Goal: Feedback & Contribution: Contribute content

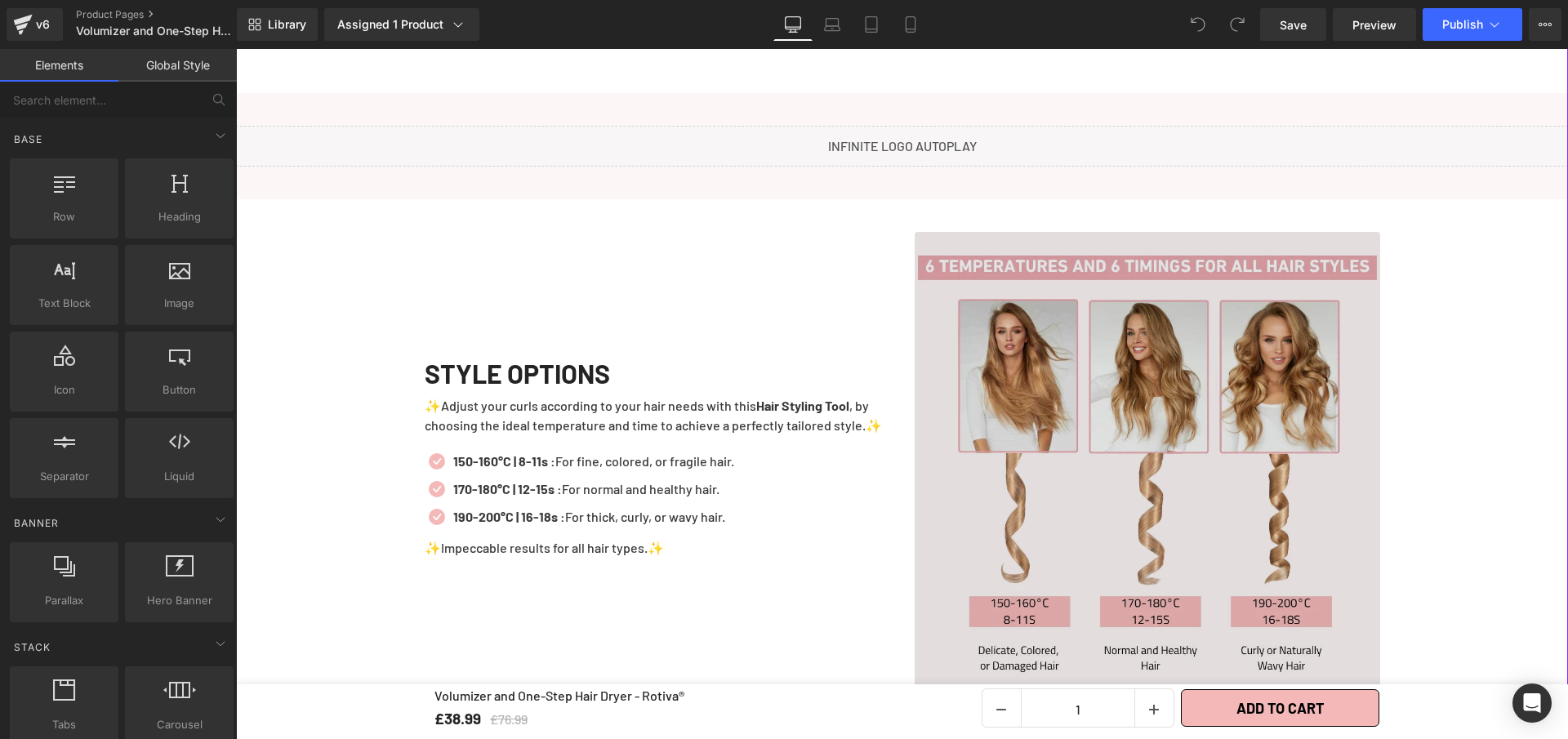
scroll to position [1876, 0]
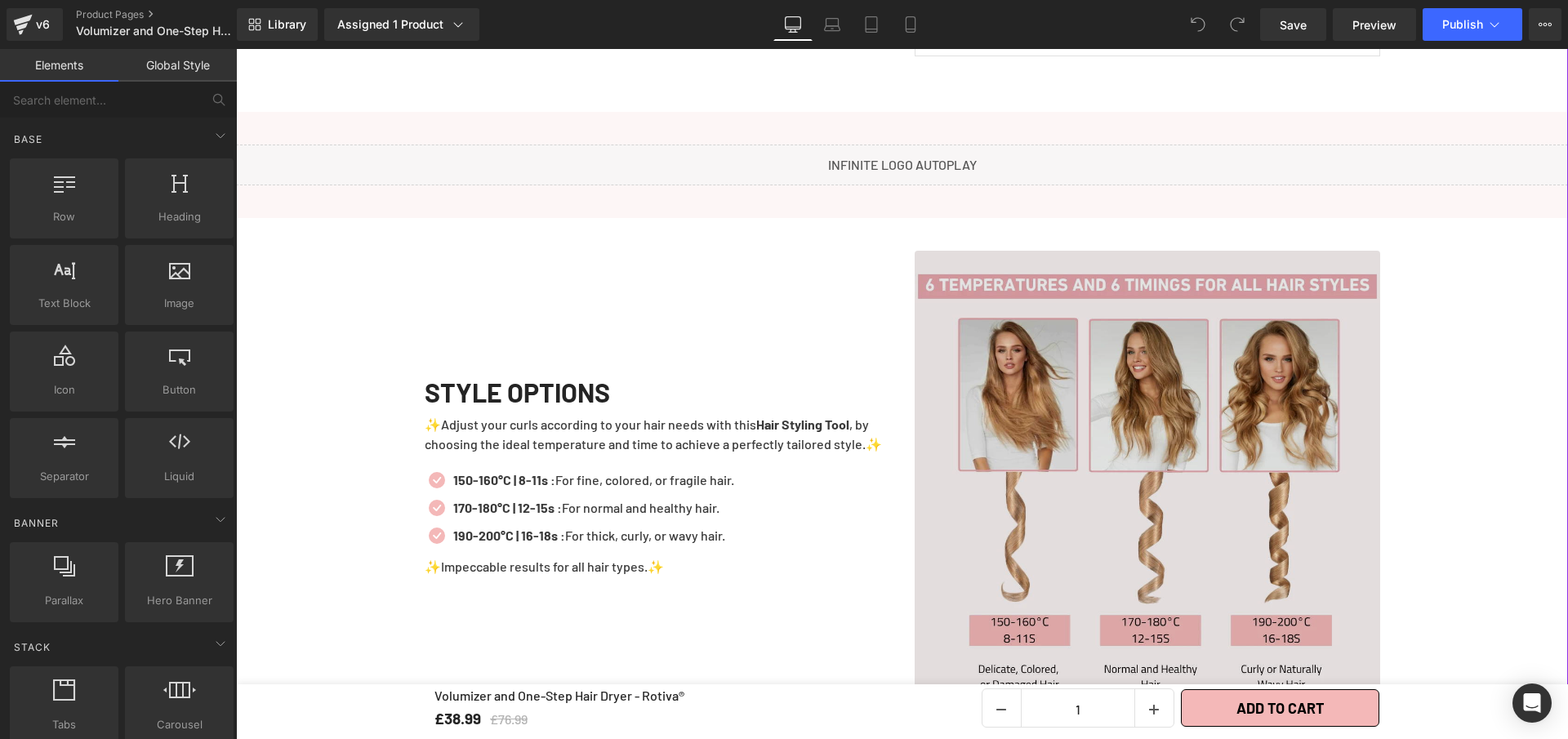
click at [1173, 523] on img at bounding box center [1147, 483] width 465 height 466
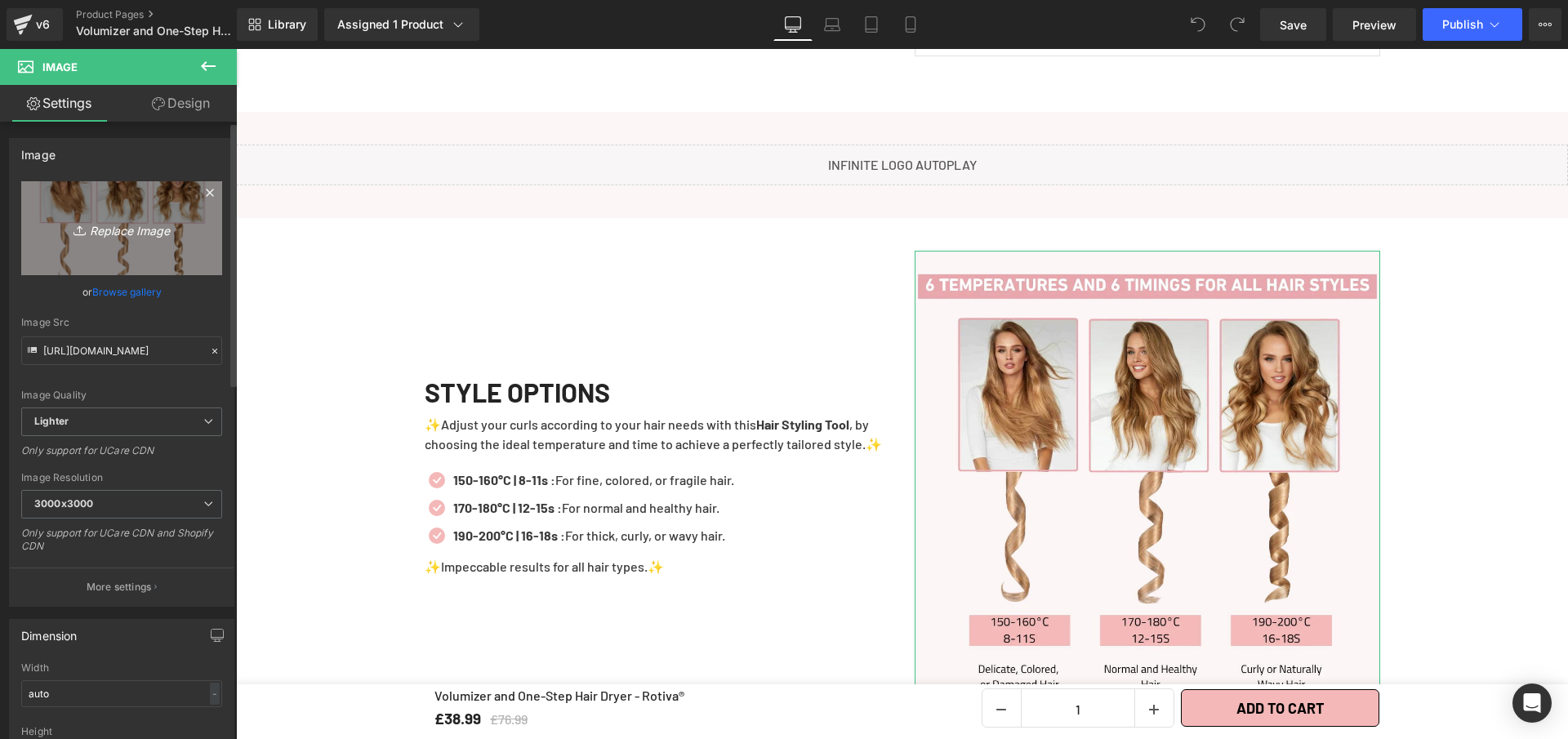
click at [131, 225] on icon "Replace Image" at bounding box center [121, 229] width 131 height 21
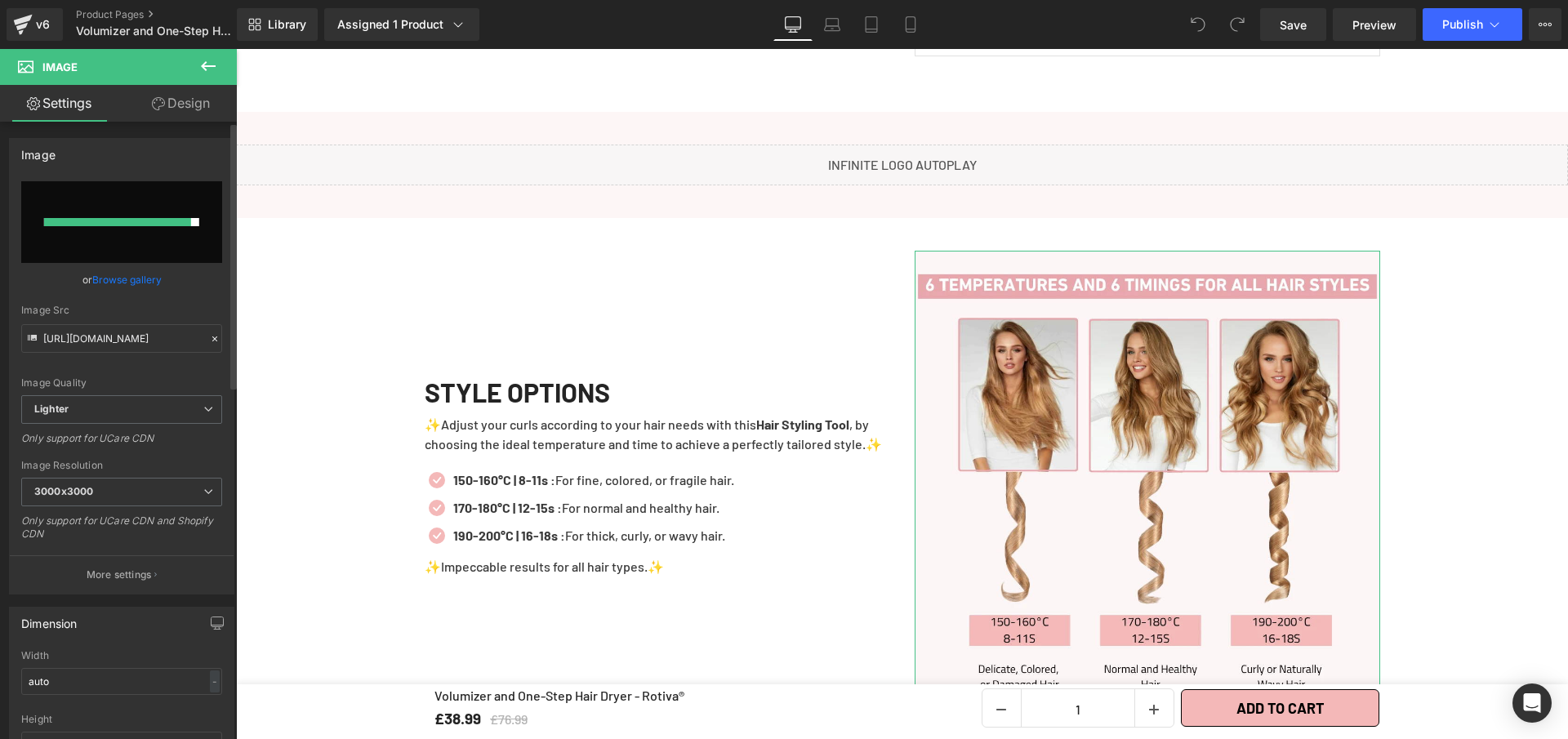
click at [100, 209] on input "file" at bounding box center [121, 222] width 201 height 82
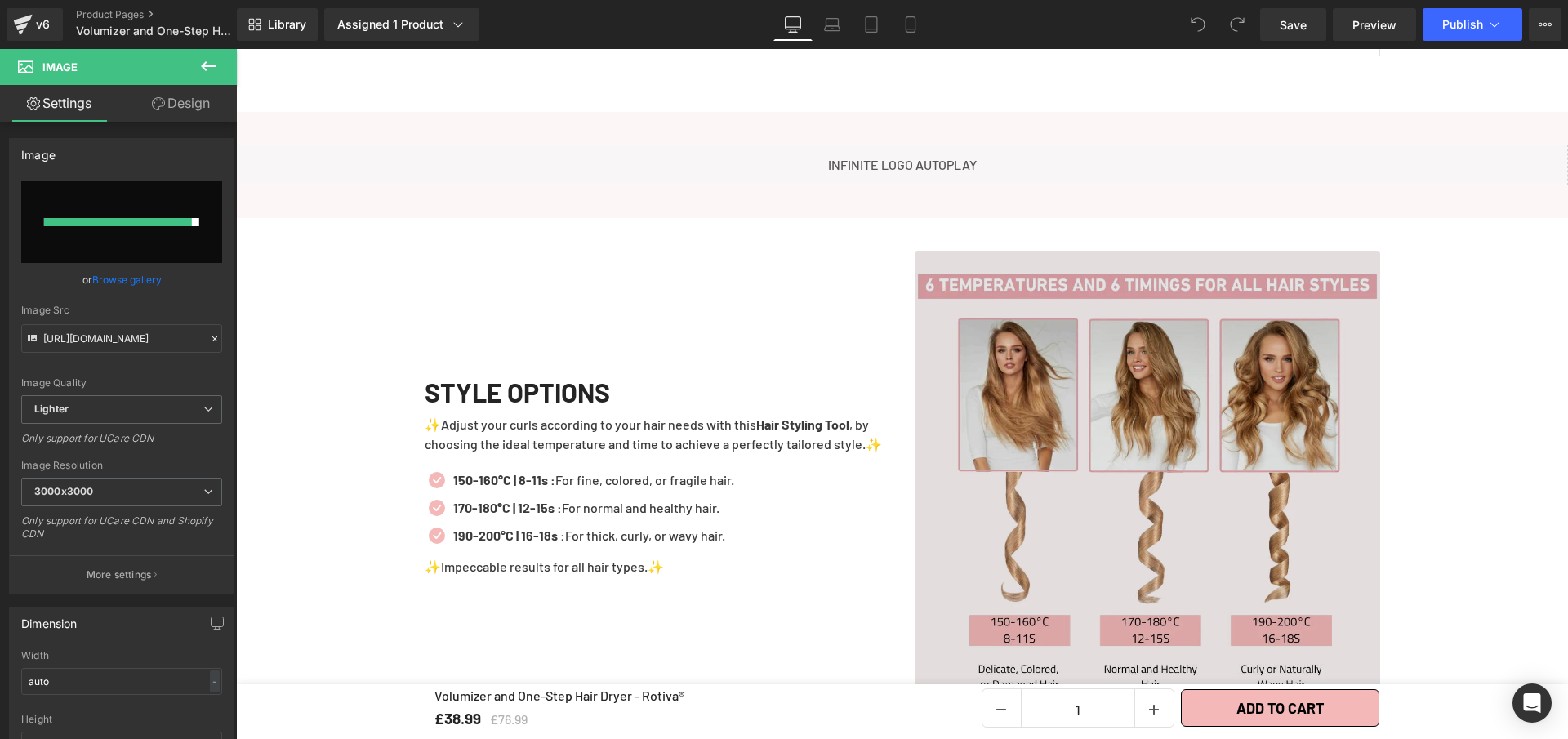
type input "C:\fakepath\Volumizer and One-Step Hair Dryer - Rotiva® (3).webp"
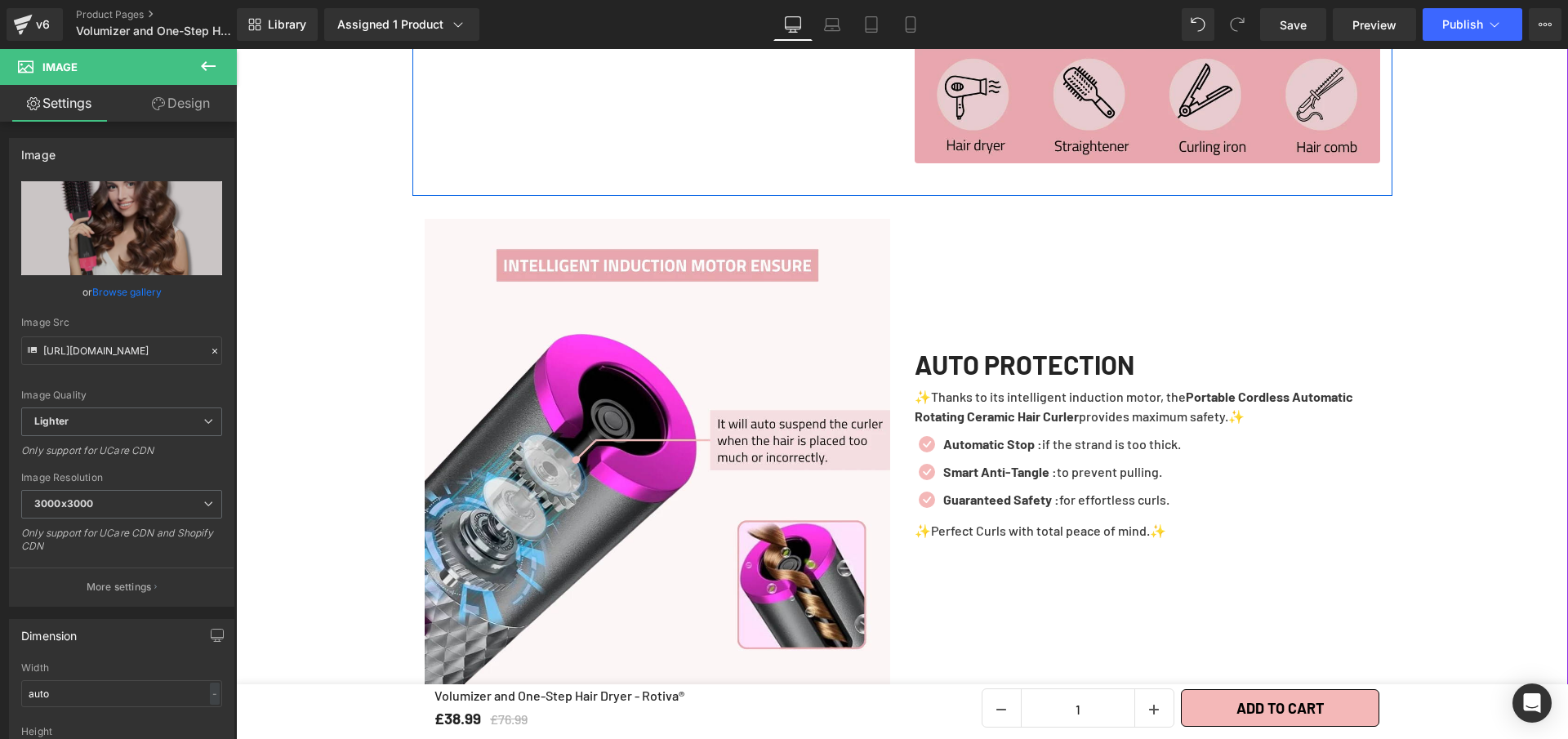
scroll to position [2431, 0]
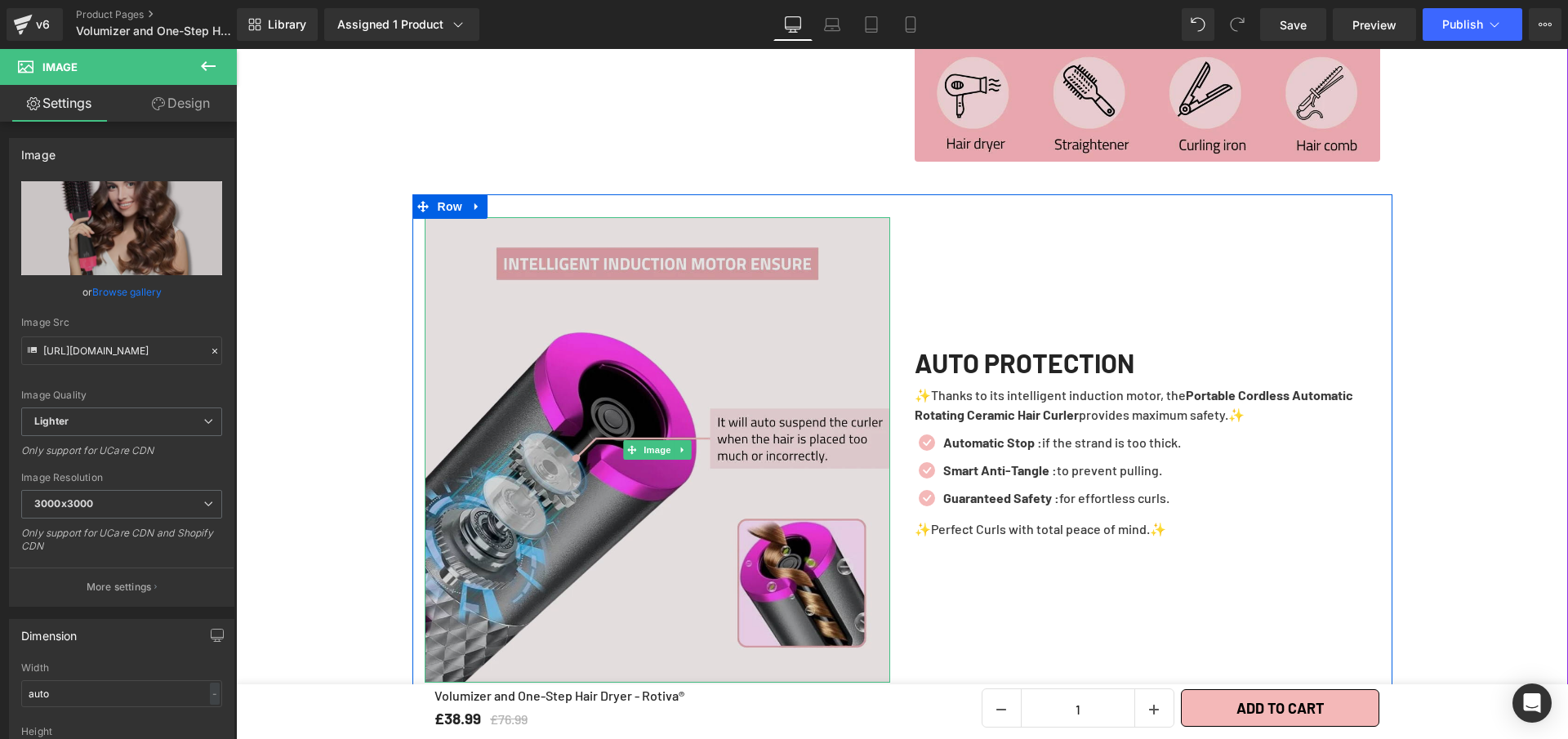
click at [710, 485] on img at bounding box center [657, 450] width 465 height 466
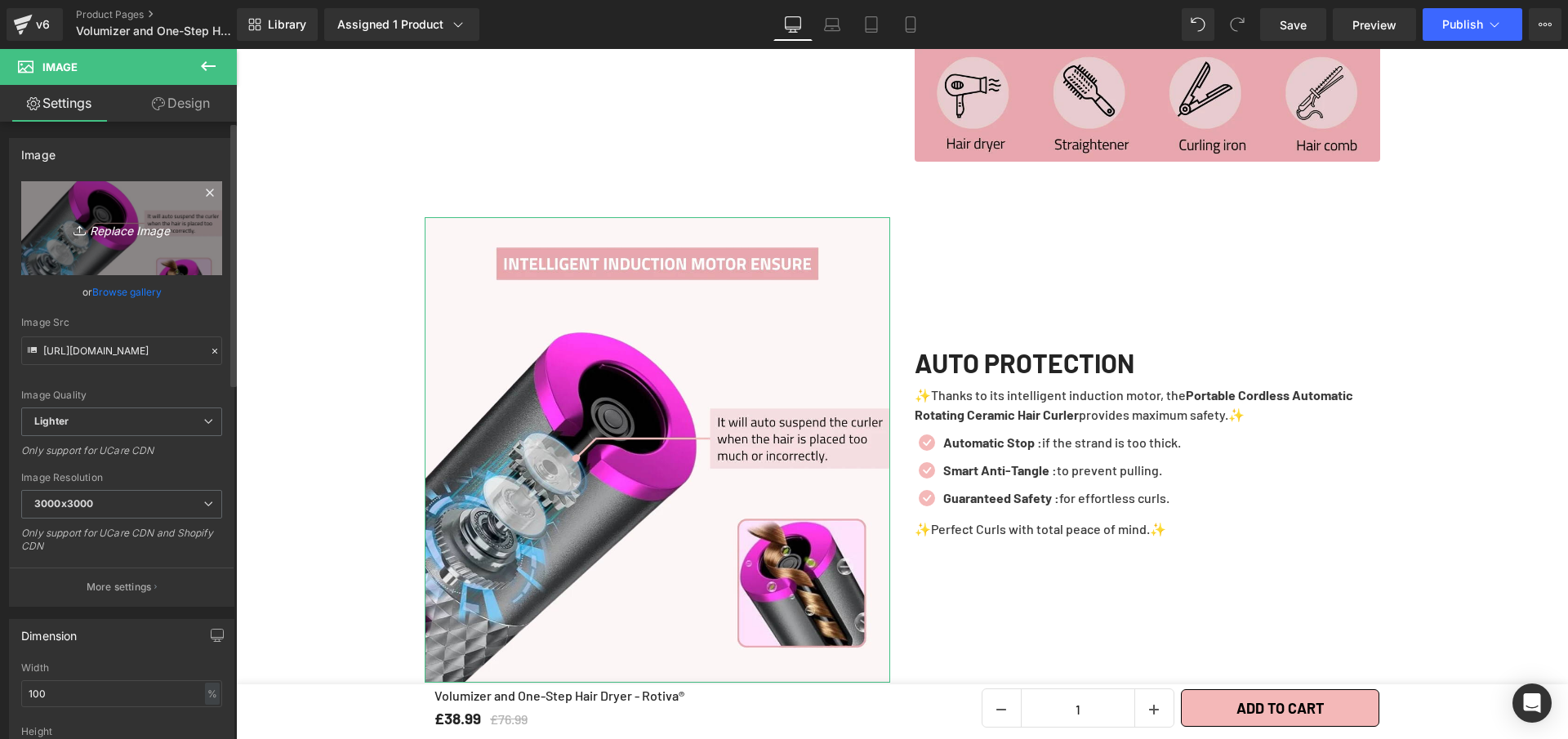
click at [104, 196] on link "Replace Image" at bounding box center [121, 228] width 201 height 94
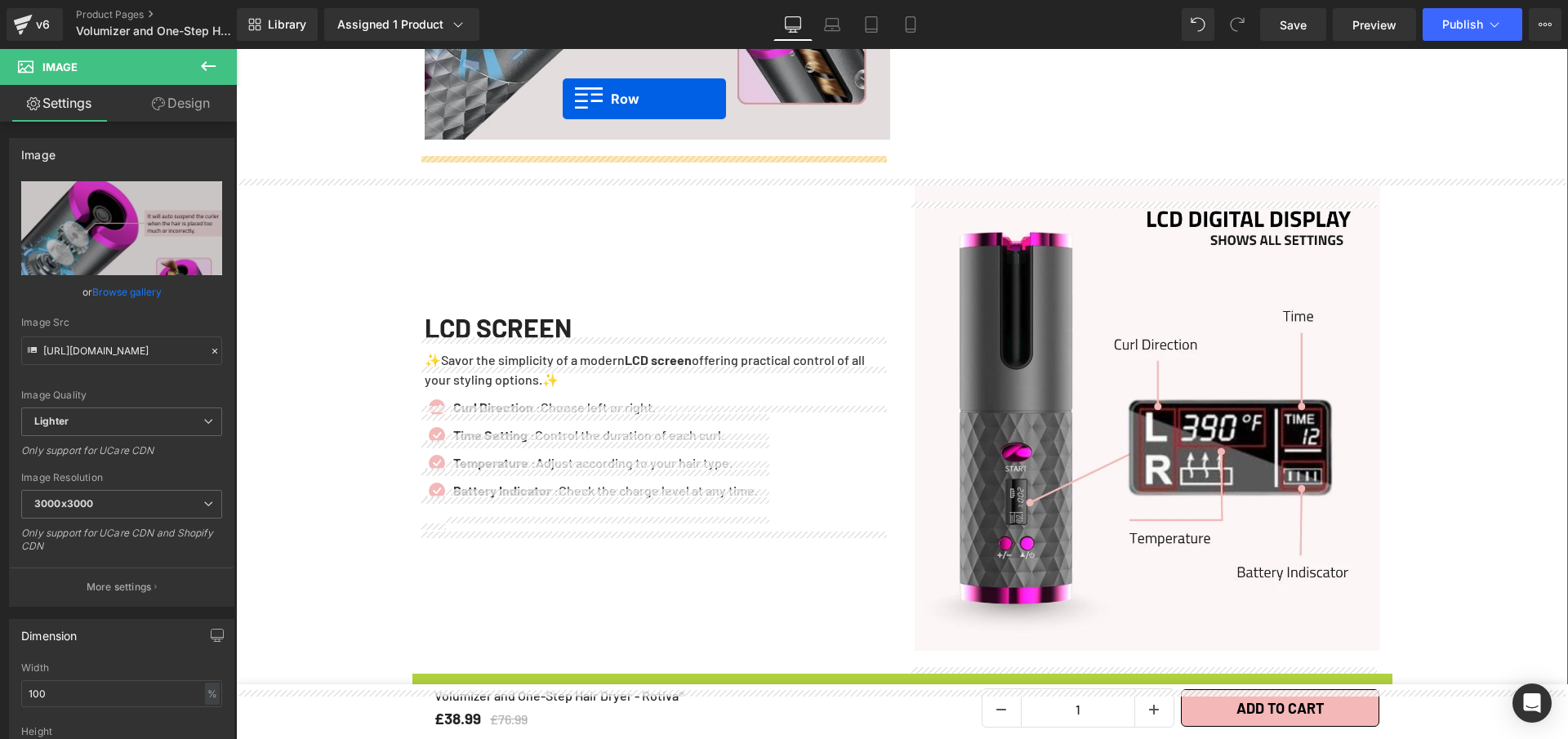
scroll to position [2877, 0]
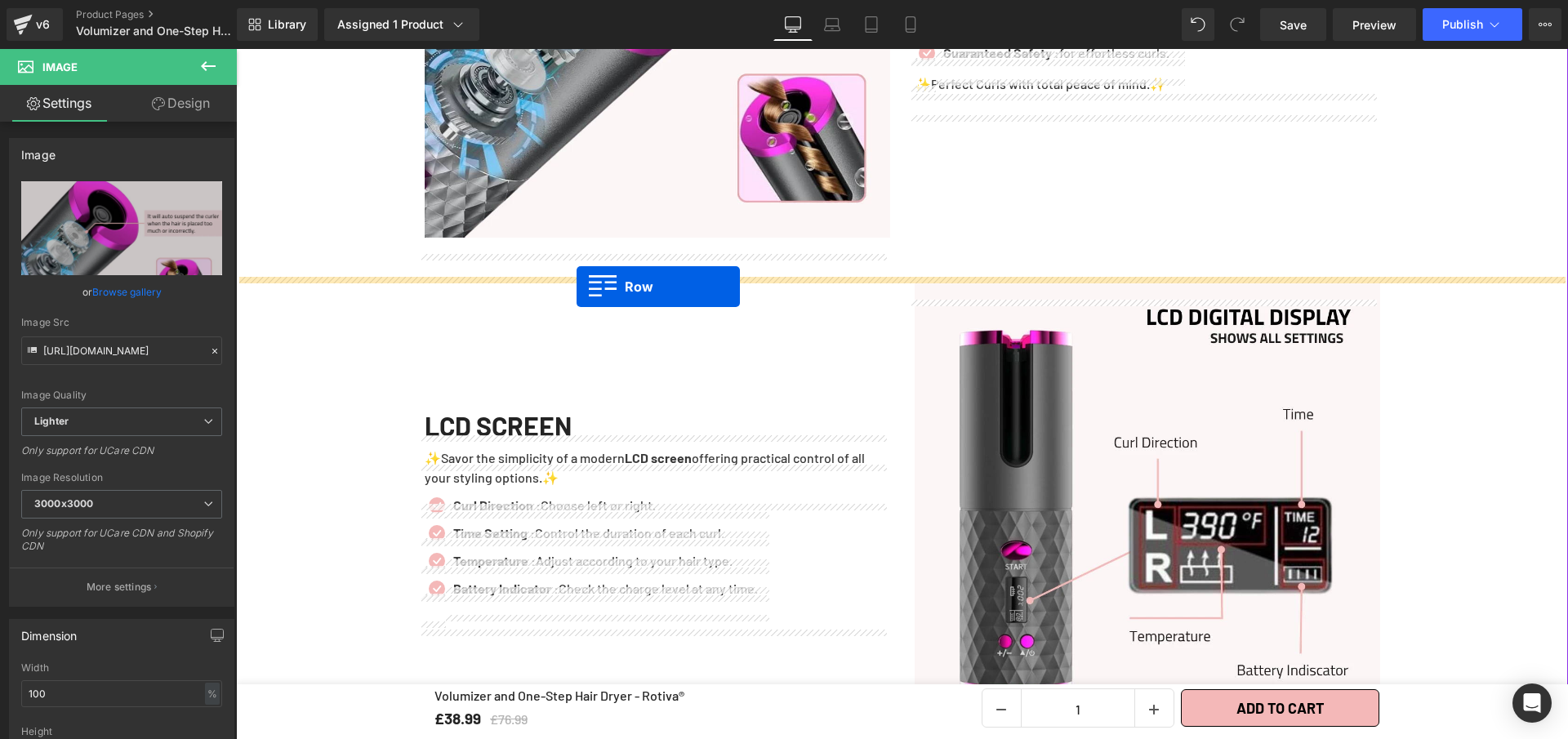
drag, startPoint x: 412, startPoint y: 430, endPoint x: 576, endPoint y: 286, distance: 218.2
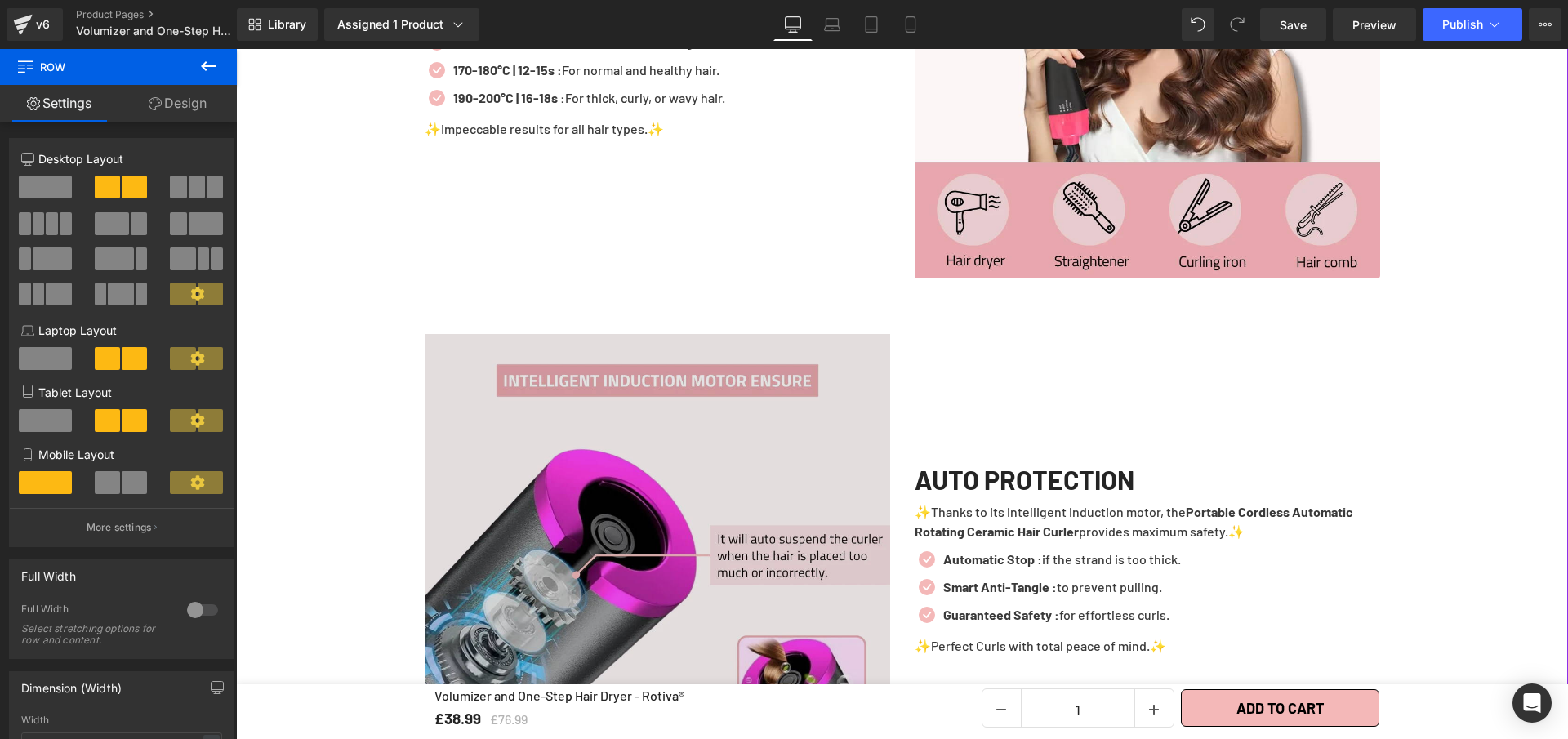
scroll to position [2258, 0]
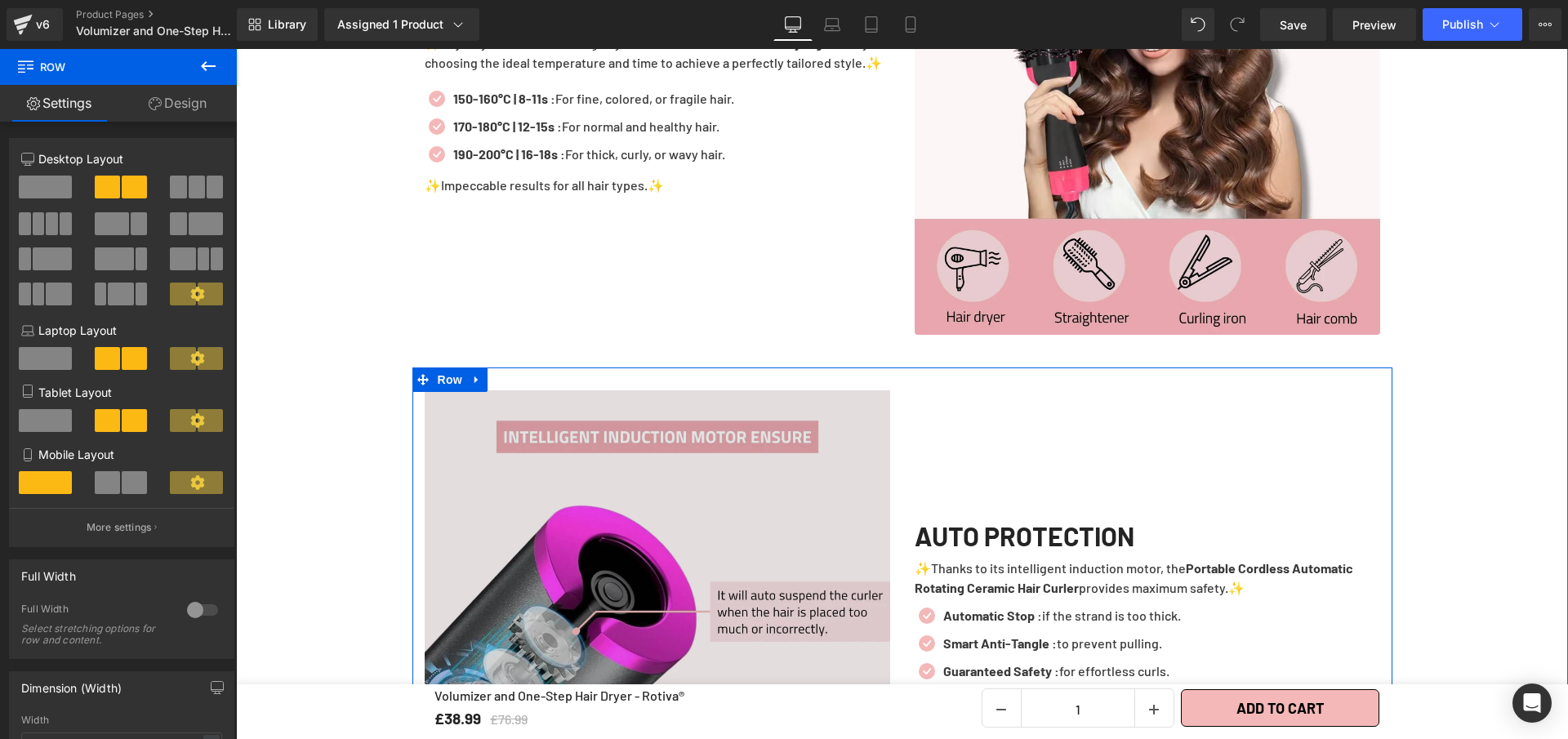
click at [457, 455] on img at bounding box center [657, 622] width 465 height 466
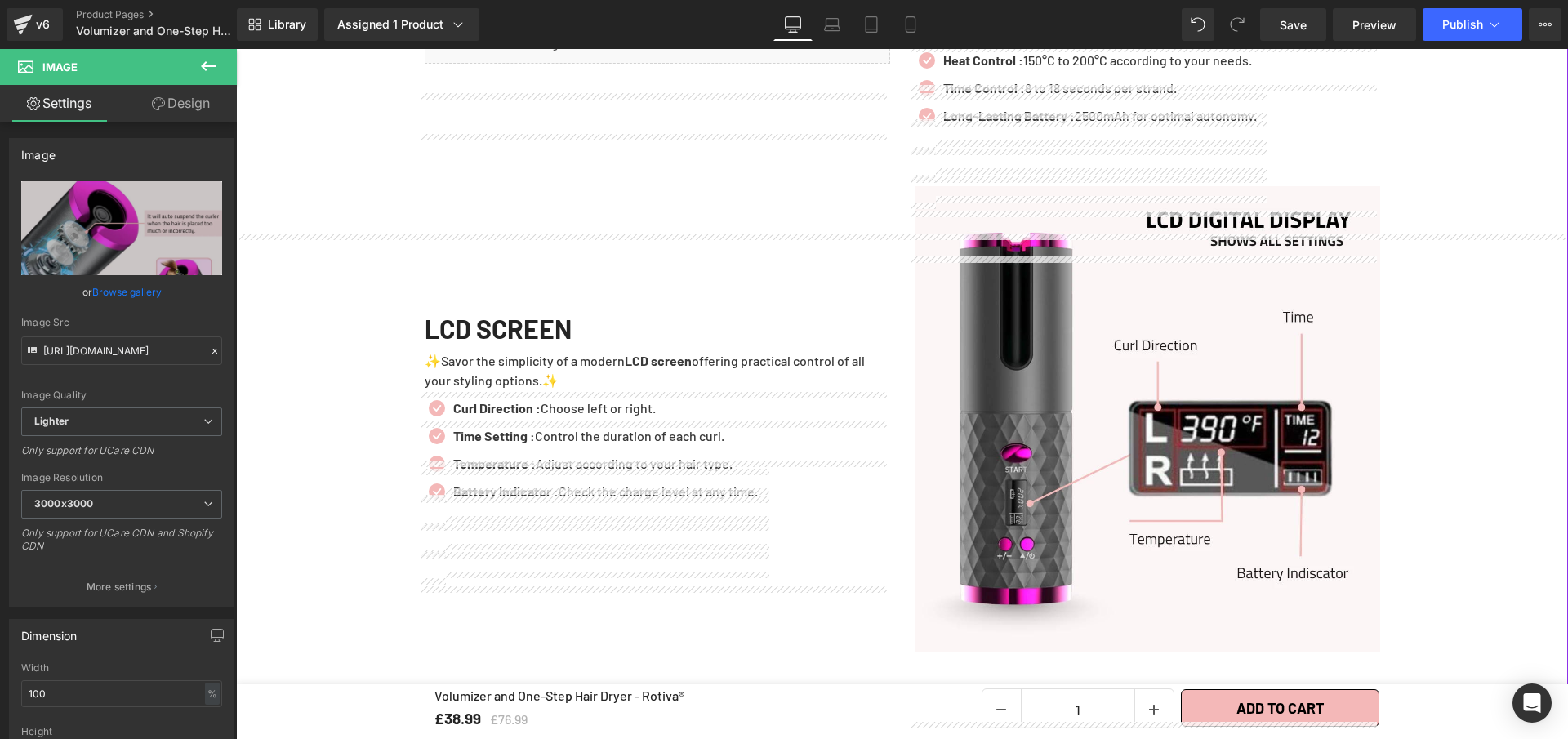
scroll to position [2977, 0]
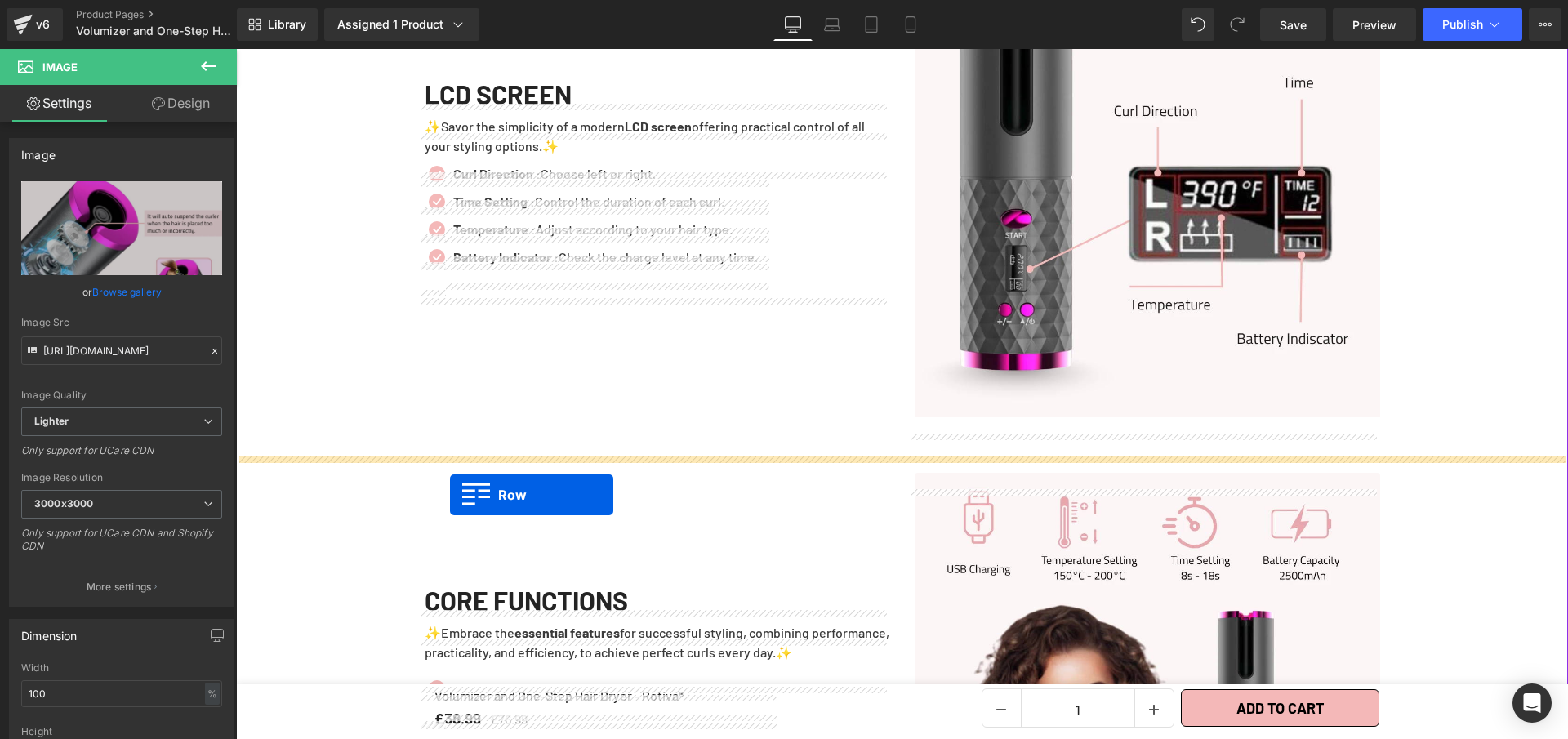
drag, startPoint x: 415, startPoint y: 390, endPoint x: 450, endPoint y: 495, distance: 110.7
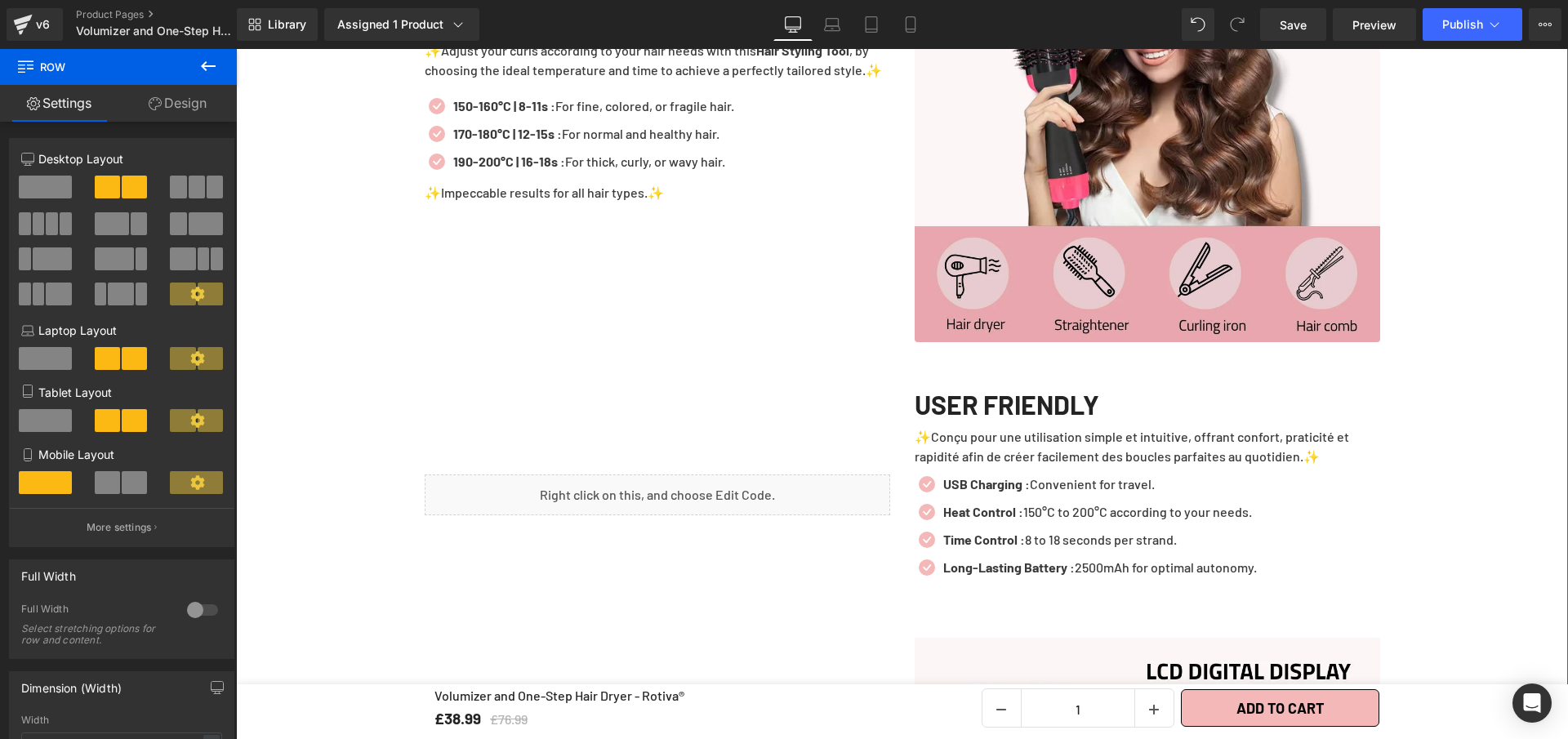
scroll to position [2238, 0]
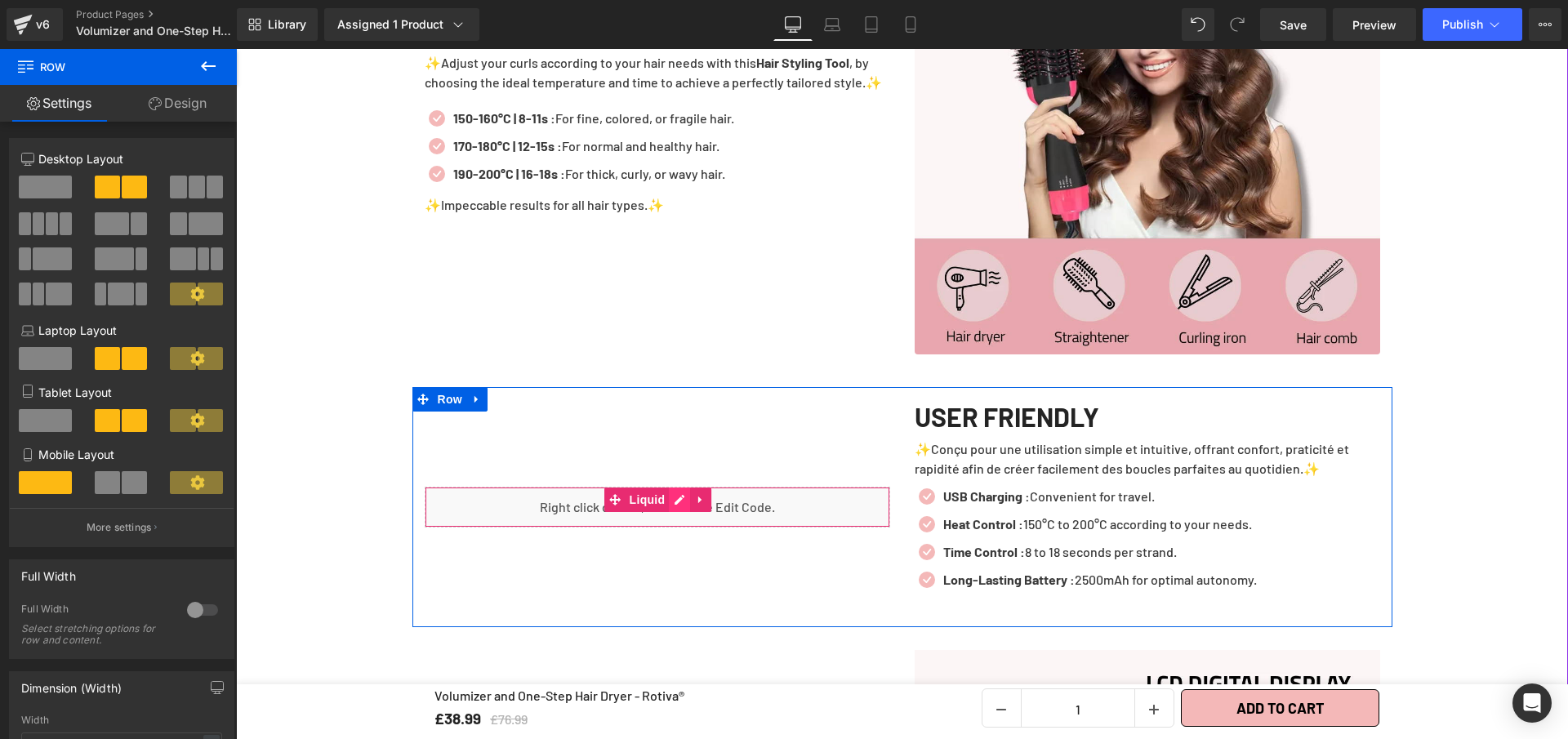
click at [672, 517] on div "Liquid" at bounding box center [657, 508] width 465 height 41
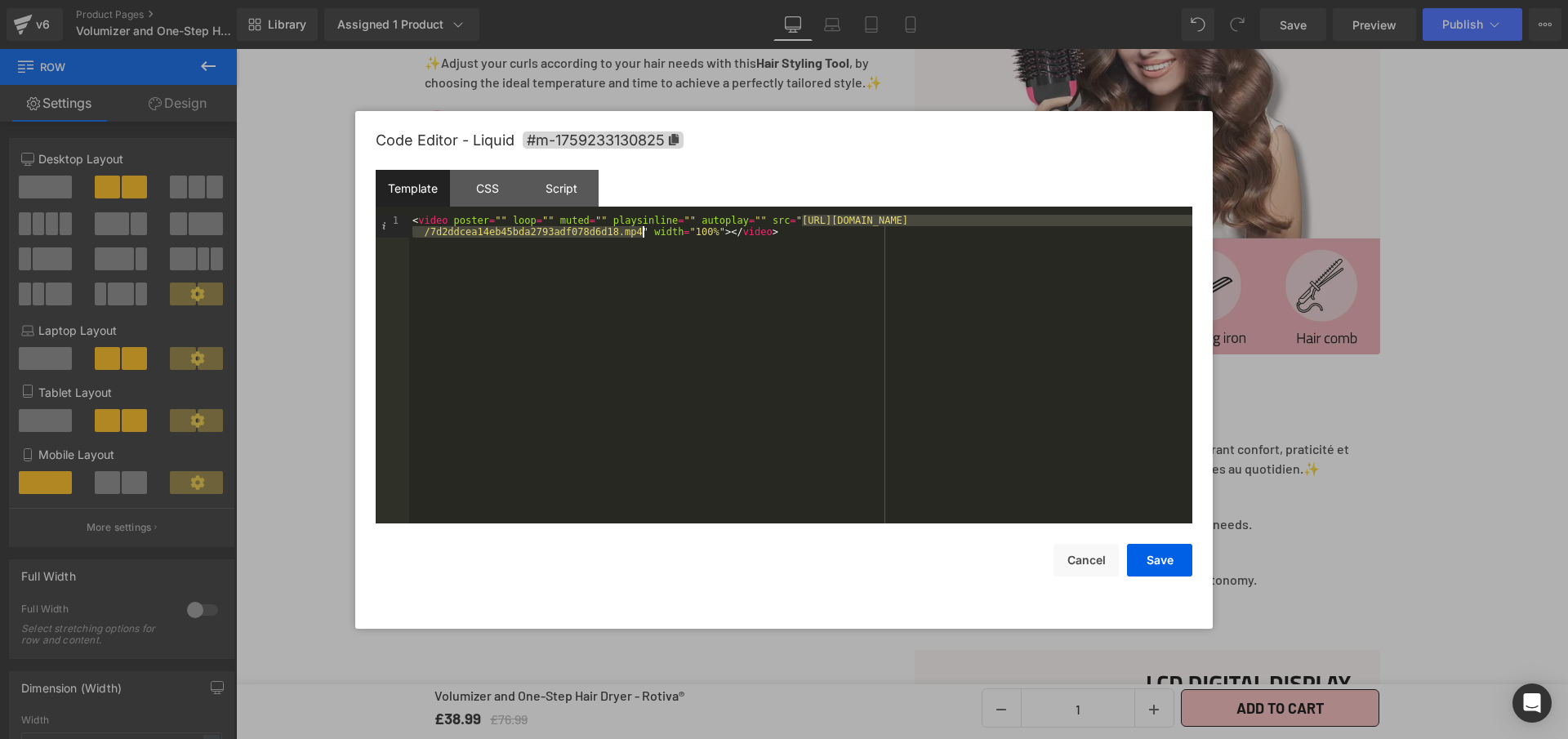
drag, startPoint x: 802, startPoint y: 221, endPoint x: 641, endPoint y: 234, distance: 161.5
click at [641, 234] on div "< video poster = "" loop = "" muted = "" playsinline = "" autoplay = "" src = "…" at bounding box center [801, 392] width 784 height 355
click at [1177, 563] on button "Save" at bounding box center [1159, 560] width 65 height 33
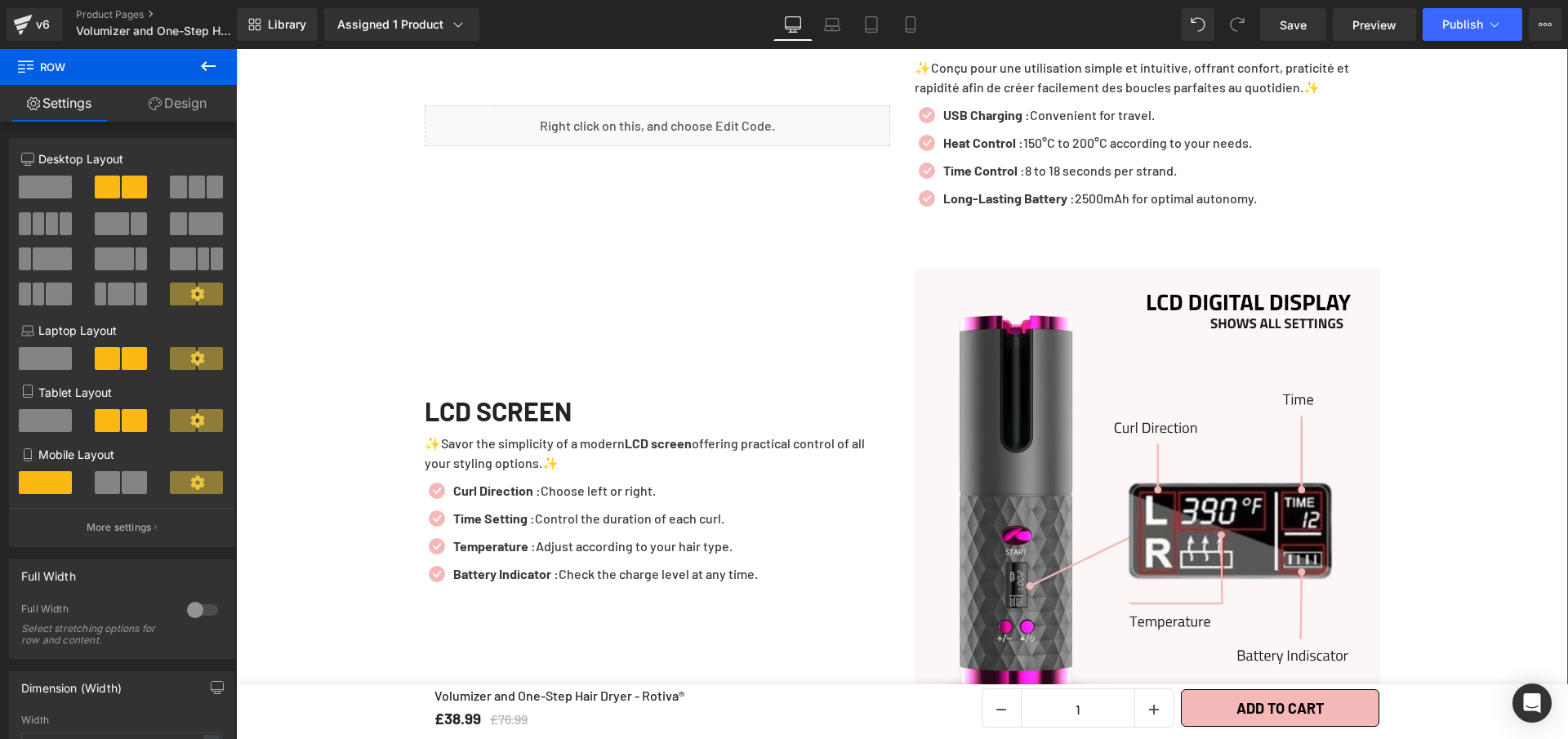
scroll to position [2653, 0]
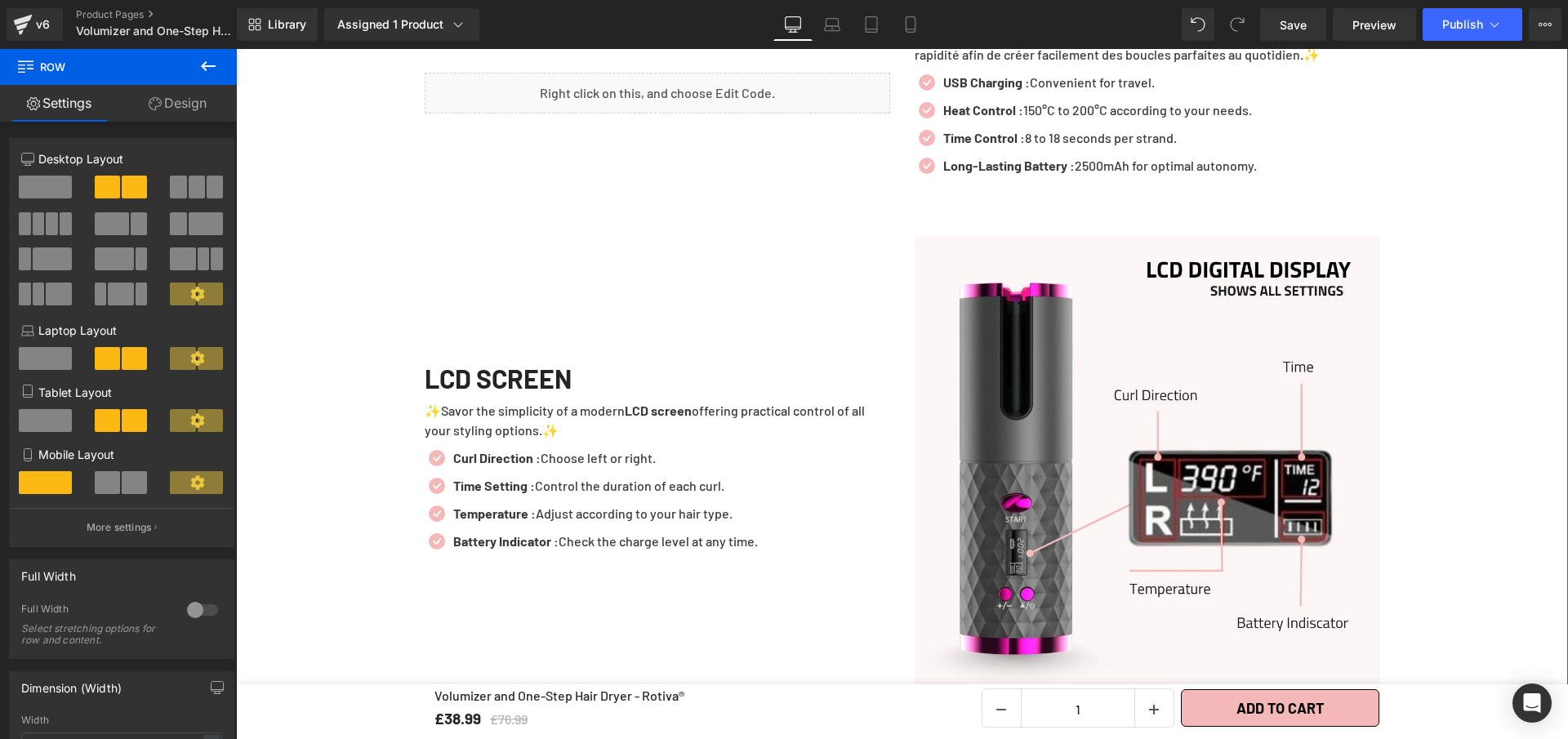
click at [1020, 450] on img at bounding box center [1147, 468] width 465 height 466
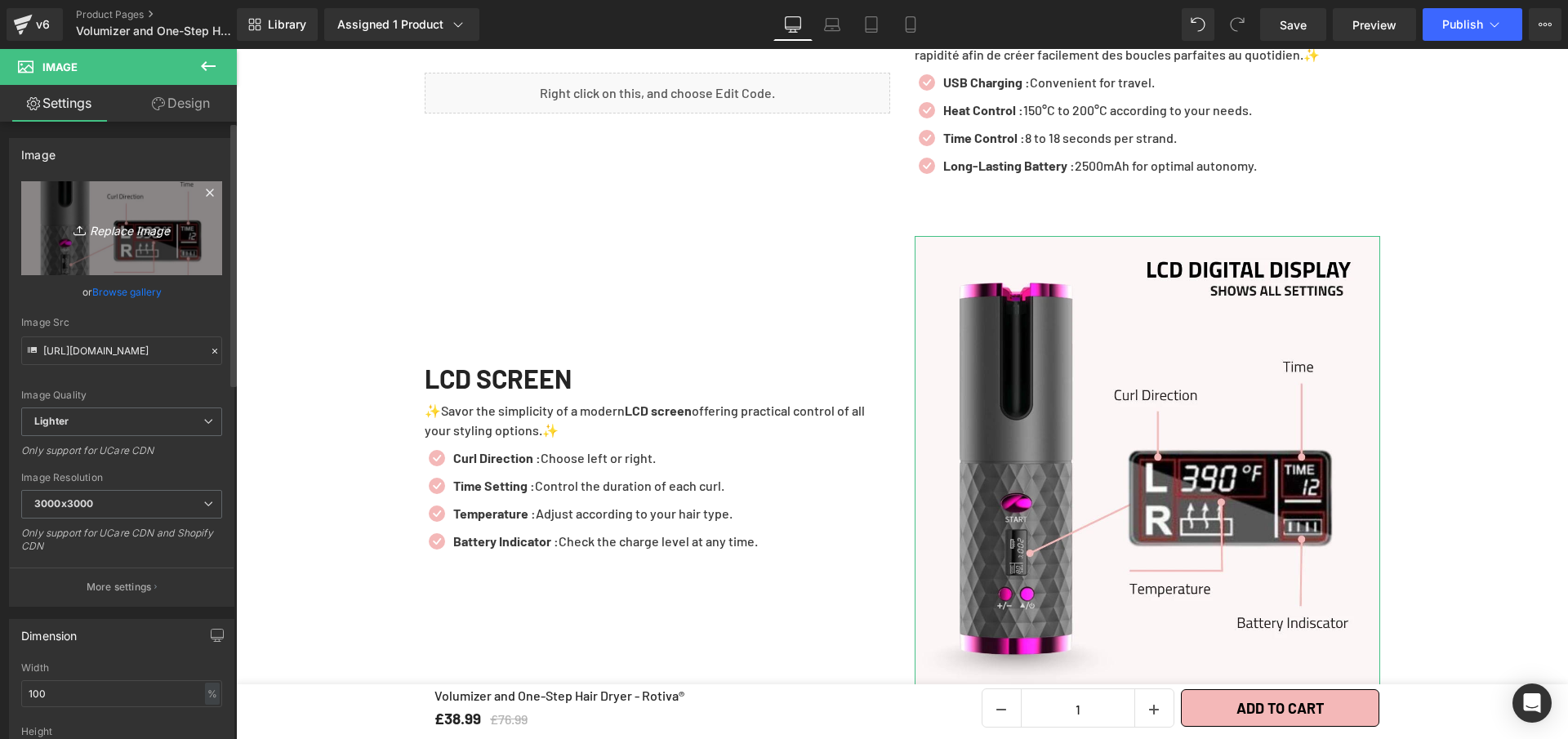
click at [116, 211] on link "Replace Image" at bounding box center [121, 228] width 201 height 94
type input "C:\fakepath\Volumizer and One-Step Hair Dryer - Rotiva®.webp"
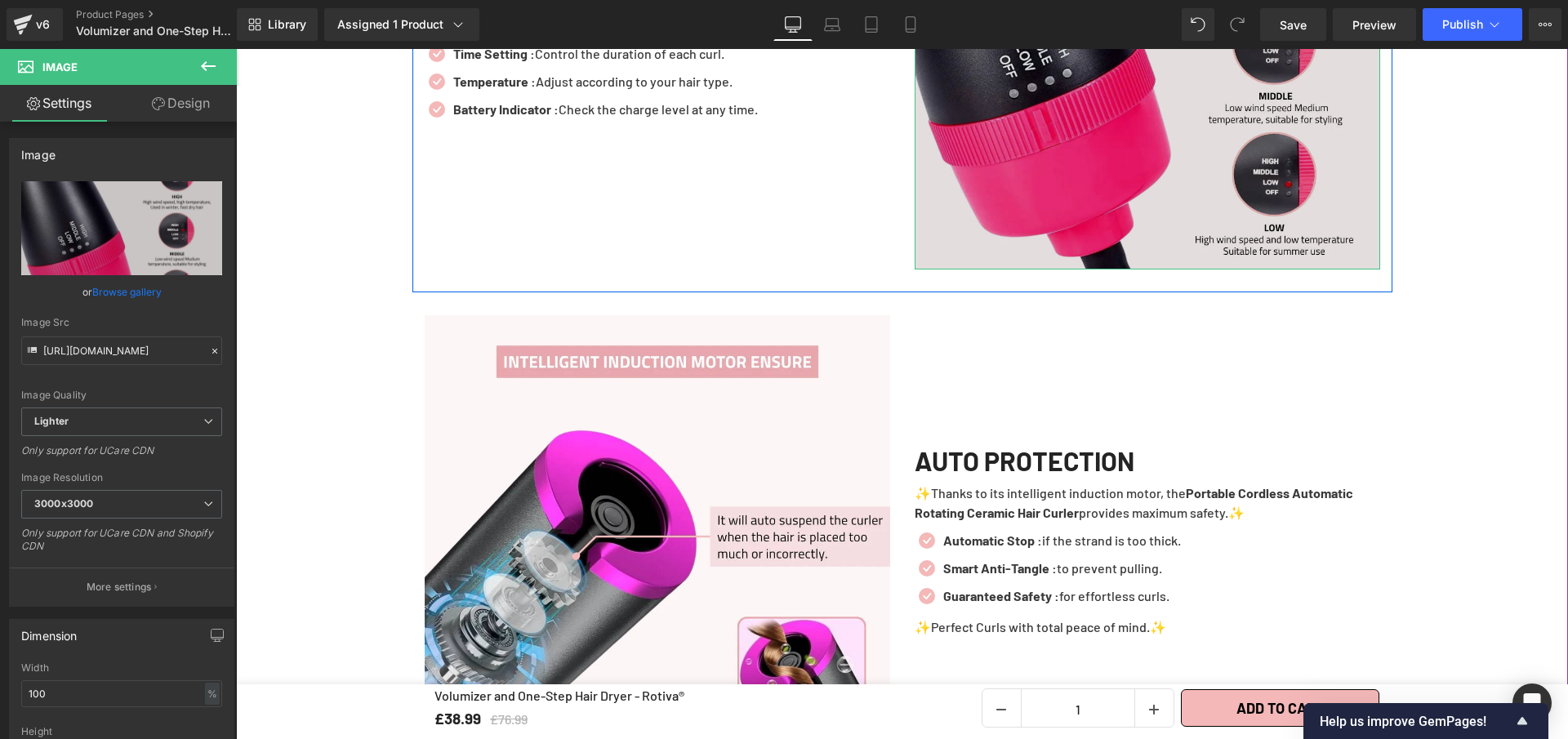
scroll to position [3174, 0]
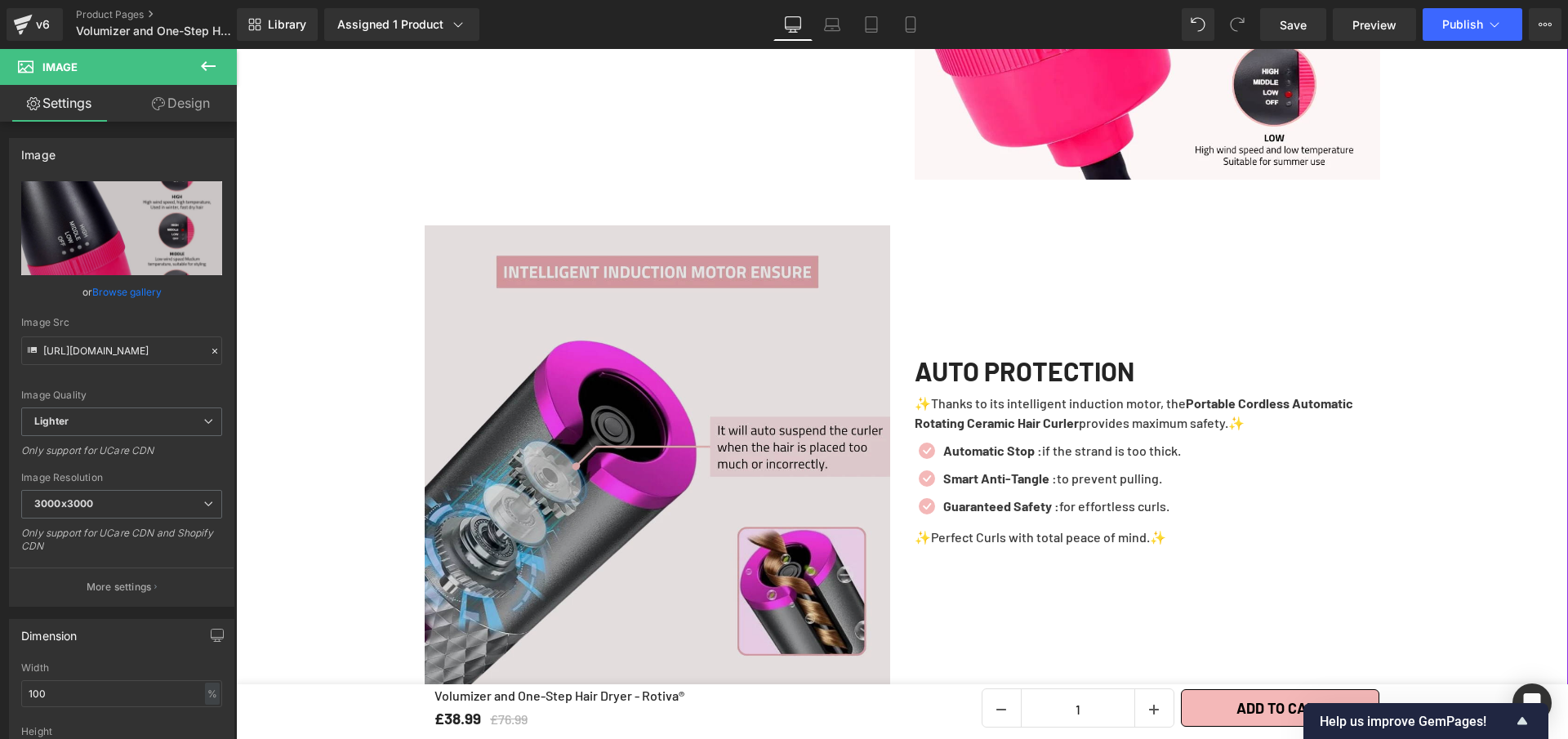
click at [590, 466] on img at bounding box center [657, 458] width 465 height 466
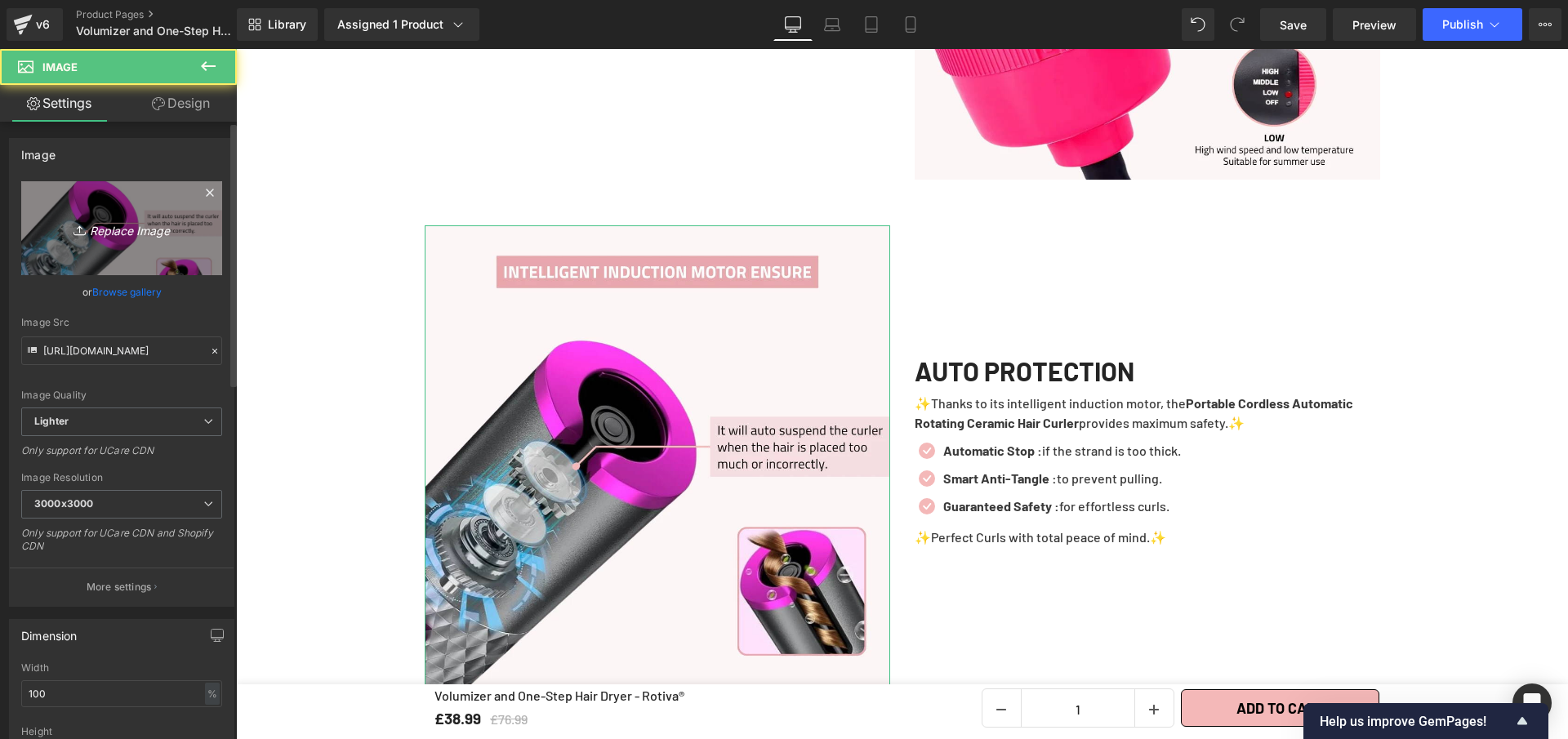
click at [139, 214] on link "Replace Image" at bounding box center [121, 228] width 201 height 94
type input "C:\fakepath\Volumizer and One-Step Hair Dryer - Rotiva® (4).webp"
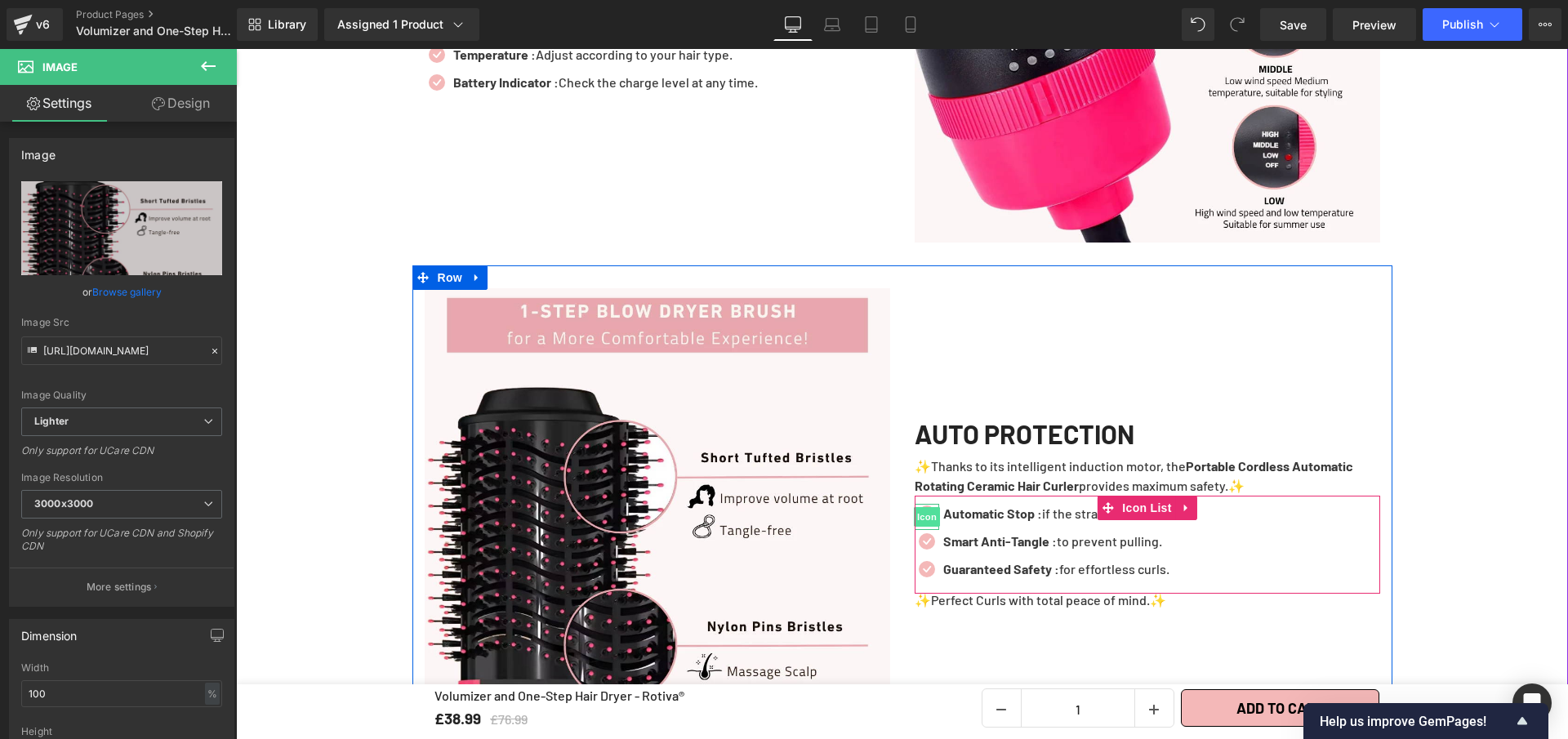
scroll to position [2756, 0]
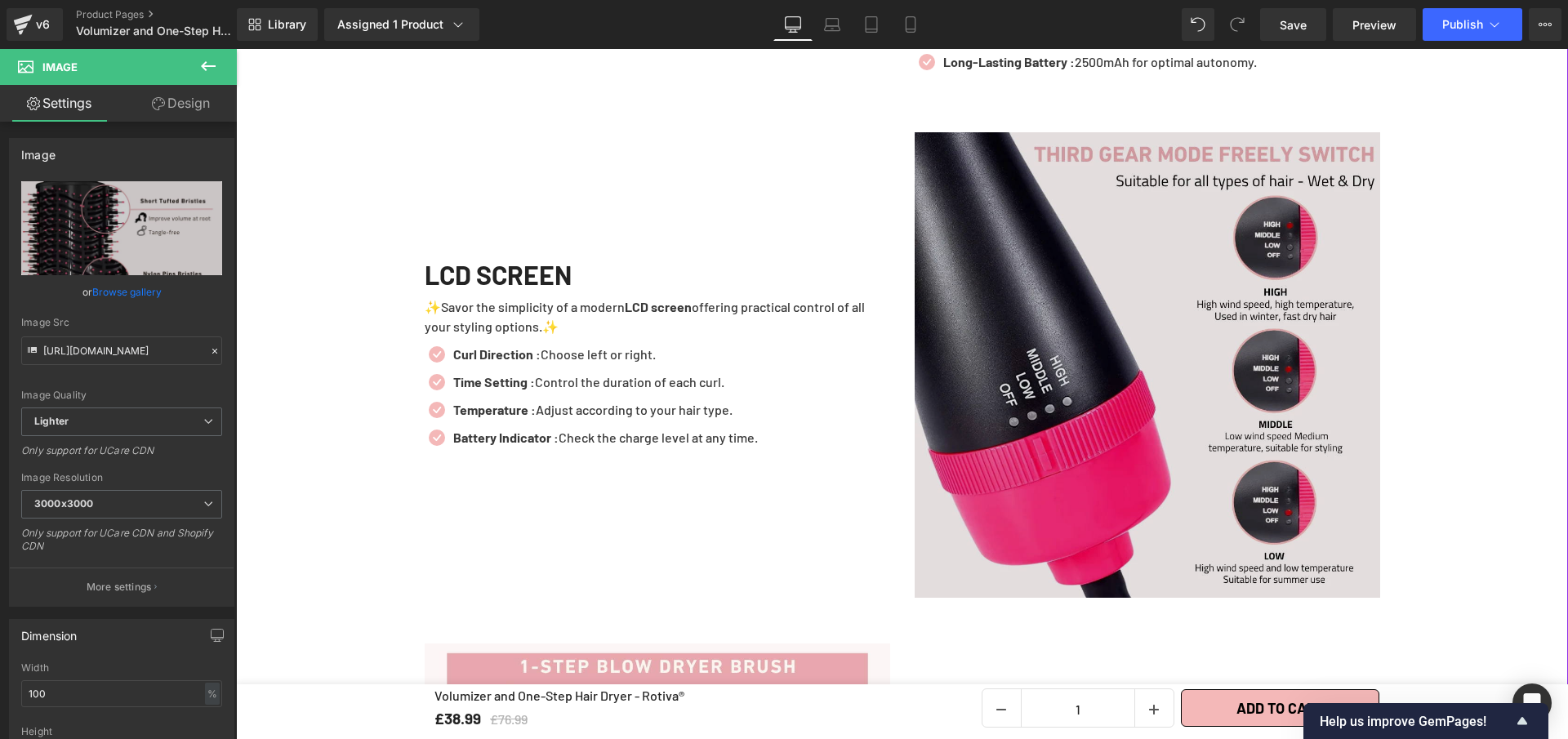
click at [1073, 482] on img at bounding box center [1147, 365] width 465 height 466
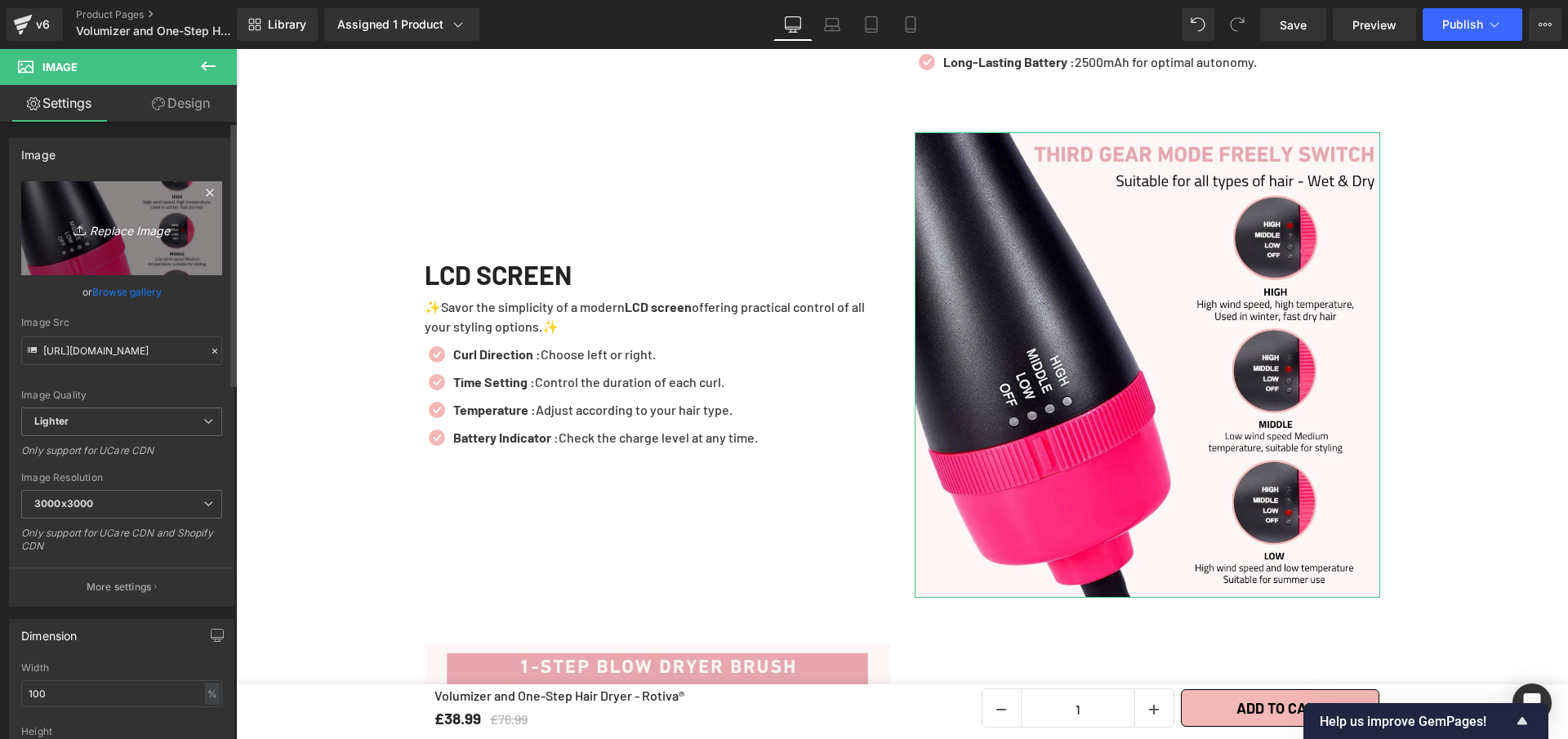
click at [137, 207] on link "Replace Image" at bounding box center [121, 228] width 201 height 94
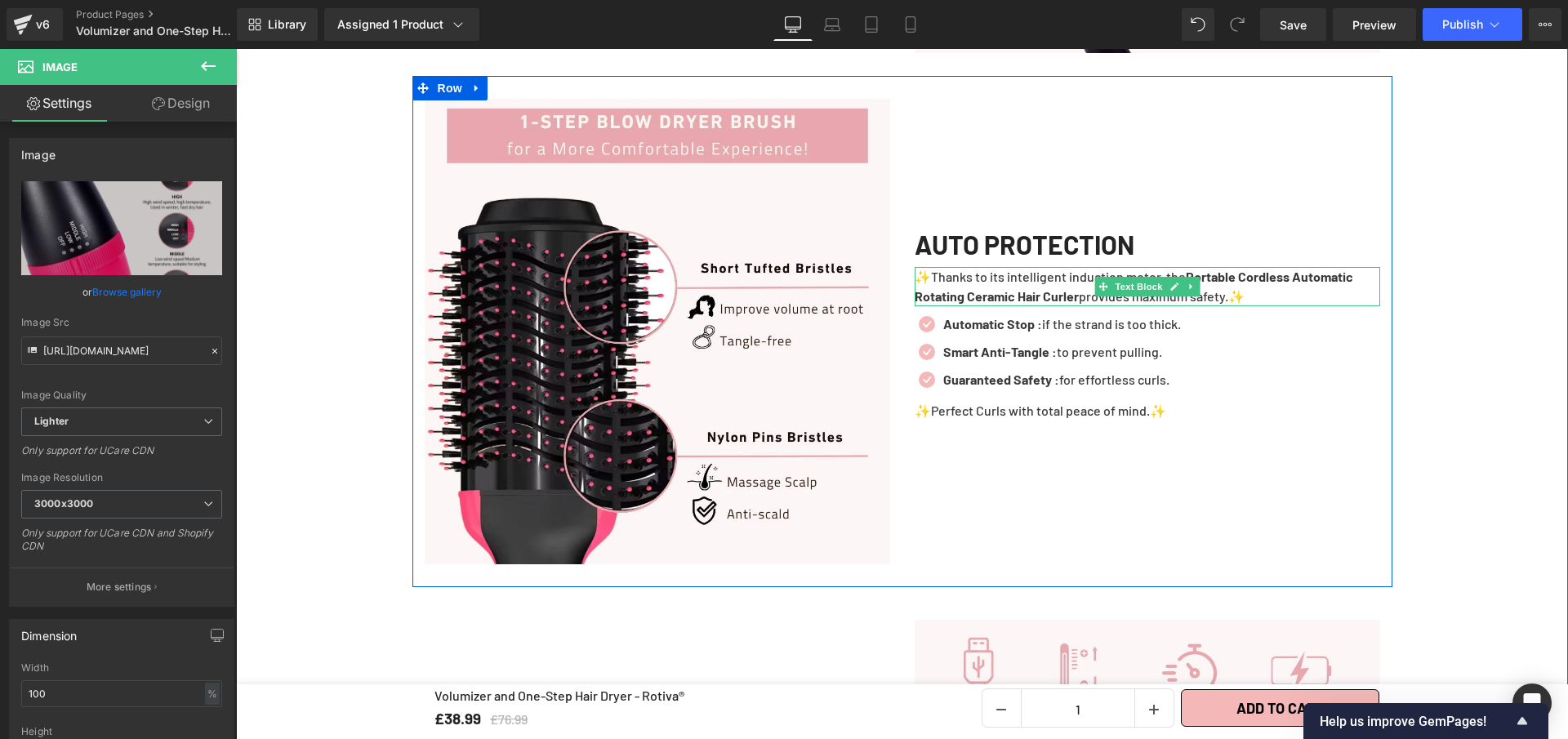
scroll to position [3317, 0]
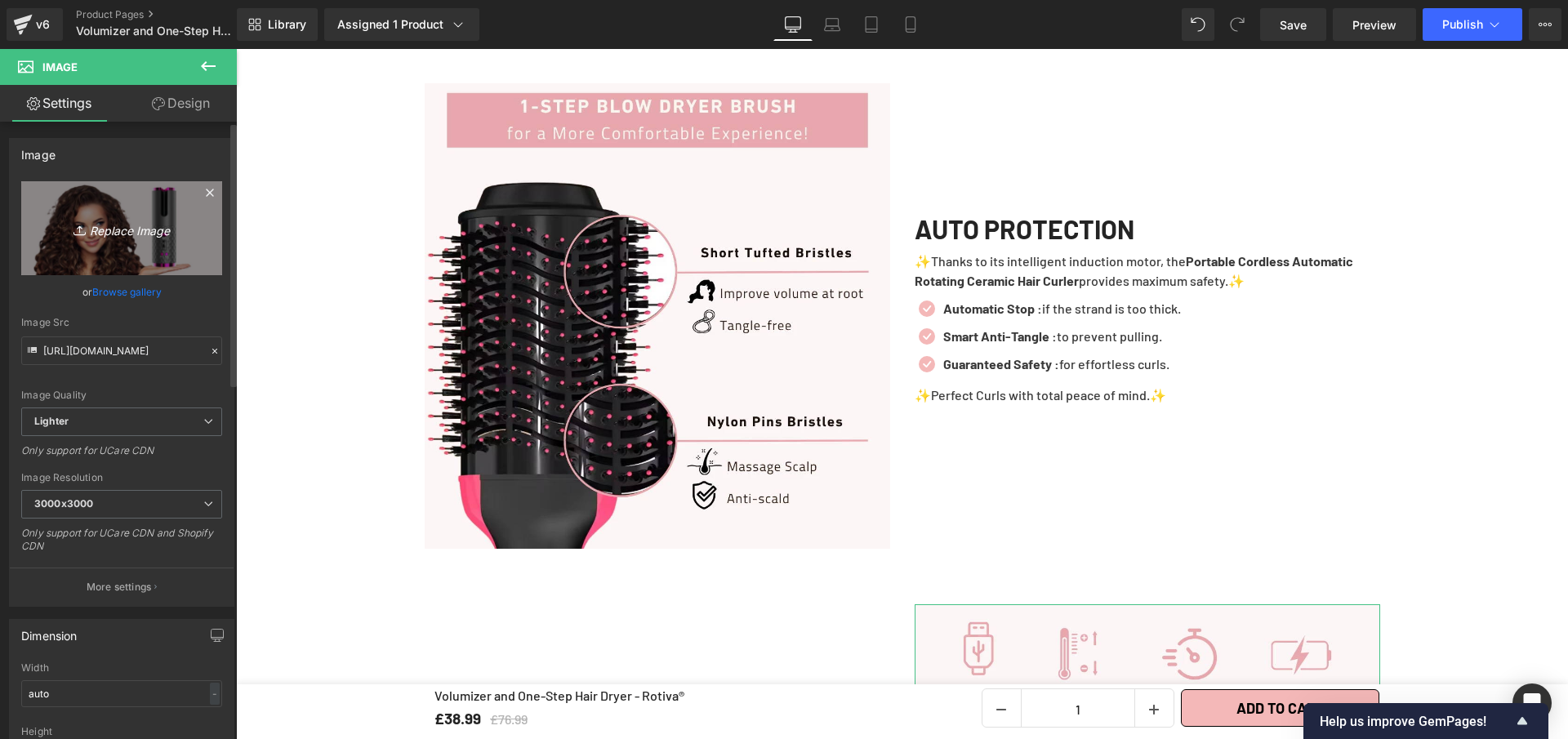
click at [141, 206] on link "Replace Image" at bounding box center [121, 228] width 201 height 94
type input "C:\fakepath\Volumizer and One-Step Hair Dryer - Rotiva® (2).webp"
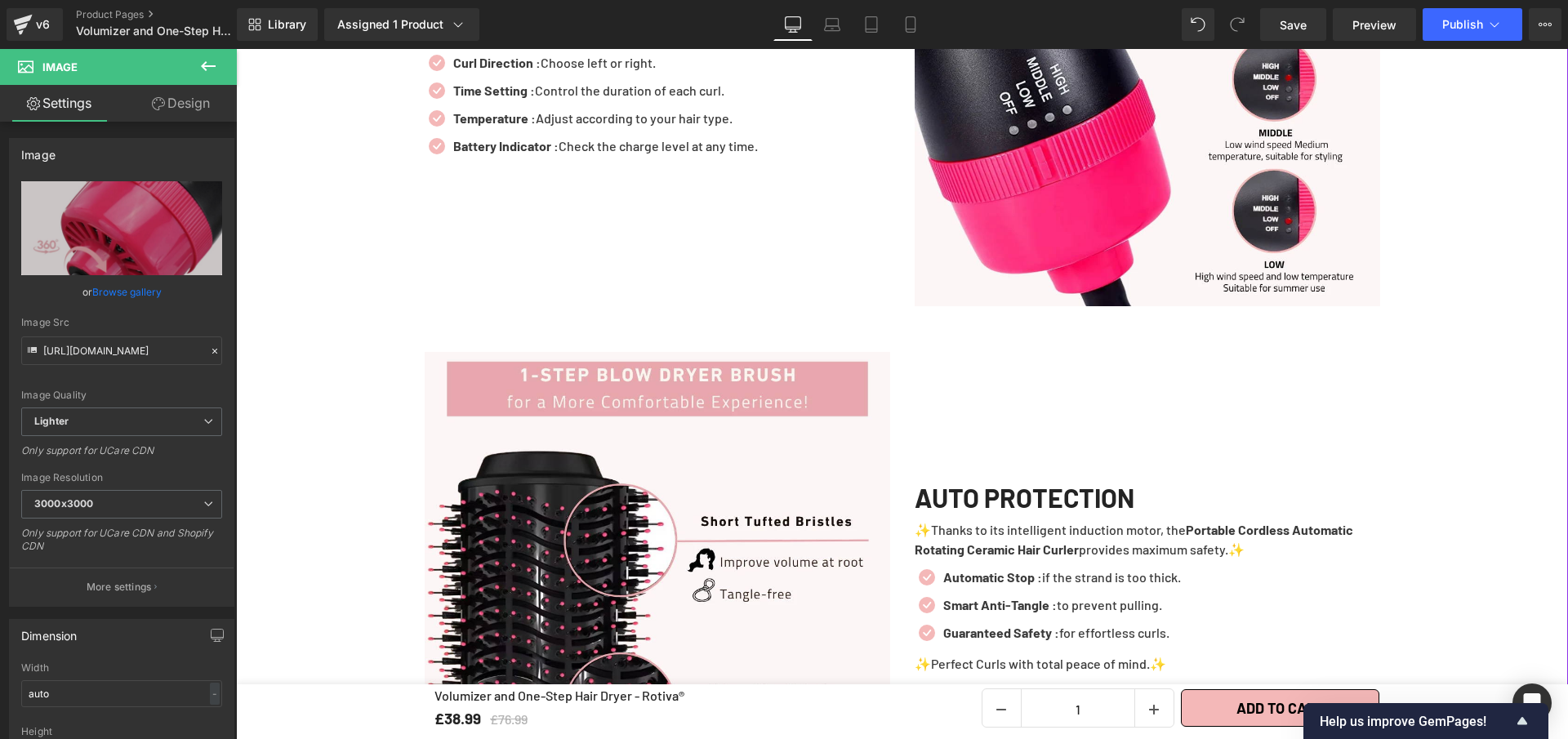
scroll to position [3034, 0]
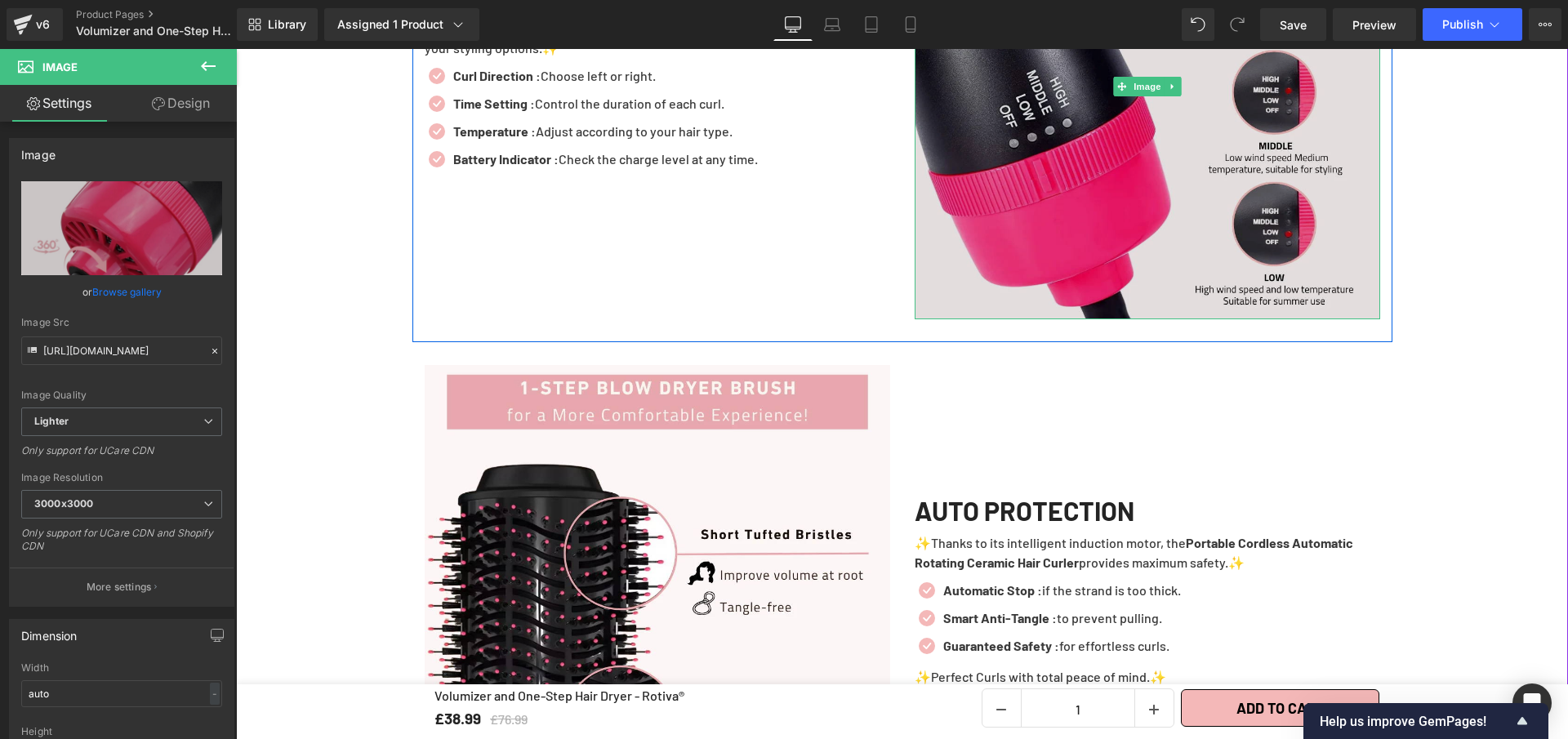
click at [1103, 169] on img at bounding box center [1147, 86] width 465 height 466
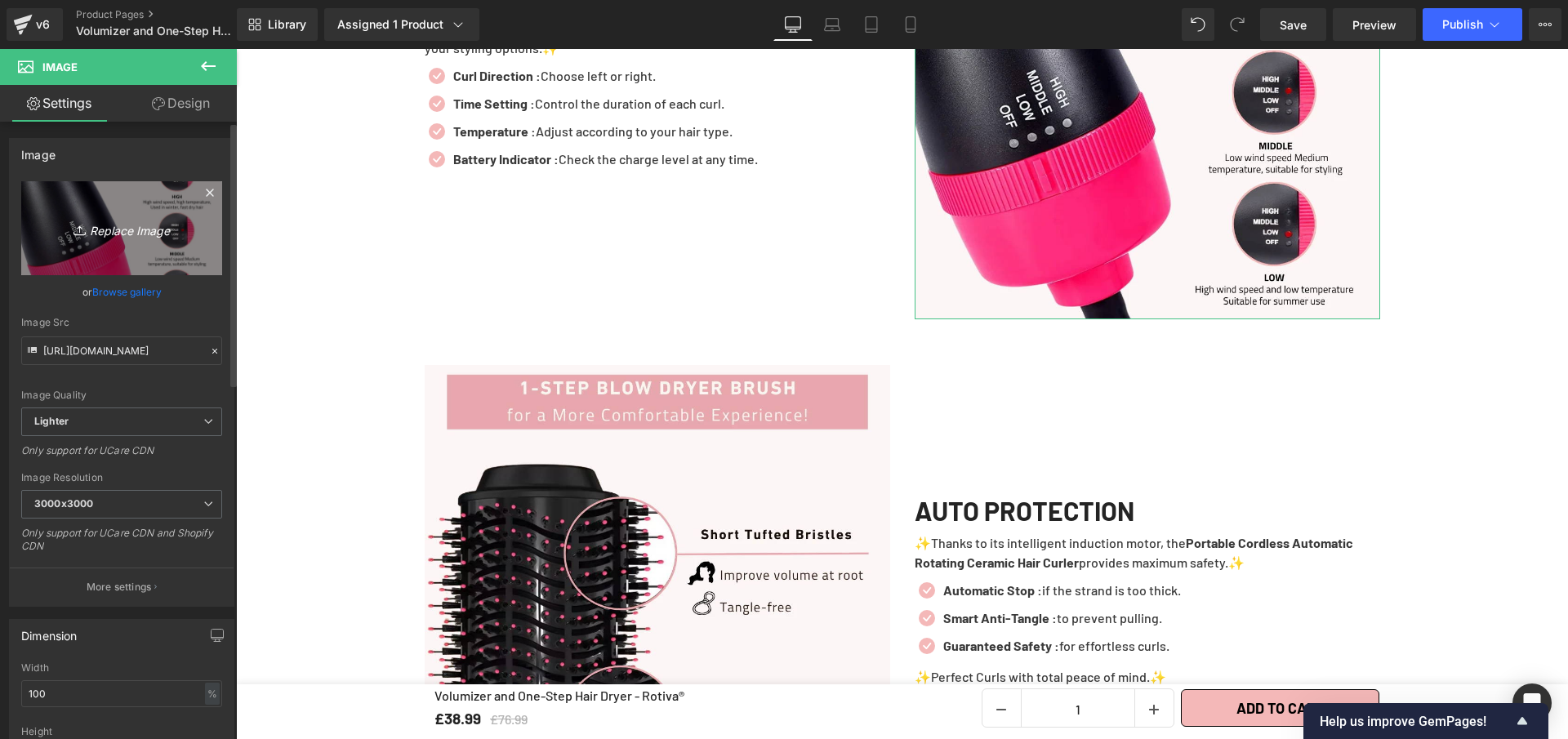
click at [94, 208] on link "Replace Image" at bounding box center [121, 228] width 201 height 94
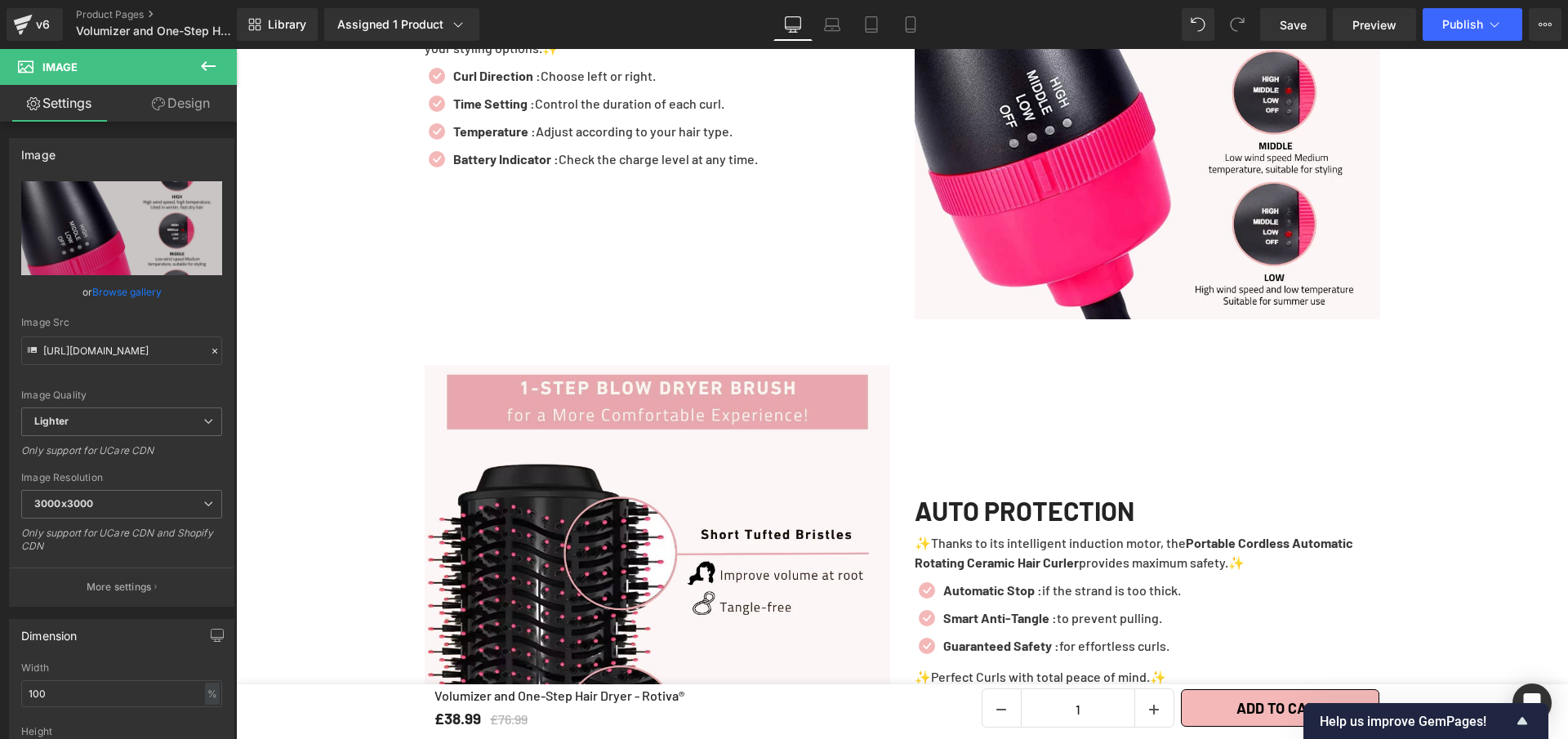
type input "C:\fakepath\Volumizer and One-Step Hair Dryer - Rotiva® (4).webp"
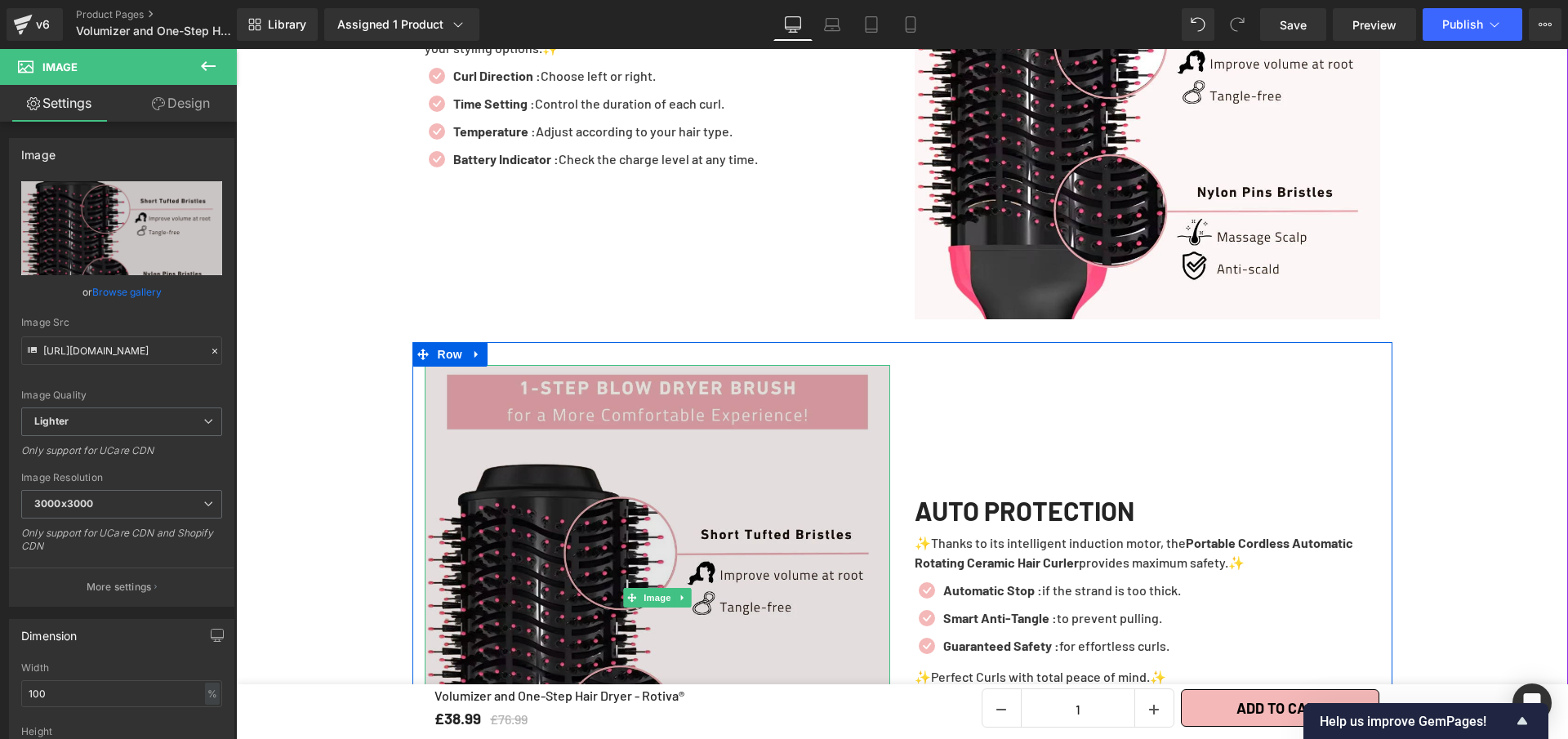
click at [647, 537] on img at bounding box center [657, 597] width 465 height 466
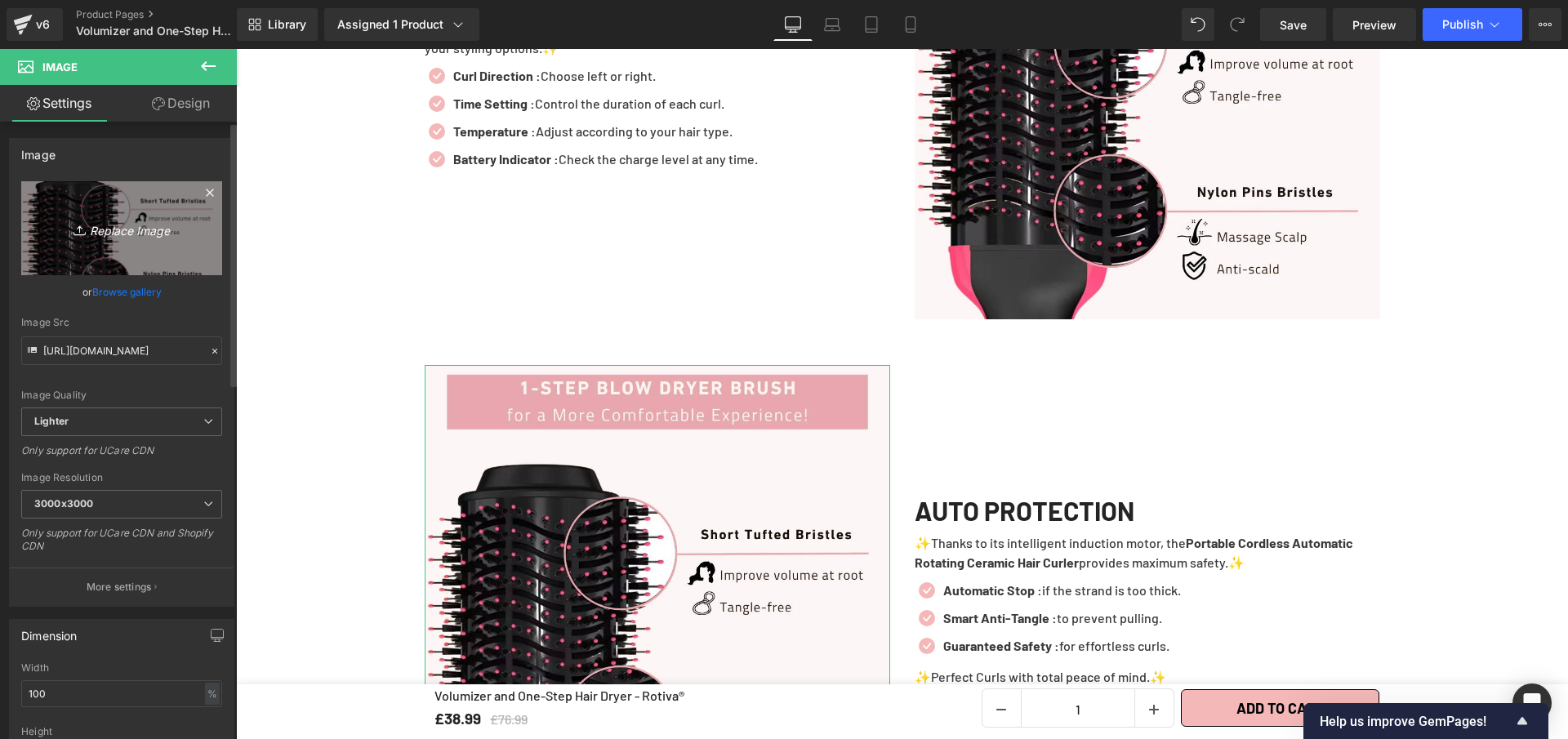
click at [132, 223] on icon "Replace Image" at bounding box center [121, 229] width 131 height 21
type input "C:\fakepath\Volumizer and One-Step Hair Dryer - Rotiva®.webp"
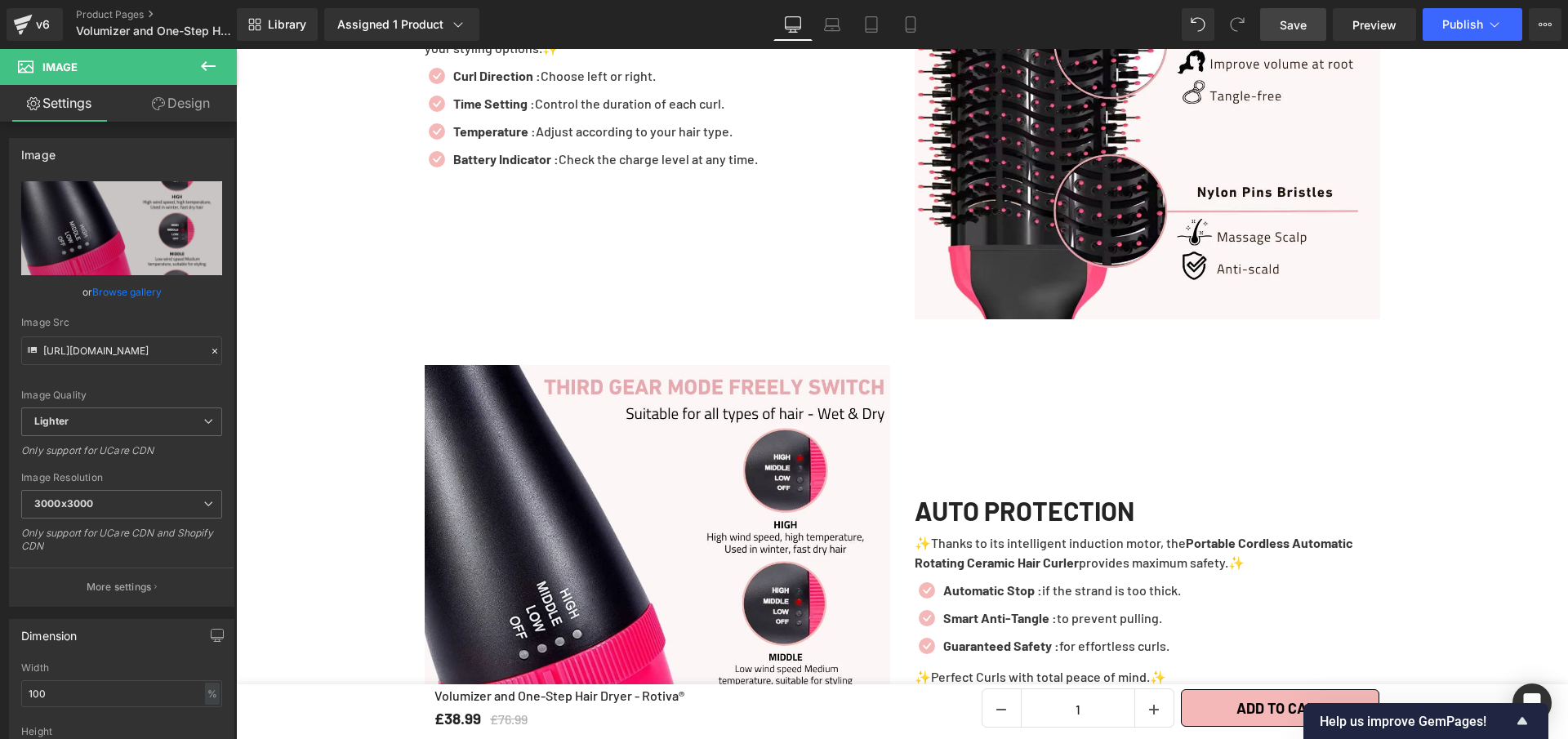
click at [1302, 23] on span "Save" at bounding box center [1293, 25] width 27 height 17
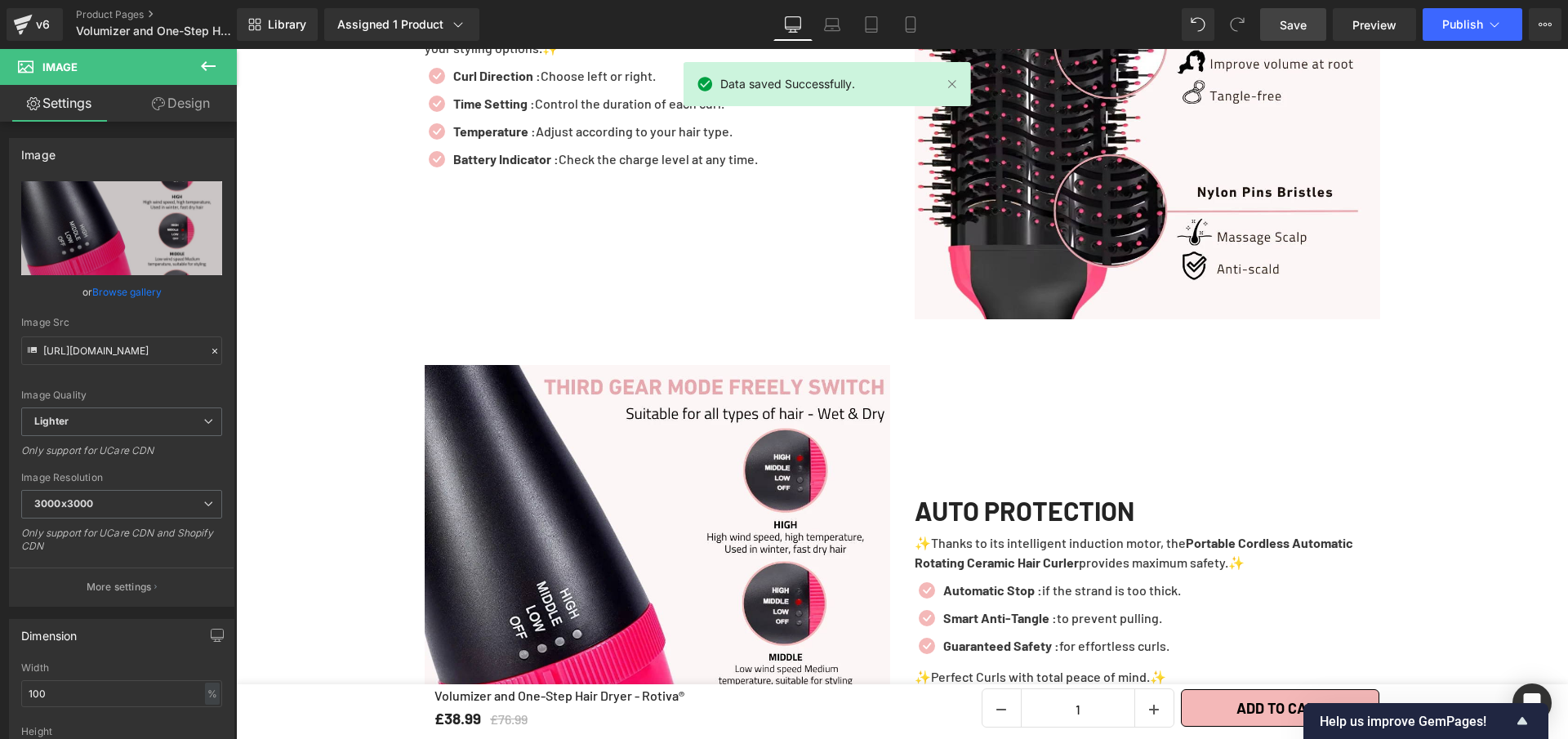
click at [1293, 35] on link "Save" at bounding box center [1293, 24] width 66 height 33
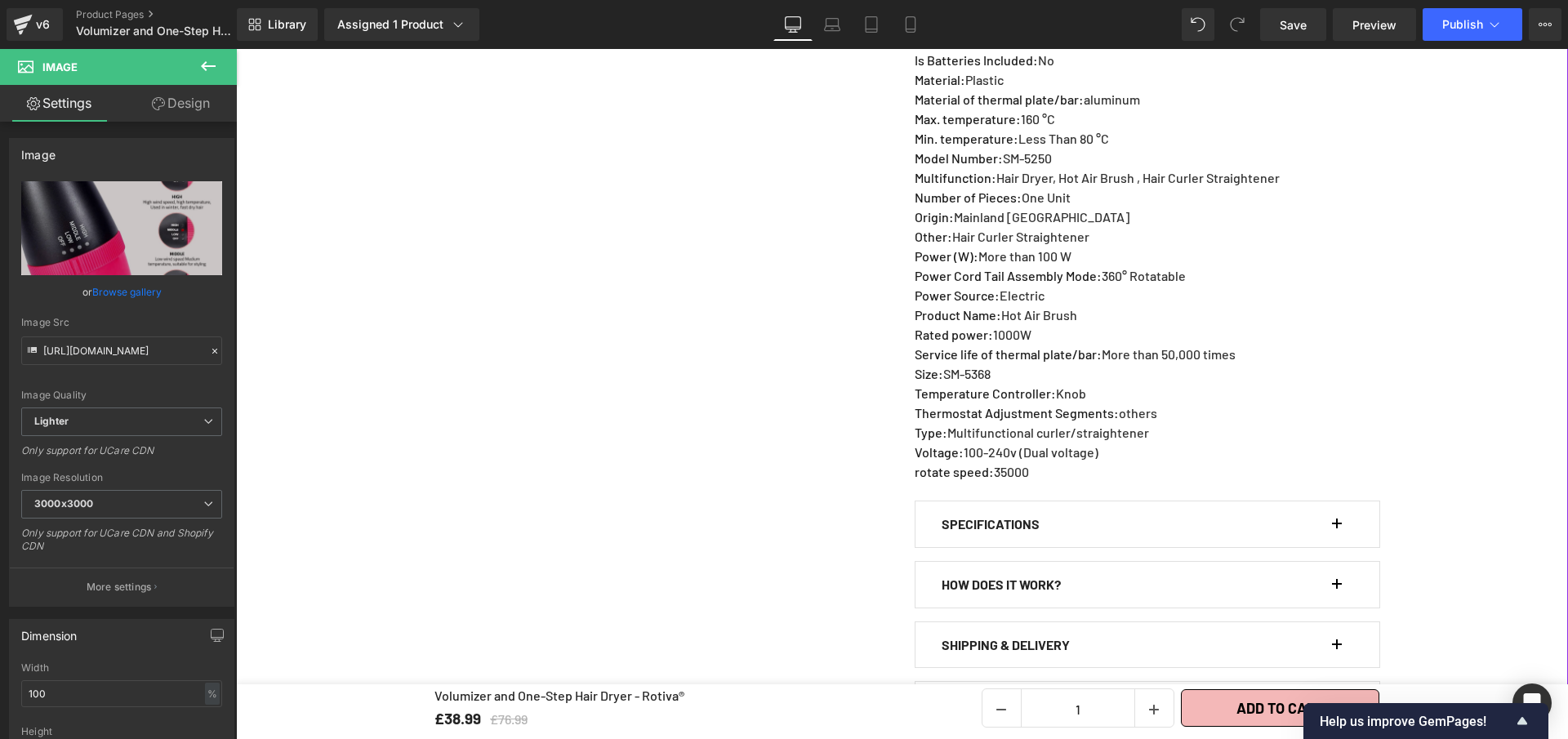
scroll to position [1198, 0]
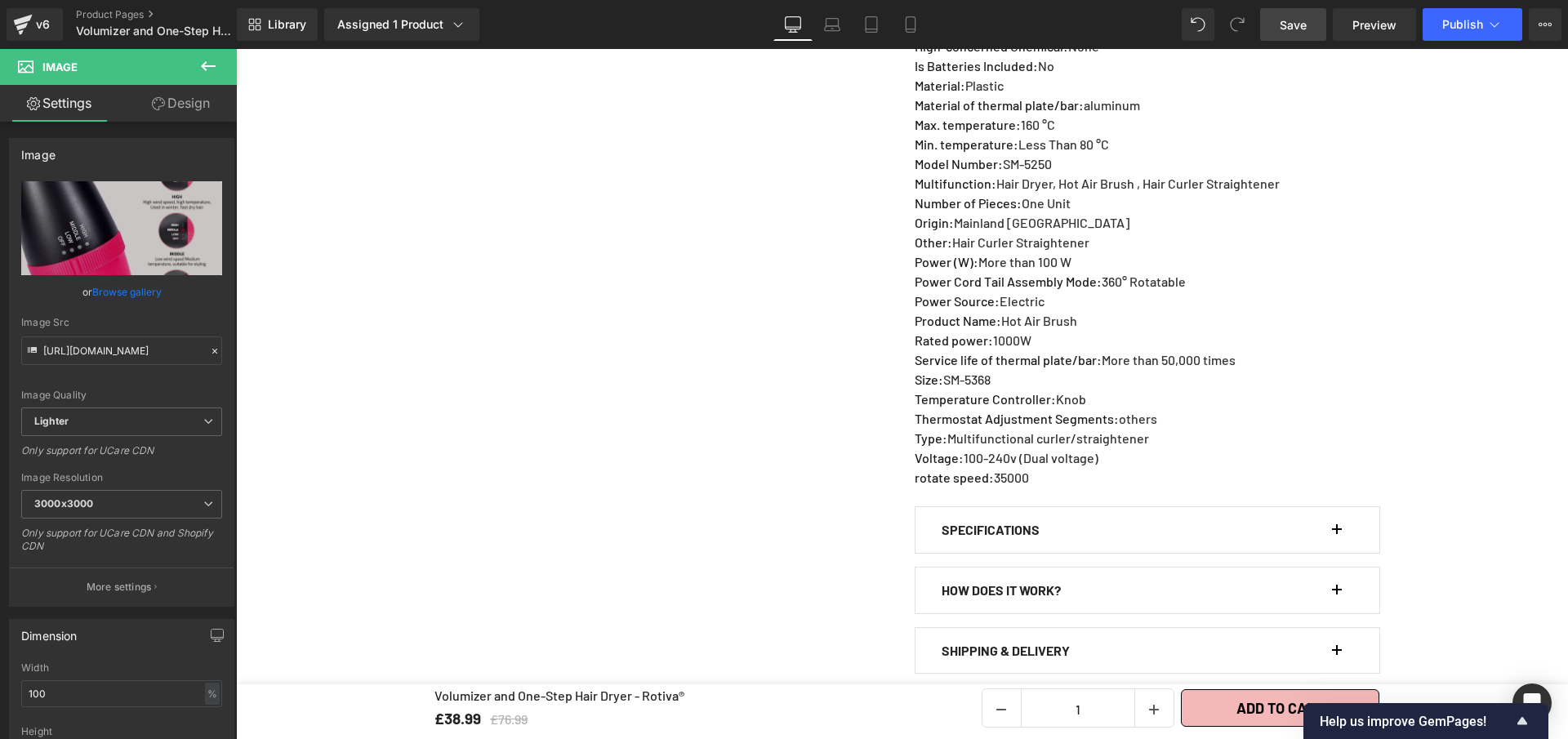
click at [1289, 22] on span "Save" at bounding box center [1293, 25] width 27 height 17
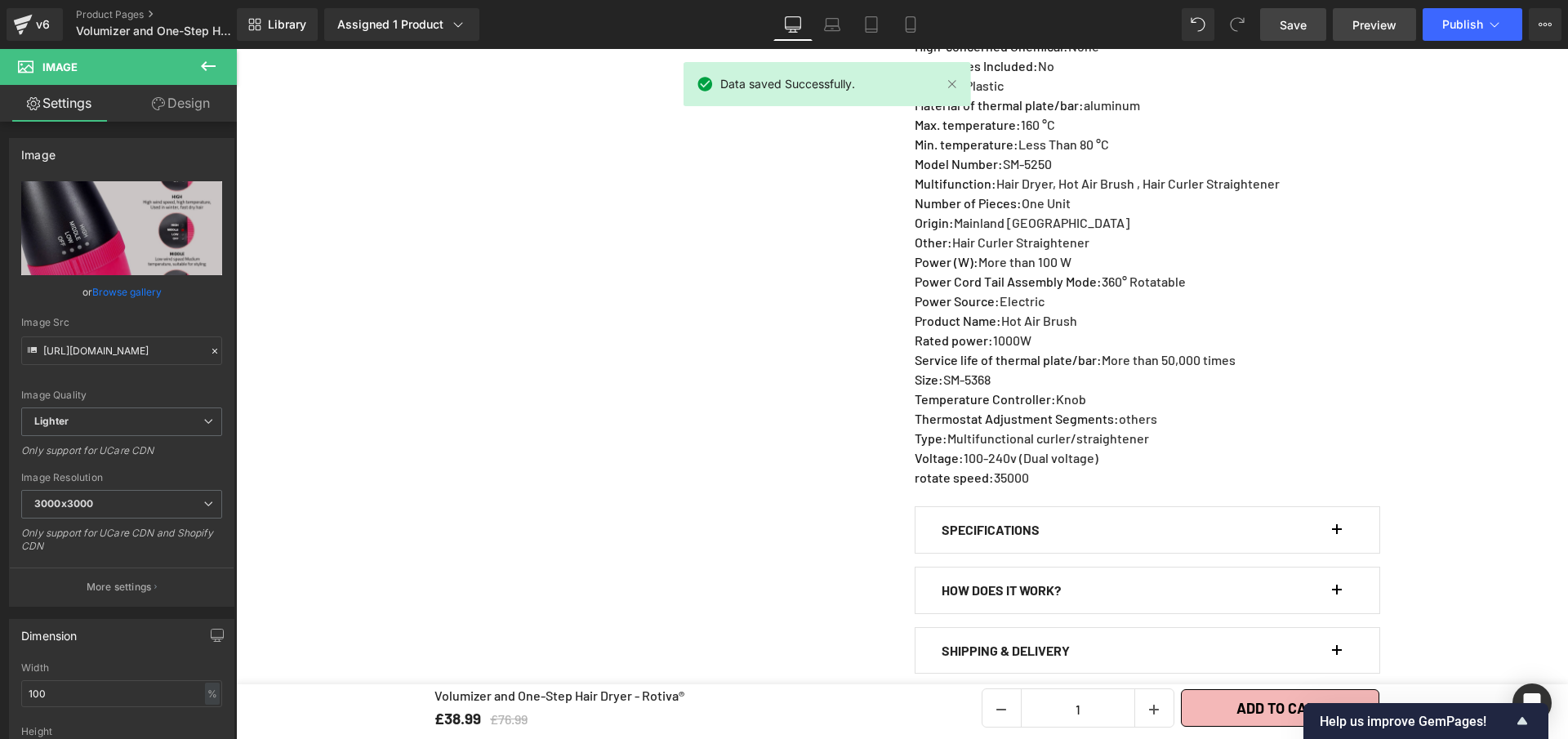
click at [1372, 33] on span "Preview" at bounding box center [1374, 25] width 44 height 17
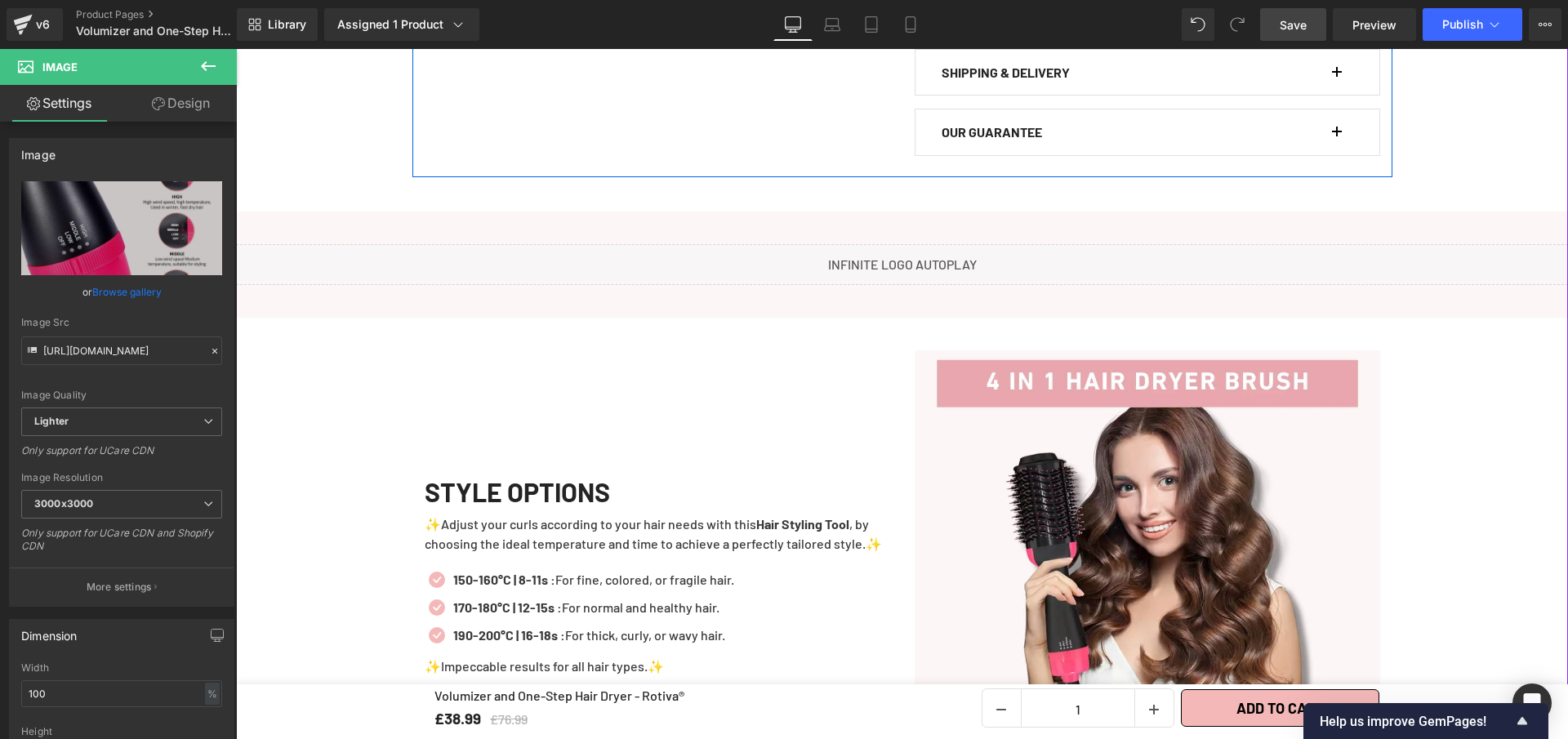
scroll to position [1982, 0]
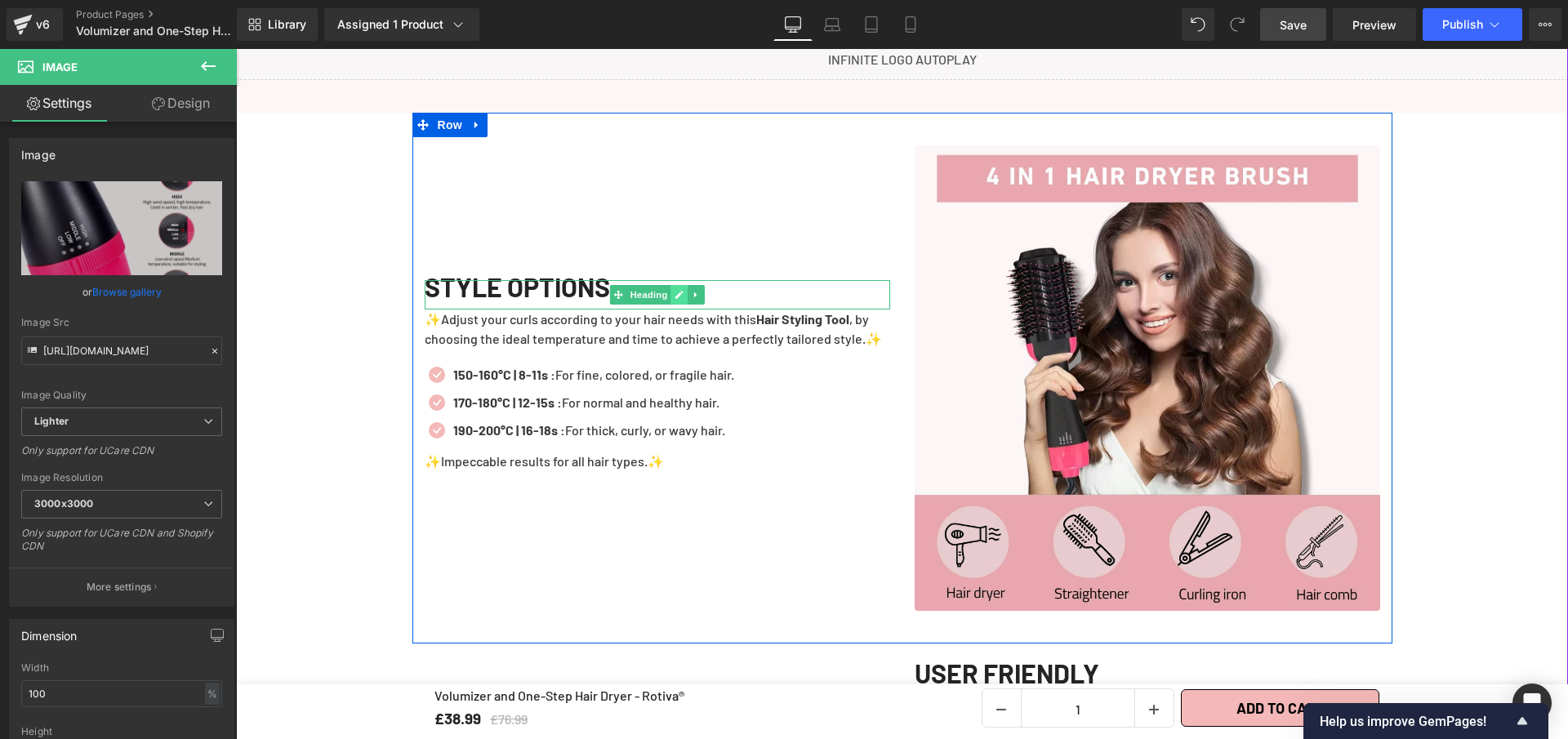
click at [675, 299] on icon at bounding box center [679, 295] width 8 height 8
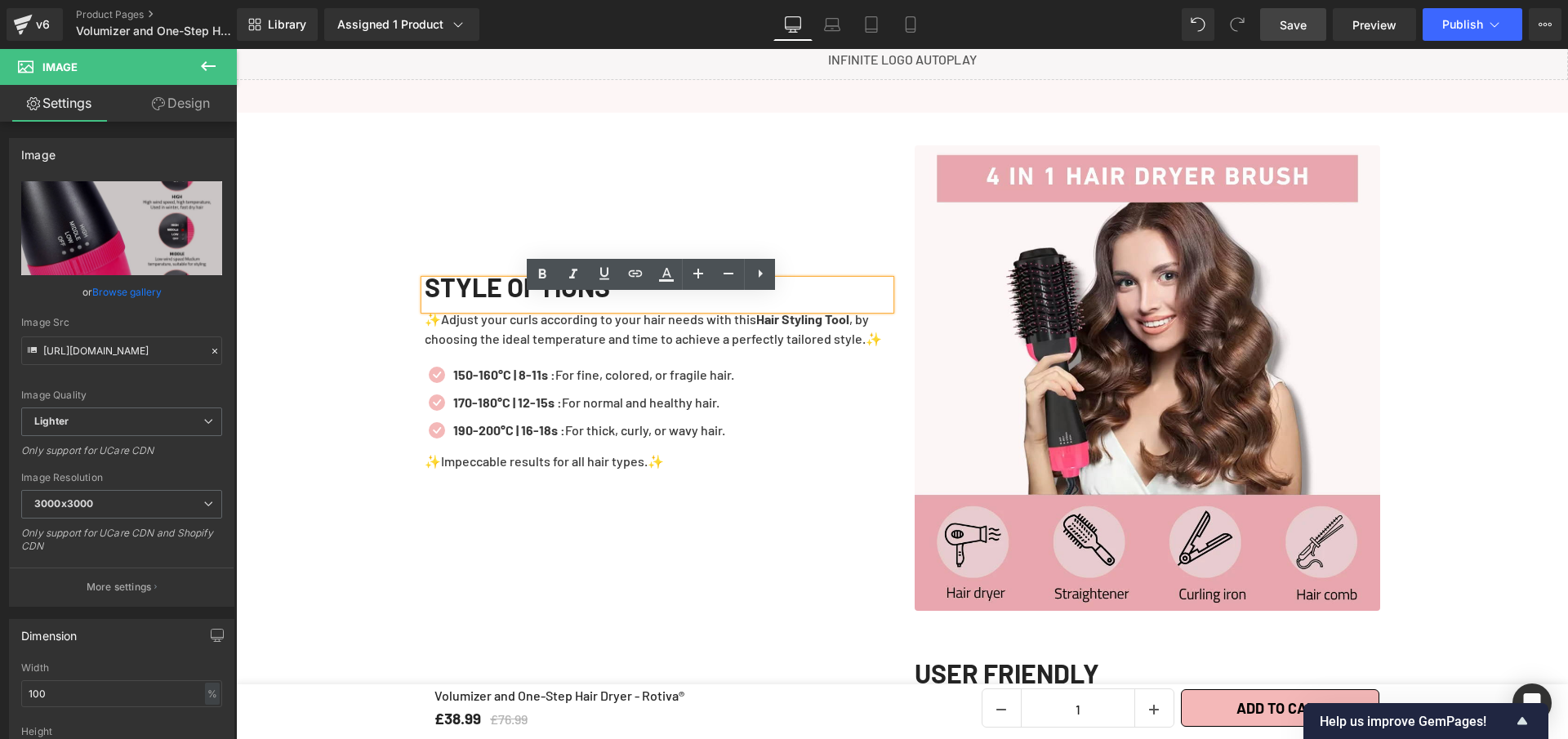
click at [646, 293] on h1 "STYLE OPTIONS" at bounding box center [657, 286] width 465 height 13
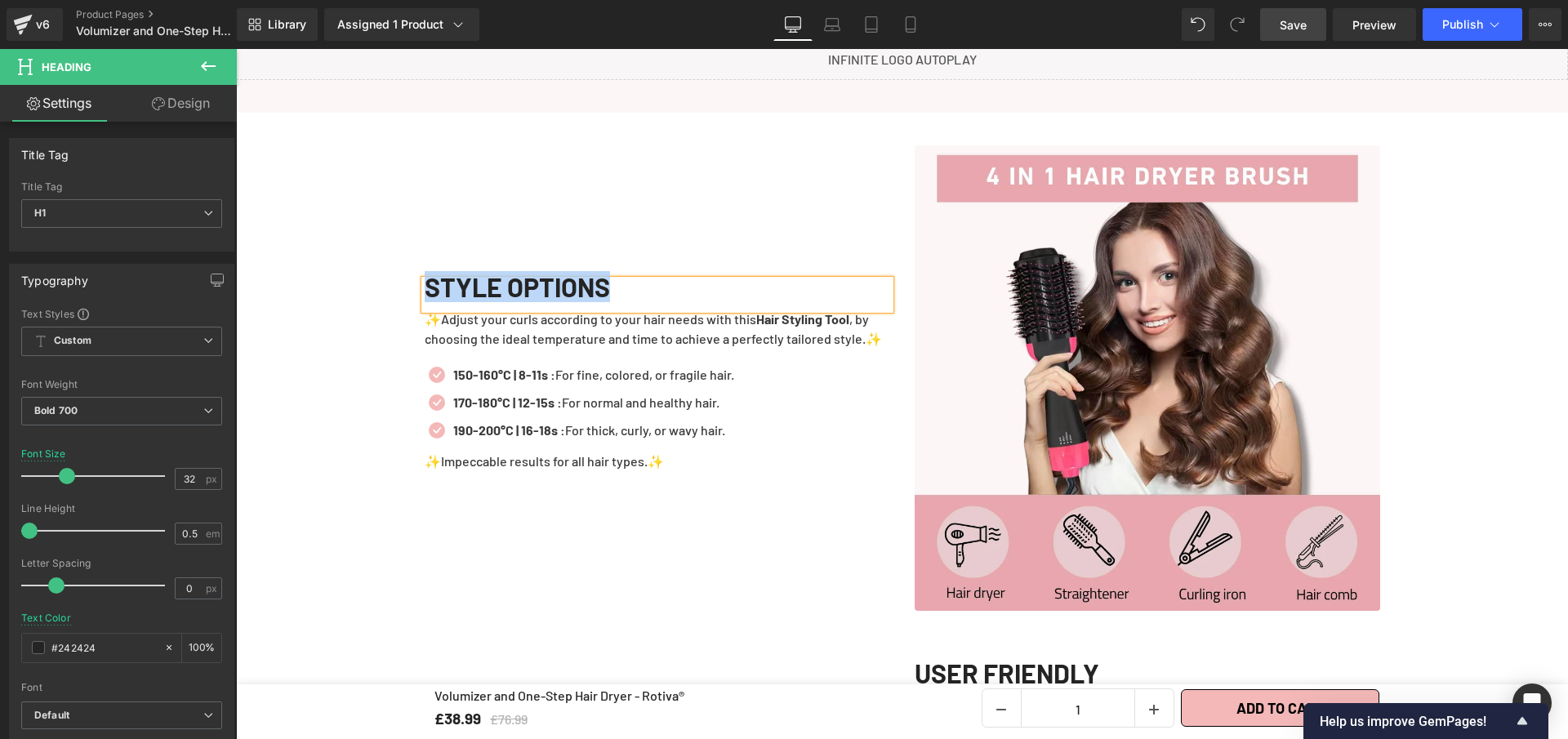
paste div
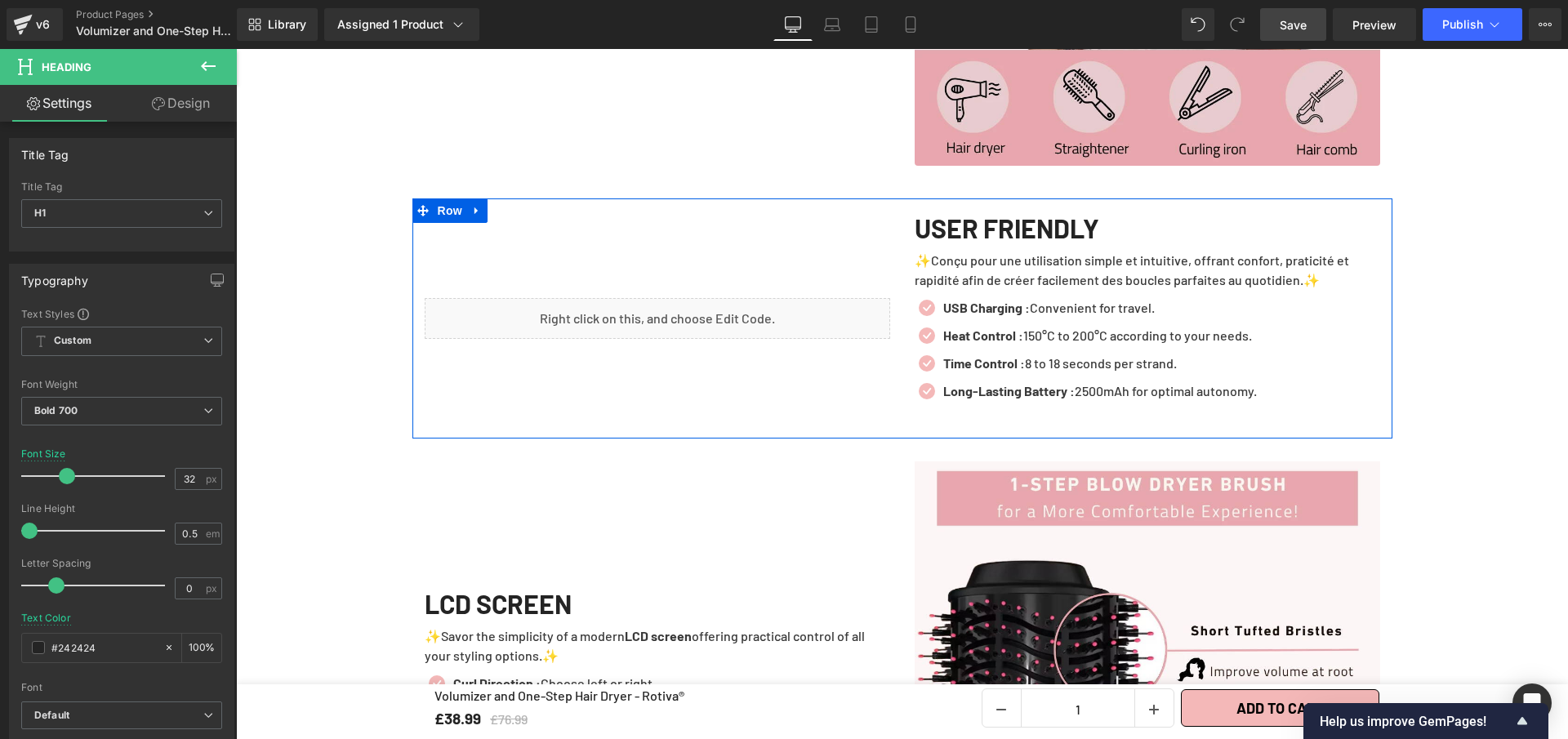
scroll to position [2523, 0]
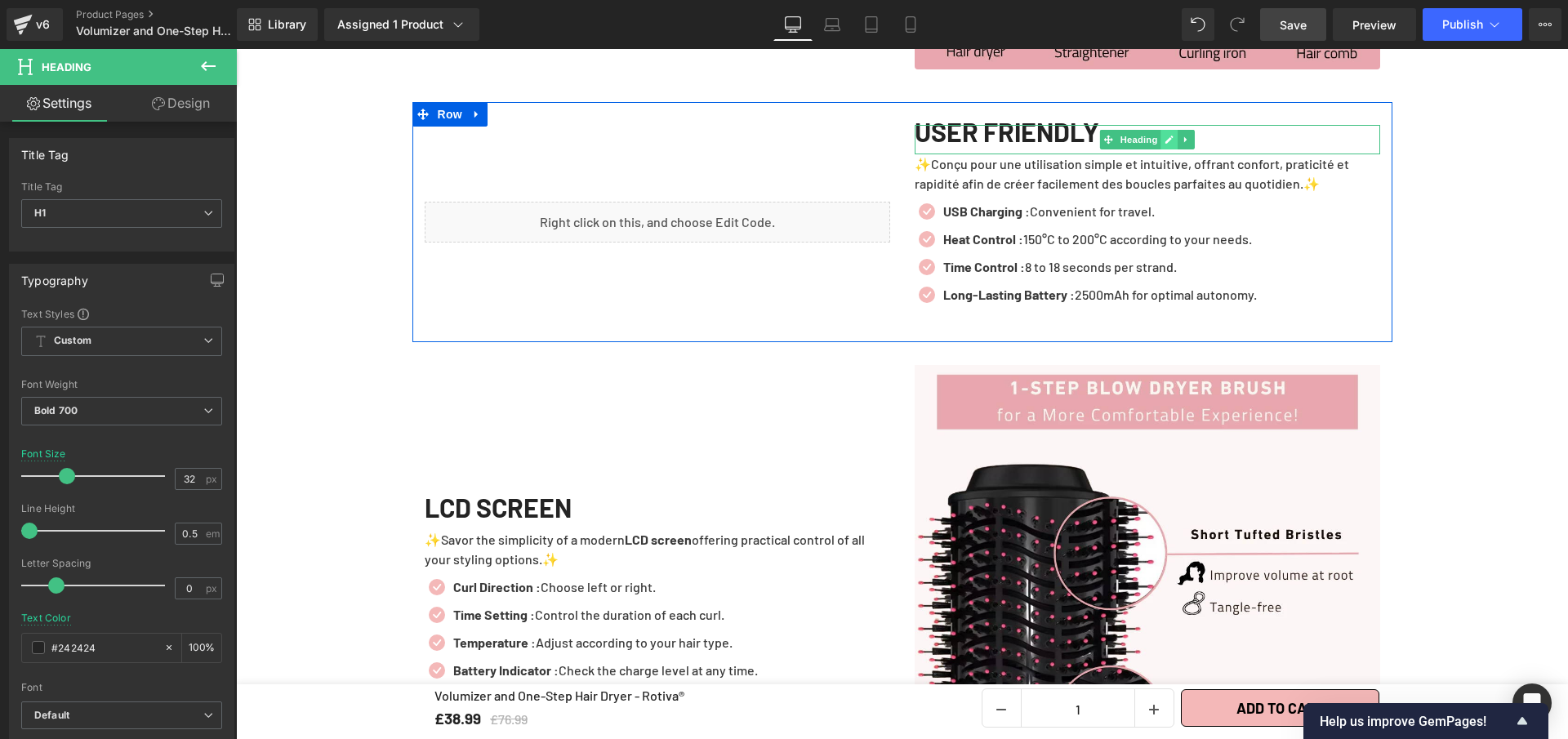
click at [1164, 145] on icon at bounding box center [1169, 139] width 9 height 10
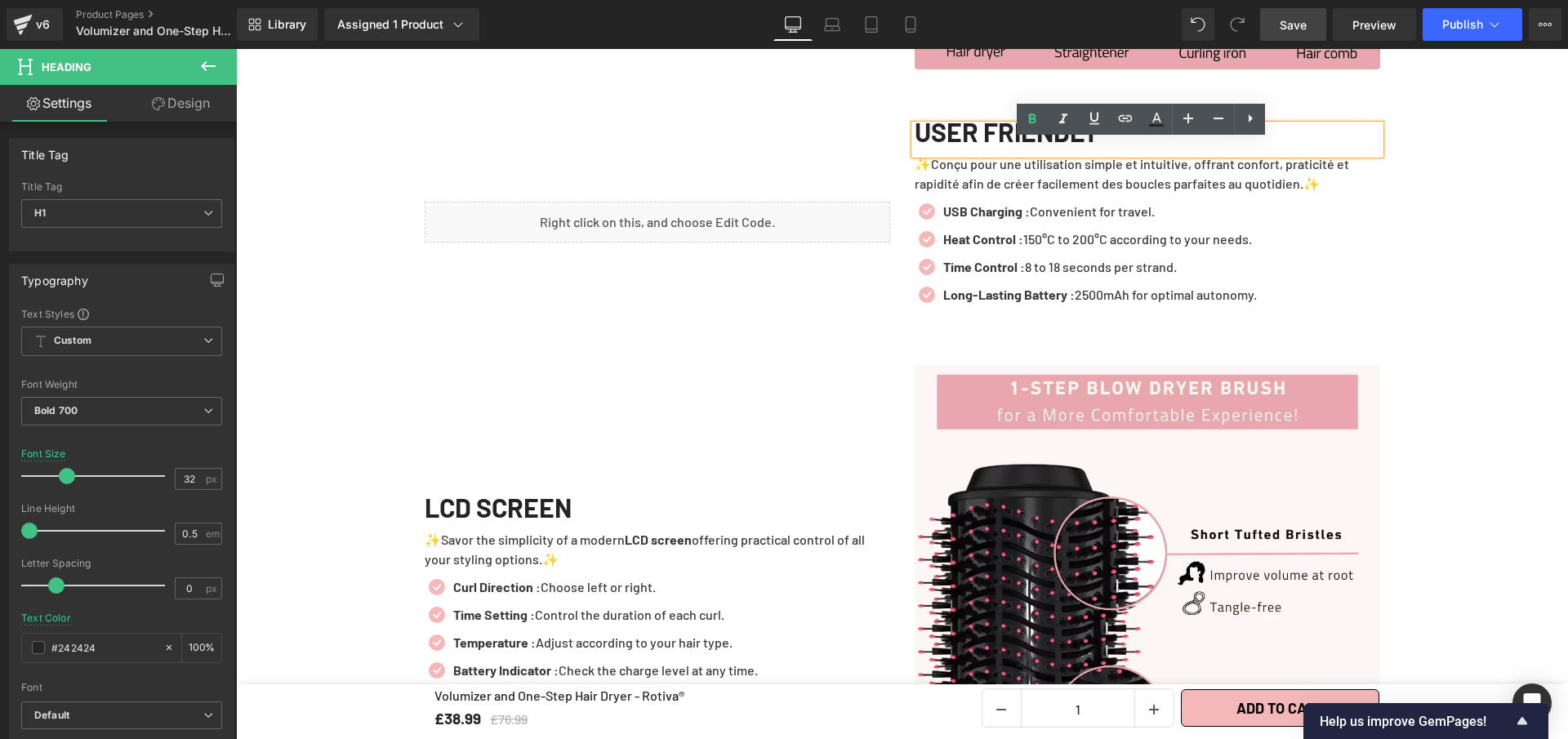
click at [1150, 138] on h1 "USER FRIENDLY" at bounding box center [1147, 132] width 465 height 13
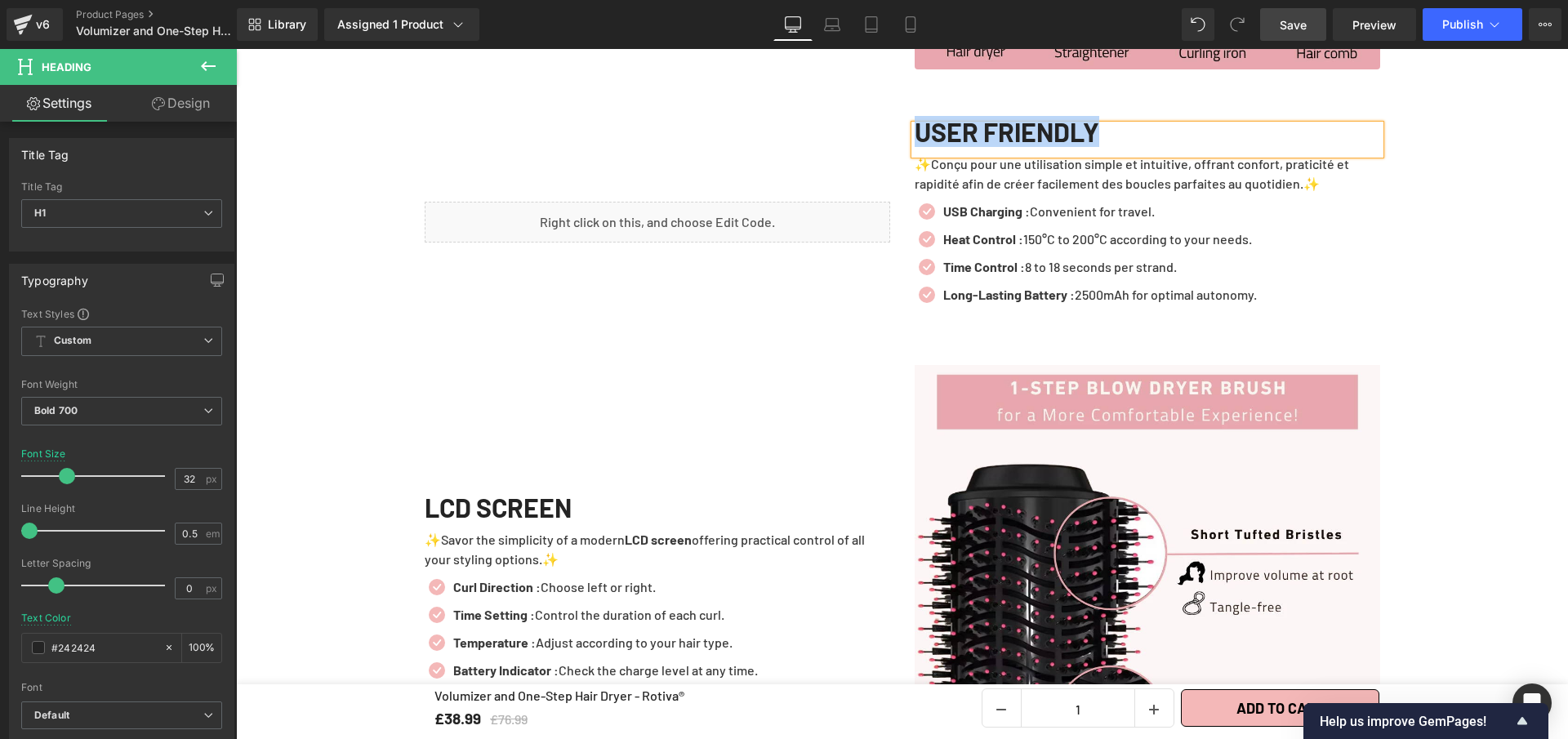
paste div
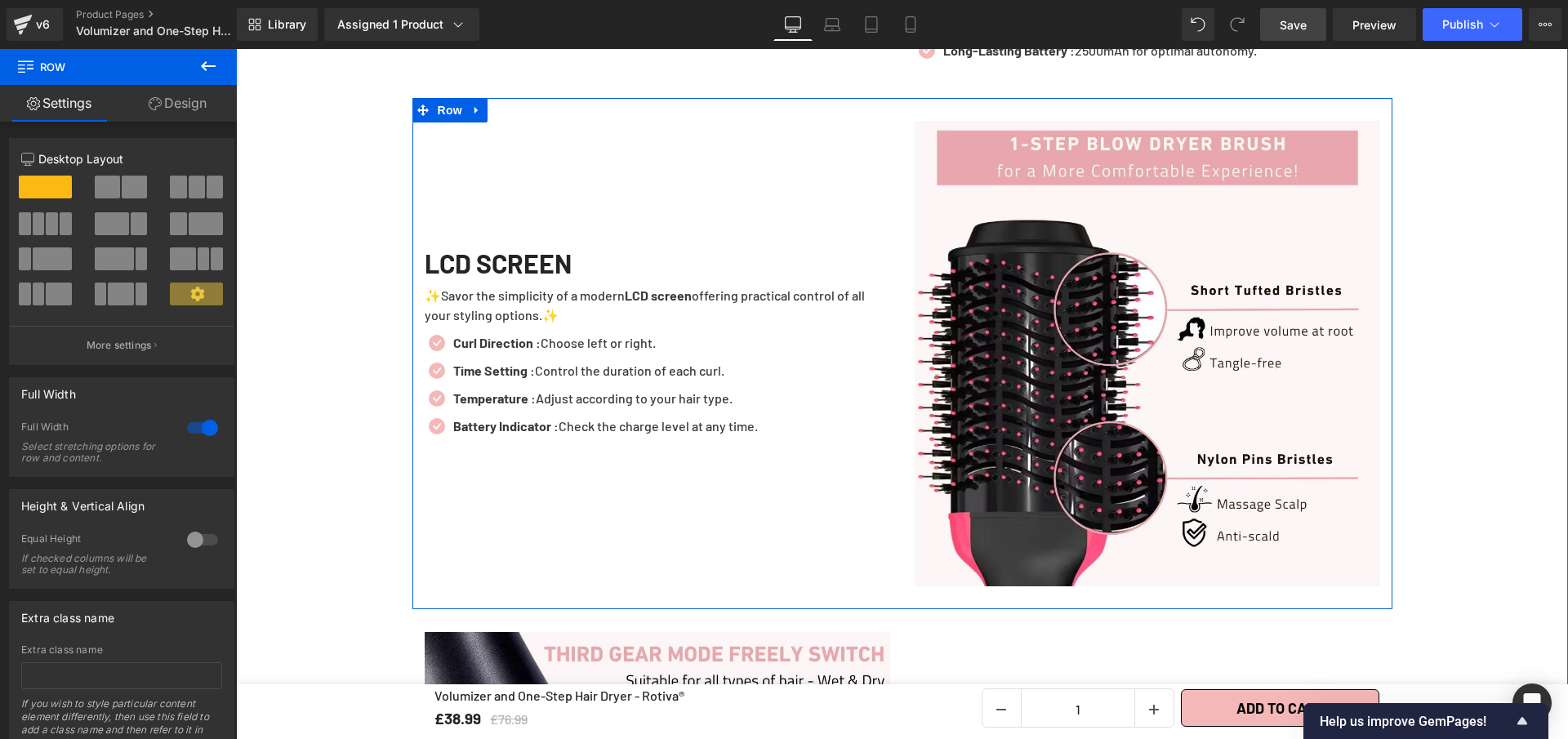
scroll to position [2715, 0]
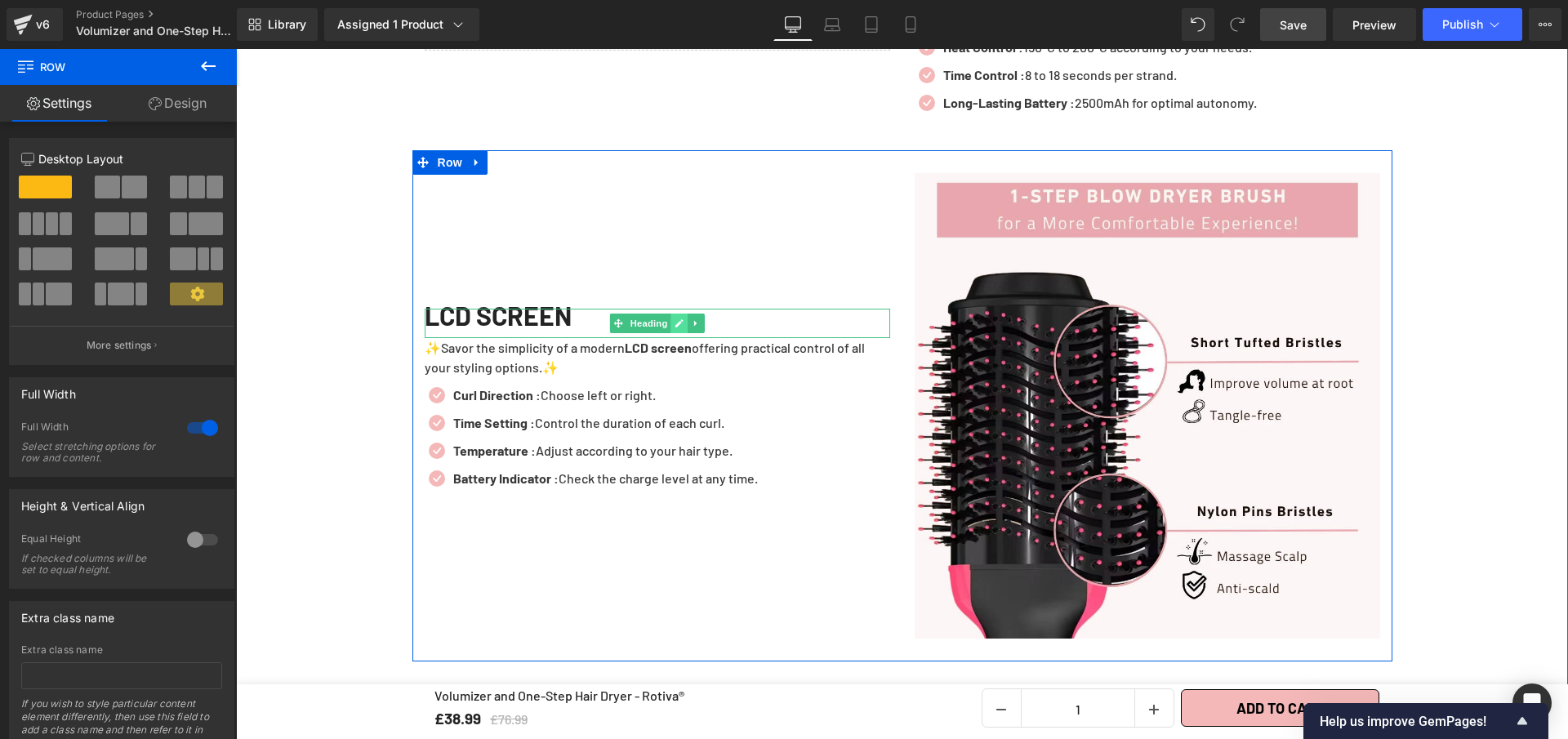
click at [675, 328] on icon at bounding box center [679, 323] width 8 height 8
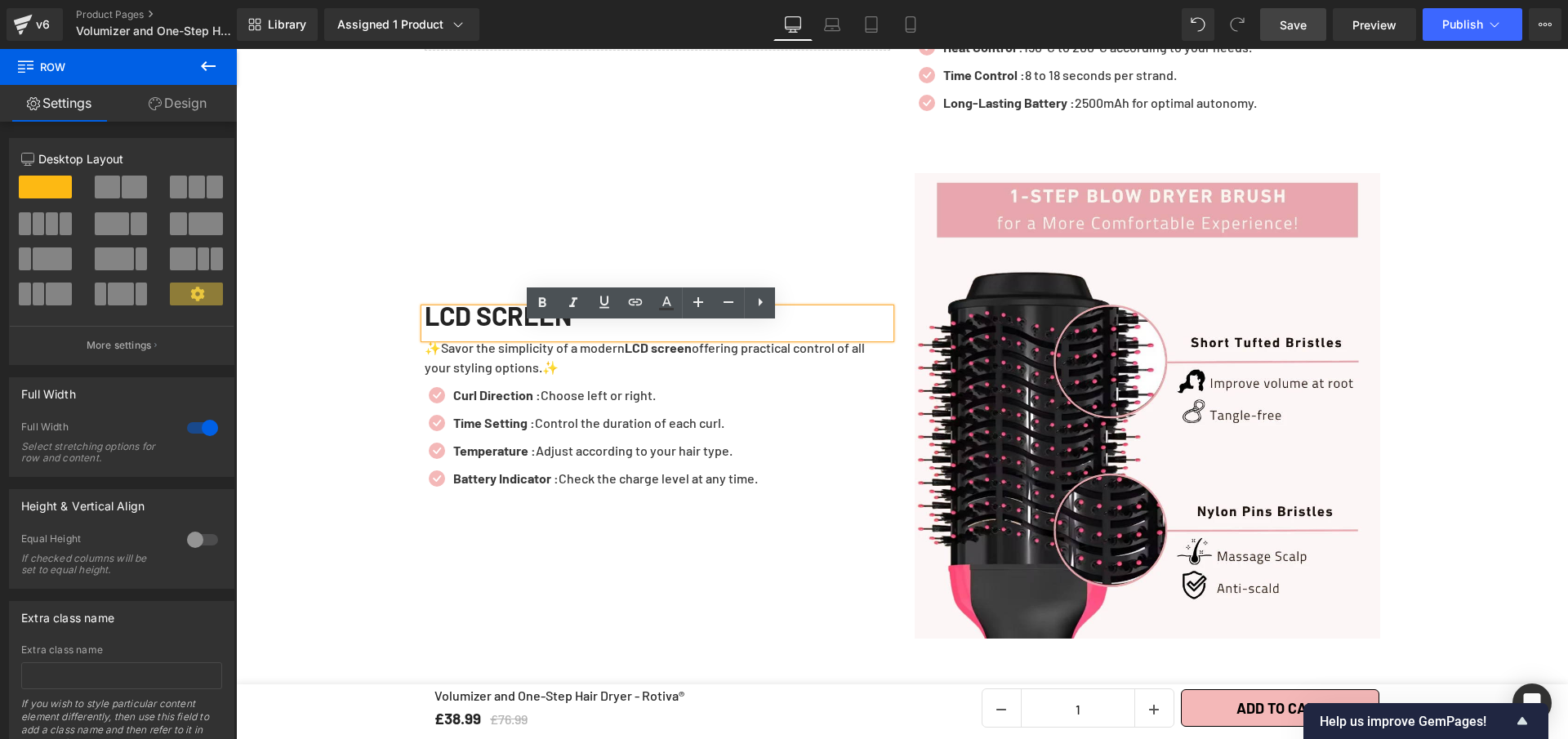
click at [620, 338] on div "LCD SCREEN" at bounding box center [657, 324] width 465 height 30
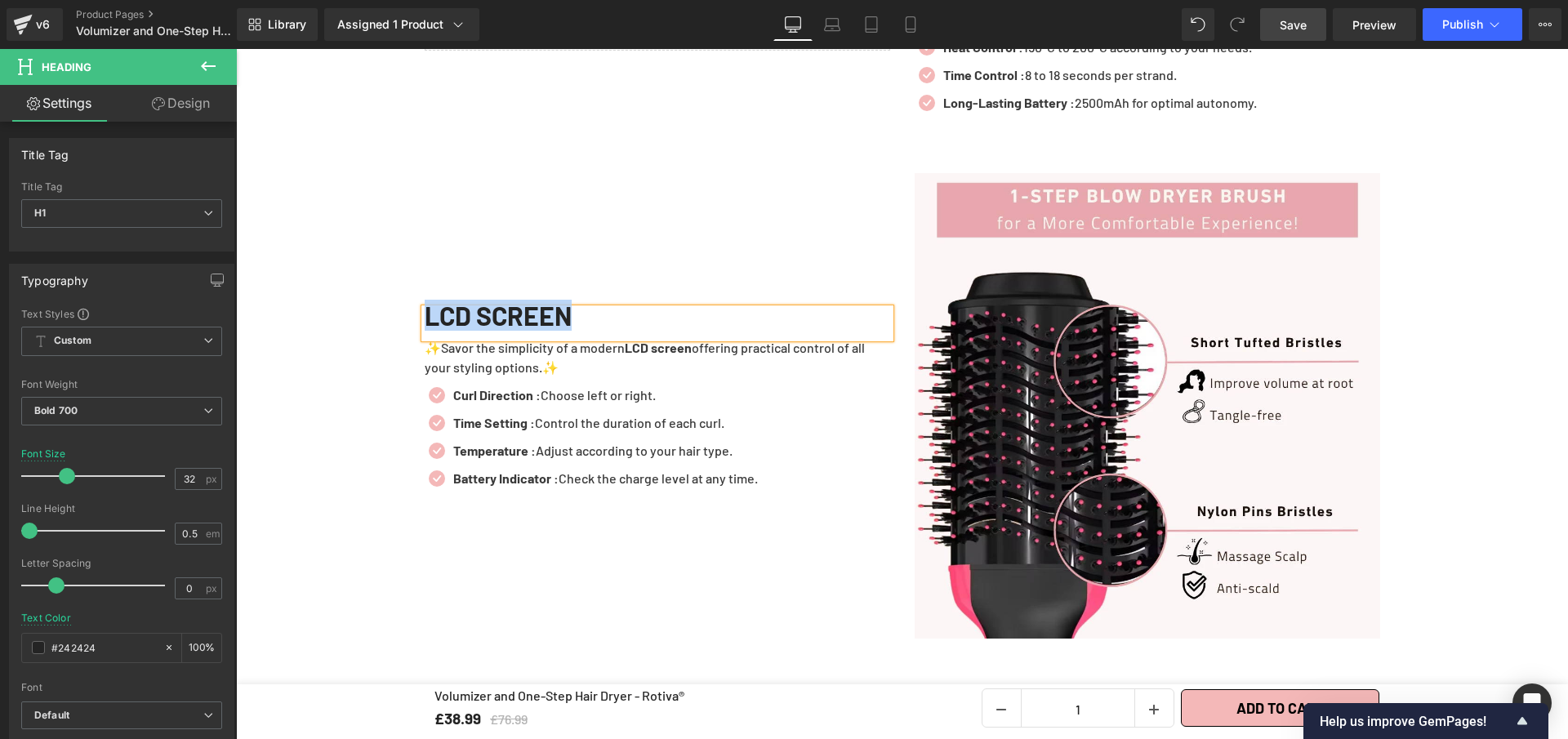
paste div
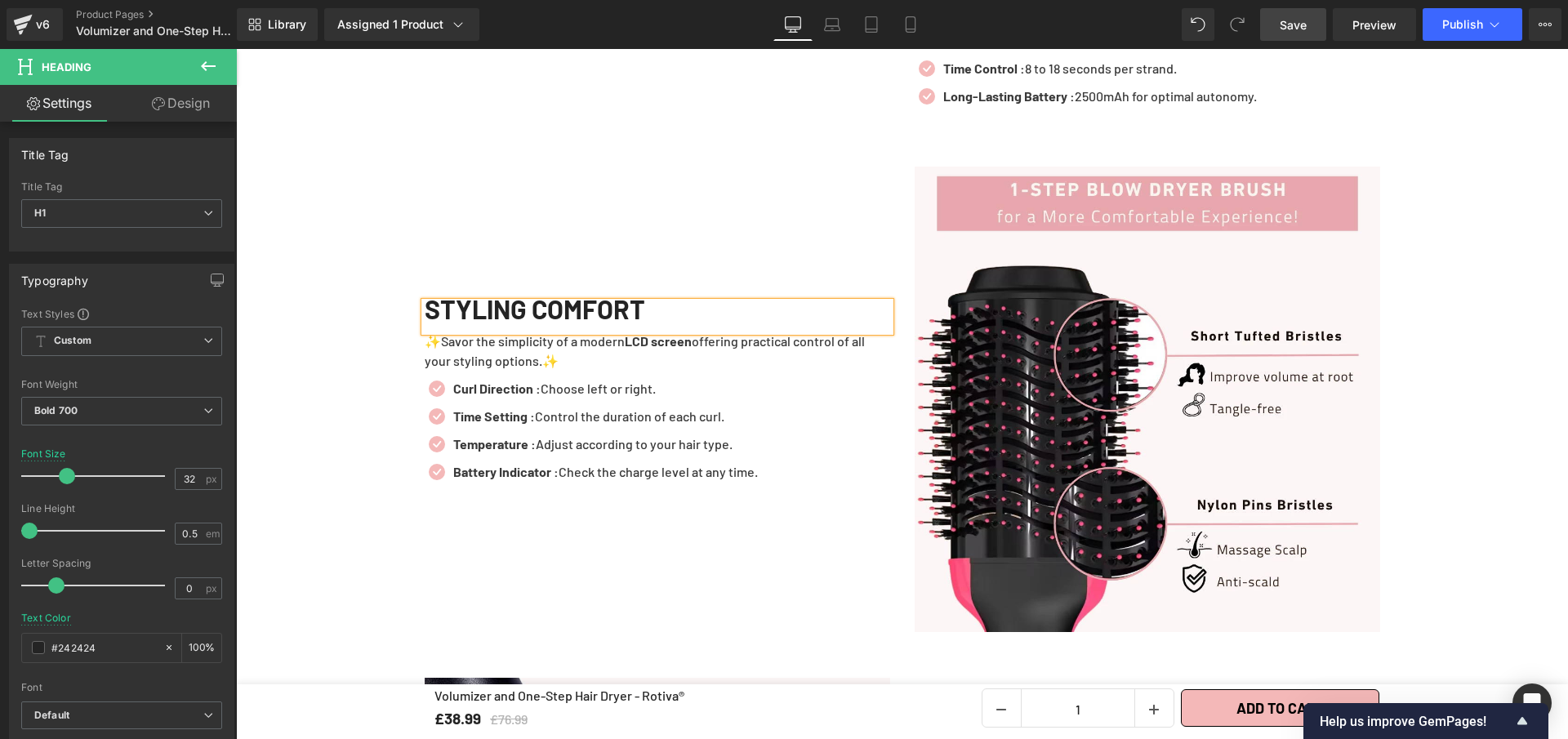
scroll to position [2907, 0]
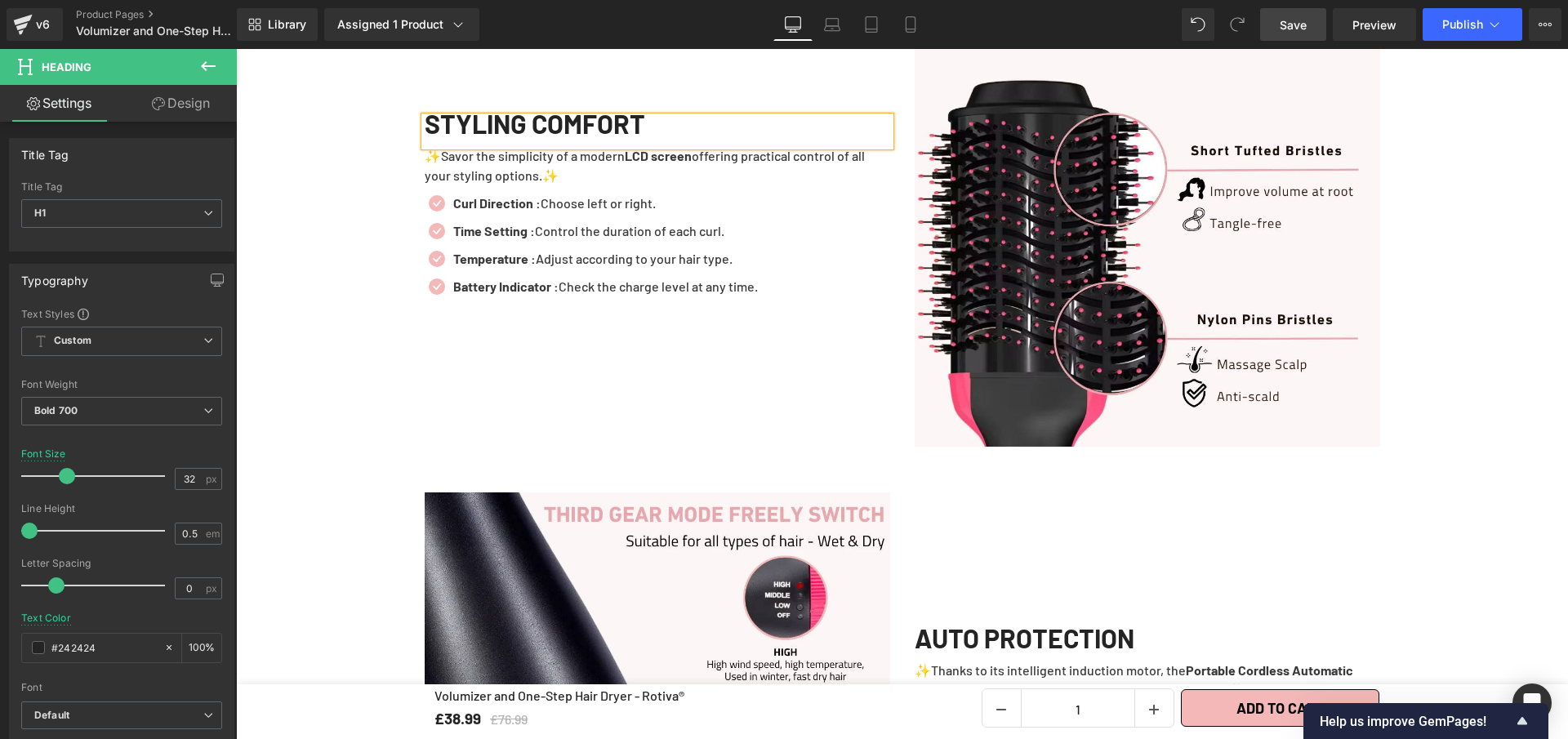
click at [1291, 21] on span "Save" at bounding box center [1293, 25] width 27 height 17
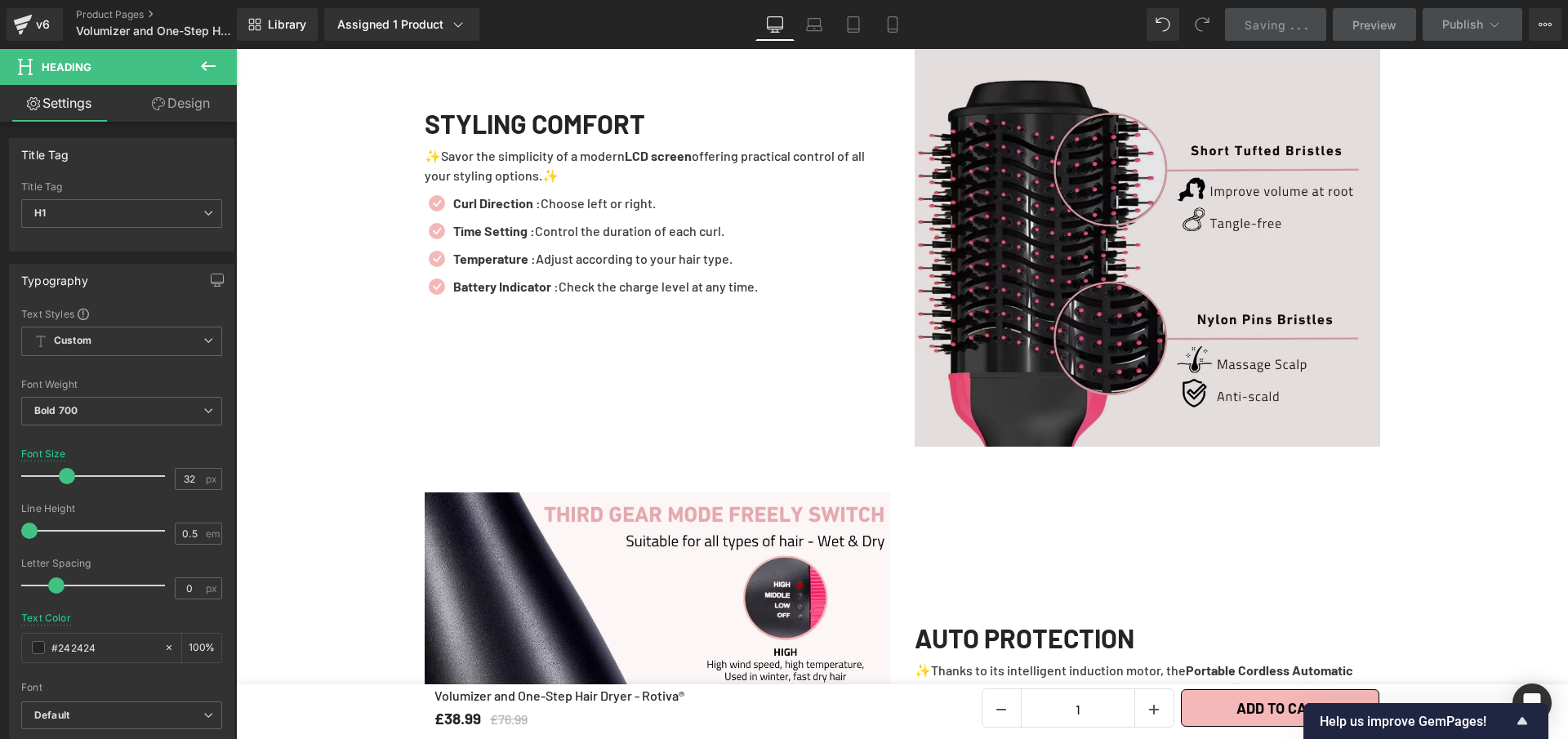
scroll to position [3284, 0]
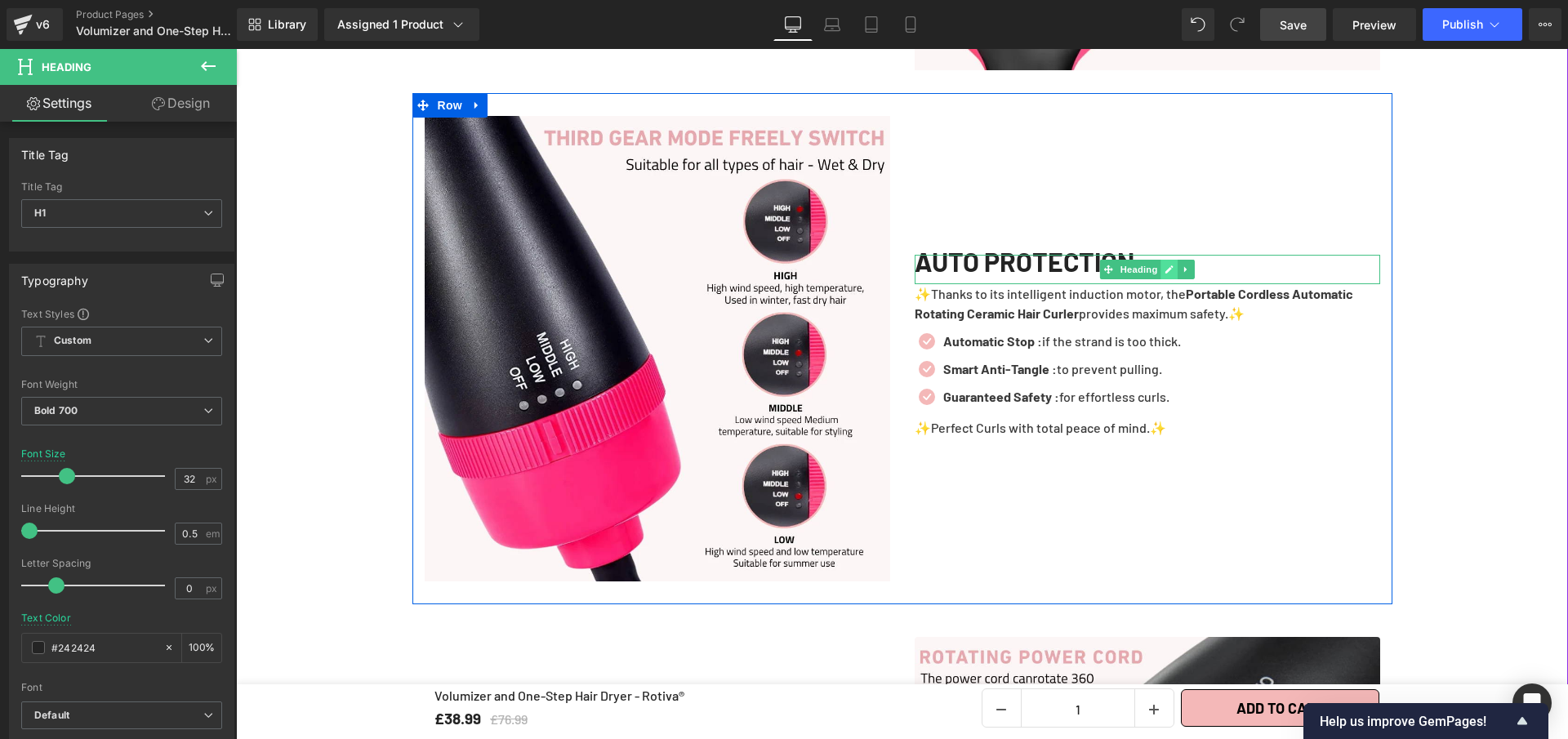
click at [1164, 274] on icon at bounding box center [1169, 270] width 9 height 10
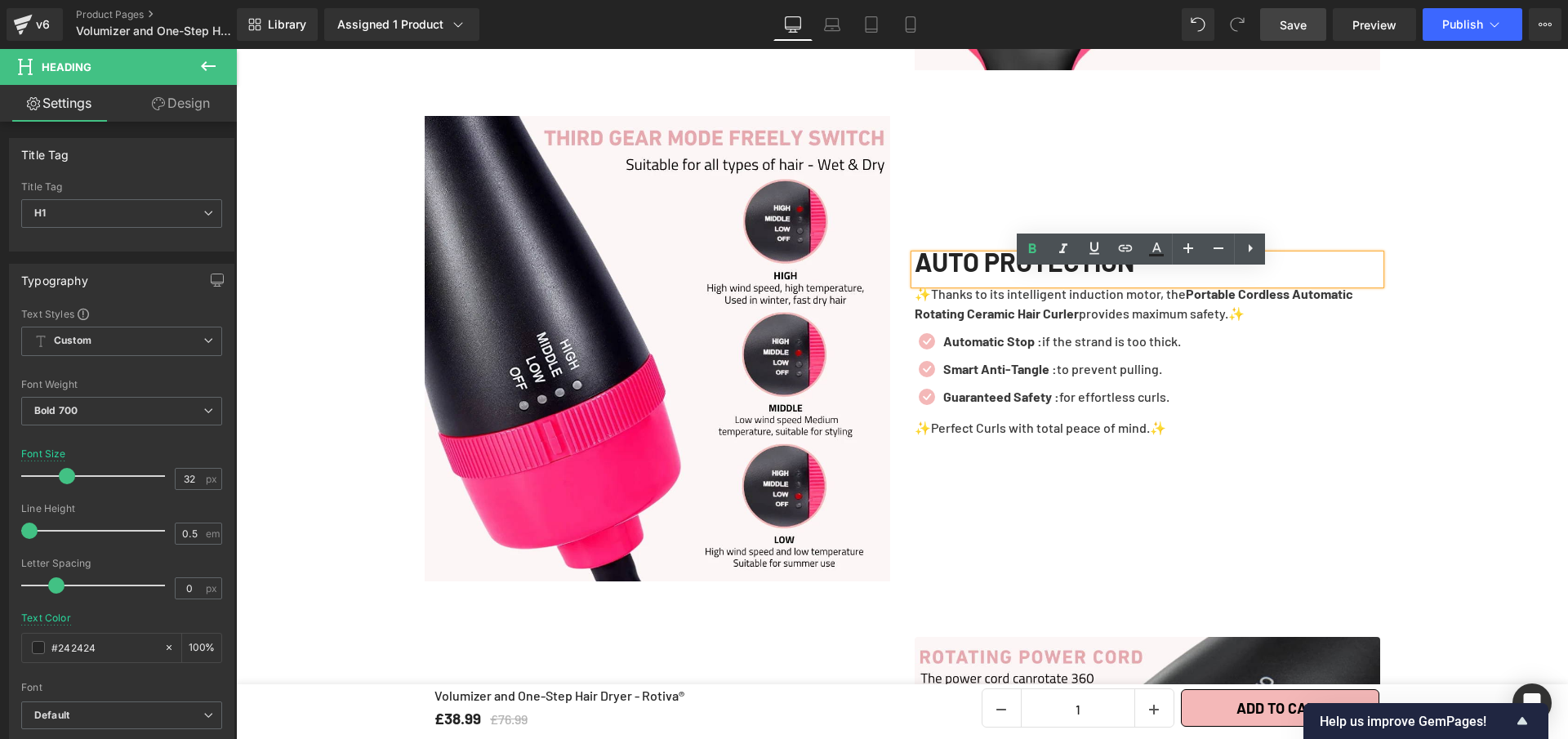
click at [1162, 268] on h1 "AUTO PROTECTION" at bounding box center [1147, 261] width 465 height 13
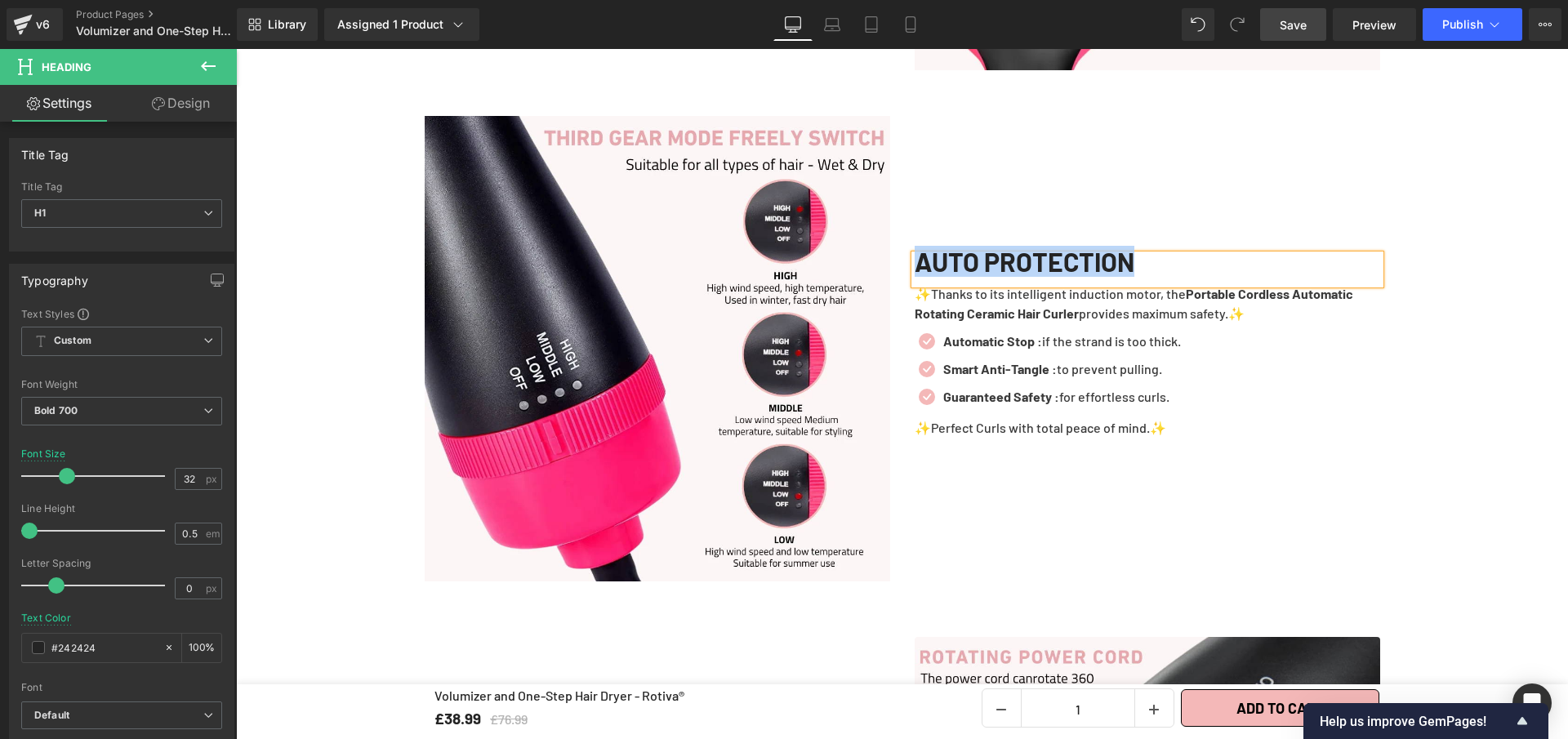
paste div
click at [1276, 27] on link "Save" at bounding box center [1293, 24] width 66 height 33
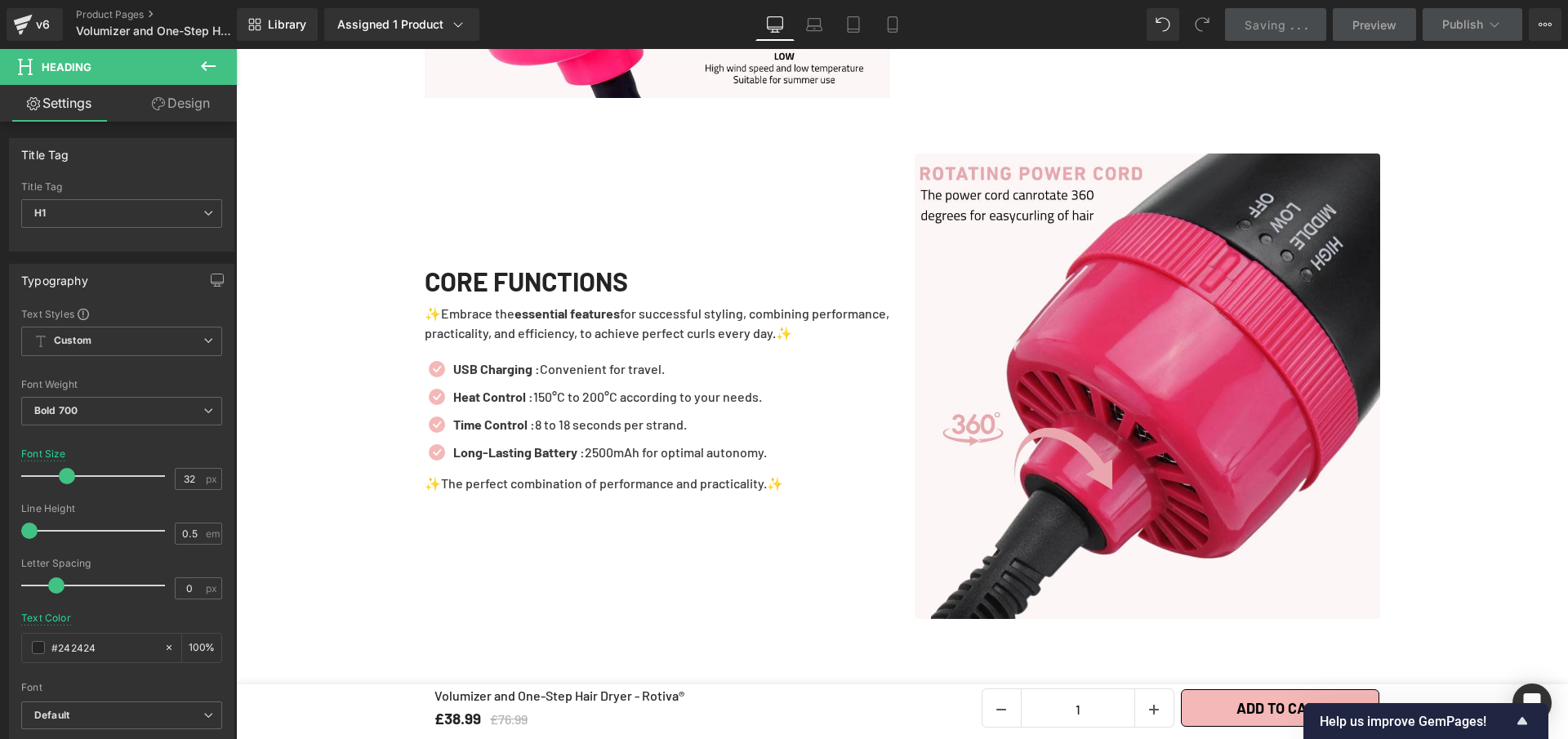
scroll to position [3824, 0]
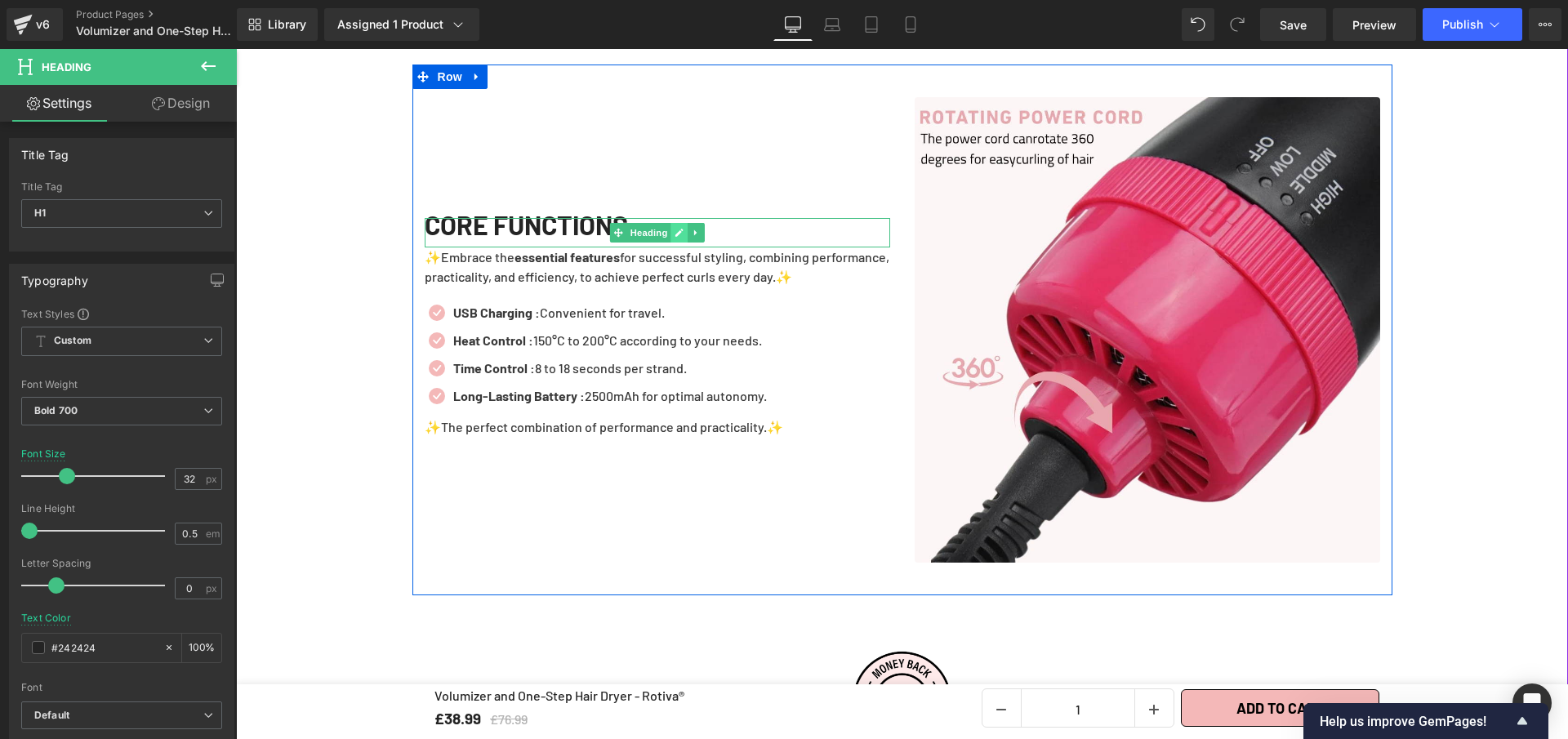
click at [675, 237] on icon at bounding box center [679, 232] width 8 height 8
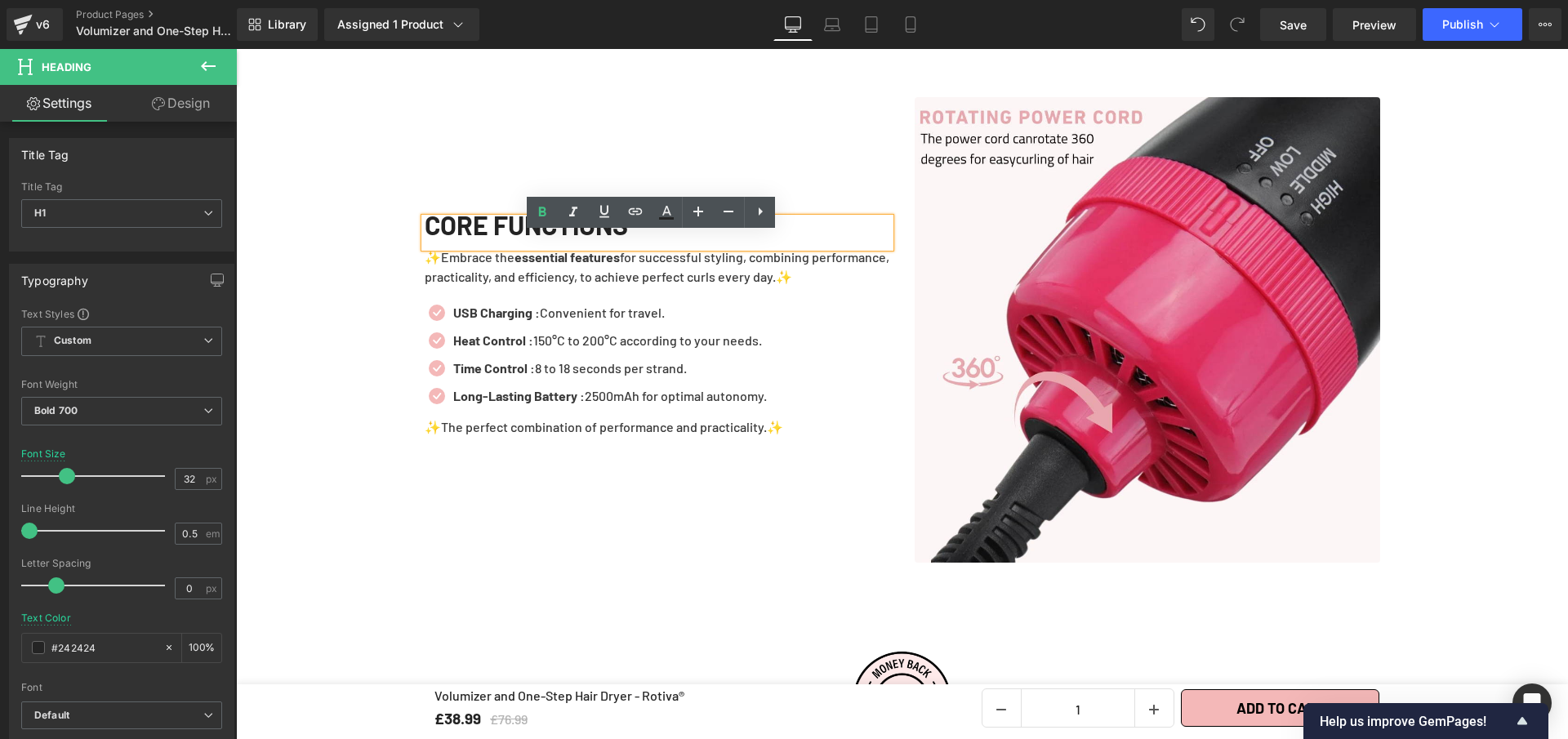
click at [679, 231] on h1 "CORE FUNCTIONS" at bounding box center [657, 225] width 465 height 13
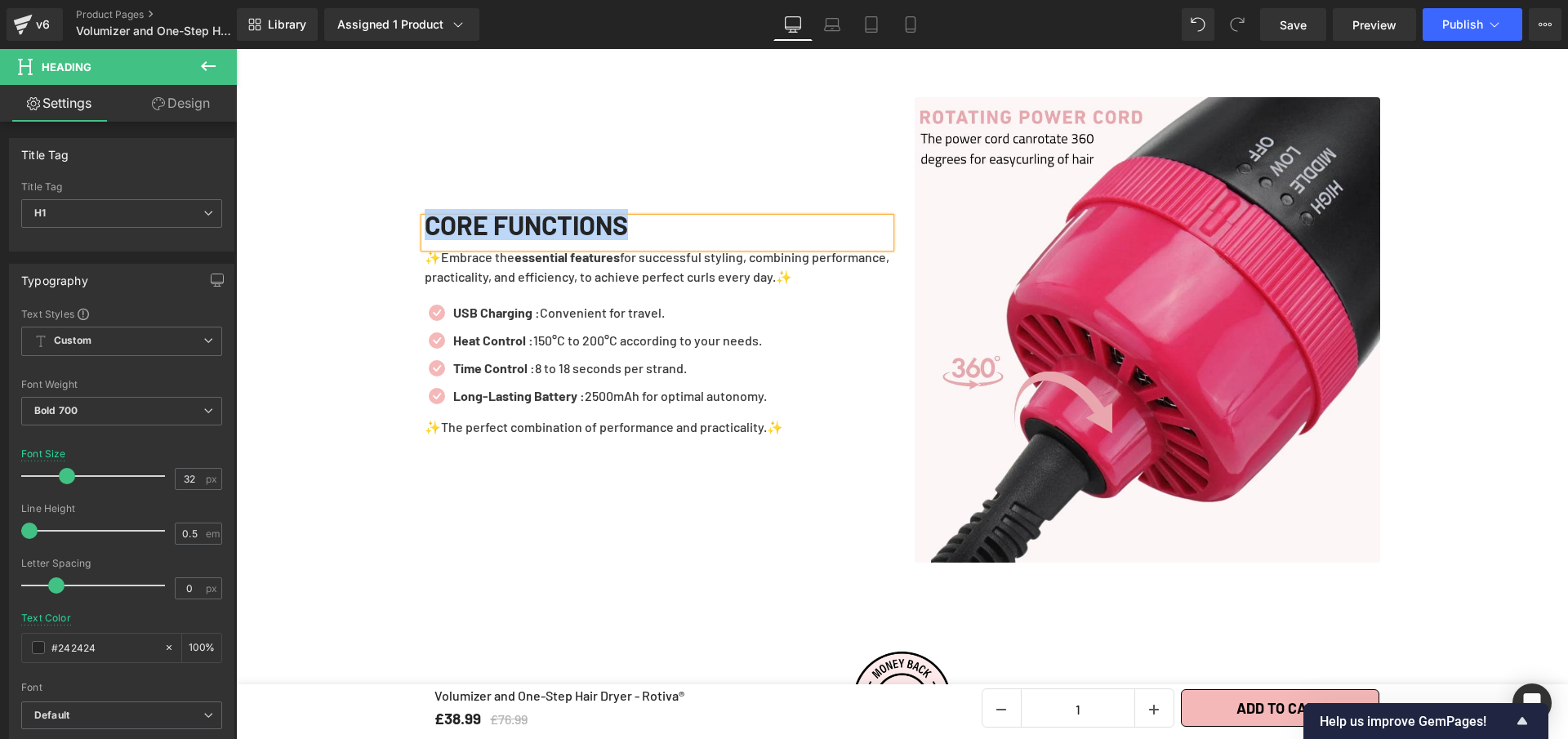
paste div
click at [1289, 30] on span "Save" at bounding box center [1293, 25] width 27 height 17
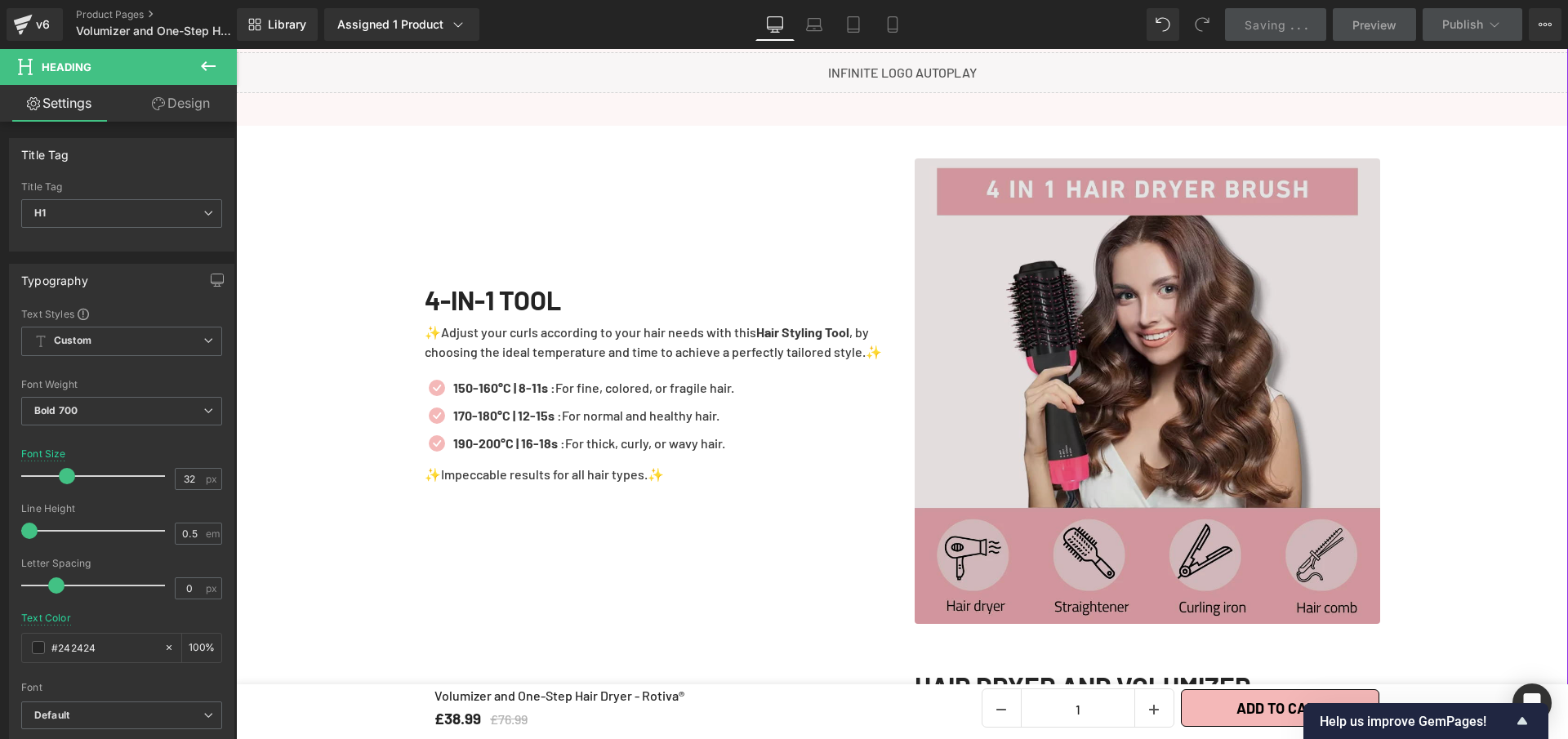
scroll to position [1972, 0]
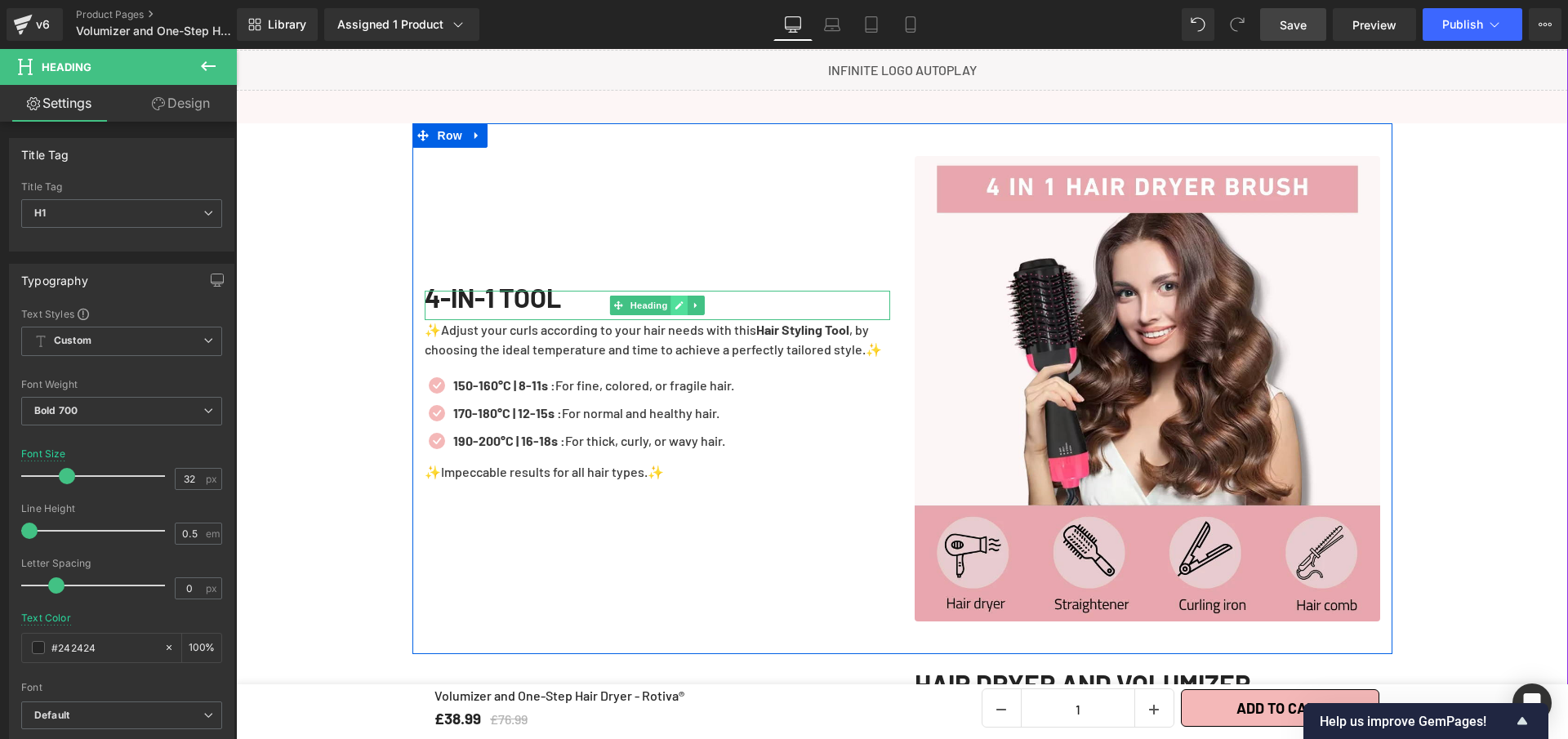
click at [677, 315] on link at bounding box center [679, 305] width 17 height 20
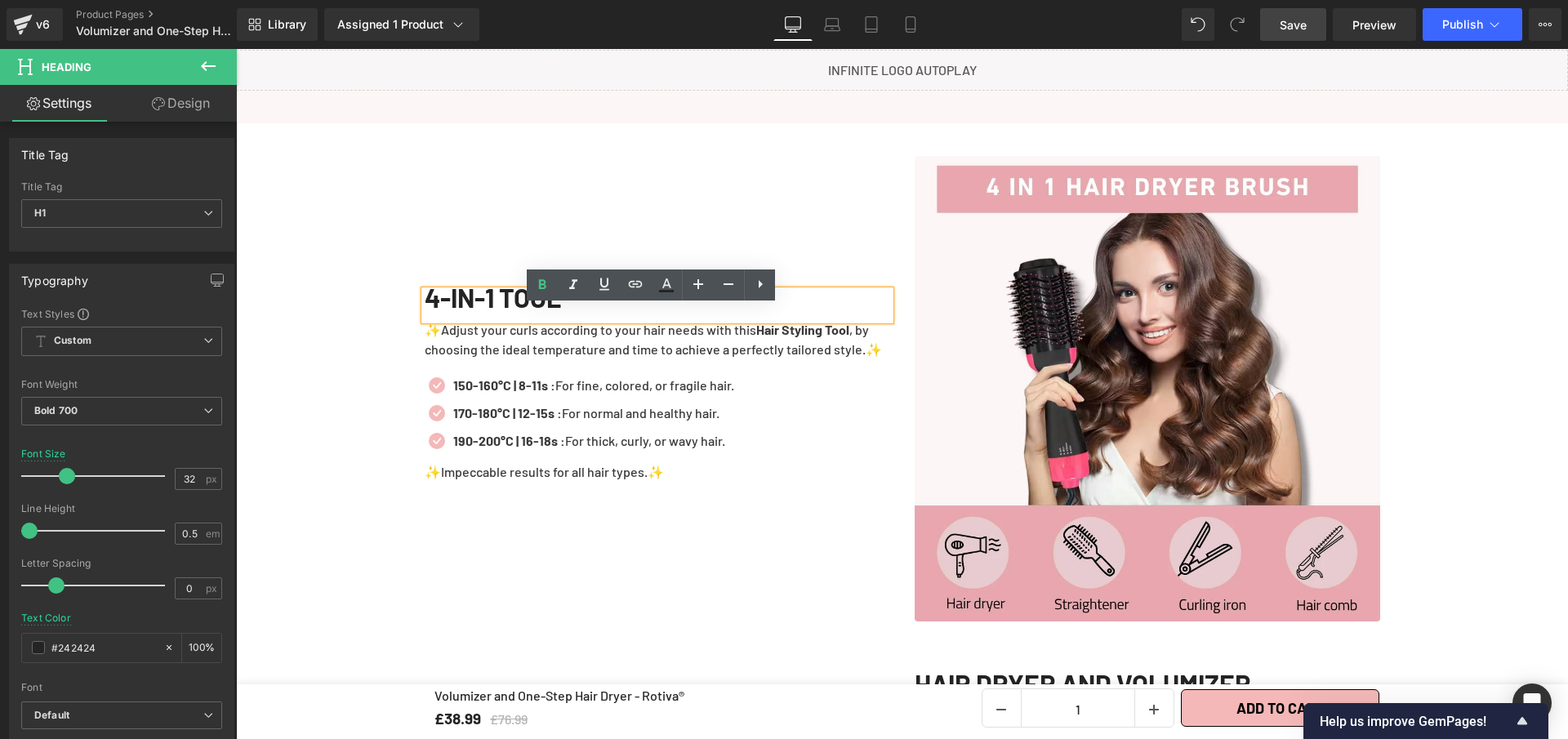
click at [637, 320] on div "4-IN-1 TOOL" at bounding box center [657, 306] width 465 height 30
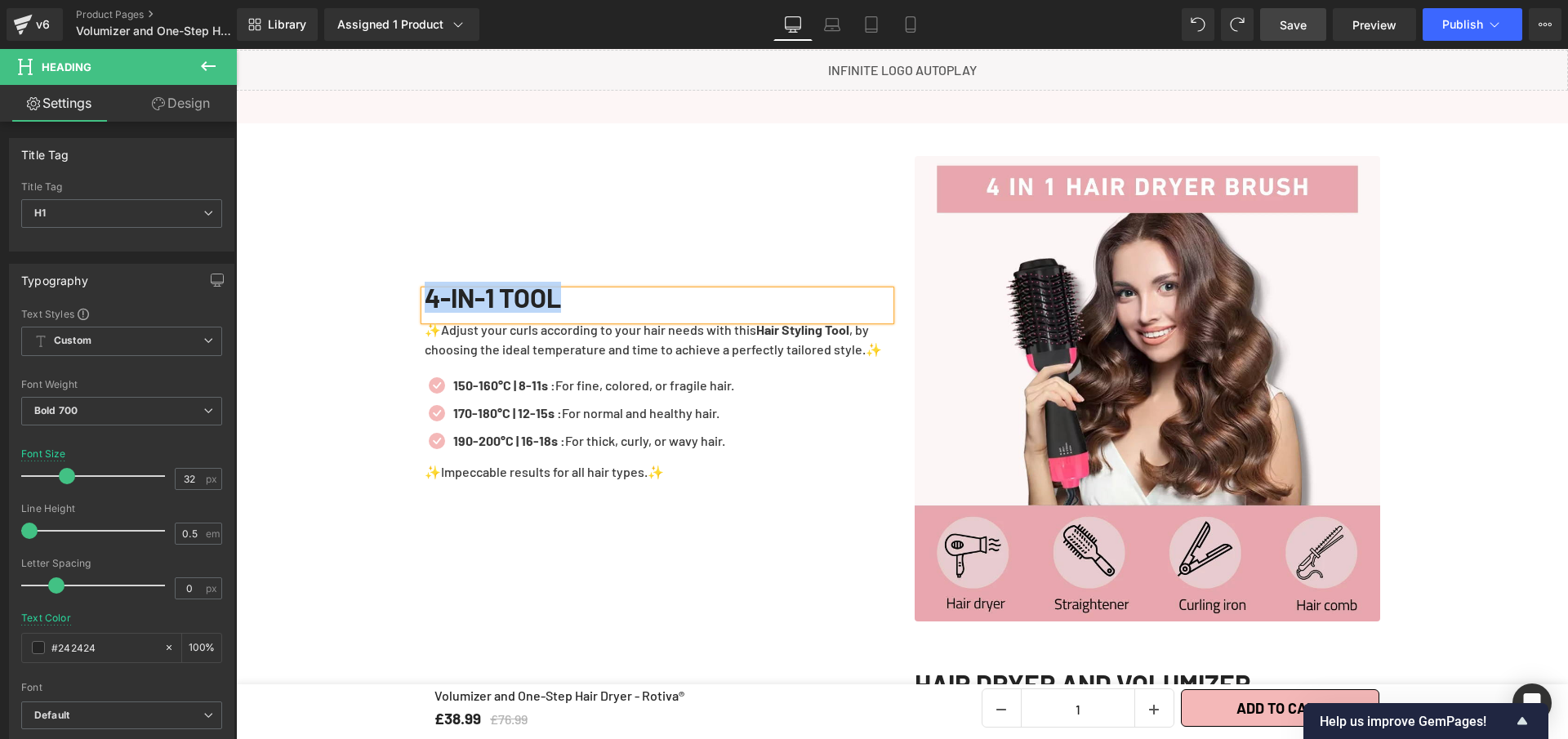
copy h1 "4-IN-1 TOOL"
click at [855, 359] on p "✨Adjust your curls according to your hair needs with this Hair Styling Tool , b…" at bounding box center [657, 340] width 465 height 39
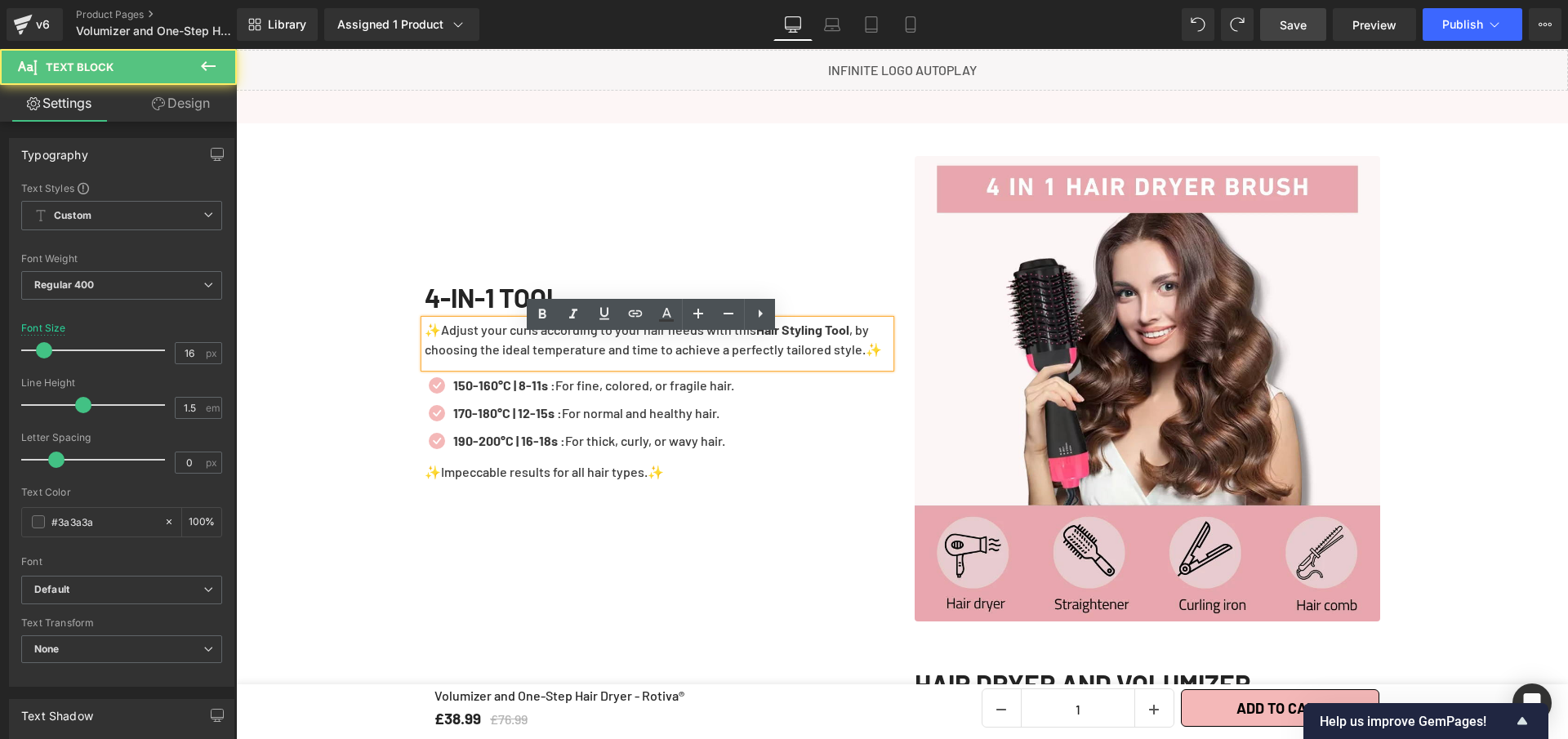
click at [855, 359] on p "✨Adjust your curls according to your hair needs with this Hair Styling Tool , b…" at bounding box center [657, 340] width 465 height 39
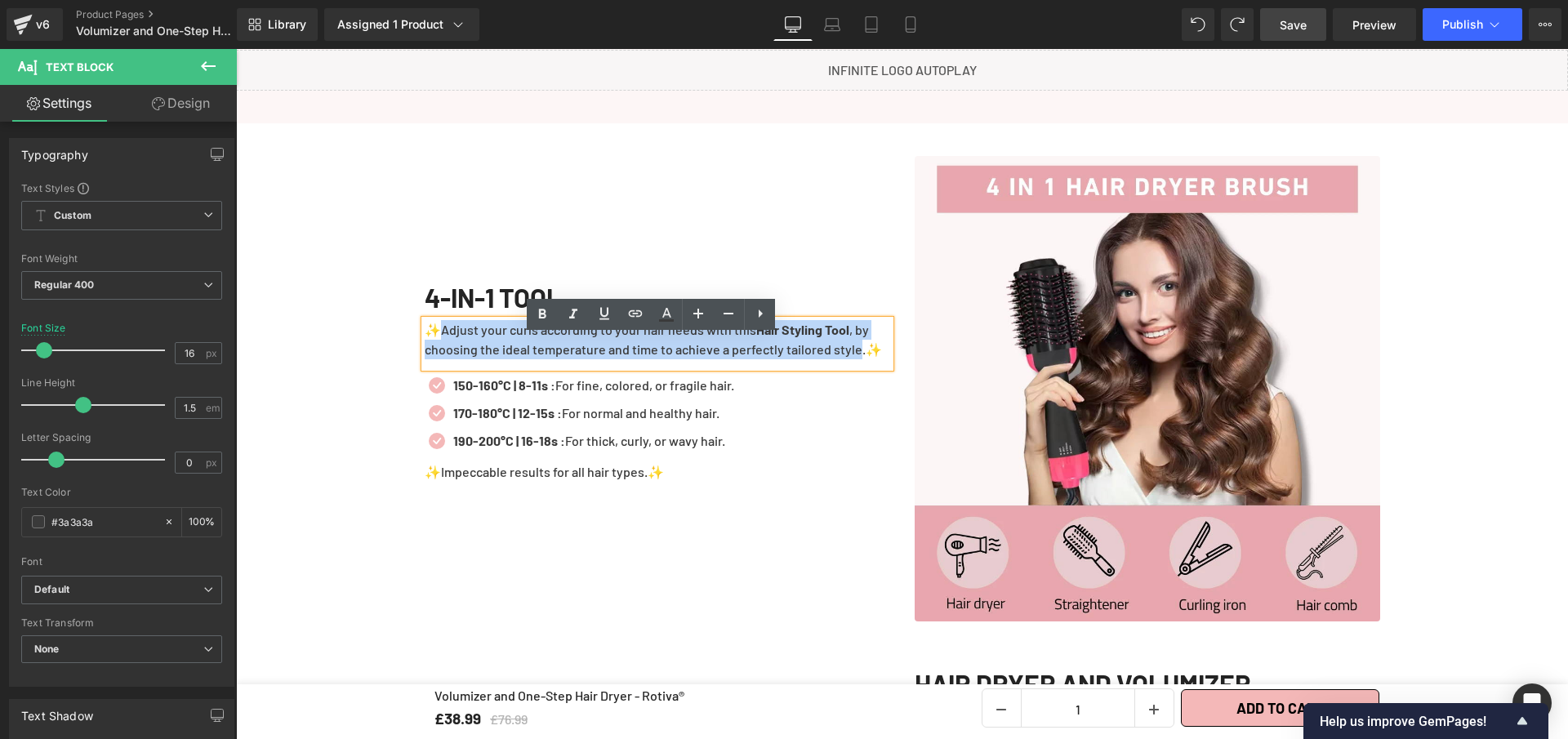
drag, startPoint x: 853, startPoint y: 366, endPoint x: 437, endPoint y: 355, distance: 416.1
click at [437, 355] on p "✨Adjust your curls according to your hair needs with this Hair Styling Tool , b…" at bounding box center [657, 340] width 465 height 39
paste div
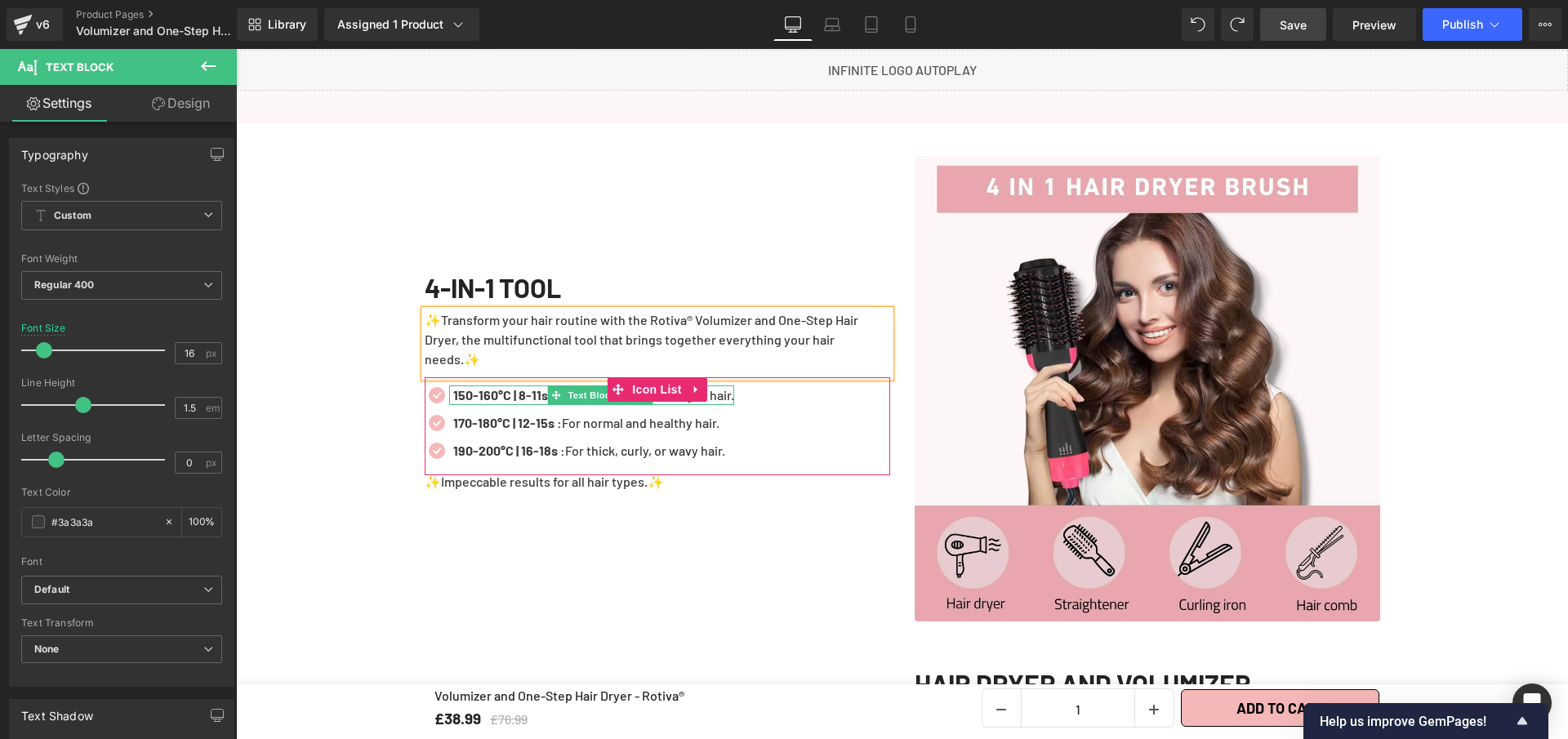
click at [521, 403] on strong "150-160°C | 8-11s :" at bounding box center [504, 395] width 102 height 16
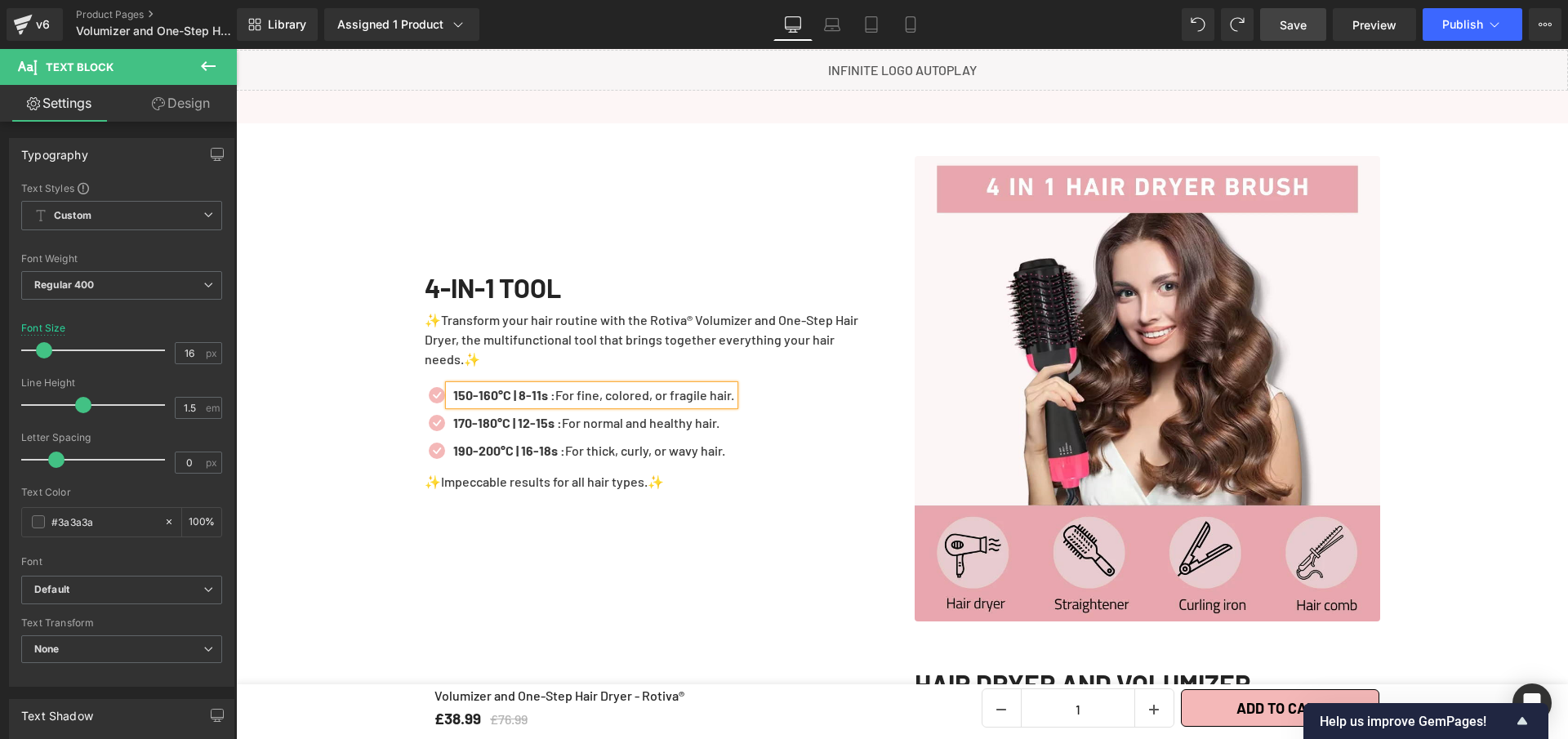
click at [521, 403] on strong "150-160°C | 8-11s :" at bounding box center [504, 395] width 102 height 16
paste div
click at [514, 403] on b "Hair Dryer – Fast and even drying without excessive heat." at bounding box center [616, 395] width 326 height 16
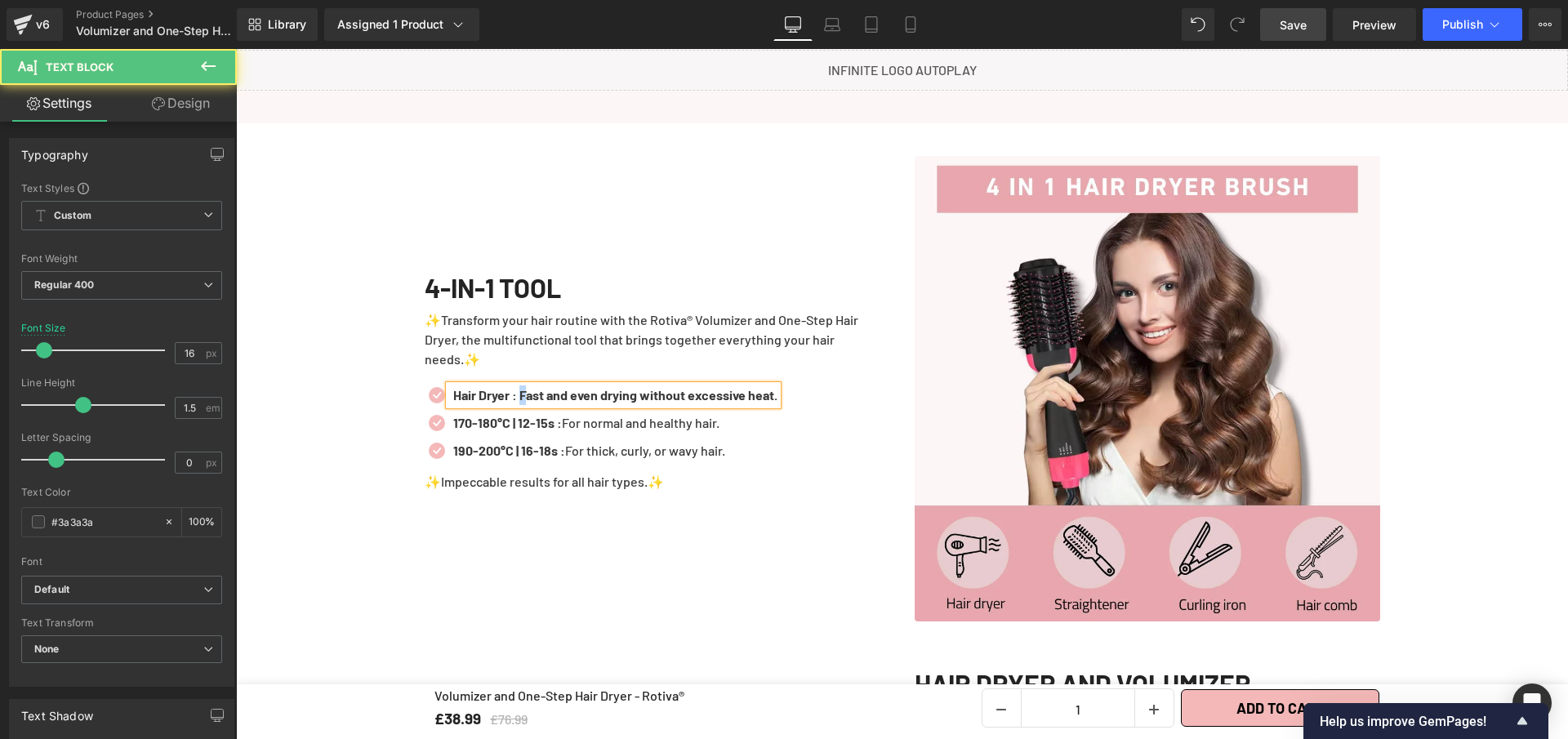
click at [524, 401] on b "Hair Dryer : Fast and even drying without excessive heat." at bounding box center [616, 395] width 325 height 16
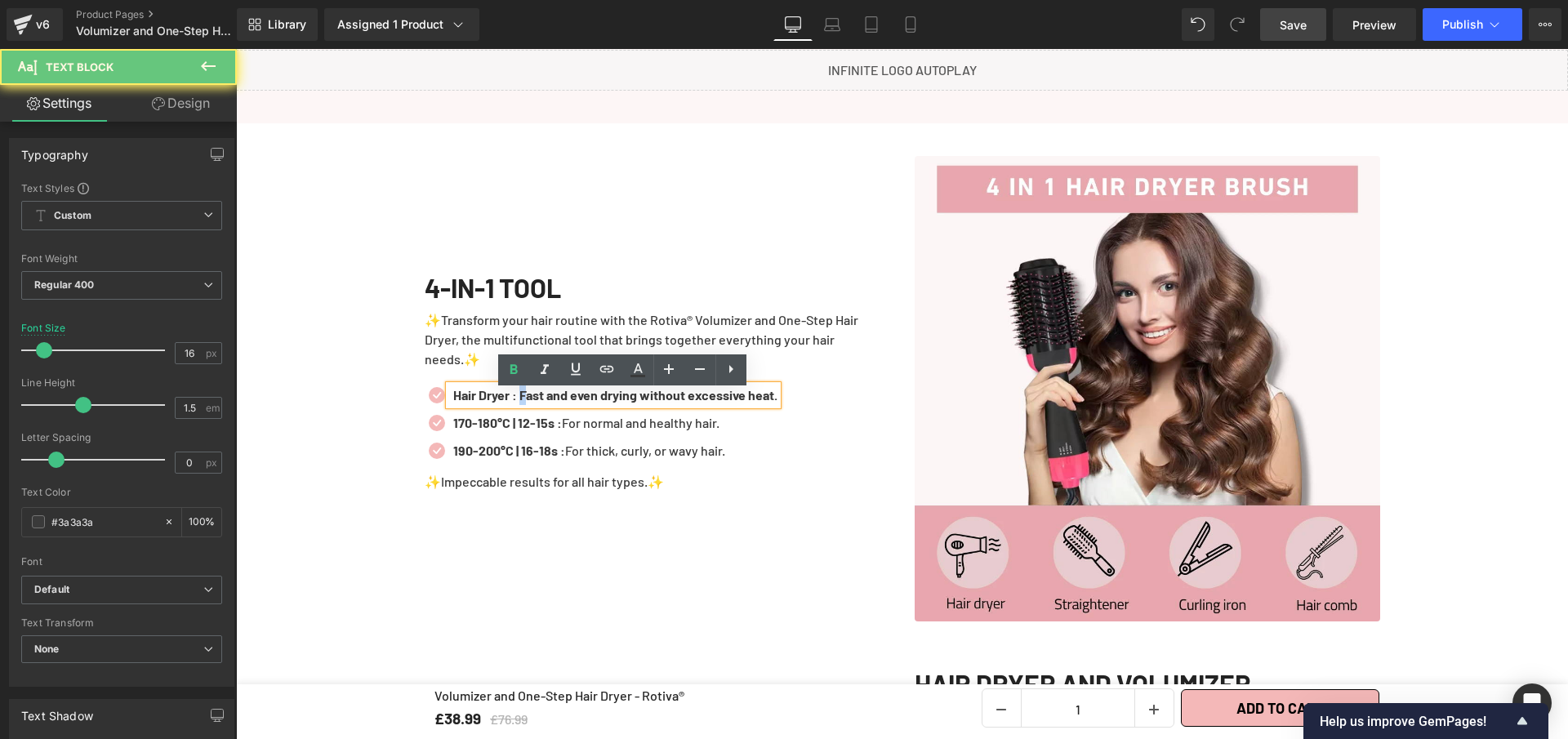
click at [522, 402] on b "Hair Dryer : Fast and even drying without excessive heat." at bounding box center [616, 395] width 325 height 16
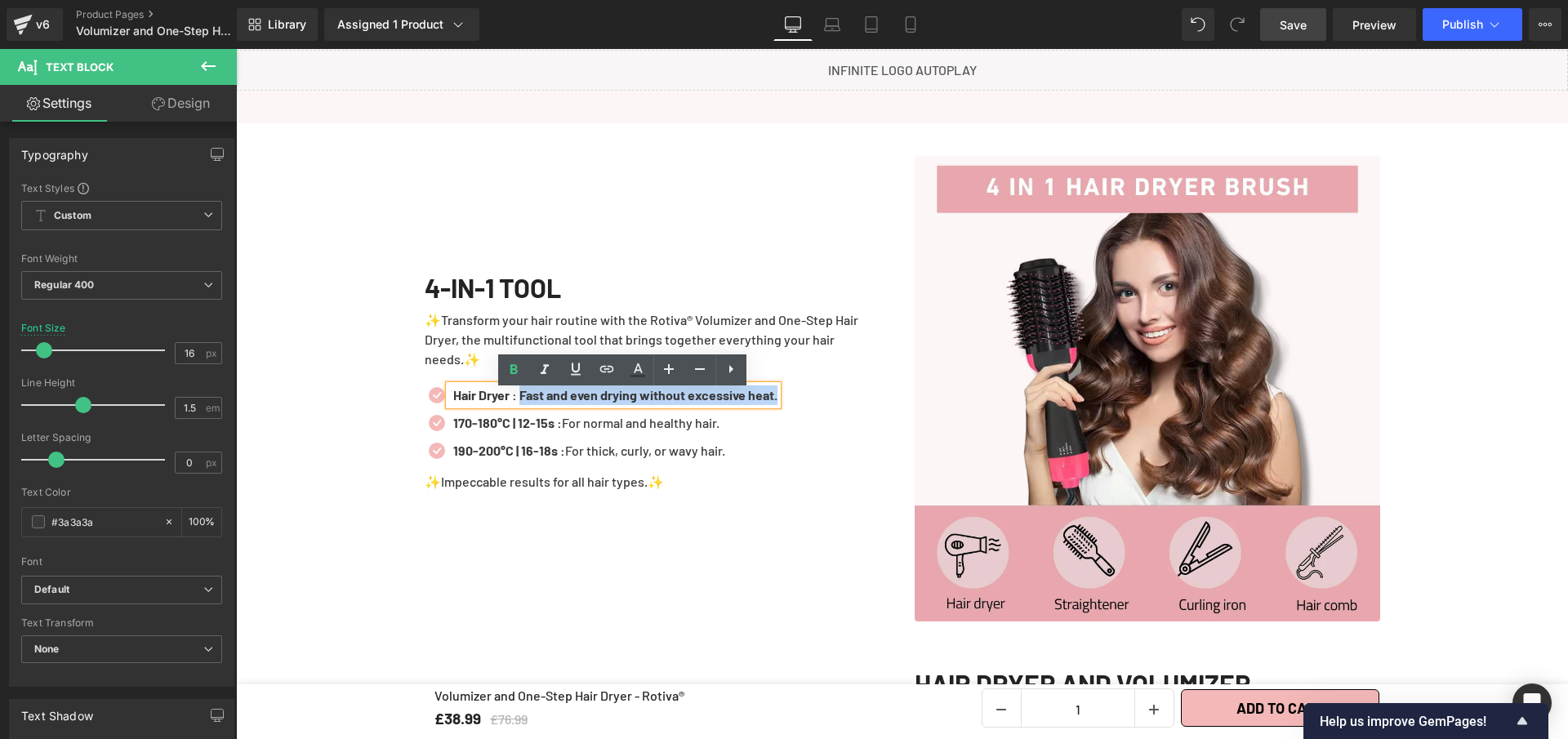
drag, startPoint x: 524, startPoint y: 403, endPoint x: 805, endPoint y: 406, distance: 281.0
click at [805, 406] on div "Icon Hair Dryer : Fast and even drying without excessive heat. Text Block Icon …" at bounding box center [657, 426] width 465 height 83
click at [515, 377] on icon at bounding box center [513, 370] width 20 height 20
click at [637, 430] on link at bounding box center [645, 423] width 17 height 20
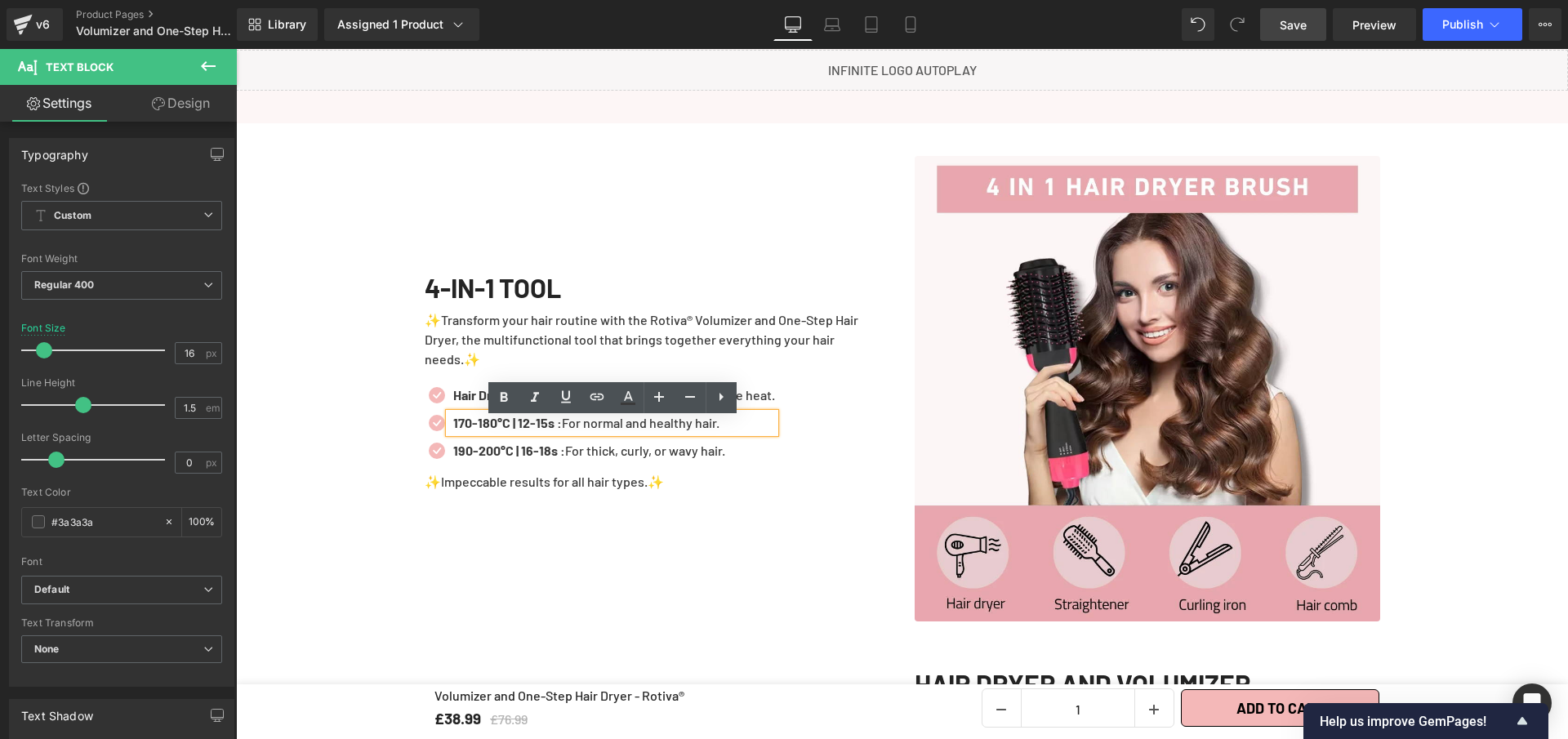
click at [556, 430] on strong "170-180°C | 12-15s :" at bounding box center [507, 423] width 108 height 16
paste div
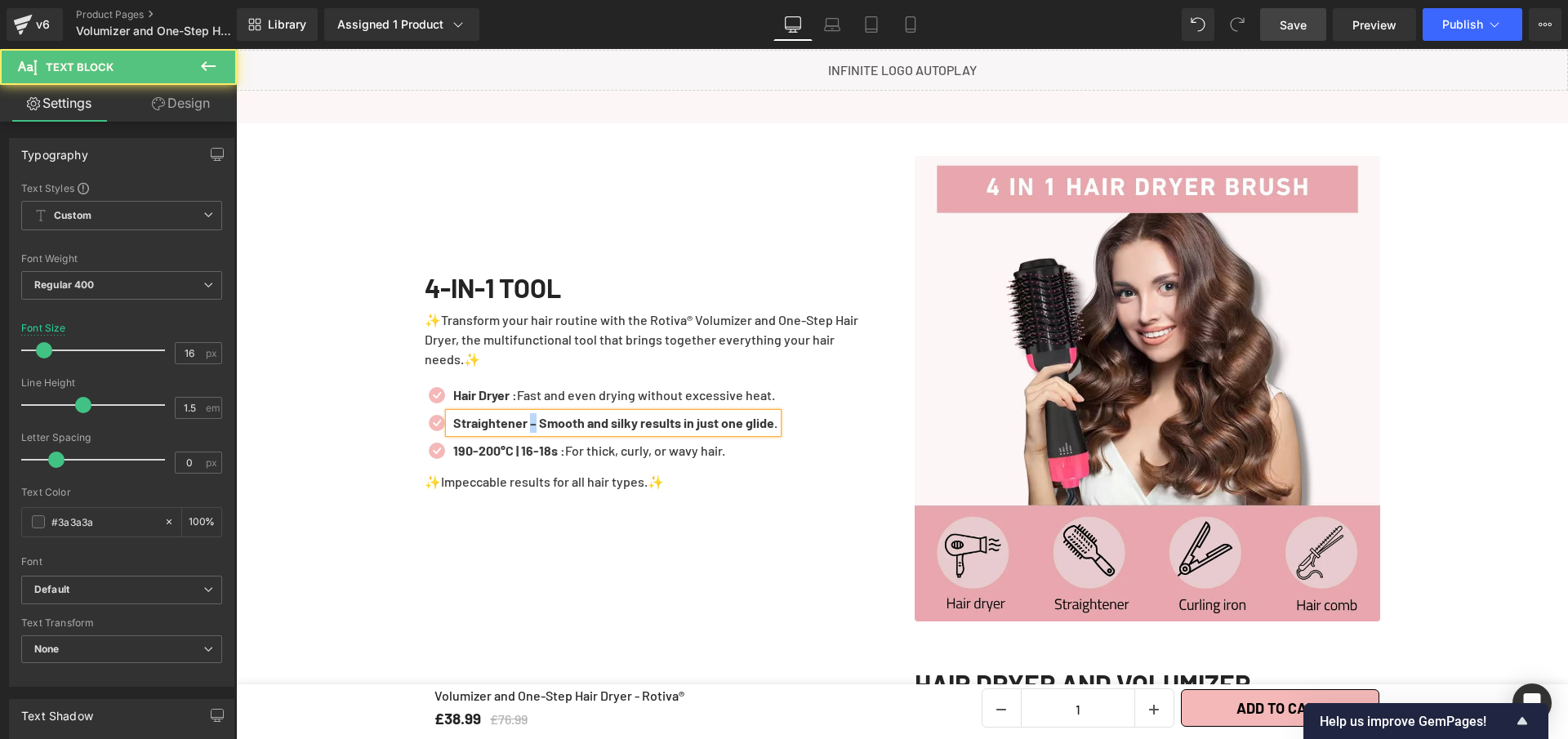
click at [527, 430] on b "Straightener – Smooth and silky results in just one glide." at bounding box center [616, 423] width 325 height 16
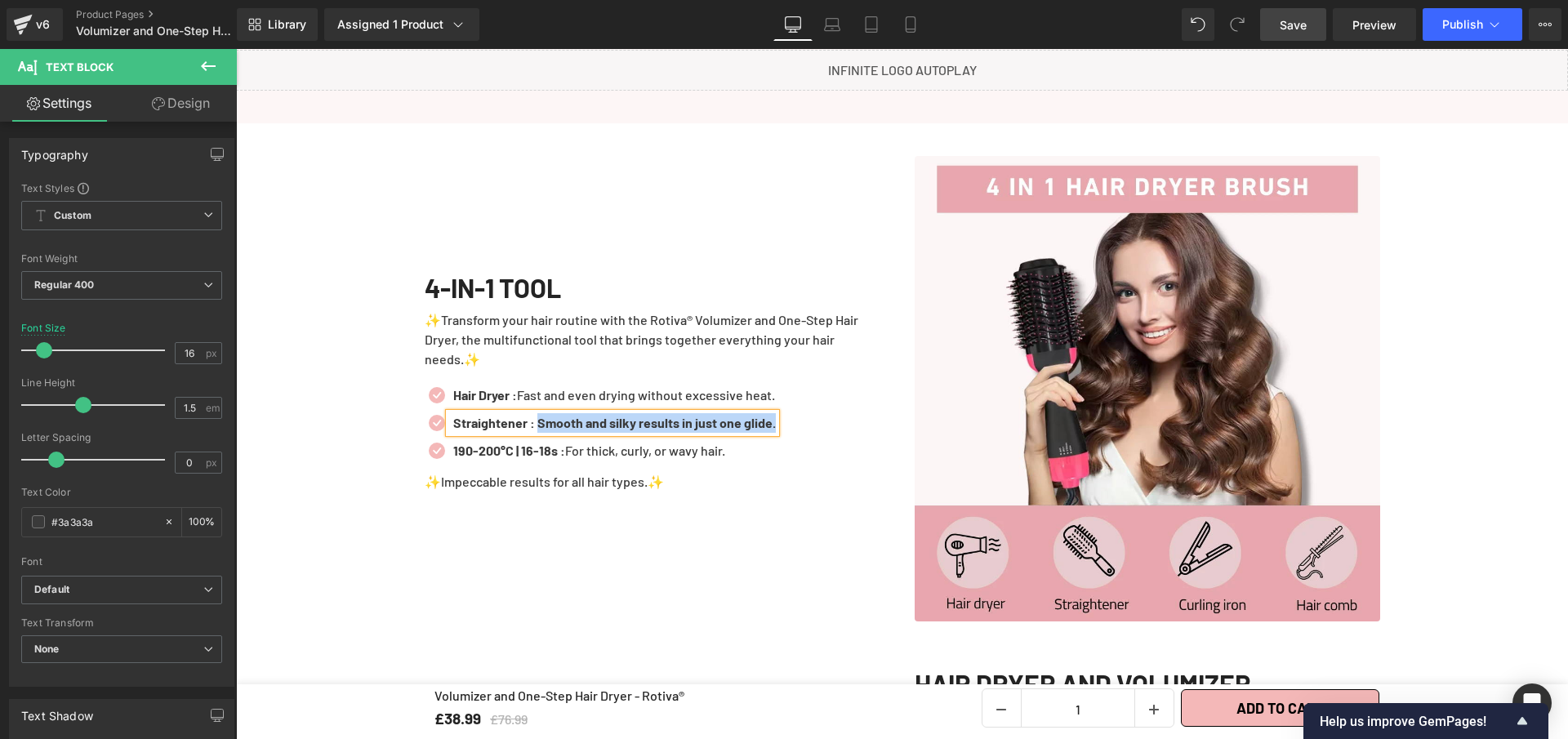
drag, startPoint x: 538, startPoint y: 426, endPoint x: 704, endPoint y: 415, distance: 166.4
click at [801, 425] on div "Icon Hair Dryer : Fast and even drying without excessive heat. Text Block Icon …" at bounding box center [657, 426] width 465 height 83
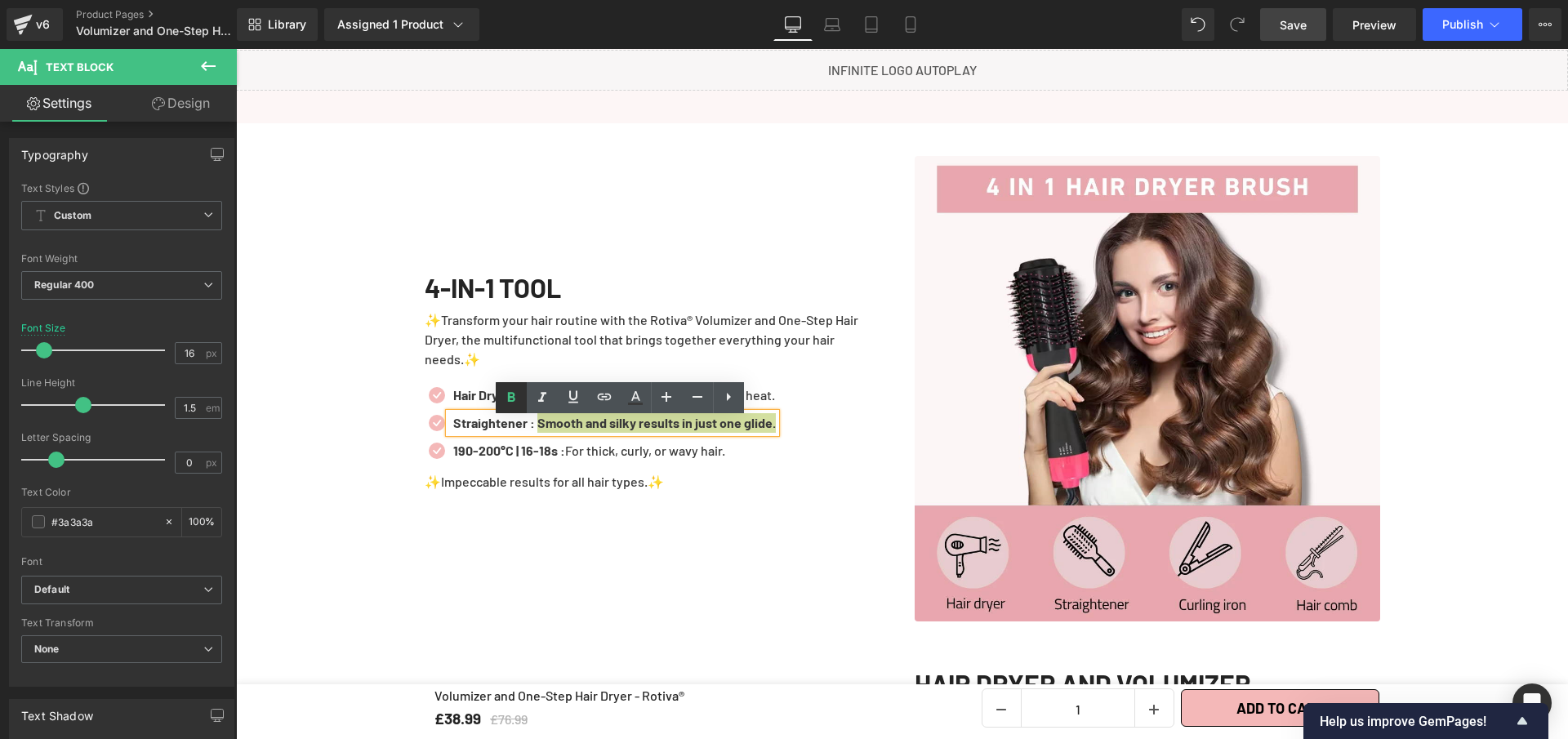
click at [518, 397] on icon at bounding box center [511, 397] width 20 height 20
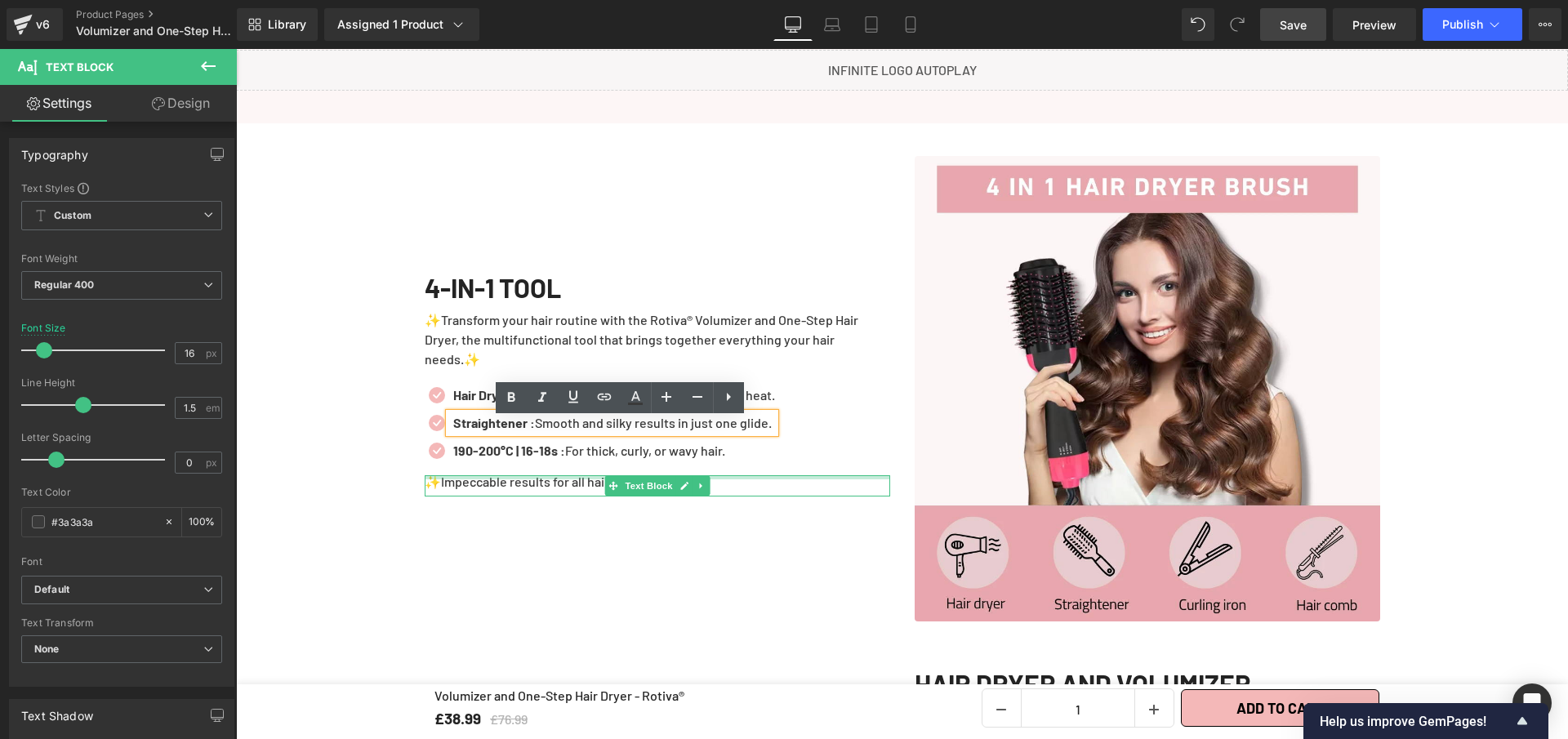
click at [749, 476] on div "Icon Hair Dryer : Fast and even drying without excessive heat. Text Block Icon …" at bounding box center [657, 425] width 465 height 98
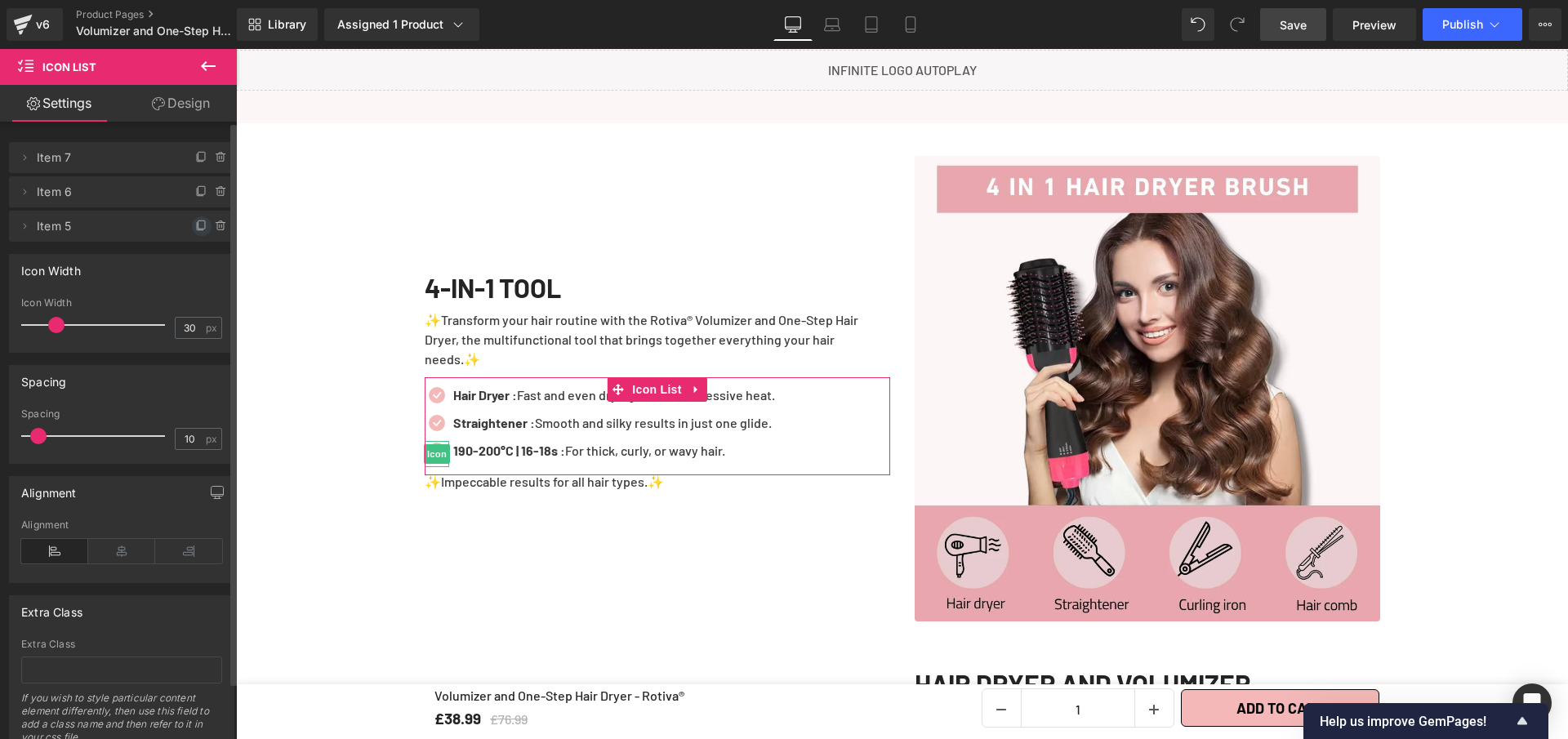
click at [196, 228] on icon at bounding box center [201, 227] width 13 height 13
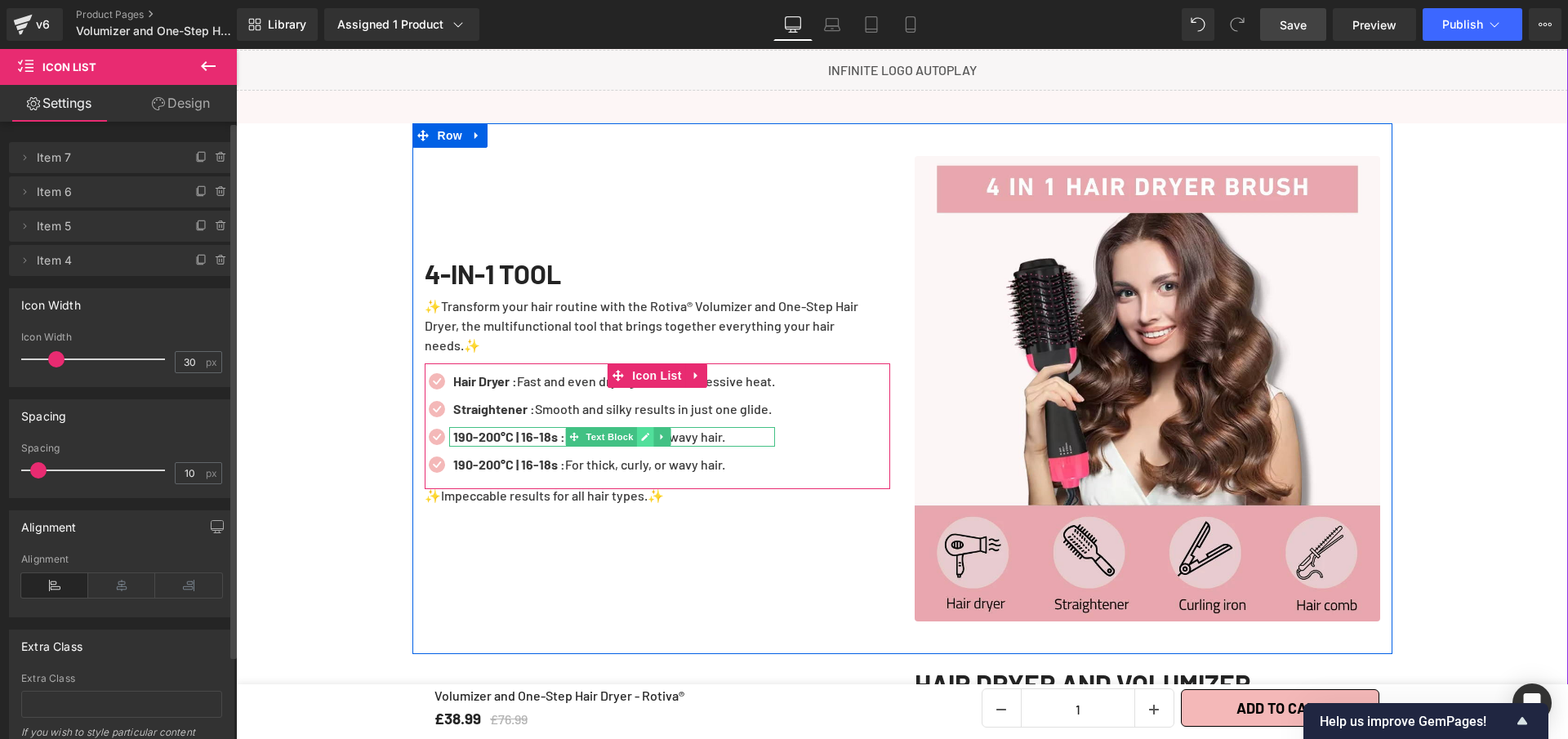
click at [641, 442] on icon at bounding box center [645, 437] width 9 height 10
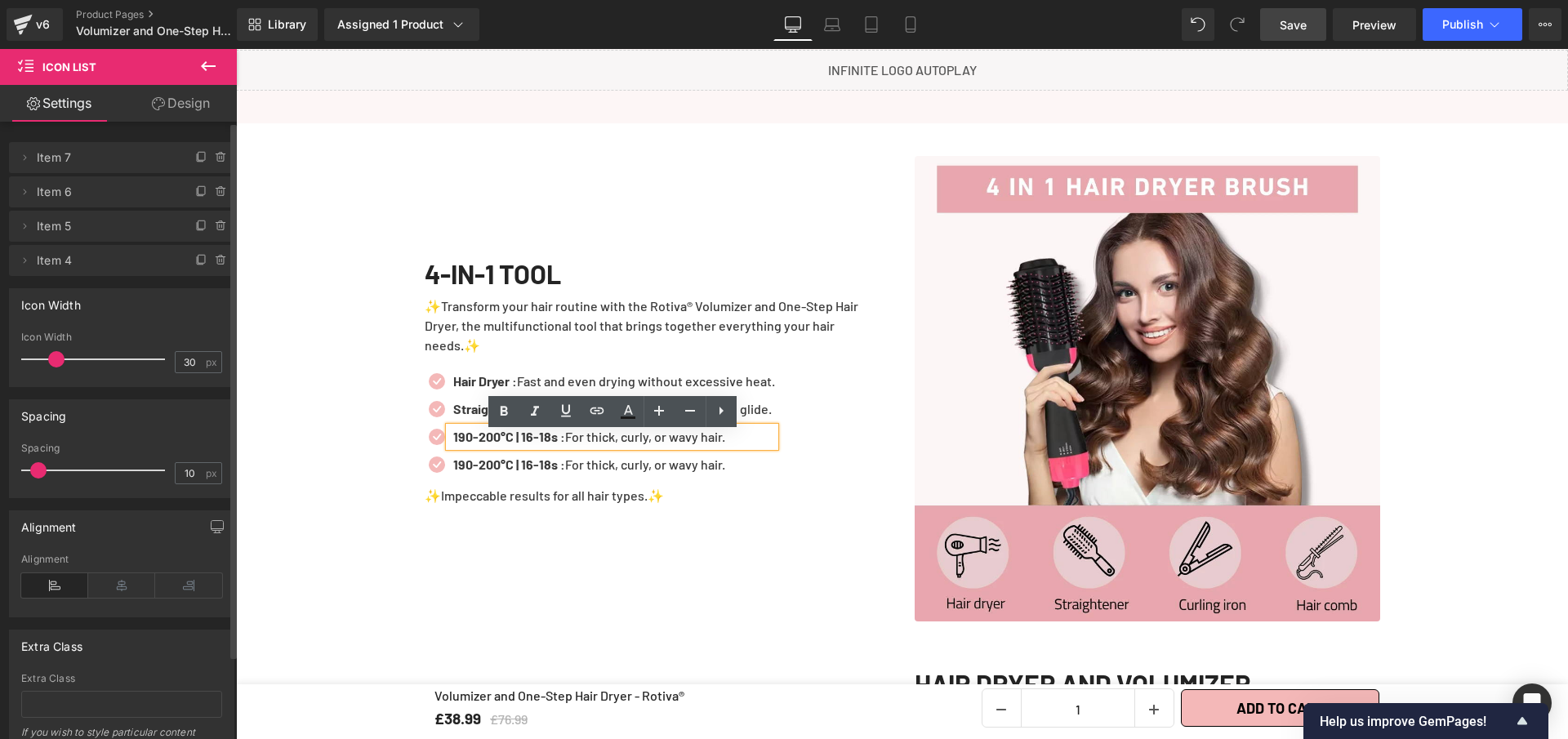
click at [638, 442] on p "190-200°C | 16-18s : For thick, curly, or wavy hair." at bounding box center [614, 437] width 322 height 20
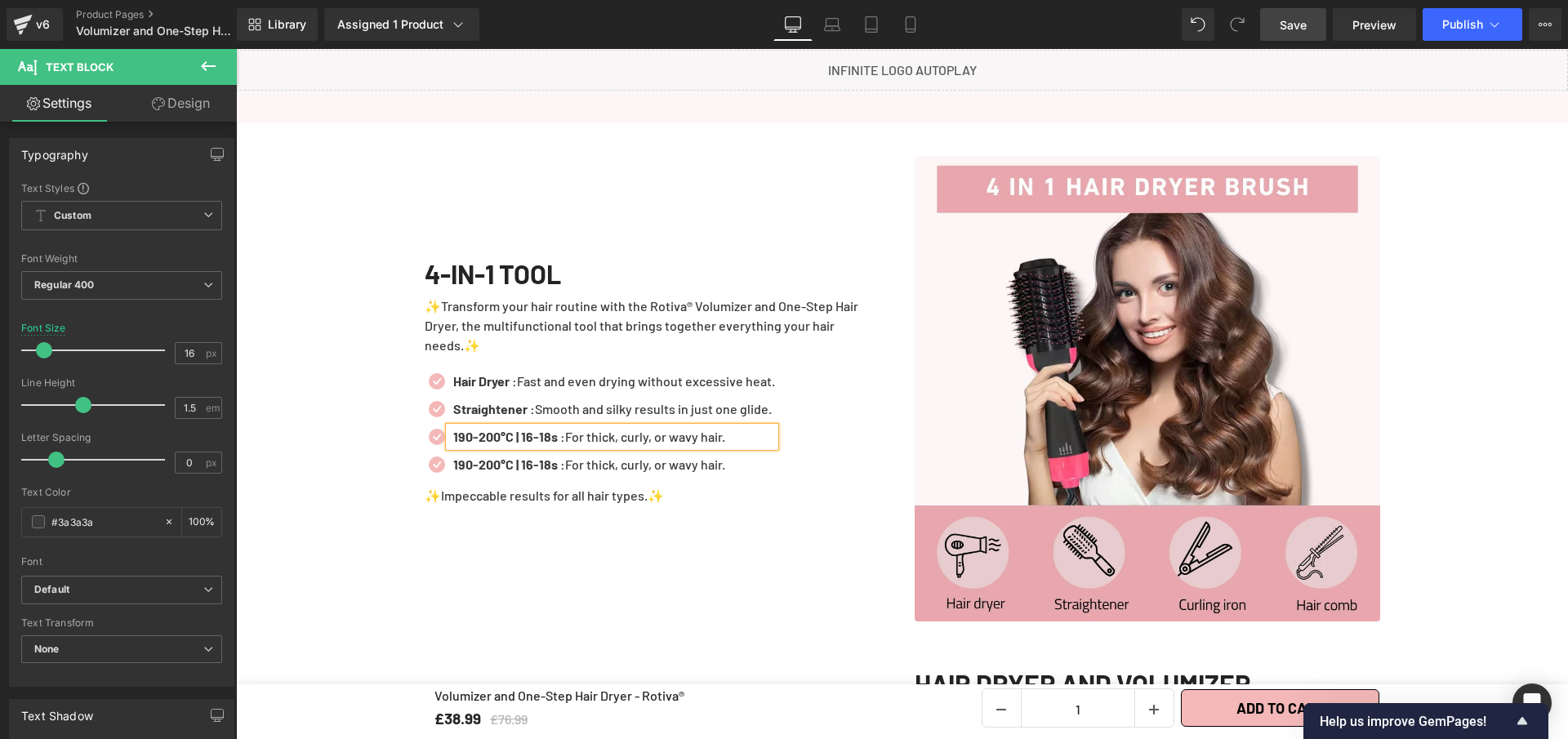
paste div
click at [524, 444] on b "Curling Iron – Create natural, bouncy curls full of movement." at bounding box center [625, 437] width 344 height 16
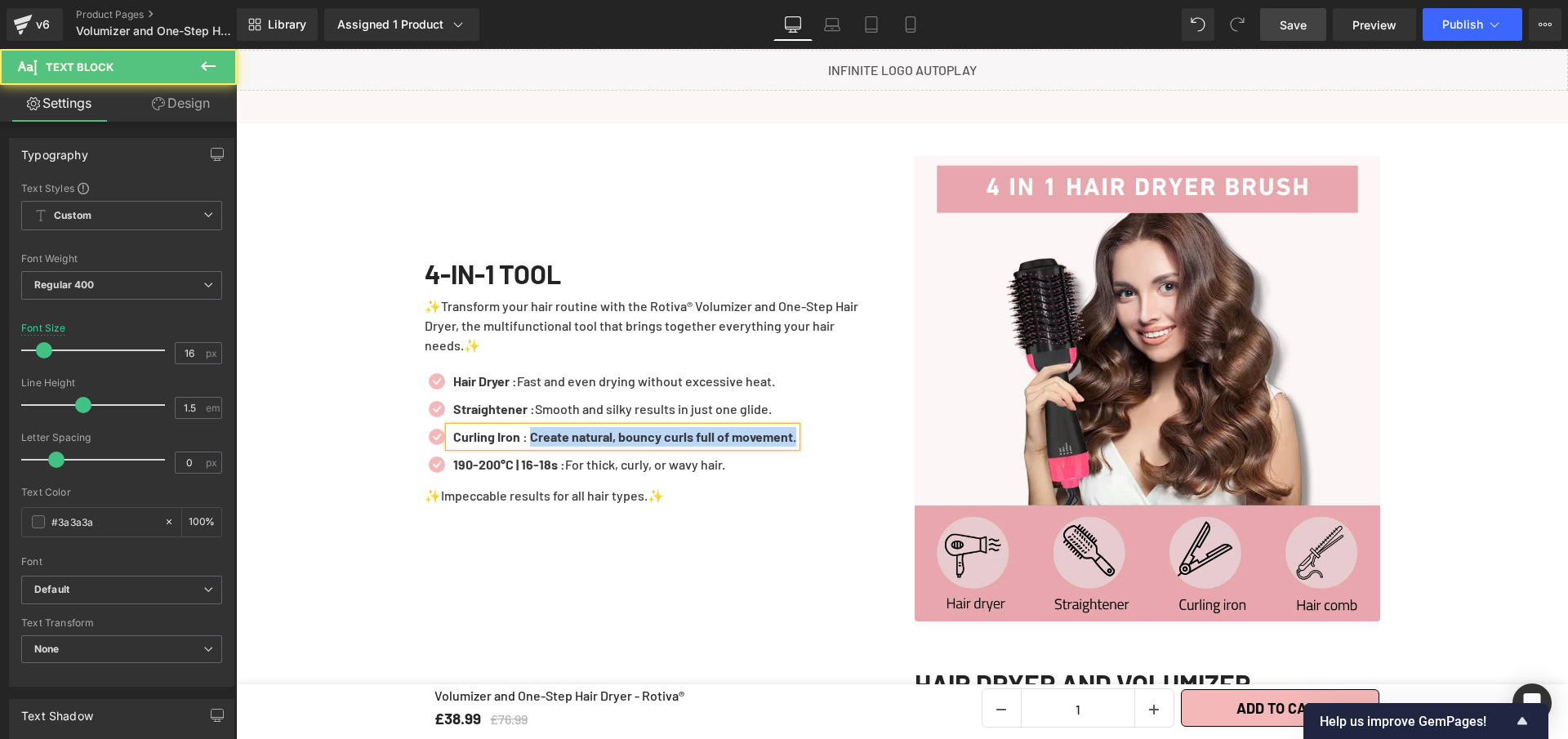
drag, startPoint x: 534, startPoint y: 442, endPoint x: 895, endPoint y: 456, distance: 361.3
click at [895, 456] on div "Image 4-IN-1 TOOL Heading ✨Transform your hair routine with the Rotiva® Volumiz…" at bounding box center [902, 388] width 980 height 531
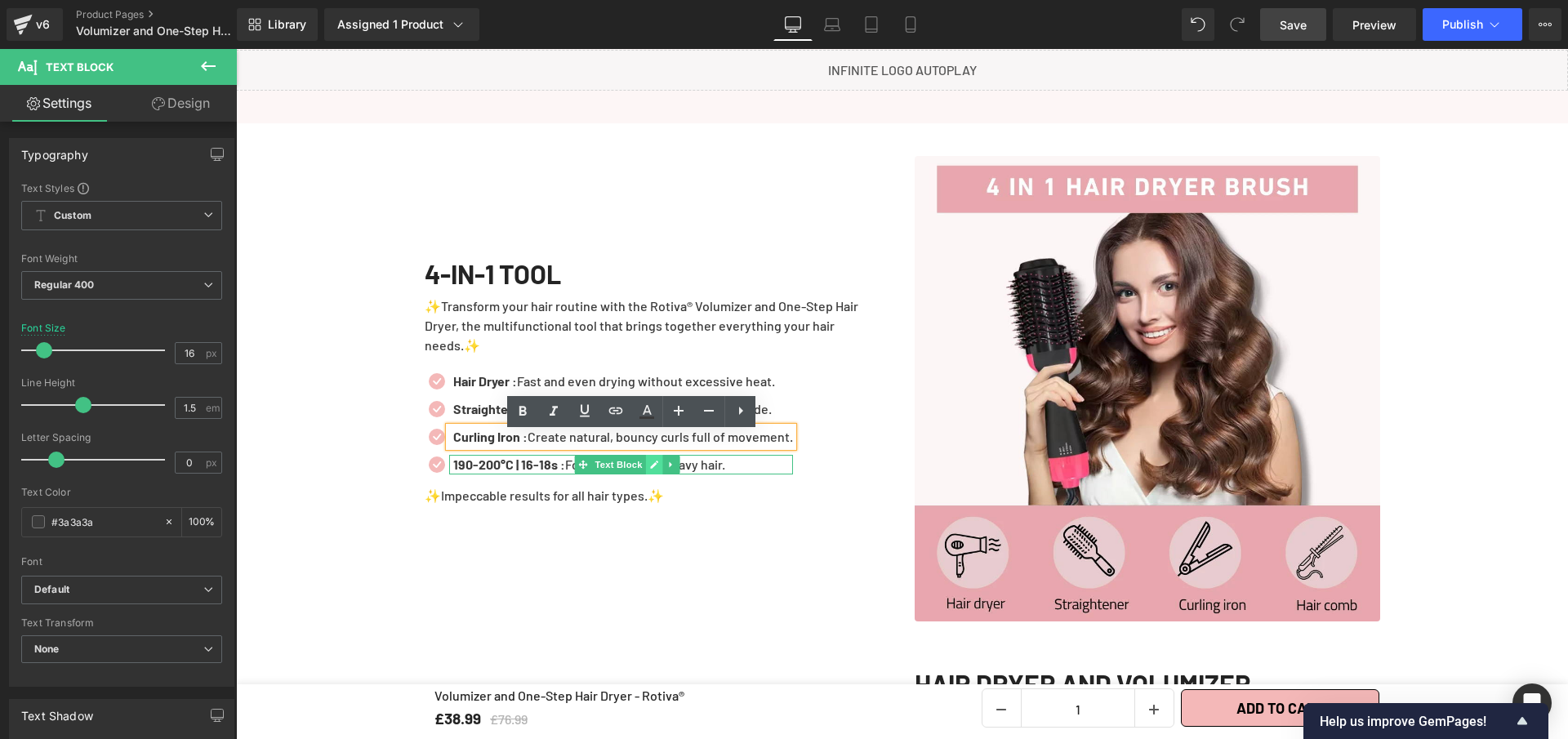
click at [645, 469] on link at bounding box center [654, 465] width 17 height 20
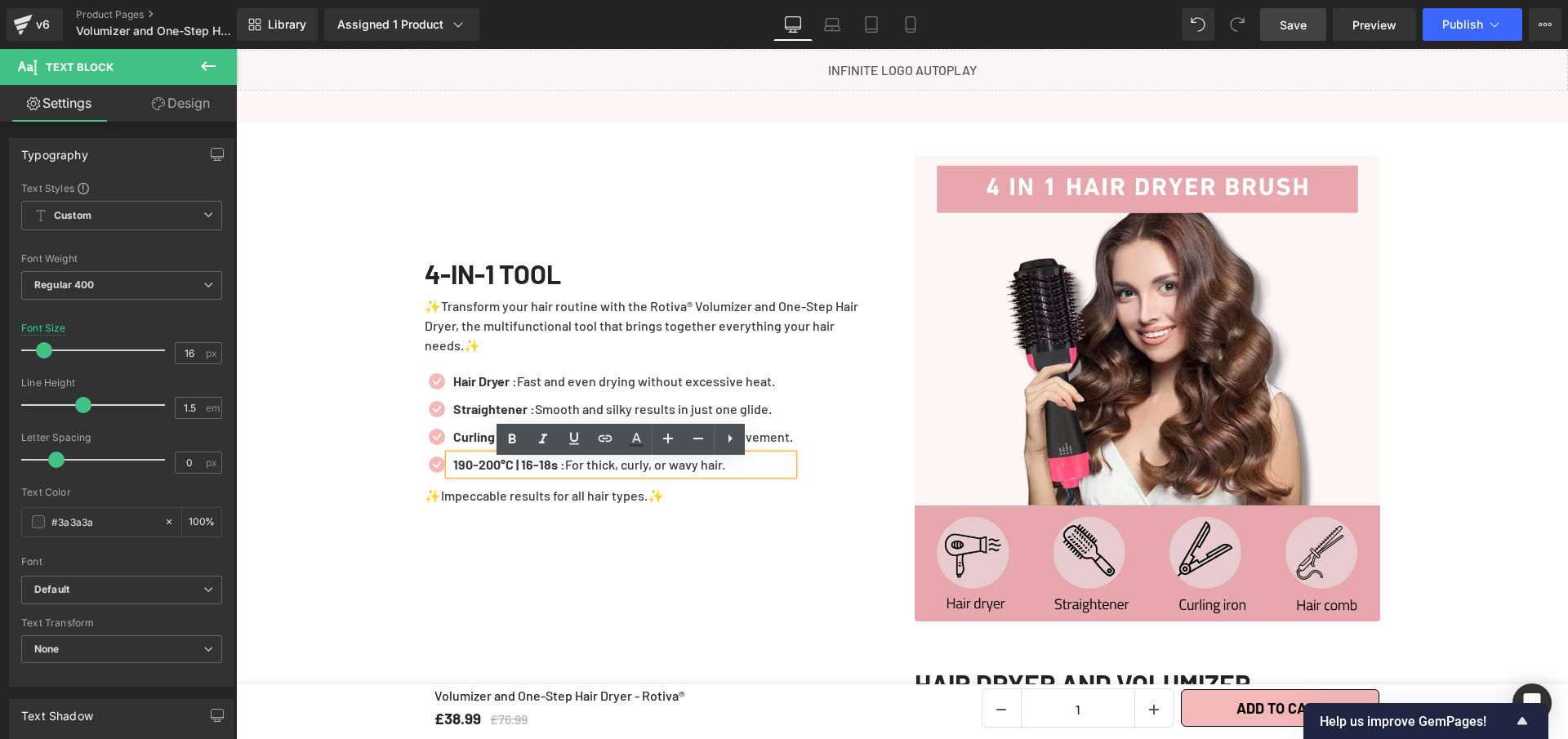
click at [641, 469] on p "190-200°C | 16-18s : For thick, curly, or wavy hair." at bounding box center [623, 465] width 340 height 20
paste div
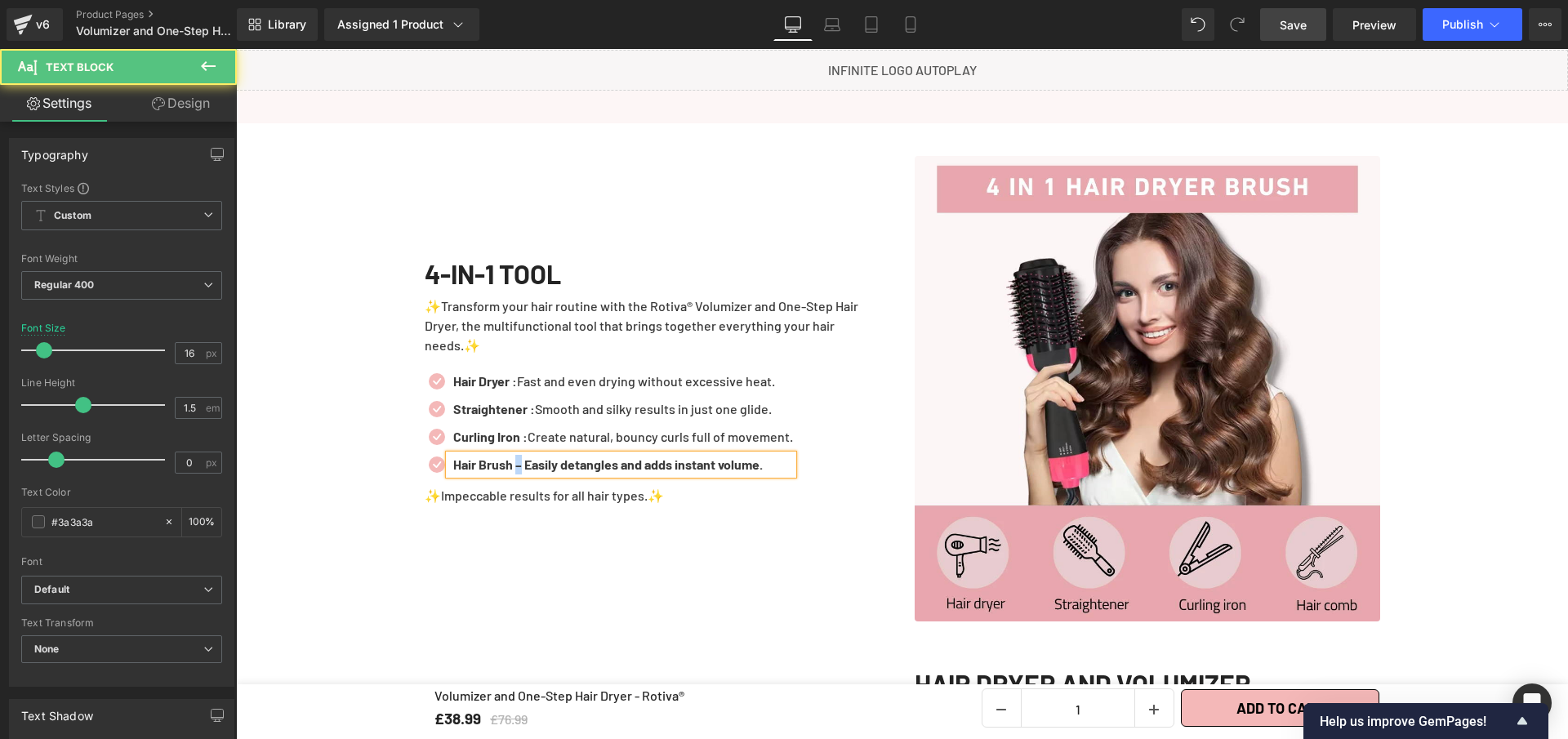
click at [518, 472] on b "Hair Brush – Easily detangles and adds instant volume." at bounding box center [608, 464] width 310 height 16
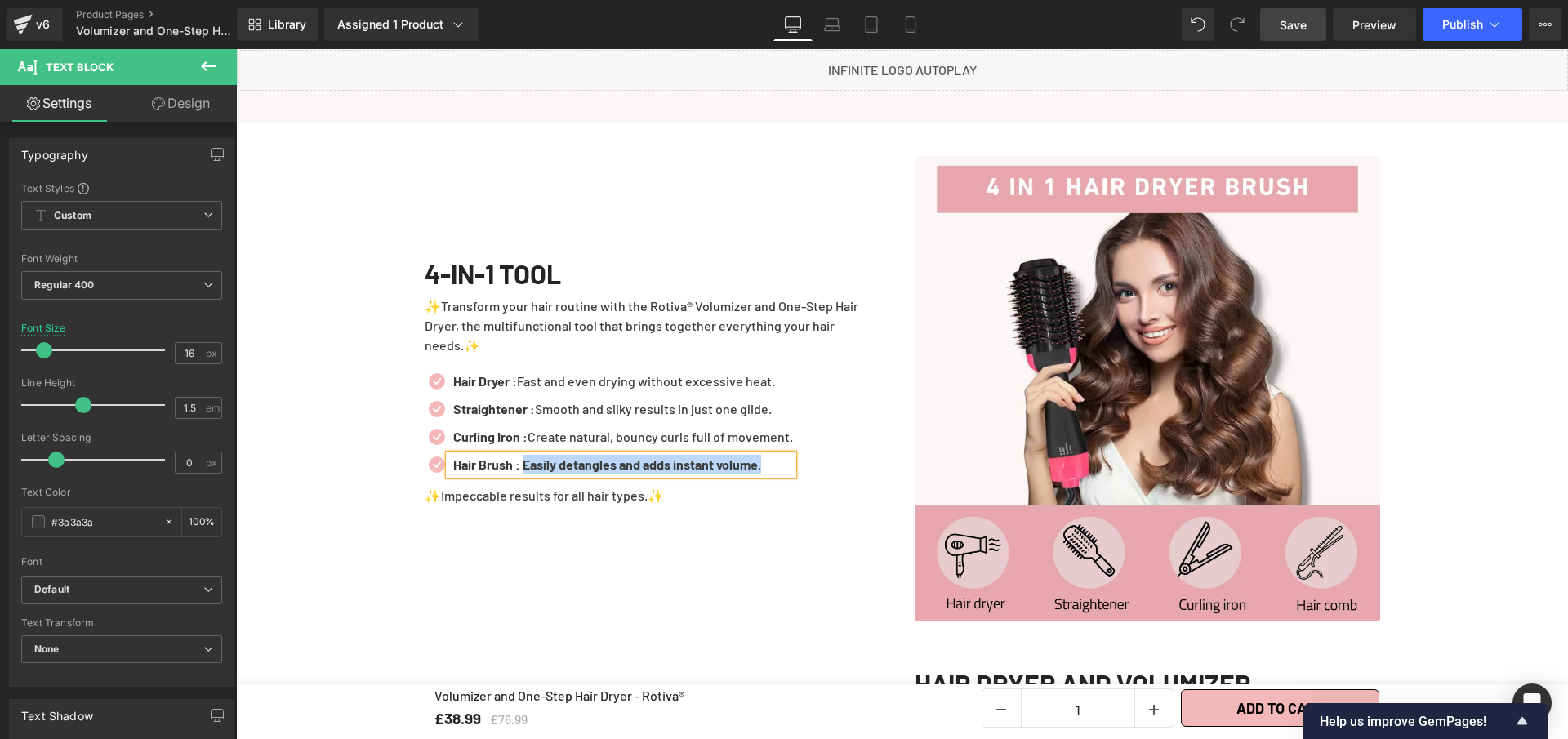
drag, startPoint x: 528, startPoint y: 476, endPoint x: 794, endPoint y: 476, distance: 266.0
click at [793, 475] on p "Hair Brush : Easily detangles and adds instant volume." at bounding box center [623, 465] width 340 height 20
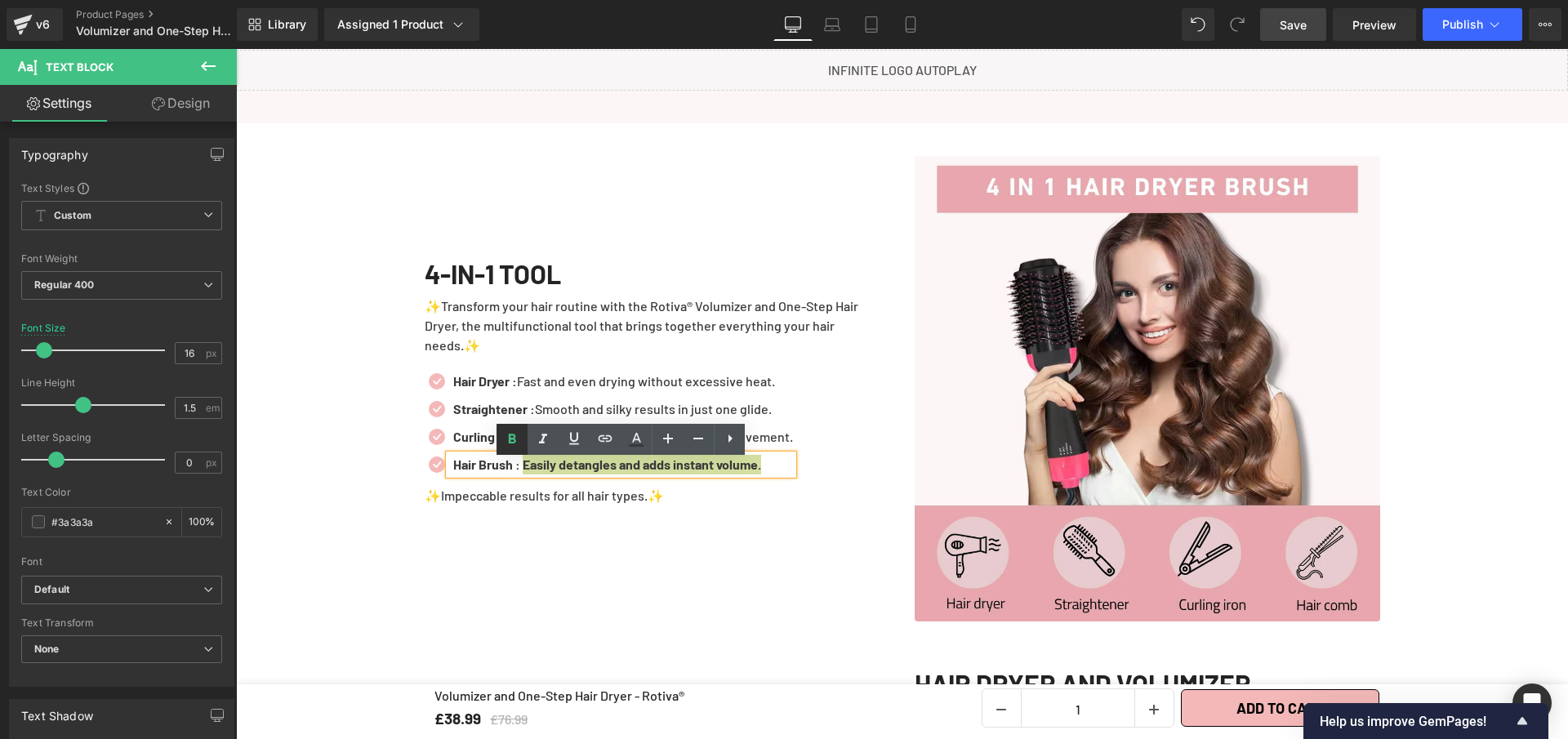
drag, startPoint x: 506, startPoint y: 445, endPoint x: 279, endPoint y: 406, distance: 230.3
click at [506, 445] on icon at bounding box center [511, 439] width 20 height 20
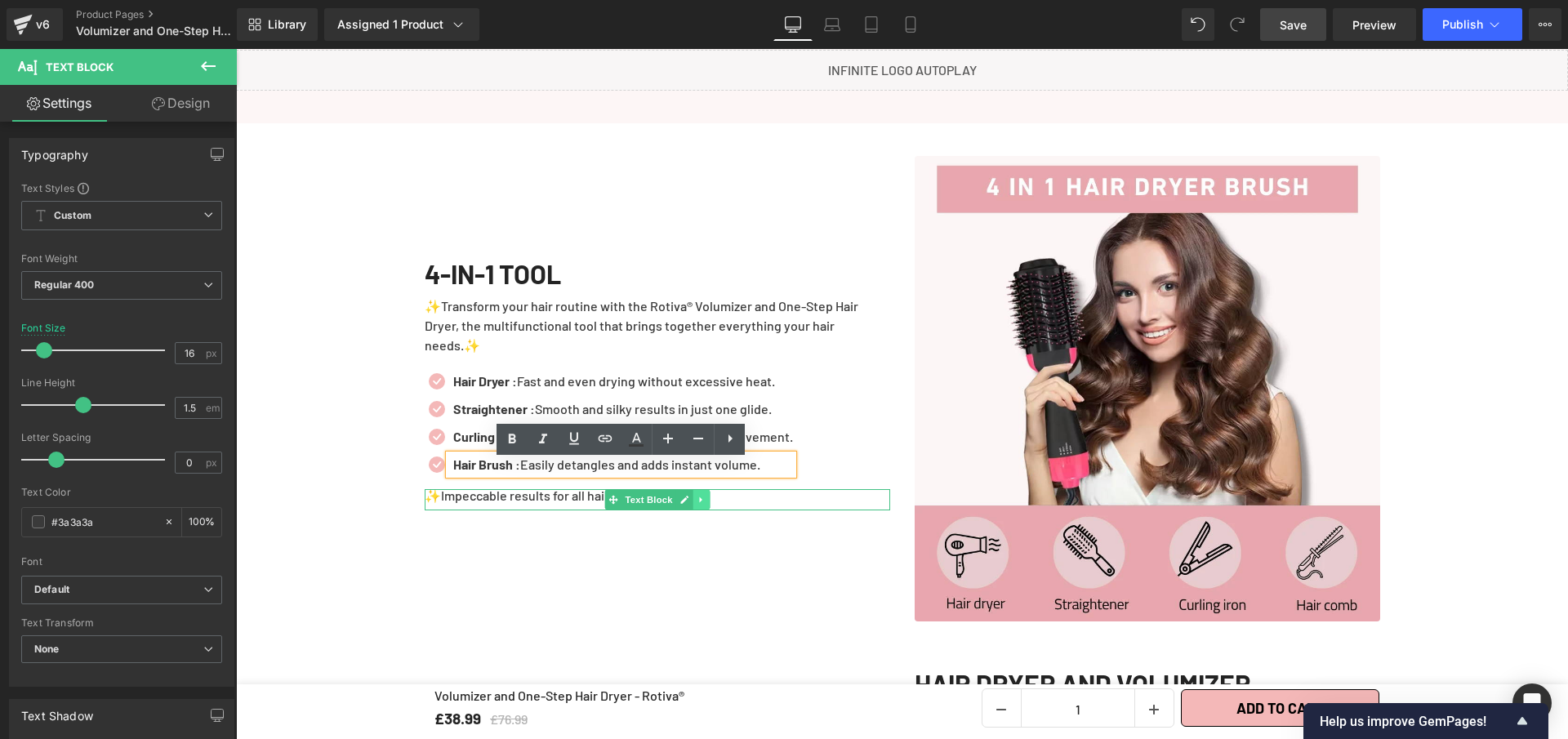
click at [699, 502] on icon at bounding box center [700, 499] width 3 height 6
drag, startPoint x: 703, startPoint y: 506, endPoint x: 704, endPoint y: 520, distance: 14.0
click at [705, 505] on icon at bounding box center [710, 500] width 9 height 10
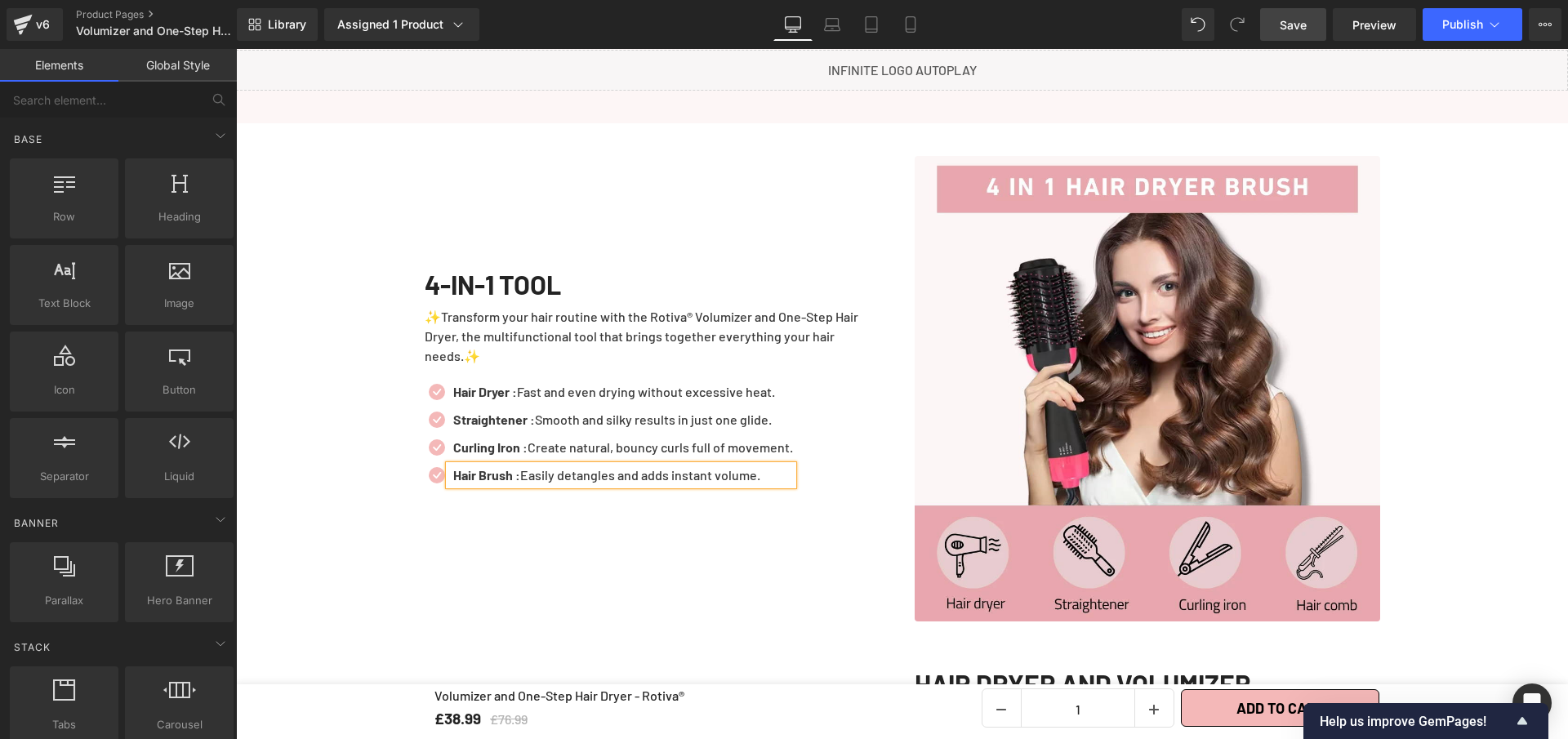
click at [1284, 24] on span "Save" at bounding box center [1293, 25] width 27 height 17
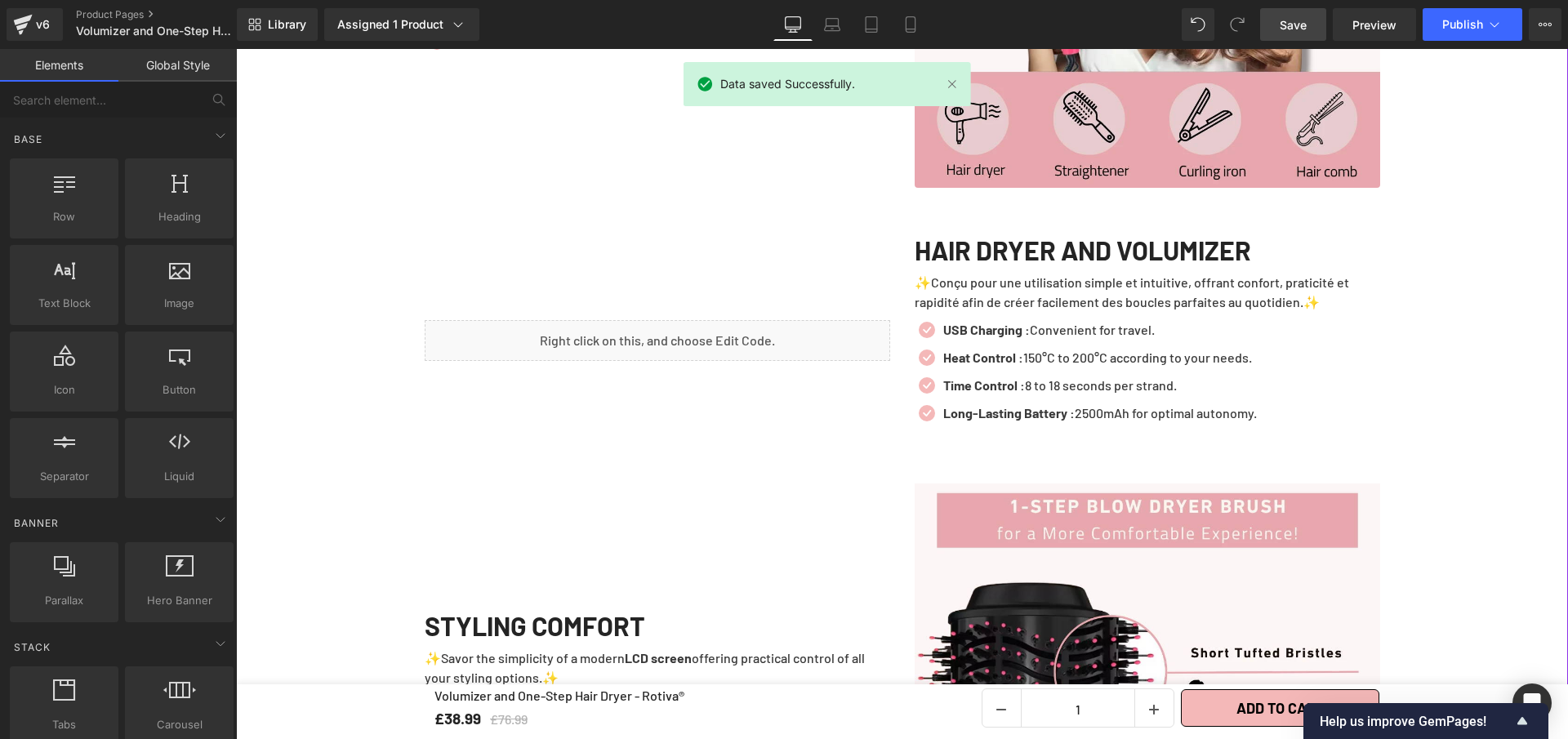
scroll to position [2452, 0]
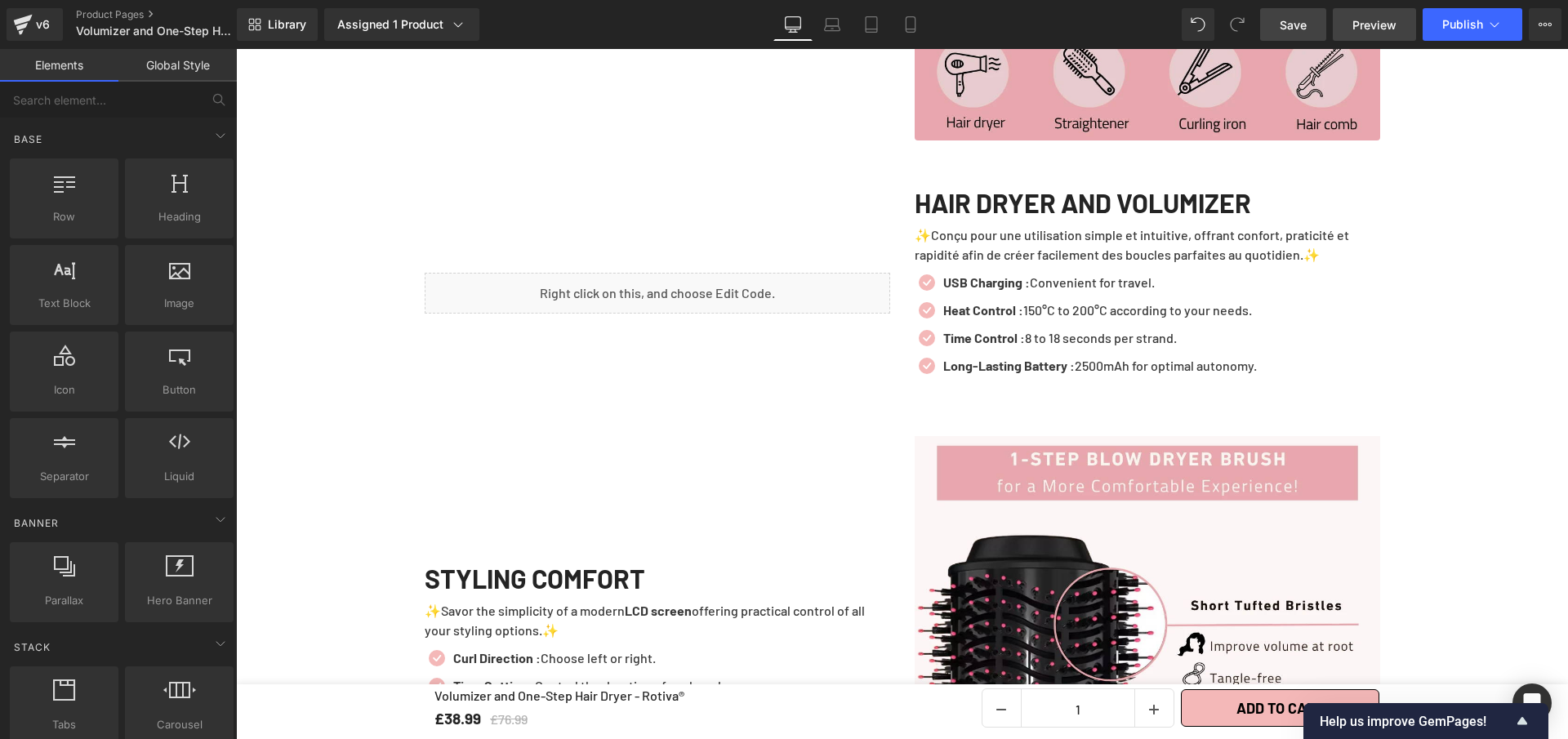
click at [1349, 23] on link "Preview" at bounding box center [1374, 24] width 83 height 33
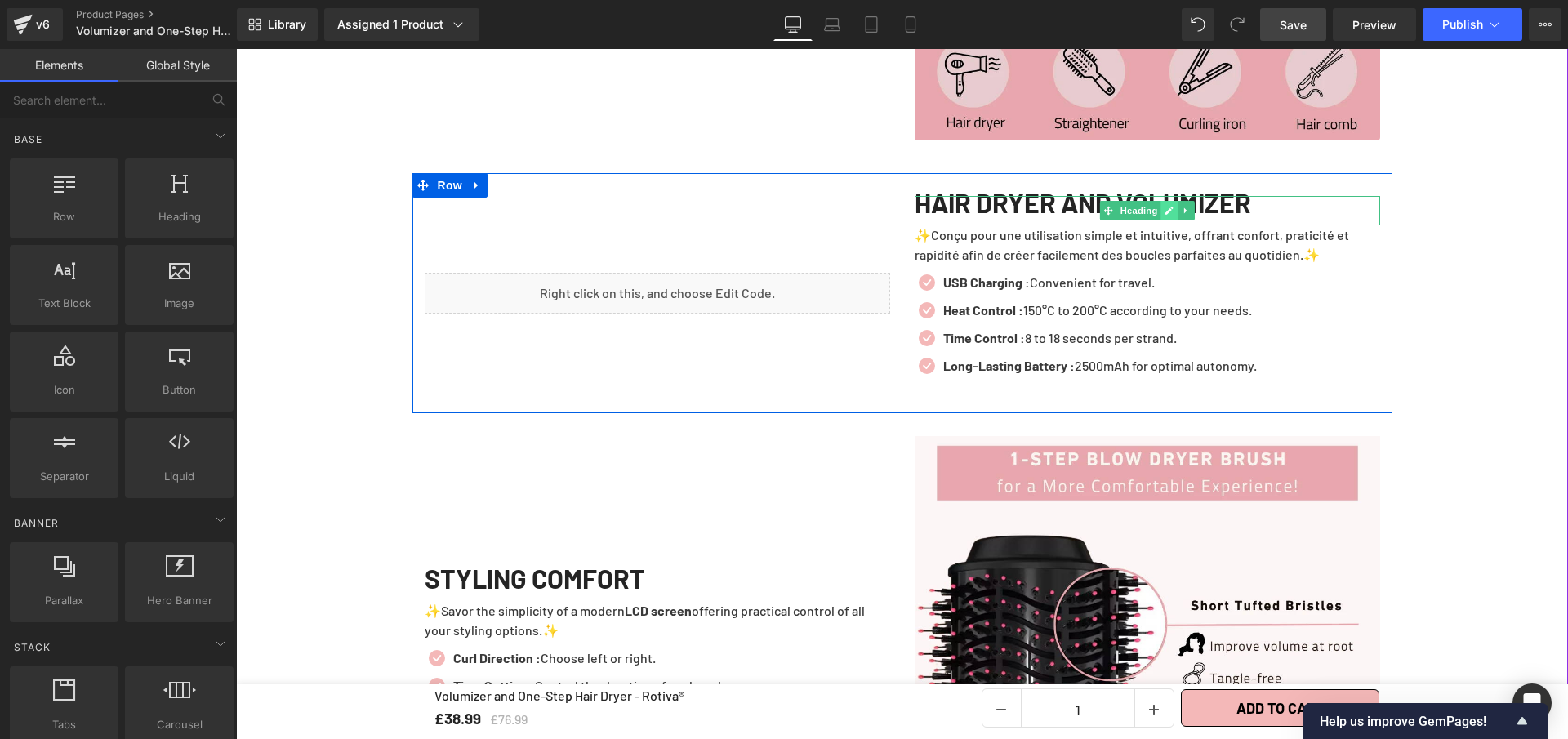
click at [1160, 220] on link at bounding box center [1169, 210] width 17 height 20
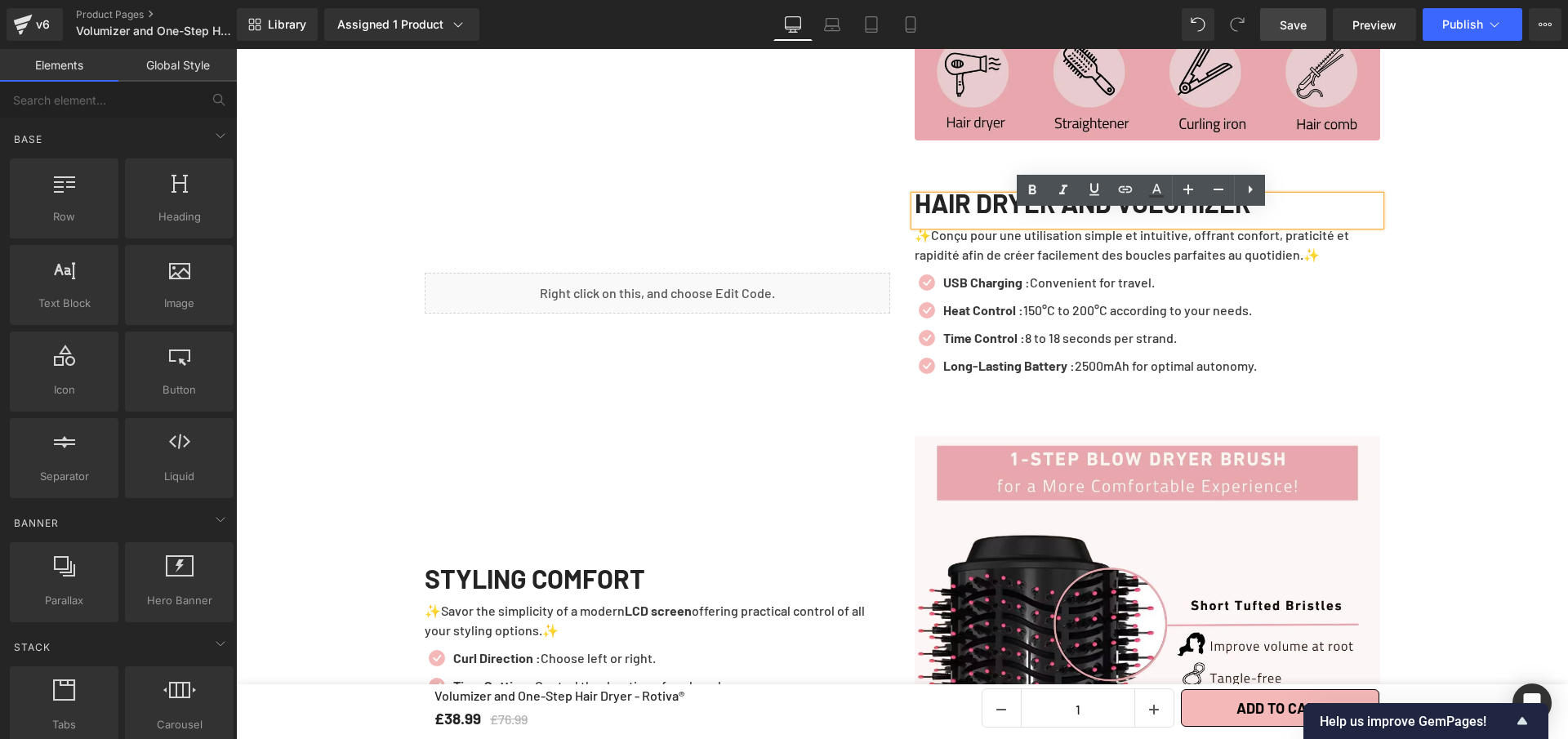
click at [1159, 226] on div "HAIR DRYER AND VOLUMIZER" at bounding box center [1147, 211] width 465 height 30
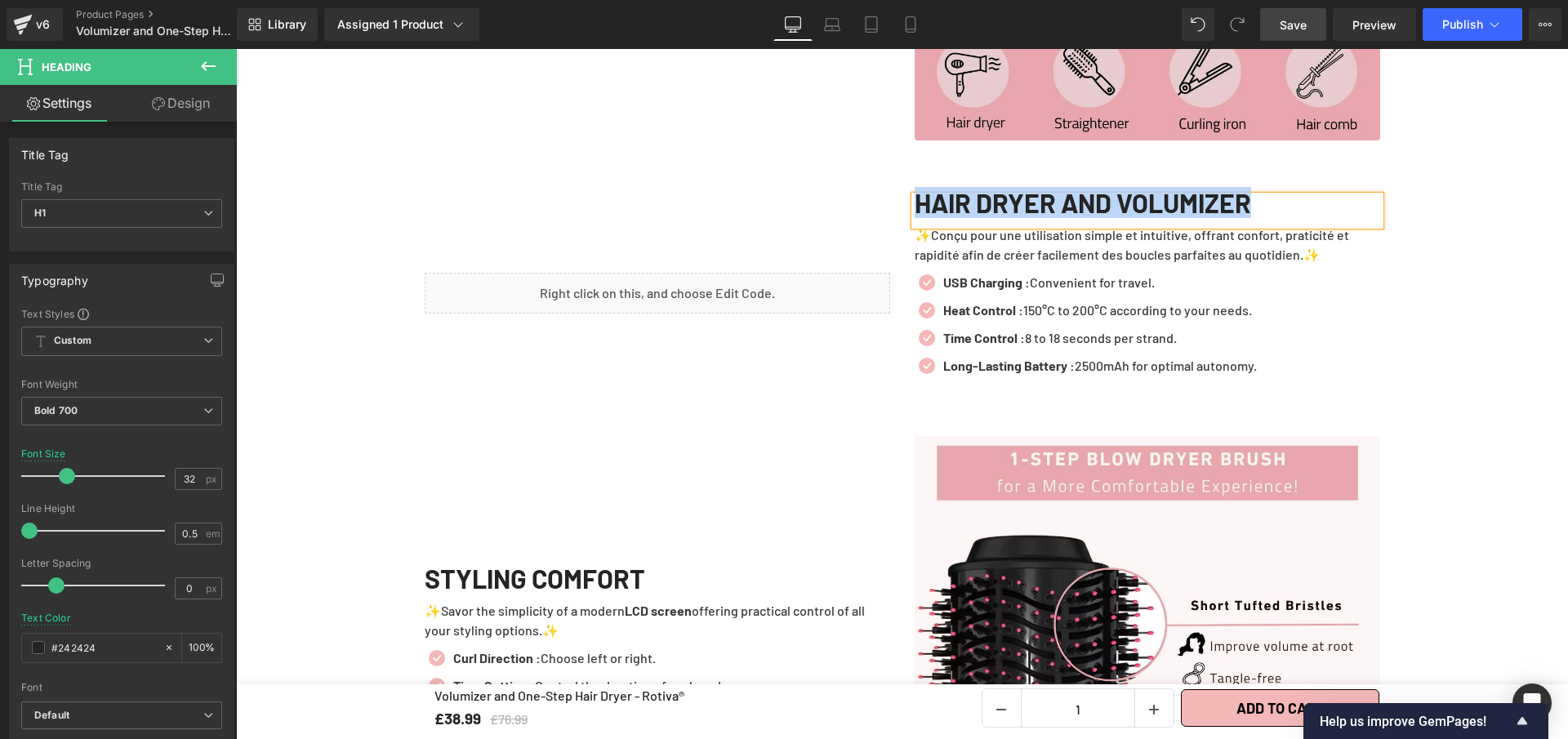
copy h1 "HAIR DRYER AND VOLUMIZER"
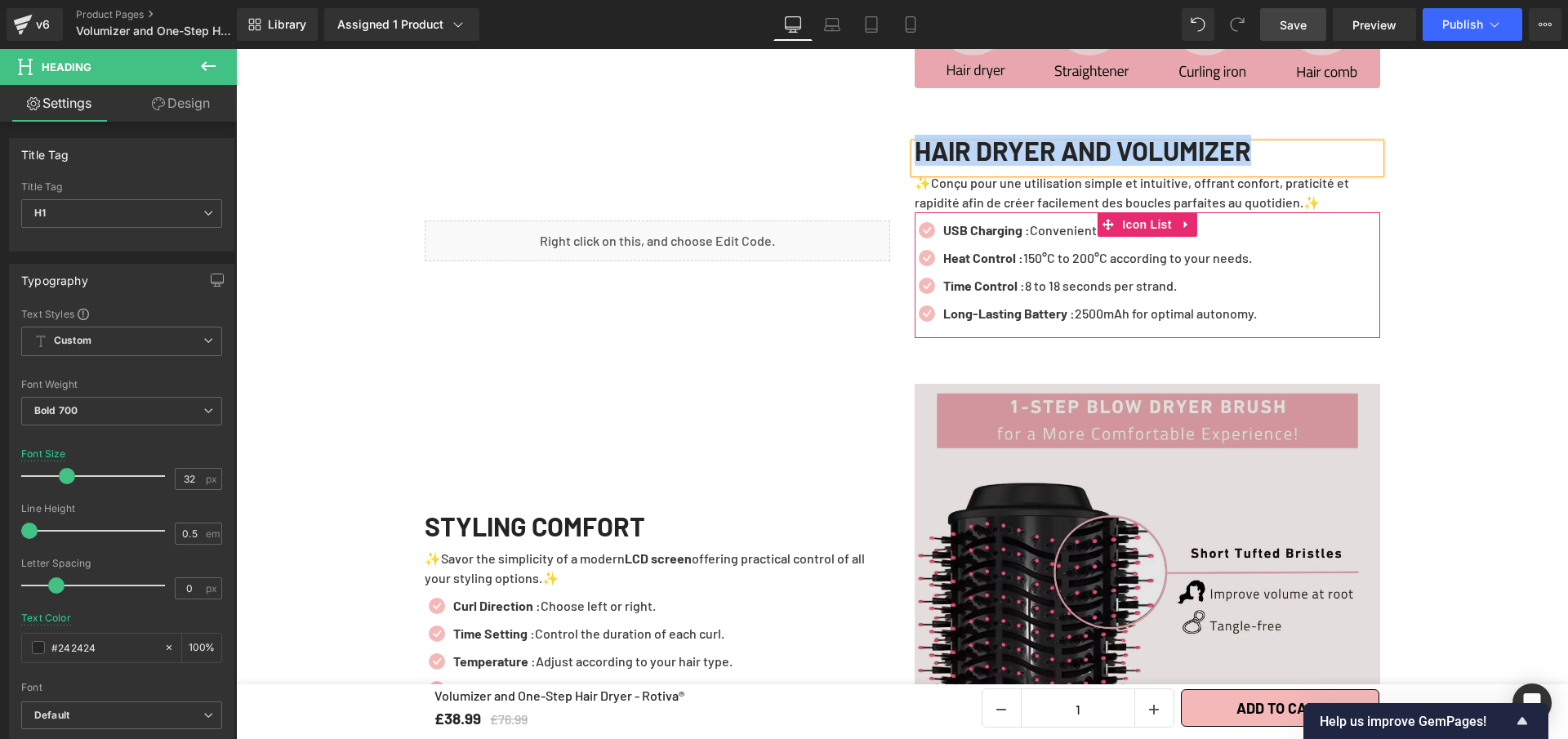
scroll to position [2530, 0]
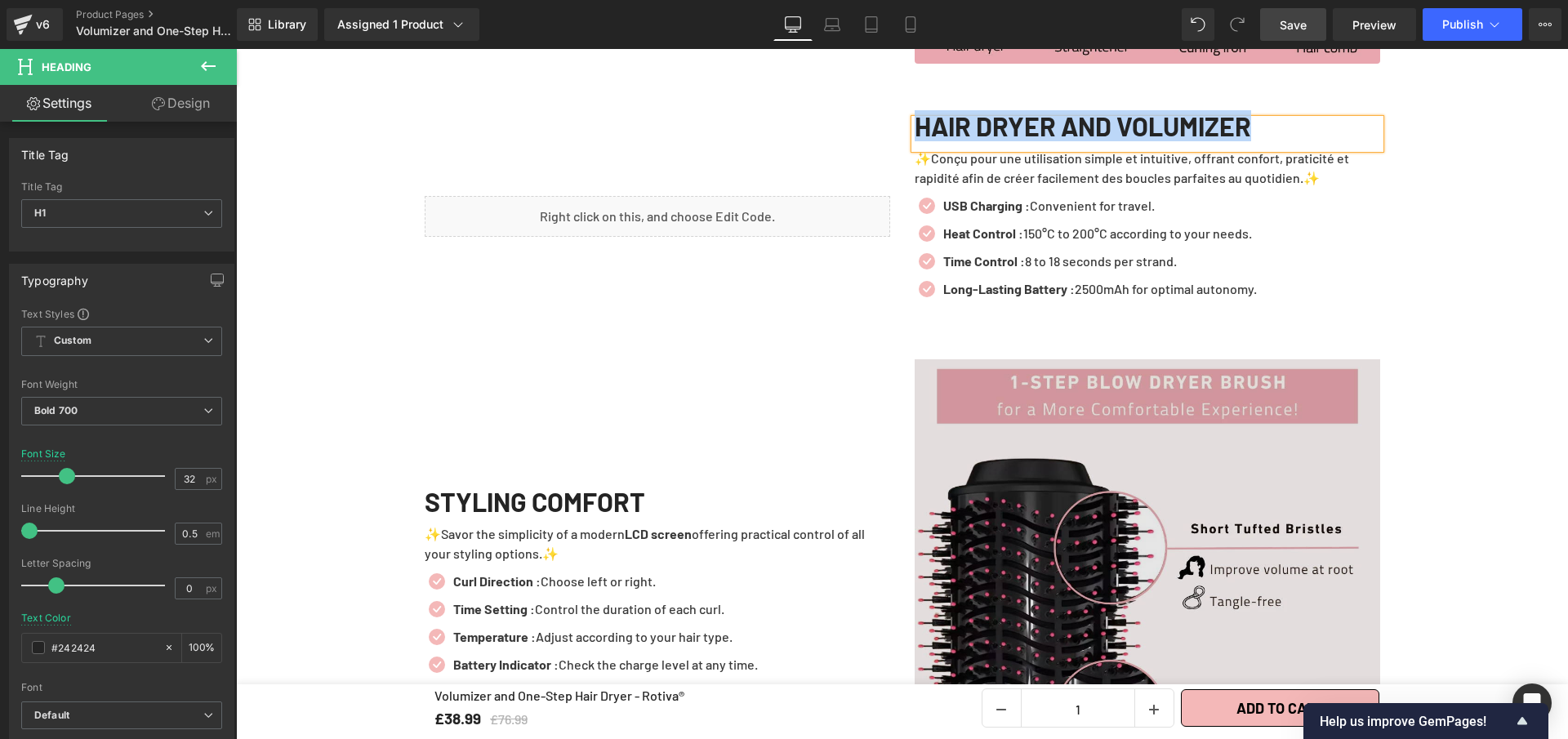
click at [1048, 423] on img at bounding box center [1147, 592] width 465 height 466
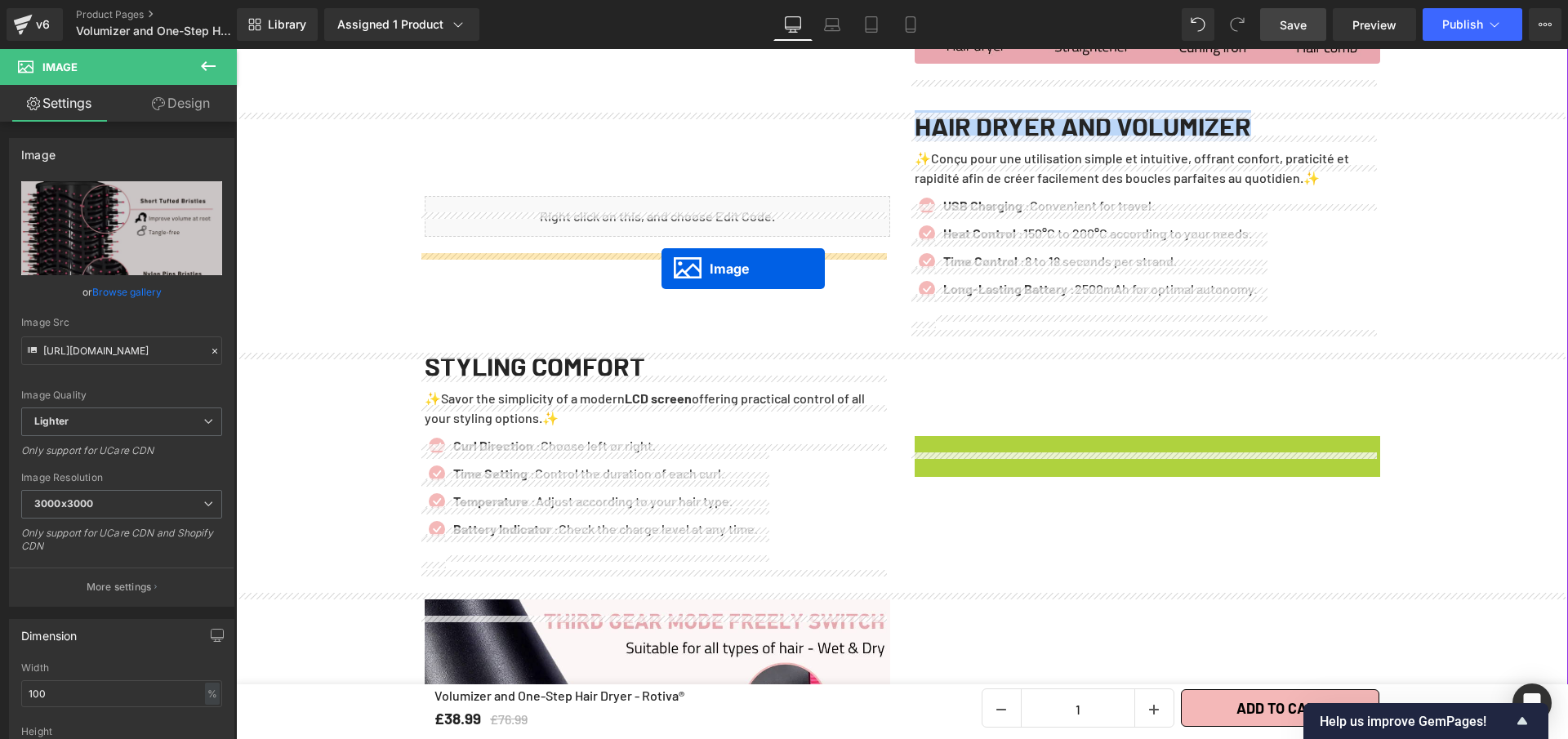
drag, startPoint x: 1073, startPoint y: 578, endPoint x: 661, endPoint y: 269, distance: 515.0
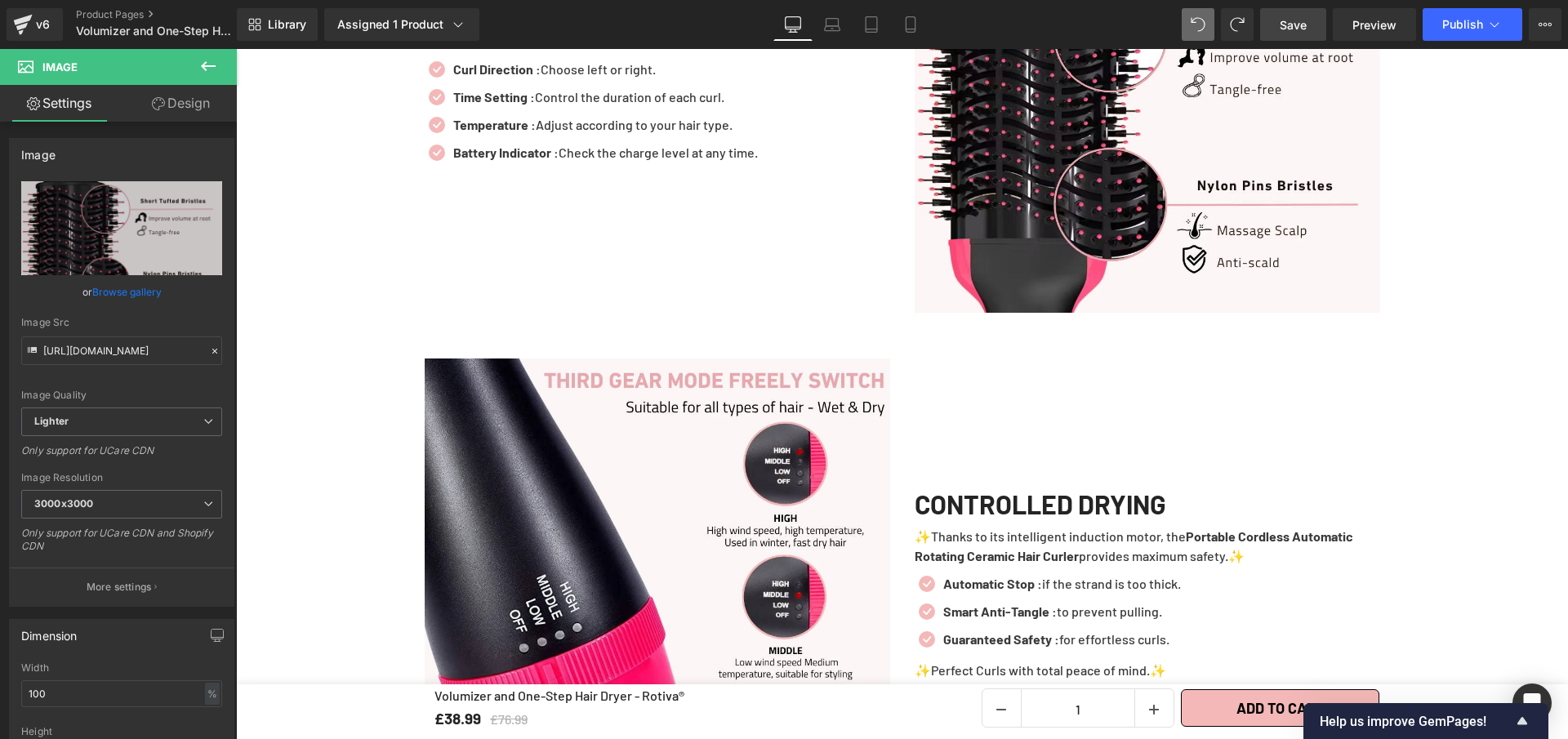
scroll to position [3041, 0]
click at [415, 298] on div "Liquid Row Image 4-IN-1 TOOL Heading ✨Transform your hair routine with the Roti…" at bounding box center [902, 350] width 1332 height 2806
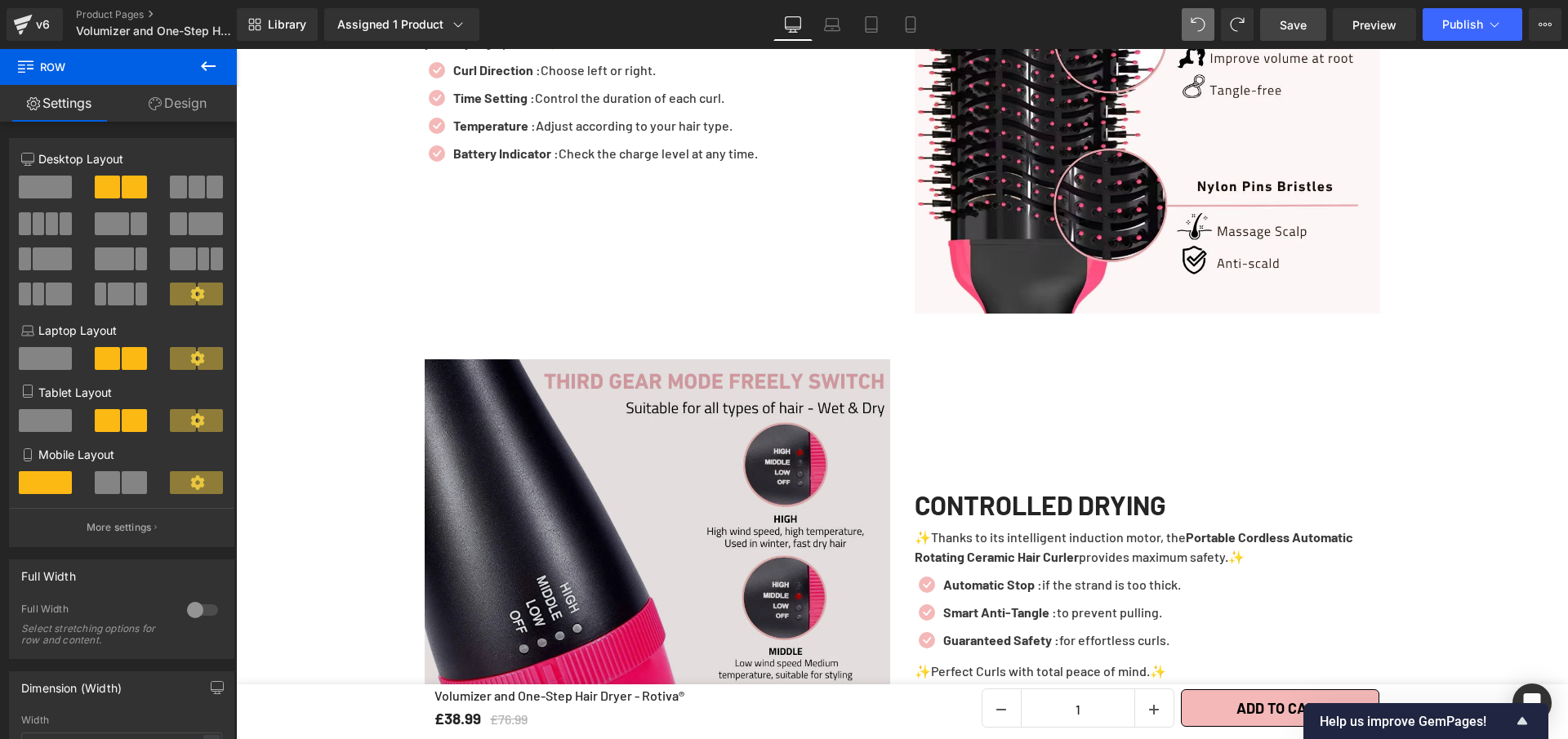
click at [499, 430] on img at bounding box center [657, 592] width 465 height 466
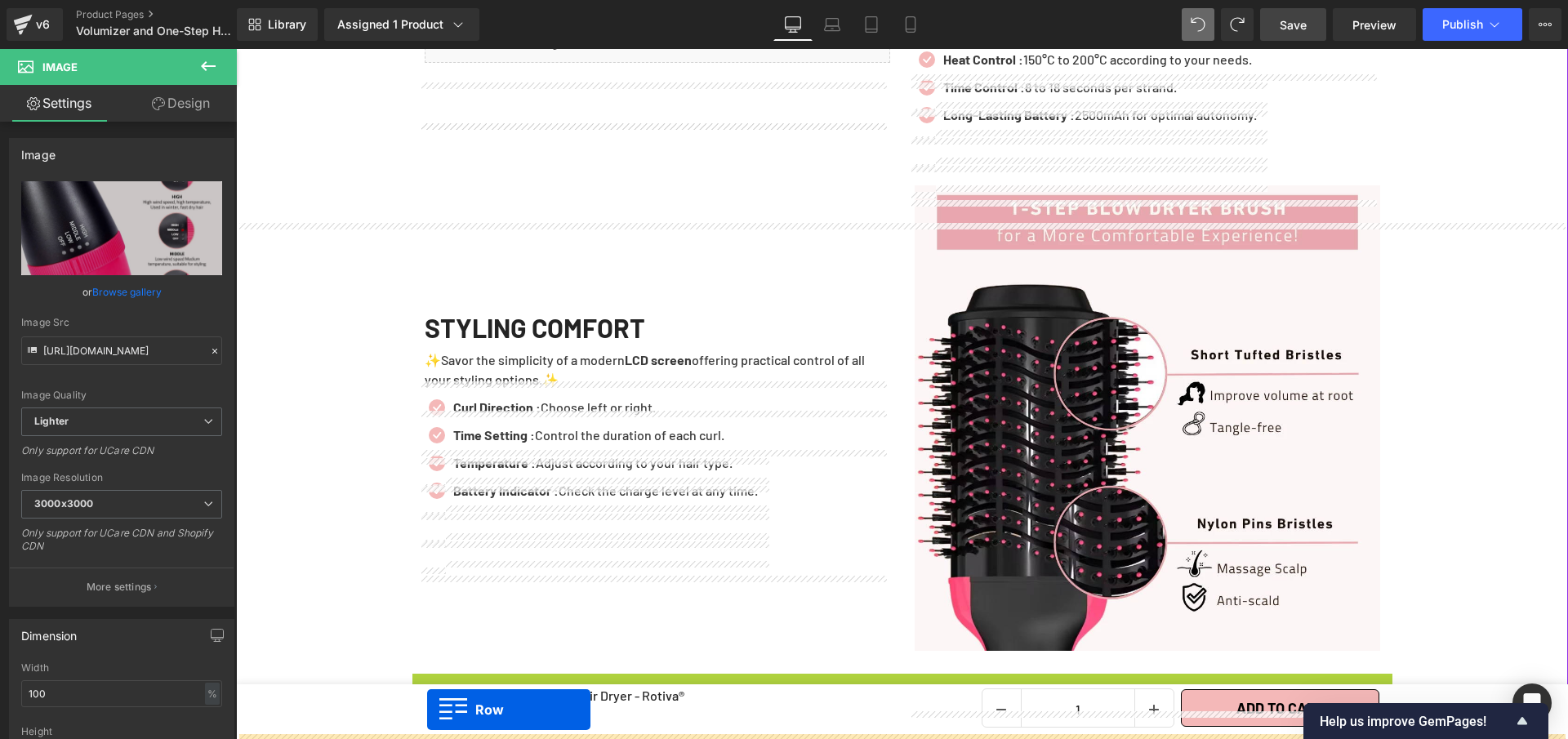
scroll to position [2658, 0]
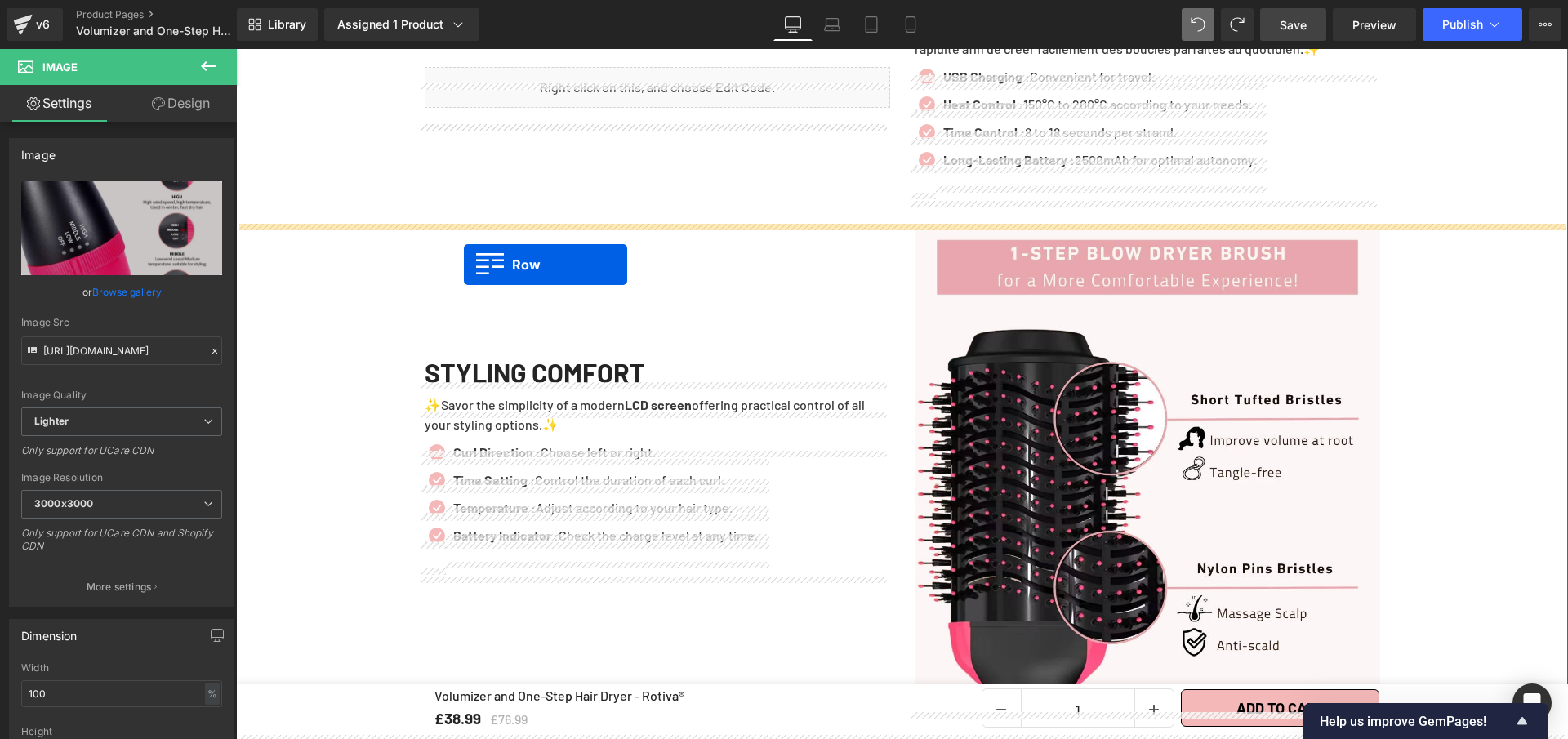
drag, startPoint x: 417, startPoint y: 367, endPoint x: 464, endPoint y: 265, distance: 112.3
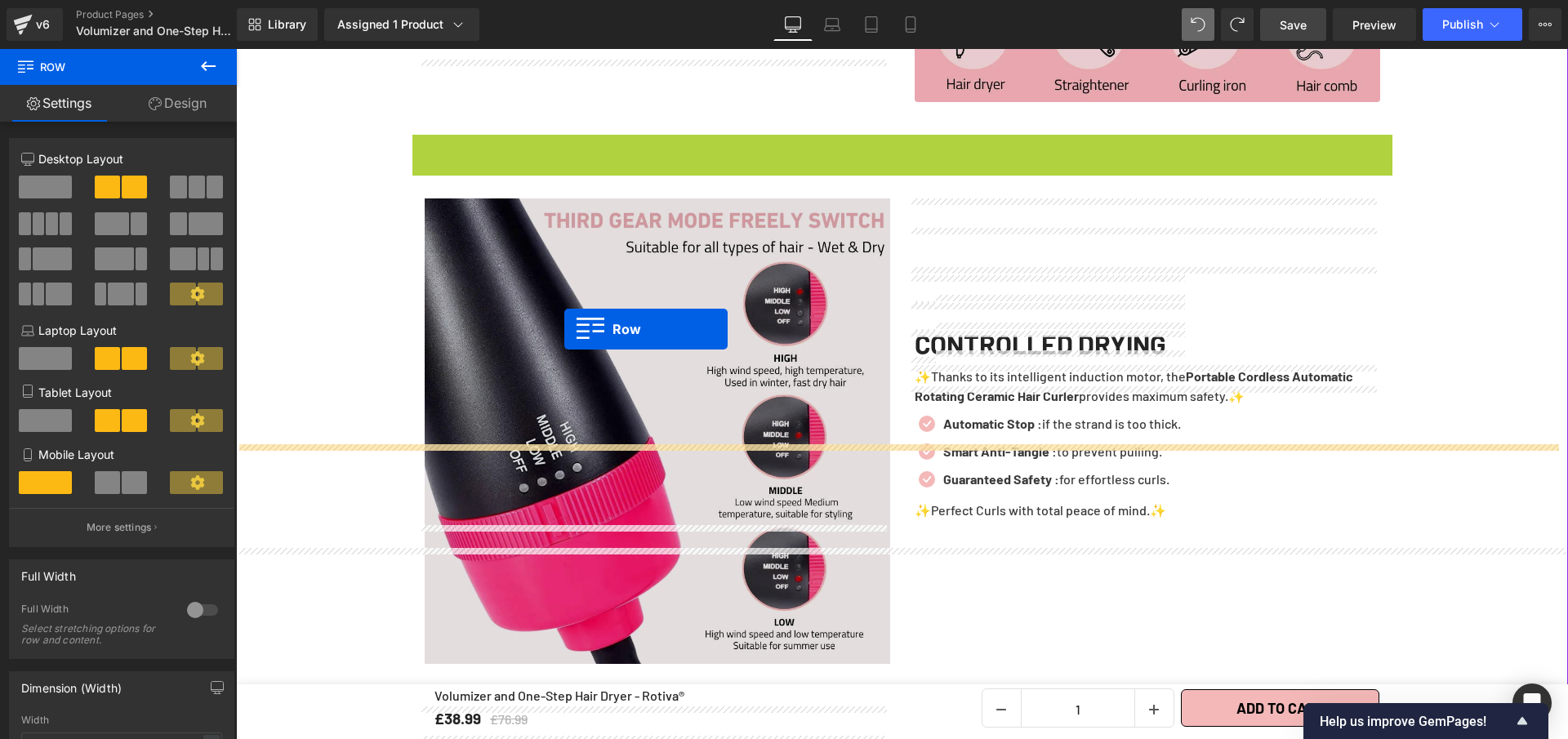
scroll to position [2393, 0]
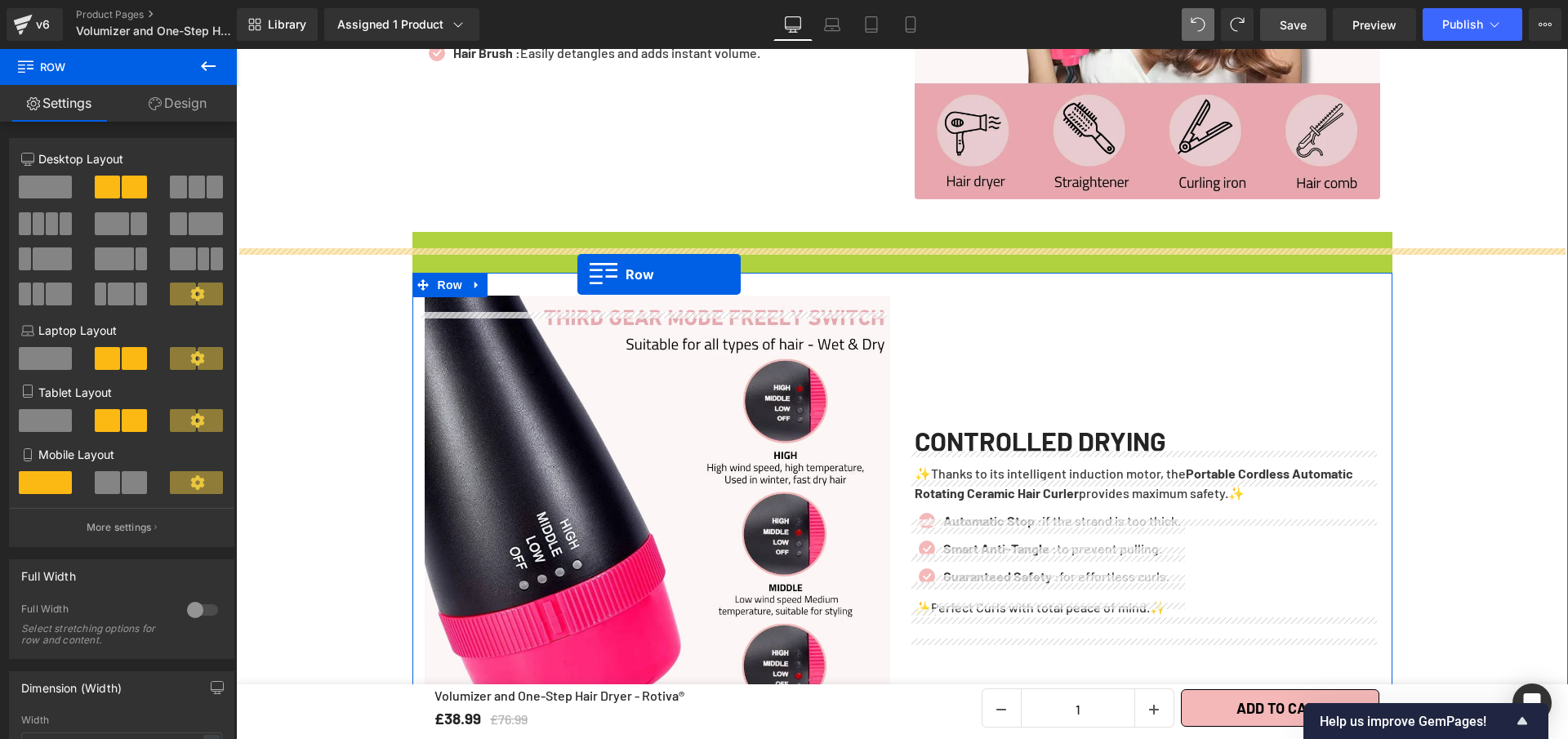
drag, startPoint x: 415, startPoint y: 243, endPoint x: 577, endPoint y: 274, distance: 164.9
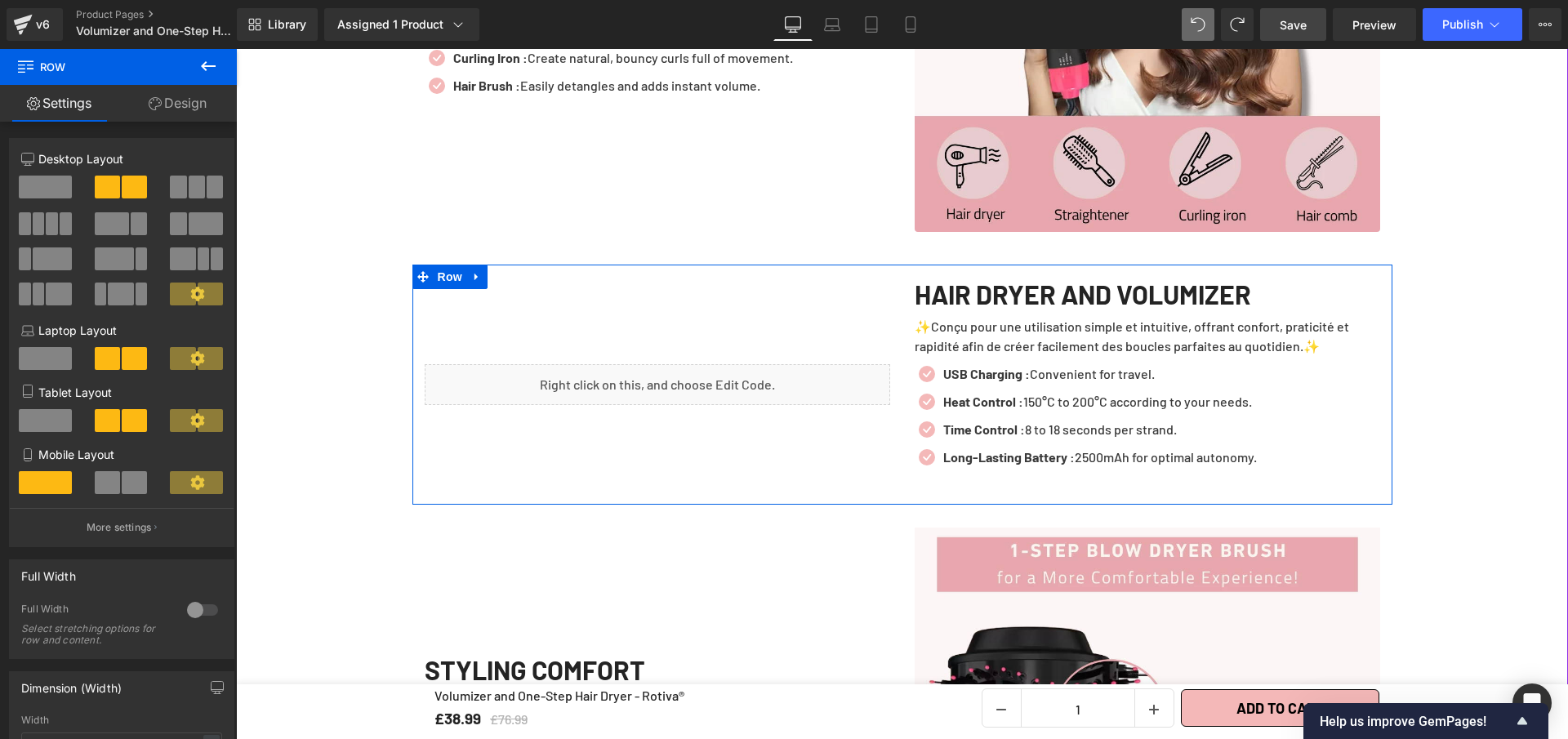
scroll to position [2359, 0]
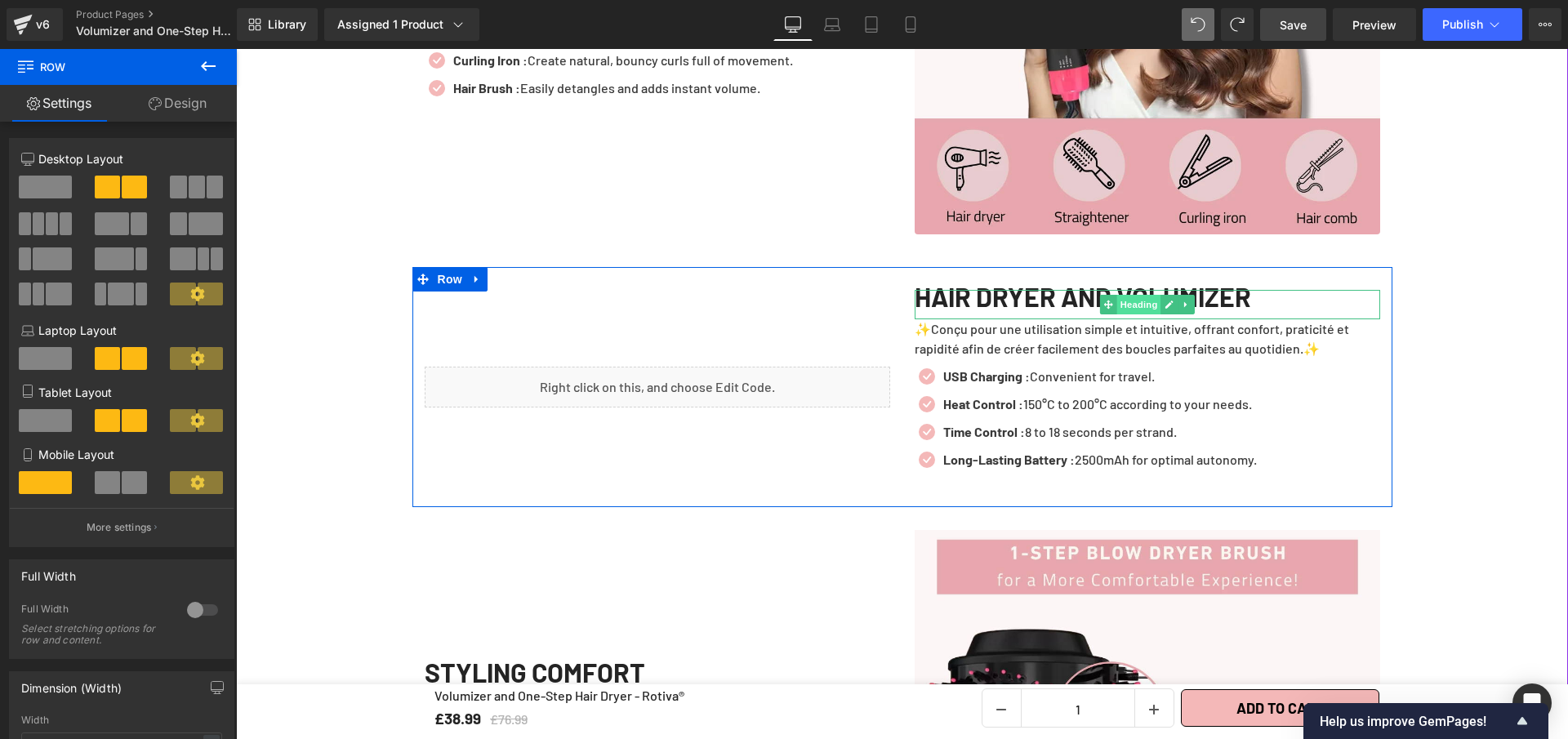
click at [1139, 314] on span "Heading" at bounding box center [1138, 304] width 44 height 20
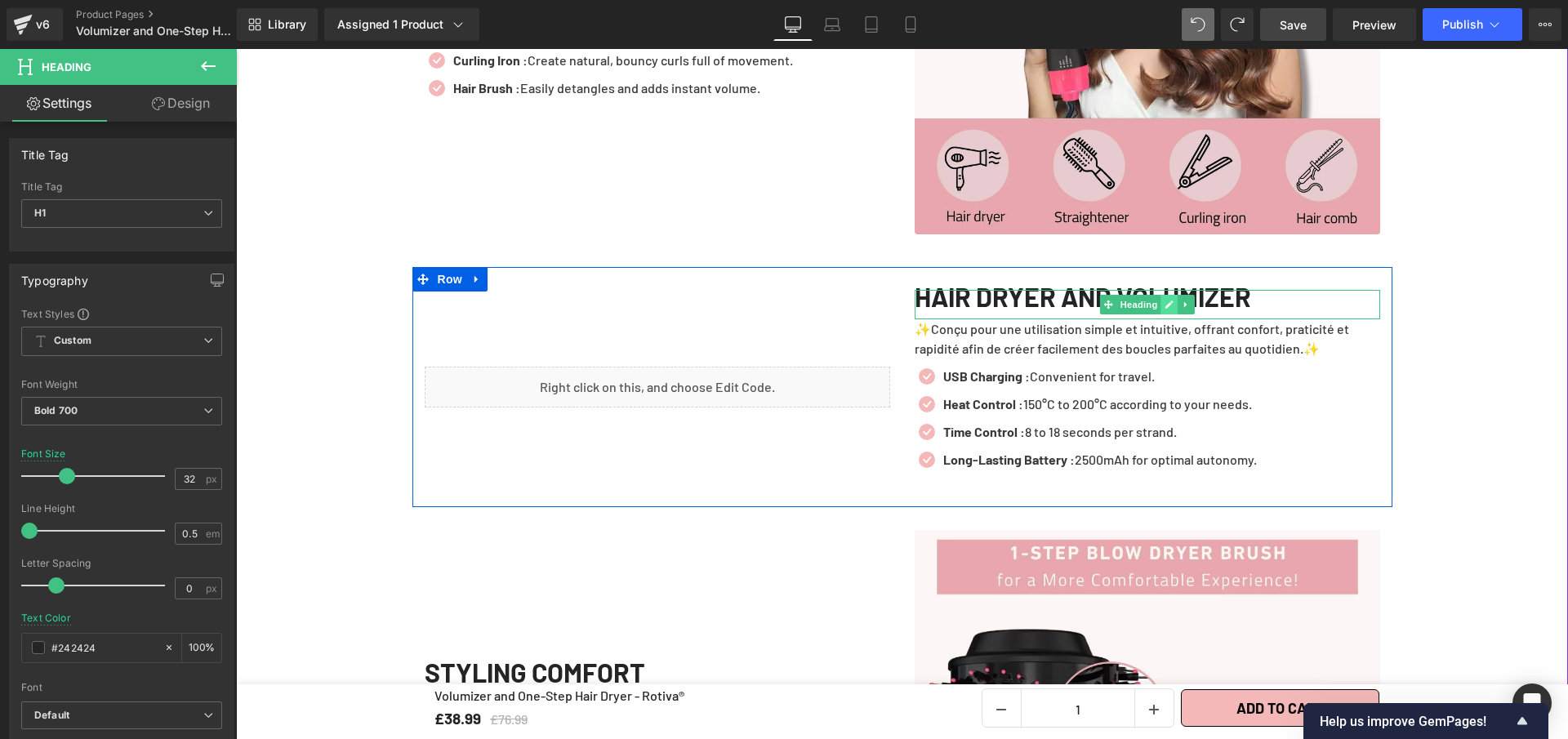
click at [1165, 309] on icon at bounding box center [1169, 304] width 8 height 8
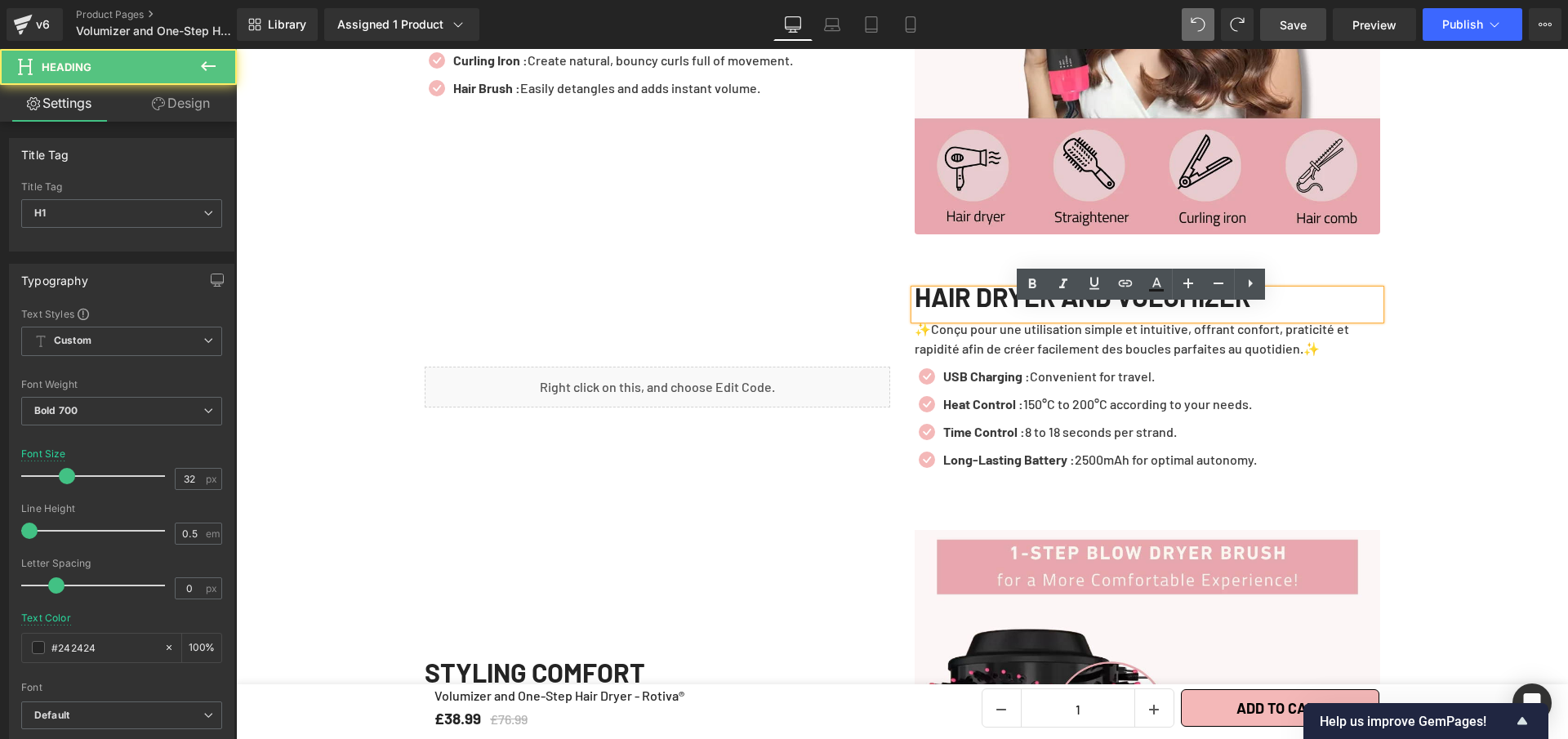
click at [1138, 303] on h1 "HAIR DRYER AND VOLUMIZER" at bounding box center [1147, 297] width 465 height 13
drag, startPoint x: 1138, startPoint y: 316, endPoint x: 896, endPoint y: 325, distance: 242.2
click at [902, 325] on div "HAIR DRYER AND VOLUMIZER Heading ✨Conçu pour une utilisation simple et intuitiv…" at bounding box center [1146, 387] width 490 height 194
click at [1138, 303] on h1 "HAIR DRYER AND VOLUMIZER" at bounding box center [1147, 297] width 465 height 13
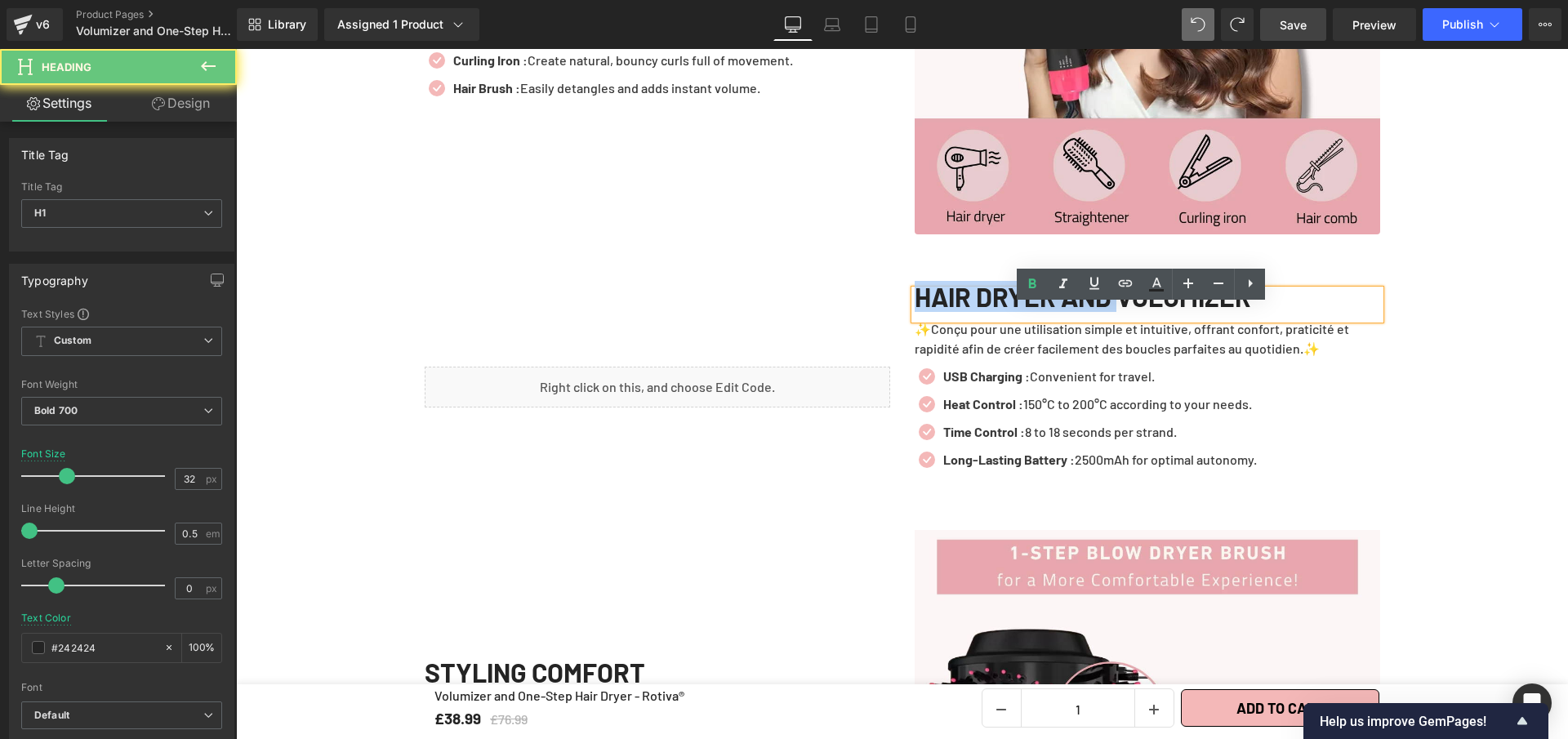
drag, startPoint x: 1106, startPoint y: 318, endPoint x: 895, endPoint y: 317, distance: 211.0
click at [902, 317] on div "HAIR DRYER AND VOLUMIZER Heading ✨Conçu pour une utilisation simple et intuitiv…" at bounding box center [1146, 387] width 490 height 194
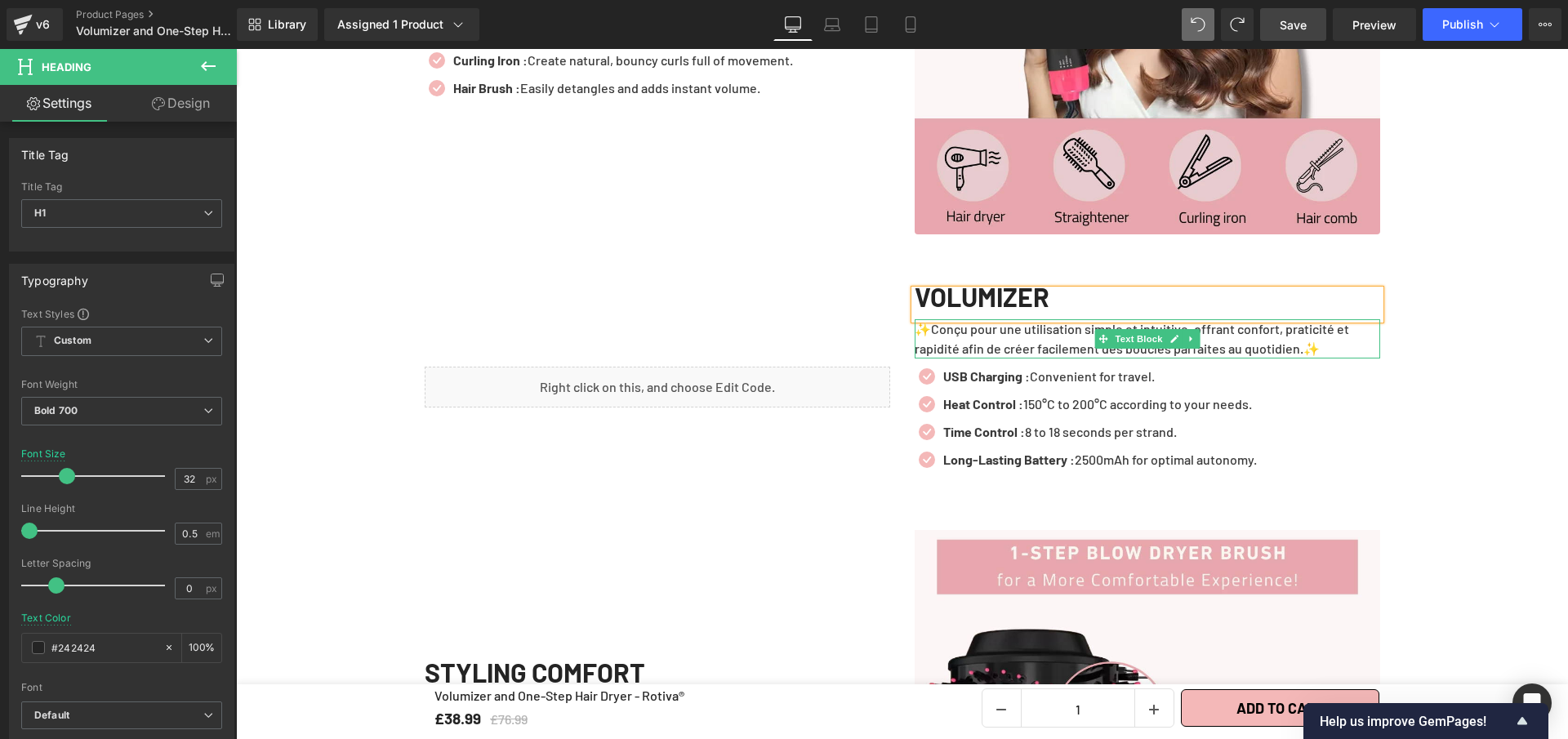
click at [1294, 358] on p "✨Conçu pour une utilisation simple et intuitive, offrant confort, praticité et …" at bounding box center [1147, 339] width 465 height 39
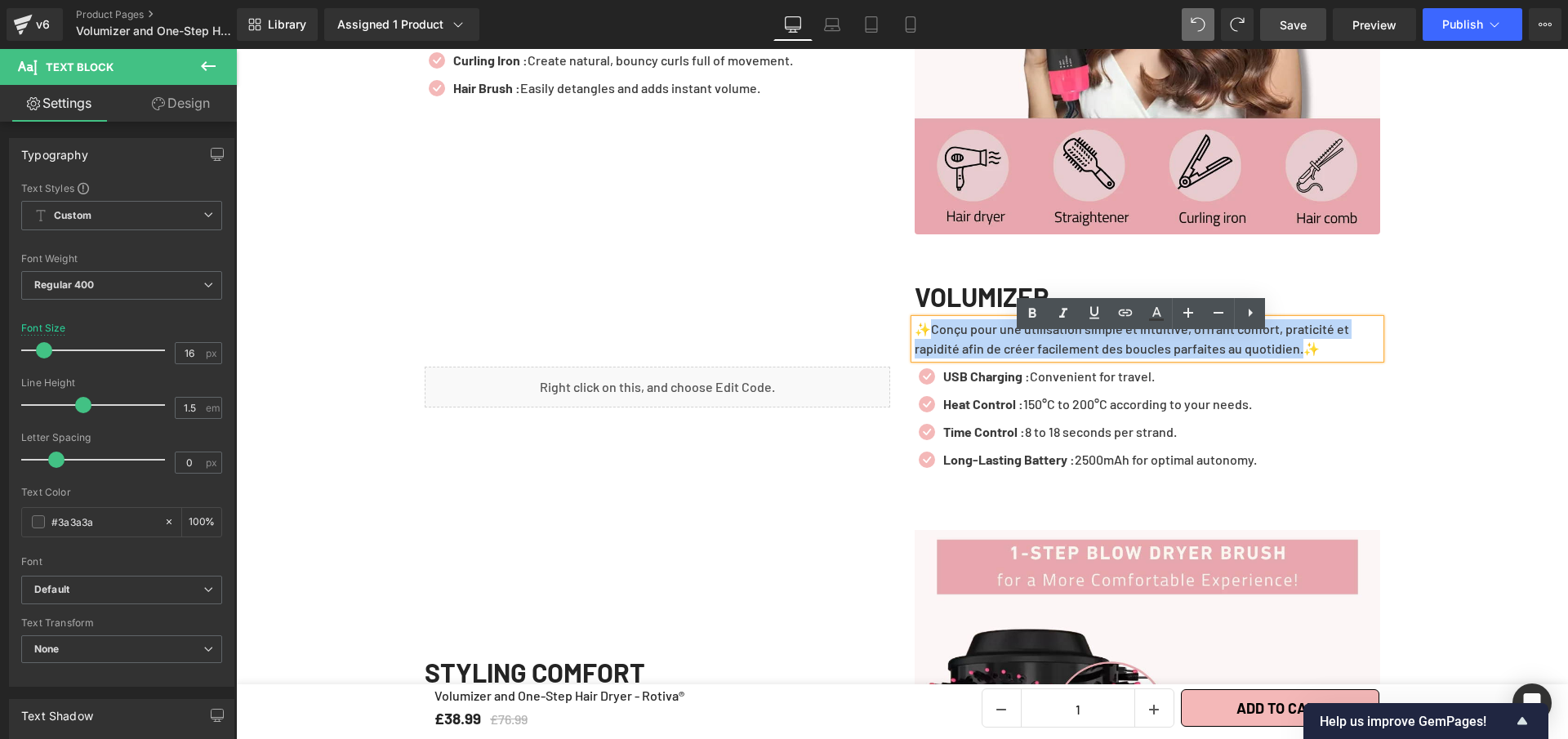
drag, startPoint x: 1296, startPoint y: 366, endPoint x: 919, endPoint y: 351, distance: 377.3
click at [919, 351] on p "✨Conçu pour une utilisation simple et intuitive, offrant confort, praticité et …" at bounding box center [1147, 339] width 465 height 39
paste div
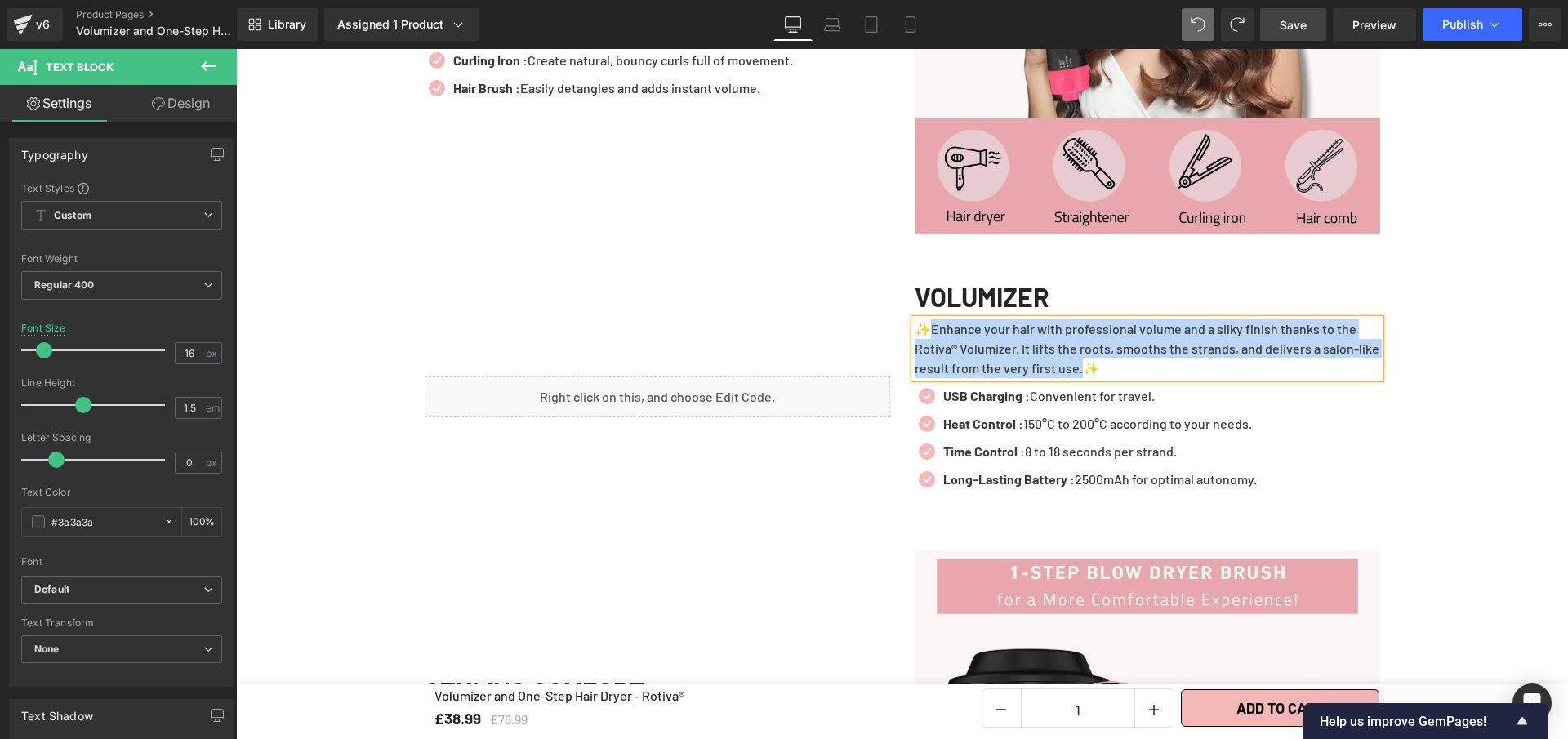
drag, startPoint x: 1096, startPoint y: 383, endPoint x: 923, endPoint y: 348, distance: 176.5
click at [923, 348] on p "✨Enhance your hair with professional volume and a silky finish thanks to the Ro…" at bounding box center [1147, 348] width 465 height 59
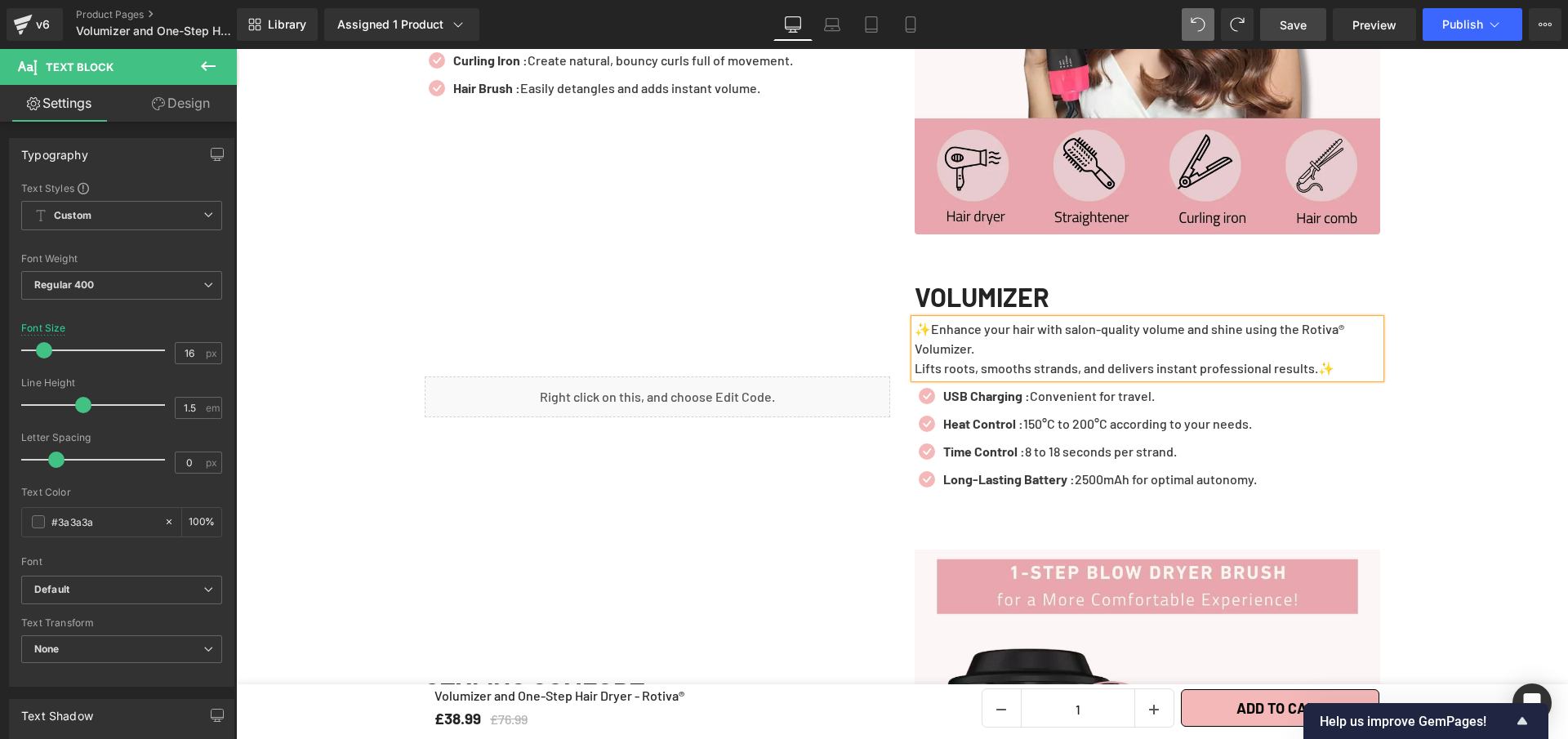
click at [915, 378] on div "✨Enhance your hair with salon-quality volume and shine using the Rotiva® Volumi…" at bounding box center [1147, 348] width 465 height 59
click at [915, 378] on p "Lifts roots, smooths strands, and delivers instant professional results.✨" at bounding box center [1147, 368] width 465 height 20
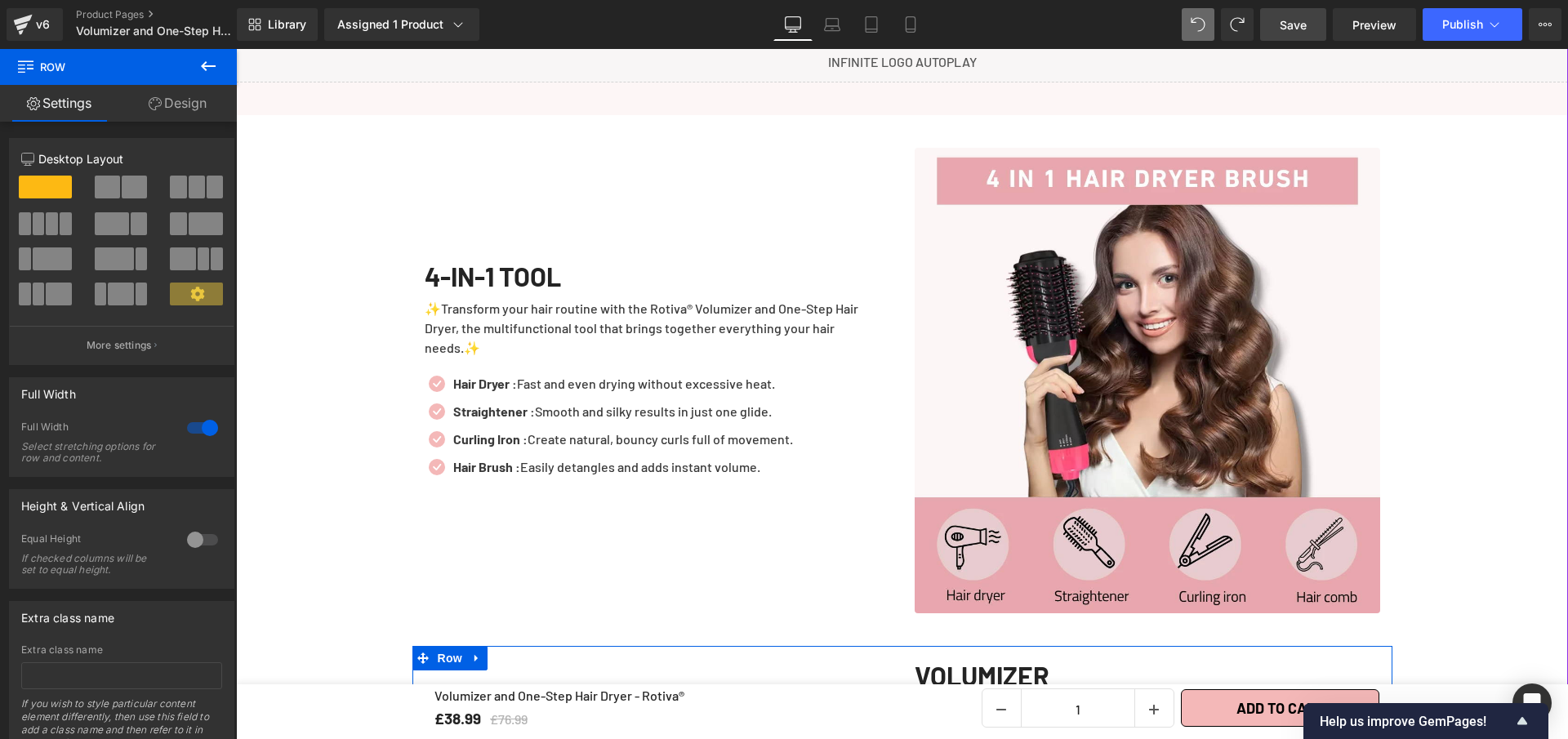
scroll to position [1958, 0]
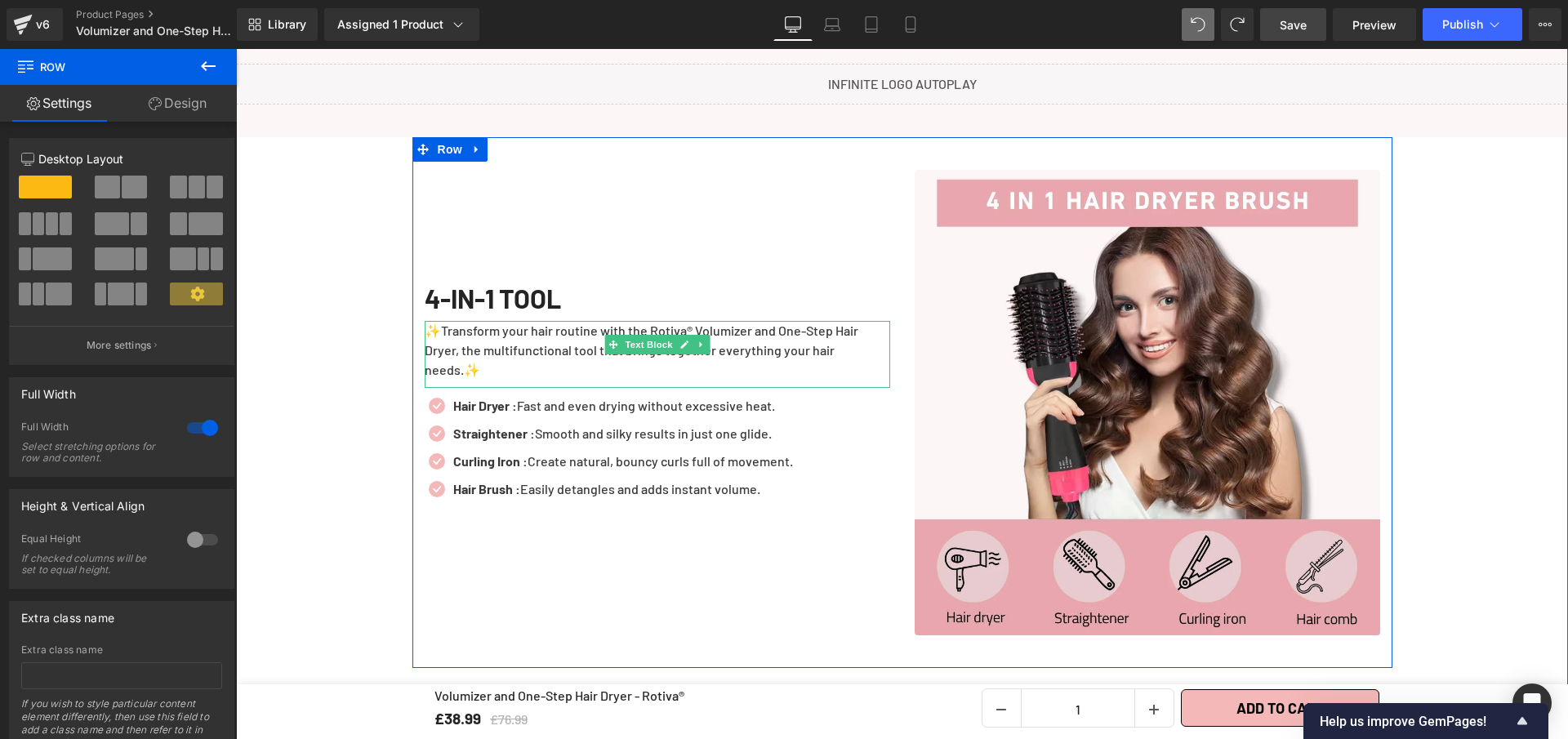
click at [760, 365] on p "✨Transform your hair routine with the Rotiva® Volumizer and One-Step Hair Dryer…" at bounding box center [657, 350] width 465 height 59
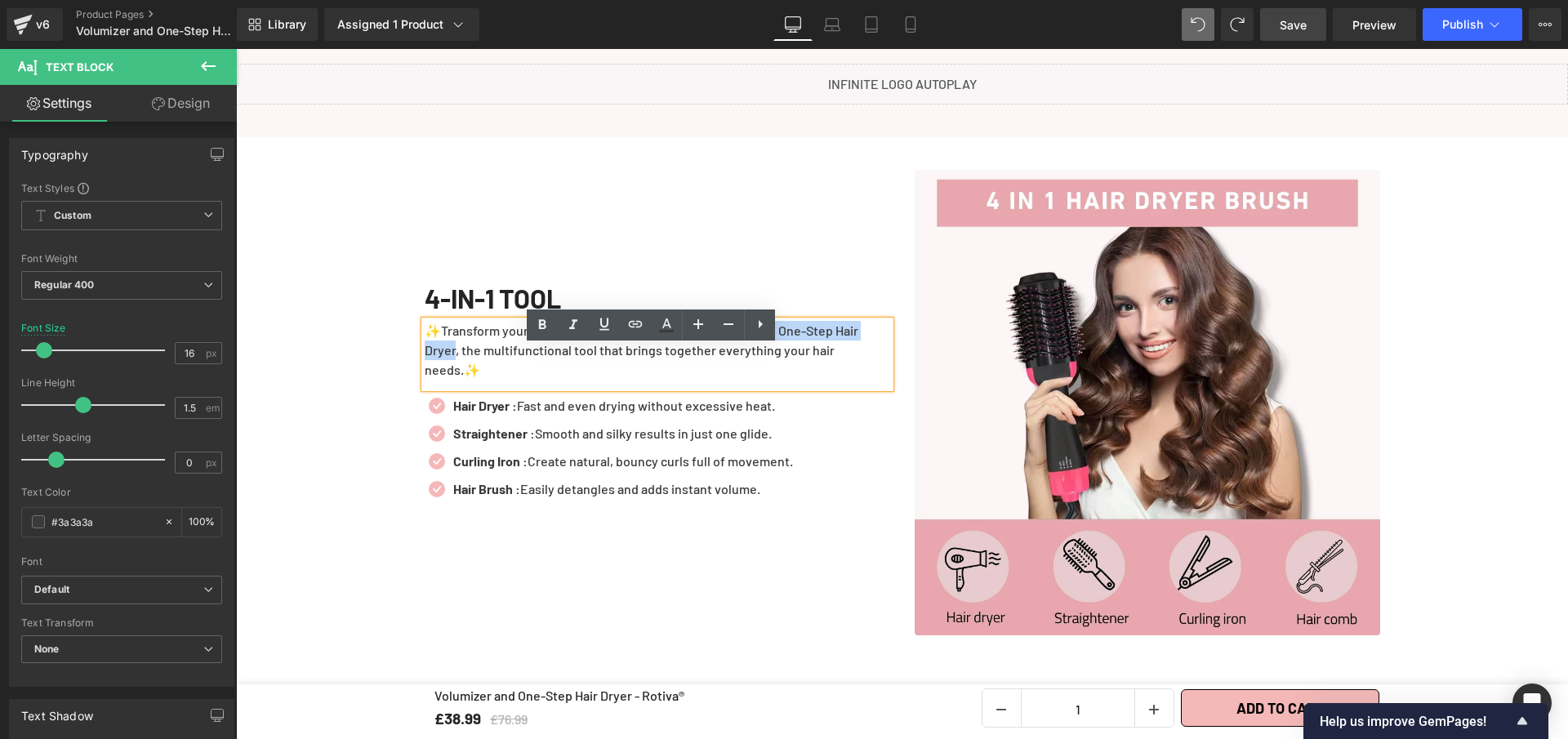
drag, startPoint x: 646, startPoint y: 354, endPoint x: 450, endPoint y: 384, distance: 198.3
click at [450, 380] on p "✨Transform your hair routine with the Rotiva® Volumizer and One-Step Hair Dryer…" at bounding box center [657, 350] width 465 height 59
drag, startPoint x: 538, startPoint y: 327, endPoint x: 419, endPoint y: 373, distance: 127.6
click at [538, 327] on icon at bounding box center [542, 325] width 20 height 20
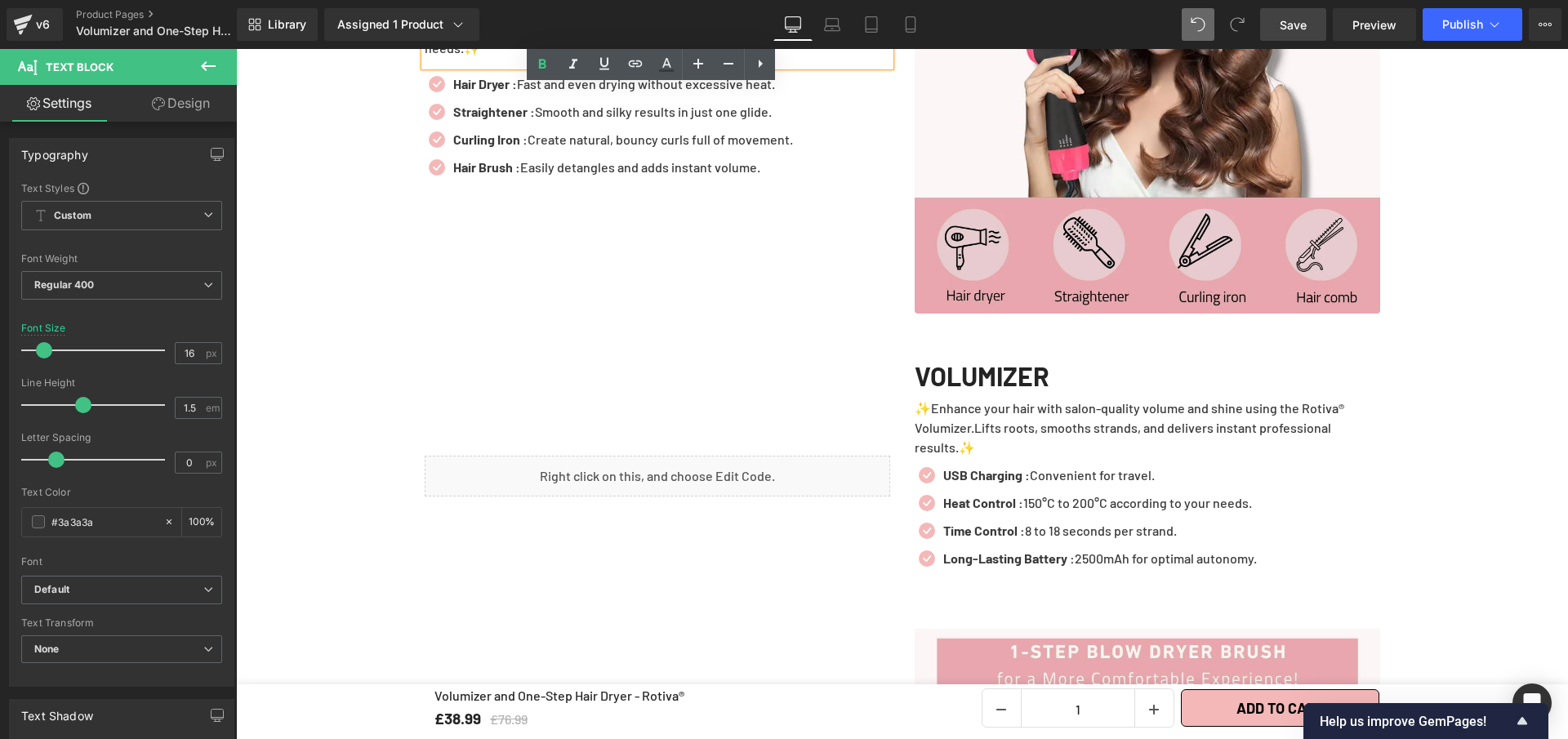
scroll to position [2435, 0]
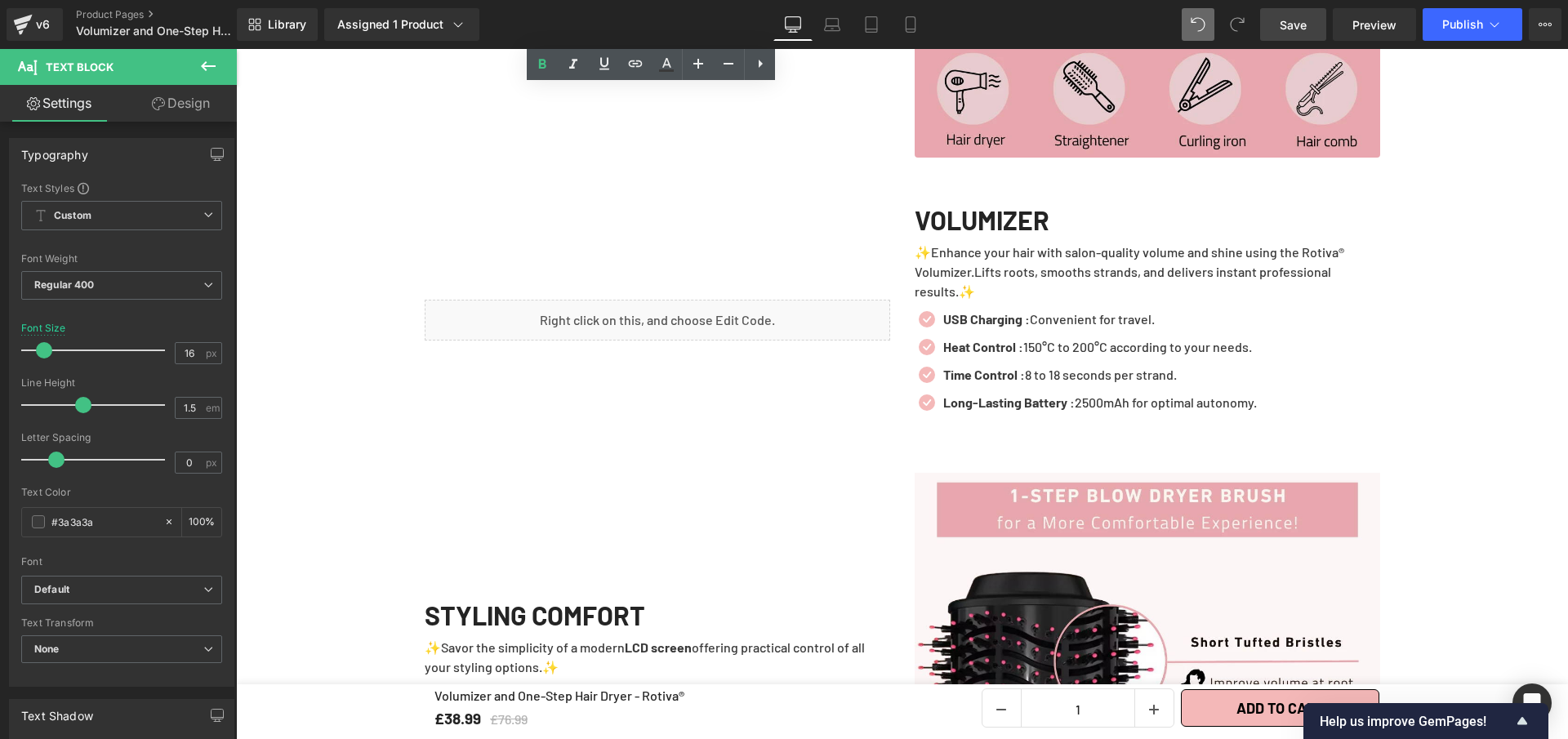
click at [1324, 289] on p "✨Enhance your hair with salon-quality volume and shine using the Rotiva® Volumi…" at bounding box center [1147, 272] width 465 height 59
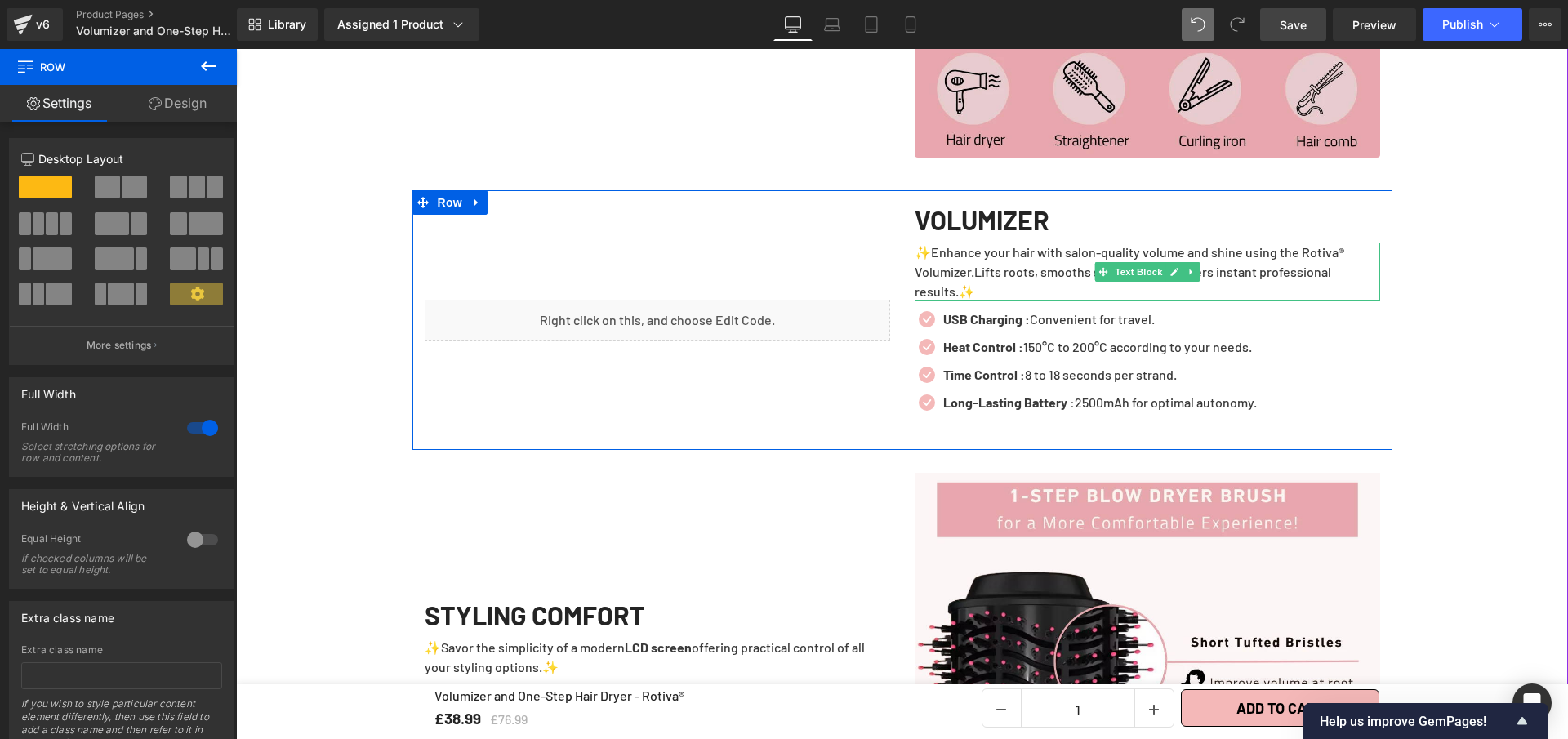
click at [952, 299] on span "Lifts roots, smooths strands, and delivers instant professional results.✨" at bounding box center [1123, 282] width 417 height 35
click at [950, 299] on span "Lifts roots, smooths strands, and delivers instant professional results.✨" at bounding box center [1123, 282] width 417 height 35
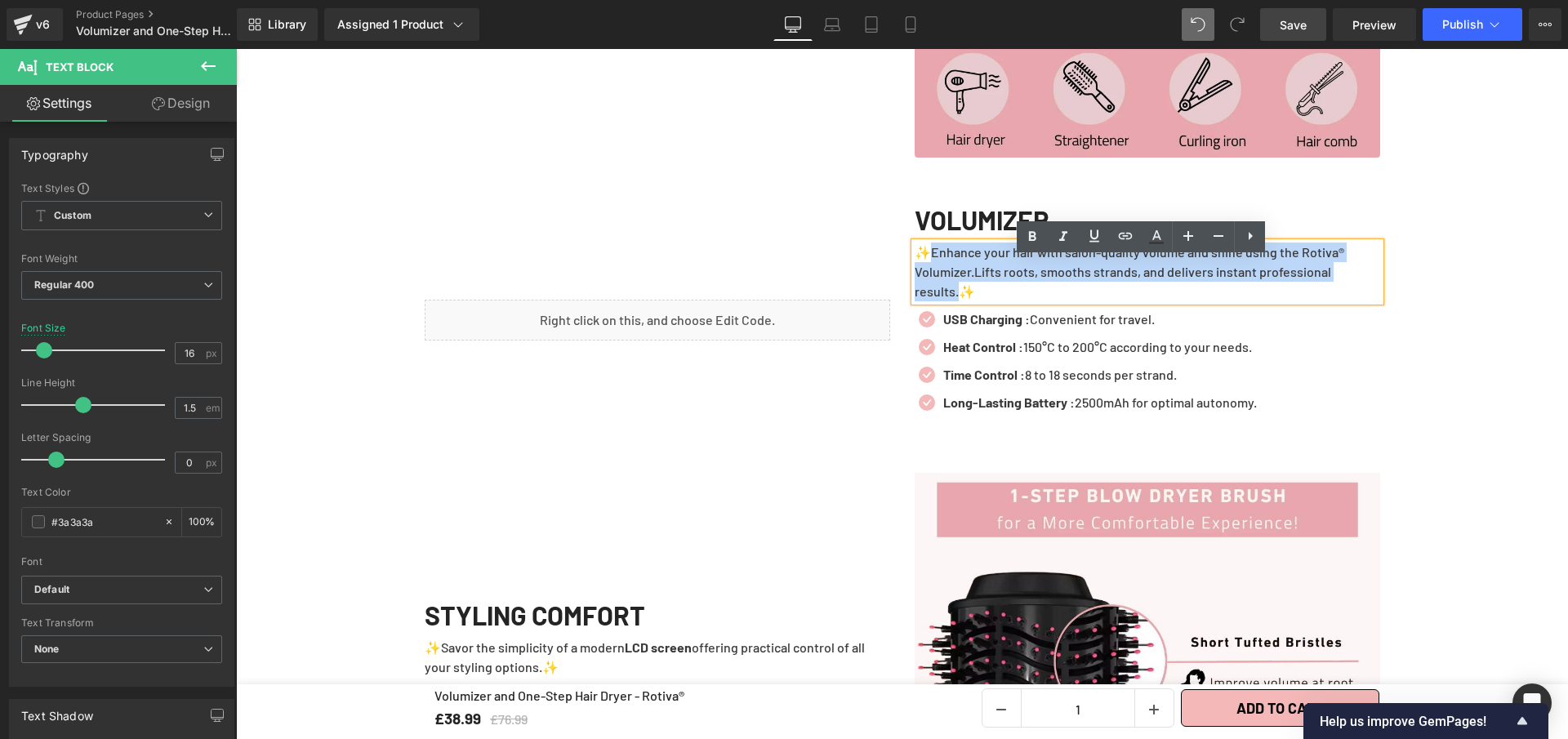
drag, startPoint x: 944, startPoint y: 308, endPoint x: 927, endPoint y: 272, distance: 39.8
click at [927, 272] on p "✨Enhance your hair with salon-quality volume and shine using the Rotiva® Volumi…" at bounding box center [1147, 272] width 465 height 59
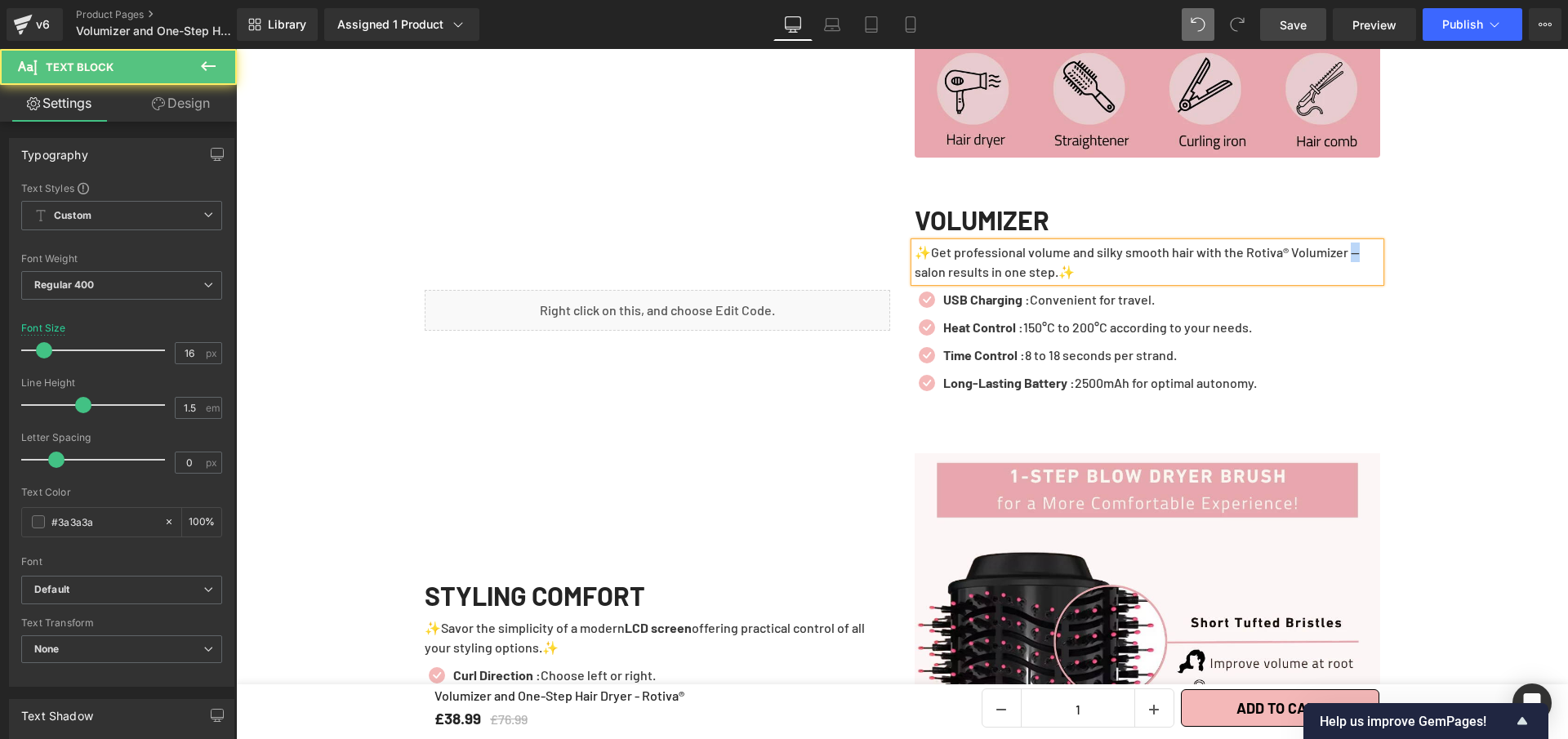
drag, startPoint x: 1367, startPoint y: 268, endPoint x: 1359, endPoint y: 269, distance: 8.1
click at [1359, 269] on p "✨Get professional volume and silky smooth hair with the Rotiva® Volumizer — sal…" at bounding box center [1147, 262] width 465 height 39
drag, startPoint x: 1356, startPoint y: 271, endPoint x: 1246, endPoint y: 270, distance: 110.0
click at [1246, 270] on p "✨Get professional volume and silky smooth hair with the Rotiva® Volumizer, salo…" at bounding box center [1147, 262] width 465 height 39
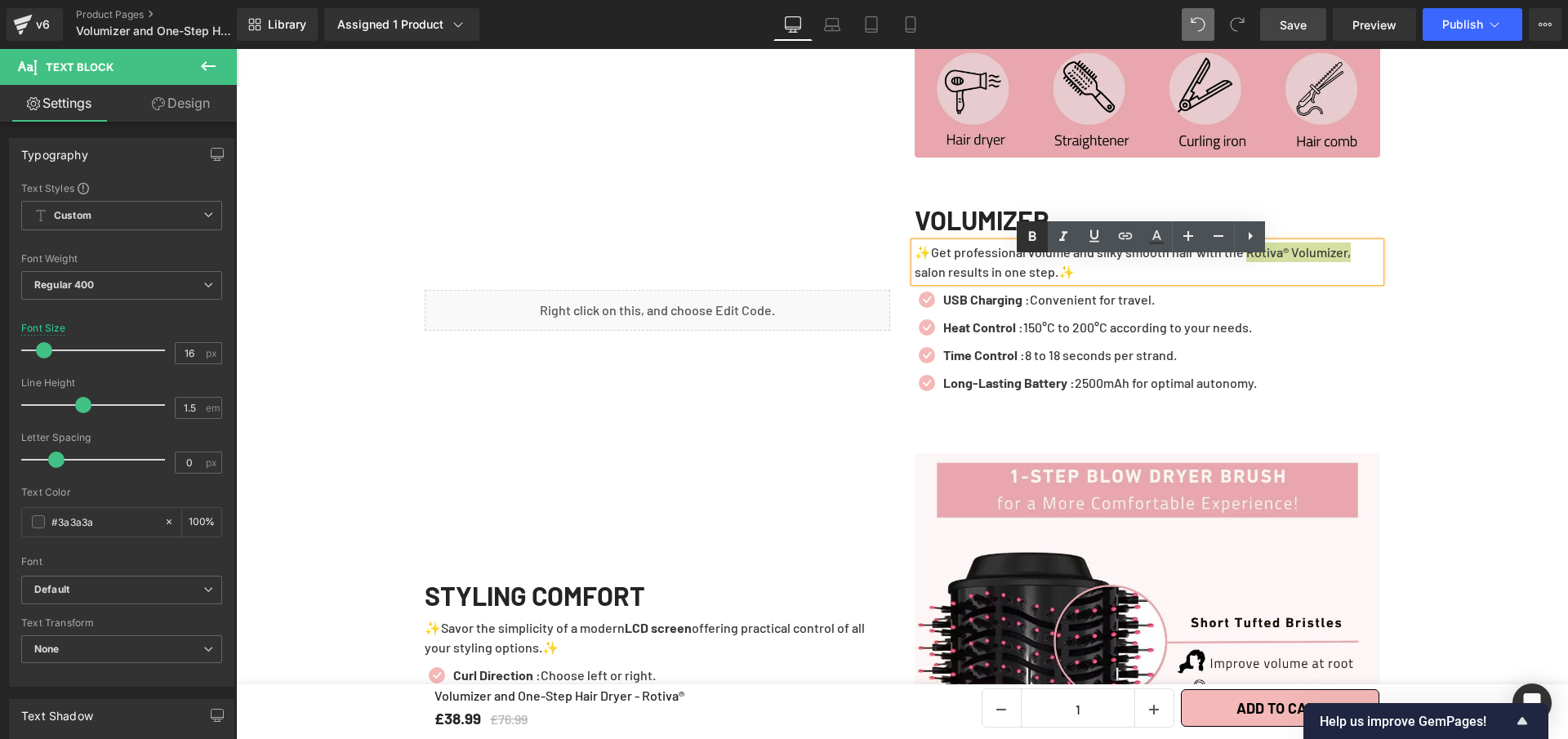
drag, startPoint x: 1034, startPoint y: 235, endPoint x: 664, endPoint y: 10, distance: 433.0
click at [1034, 235] on icon at bounding box center [1033, 236] width 7 height 10
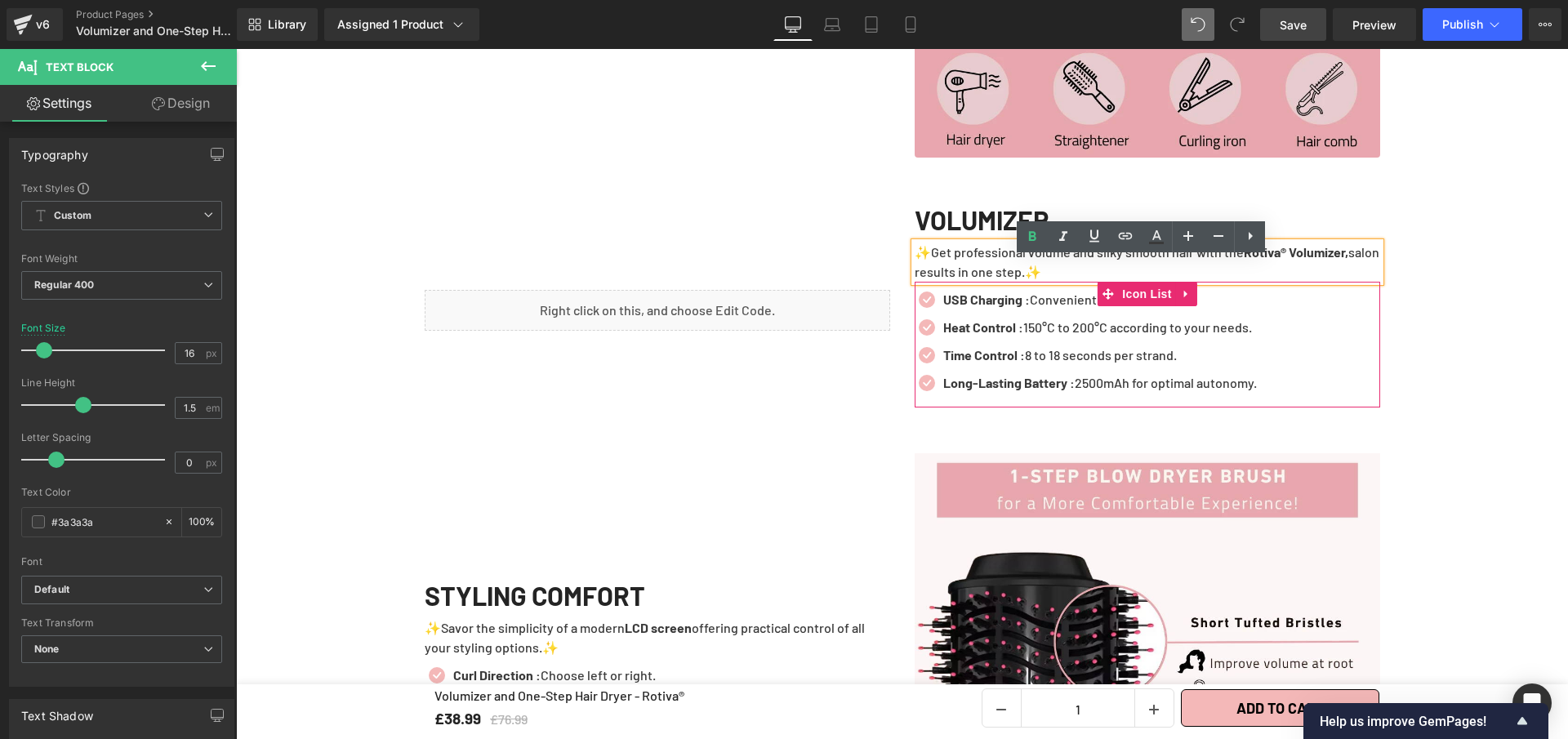
click at [1198, 310] on p "USB Charging : Convenient for travel." at bounding box center [1100, 300] width 313 height 20
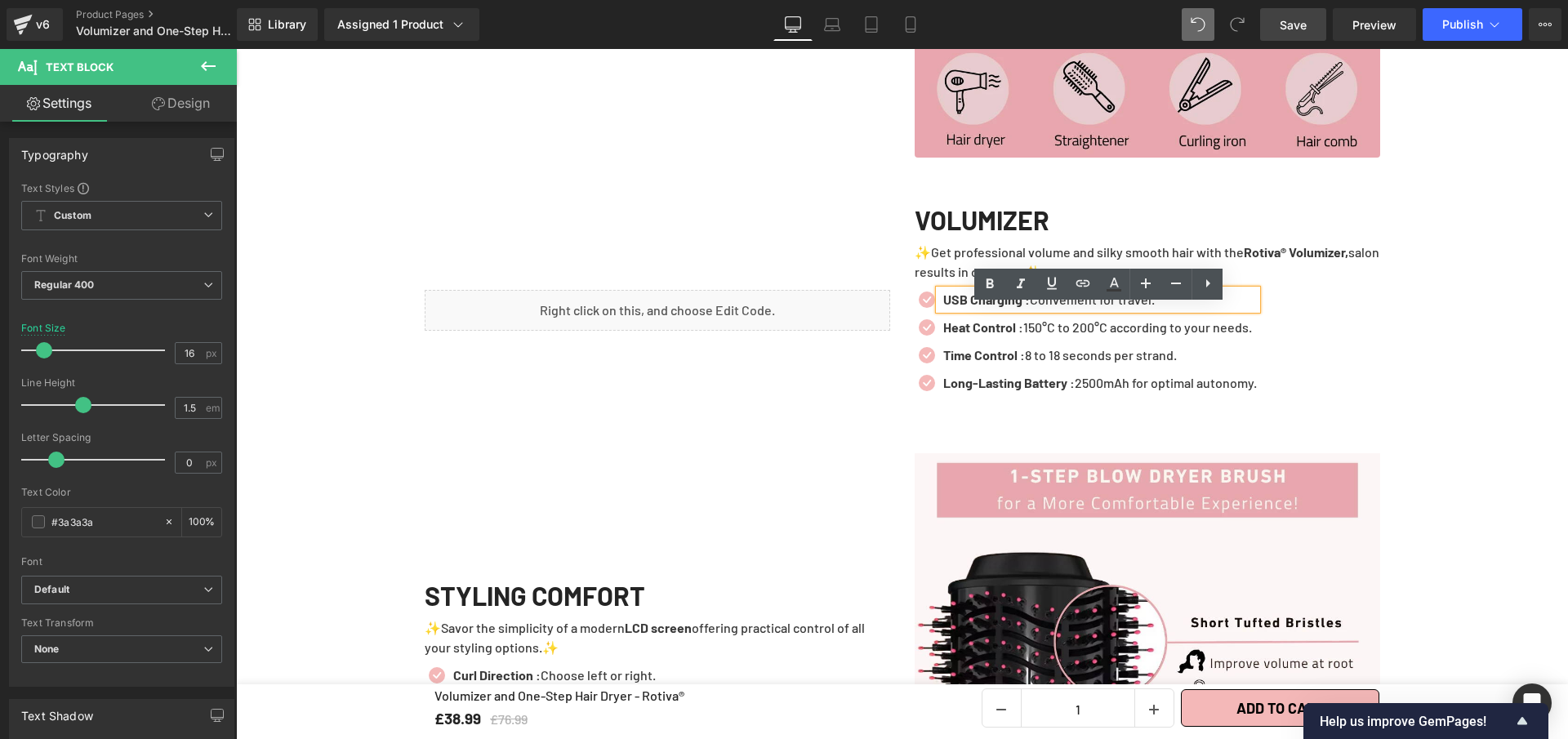
click at [1176, 310] on p "USB Charging : Convenient for travel." at bounding box center [1100, 300] width 313 height 20
paste div
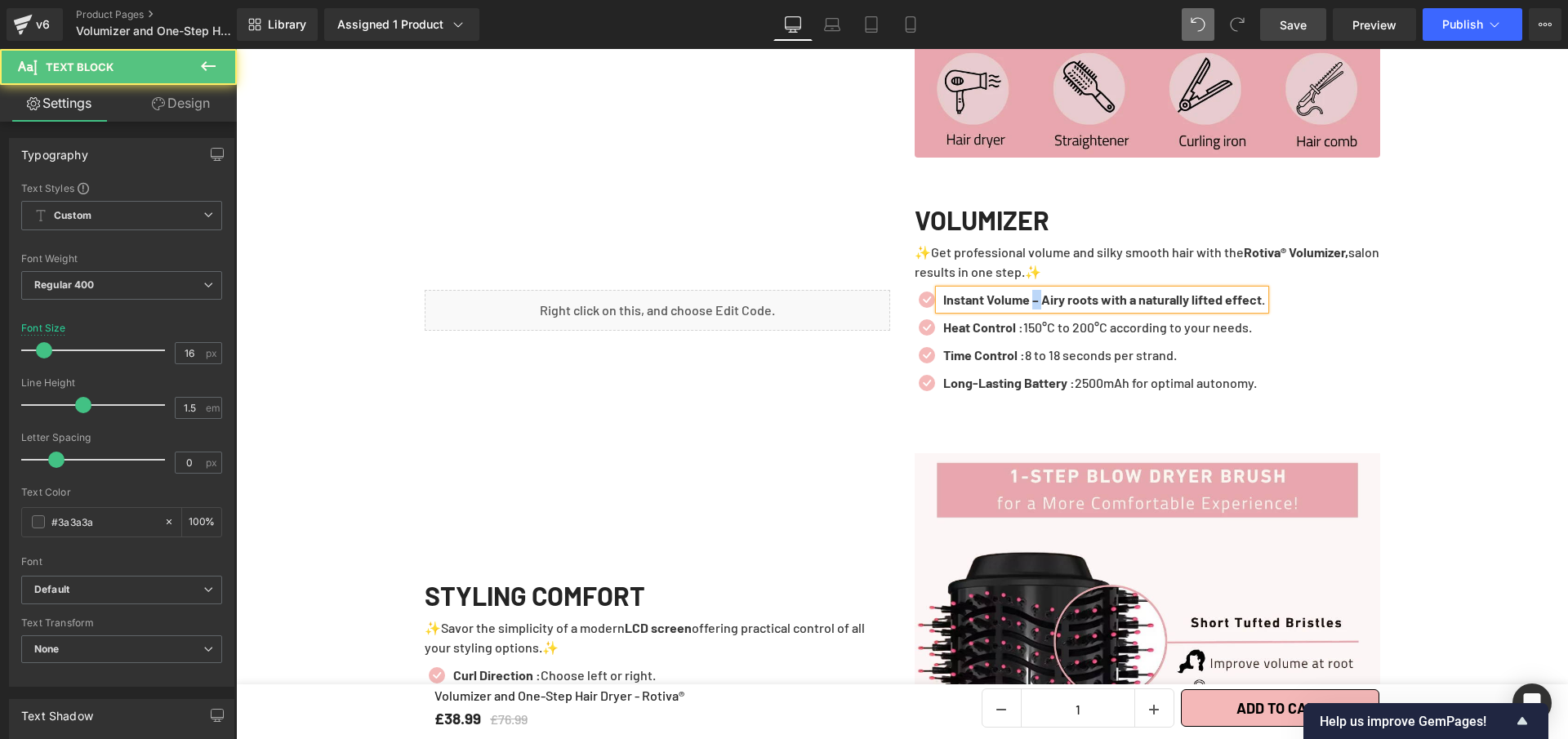
drag, startPoint x: 1042, startPoint y: 317, endPoint x: 1034, endPoint y: 315, distance: 8.2
click at [1034, 307] on b "Instant Volume – Airy roots with a naturally lifted effect." at bounding box center [1103, 300] width 322 height 16
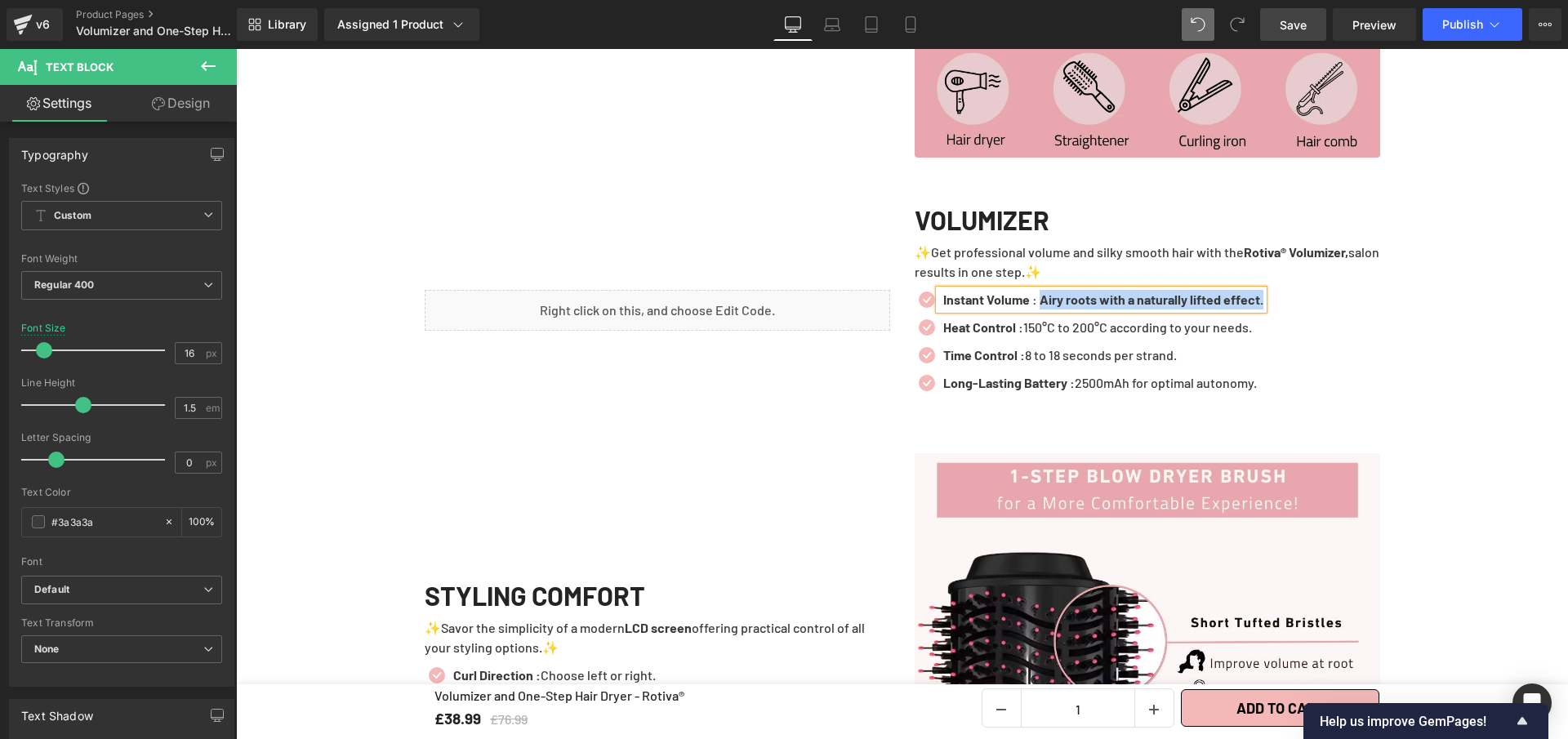
drag, startPoint x: 1044, startPoint y: 312, endPoint x: 1264, endPoint y: 333, distance: 221.0
click at [1263, 333] on ul "Icon Instant Volume : Airy roots with a naturally lifted effect. Text Block Ico…" at bounding box center [1089, 345] width 349 height 111
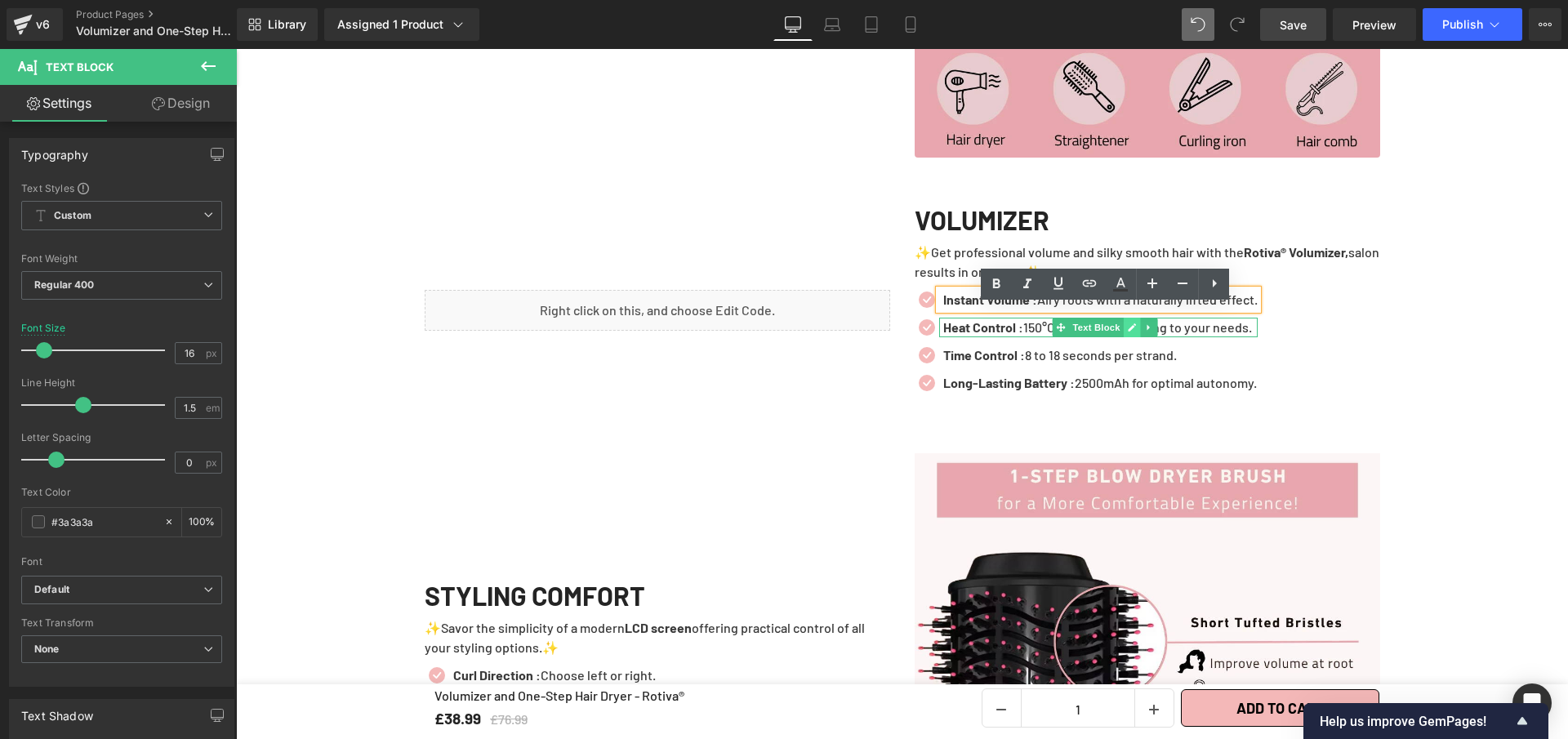
click at [1128, 331] on icon at bounding box center [1131, 328] width 8 height 8
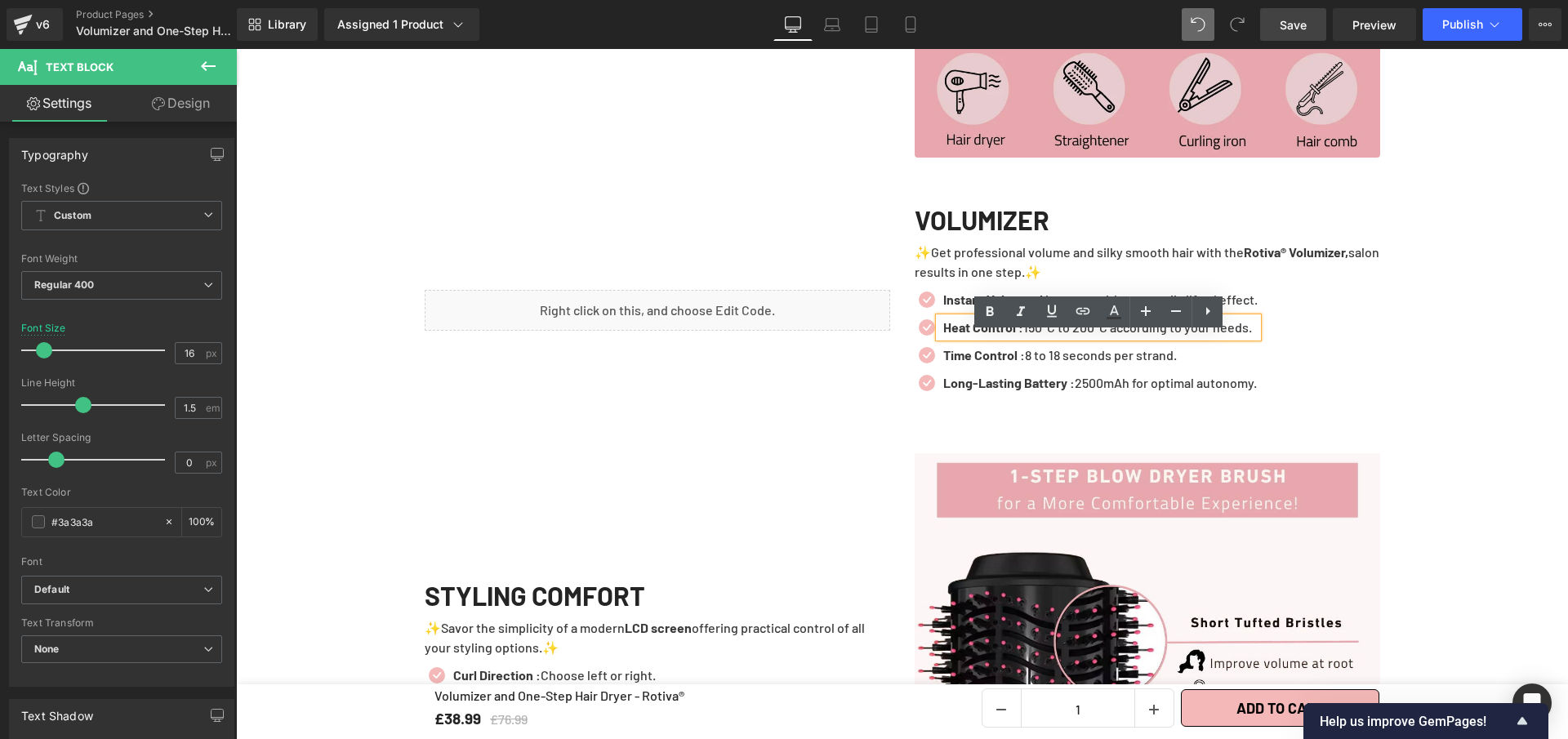
click at [1125, 338] on p "Heat Control : 150°C to 200°C according to your needs." at bounding box center [1100, 328] width 314 height 20
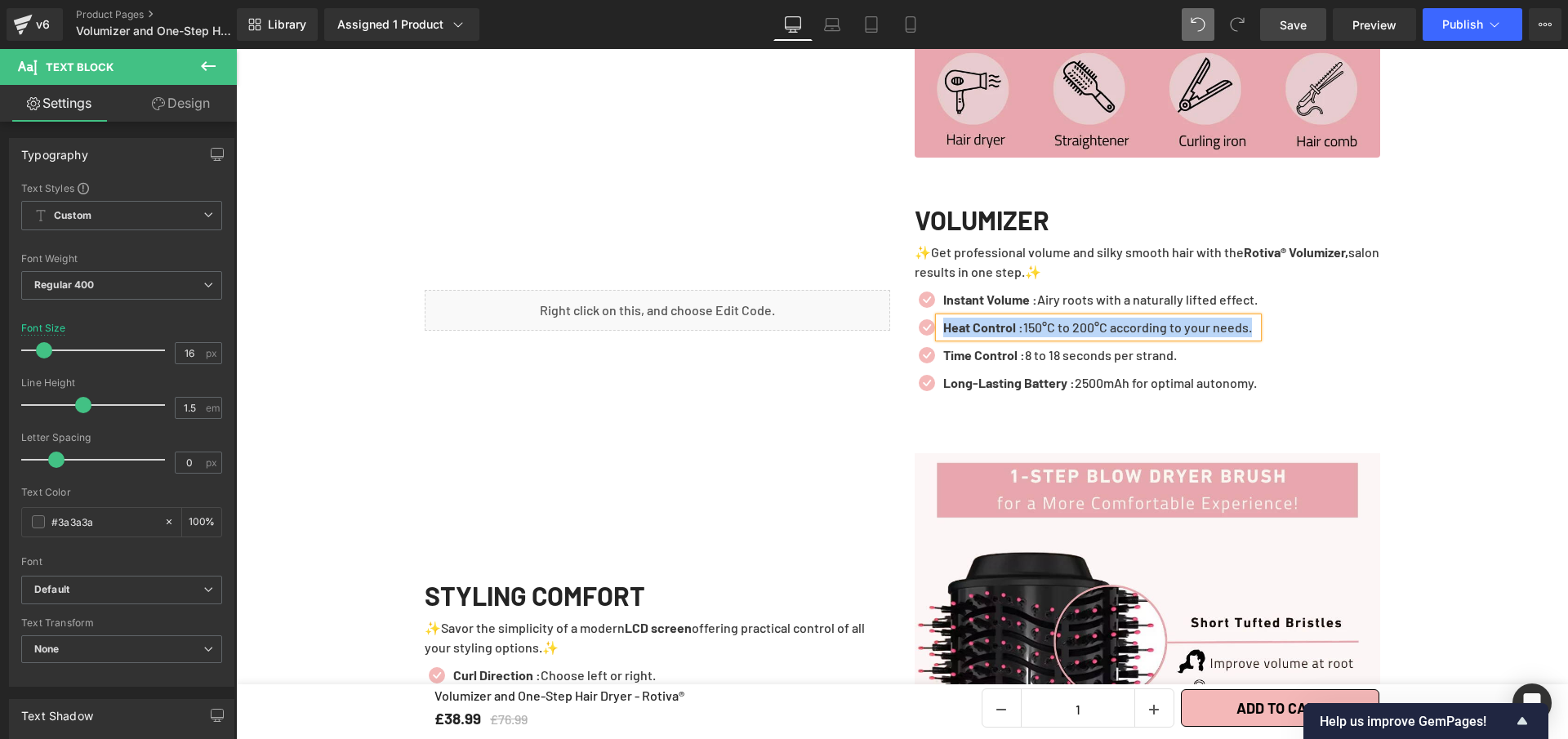
paste div
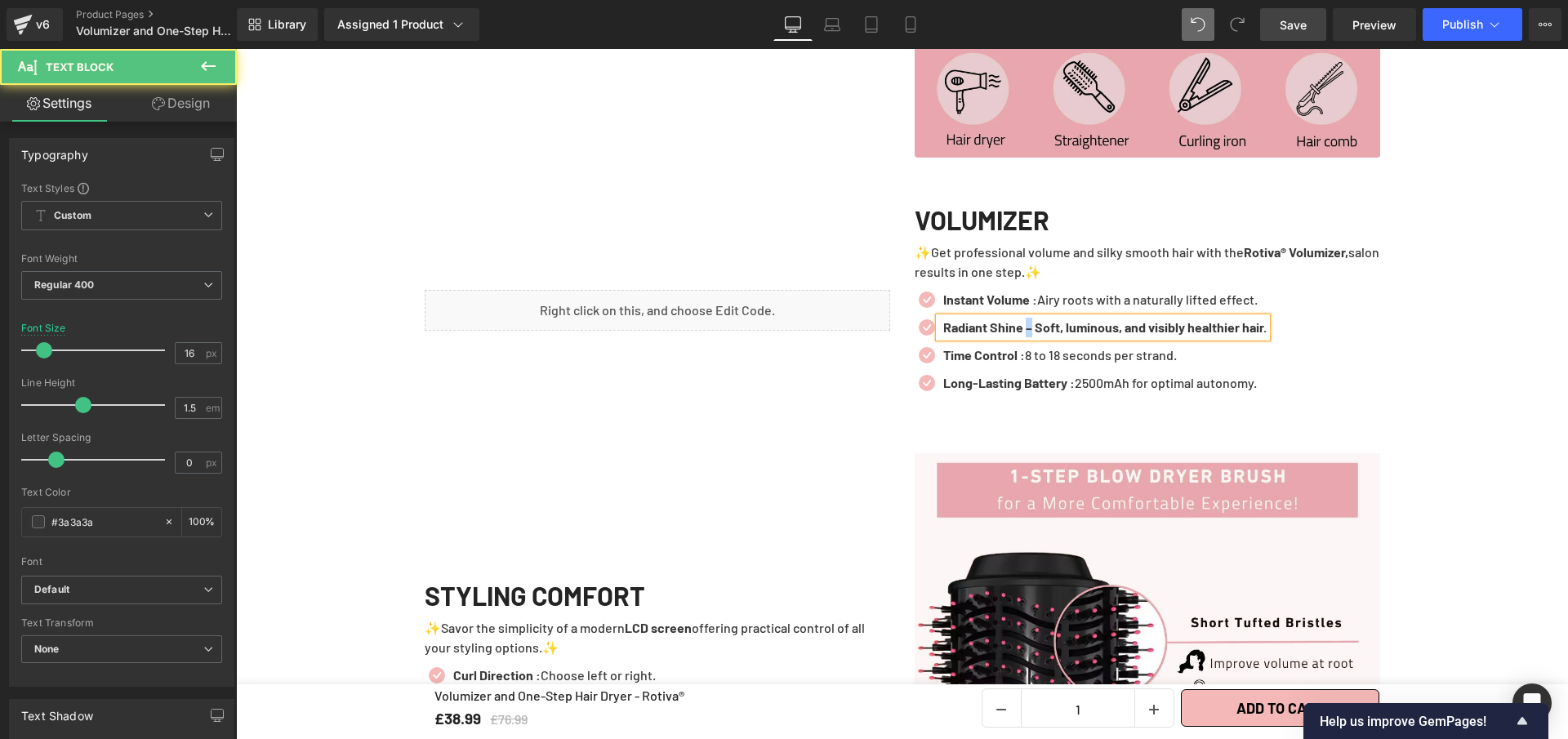
click at [1028, 335] on b "Radiant Shine – Soft, luminous, and visibly healthier hair." at bounding box center [1104, 327] width 324 height 16
drag, startPoint x: 1039, startPoint y: 345, endPoint x: 1299, endPoint y: 358, distance: 260.3
click at [1299, 358] on div "Icon Instant Volume : Airy roots with a naturally lifted effect. Text Block Ico…" at bounding box center [1147, 345] width 465 height 111
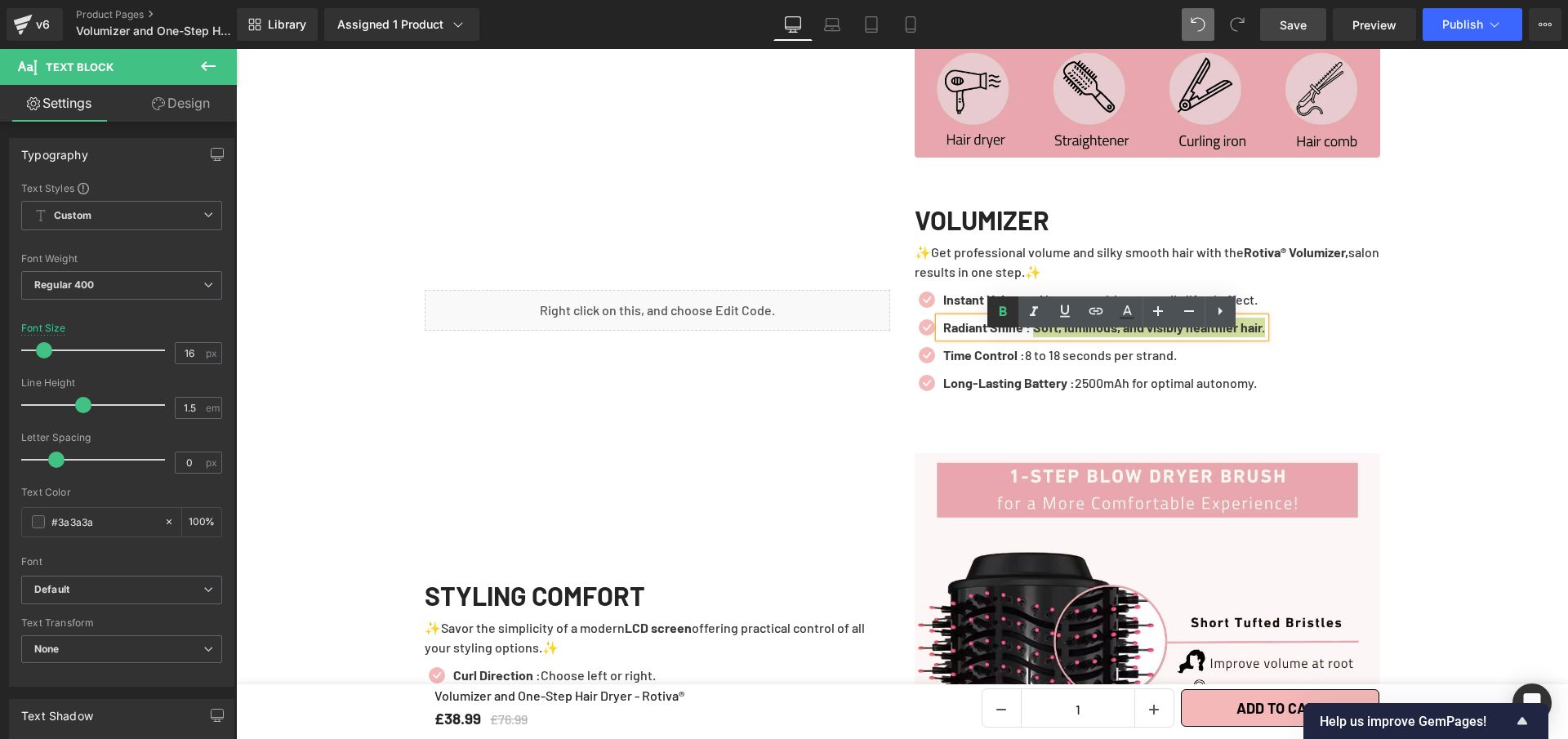
click at [1010, 311] on icon at bounding box center [1003, 312] width 20 height 20
click at [1130, 360] on icon at bounding box center [1134, 356] width 9 height 10
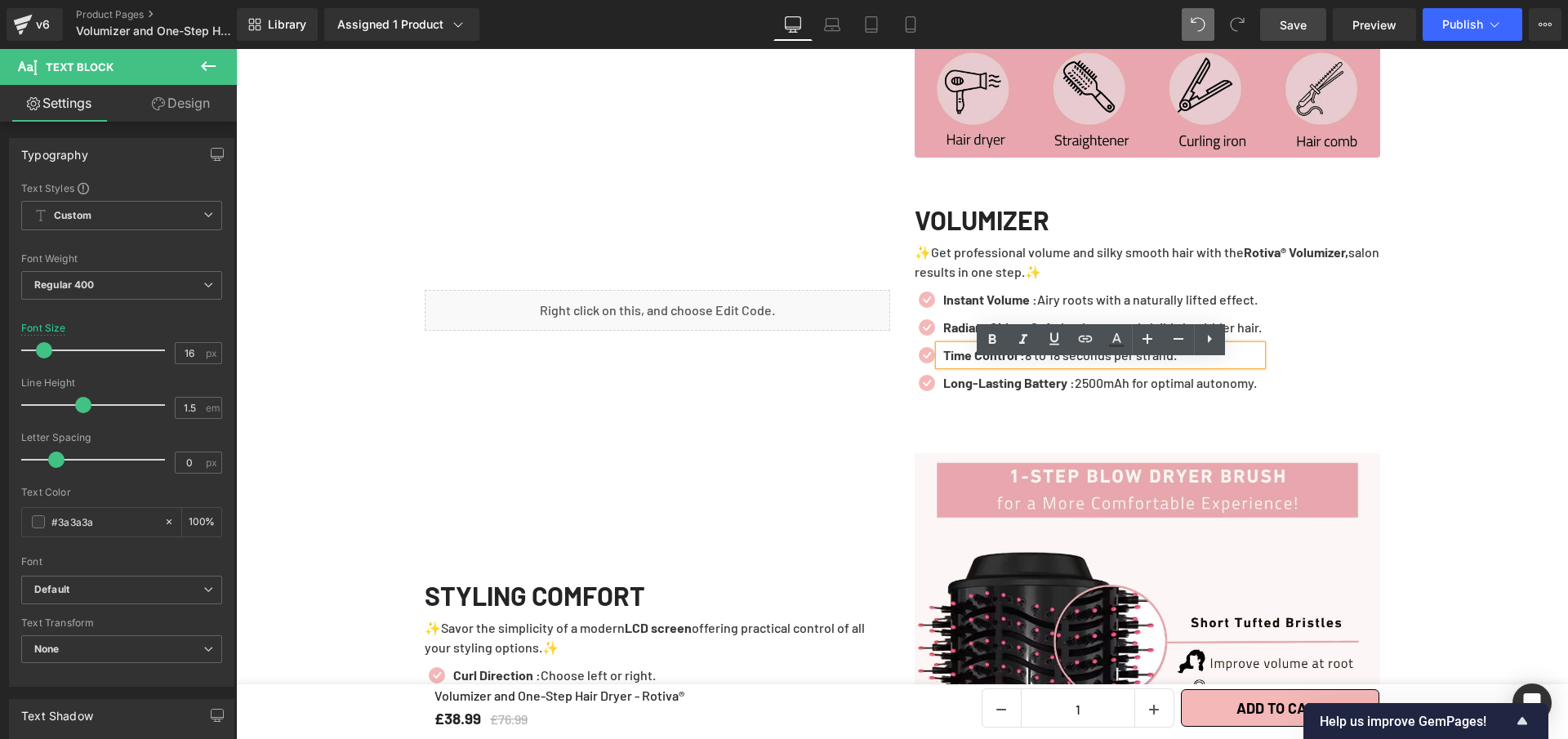
click at [1129, 365] on p "Time Control : 8 to 18 seconds per strand." at bounding box center [1102, 355] width 318 height 20
paste div
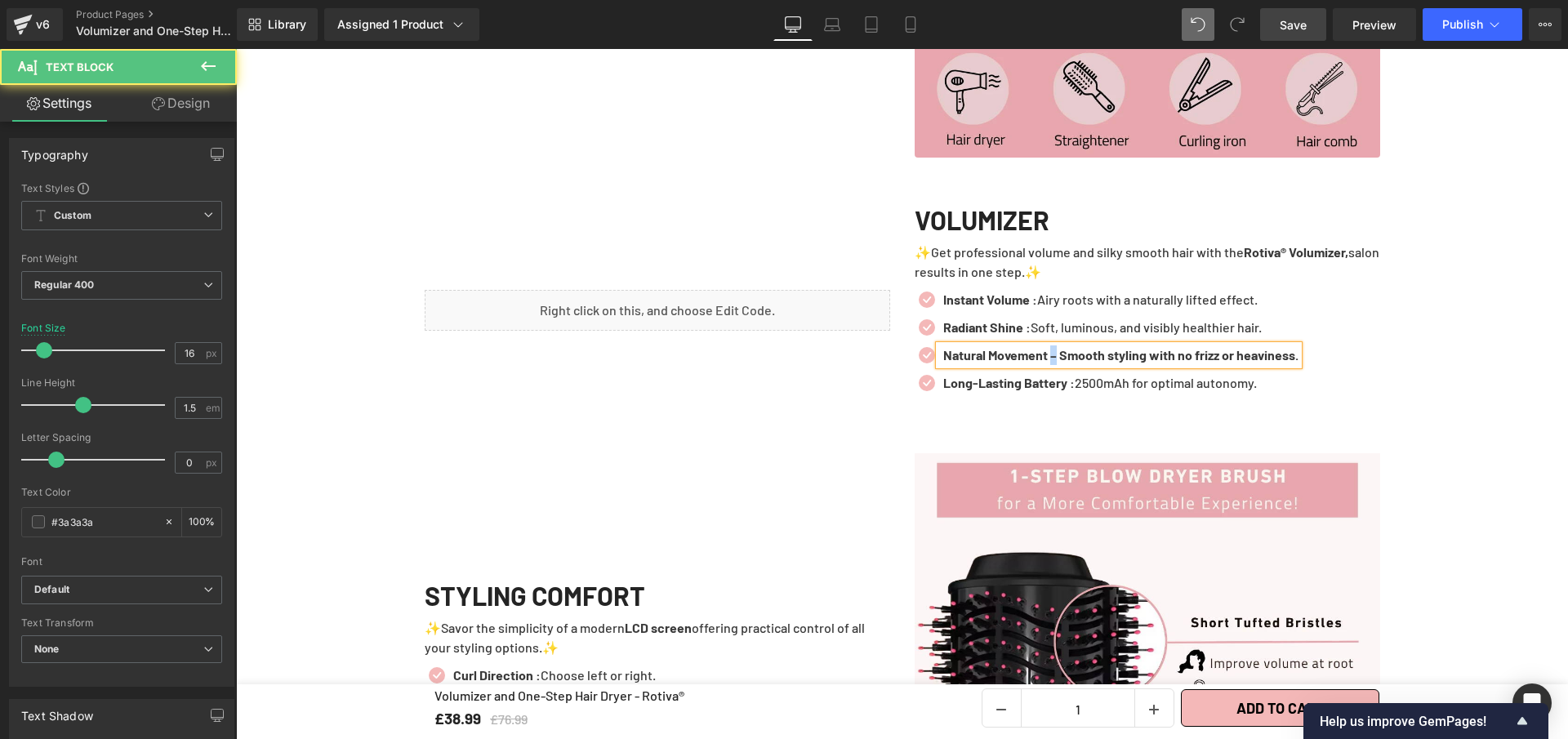
click at [1053, 363] on b "Natural Movement – Smooth styling with no frizz or heaviness." at bounding box center [1120, 355] width 355 height 16
drag, startPoint x: 1066, startPoint y: 370, endPoint x: 1283, endPoint y: 376, distance: 217.1
click at [1283, 363] on b "Natural Movement : Smooth styling with no frizz or heaviness." at bounding box center [1119, 355] width 354 height 16
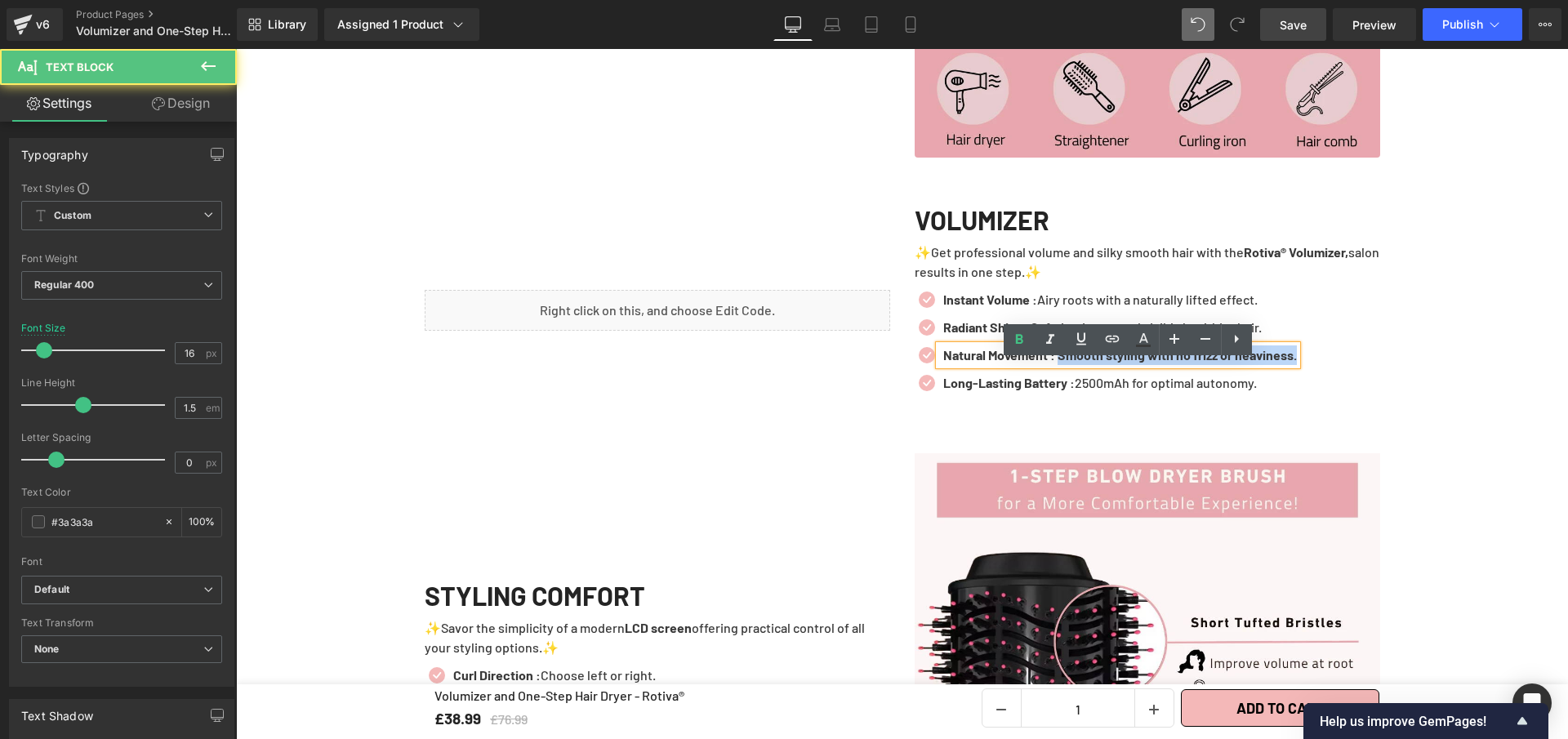
drag, startPoint x: 1075, startPoint y: 379, endPoint x: 1306, endPoint y: 383, distance: 231.0
click at [1297, 365] on div "Natural Movement : Smooth styling with no frizz or heaviness." at bounding box center [1117, 355] width 357 height 20
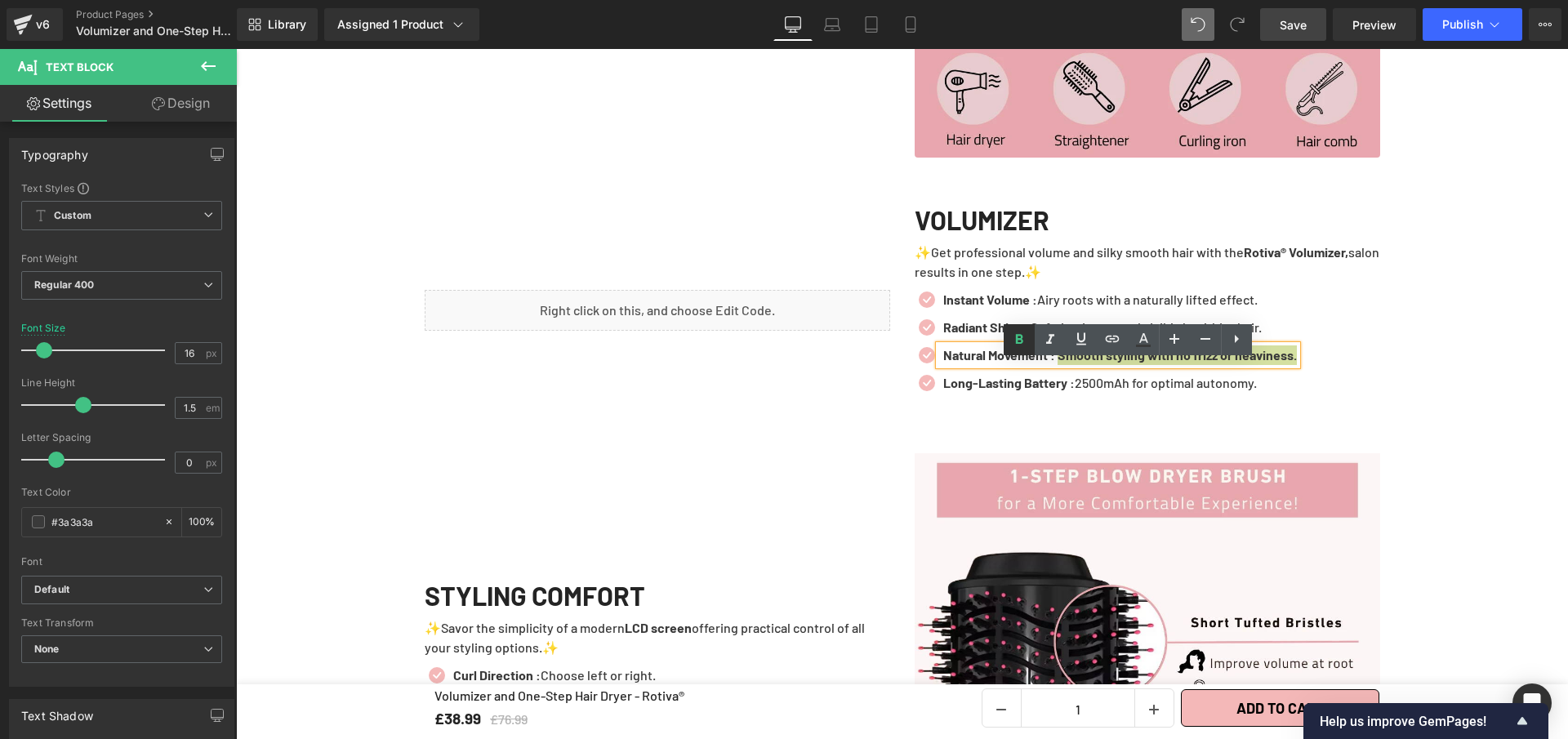
click at [1016, 332] on icon at bounding box center [1019, 340] width 20 height 20
click at [1145, 388] on icon at bounding box center [1150, 383] width 9 height 10
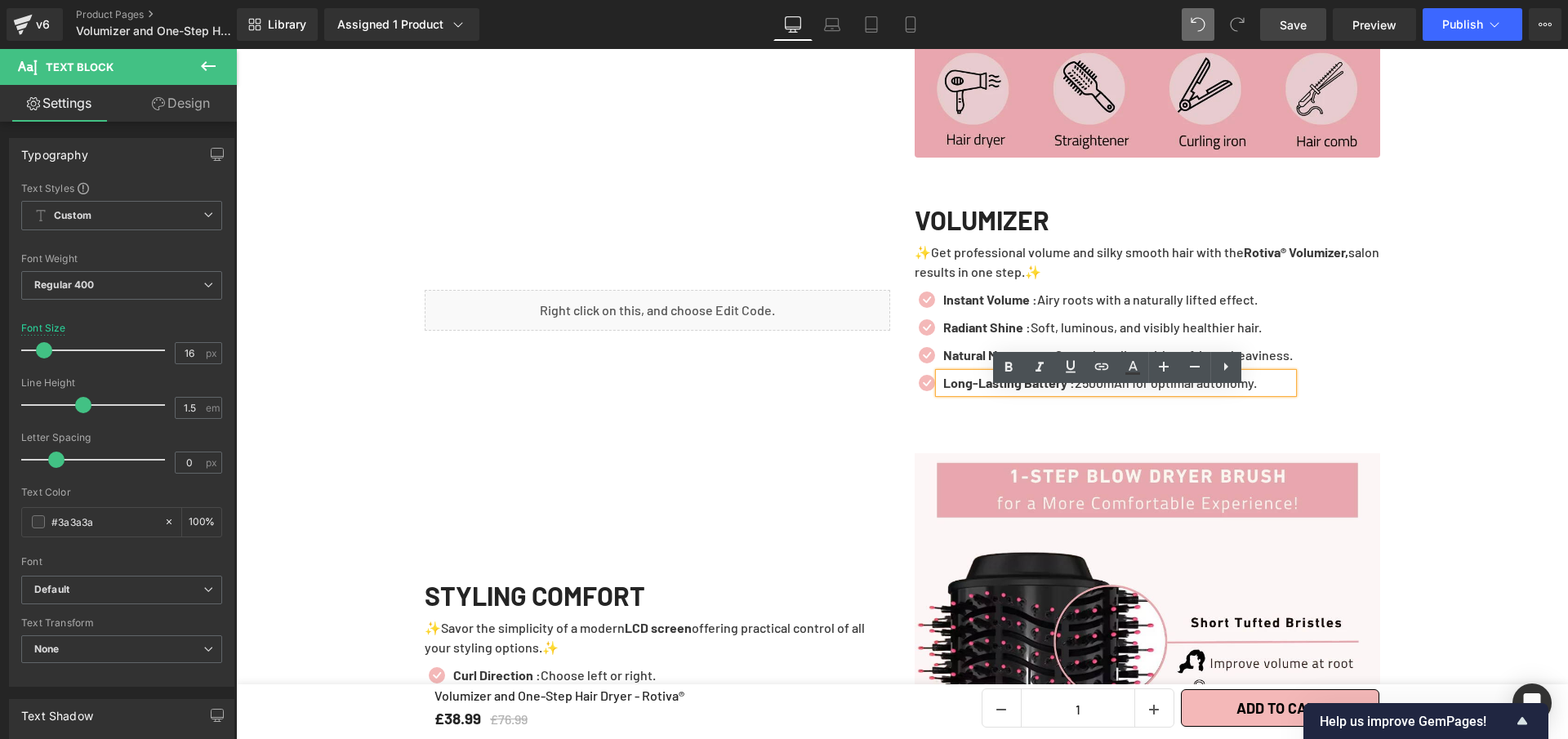
click at [1145, 393] on p "Long-Lasting Battery : 2500mAh for optimal autonomy." at bounding box center [1117, 383] width 350 height 20
paste div
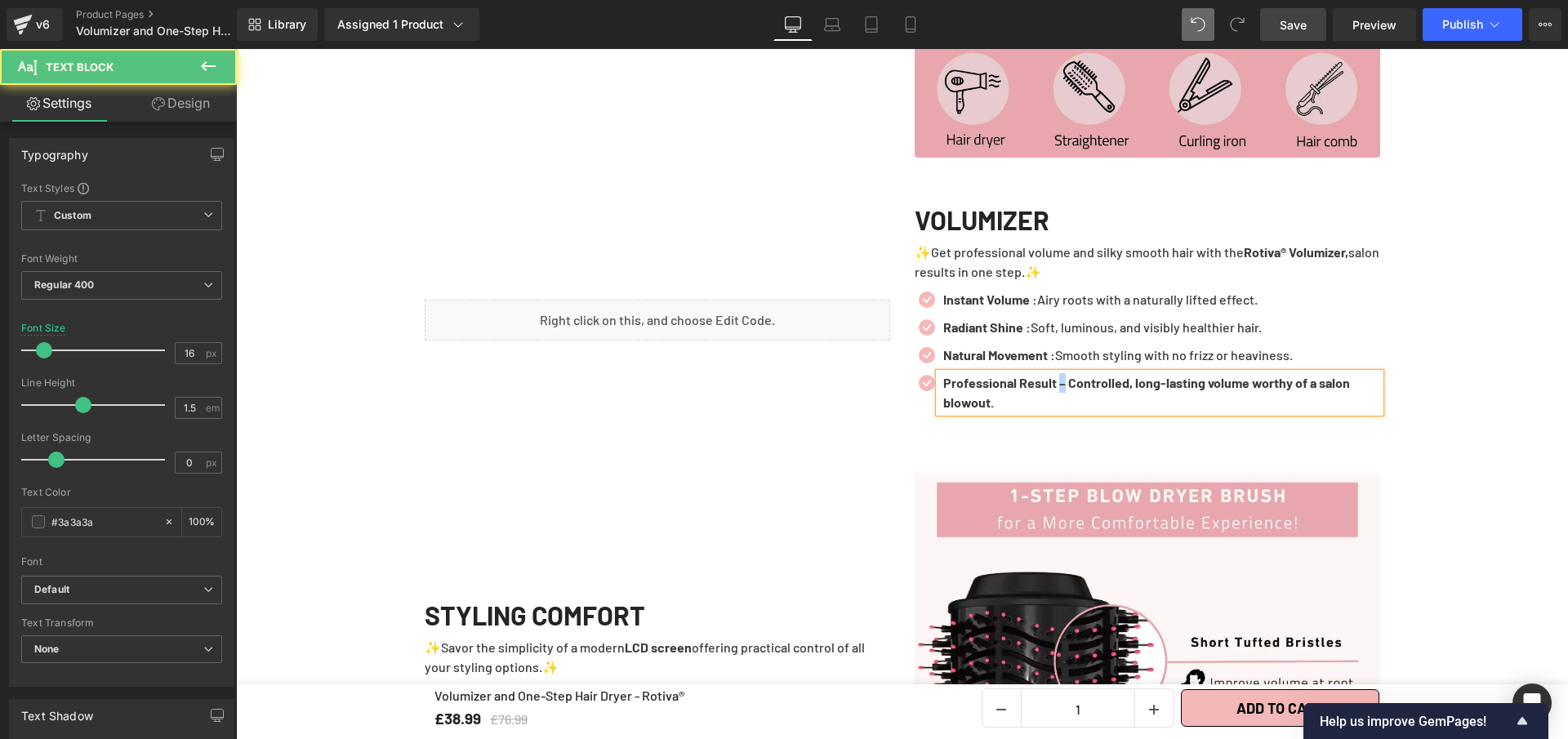
click at [1062, 402] on b "Professional Result – Controlled, long-lasting volume worthy of a salon blowout." at bounding box center [1146, 393] width 407 height 35
drag, startPoint x: 1075, startPoint y: 399, endPoint x: 1099, endPoint y: 418, distance: 30.6
click at [1099, 412] on p "Professional Result : Controlled, long-lasting volume worthy of a salon blowout." at bounding box center [1161, 393] width 437 height 39
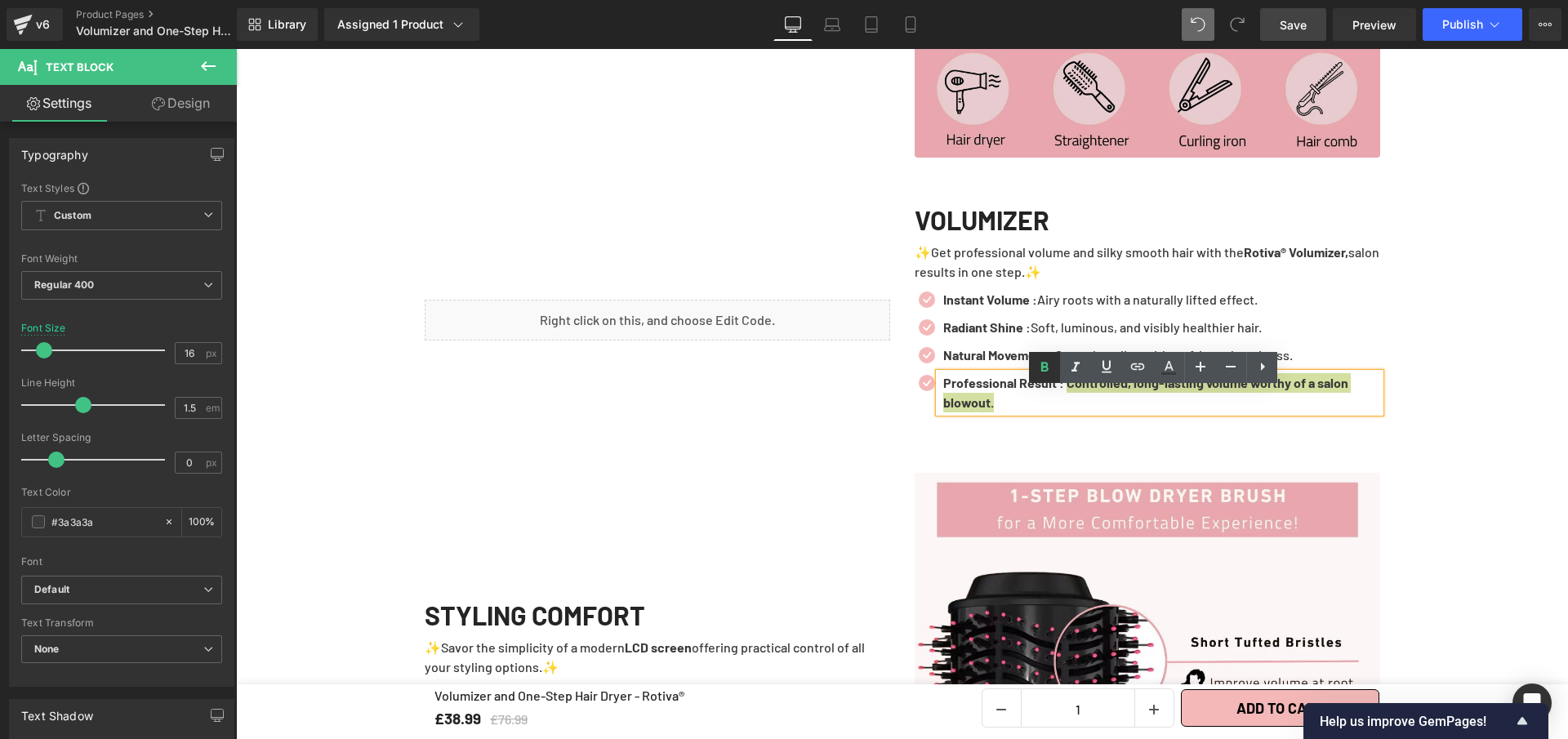
click at [1040, 362] on icon at bounding box center [1044, 367] width 20 height 20
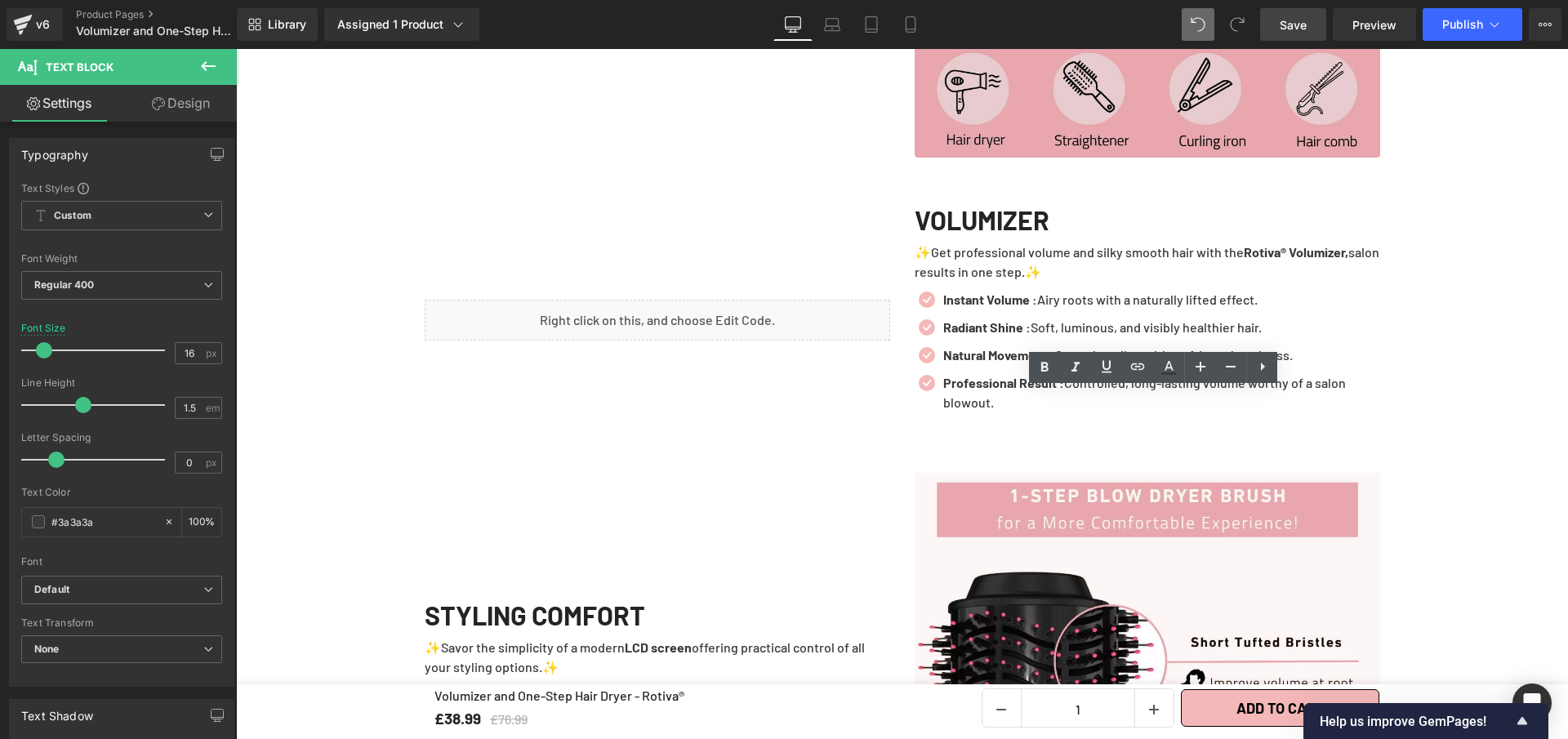
click at [1289, 28] on span "Save" at bounding box center [1293, 25] width 27 height 17
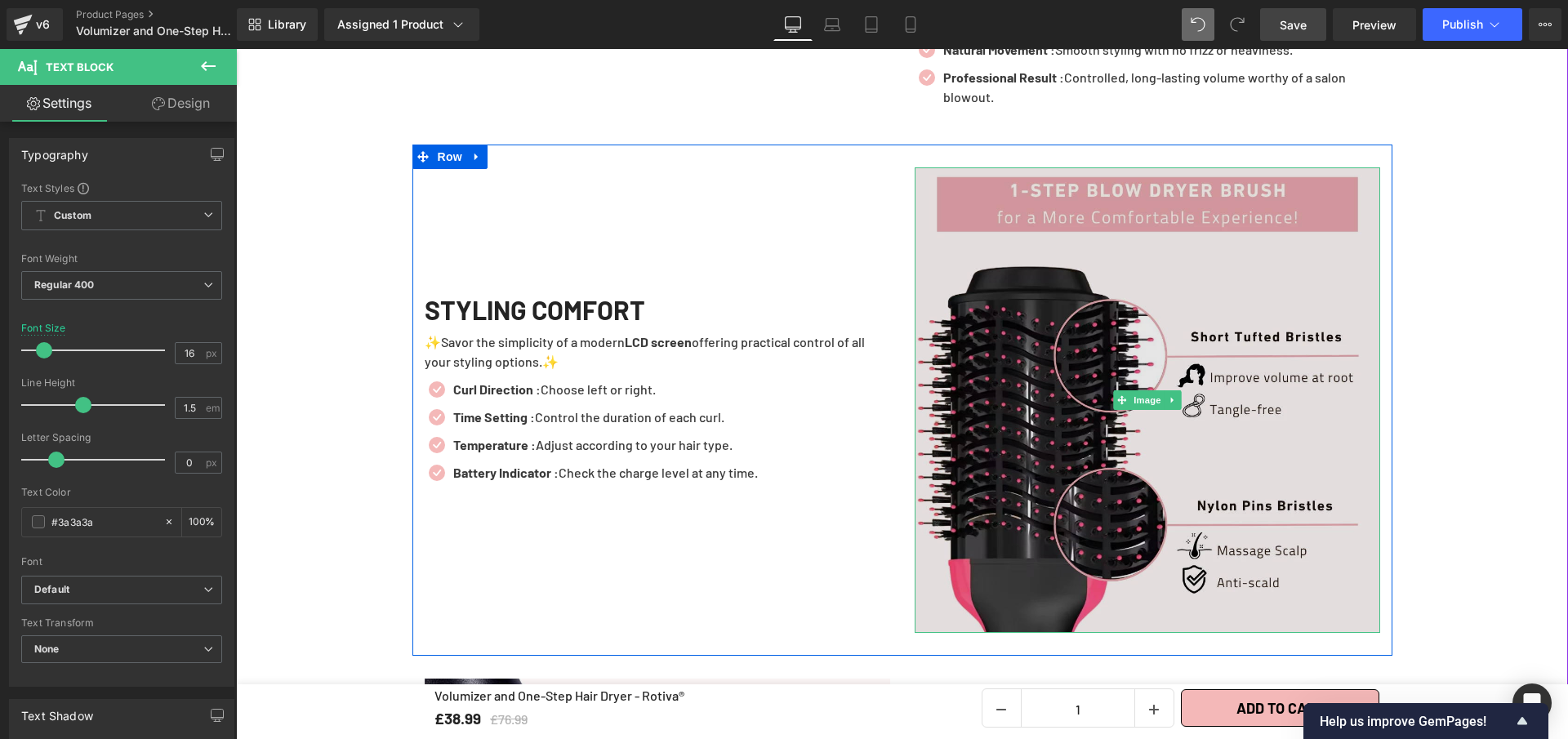
scroll to position [2780, 0]
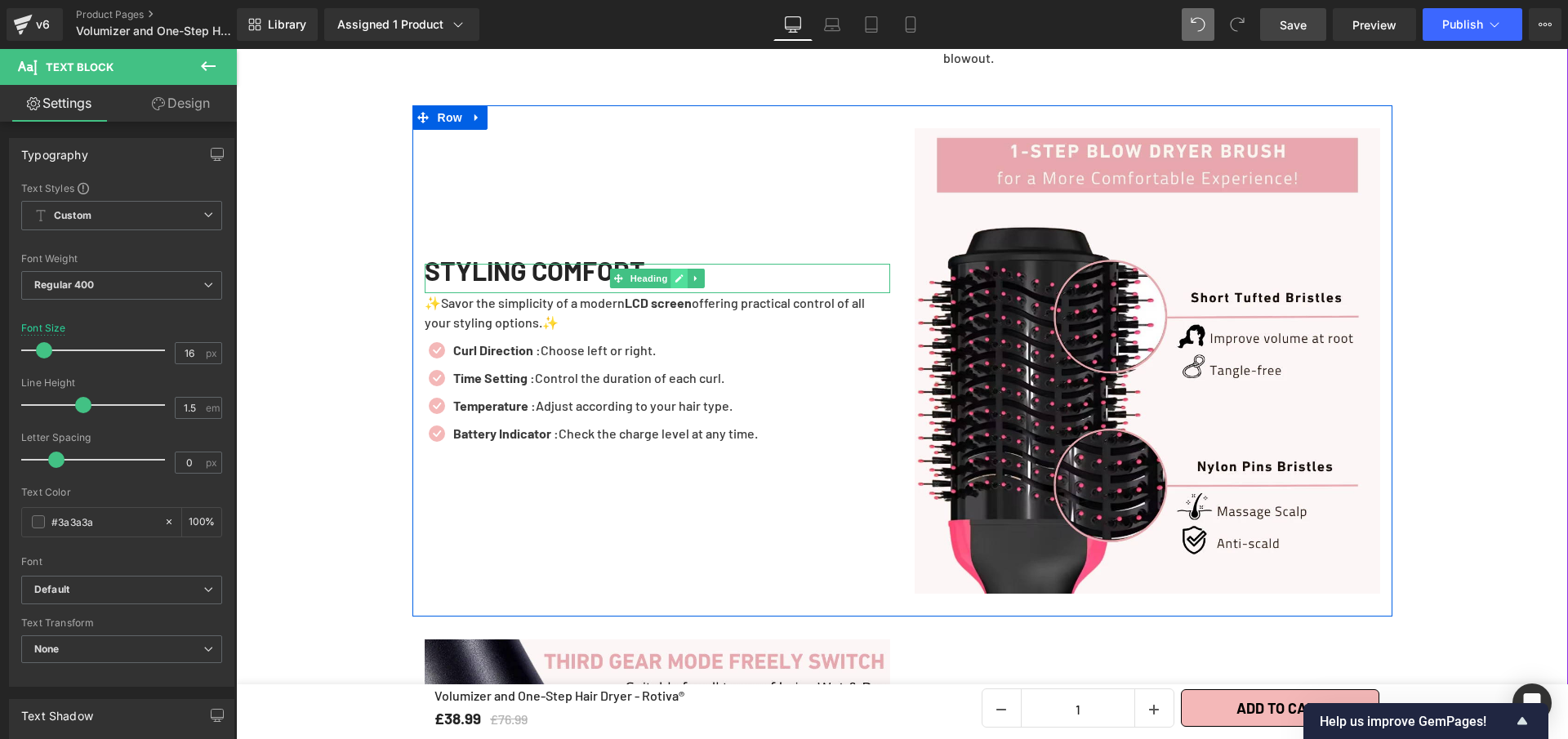
click at [674, 288] on link at bounding box center [679, 278] width 17 height 20
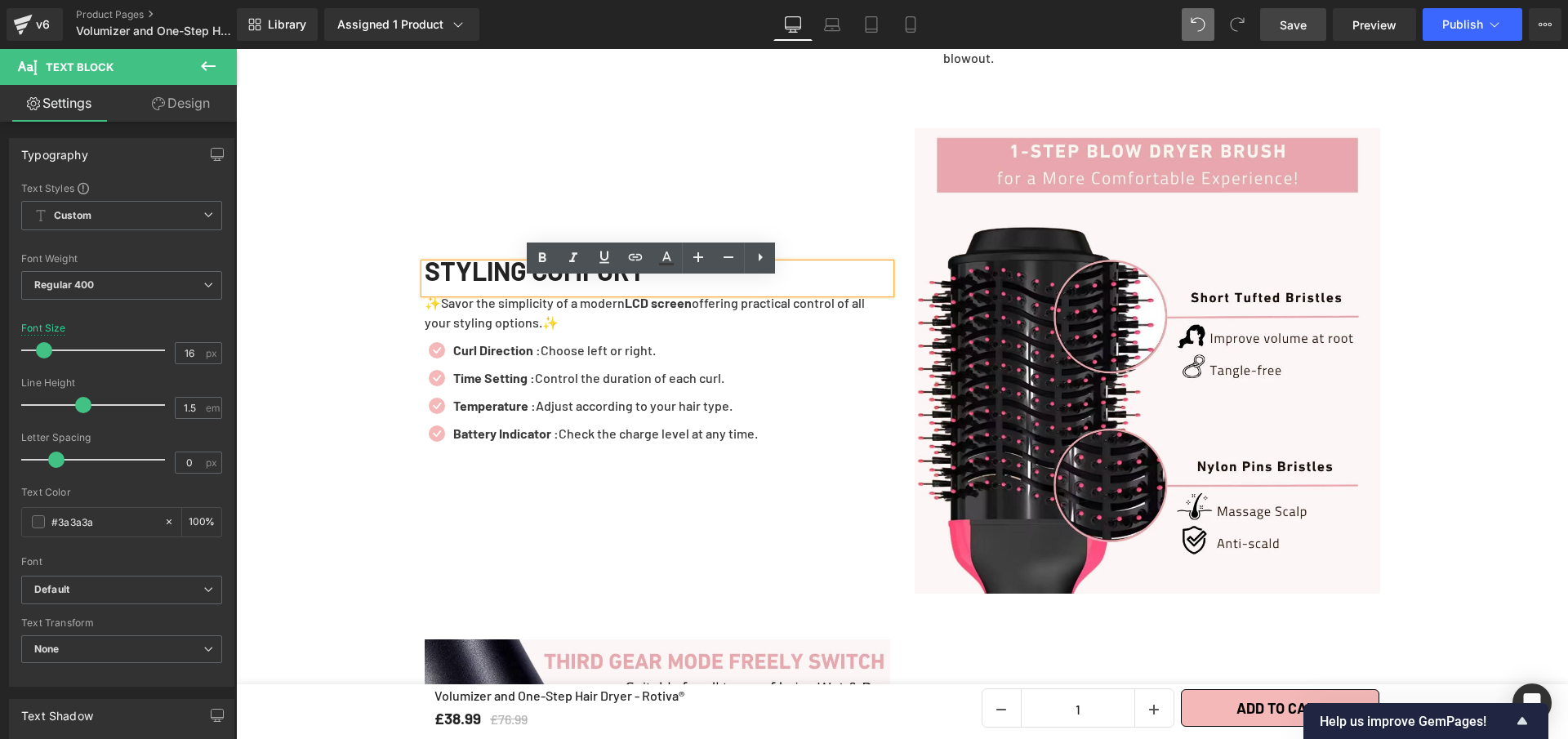
click at [674, 293] on div "STYLING COMFORT" at bounding box center [657, 279] width 465 height 30
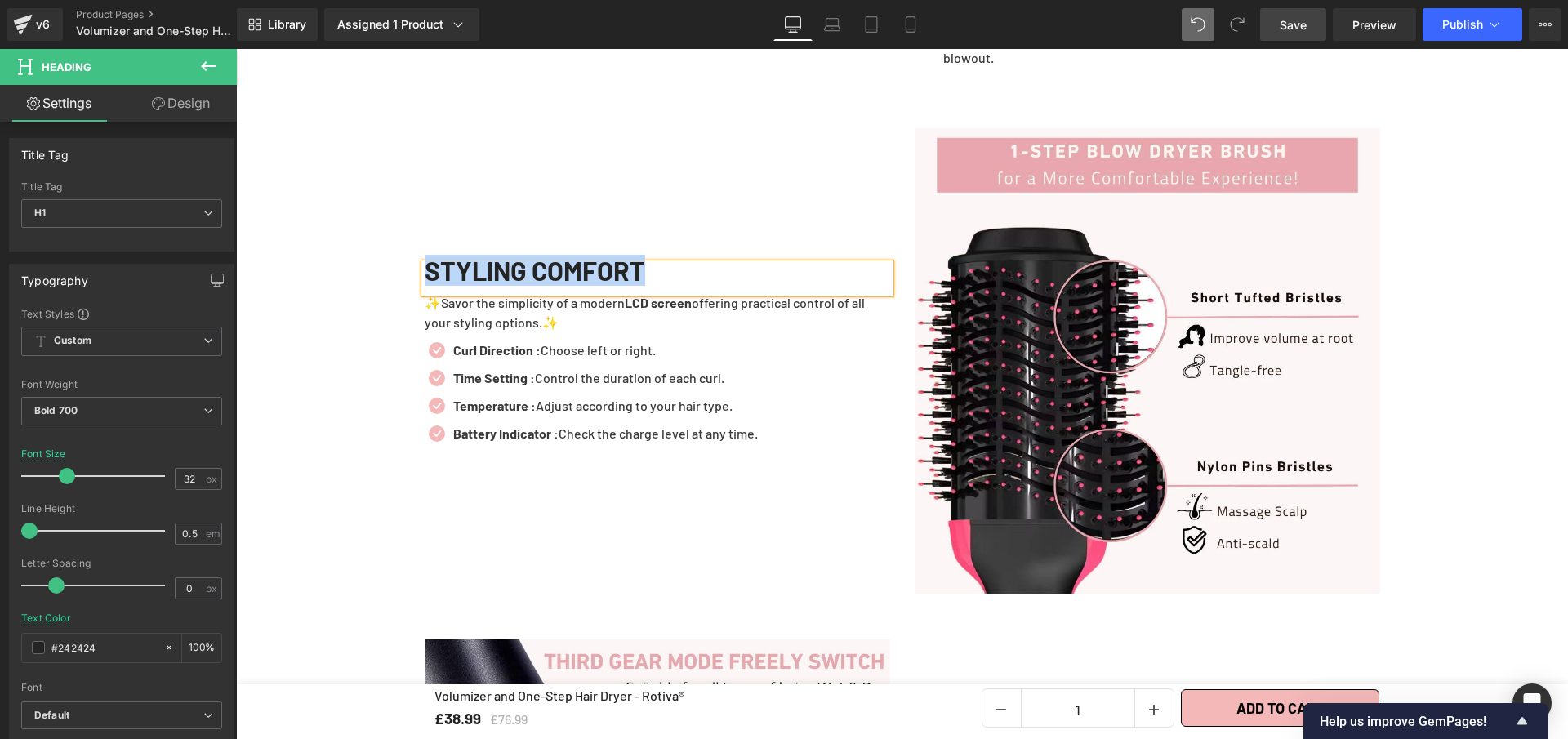
copy h1 "STYLING COMFORT"
click at [530, 332] on p "✨Savor the simplicity of a modern LCD screen offering practical control of all …" at bounding box center [657, 313] width 465 height 39
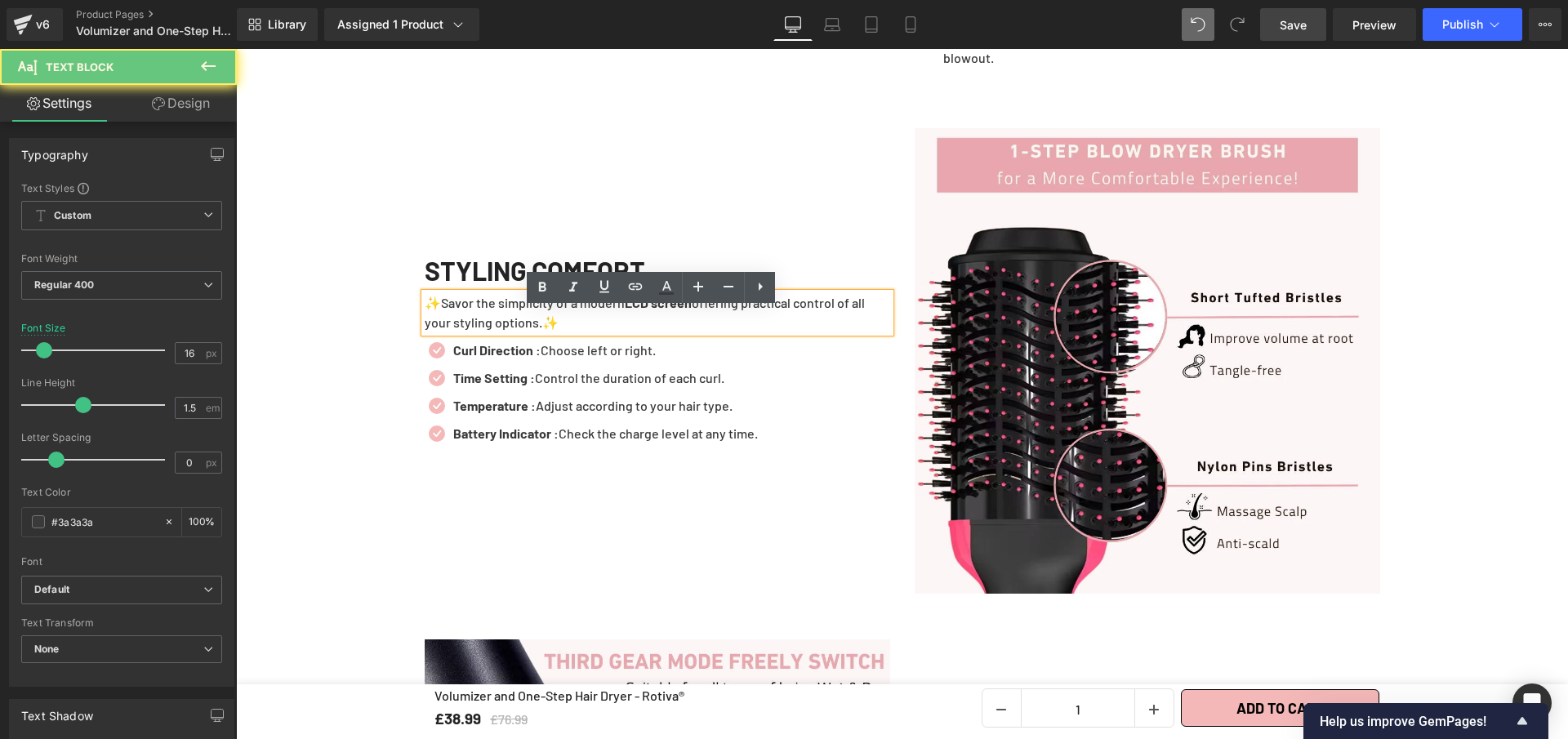
click at [530, 332] on p "✨Savor the simplicity of a modern LCD screen offering practical control of all …" at bounding box center [657, 313] width 465 height 39
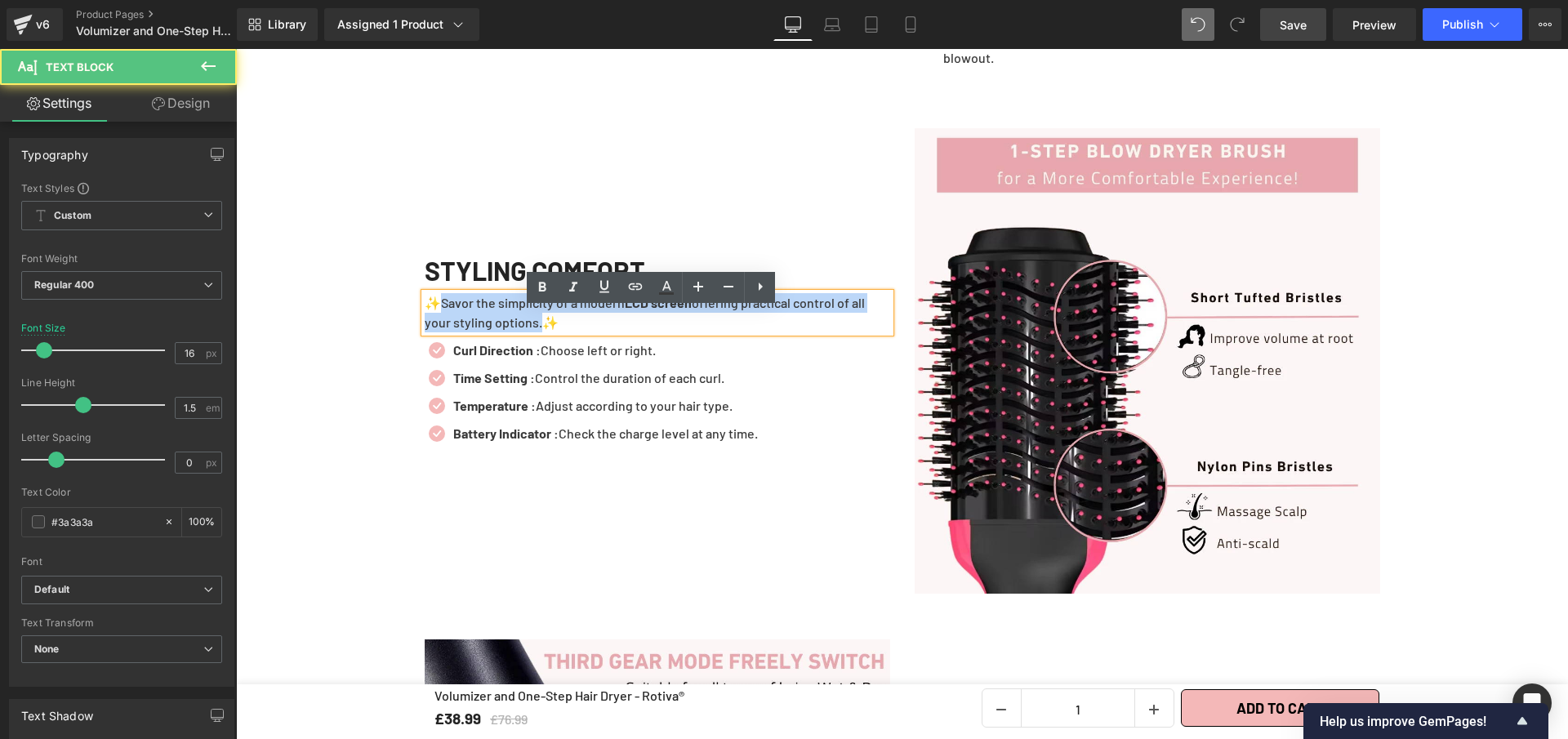
drag, startPoint x: 531, startPoint y: 339, endPoint x: 429, endPoint y: 323, distance: 103.2
click at [429, 323] on p "✨Savor the simplicity of a modern LCD screen offering practical control of all …" at bounding box center [657, 313] width 465 height 39
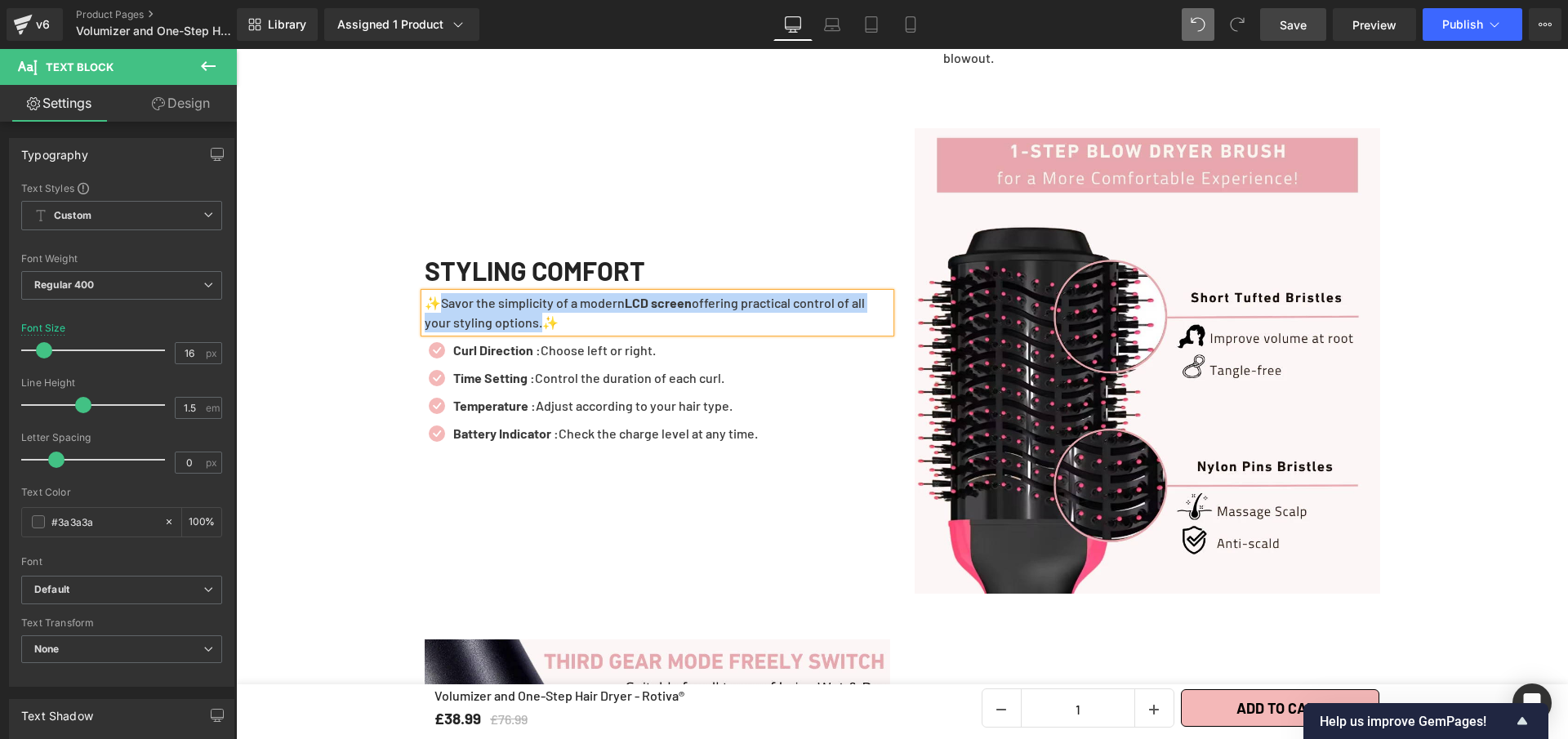
paste div
drag, startPoint x: 617, startPoint y: 317, endPoint x: 873, endPoint y: 325, distance: 256.1
click at [873, 325] on p "✨Enjoy effortless styling with the Rotiva® Volumizer and One-Step Hair Dryer, d…" at bounding box center [657, 313] width 465 height 39
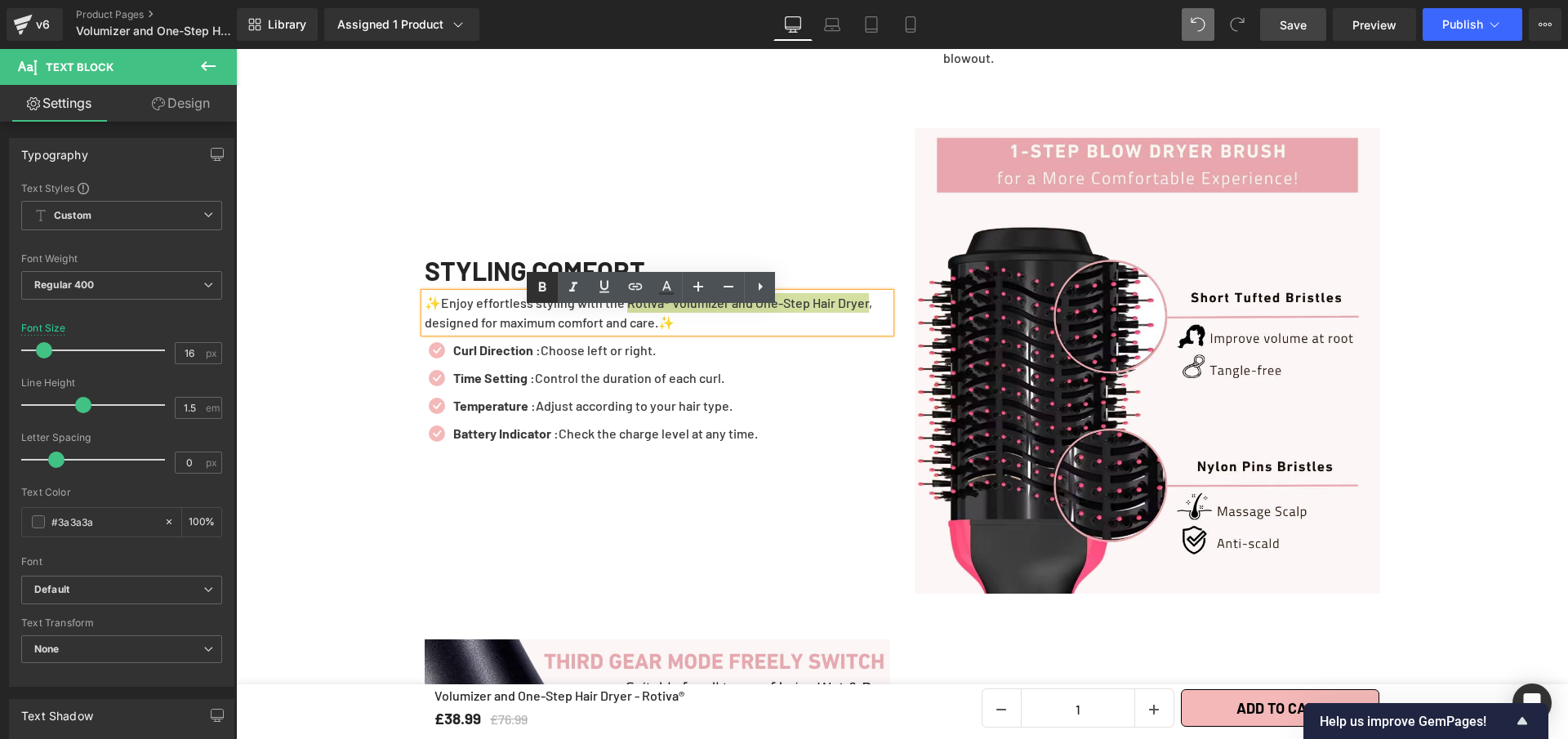
click at [549, 299] on link at bounding box center [542, 287] width 31 height 31
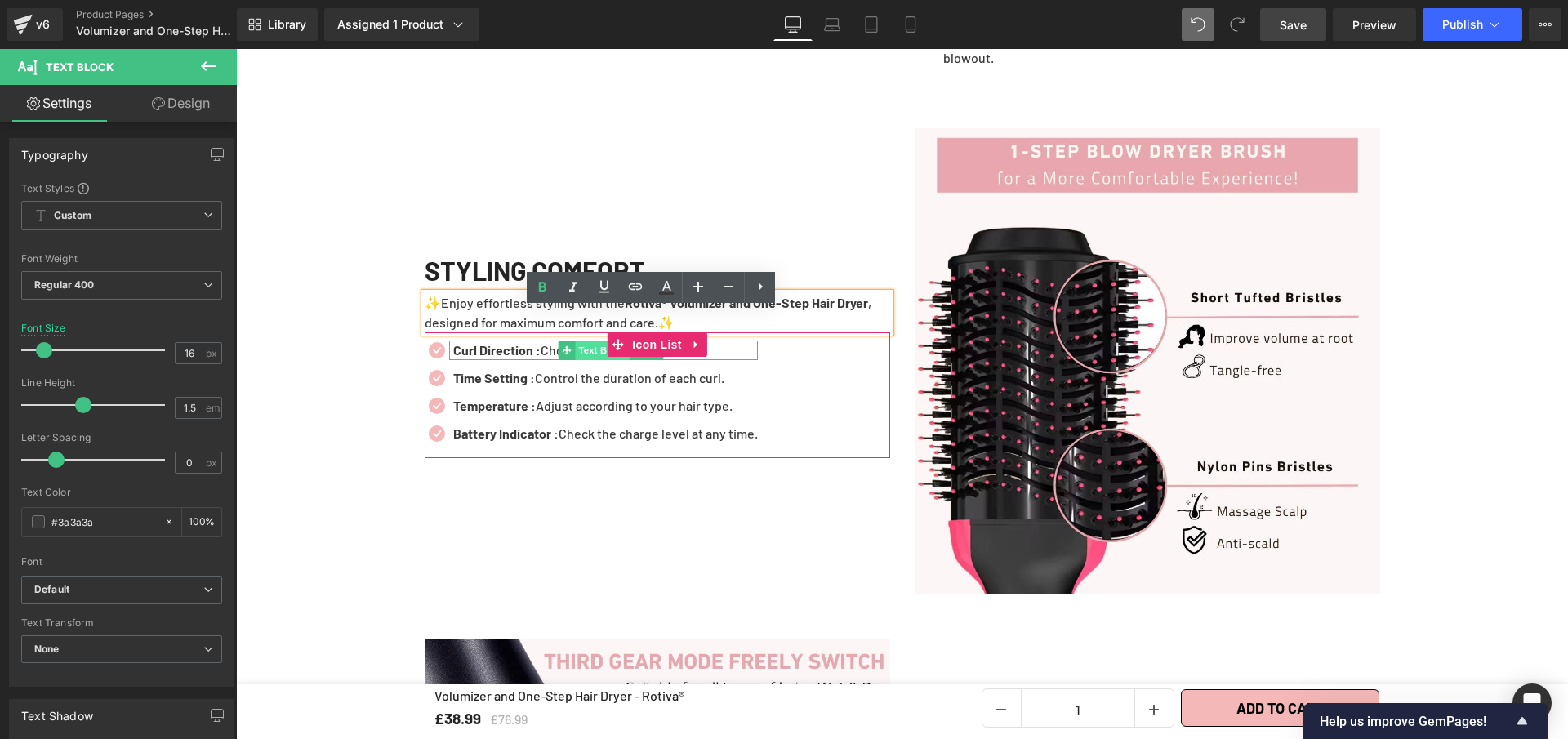
click at [579, 360] on span "Text Block" at bounding box center [602, 350] width 54 height 20
click at [726, 360] on p "Curl Direction : Choose left or right." at bounding box center [605, 350] width 305 height 20
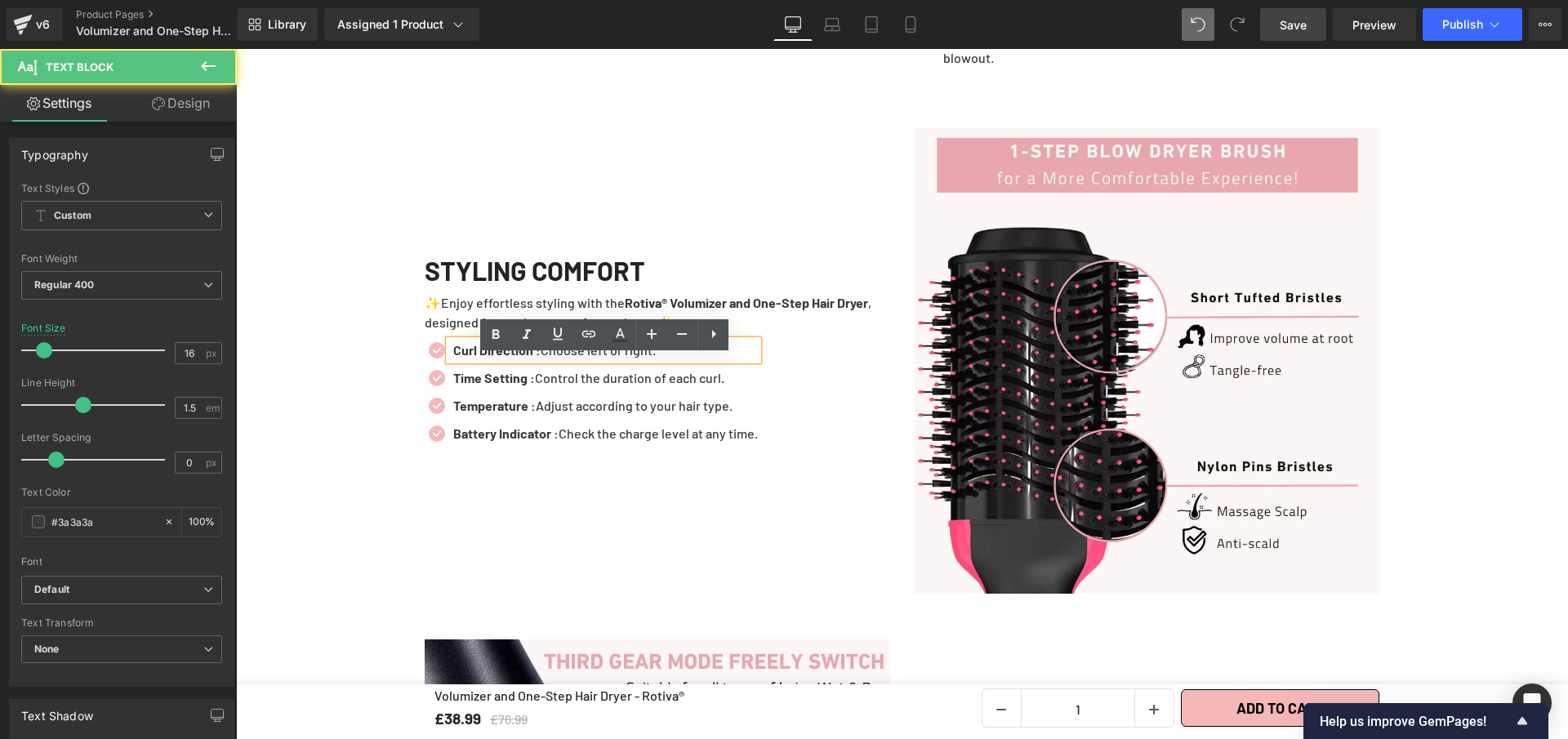
click at [726, 360] on p "Curl Direction : Choose left or right." at bounding box center [605, 350] width 305 height 20
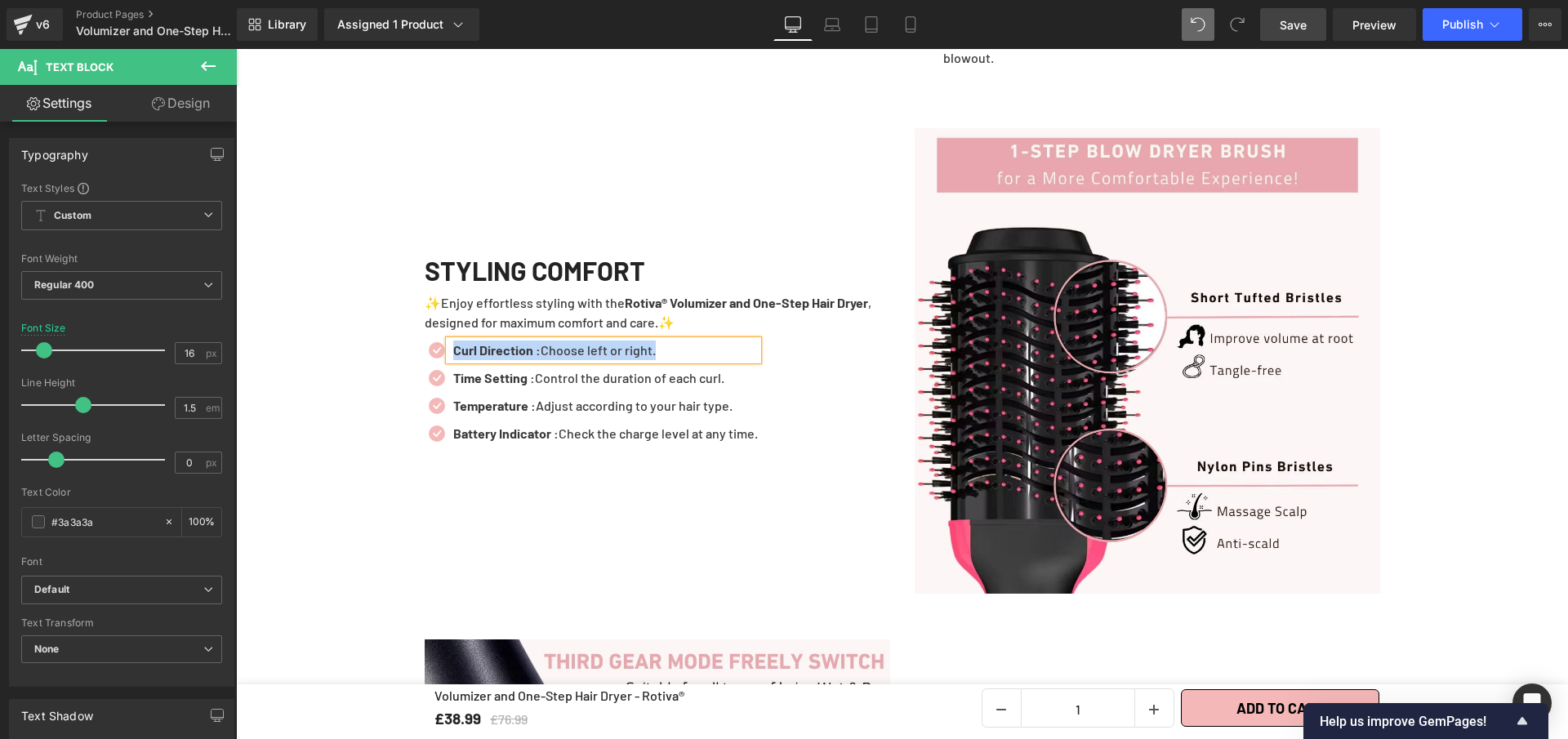
paste div
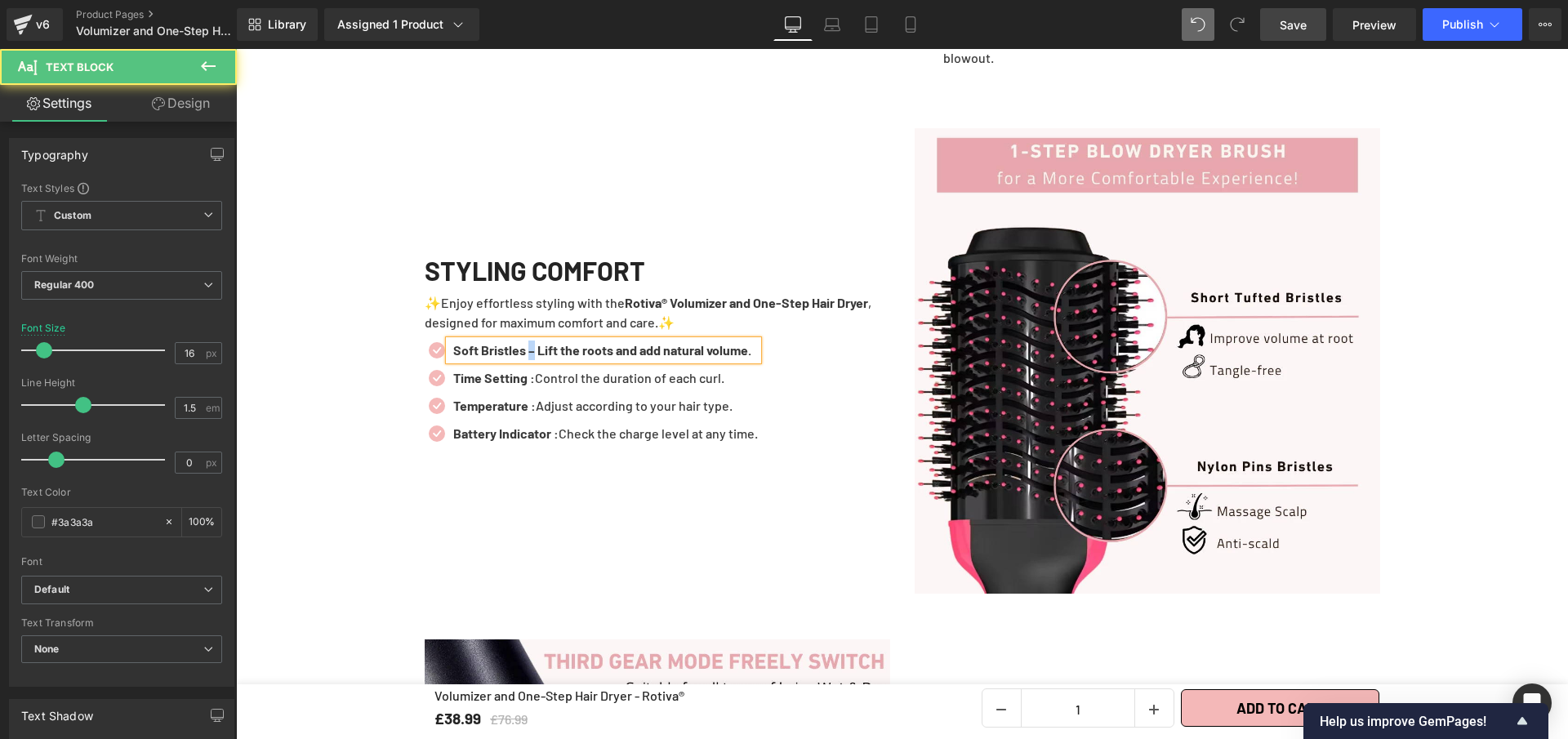
click at [528, 357] on b "Soft Bristles – Lift the roots and add natural volume." at bounding box center [603, 350] width 298 height 16
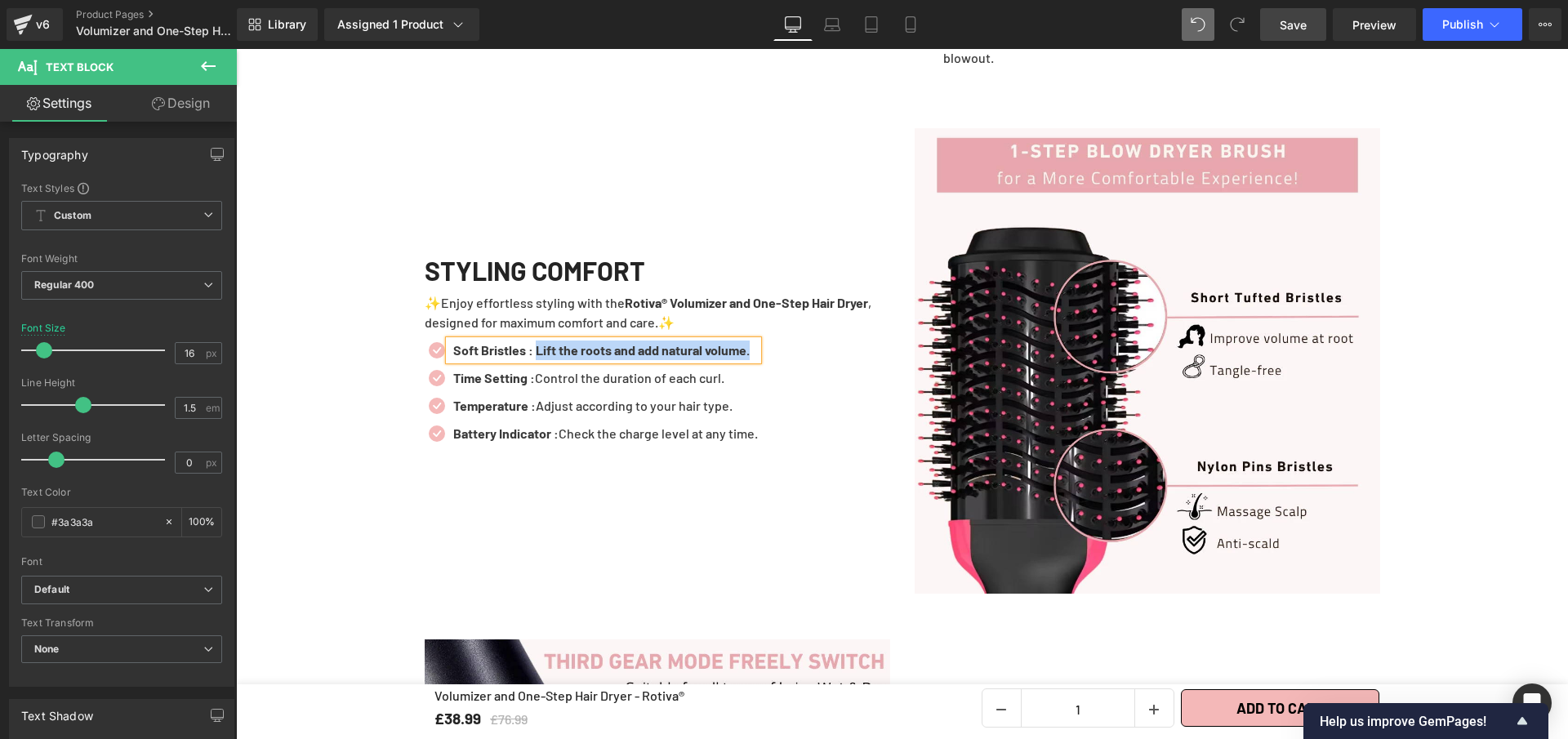
drag, startPoint x: 535, startPoint y: 364, endPoint x: 781, endPoint y: 370, distance: 246.1
click at [781, 370] on div "Icon Soft Bristles : Lift the roots and add natural volume. Text Block Icon Tim…" at bounding box center [657, 396] width 465 height 111
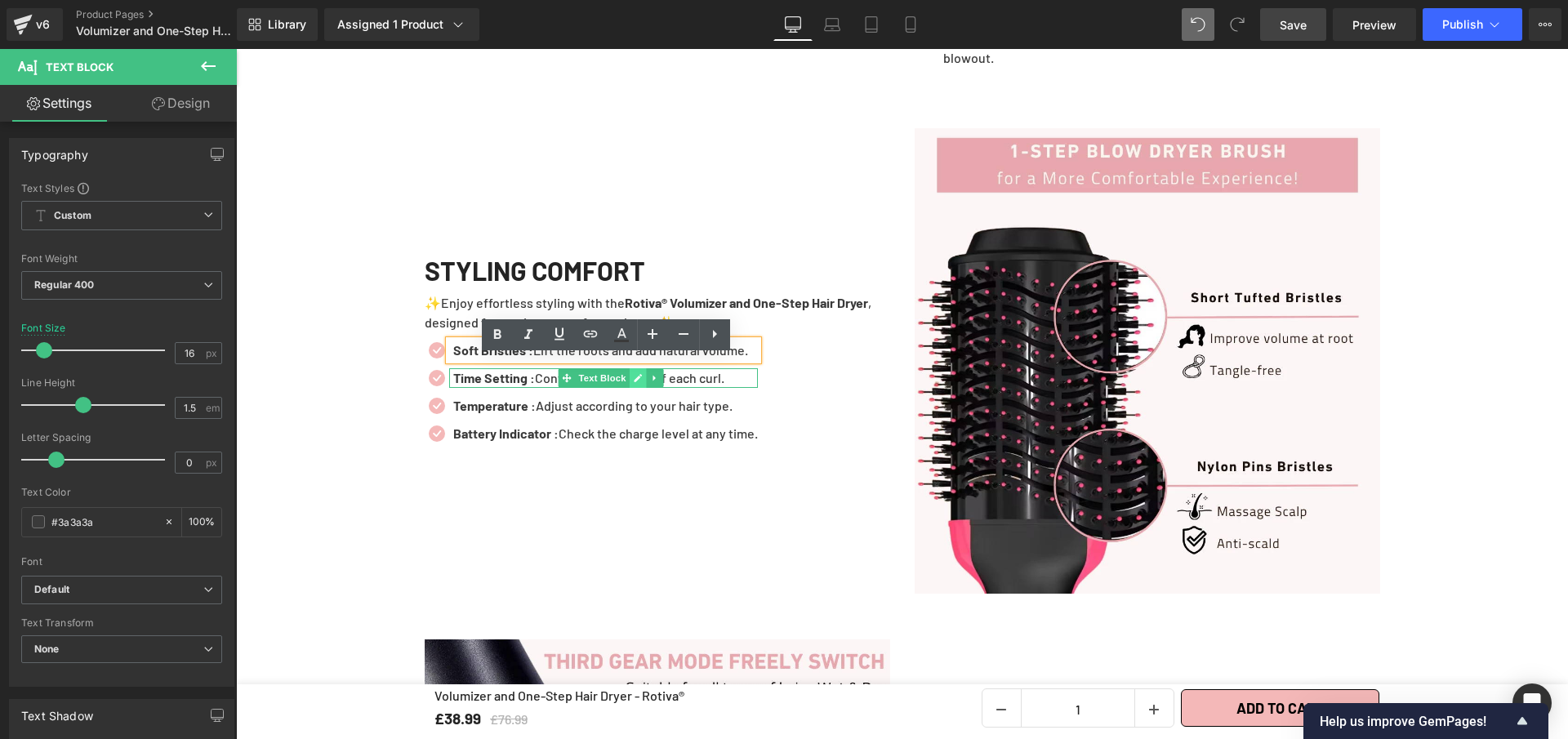
click at [638, 388] on link at bounding box center [637, 378] width 17 height 20
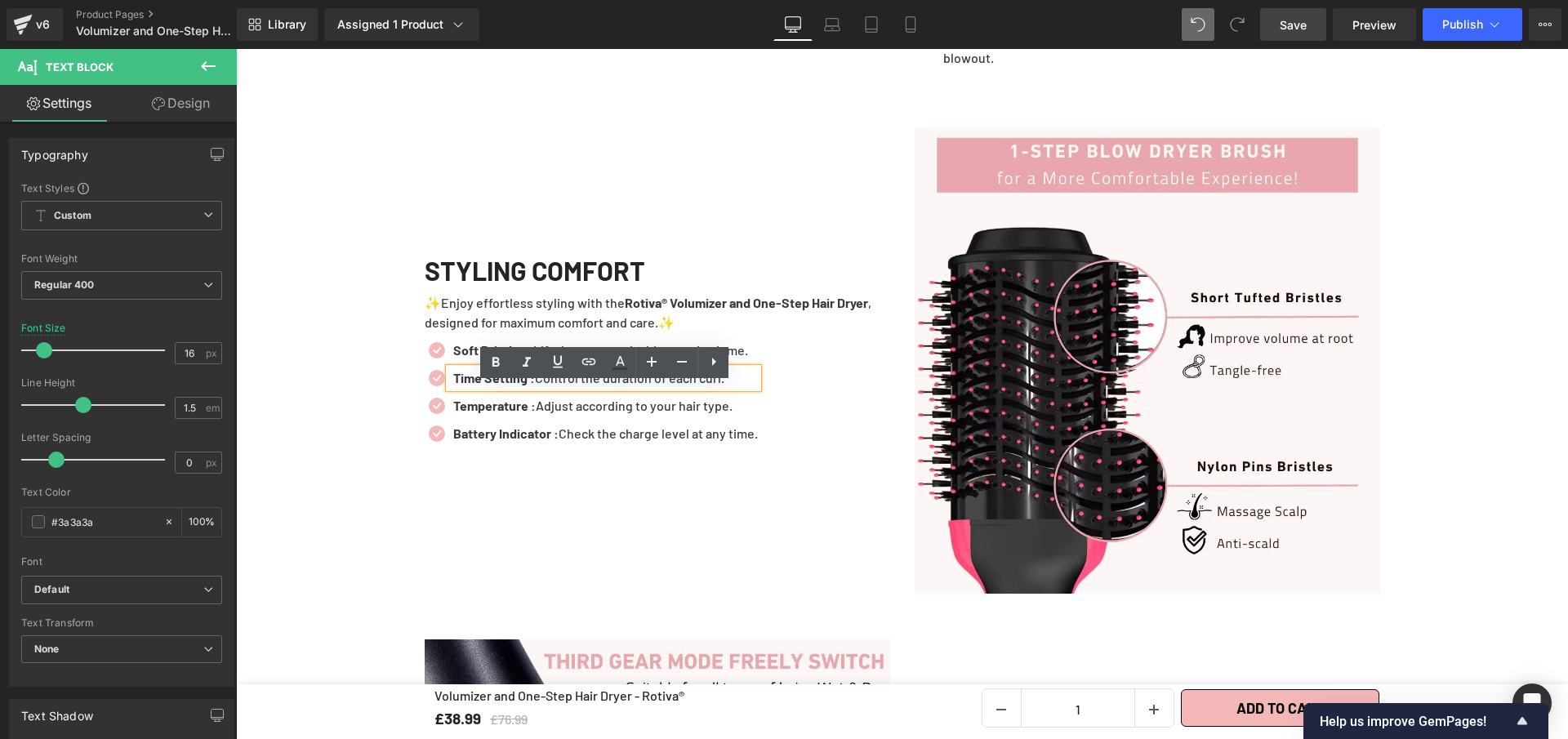
click at [638, 388] on p "Time Setting : Control the duration of each curl." at bounding box center [605, 378] width 305 height 20
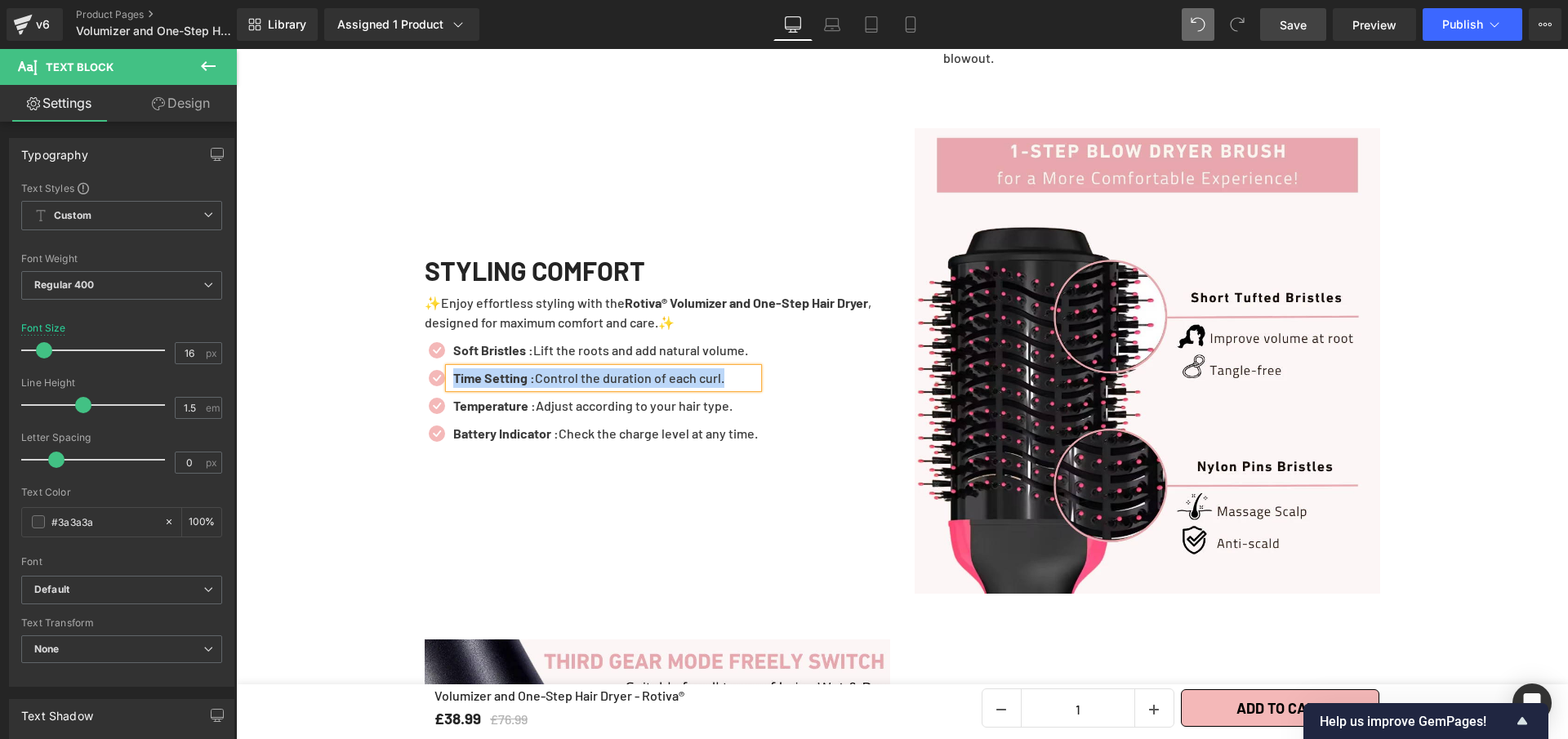
paste div
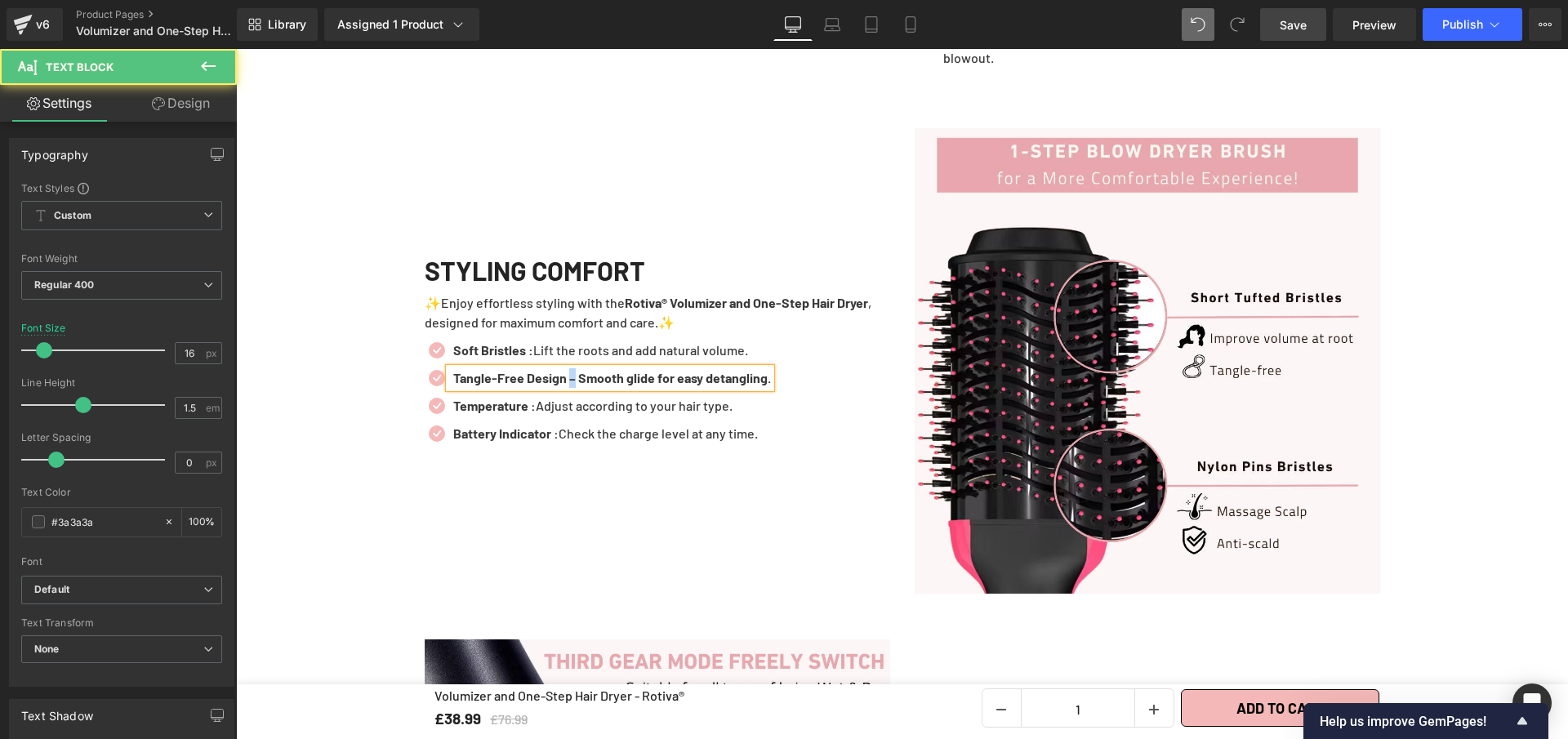
click at [570, 385] on b "Tangle-Free Design – Smooth glide for easy detangling." at bounding box center [612, 378] width 318 height 16
drag, startPoint x: 589, startPoint y: 397, endPoint x: 838, endPoint y: 392, distance: 249.1
click at [838, 392] on div "Icon Soft Bristles : Lift the roots and add natural volume. Text Block Icon Tan…" at bounding box center [657, 396] width 465 height 111
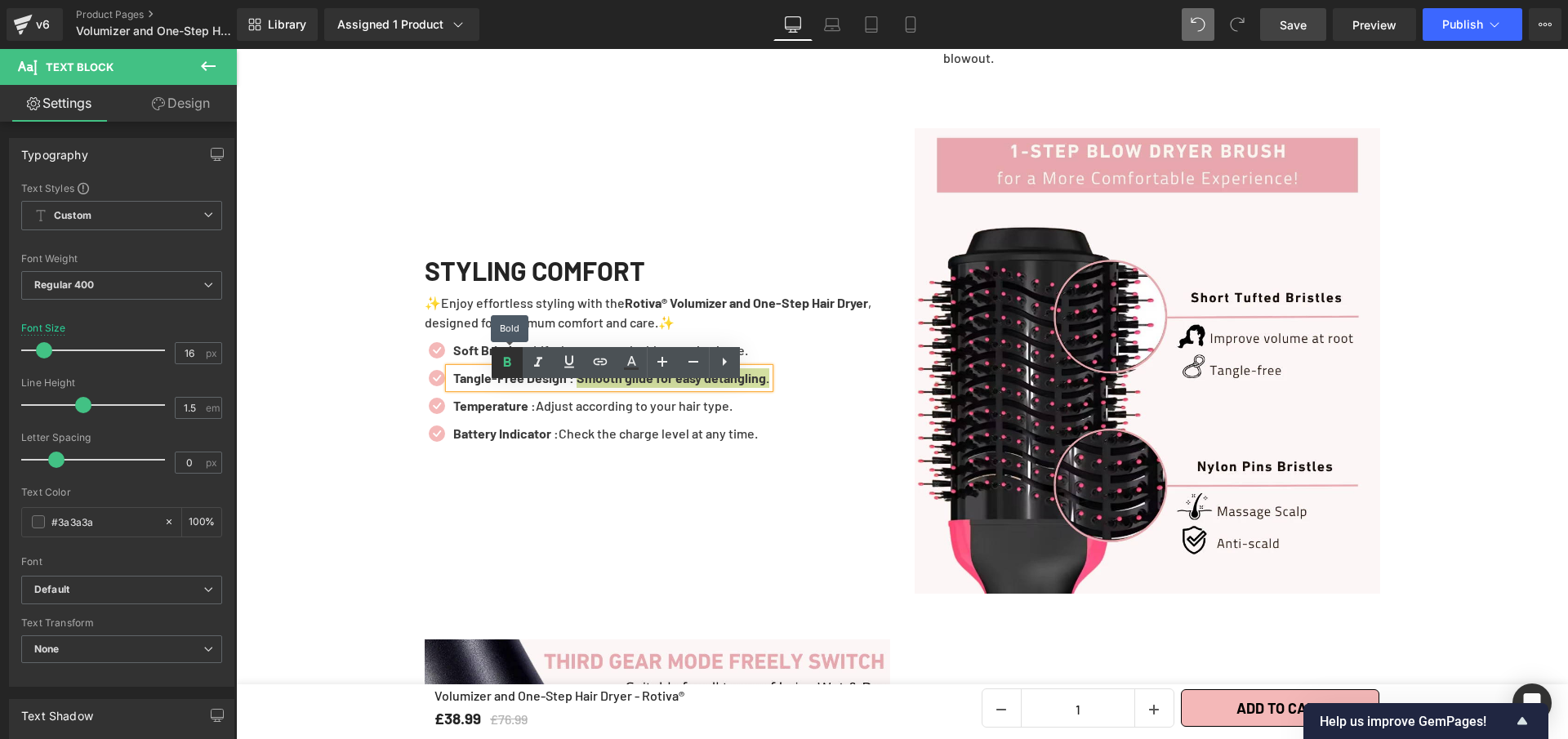
click at [499, 371] on icon at bounding box center [506, 362] width 20 height 20
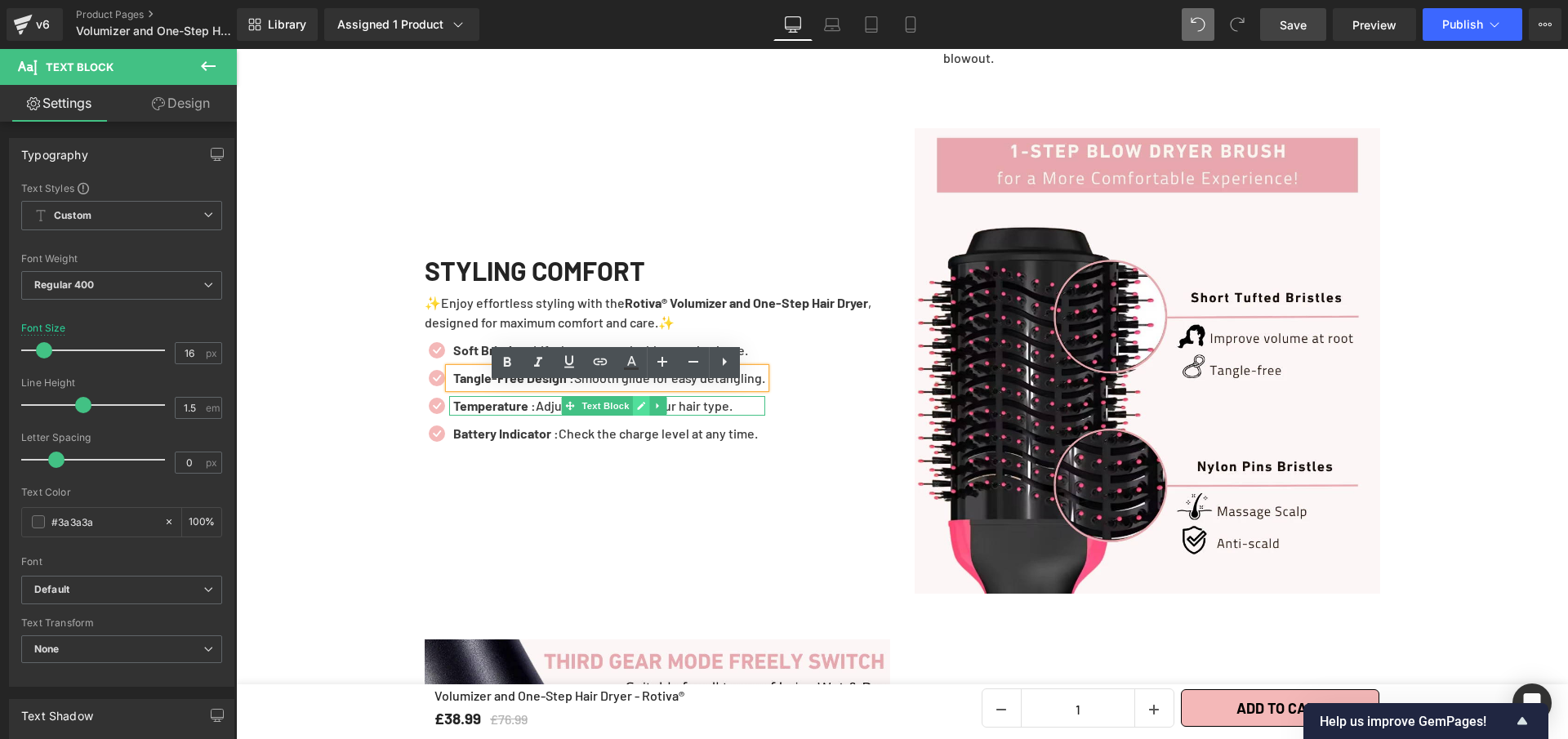
click at [637, 411] on icon at bounding box center [641, 406] width 8 height 8
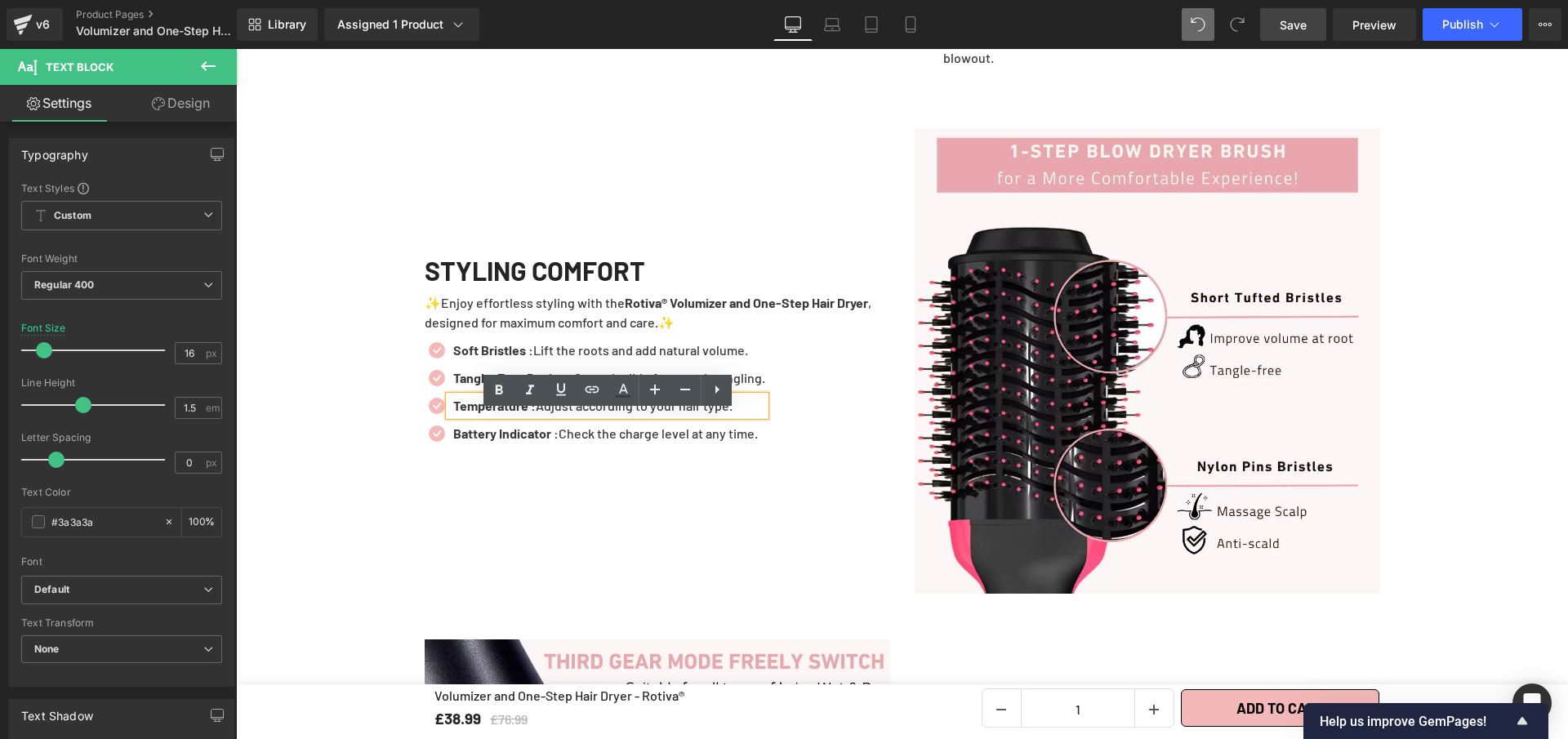
click at [636, 416] on p "Temperature : Adjust according to your hair type." at bounding box center [609, 406] width 312 height 20
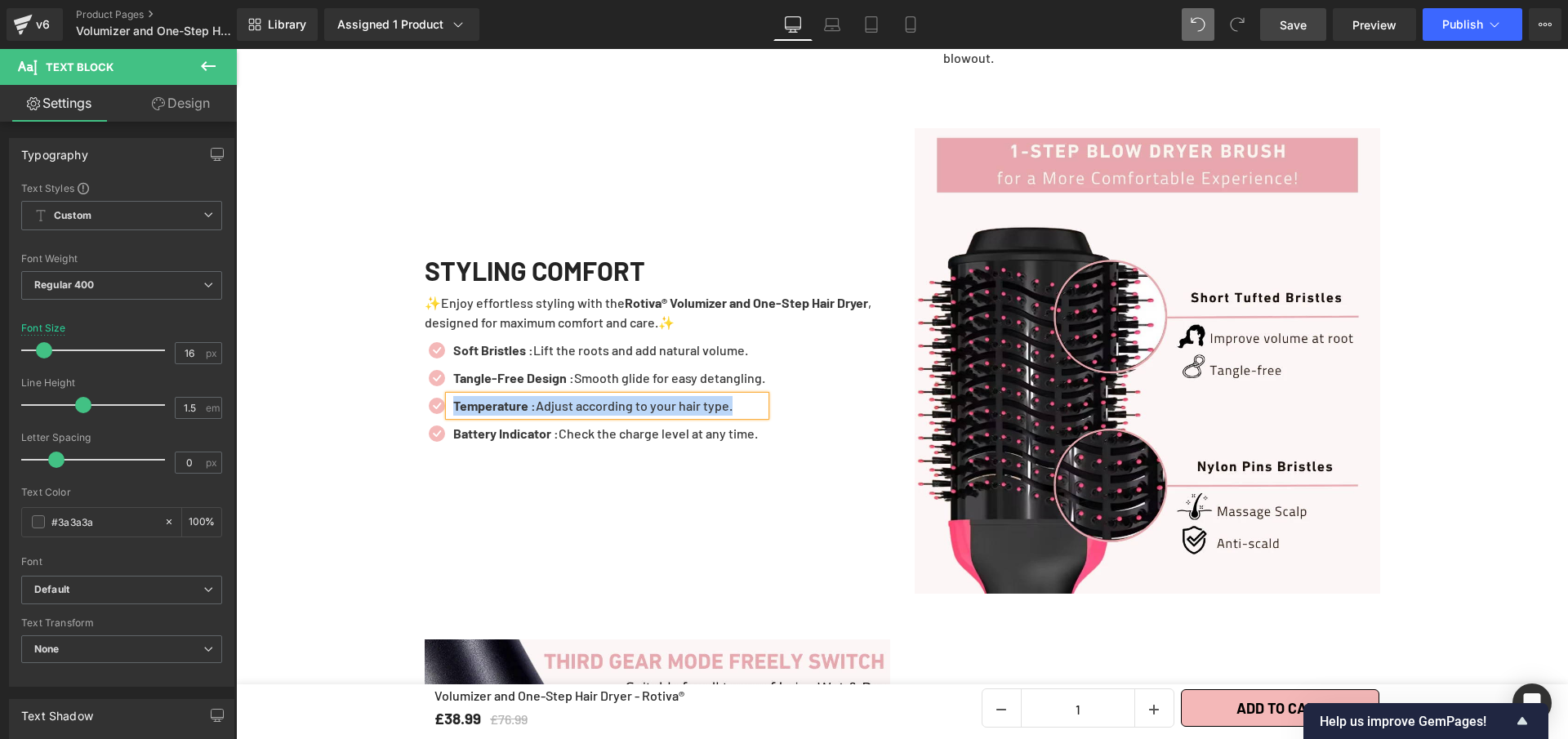
paste div
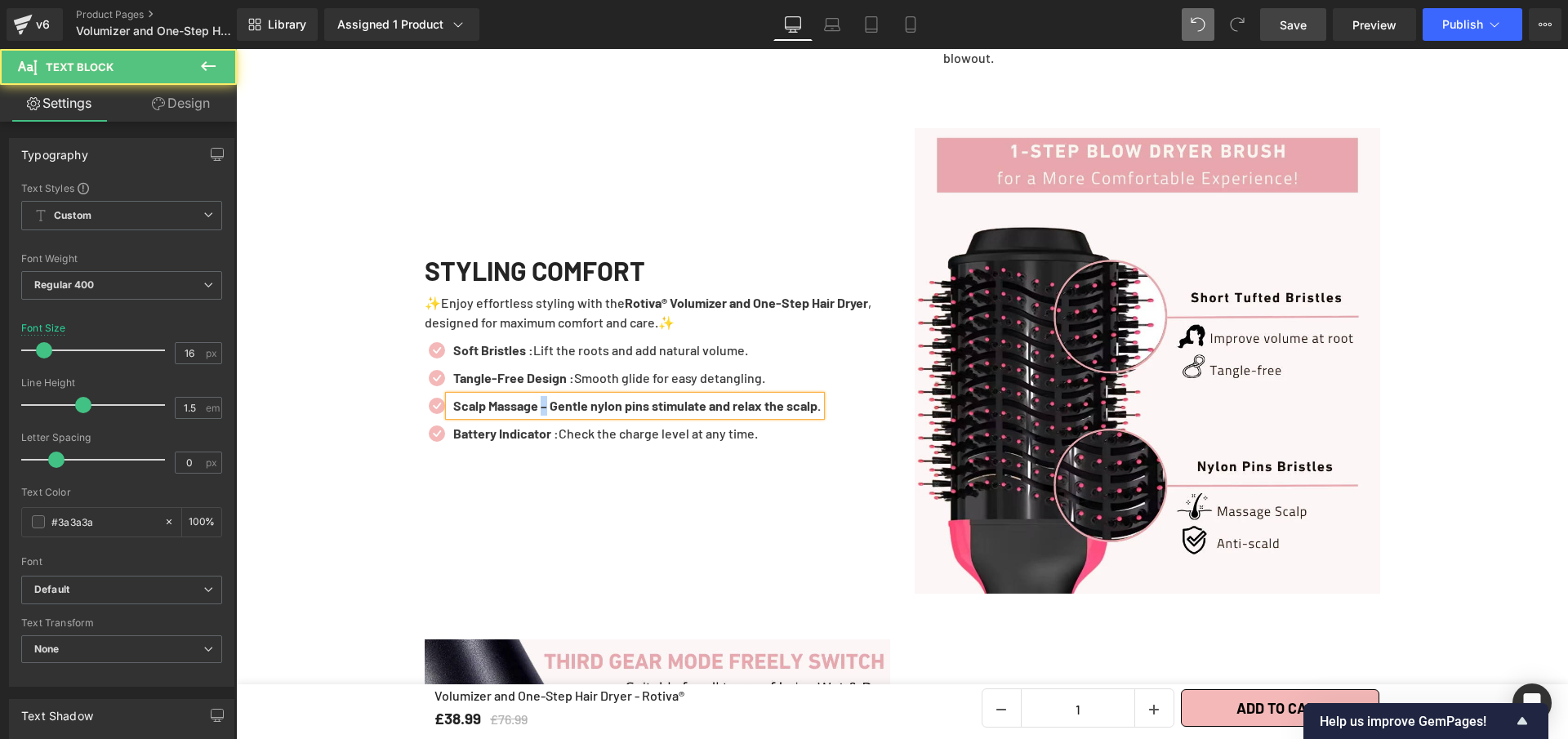
click at [546, 413] on b "Scalp Massage – Gentle nylon pins stimulate and relax the scalp." at bounding box center [637, 405] width 368 height 16
drag, startPoint x: 558, startPoint y: 422, endPoint x: 881, endPoint y: 426, distance: 323.0
click at [881, 426] on div "Icon Soft Bristles : Lift the roots and add natural volume. Text Block Icon Tan…" at bounding box center [657, 396] width 465 height 111
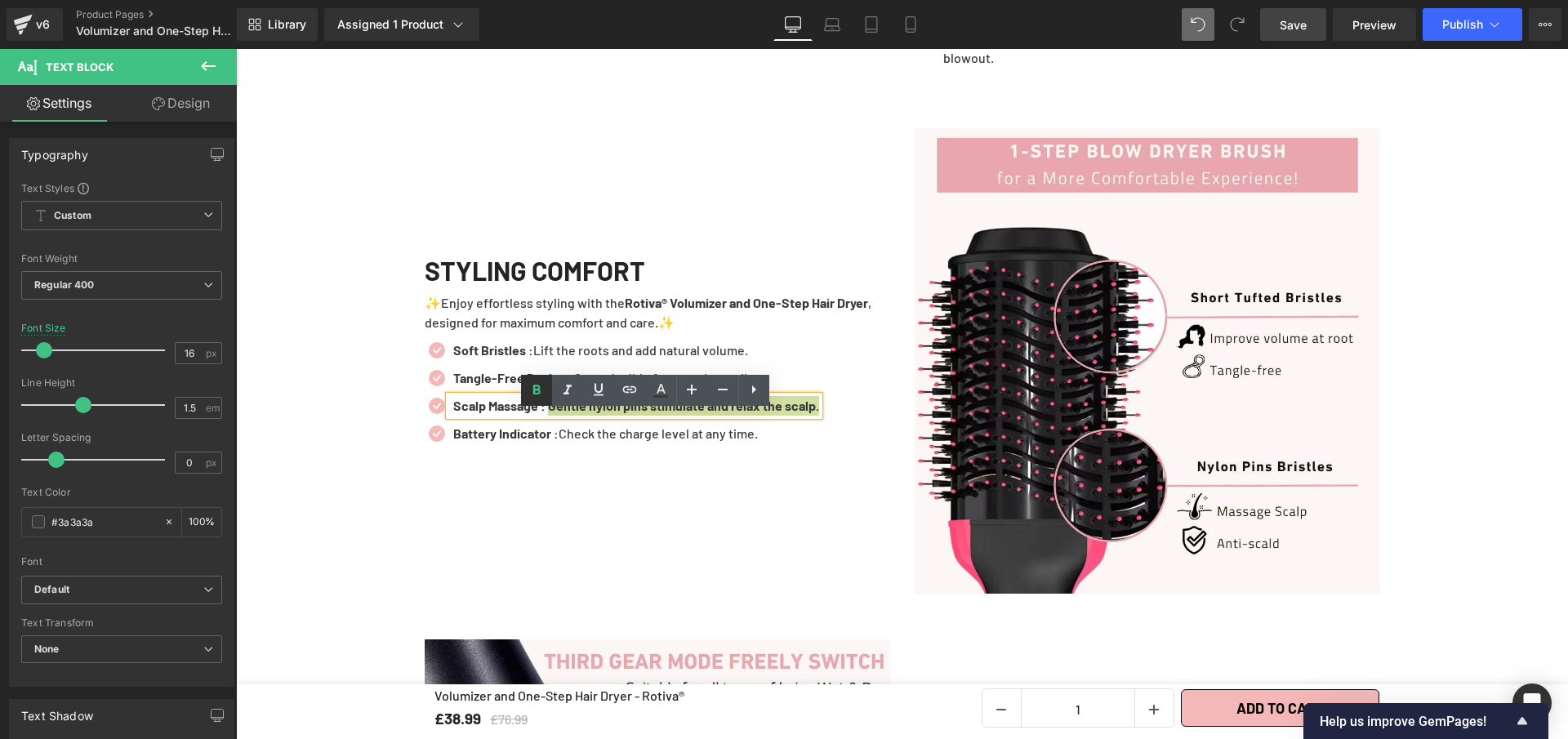
drag, startPoint x: 534, startPoint y: 393, endPoint x: 349, endPoint y: 477, distance: 203.2
click at [534, 393] on icon at bounding box center [537, 389] width 7 height 10
click at [663, 438] on icon at bounding box center [667, 434] width 8 height 8
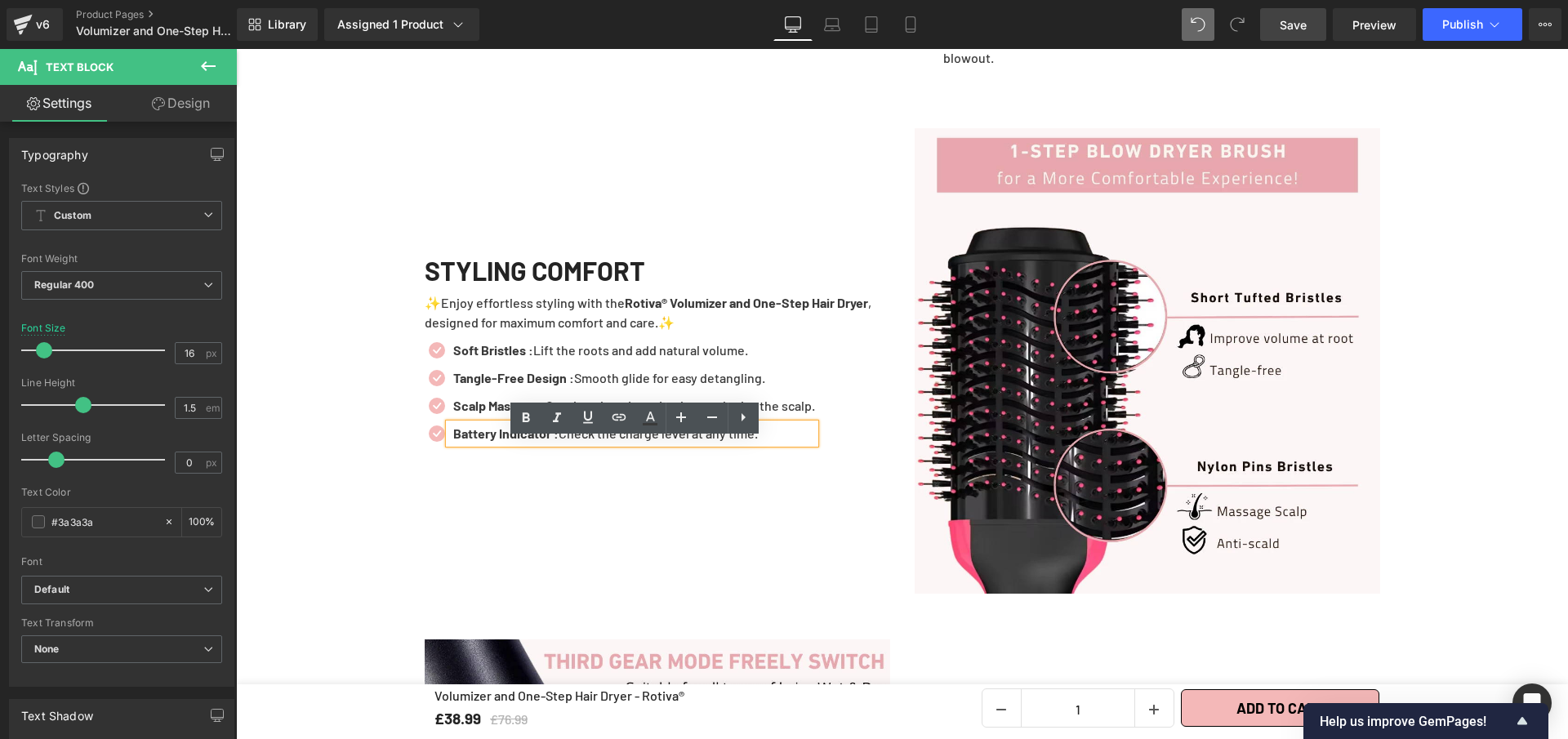
click at [659, 443] on p "Battery Indicator : Check the charge level at any time." at bounding box center [634, 433] width 362 height 20
paste div
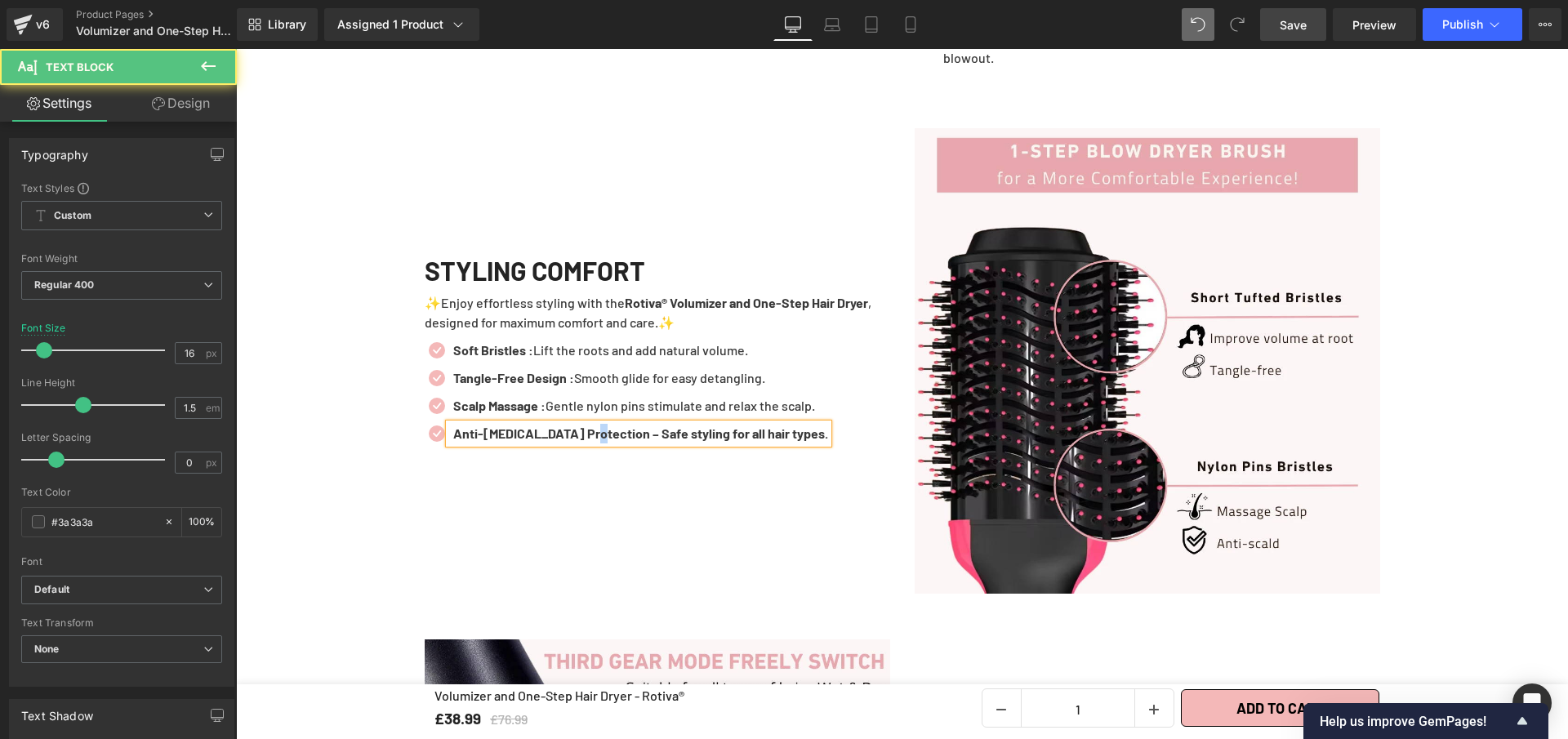
drag, startPoint x: 588, startPoint y: 453, endPoint x: 578, endPoint y: 450, distance: 10.4
click at [582, 441] on b "Anti-Scald Protection – Safe styling for all hair types." at bounding box center [641, 433] width 375 height 16
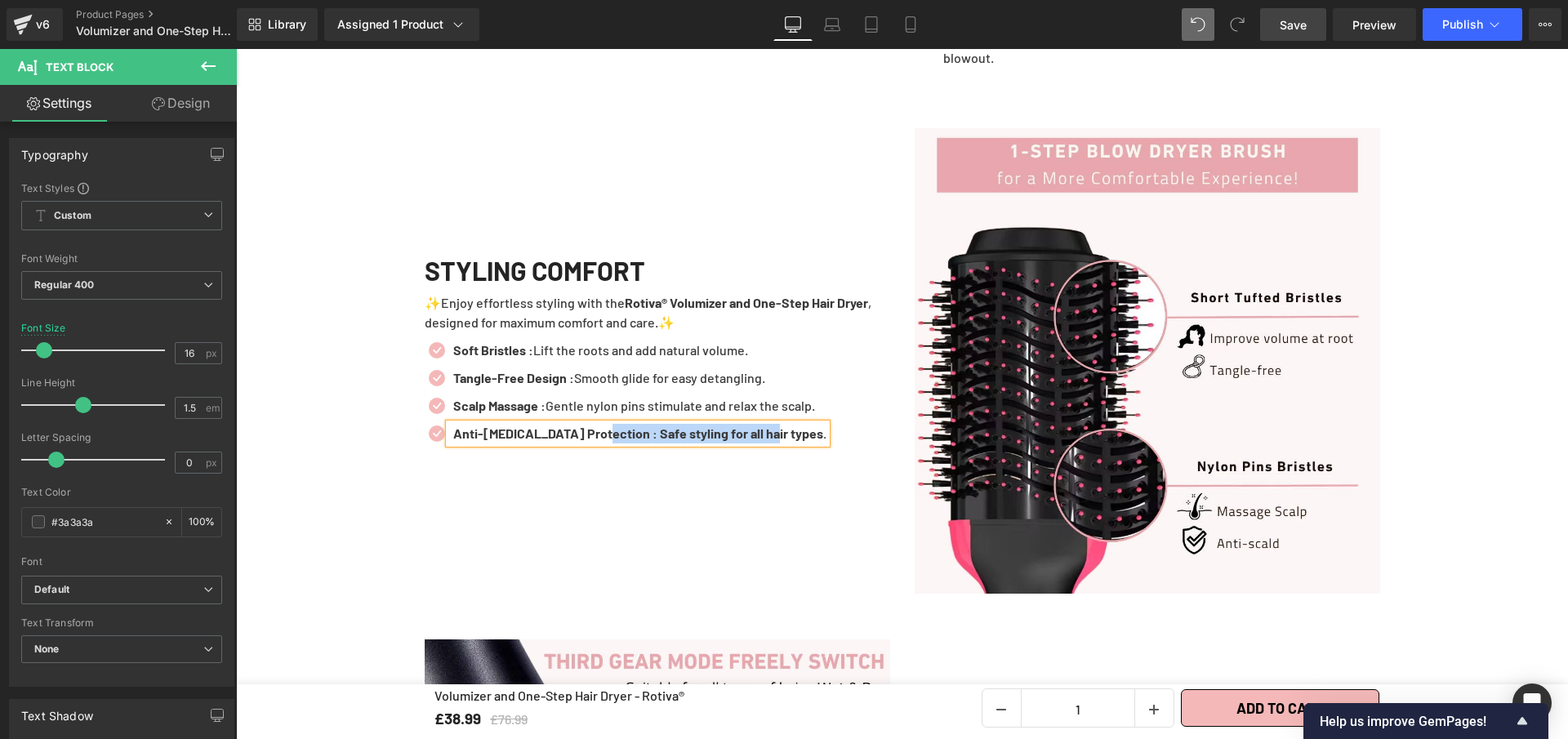
drag, startPoint x: 595, startPoint y: 453, endPoint x: 795, endPoint y: 449, distance: 200.0
click at [795, 443] on p "Anti-Scald Protection : Safe styling for all hair types." at bounding box center [640, 433] width 373 height 20
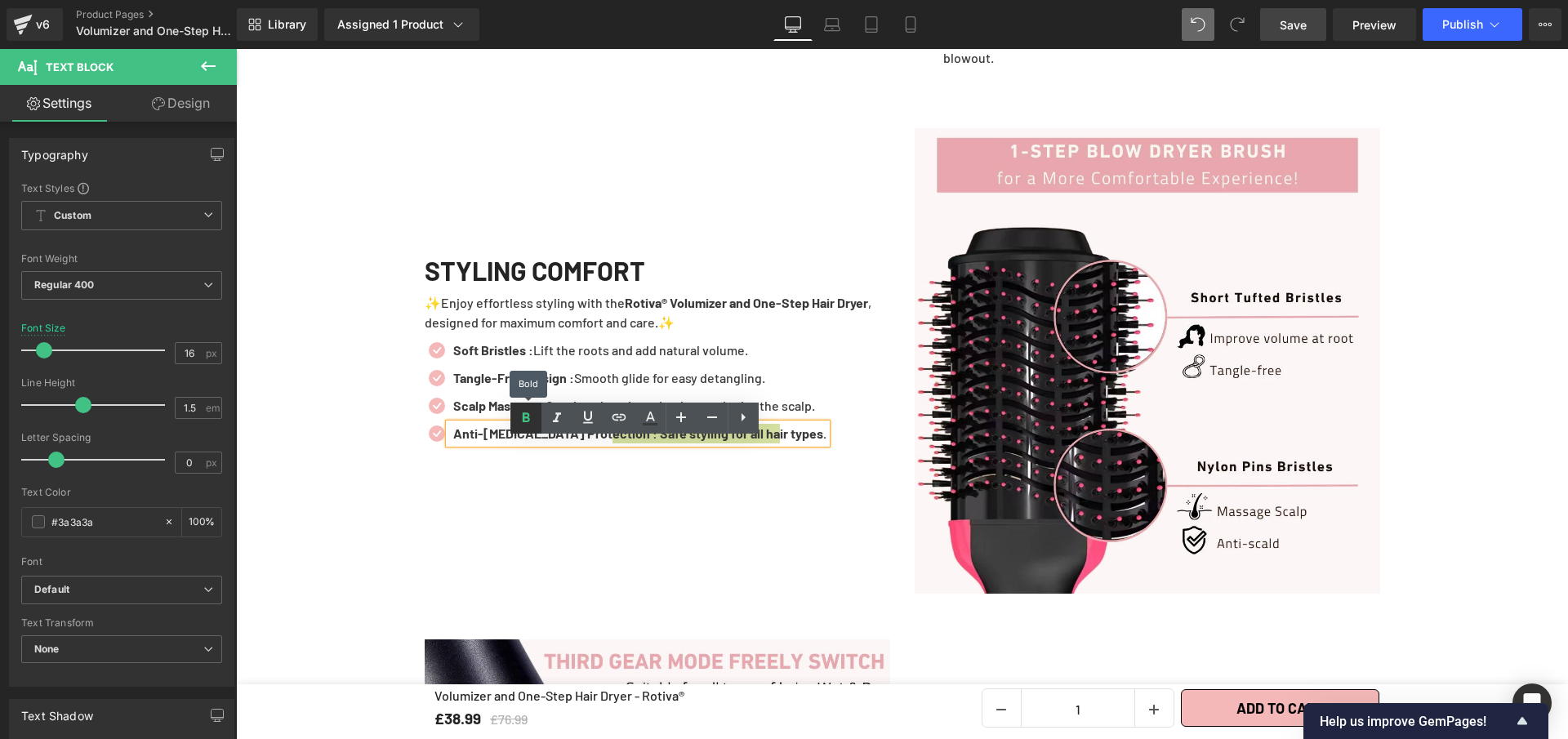
click at [520, 429] on link at bounding box center [525, 418] width 31 height 31
click at [1292, 23] on span "Save" at bounding box center [1293, 25] width 27 height 17
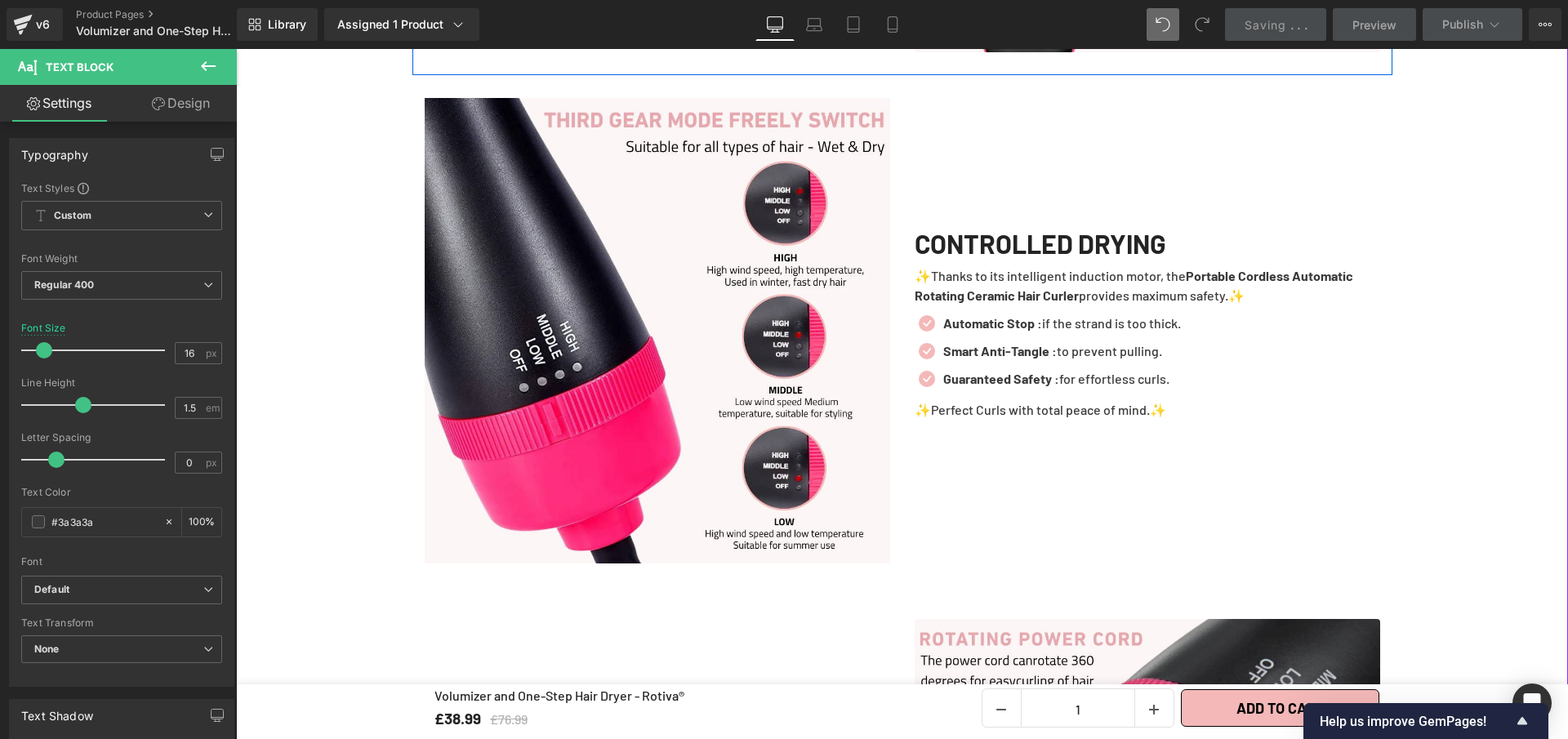
scroll to position [3325, 0]
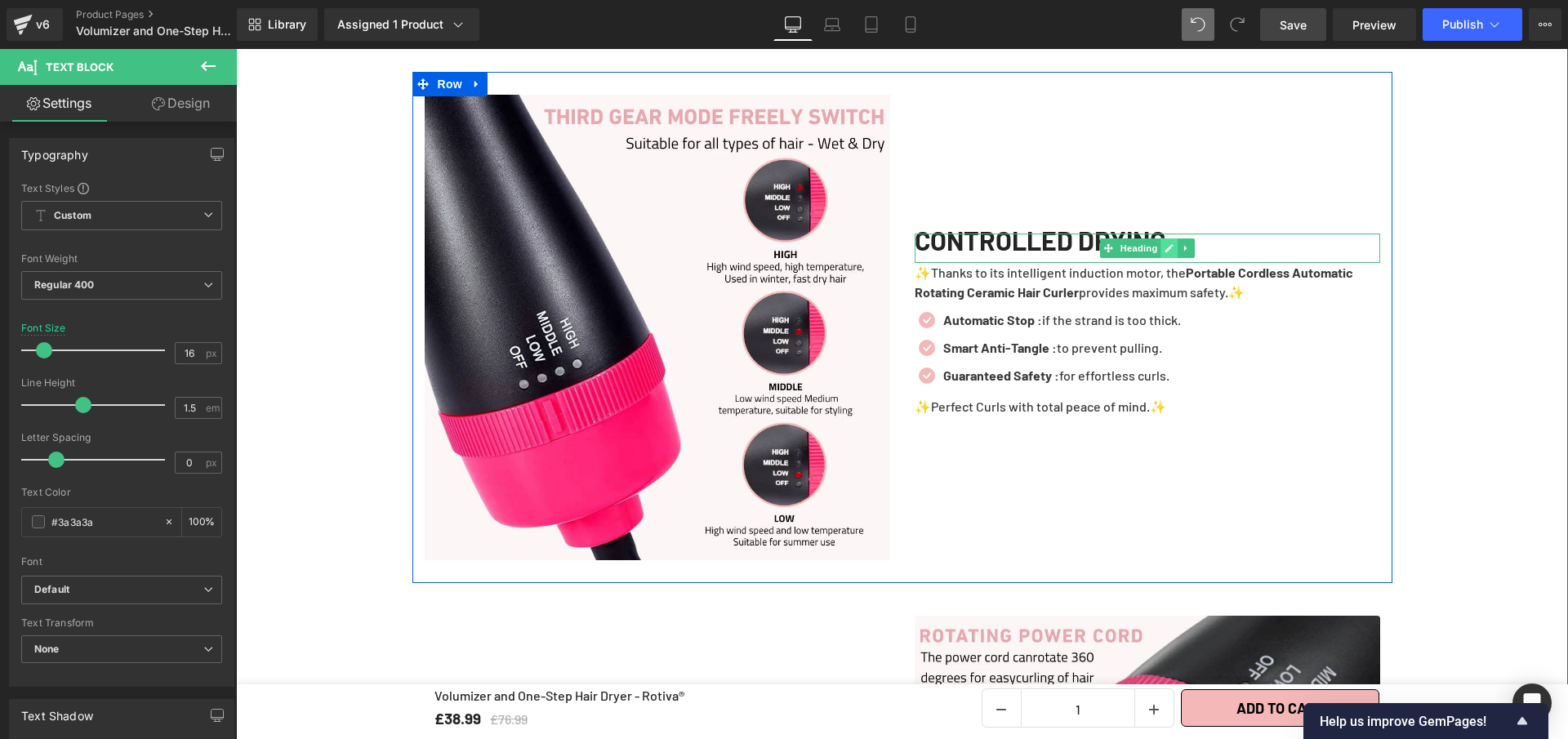
click at [1167, 258] on link at bounding box center [1169, 248] width 17 height 20
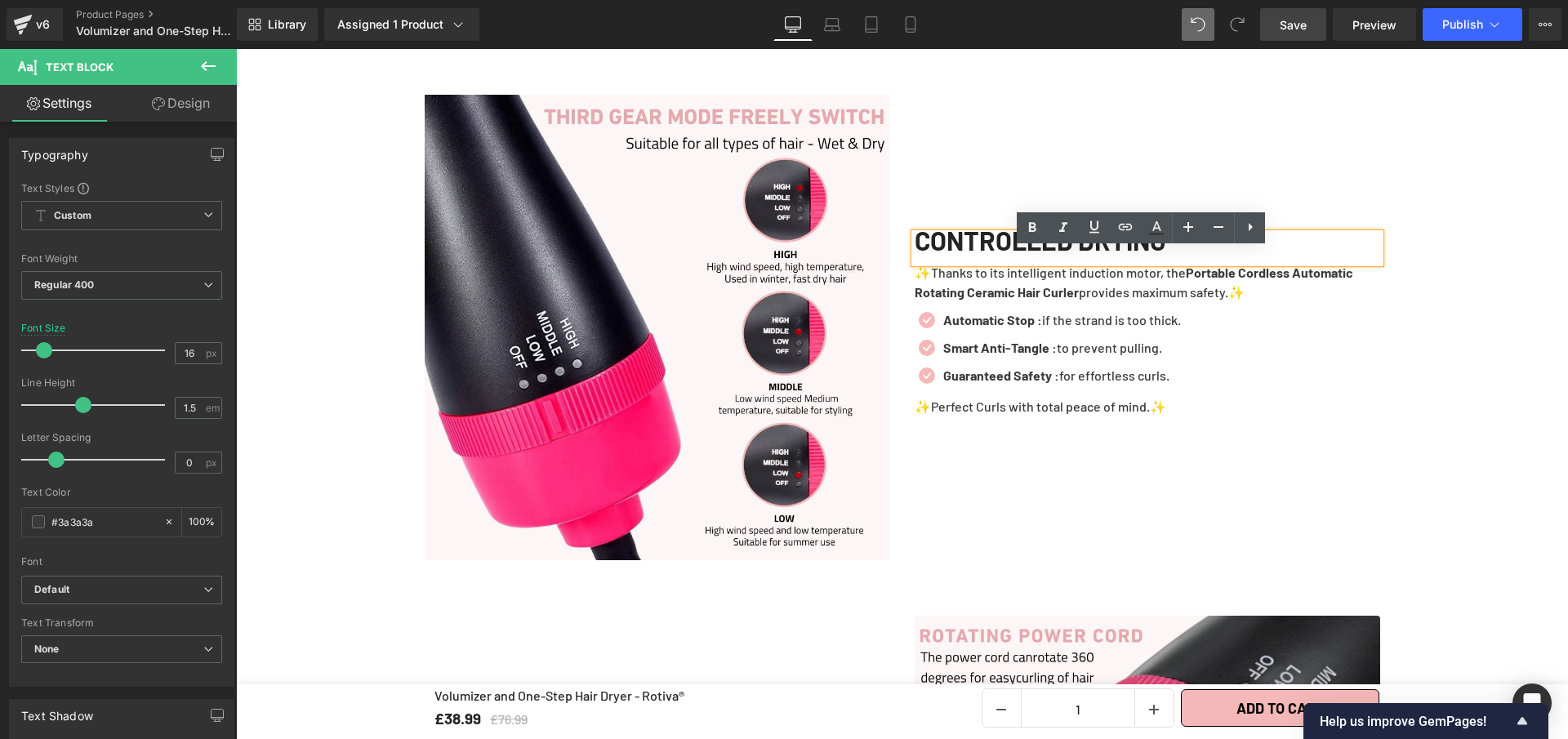
click at [1167, 263] on div "CONTROLLED DRYING" at bounding box center [1147, 248] width 465 height 30
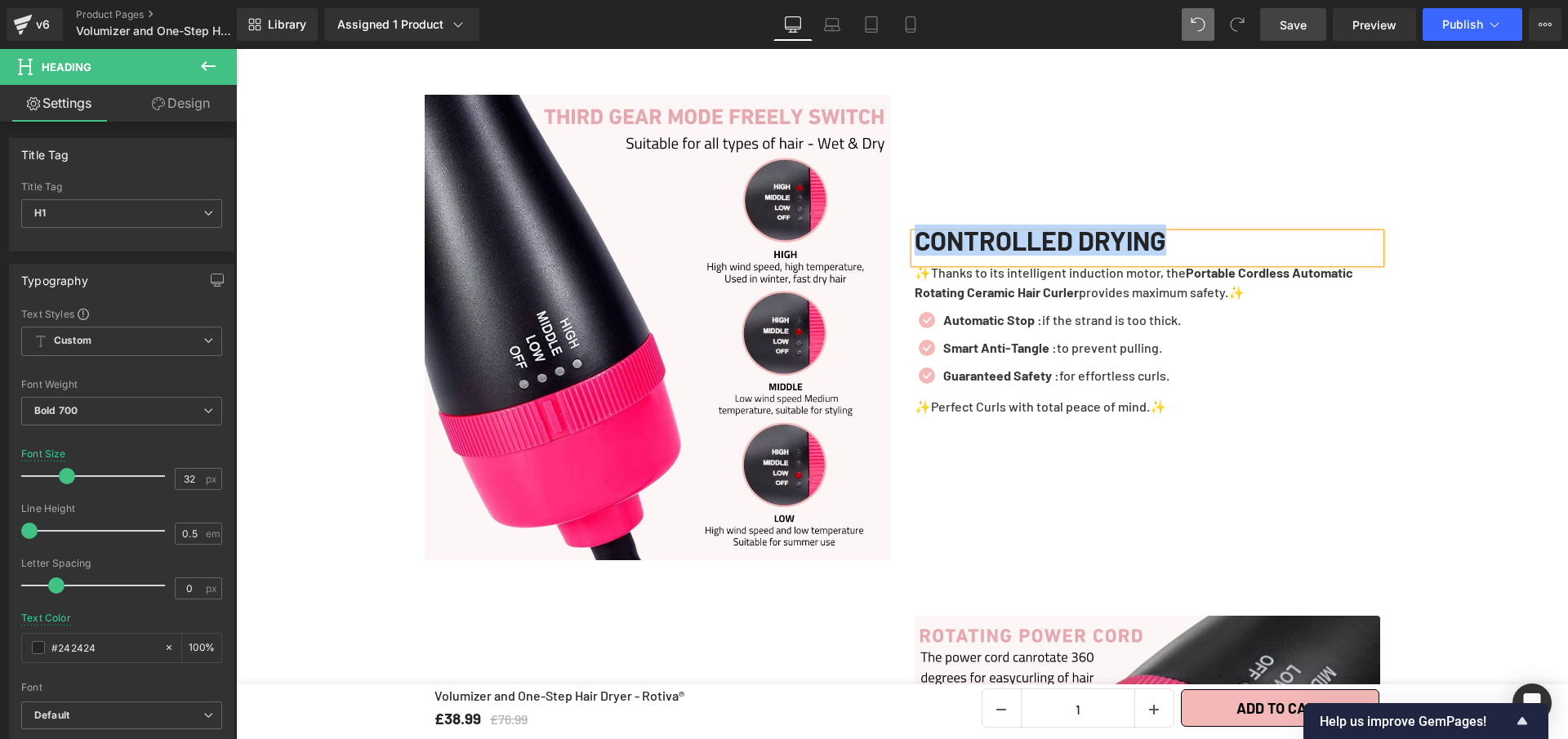
copy h1 "CONTROLLED DRYING"
click at [1244, 302] on p "✨Thanks to its intelligent induction motor, the Portable Cordless Automatic Rot…" at bounding box center [1147, 283] width 465 height 39
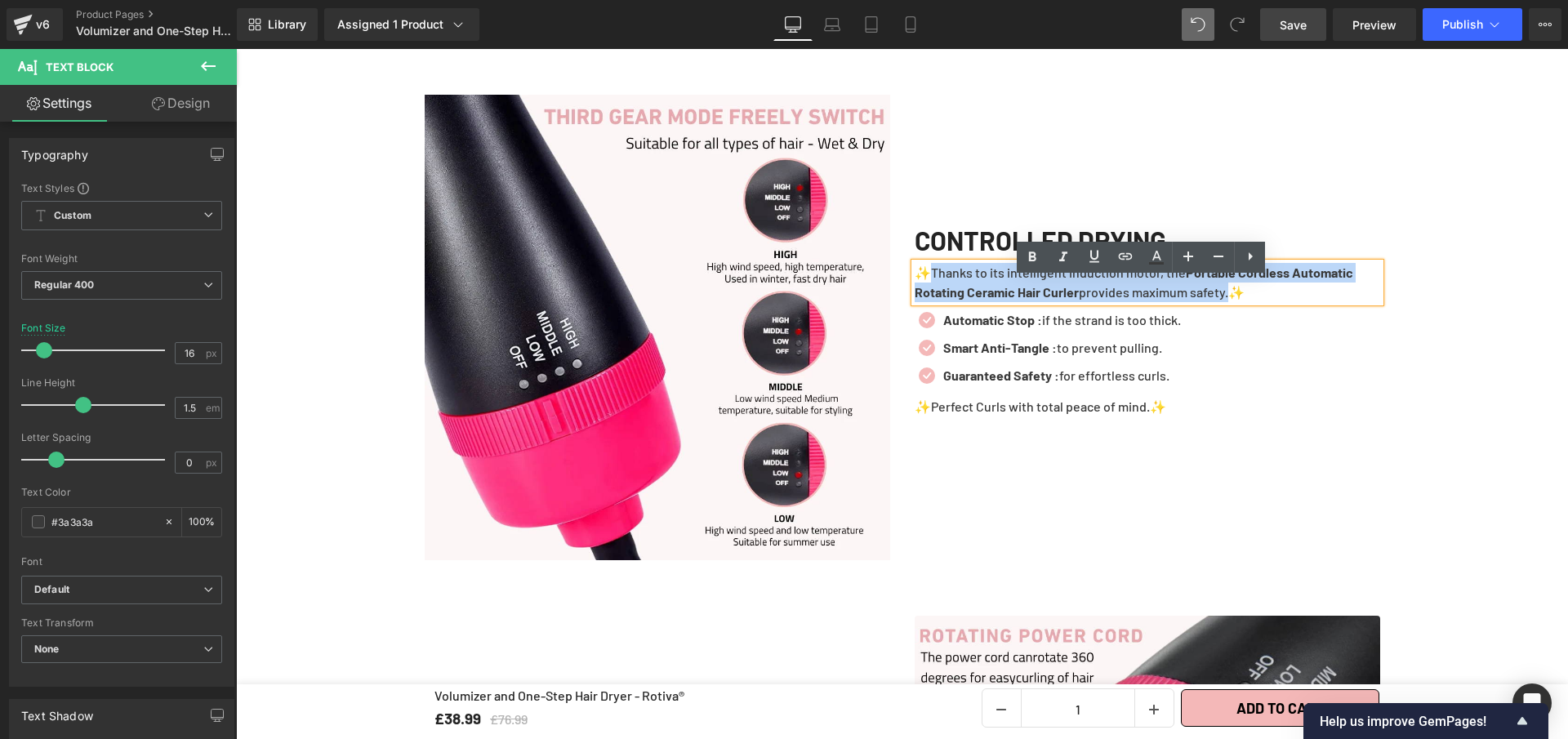
drag, startPoint x: 1237, startPoint y: 313, endPoint x: 927, endPoint y: 282, distance: 311.5
click at [927, 282] on p "✨Thanks to its intelligent induction motor, the Portable Cordless Automatic Rot…" at bounding box center [1147, 283] width 465 height 39
paste div
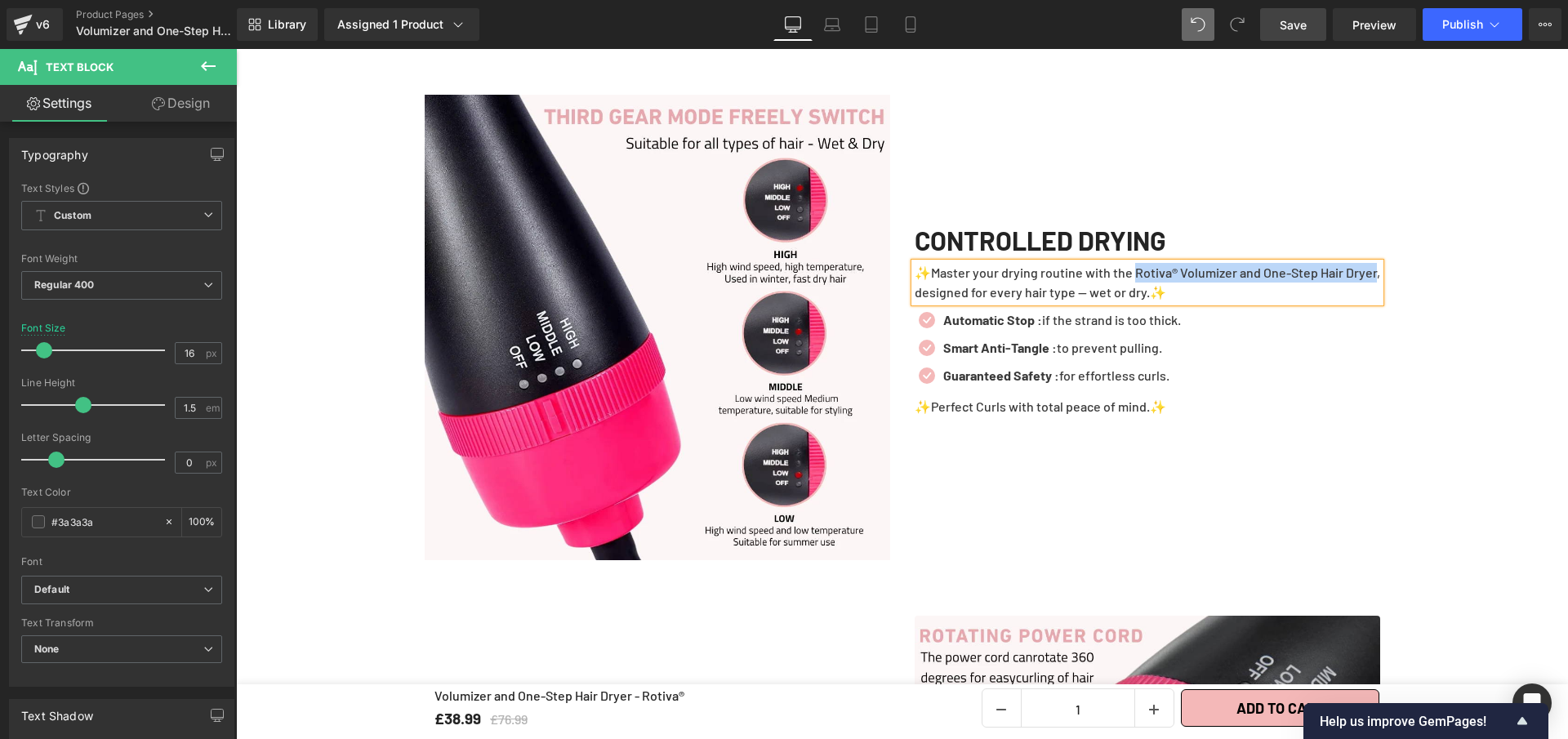
drag, startPoint x: 1130, startPoint y: 288, endPoint x: 939, endPoint y: 309, distance: 192.2
click at [939, 302] on p "✨Master your drying routine with the Rotiva® Volumizer and One-Step Hair Dryer,…" at bounding box center [1147, 283] width 465 height 39
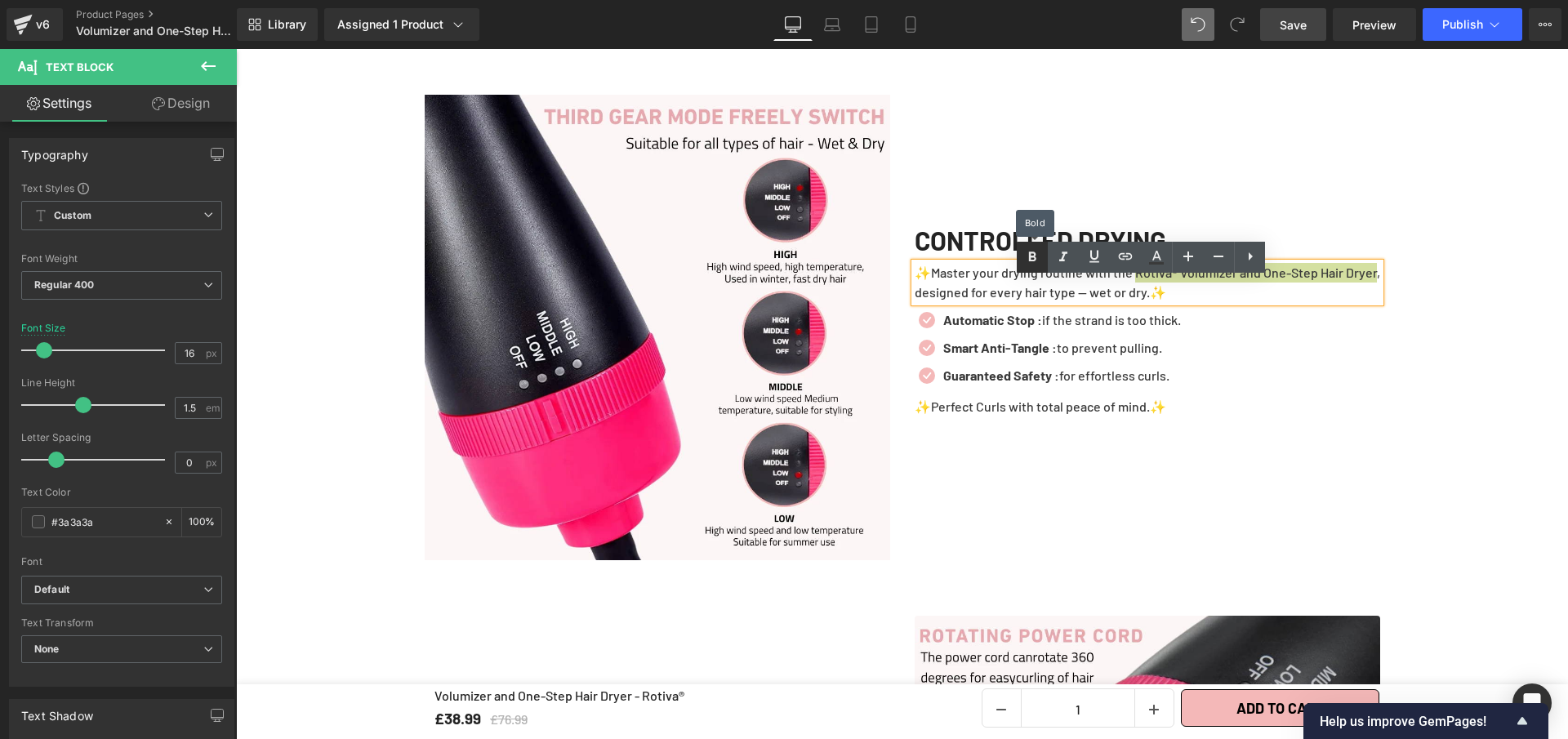
click at [1023, 262] on icon at bounding box center [1032, 257] width 20 height 20
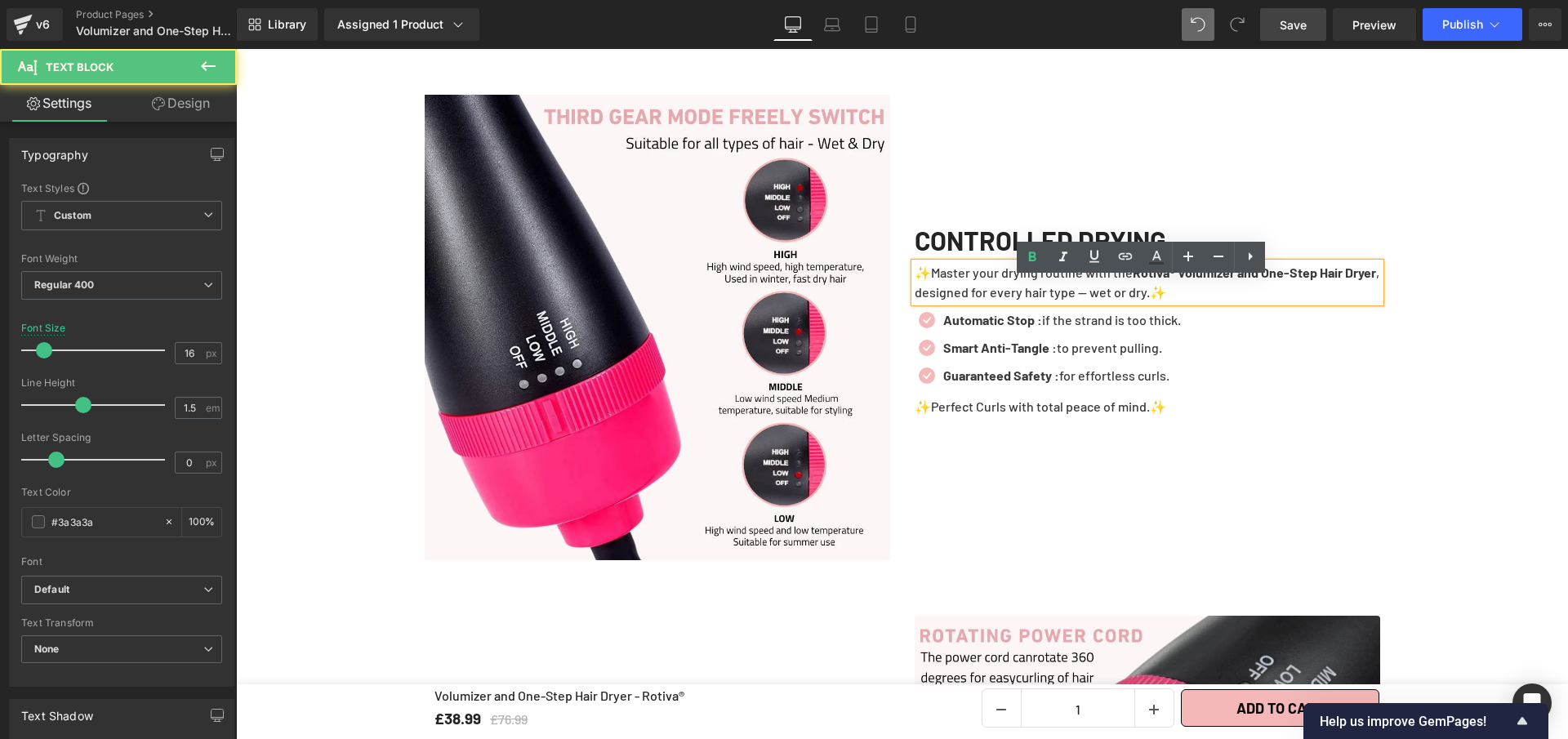
click at [1127, 302] on p "✨Master your drying routine with the Rotiva® Volumizer and One-Step Hair Dryer …" at bounding box center [1147, 283] width 465 height 39
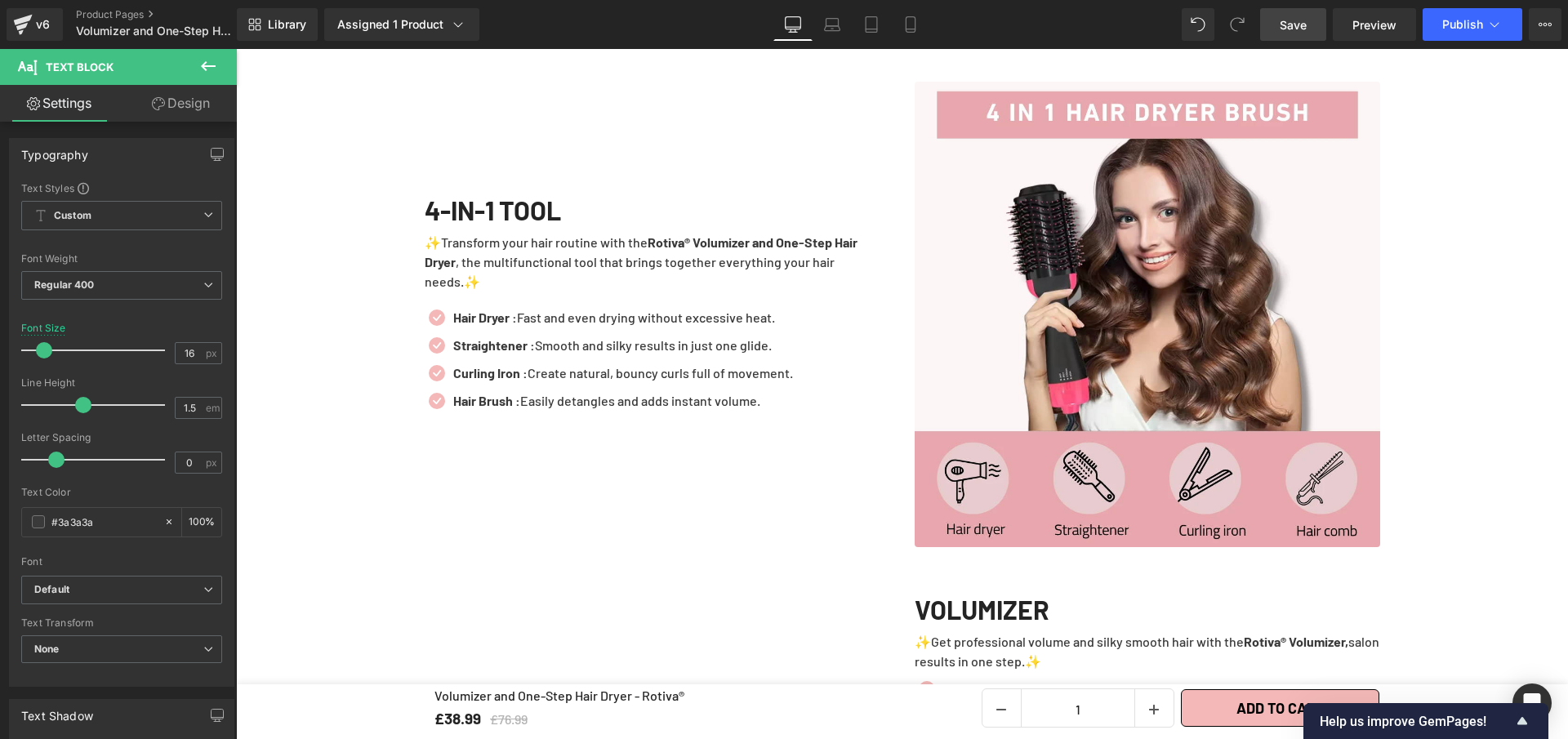
scroll to position [2038, 0]
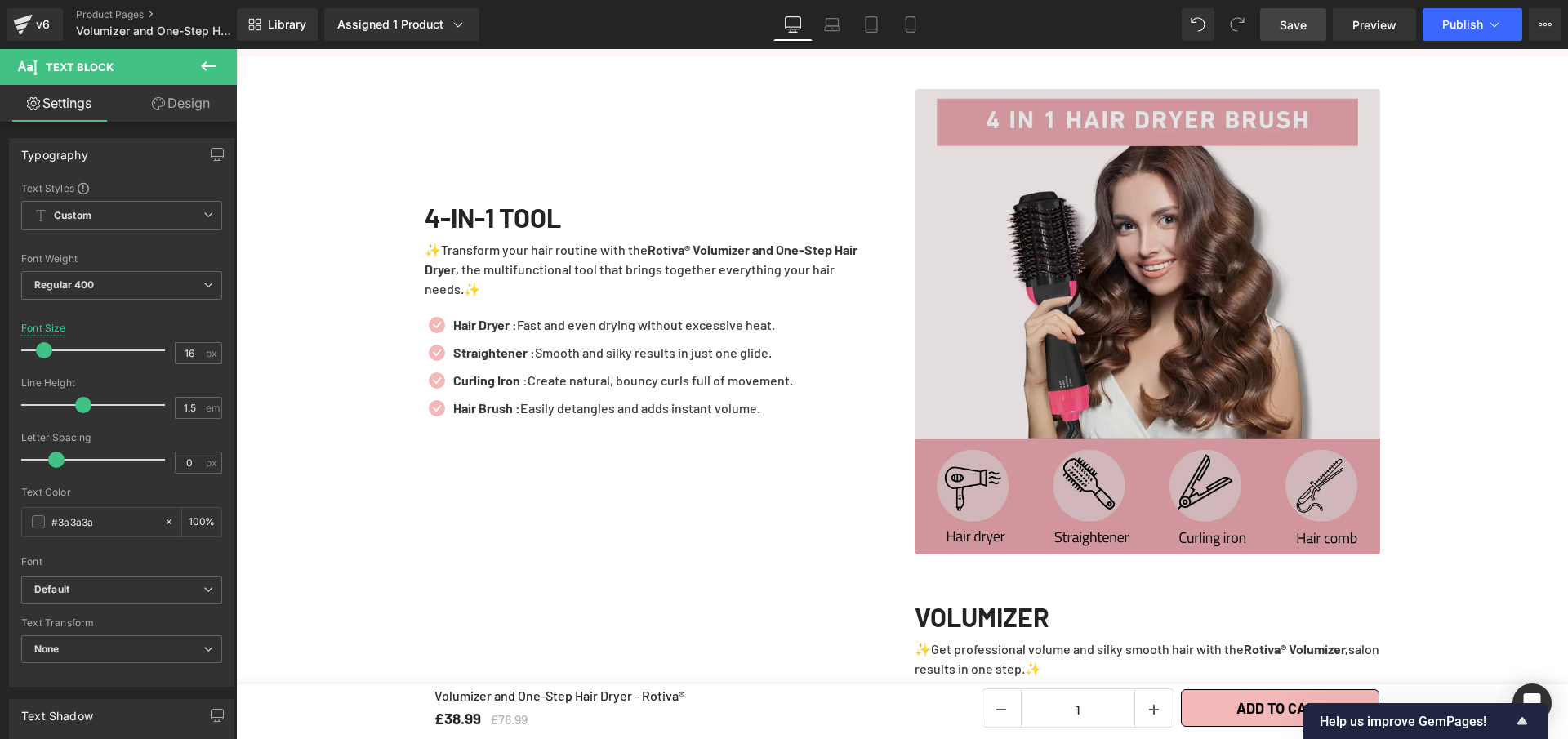
click at [1092, 340] on img at bounding box center [1147, 321] width 465 height 466
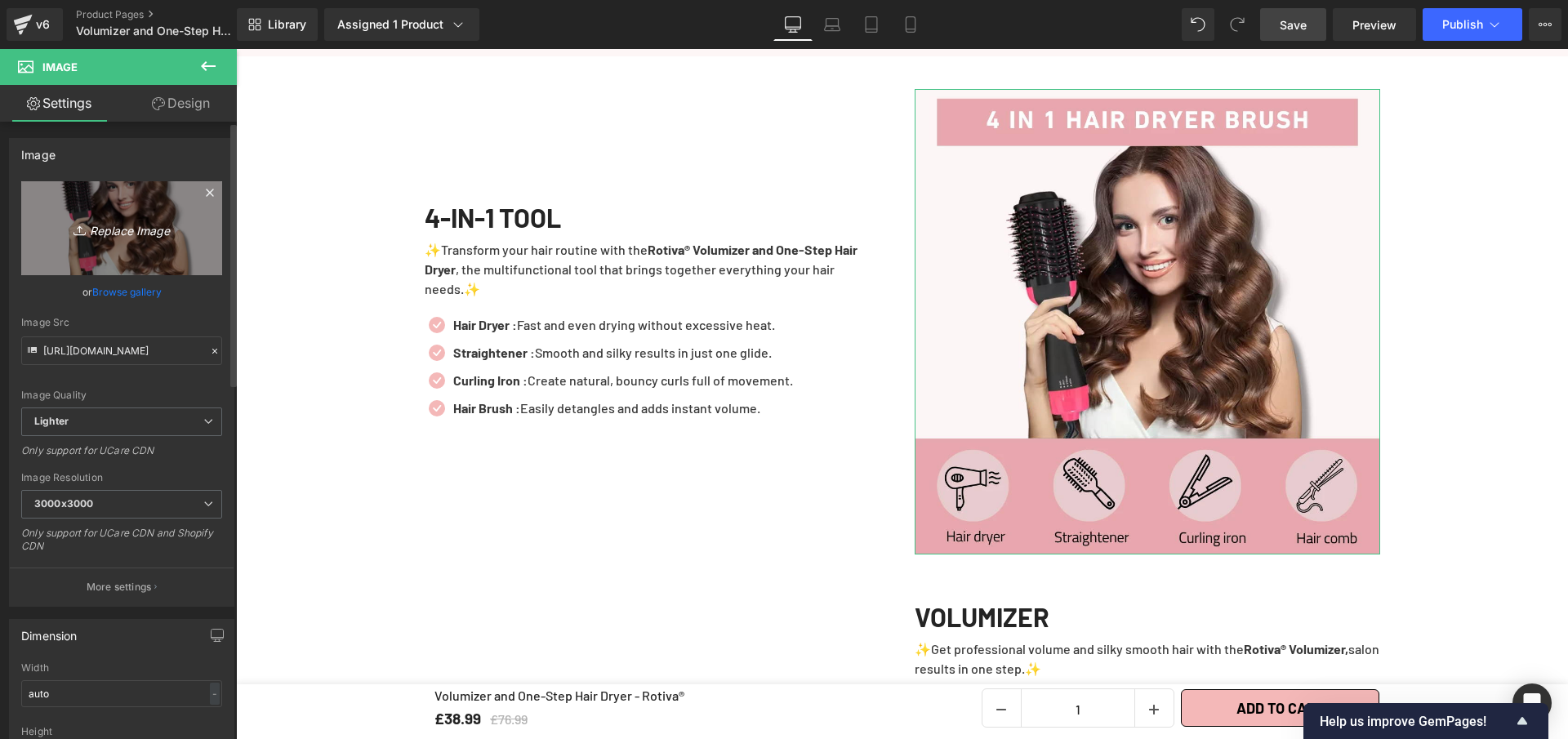
click at [106, 196] on link "Replace Image" at bounding box center [121, 228] width 201 height 94
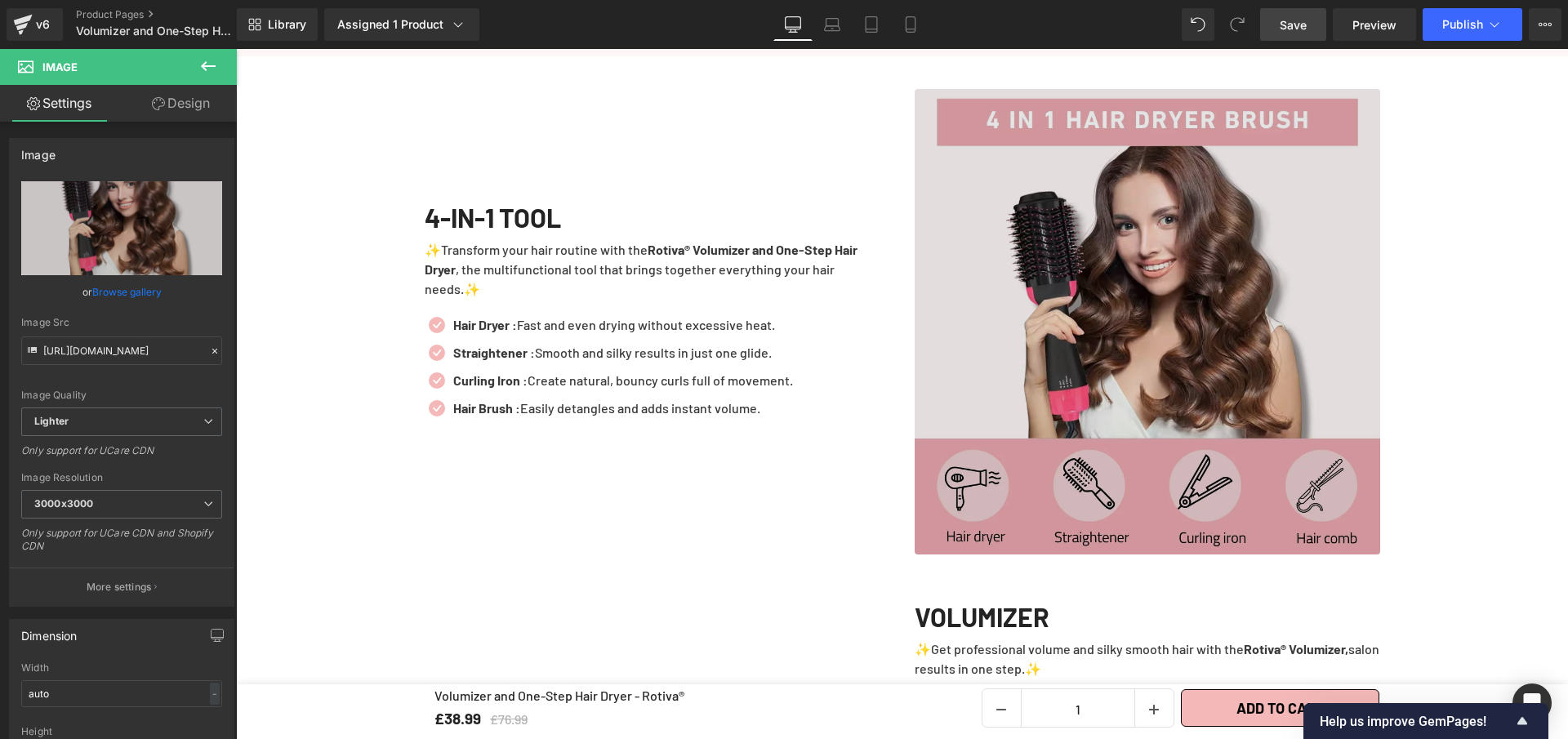
type input "C:\fakepath\Volumizer and One-Step Hair Dryer - Rotiva® (2).webp"
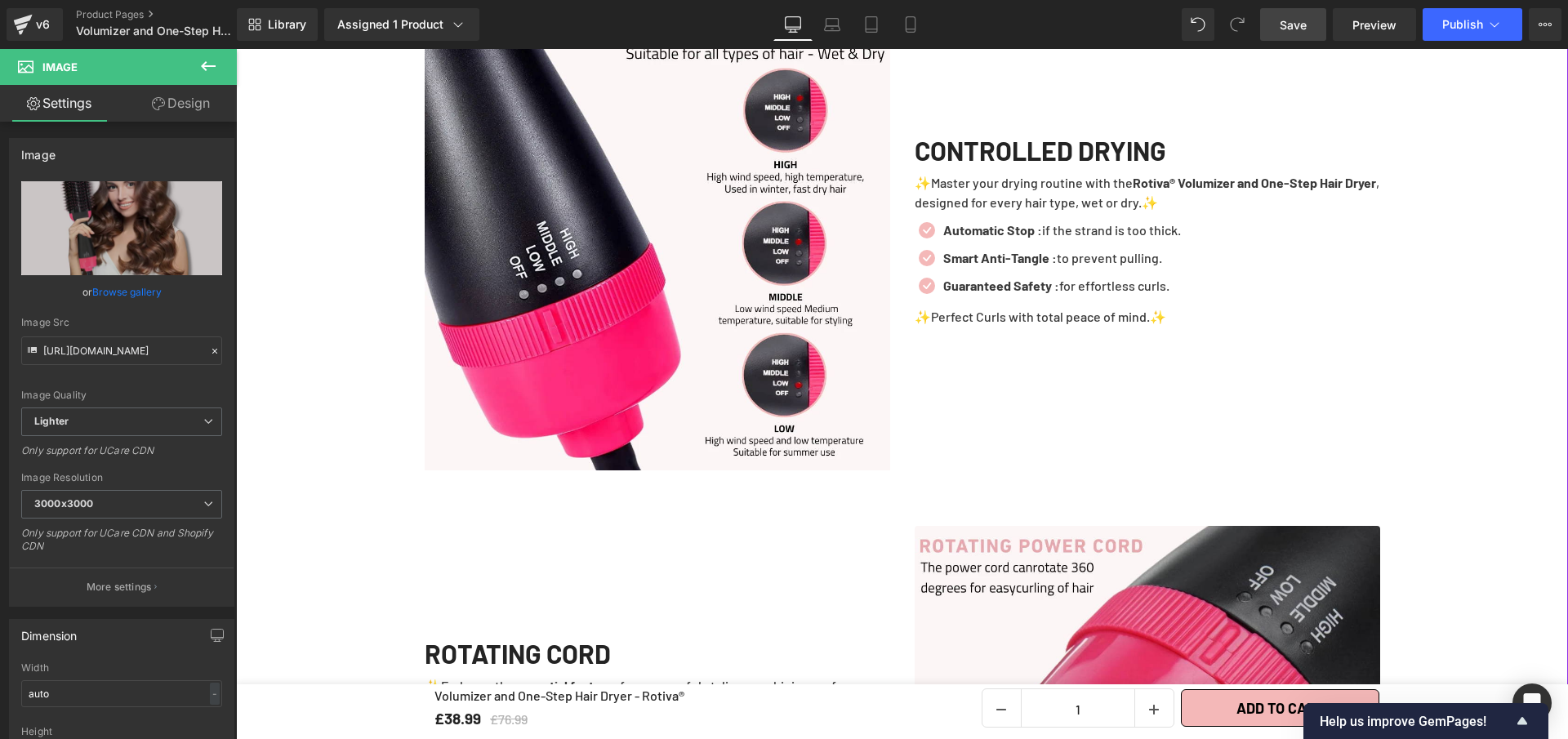
scroll to position [3645, 0]
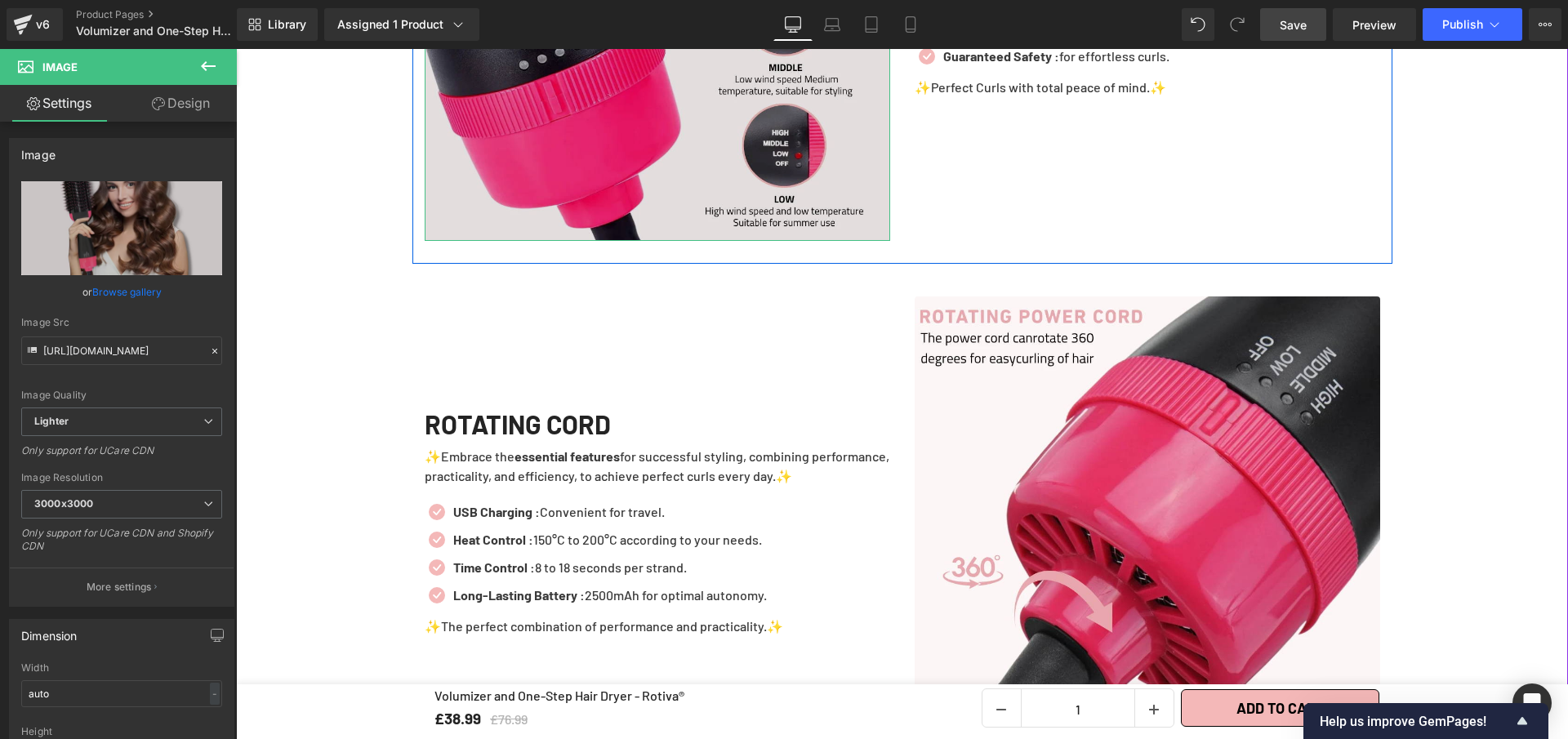
click at [662, 146] on img at bounding box center [657, 7] width 465 height 466
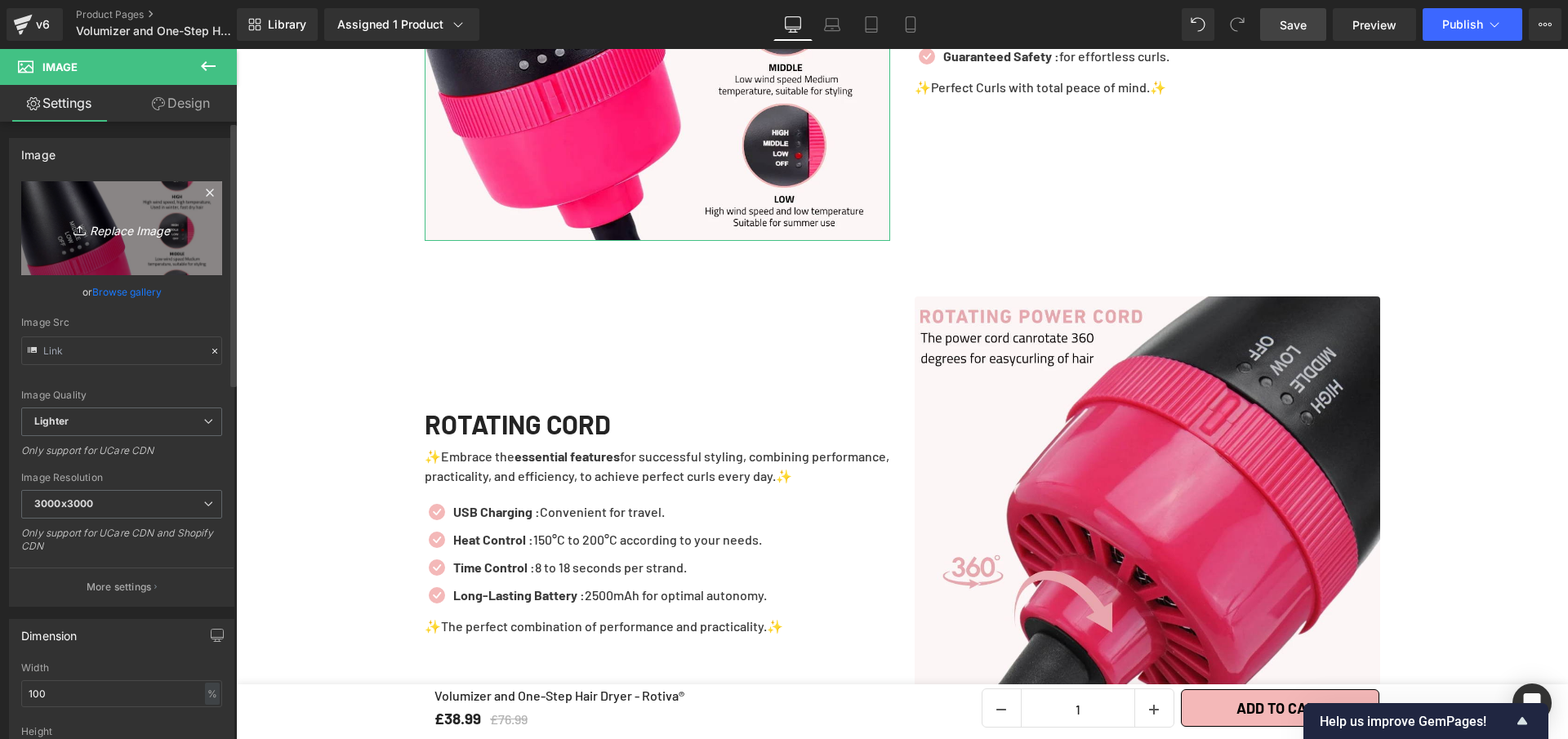
click at [102, 202] on link "Replace Image" at bounding box center [121, 228] width 201 height 94
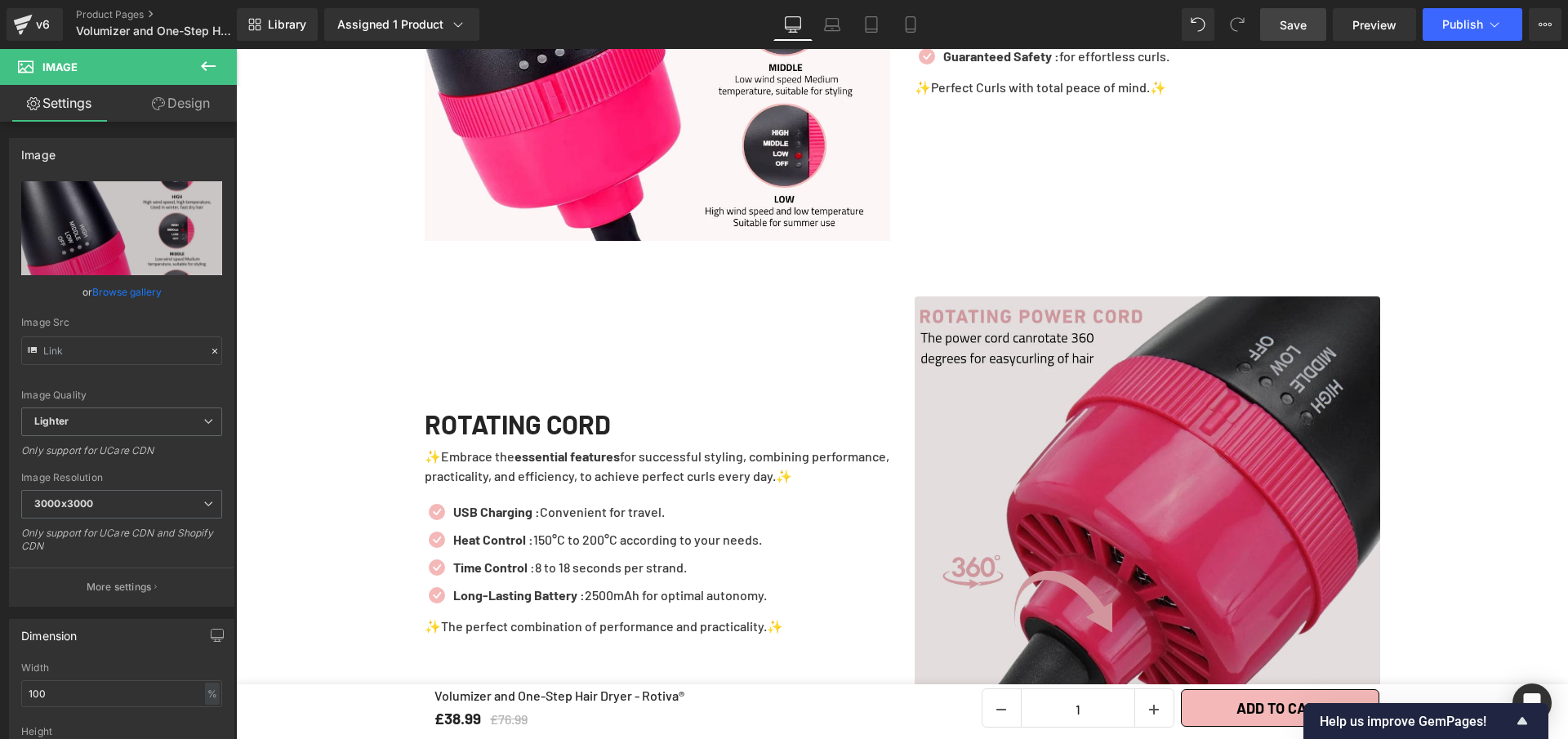
type input "C:\fakepath\Volumizer and One-Step Hair Dryer - Rotiva®.webp"
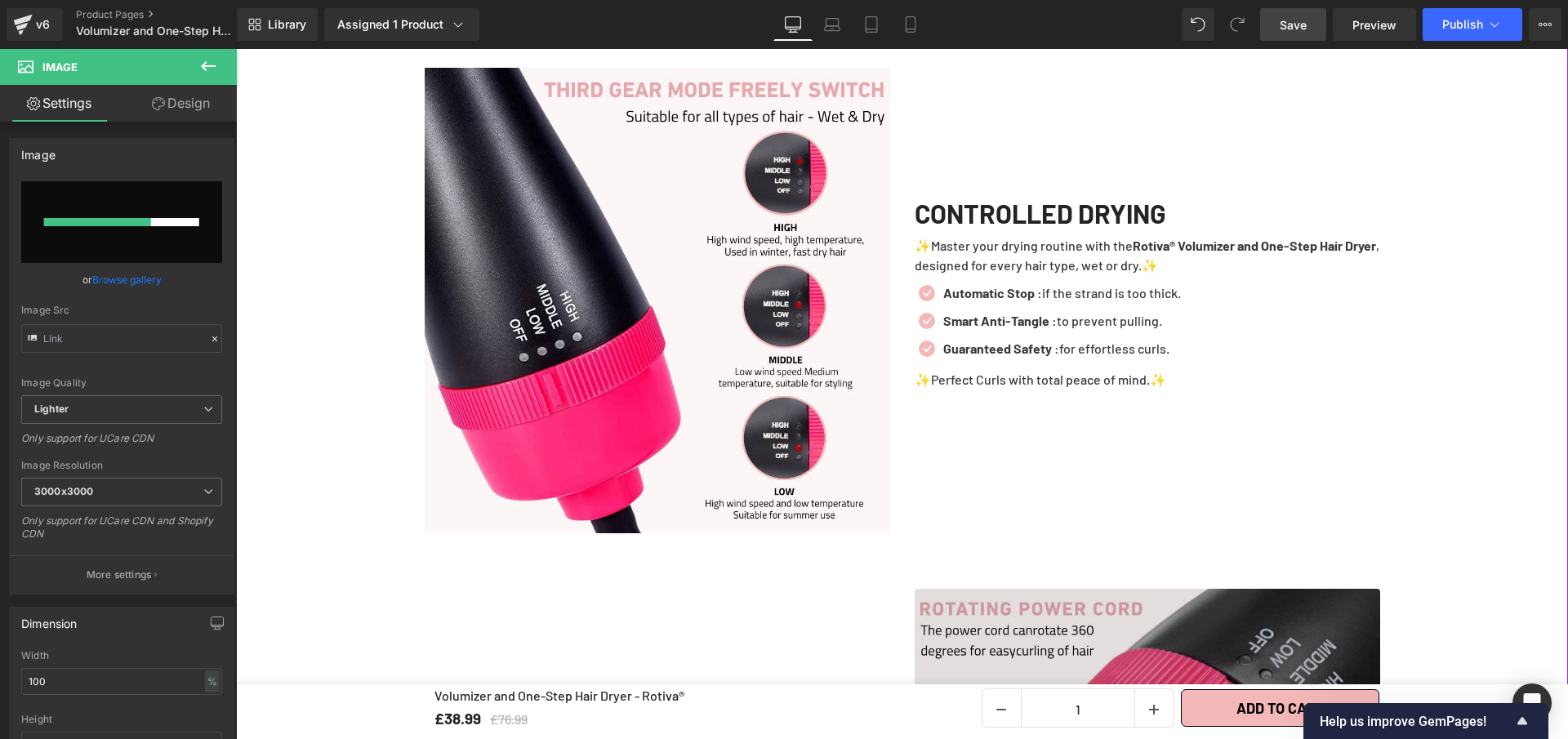
scroll to position [3260, 0]
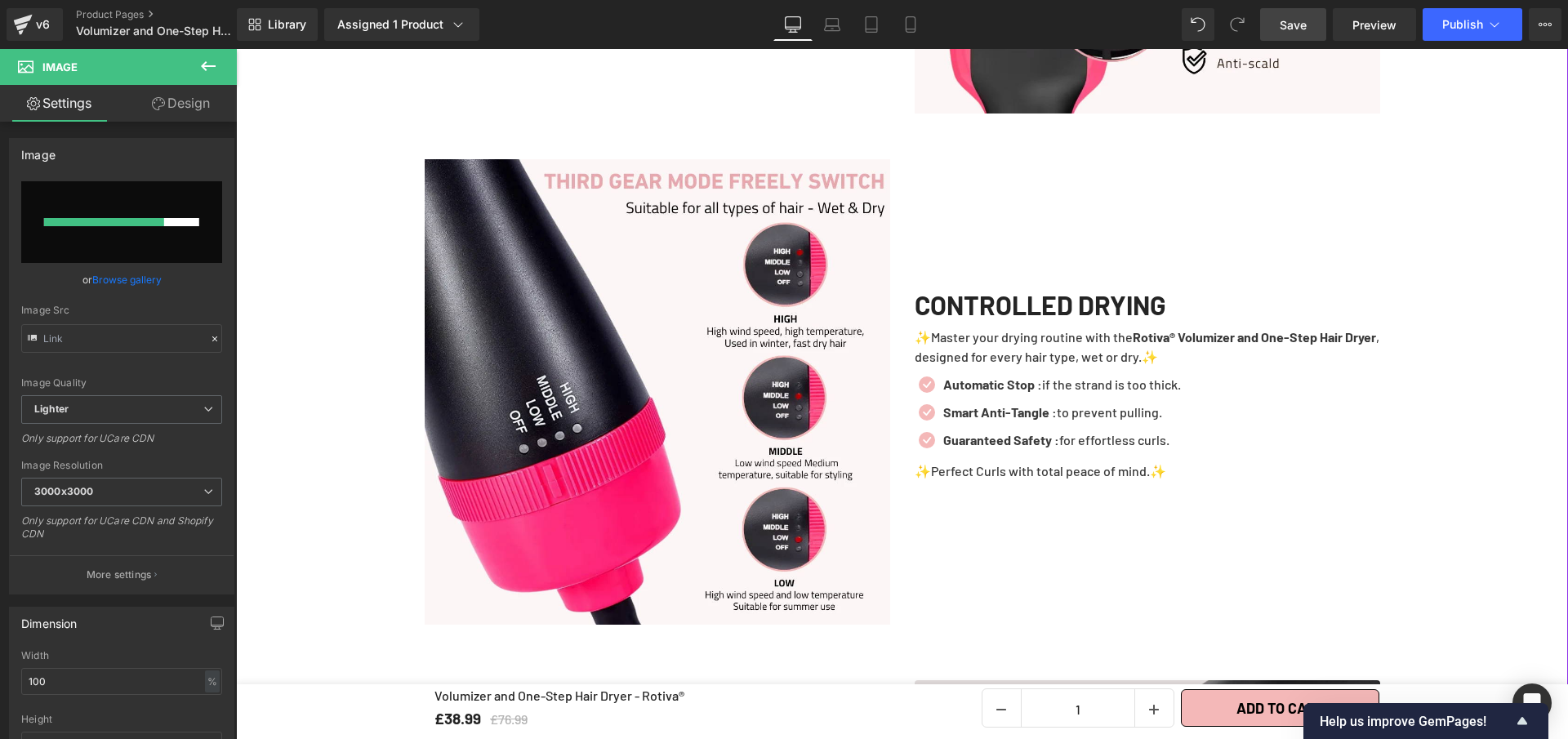
click at [1293, 588] on div "CONTROLLED DRYING Heading ✨Master your drying routine with the Rotiva® Volumize…" at bounding box center [1146, 392] width 490 height 466
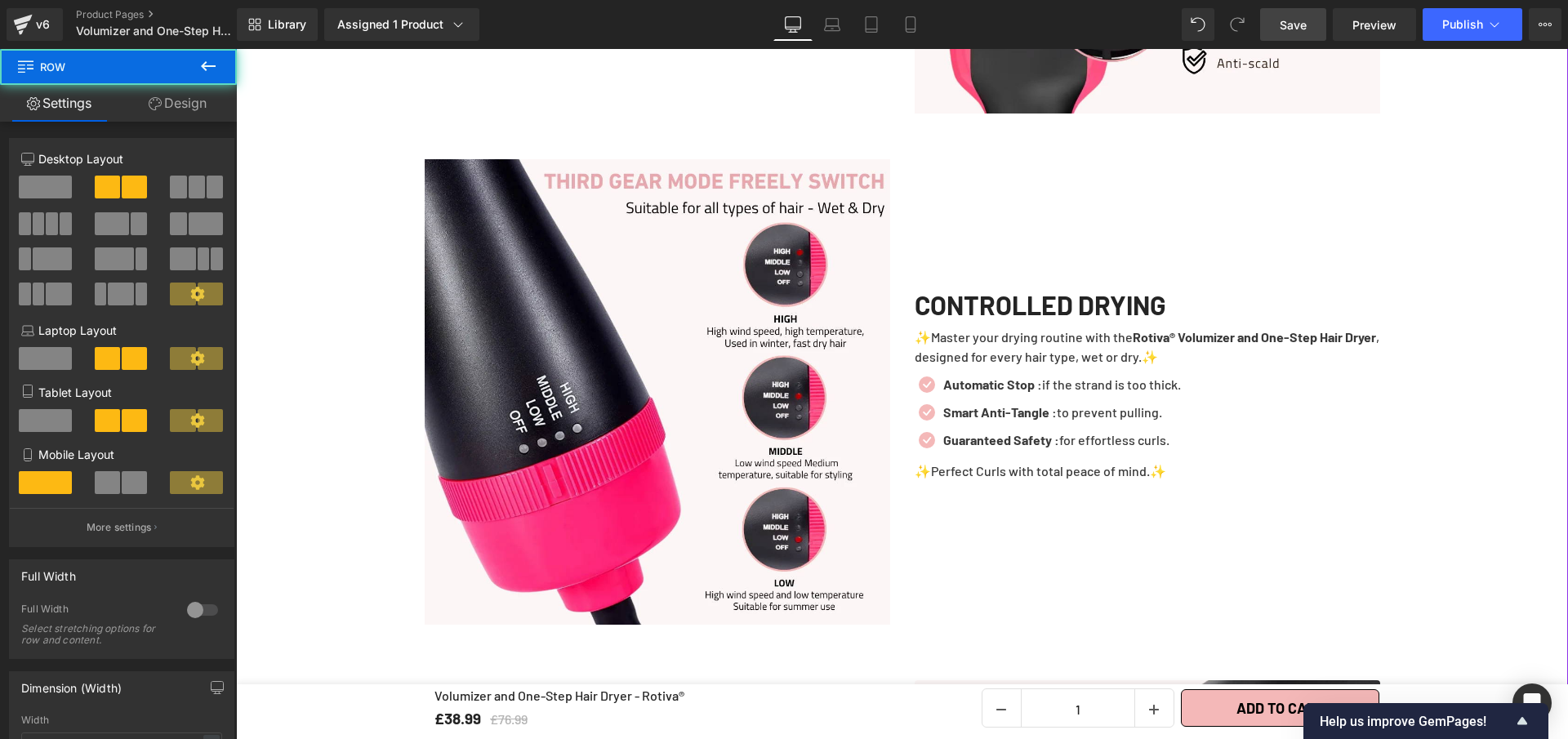
click at [575, 370] on img at bounding box center [657, 392] width 465 height 466
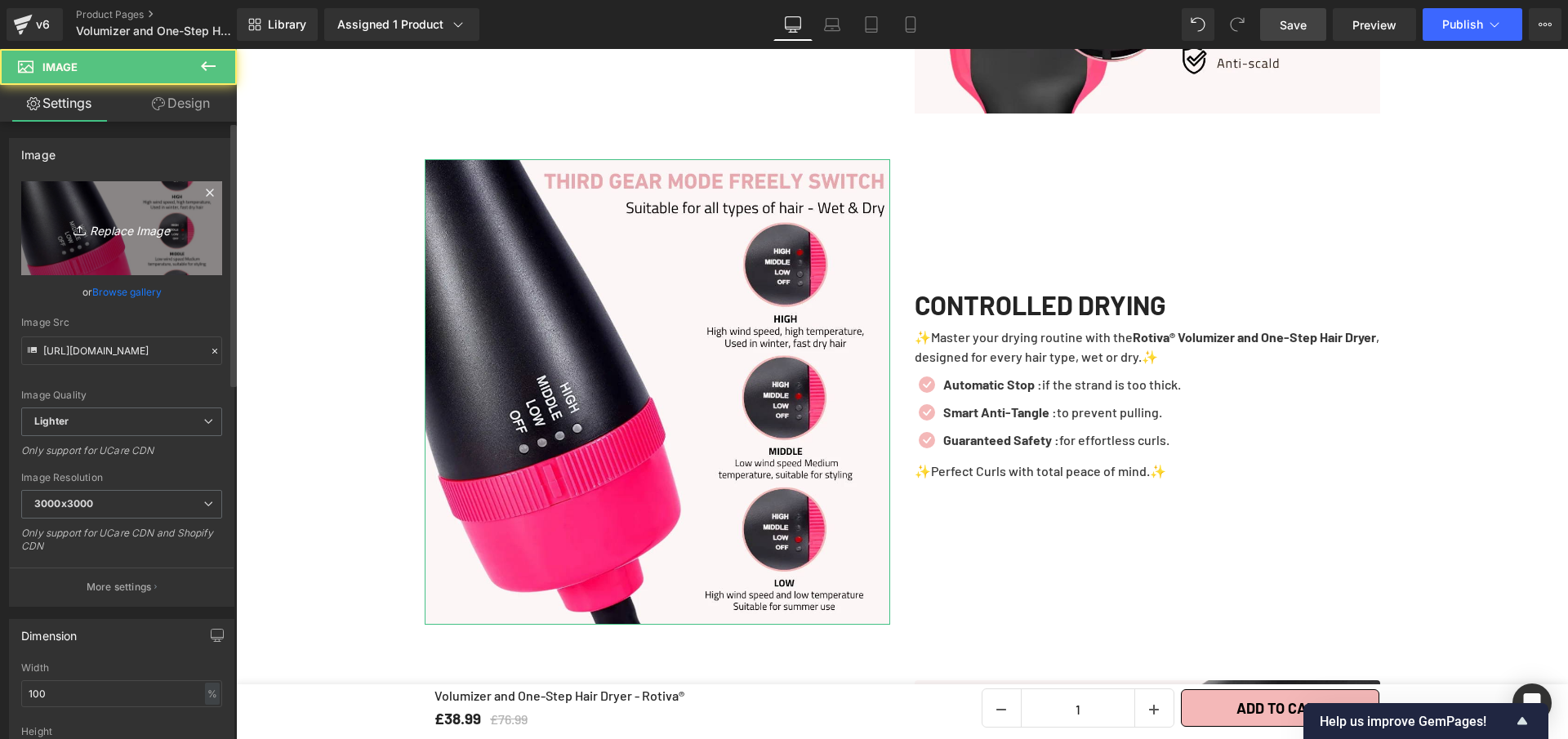
click at [99, 200] on link "Replace Image" at bounding box center [121, 228] width 201 height 94
type input "C:\fakepath\Volumizer and One-Step Hair Dryer - Rotiva®.webp"
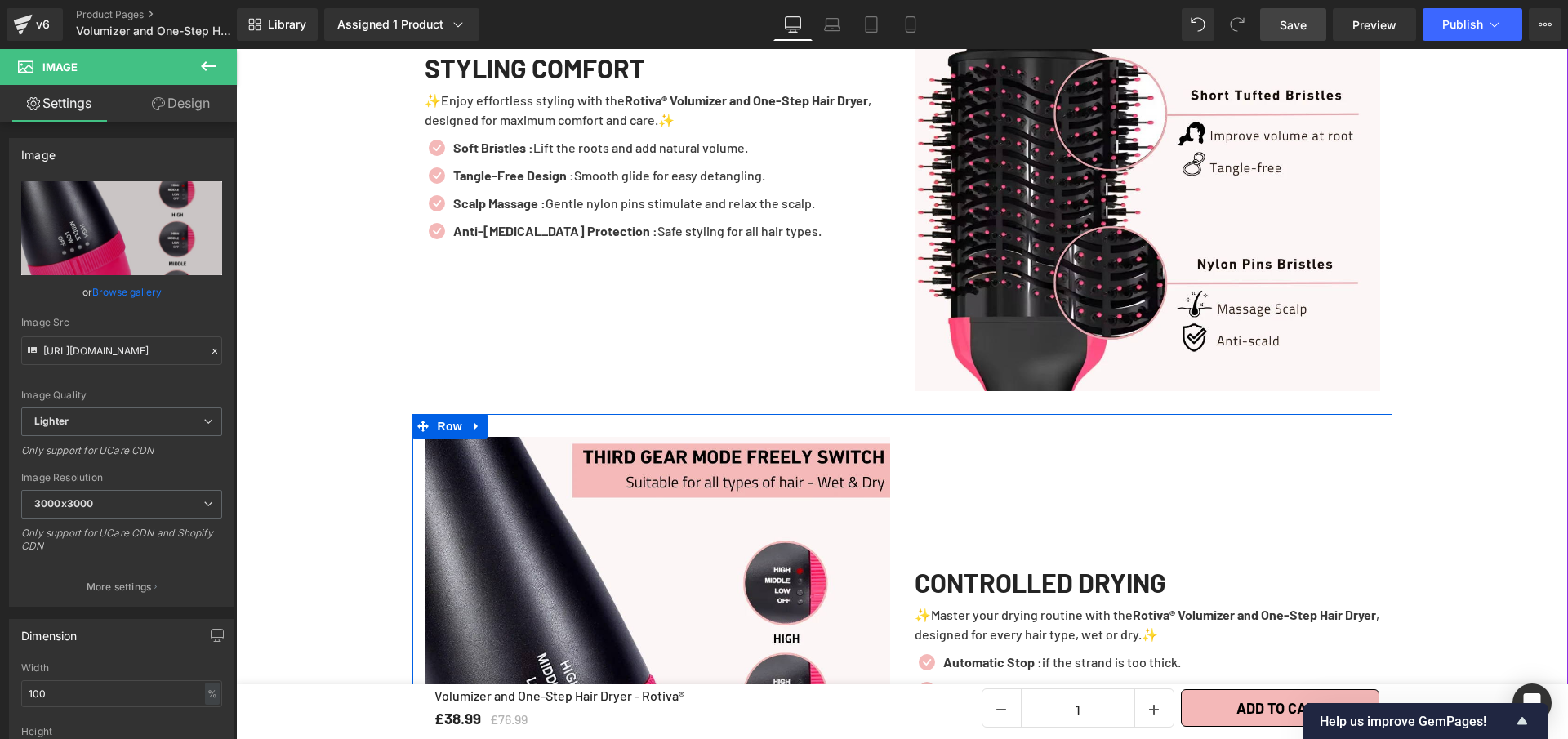
scroll to position [2924, 0]
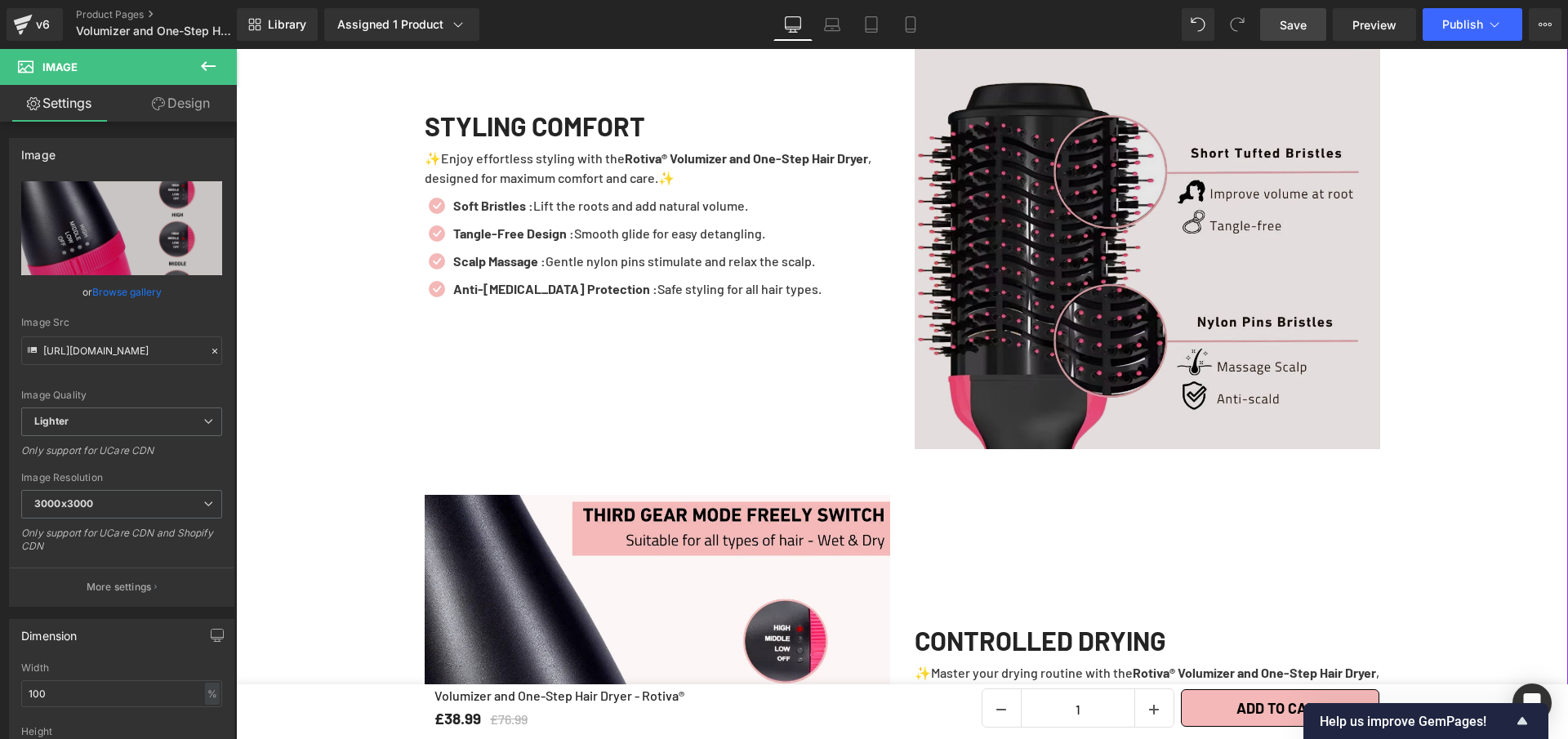
click at [1190, 377] on img at bounding box center [1147, 216] width 465 height 466
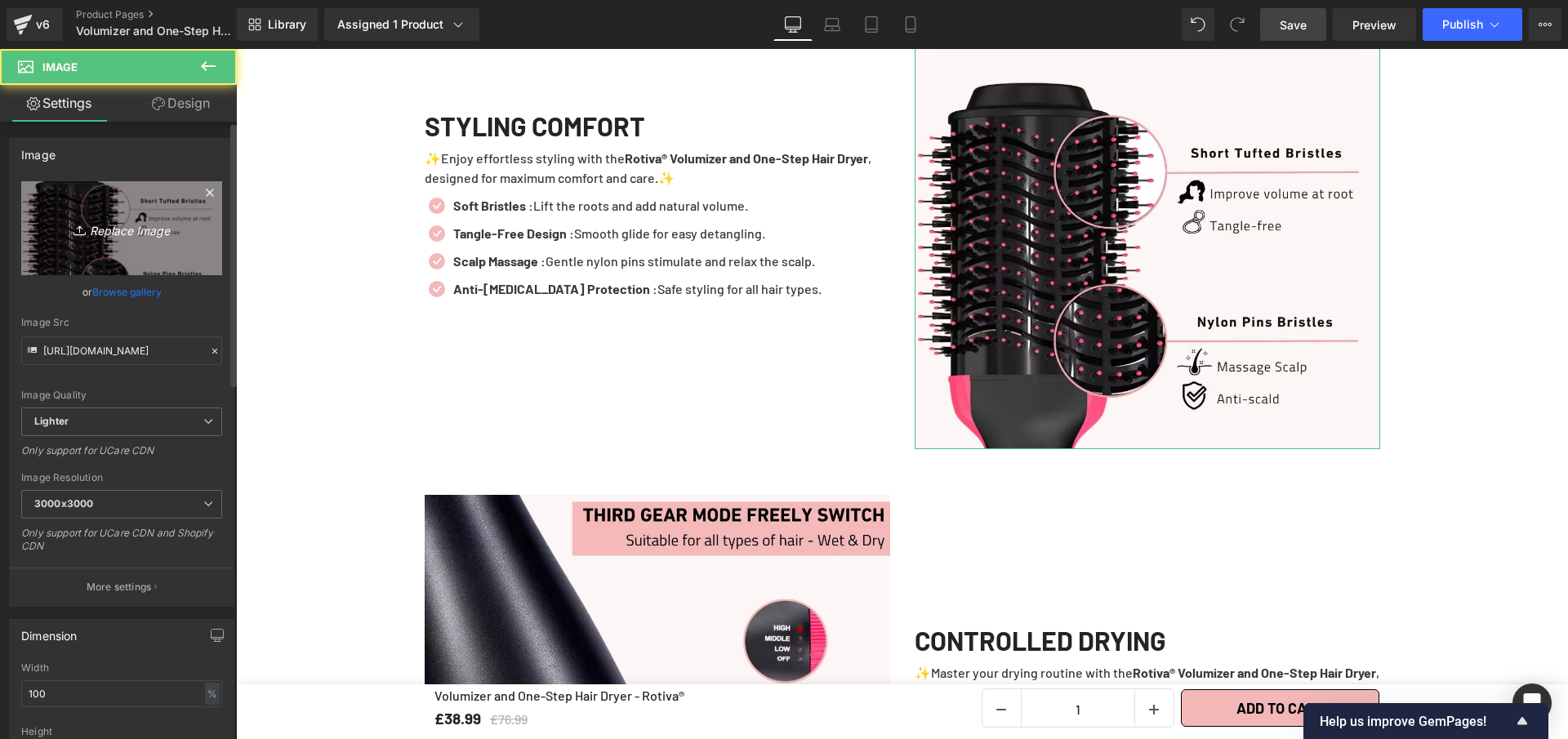
click at [78, 211] on link "Replace Image" at bounding box center [121, 228] width 201 height 94
type input "C:\fakepath\Volumizer and One-Step Hair Dryer - Rotiva® (6).webp"
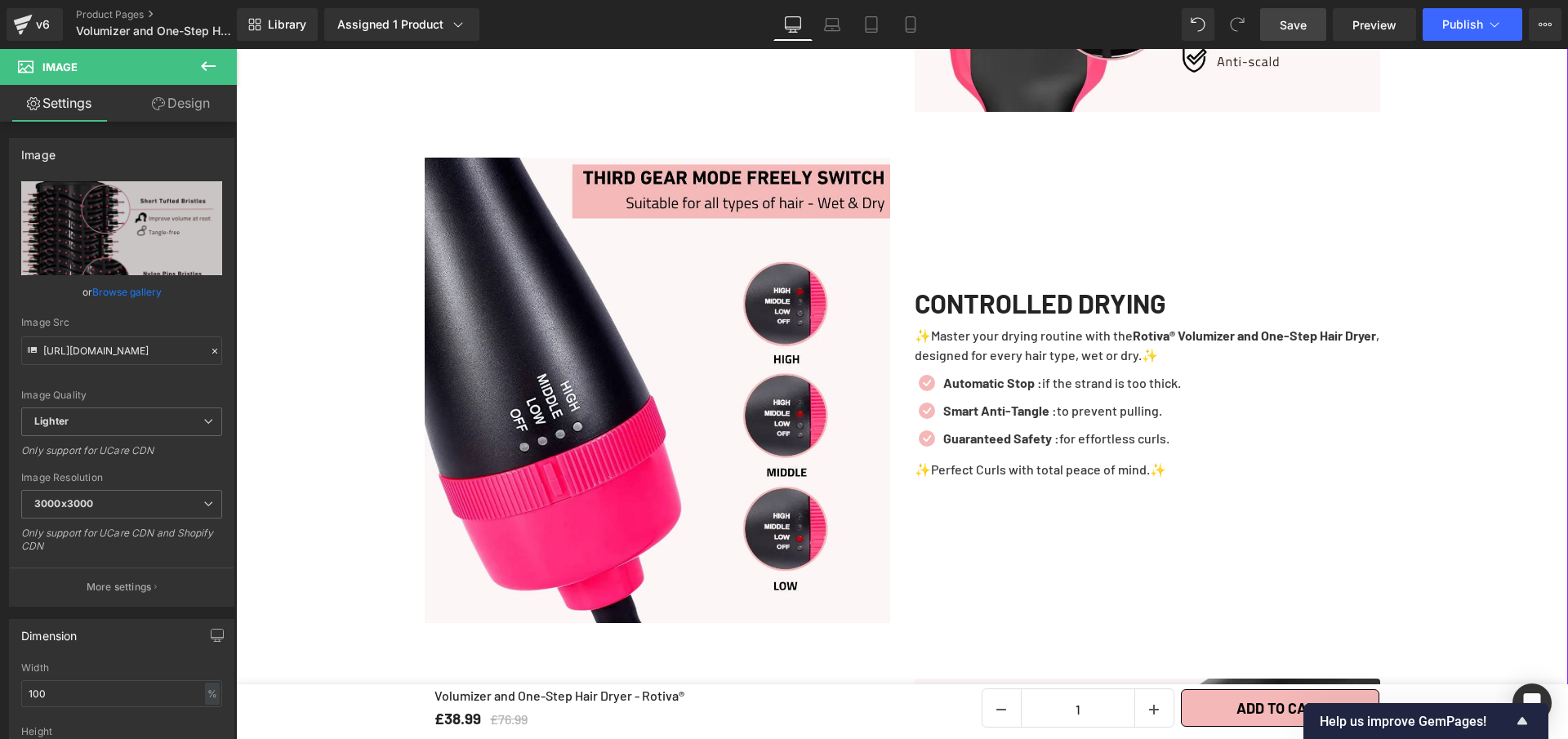
scroll to position [3287, 0]
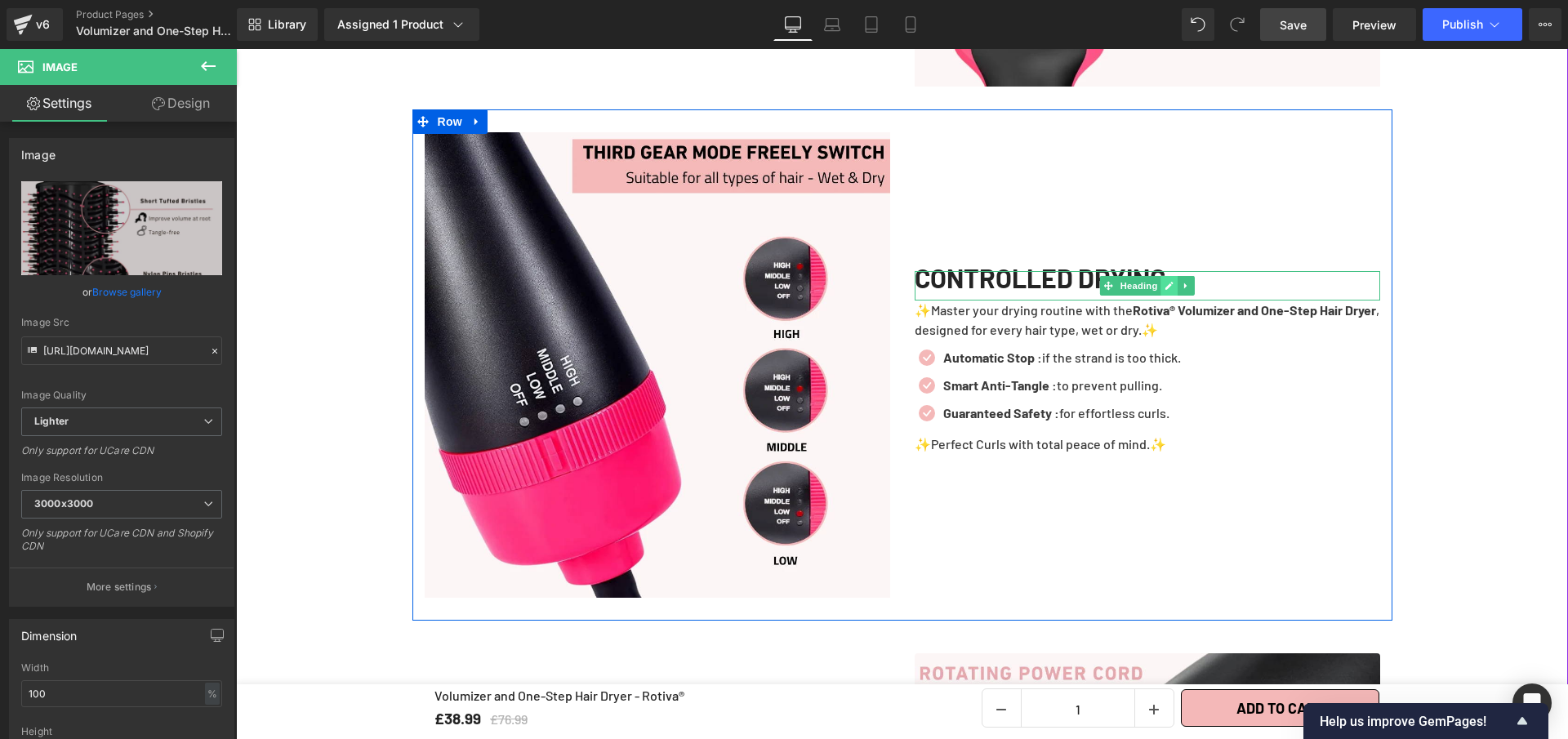
click at [1166, 291] on icon at bounding box center [1169, 286] width 9 height 10
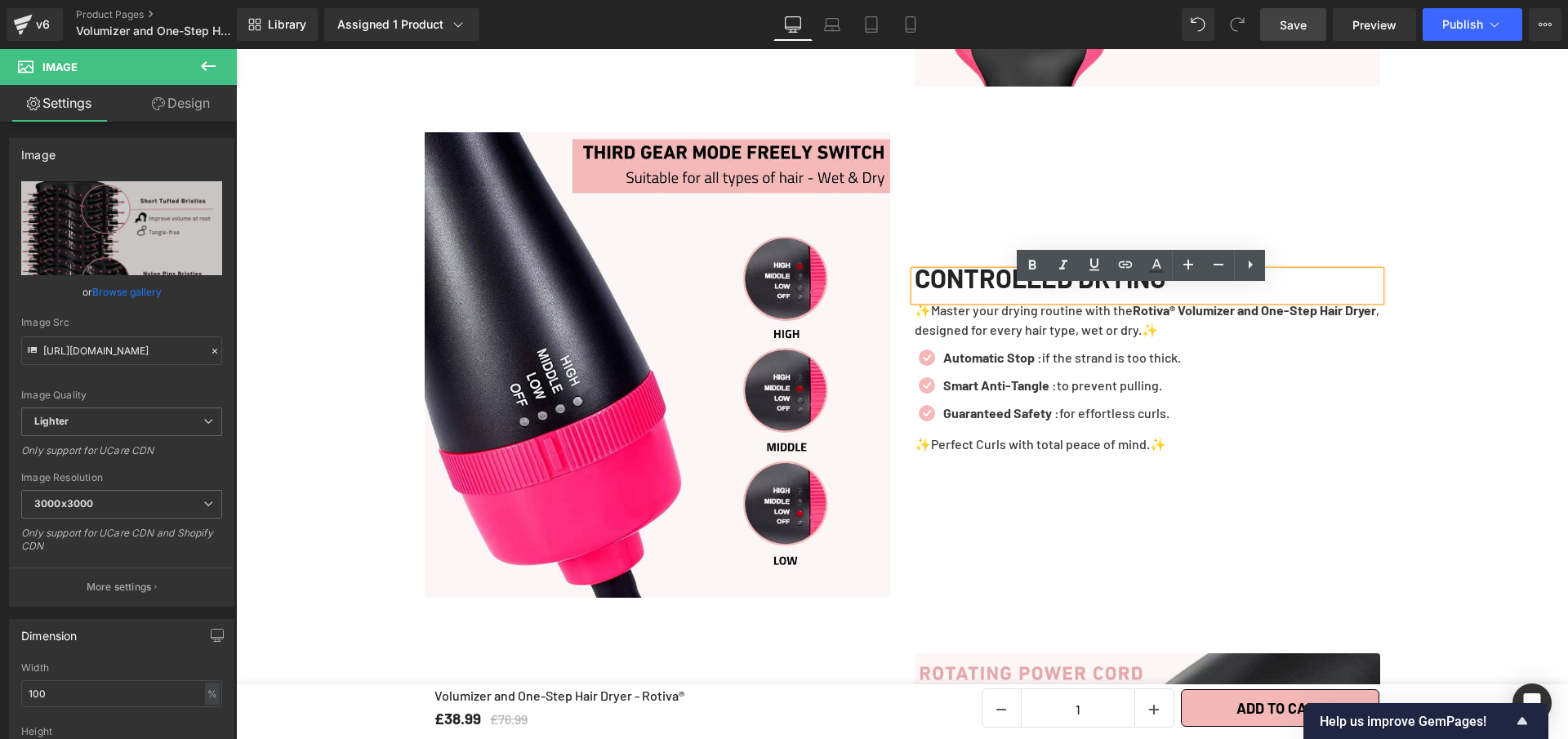
click at [1166, 285] on h1 "CONTROLLED DRYING" at bounding box center [1147, 278] width 465 height 13
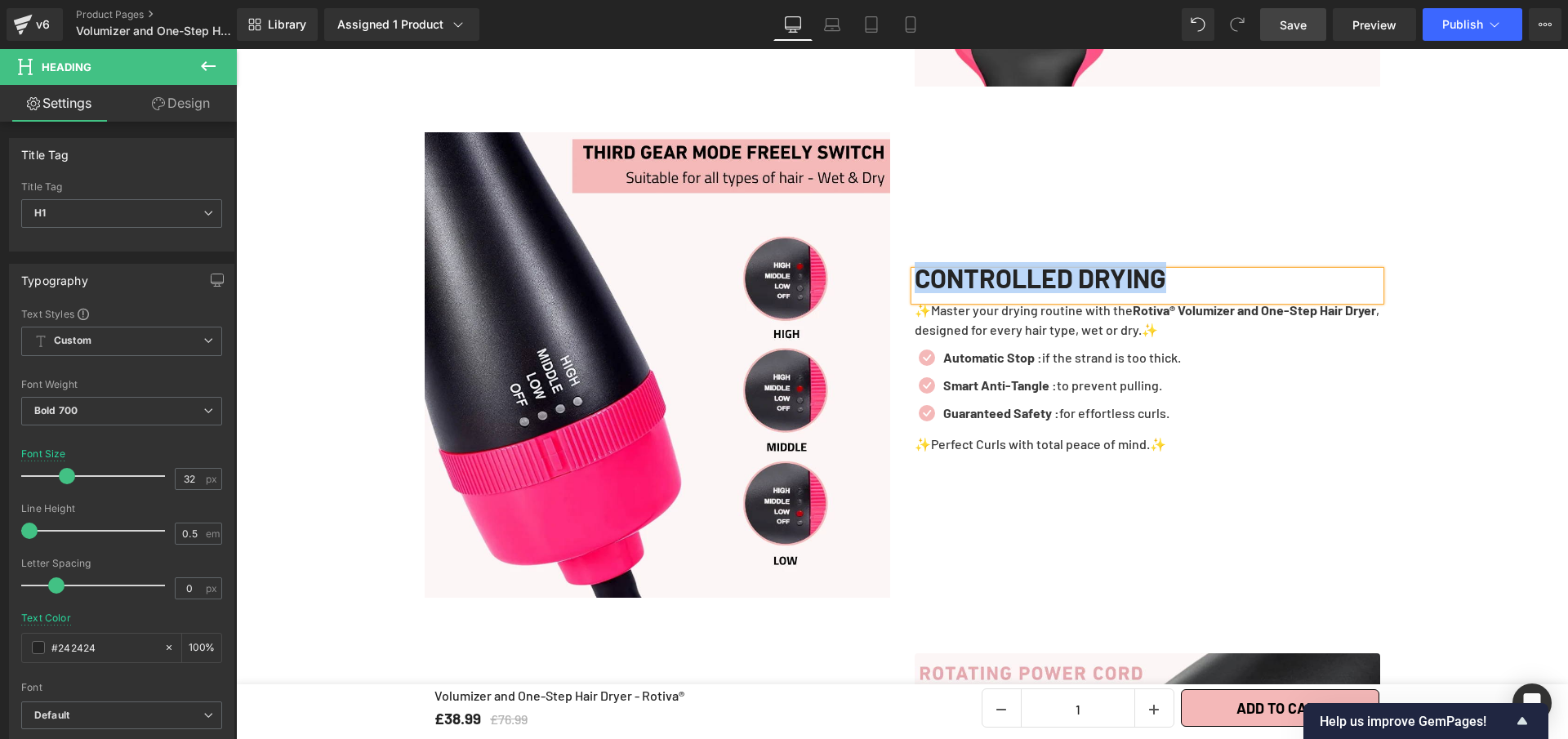
copy h1 "CONTROLLED DRYING"
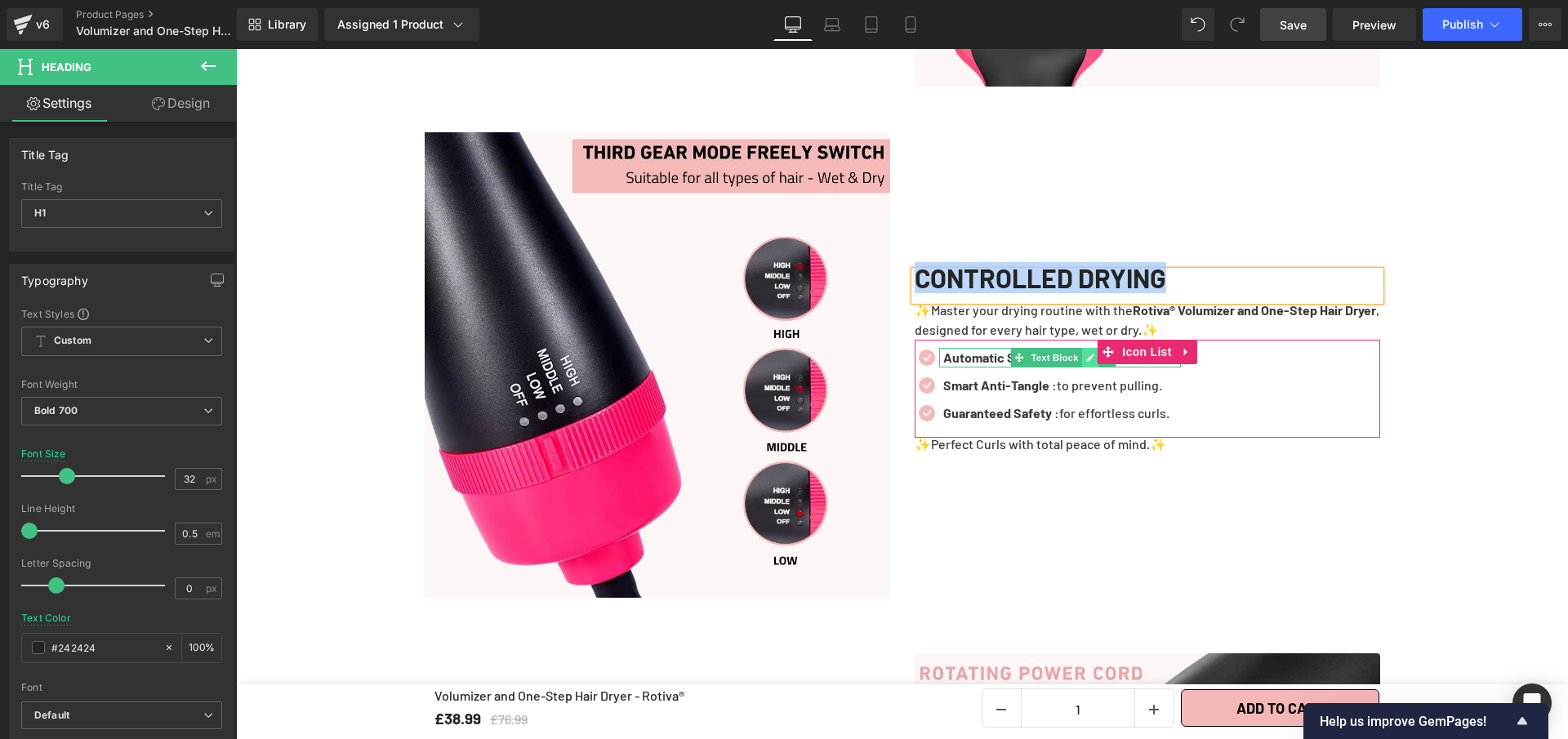
click at [1087, 362] on icon at bounding box center [1090, 357] width 8 height 8
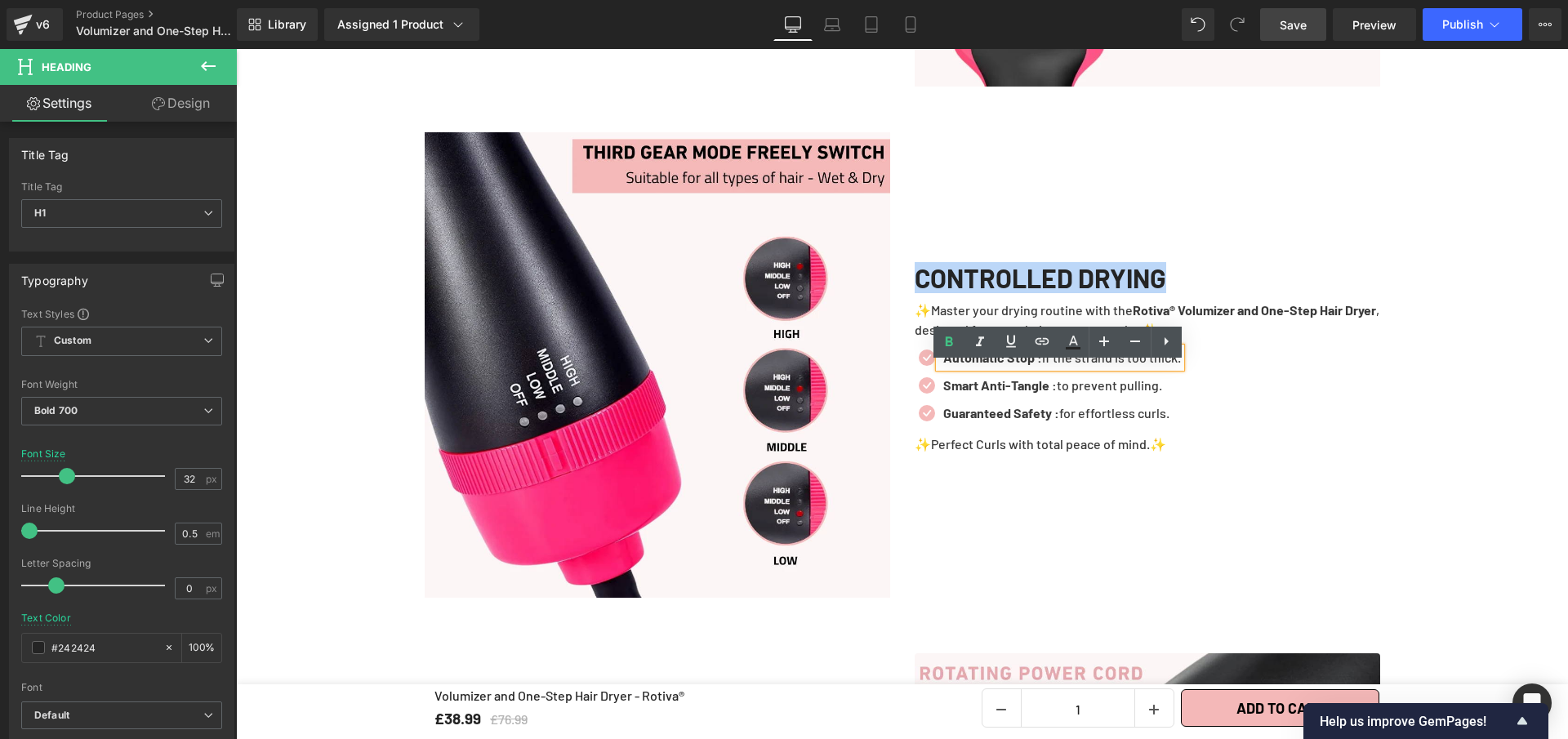
click at [1081, 368] on p "Automatic Stop : if the strand is too thick." at bounding box center [1062, 357] width 238 height 20
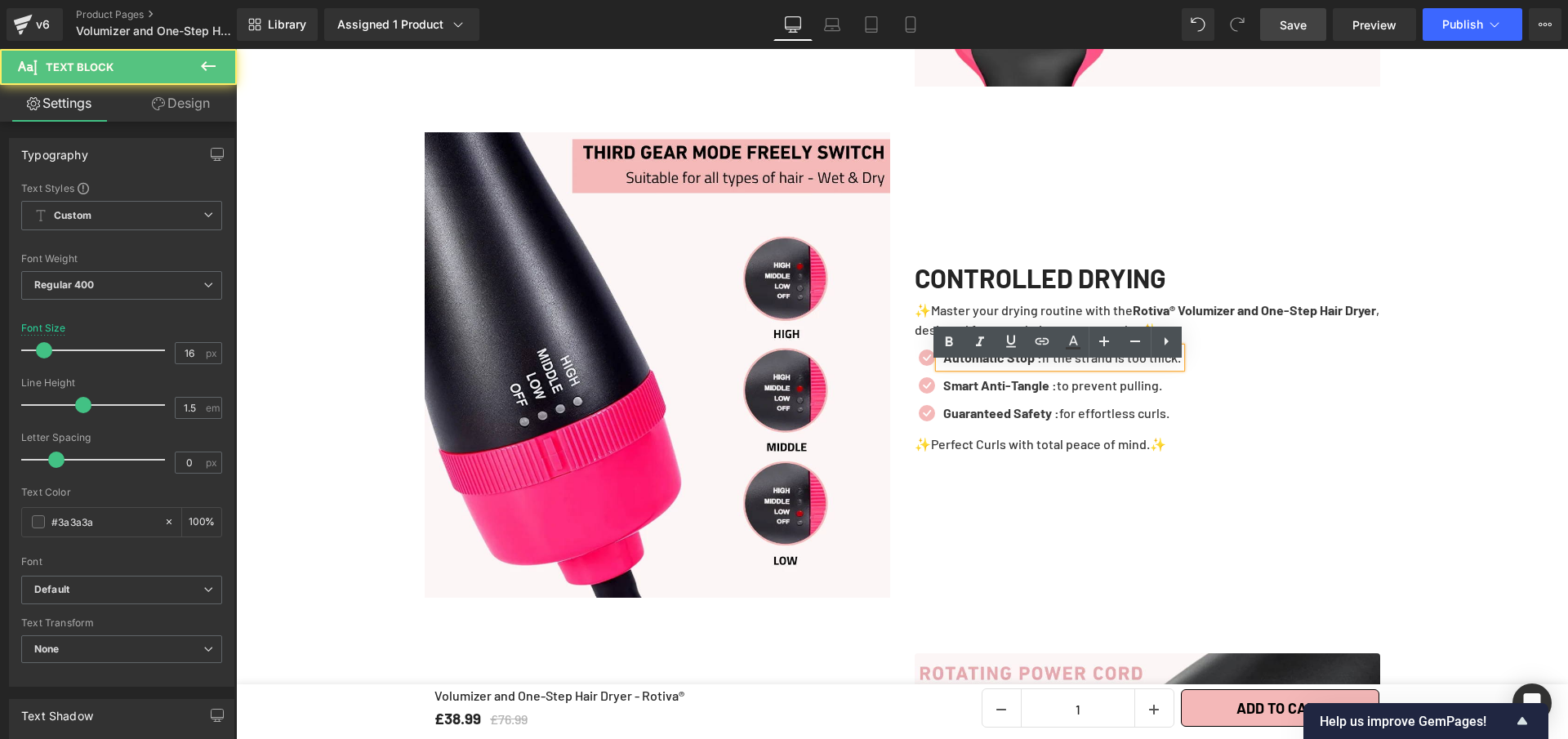
click at [1081, 368] on p "Automatic Stop : if the strand is too thick." at bounding box center [1062, 357] width 238 height 20
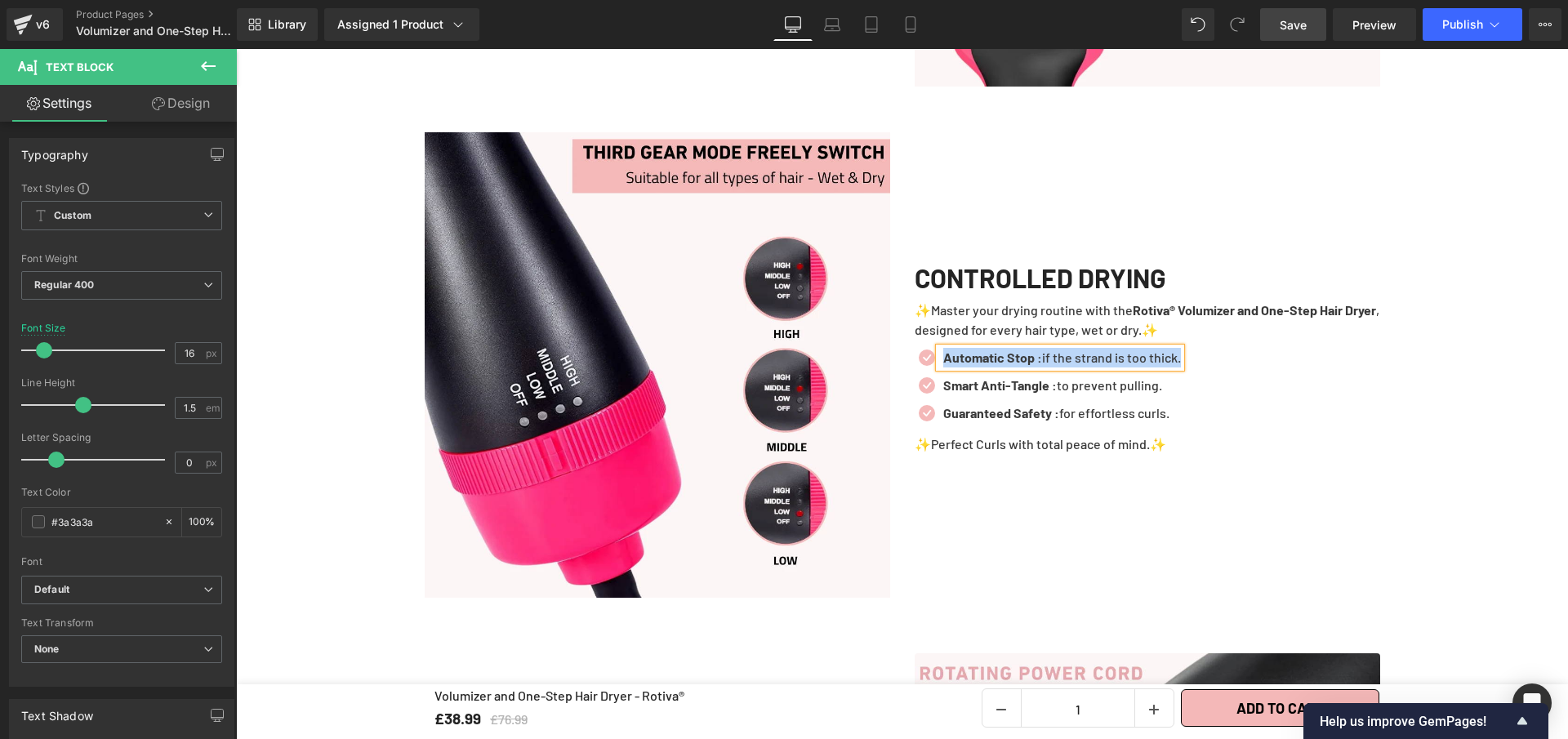
paste div
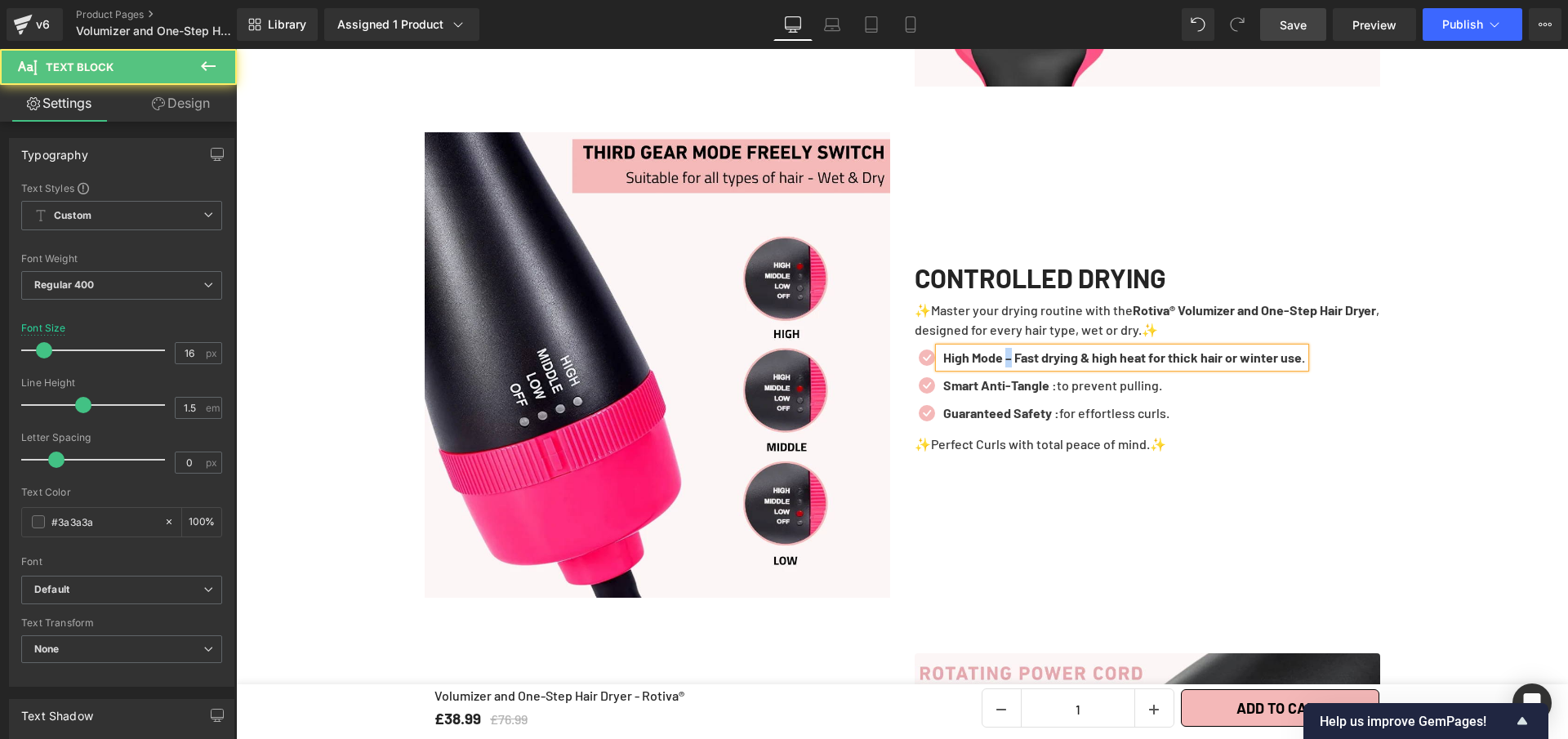
click at [1007, 365] on b "High Mode – Fast drying & high heat for thick hair or winter use." at bounding box center [1124, 357] width 362 height 16
drag, startPoint x: 1016, startPoint y: 377, endPoint x: 1342, endPoint y: 381, distance: 326.0
click at [1342, 381] on div "Icon High Mode : Fast drying & high heat for thick hair or winter use. Text Blo…" at bounding box center [1147, 389] width 465 height 83
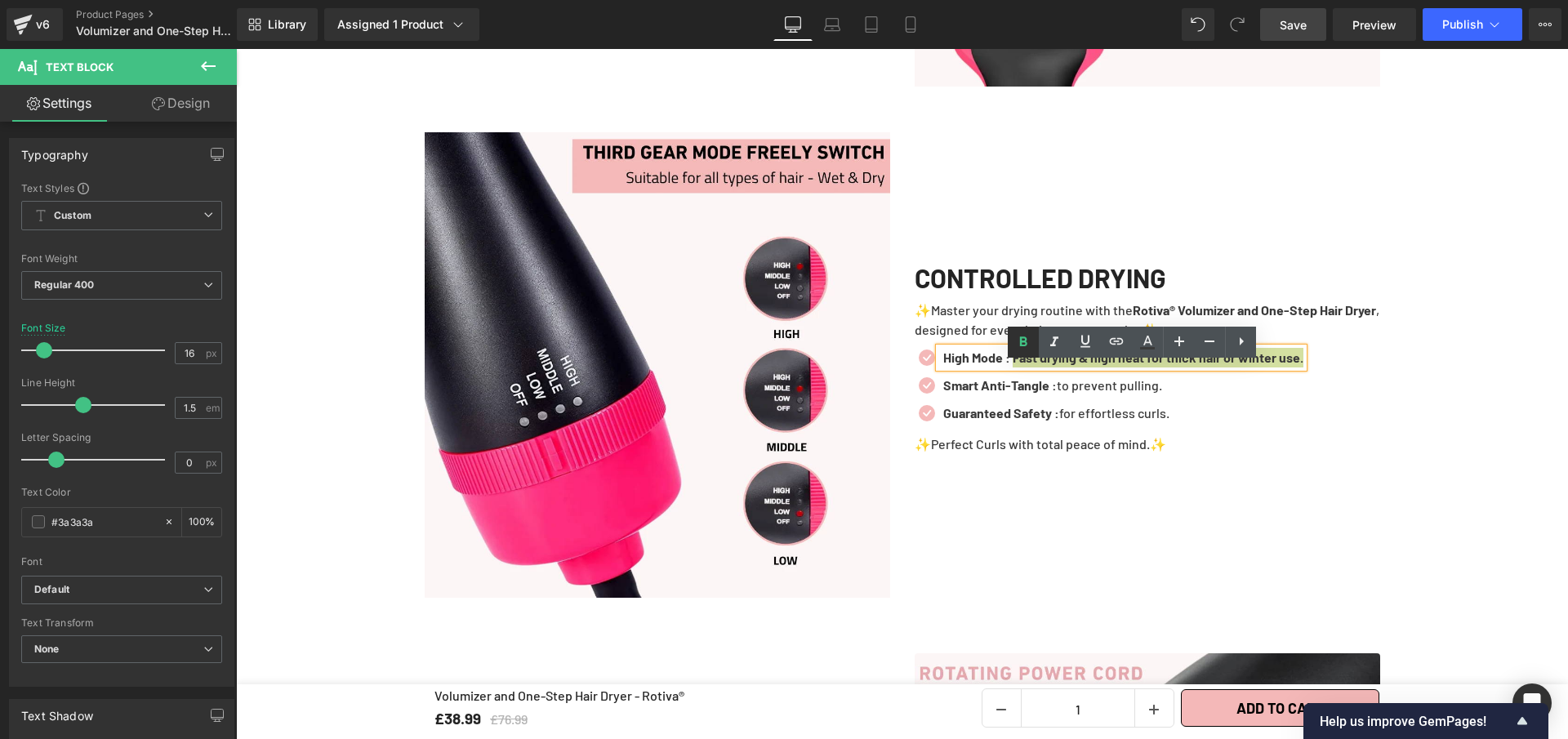
click at [1025, 338] on icon at bounding box center [1024, 342] width 7 height 10
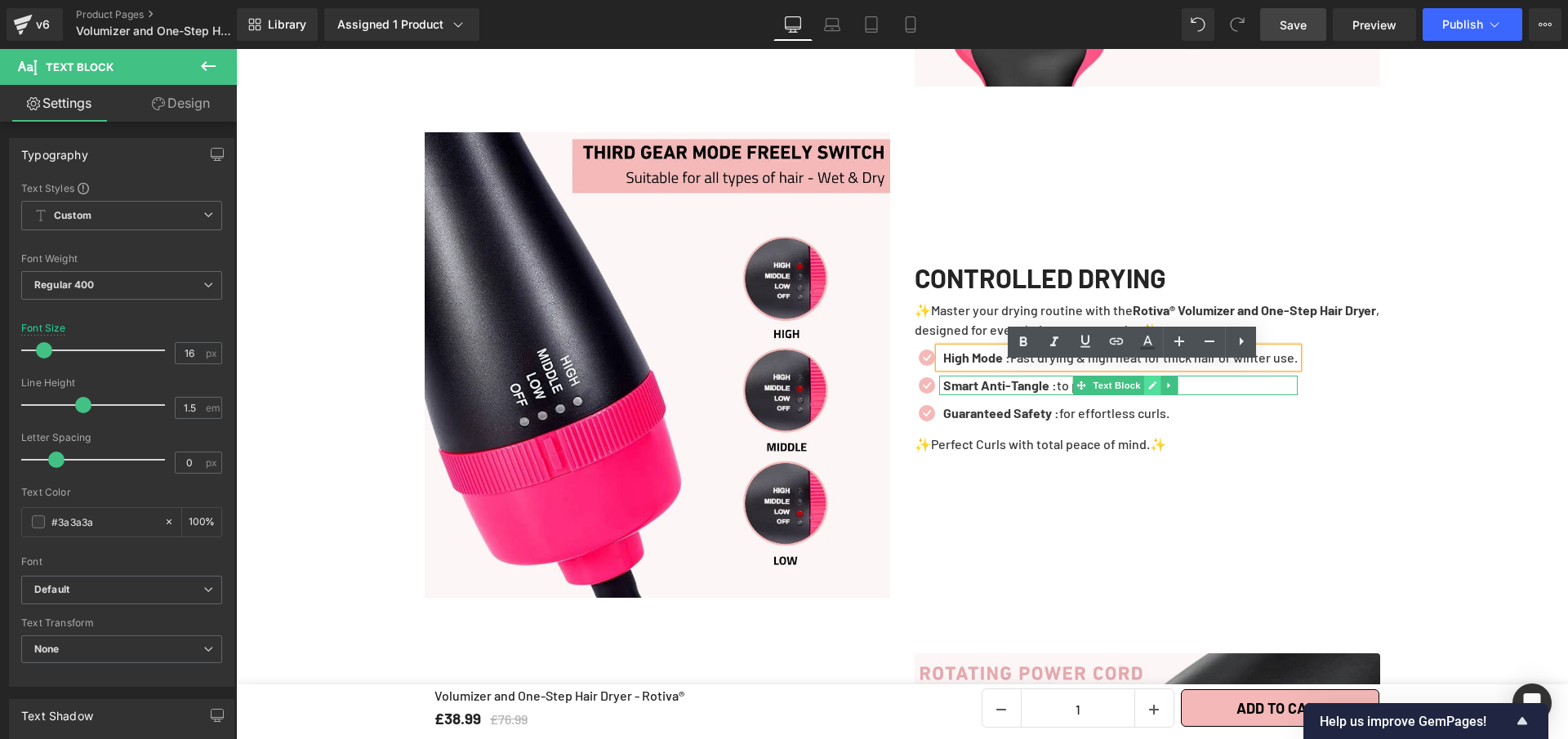
click at [1145, 396] on link at bounding box center [1153, 385] width 17 height 20
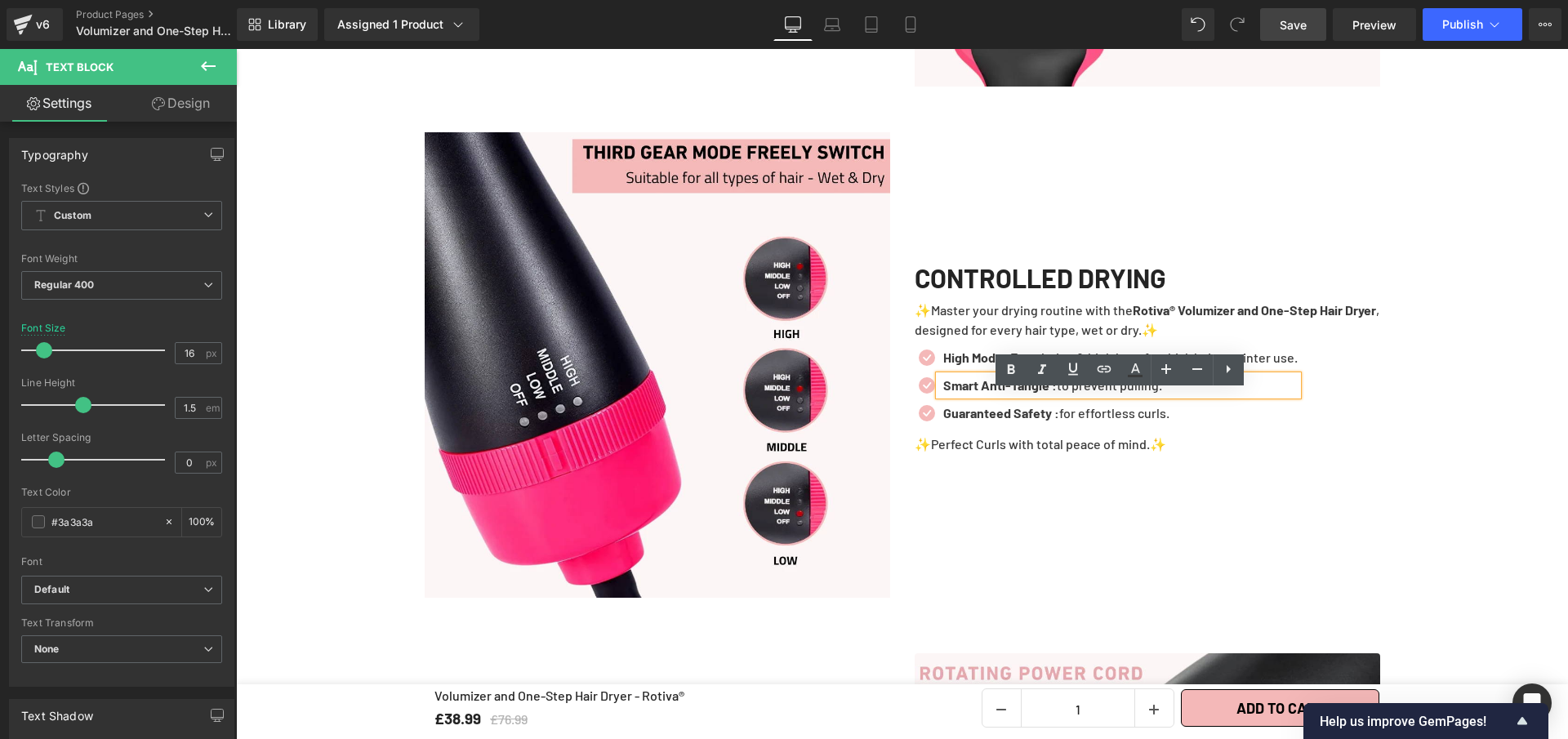
click at [1140, 396] on p "Smart Anti-Tangle : to prevent pulling." at bounding box center [1120, 385] width 354 height 20
paste div
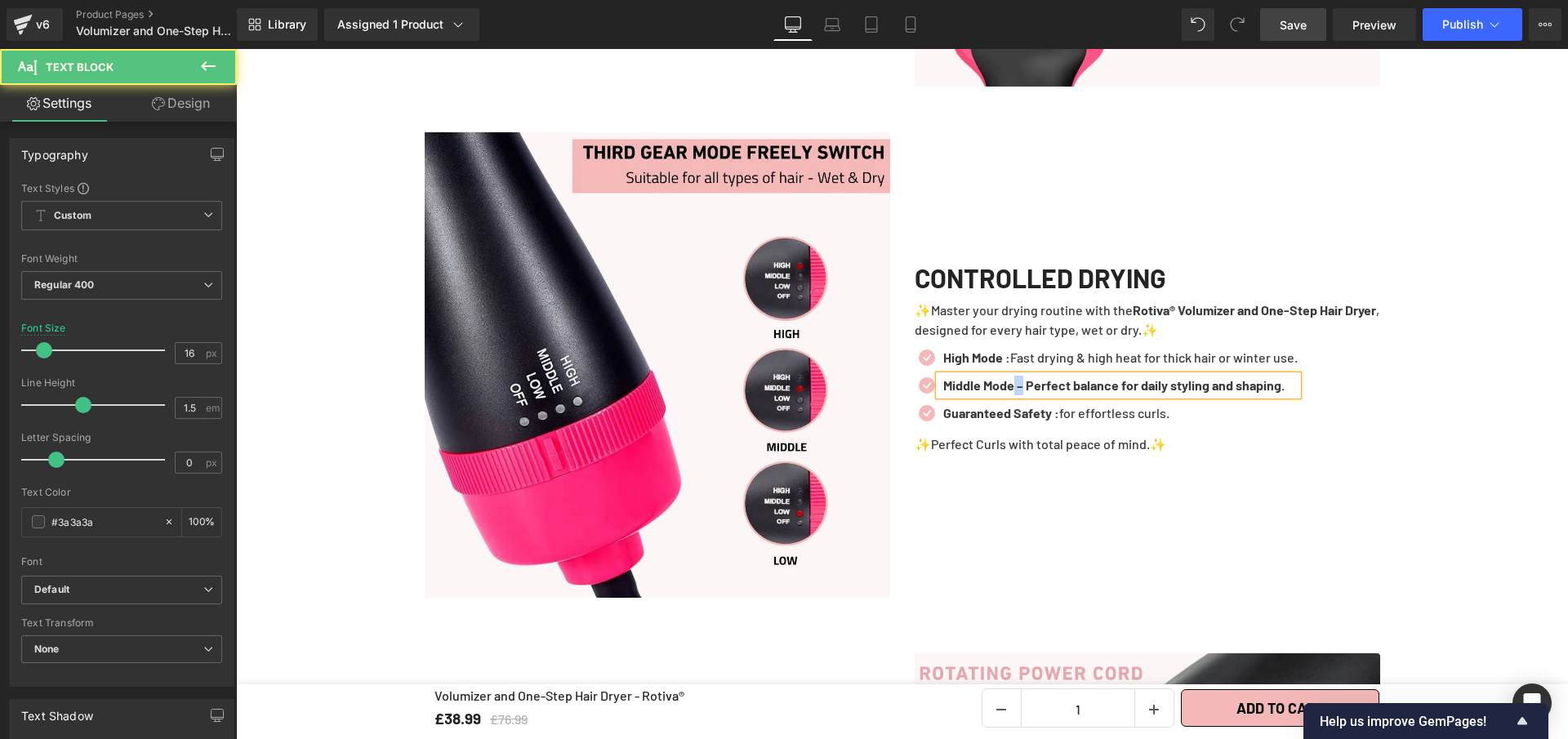
click at [1018, 393] on b "Middle Mode – Perfect balance for daily styling and shaping." at bounding box center [1114, 384] width 341 height 16
drag, startPoint x: 1027, startPoint y: 404, endPoint x: 1295, endPoint y: 412, distance: 268.1
click at [1295, 396] on div "Middle Mode: Perfect balance for daily styling and shaping." at bounding box center [1118, 385] width 358 height 20
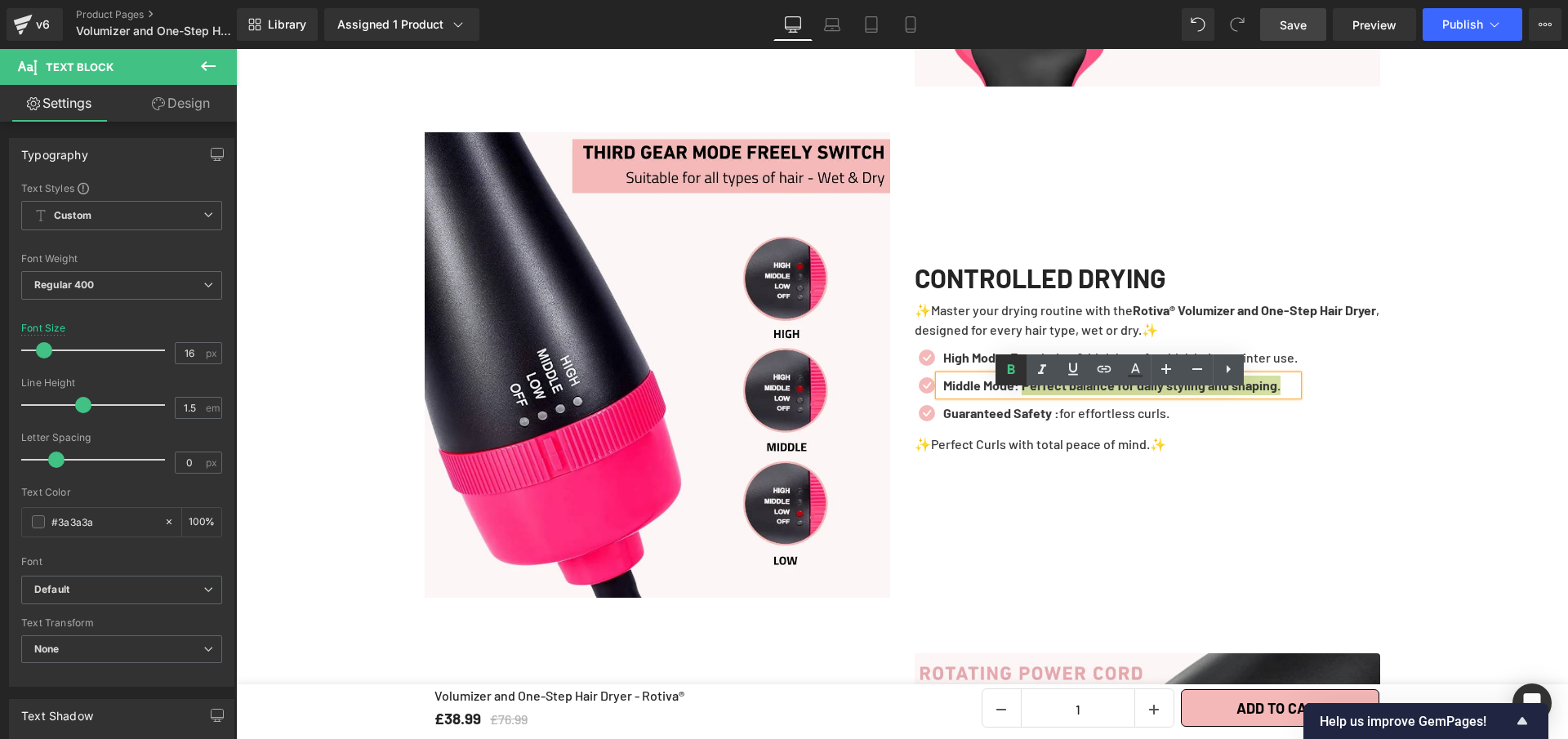
click at [1007, 372] on icon at bounding box center [1011, 369] width 7 height 10
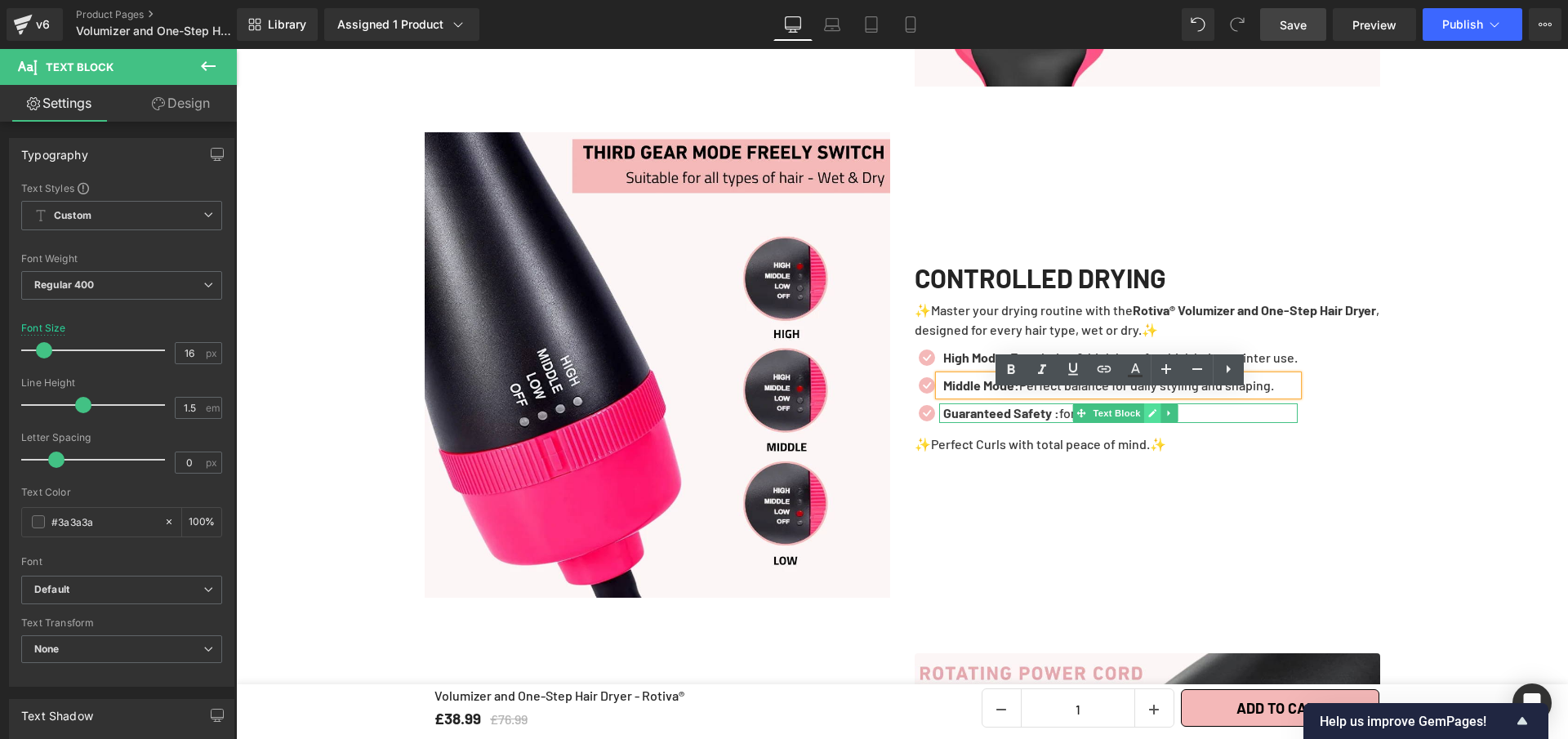
click at [1145, 424] on link at bounding box center [1153, 412] width 17 height 20
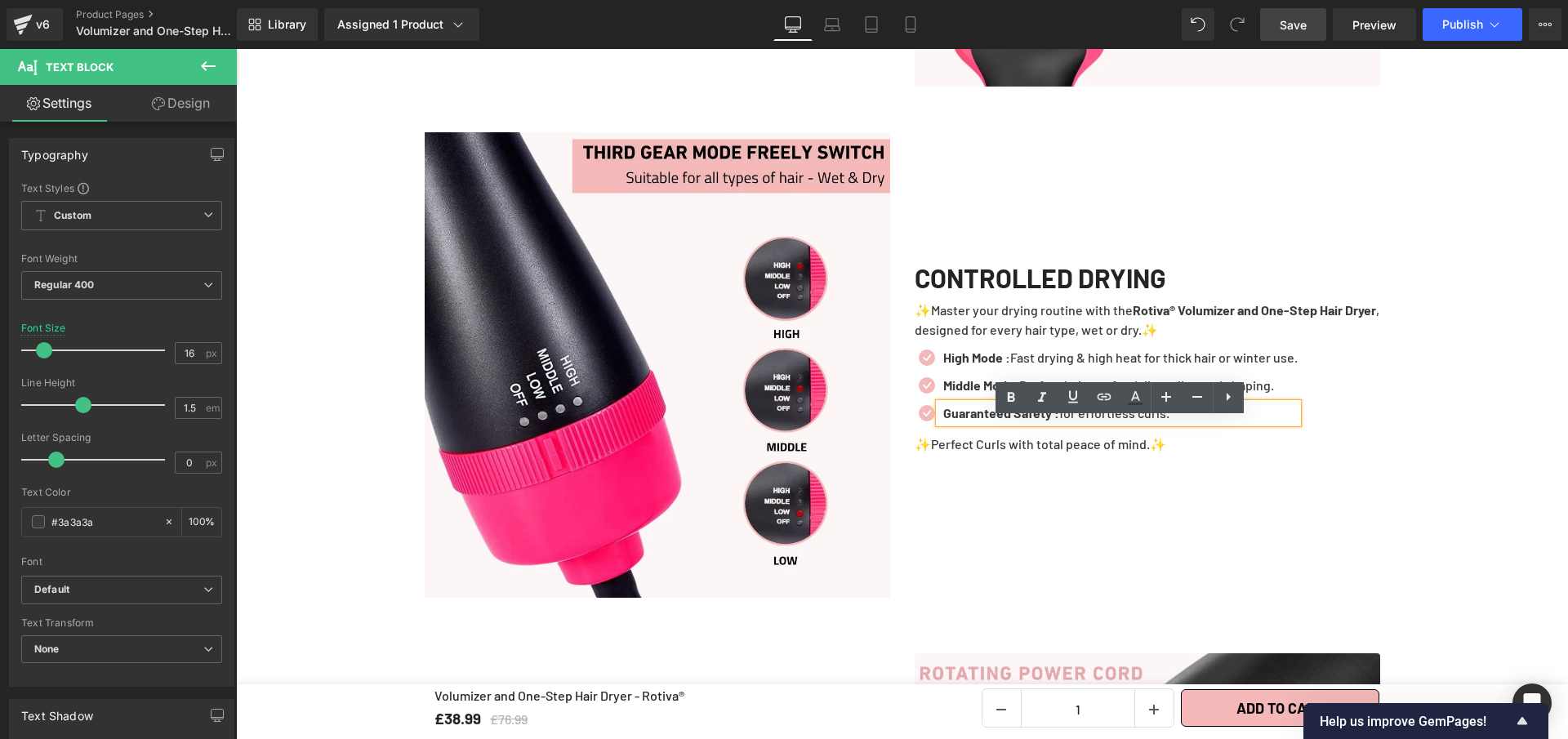
click at [1145, 424] on p "Guaranteed Safety : for effortless curls." at bounding box center [1120, 412] width 354 height 20
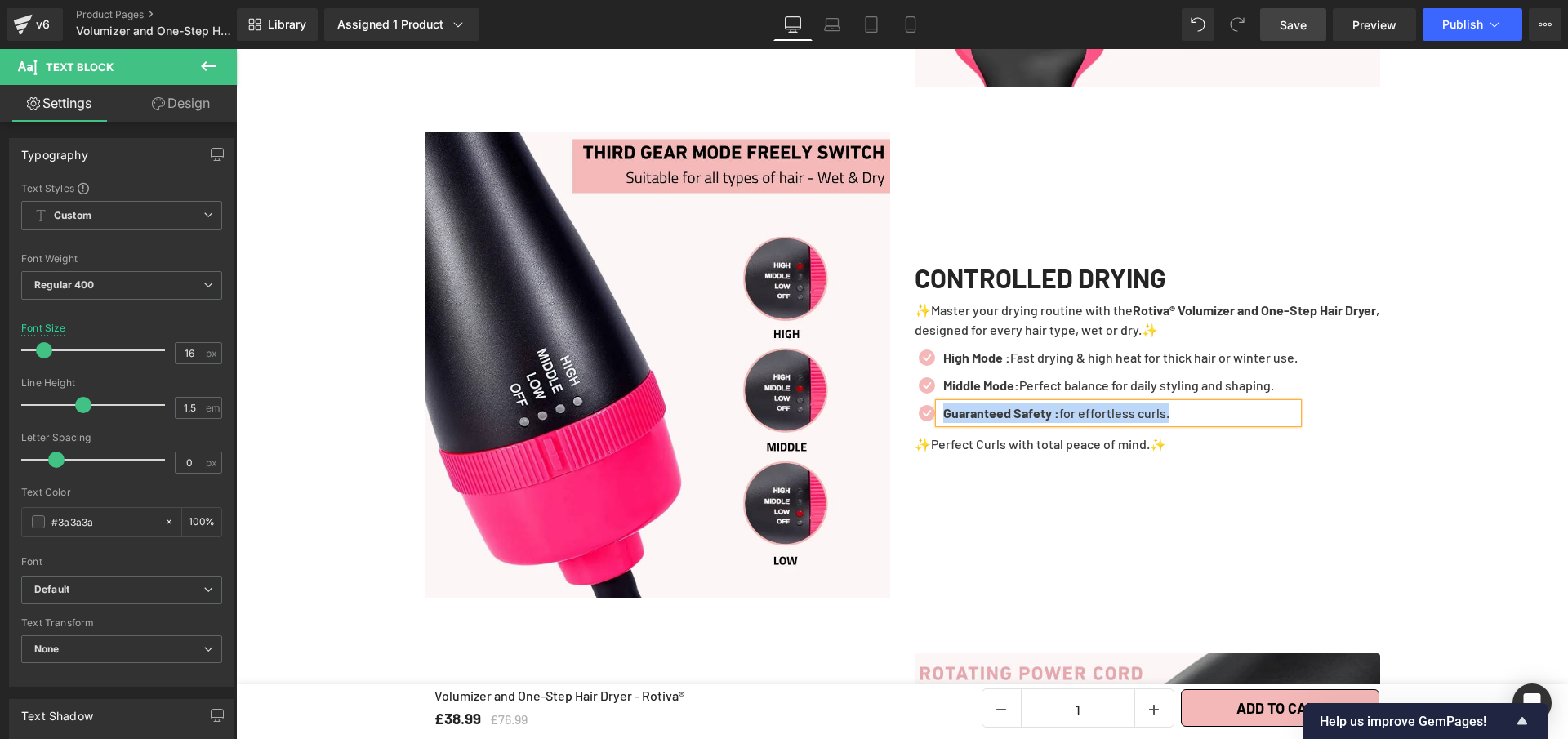
paste div
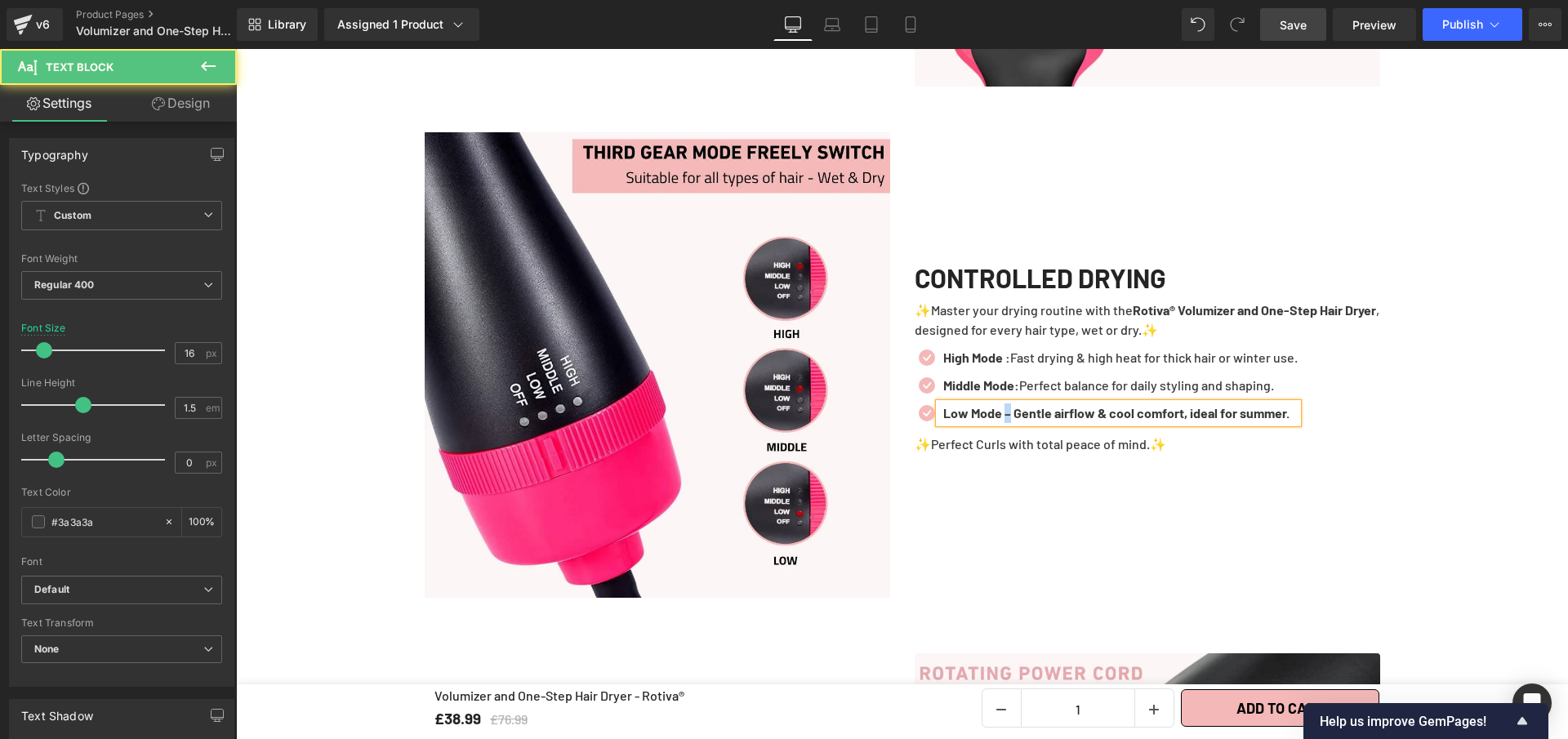
drag, startPoint x: 1013, startPoint y: 433, endPoint x: 1003, endPoint y: 431, distance: 10.2
click at [1003, 421] on b "Low Mode – Gentle airflow & cool comfort, ideal for summer." at bounding box center [1116, 412] width 346 height 16
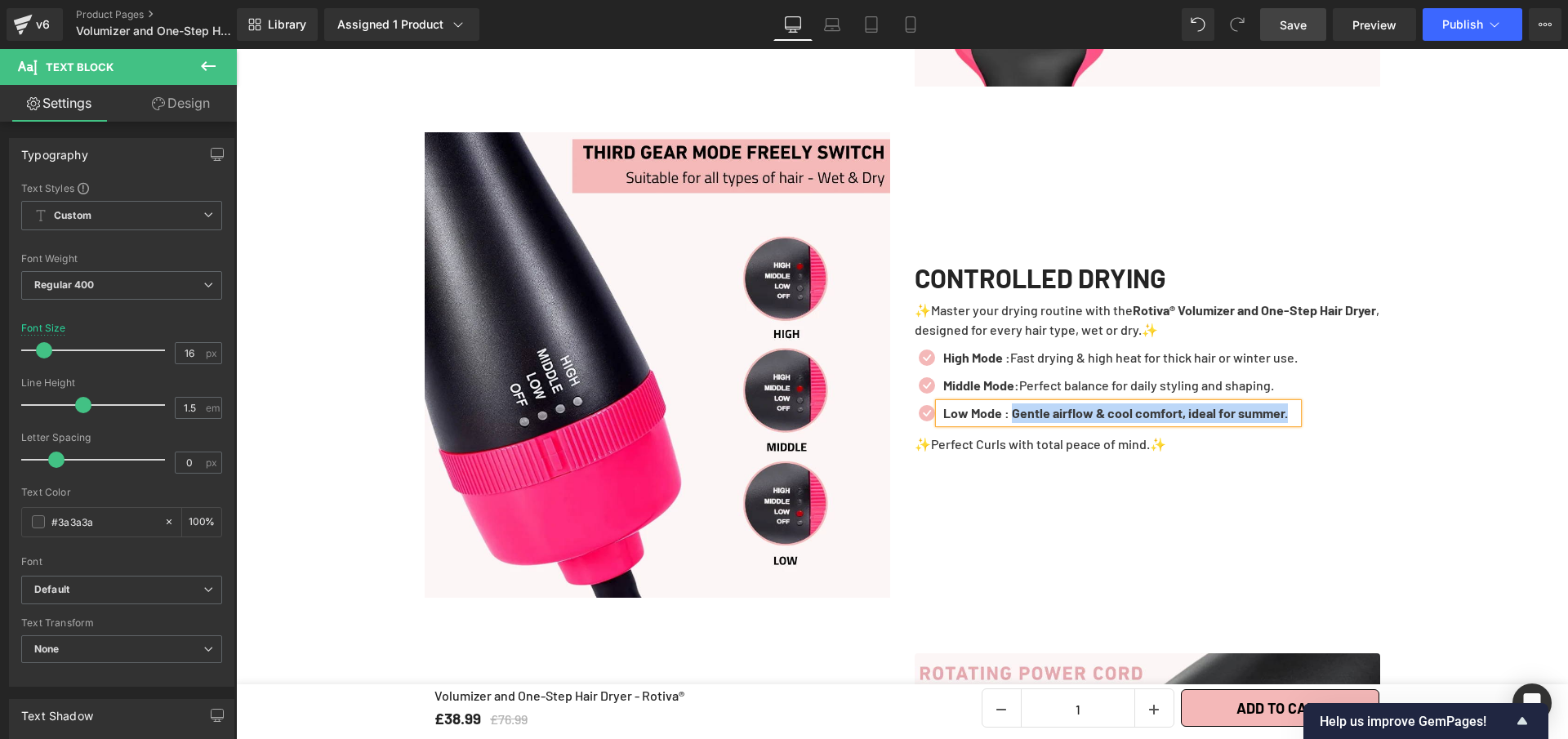
drag, startPoint x: 1014, startPoint y: 432, endPoint x: 1314, endPoint y: 437, distance: 300.0
click at [1314, 431] on div "Icon High Mode : Fast drying & high heat for thick hair or winter use. Text Blo…" at bounding box center [1147, 389] width 465 height 83
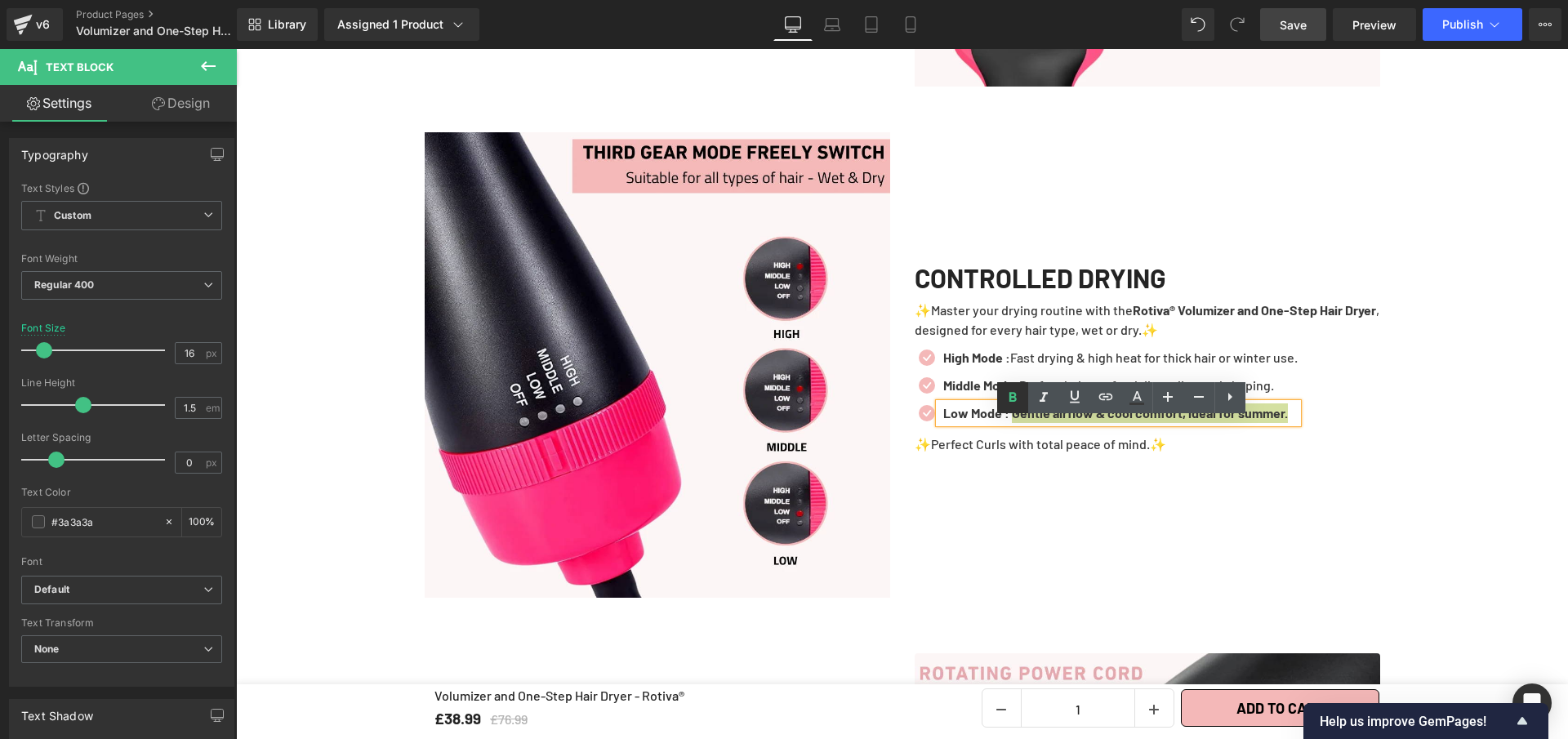
drag, startPoint x: 1004, startPoint y: 397, endPoint x: 635, endPoint y: 71, distance: 492.4
click at [1004, 397] on icon at bounding box center [1012, 397] width 20 height 20
click at [1332, 431] on div "Icon High Mode : Fast drying & high heat for thick hair or winter use. Text Blo…" at bounding box center [1147, 389] width 465 height 83
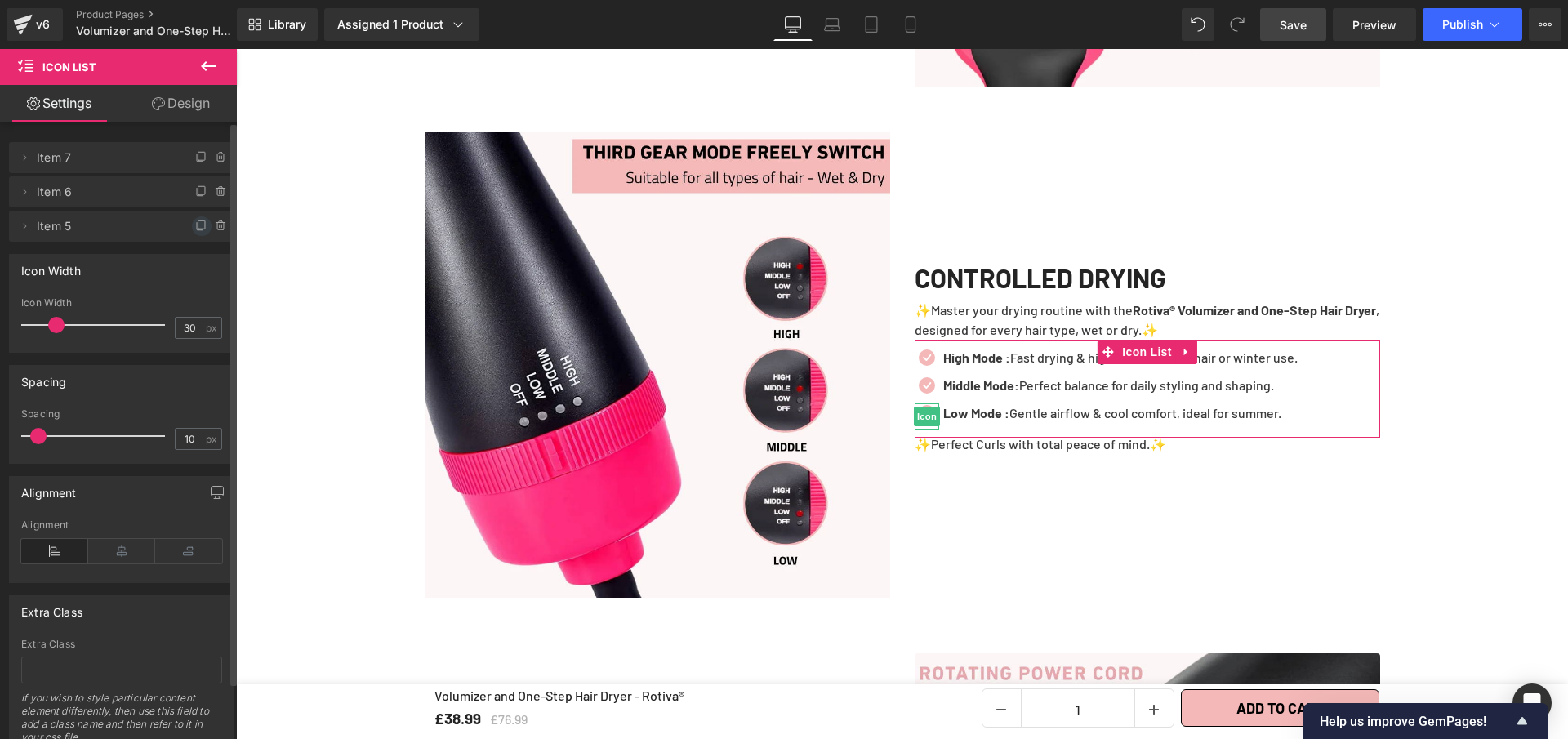
click at [192, 218] on span at bounding box center [201, 226] width 20 height 20
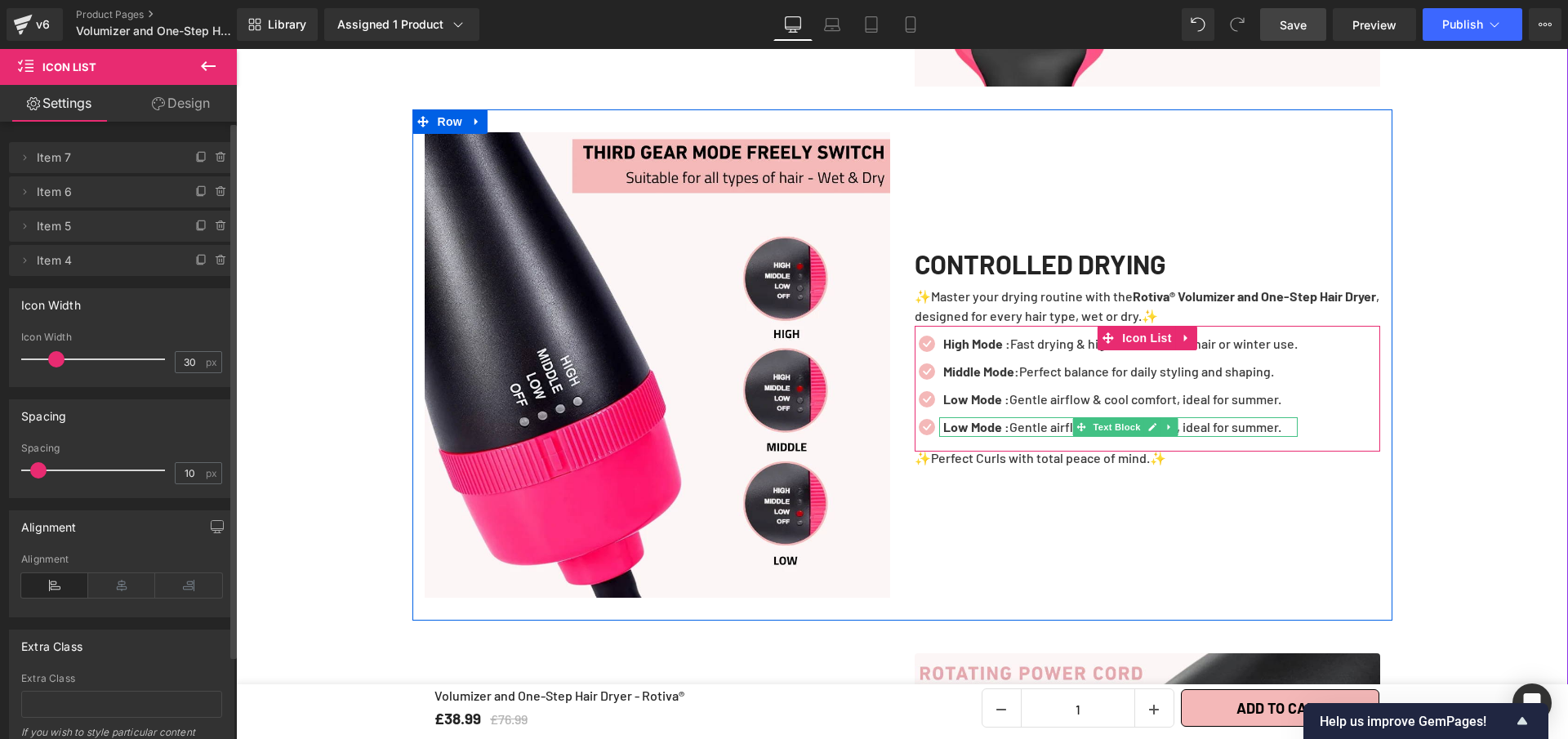
click at [1289, 437] on p "Low Mode : Gentle airflow & cool comfort, ideal for summer." at bounding box center [1120, 426] width 354 height 20
click at [1291, 437] on p "Low Mode : Gentle airflow & cool comfort, ideal for summer." at bounding box center [1120, 426] width 354 height 20
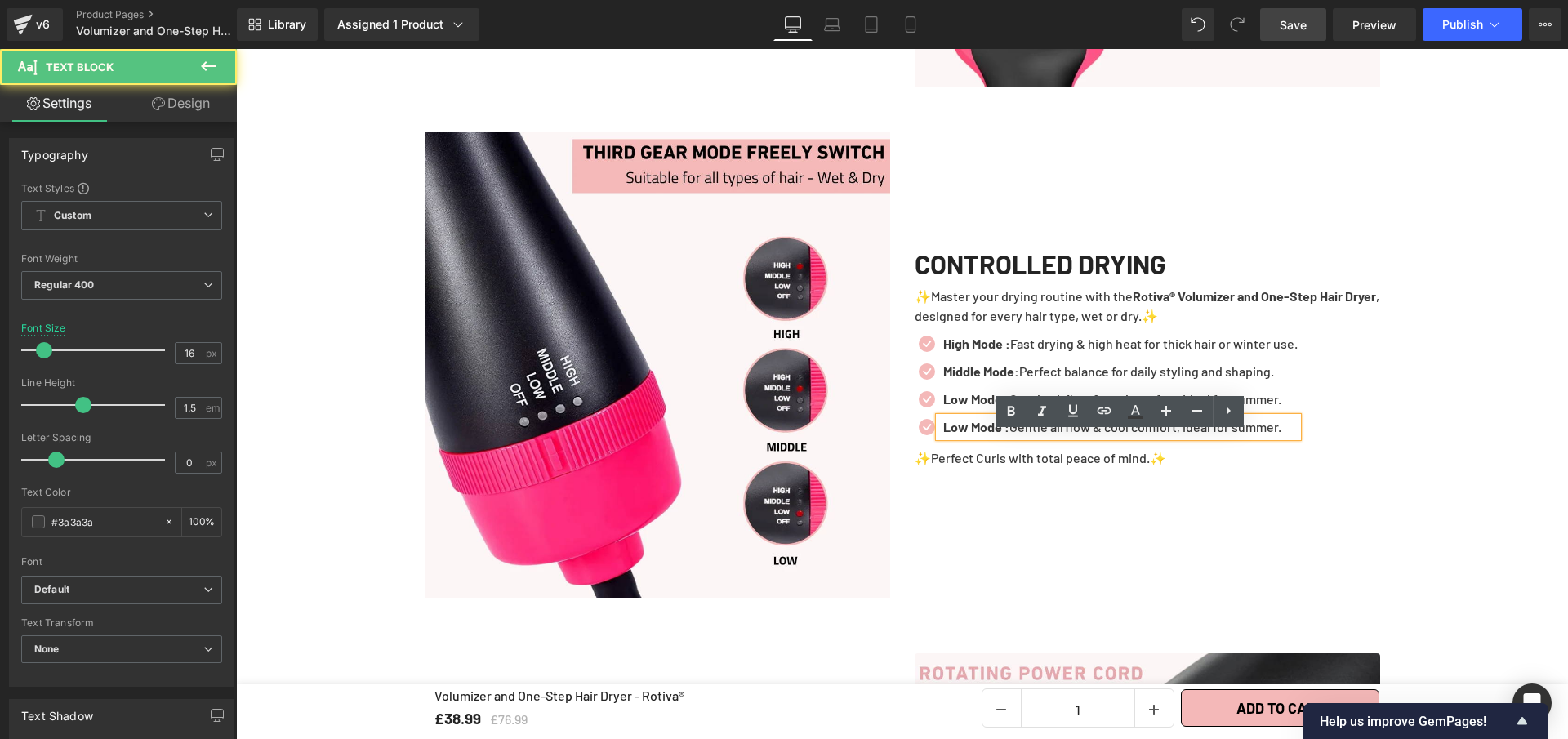
click at [1291, 437] on p "Low Mode : Gentle airflow & cool comfort, ideal for summer." at bounding box center [1120, 426] width 354 height 20
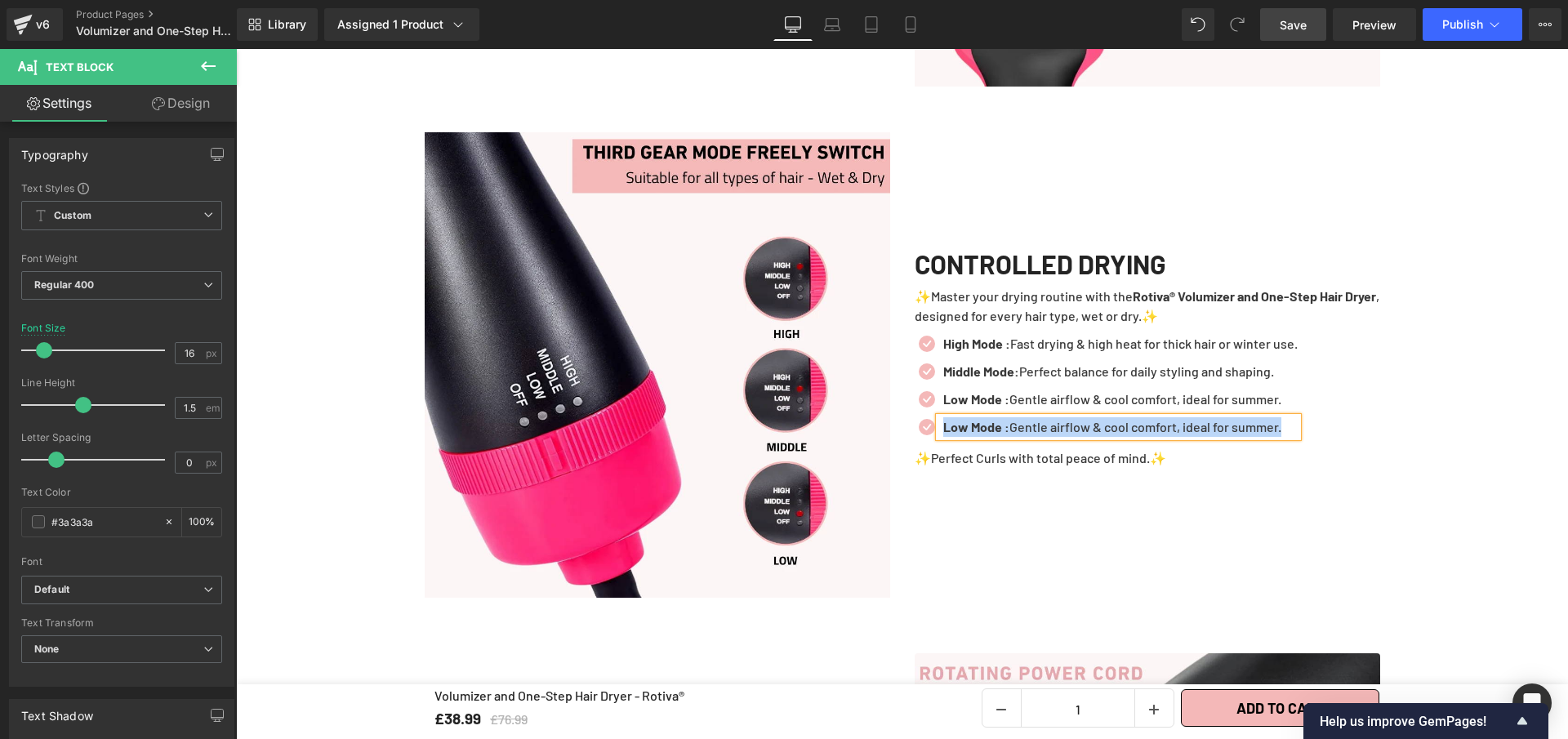
paste div
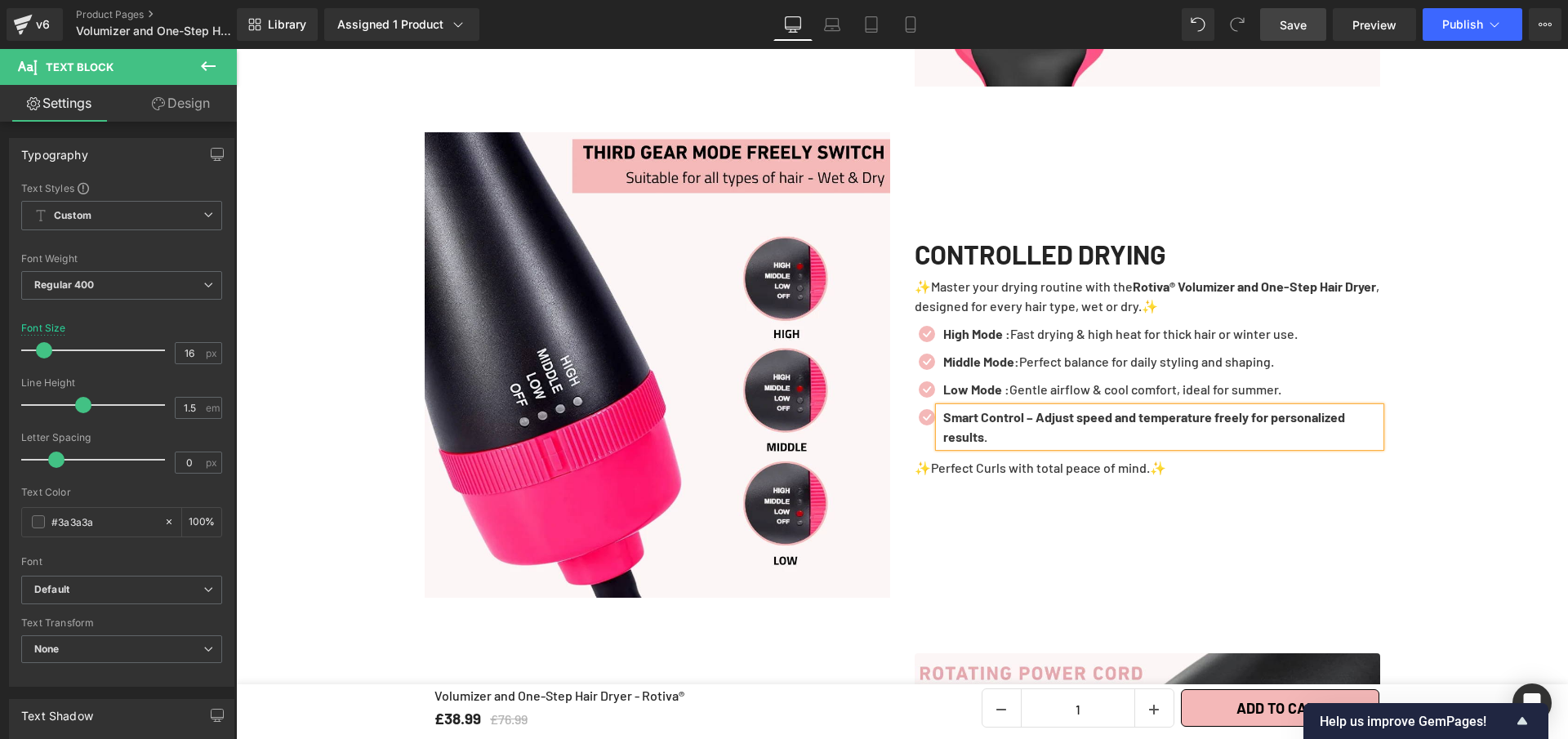
scroll to position [3278, 0]
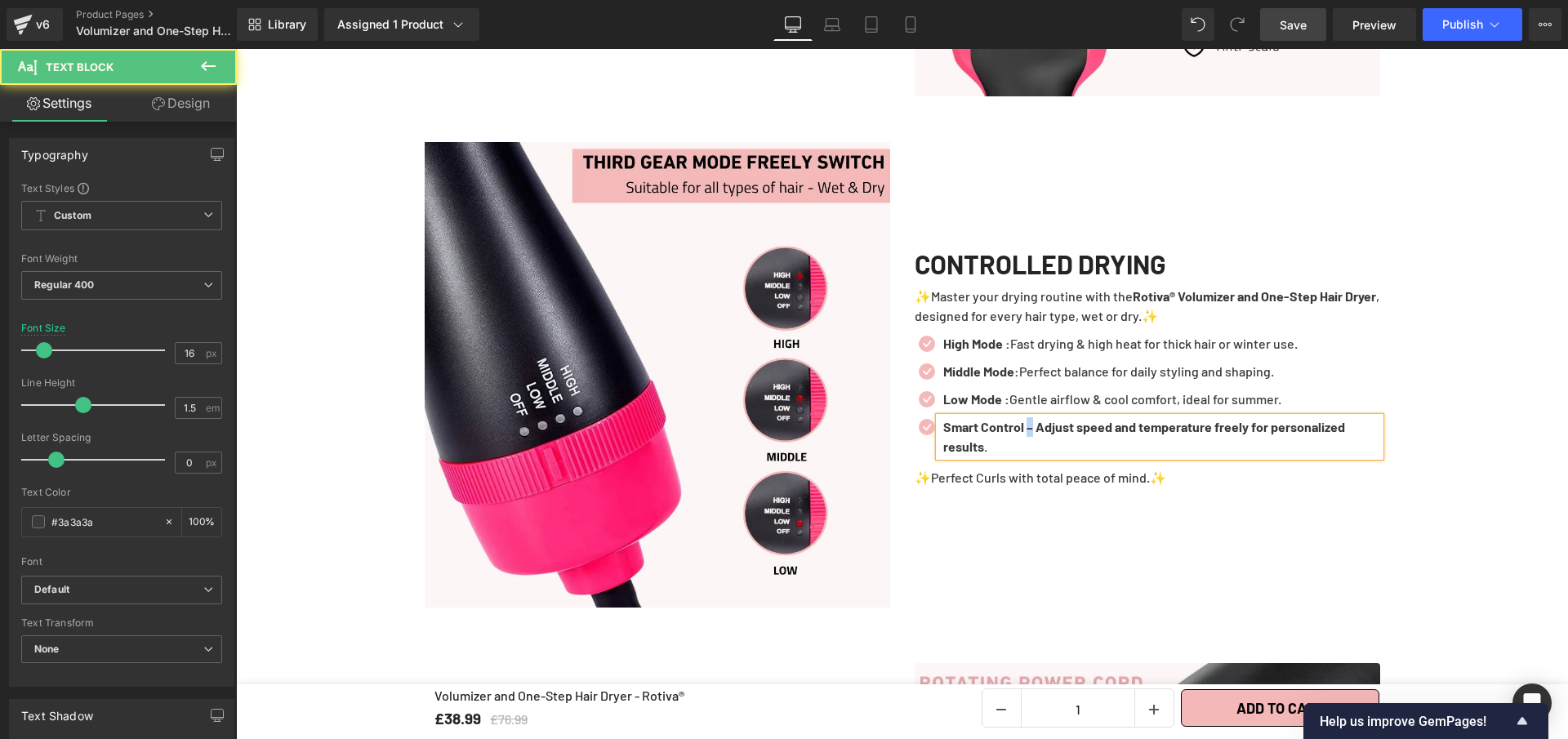
click at [1030, 440] on b "Smart Control – Adjust speed and temperature freely for personalized results." at bounding box center [1144, 437] width 402 height 35
drag, startPoint x: 1039, startPoint y: 441, endPoint x: 1058, endPoint y: 459, distance: 26.2
click at [1060, 456] on p "Smart Control : Adjust speed and temperature freely for personalized results." at bounding box center [1161, 437] width 437 height 39
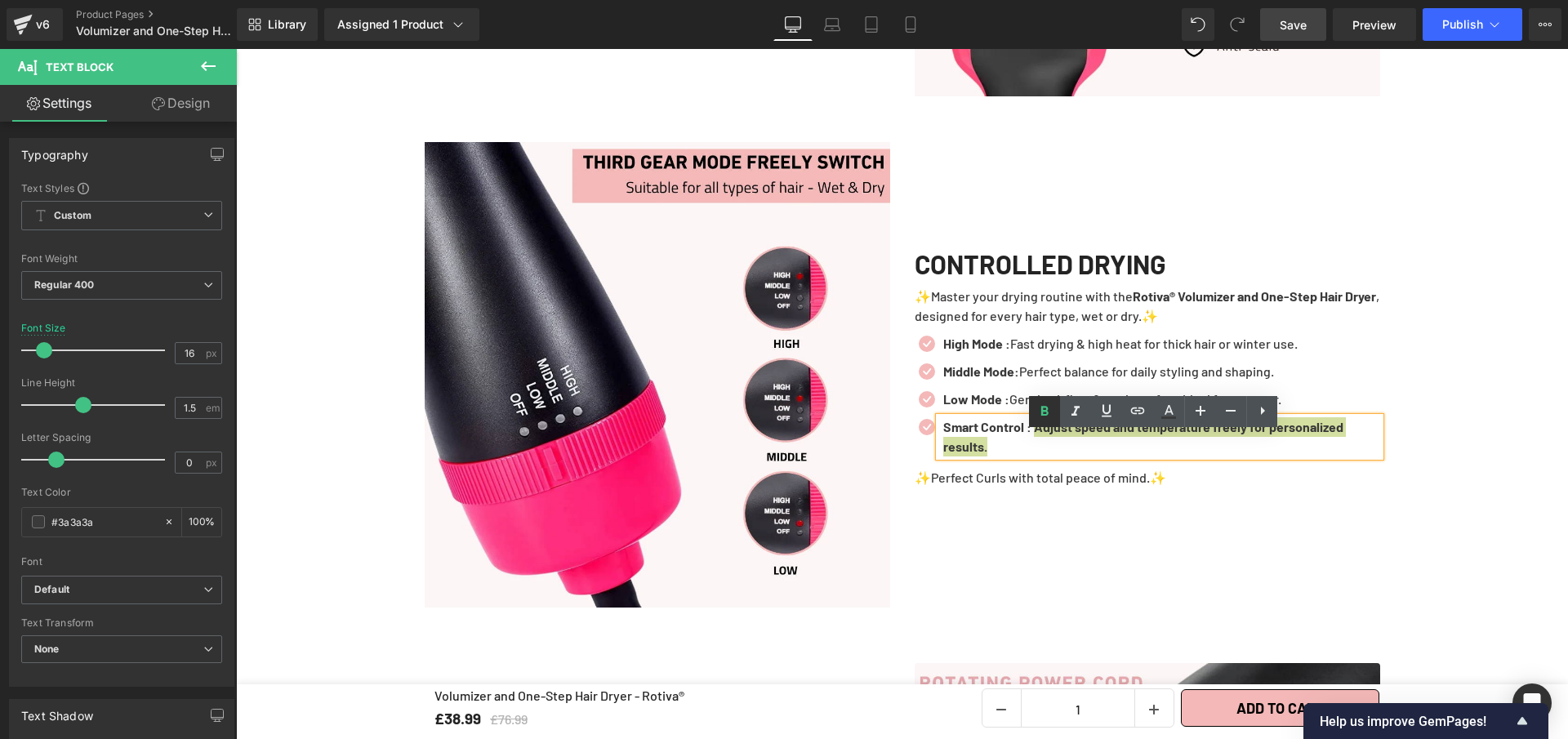
click at [1034, 417] on icon at bounding box center [1044, 411] width 20 height 20
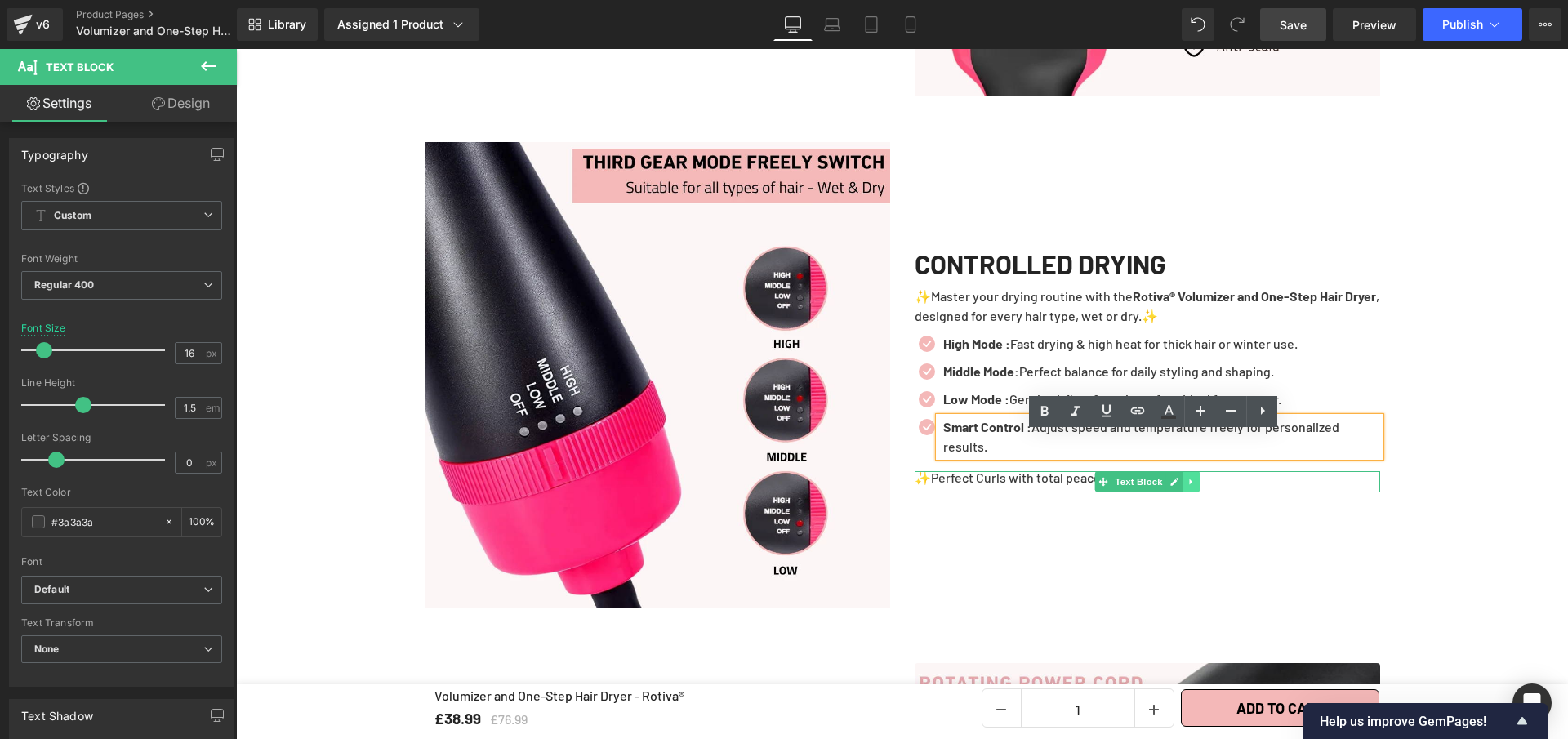
click at [1186, 487] on icon at bounding box center [1191, 481] width 9 height 10
click at [1190, 492] on link at bounding box center [1199, 481] width 17 height 20
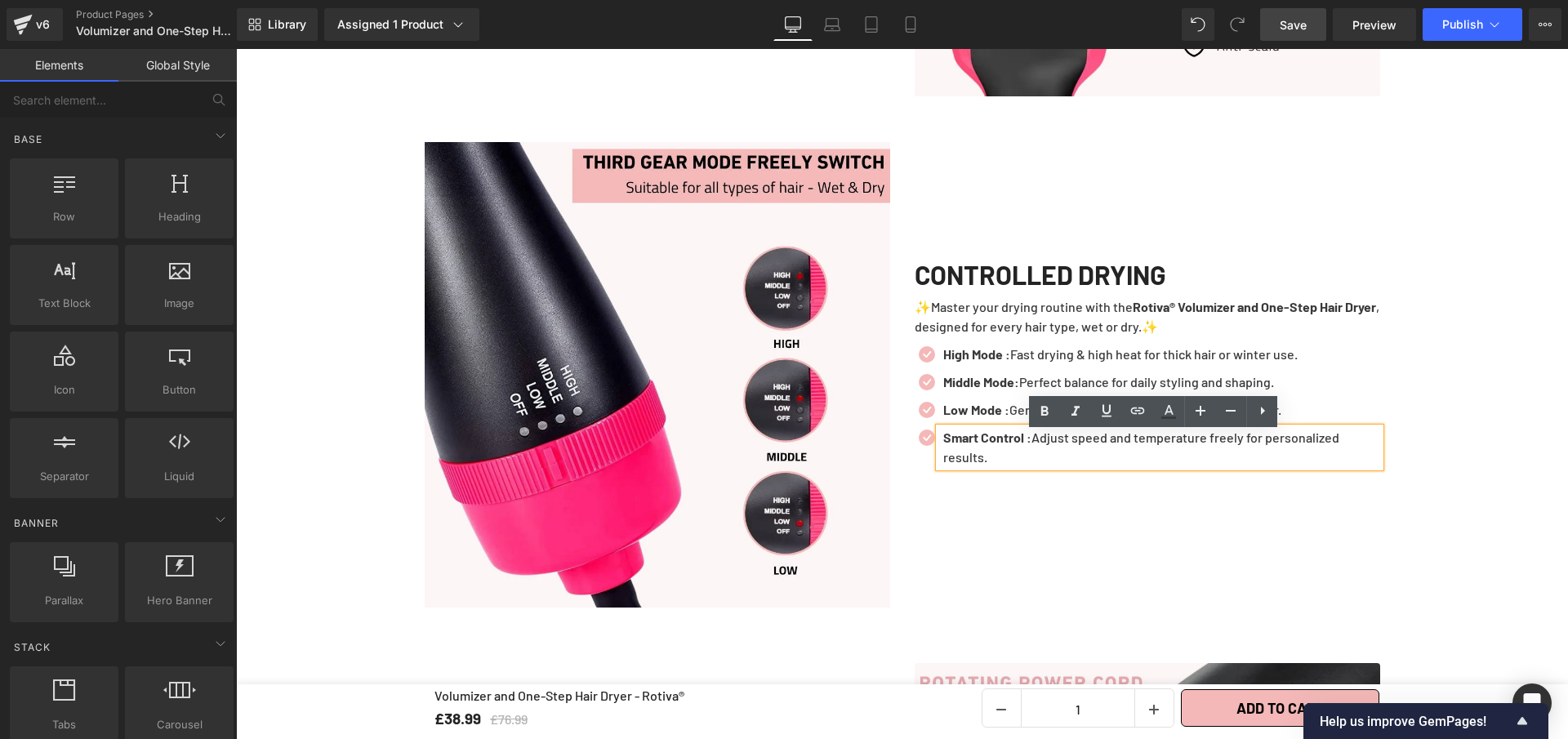
click at [1297, 23] on span "Save" at bounding box center [1293, 25] width 27 height 17
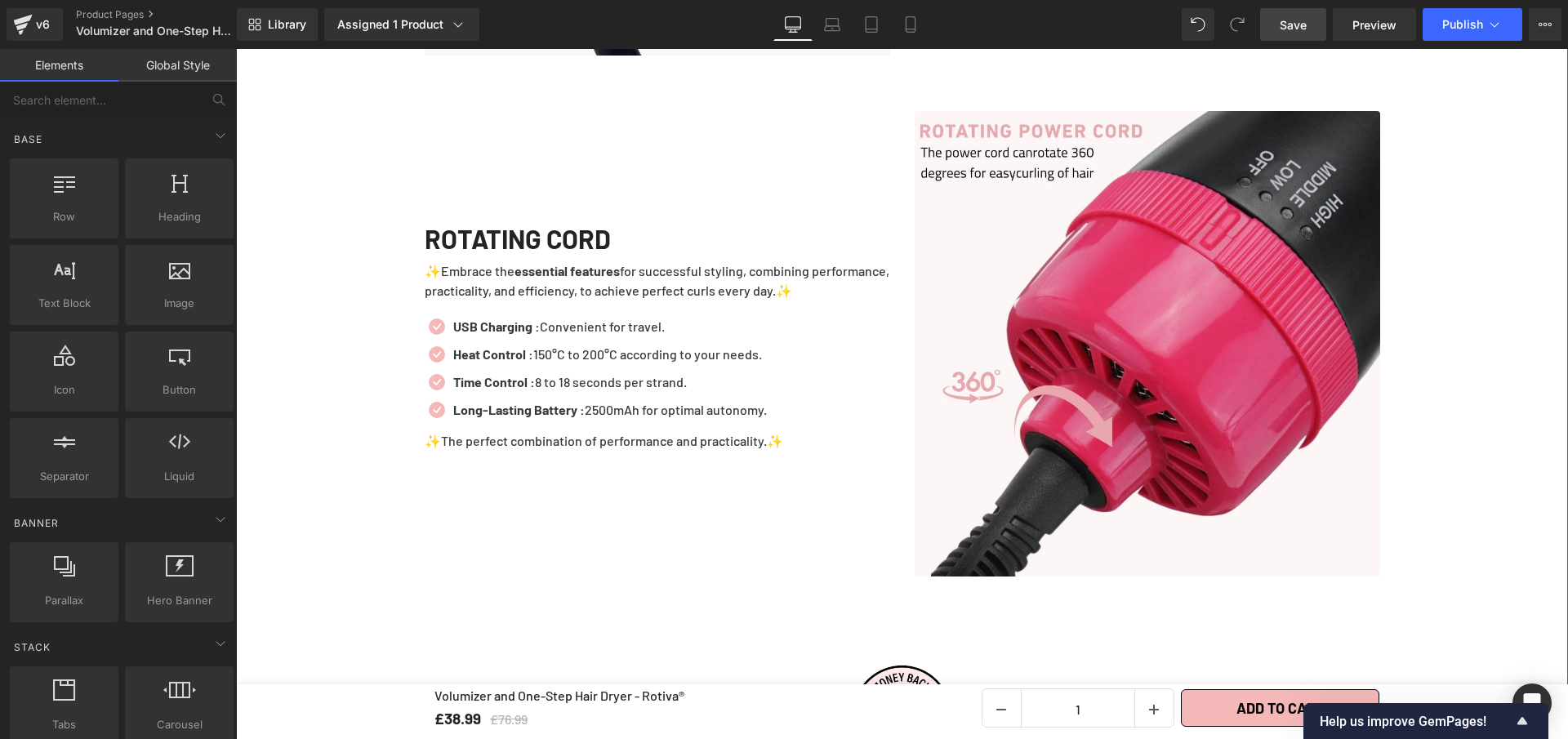
scroll to position [3828, 0]
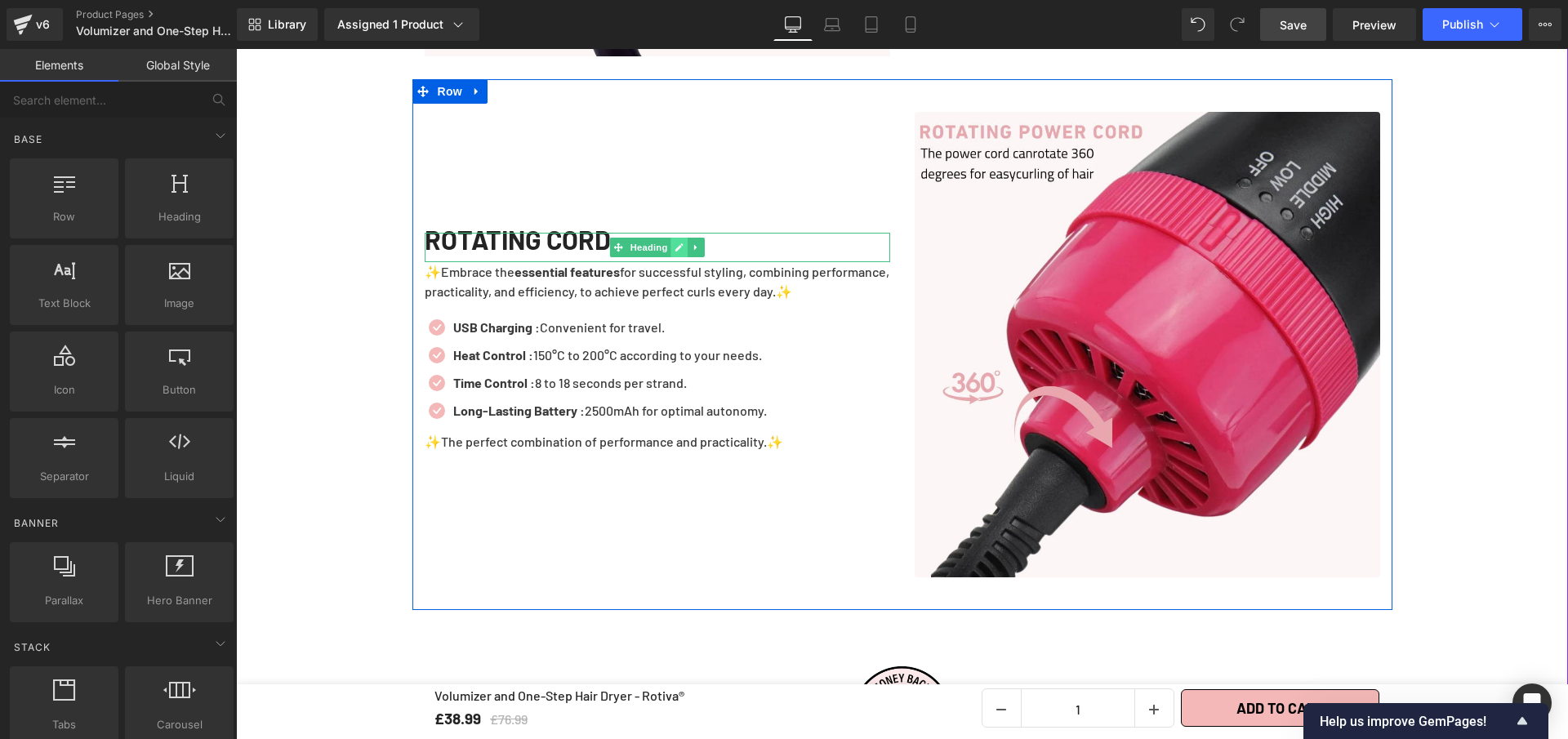
click at [678, 258] on link at bounding box center [679, 247] width 17 height 20
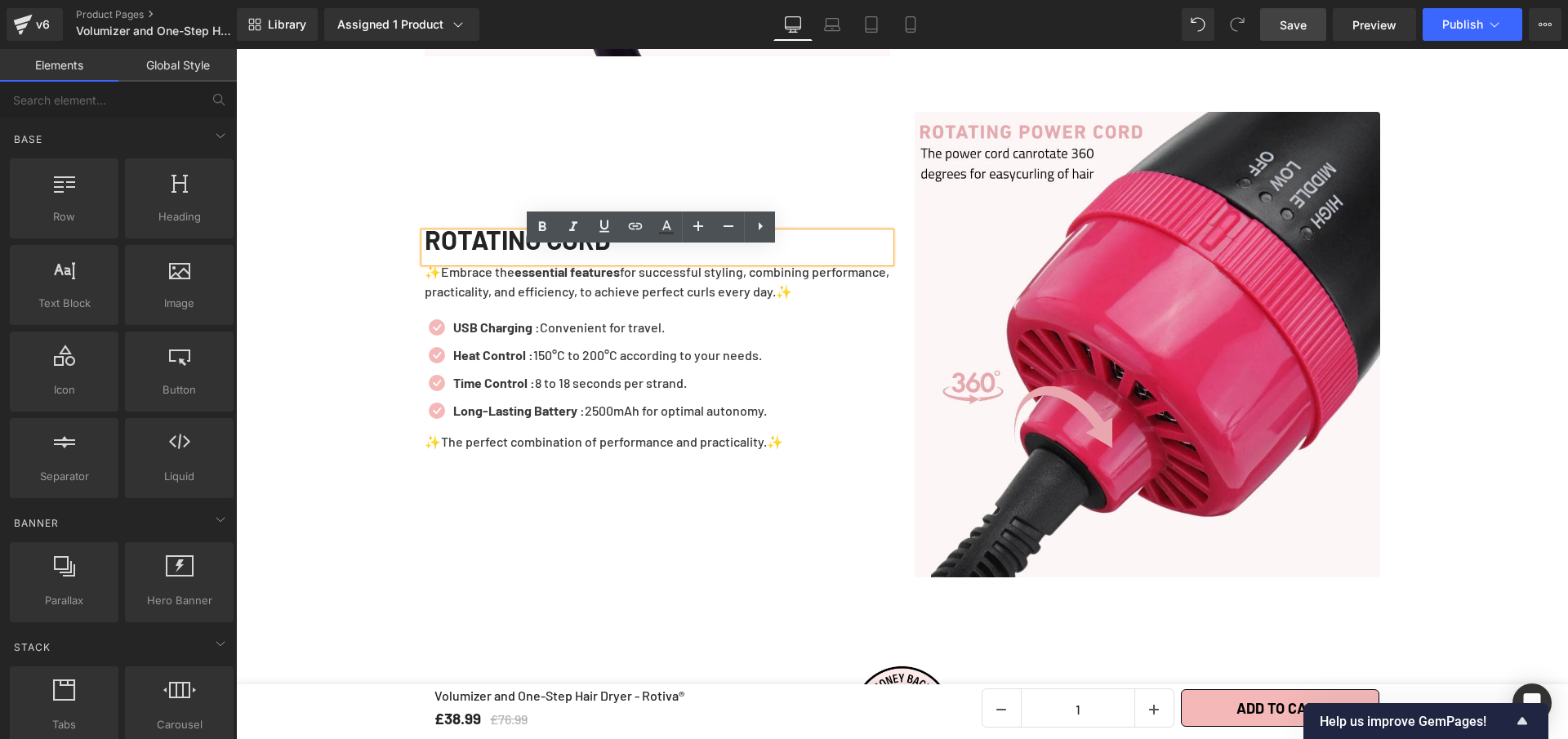
click at [673, 262] on div "ROTATING CORD" at bounding box center [657, 248] width 465 height 30
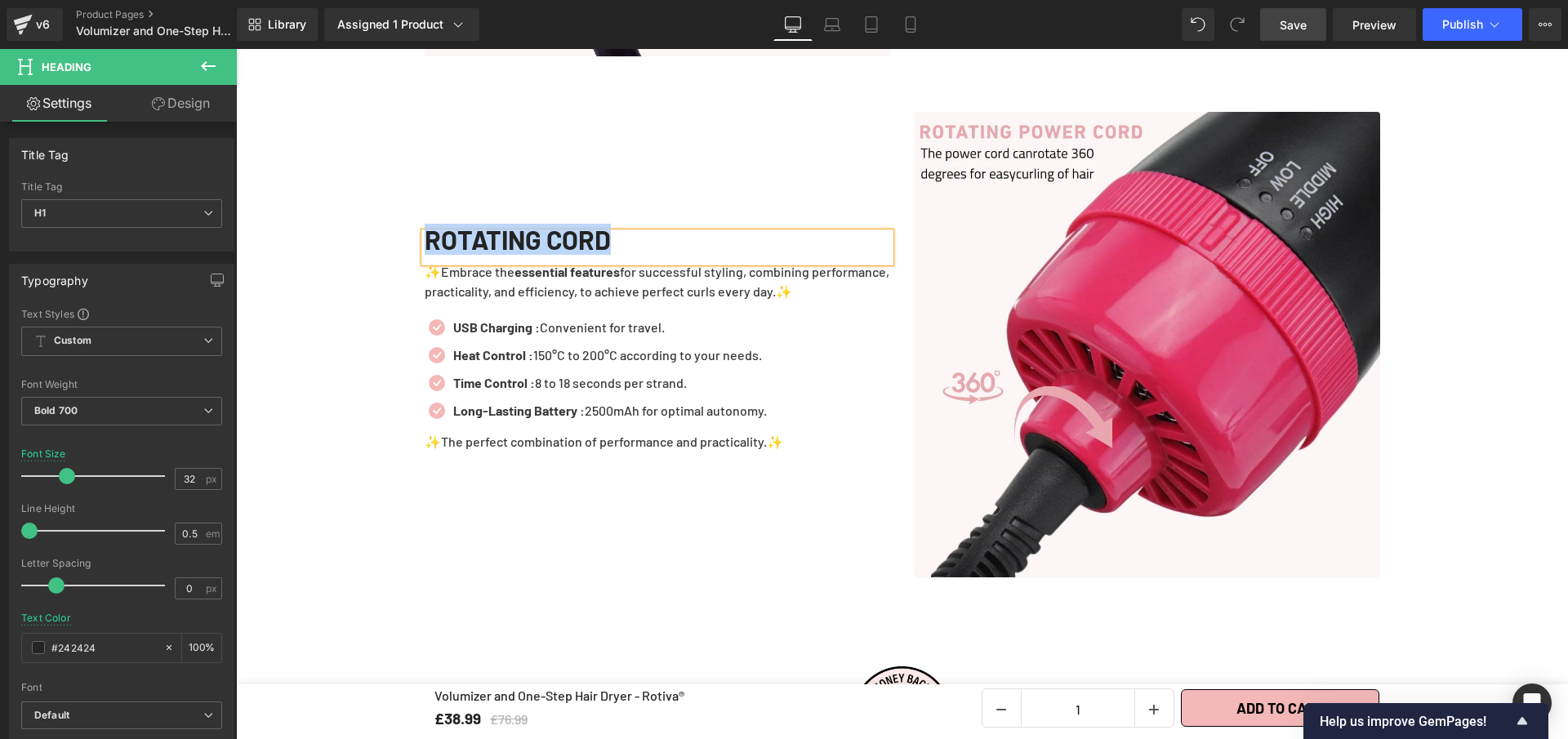
copy h1 "ROTATING CORD"
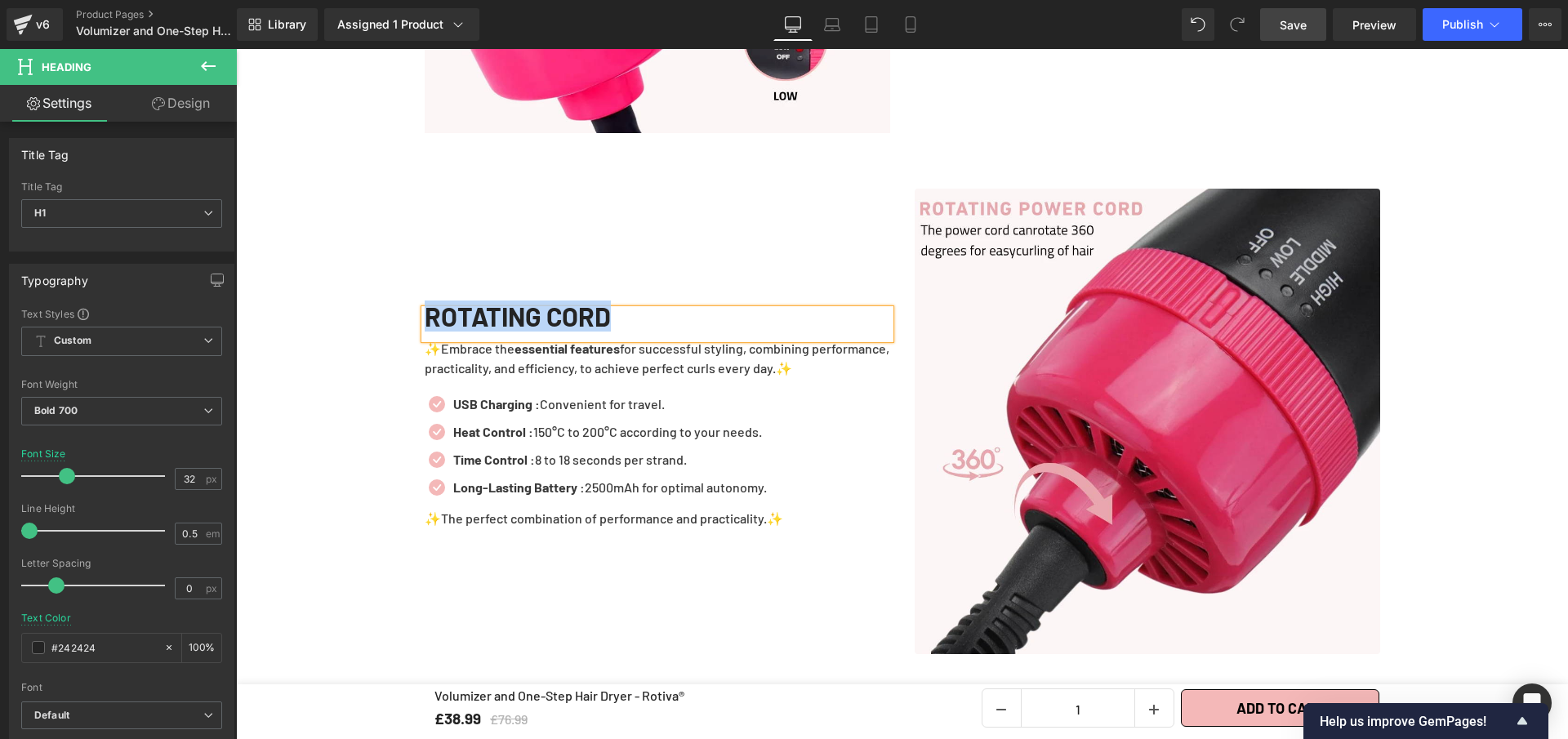
scroll to position [3763, 0]
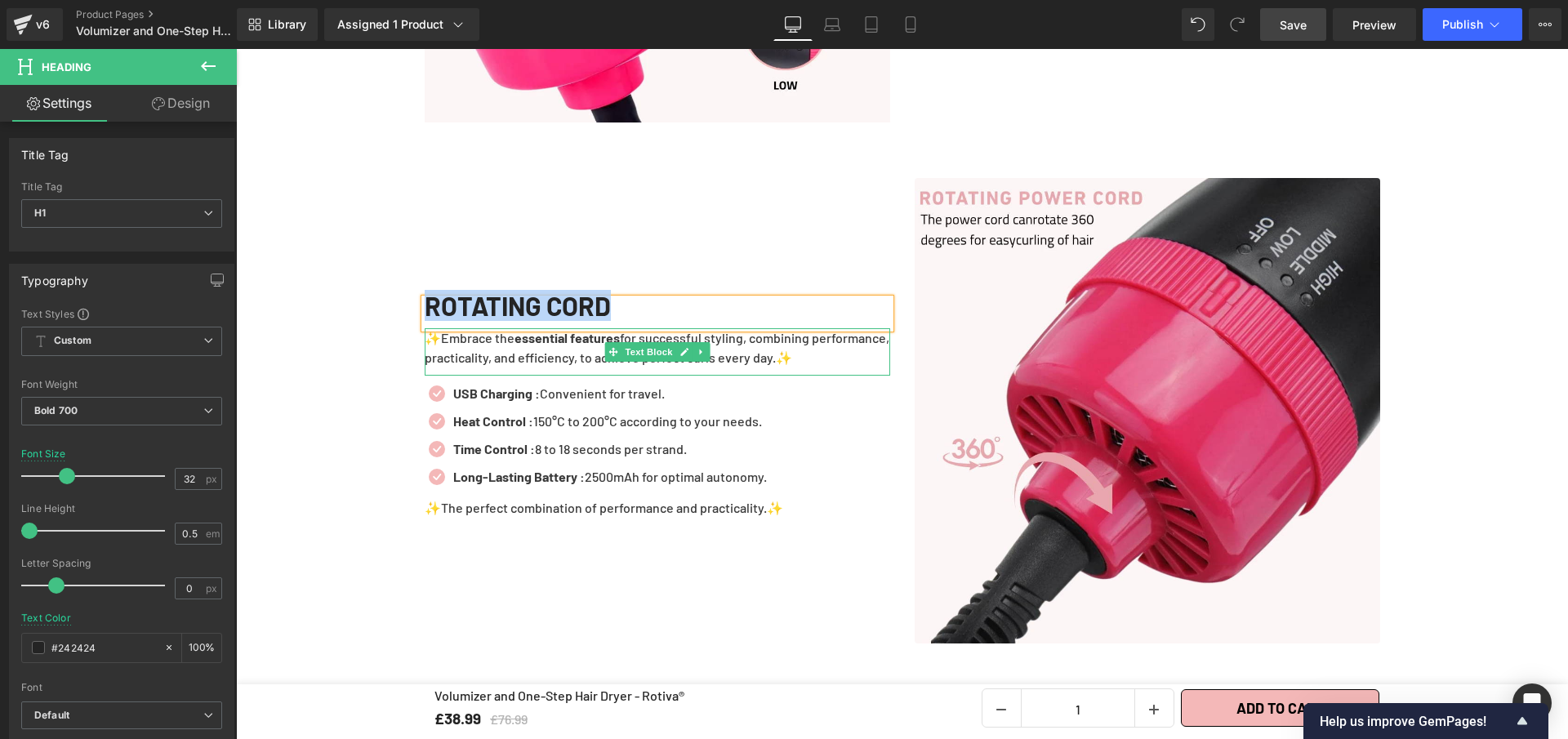
click at [845, 368] on p "✨Embrace the essential features for successful styling, combining performance, …" at bounding box center [657, 348] width 465 height 39
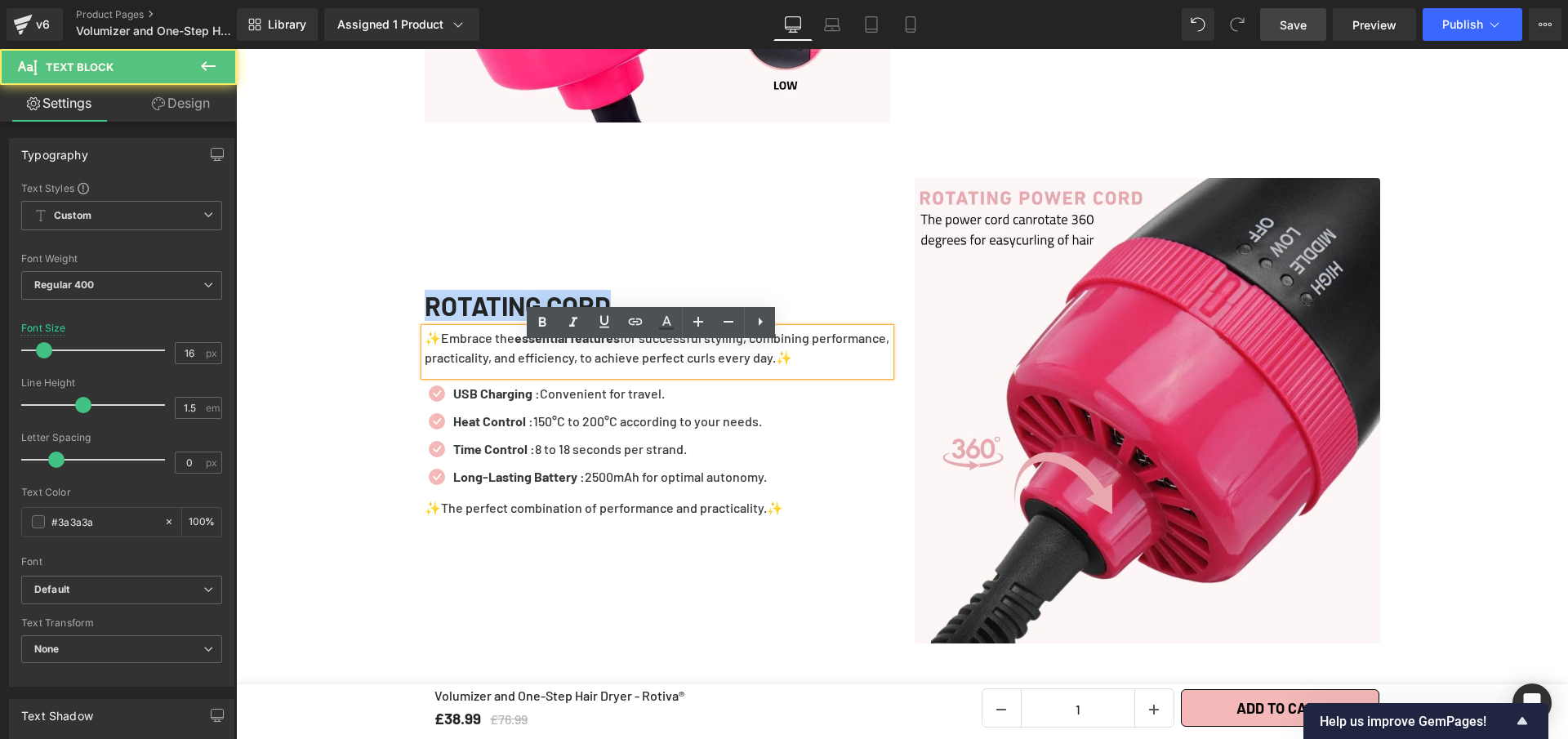
click at [851, 368] on p "✨Embrace the essential features for successful styling, combining performance, …" at bounding box center [657, 348] width 465 height 39
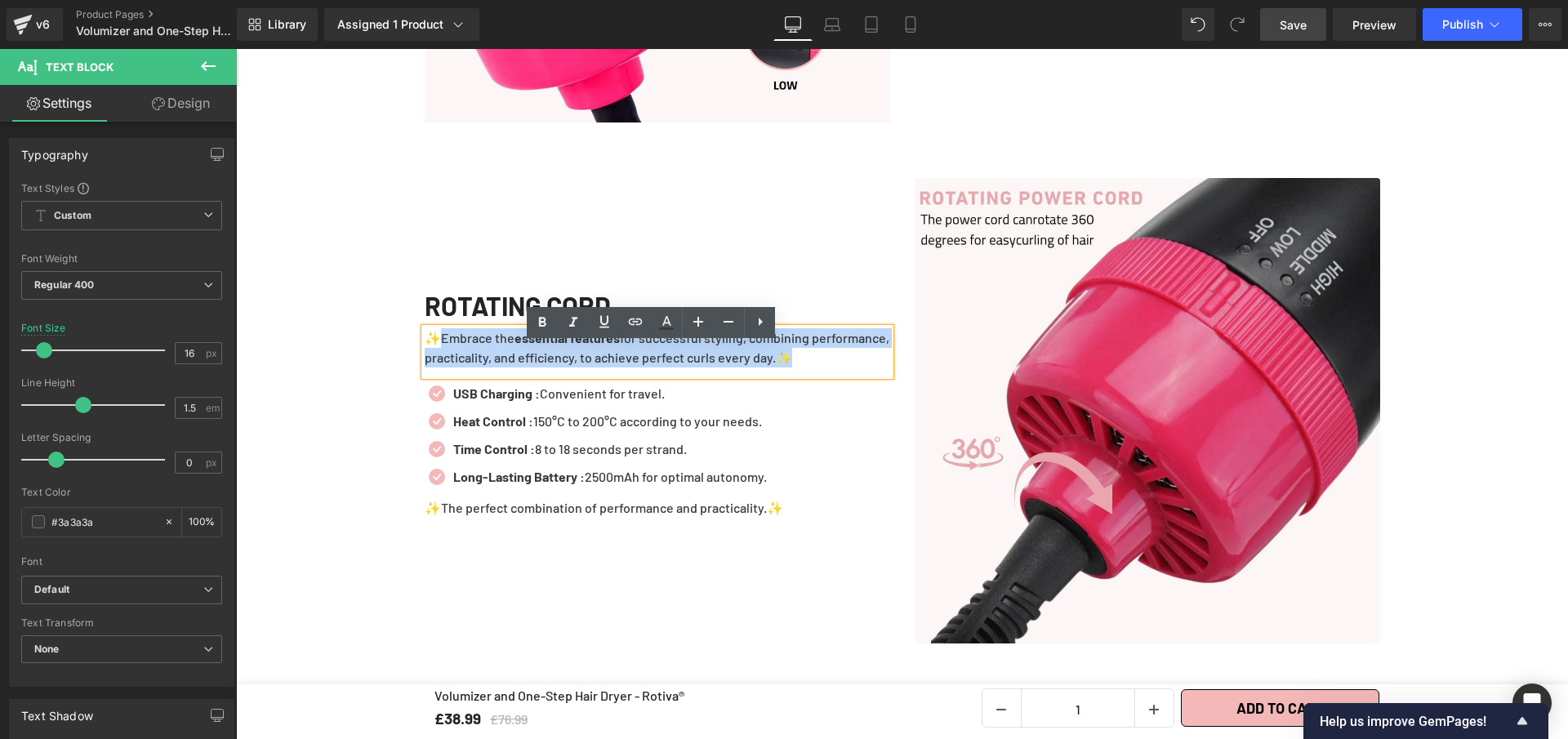
drag, startPoint x: 851, startPoint y: 380, endPoint x: 437, endPoint y: 361, distance: 414.4
click at [437, 361] on p "✨Embrace the essential features for successful styling, combining performance, …" at bounding box center [657, 348] width 465 height 39
paste div
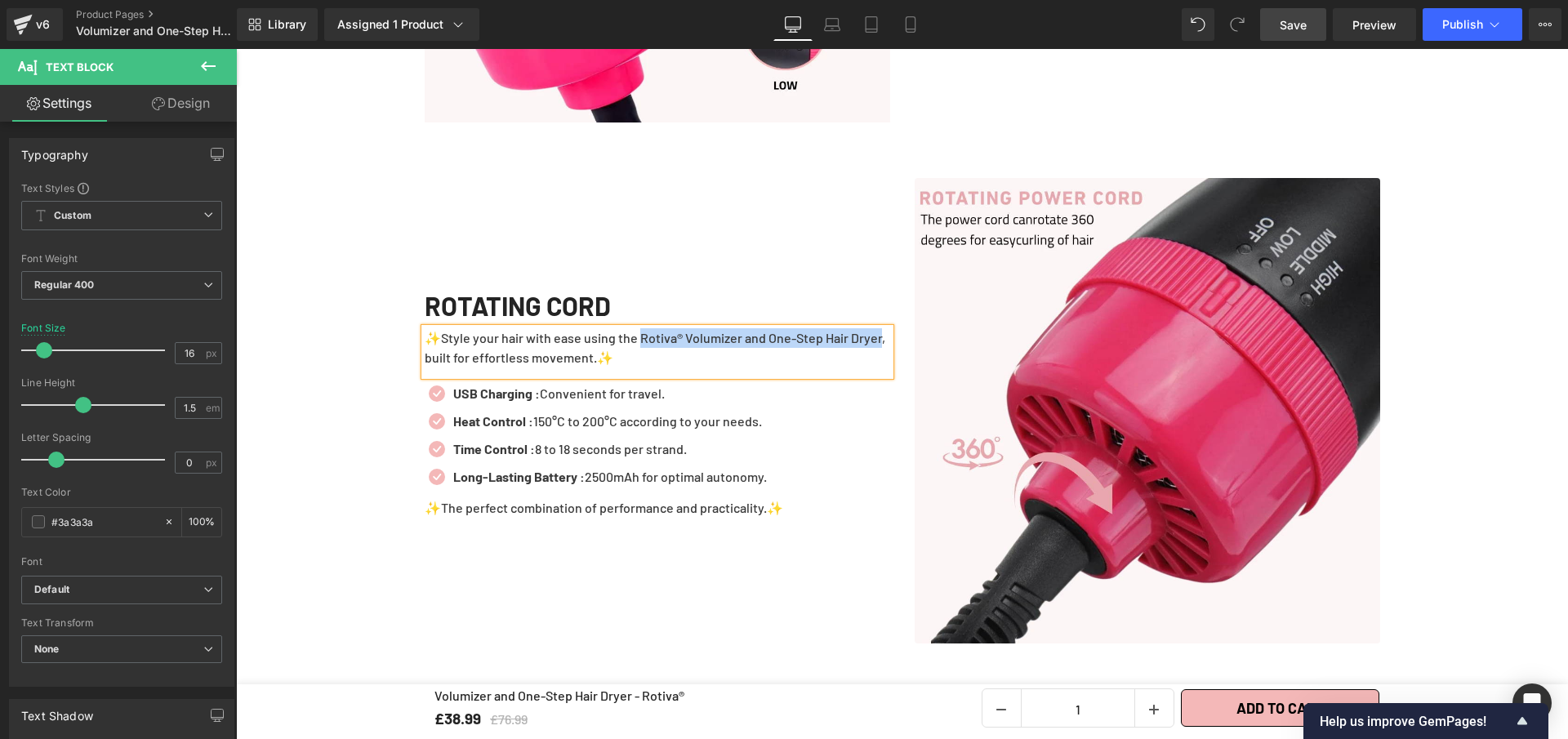
drag, startPoint x: 638, startPoint y: 354, endPoint x: 450, endPoint y: 380, distance: 189.8
click at [450, 368] on p "✨Style your hair with ease using the Rotiva® Volumizer and One-Step Hair Dryer,…" at bounding box center [657, 348] width 465 height 39
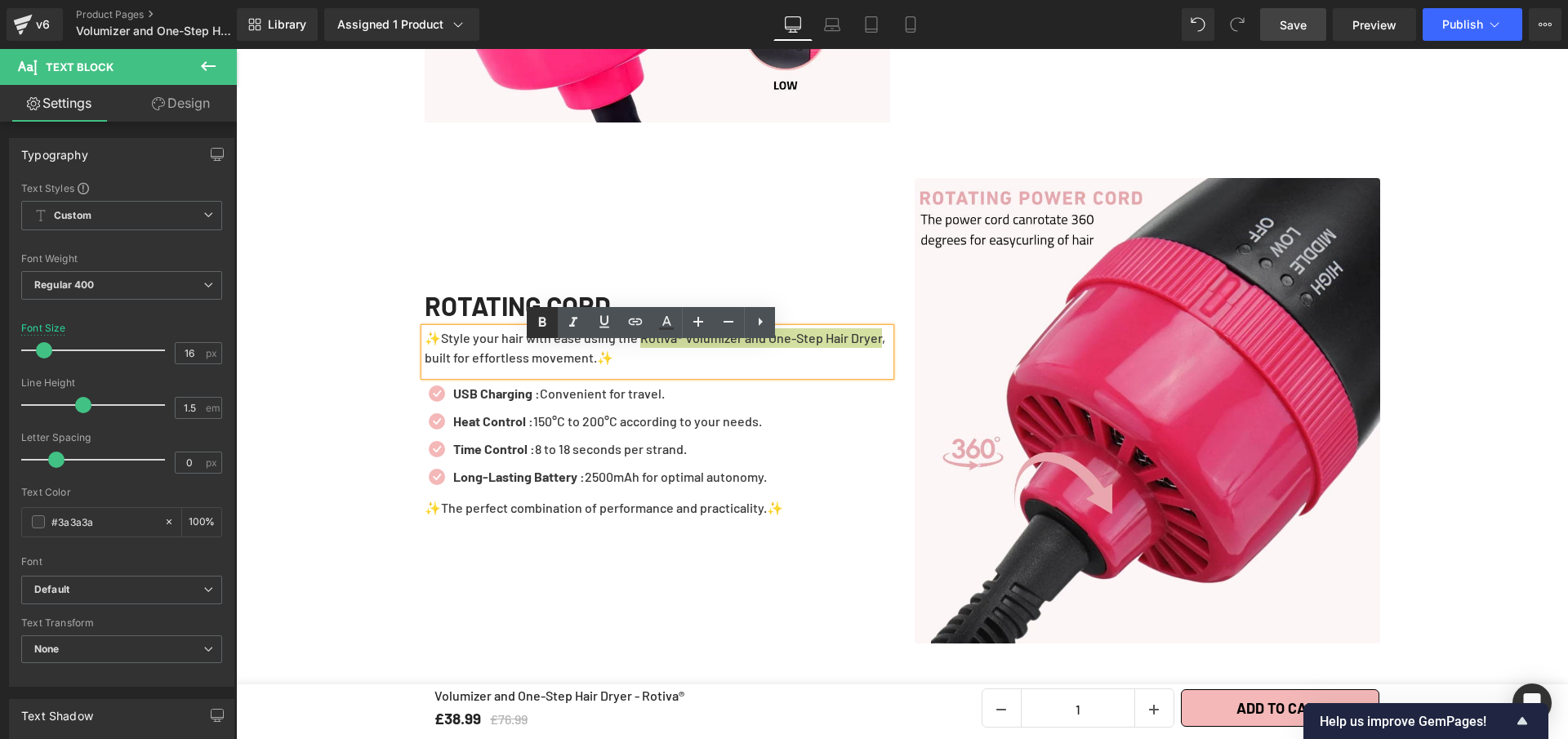
click at [533, 325] on icon at bounding box center [542, 322] width 20 height 20
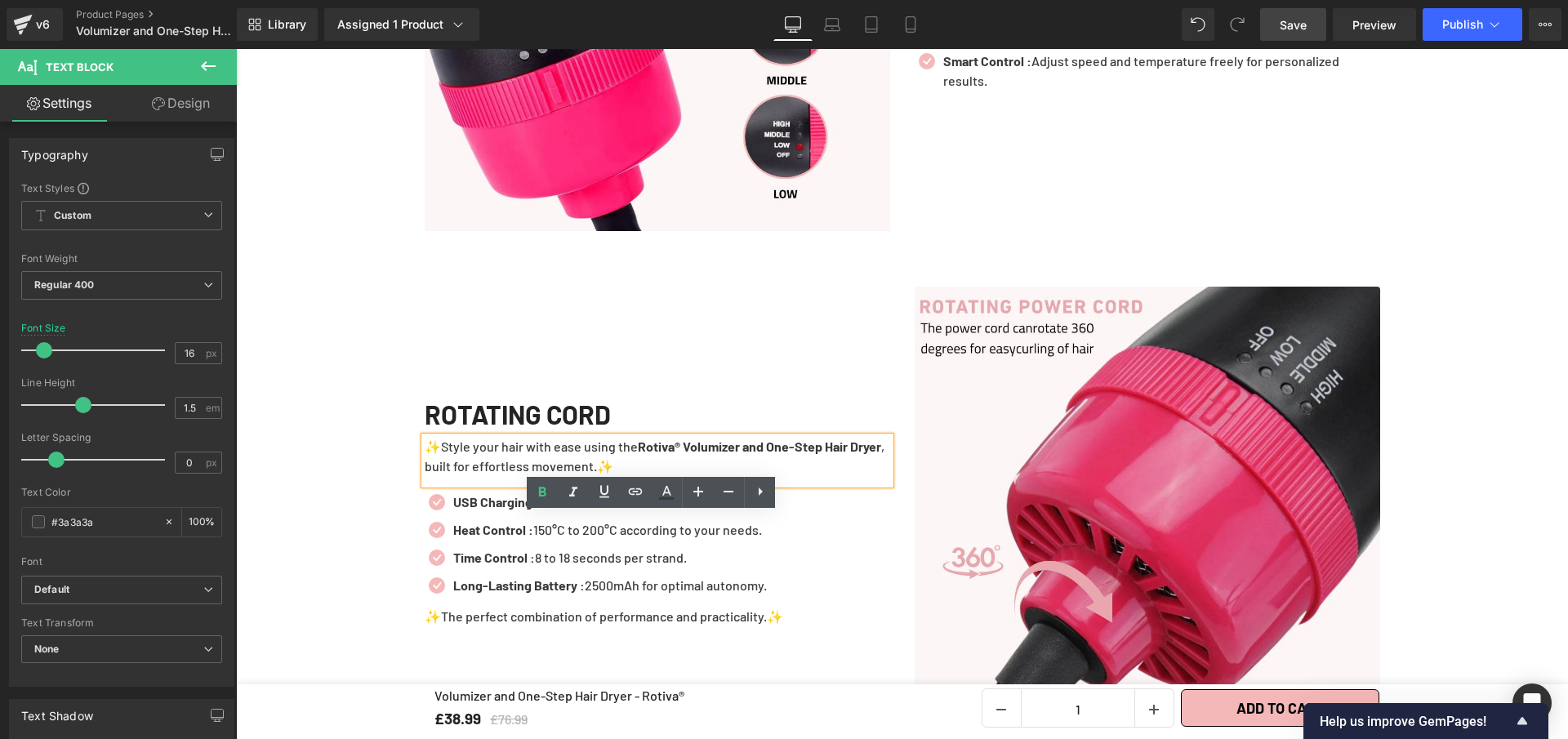
scroll to position [3745, 0]
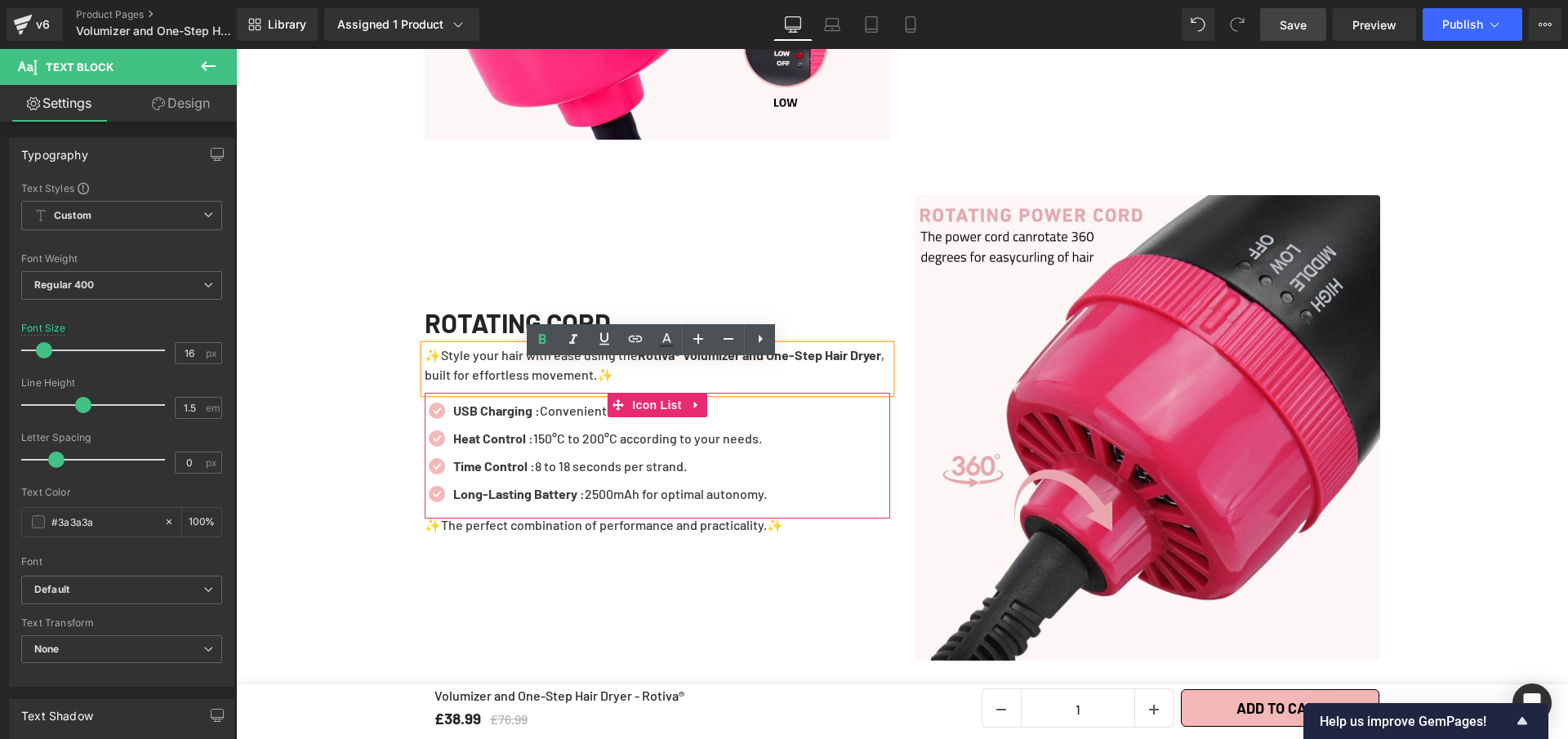
click at [579, 421] on span "Text Block" at bounding box center [606, 411] width 54 height 20
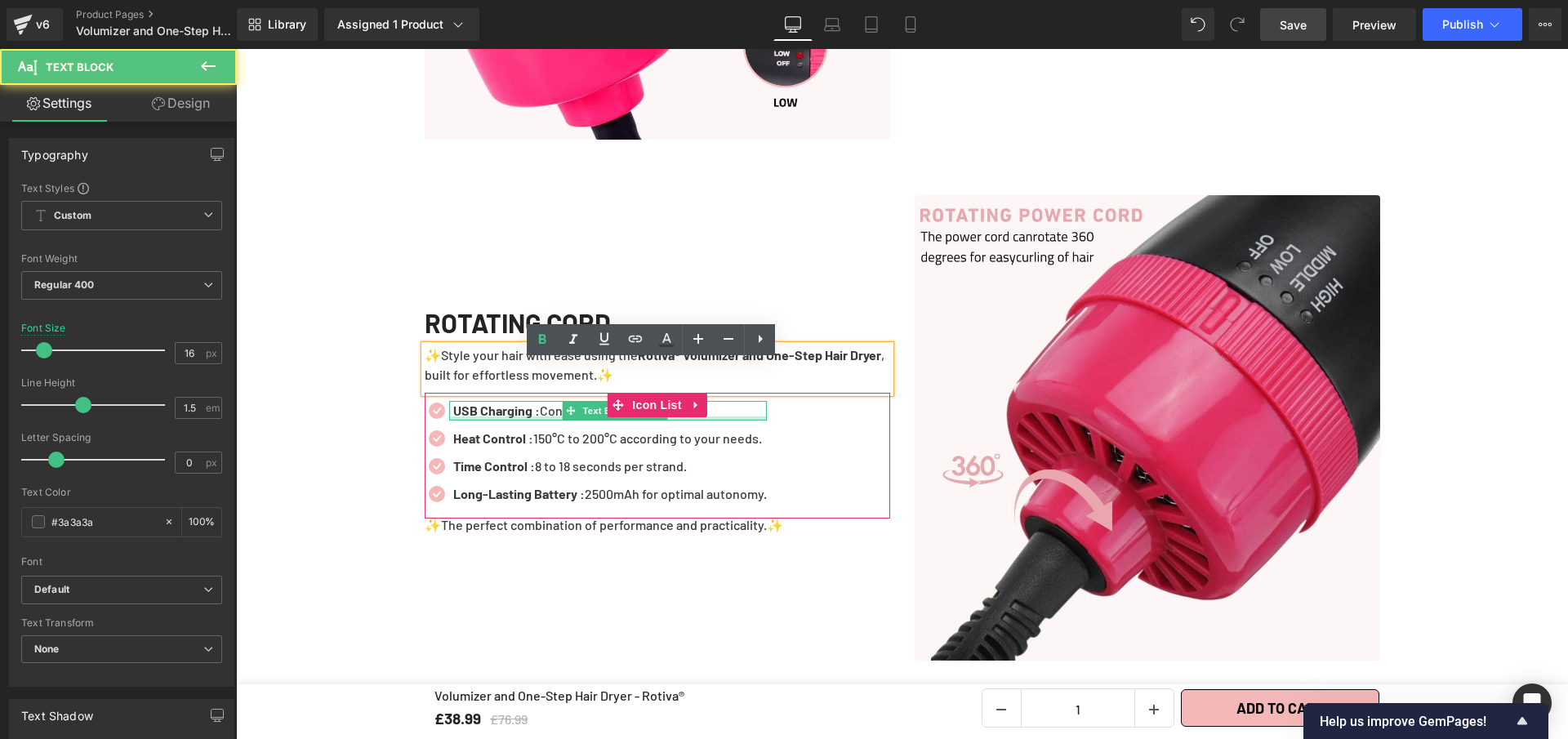
click at [537, 418] on strong "USB Charging :" at bounding box center [496, 411] width 87 height 16
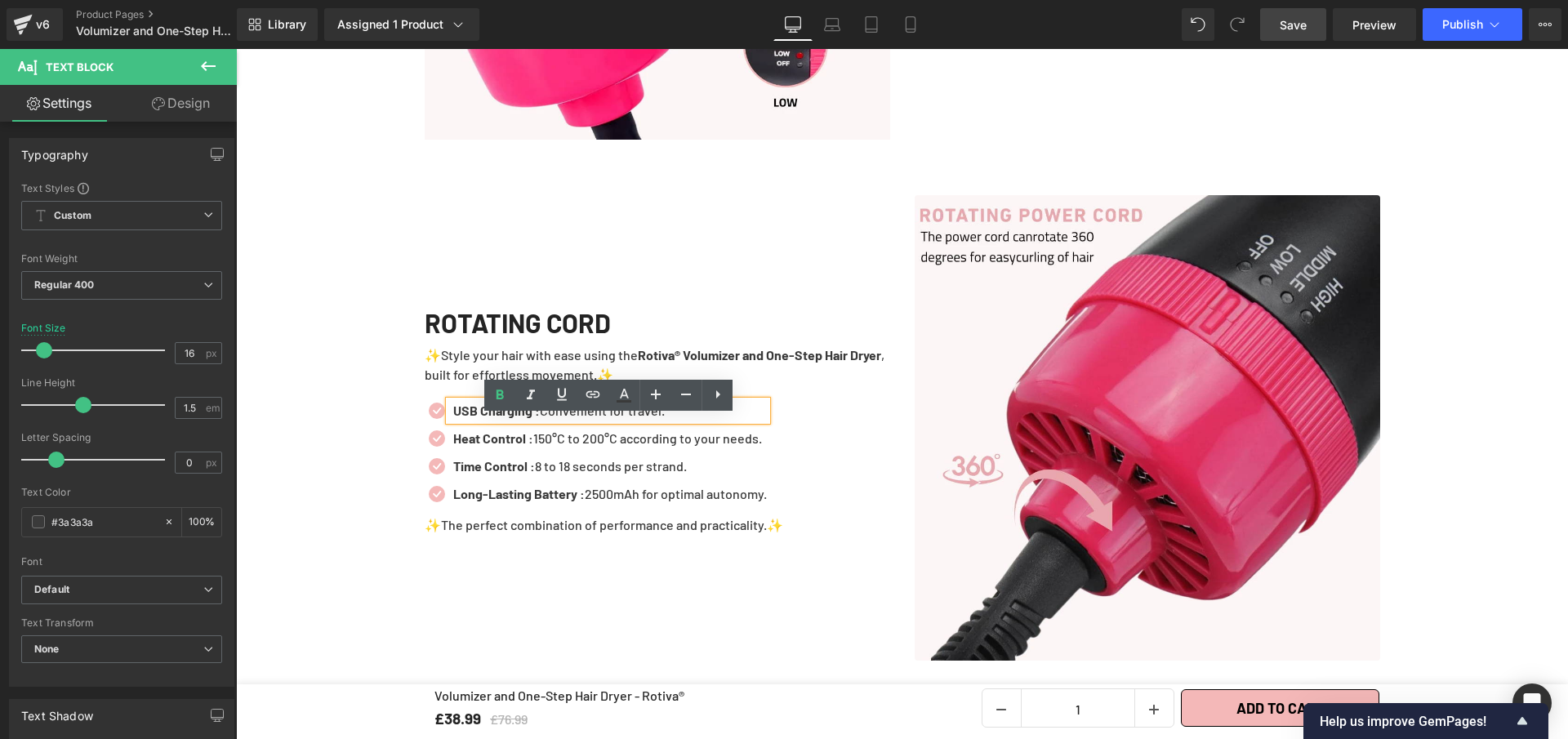
click at [537, 418] on strong "USB Charging :" at bounding box center [496, 411] width 87 height 16
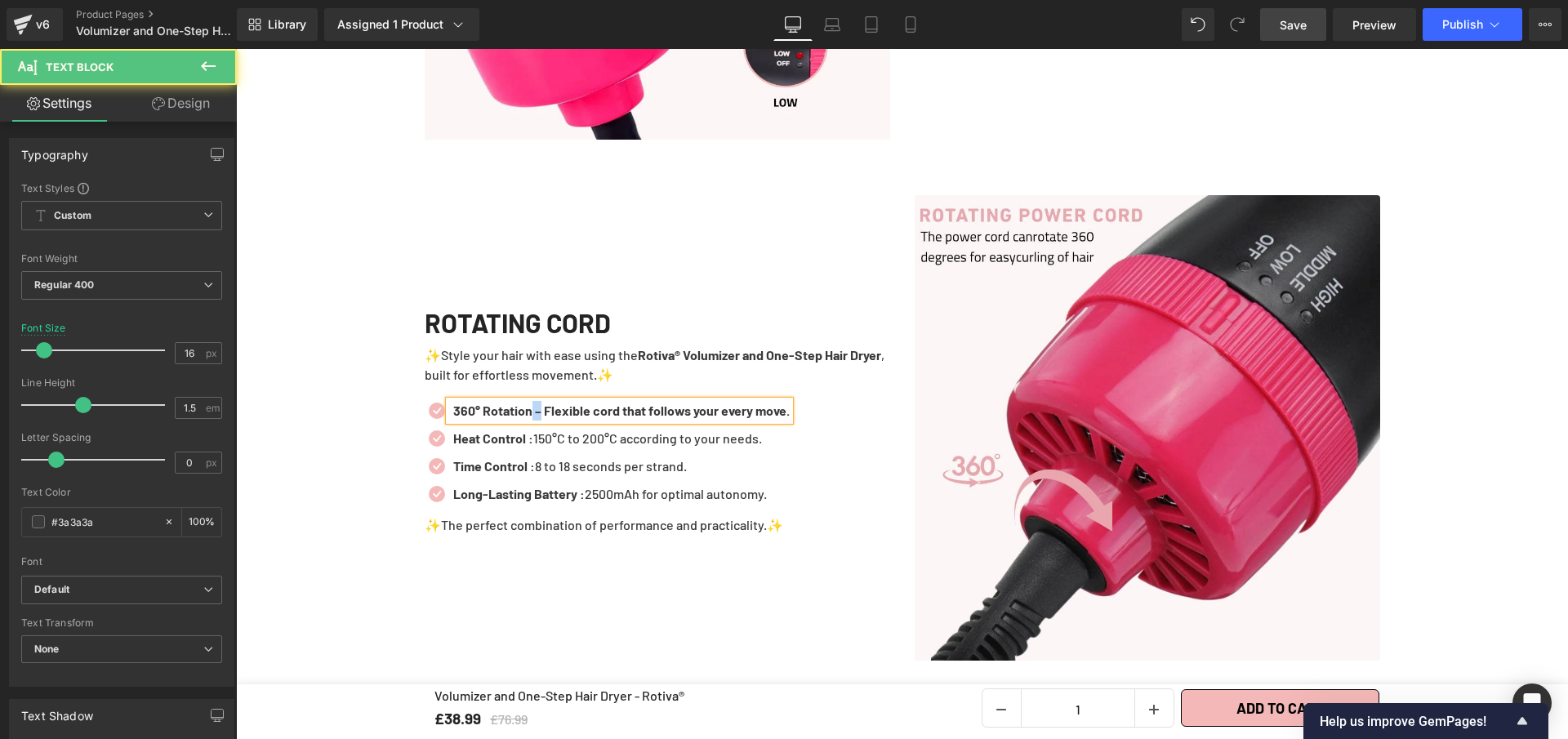
click at [532, 418] on b "360° Rotation – Flexible cord that follows your every move." at bounding box center [621, 411] width 337 height 16
drag, startPoint x: 541, startPoint y: 431, endPoint x: 758, endPoint y: 441, distance: 217.2
click at [758, 441] on ul "Icon 360° Rotation : Flexible cord that follows your every move. Text Block Ico…" at bounding box center [606, 456] width 364 height 111
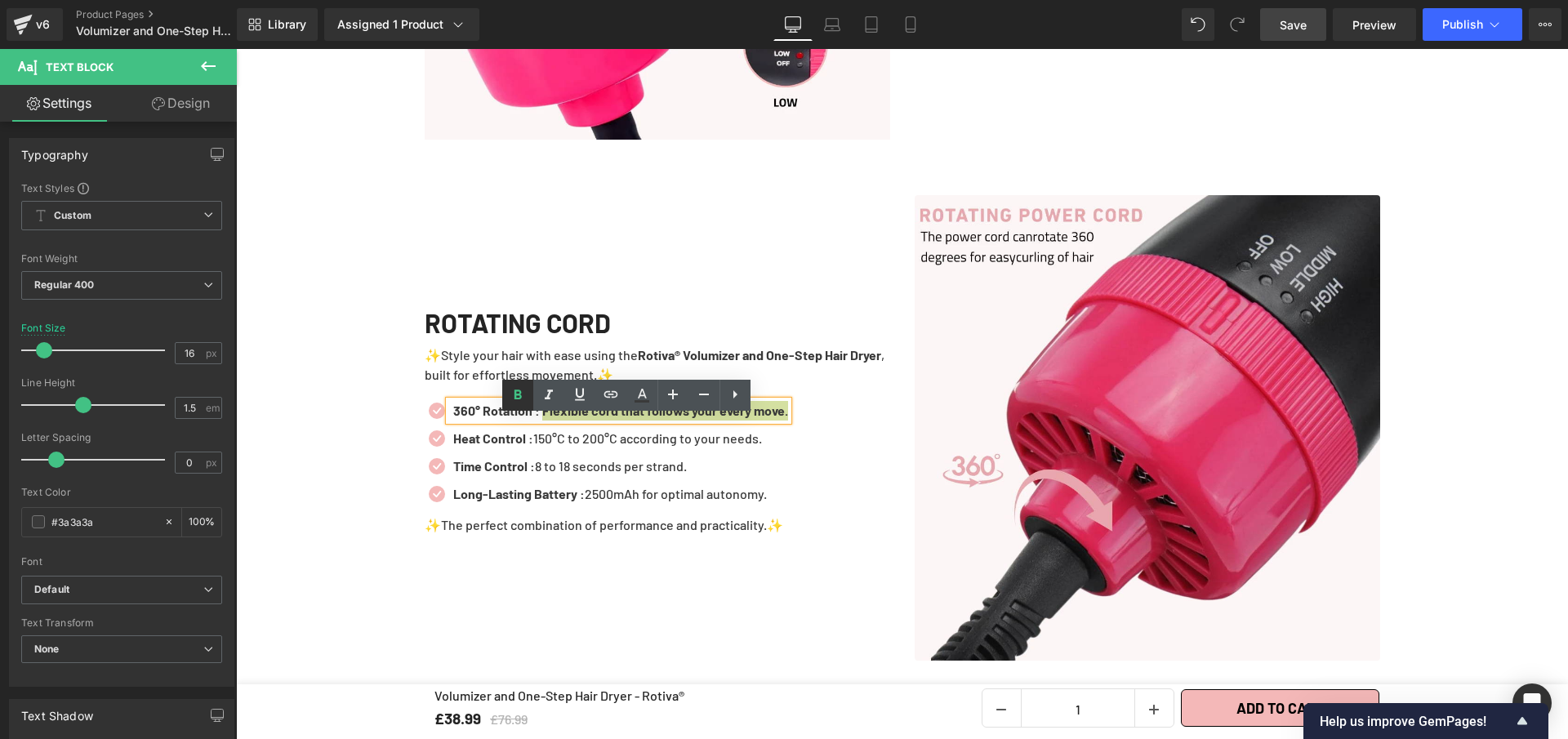
drag, startPoint x: 521, startPoint y: 392, endPoint x: 323, endPoint y: 312, distance: 213.6
click at [521, 392] on icon at bounding box center [518, 395] width 20 height 20
click at [645, 443] on icon at bounding box center [649, 439] width 9 height 10
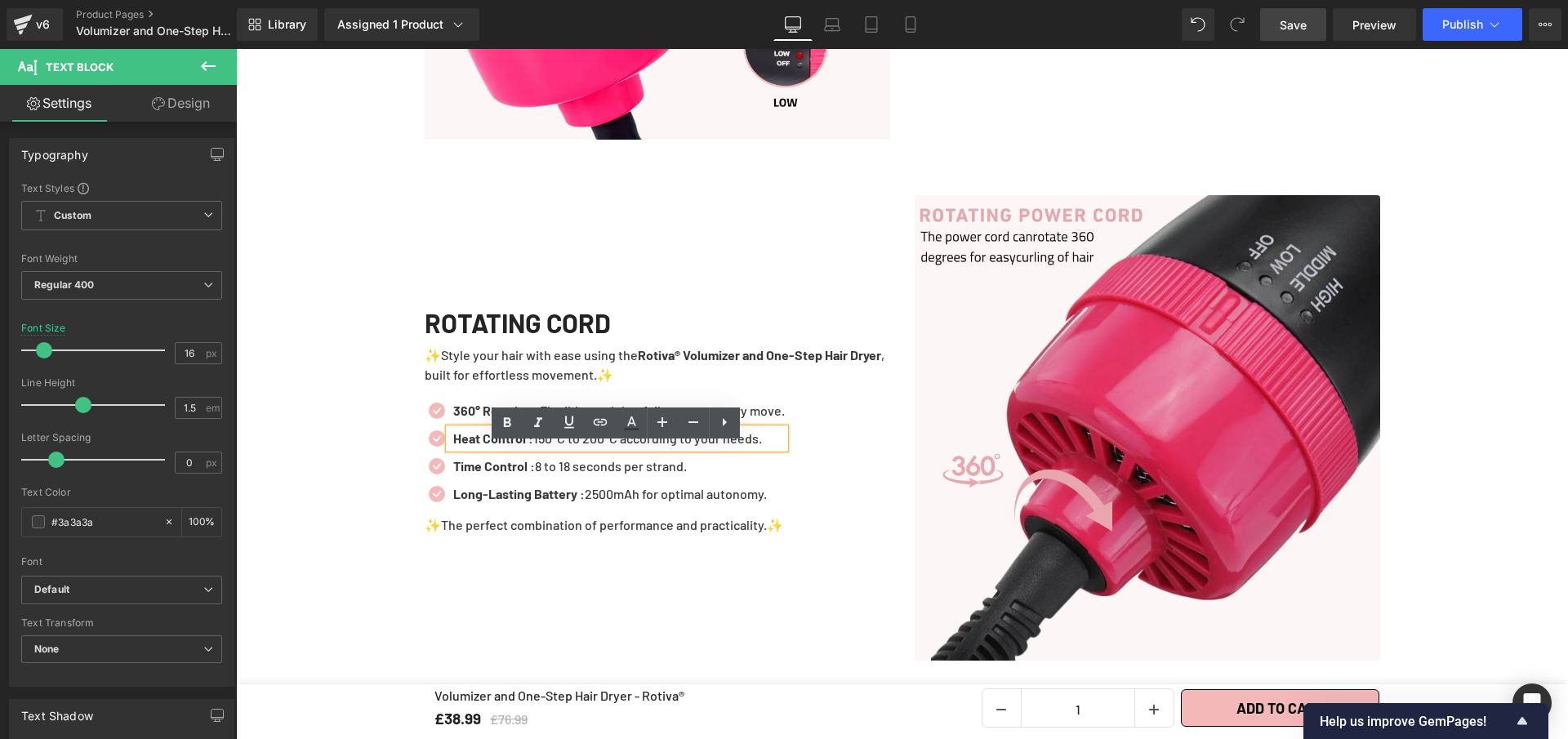
click at [645, 449] on p "Heat Control : 150°C to 200°C according to your needs." at bounding box center [618, 439] width 331 height 20
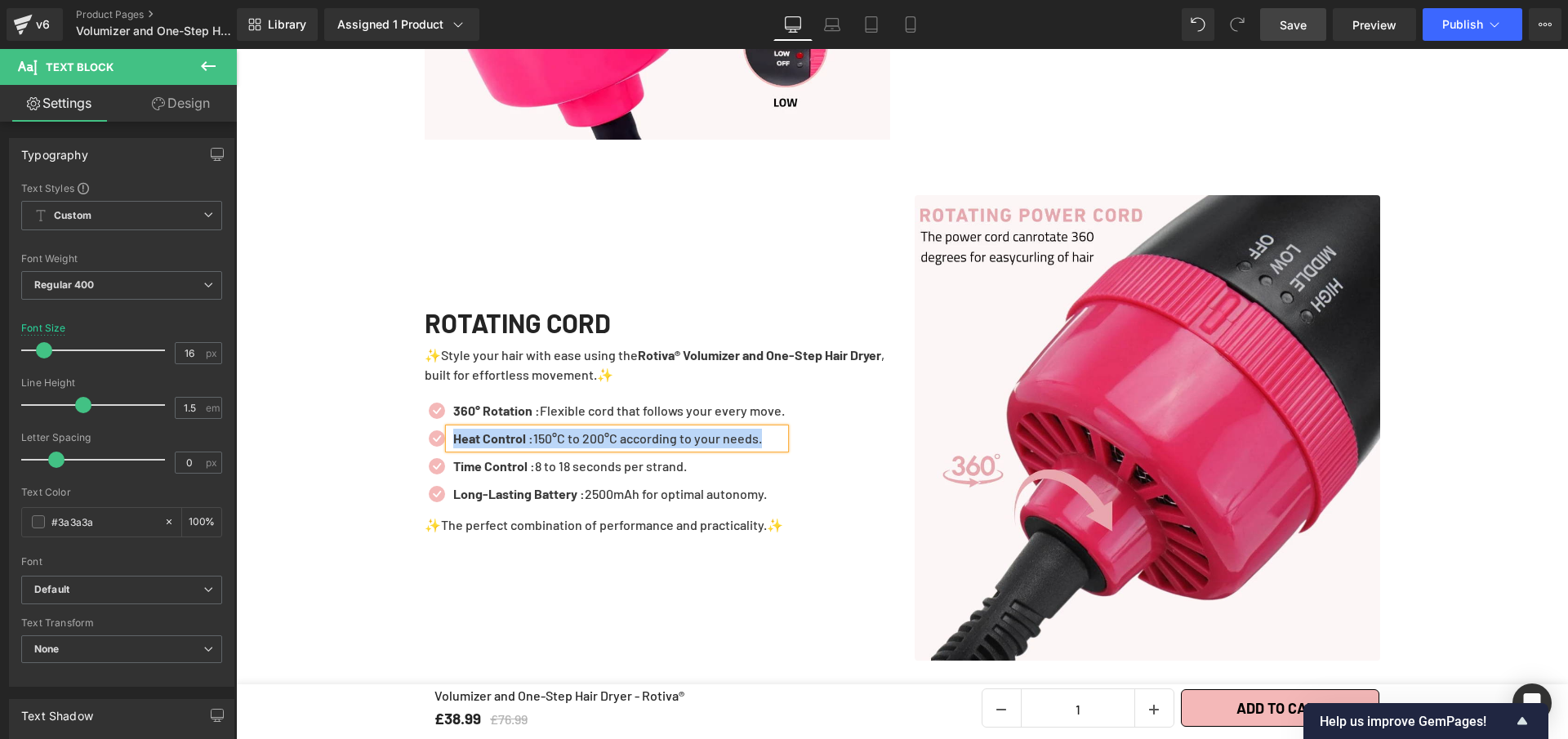
paste div
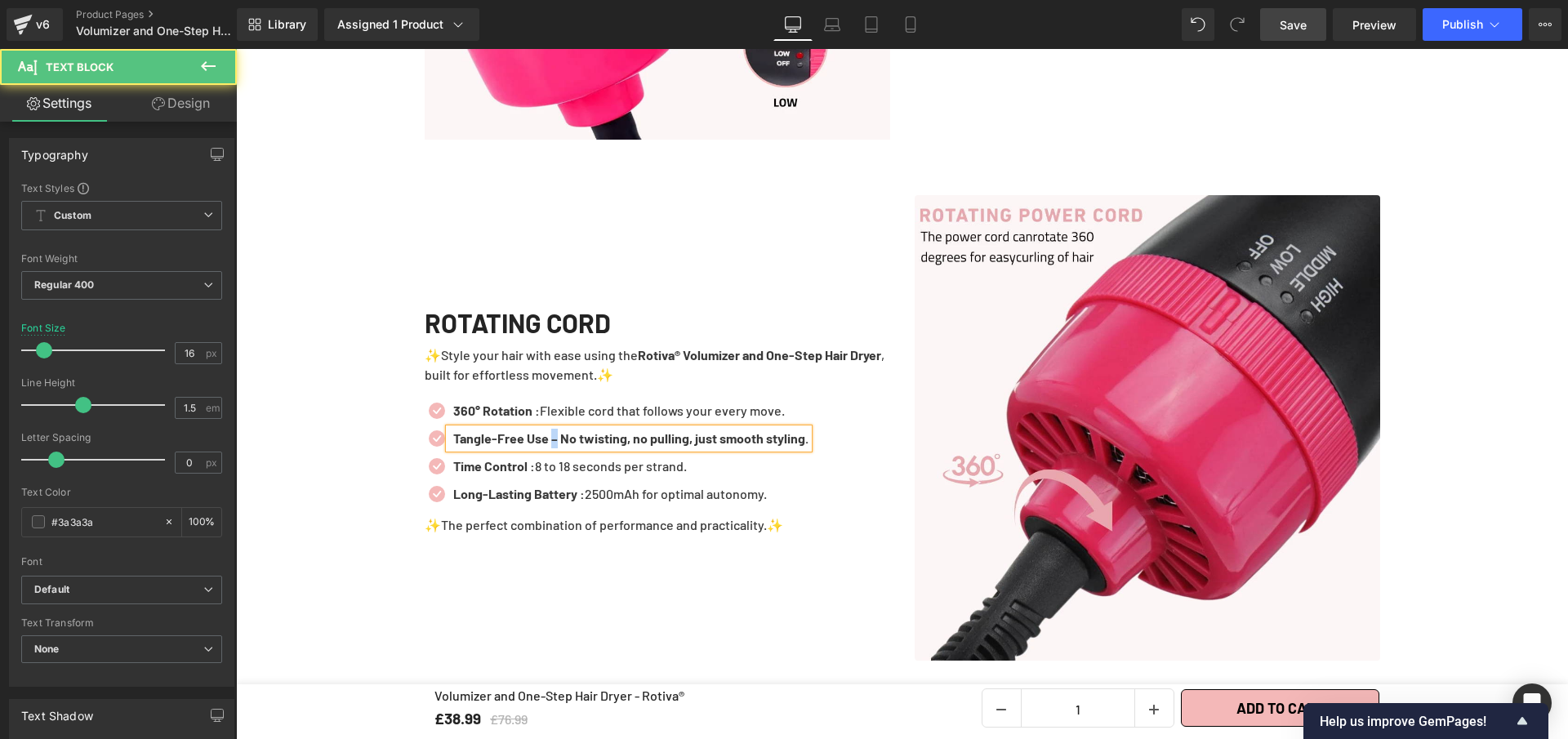
click at [550, 446] on b "Tangle-Free Use – No twisting, no pulling, just smooth styling." at bounding box center [631, 438] width 355 height 16
drag, startPoint x: 574, startPoint y: 456, endPoint x: 776, endPoint y: 467, distance: 202.3
click at [776, 449] on div "Tangle-Free Use : No twisting, no pulling, just smooth styling." at bounding box center [628, 439] width 357 height 20
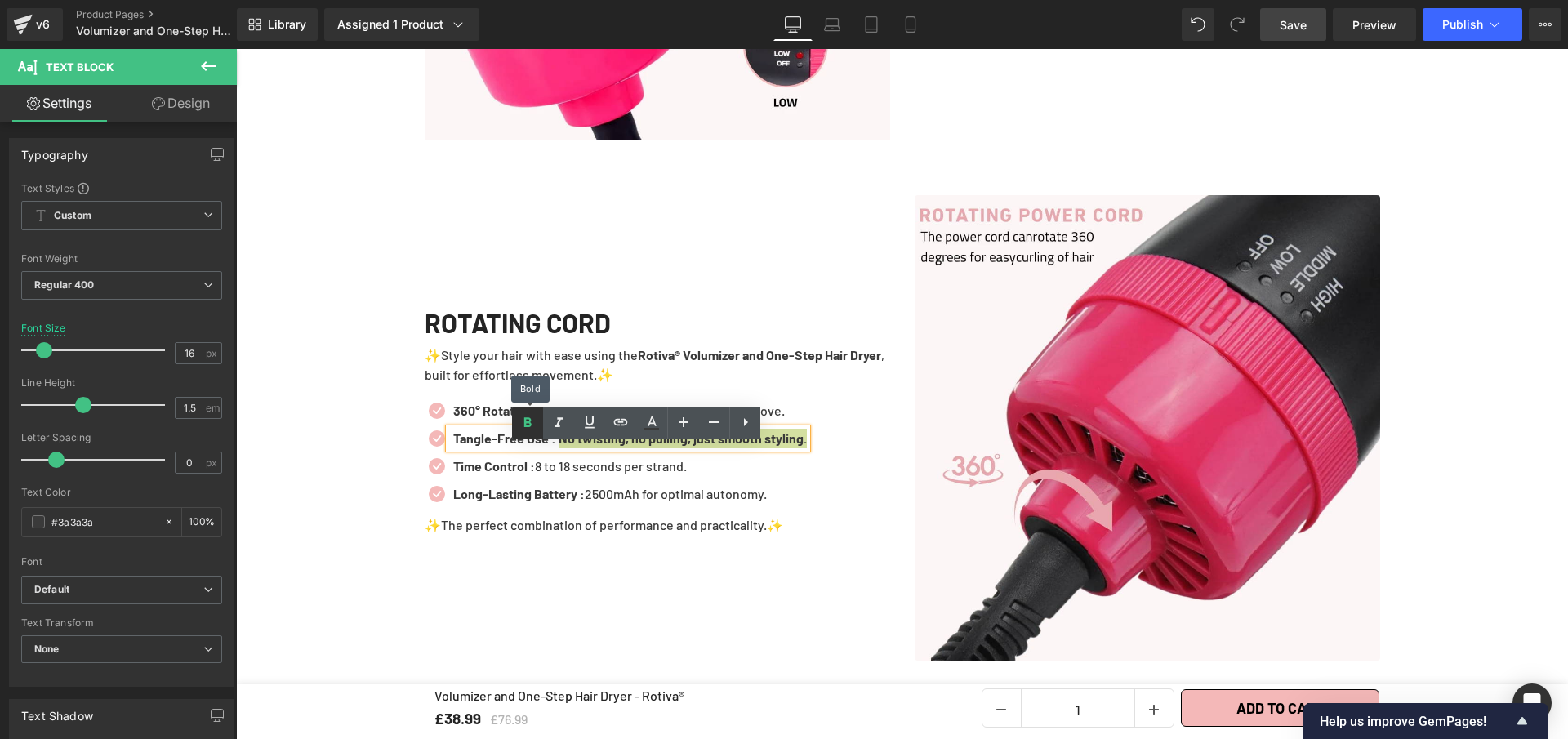
click at [525, 422] on icon at bounding box center [528, 422] width 7 height 10
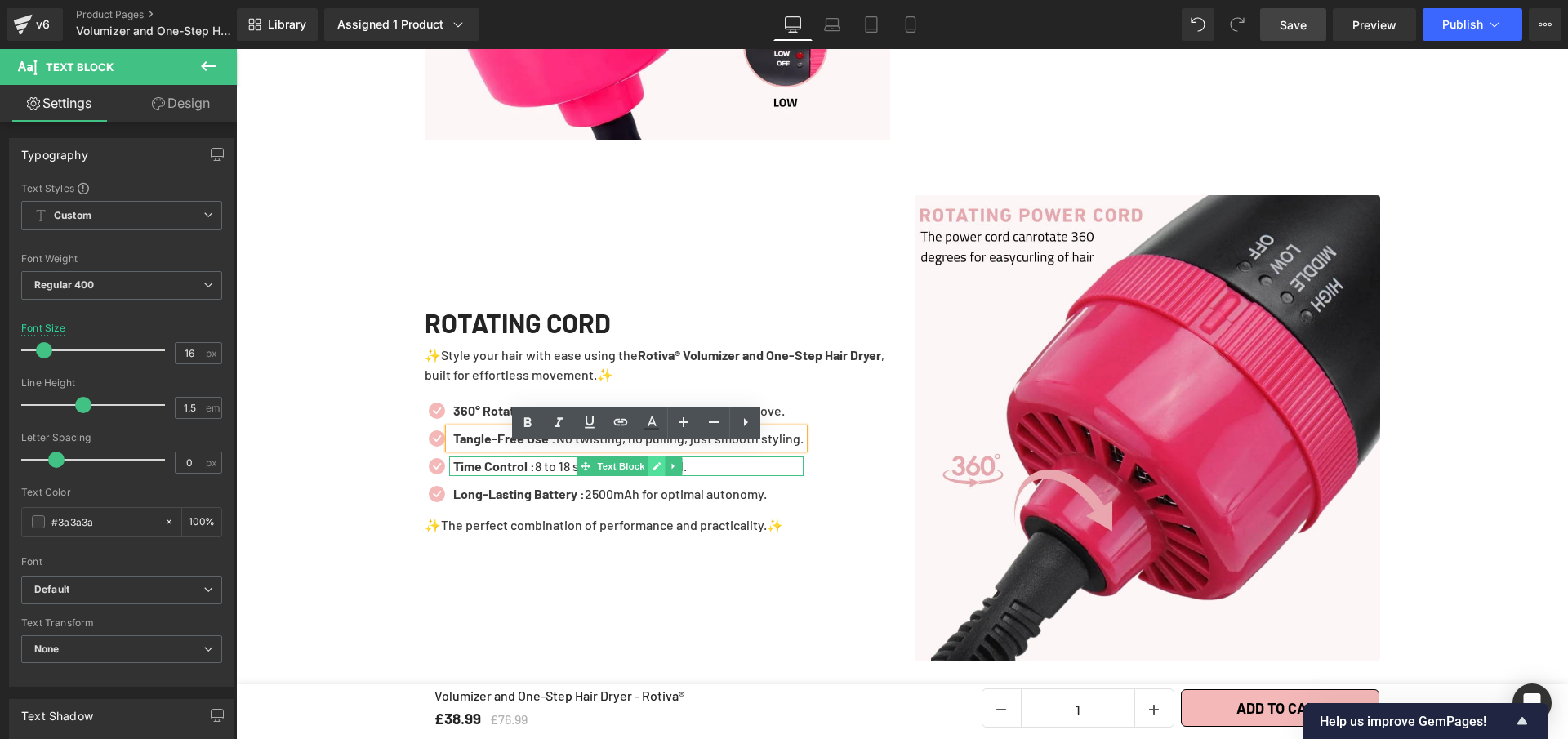
click at [653, 470] on icon at bounding box center [657, 467] width 8 height 8
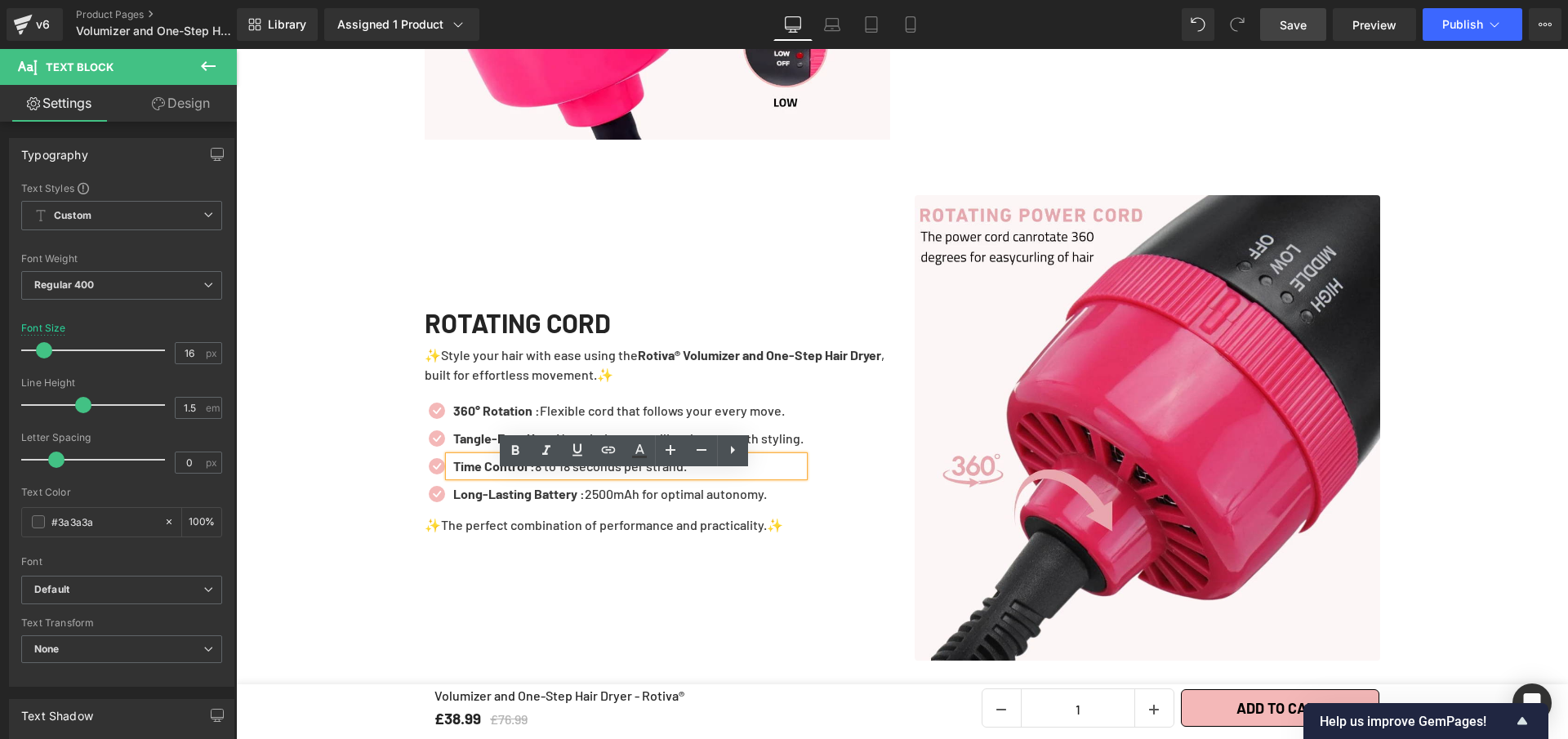
click at [647, 476] on p "Time Control : 8 to 18 seconds per strand." at bounding box center [629, 466] width 351 height 20
paste div
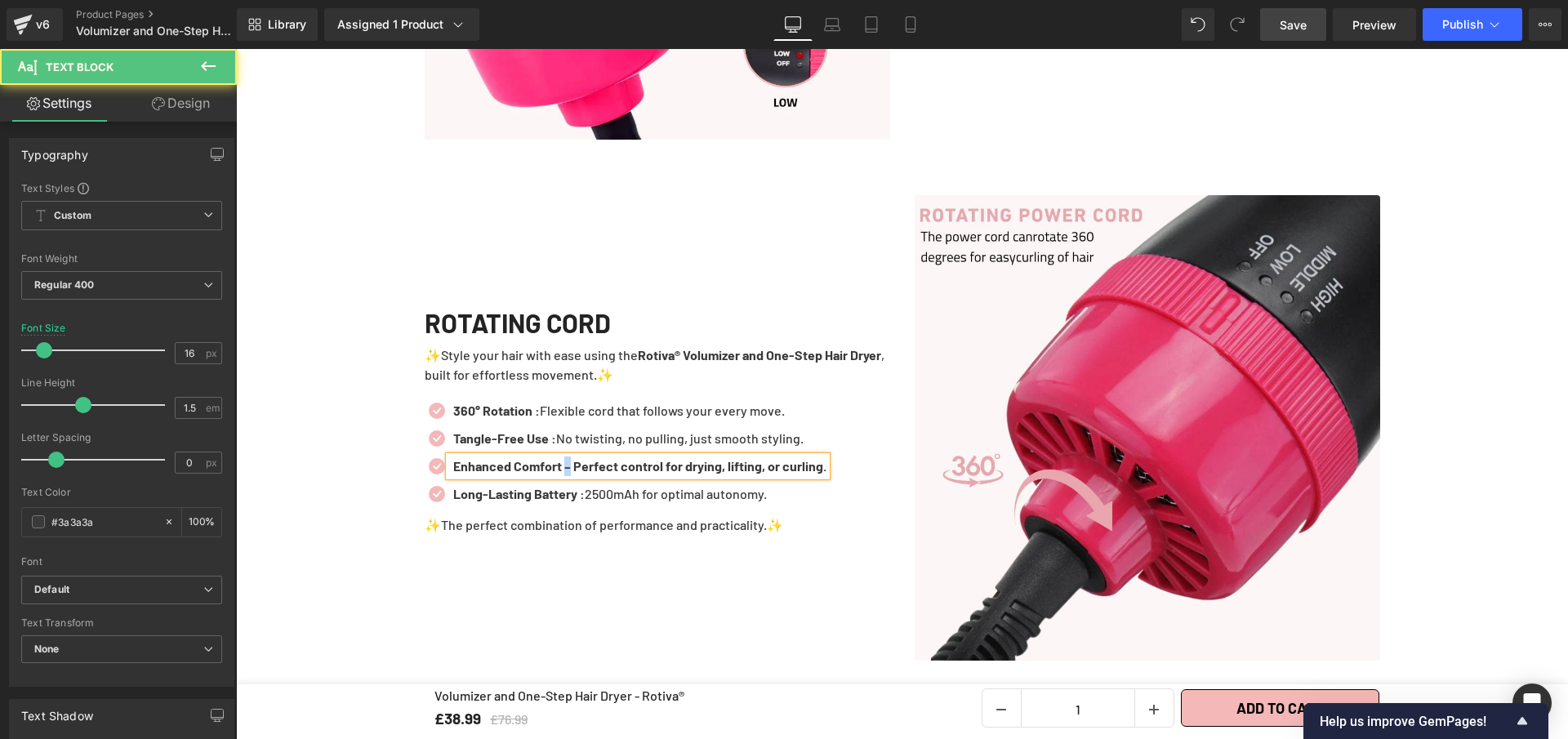
click at [567, 474] on b "Enhanced Comfort – Perfect control for drying, lifting, or curling." at bounding box center [640, 466] width 373 height 16
drag, startPoint x: 577, startPoint y: 482, endPoint x: 811, endPoint y: 495, distance: 234.4
click at [811, 476] on div "Enhanced Comfort : Perfect control for drying, lifting, or curling." at bounding box center [637, 466] width 376 height 20
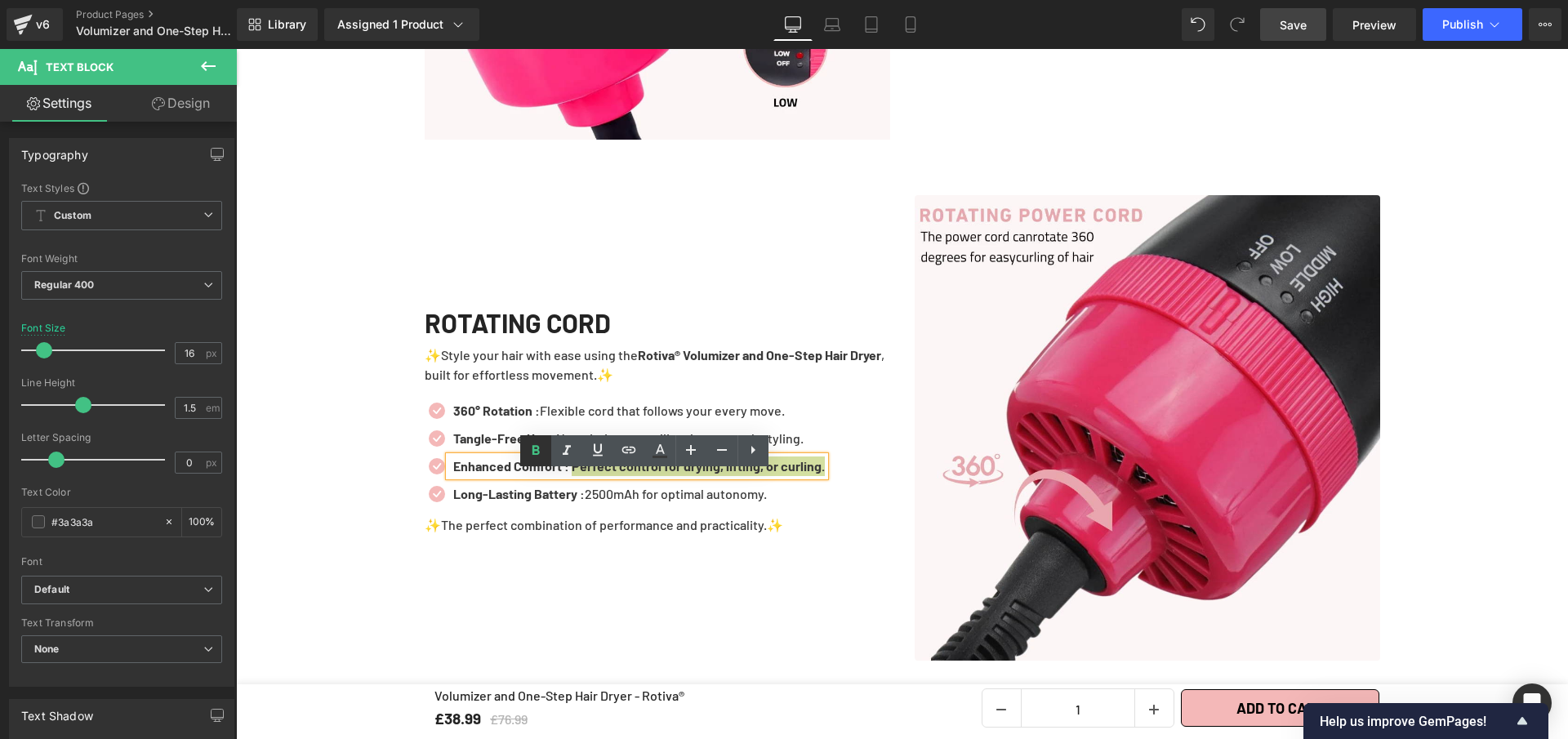
click at [534, 443] on icon at bounding box center [535, 451] width 20 height 20
click at [660, 498] on icon at bounding box center [664, 494] width 8 height 8
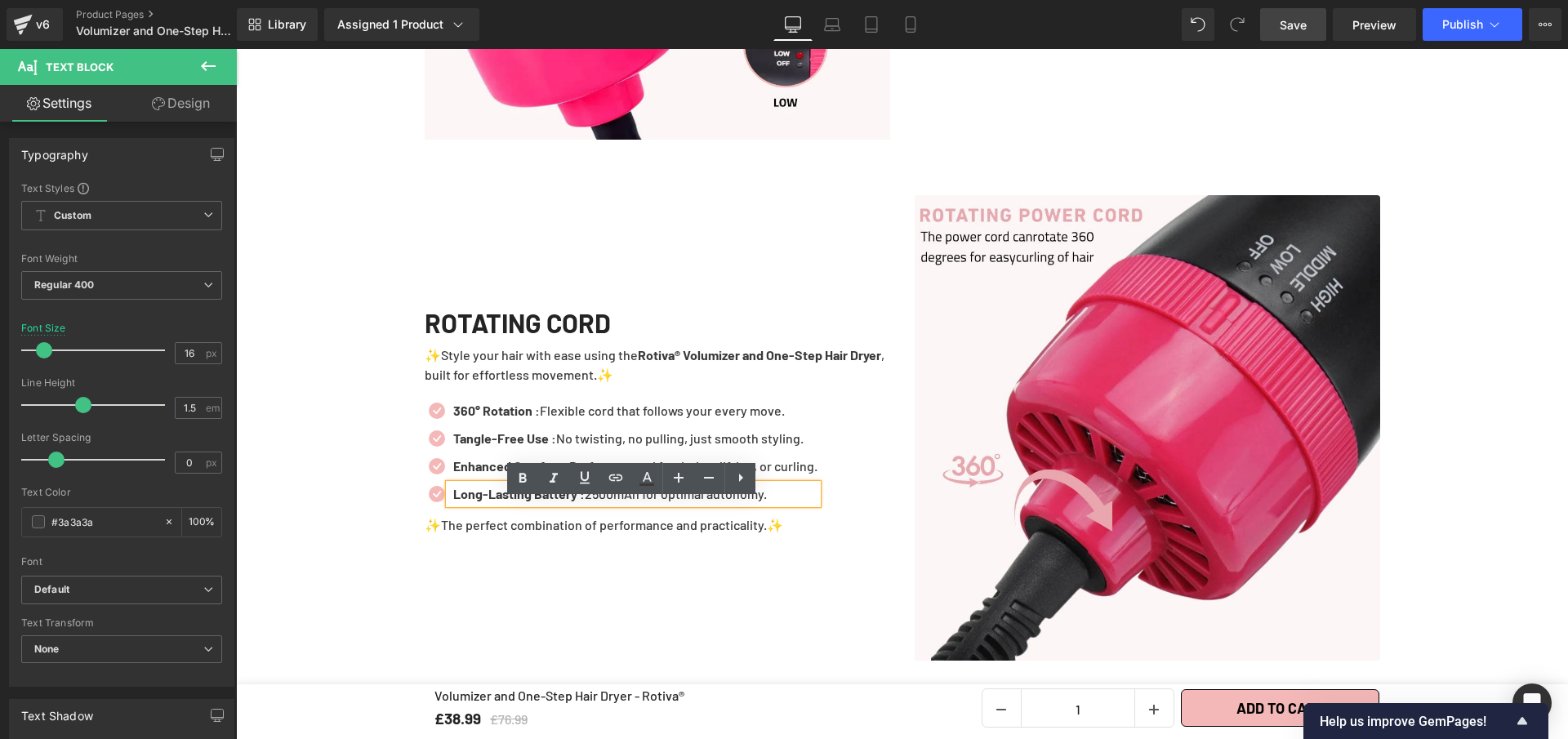
click at [653, 504] on p "Long-Lasting Battery : 2500mAh for optimal autonomy." at bounding box center [635, 494] width 364 height 20
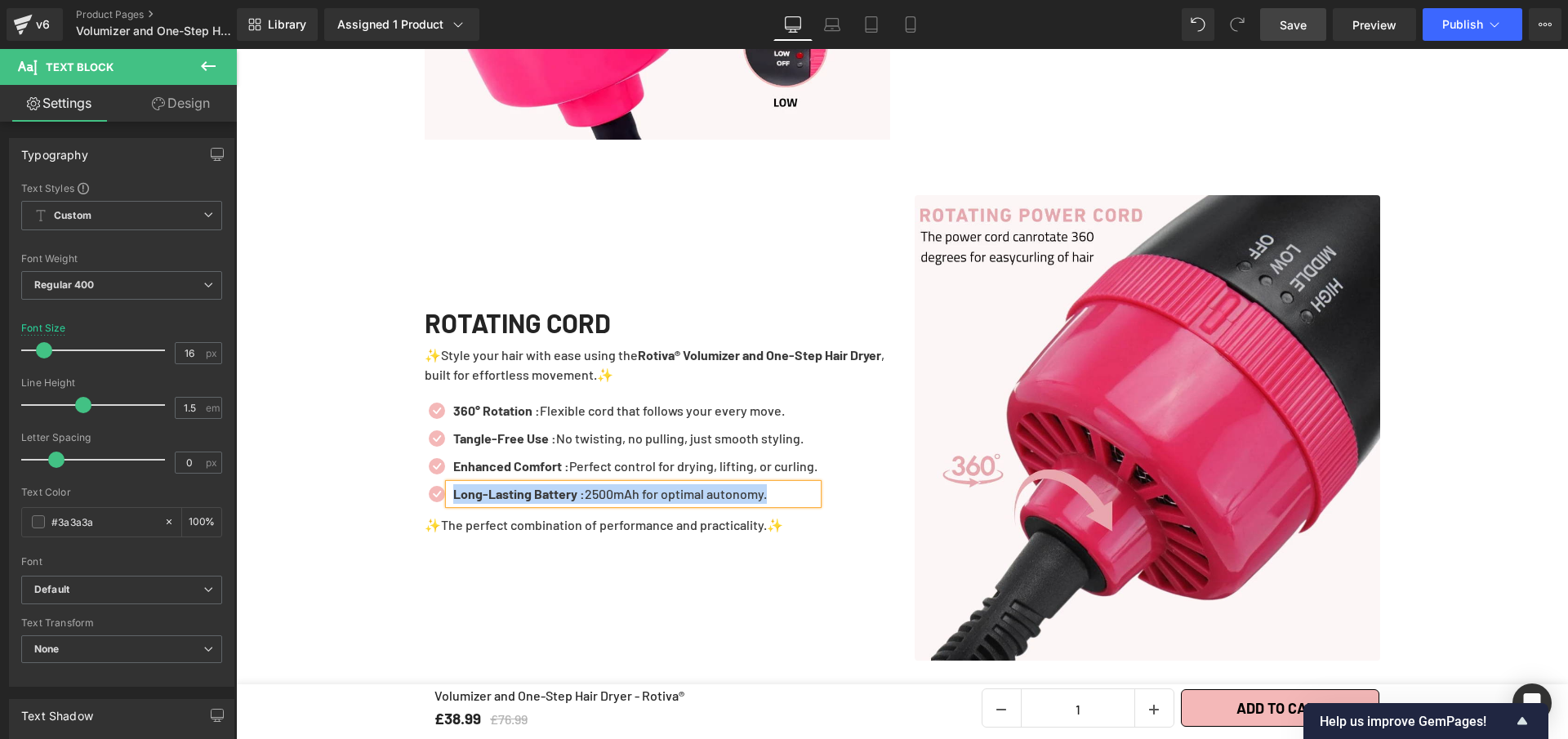
paste div
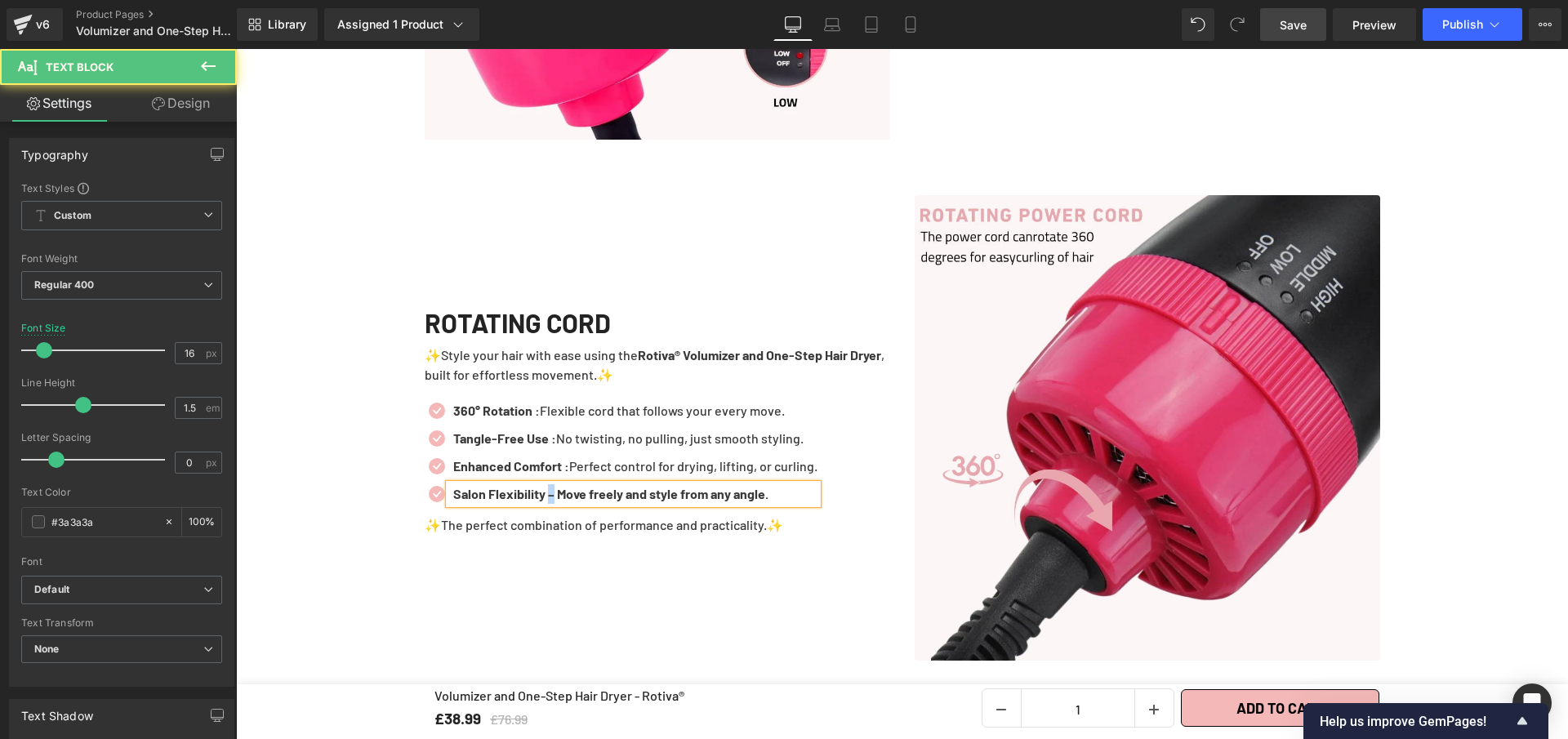
click at [549, 502] on b "Salon Flexibility – Move freely and style from any angle." at bounding box center [611, 494] width 315 height 16
drag, startPoint x: 558, startPoint y: 510, endPoint x: 812, endPoint y: 509, distance: 254.0
click at [812, 504] on p "Salon Flexibility : Move freely and style from any angle." at bounding box center [635, 494] width 364 height 20
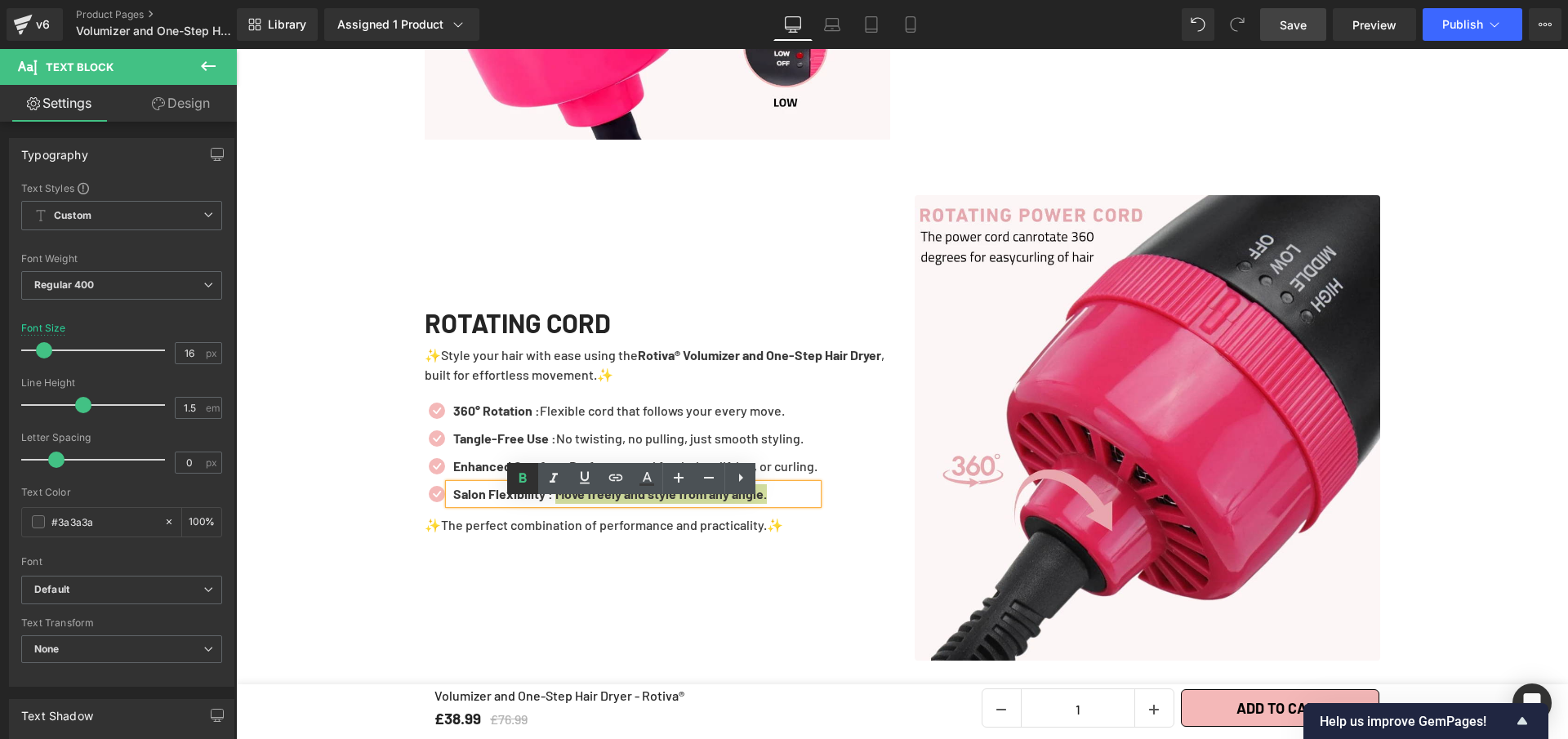
click at [527, 480] on icon at bounding box center [522, 479] width 20 height 20
click at [784, 523] on div at bounding box center [657, 521] width 465 height 4
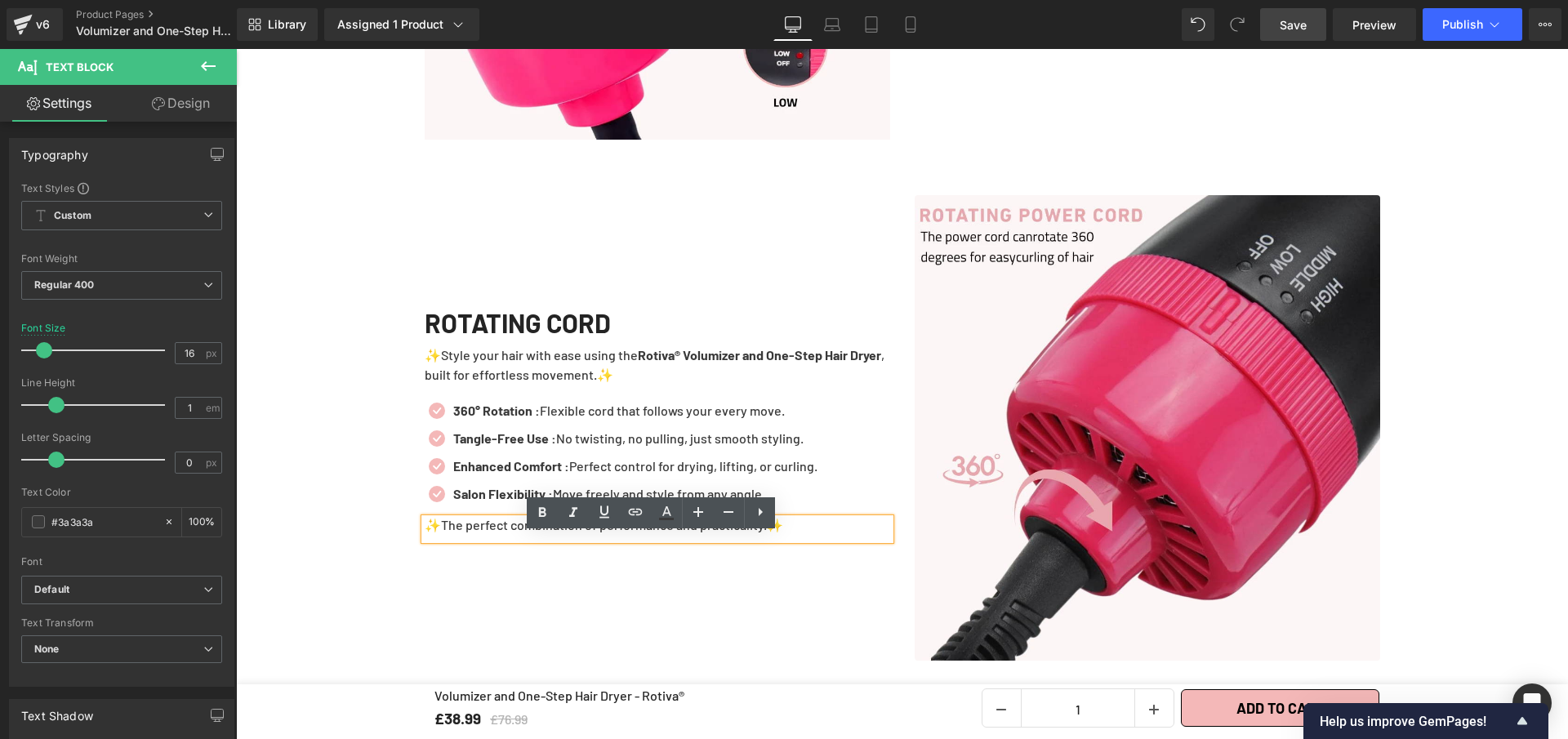
click at [758, 595] on div "ROTATING CORD Heading ✨Style your hair with ease using the Rotiva® Volumizer an…" at bounding box center [657, 427] width 490 height 466
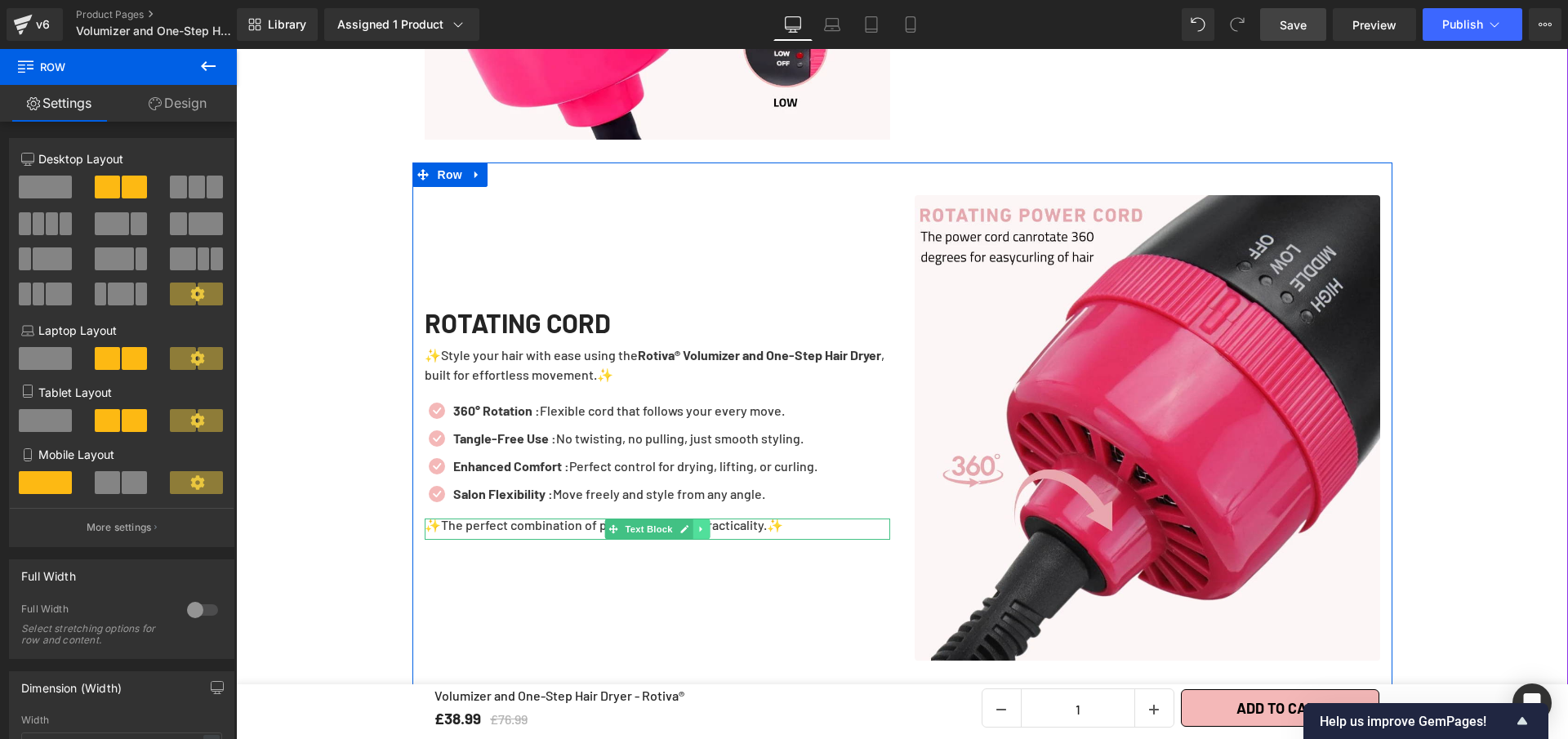
click at [694, 539] on link at bounding box center [701, 529] width 17 height 20
click at [705, 534] on icon at bounding box center [710, 529] width 9 height 9
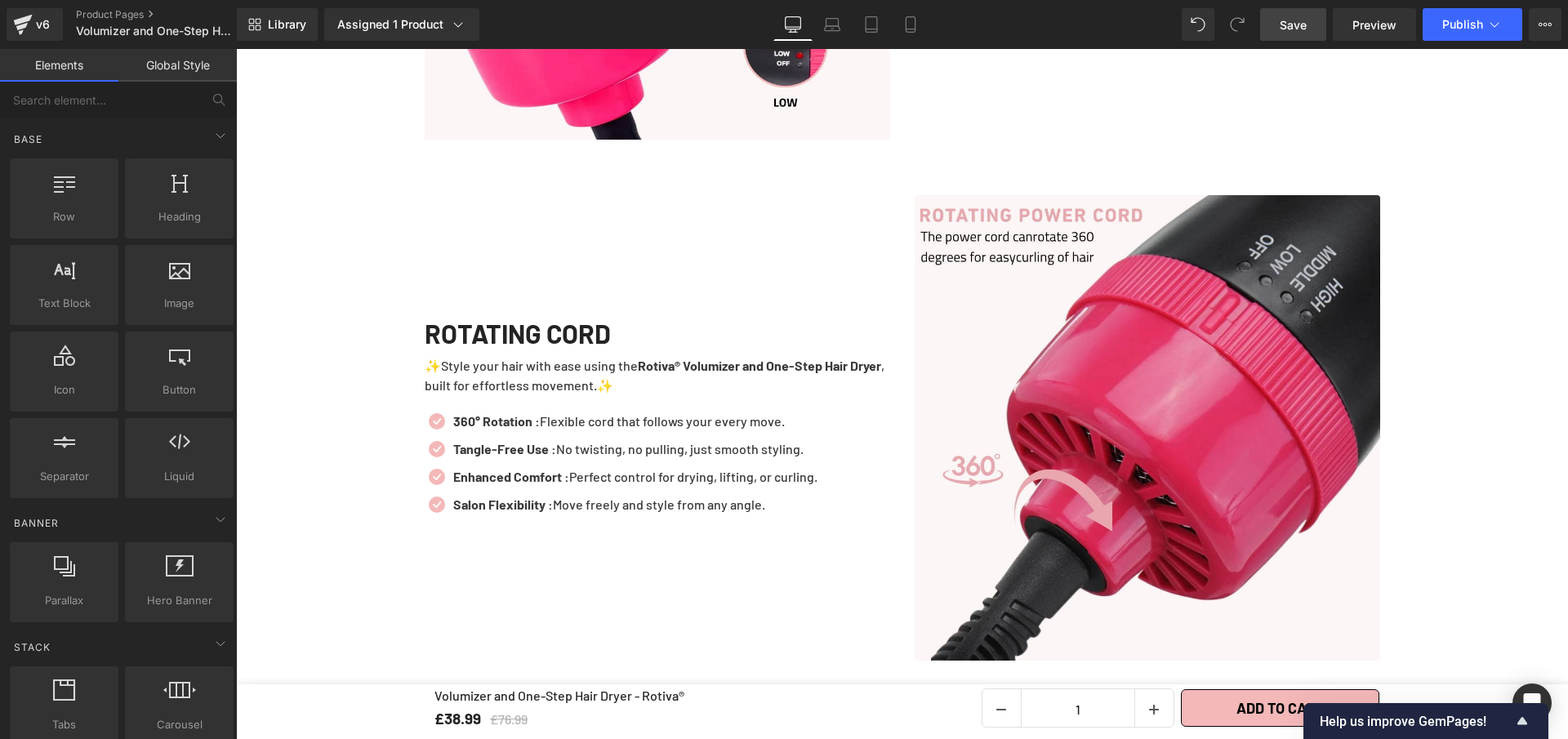
drag, startPoint x: 1316, startPoint y: 29, endPoint x: 880, endPoint y: 200, distance: 468.3
click at [1316, 29] on link "Save" at bounding box center [1293, 24] width 66 height 33
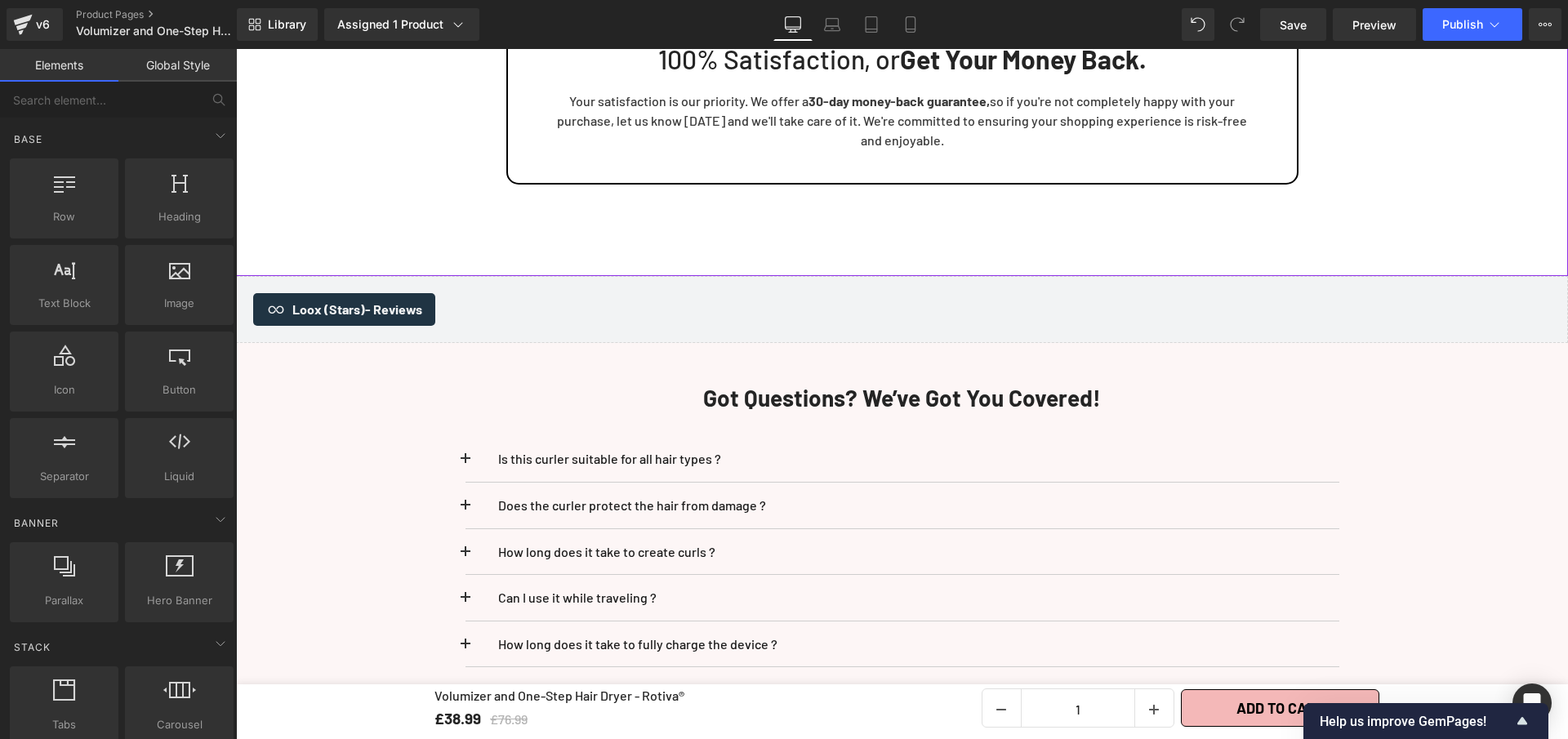
scroll to position [4708, 0]
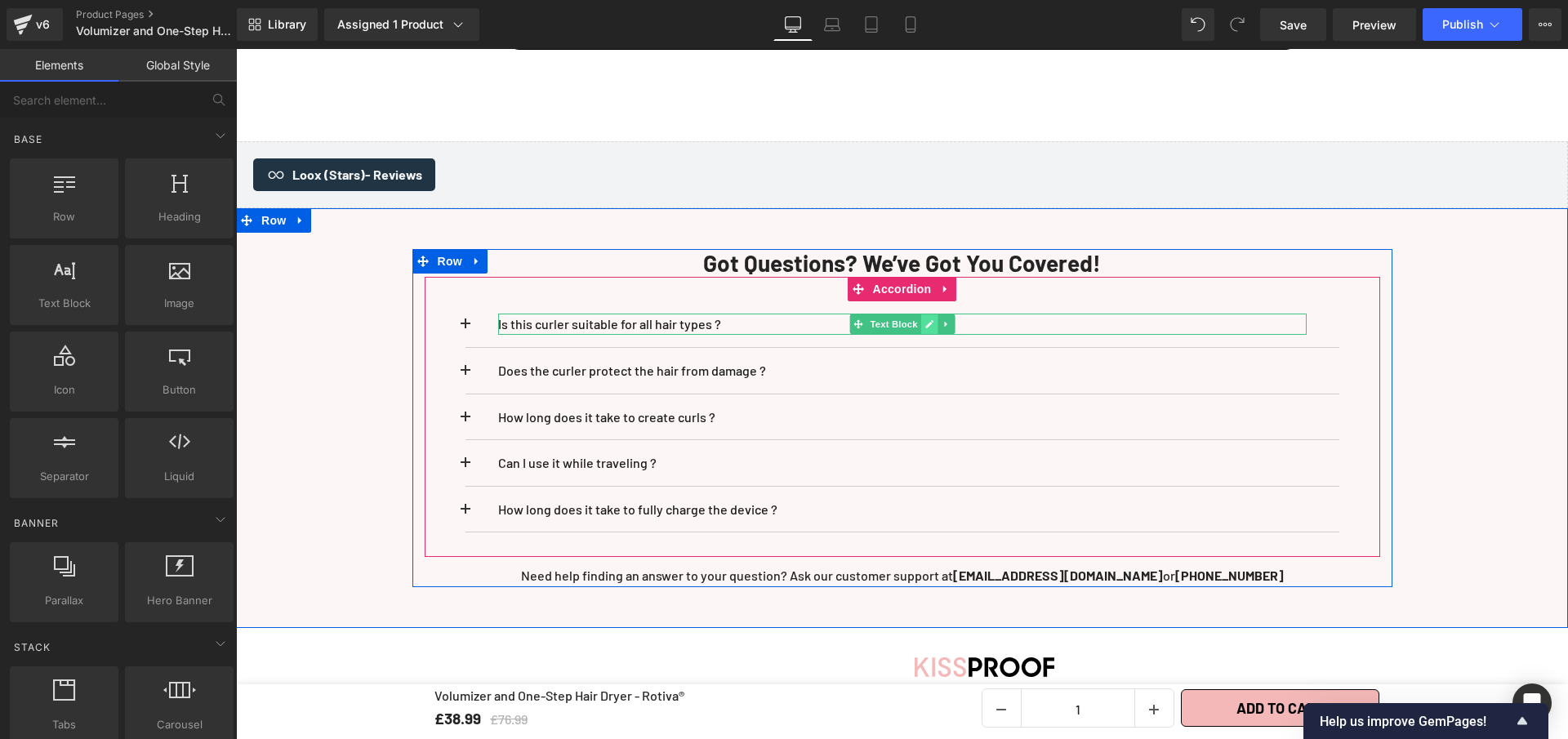
click at [929, 334] on link at bounding box center [929, 324] width 17 height 20
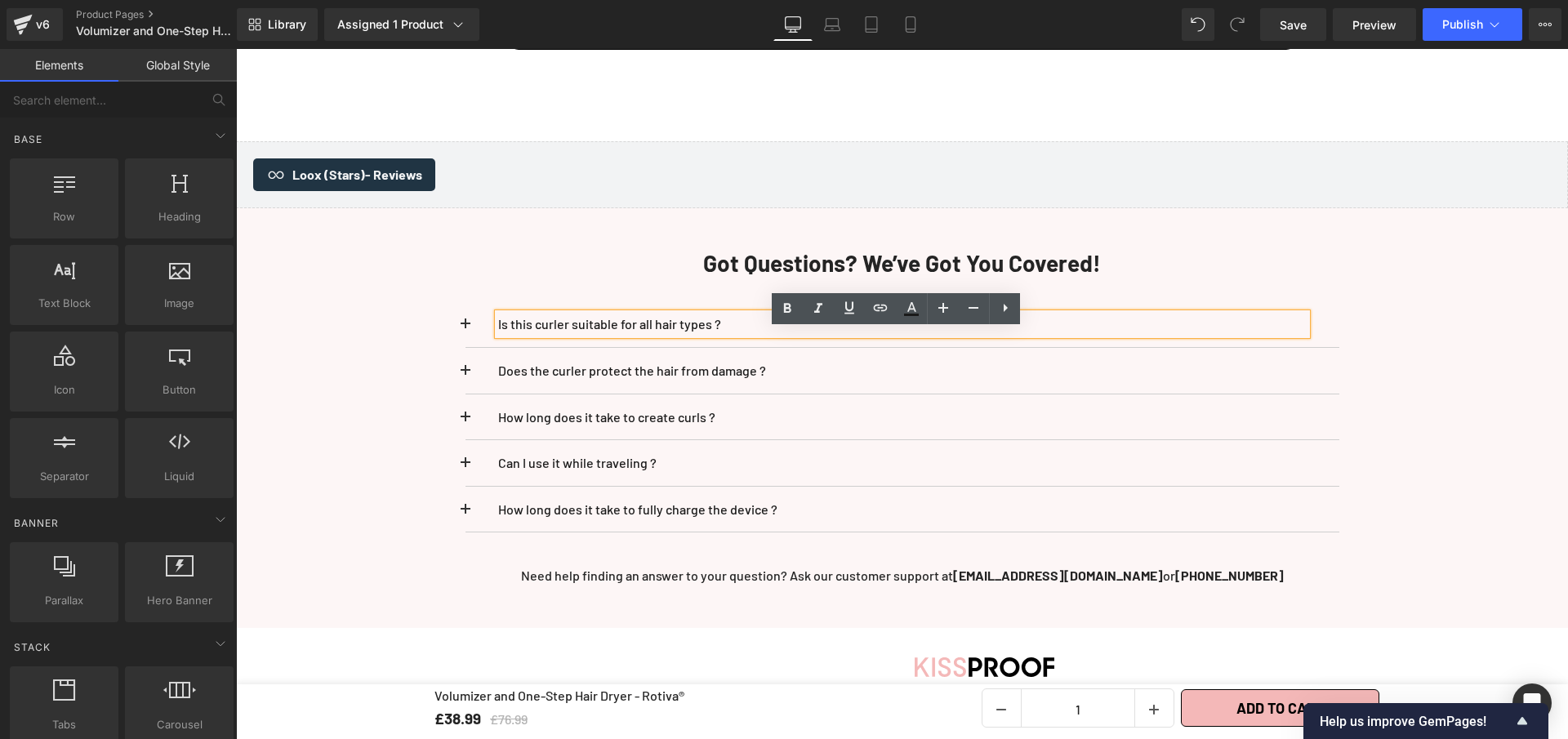
click at [929, 335] on p "Is this curler suitable for all hair types ?" at bounding box center [902, 324] width 809 height 21
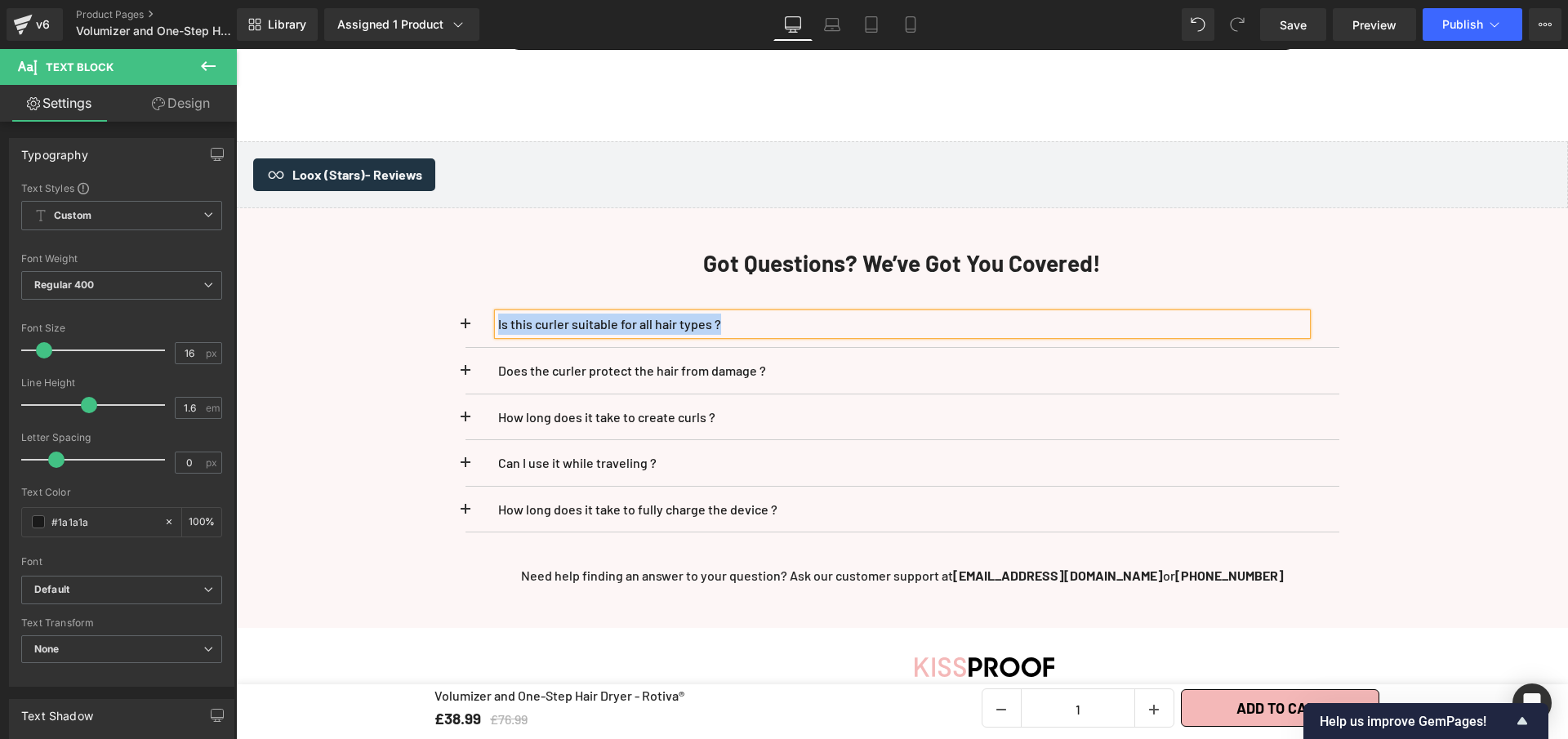
paste div
click at [453, 336] on div "Le Volumizer and One-Step Hair Dryer - Rotiva® abîme-t-il les cheveux ? Text Bl…" at bounding box center [902, 417] width 955 height 280
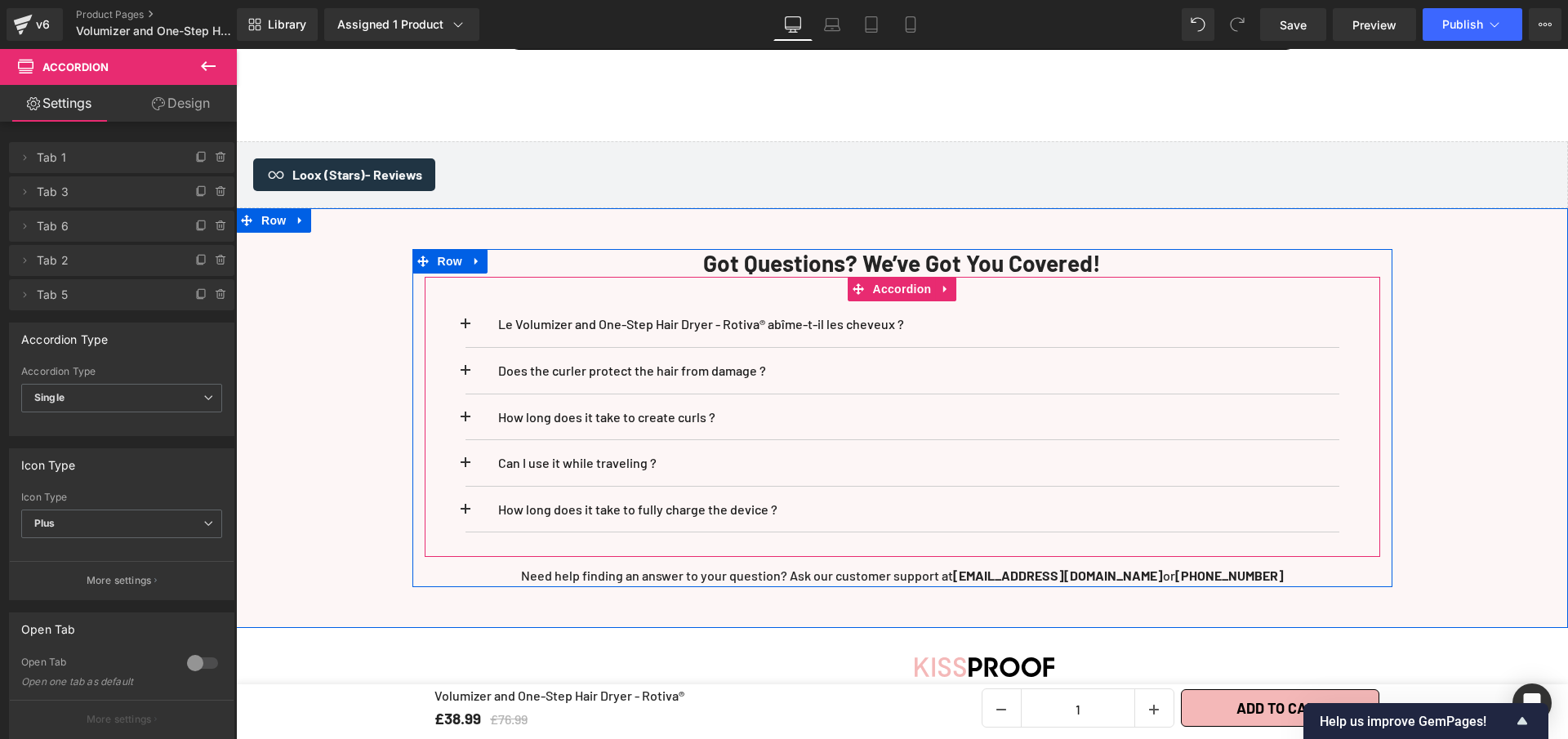
click at [465, 329] on span at bounding box center [465, 329] width 0 height 0
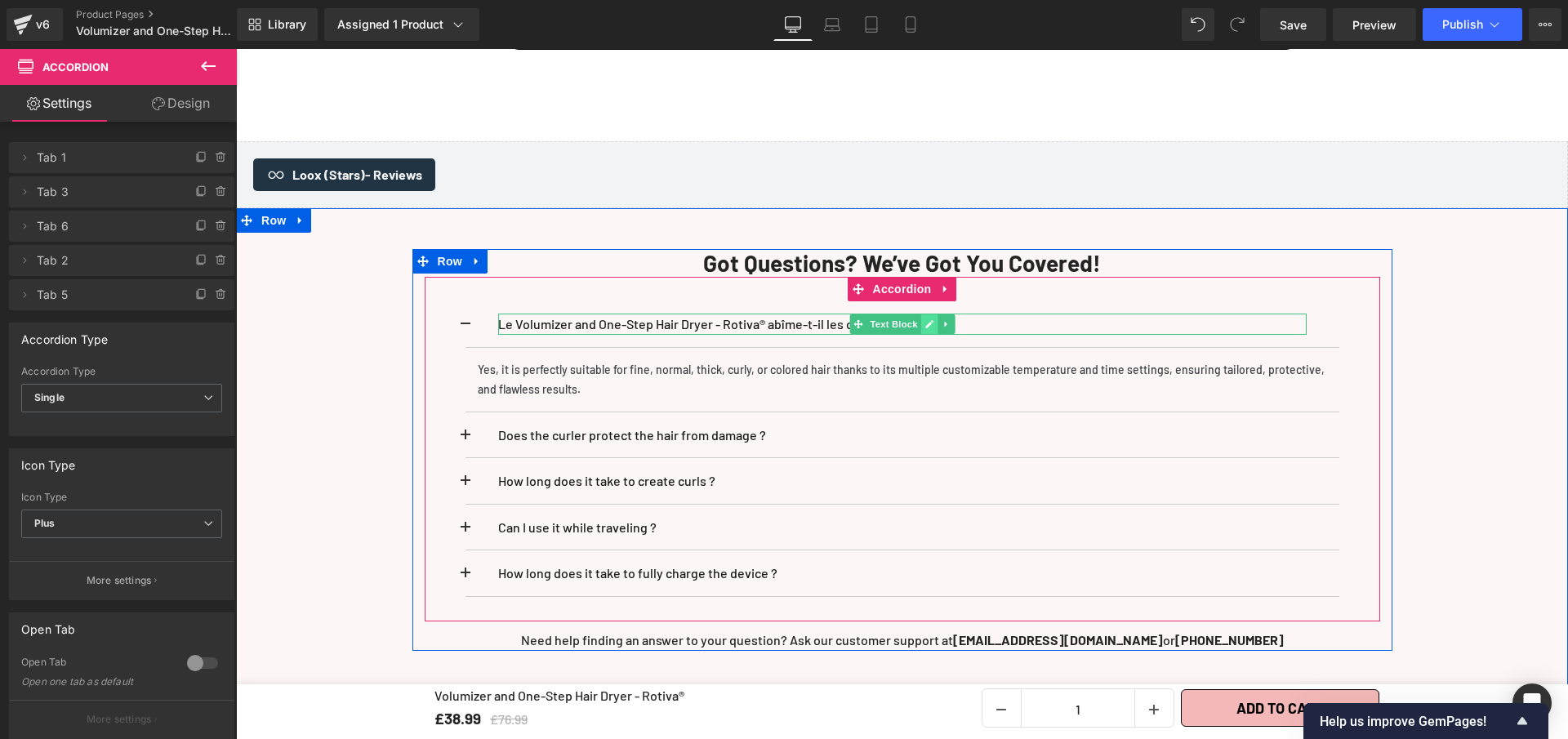
click at [925, 328] on icon at bounding box center [929, 324] width 8 height 8
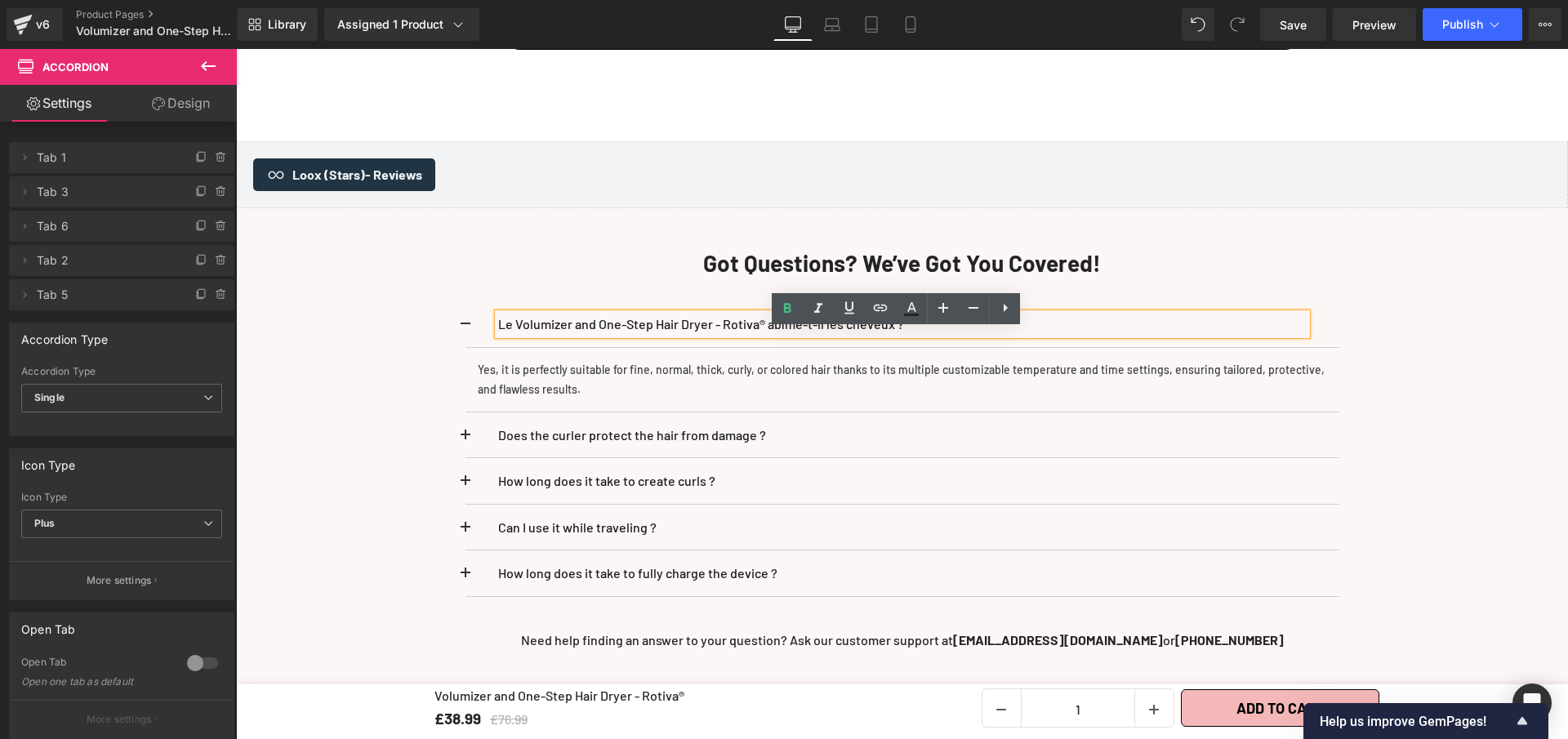
click at [920, 335] on p "Le Volumizer and One-Step Hair Dryer - Rotiva® abîme-t-il les cheveux ?" at bounding box center [902, 324] width 809 height 21
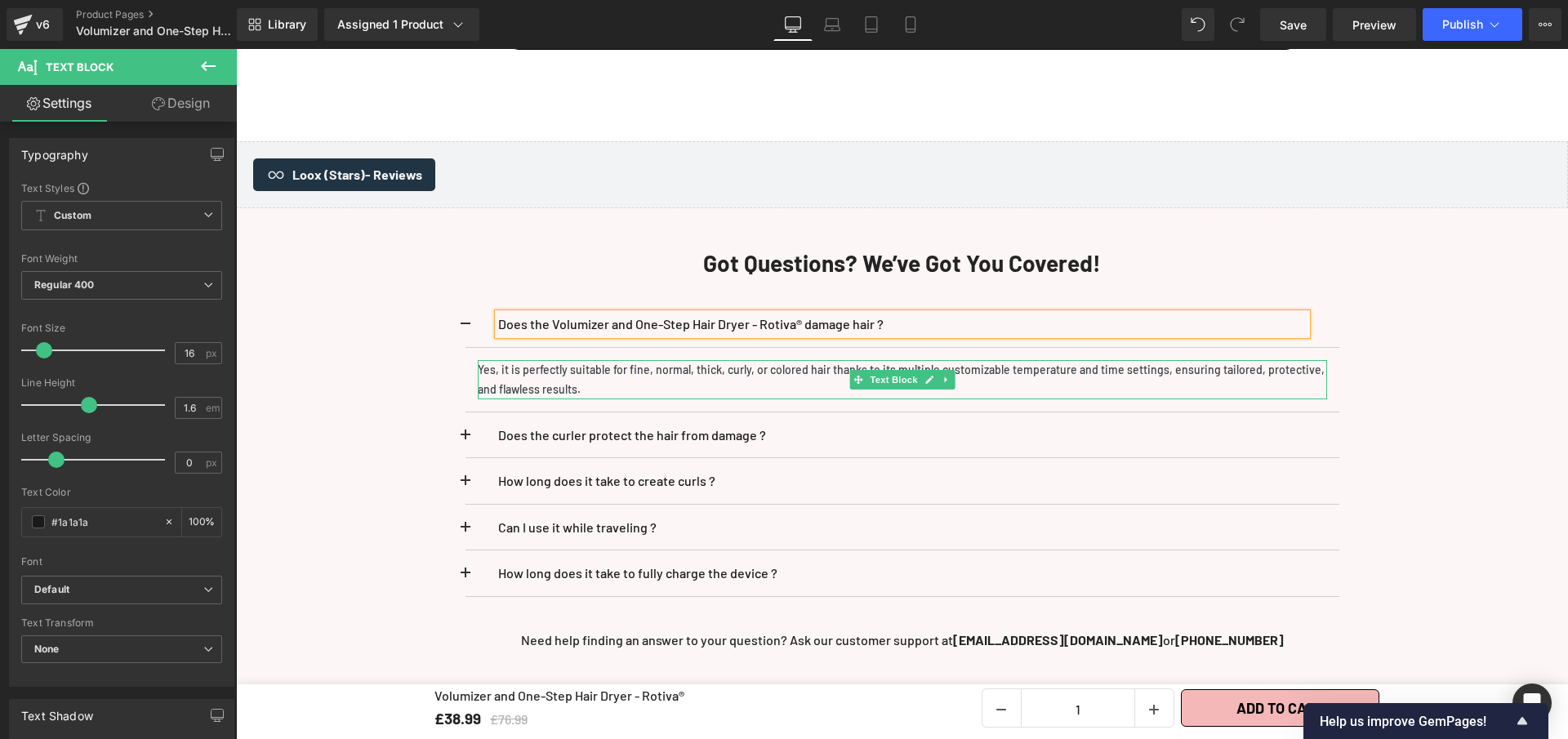
click at [924, 384] on icon at bounding box center [929, 380] width 9 height 10
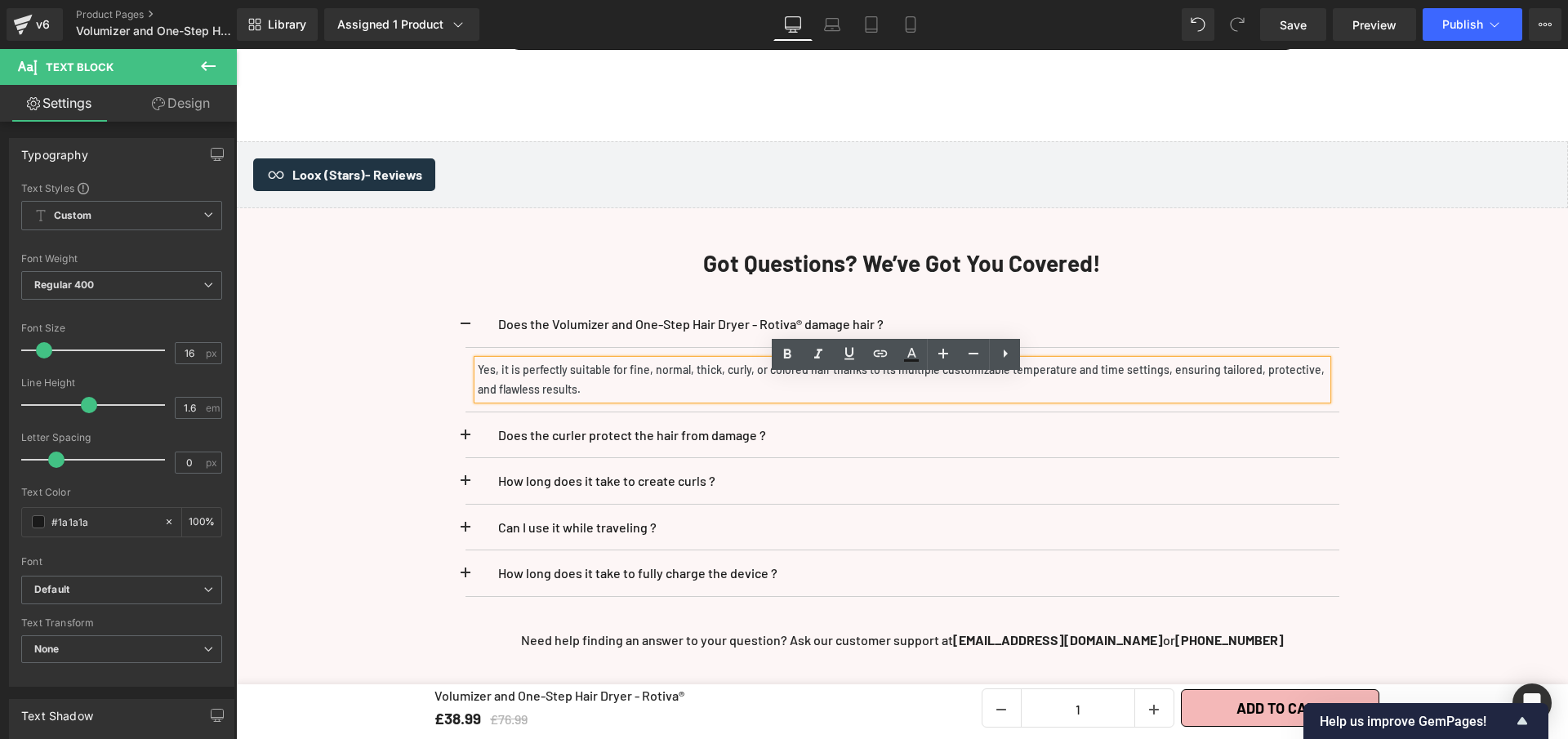
click at [618, 399] on p "Yes, it is perfectly suitable for fine, normal, thick, curly, or colored hair t…" at bounding box center [902, 380] width 850 height 39
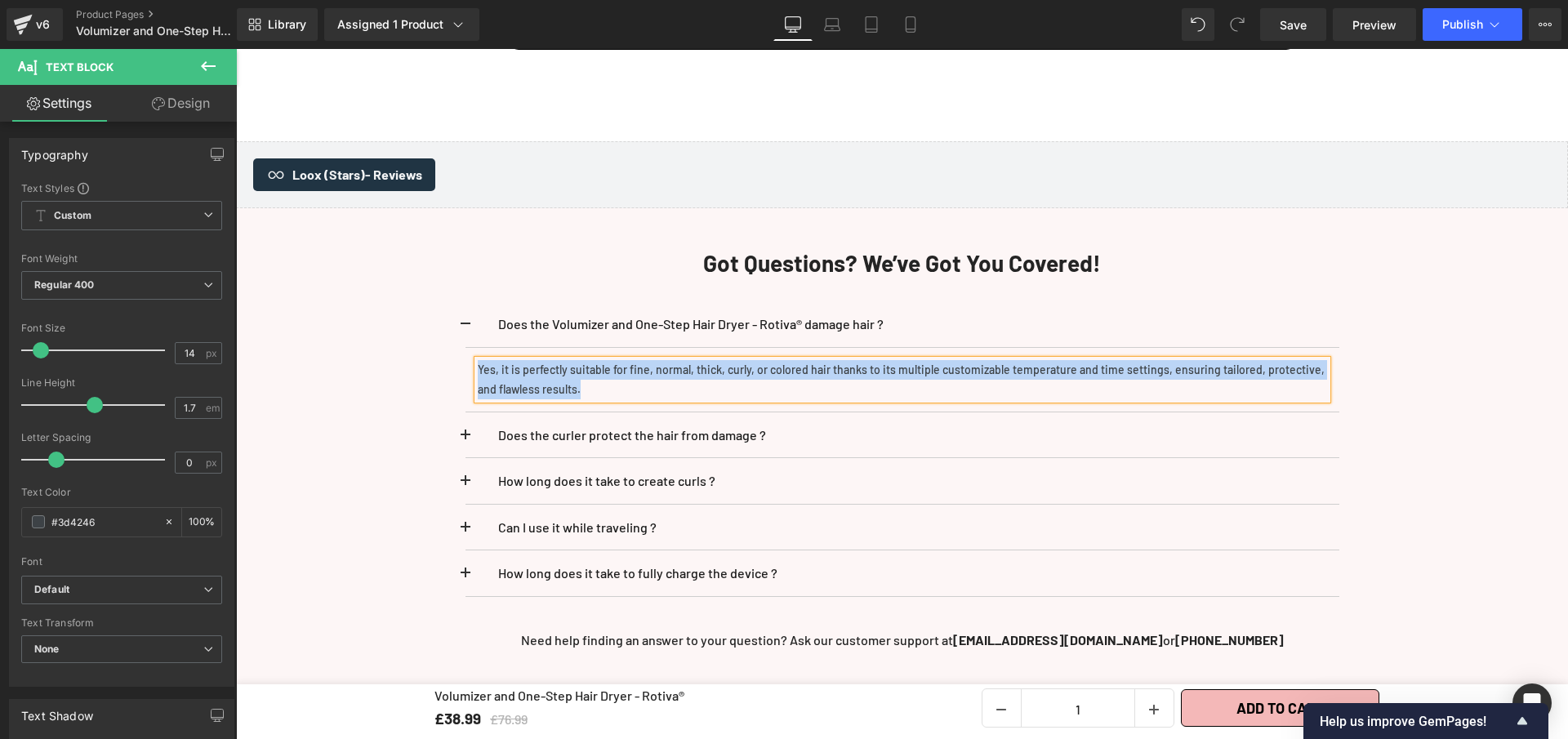
paste div
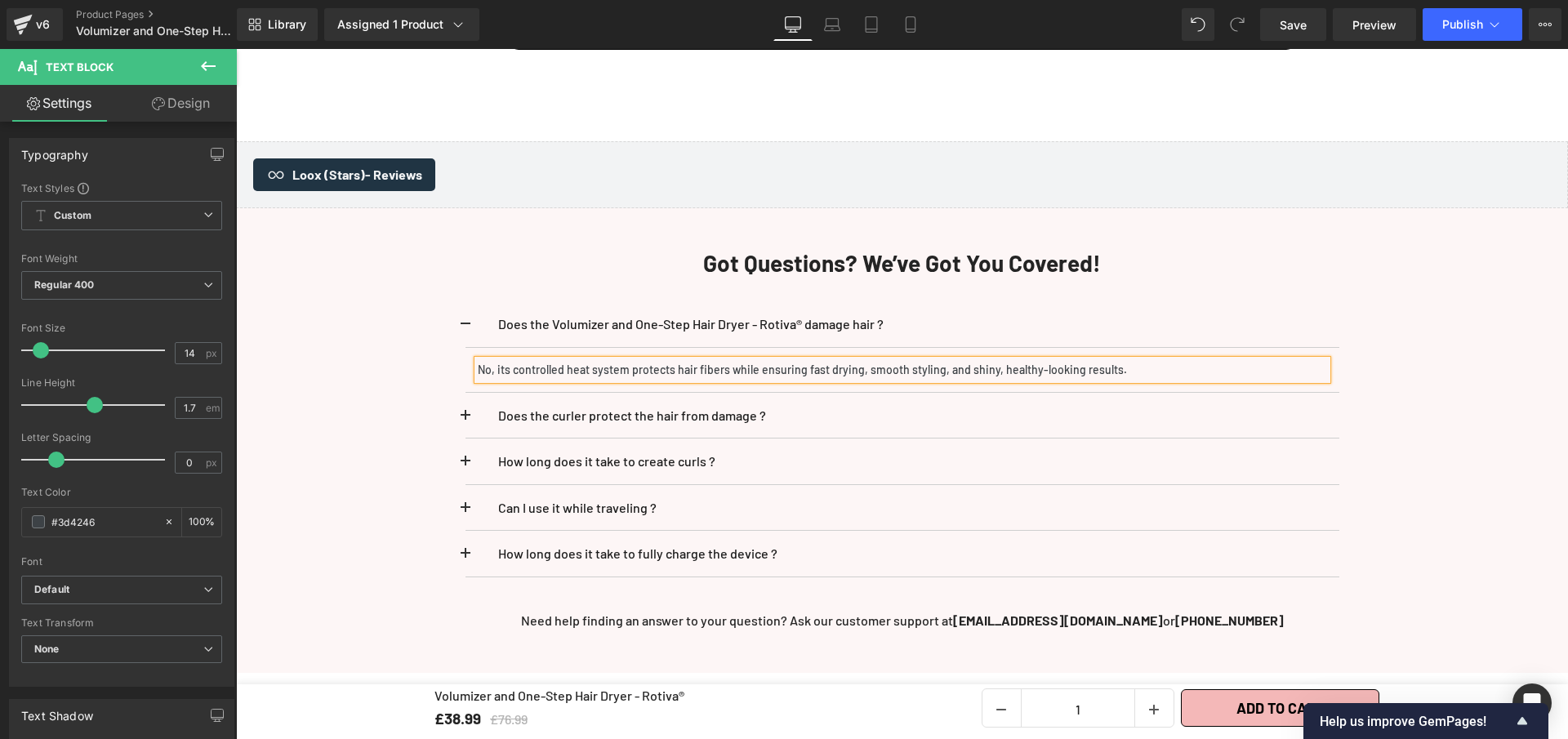
click at [465, 329] on span at bounding box center [465, 329] width 0 height 0
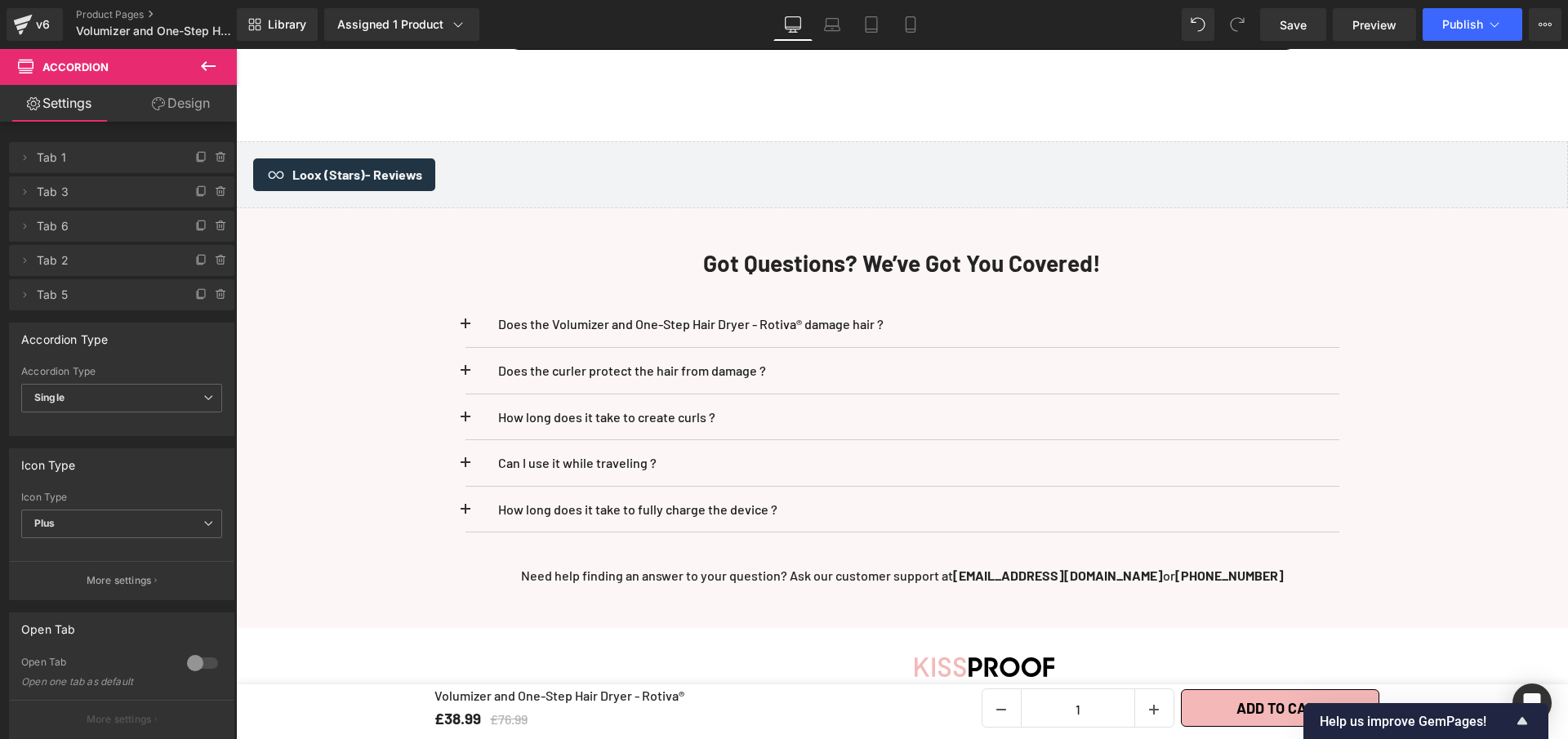
click at [465, 376] on span at bounding box center [465, 376] width 0 height 0
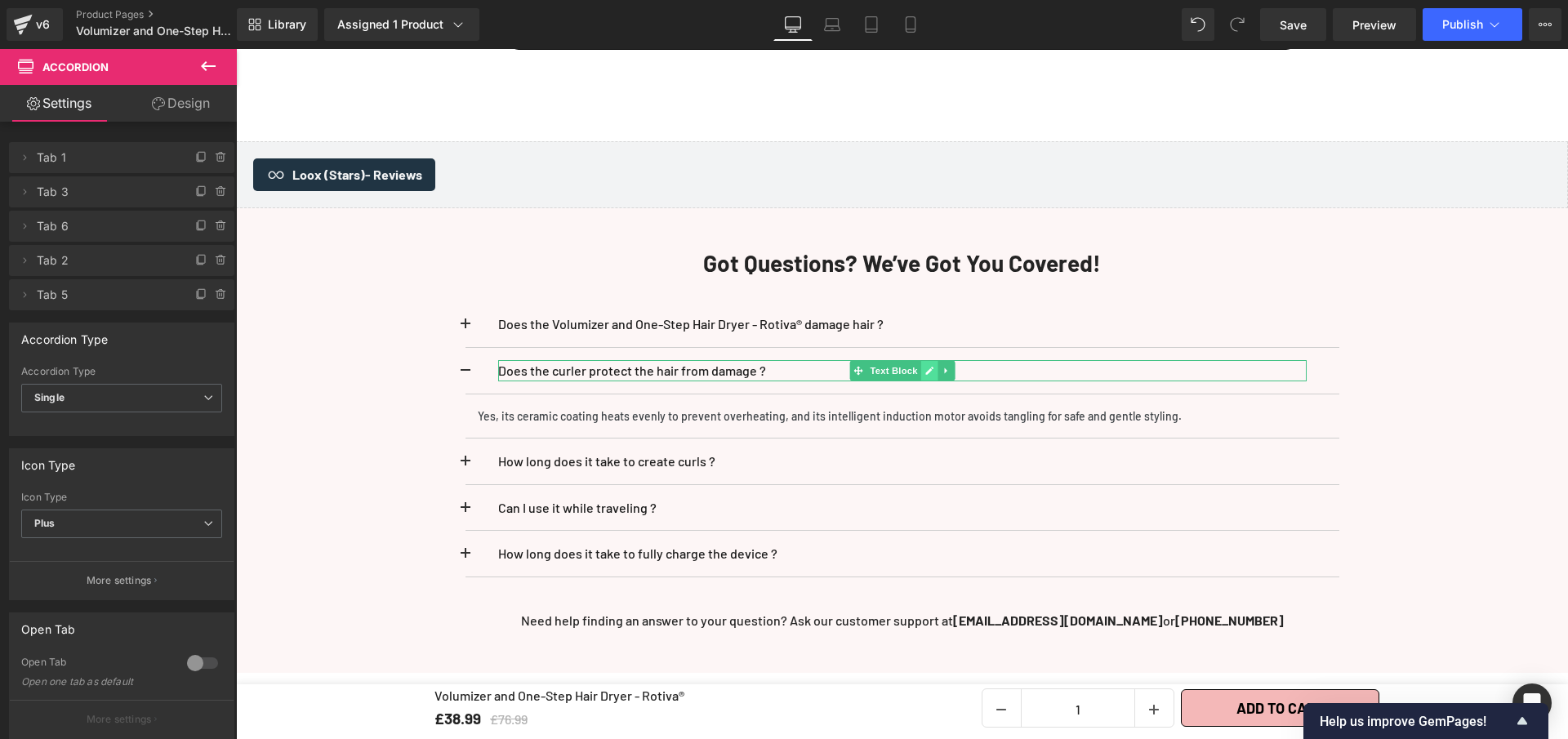
click at [925, 375] on icon at bounding box center [929, 370] width 8 height 8
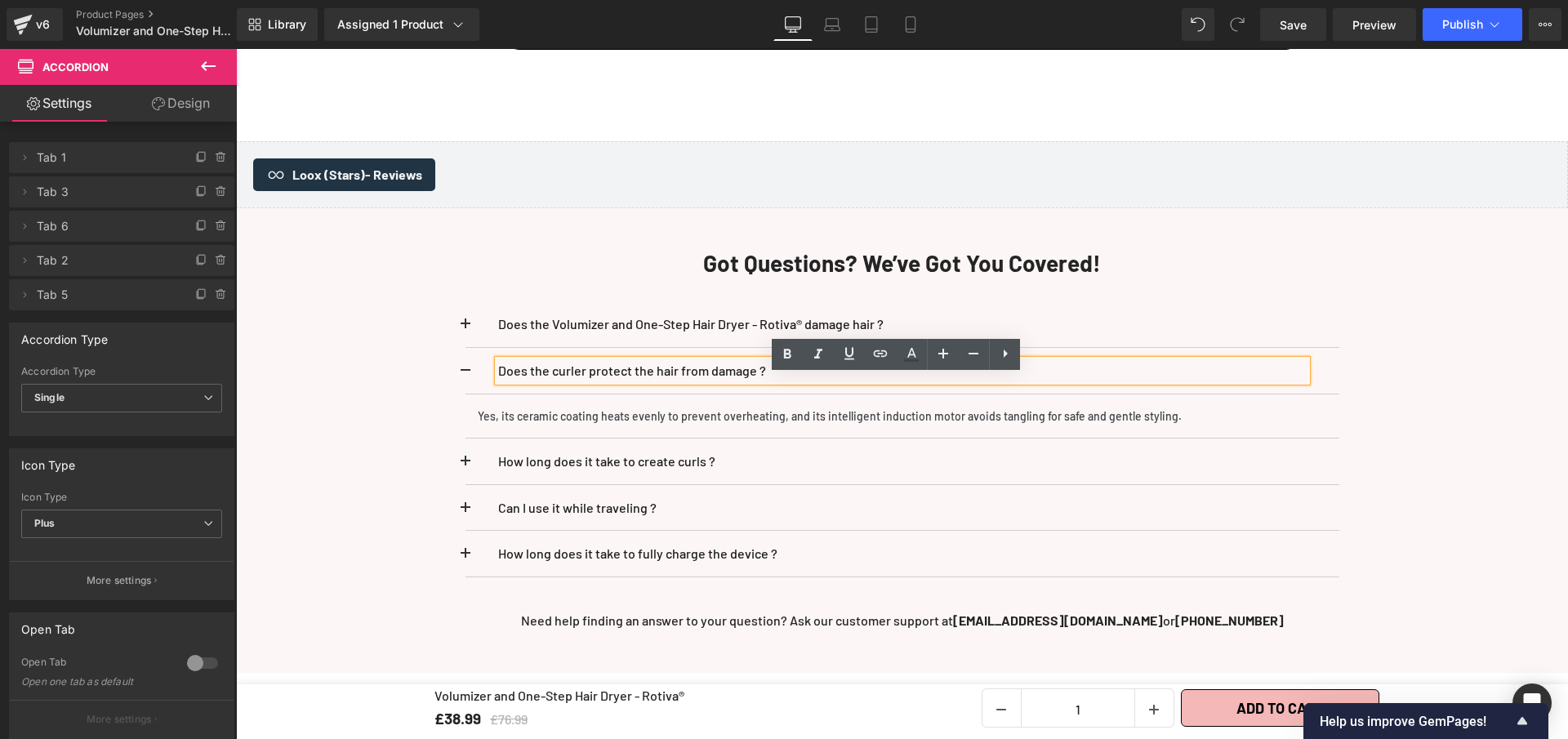
click at [923, 382] on p "Does the curler protect the hair from damage ?" at bounding box center [902, 370] width 809 height 21
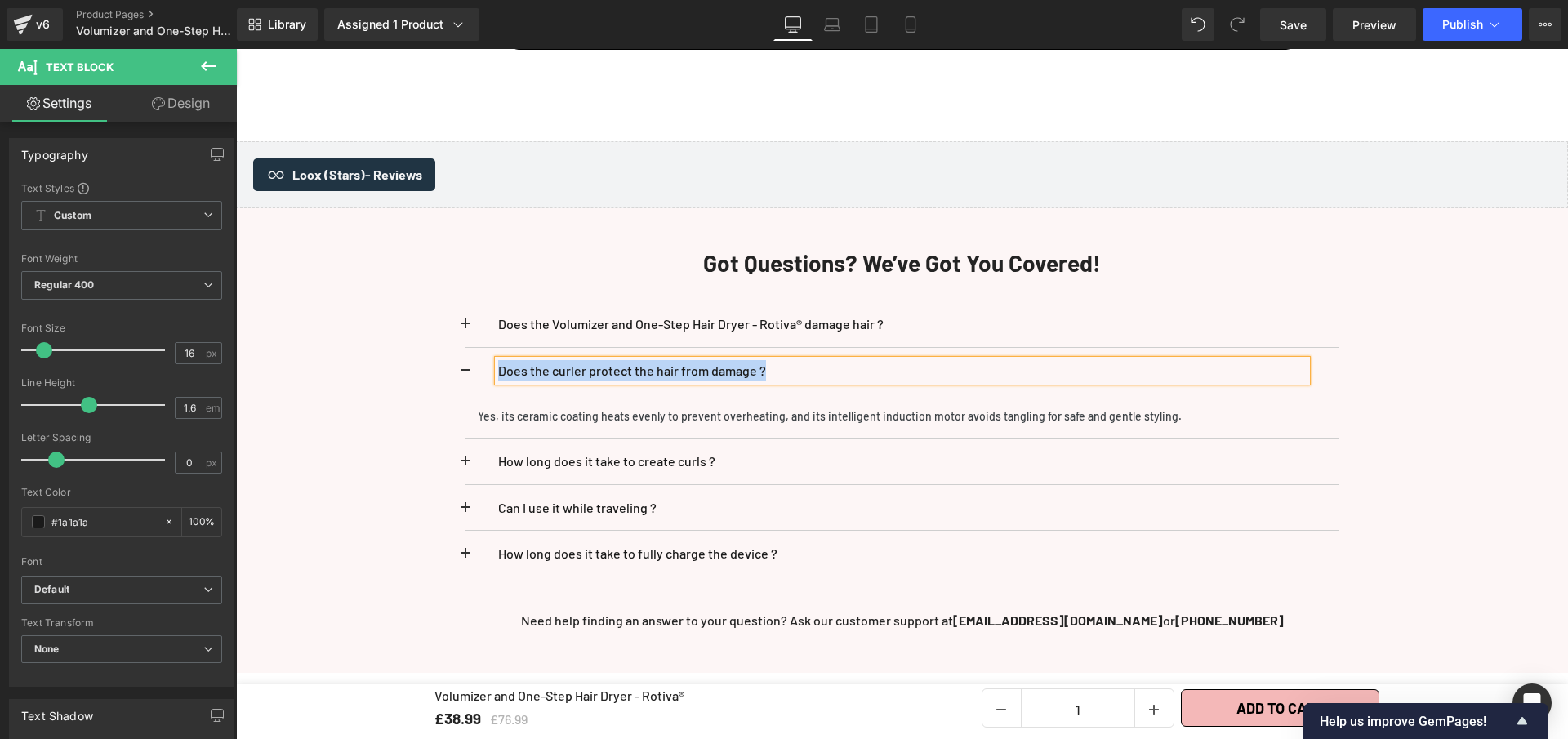
paste div
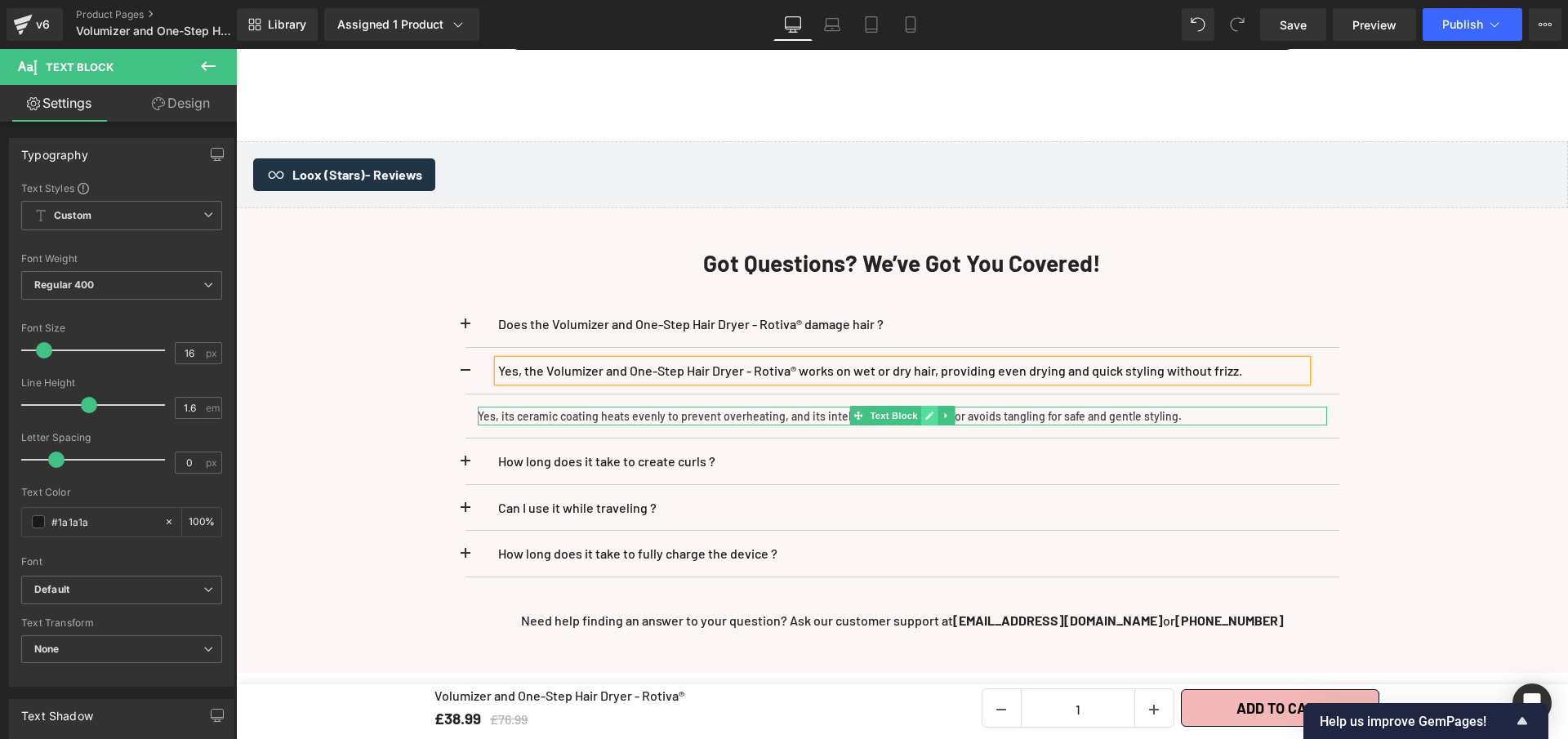
click at [924, 421] on icon at bounding box center [929, 415] width 9 height 10
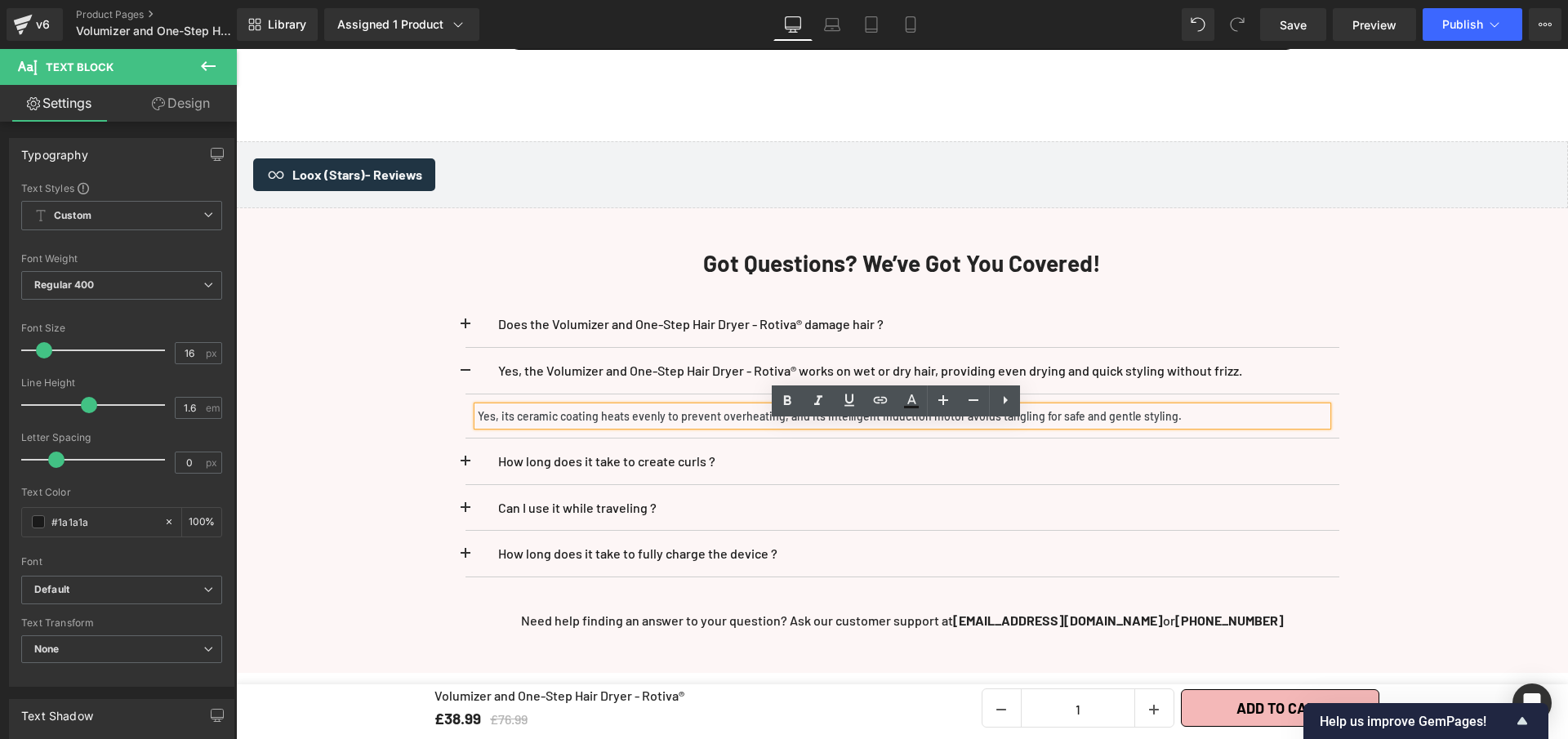
click at [924, 426] on p "Yes, its ceramic coating heats evenly to prevent overheating, and its intellige…" at bounding box center [902, 416] width 850 height 20
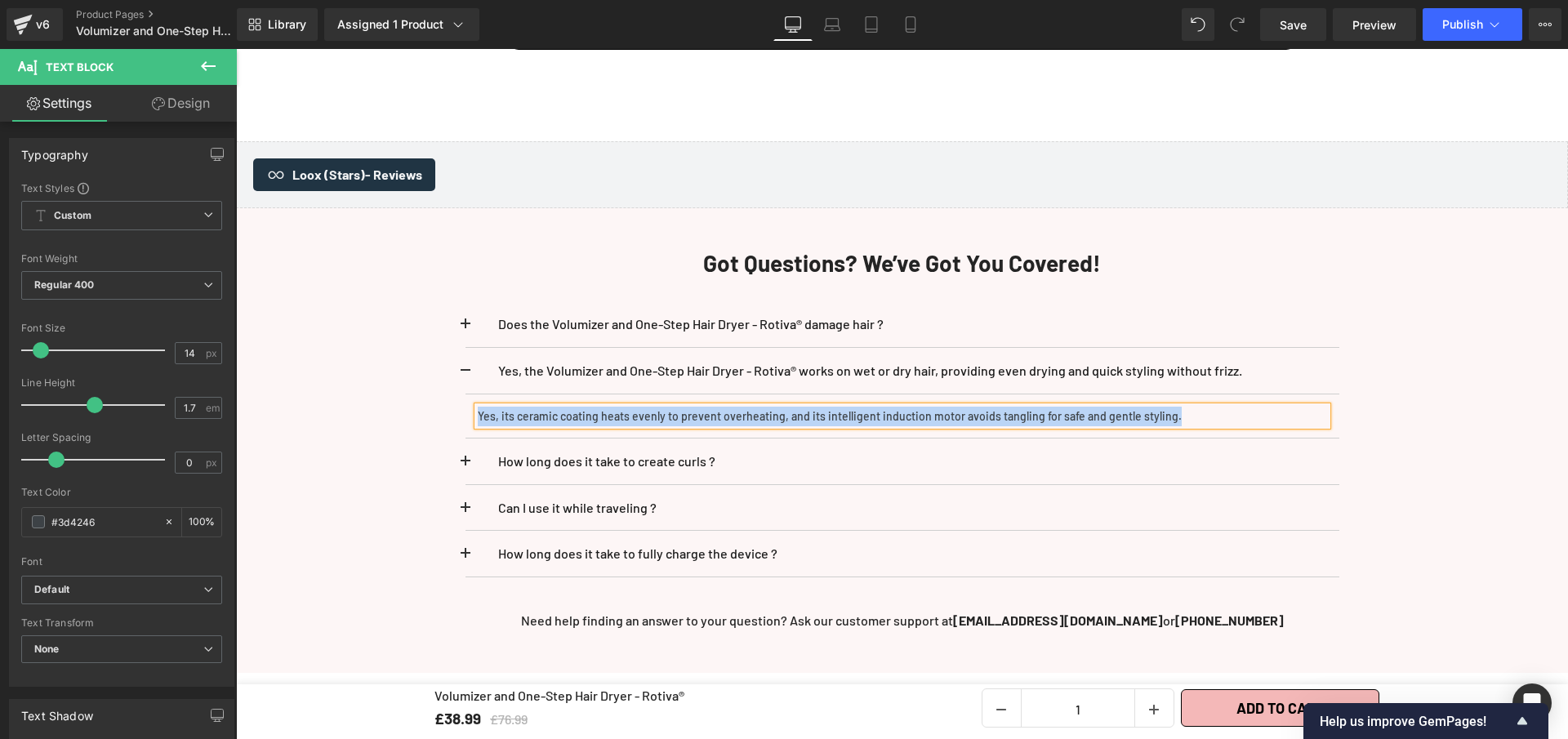
paste div
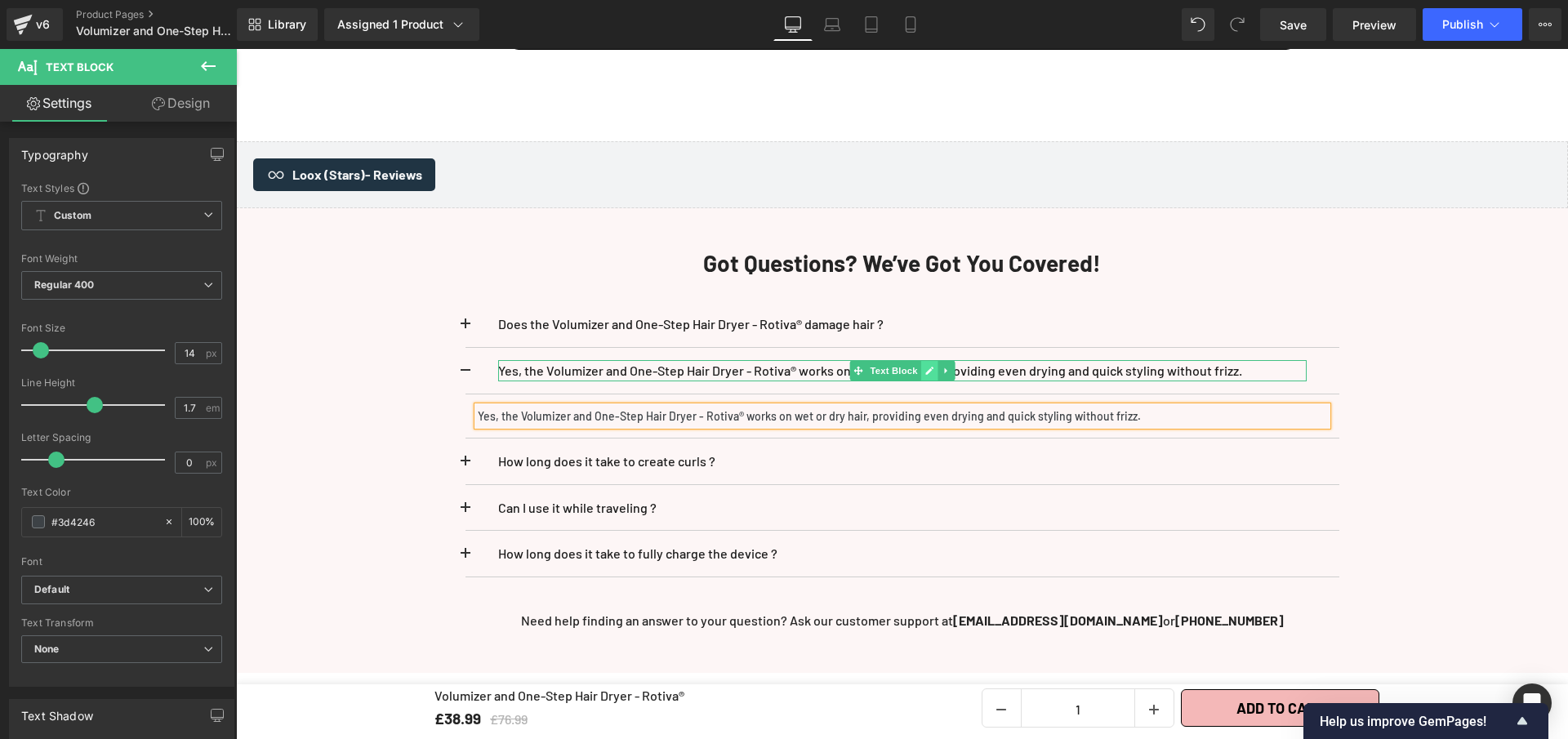
click at [925, 376] on icon at bounding box center [929, 370] width 9 height 10
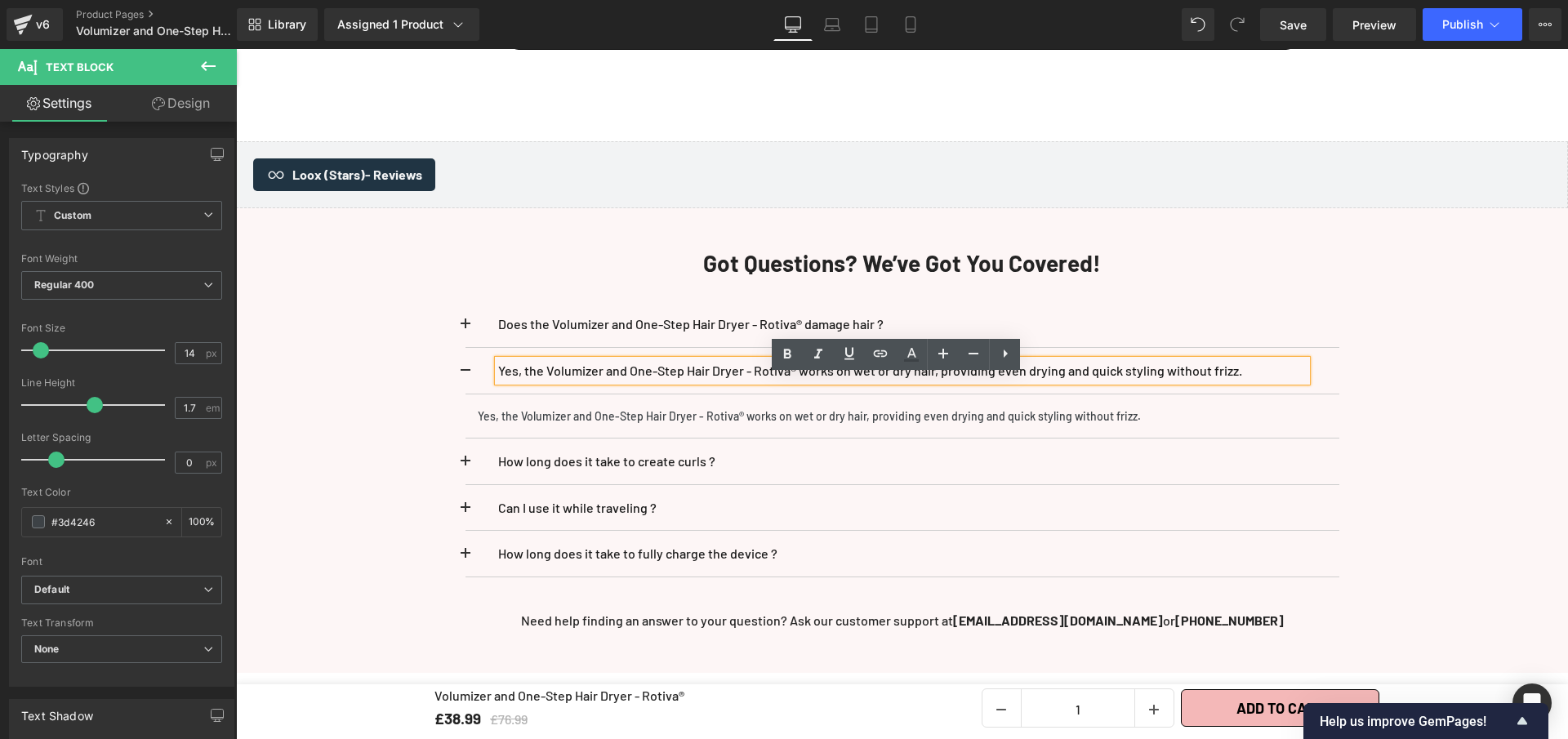
click at [925, 382] on p "Yes, the Volumizer and One-Step Hair Dryer - Rotiva® works on wet or dry hair, …" at bounding box center [902, 370] width 809 height 21
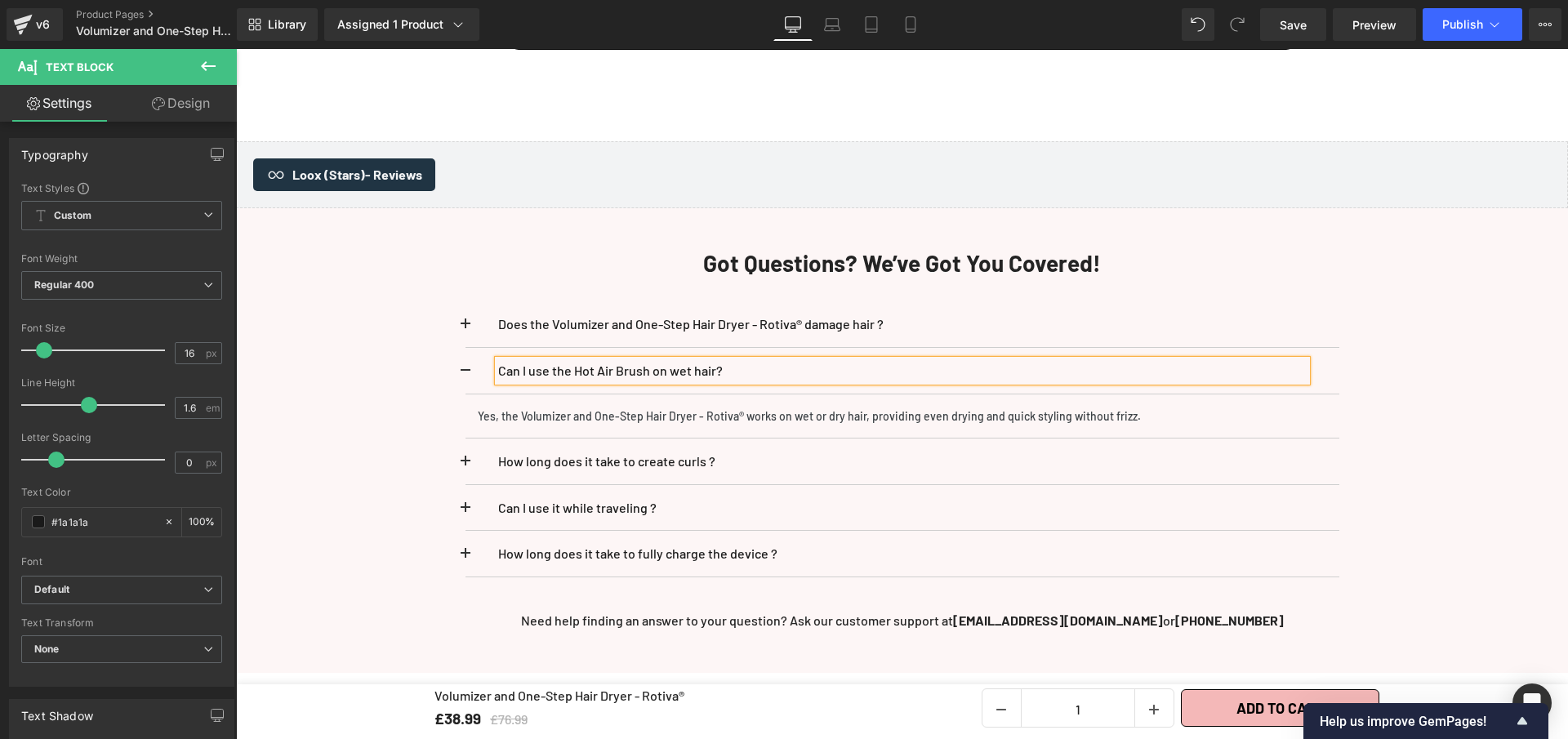
click at [719, 382] on p "Can I use the Hot Air Brush on wet hair?" at bounding box center [902, 370] width 809 height 21
click at [1277, 18] on link "Save" at bounding box center [1293, 24] width 66 height 33
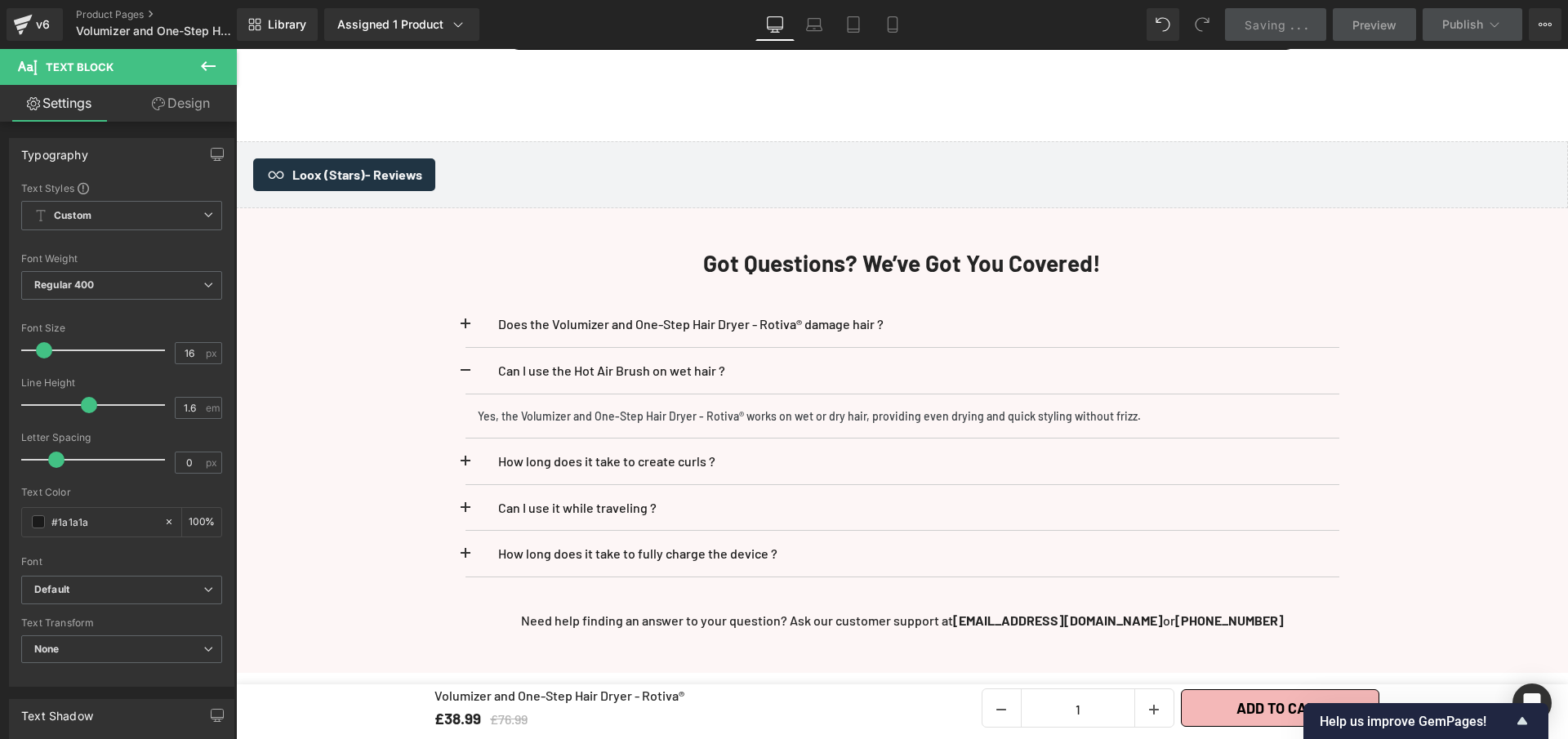
click at [465, 376] on span at bounding box center [465, 376] width 0 height 0
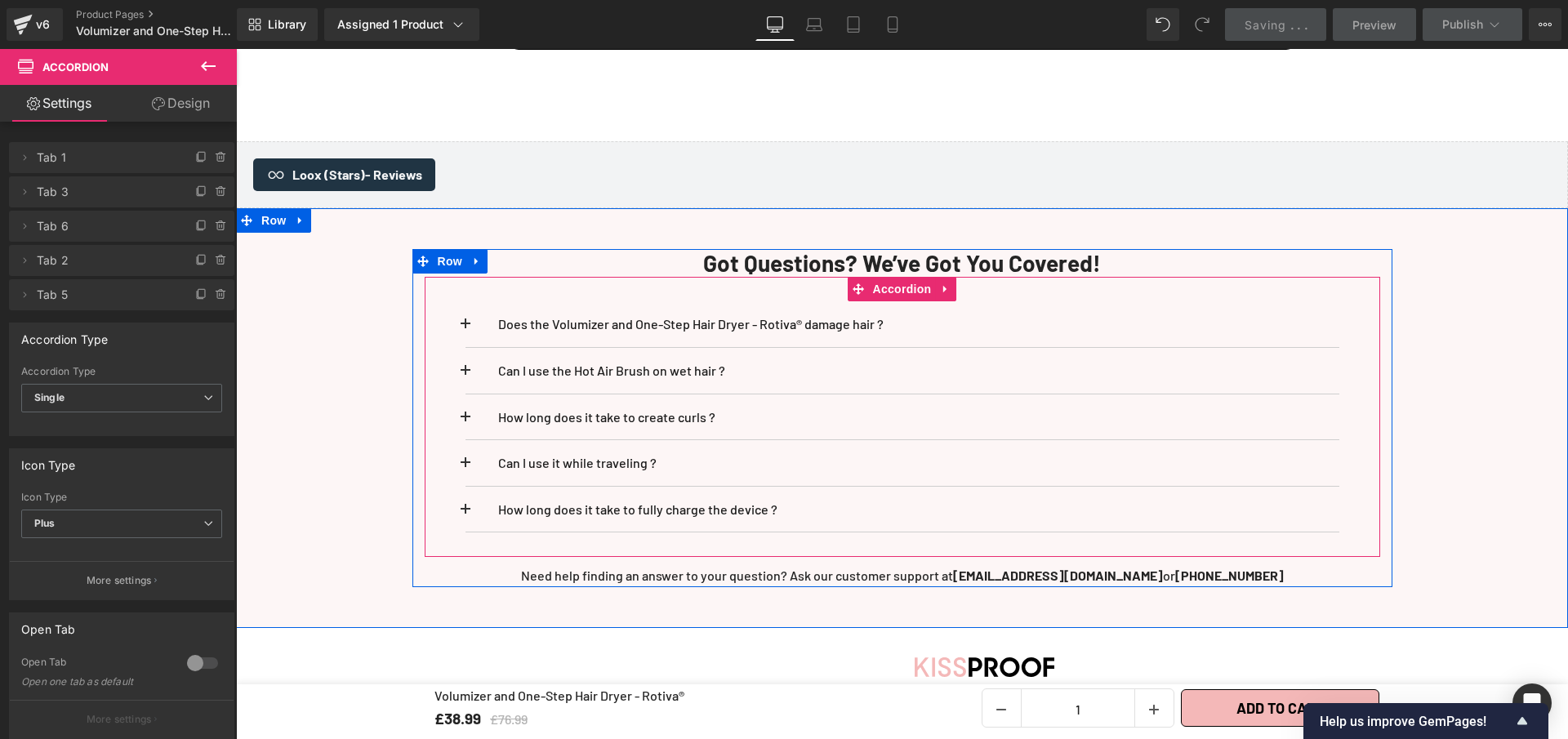
click at [465, 429] on button at bounding box center [481, 417] width 33 height 46
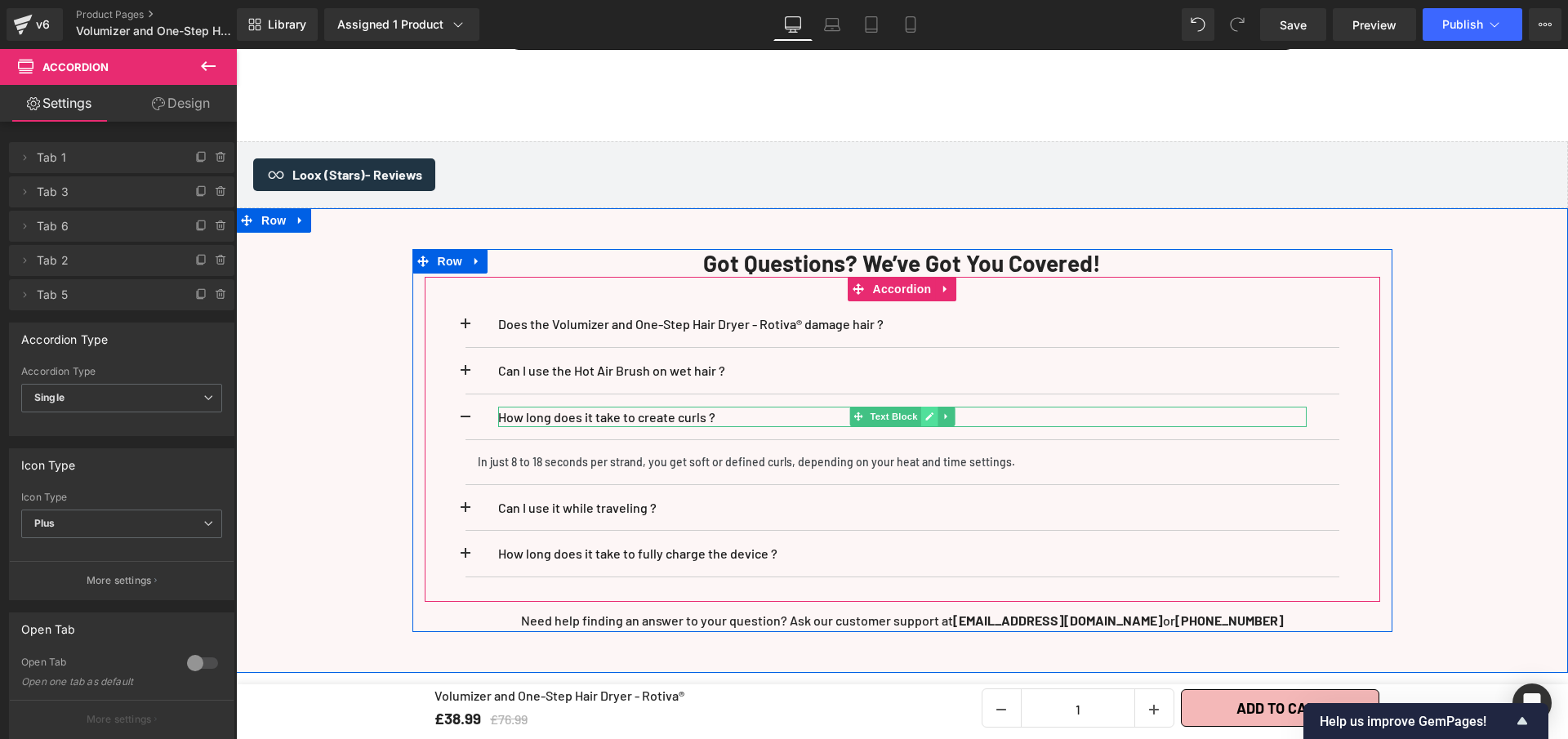
click at [929, 426] on link at bounding box center [929, 416] width 17 height 20
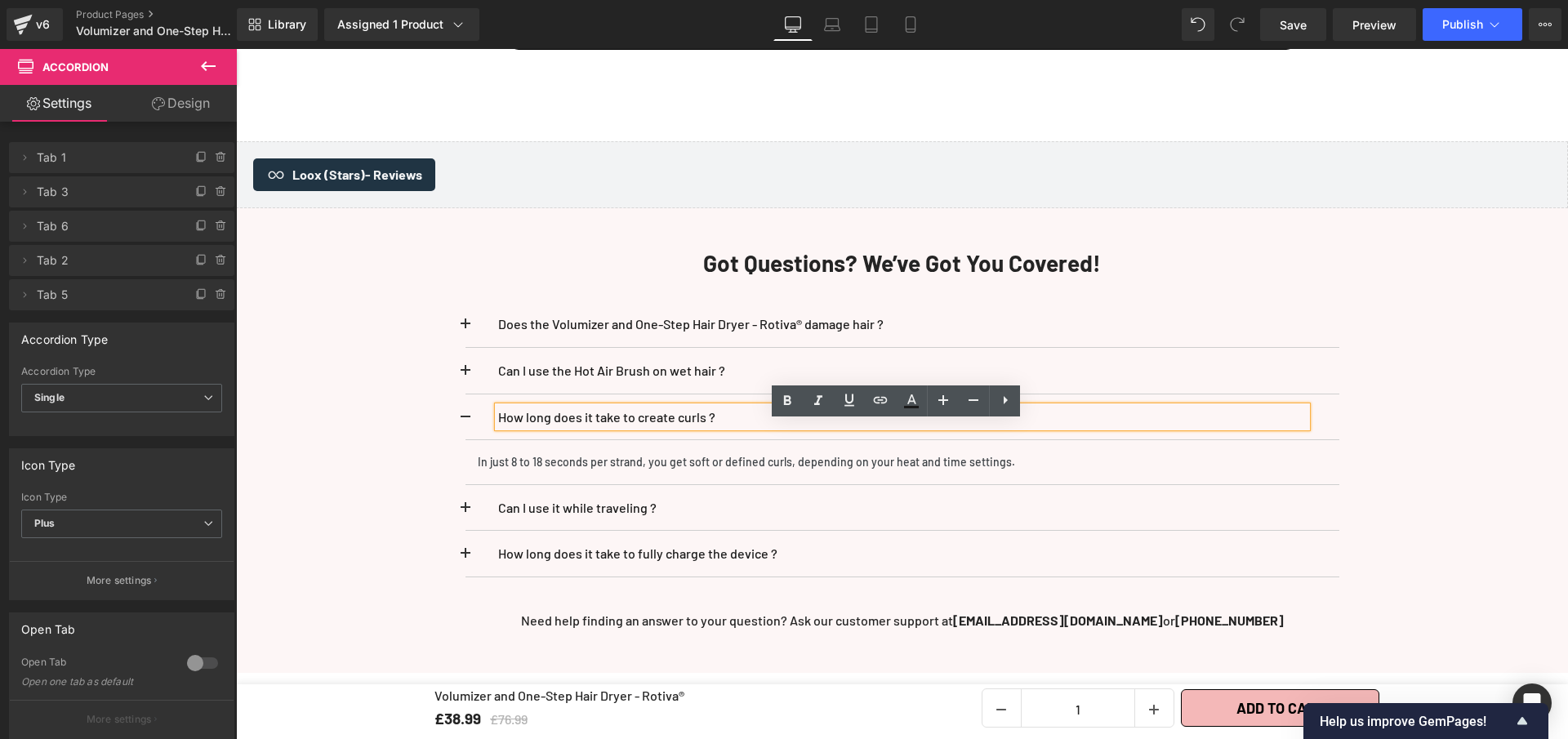
click at [929, 428] on p "How long does it take to create curls ?" at bounding box center [902, 417] width 809 height 21
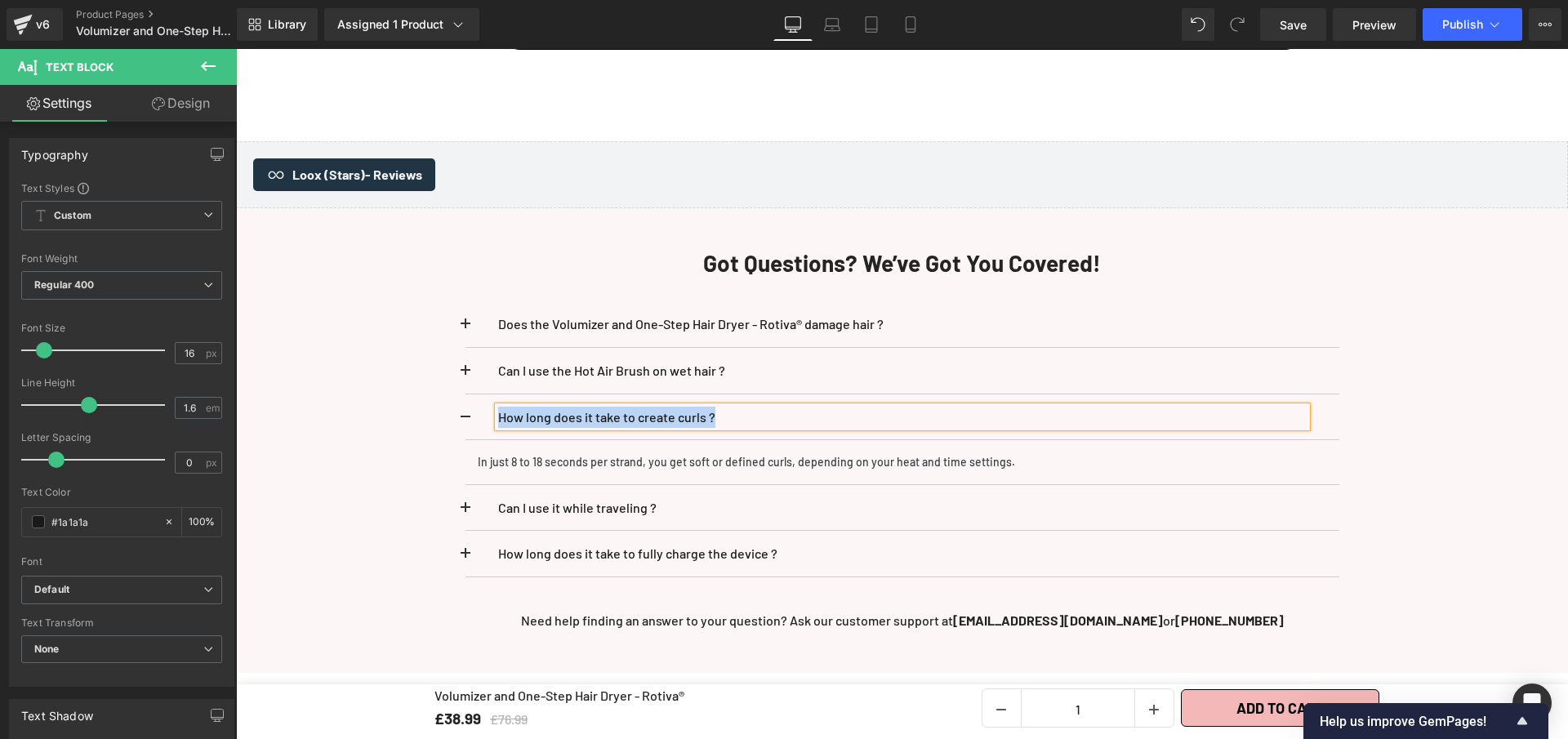
paste div
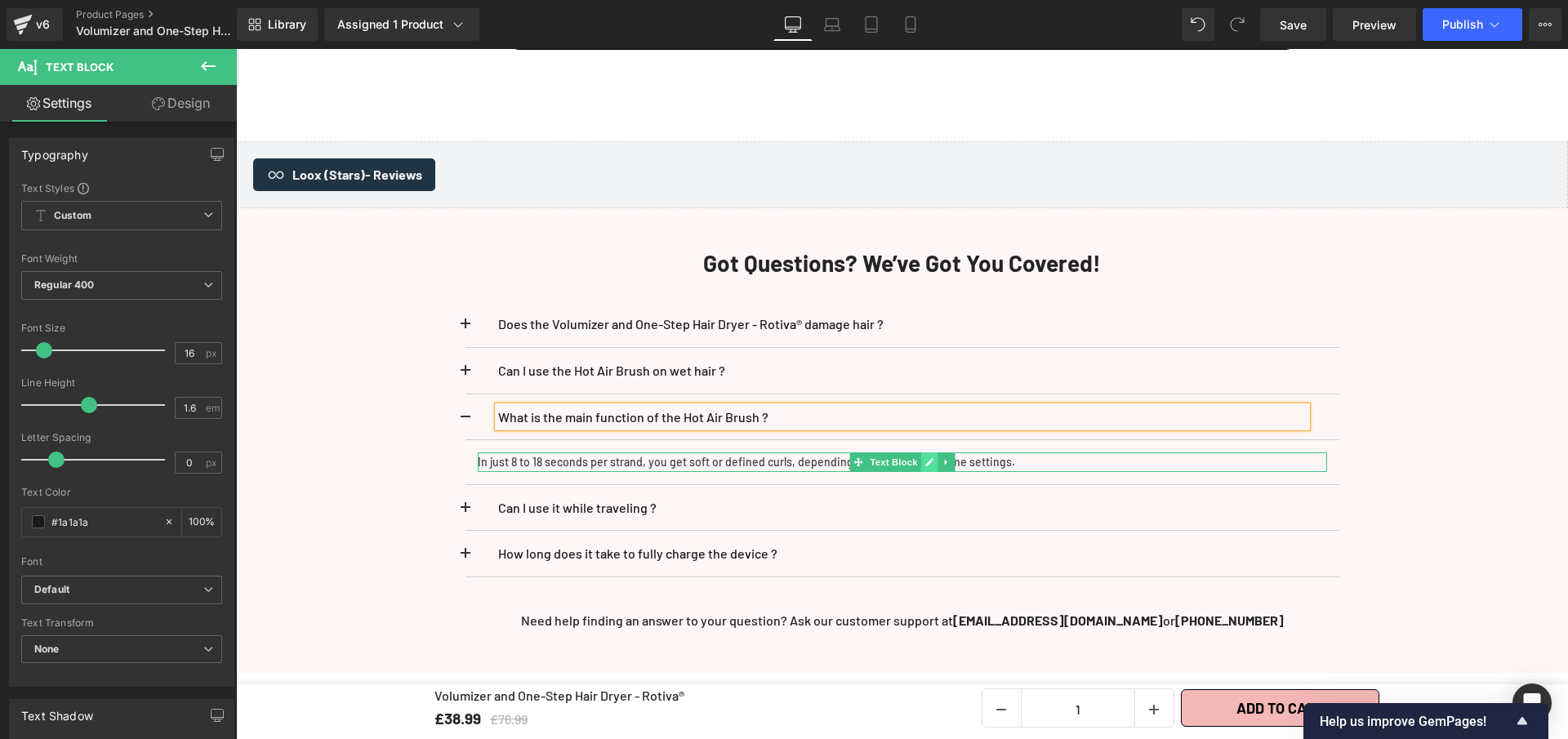
click at [924, 467] on icon at bounding box center [929, 462] width 9 height 10
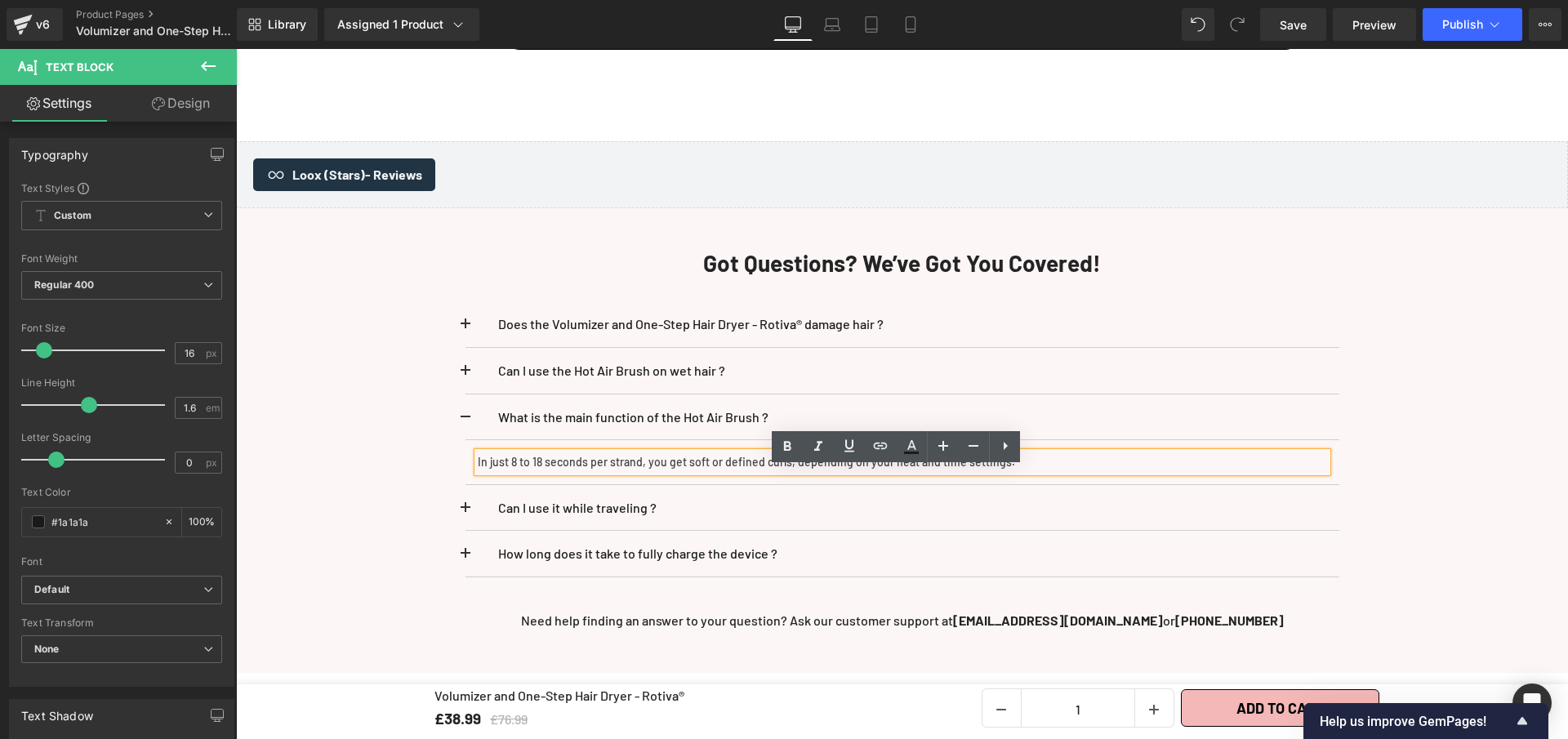
click at [918, 472] on p "In just 8 to 18 seconds per strand, you get soft or defined curls, depending on…" at bounding box center [902, 462] width 850 height 20
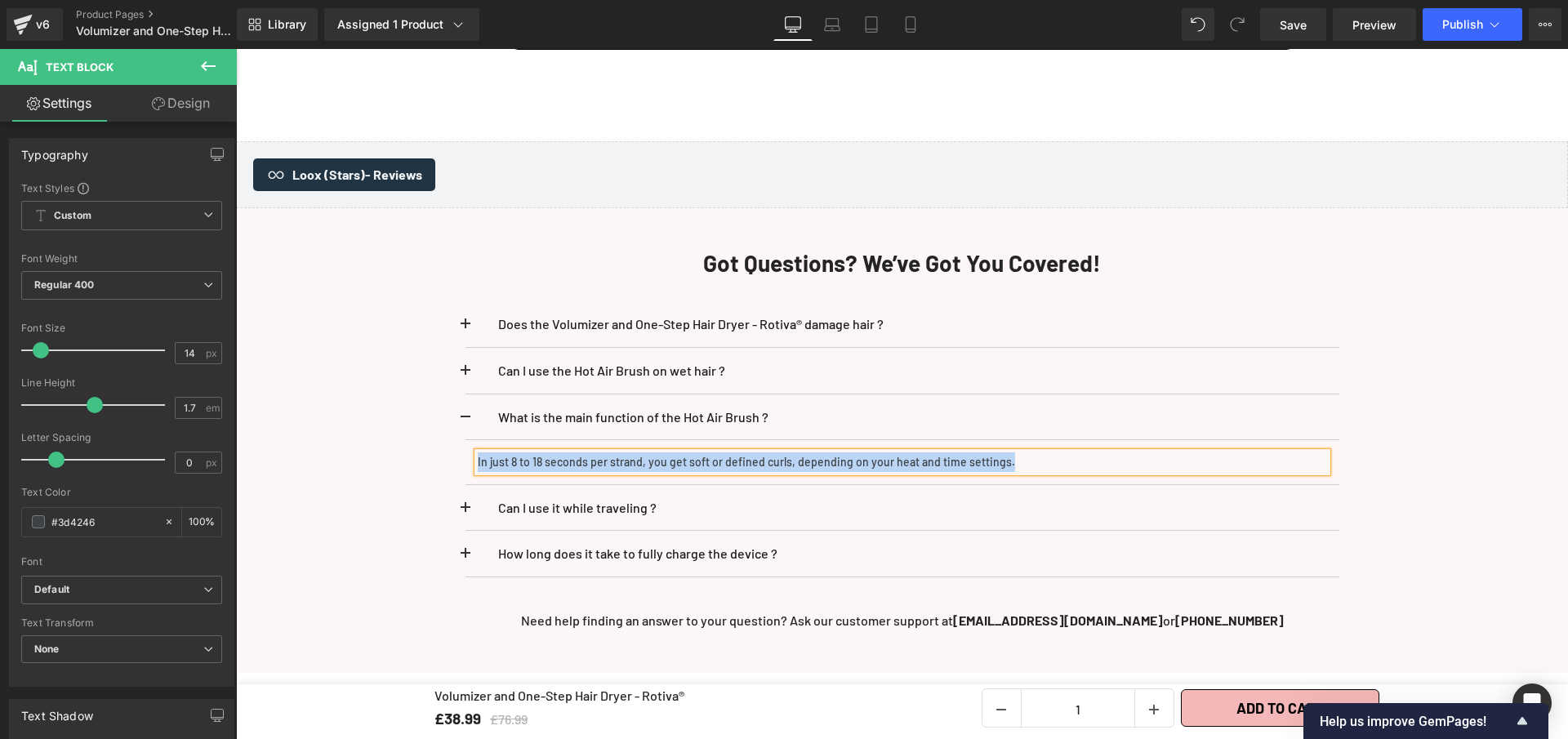
paste div
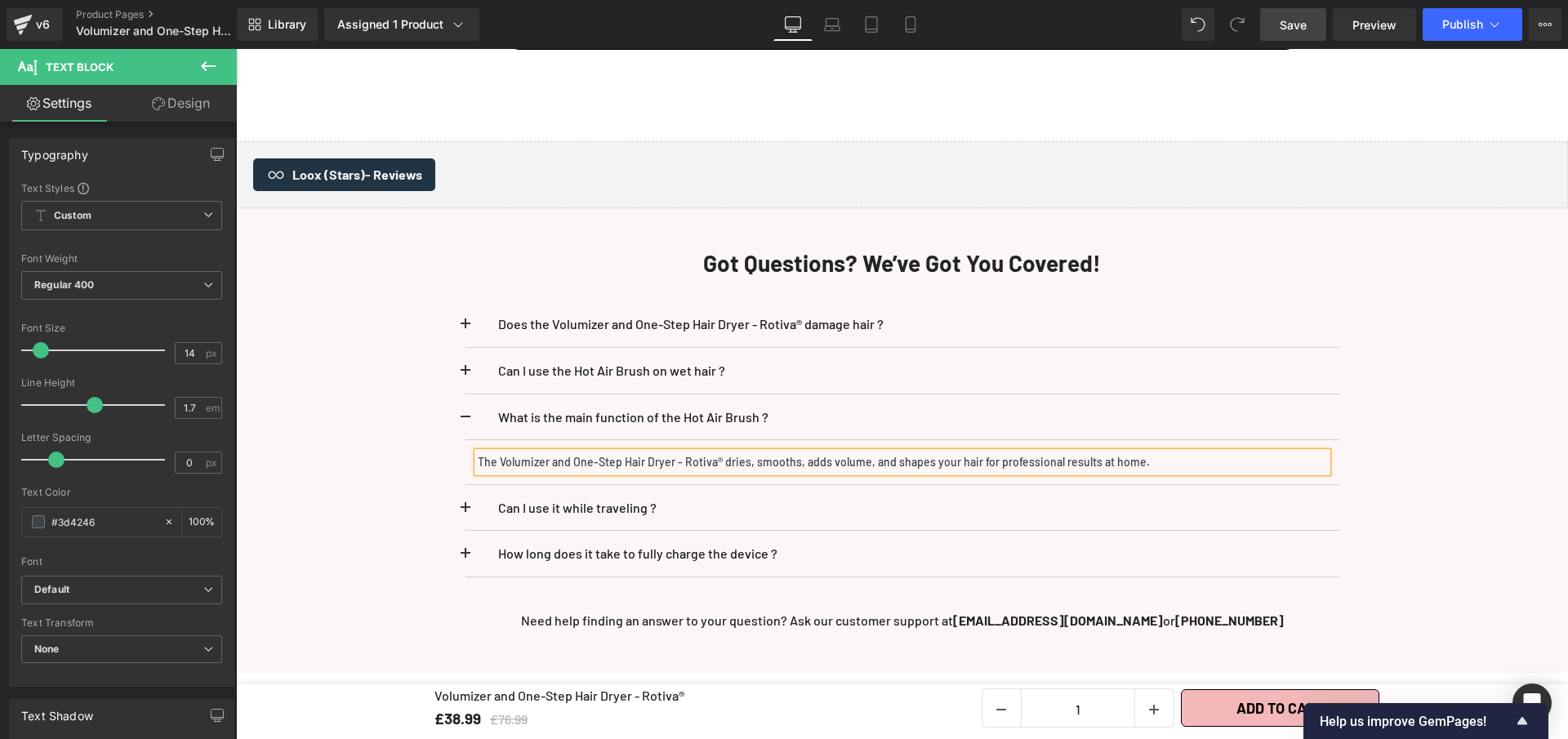
drag, startPoint x: 1308, startPoint y: 26, endPoint x: 886, endPoint y: 230, distance: 468.7
click at [1308, 26] on link "Save" at bounding box center [1293, 24] width 66 height 33
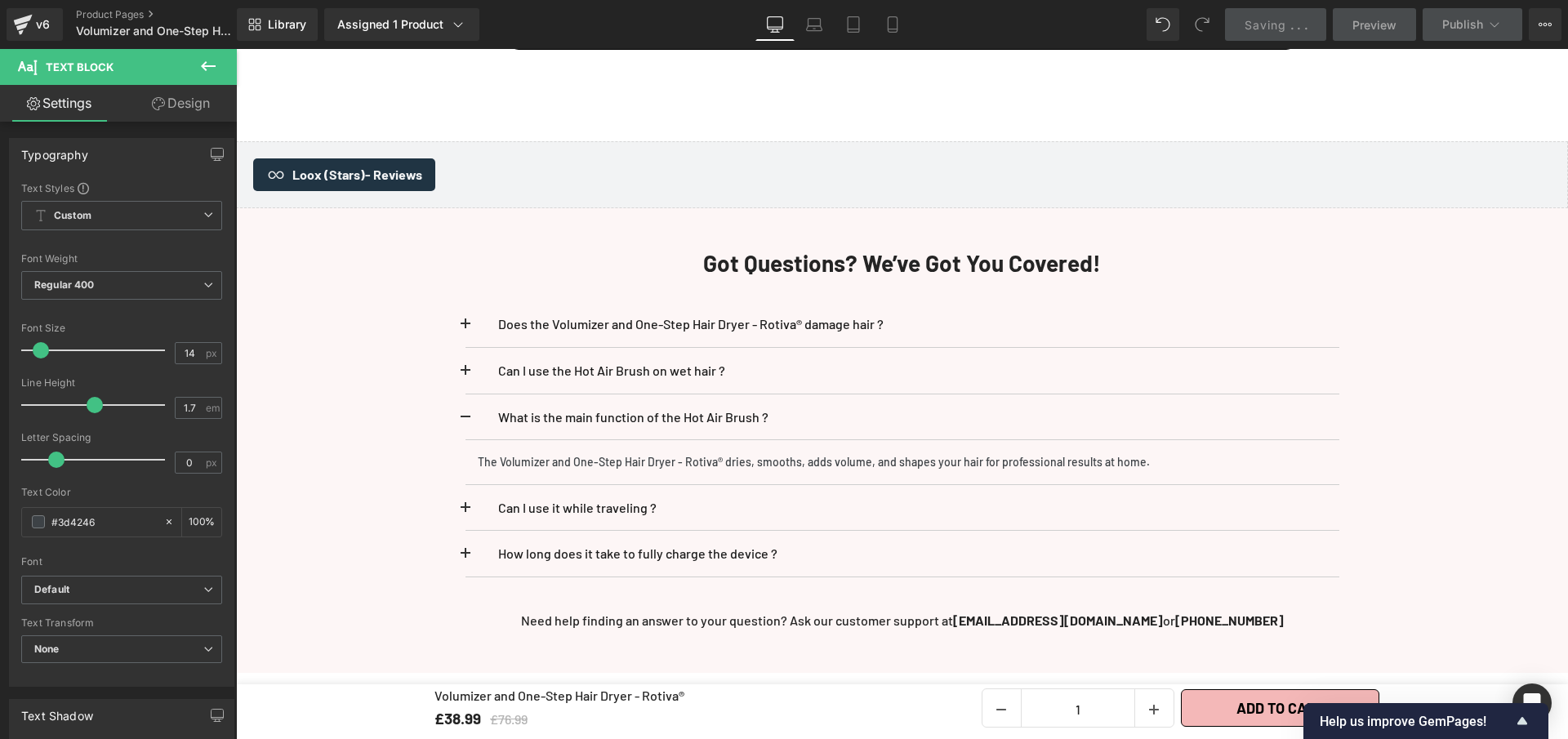
click at [465, 423] on span at bounding box center [465, 423] width 0 height 0
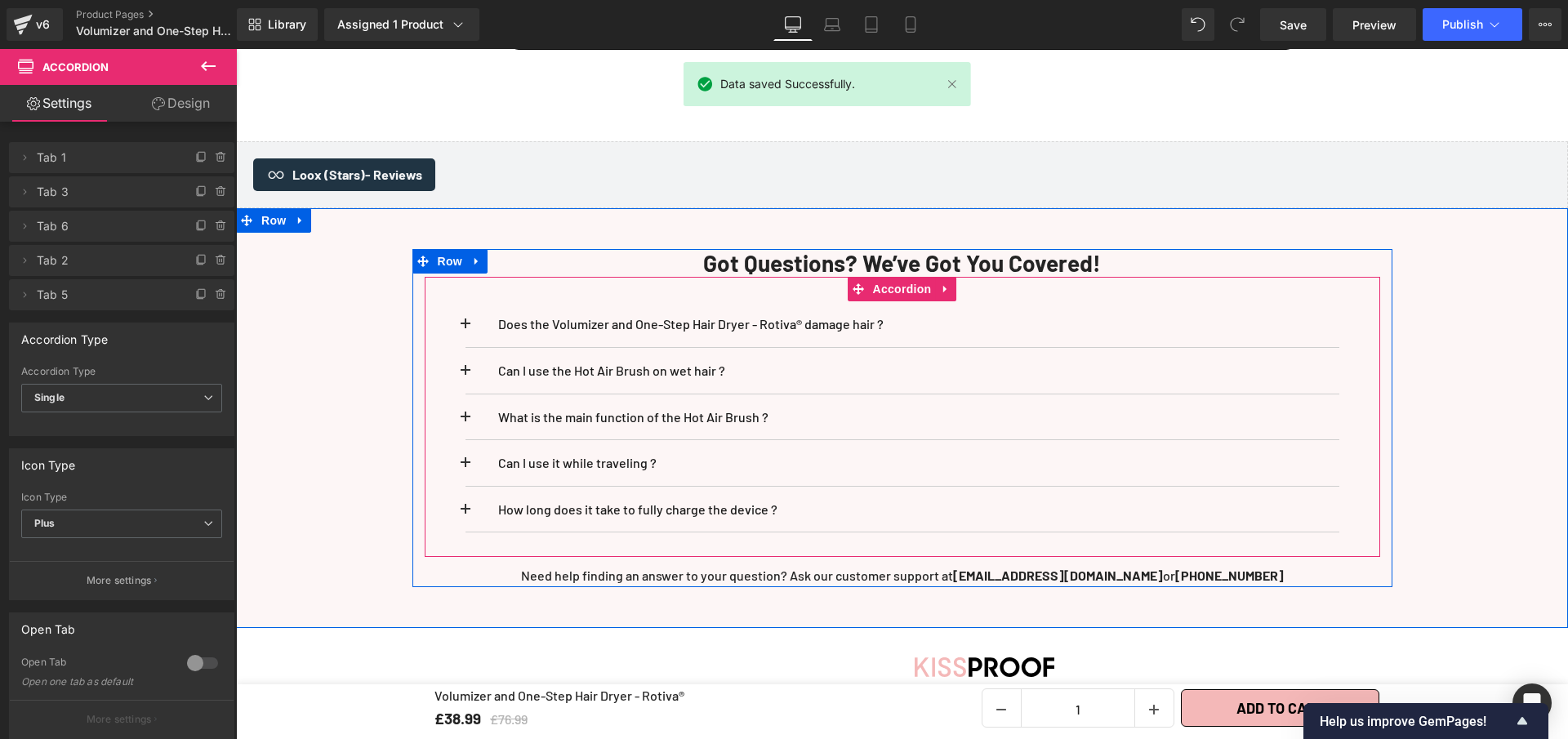
click at [465, 482] on button at bounding box center [481, 463] width 33 height 46
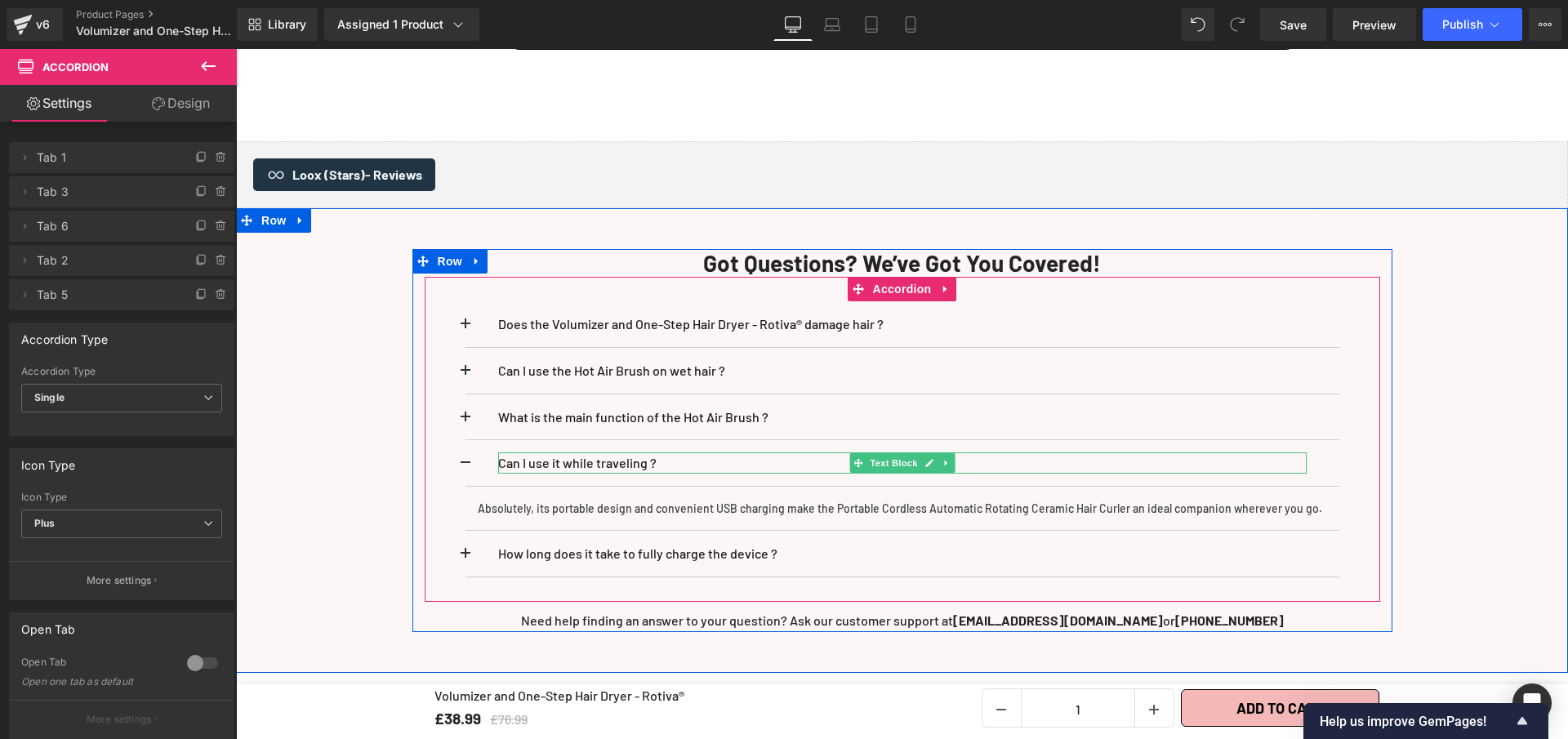
click at [659, 474] on p "Can I use it while traveling ?" at bounding box center [902, 463] width 809 height 21
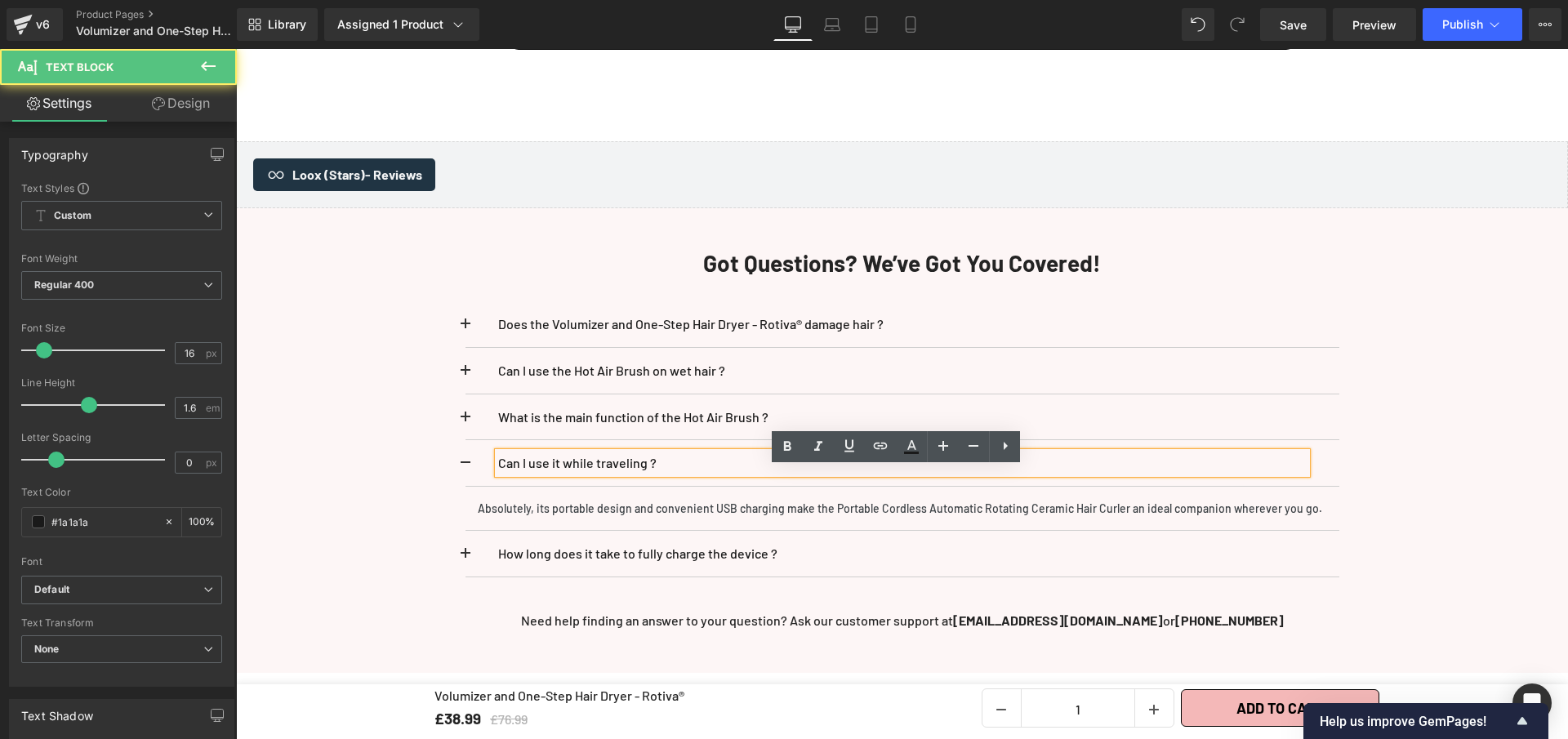
click at [659, 474] on p "Can I use it while traveling ?" at bounding box center [902, 463] width 809 height 21
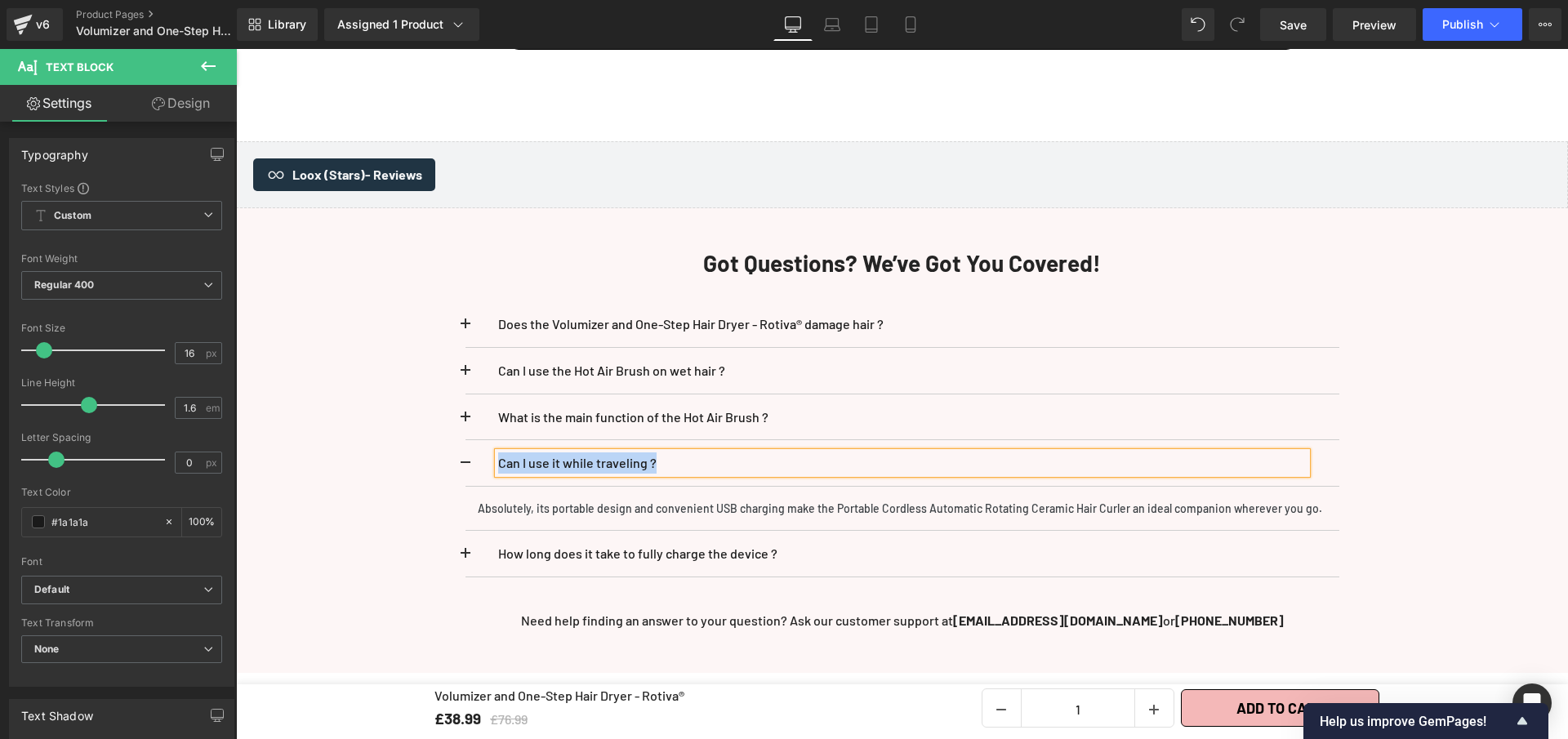
paste div
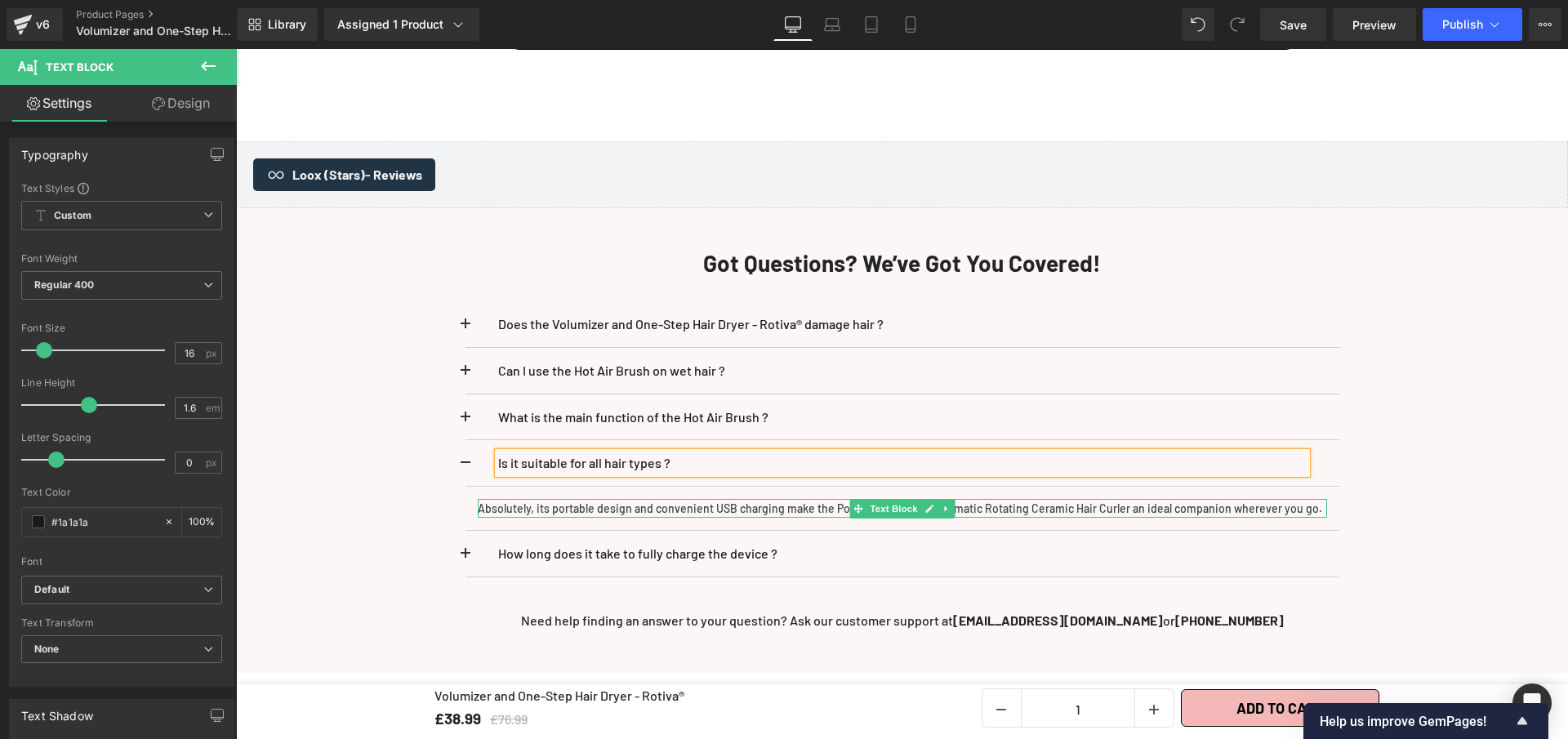
click at [675, 519] on p "Absolutely, its portable design and convenient USB charging make the Portable C…" at bounding box center [902, 509] width 850 height 20
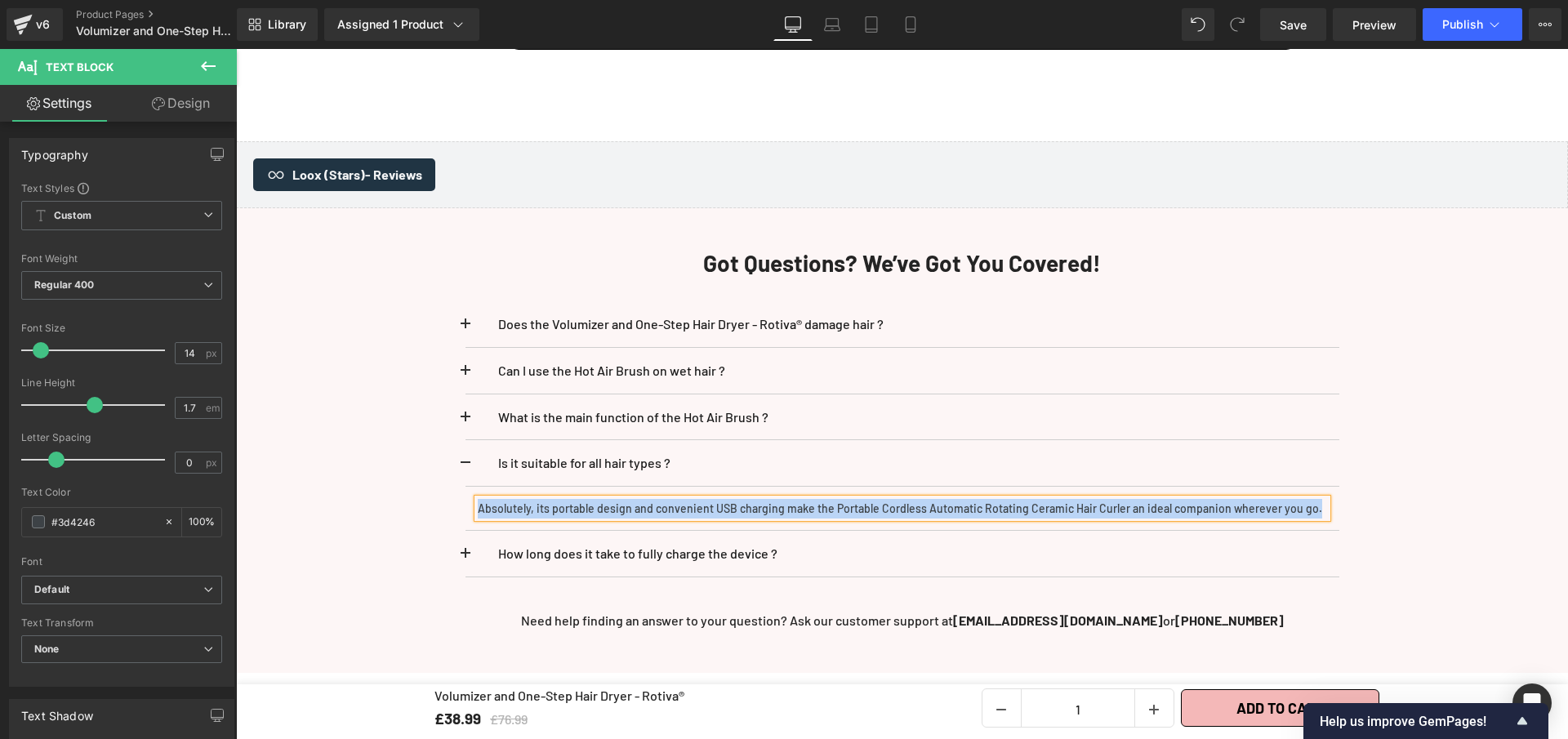
paste div
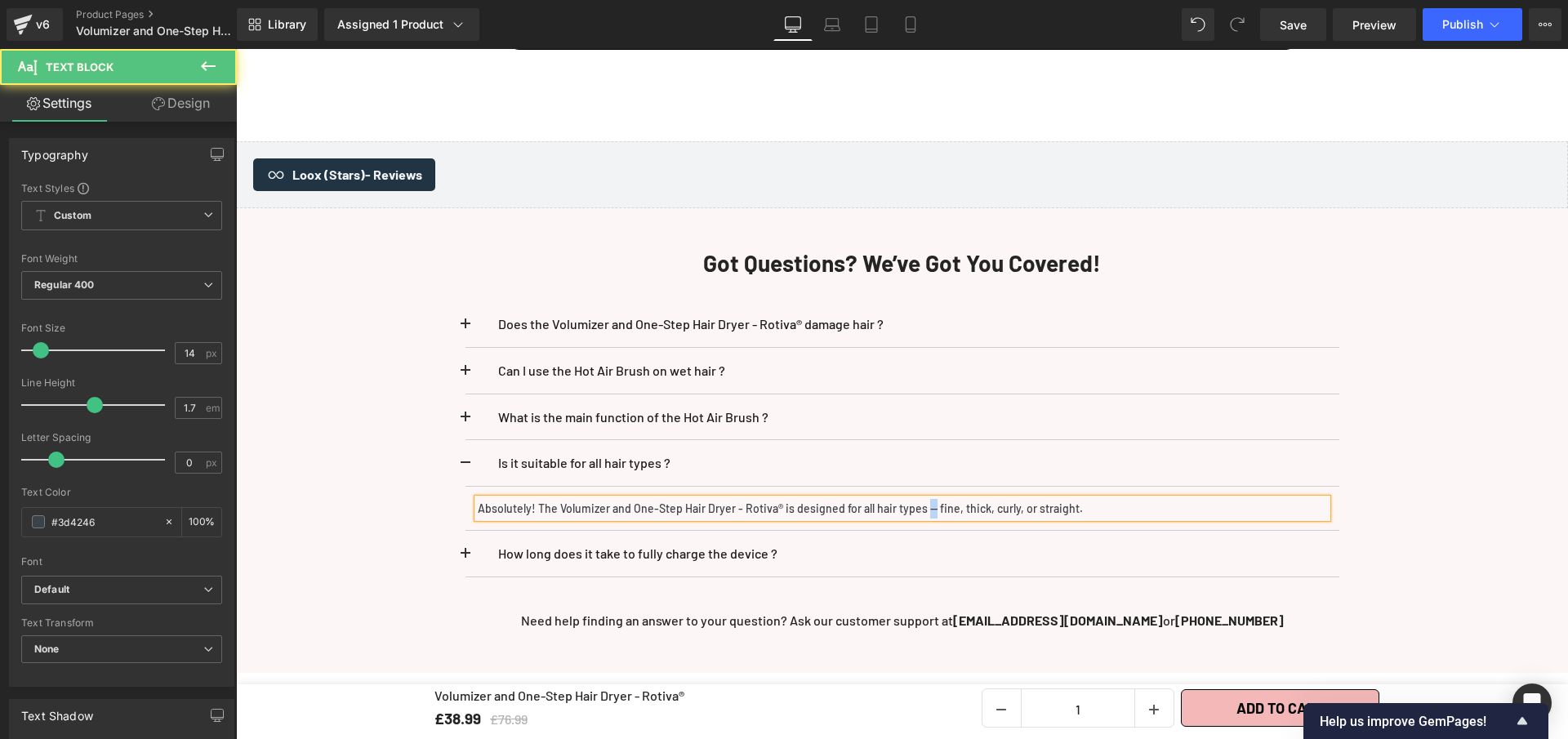
drag, startPoint x: 942, startPoint y: 523, endPoint x: 935, endPoint y: 527, distance: 8.1
click at [935, 519] on p "Absolutely! The Volumizer and One-Step Hair Dryer - Rotiva® is designed for all…" at bounding box center [902, 509] width 850 height 20
click at [456, 478] on div "Does the Volumizer and One-Step Hair Dryer - Rotiva® damage hair ? Text Block N…" at bounding box center [902, 439] width 955 height 325
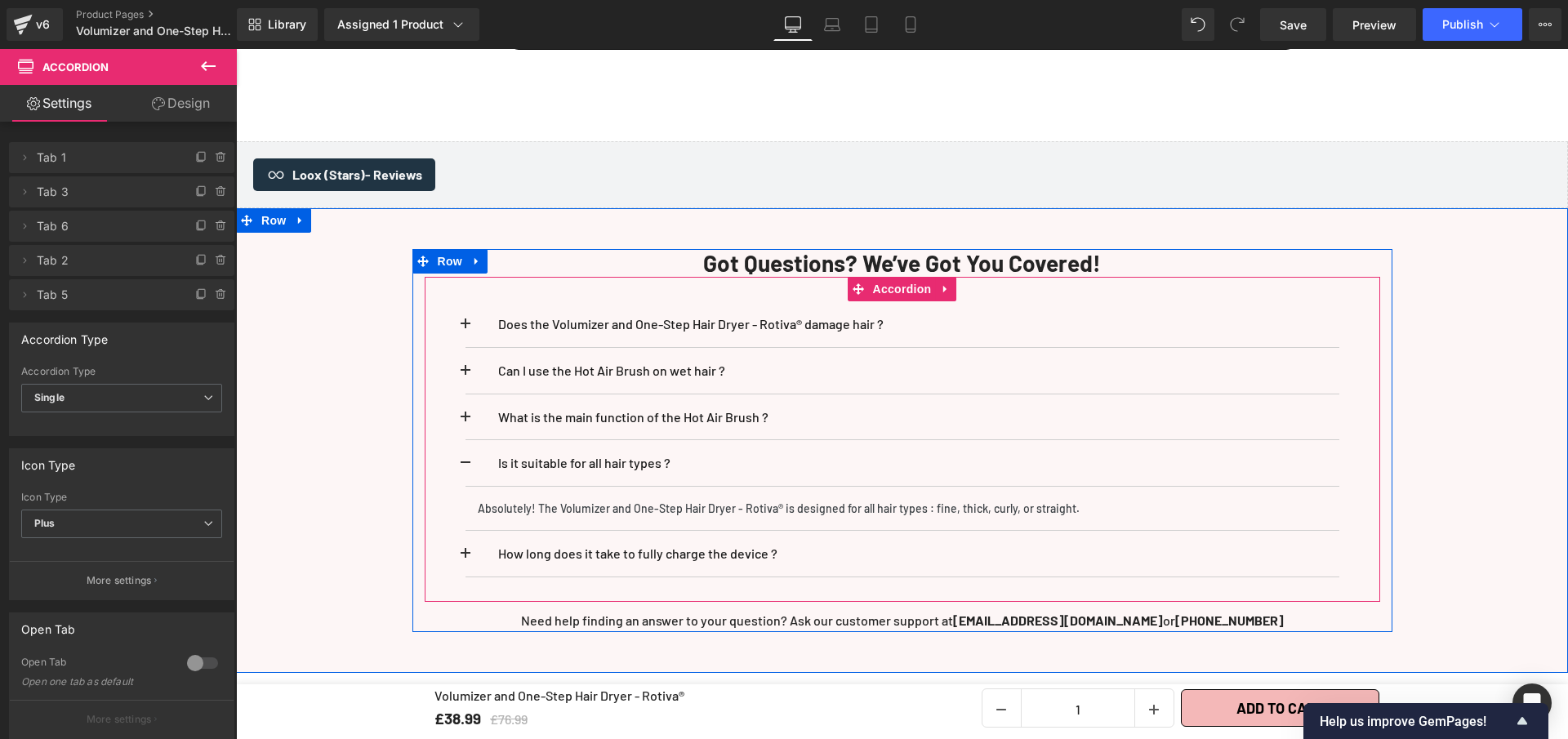
click at [465, 431] on button at bounding box center [481, 417] width 33 height 46
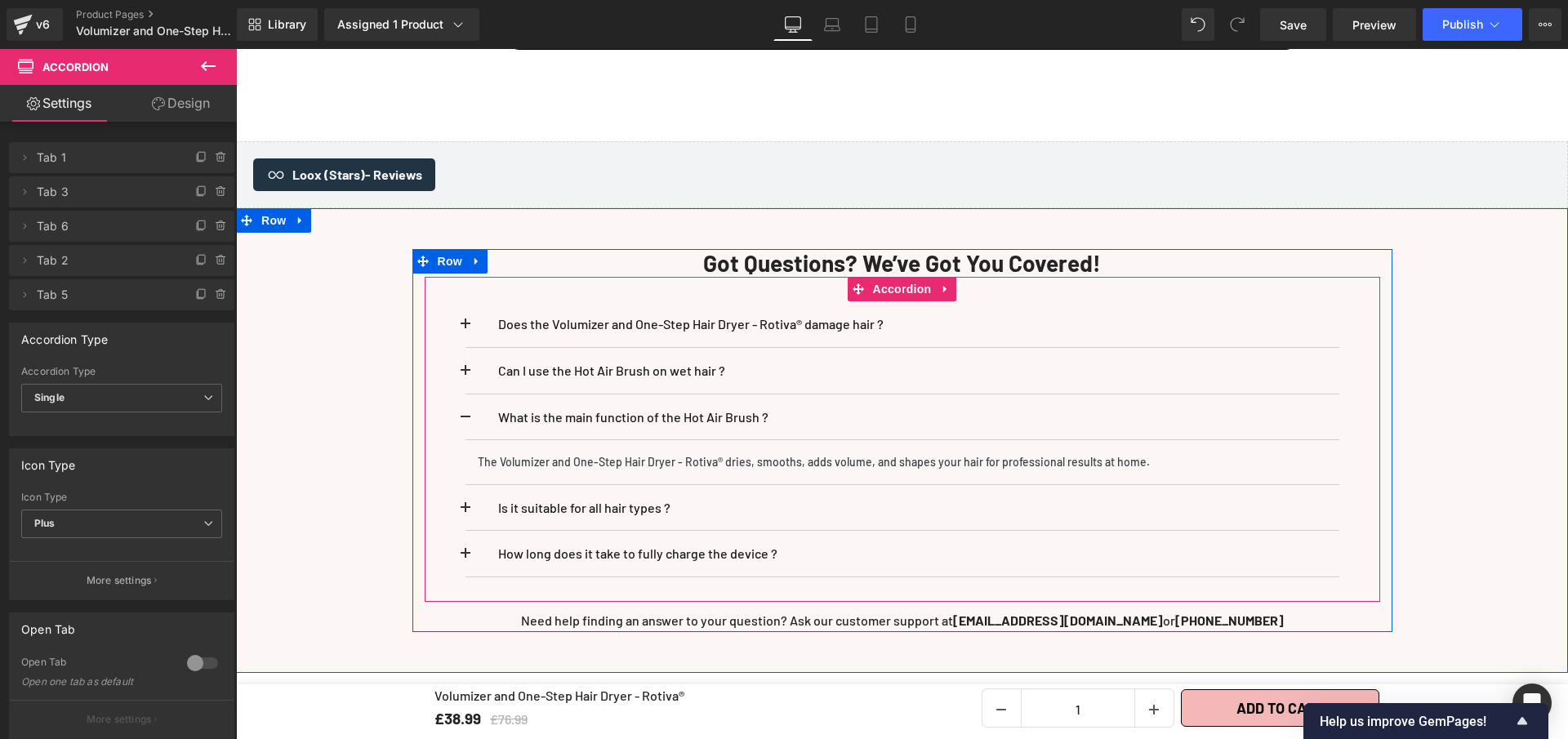
click at [465, 431] on button at bounding box center [481, 417] width 33 height 46
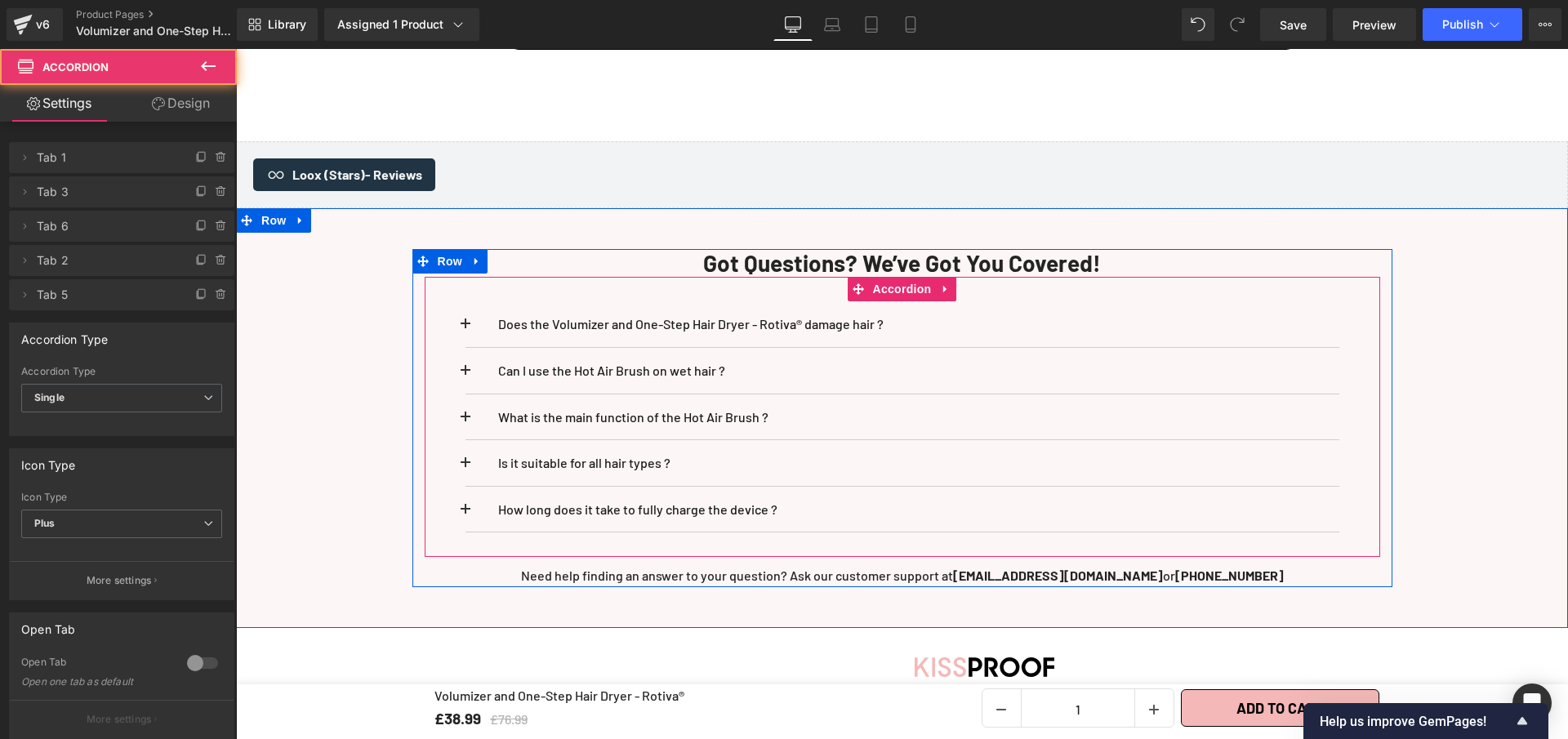
click at [465, 524] on button at bounding box center [481, 509] width 33 height 46
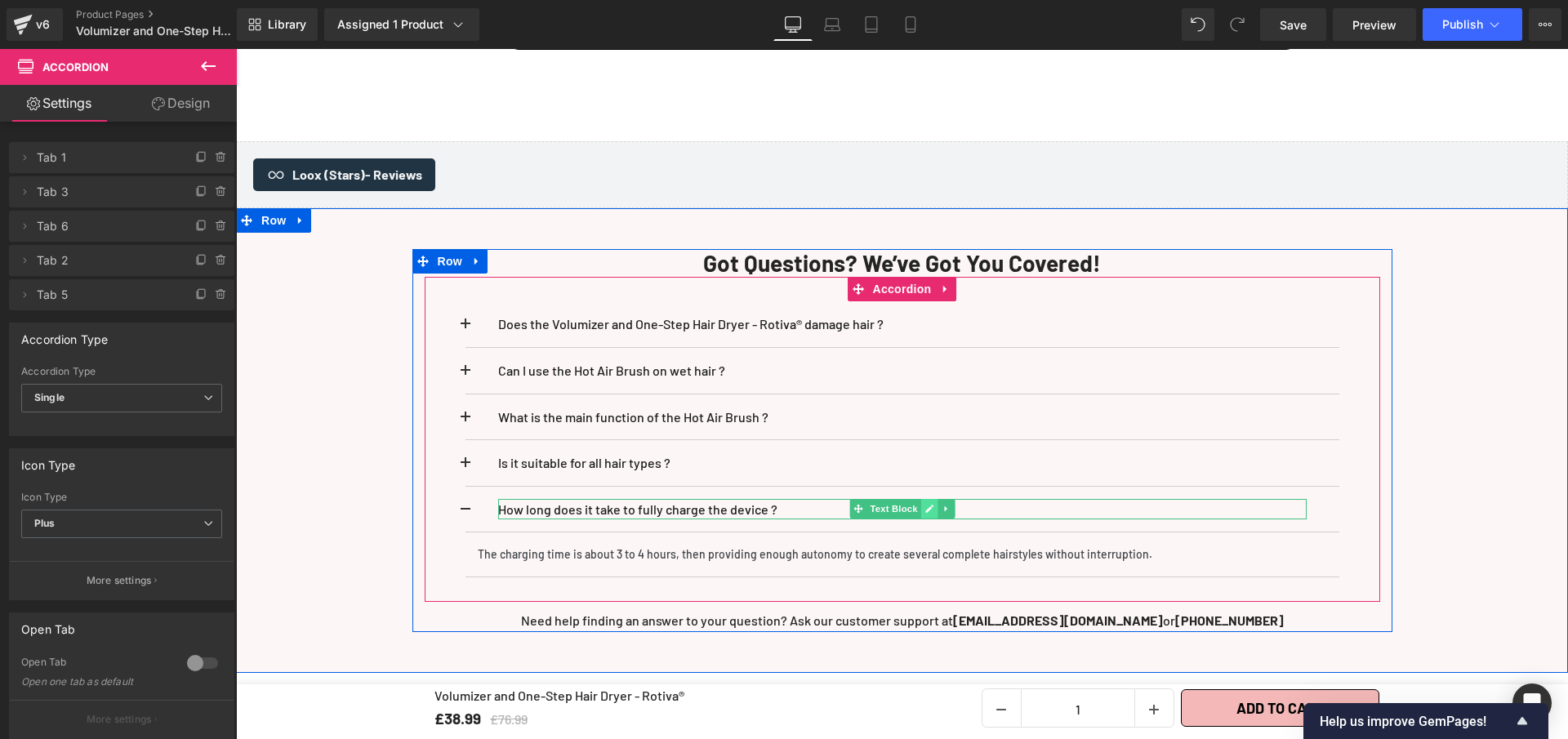
click at [924, 514] on icon at bounding box center [929, 509] width 9 height 10
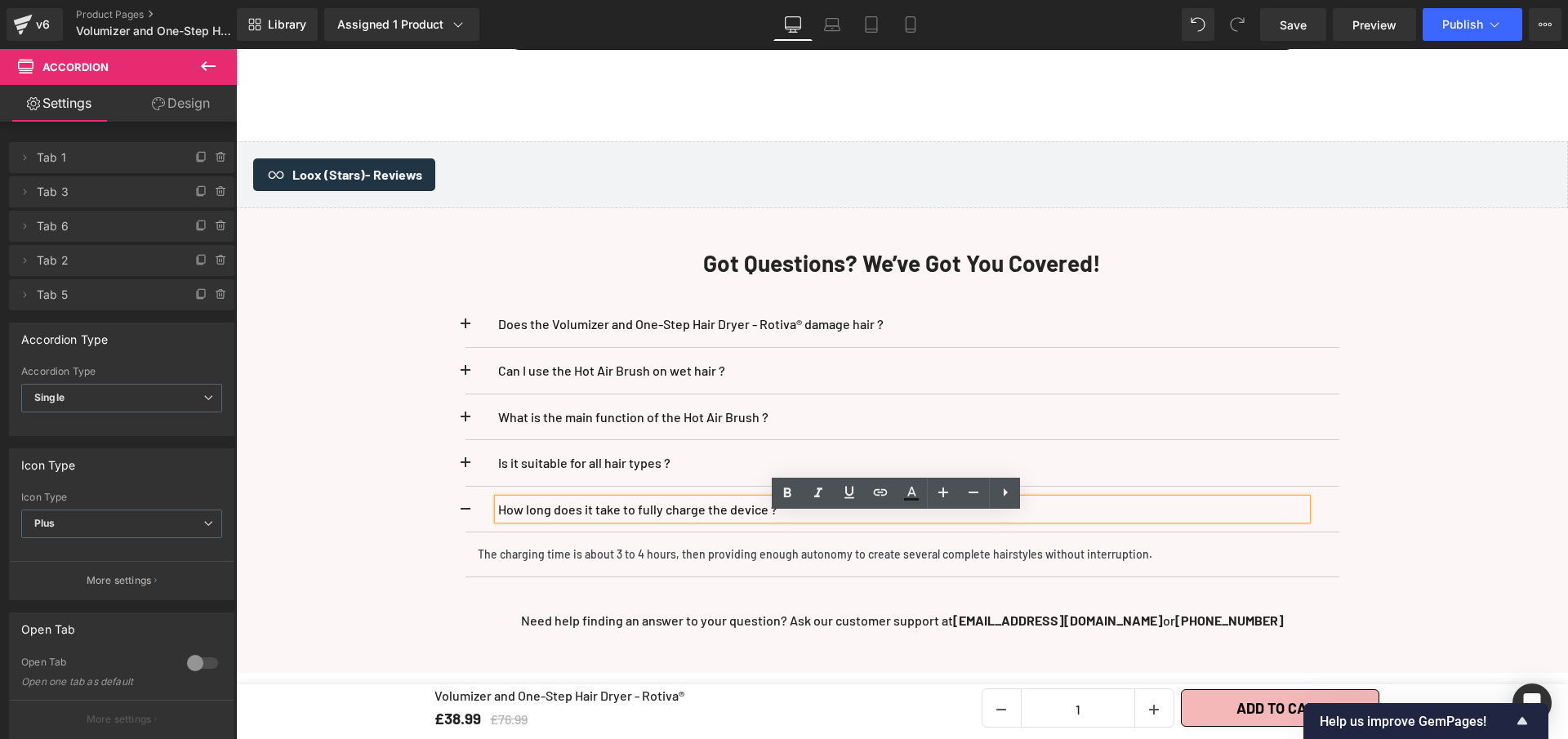
click at [829, 521] on p "How long does it take to fully charge the device ?" at bounding box center [902, 509] width 809 height 21
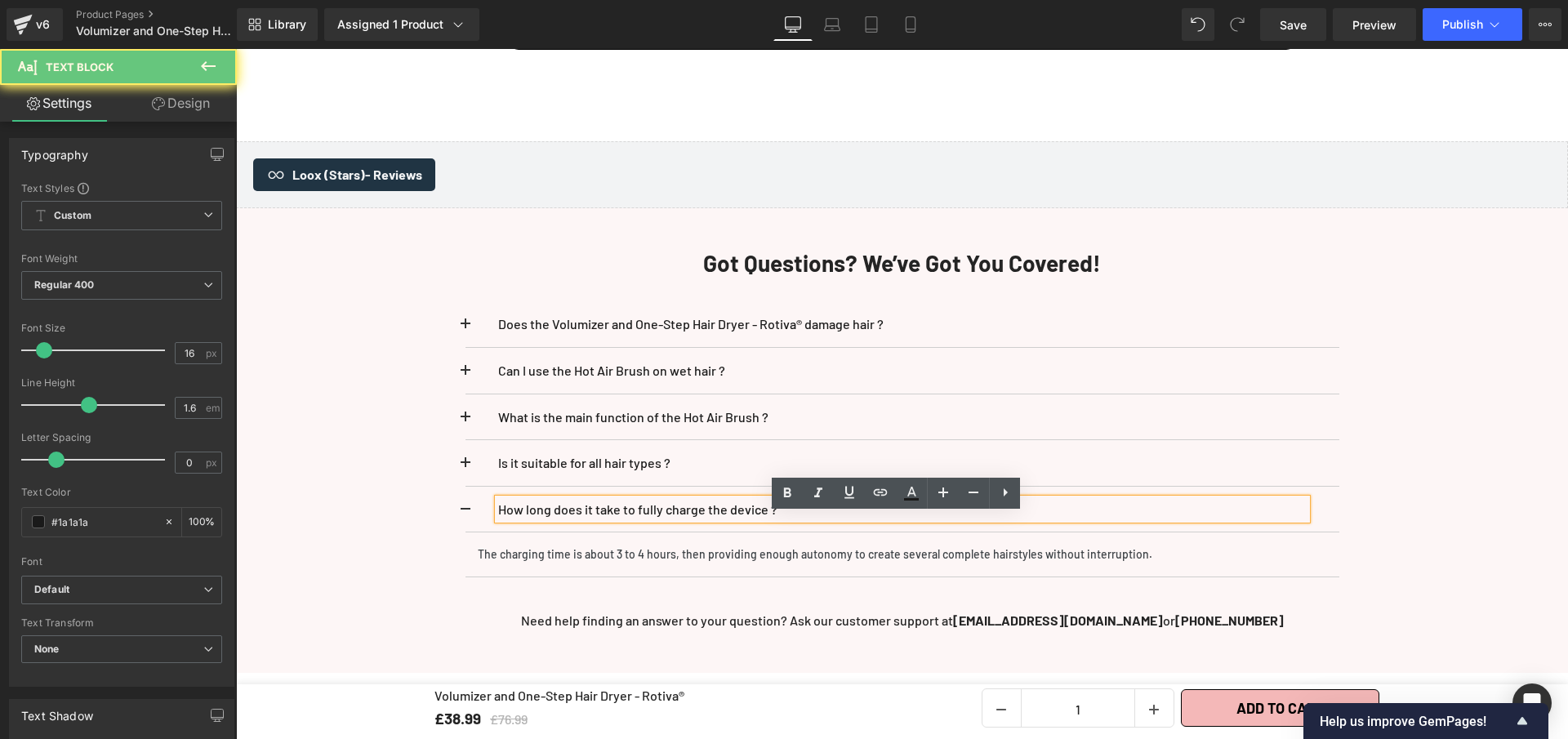
click at [829, 521] on p "How long does it take to fully charge the device ?" at bounding box center [902, 509] width 809 height 21
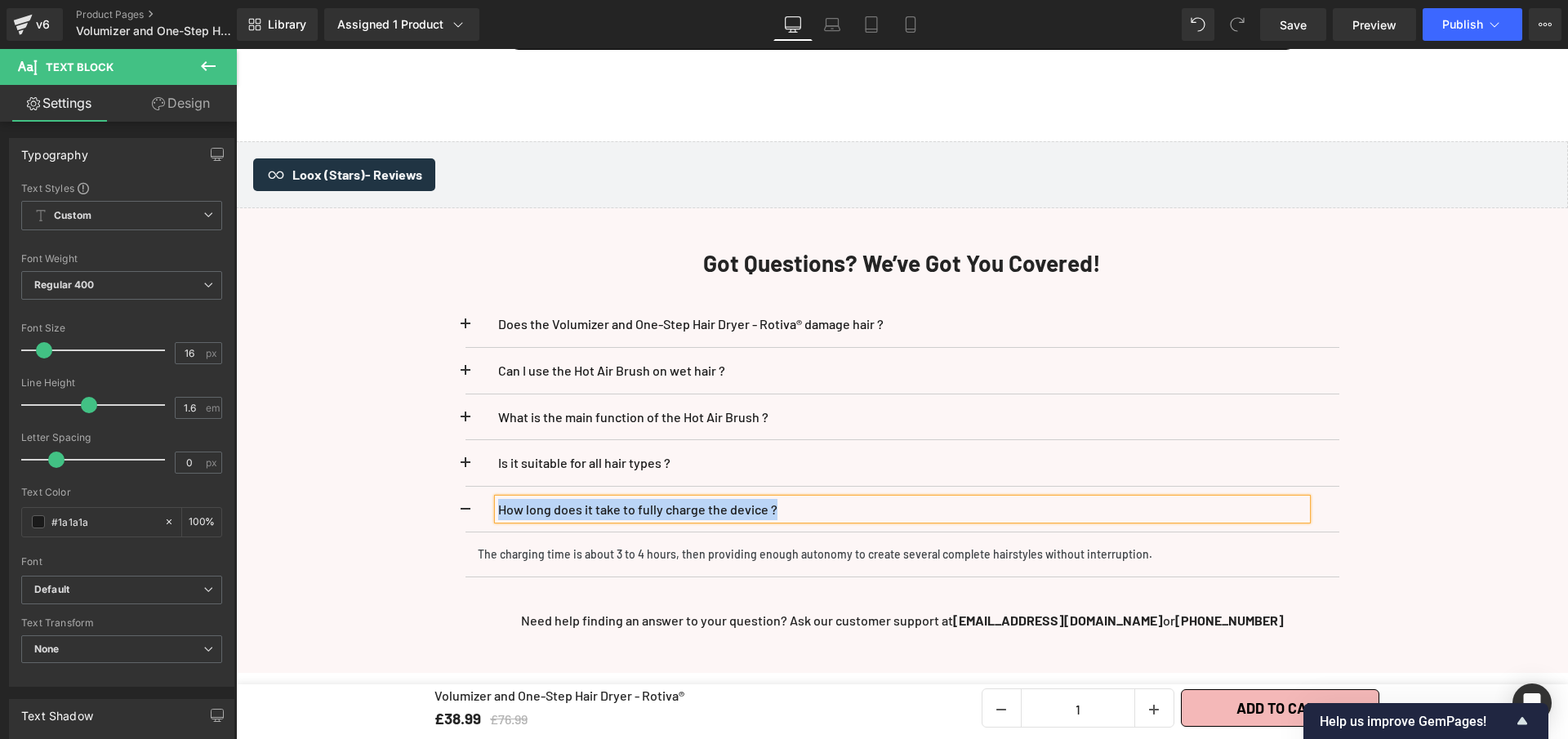
paste div
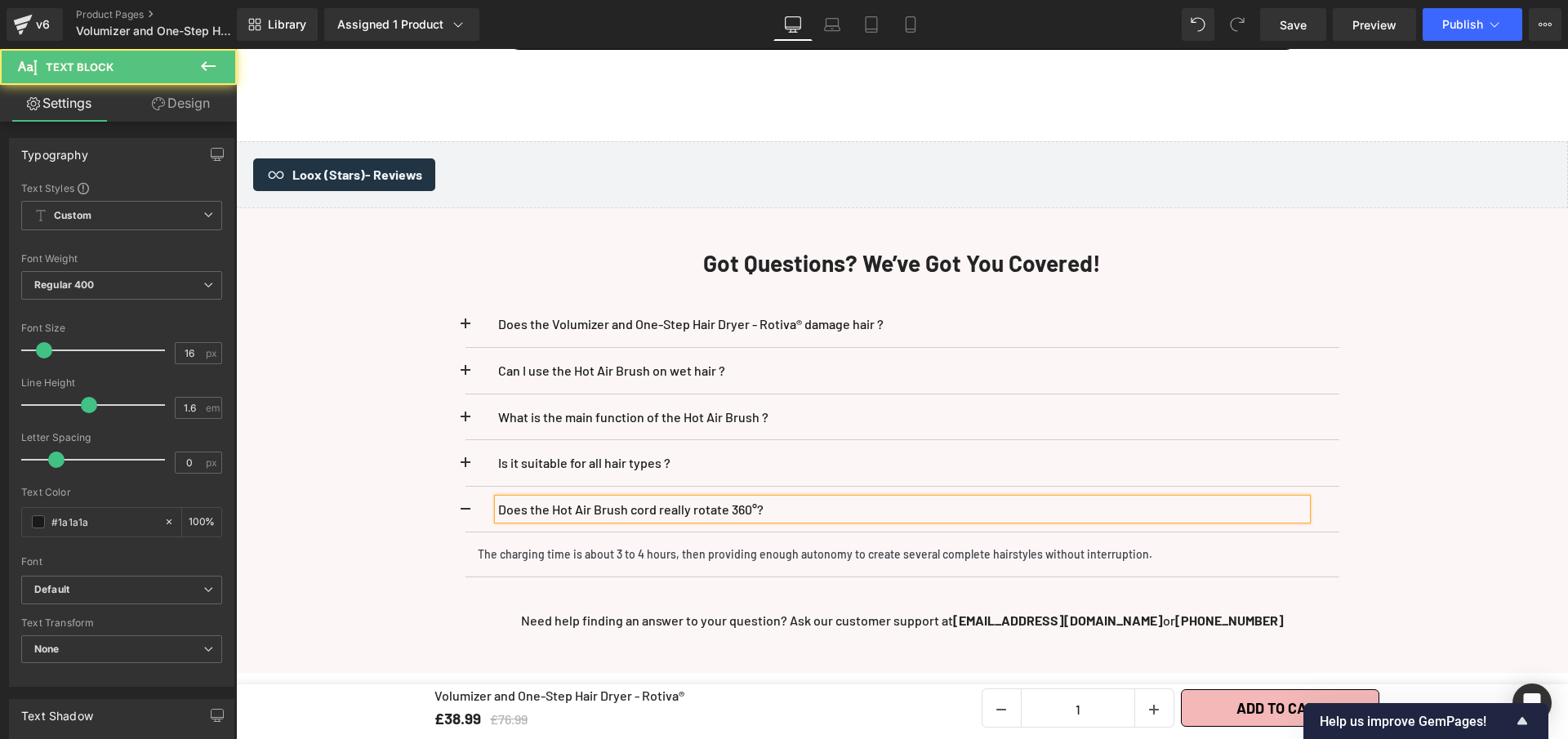
click at [758, 521] on p "Does the Hot Air Brush cord really rotate 360°?" at bounding box center [902, 509] width 809 height 21
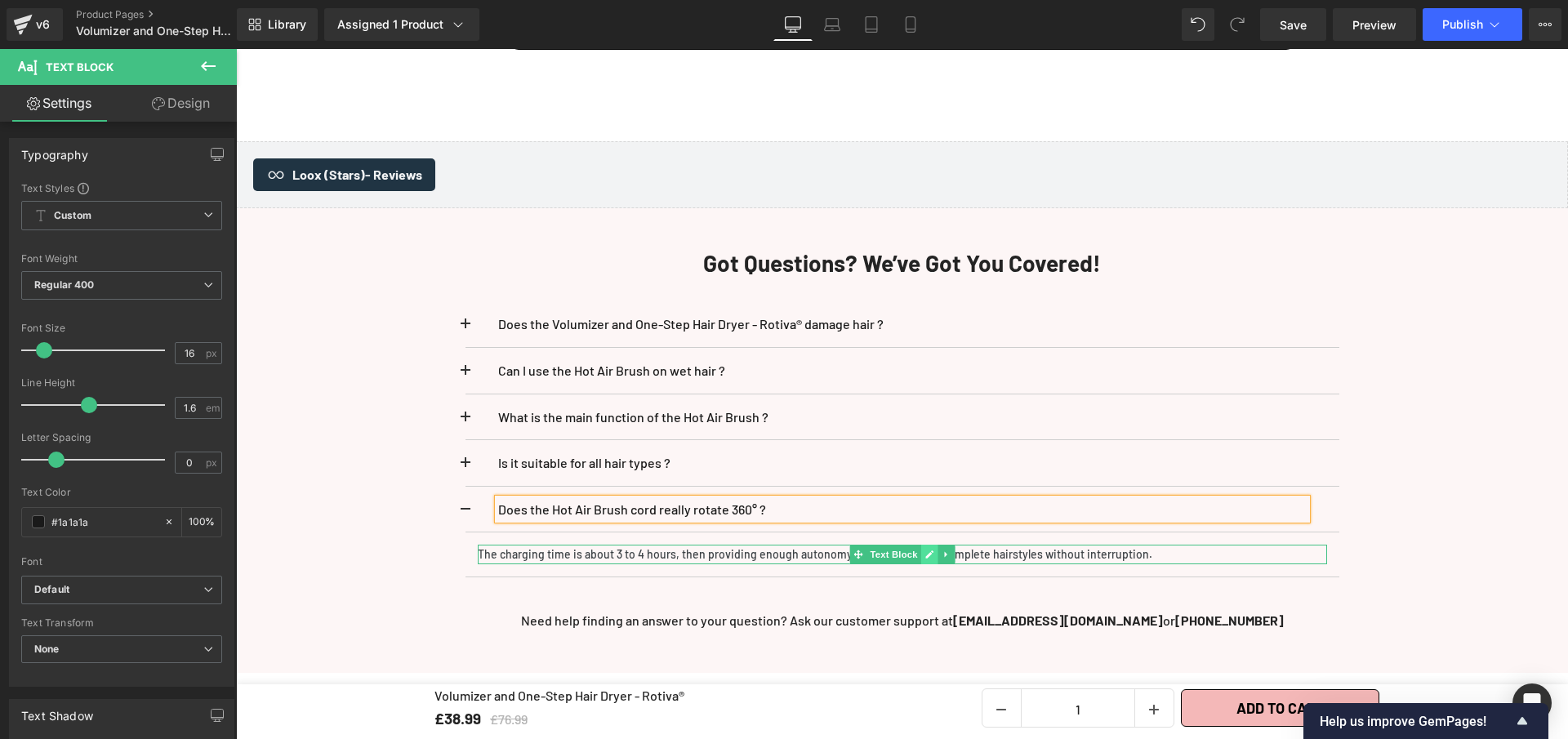
click at [925, 559] on icon at bounding box center [929, 554] width 8 height 8
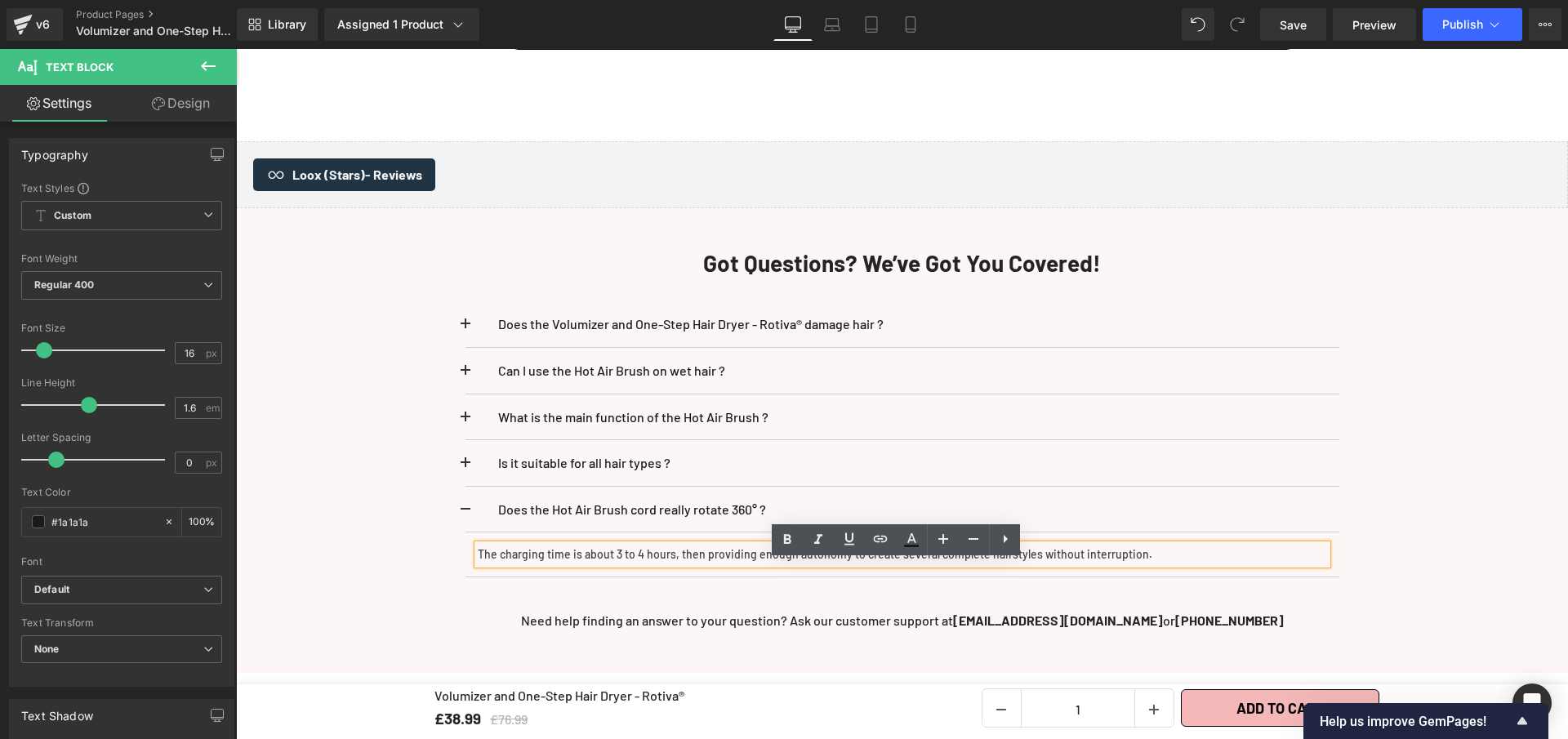
click at [922, 565] on p "The charging time is about 3 to 4 hours, then providing enough autonomy to crea…" at bounding box center [902, 554] width 850 height 20
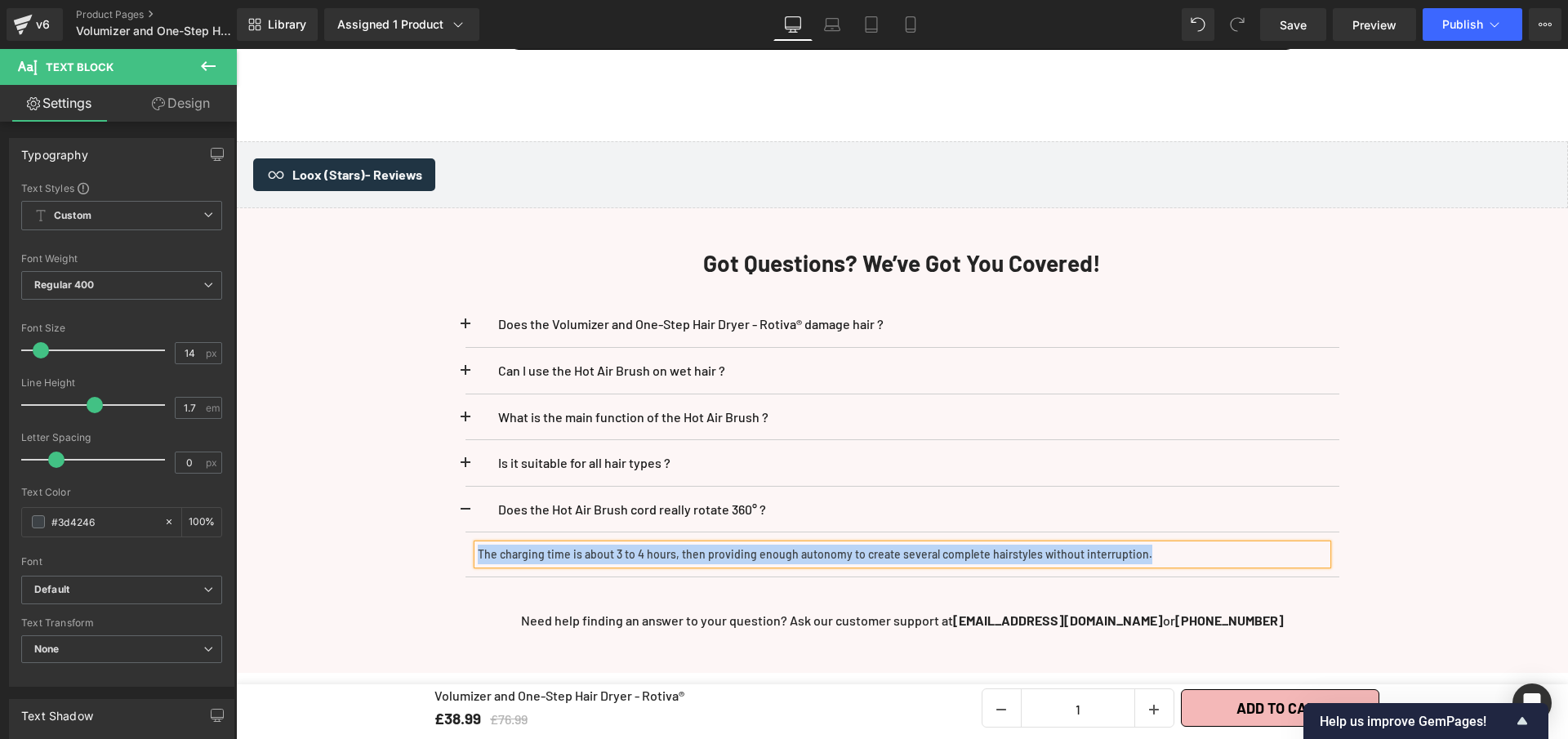
paste div
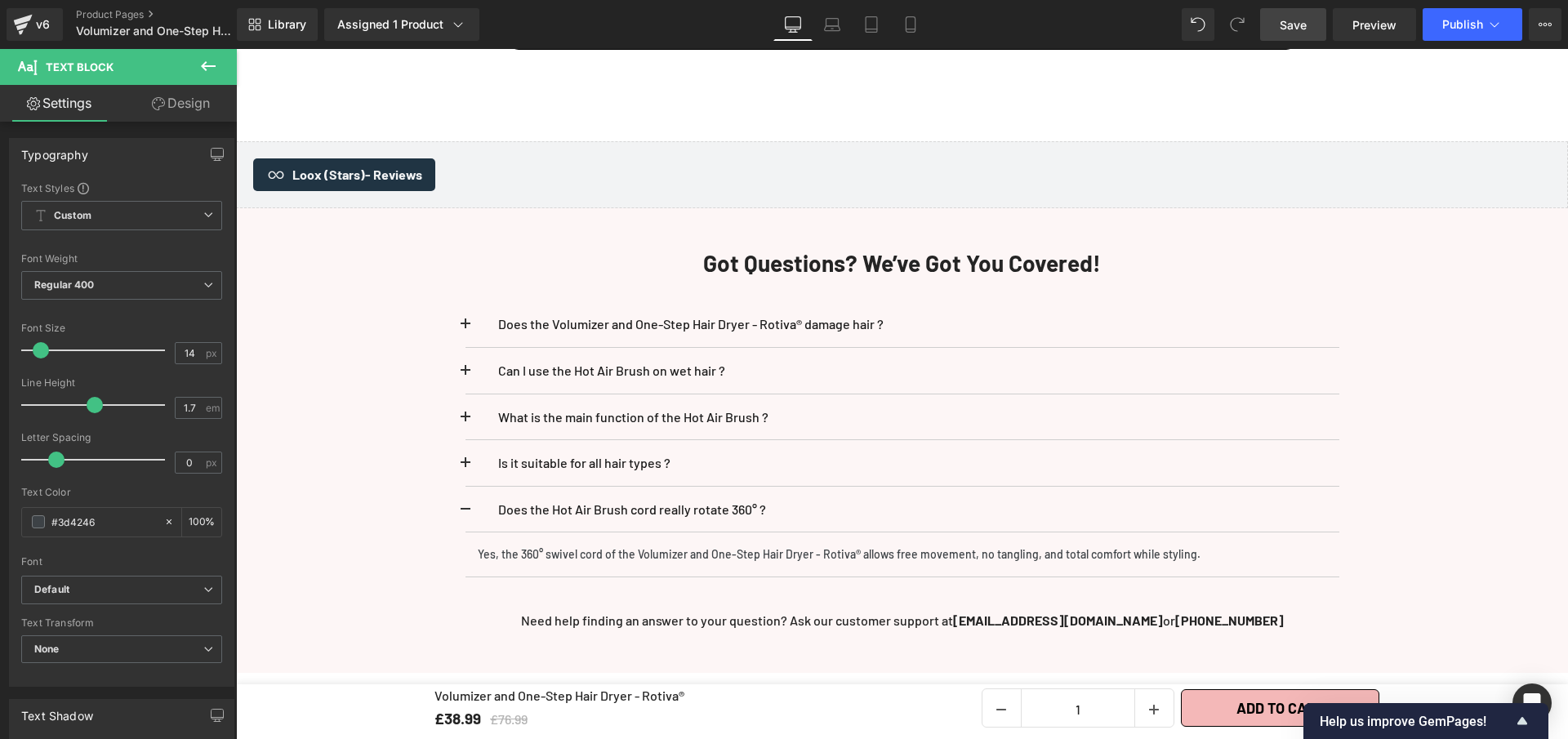
click at [1297, 29] on span "Save" at bounding box center [1293, 25] width 27 height 17
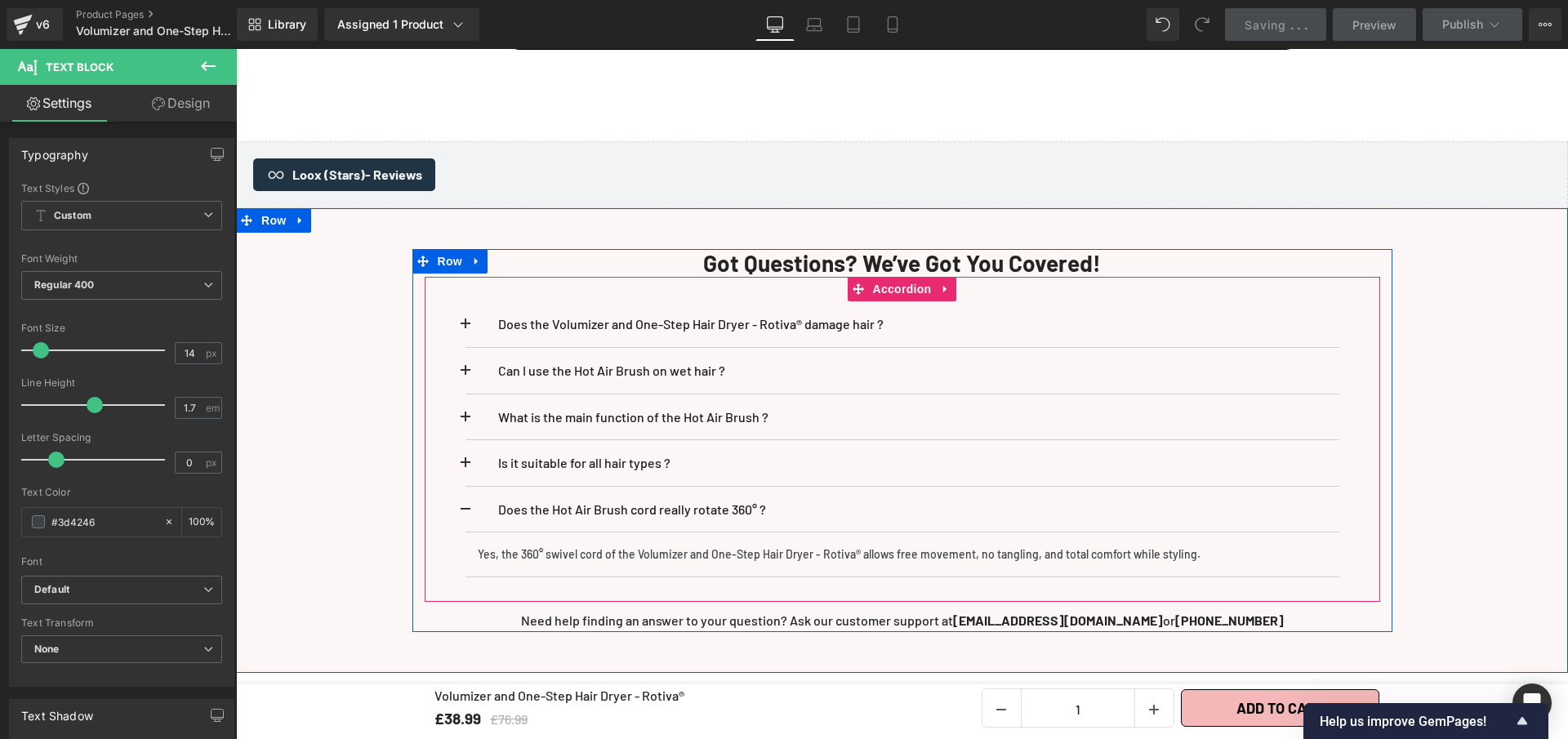
click at [453, 521] on div "Does the Volumizer and One-Step Hair Dryer - Rotiva® damage hair ? Text Block N…" at bounding box center [902, 439] width 955 height 325
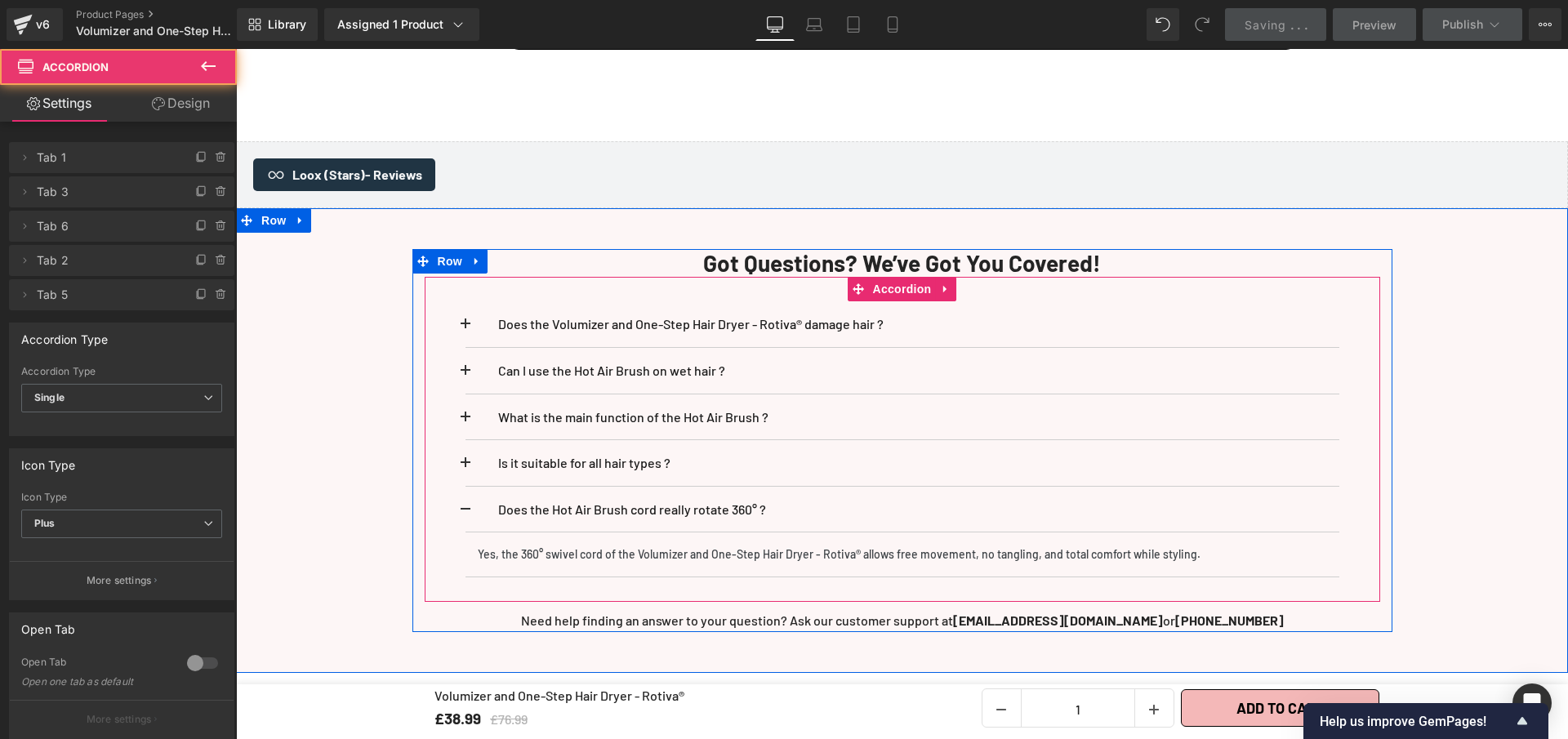
click at [465, 515] on span at bounding box center [465, 515] width 0 height 0
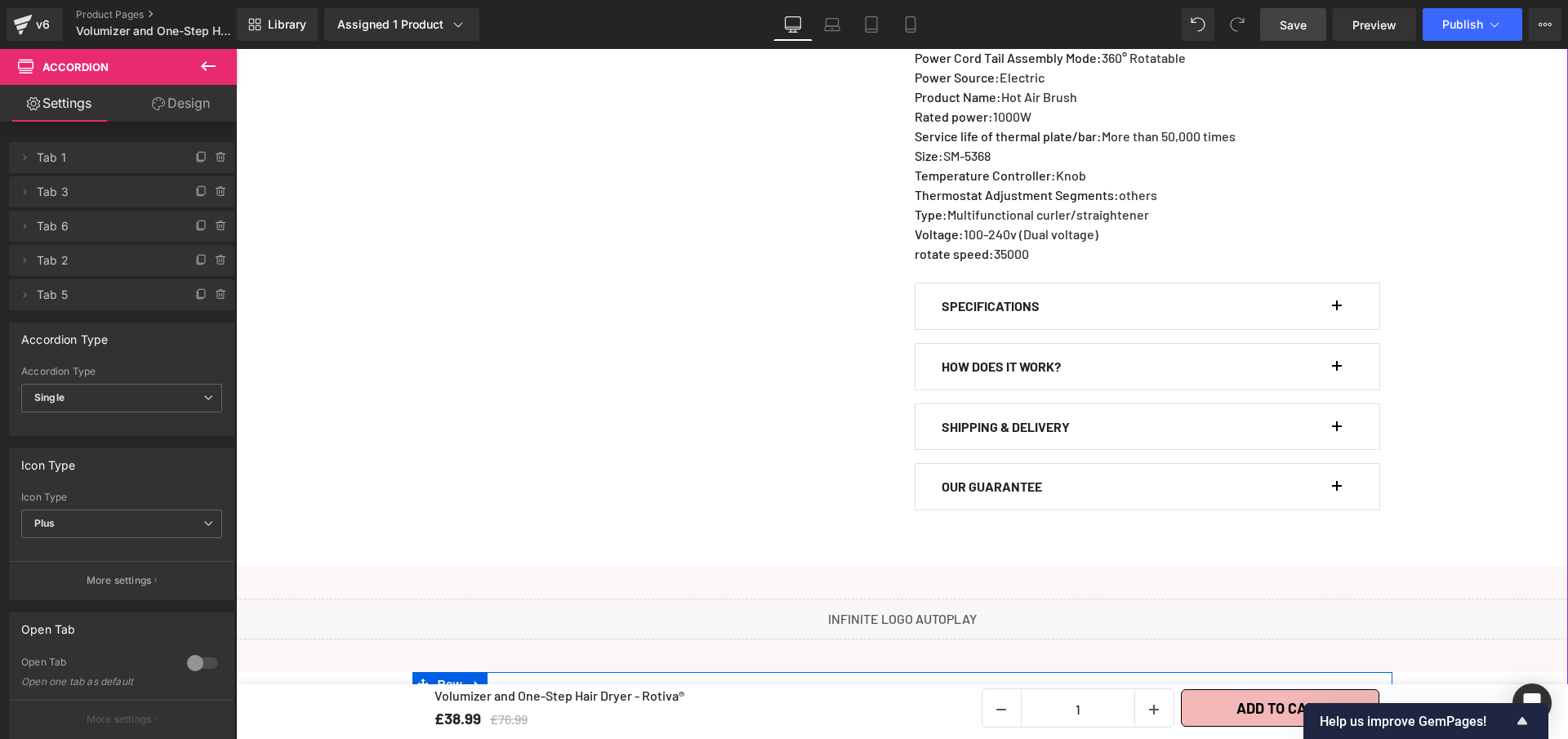
scroll to position [1412, 0]
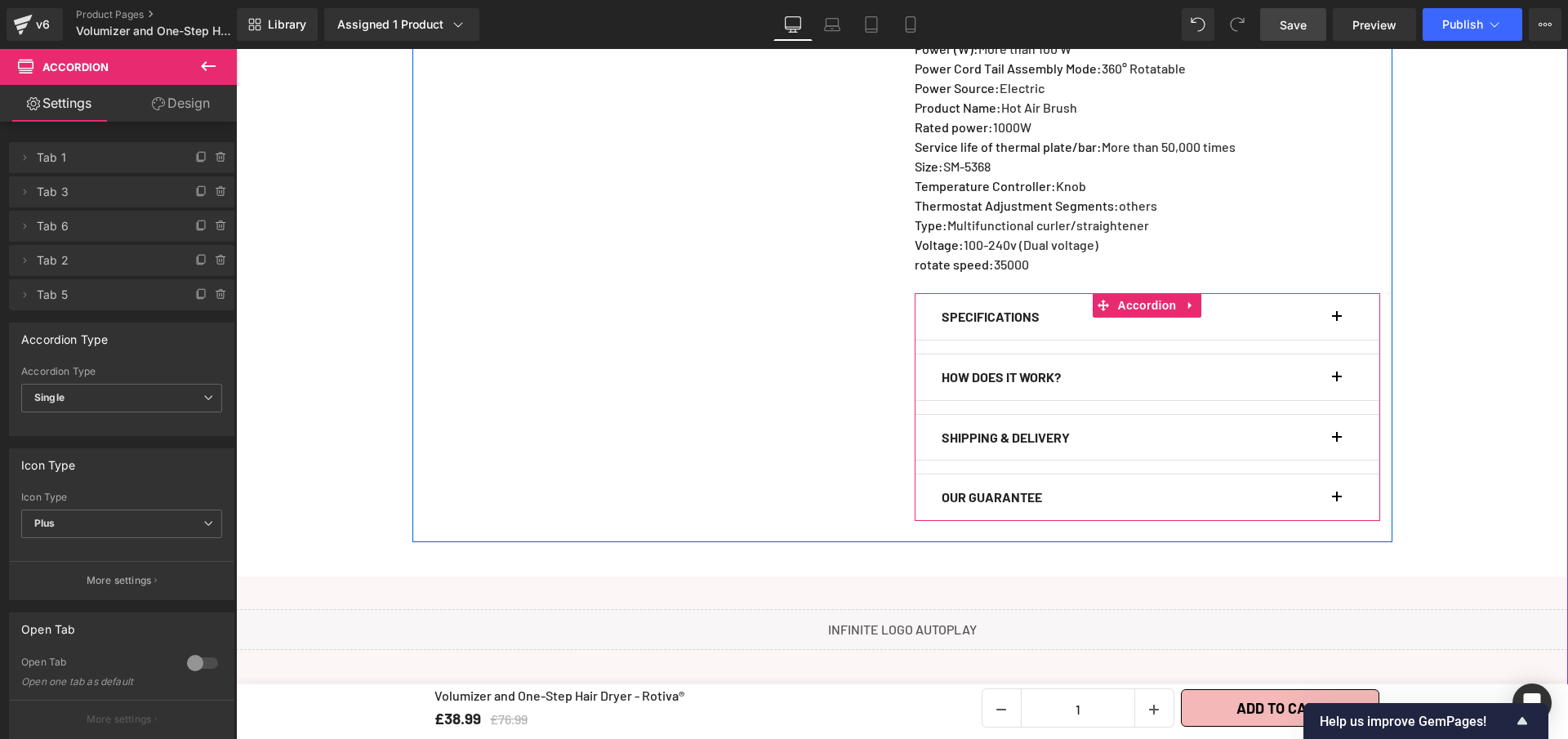
click at [1337, 333] on button "button" at bounding box center [1345, 316] width 17 height 46
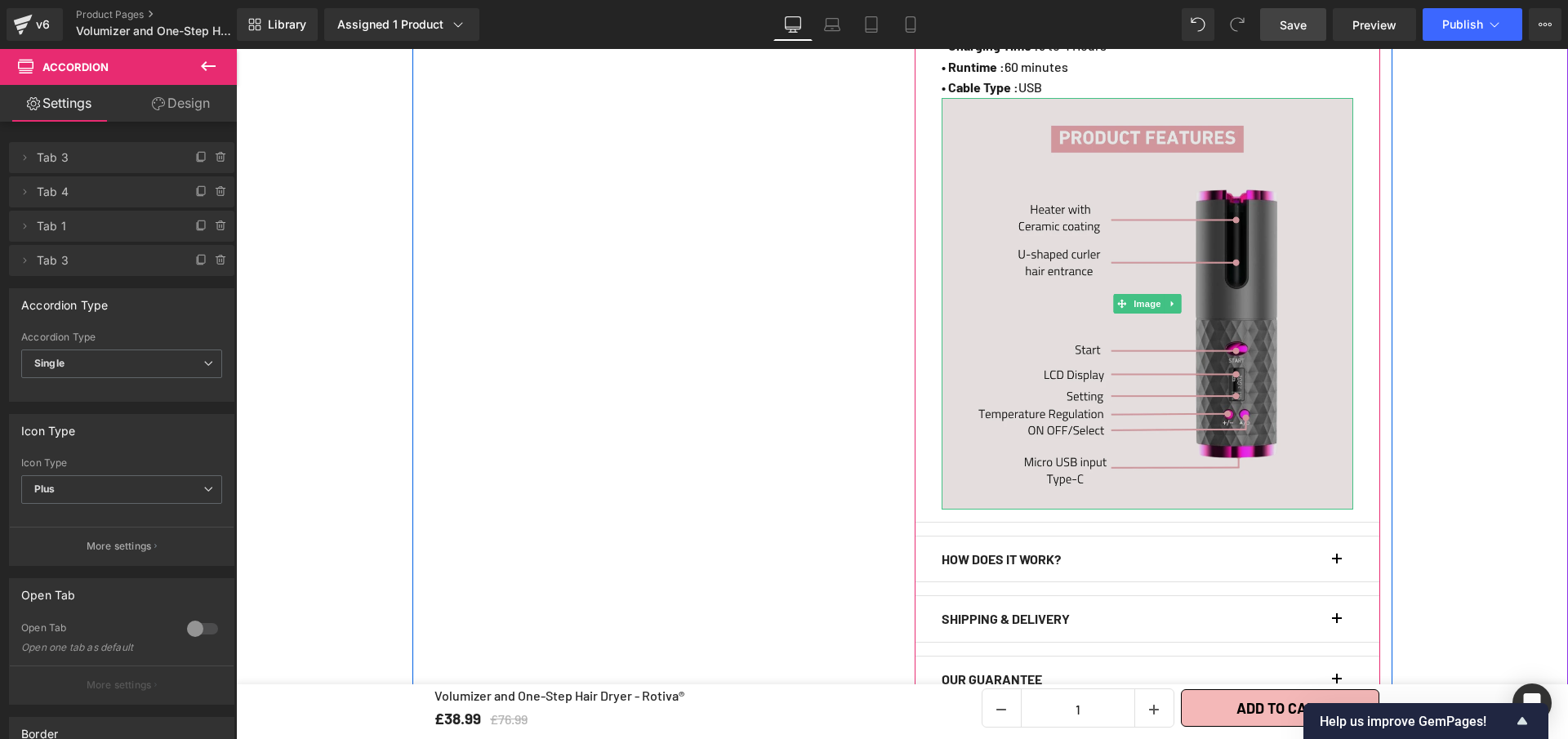
scroll to position [1887, 0]
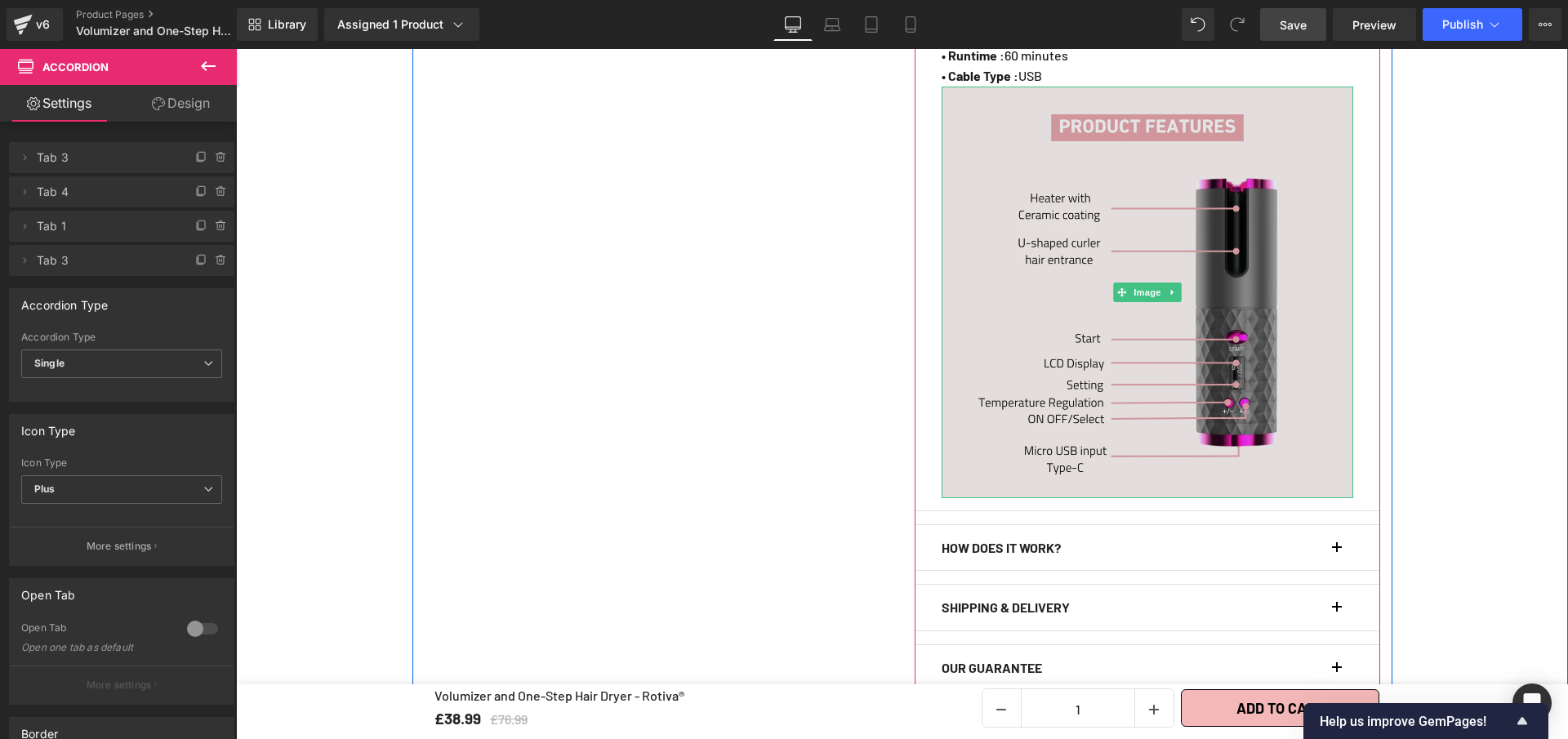
click at [1299, 362] on img at bounding box center [1146, 292] width 411 height 411
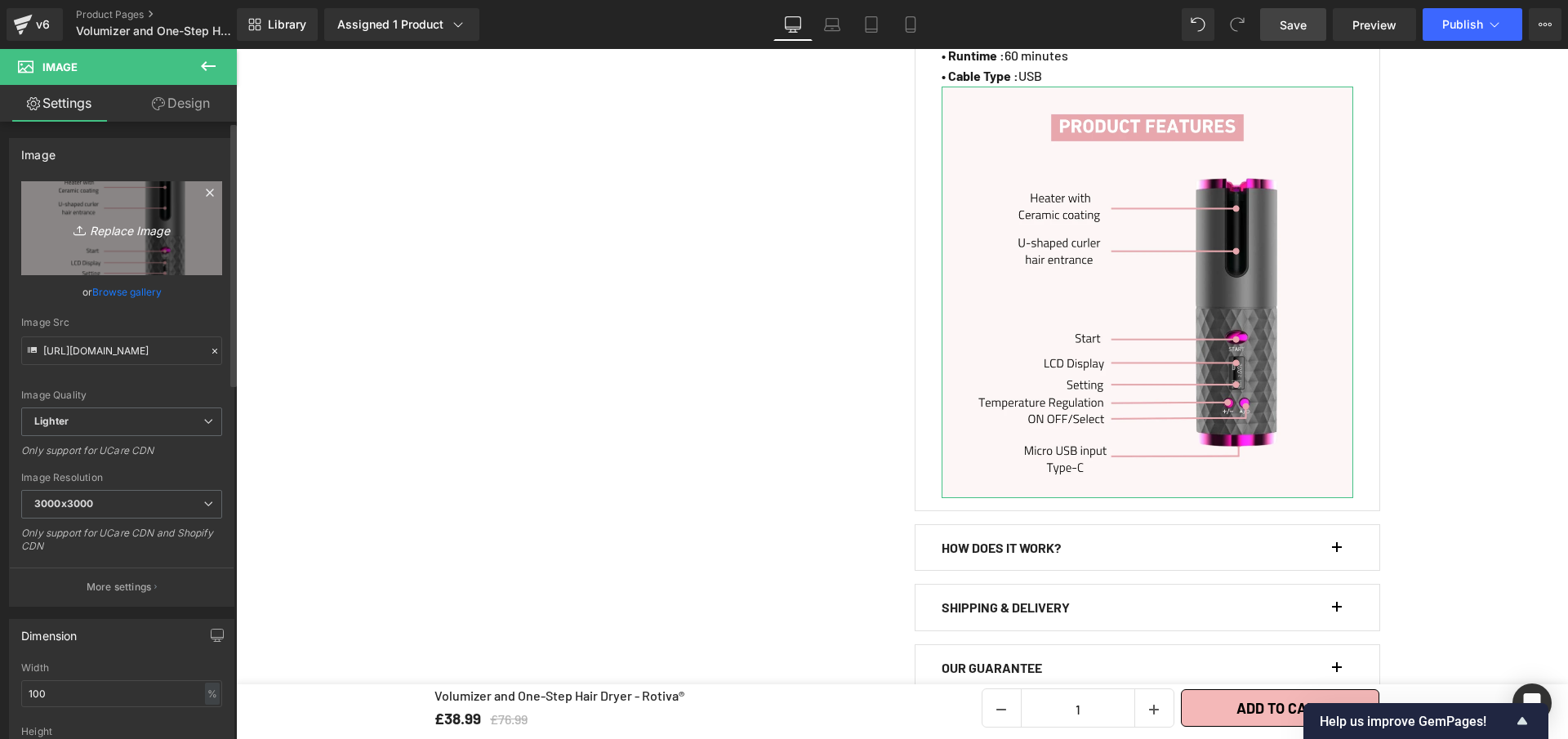
click at [97, 200] on link "Replace Image" at bounding box center [121, 228] width 201 height 94
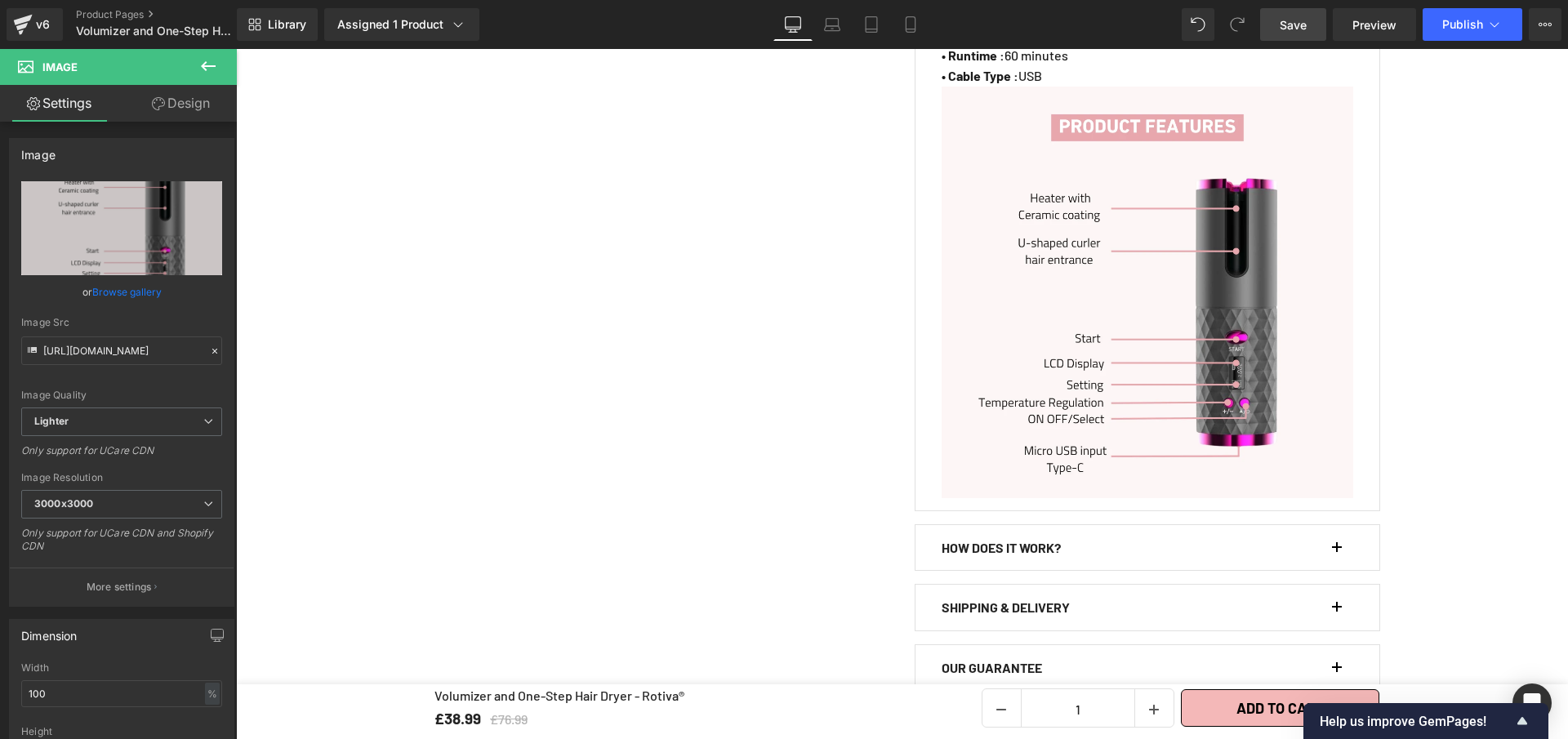
type input "C:\fakepath\Volumizer and One-Step Hair Dryer - Rotiva® (5).webp"
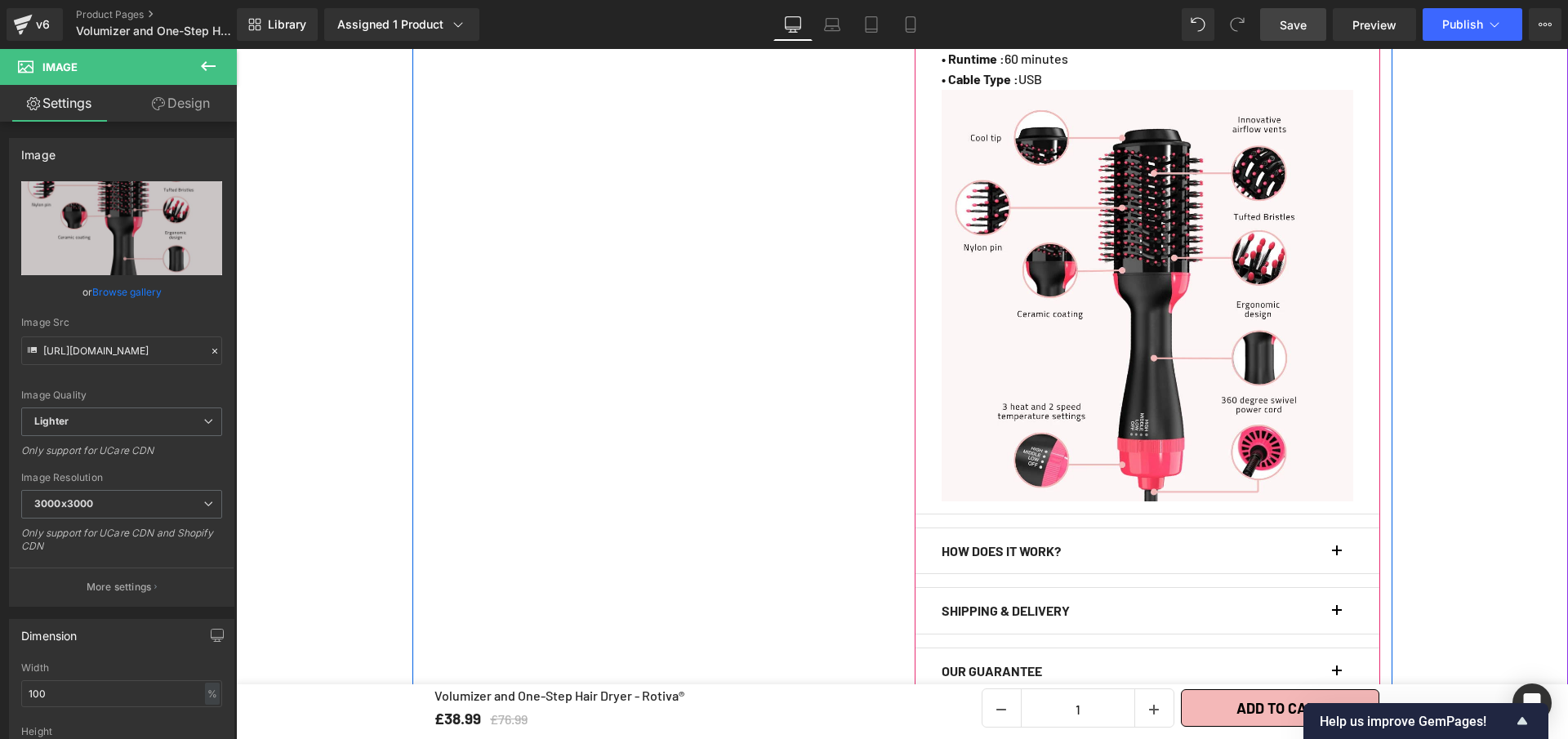
scroll to position [1880, 0]
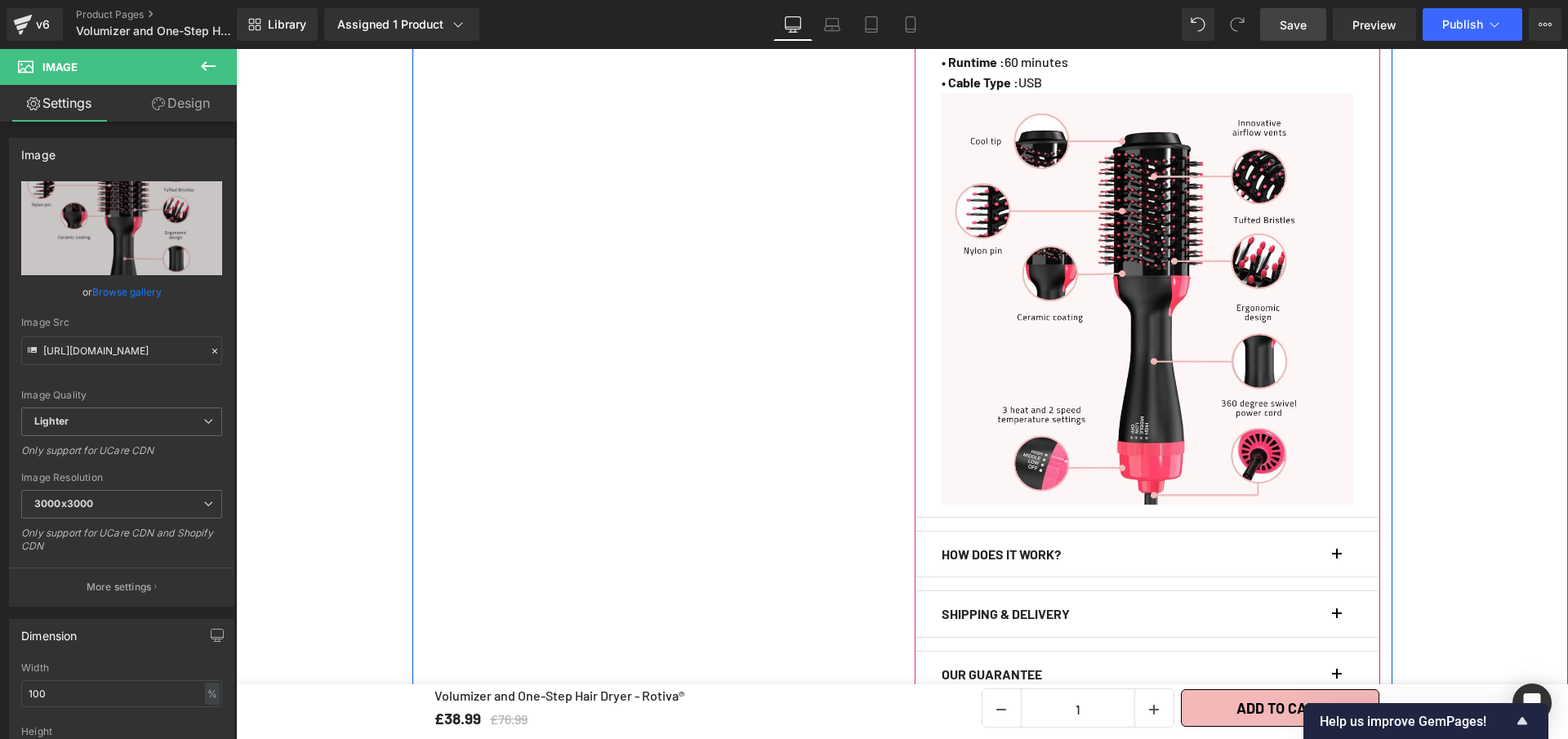
click at [1337, 570] on button "button" at bounding box center [1345, 554] width 17 height 46
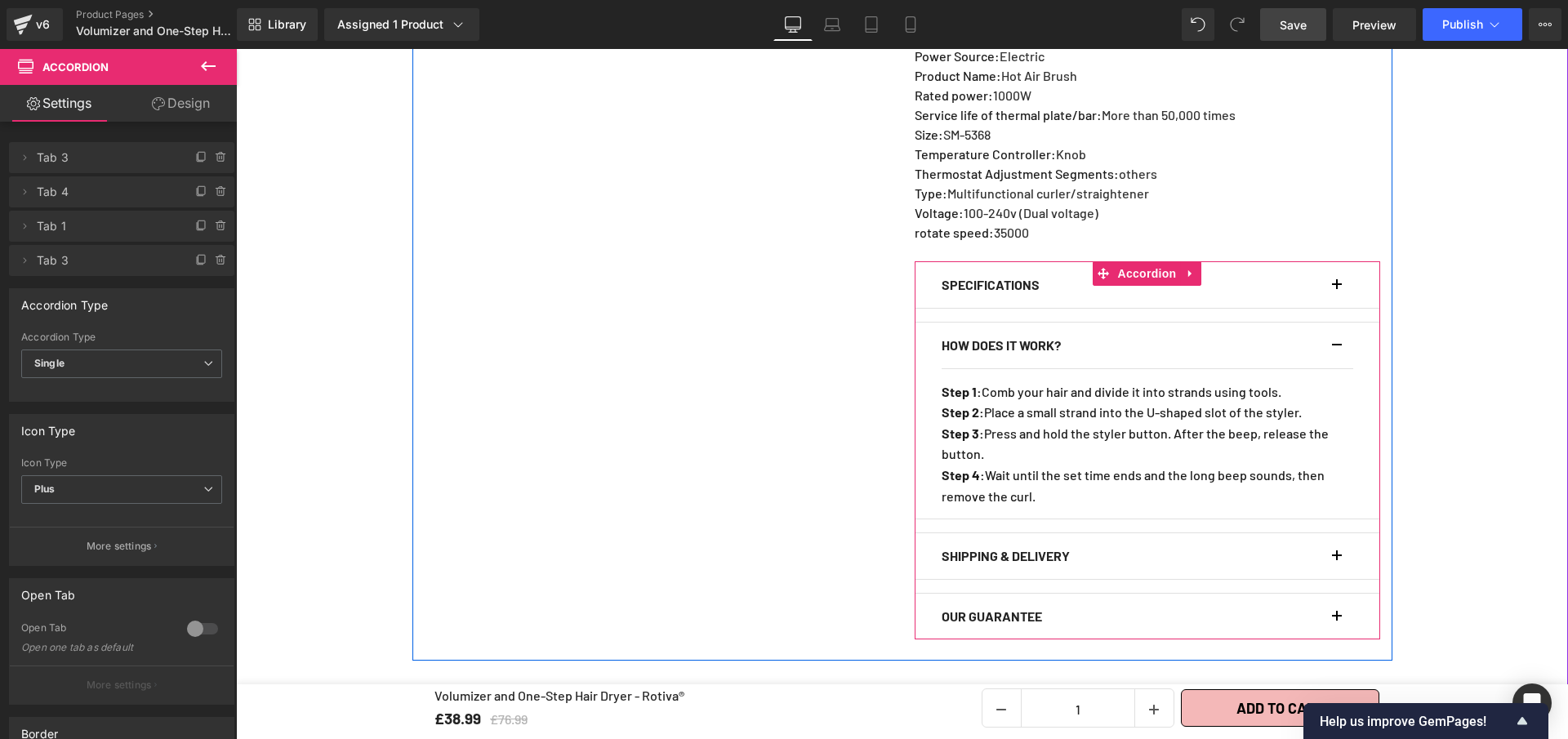
scroll to position [1503, 0]
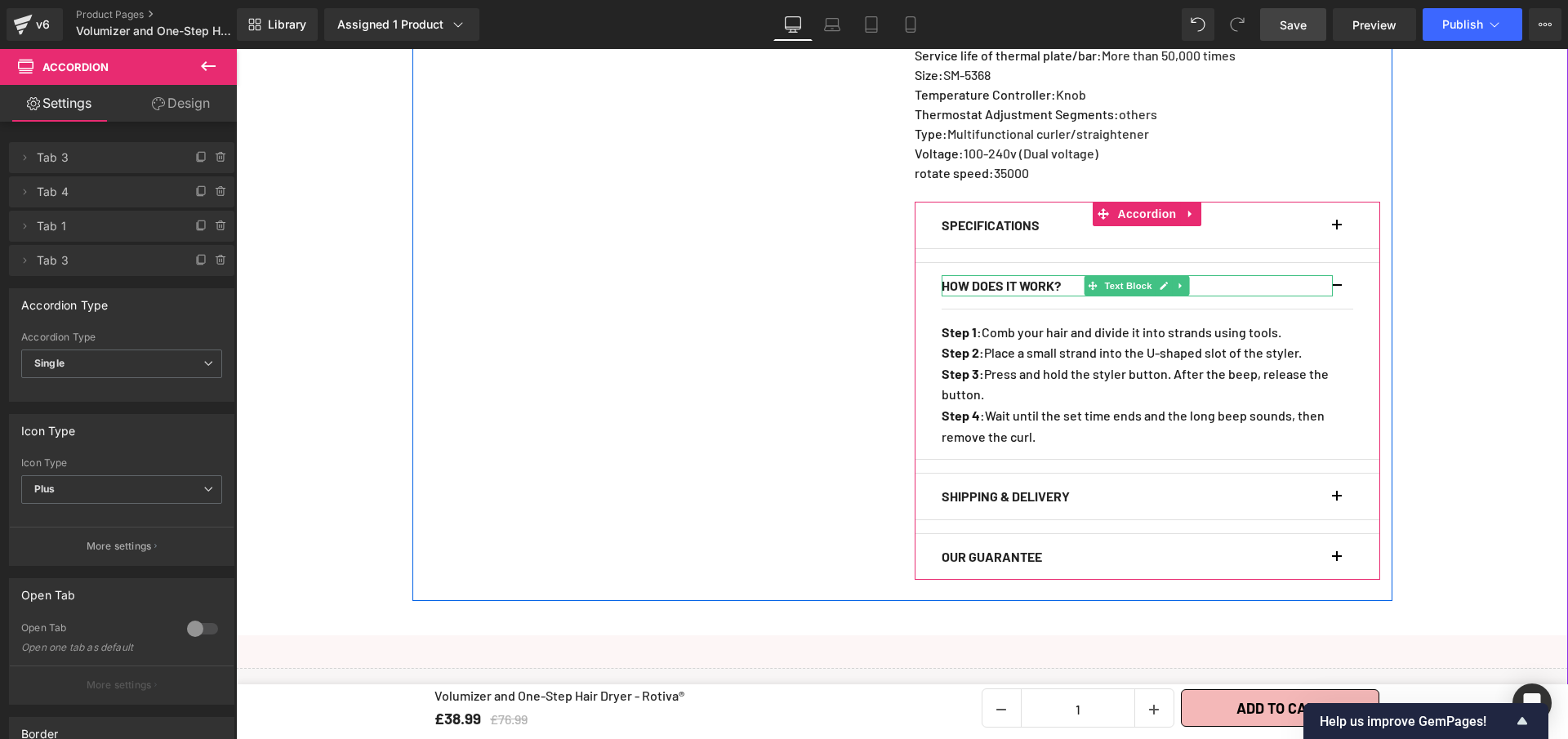
click at [1061, 293] on b "HOW DOES IT WORK?" at bounding box center [1001, 286] width 119 height 16
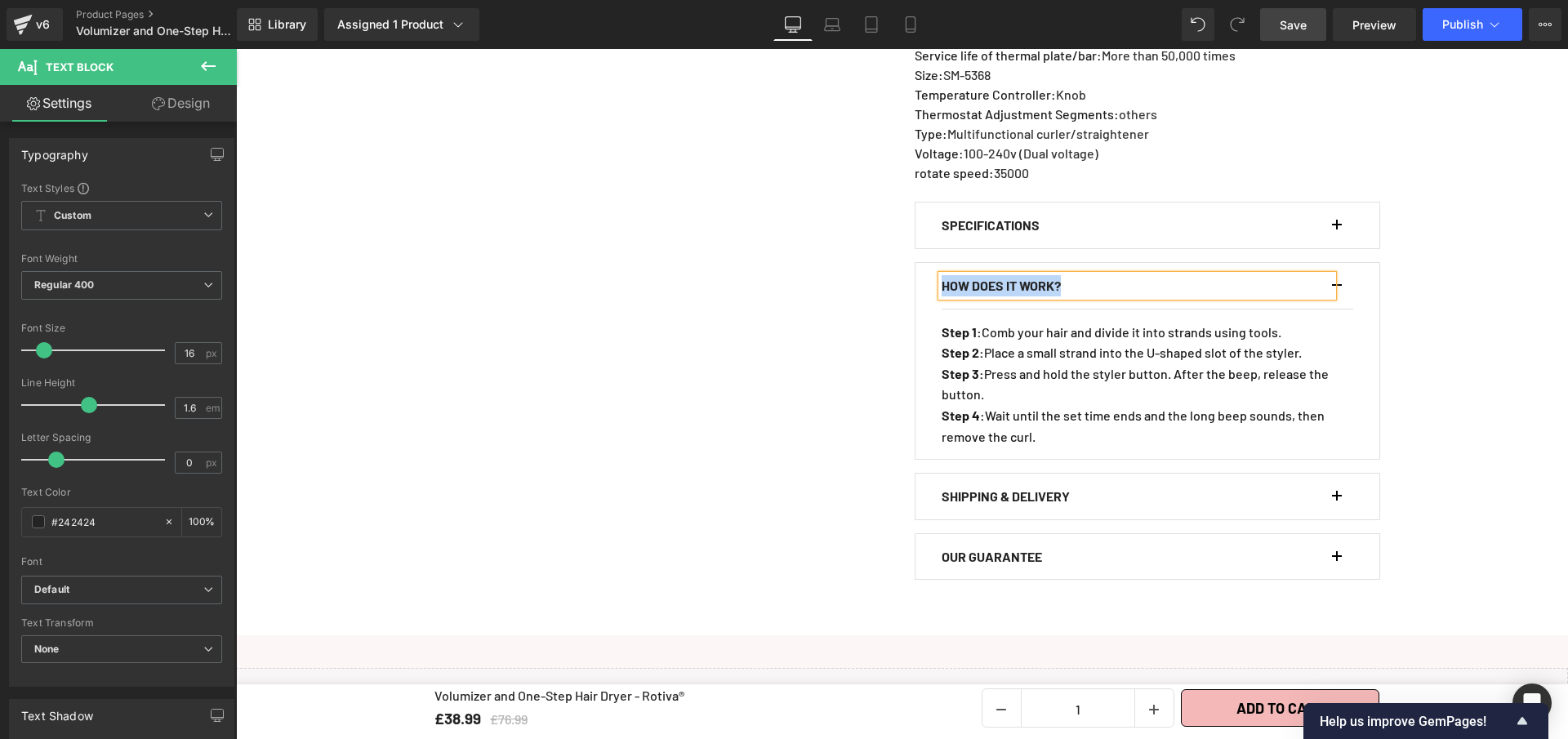
copy b "HOW DOES IT WORK?"
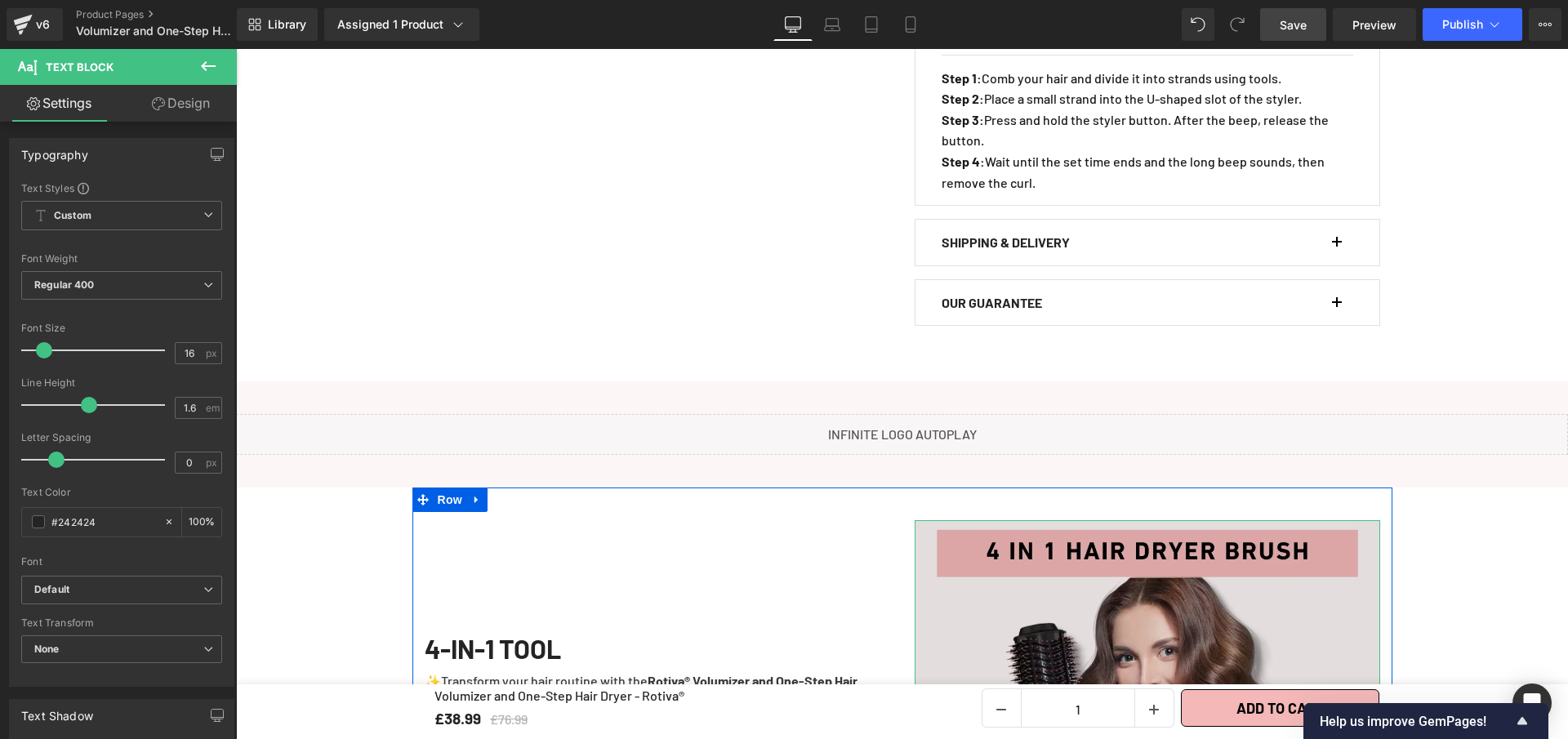
scroll to position [1990, 0]
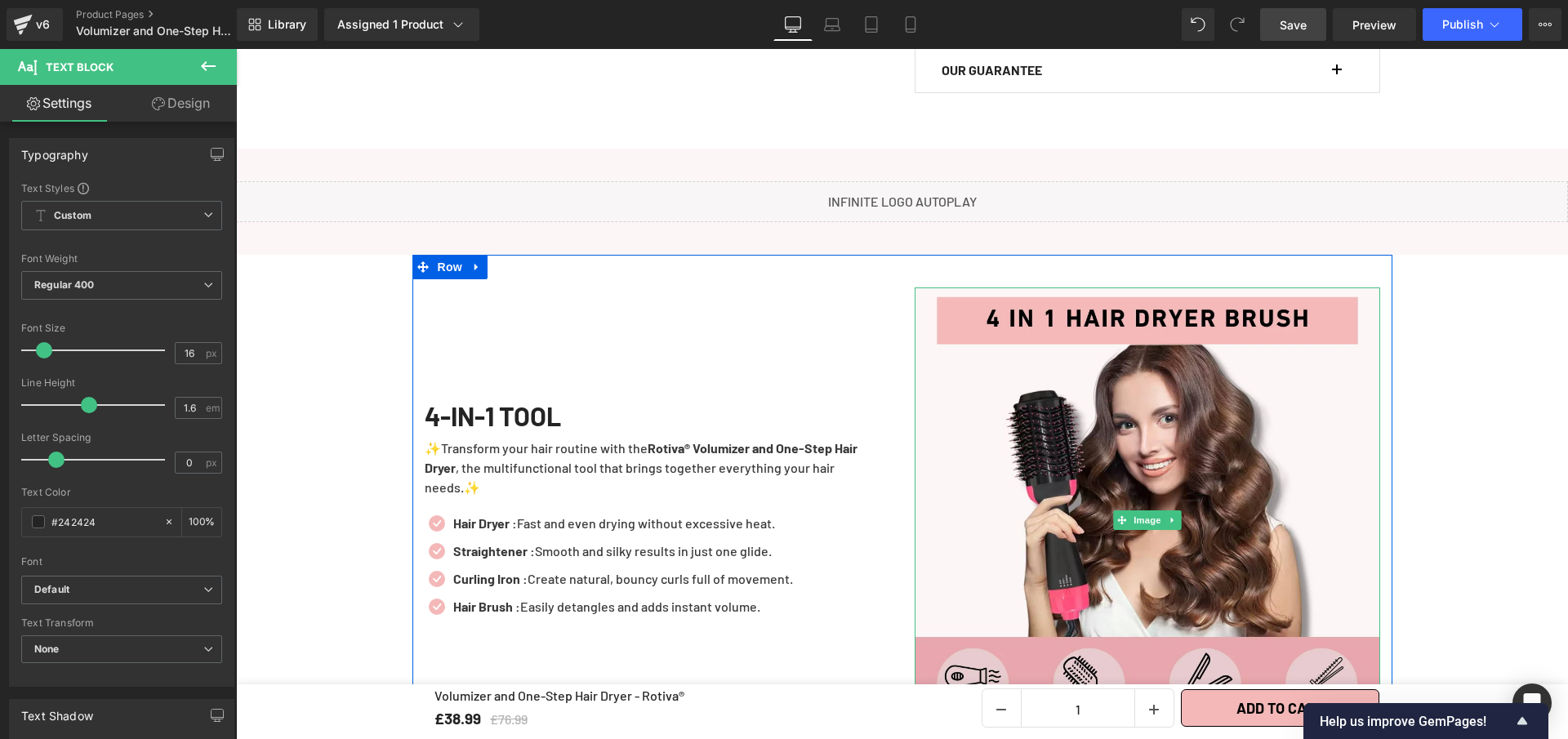
click at [1164, 495] on img at bounding box center [1147, 520] width 465 height 466
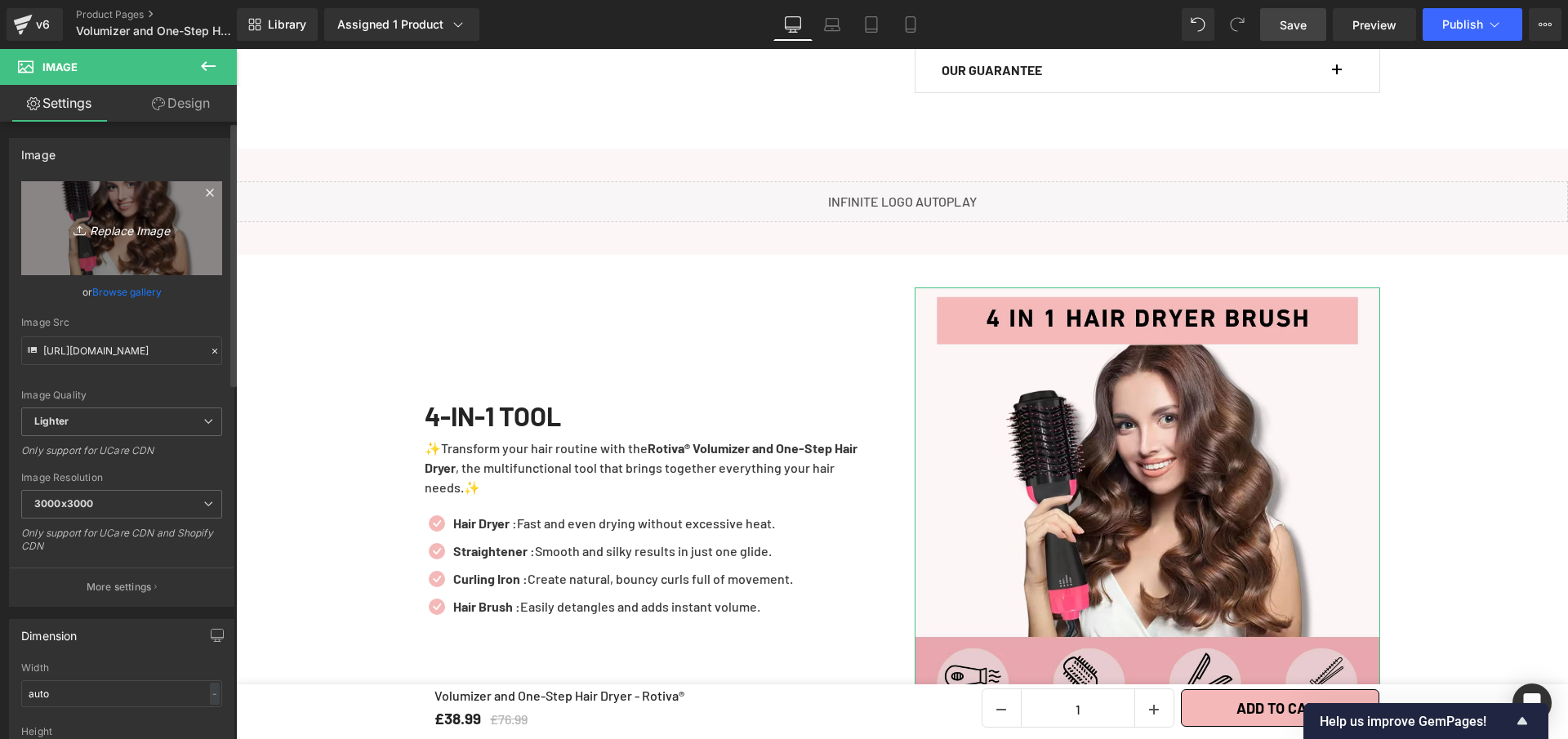
click at [103, 218] on icon "Replace Image" at bounding box center [121, 229] width 131 height 21
type input "C:\fakepath\Volumizer and One-Step Hair Dryer - Rotiva® (8).webp"
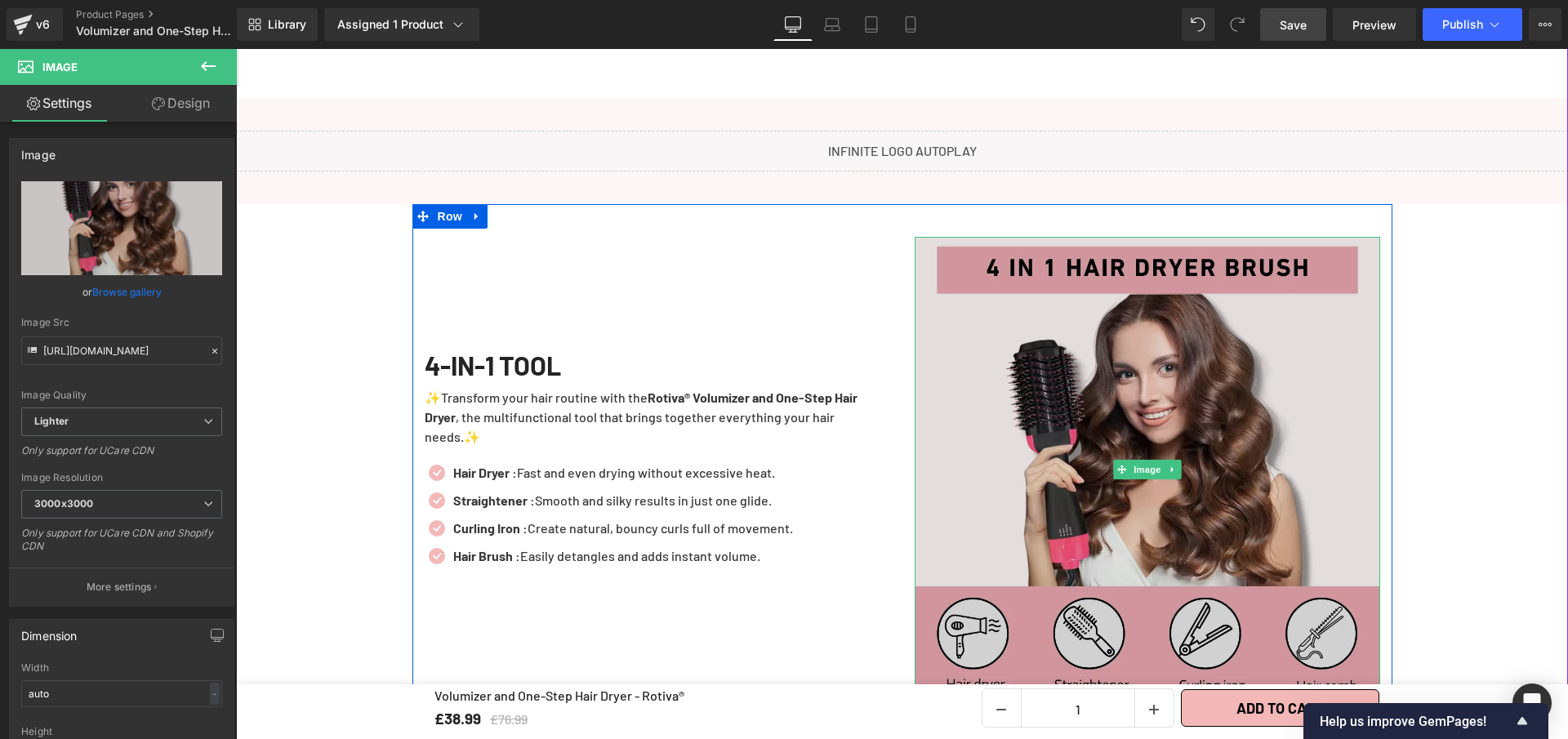
scroll to position [2536, 0]
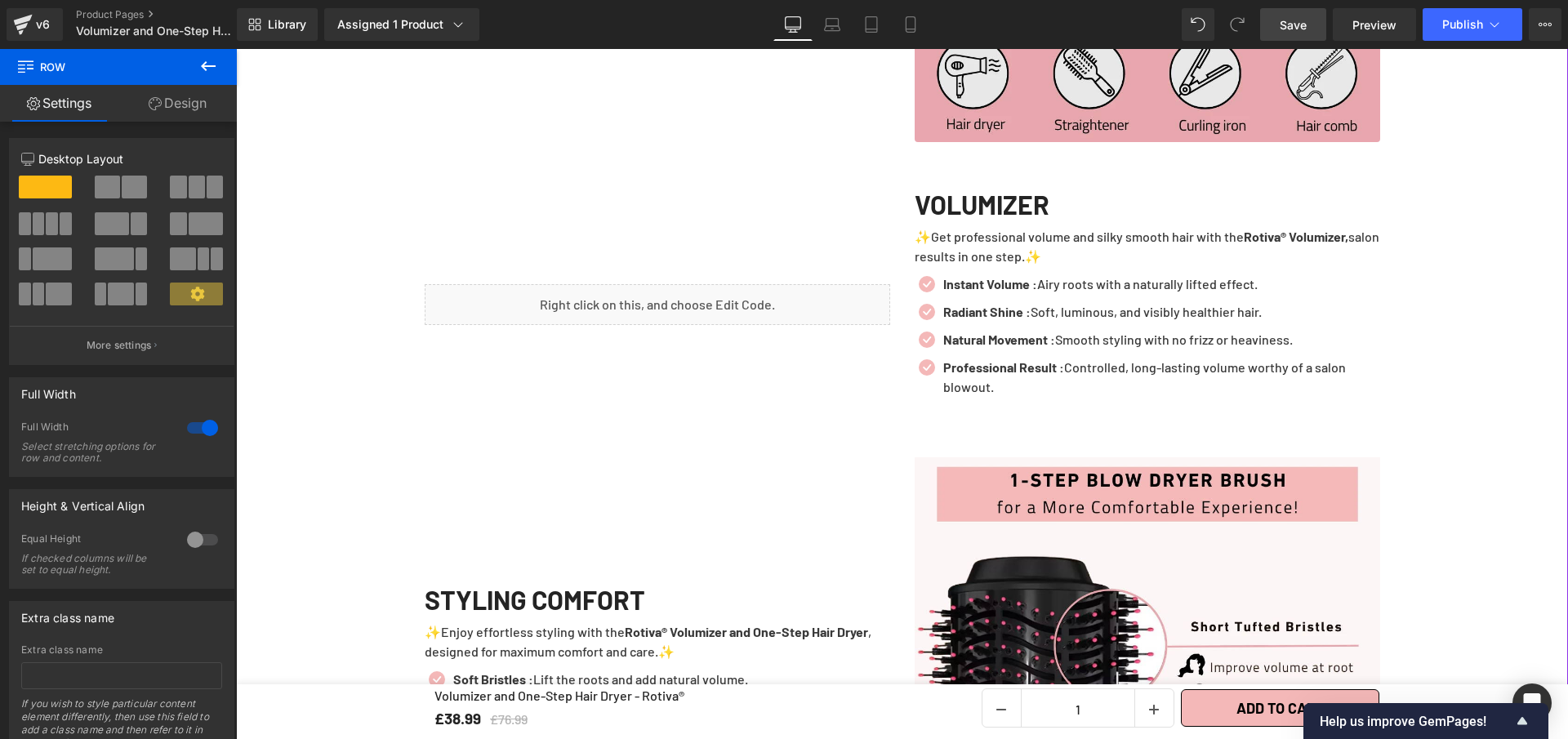
scroll to position [2603, 0]
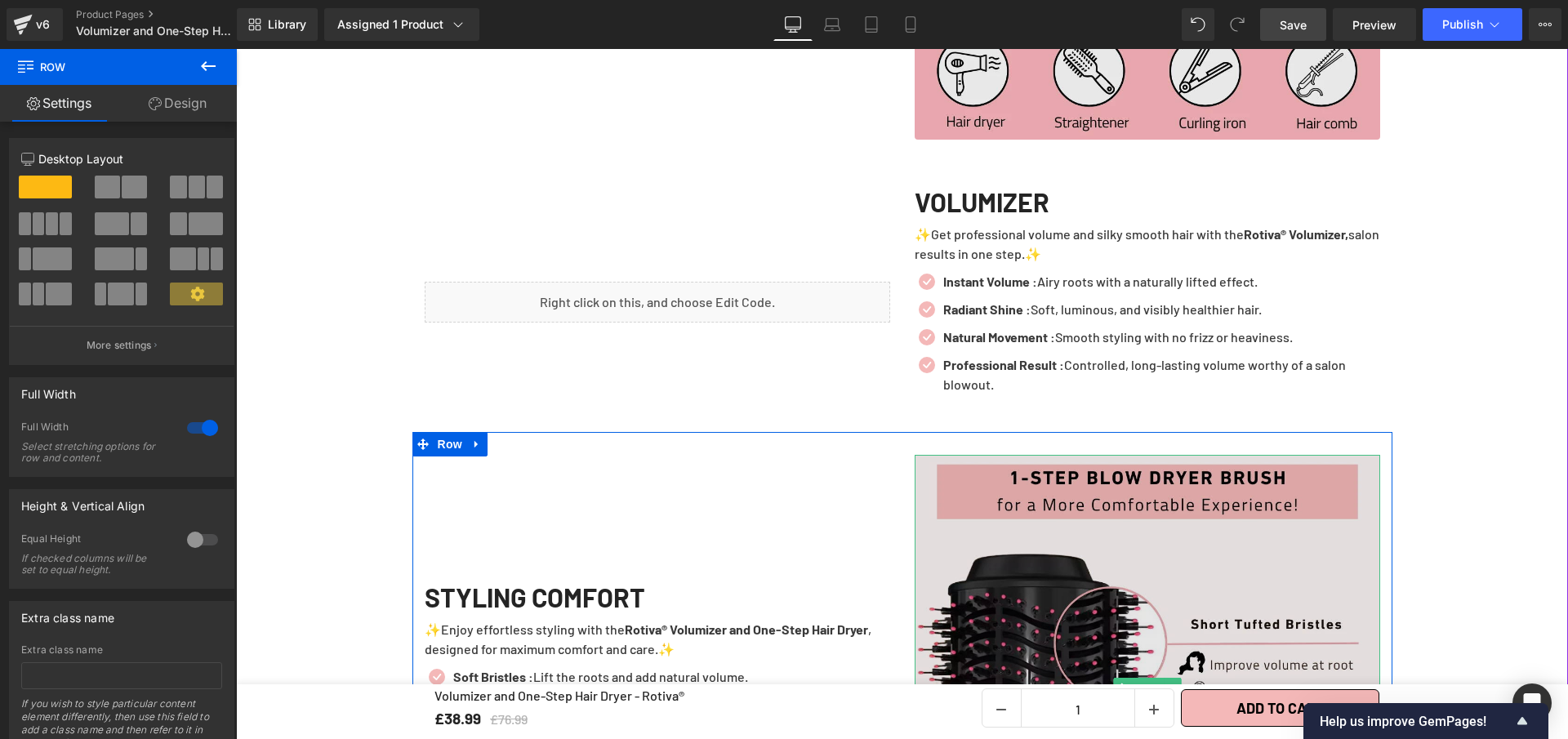
click at [1106, 576] on img at bounding box center [1147, 688] width 465 height 466
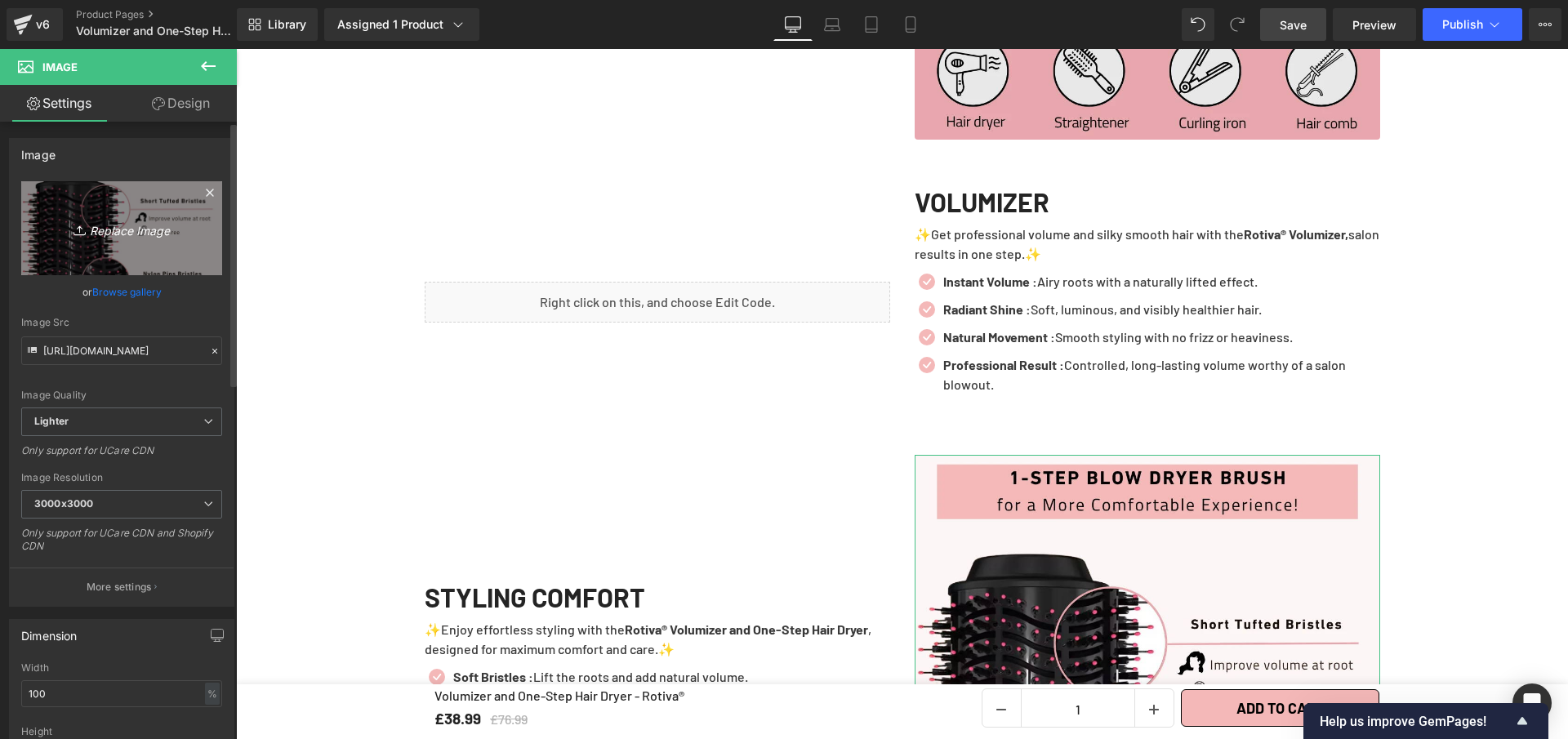
click at [133, 213] on link "Replace Image" at bounding box center [121, 228] width 201 height 94
type input "C:\fakepath\Volumizer and One-Step Hair Dryer - Rotiva® (9).webp"
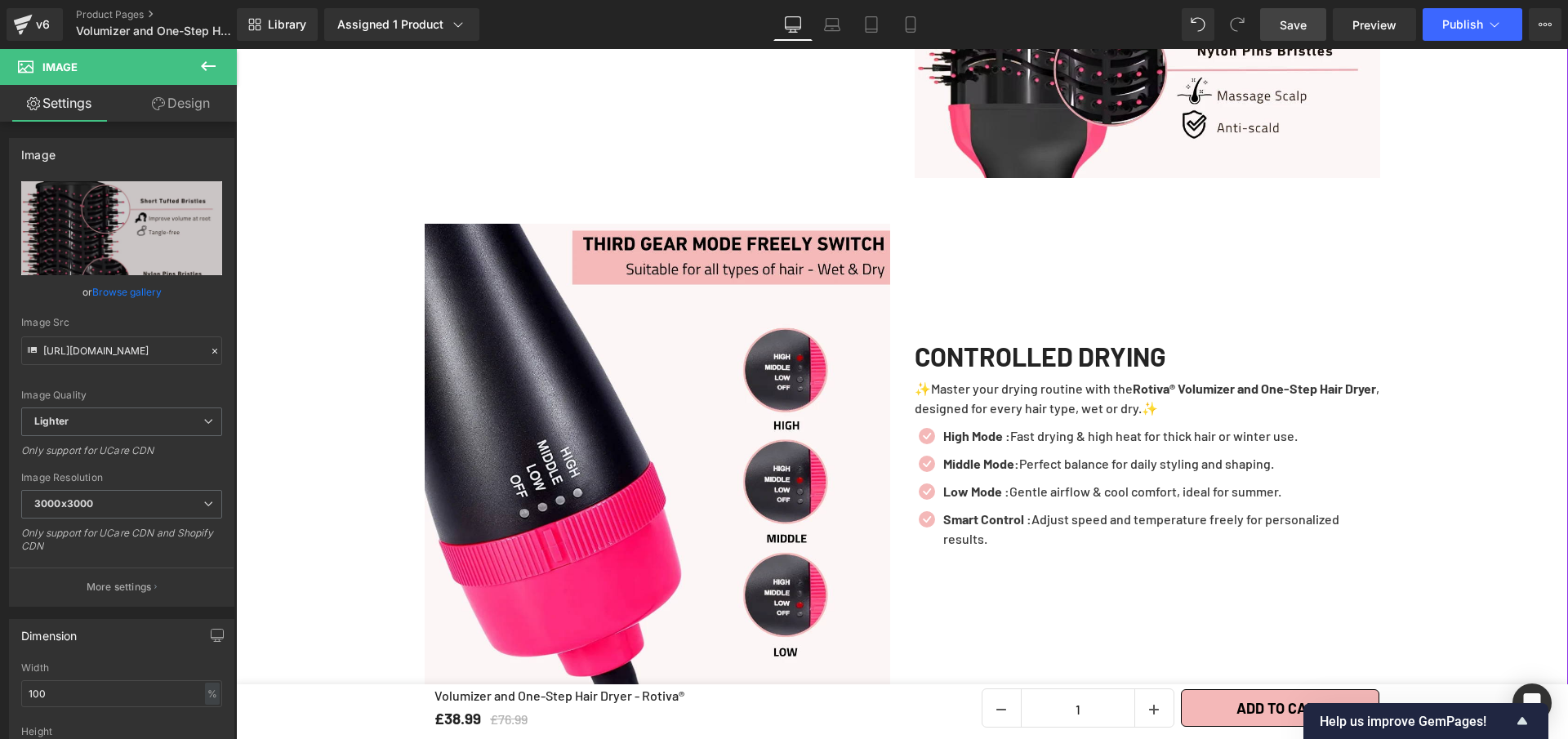
scroll to position [3470, 0]
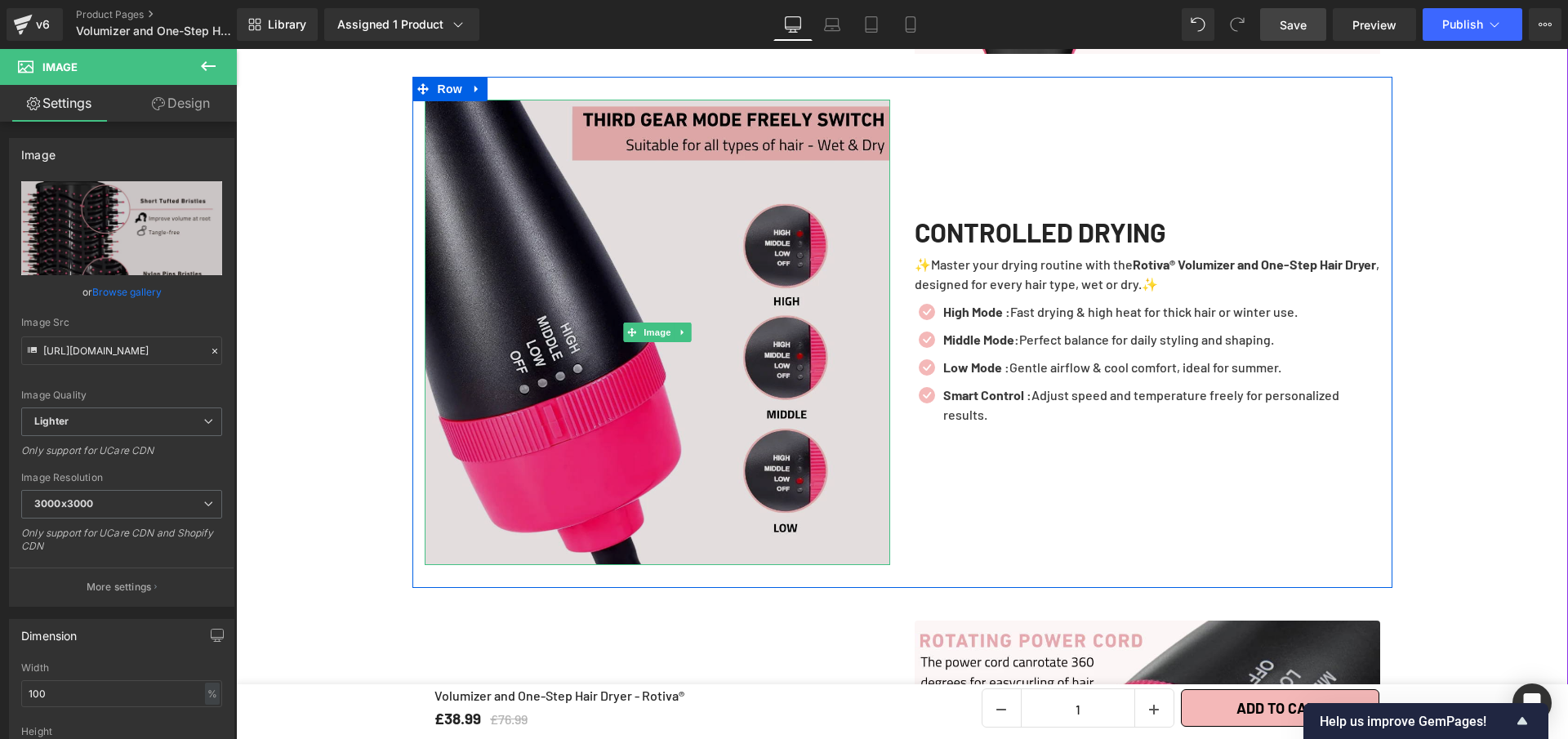
click at [553, 441] on img at bounding box center [657, 332] width 465 height 466
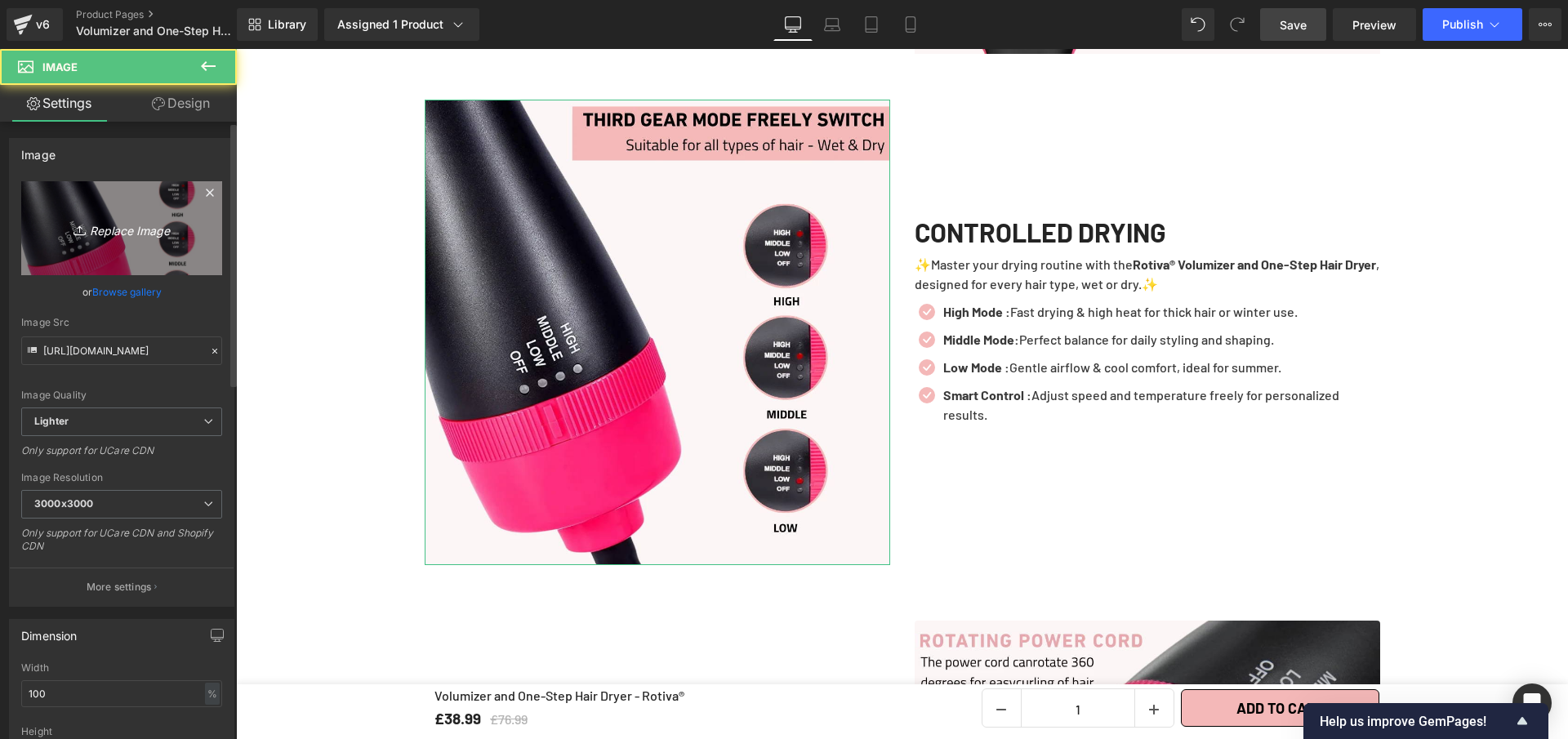
click at [103, 206] on link "Replace Image" at bounding box center [121, 228] width 201 height 94
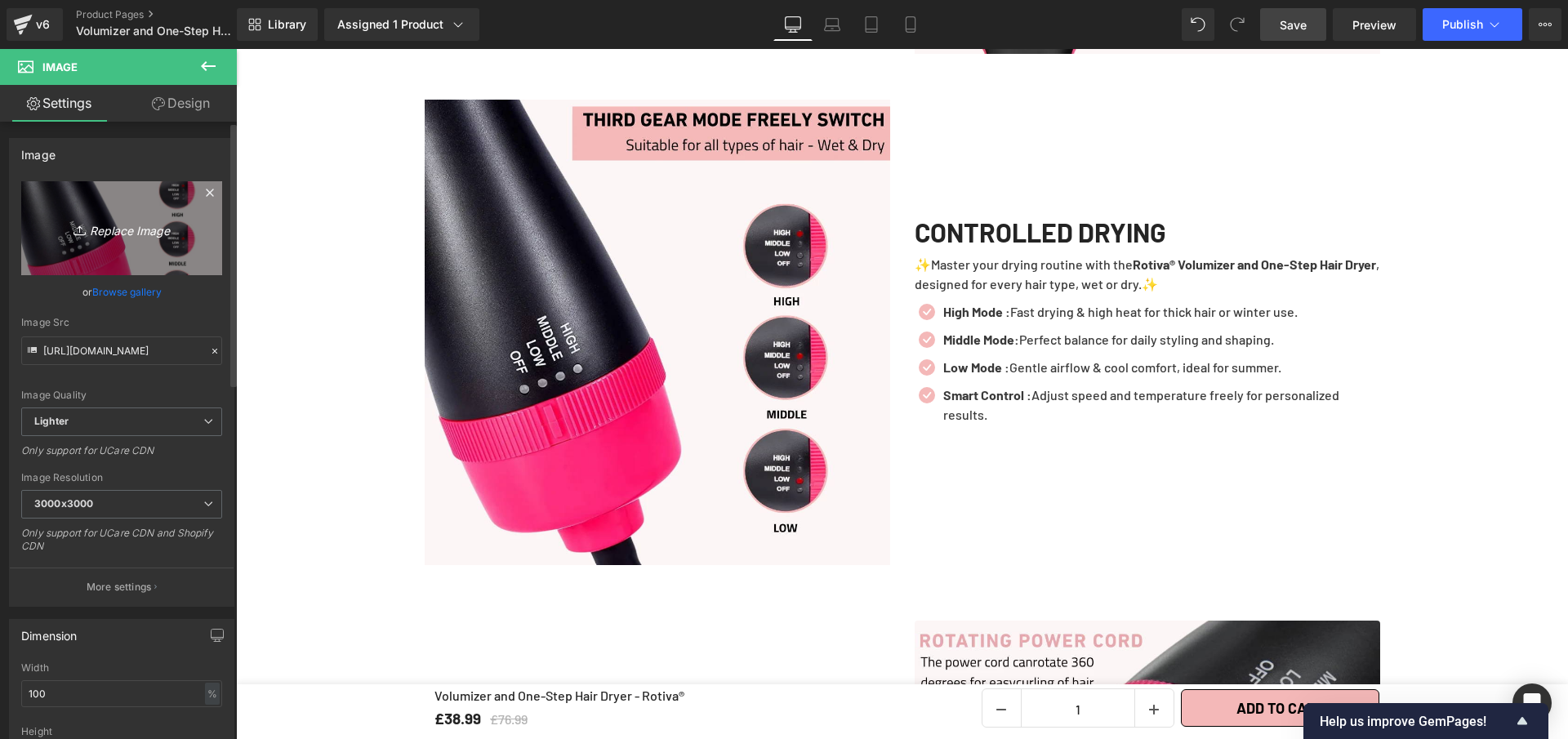
type input "C:\fakepath\Volumizer and One-Step Hair Dryer - Rotiva® (7).webp"
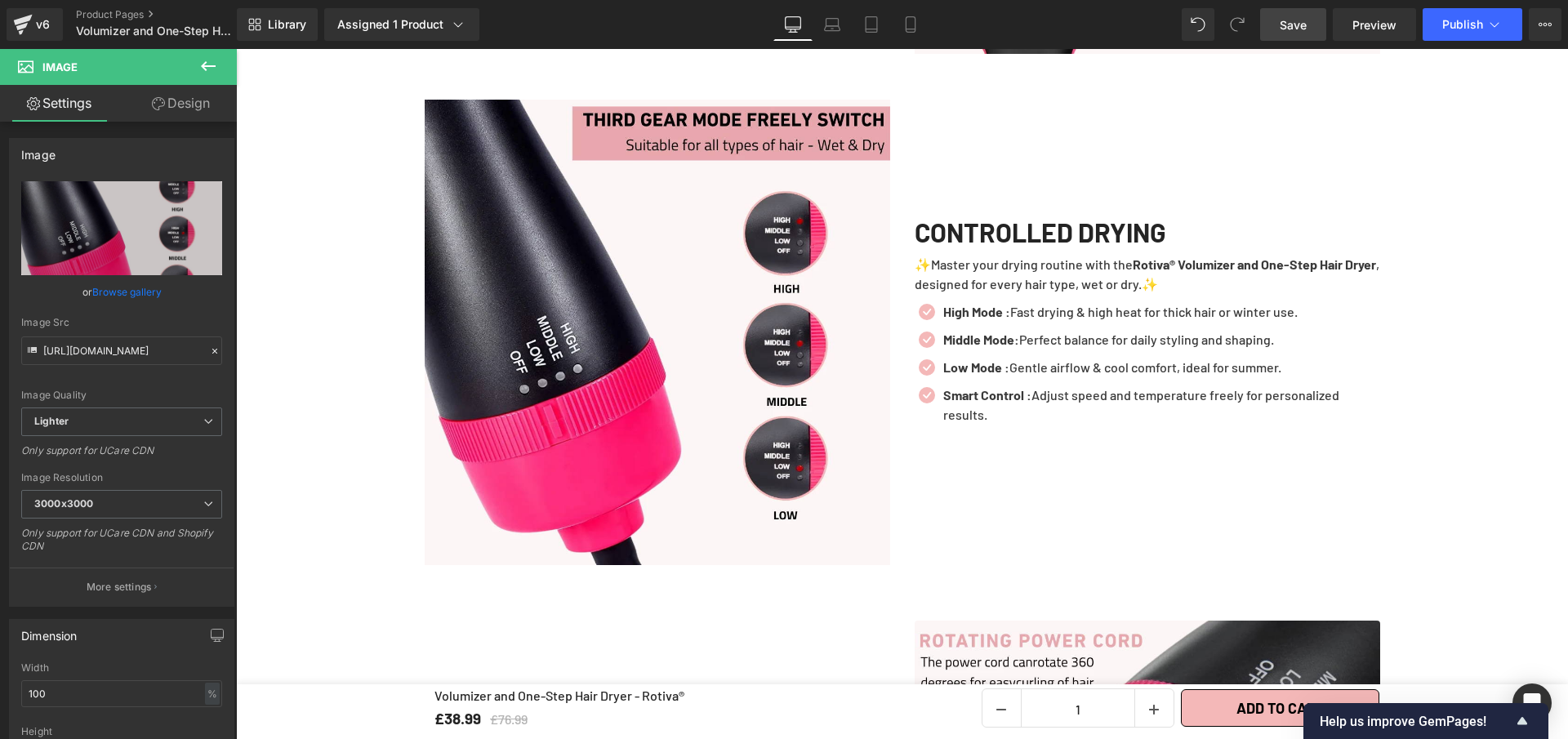
click at [1297, 30] on span "Save" at bounding box center [1293, 25] width 27 height 17
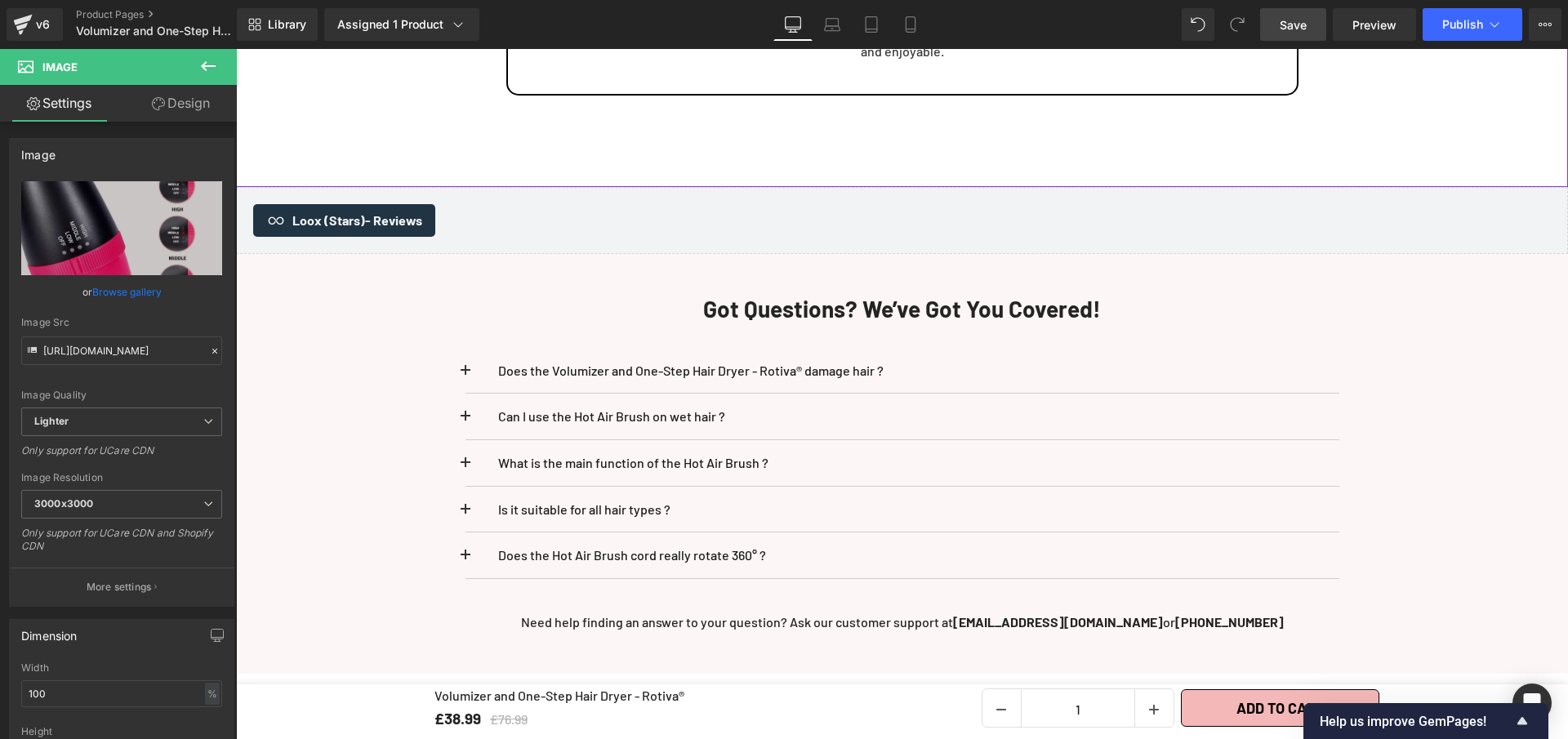
scroll to position [5017, 0]
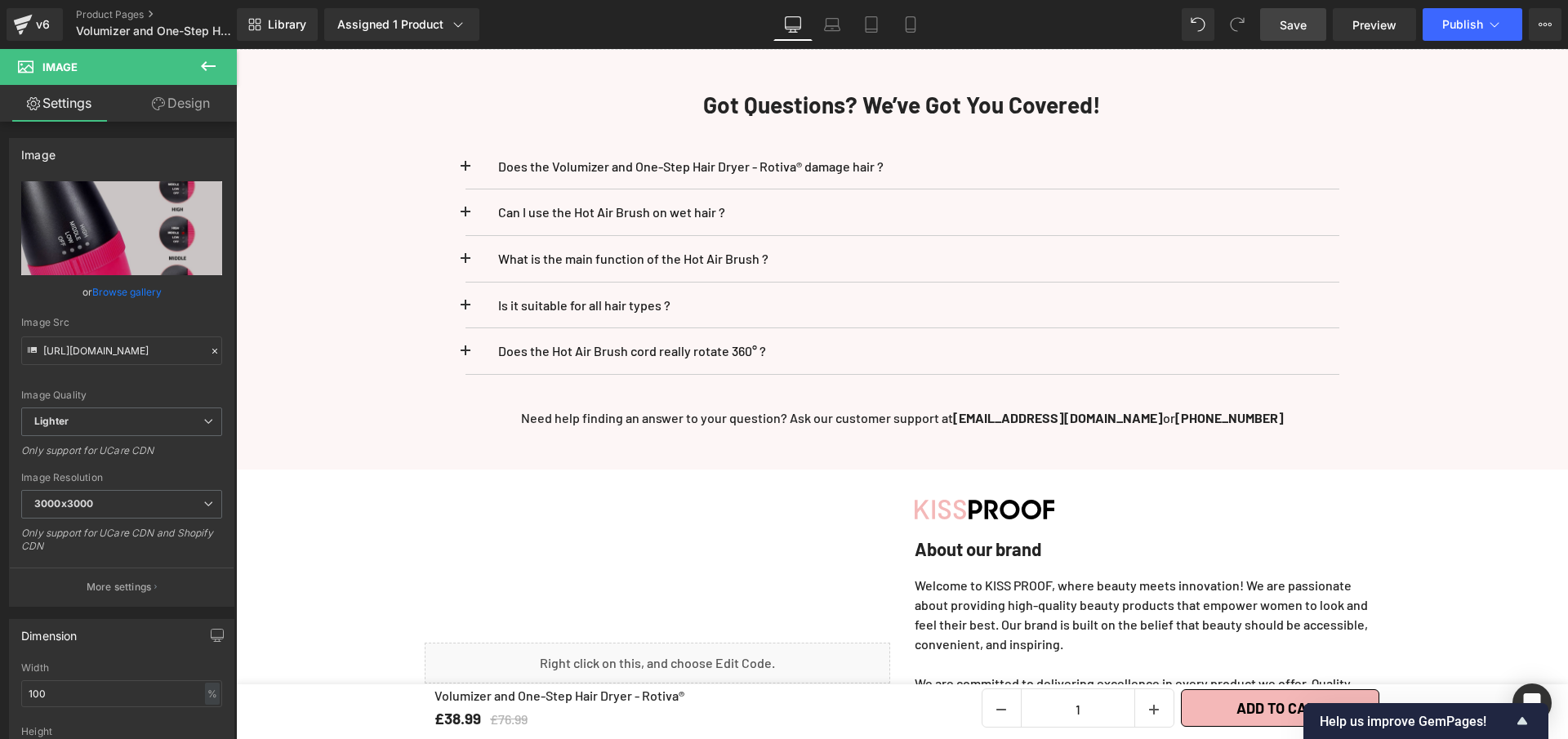
click at [1308, 26] on link "Save" at bounding box center [1293, 24] width 66 height 33
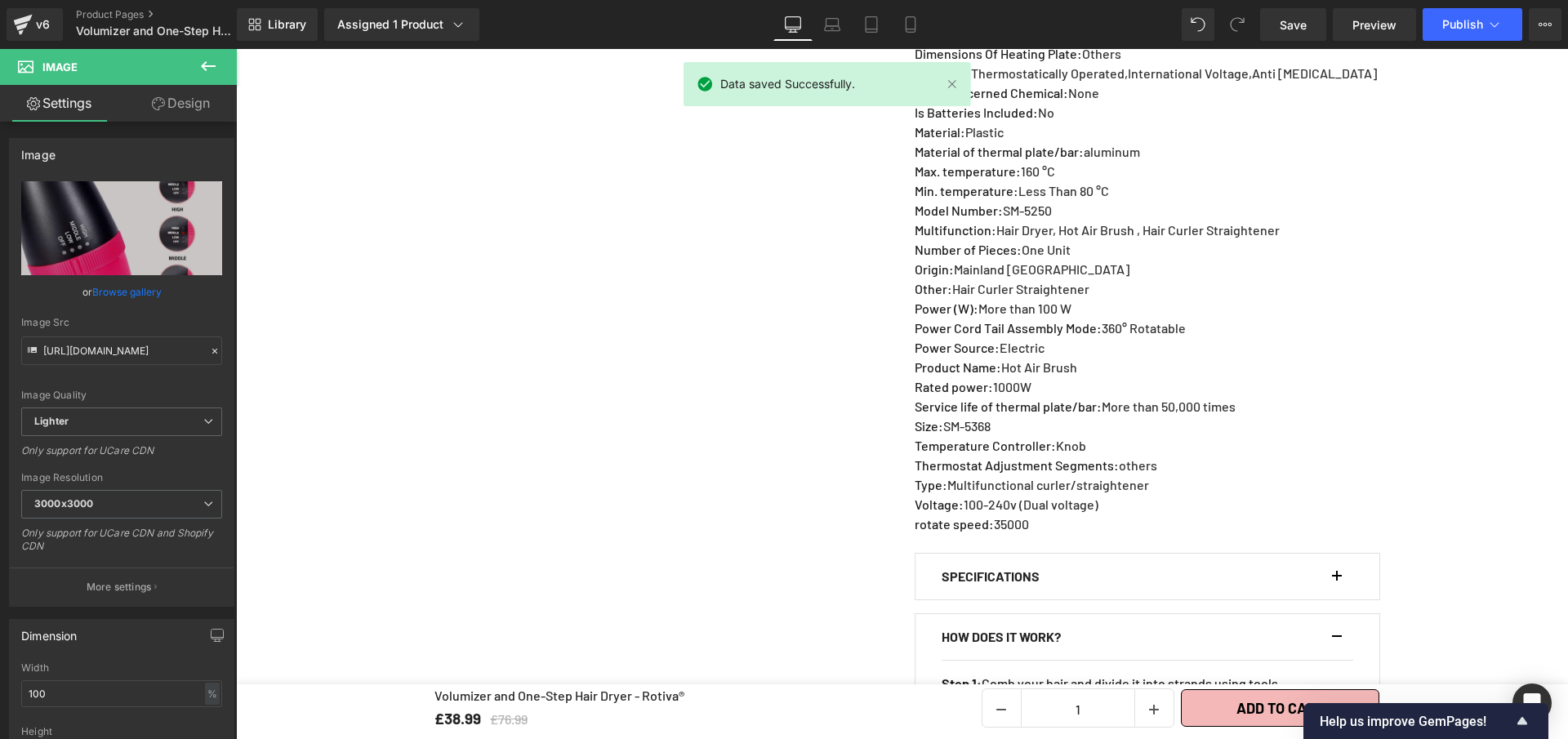
scroll to position [1597, 0]
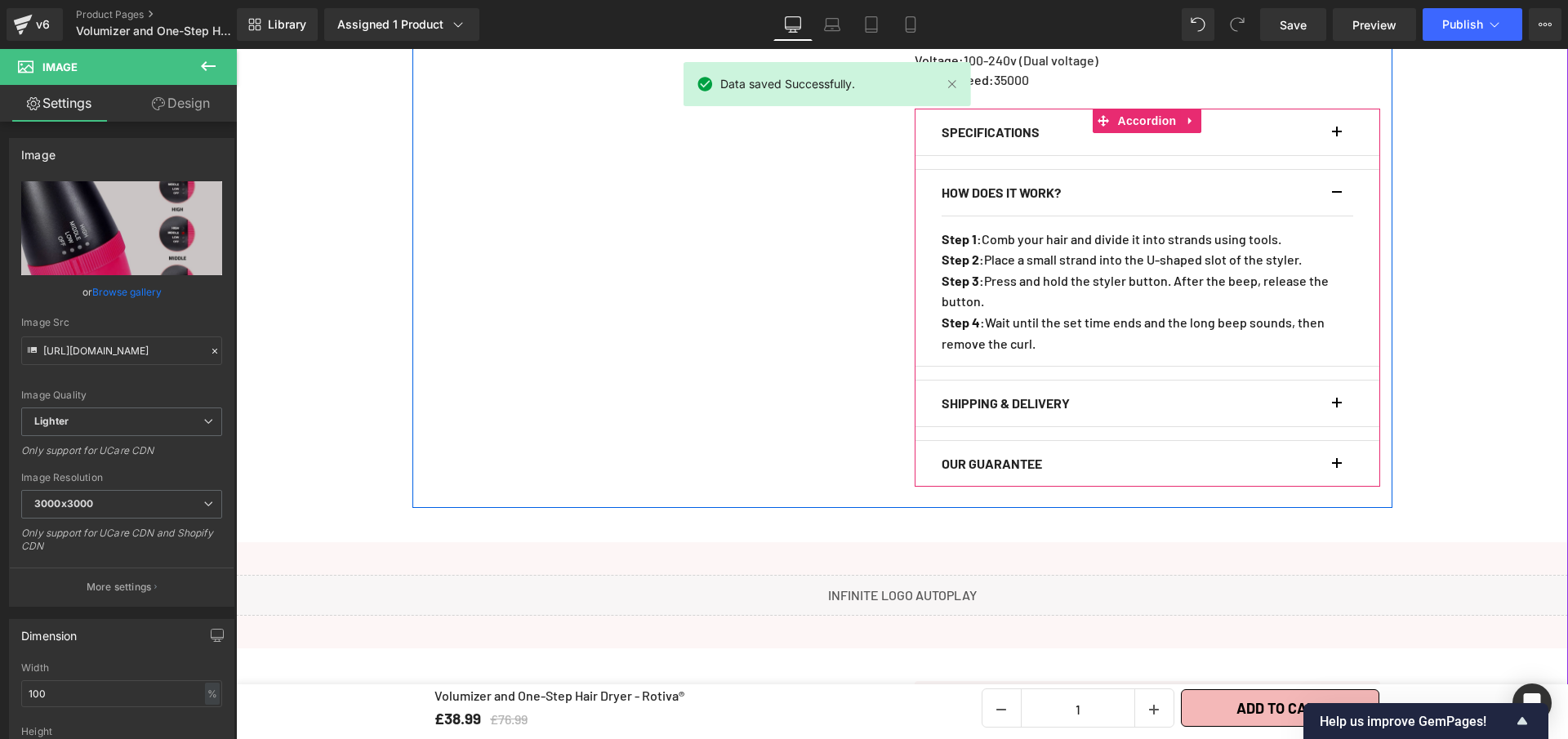
click at [1337, 137] on span "button" at bounding box center [1337, 137] width 0 height 0
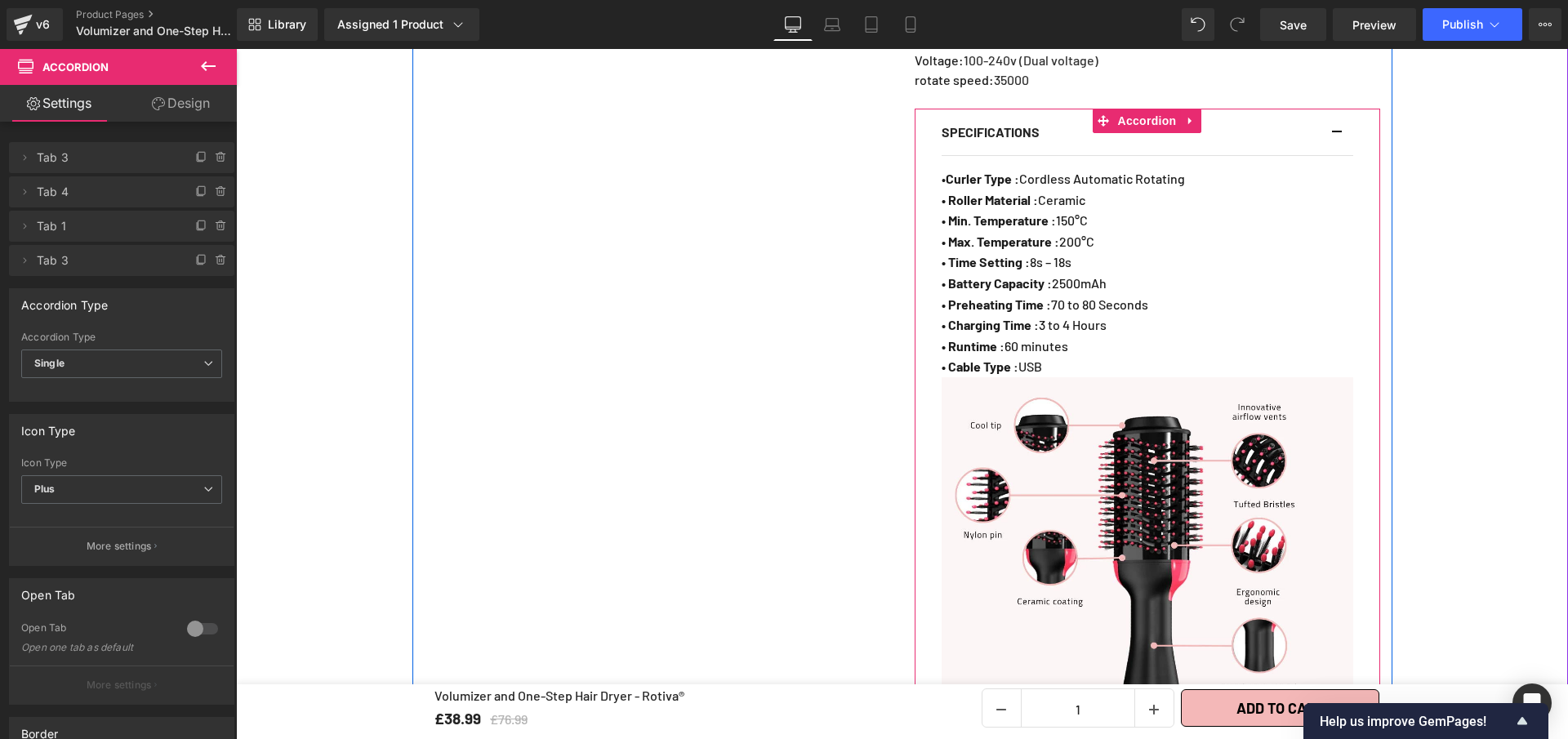
click at [1328, 147] on div "SPECIFICATIONS Text Block" at bounding box center [1146, 132] width 411 height 47
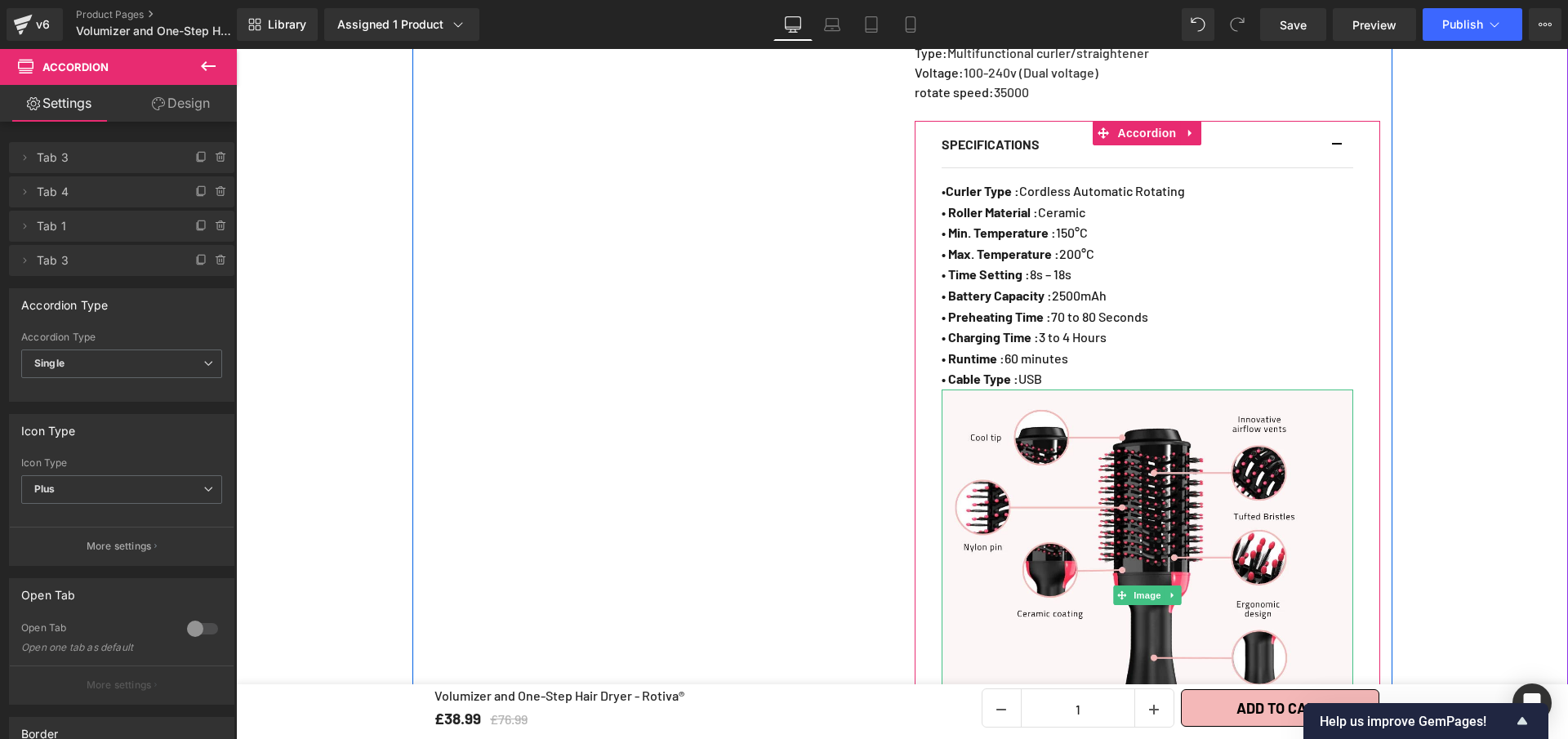
scroll to position [1574, 0]
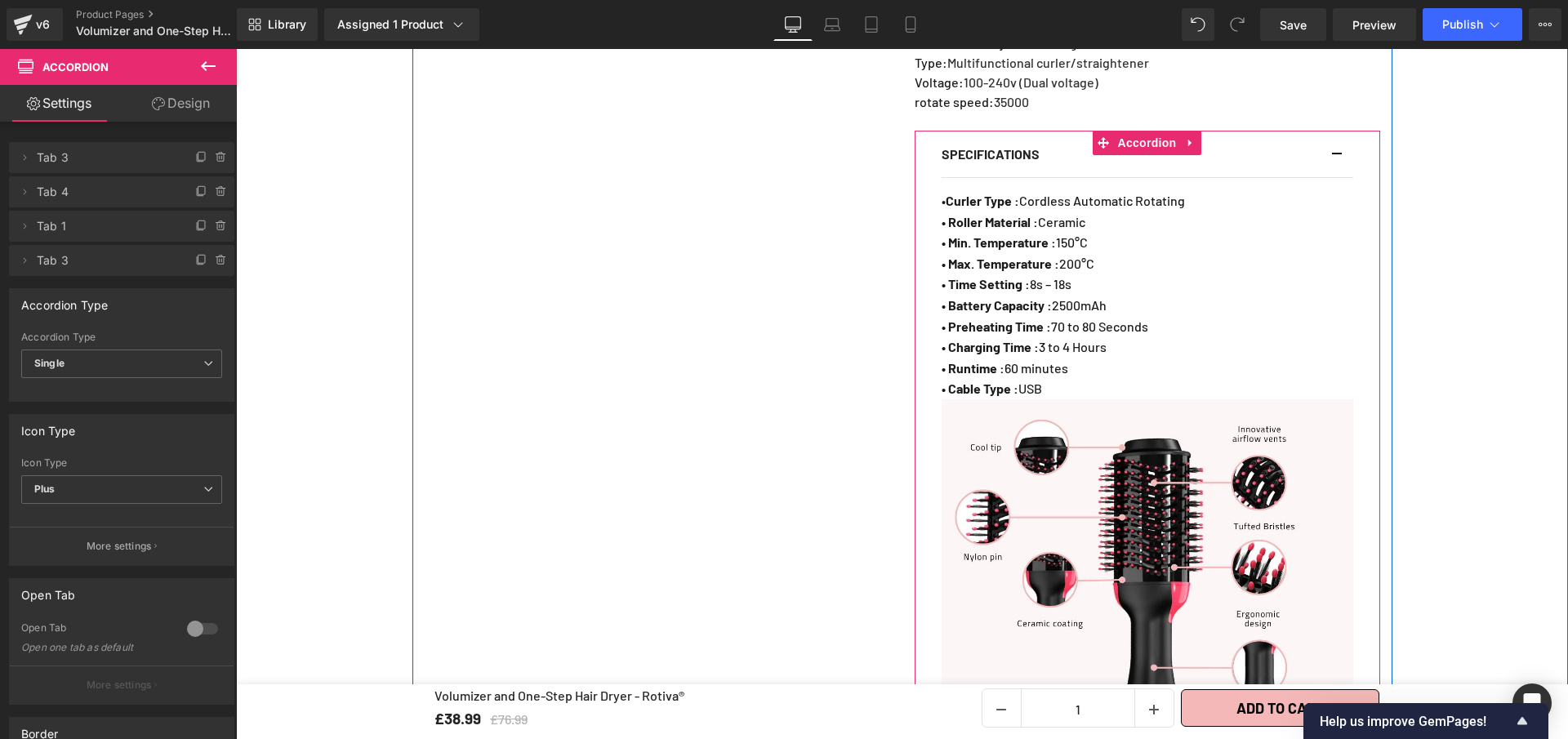
click at [1337, 167] on button "button" at bounding box center [1345, 154] width 17 height 46
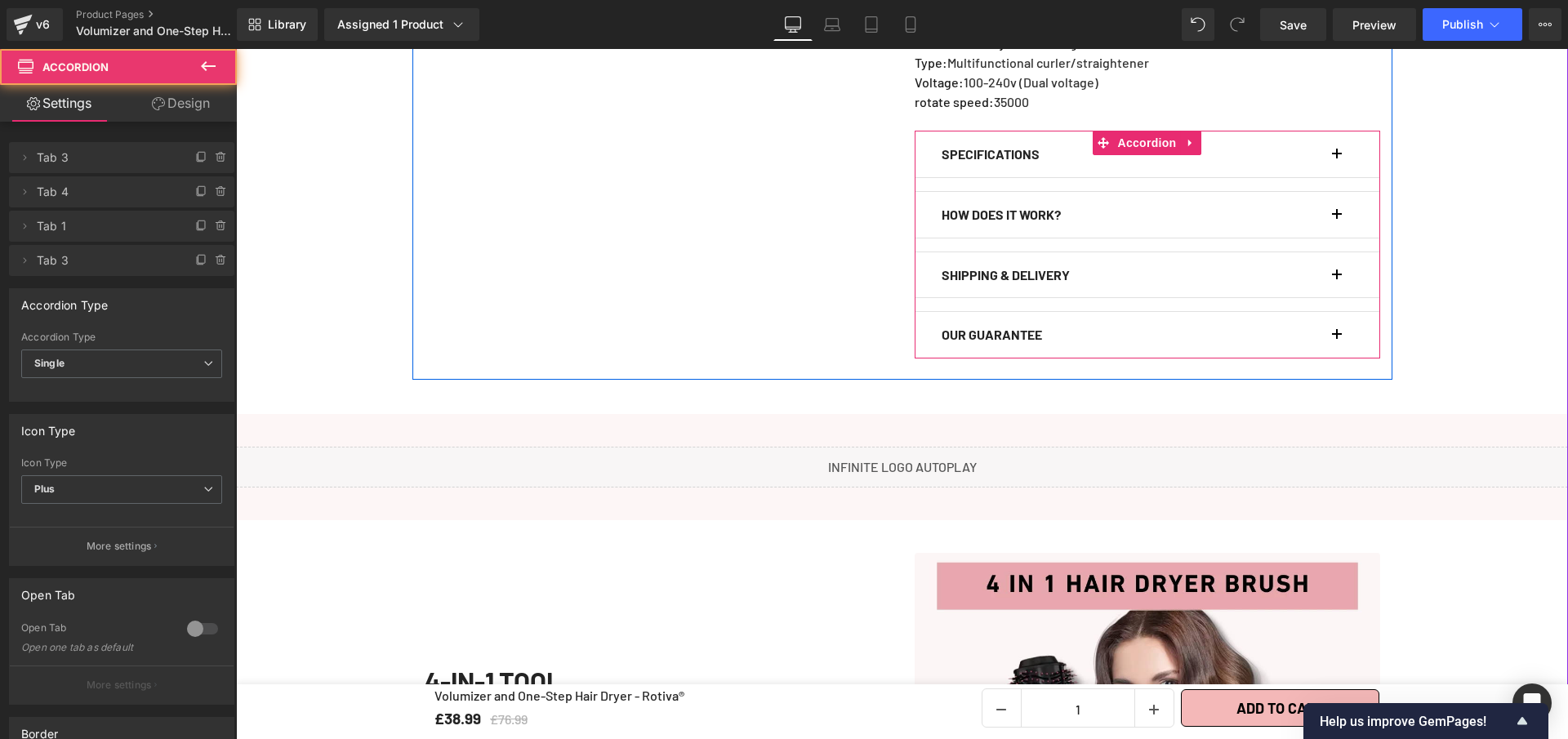
scroll to position [1603, 0]
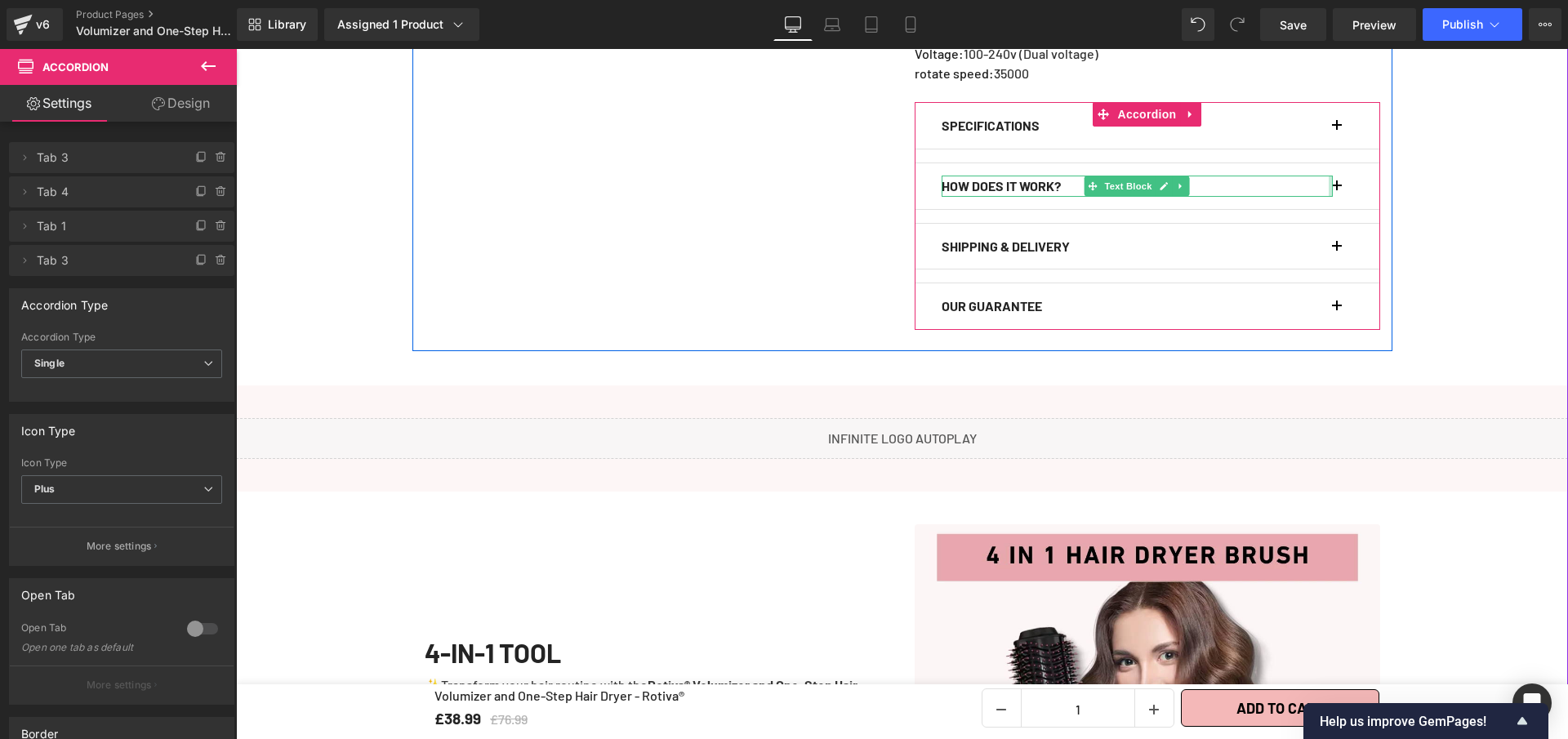
click at [1328, 194] on div at bounding box center [1330, 186] width 4 height 21
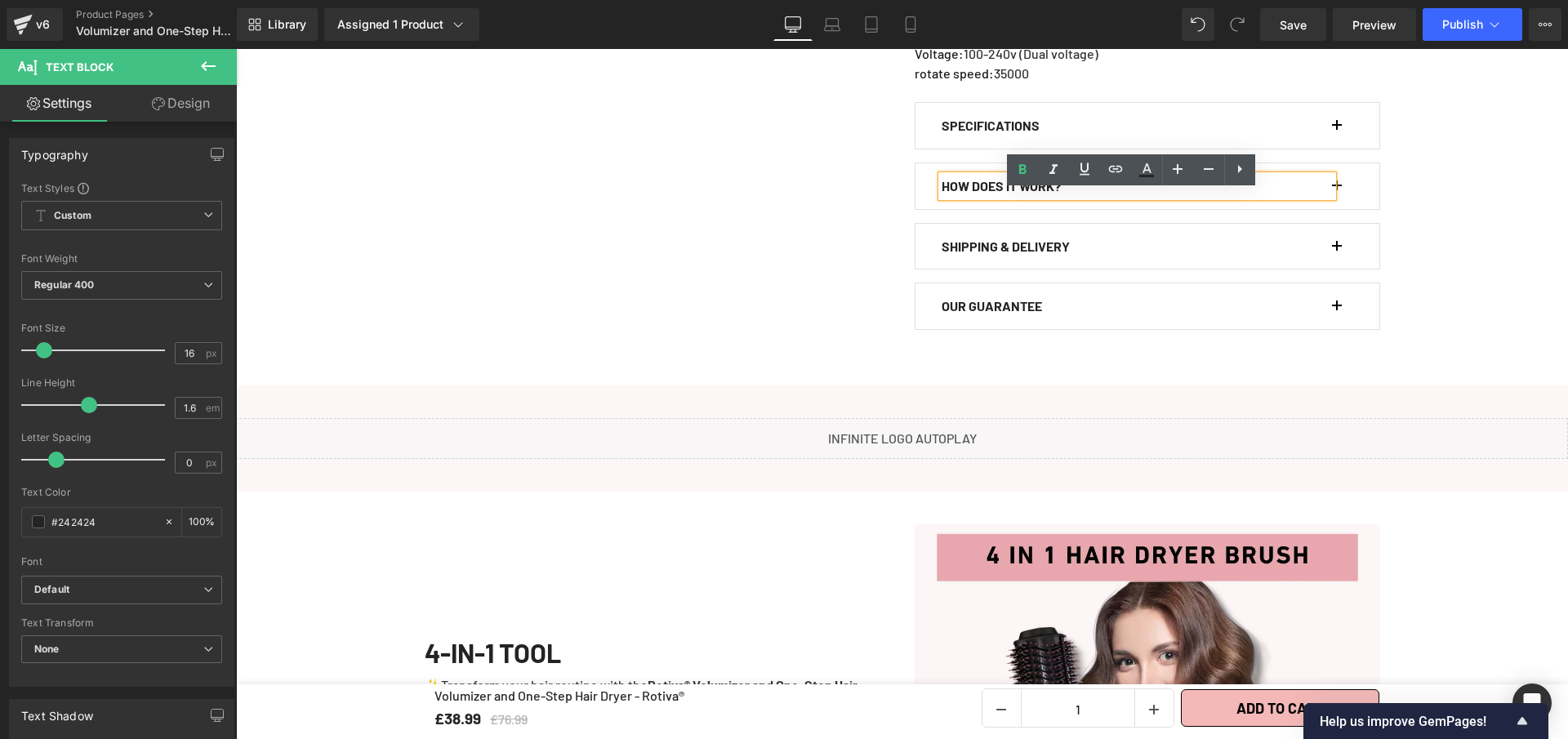
click at [1337, 202] on button "button" at bounding box center [1345, 186] width 17 height 46
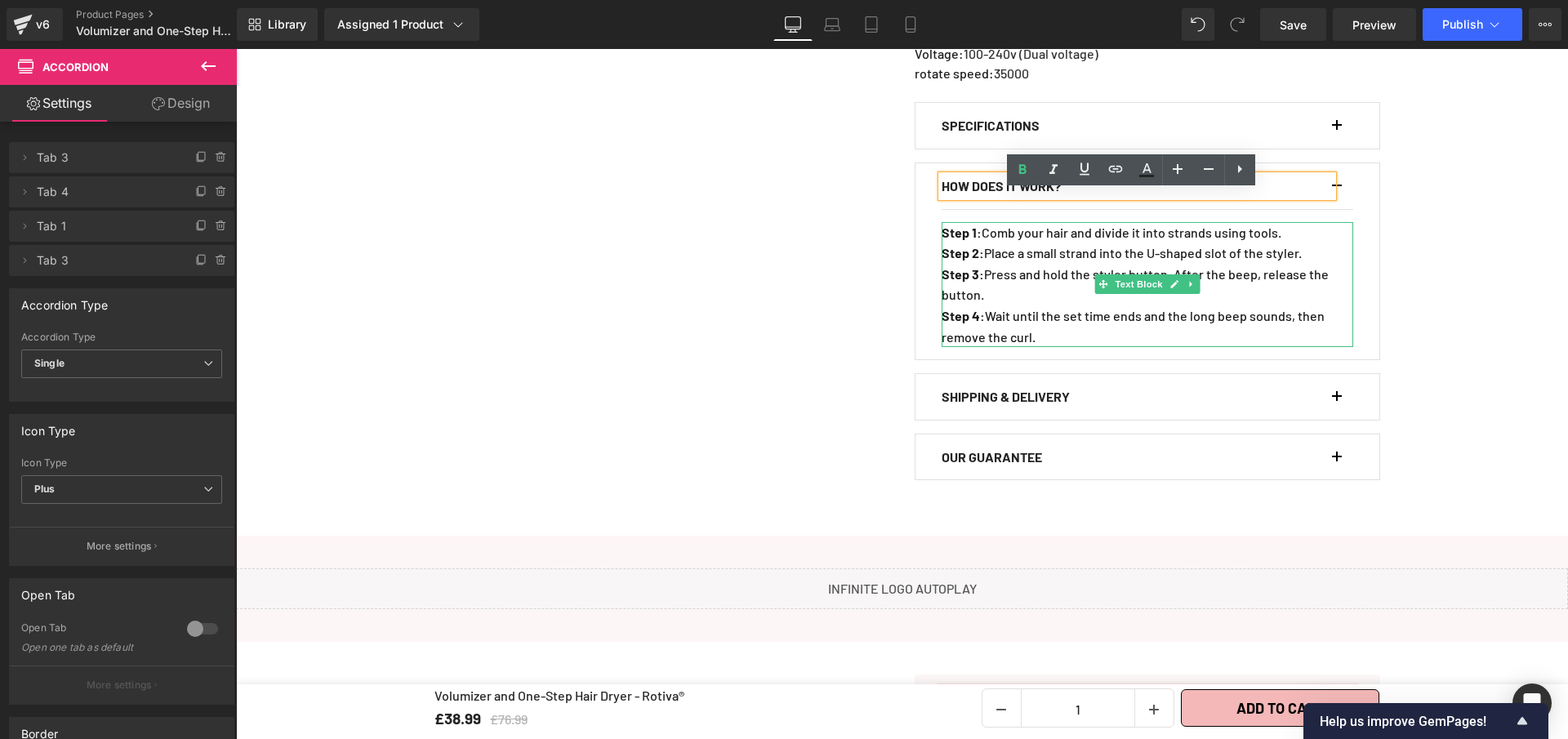
click at [977, 240] on strong ":" at bounding box center [978, 232] width 5 height 16
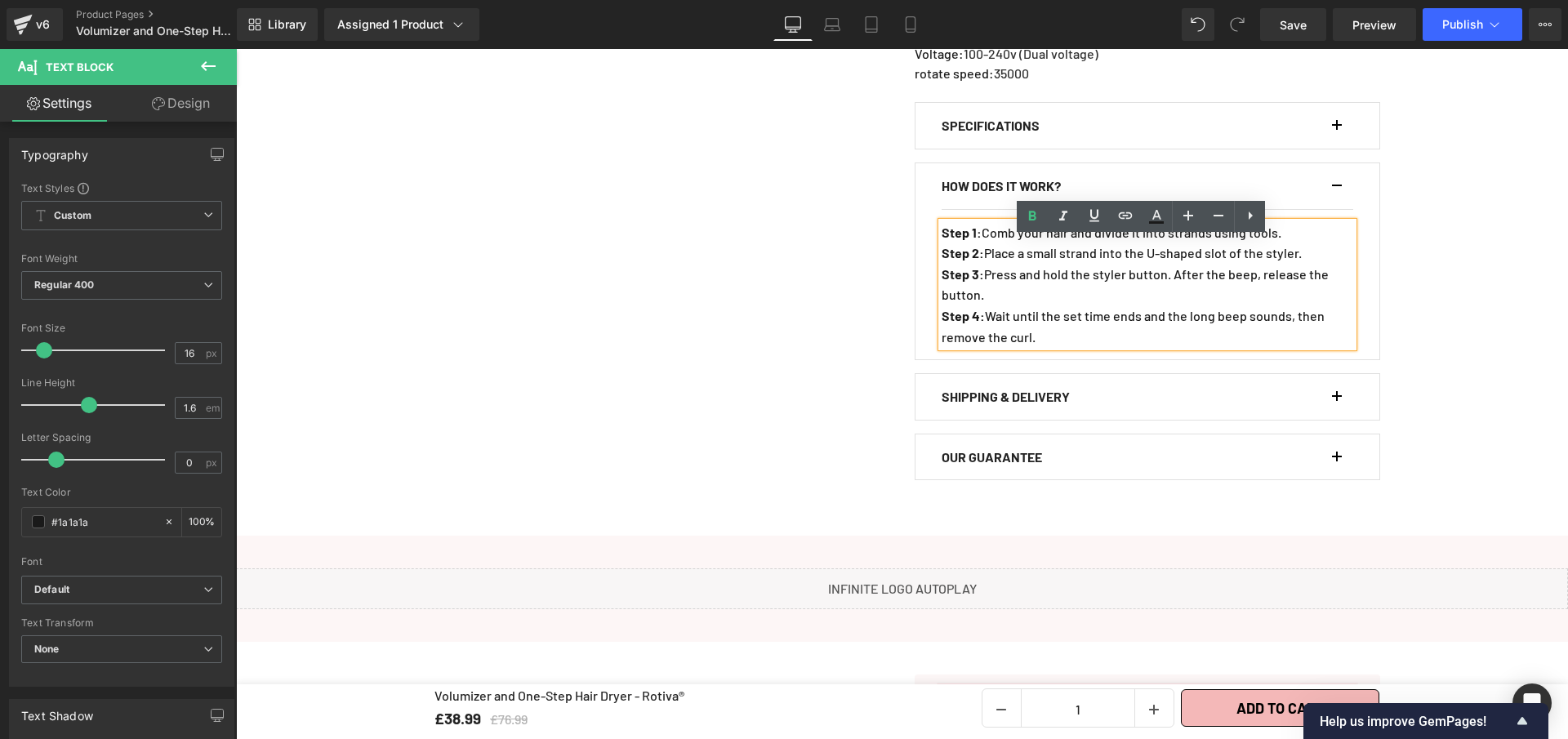
click at [941, 240] on strong "Step 1" at bounding box center [959, 232] width 35 height 16
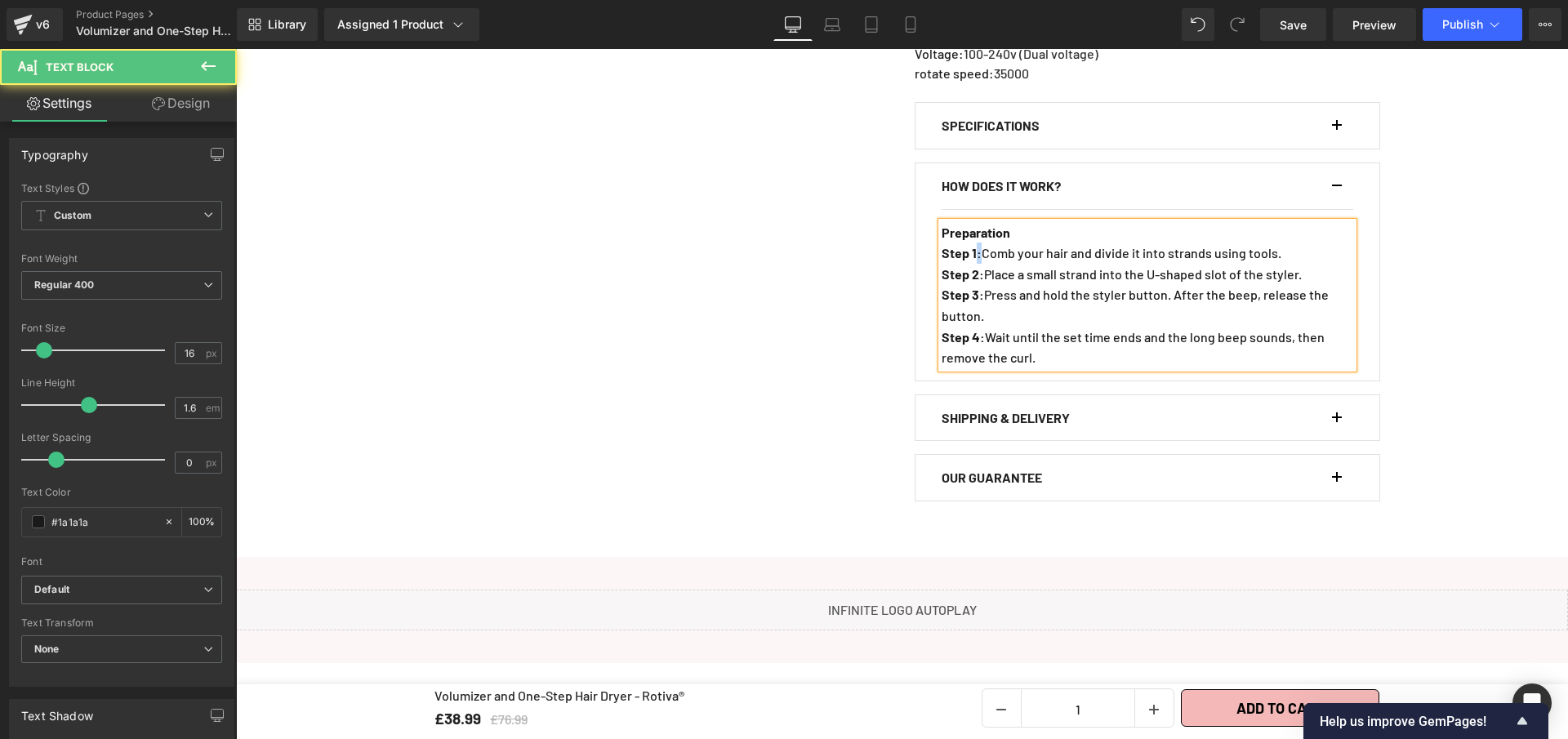
click at [976, 264] on p "Step 1 : Comb your hair and divide it into strands using tools." at bounding box center [1146, 253] width 411 height 21
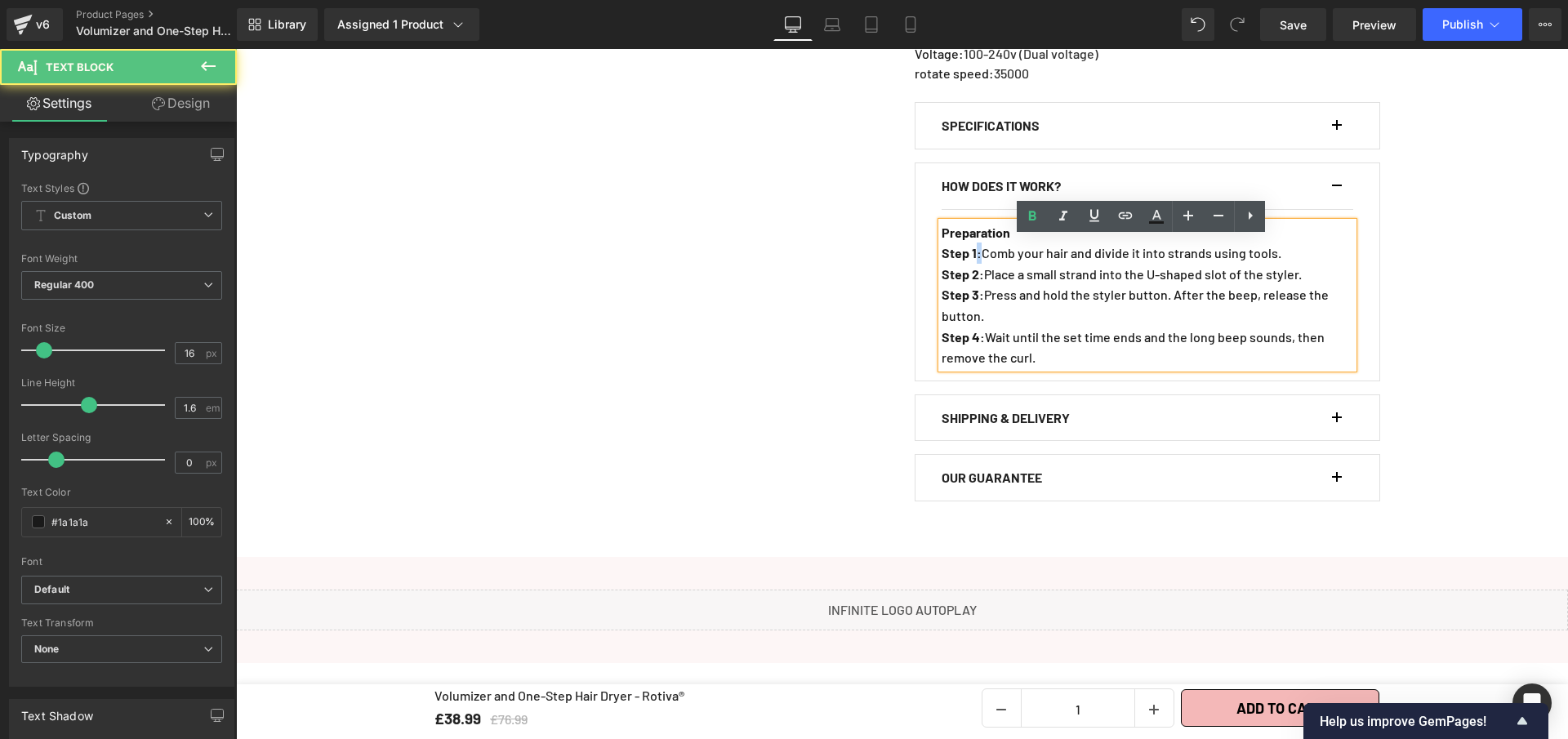
copy strong ":"
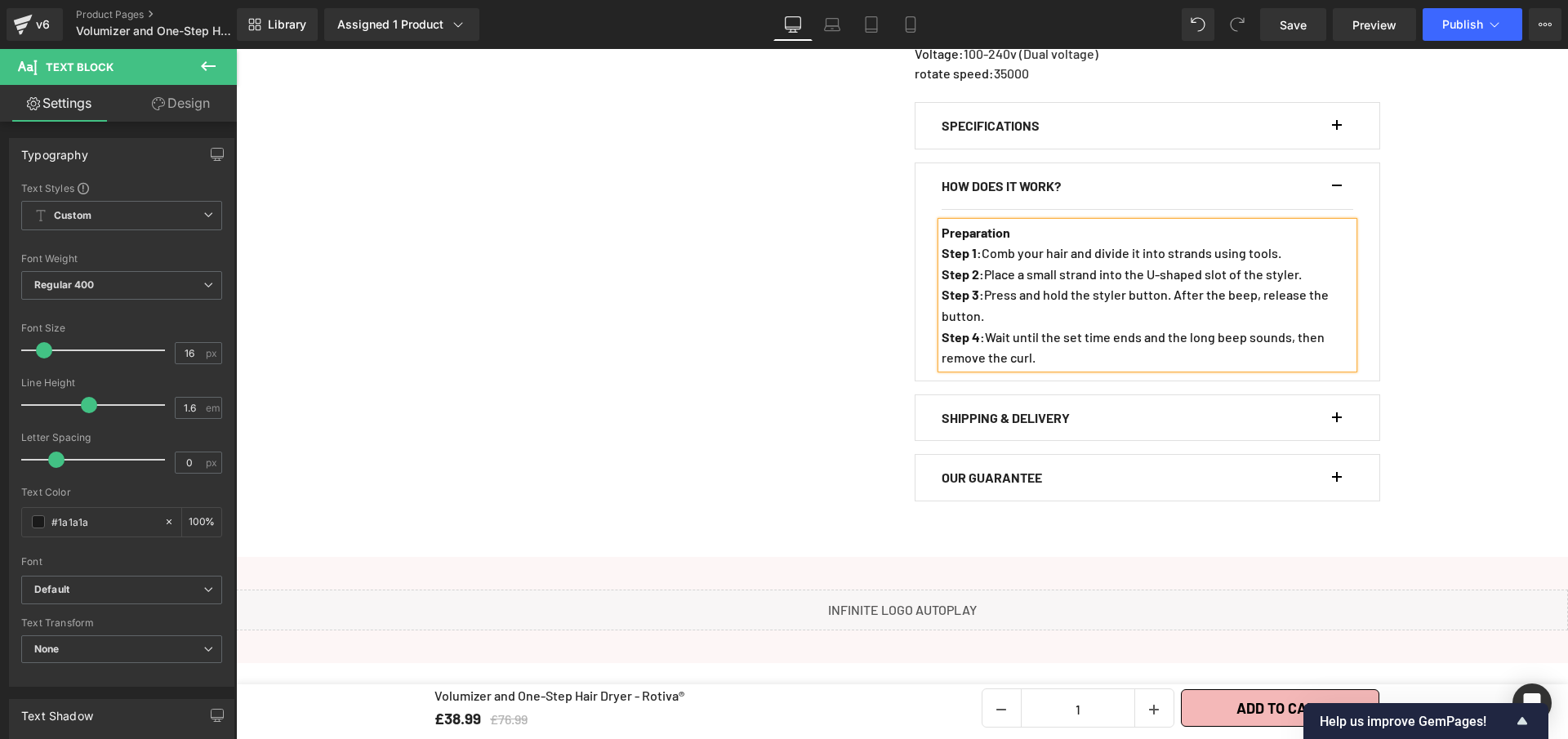
click at [1027, 244] on p "Preparation" at bounding box center [1146, 232] width 411 height 21
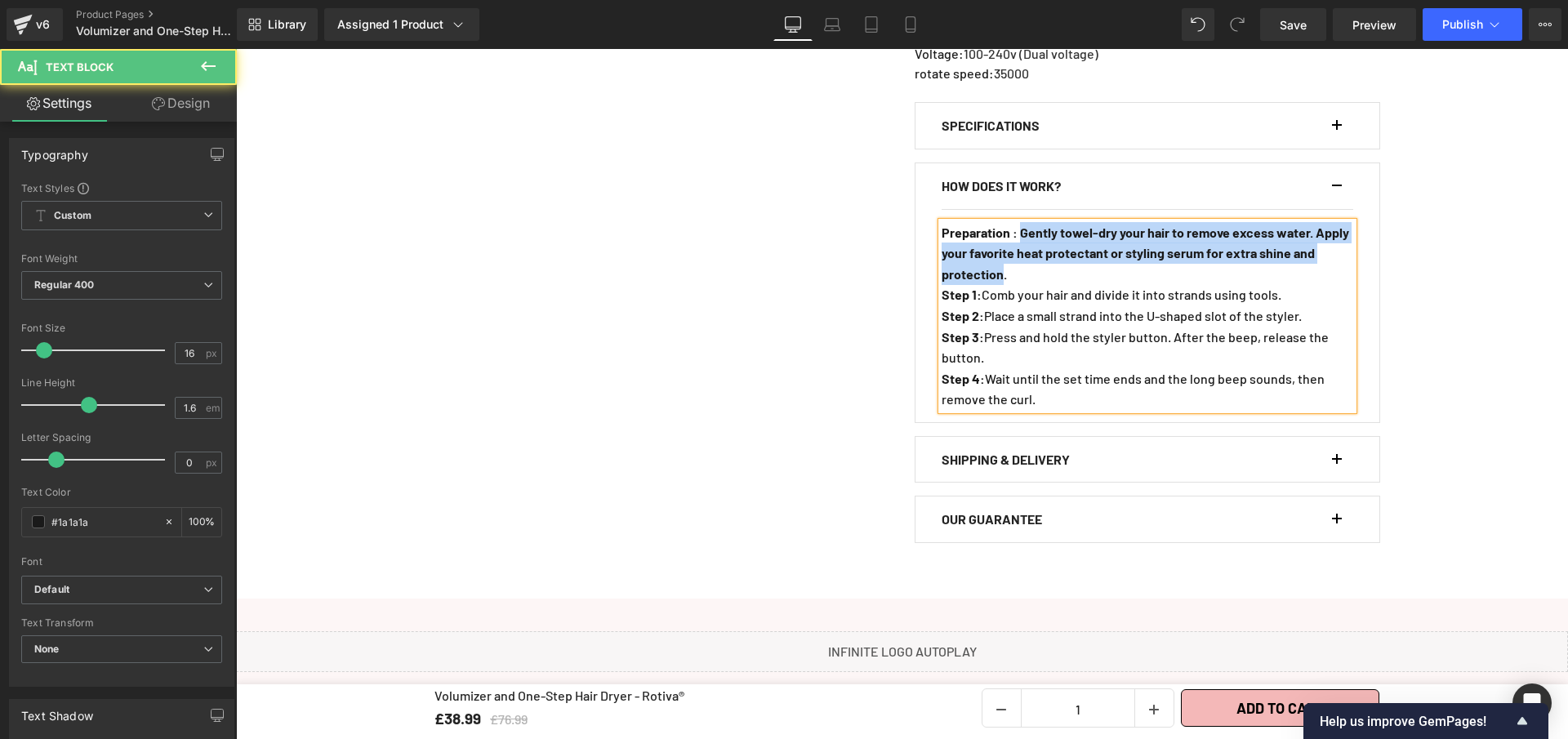
drag, startPoint x: 1022, startPoint y: 246, endPoint x: 1065, endPoint y: 292, distance: 63.0
click at [1065, 282] on strong "Preparation : Gently towel-dry your hair to remove excess water. Apply your fav…" at bounding box center [1145, 253] width 408 height 57
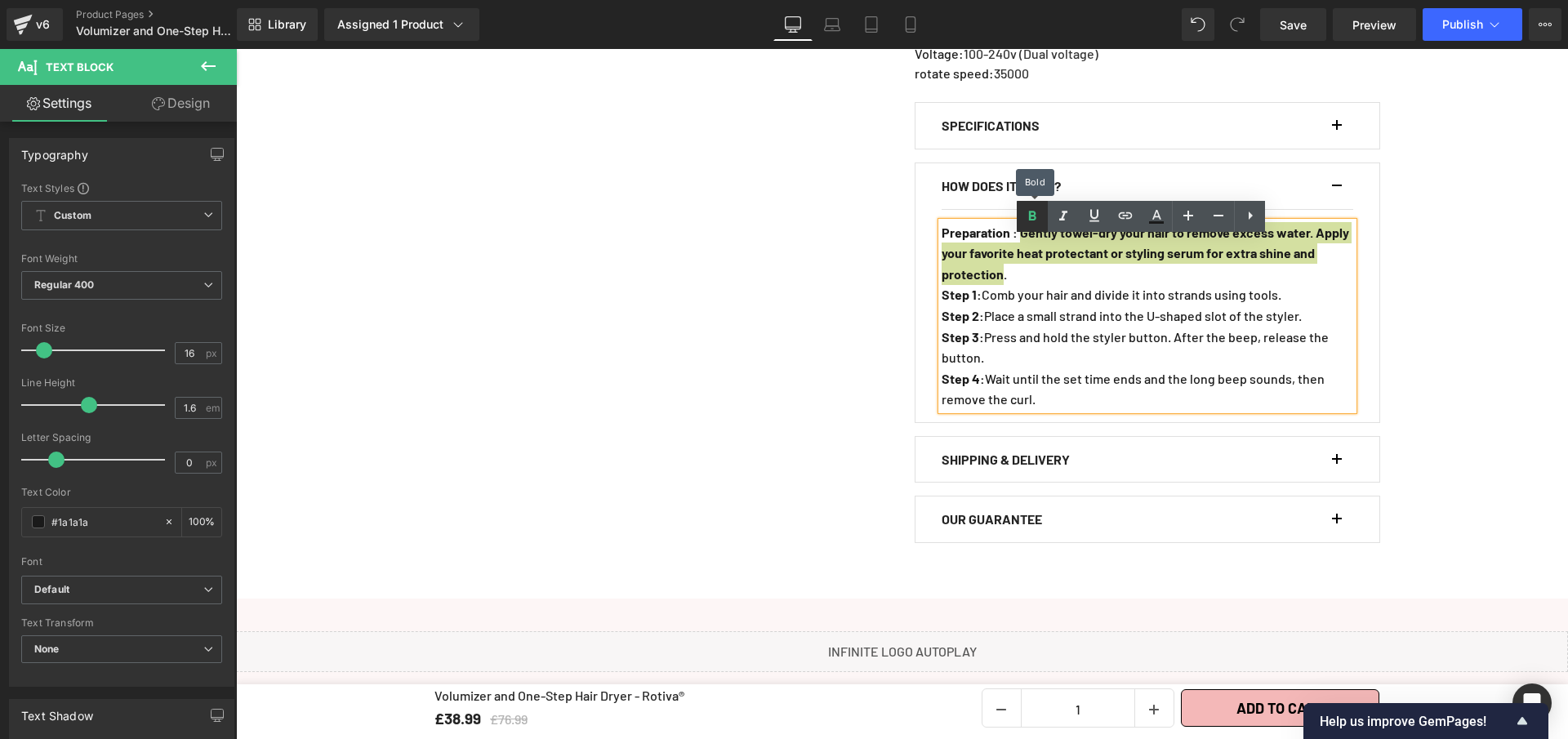
click at [1036, 227] on link at bounding box center [1032, 216] width 31 height 31
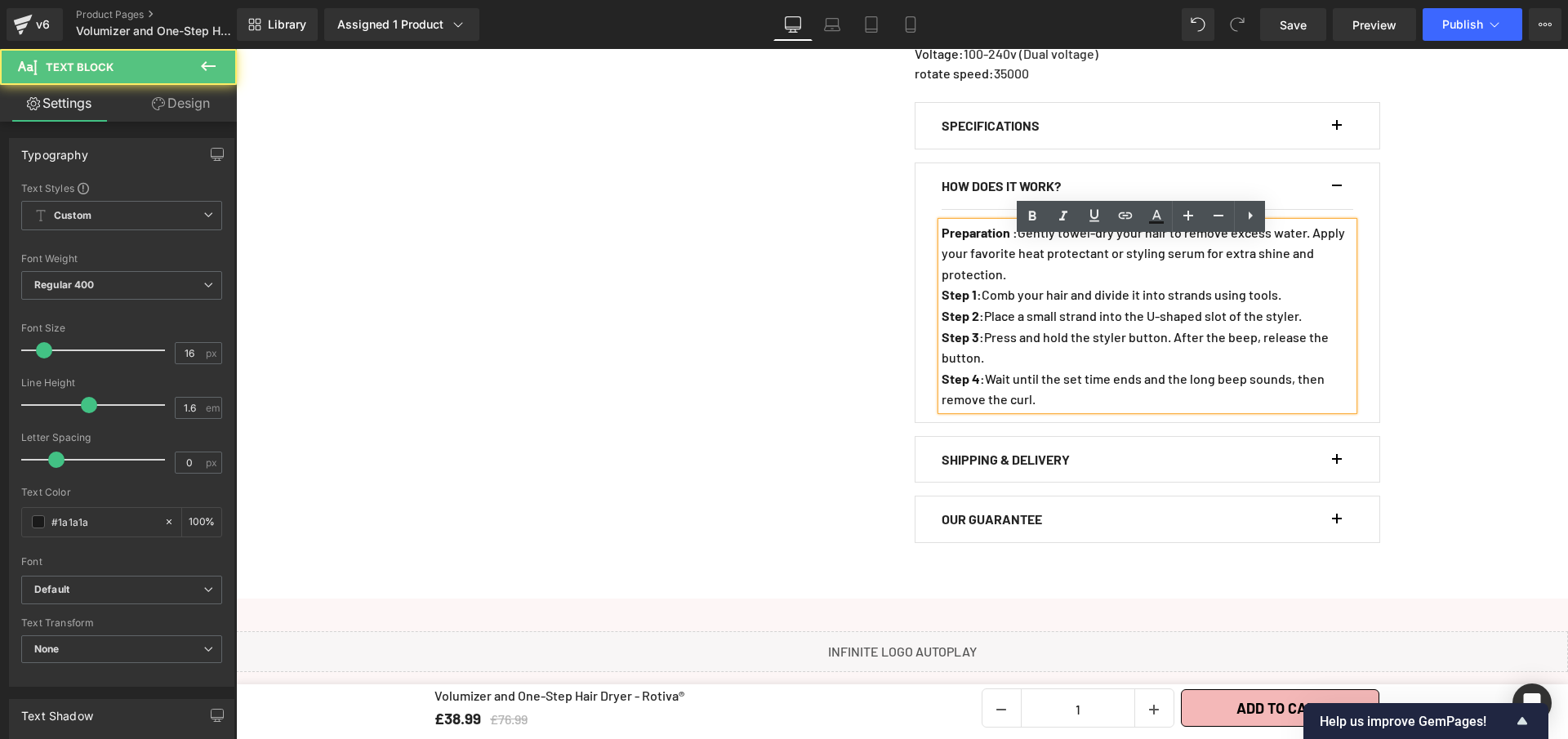
drag, startPoint x: 979, startPoint y: 314, endPoint x: 934, endPoint y: 311, distance: 45.1
click at [941, 311] on div "Preparation : Gently towel-dry your hair to remove excess water. Apply your fav…" at bounding box center [1146, 315] width 411 height 188
click at [941, 302] on strong "Step 1" at bounding box center [959, 294] width 35 height 16
drag, startPoint x: 937, startPoint y: 310, endPoint x: 974, endPoint y: 314, distance: 37.2
click at [979, 305] on p "Step 1 : Comb your hair and divide it into strands using tools." at bounding box center [1146, 295] width 411 height 21
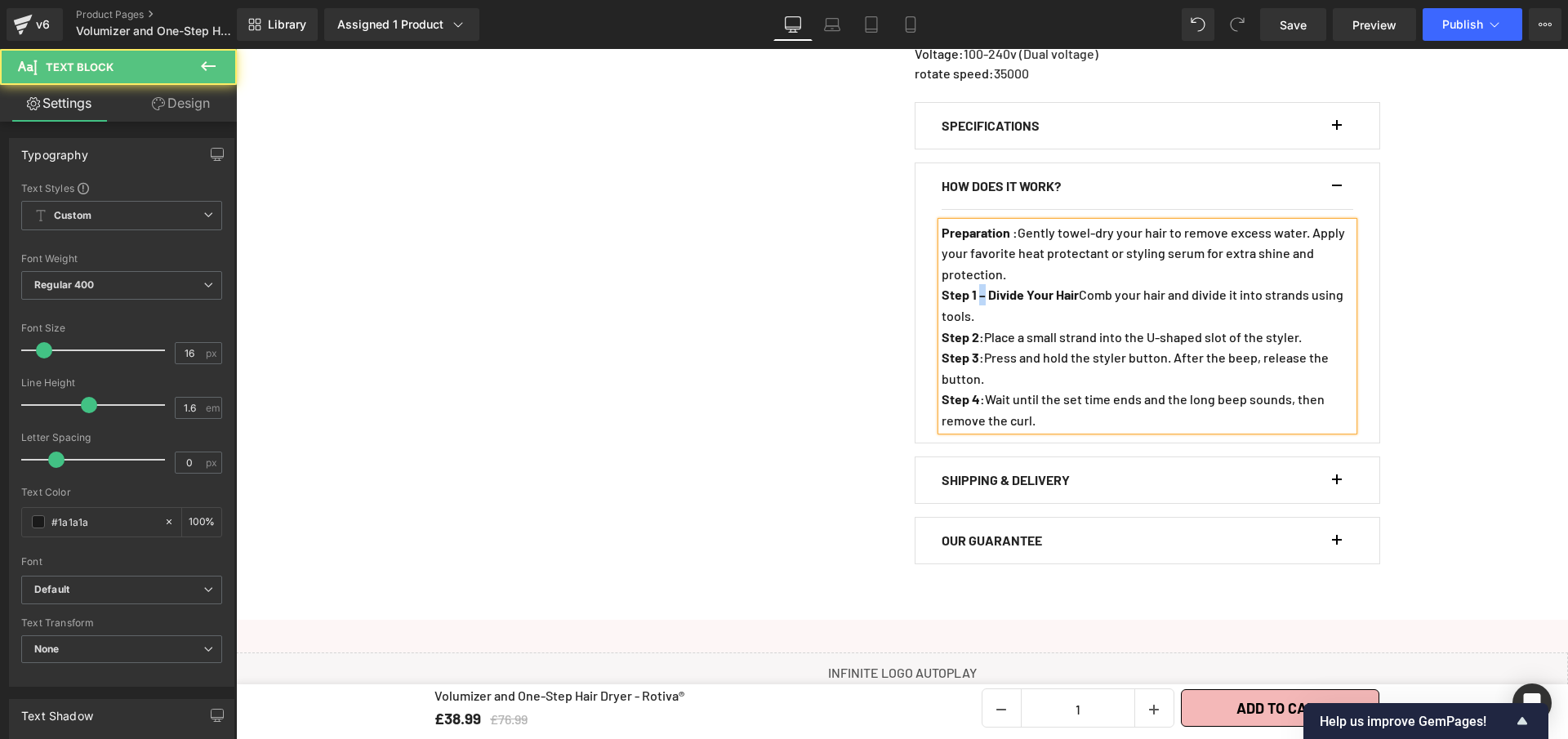
click at [979, 302] on b "Step 1 – Divide Your Hair" at bounding box center [1009, 294] width 137 height 16
click at [1089, 312] on p "Step 1 : Divide Your Hair Comb your hair and divide it into strands using tools." at bounding box center [1146, 305] width 411 height 42
drag, startPoint x: 1229, startPoint y: 335, endPoint x: 937, endPoint y: 338, distance: 292.0
click at [941, 327] on p "Comb your hair and divide it into strands using tools." at bounding box center [1146, 315] width 411 height 21
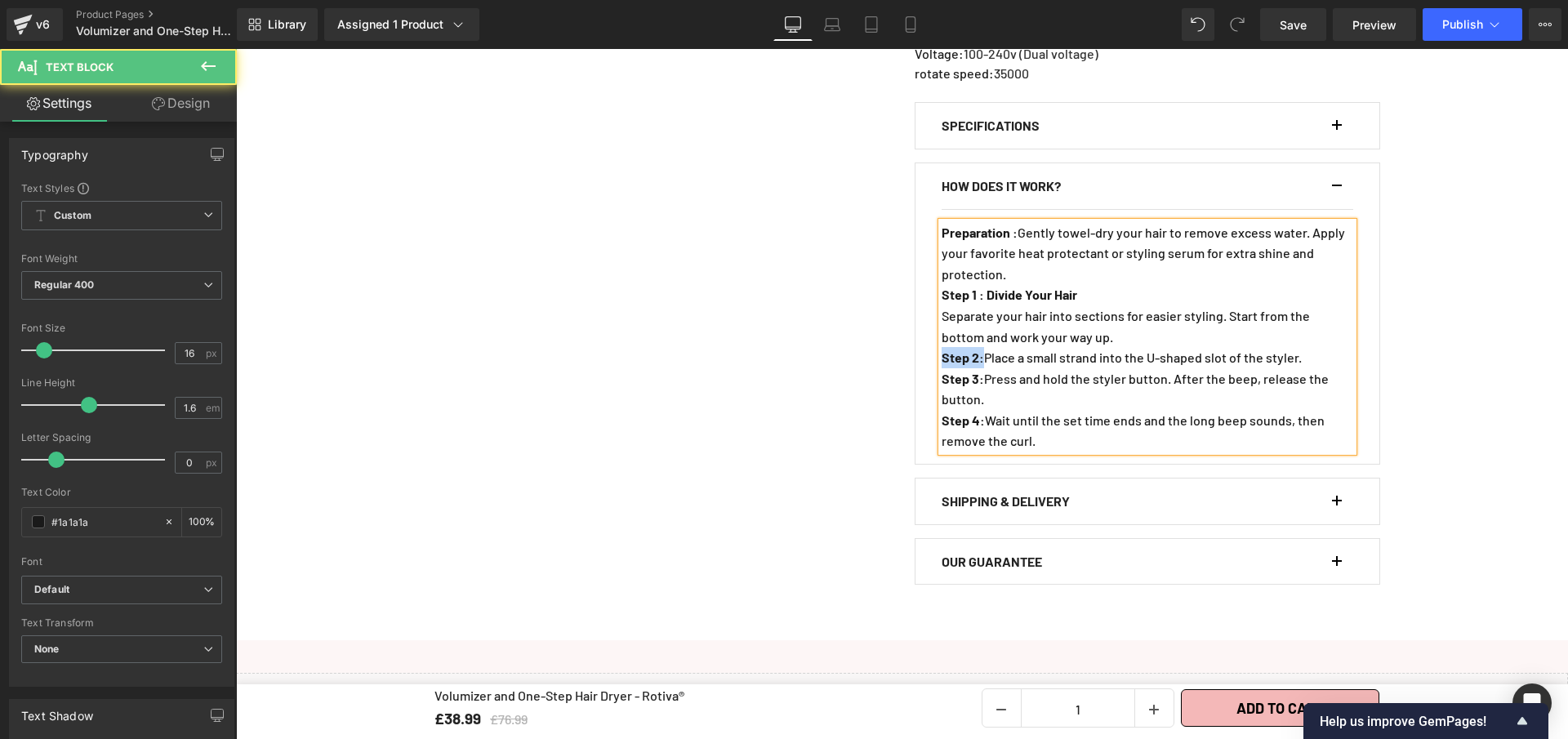
drag, startPoint x: 978, startPoint y: 378, endPoint x: 937, endPoint y: 379, distance: 41.0
click at [941, 369] on p "Step 2 : Place a small strand into the U-shaped slot of the styler." at bounding box center [1146, 357] width 411 height 21
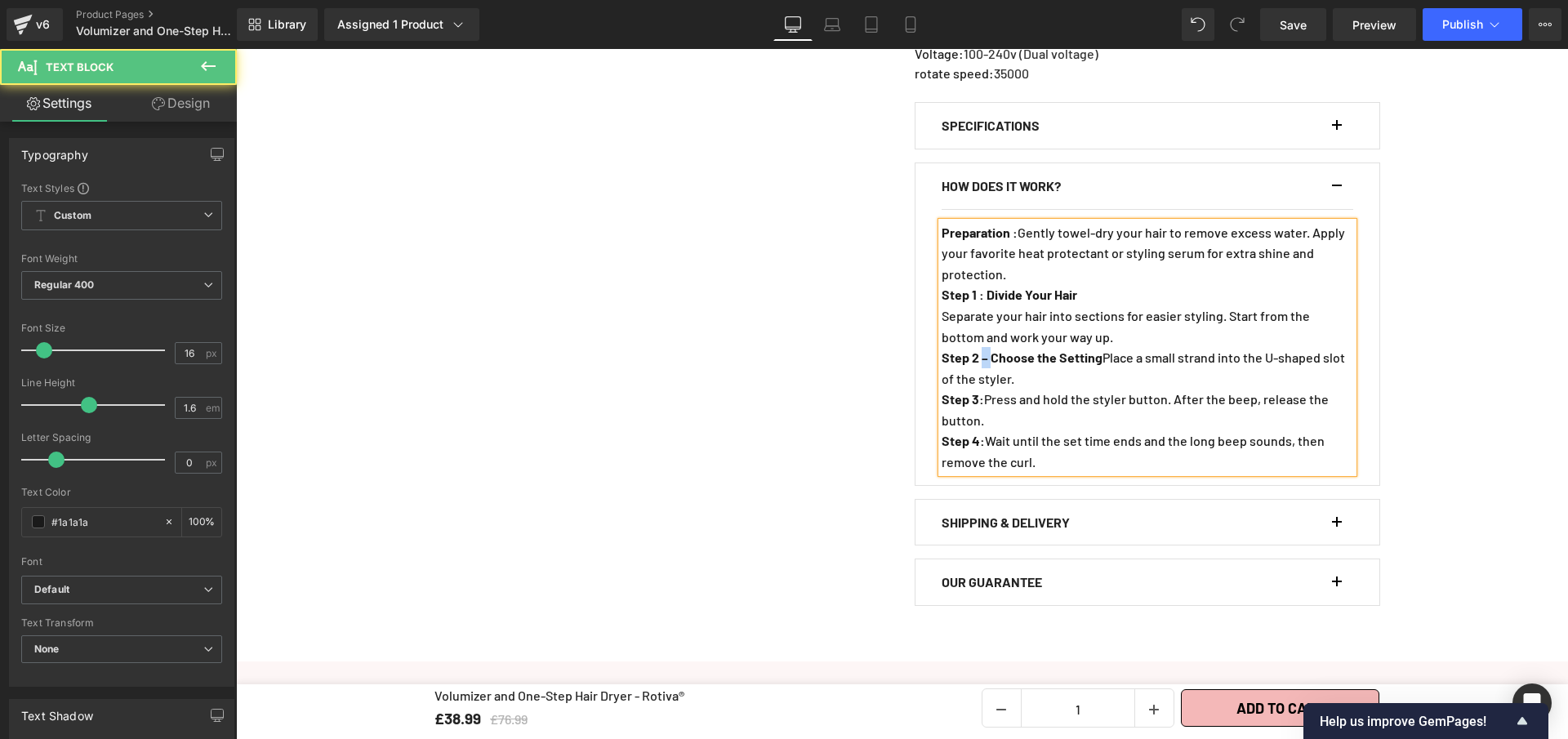
drag, startPoint x: 979, startPoint y: 376, endPoint x: 990, endPoint y: 378, distance: 11.2
click at [990, 365] on b "Step 2 – Choose the Setting" at bounding box center [1021, 357] width 160 height 16
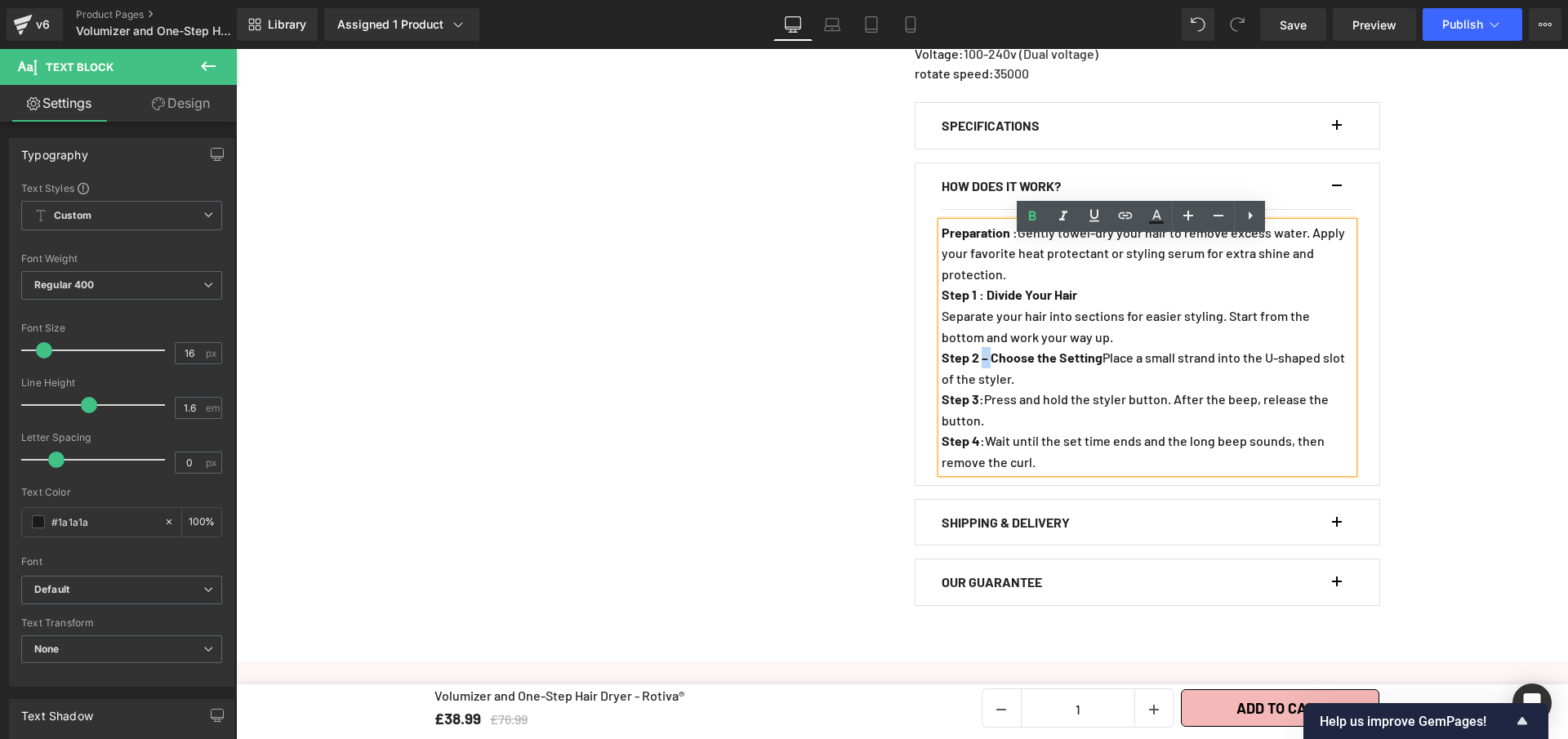
click at [988, 365] on b "Step 2 – Choose the Setting" at bounding box center [1021, 357] width 160 height 16
click at [978, 365] on b "Step 2 – Choose the Setting" at bounding box center [1021, 357] width 160 height 16
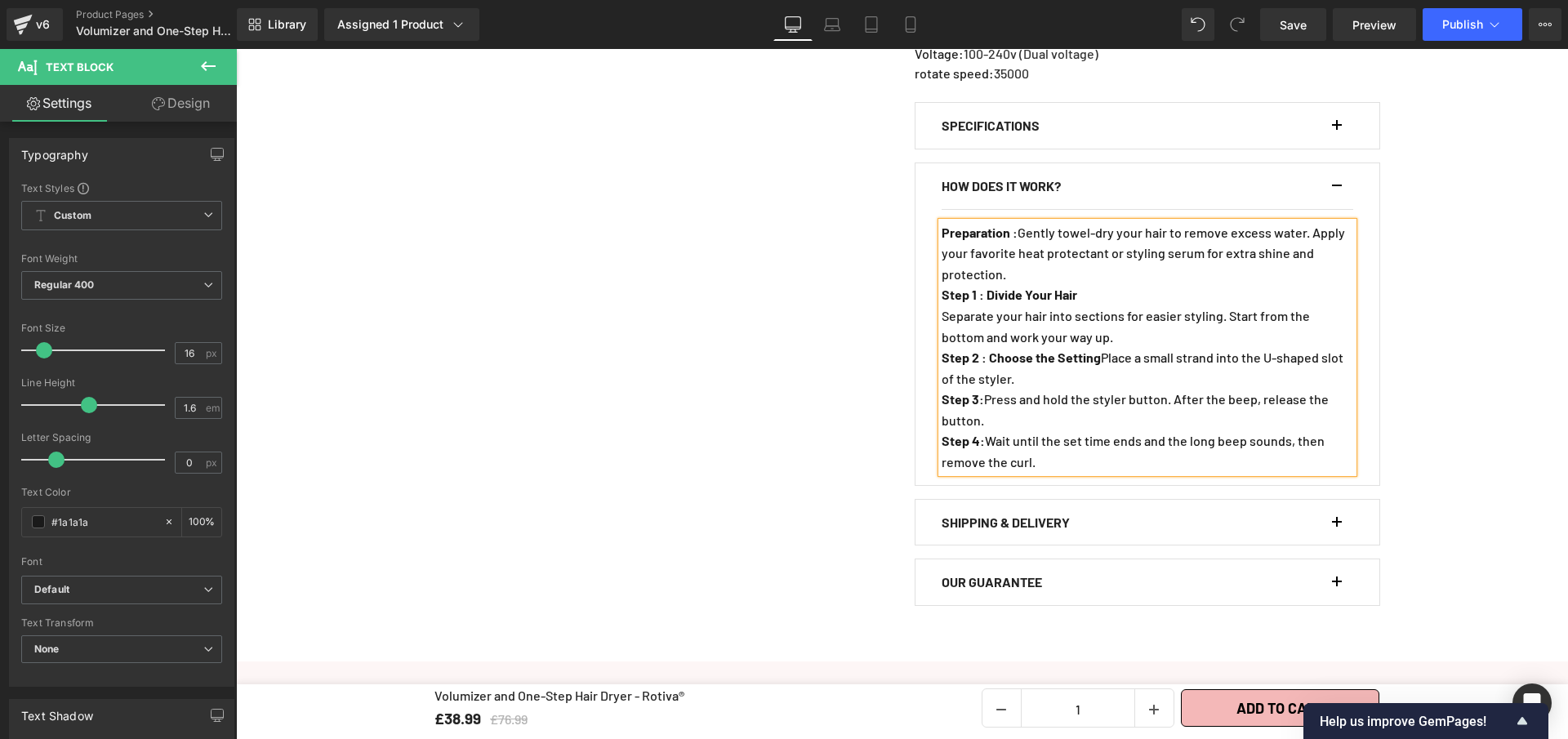
click at [1111, 373] on p "Step 2 : Choose the Setting Place a small strand into the U-shaped slot of the …" at bounding box center [1146, 368] width 411 height 42
drag, startPoint x: 1254, startPoint y: 399, endPoint x: 935, endPoint y: 397, distance: 319.0
click at [941, 390] on p "Place a small strand into the U-shaped slot of the styler." at bounding box center [1146, 379] width 411 height 21
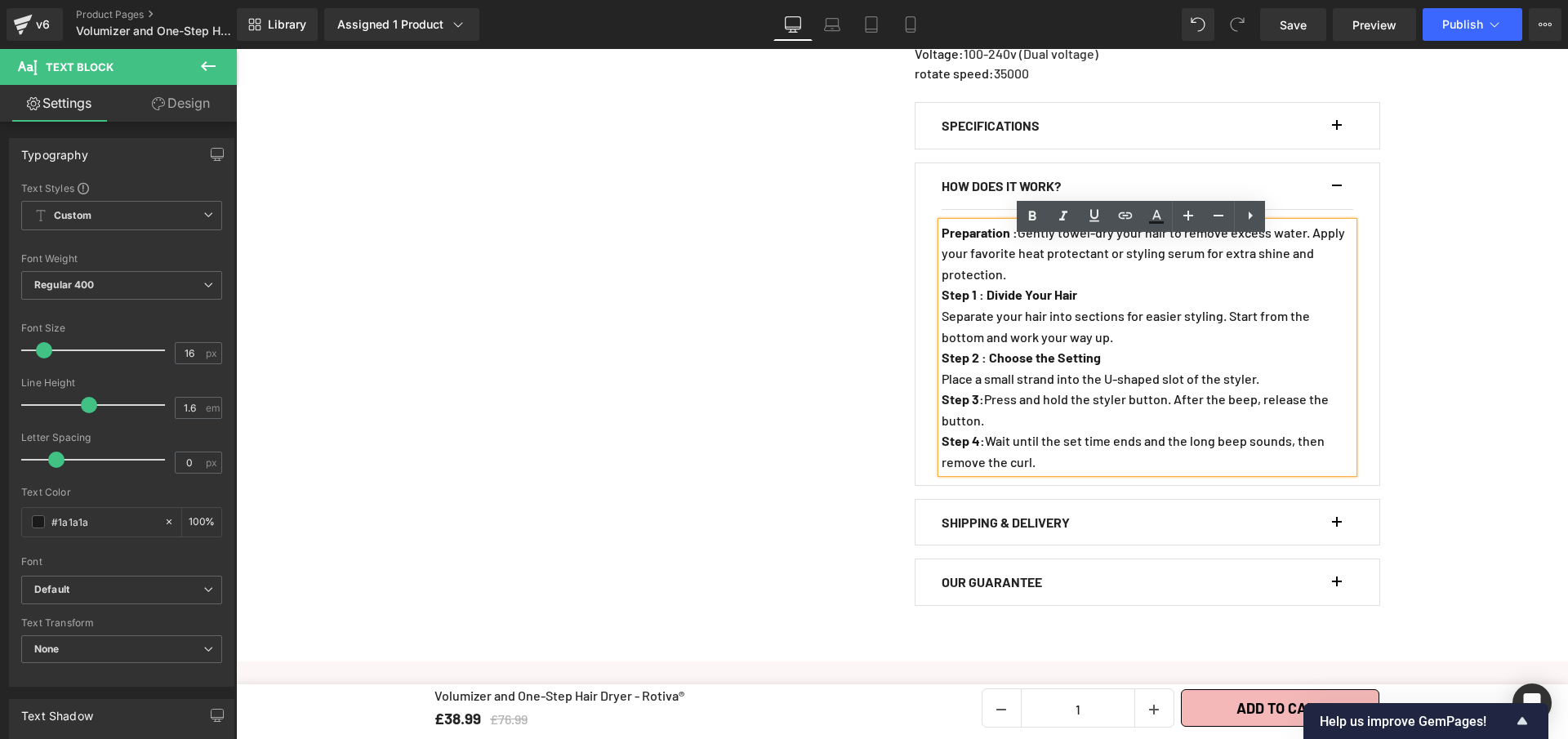
click at [941, 396] on div "Preparation : Gently towel-dry your hair to remove excess water. Apply your fav…" at bounding box center [1146, 347] width 411 height 251
drag, startPoint x: 941, startPoint y: 391, endPoint x: 1131, endPoint y: 388, distance: 190.0
click at [1099, 389] on div "Preparation : Gently towel-dry your hair to remove excess water. Apply your fav…" at bounding box center [1146, 347] width 411 height 251
click at [1236, 369] on p "Step 2 : Choose the Setting" at bounding box center [1146, 357] width 411 height 21
drag, startPoint x: 1260, startPoint y: 394, endPoint x: 937, endPoint y: 390, distance: 323.0
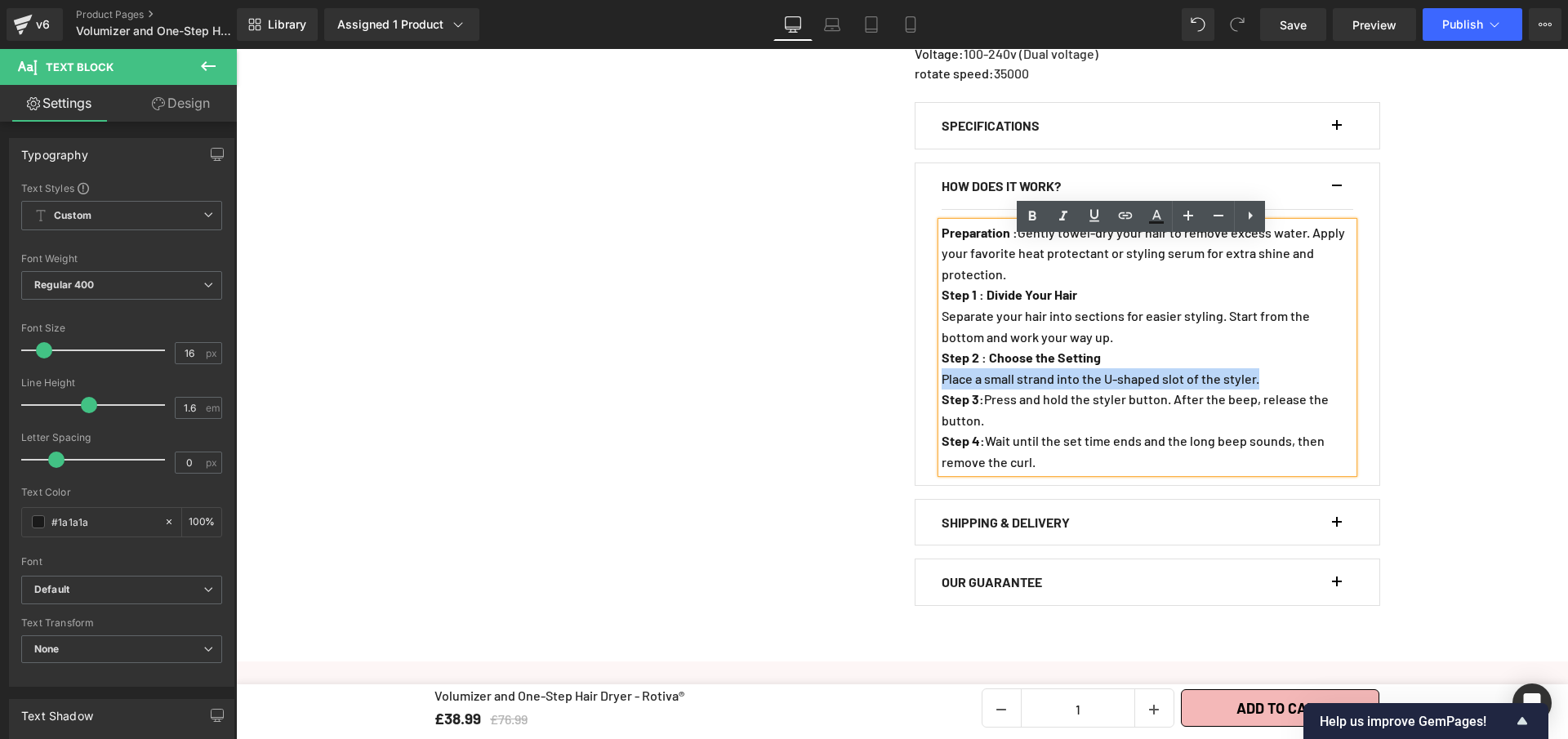
click at [941, 390] on p "Place a small strand into the U-shaped slot of the styler." at bounding box center [1146, 379] width 411 height 21
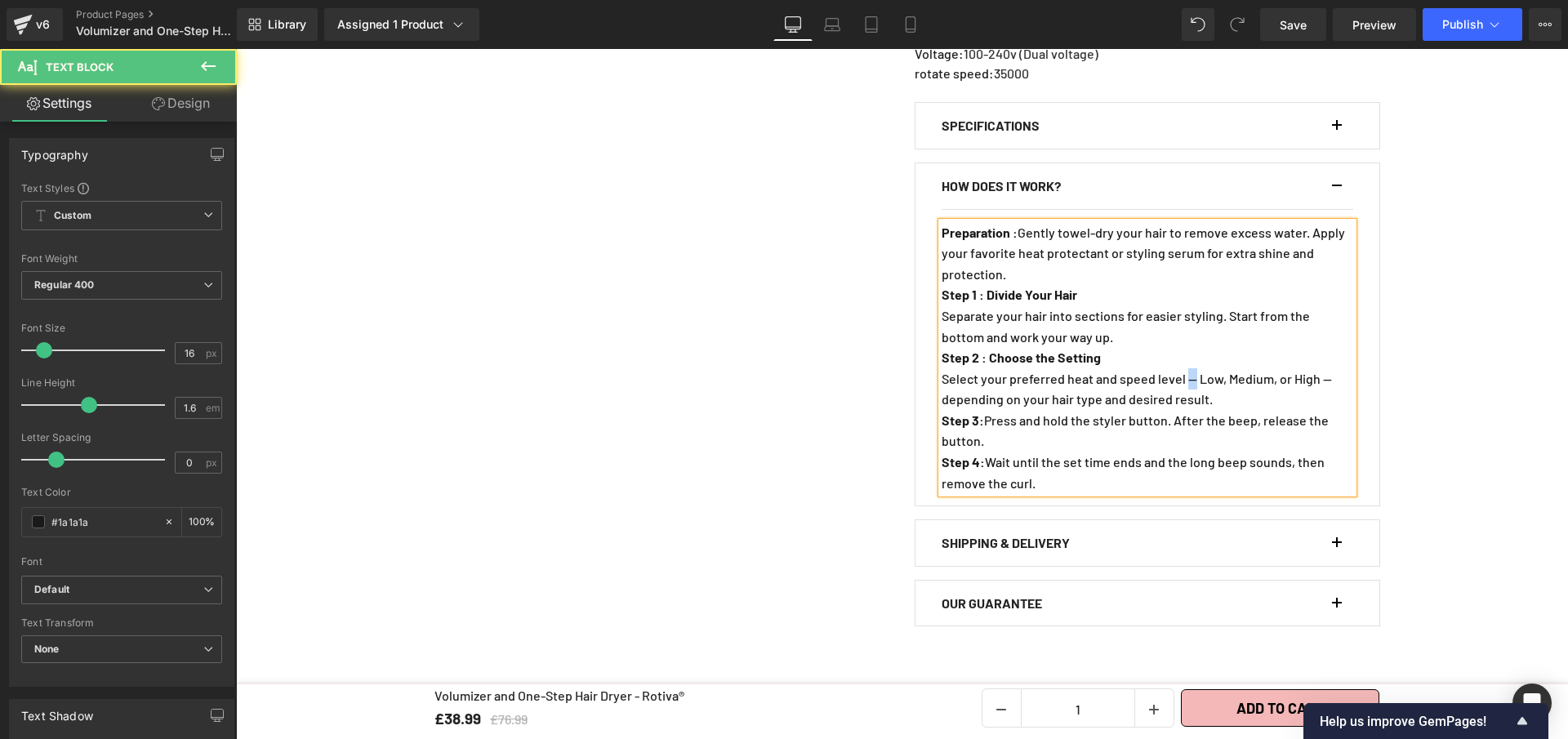
click at [1188, 398] on p "Select your preferred heat and speed level — Low, Medium, or High — depending o…" at bounding box center [1146, 389] width 411 height 42
drag, startPoint x: 978, startPoint y: 439, endPoint x: 936, endPoint y: 436, distance: 42.1
click at [941, 436] on p "Step 3 : Press and hold the styler button. After the beep, release the button." at bounding box center [1146, 431] width 411 height 42
click at [980, 428] on b "Step 3 – Style and Dry" at bounding box center [1004, 420] width 125 height 16
click at [1073, 440] on p "Step 3 : Style and Dry Press and hold the styler button. After the beep, releas…" at bounding box center [1146, 431] width 411 height 42
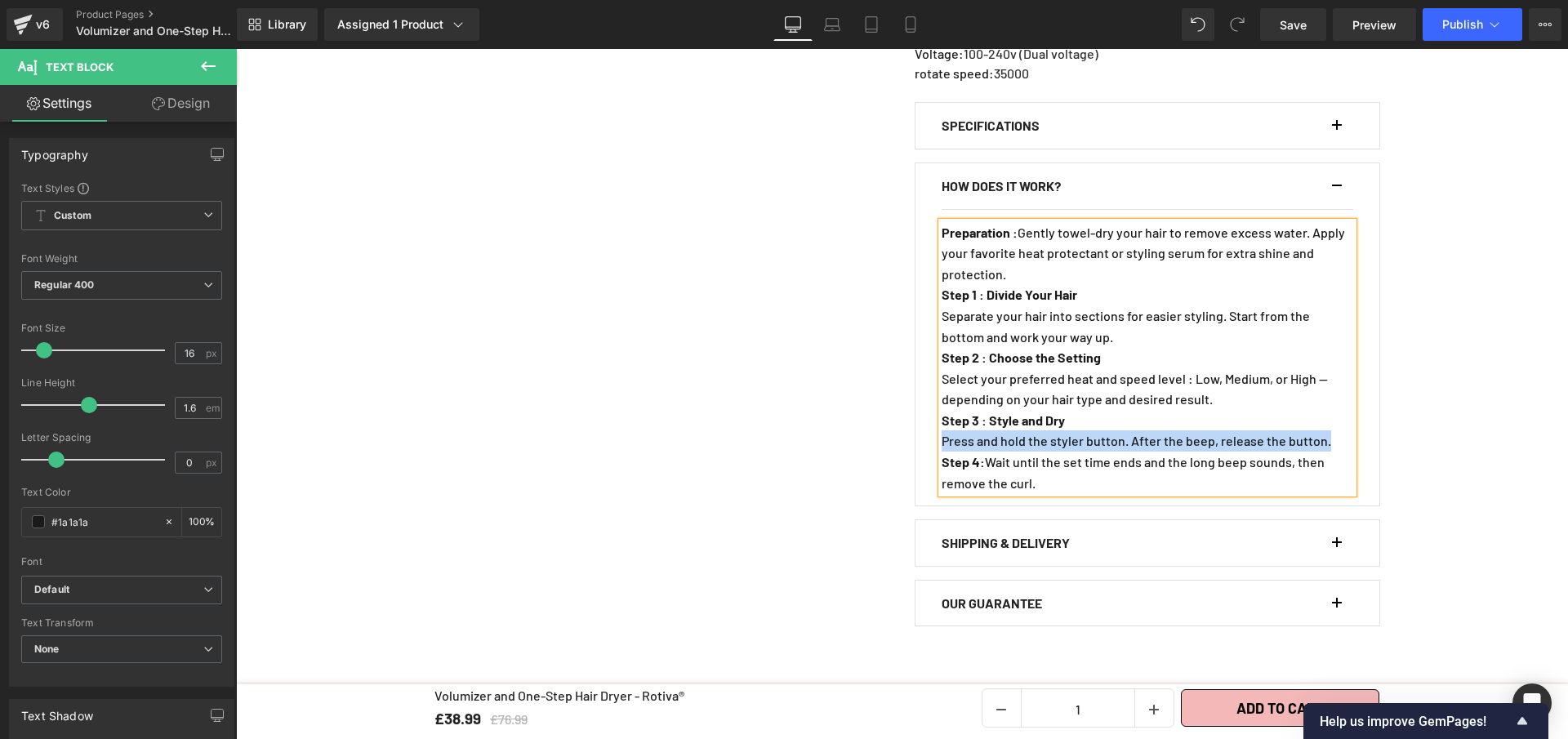
drag, startPoint x: 1325, startPoint y: 456, endPoint x: 937, endPoint y: 454, distance: 388.0
click at [941, 452] on p "Press and hold the styler button. After the beep, release the button." at bounding box center [1146, 440] width 411 height 21
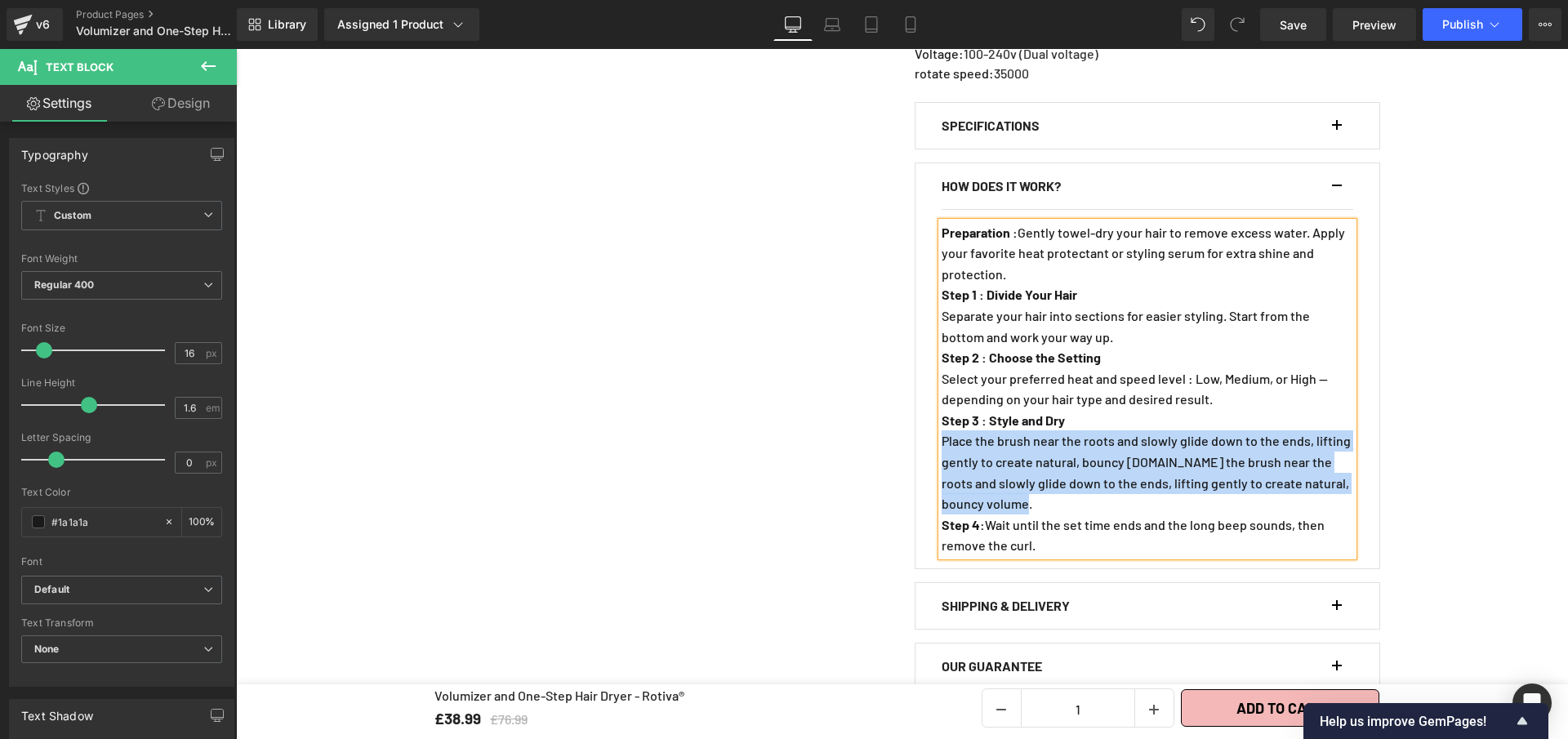
drag, startPoint x: 1007, startPoint y: 510, endPoint x: 937, endPoint y: 456, distance: 88.4
click at [941, 456] on p "Place the brush near the roots and slowly glide down to the ends, lifting gentl…" at bounding box center [1146, 471] width 411 height 83
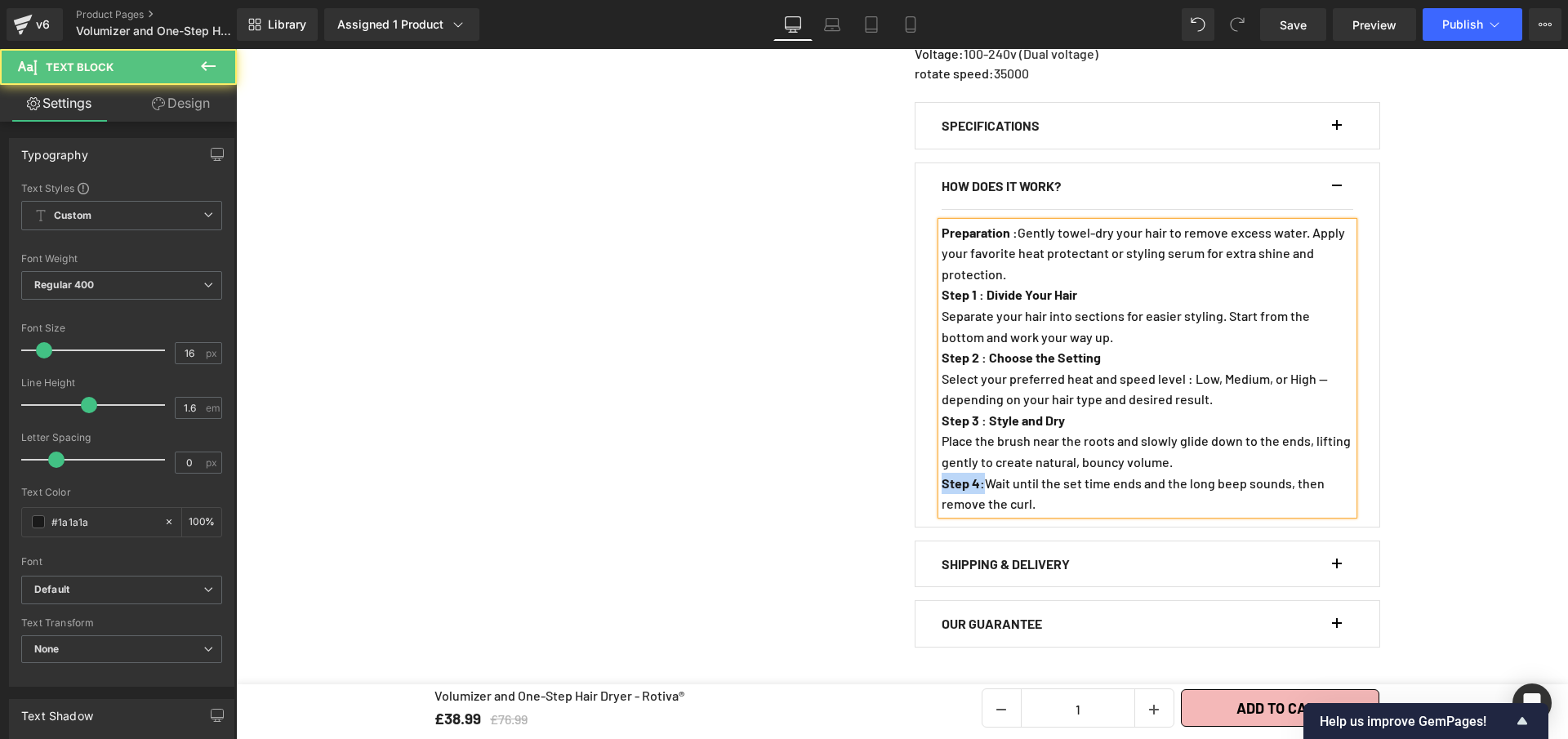
drag, startPoint x: 976, startPoint y: 502, endPoint x: 938, endPoint y: 499, distance: 38.1
click at [941, 499] on p "Step 4 : Wait until the set time ends and the long beep sounds, then remove the…" at bounding box center [1146, 494] width 411 height 42
click at [978, 491] on b "Step 4 – Final Touch" at bounding box center [999, 483] width 116 height 16
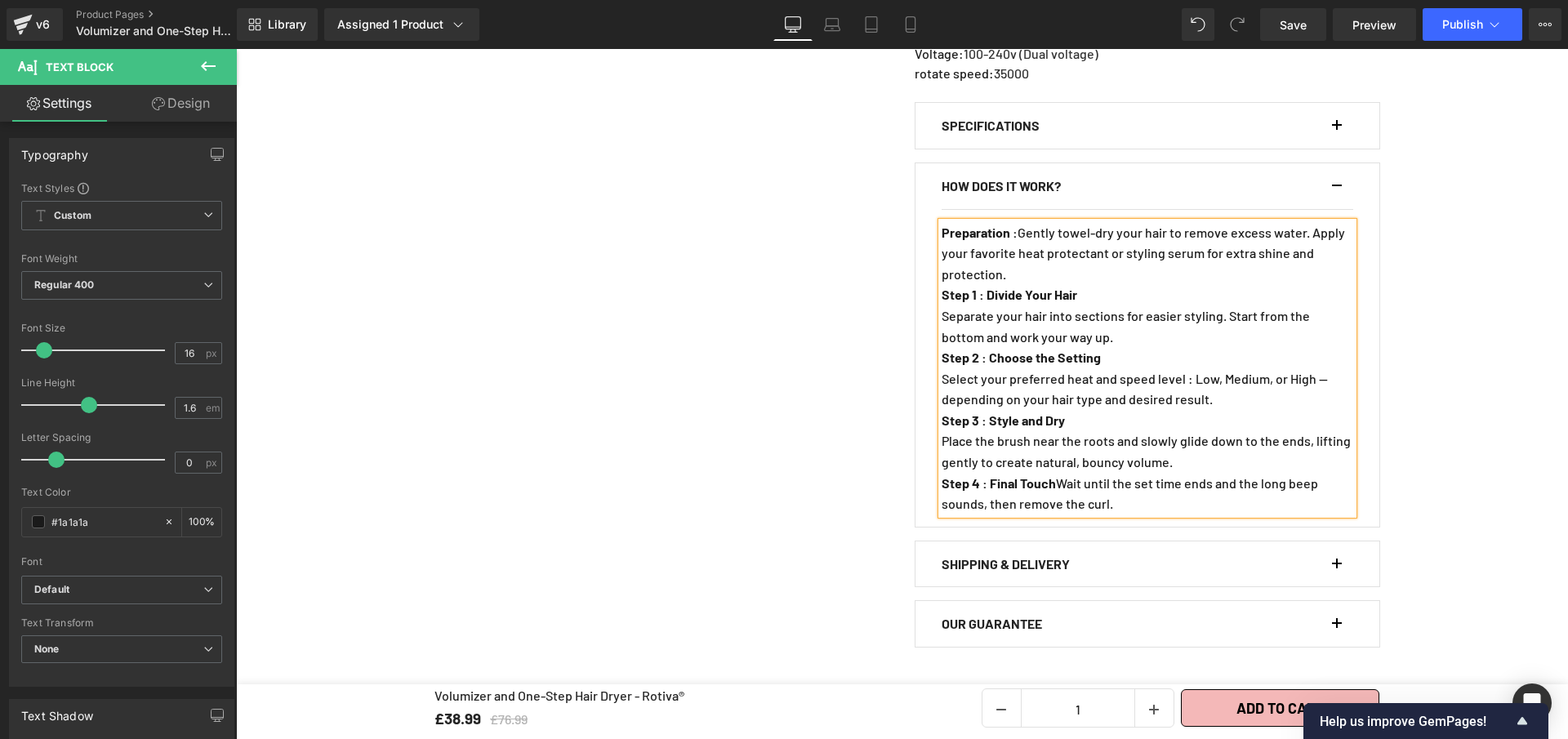
click at [1062, 498] on p "Step 4 : Final Touch Wait until the set time ends and the long beep sounds, the…" at bounding box center [1146, 494] width 411 height 42
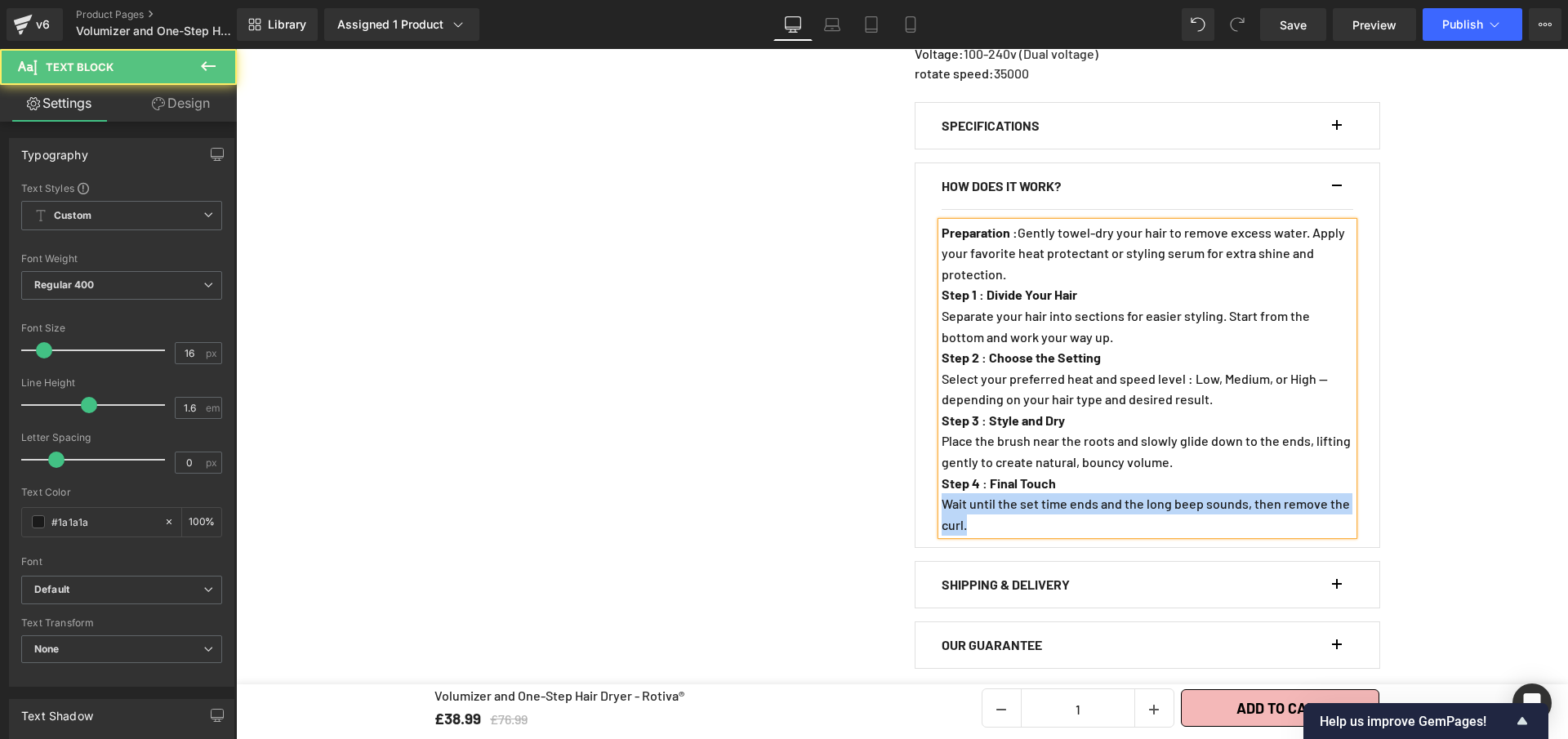
drag, startPoint x: 987, startPoint y: 537, endPoint x: 936, endPoint y: 522, distance: 53.2
click at [941, 522] on p "Wait until the set time ends and the long beep sounds, then remove the curl." at bounding box center [1146, 514] width 411 height 42
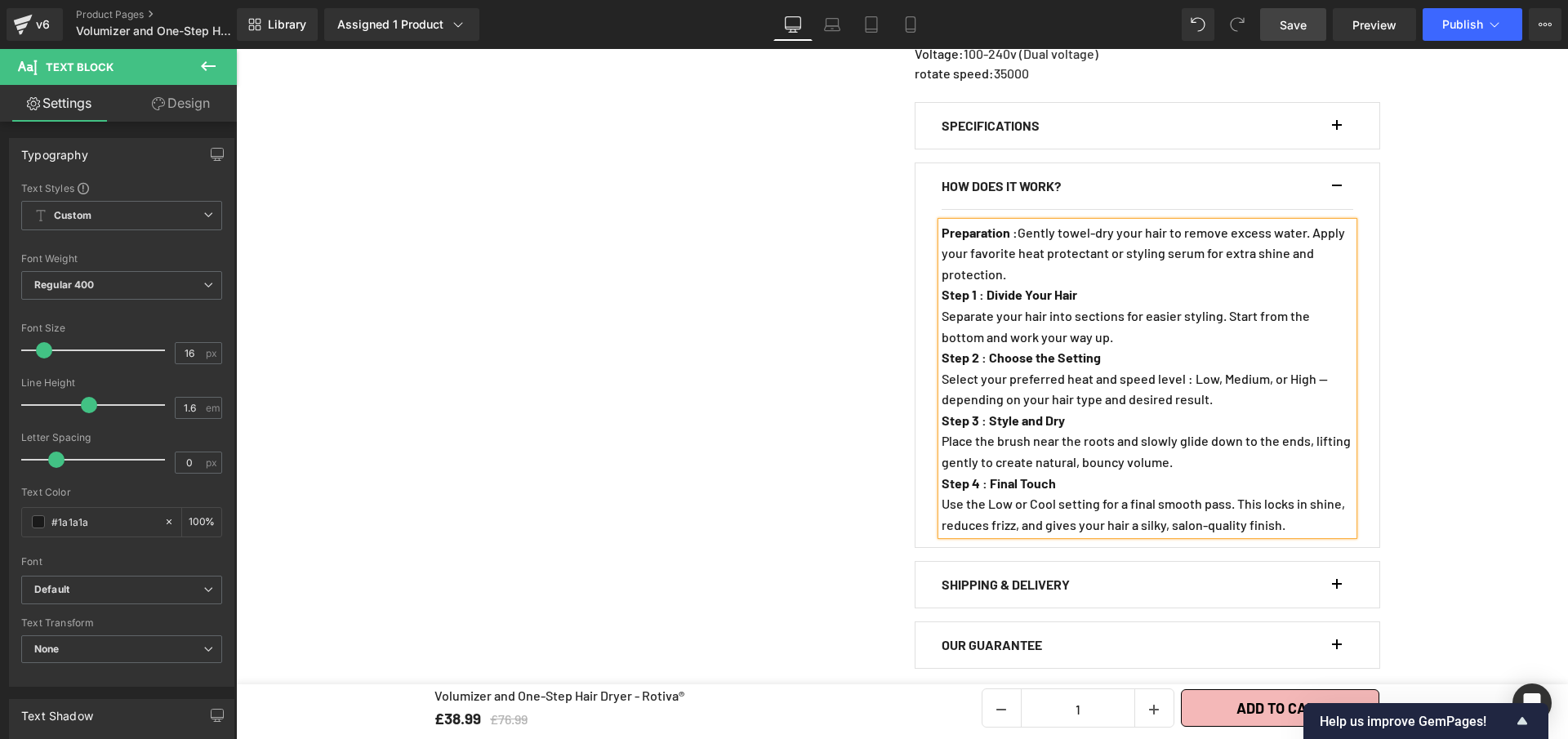
click at [1289, 30] on span "Save" at bounding box center [1293, 25] width 27 height 17
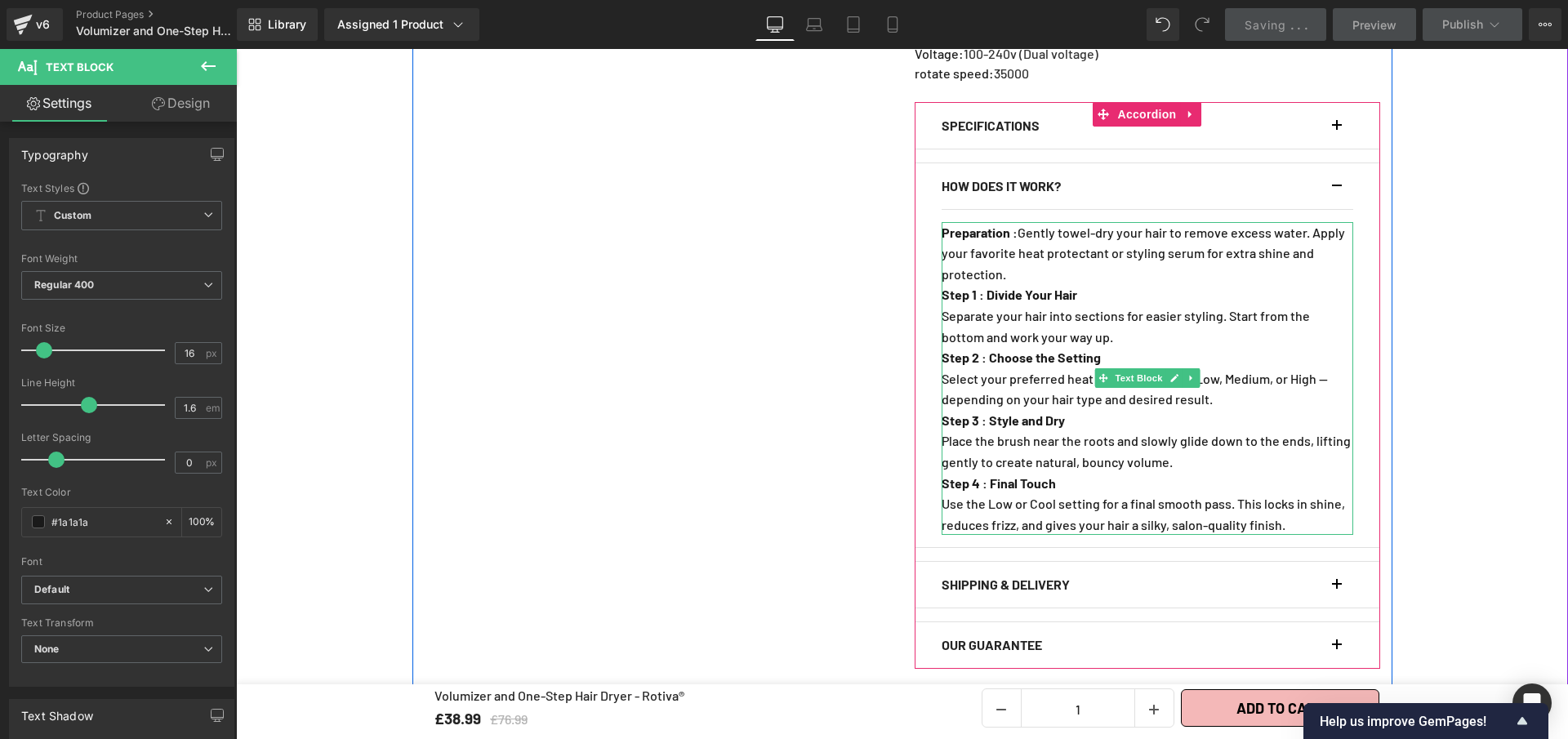
click at [1028, 286] on p "Preparation : Gently towel-dry your hair to remove excess water. Apply your fav…" at bounding box center [1146, 253] width 411 height 63
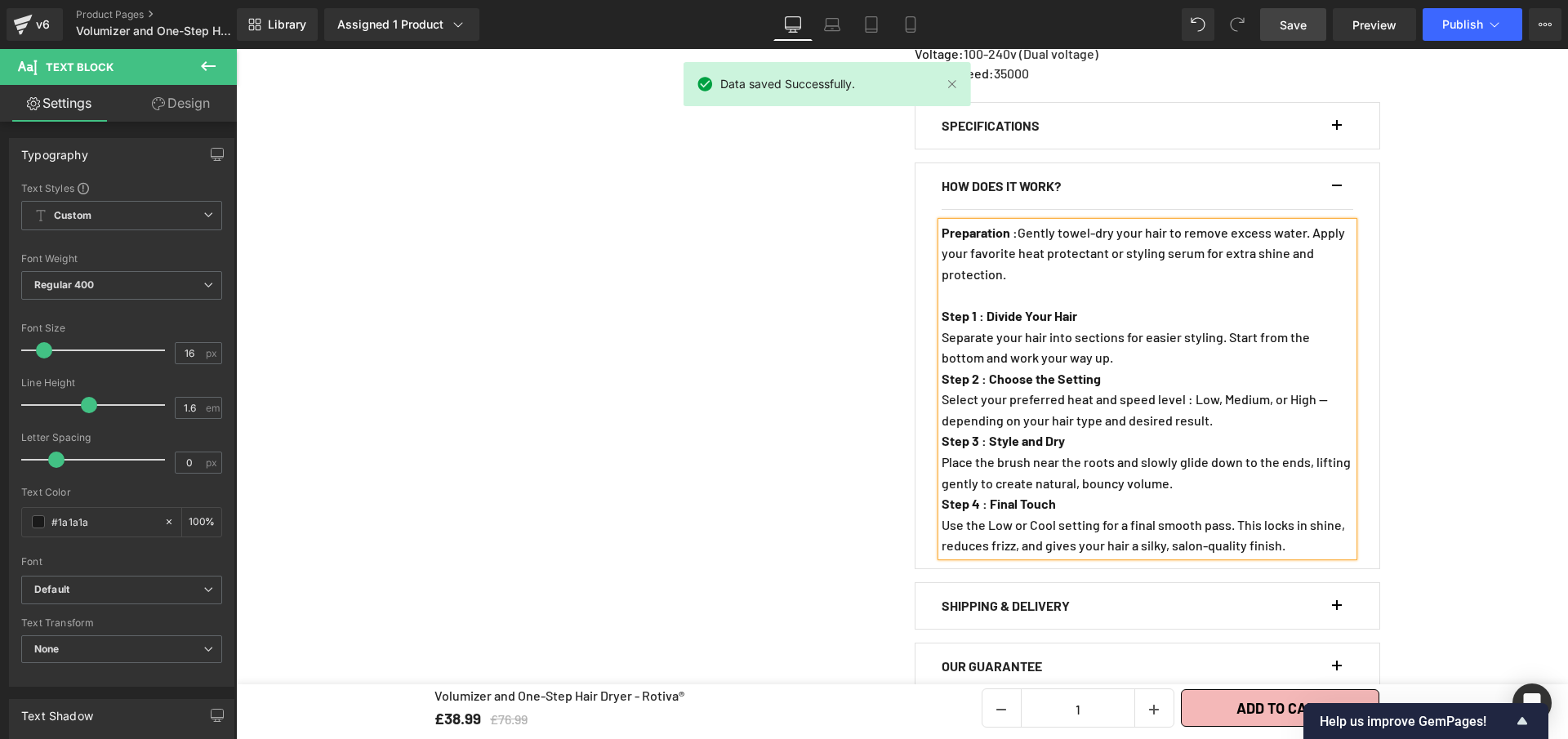
click at [1133, 369] on p "Separate your hair into sections for easier styling. Start from the bottom and …" at bounding box center [1146, 347] width 411 height 42
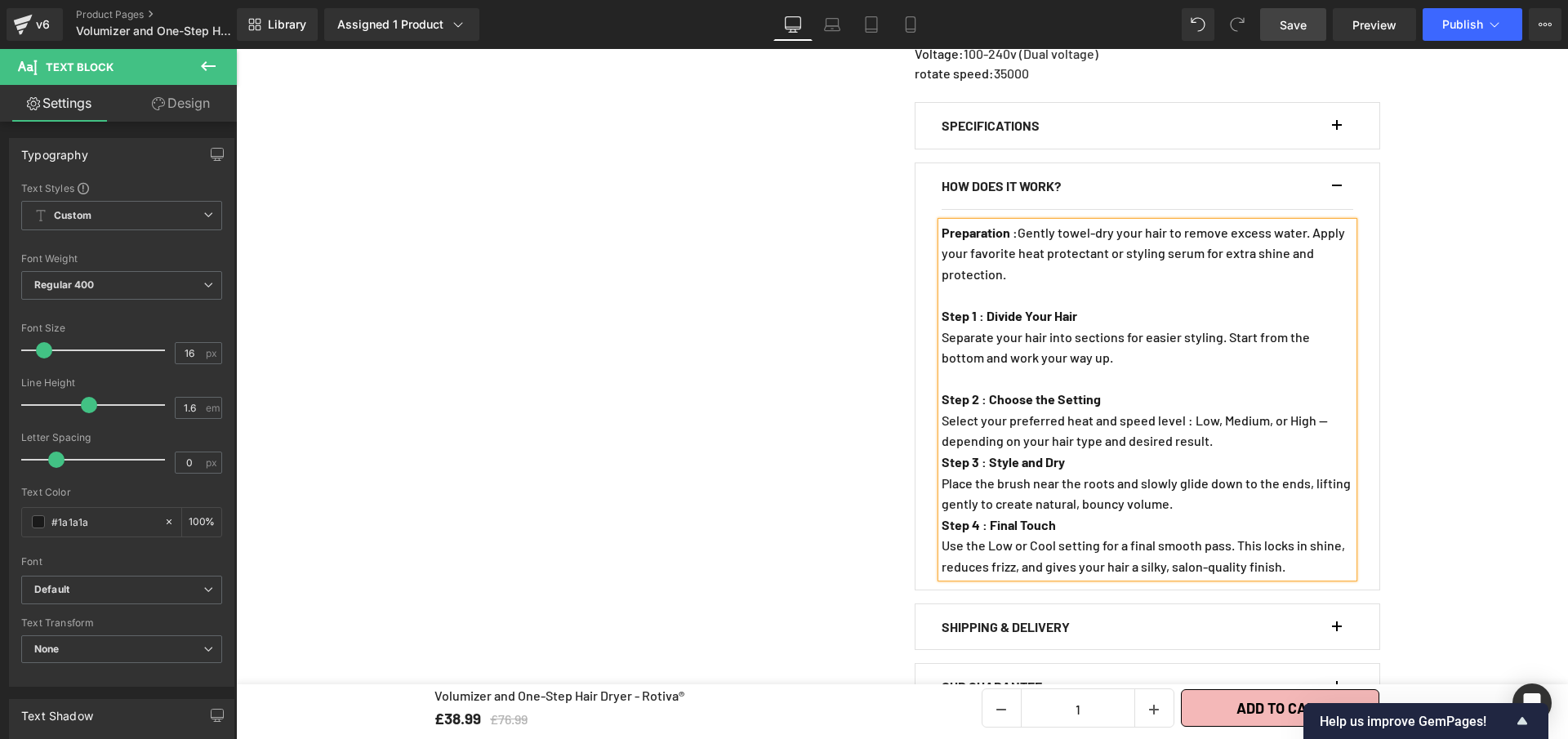
click at [1223, 452] on p "Select your preferred heat and speed level : Low, Medium, or High — depending o…" at bounding box center [1146, 431] width 411 height 42
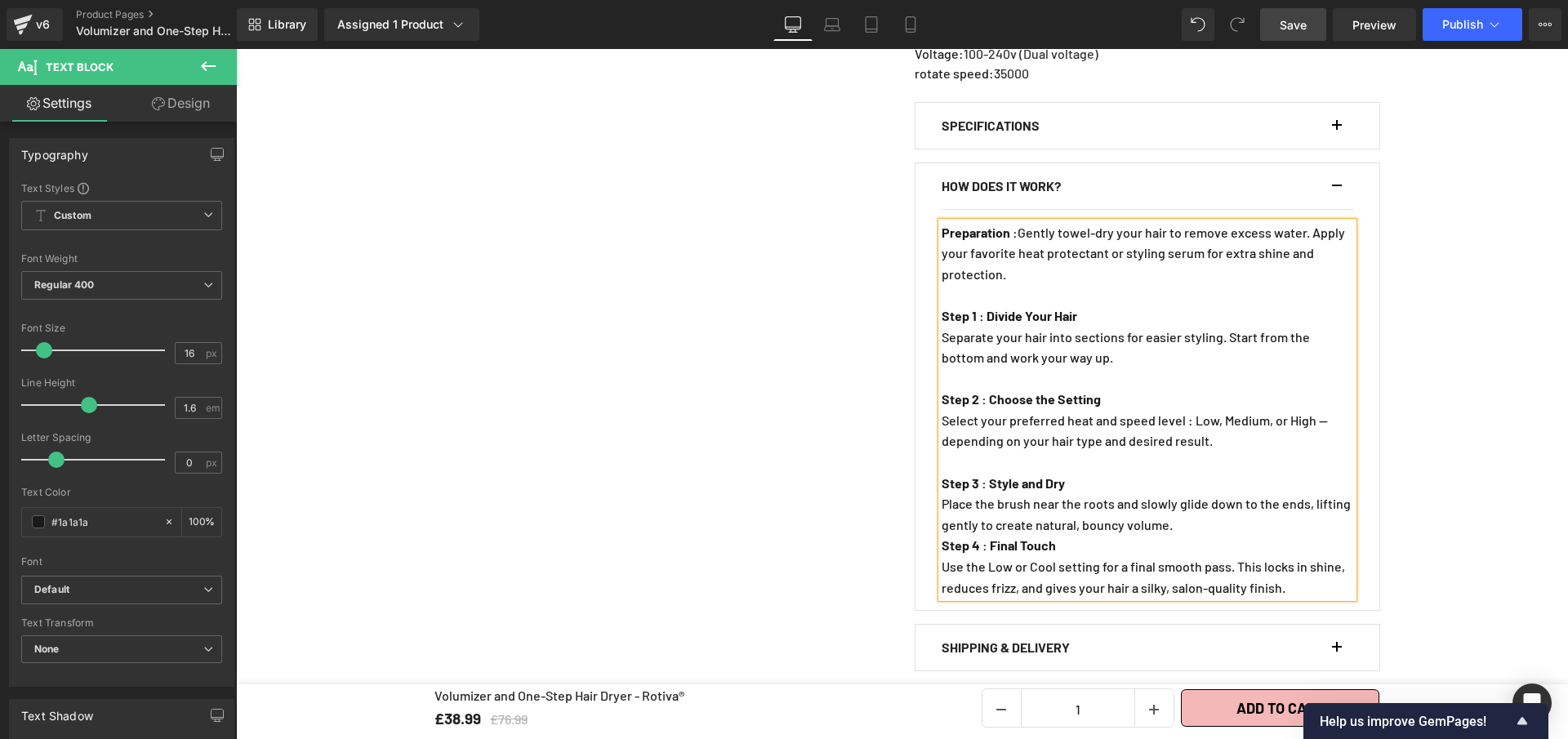
click at [1230, 552] on p "Step 4 : Final Touch" at bounding box center [1146, 545] width 411 height 21
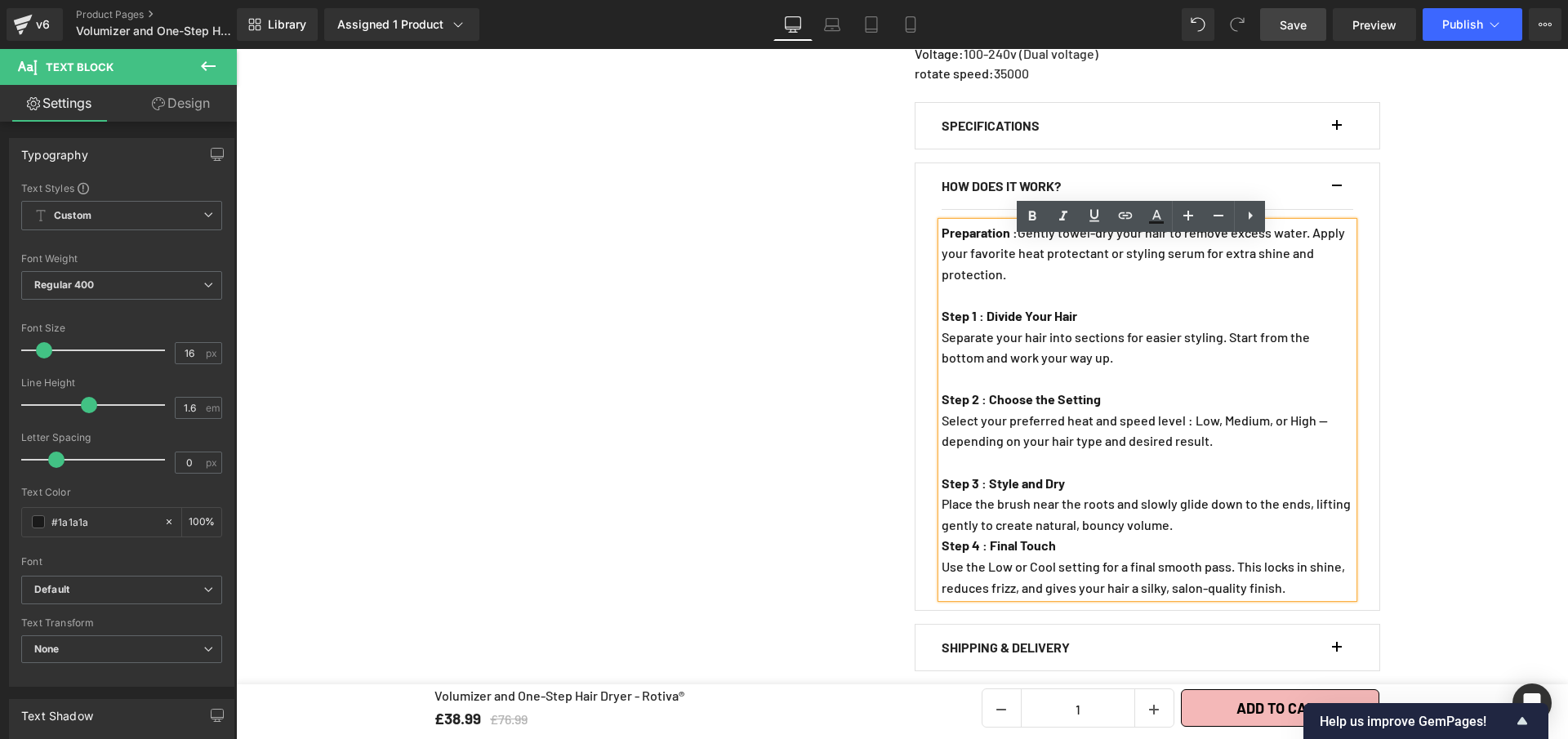
click at [1230, 535] on p "Place the brush near the roots and slowly glide down to the ends, lifting gentl…" at bounding box center [1146, 514] width 411 height 42
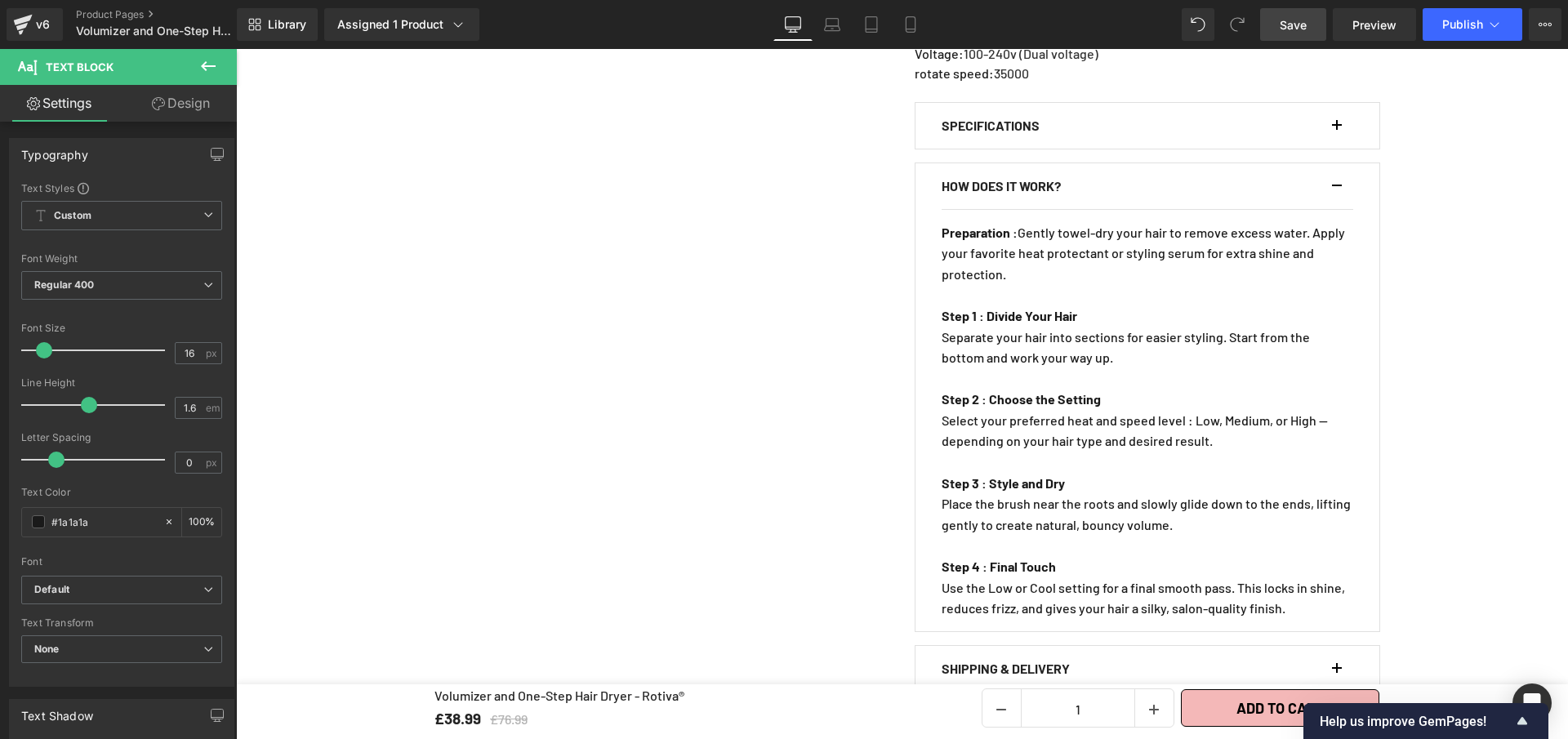
drag, startPoint x: 1289, startPoint y: 23, endPoint x: 1227, endPoint y: 272, distance: 256.6
click at [1289, 23] on span "Save" at bounding box center [1293, 25] width 27 height 17
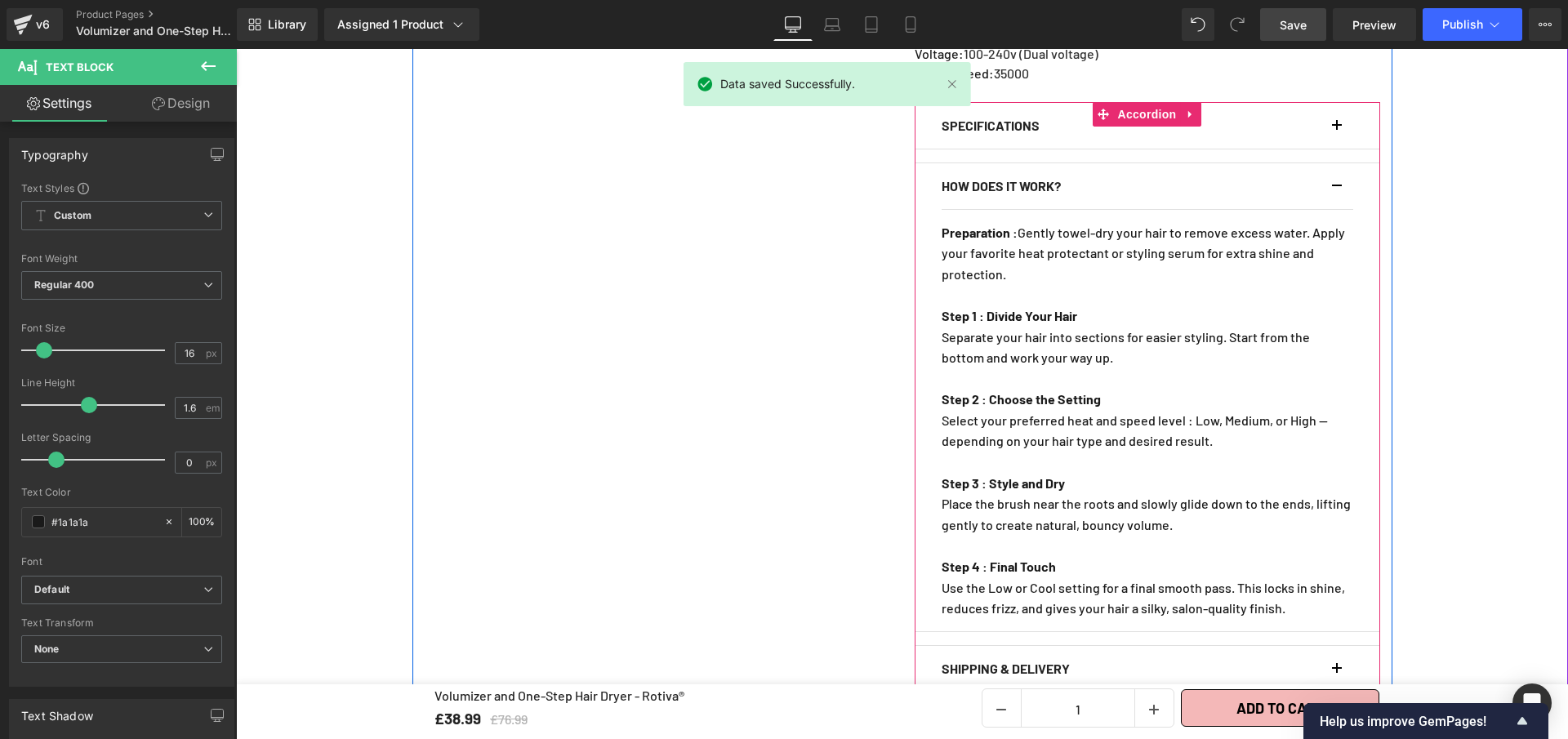
click at [1337, 200] on button "button" at bounding box center [1345, 186] width 17 height 46
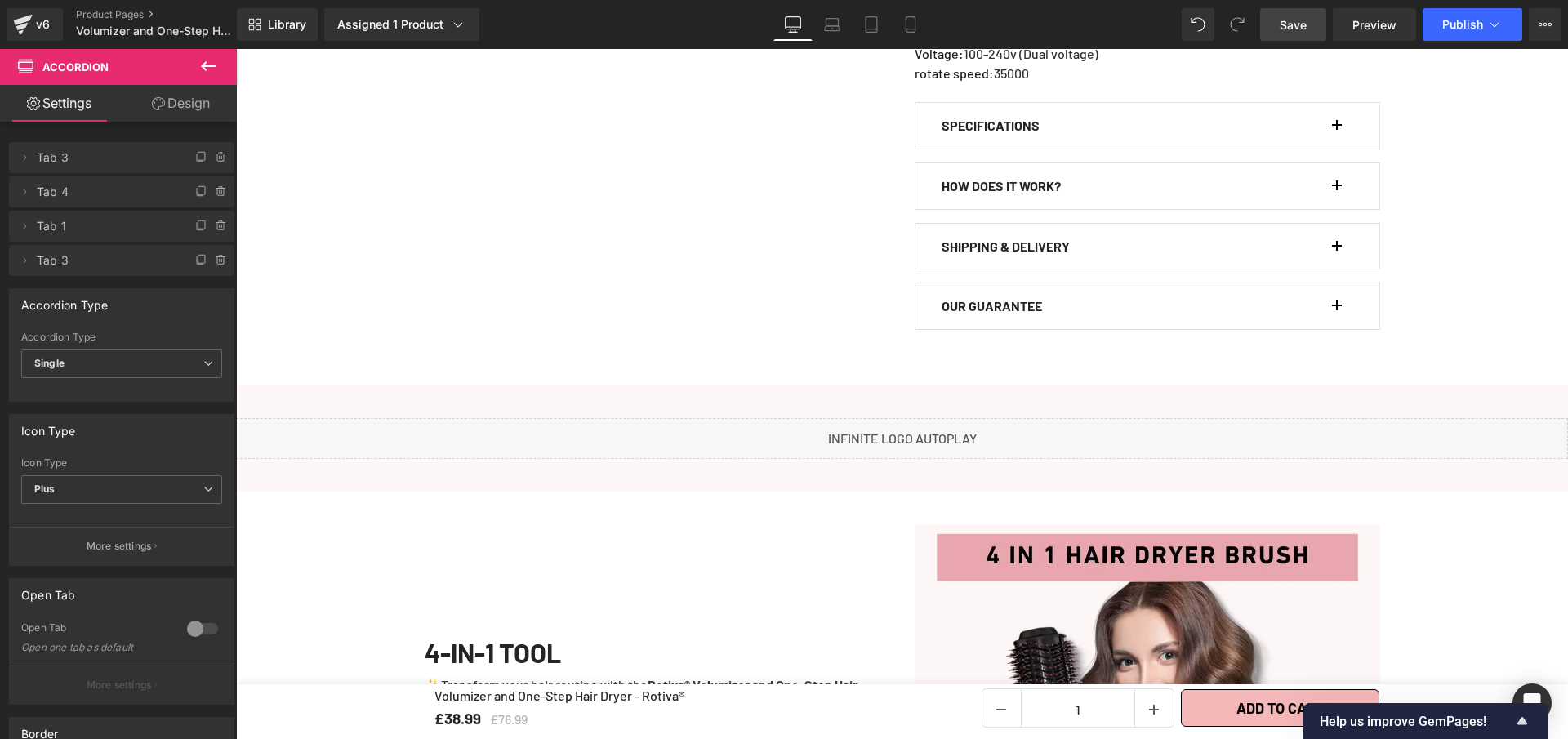
click at [1298, 36] on link "Save" at bounding box center [1293, 24] width 66 height 33
click at [1337, 141] on button "button" at bounding box center [1345, 125] width 17 height 46
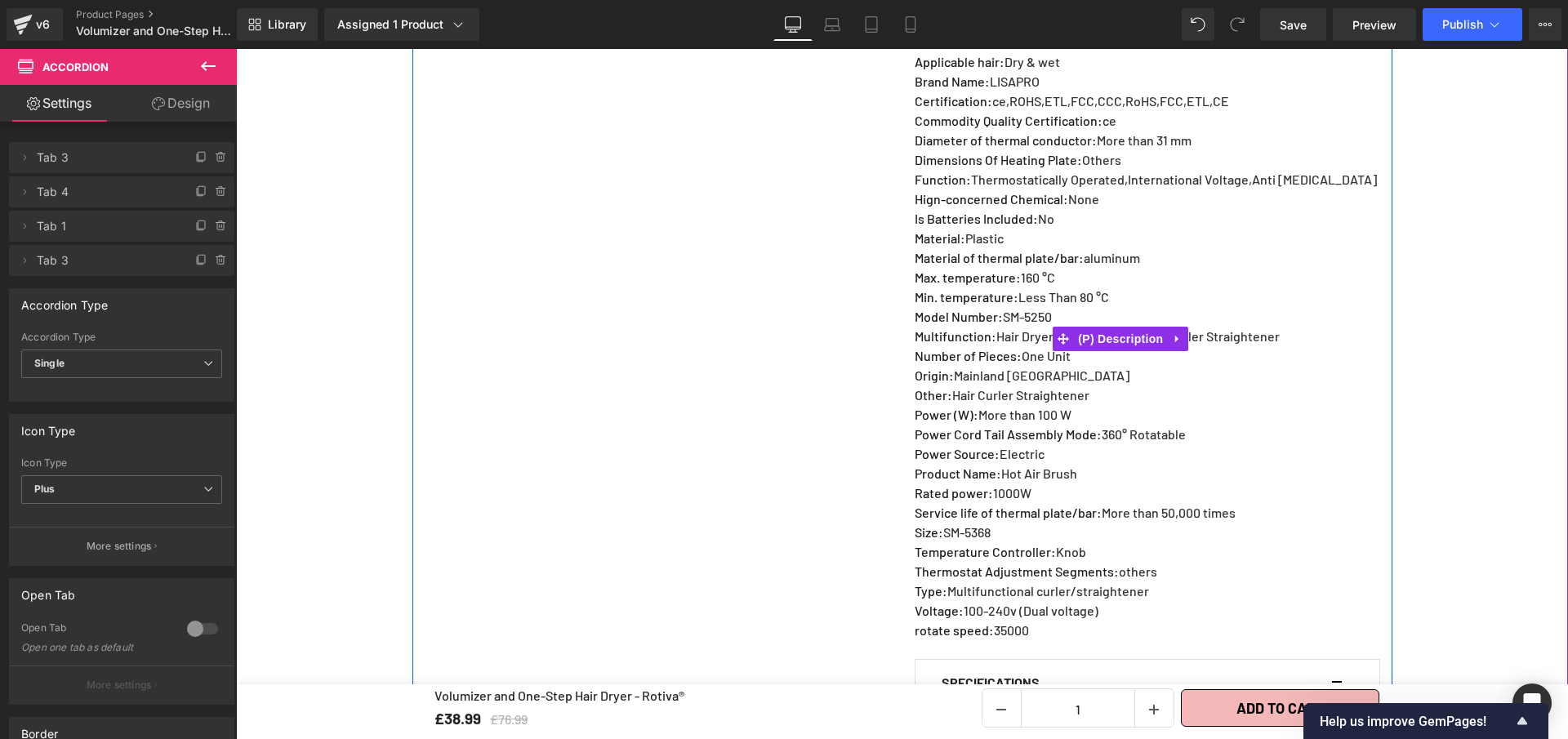
scroll to position [1047, 0]
click at [902, 251] on div "Volumizer and One-Step Hair Dryer - Rotiva® (P) Title Loox (Stars) - Star Badge…" at bounding box center [1146, 350] width 490 height 2390
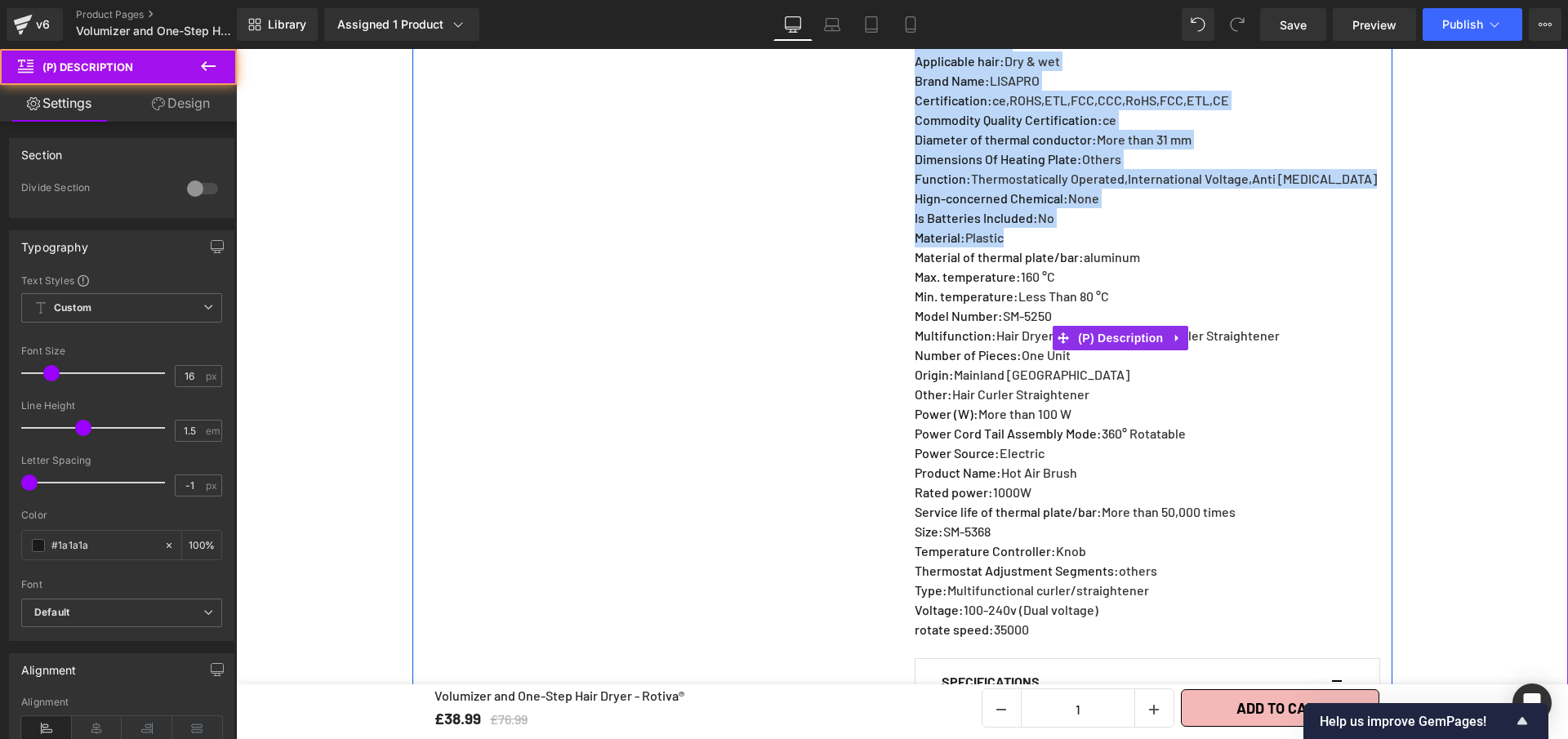
click at [992, 245] on span "Plastic" at bounding box center [984, 237] width 38 height 16
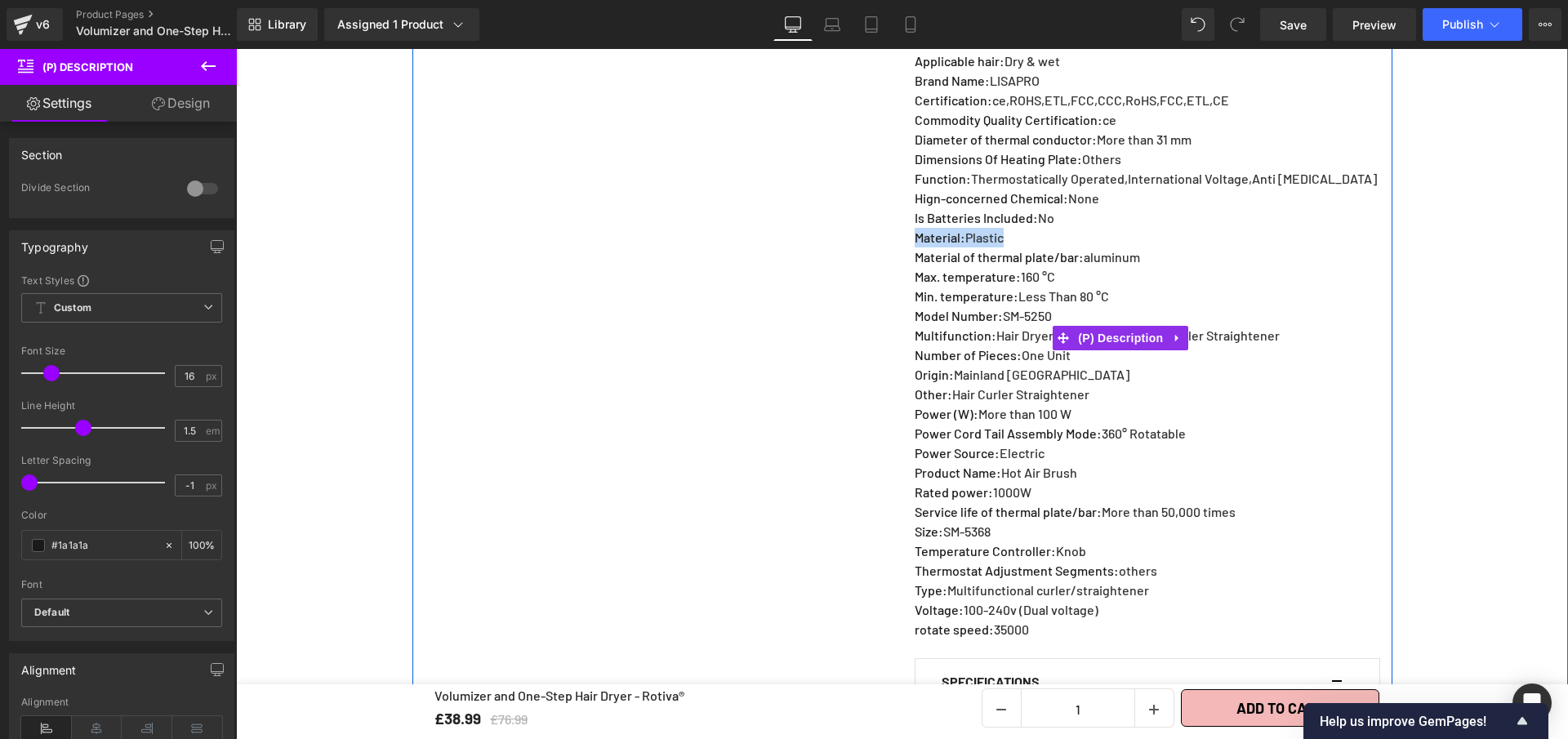
drag, startPoint x: 1001, startPoint y: 252, endPoint x: 912, endPoint y: 253, distance: 89.0
click at [915, 247] on p "Material : Plastic" at bounding box center [1146, 237] width 463 height 20
copy p "Material : Plastic"
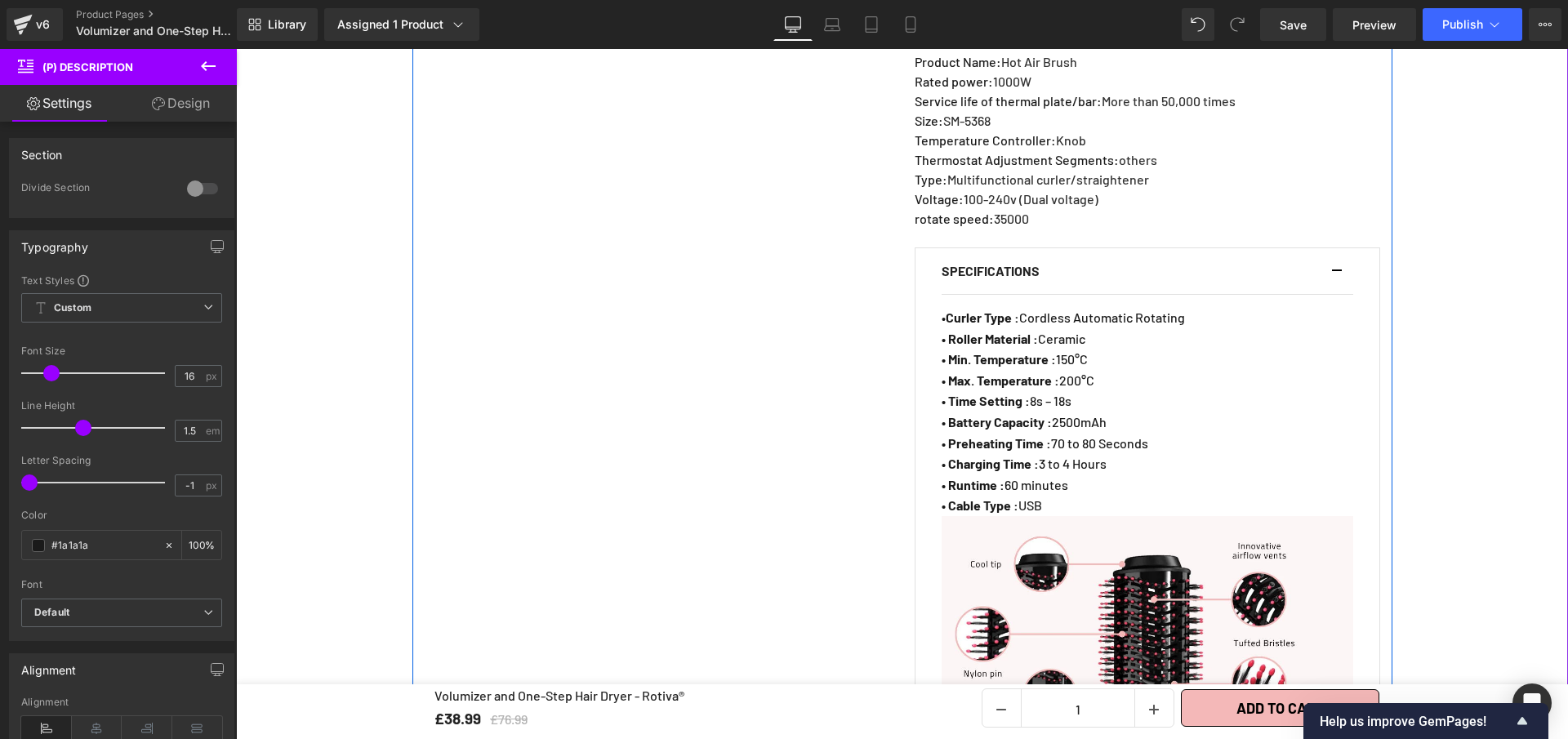
scroll to position [1498, 0]
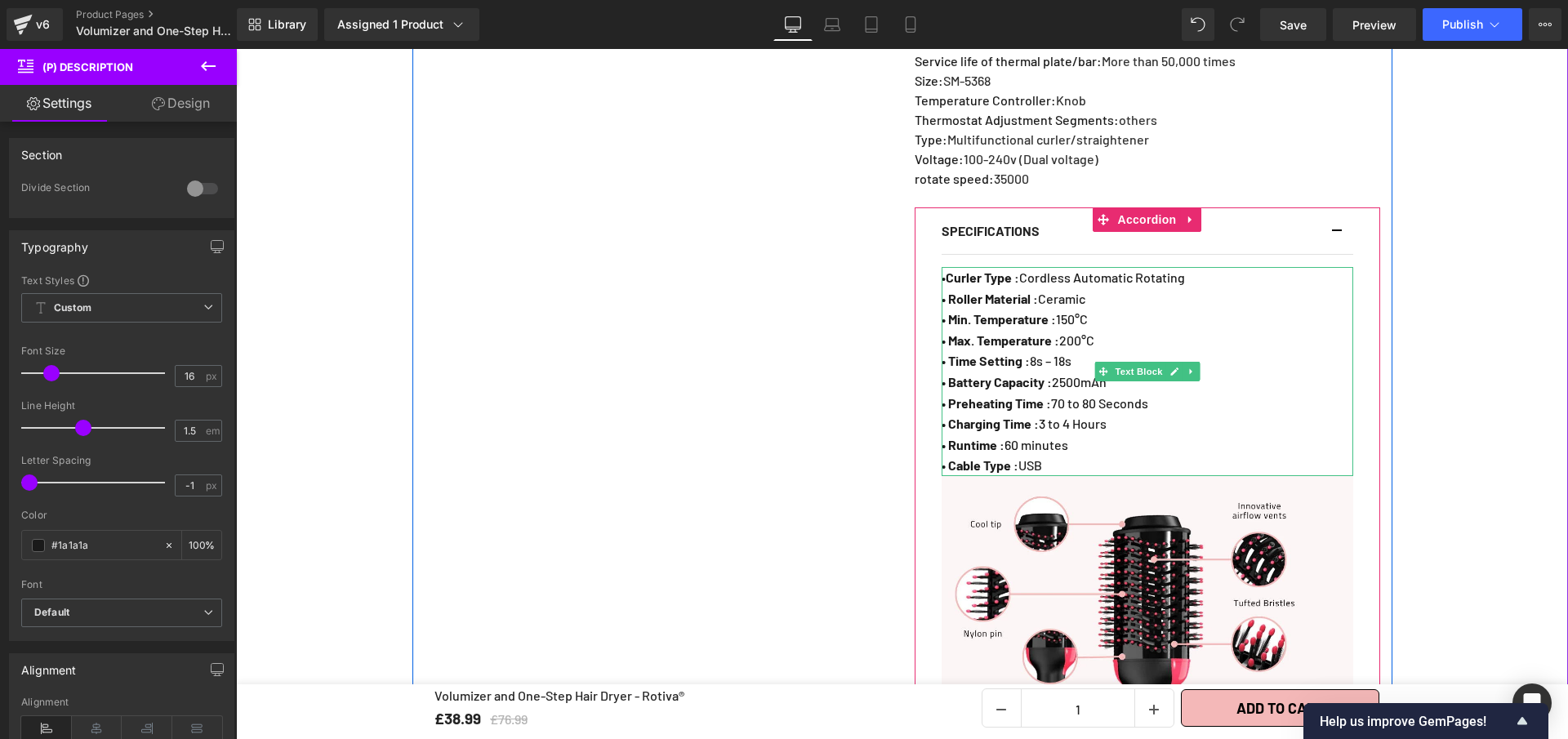
click at [1197, 288] on p "• Curler Type : Cordless Automatic Rotating" at bounding box center [1146, 277] width 411 height 21
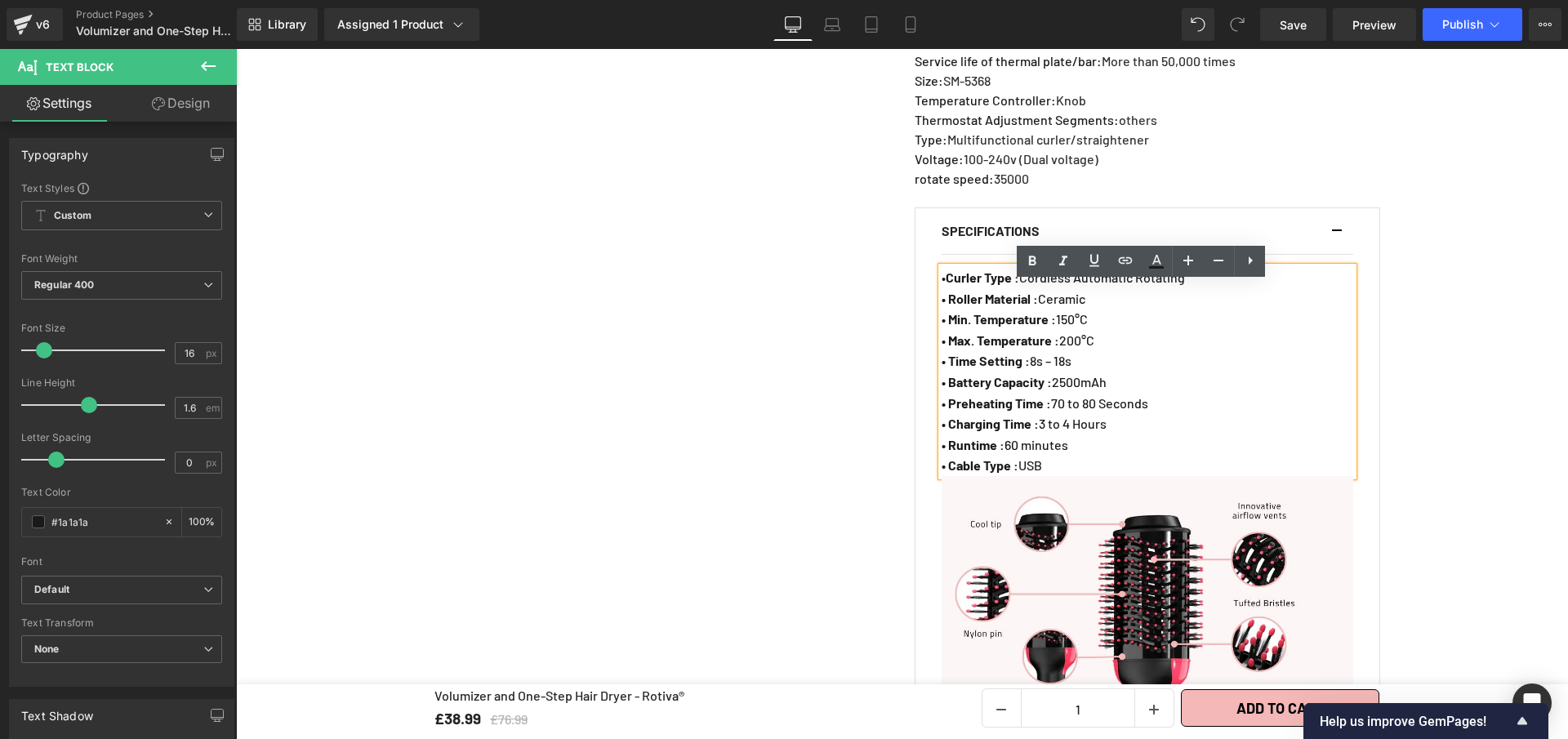
click at [1193, 288] on p "• Curler Type : Cordless Automatic Rotating" at bounding box center [1146, 277] width 411 height 21
drag, startPoint x: 1193, startPoint y: 292, endPoint x: 948, endPoint y: 292, distance: 245.0
click at [948, 288] on p "• Curler Type : Cordless Automatic Rotating" at bounding box center [1146, 277] width 411 height 21
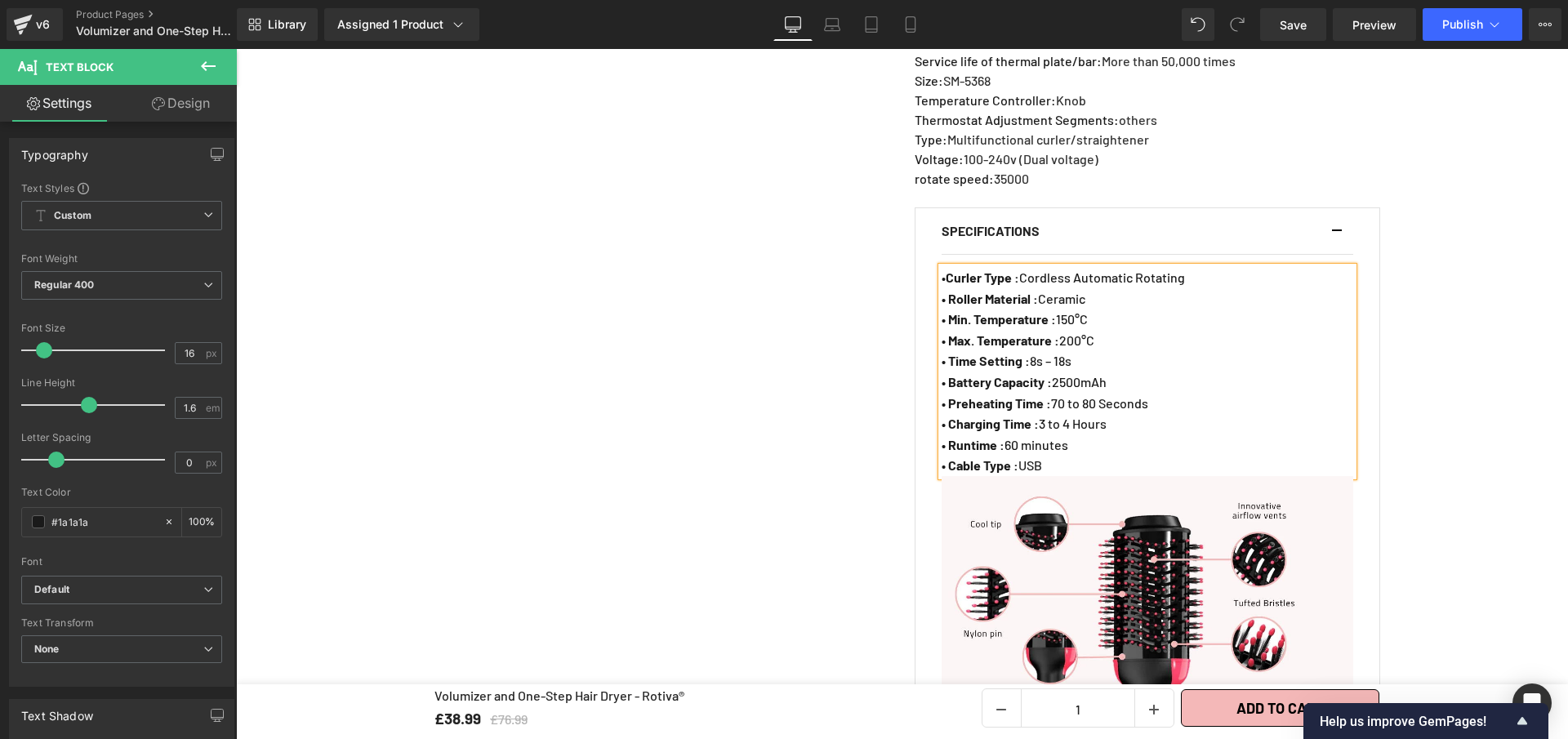
paste div
click at [993, 286] on b "Material: Plastic" at bounding box center [992, 277] width 93 height 16
drag, startPoint x: 1009, startPoint y: 294, endPoint x: 1047, endPoint y: 296, distance: 38.1
click at [1047, 288] on p "• Material : Plastic" at bounding box center [1146, 277] width 411 height 21
drag, startPoint x: 1039, startPoint y: 259, endPoint x: 802, endPoint y: 229, distance: 238.9
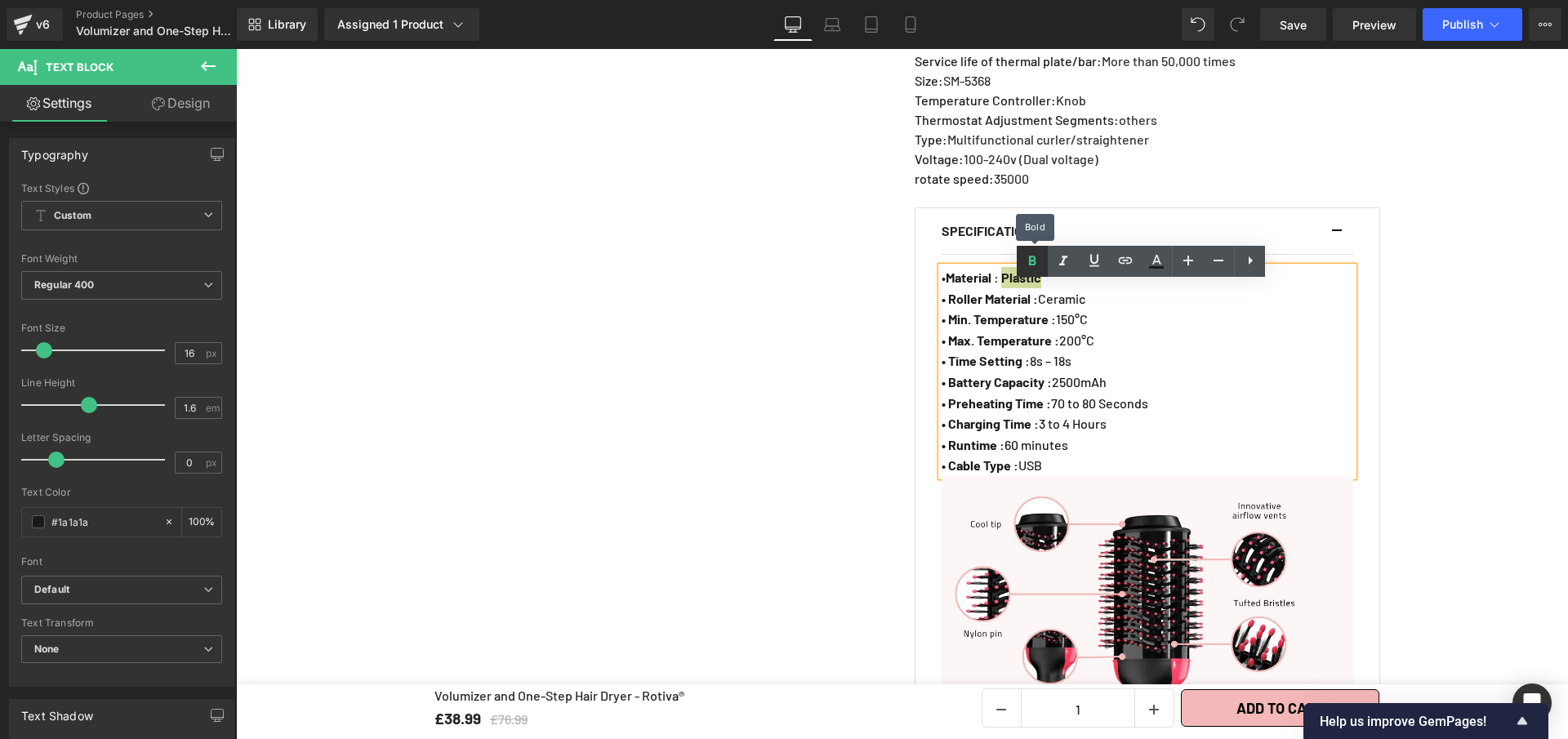
click at [1039, 259] on icon at bounding box center [1032, 261] width 20 height 20
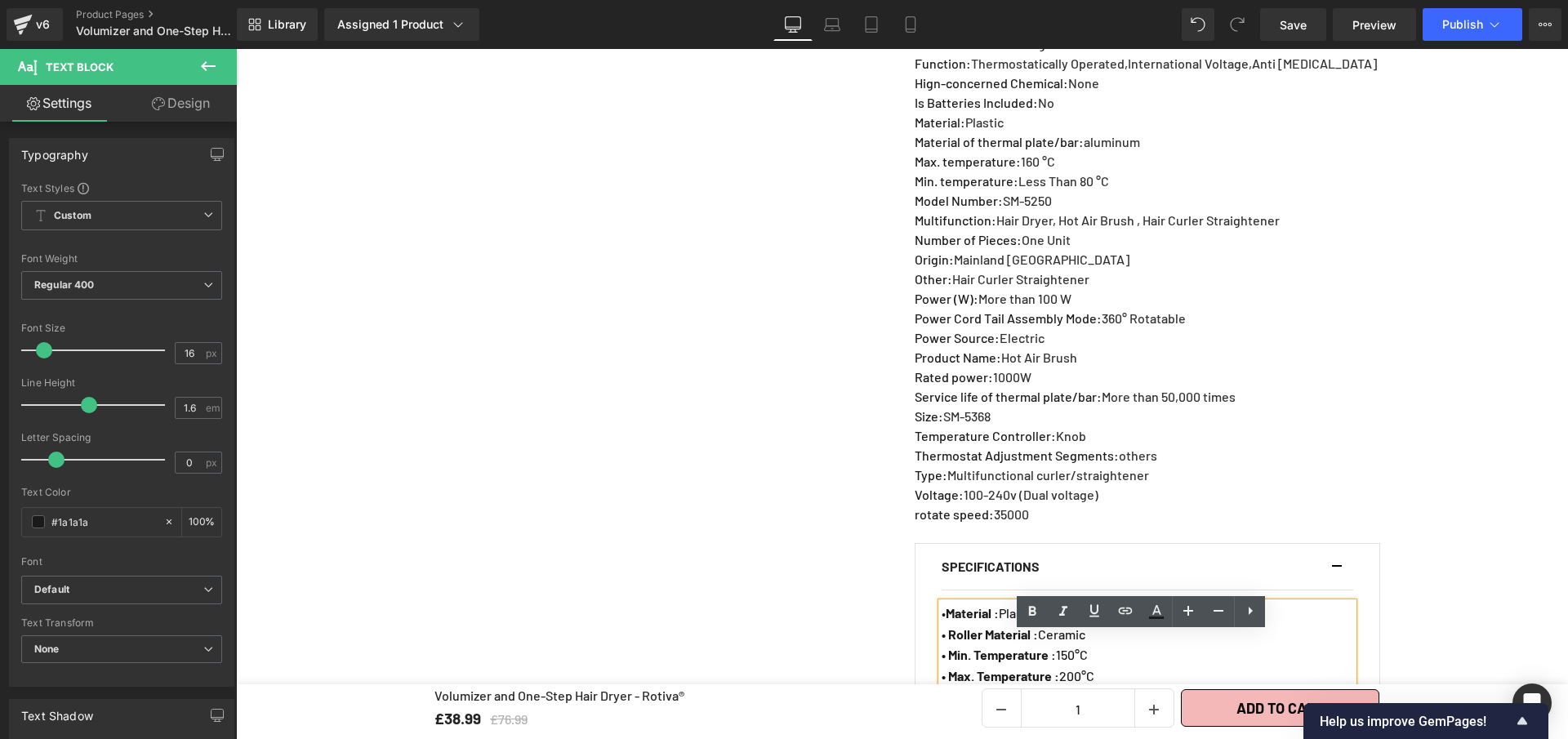
scroll to position [1146, 0]
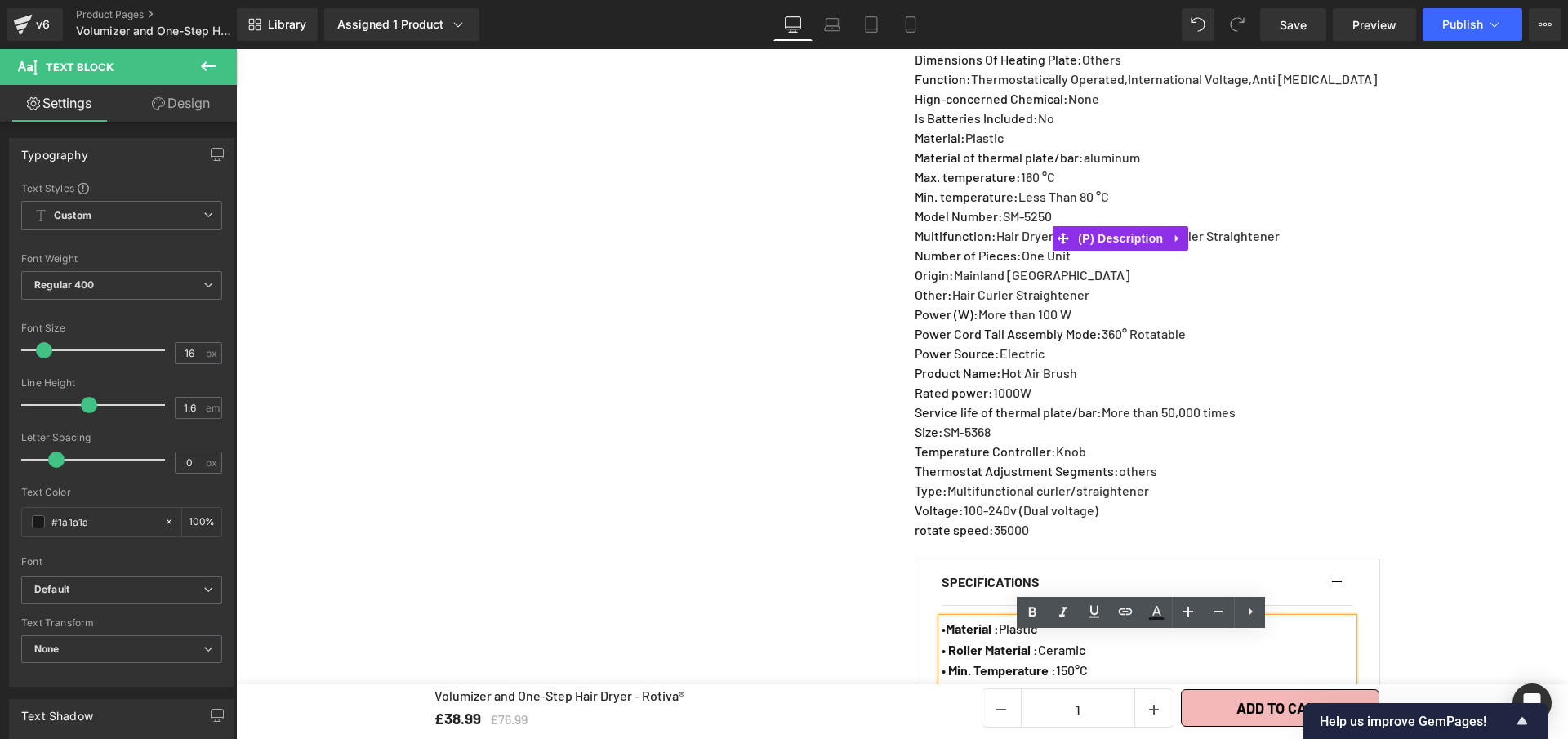
click at [1134, 167] on p "Material of thermal plate/bar : aluminum" at bounding box center [1146, 157] width 463 height 20
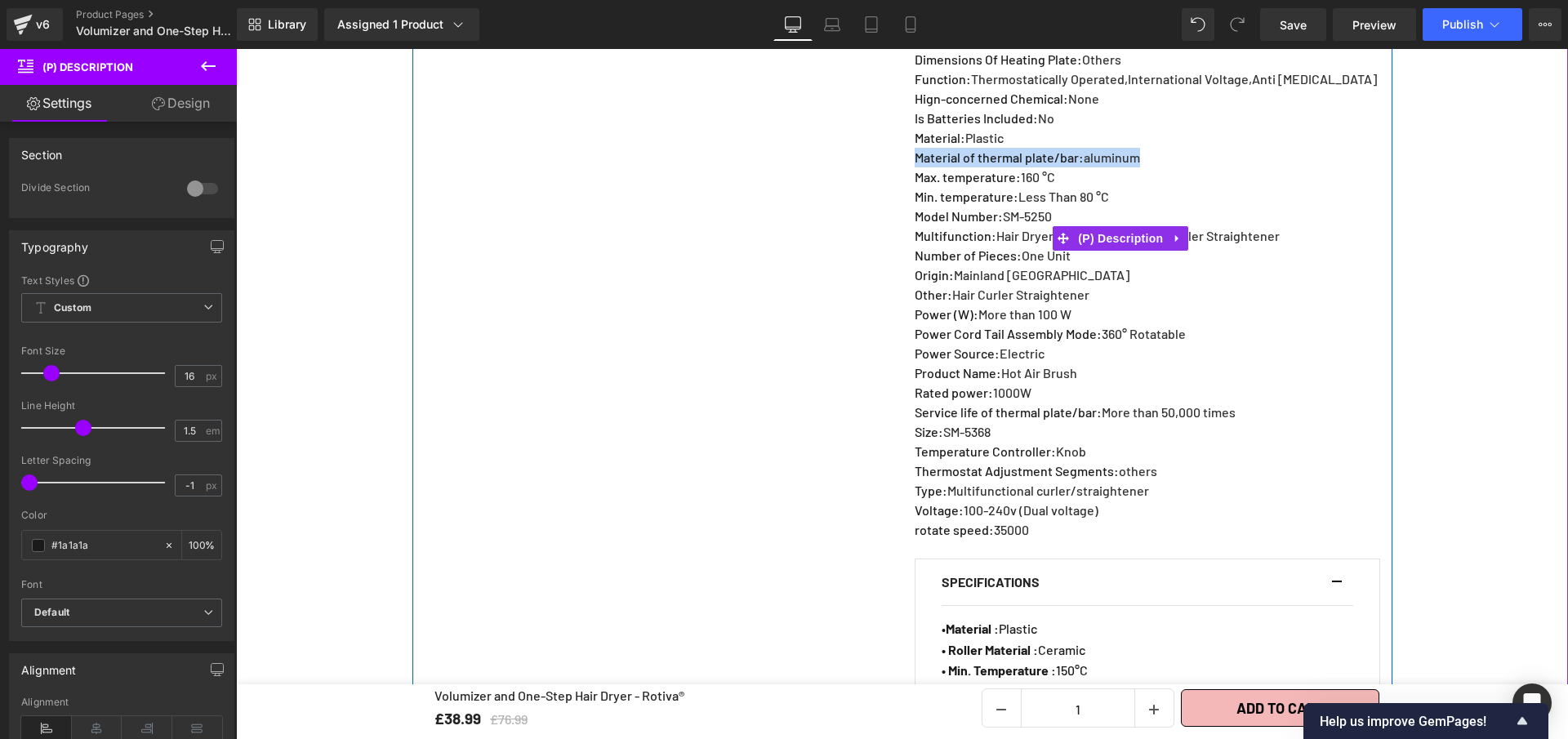
drag, startPoint x: 1134, startPoint y: 174, endPoint x: 911, endPoint y: 172, distance: 223.0
click at [915, 167] on p "Material of thermal plate/bar : aluminum" at bounding box center [1146, 157] width 463 height 20
copy p "Material of thermal plate/bar : aluminum"
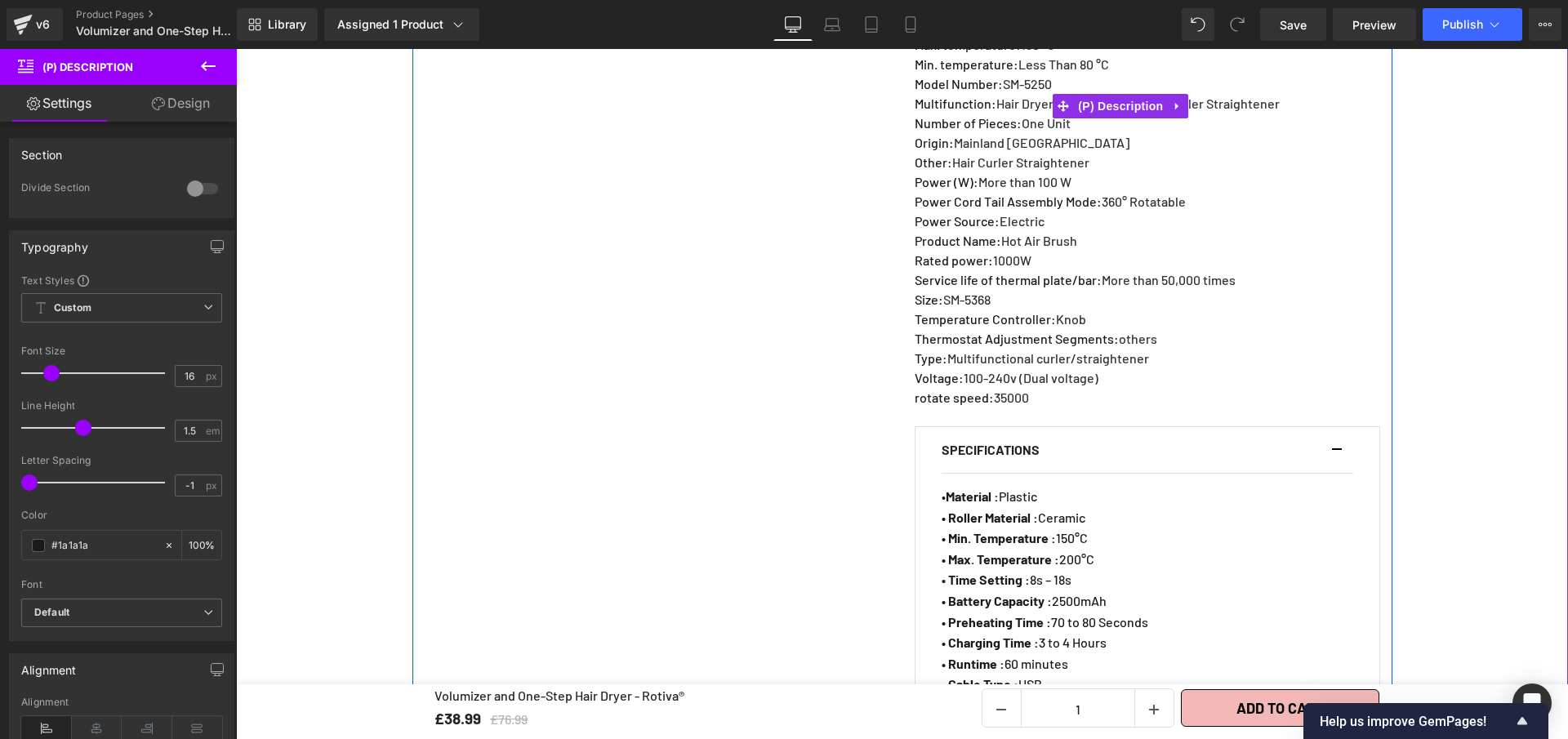
scroll to position [1382, 0]
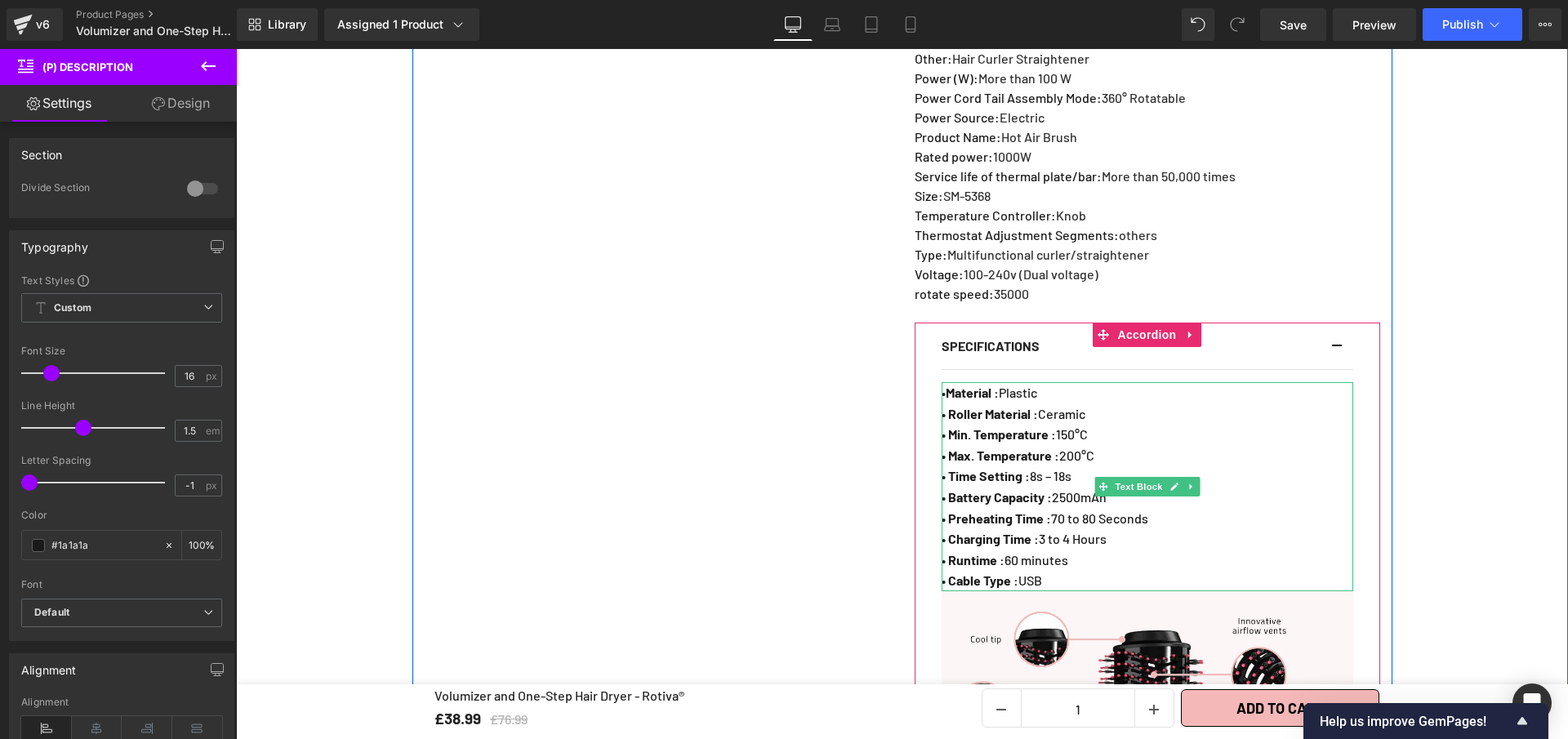
click at [1086, 422] on span "• Roller Material : Ceramic" at bounding box center [1013, 413] width 144 height 16
click at [1094, 425] on p "• Roller Material : Ceramic" at bounding box center [1146, 413] width 411 height 21
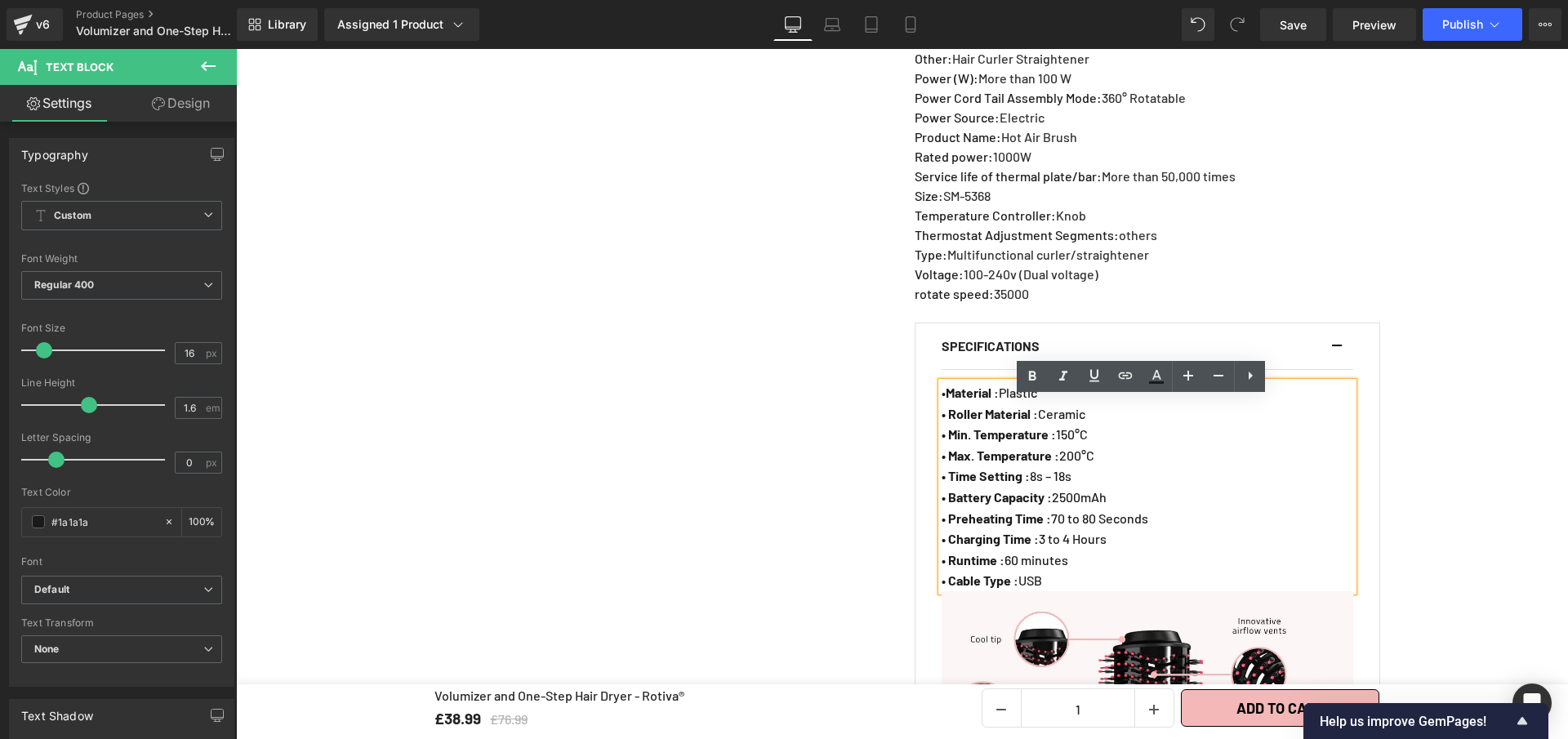
drag, startPoint x: 1087, startPoint y: 428, endPoint x: 945, endPoint y: 430, distance: 142.0
click at [946, 425] on p "• Roller Material : Ceramic" at bounding box center [1146, 413] width 411 height 21
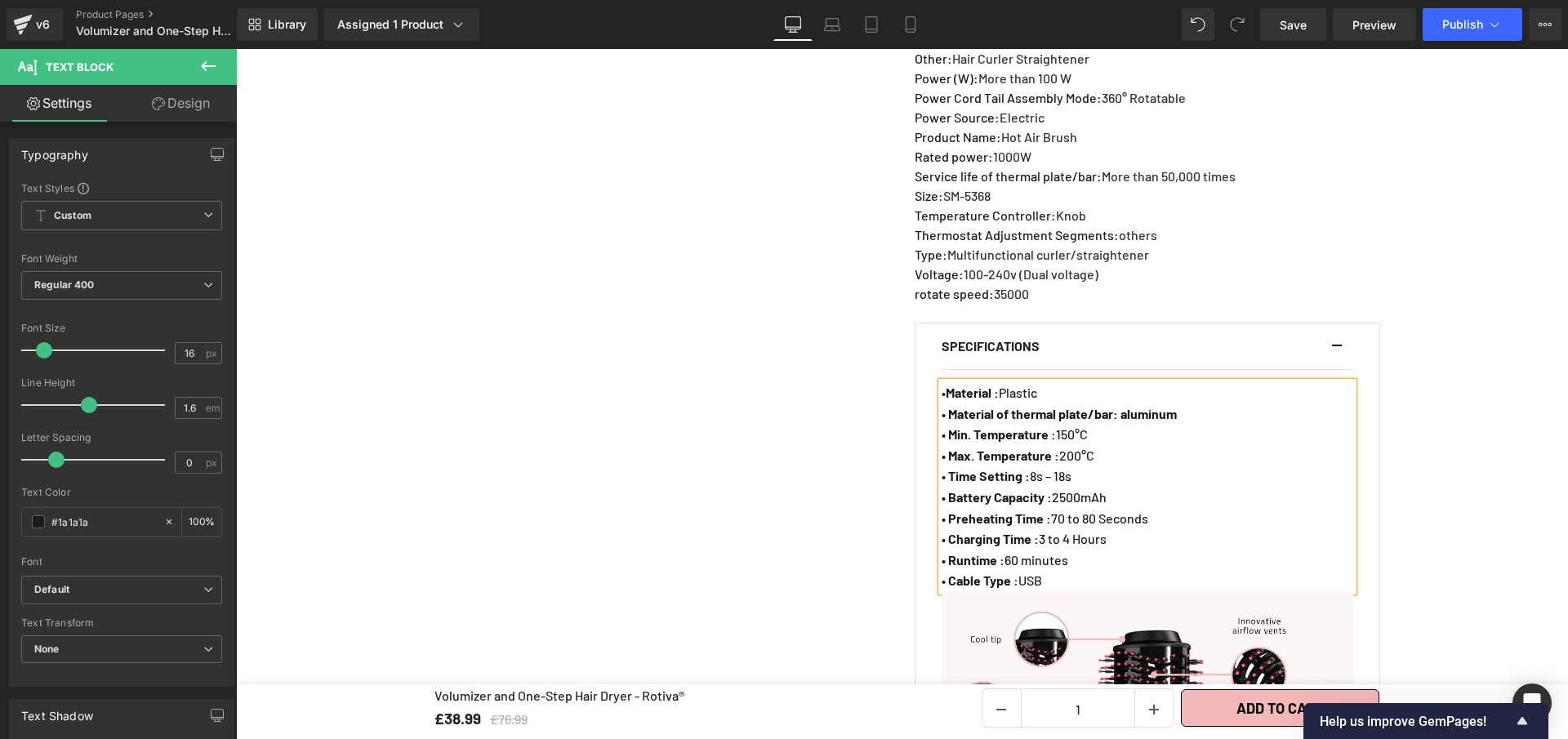
click at [1118, 422] on strong "• Material of thermal plate/bar: aluminum" at bounding box center [1059, 413] width 235 height 16
drag, startPoint x: 1124, startPoint y: 430, endPoint x: 1196, endPoint y: 431, distance: 72.0
click at [1196, 425] on p "• Material of thermal plate/bar : aluminum" at bounding box center [1146, 413] width 411 height 21
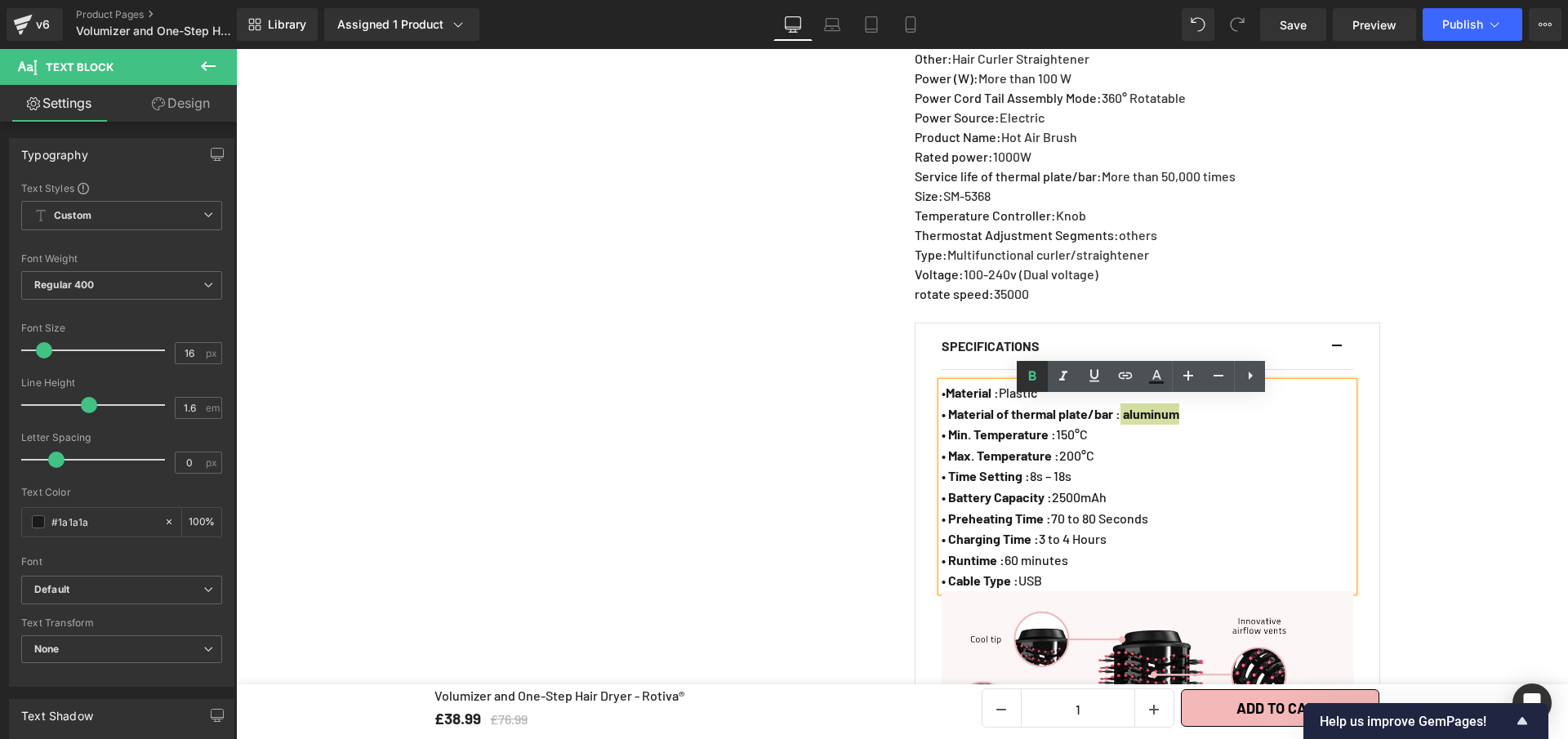
click at [1038, 386] on link at bounding box center [1032, 376] width 31 height 31
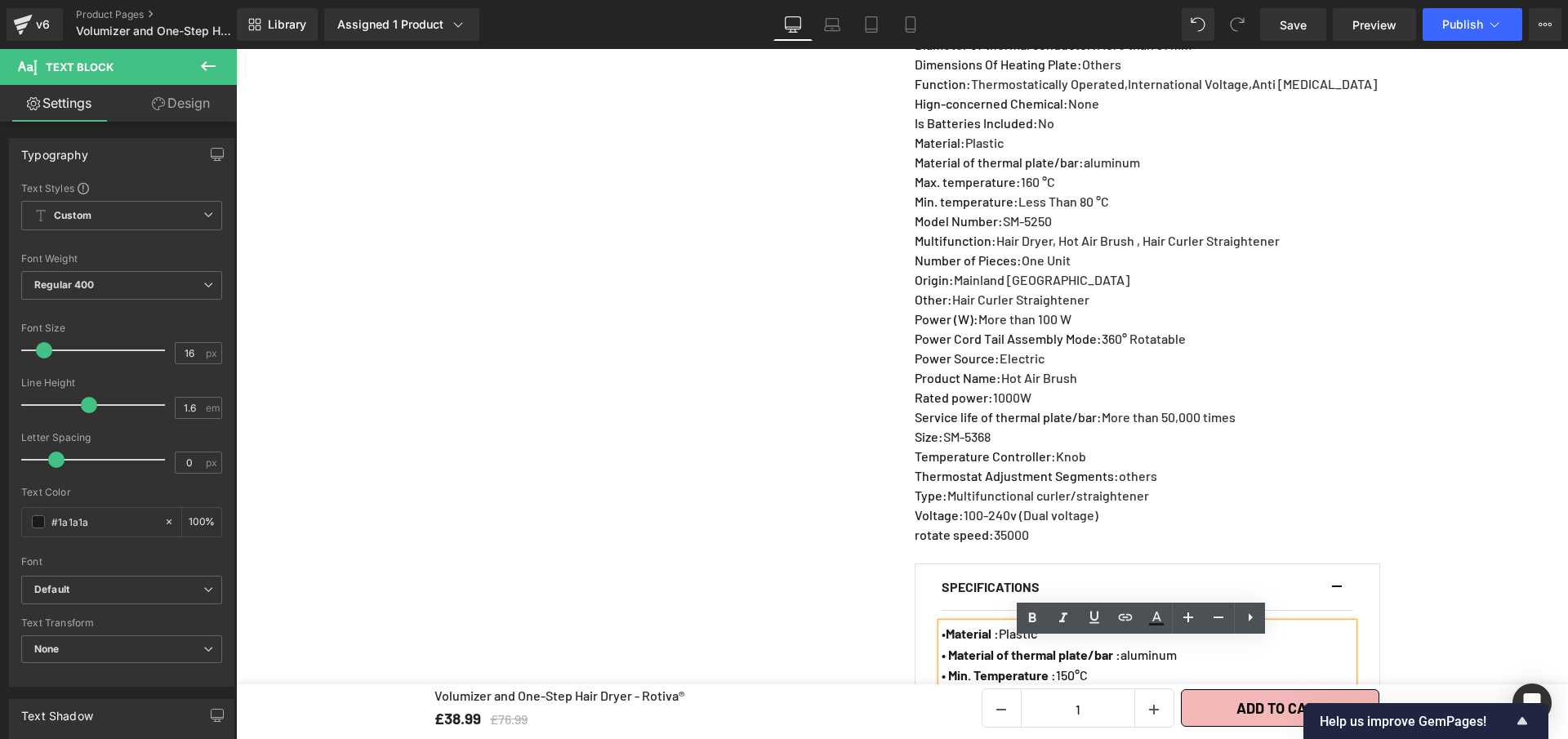
scroll to position [1140, 0]
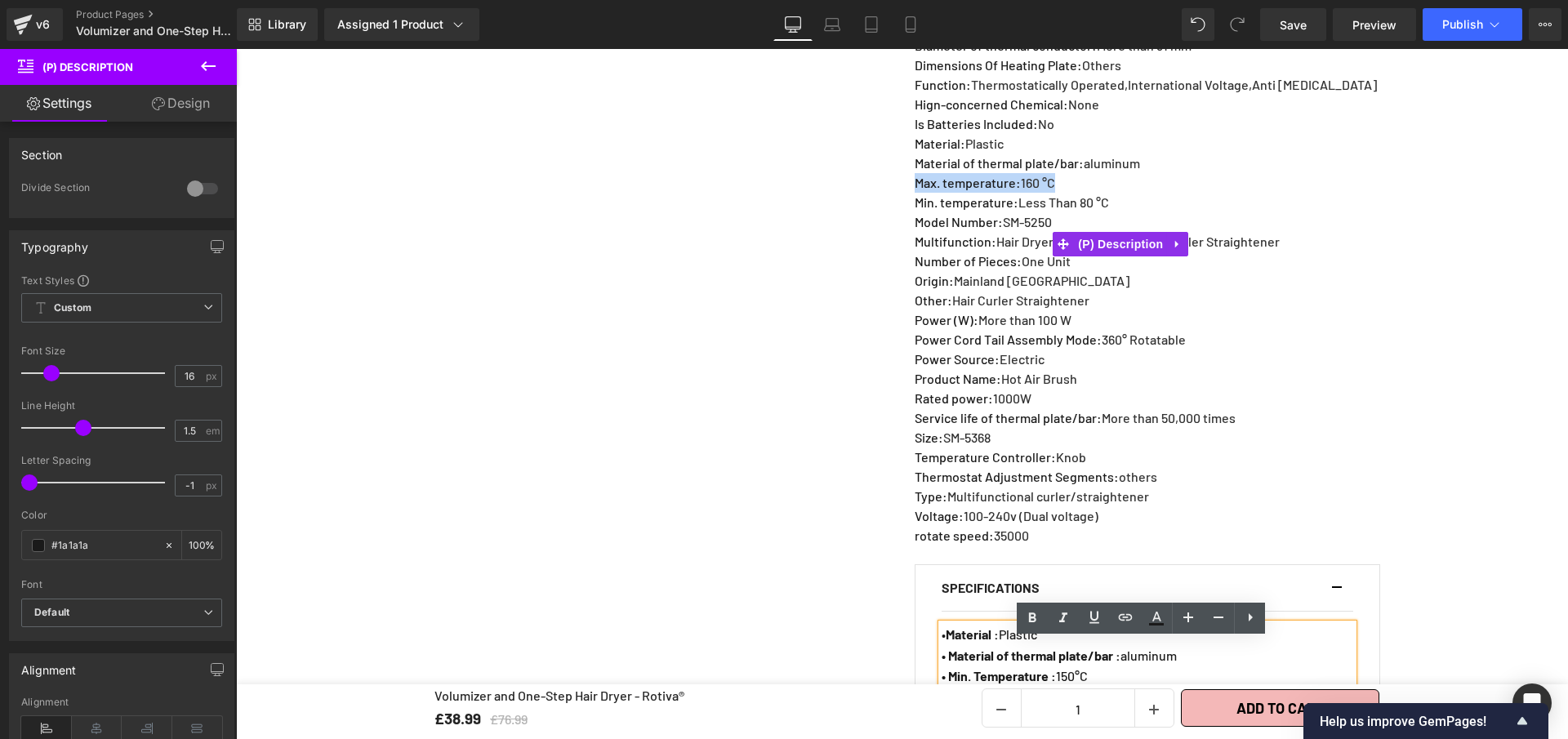
drag, startPoint x: 942, startPoint y: 202, endPoint x: 909, endPoint y: 199, distance: 33.1
click at [915, 193] on p "Max. temperature : 160 °C" at bounding box center [1146, 183] width 463 height 20
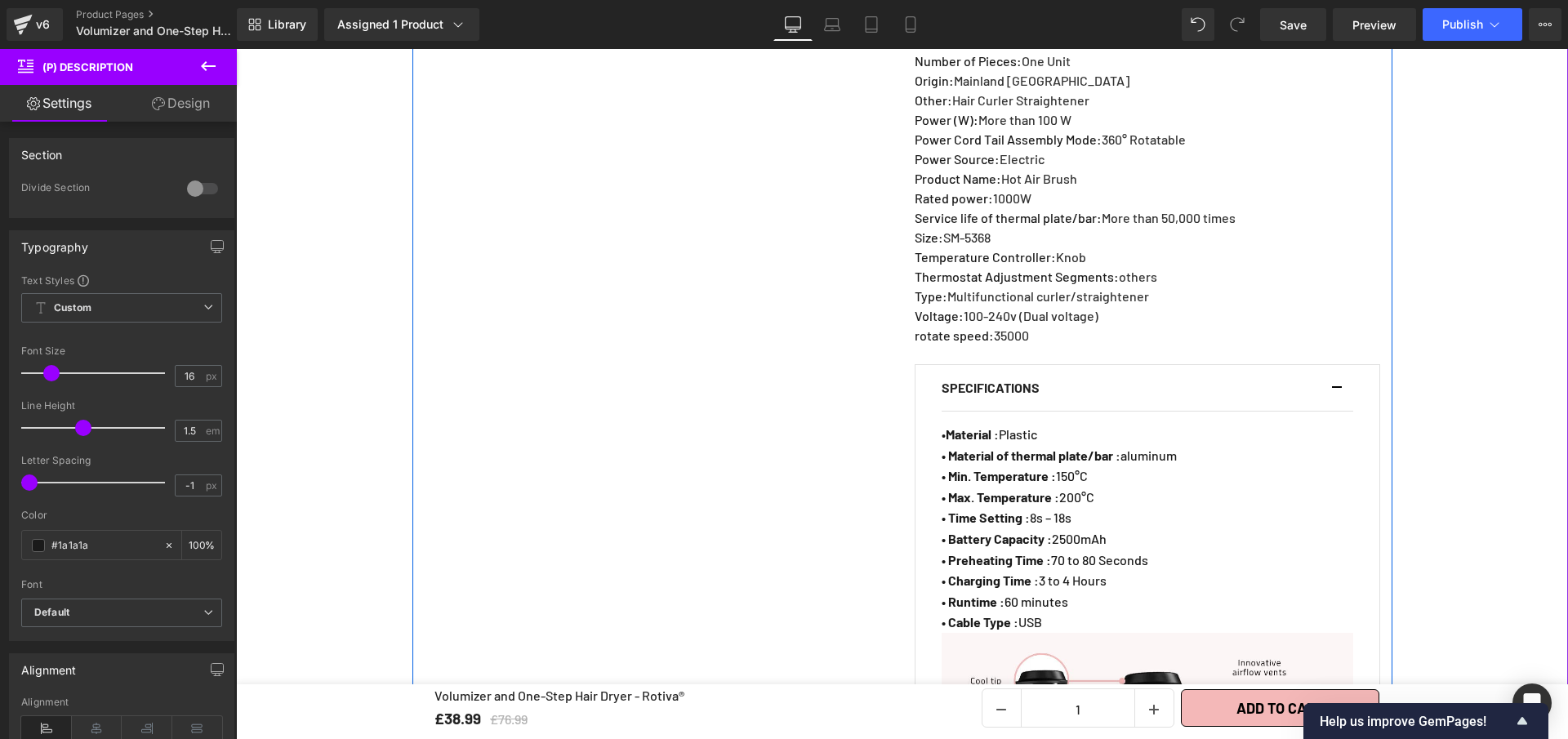
scroll to position [1342, 0]
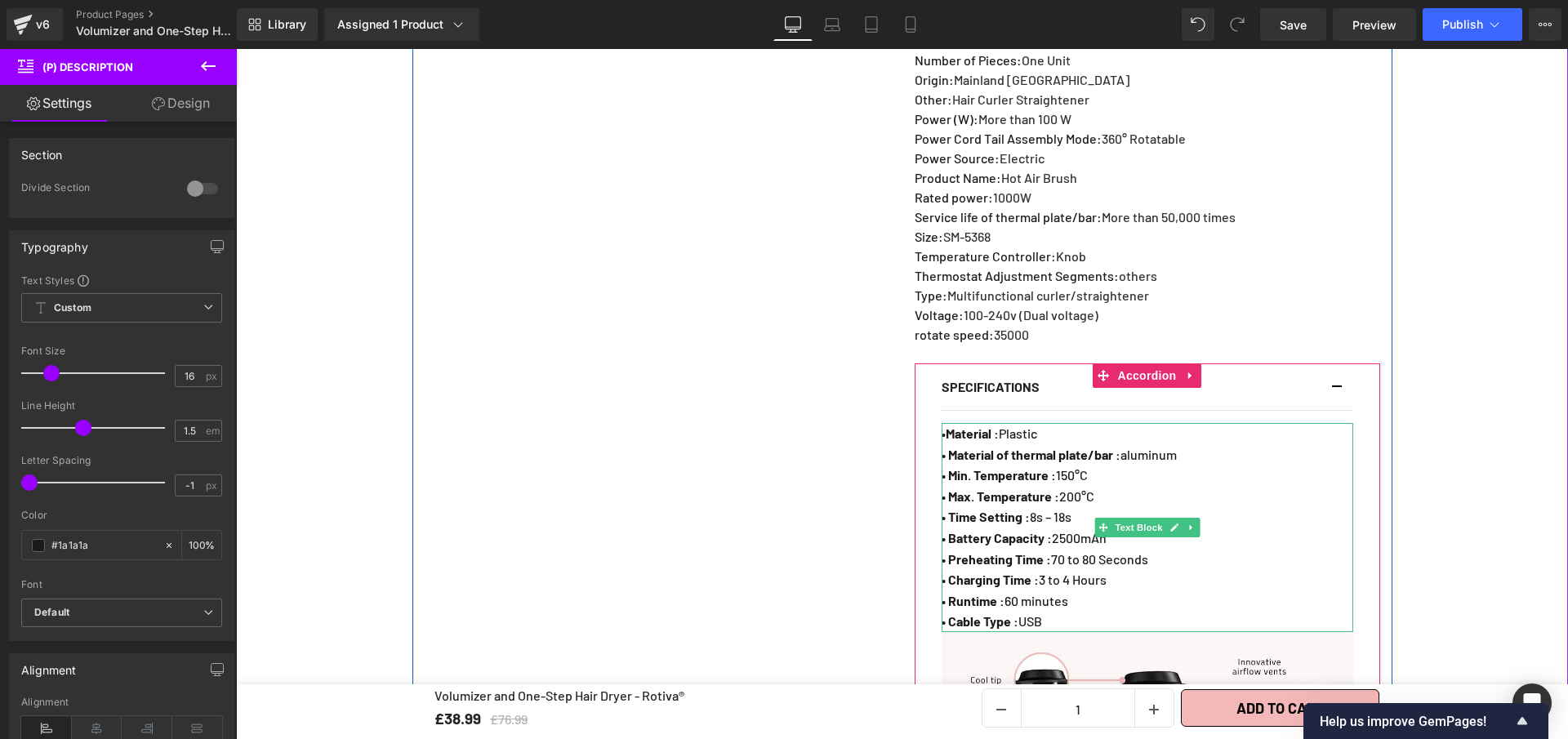
click at [1088, 482] on span "• Min. Temperature : 150°C" at bounding box center [1014, 475] width 146 height 16
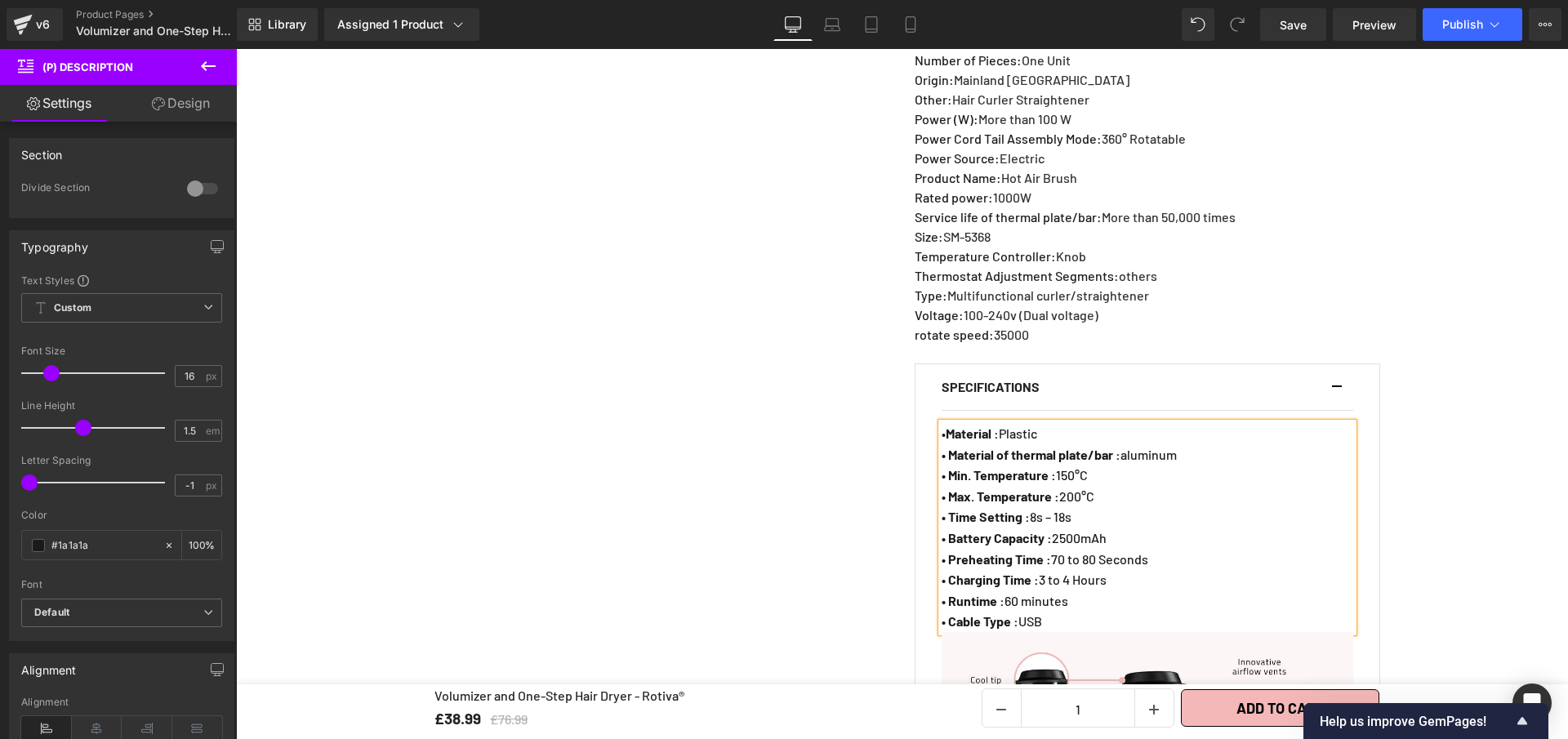
click at [1099, 486] on p "• Min. Temperature : 150°C" at bounding box center [1146, 475] width 411 height 21
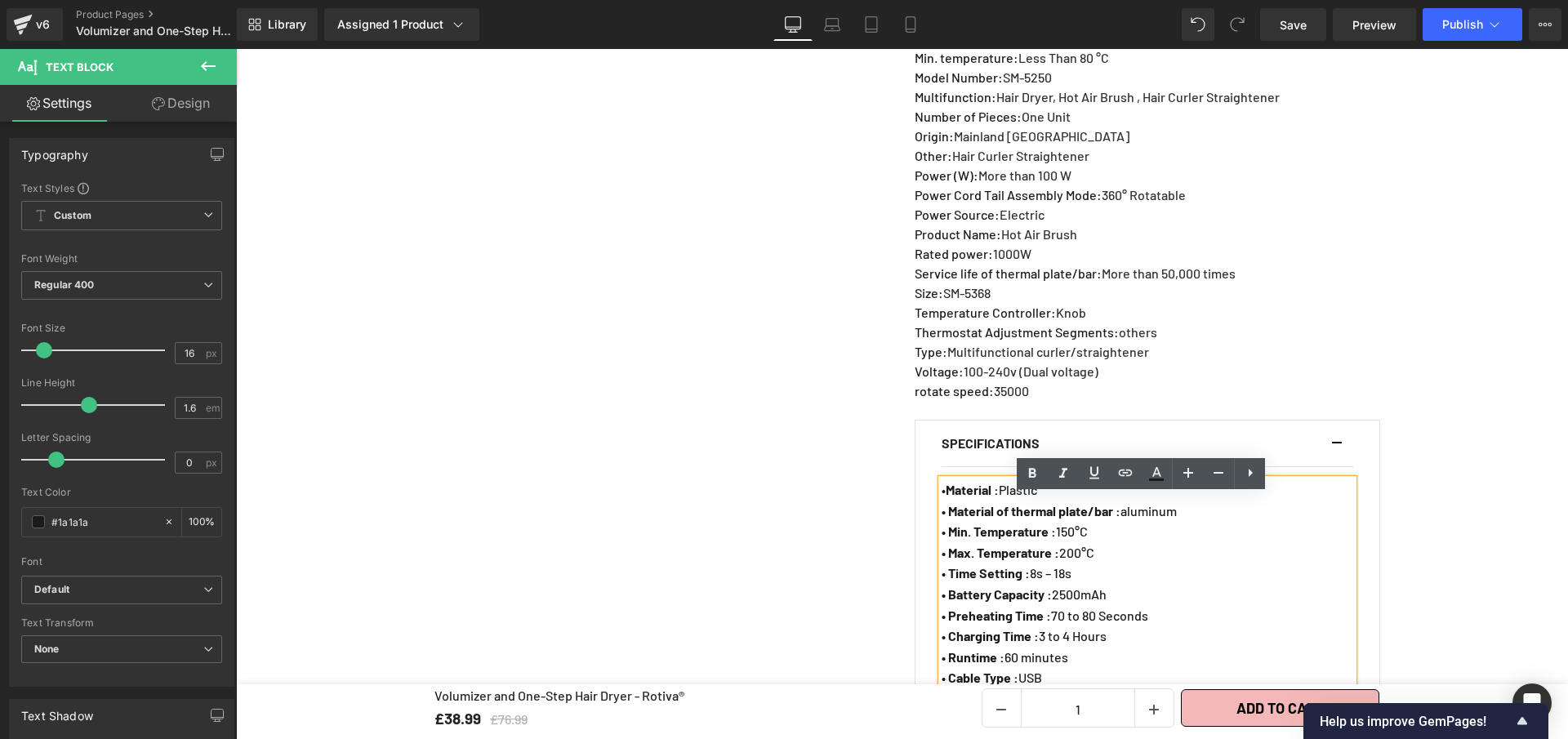
scroll to position [1283, 0]
drag, startPoint x: 1092, startPoint y: 548, endPoint x: 948, endPoint y: 546, distance: 144.0
click at [948, 545] on p "• Min. Temperature : 150°C" at bounding box center [1146, 534] width 411 height 21
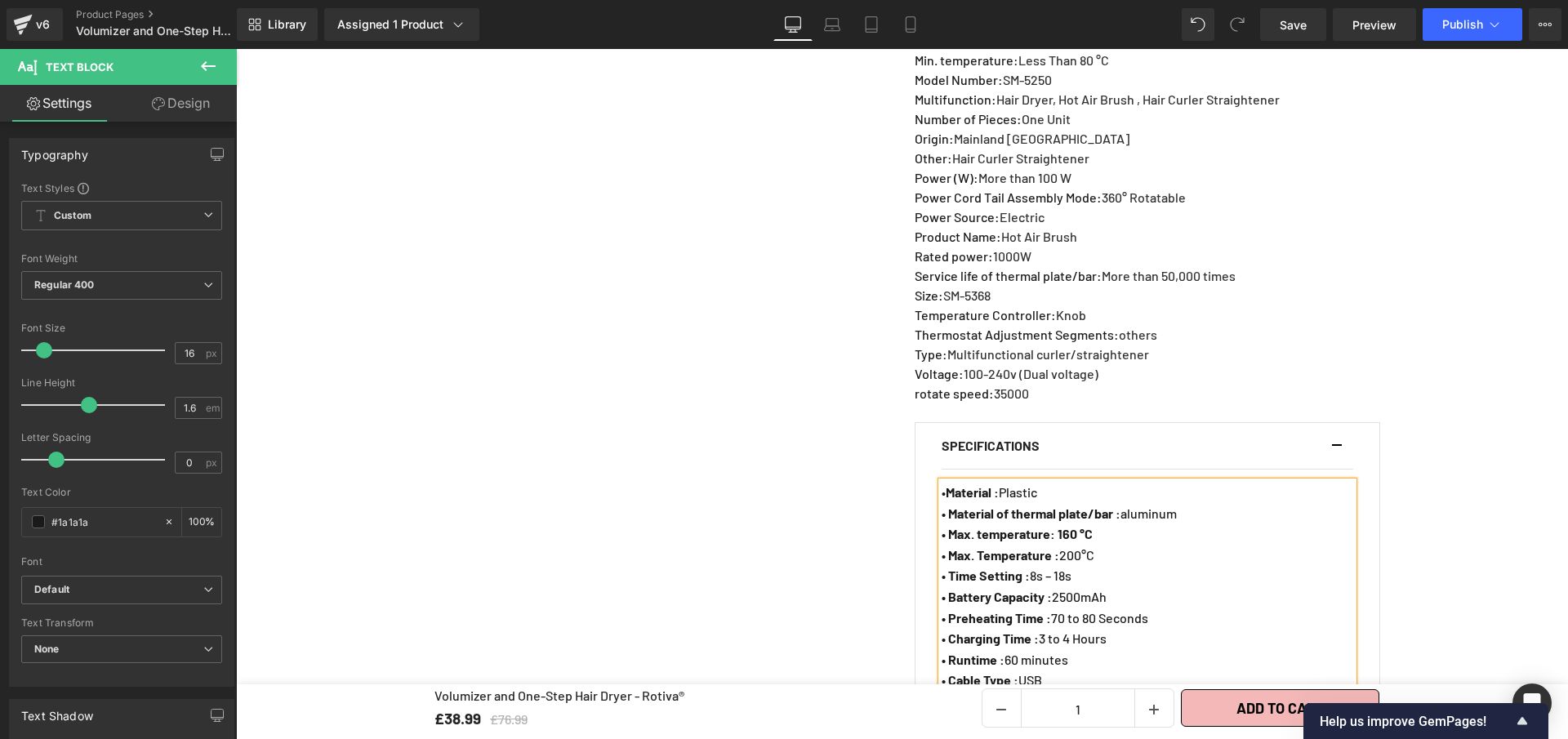
click at [1050, 541] on strong "• Max. temperature: 160 °C" at bounding box center [1017, 534] width 151 height 16
drag, startPoint x: 1063, startPoint y: 552, endPoint x: 1107, endPoint y: 552, distance: 44.0
click at [1107, 545] on p "• Max. temperature : 160 °C" at bounding box center [1146, 534] width 411 height 21
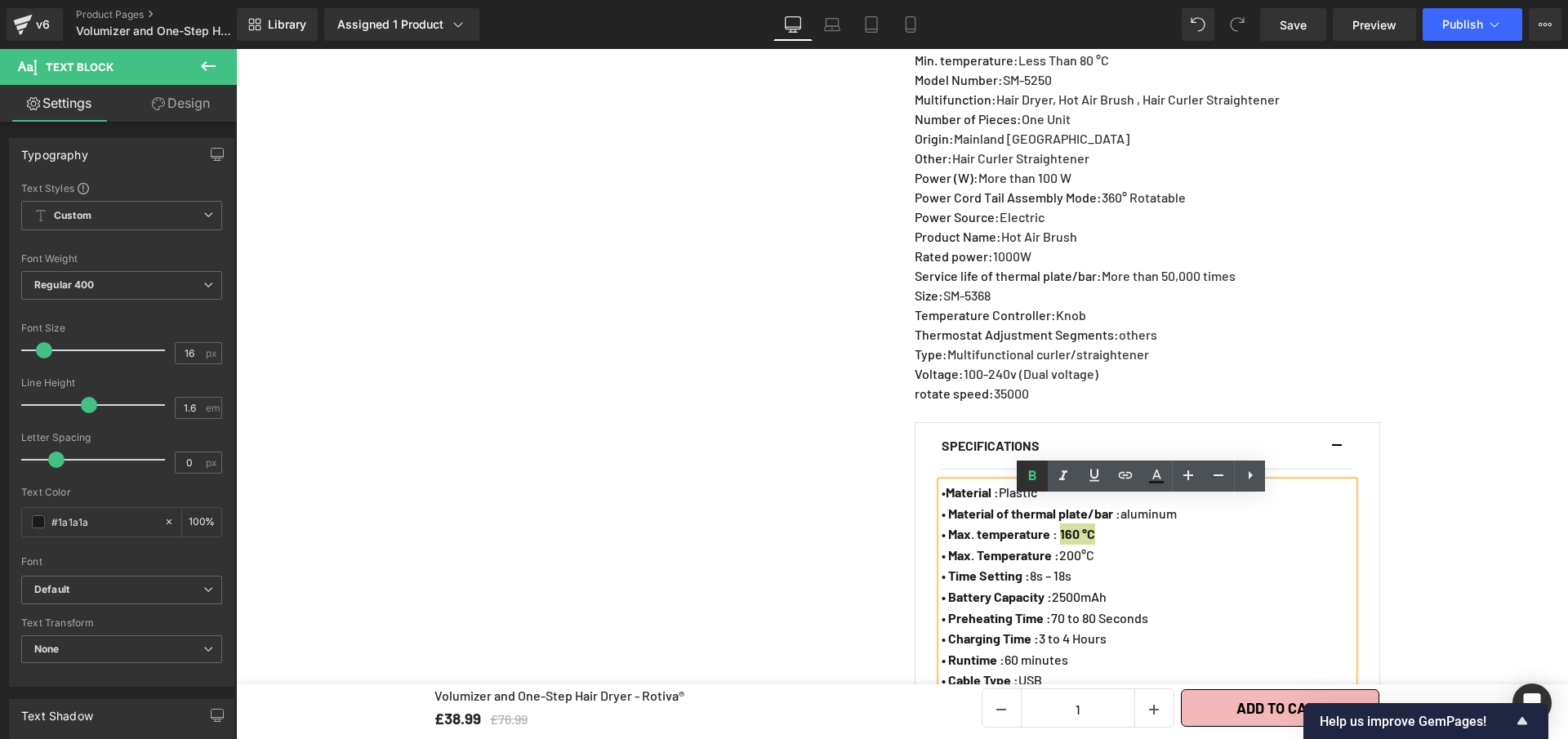
click at [1037, 482] on icon at bounding box center [1032, 476] width 20 height 20
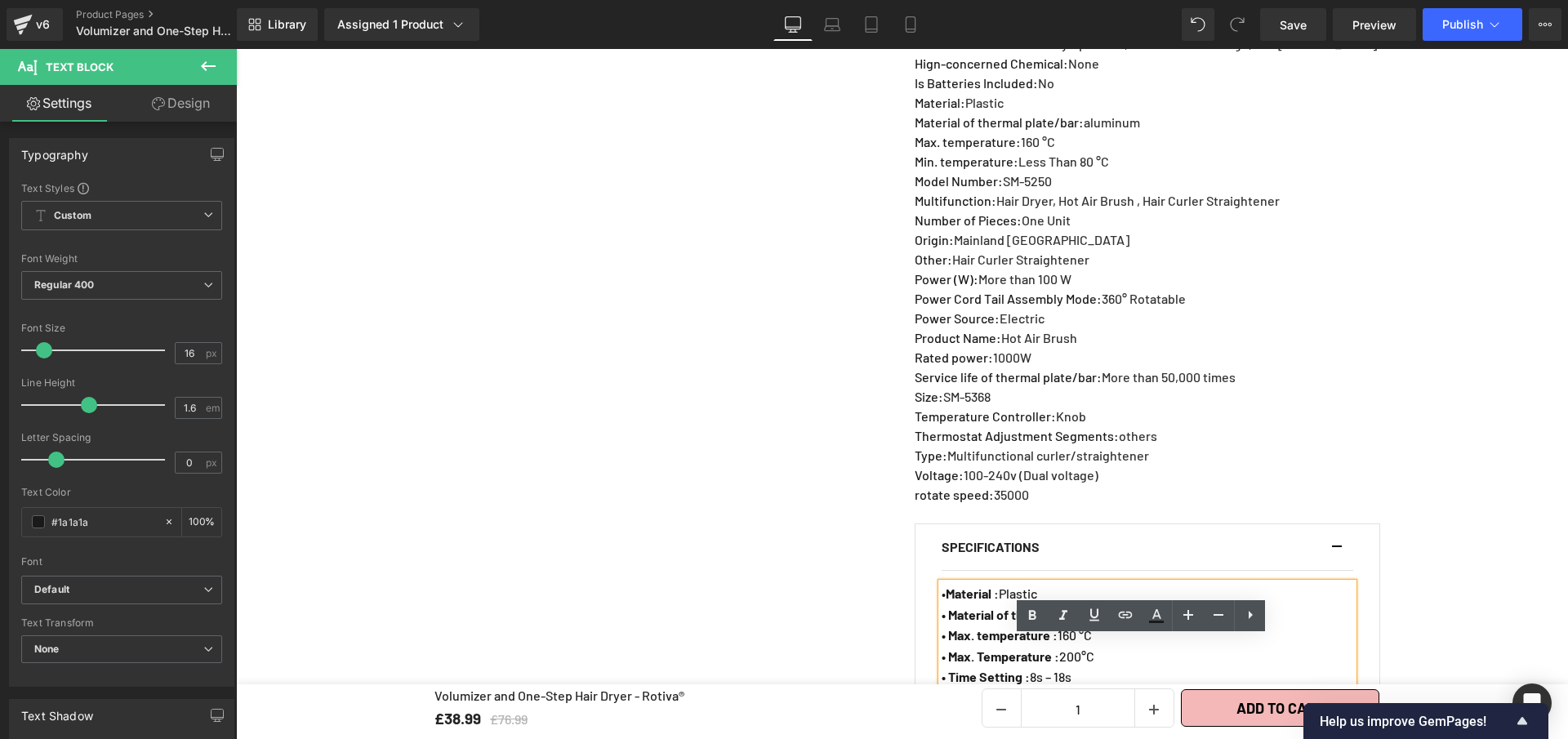
scroll to position [1143, 0]
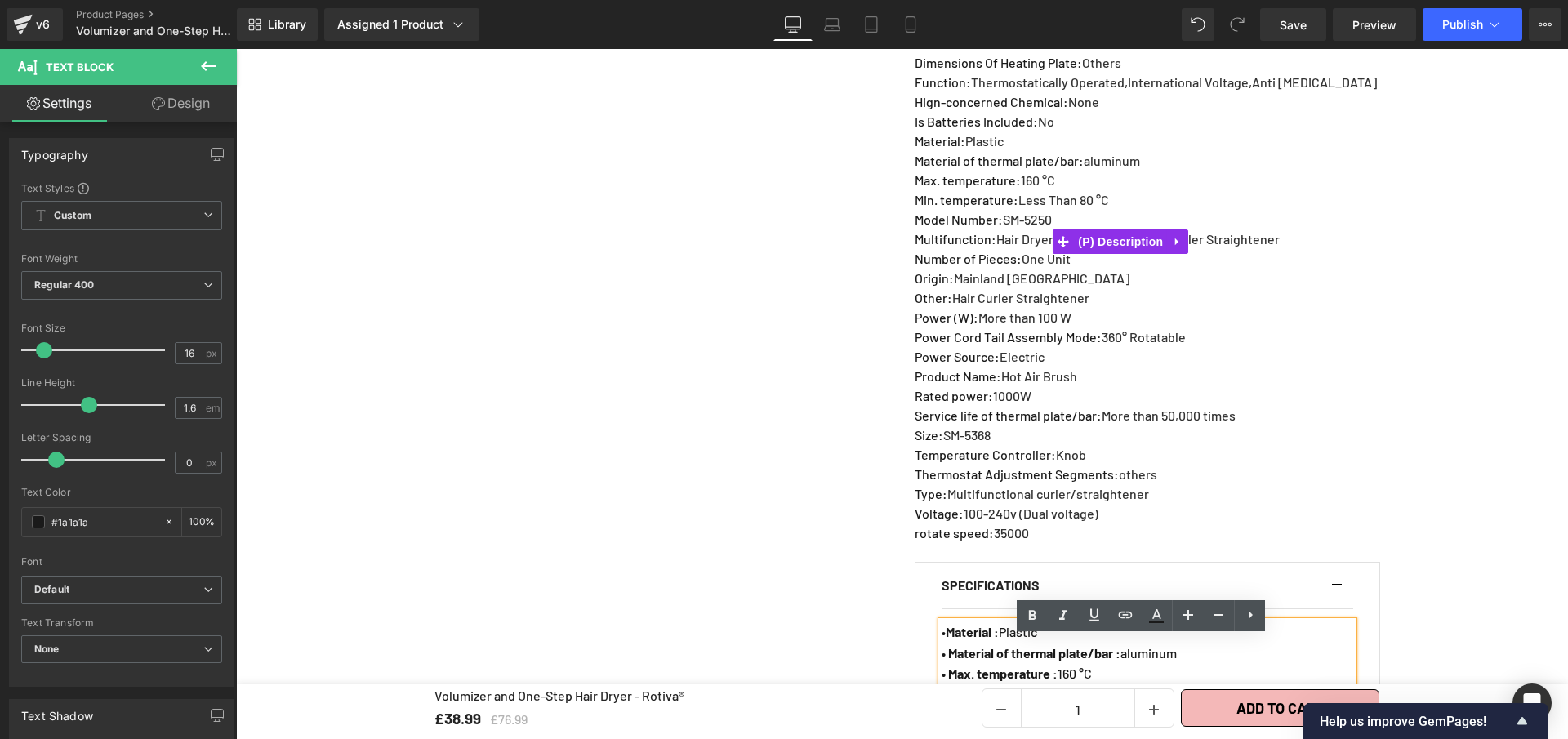
click at [1109, 207] on span "Less Than 80 °C" at bounding box center [1063, 200] width 90 height 16
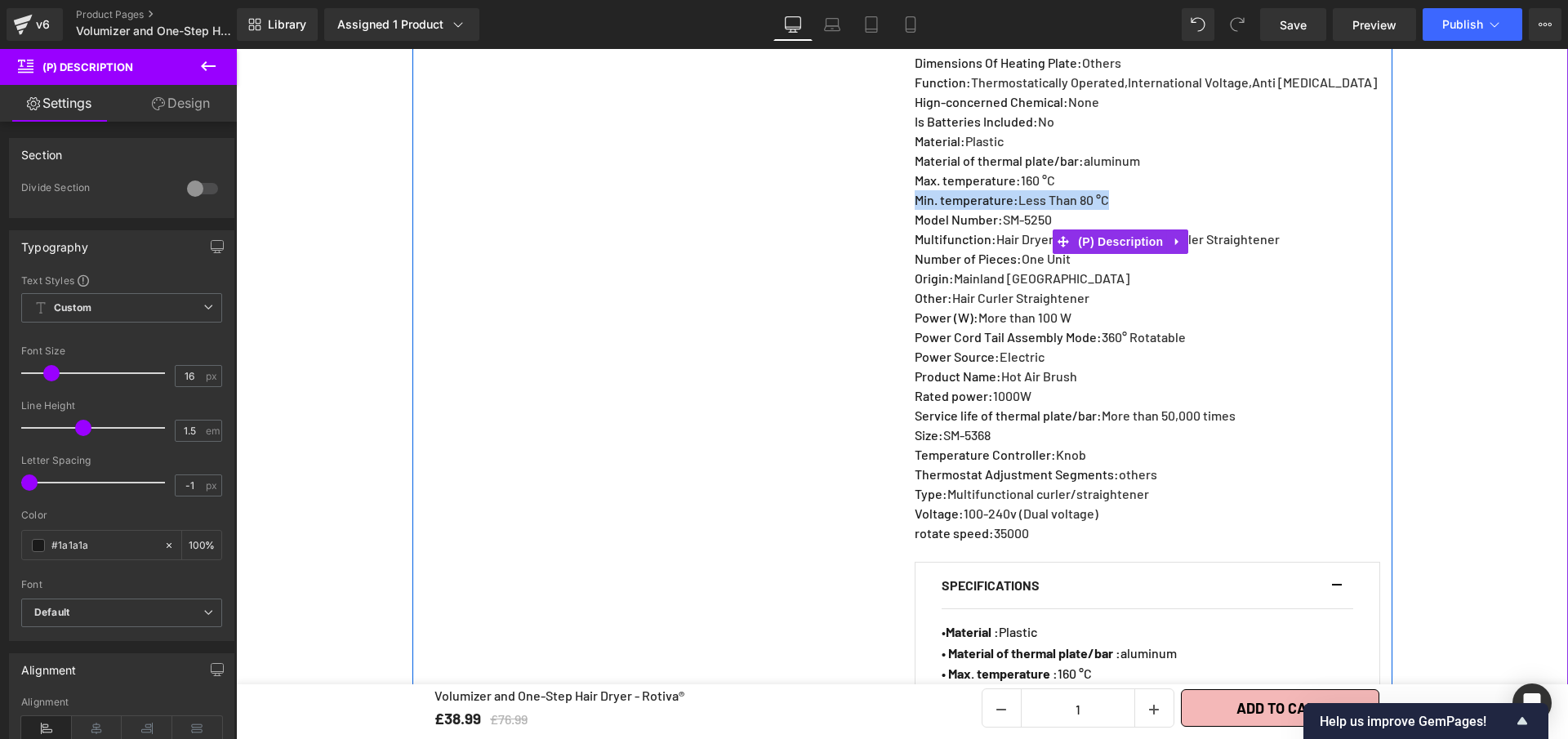
drag, startPoint x: 1054, startPoint y: 219, endPoint x: 909, endPoint y: 215, distance: 145.1
click at [915, 210] on p "Min. temperature : Less Than 80 °C" at bounding box center [1146, 200] width 463 height 20
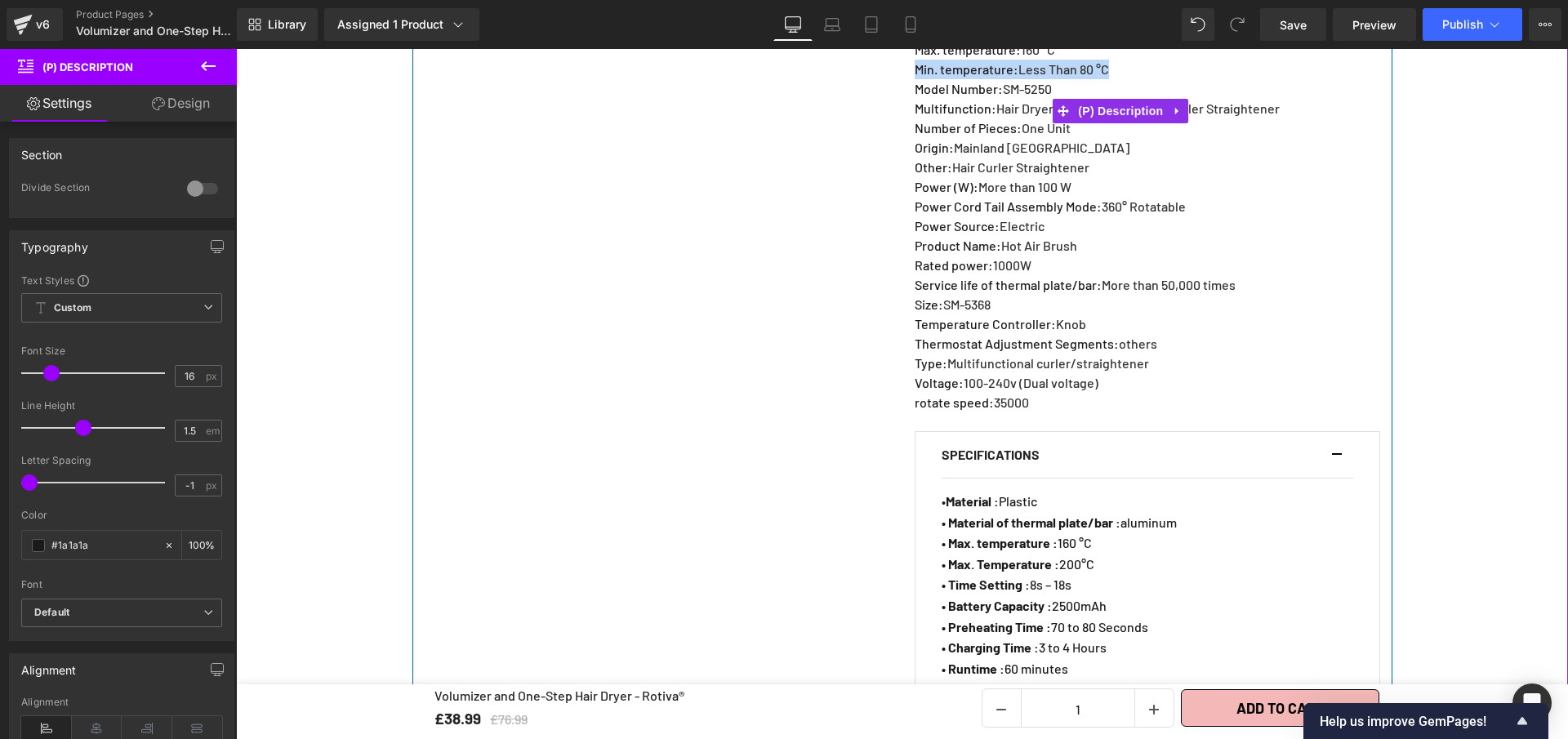
scroll to position [1420, 0]
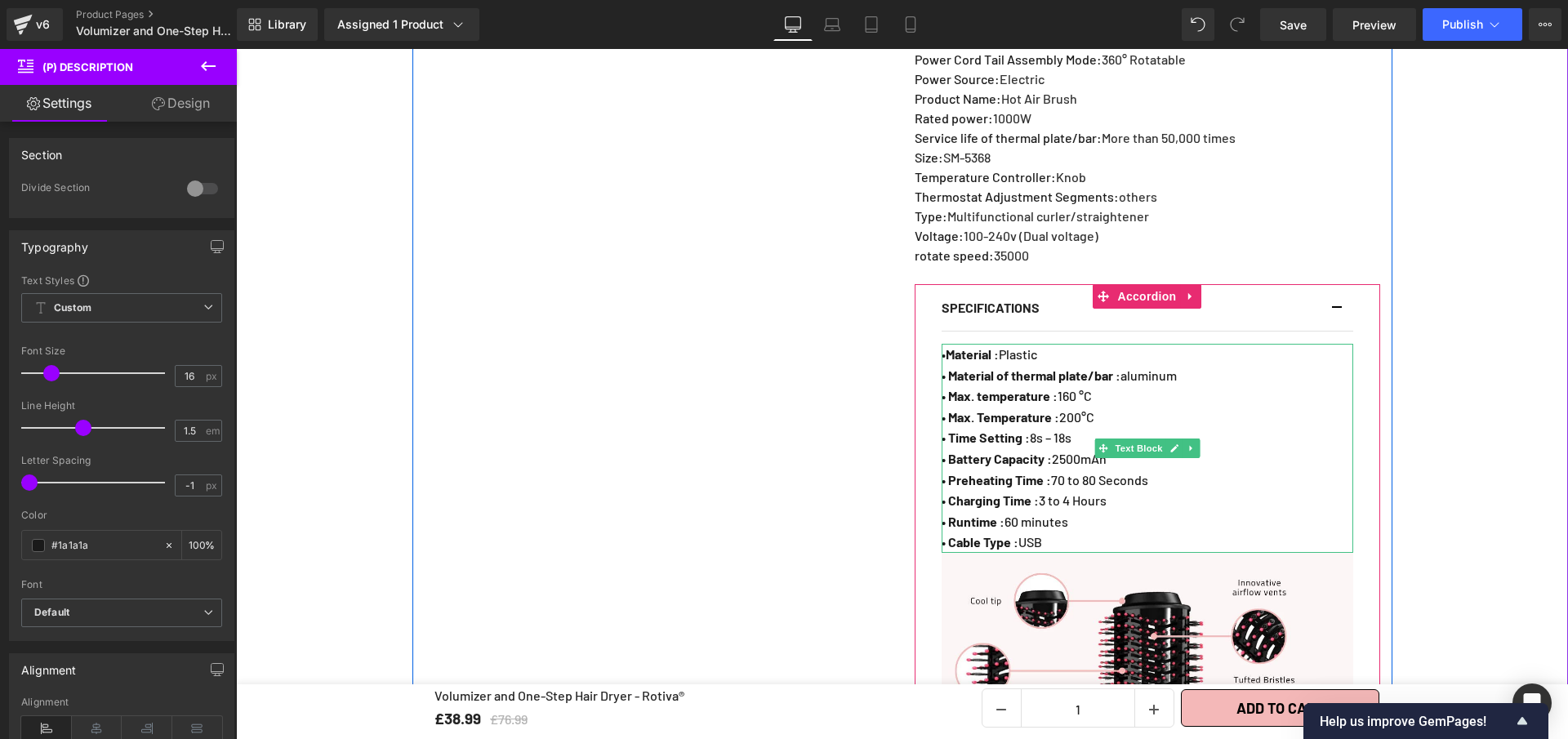
click at [1103, 428] on p "• Max. Temperature : 200°C" at bounding box center [1146, 417] width 411 height 21
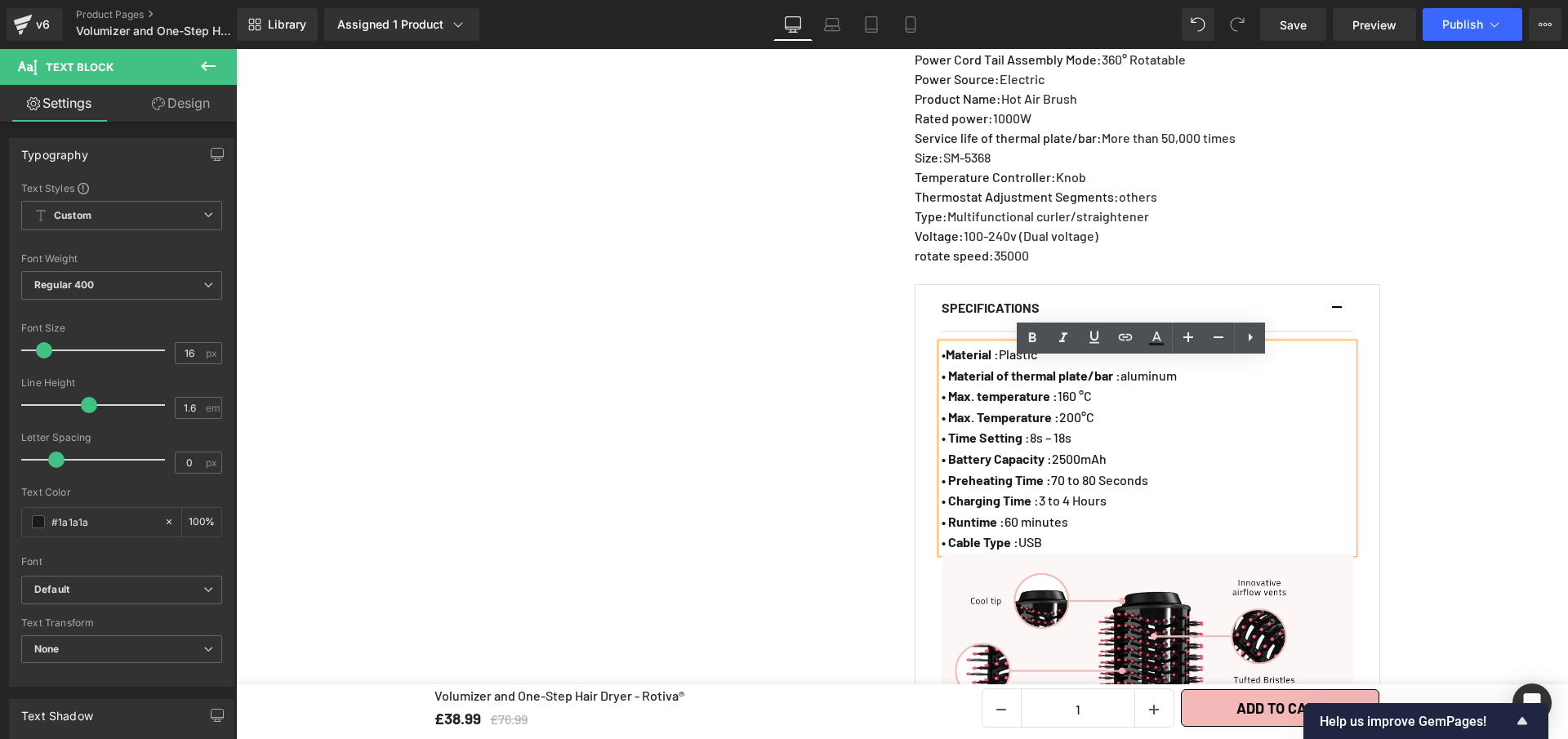
drag, startPoint x: 1074, startPoint y: 433, endPoint x: 945, endPoint y: 433, distance: 129.0
click at [945, 428] on p "• Max. Temperature : 200°C" at bounding box center [1146, 417] width 411 height 21
drag, startPoint x: 1049, startPoint y: 436, endPoint x: 1061, endPoint y: 437, distance: 12.0
click at [1049, 425] on strong "• Min. temperature: Less Than 80 °C" at bounding box center [1043, 417] width 204 height 16
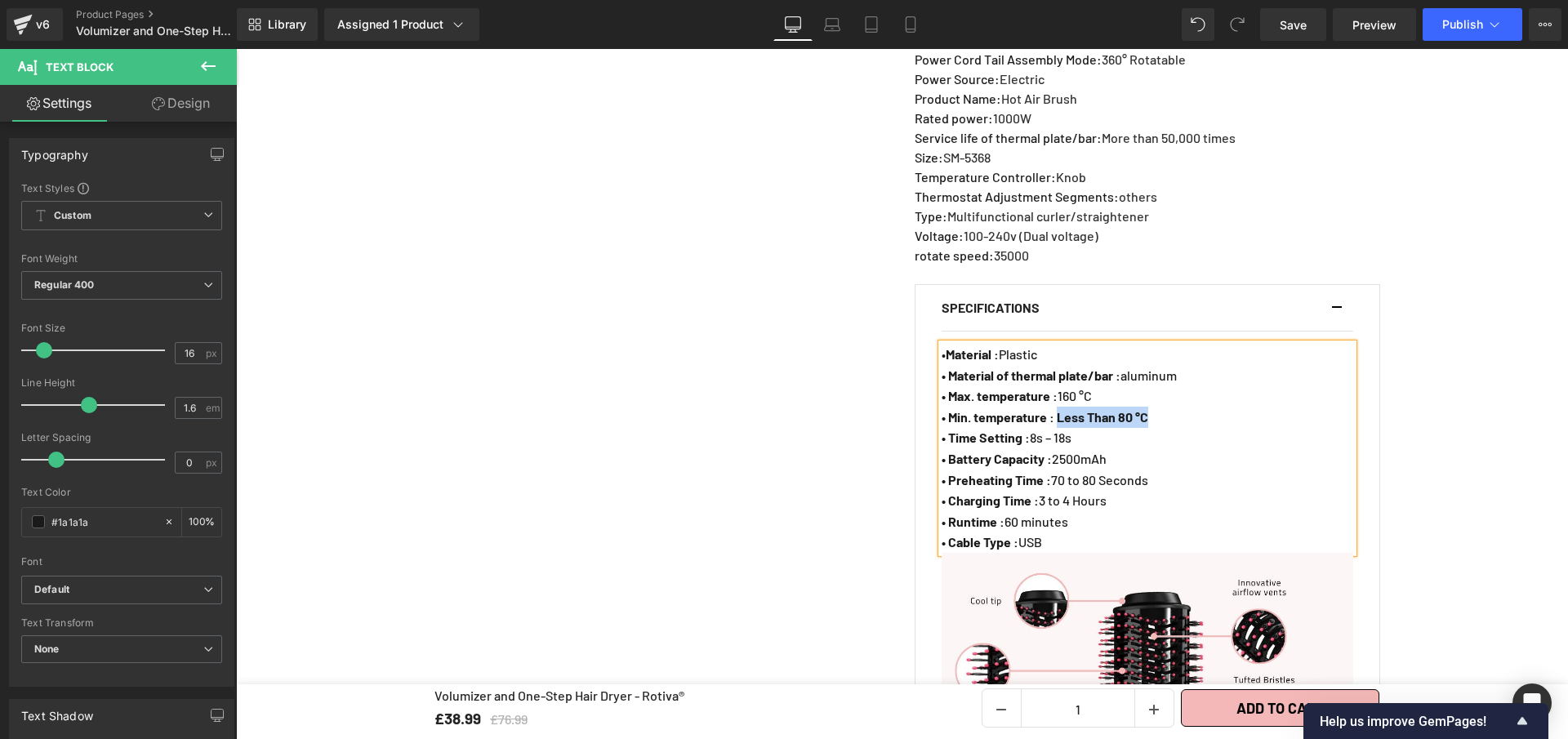
drag, startPoint x: 1062, startPoint y: 435, endPoint x: 1167, endPoint y: 438, distance: 105.0
click at [1167, 428] on p "• Min. temperature : Less Than 80 °C" at bounding box center [1146, 417] width 411 height 21
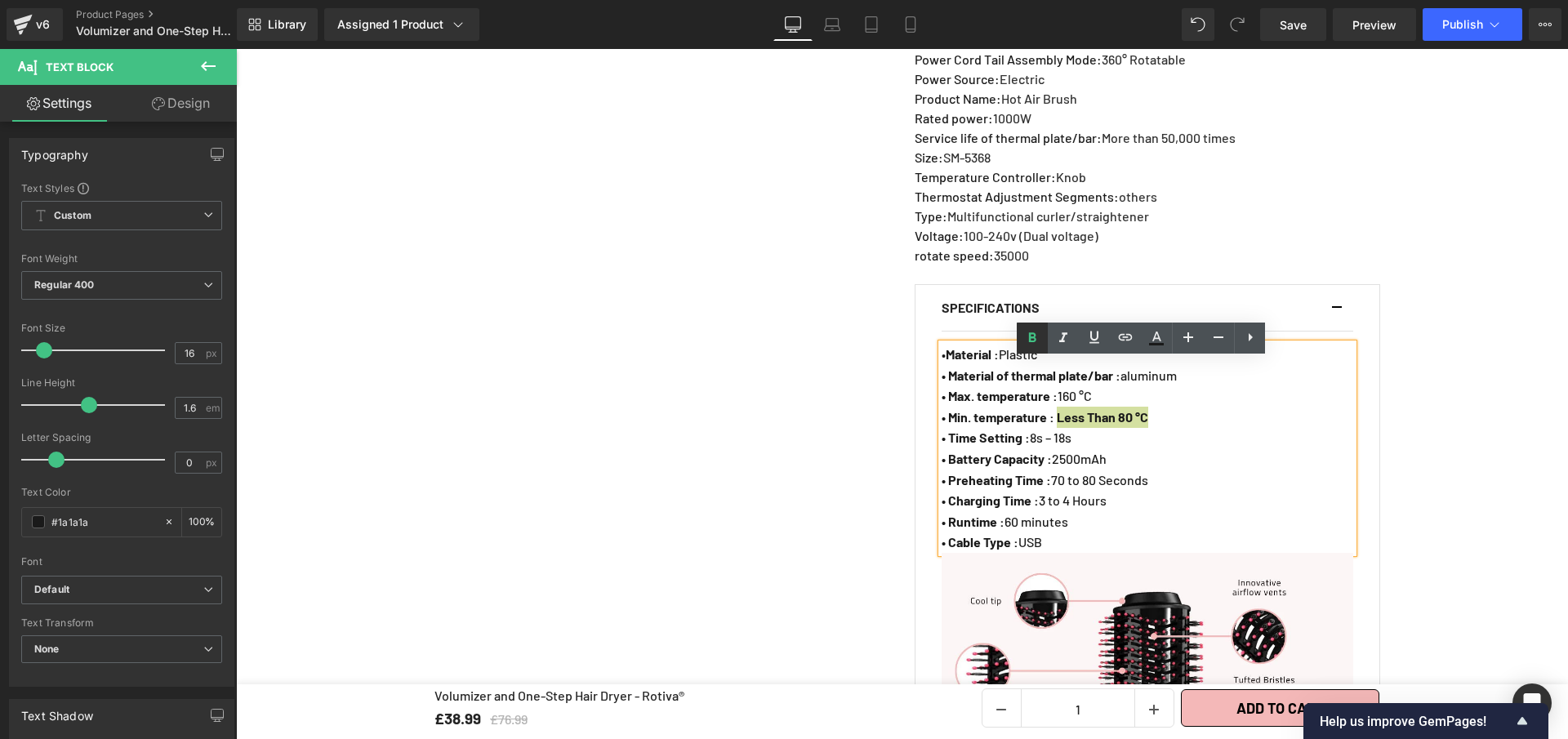
click at [1034, 341] on icon at bounding box center [1033, 338] width 7 height 10
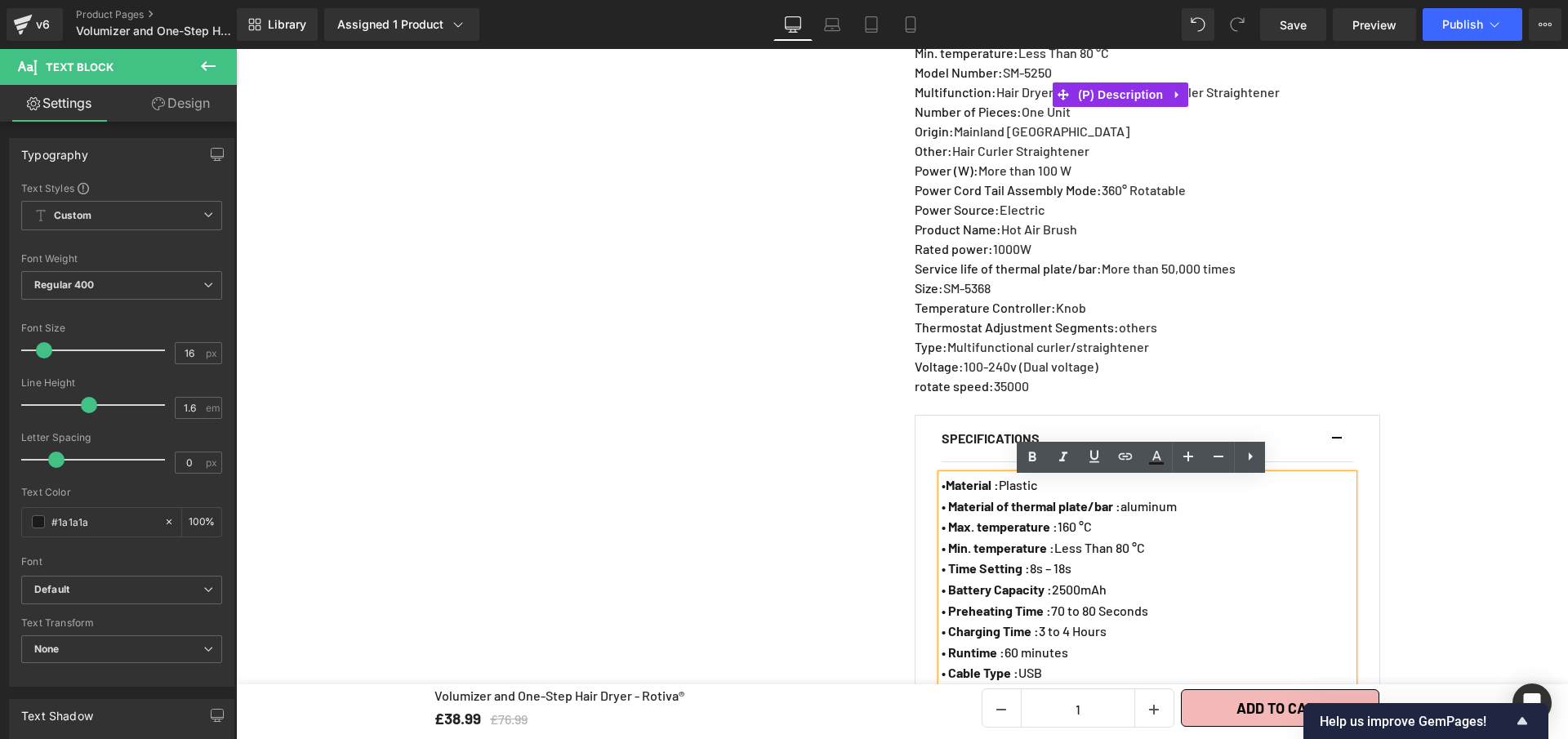
scroll to position [1290, 0]
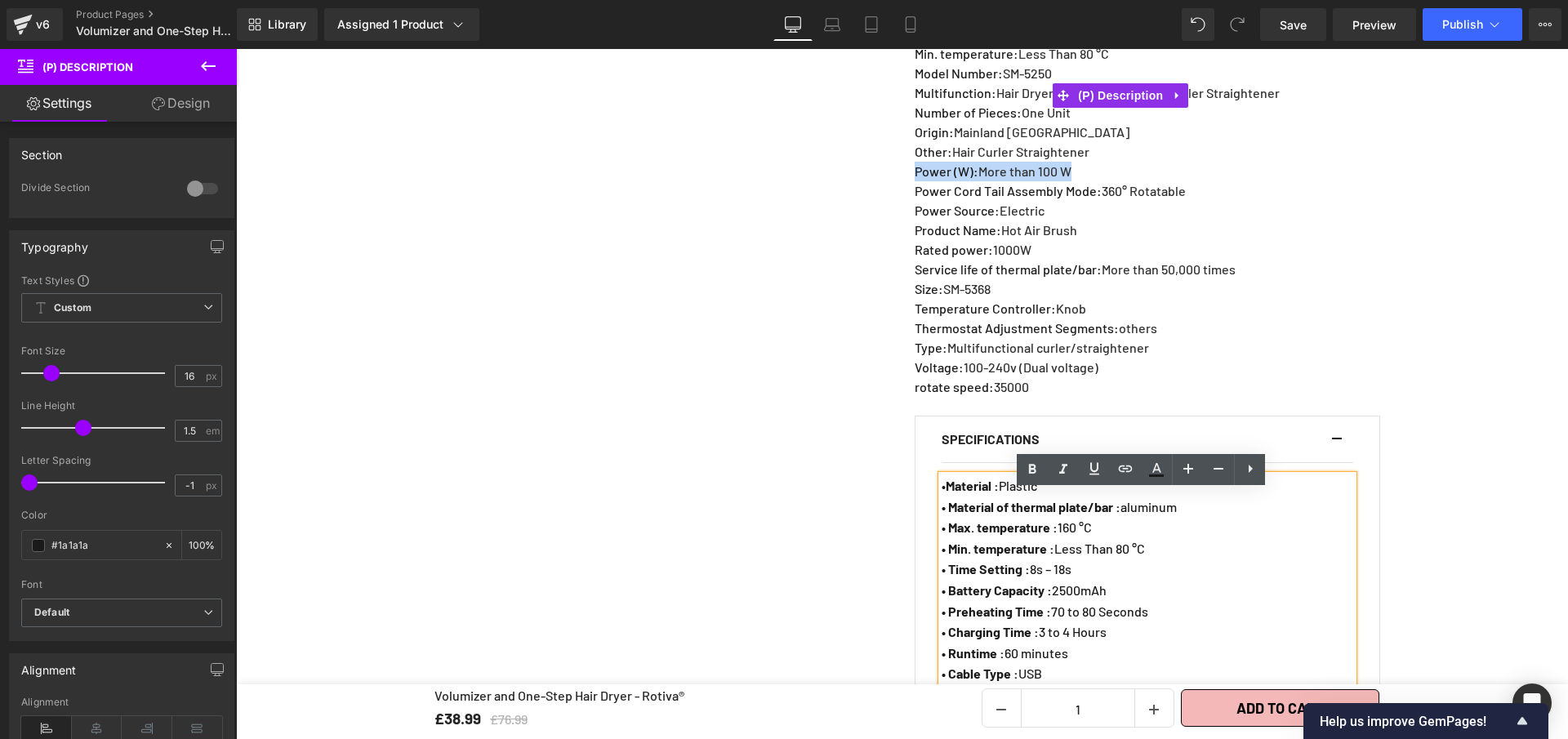
drag, startPoint x: 1082, startPoint y: 181, endPoint x: 909, endPoint y: 189, distance: 173.2
click at [915, 181] on p "Power (W) : More than 100 W" at bounding box center [1146, 171] width 463 height 20
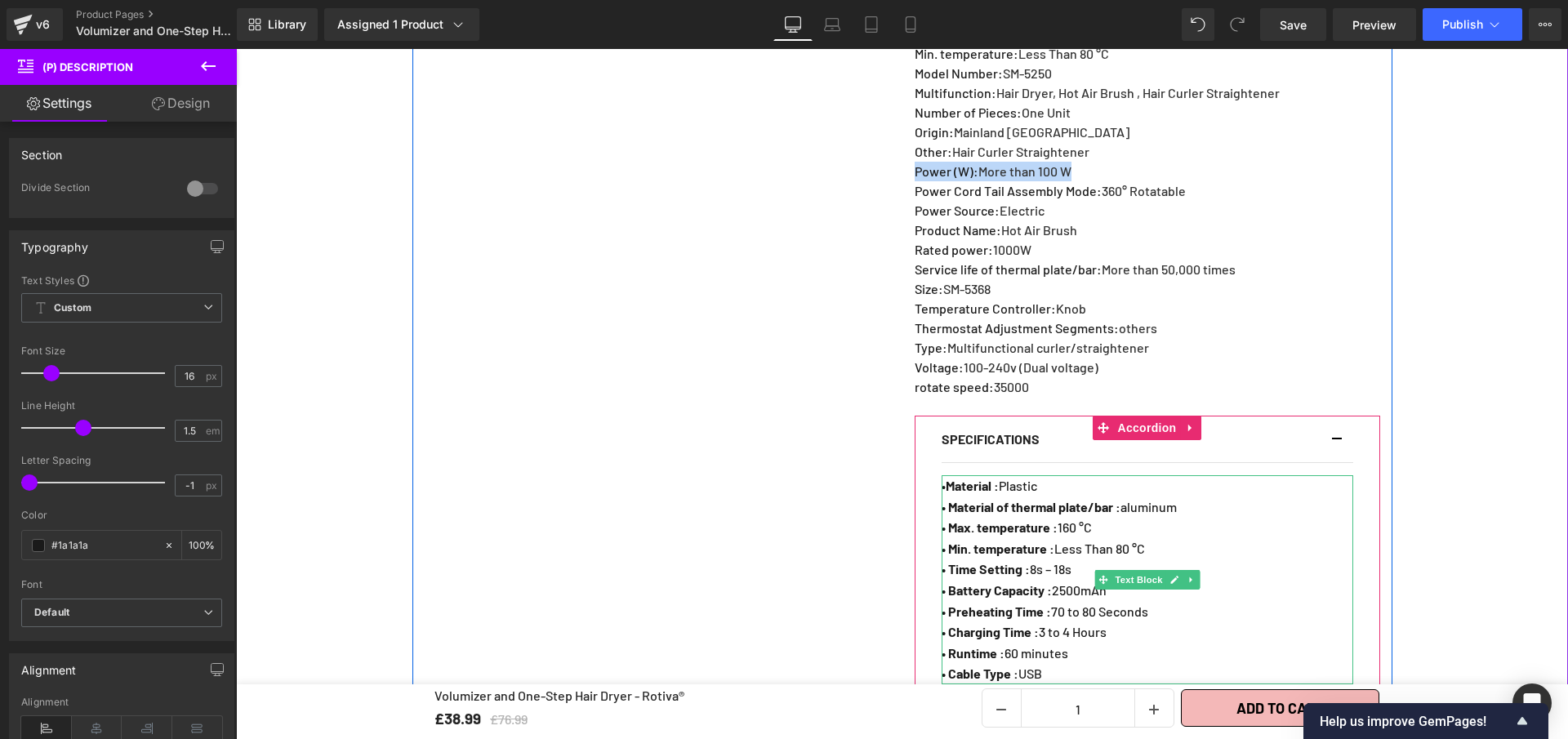
click at [1072, 577] on span "• Time Setting : 8s – 18s" at bounding box center [1006, 568] width 130 height 16
click at [1084, 580] on p "• Time Setting : 8s – 18s" at bounding box center [1146, 569] width 411 height 21
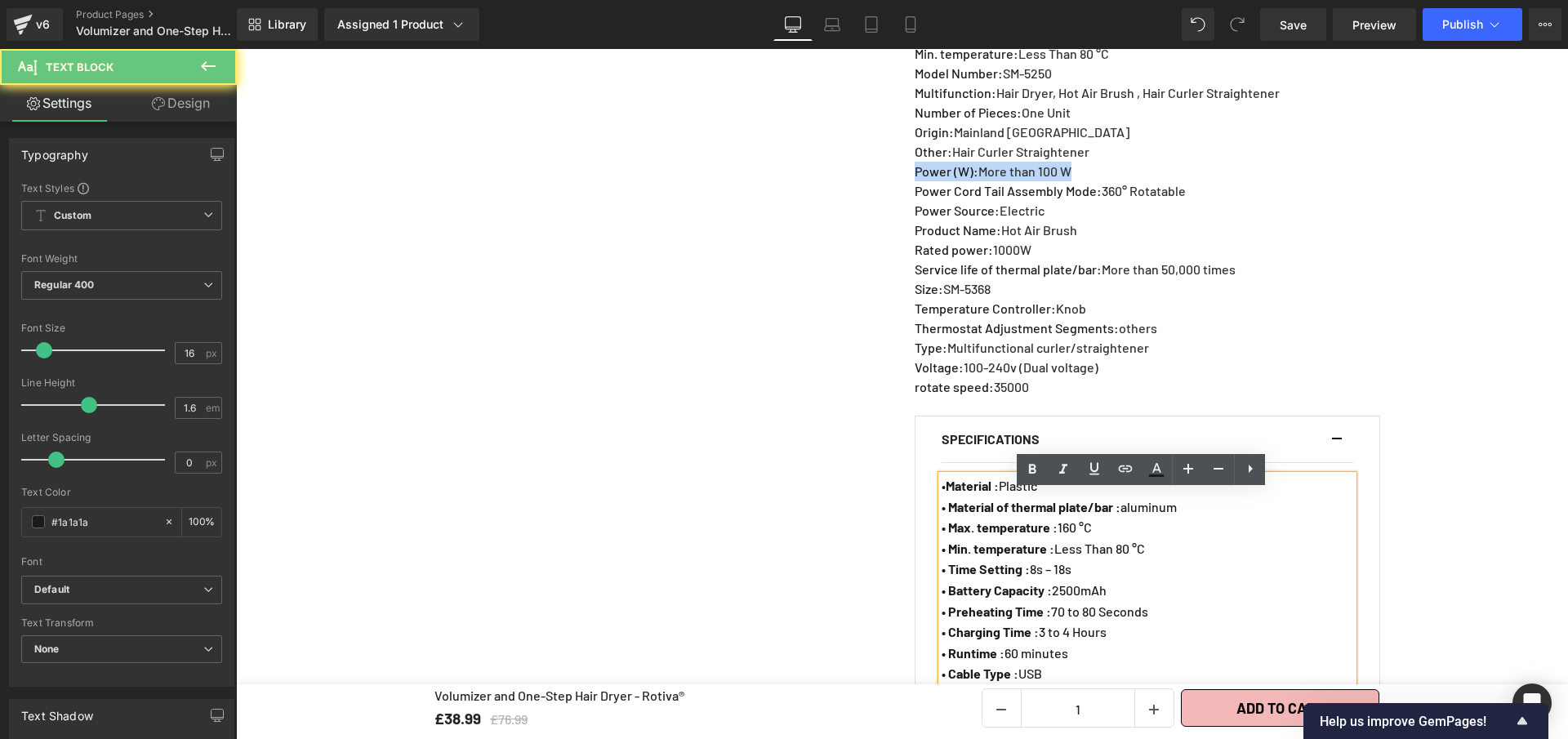
click at [1083, 580] on p "• Time Setting : 8s – 18s" at bounding box center [1146, 569] width 411 height 21
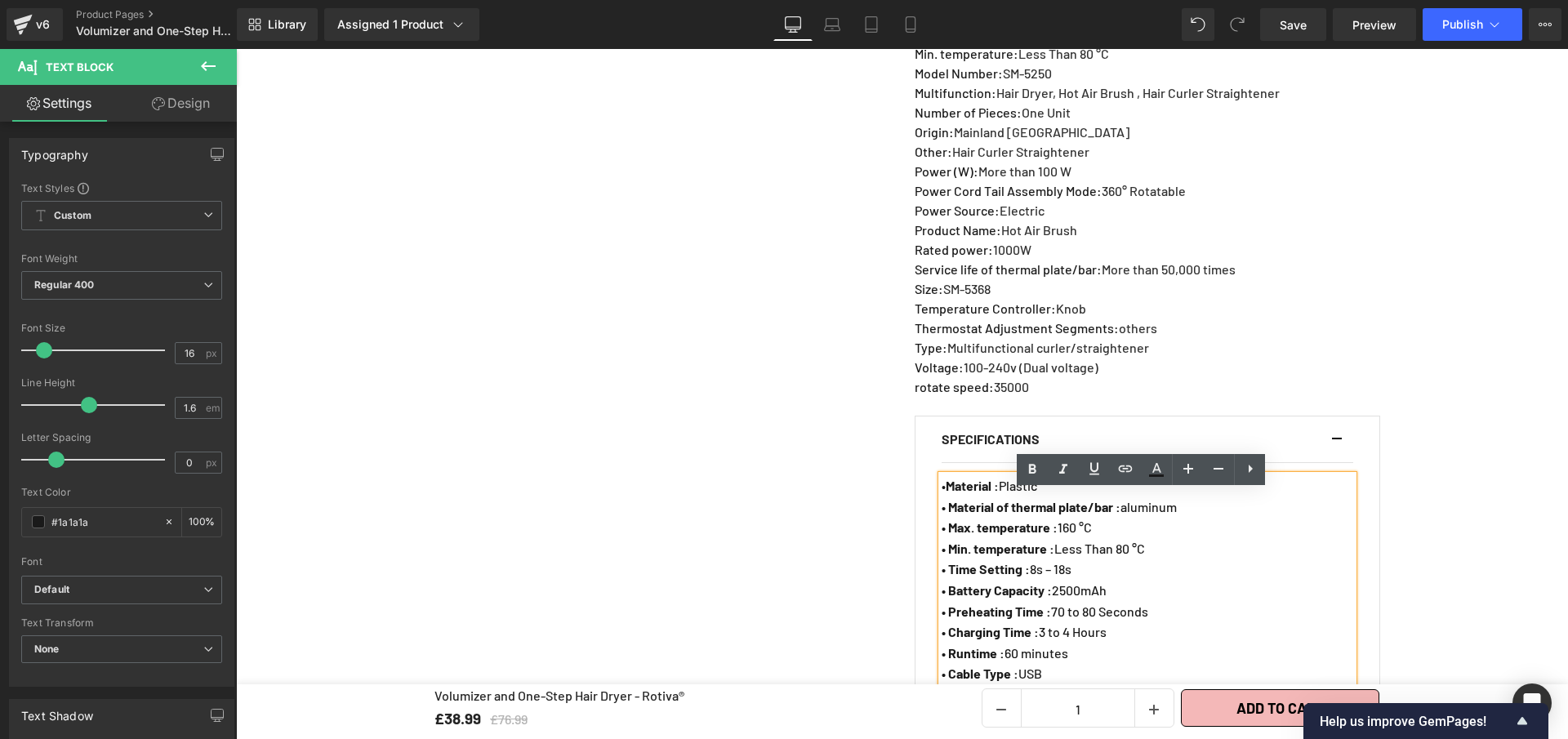
drag, startPoint x: 1000, startPoint y: 593, endPoint x: 944, endPoint y: 591, distance: 56.0
click at [944, 580] on p "• Time Setting : 8s – 18s" at bounding box center [1146, 569] width 411 height 21
click at [1006, 577] on strong "• Power (W): More than 100 W" at bounding box center [1025, 568] width 168 height 16
drag, startPoint x: 1018, startPoint y: 589, endPoint x: 1125, endPoint y: 584, distance: 107.1
click at [1125, 580] on p "• Power (W) : More than 100 W" at bounding box center [1146, 569] width 411 height 21
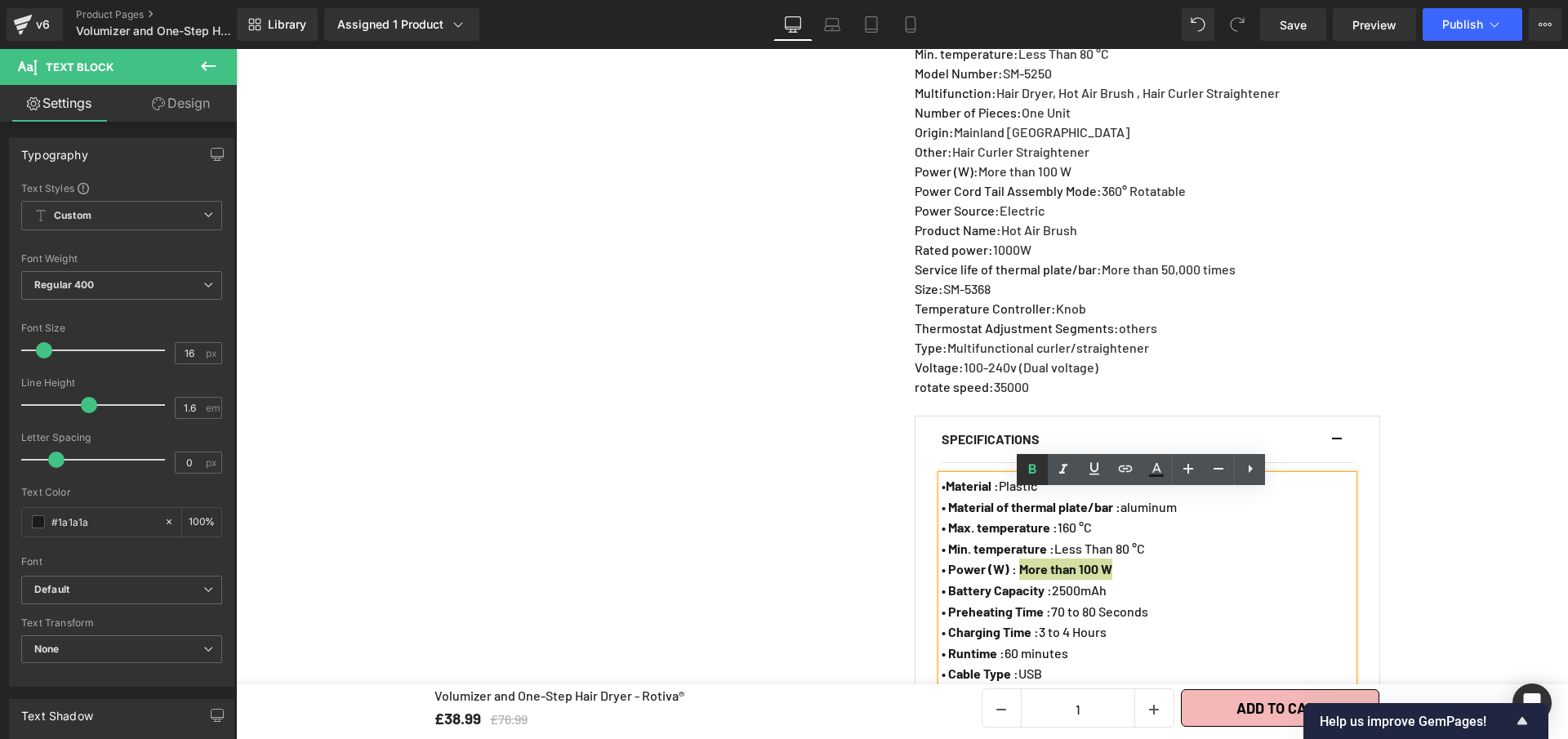
click at [1032, 475] on icon at bounding box center [1032, 469] width 20 height 20
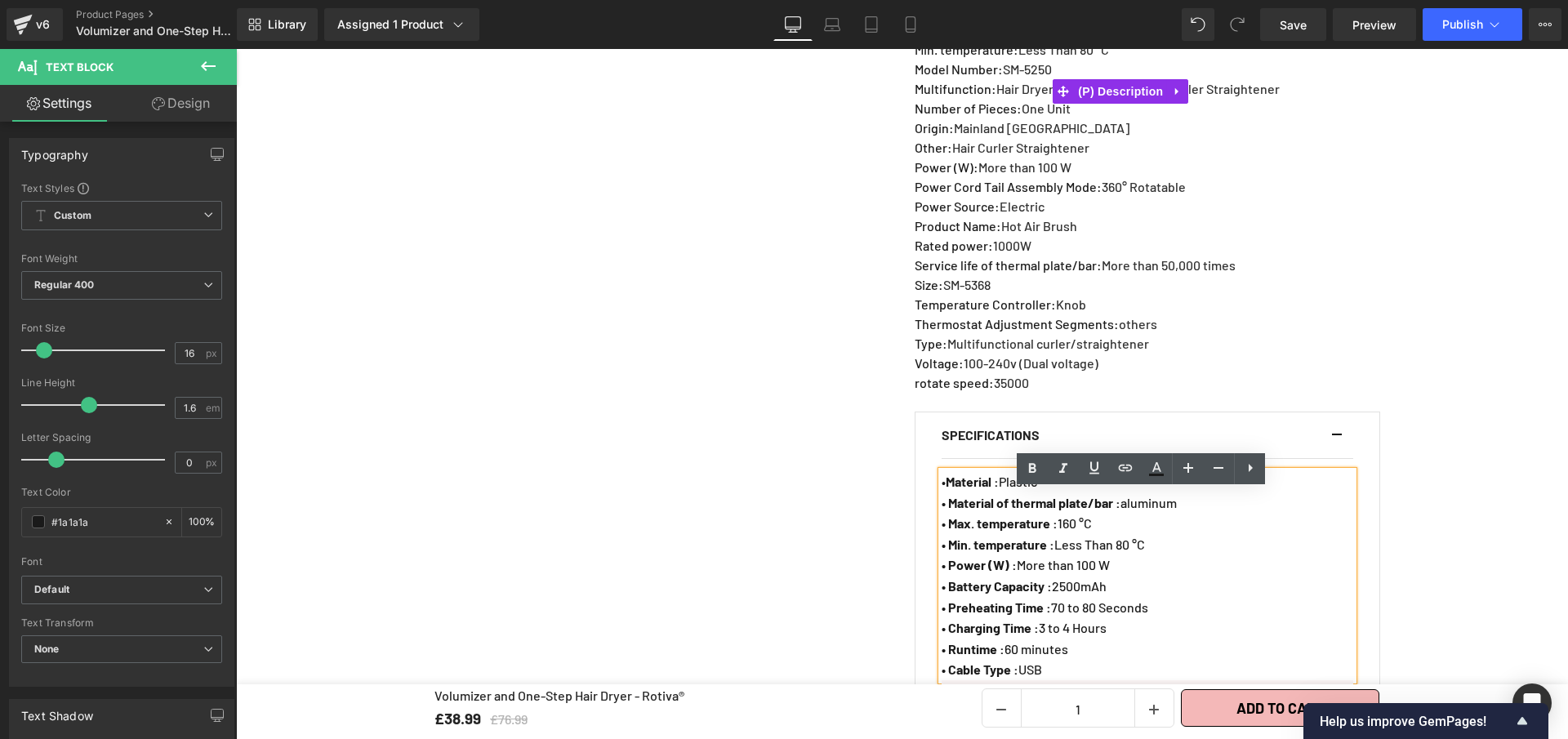
scroll to position [1301, 0]
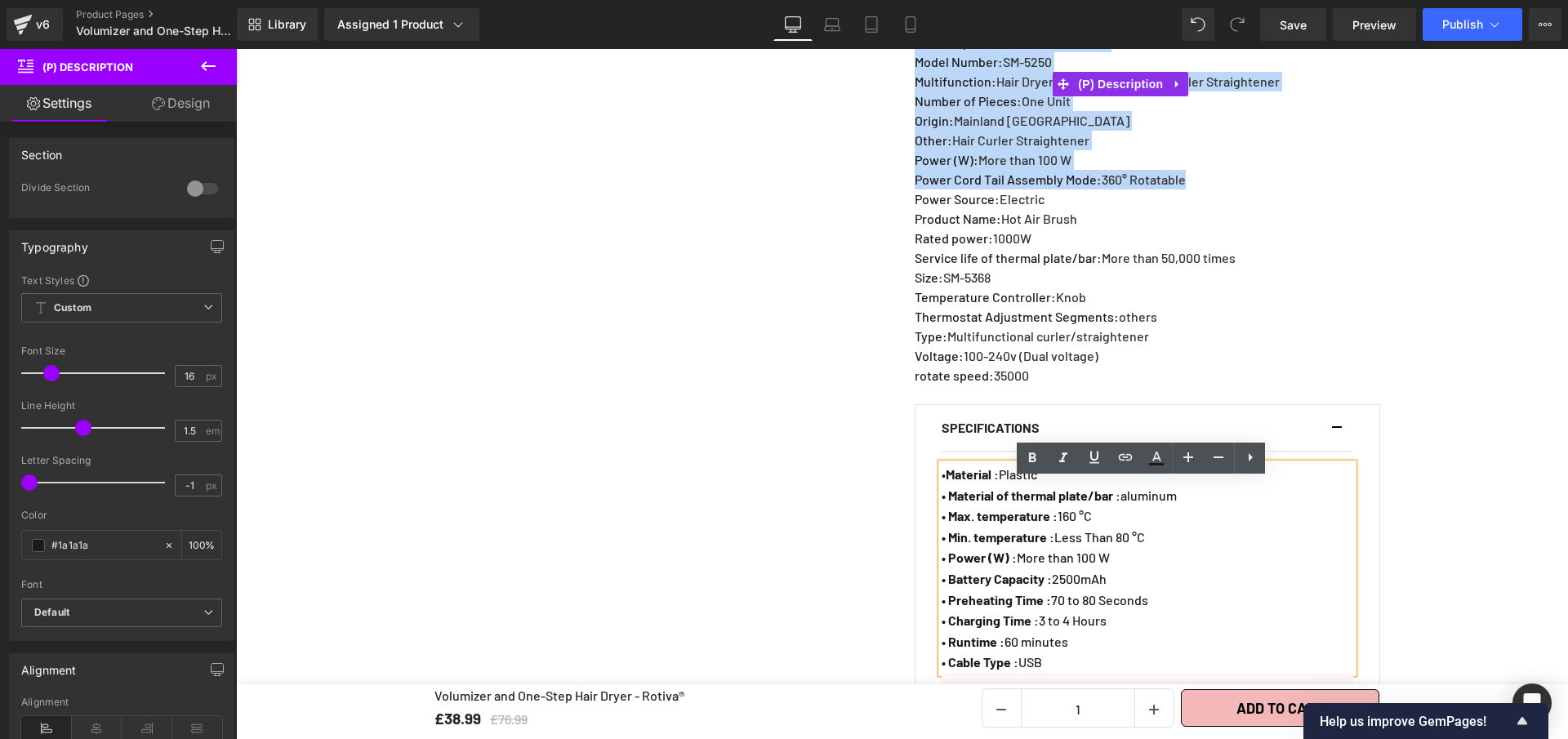
drag, startPoint x: 1189, startPoint y: 195, endPoint x: 906, endPoint y: 194, distance: 283.0
click at [906, 194] on div "Volumizer and One-Step Hair Dryer - Rotiva® (P) Title Loox (Stars) - Star Badge…" at bounding box center [1146, 95] width 490 height 2390
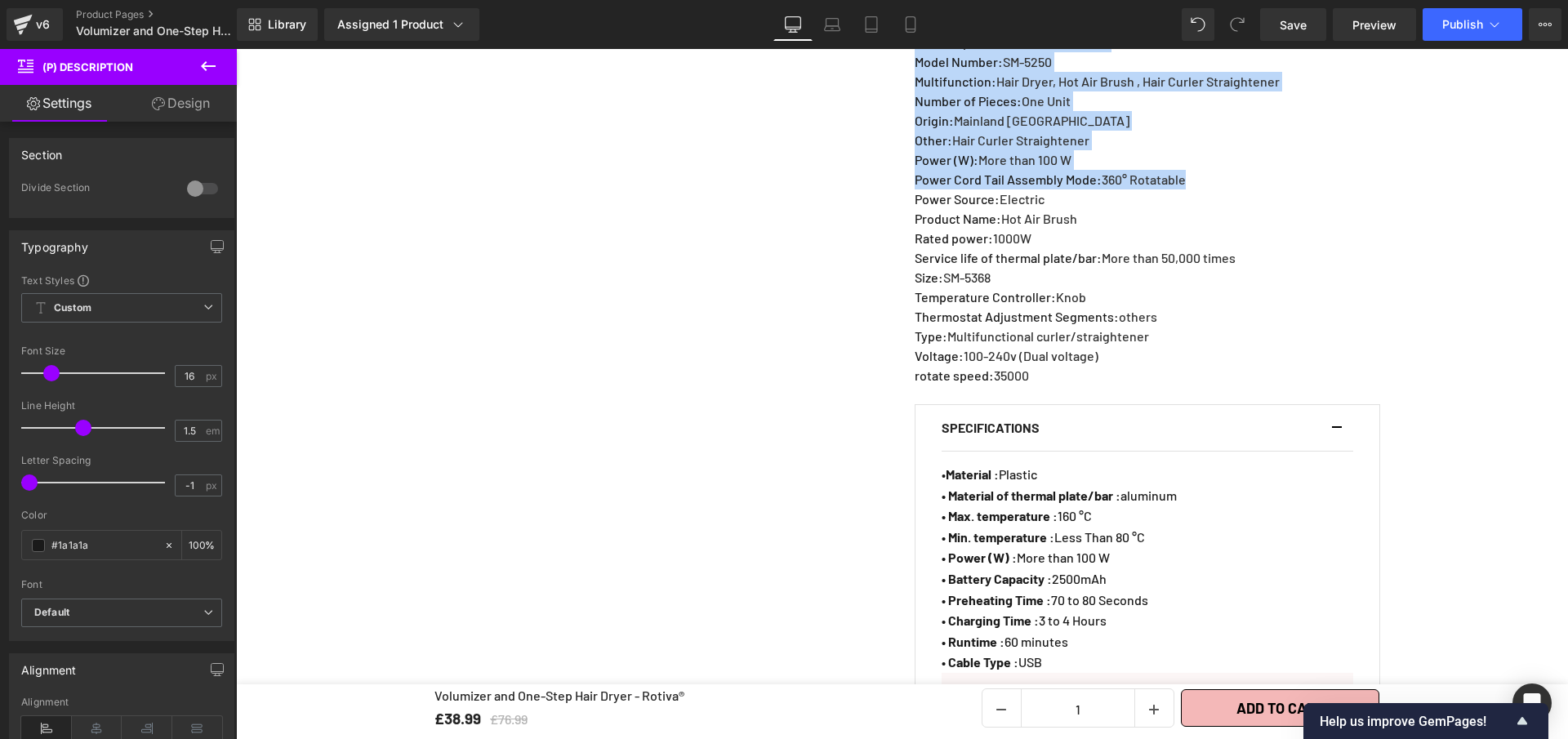
click at [906, 195] on div "Volumizer and One-Step Hair Dryer - Rotiva® (P) Title Loox (Stars) - Star Badge…" at bounding box center [1146, 95] width 490 height 2390
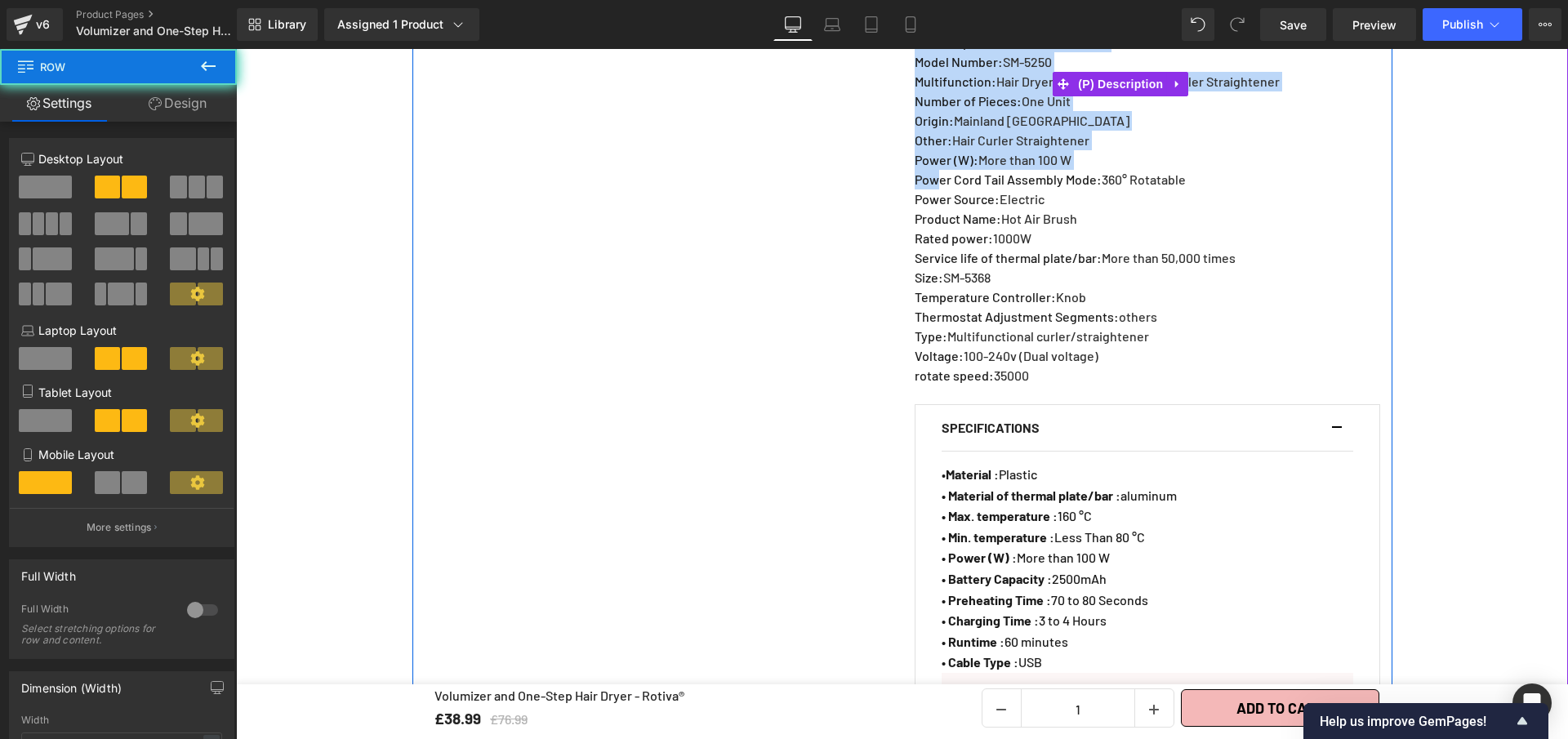
drag, startPoint x: 922, startPoint y: 196, endPoint x: 937, endPoint y: 198, distance: 15.1
click at [932, 197] on div "Volumizer and One-Step Hair Dryer - Rotiva® (P) Title Loox (Stars) - Star Badge…" at bounding box center [1146, 95] width 490 height 2390
click at [946, 187] on span "Power Cord Tail Assembly Mode" at bounding box center [1006, 179] width 182 height 16
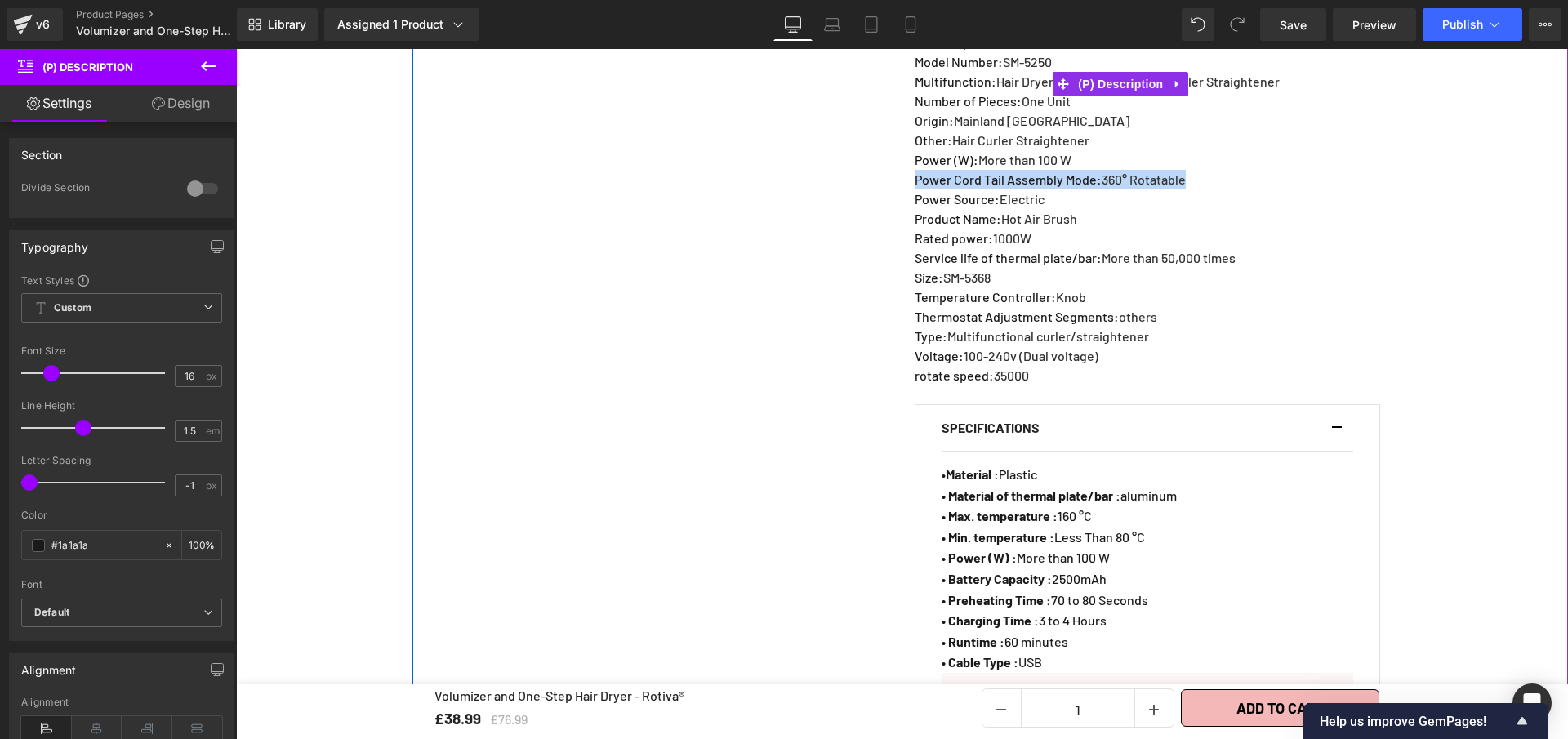
drag, startPoint x: 1134, startPoint y: 193, endPoint x: 909, endPoint y: 196, distance: 225.0
click at [915, 189] on p "Power Cord Tail Assembly Mode : 360° Rotatable" at bounding box center [1146, 179] width 463 height 20
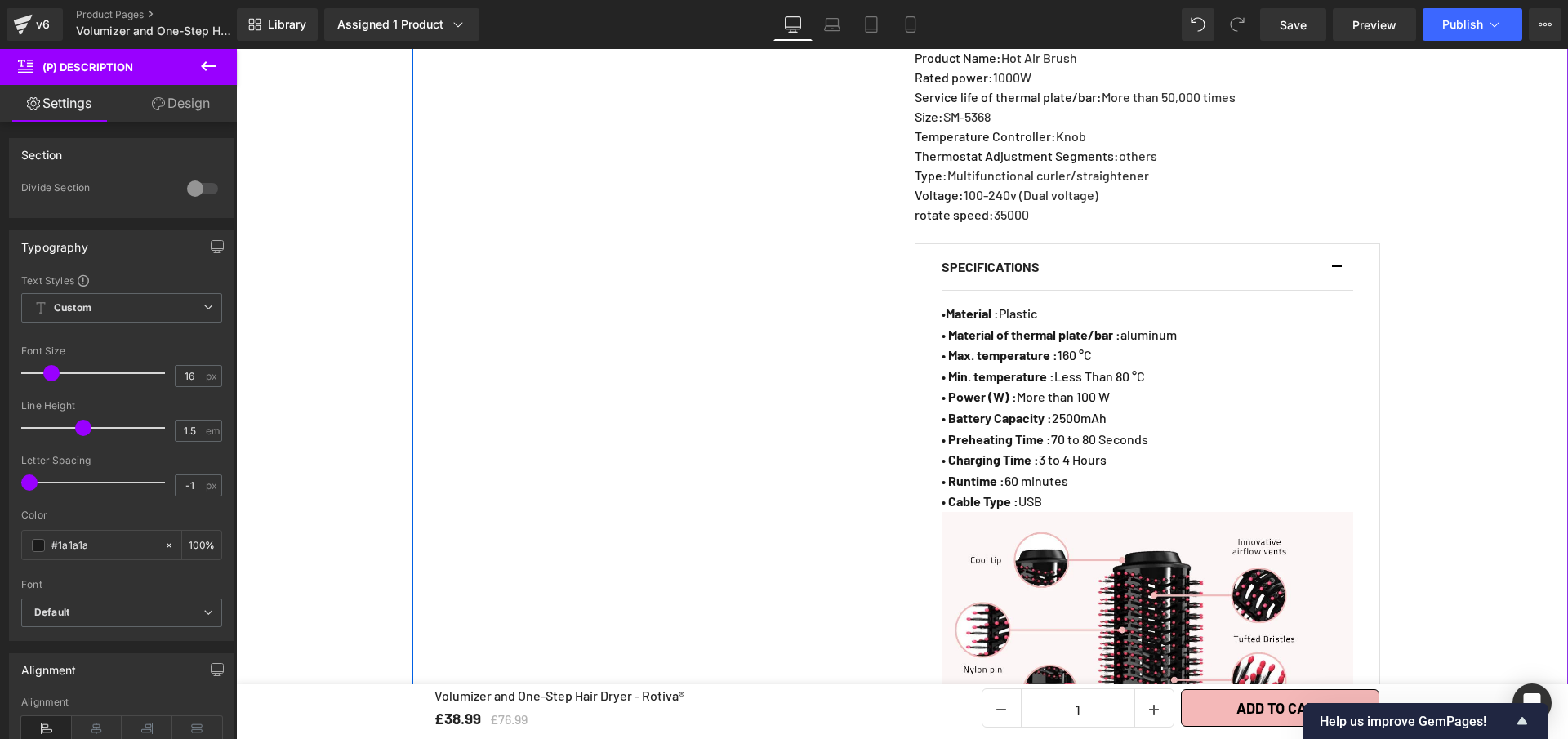
scroll to position [1462, 0]
click at [1072, 425] on span "• Battery Capacity : 2500mAh" at bounding box center [1023, 417] width 165 height 16
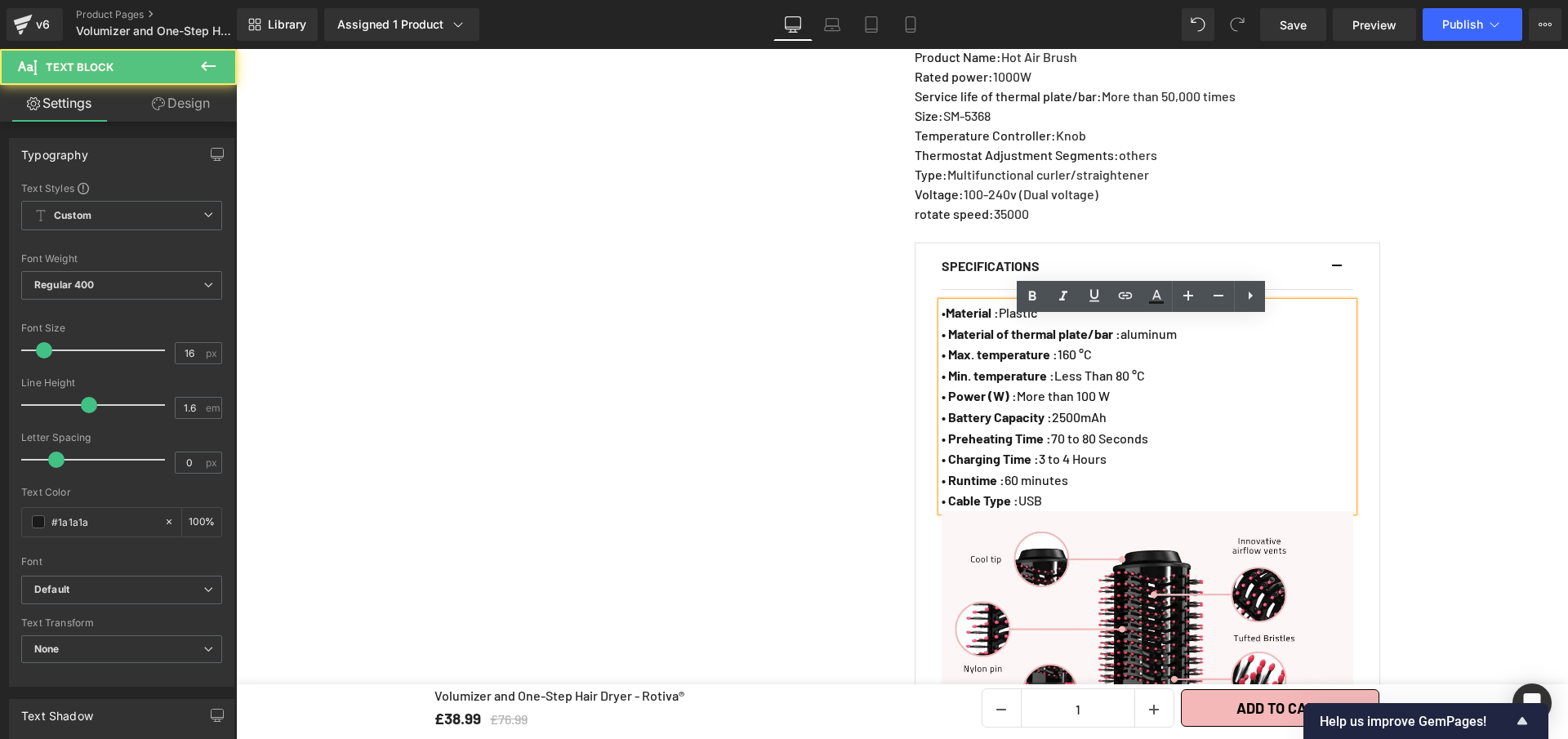
click at [1131, 428] on p "• Battery Capacity : 2500mAh" at bounding box center [1146, 417] width 411 height 21
drag, startPoint x: 1092, startPoint y: 433, endPoint x: 947, endPoint y: 435, distance: 145.0
click at [947, 428] on p "• Battery Capacity : 2500mAh" at bounding box center [1146, 417] width 411 height 21
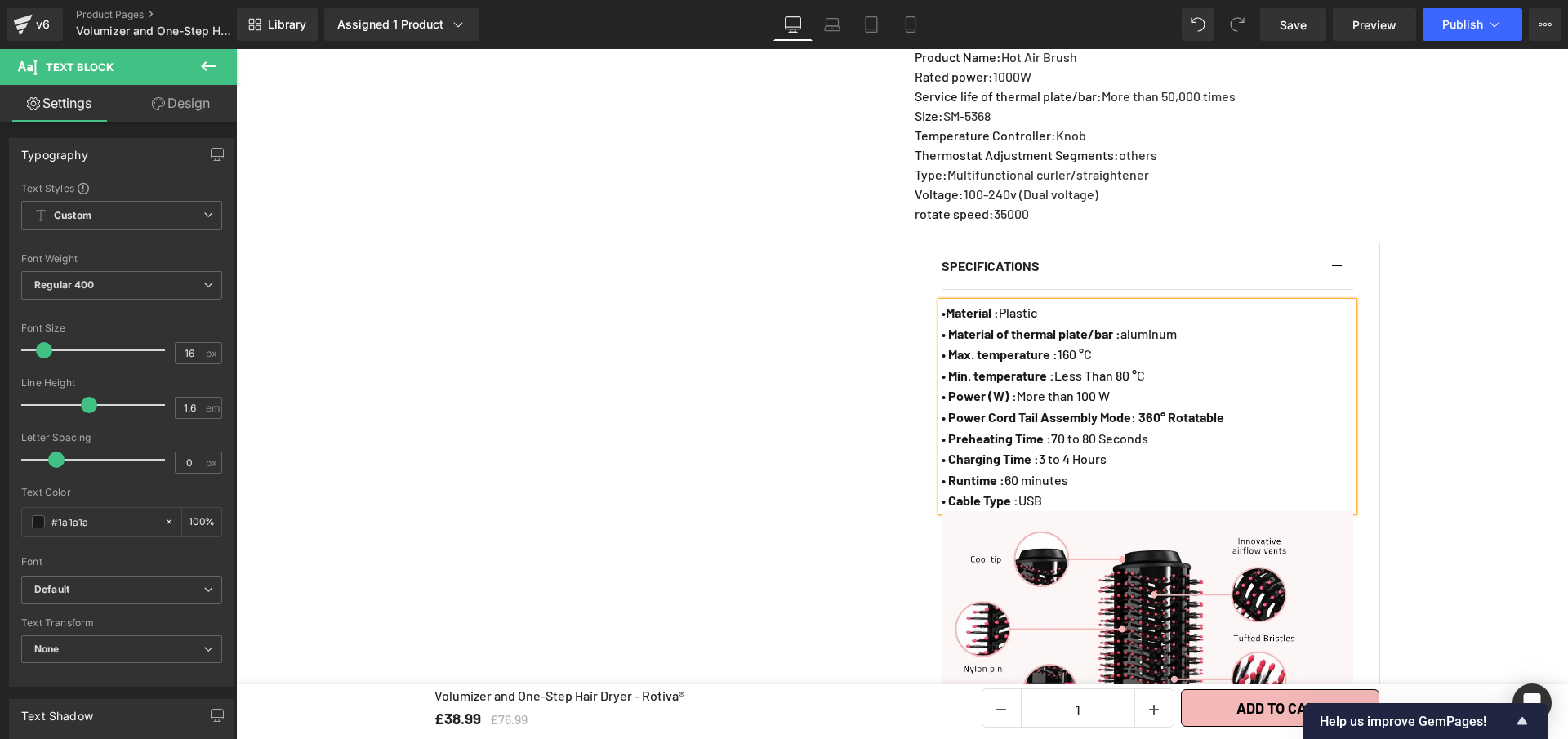
click at [1145, 425] on strong "• Power Cord Tail Assembly Mode: 360° Rotatable" at bounding box center [1082, 417] width 283 height 16
drag, startPoint x: 1159, startPoint y: 435, endPoint x: 1246, endPoint y: 435, distance: 87.0
click at [1246, 428] on p "• Power Cord Tail Assembly Mode : 360° Rotatable" at bounding box center [1146, 417] width 411 height 21
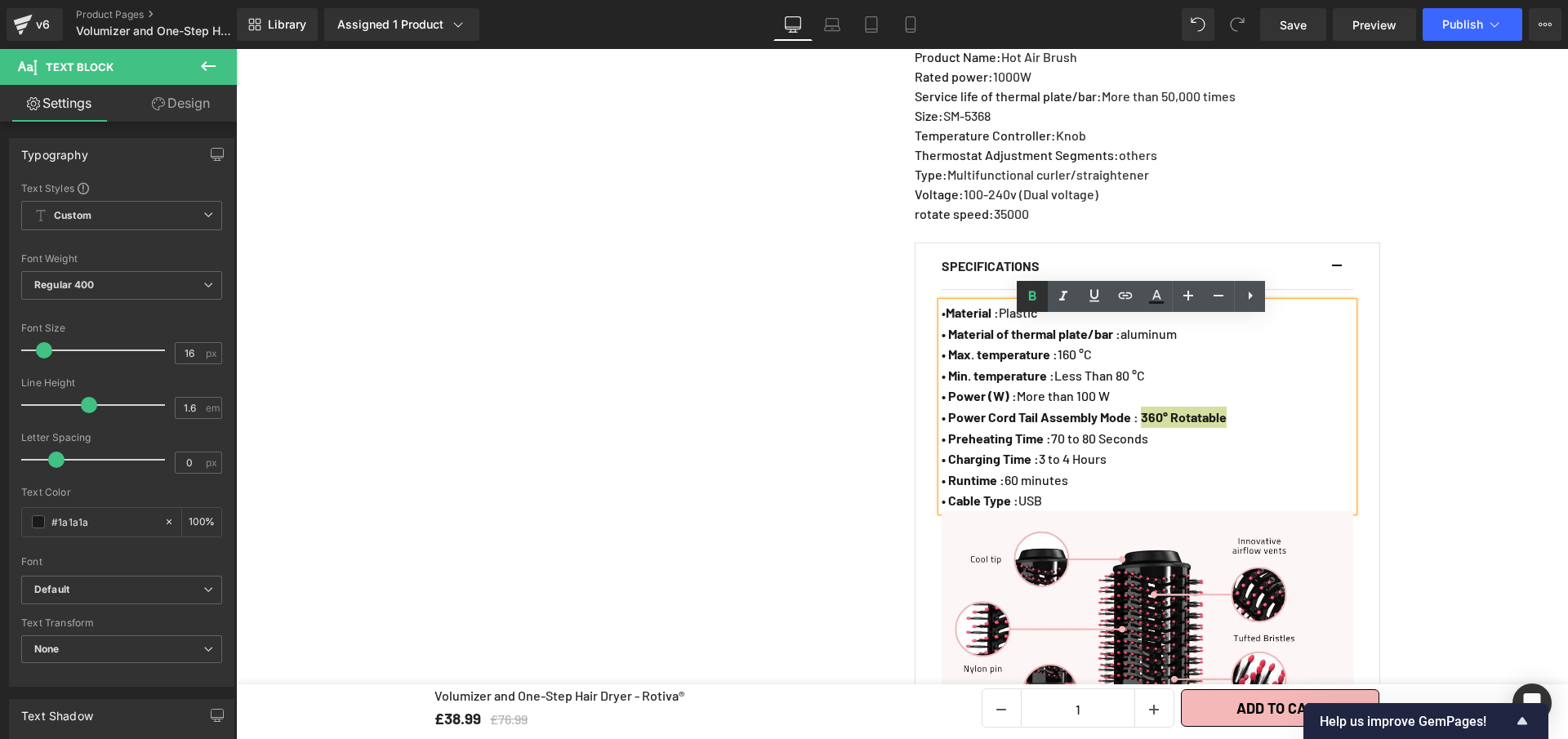
click at [1034, 299] on icon at bounding box center [1033, 297] width 7 height 10
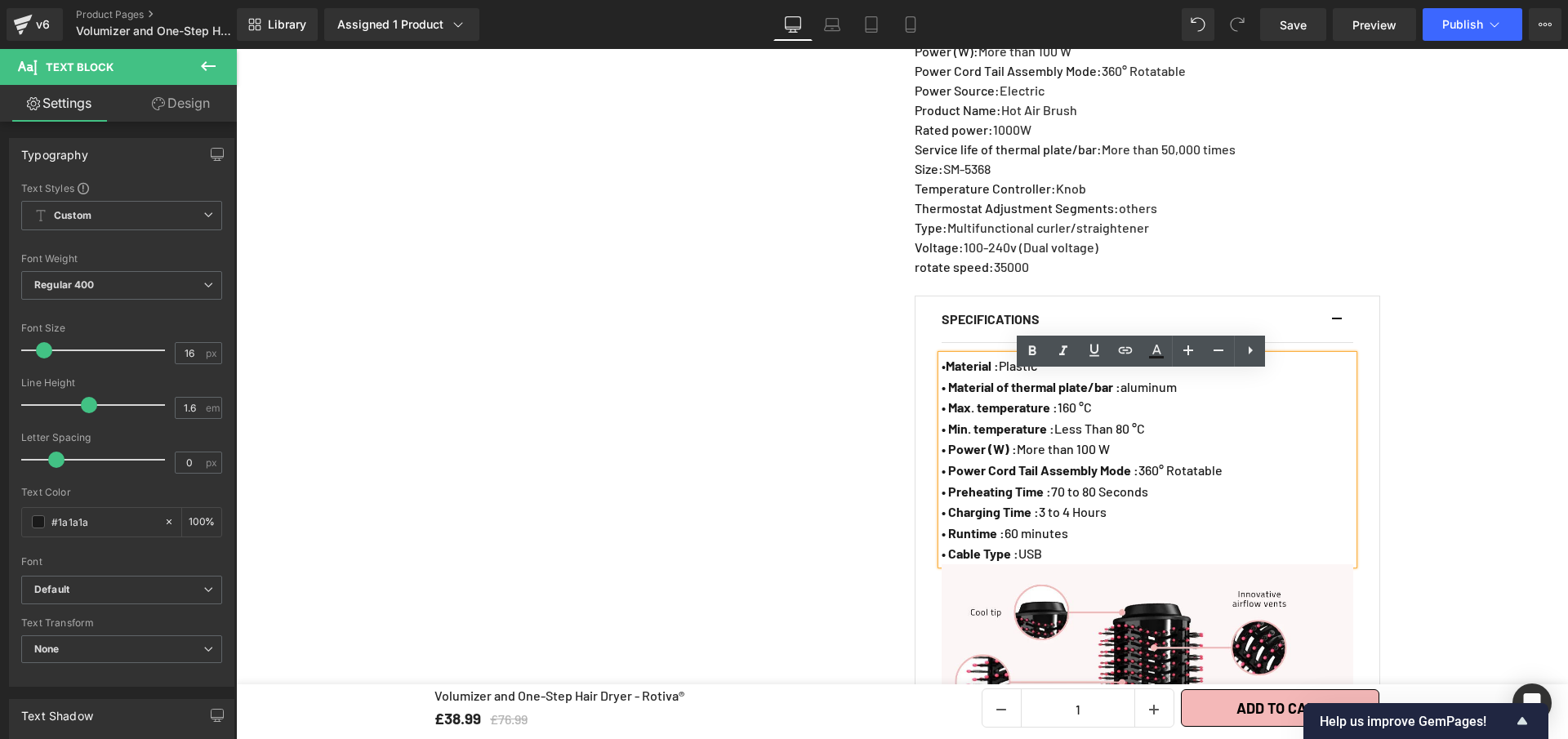
scroll to position [1407, 0]
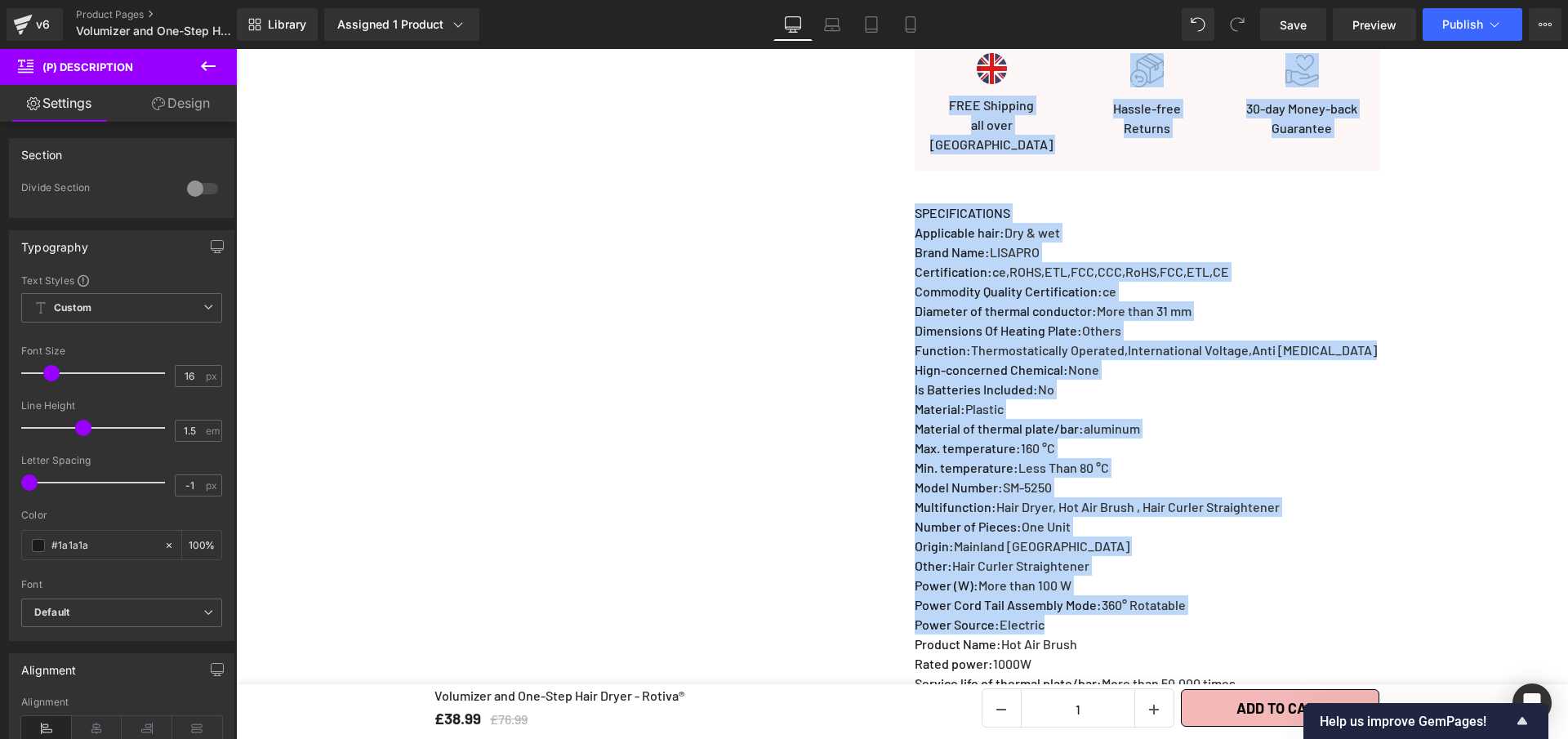
drag, startPoint x: 1042, startPoint y: 108, endPoint x: 941, endPoint y: 121, distance: 101.8
click at [929, 105] on div "Volumizer and One-Step Hair Dryer - Rotiva® (P) Title Loox (Stars) - Star Badge…" at bounding box center [1146, 522] width 490 height 2390
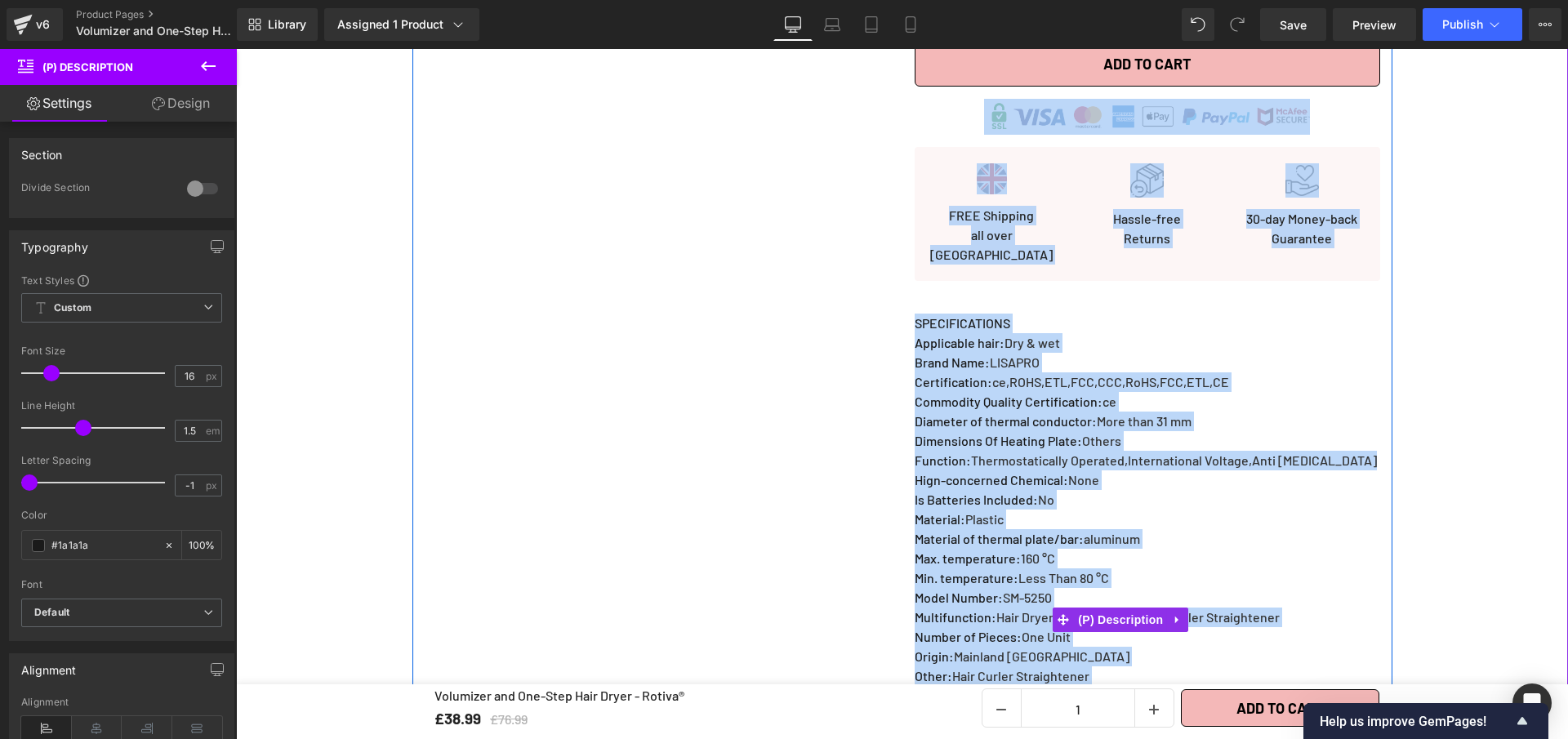
scroll to position [1104, 0]
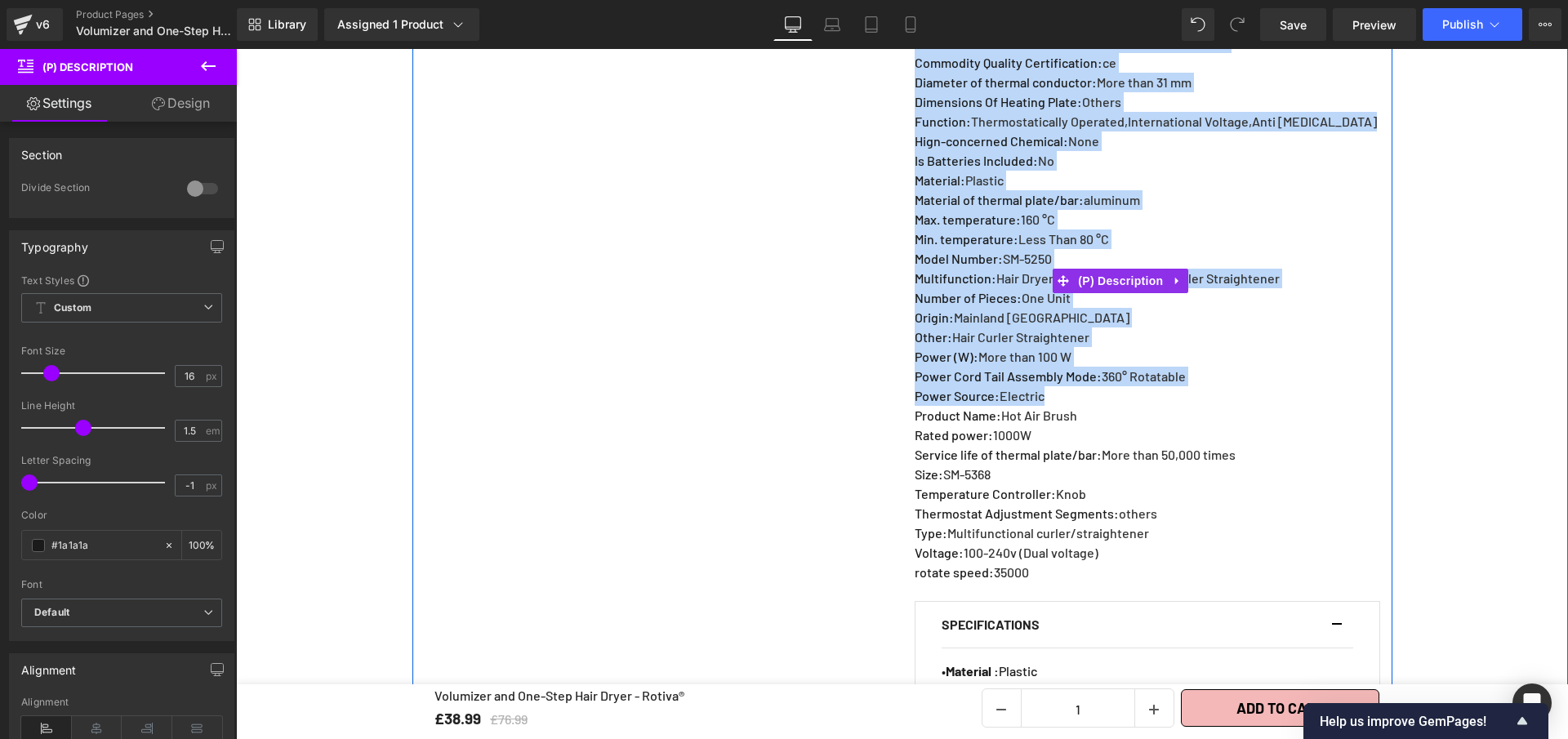
click at [1171, 347] on p "Other : Hair Curler Straightener" at bounding box center [1146, 337] width 463 height 20
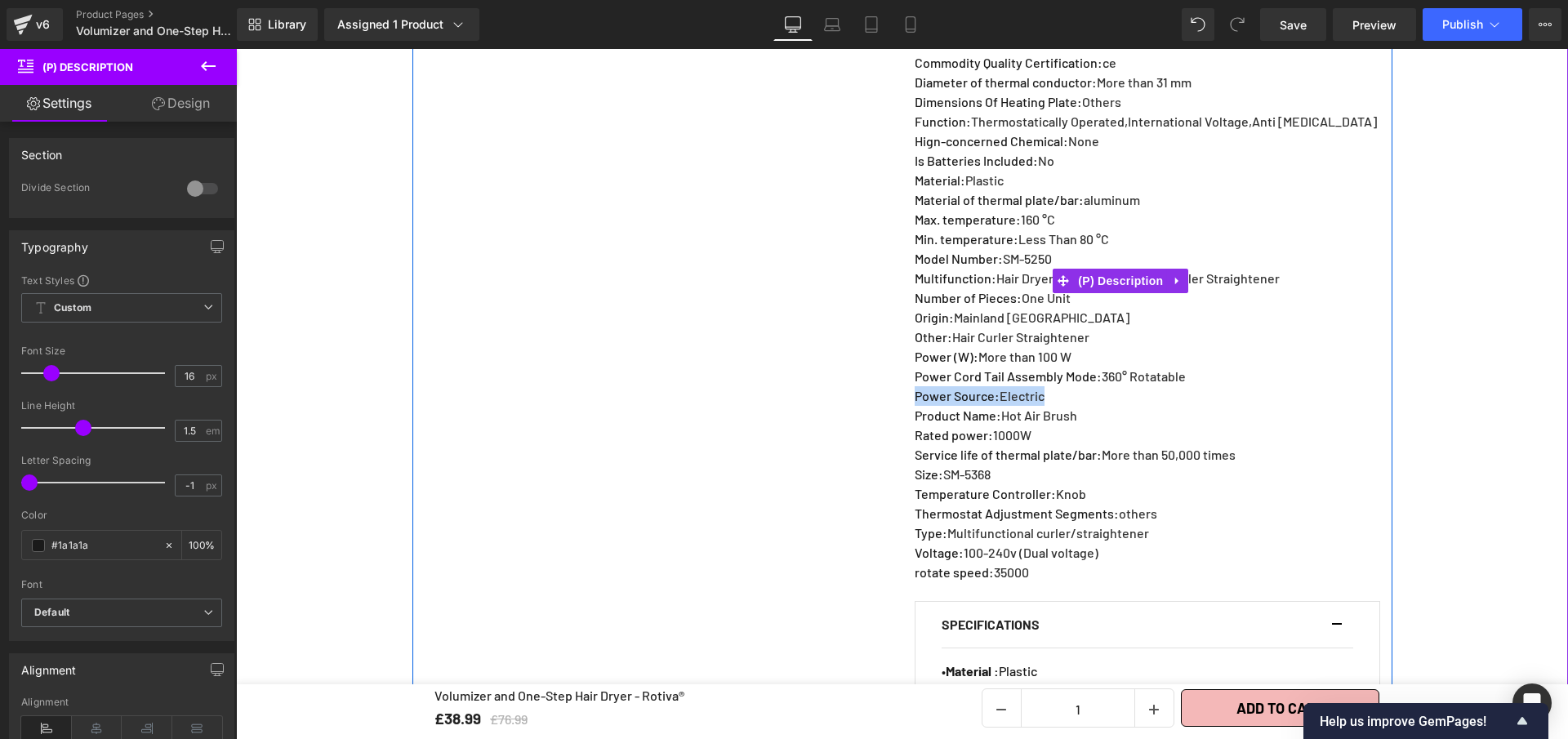
drag, startPoint x: 1039, startPoint y: 413, endPoint x: 910, endPoint y: 417, distance: 129.1
click at [915, 406] on p "Power Source : Electric" at bounding box center [1146, 396] width 463 height 20
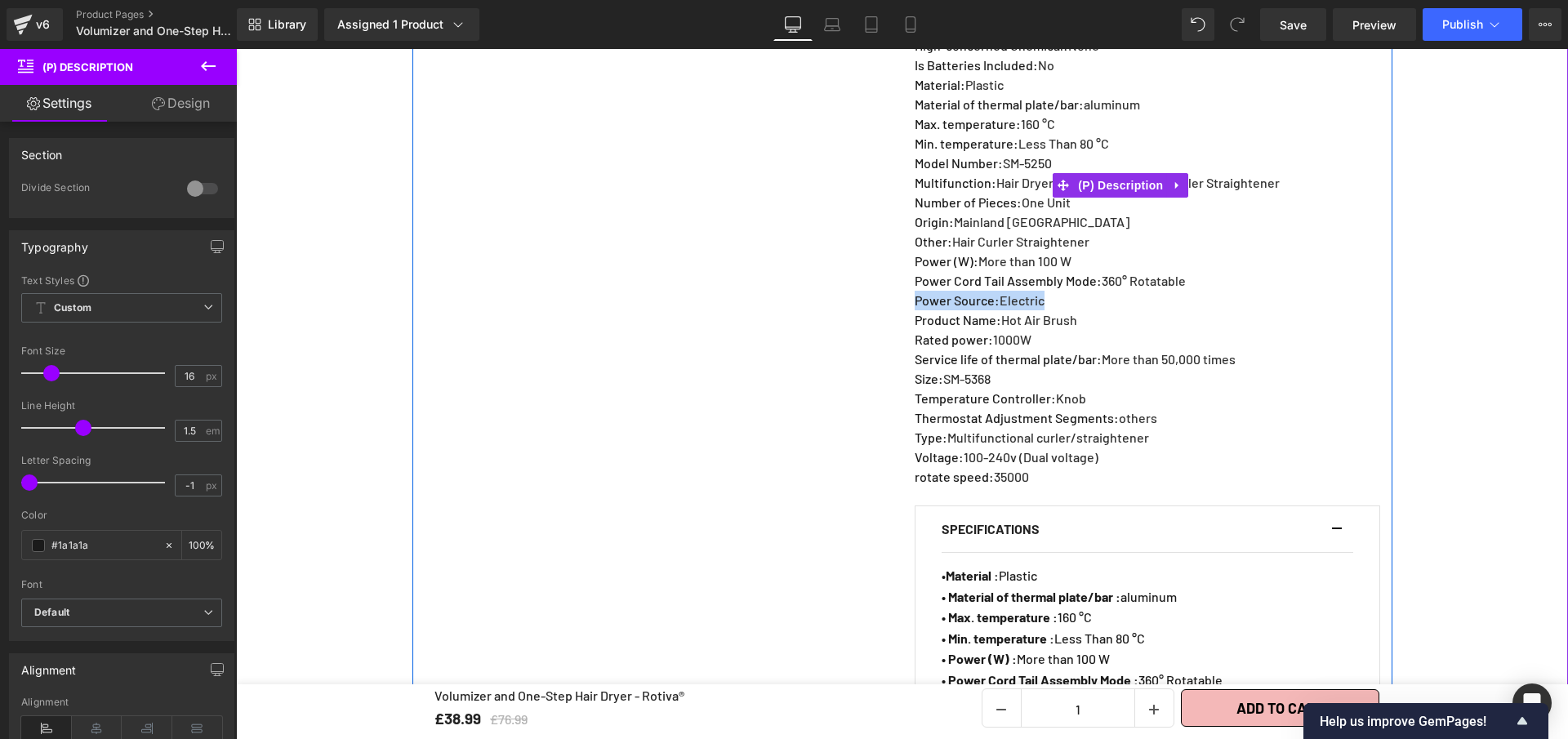
scroll to position [1459, 0]
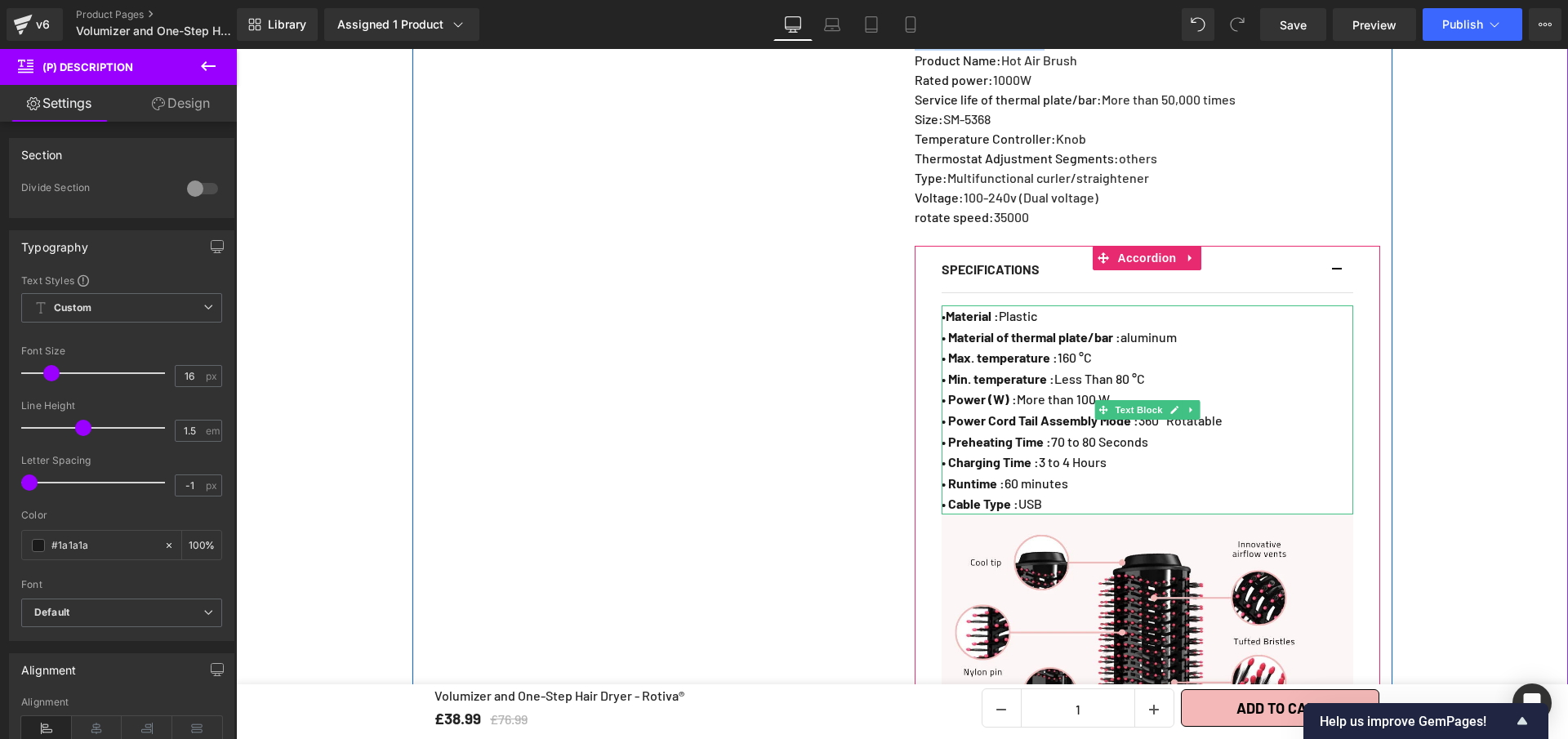
click at [1159, 453] on p "• Preheating Time : 70 to 80 Seconds" at bounding box center [1146, 441] width 411 height 21
click at [1158, 453] on p "• Preheating Time : 70 to 80 Seconds" at bounding box center [1146, 441] width 411 height 21
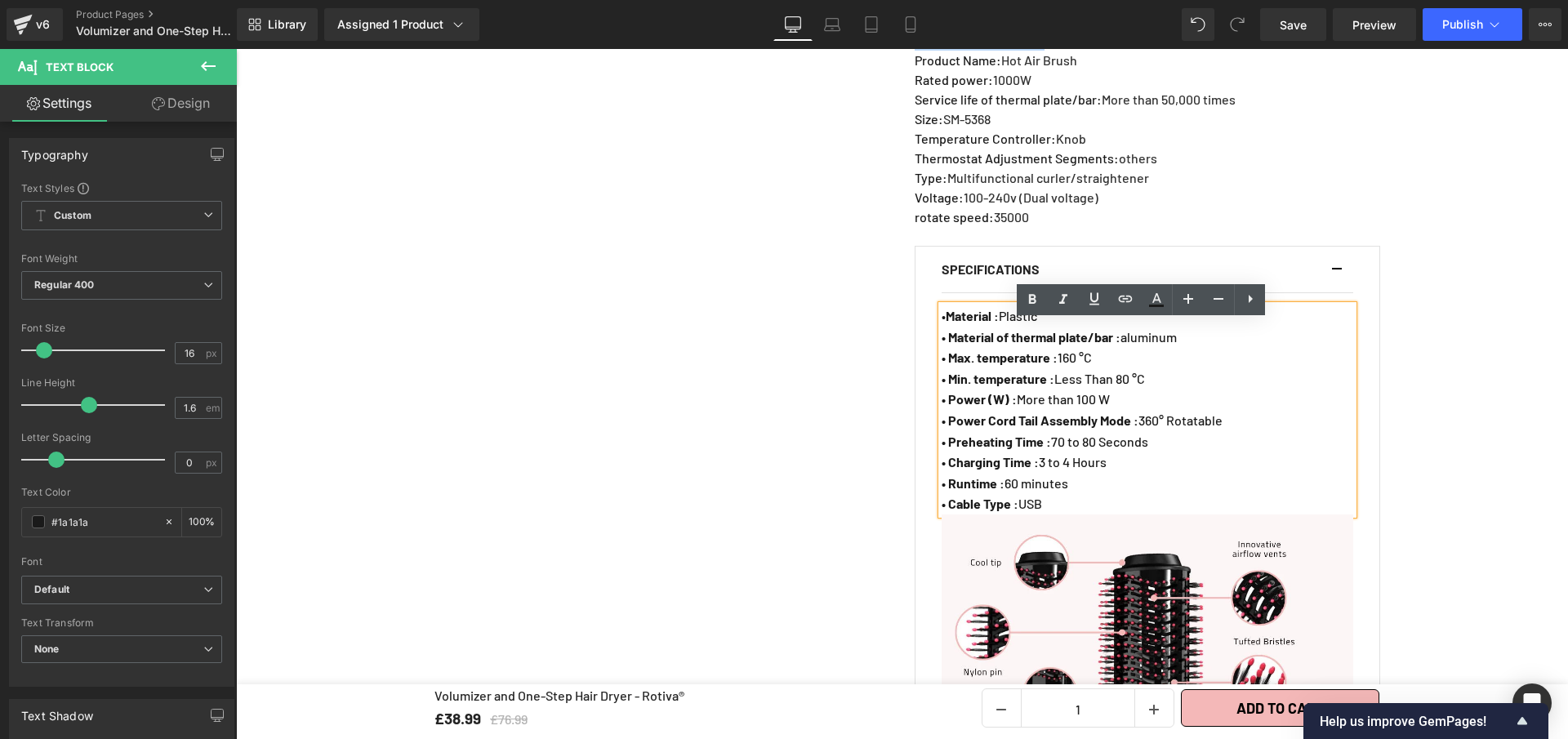
drag, startPoint x: 1150, startPoint y: 464, endPoint x: 941, endPoint y: 461, distance: 209.0
click at [948, 450] on span "• Preheating Time : 70 to 80 Seconds" at bounding box center [1045, 441] width 207 height 16
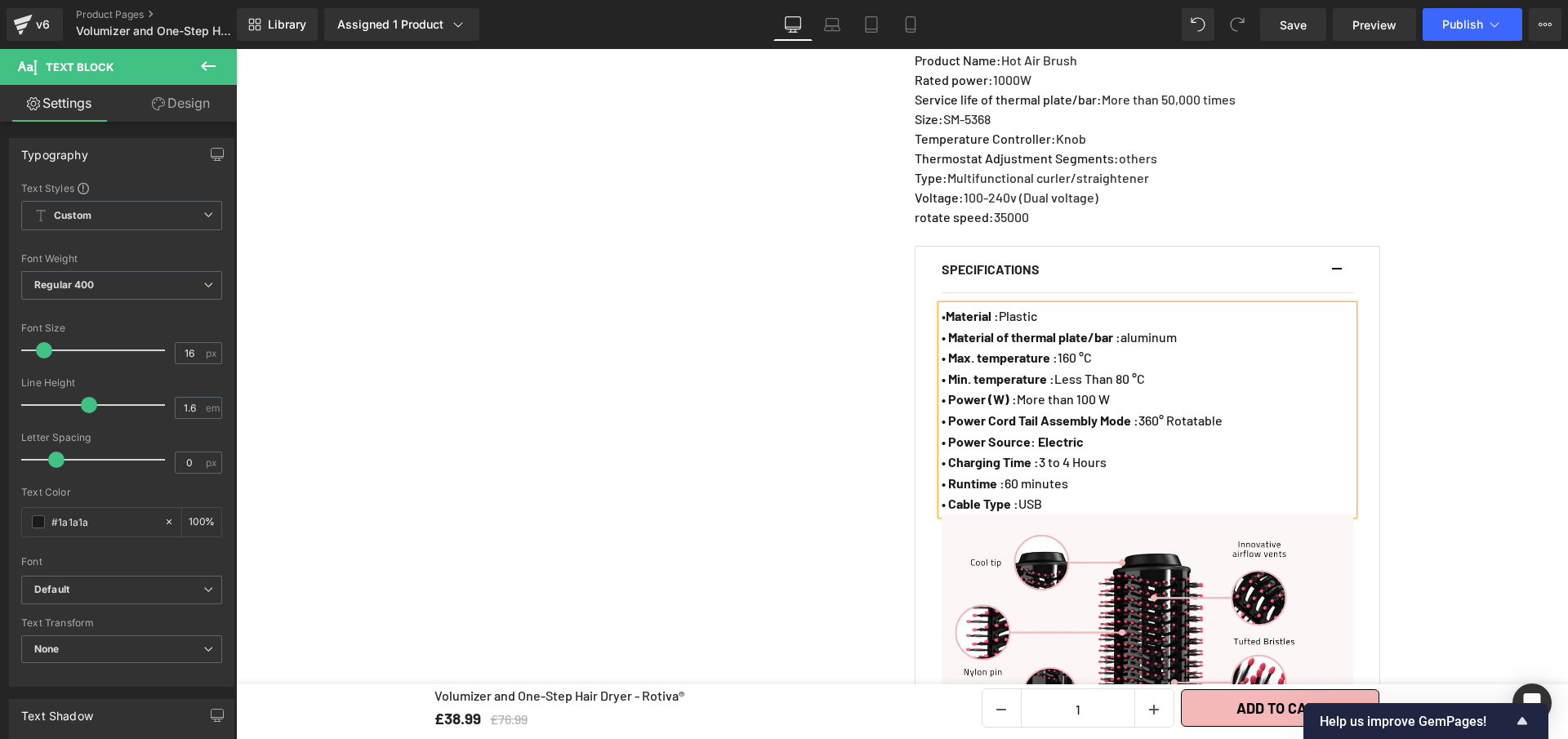
click at [1032, 450] on strong "• Power Source: Electric" at bounding box center [1012, 441] width 142 height 16
drag, startPoint x: 1044, startPoint y: 459, endPoint x: 1089, endPoint y: 430, distance: 53.5
click at [1094, 453] on p "• Power Source : Electric" at bounding box center [1146, 441] width 411 height 21
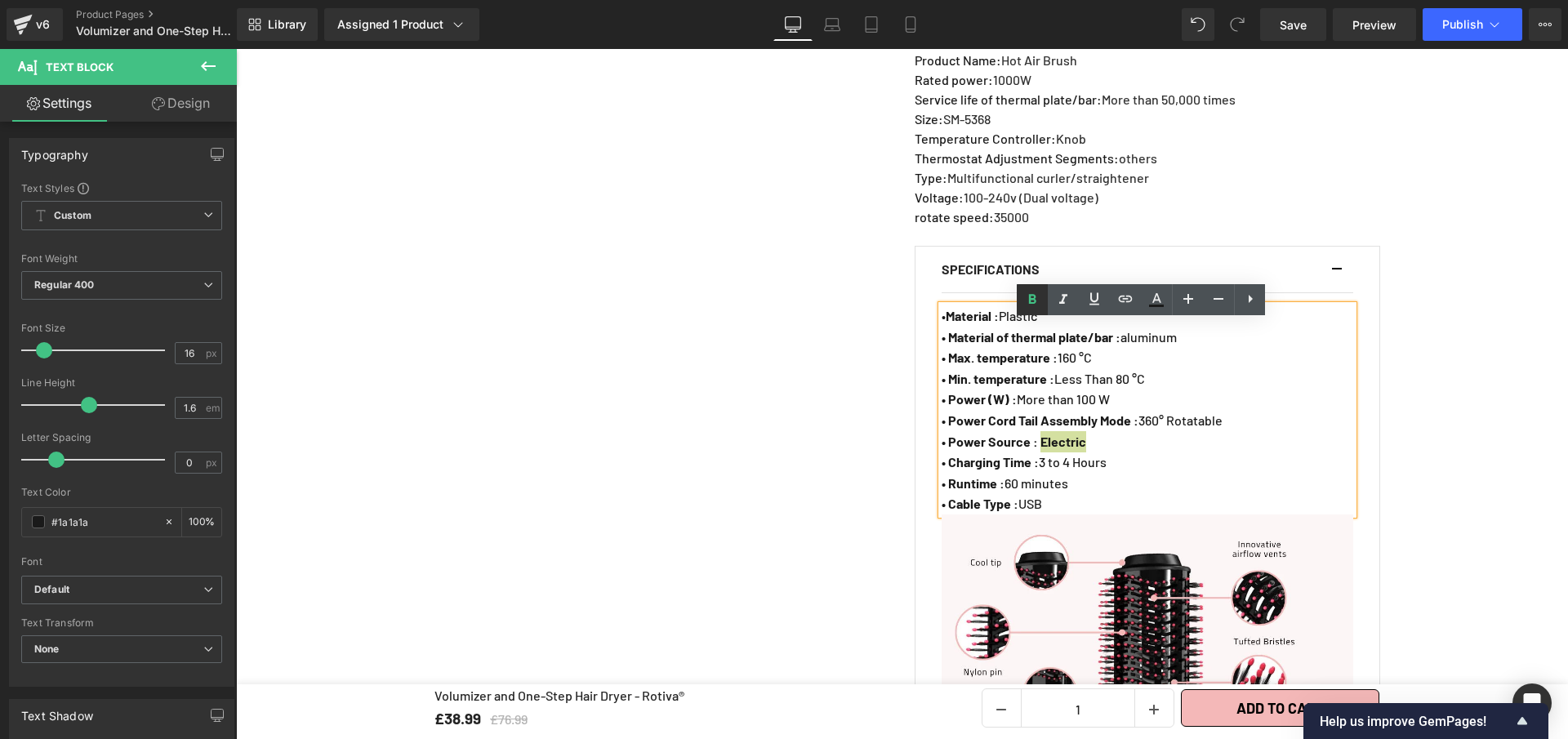
drag, startPoint x: 1035, startPoint y: 314, endPoint x: 853, endPoint y: 187, distance: 221.9
click at [1035, 314] on link at bounding box center [1032, 300] width 31 height 31
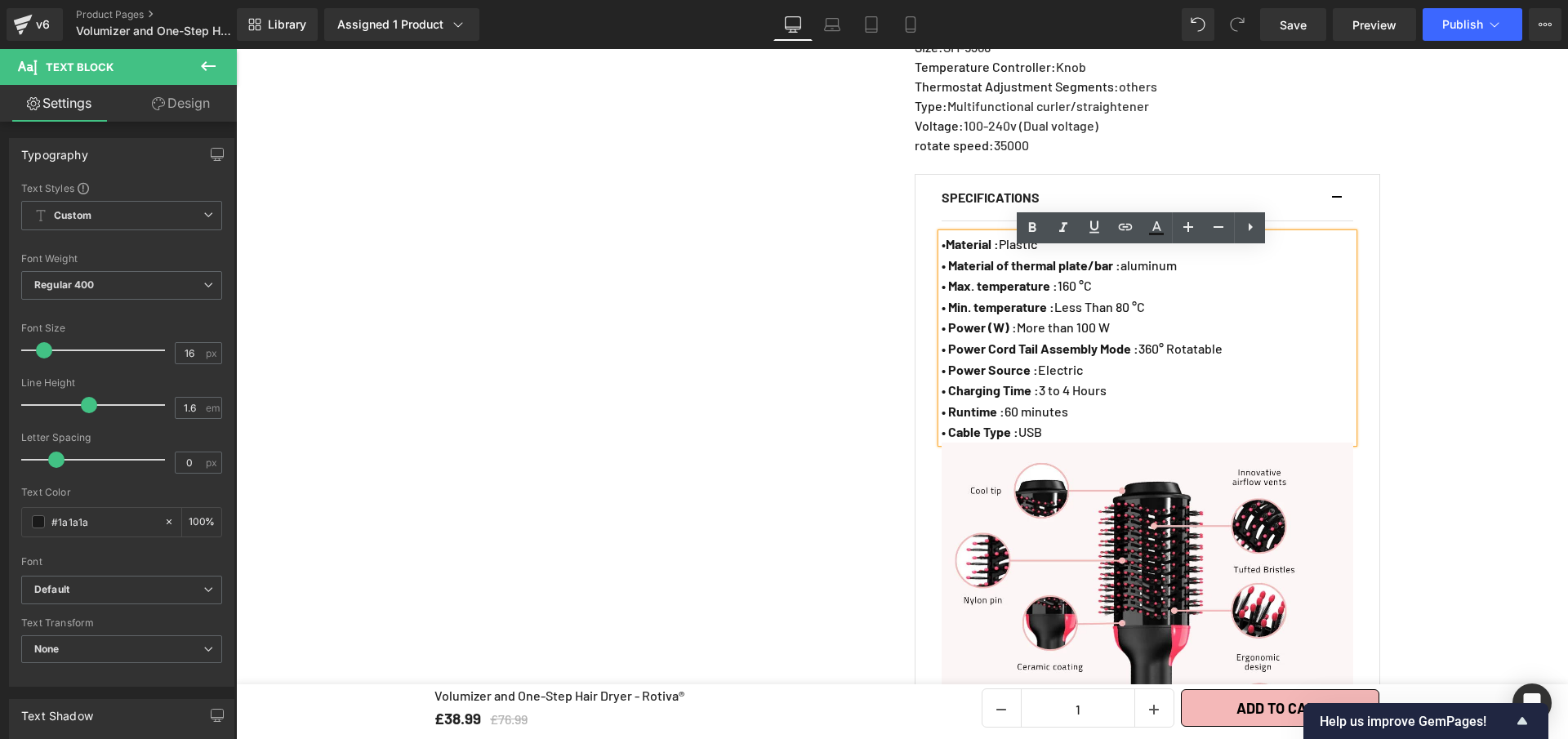
scroll to position [1554, 0]
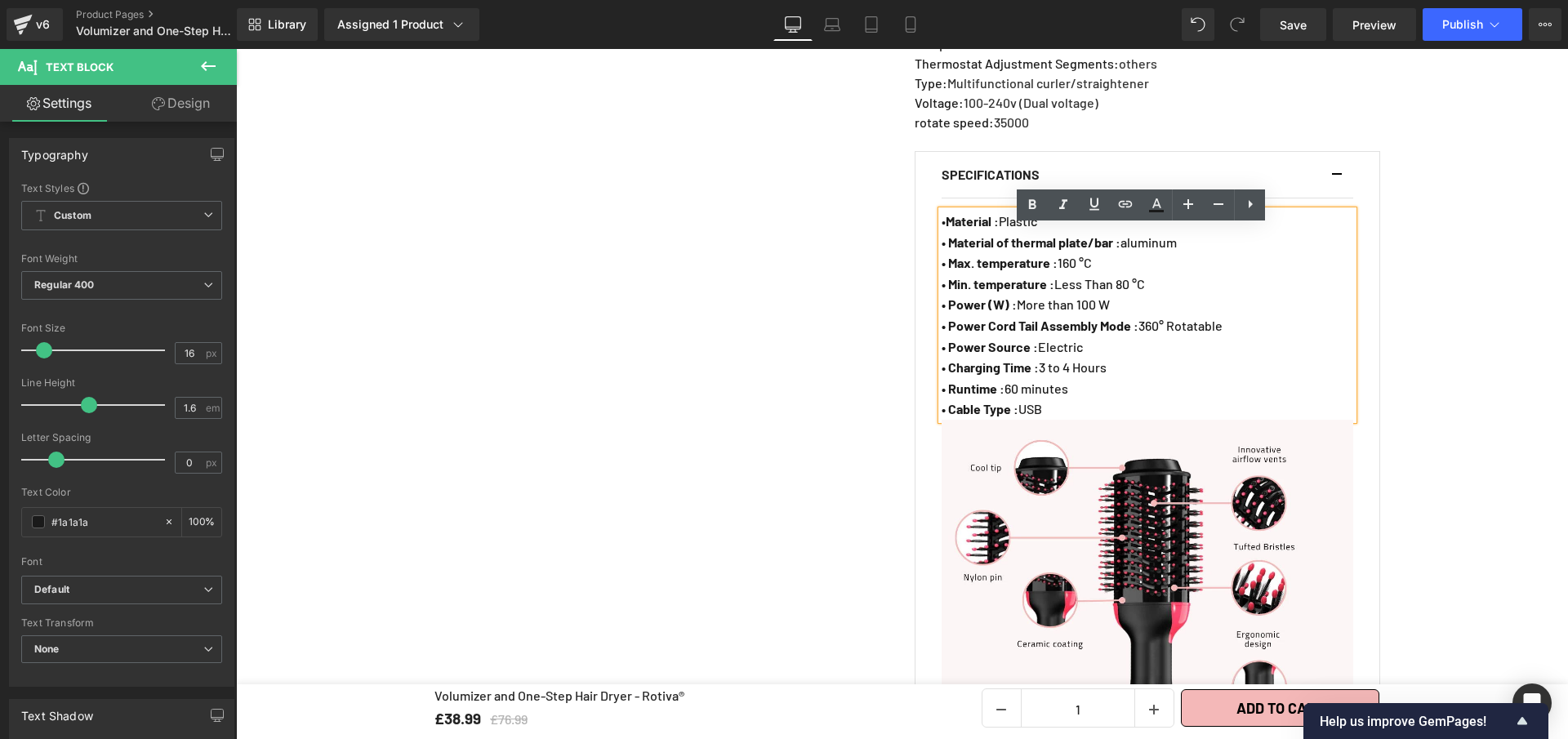
click at [1299, 357] on p "• Power Source : Electric" at bounding box center [1146, 347] width 411 height 21
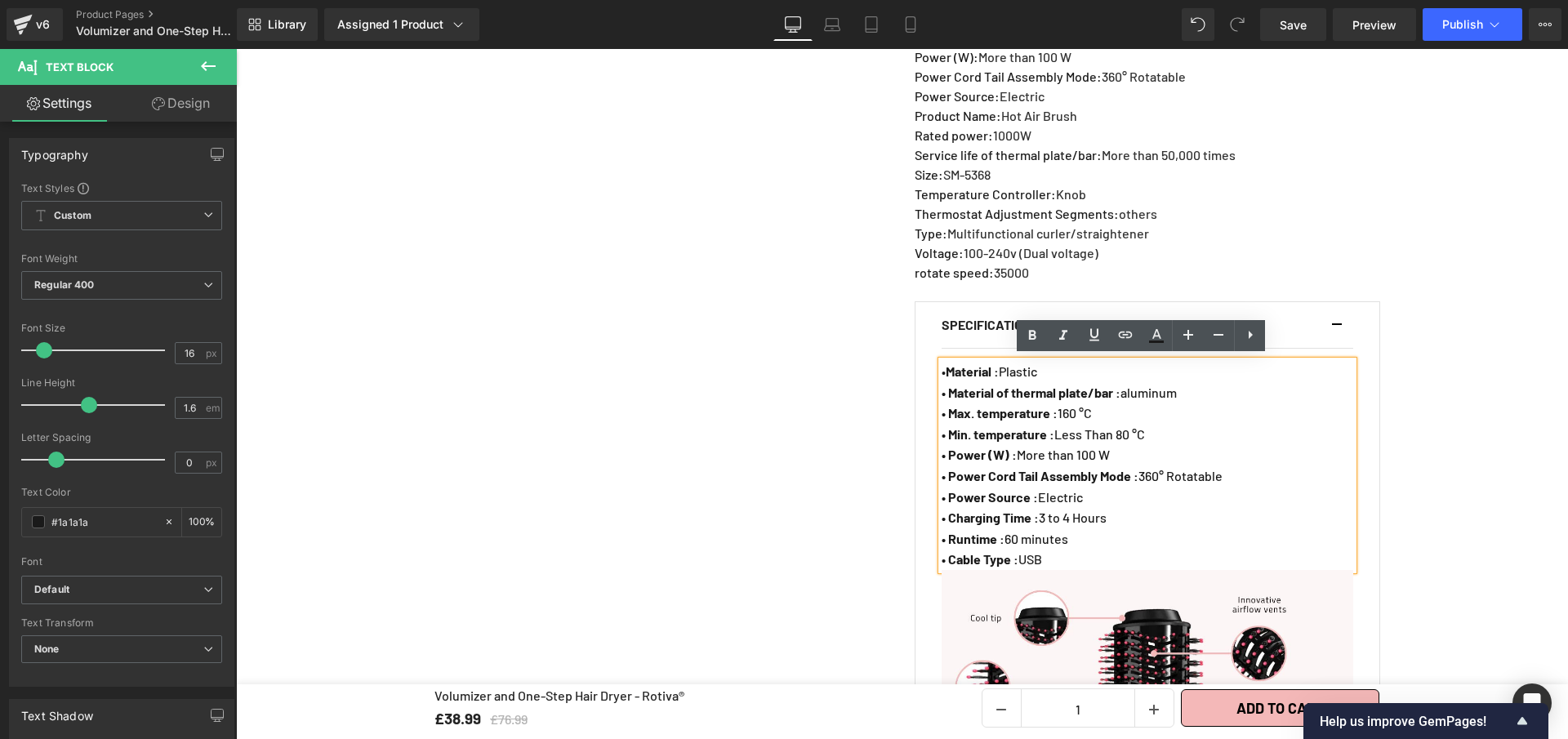
scroll to position [1425, 0]
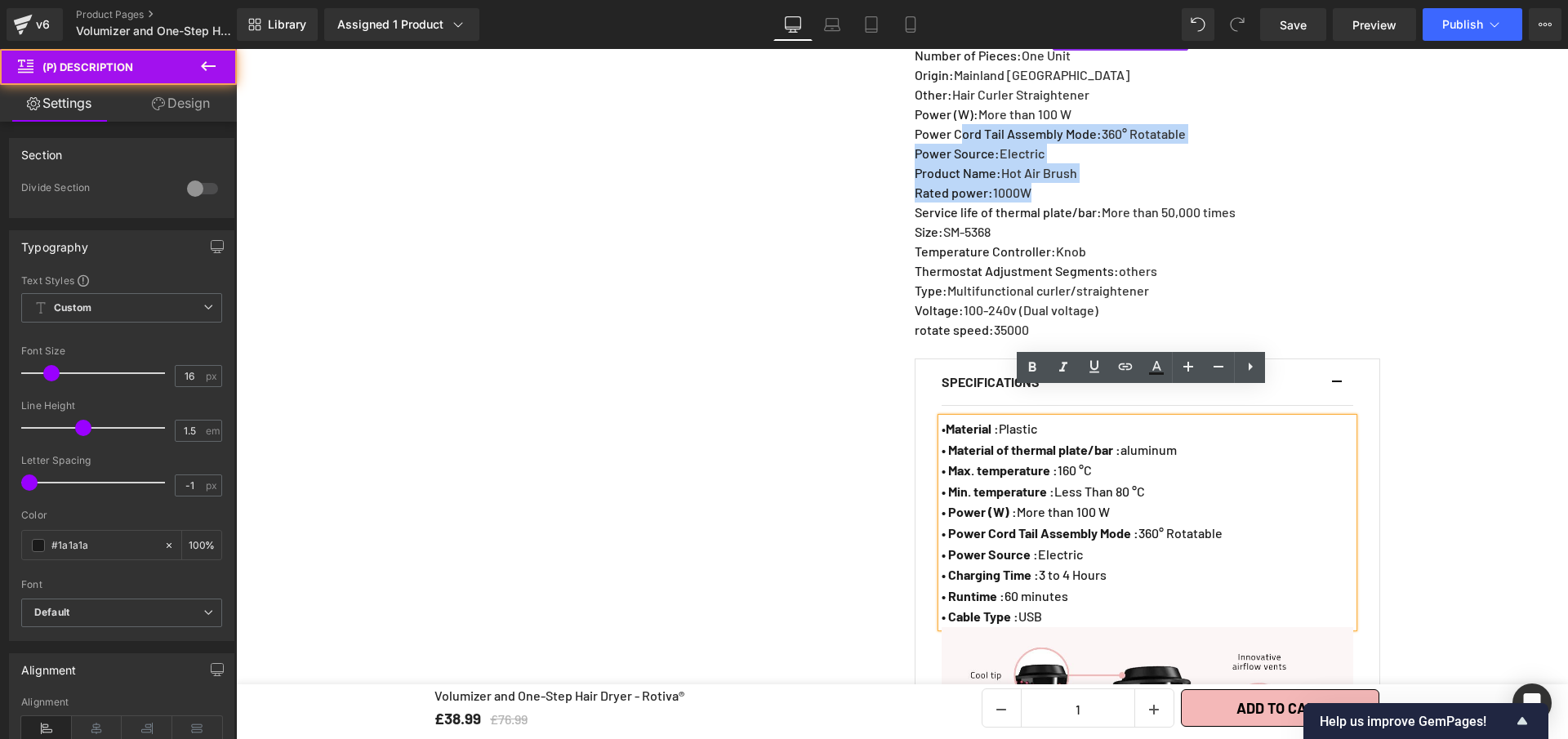
drag, startPoint x: 1030, startPoint y: 131, endPoint x: 961, endPoint y: 131, distance: 69.0
click at [961, 131] on div "SPECIFICATIONS Applicable hair : Dry & wet Brand Name : LISAPRO Certification :…" at bounding box center [1146, 35] width 463 height 607
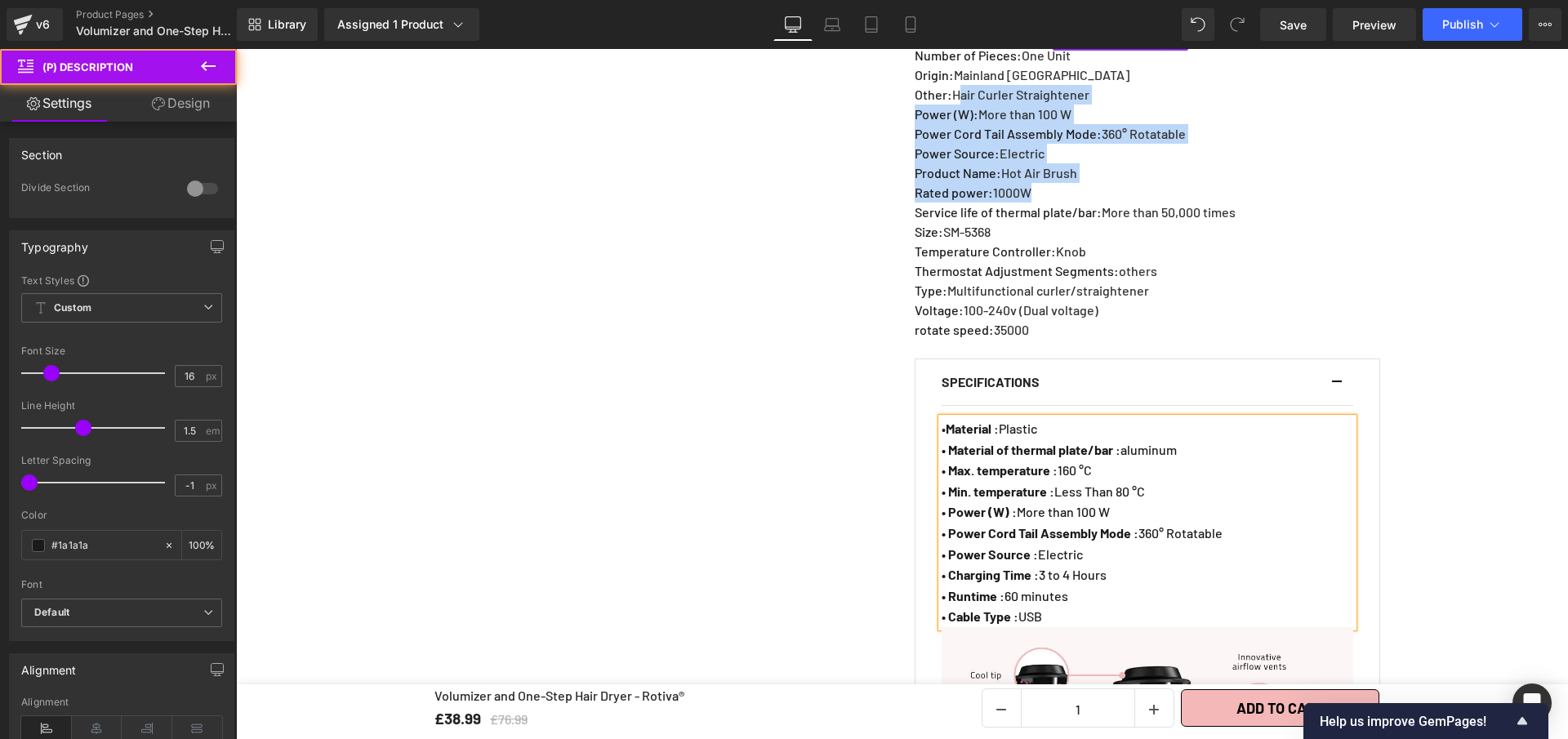
scroll to position [1312, 0]
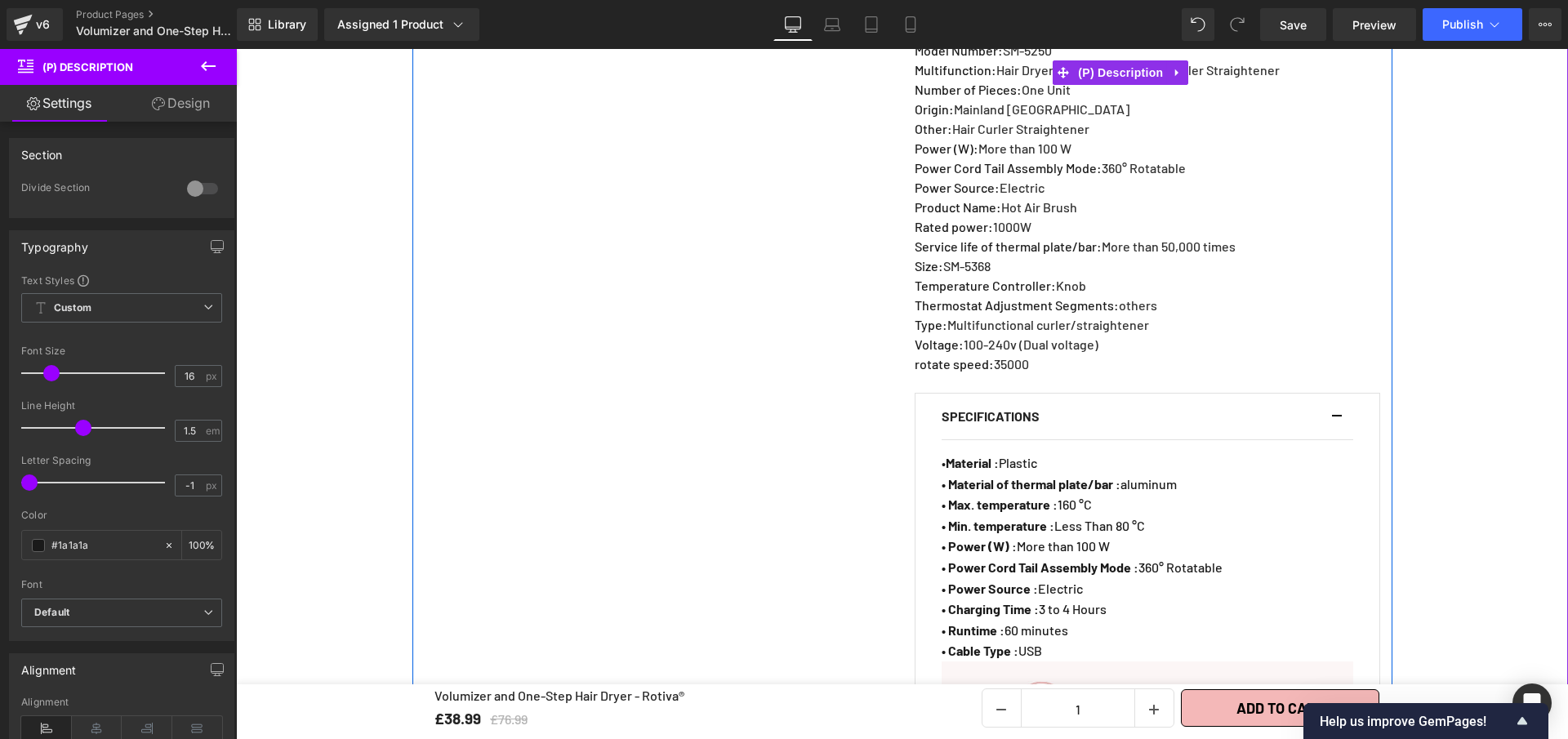
click at [1102, 253] on p "Service life of thermal plate/bar : More than 50,000 times" at bounding box center [1146, 246] width 463 height 20
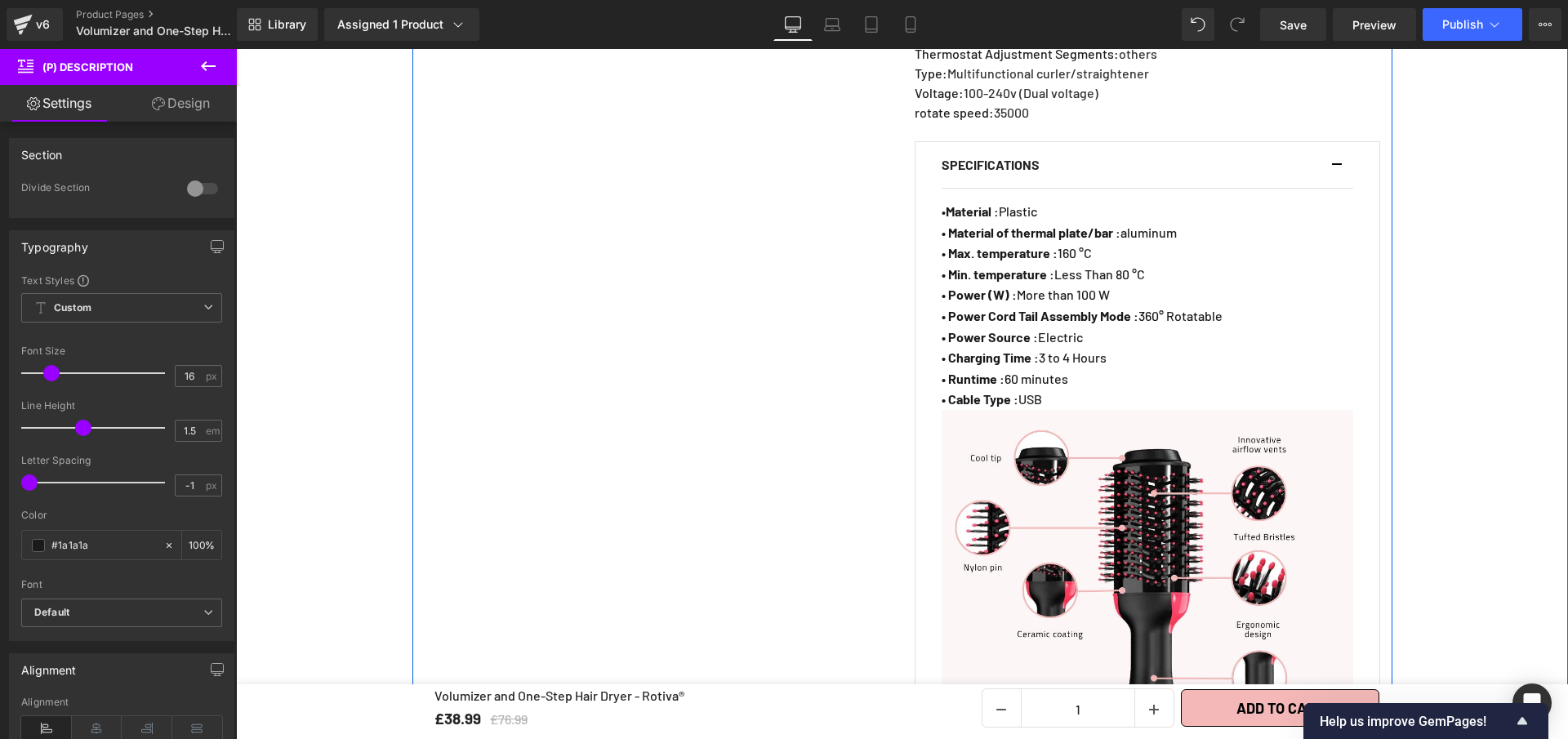
scroll to position [1561, 0]
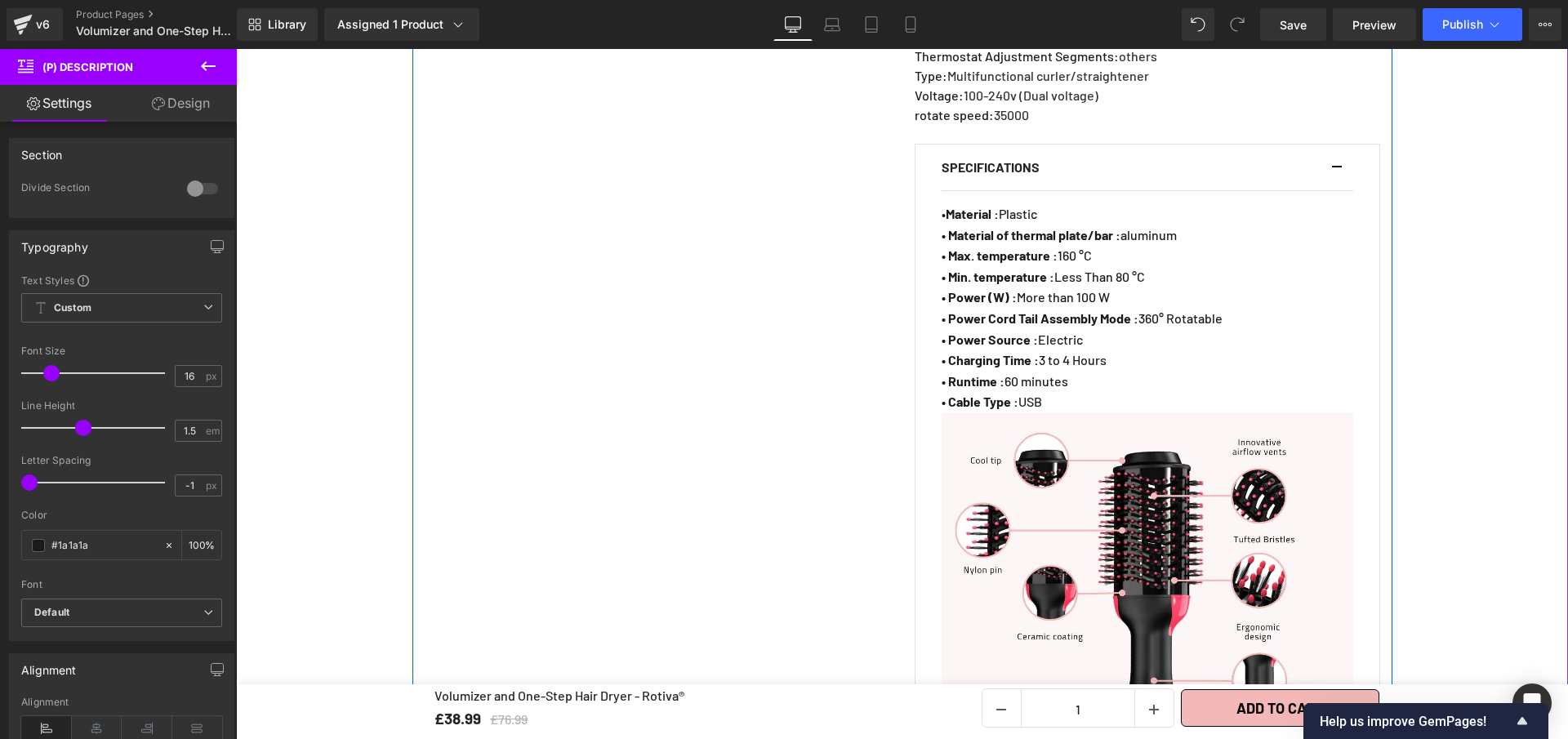
click at [1135, 83] on span "Multifunctional curler/straightener" at bounding box center [1048, 76] width 201 height 16
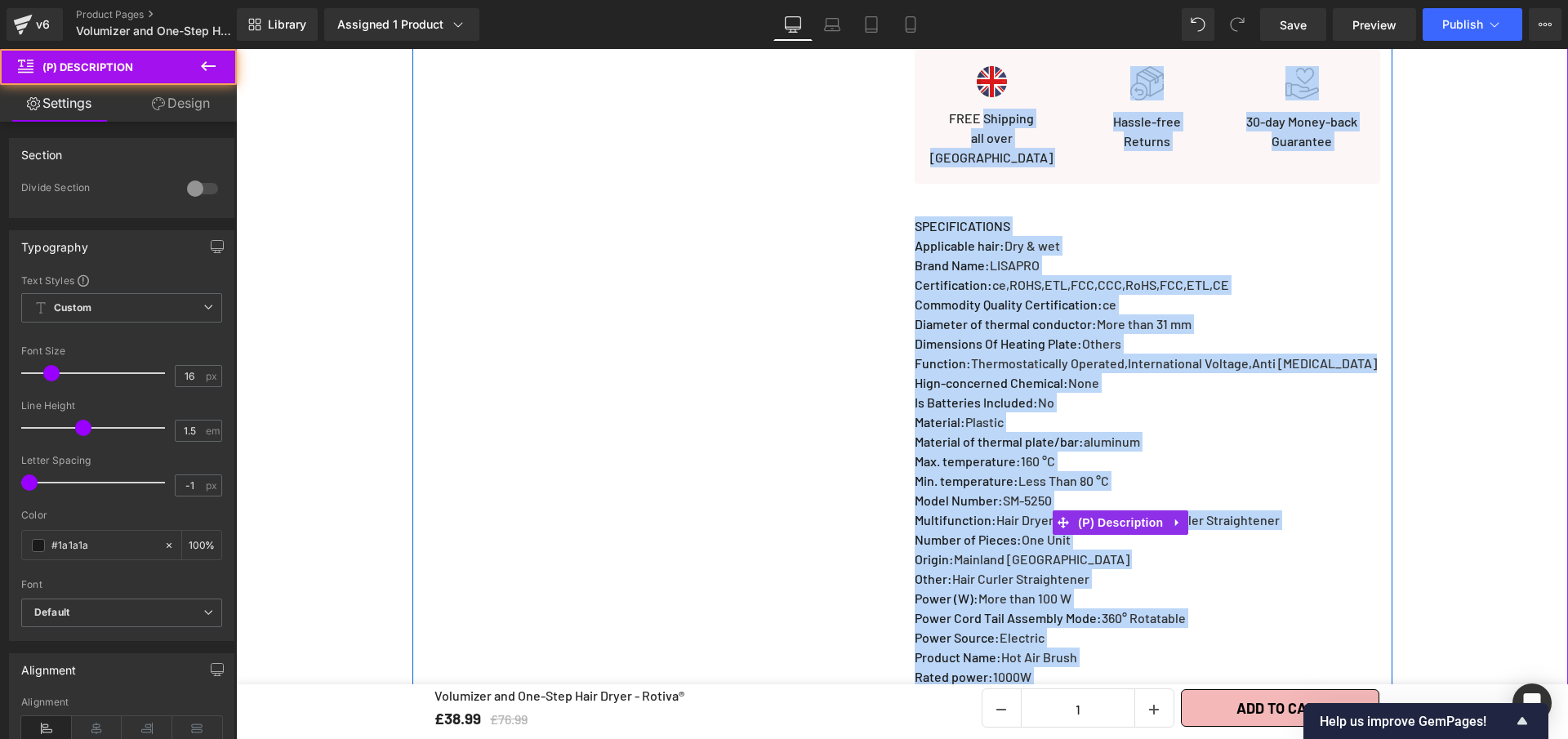
drag, startPoint x: 1115, startPoint y: 108, endPoint x: 978, endPoint y: 108, distance: 137.0
click at [978, 108] on div "Volumizer and One-Step Hair Dryer - Rotiva® (P) Title Loox (Stars) - Star Badge…" at bounding box center [1146, 535] width 490 height 2390
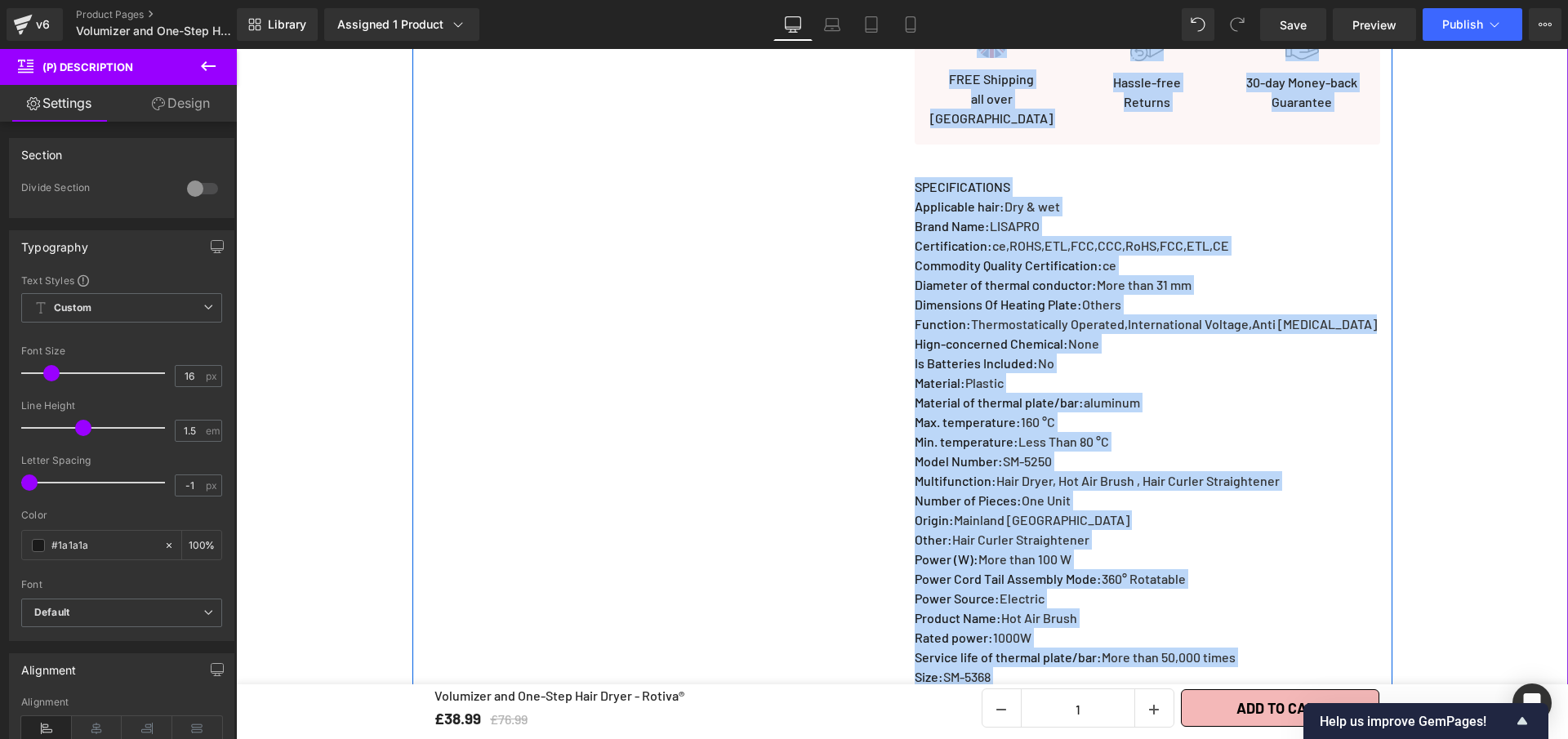
scroll to position [1441, 0]
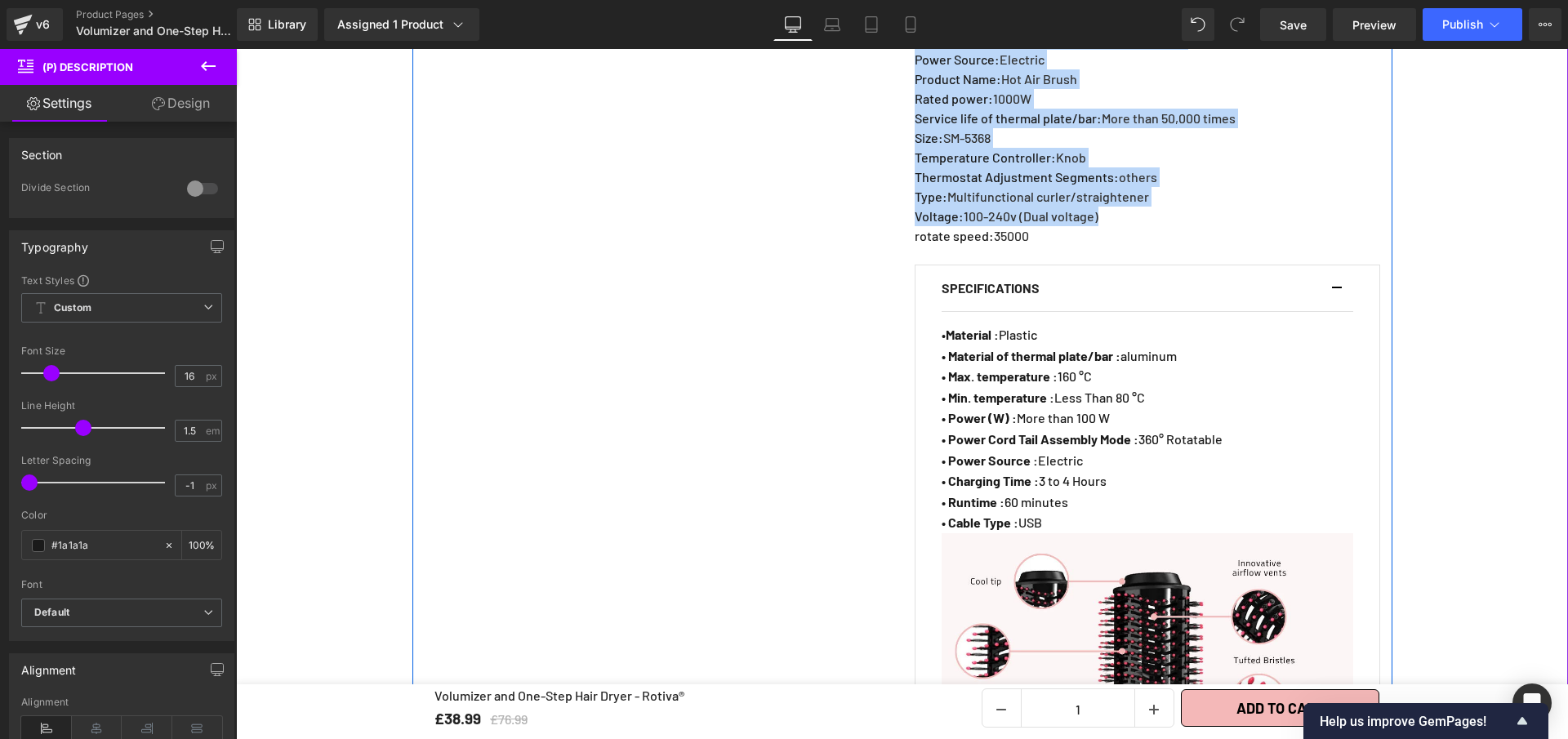
click at [1101, 226] on p "Voltage : 100-240v (Dual voltage)" at bounding box center [1146, 216] width 463 height 20
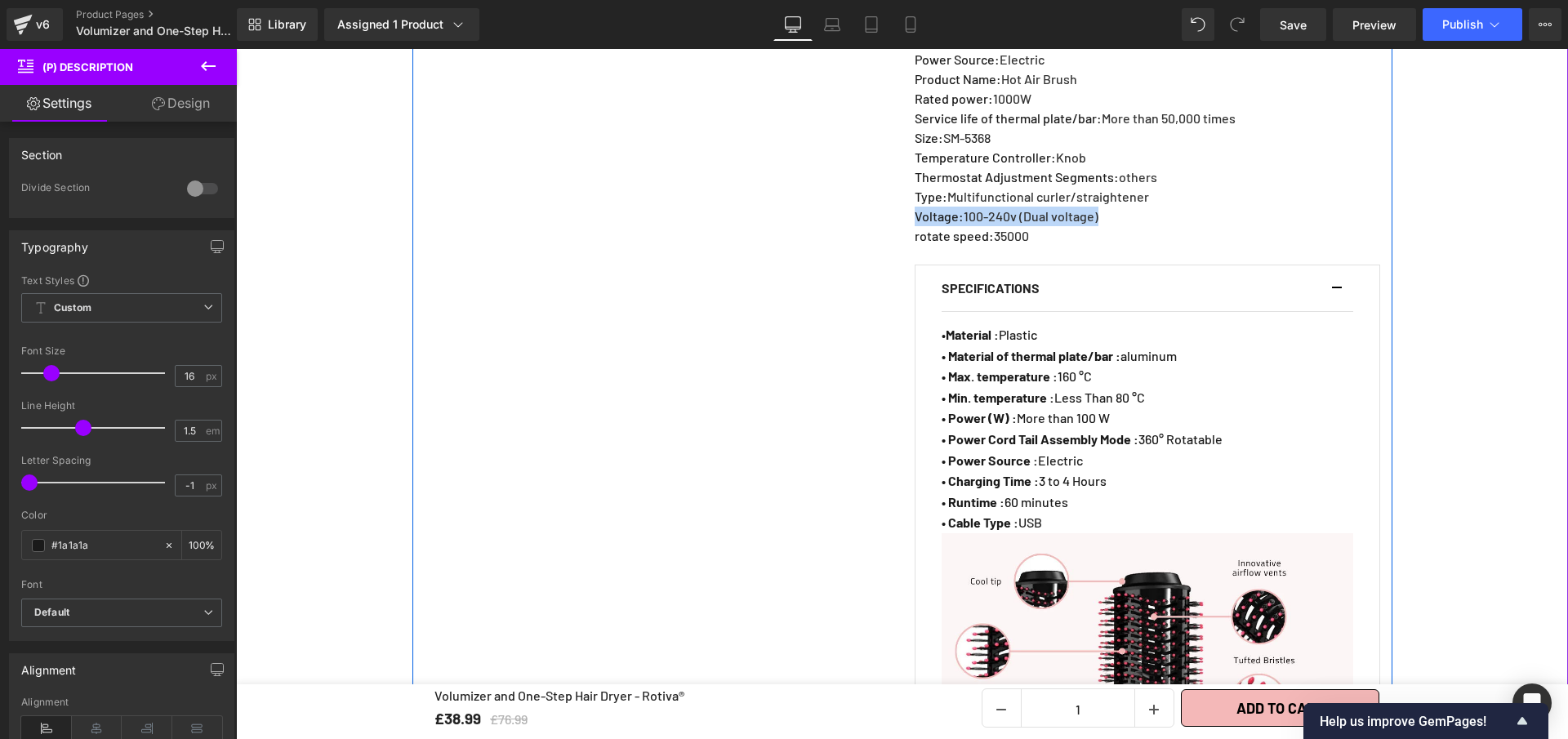
drag, startPoint x: 1097, startPoint y: 230, endPoint x: 909, endPoint y: 235, distance: 188.1
click at [915, 227] on p "Voltage : 100-240v (Dual voltage)" at bounding box center [1146, 216] width 463 height 20
click at [1123, 492] on p "• Charging Time : 3 to 4 Hours" at bounding box center [1146, 481] width 411 height 21
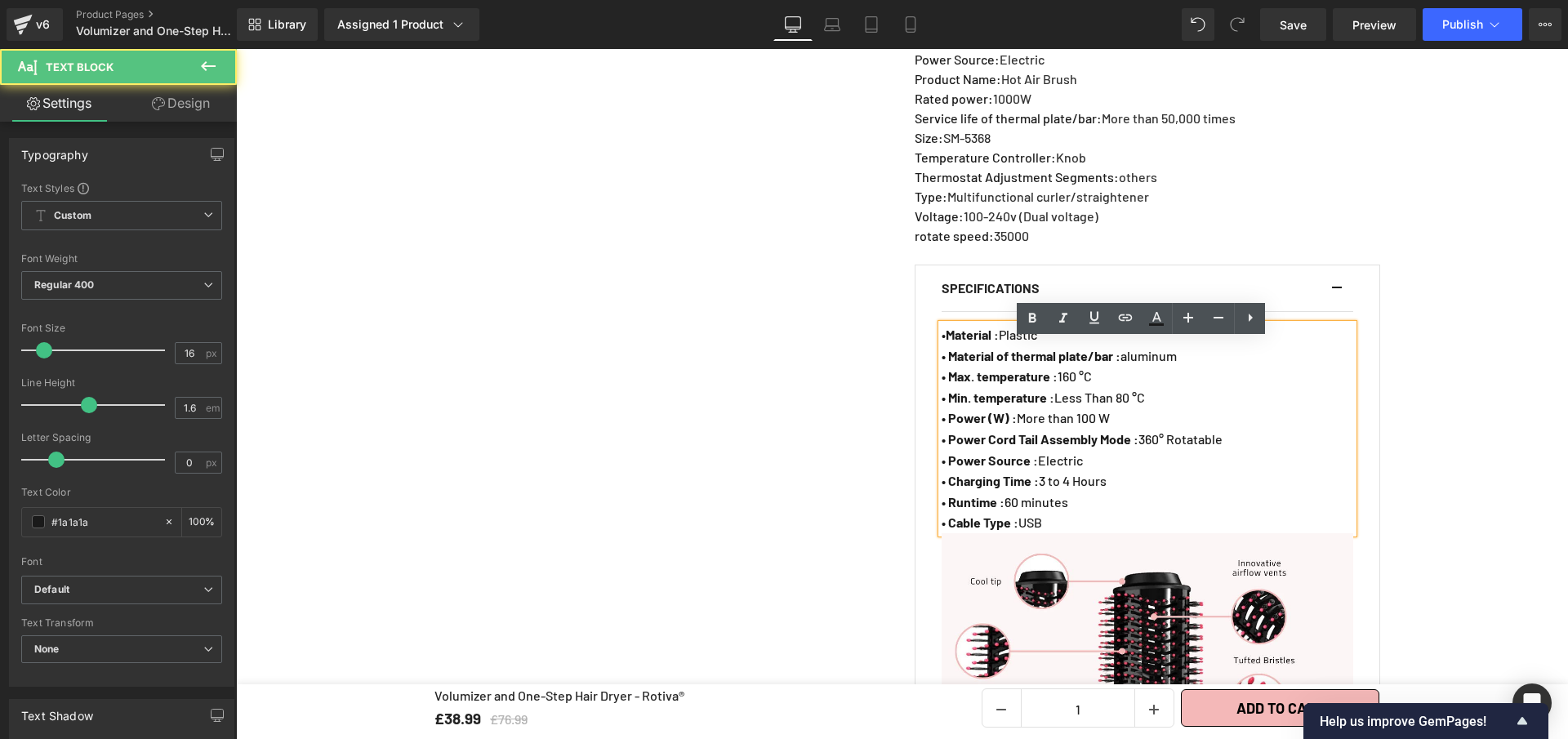
click at [1086, 513] on p "• Runtime : 60 minutes" at bounding box center [1146, 502] width 411 height 21
drag, startPoint x: 1057, startPoint y: 517, endPoint x: 948, endPoint y: 517, distance: 109.0
click at [948, 513] on p "• Runtime : 60 minutes" at bounding box center [1146, 502] width 411 height 21
click at [987, 509] on strong "• Voltage: 100-240v (Dual voltage)" at bounding box center [1038, 502] width 195 height 16
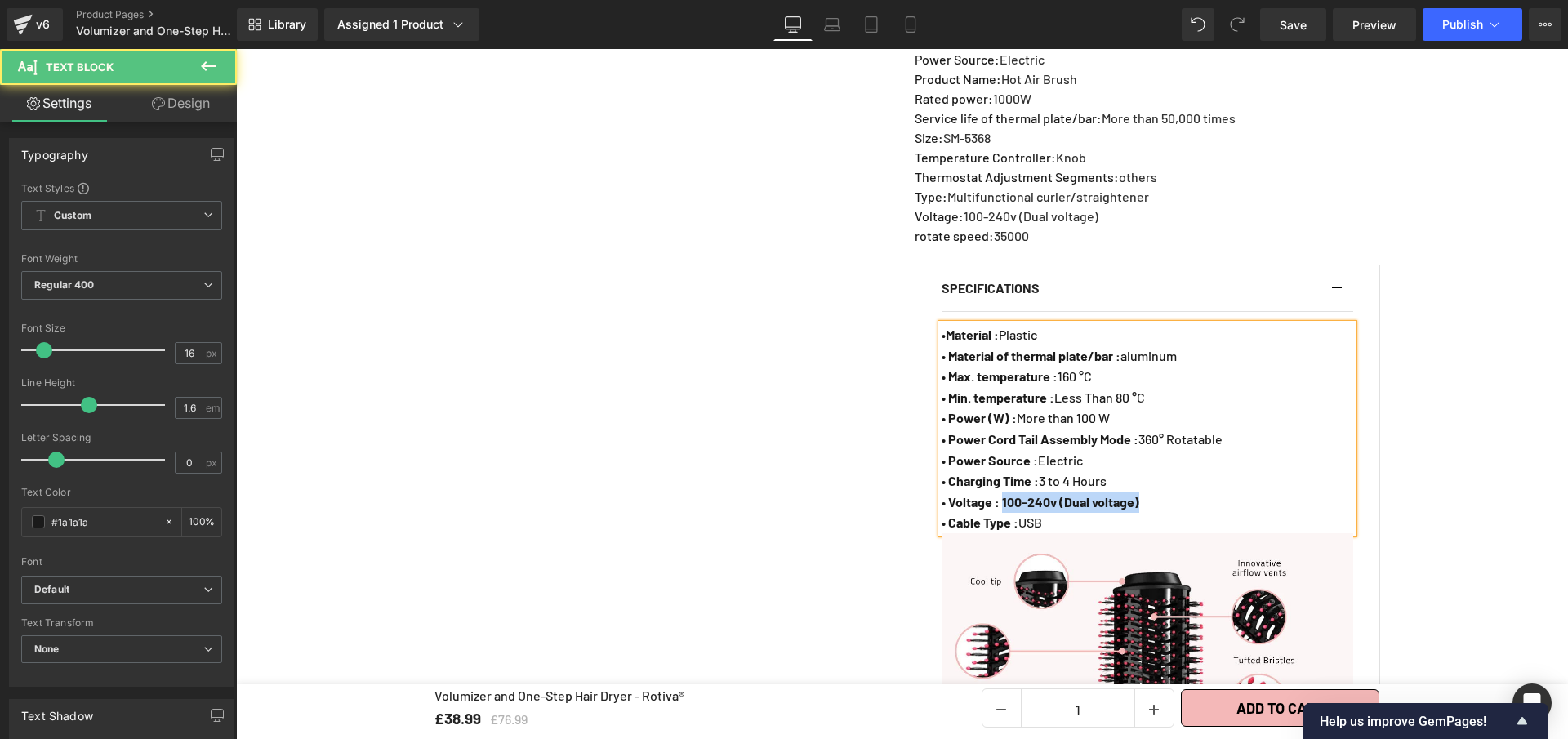
drag, startPoint x: 1014, startPoint y: 520, endPoint x: 1146, endPoint y: 520, distance: 132.0
click at [1146, 513] on p "• Voltage : 100-240v (Dual voltage)" at bounding box center [1146, 502] width 411 height 21
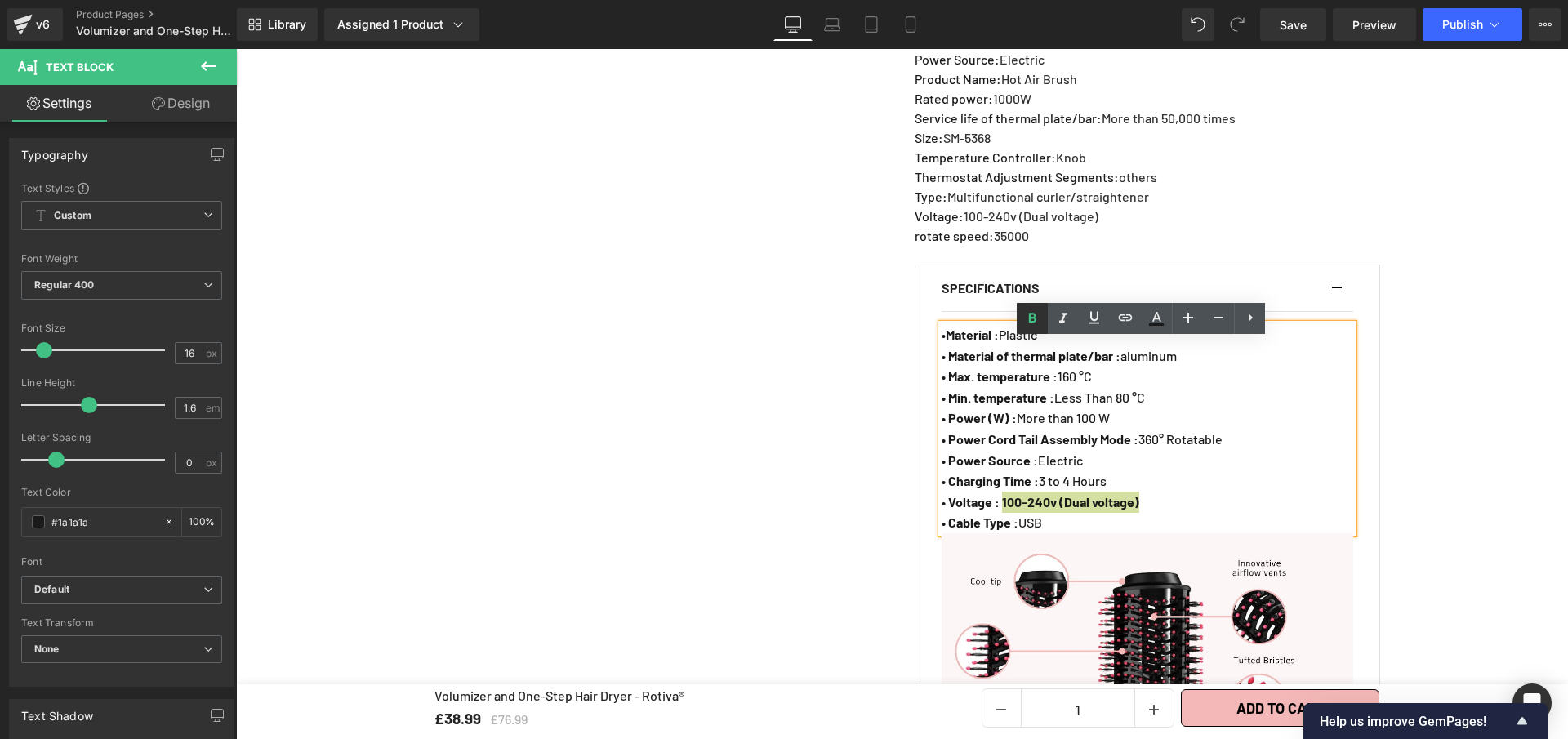
click at [1035, 325] on icon at bounding box center [1032, 318] width 20 height 20
click at [1028, 246] on p "rotate speed : 35000" at bounding box center [1146, 236] width 463 height 20
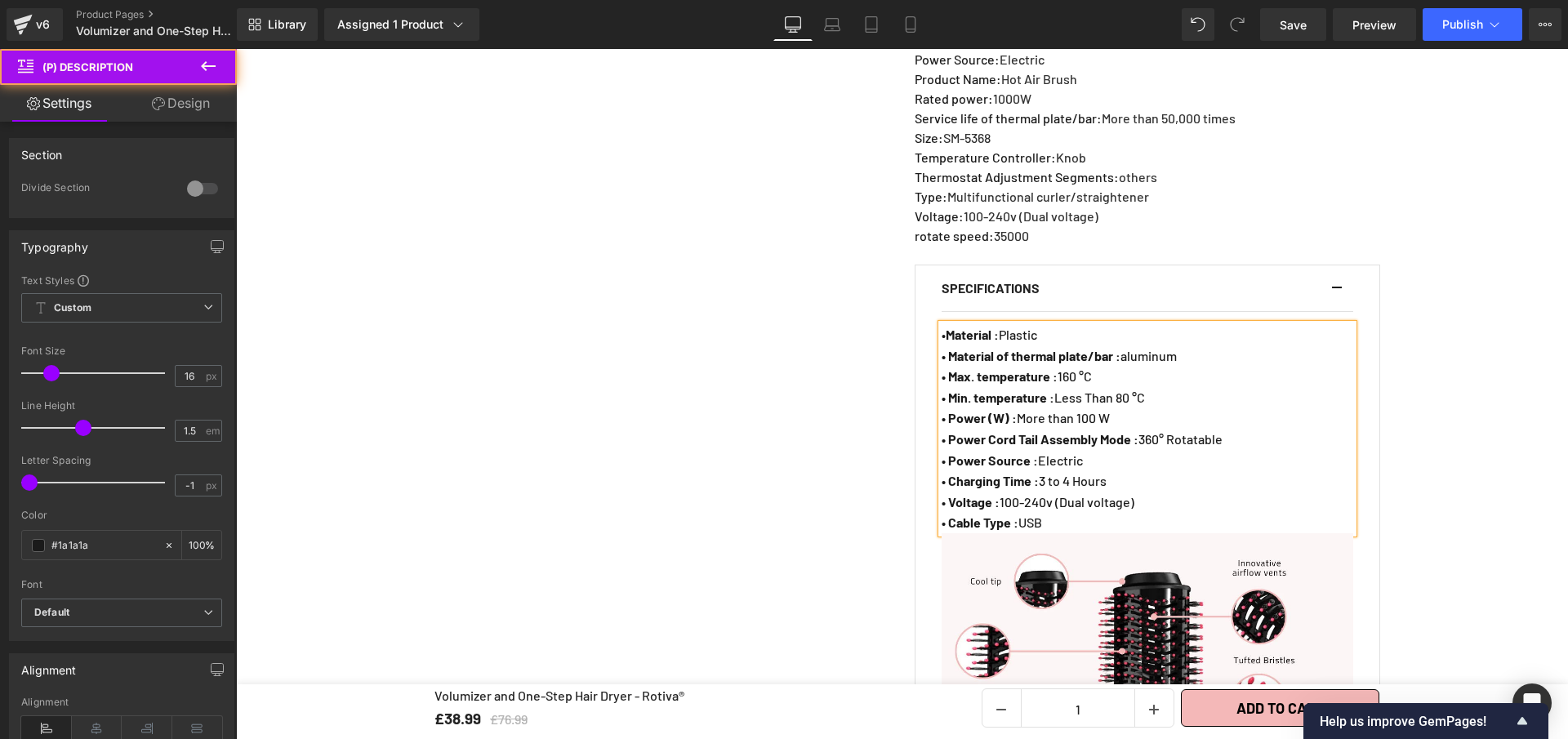
click at [1023, 244] on span "35000" at bounding box center [1011, 235] width 35 height 16
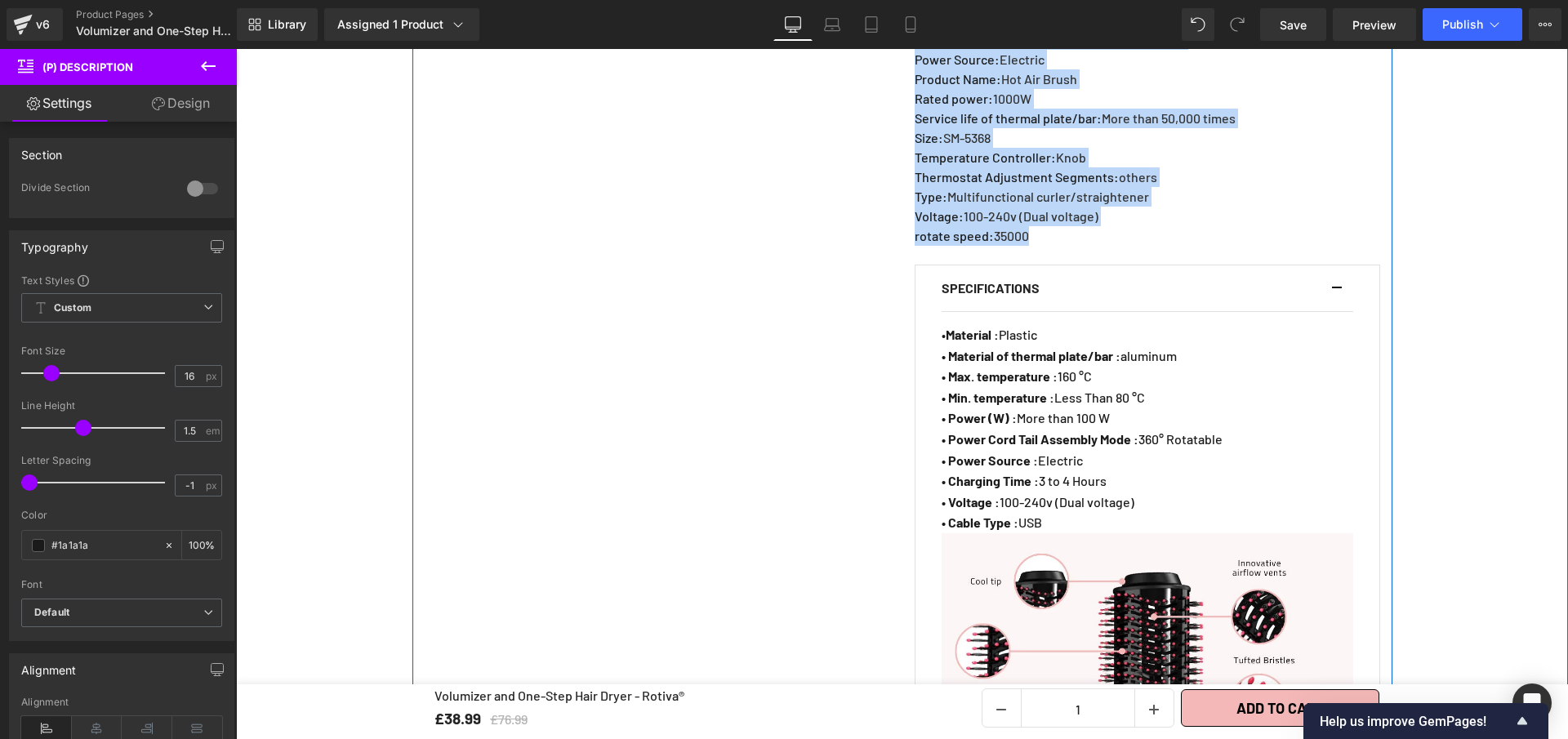
drag, startPoint x: 998, startPoint y: 252, endPoint x: 908, endPoint y: 248, distance: 90.1
click at [915, 246] on p "rotate speed : 35000" at bounding box center [1146, 236] width 463 height 20
click at [915, 244] on span "rotate speed" at bounding box center [952, 235] width 75 height 16
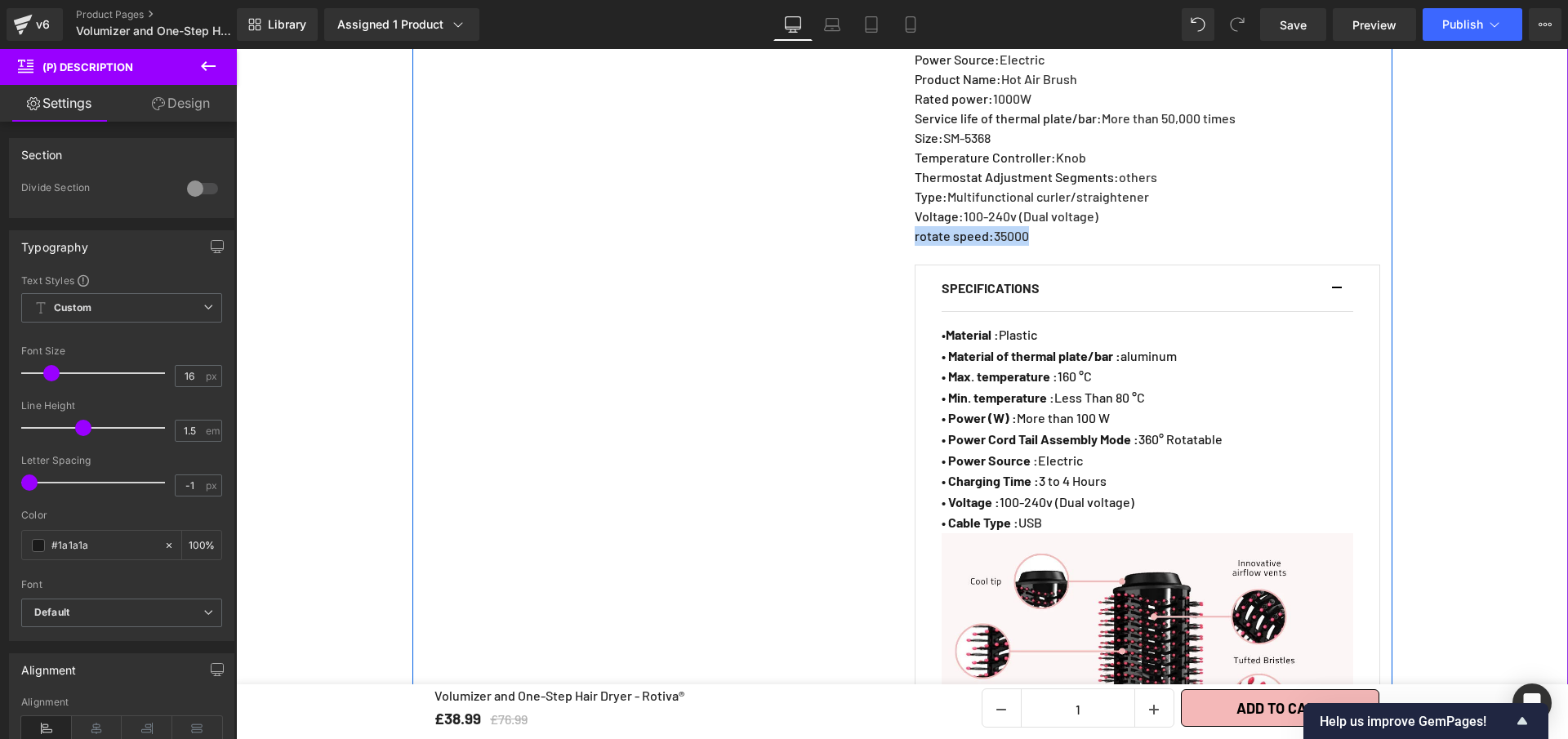
drag, startPoint x: 909, startPoint y: 254, endPoint x: 1014, endPoint y: 263, distance: 105.4
click at [941, 467] on div at bounding box center [943, 429] width 4 height 209
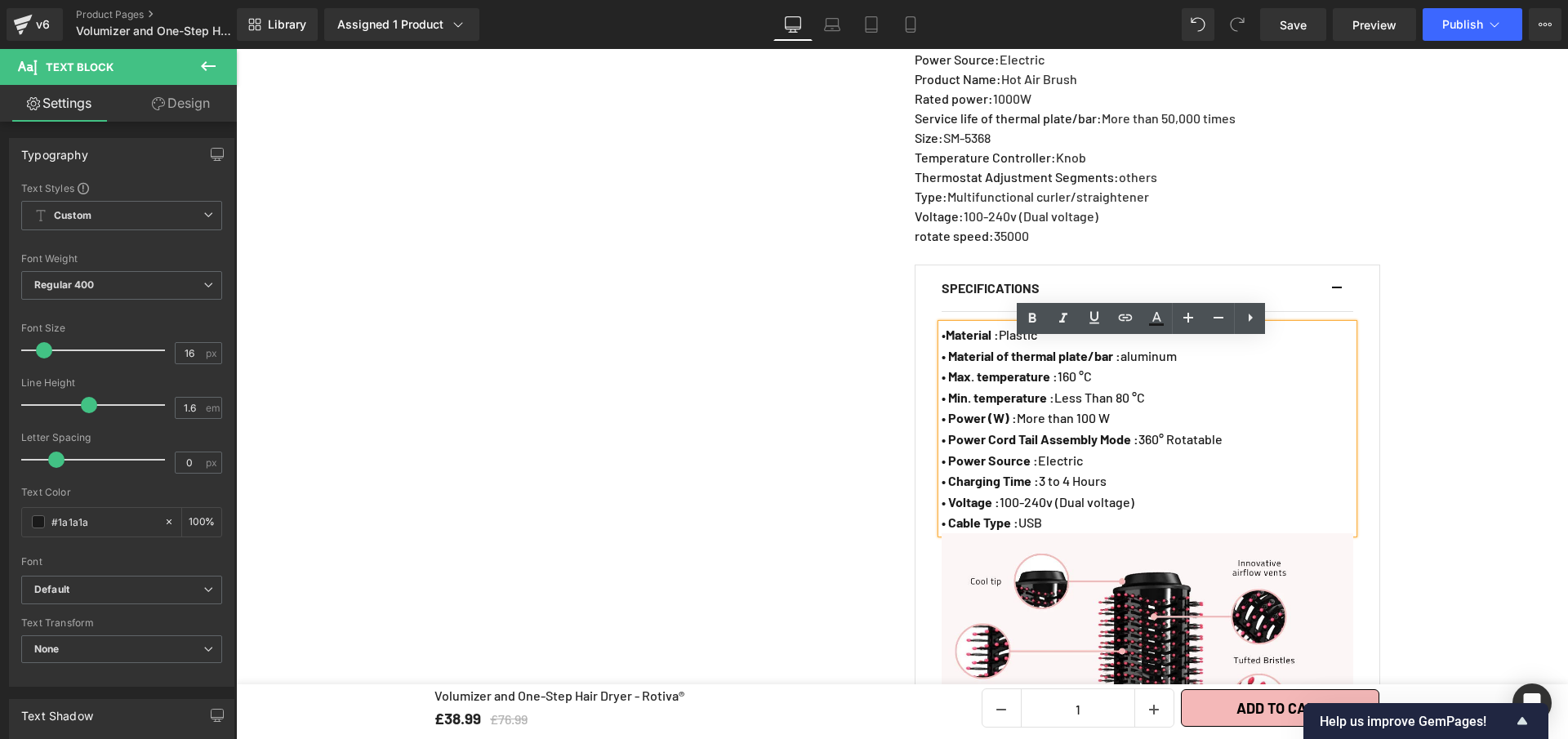
click at [945, 450] on p "• Power Cord Tail Assembly Mode : 360° Rotatable" at bounding box center [1146, 439] width 411 height 21
click at [1254, 450] on p "• Power Cord Tail Assembly Mode : 360° Rotatable" at bounding box center [1146, 439] width 411 height 21
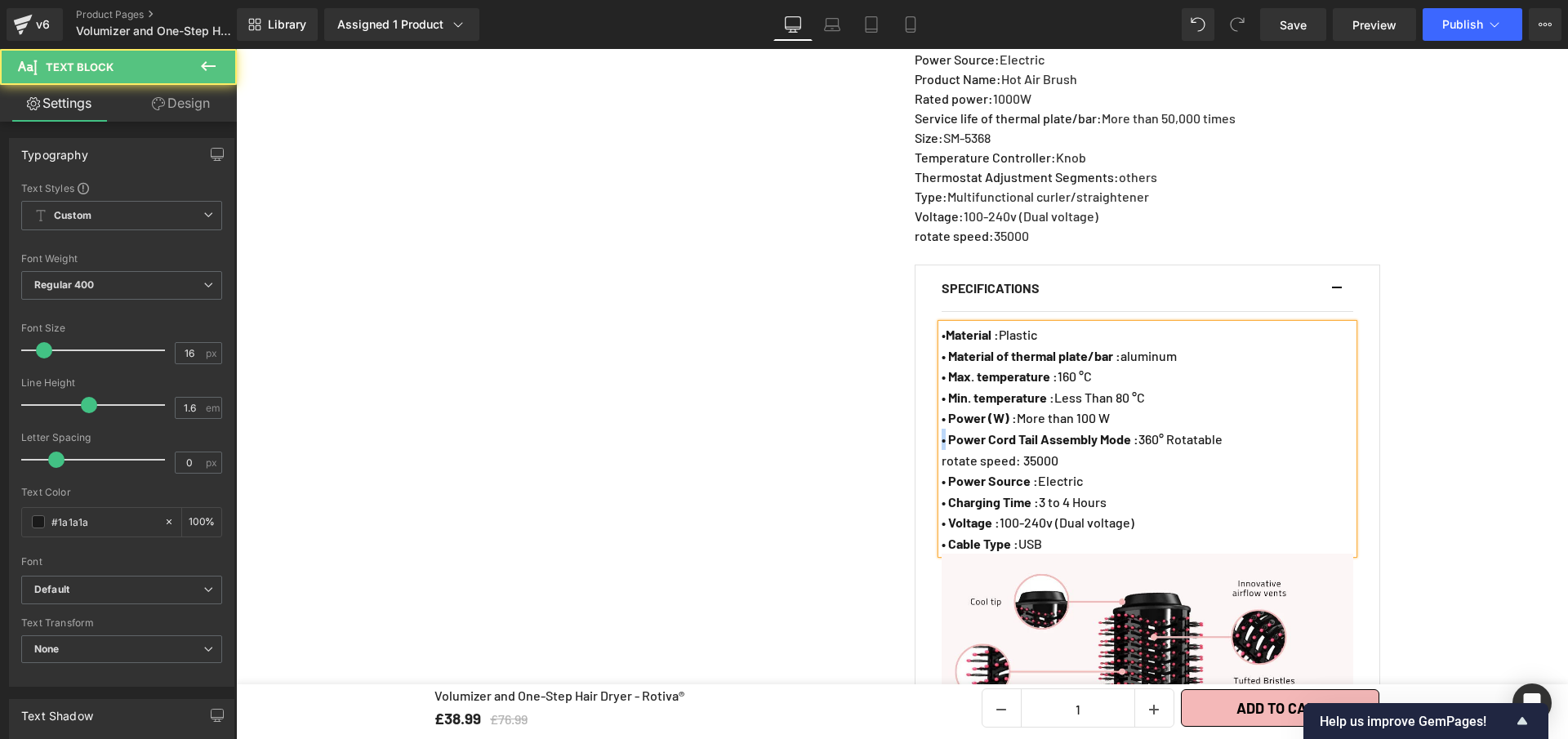
click at [941, 447] on strong "• Power Cord Tail Assembly Mode :" at bounding box center [1039, 439] width 197 height 16
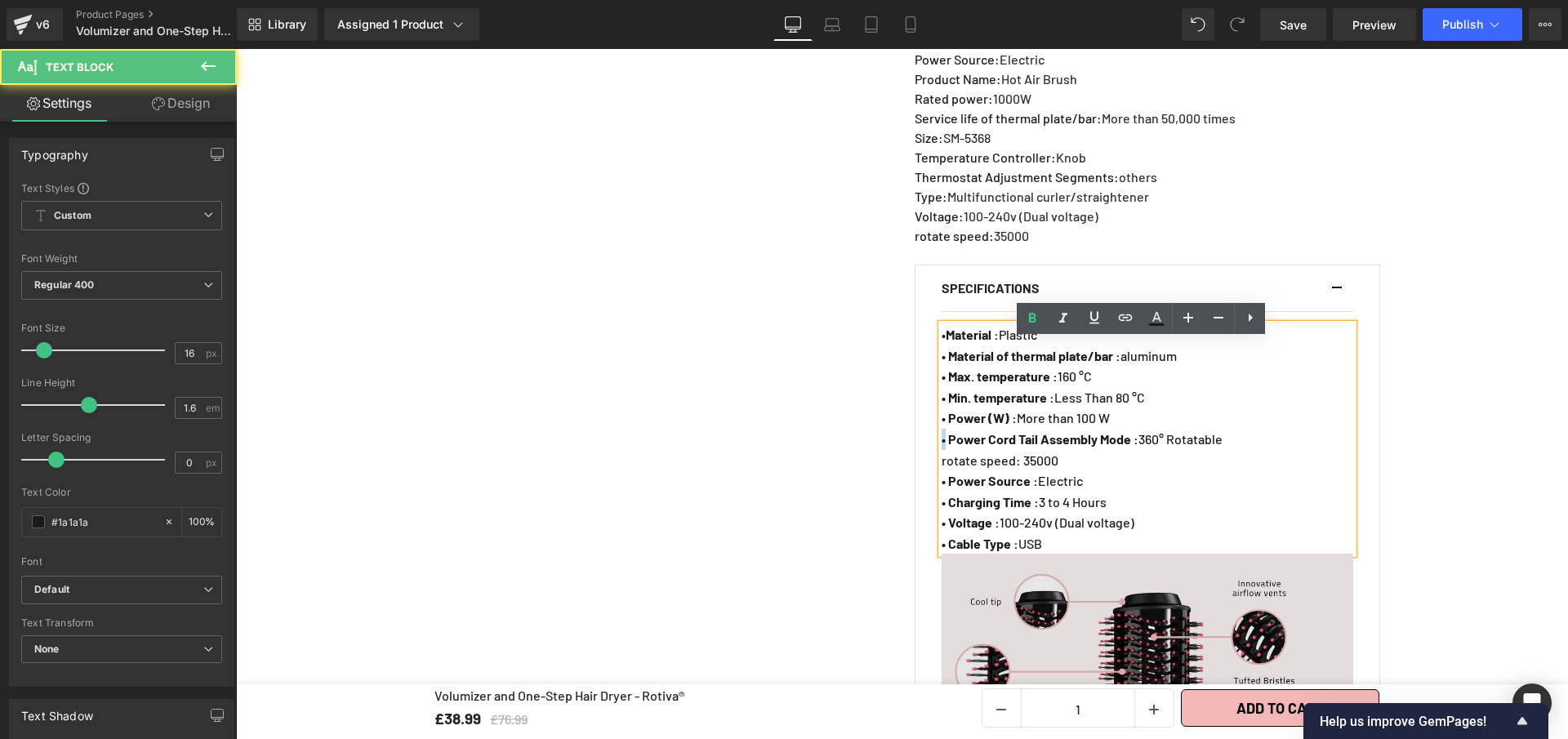
copy strong "•"
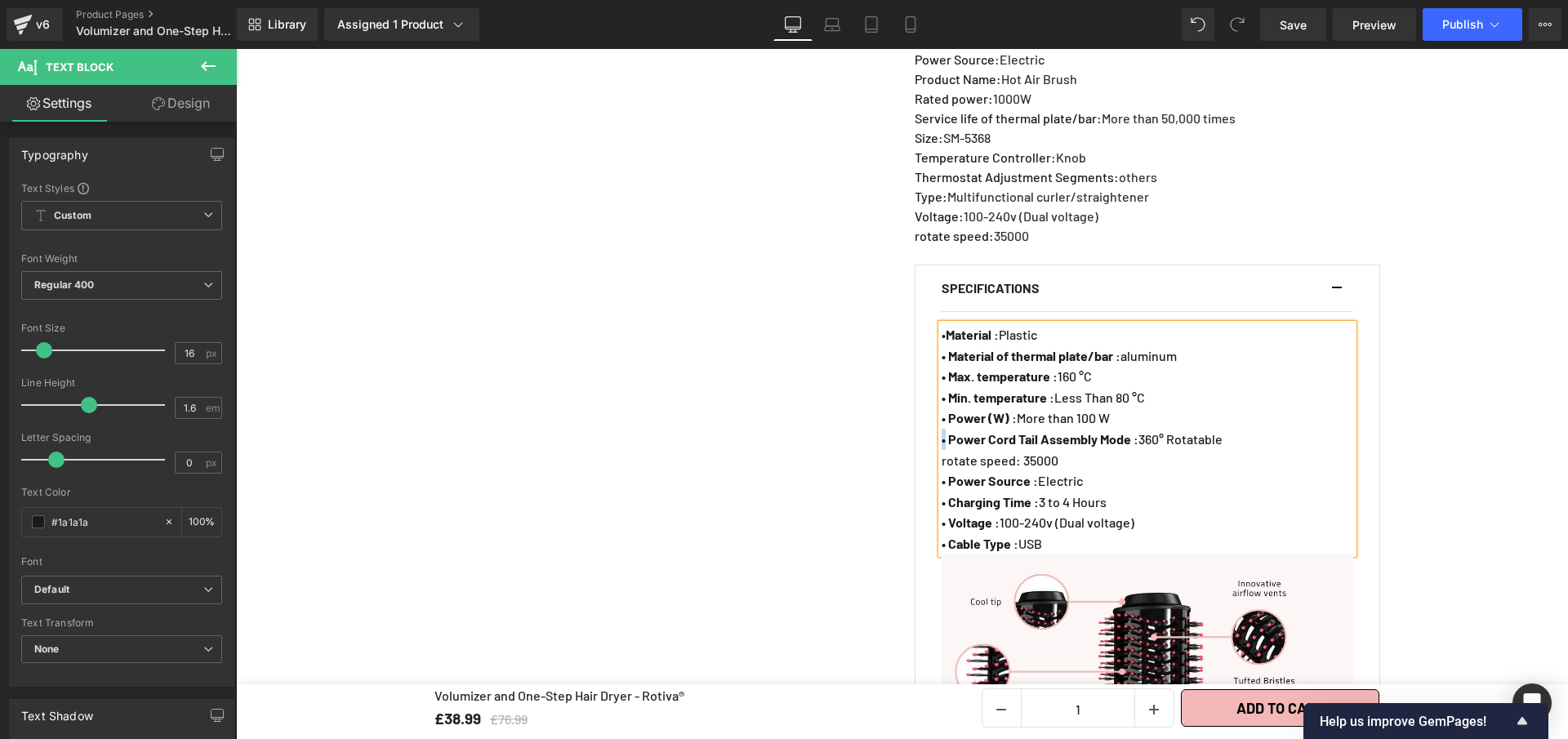
click at [941, 468] on span "rotate speed: 35000" at bounding box center [999, 460] width 117 height 16
drag, startPoint x: 941, startPoint y: 478, endPoint x: 1019, endPoint y: 478, distance: 78.0
click at [1019, 468] on span "• rotate speed: 35000" at bounding box center [1003, 460] width 123 height 16
click at [1027, 325] on icon at bounding box center [1032, 318] width 20 height 20
click at [1020, 468] on strong "rotate speed:" at bounding box center [985, 460] width 79 height 16
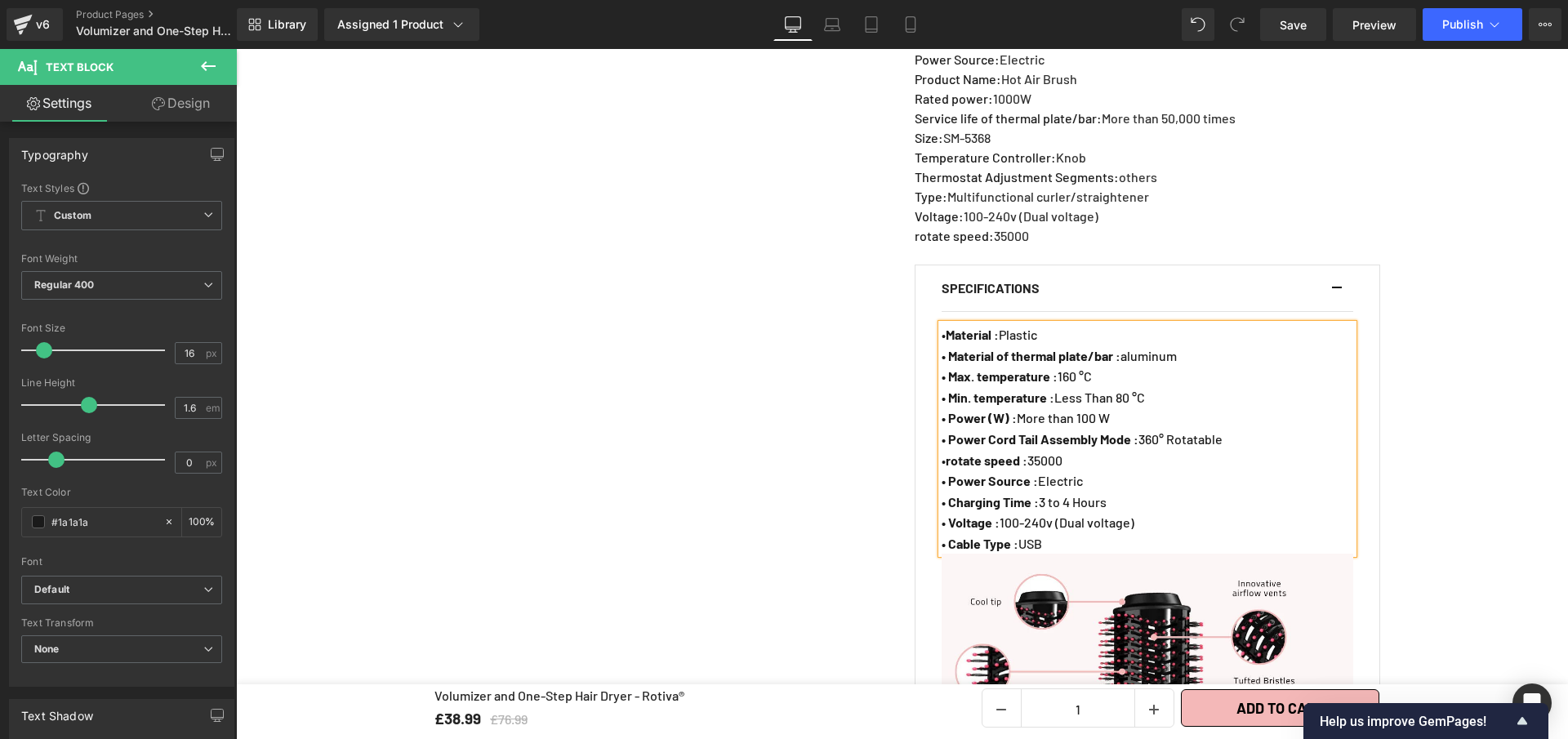
click at [1132, 513] on p "• Charging Time : 3 to 4 Hours" at bounding box center [1146, 502] width 411 height 21
drag, startPoint x: 1102, startPoint y: 521, endPoint x: 941, endPoint y: 517, distance: 161.0
click at [941, 513] on p "• Charging Time : 3 to 4 Hours" at bounding box center [1146, 502] width 411 height 21
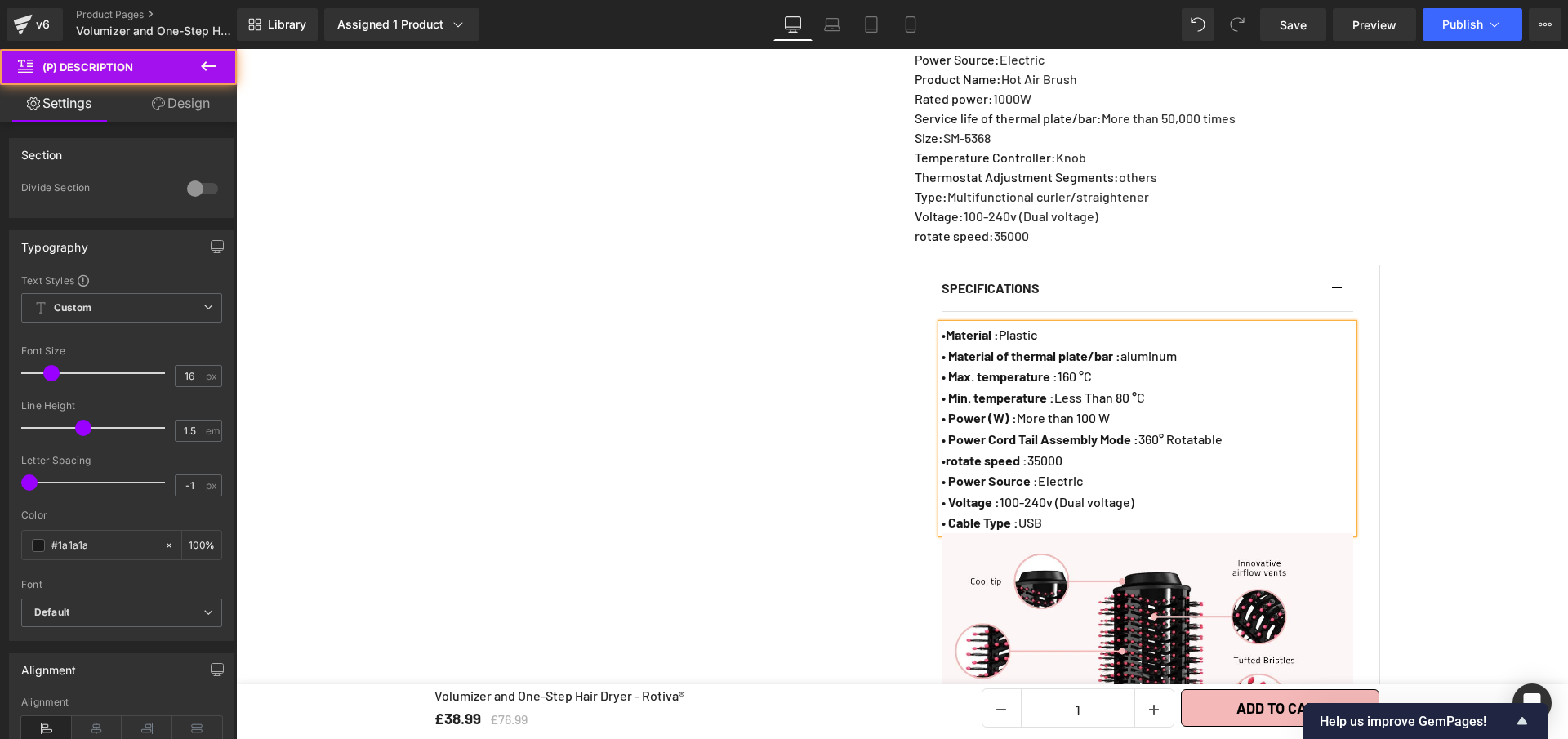
click at [922, 202] on p "Type : Multifunctional curler/straightener" at bounding box center [1146, 196] width 463 height 20
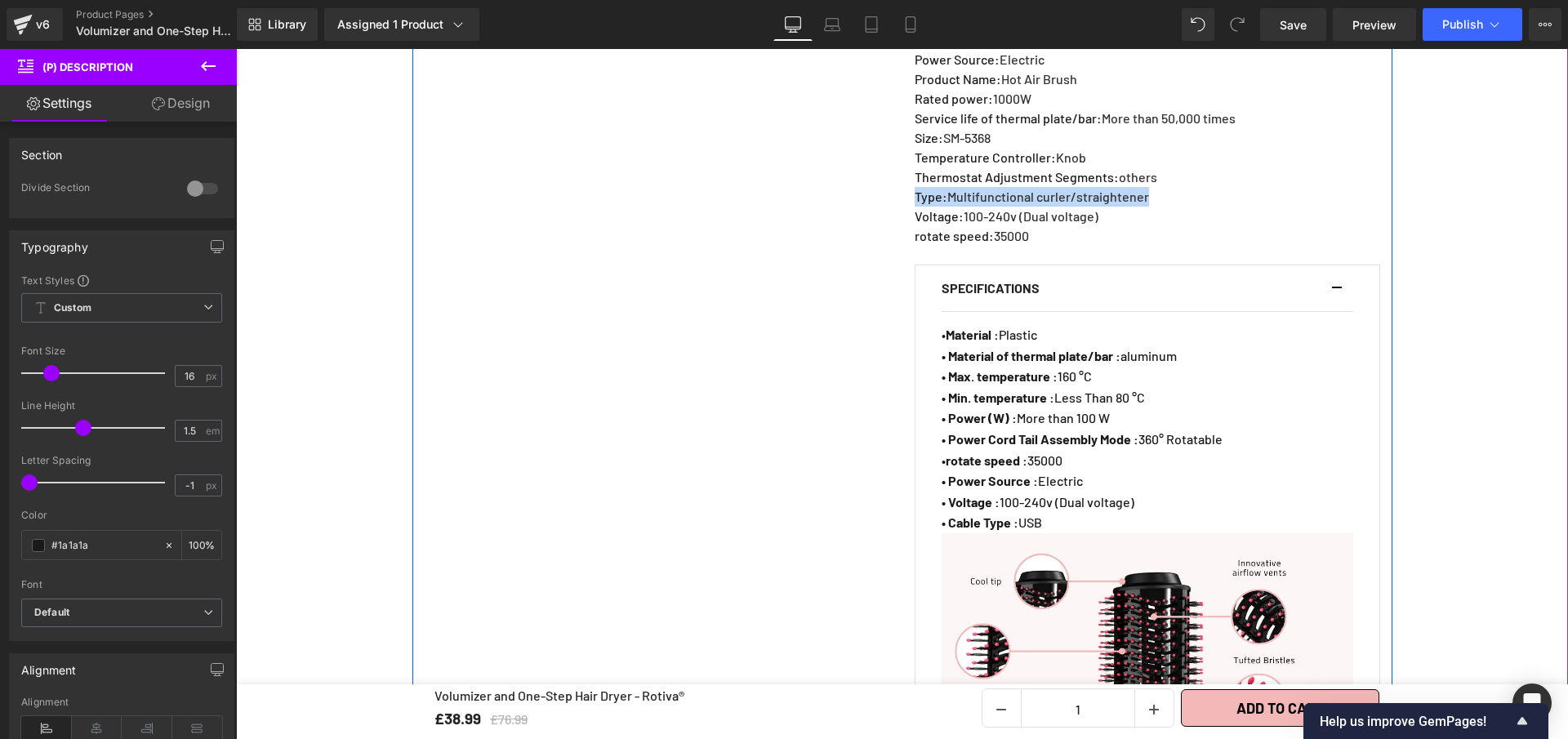
copy p "Type : Multifunctional curler/straightener"
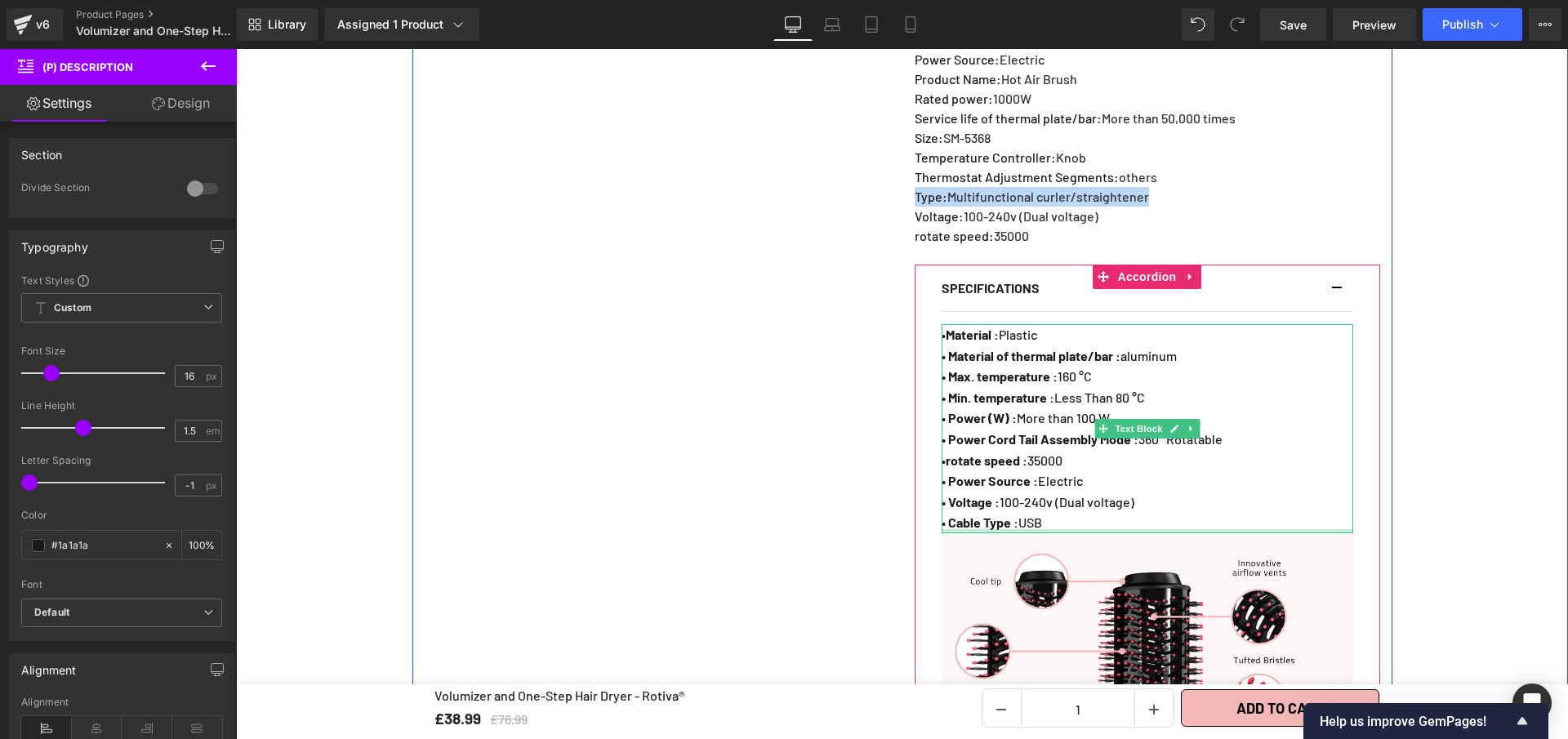
click at [1047, 534] on div at bounding box center [1146, 531] width 411 height 4
click at [1051, 534] on p "• Cable Type : USB" at bounding box center [1146, 523] width 411 height 21
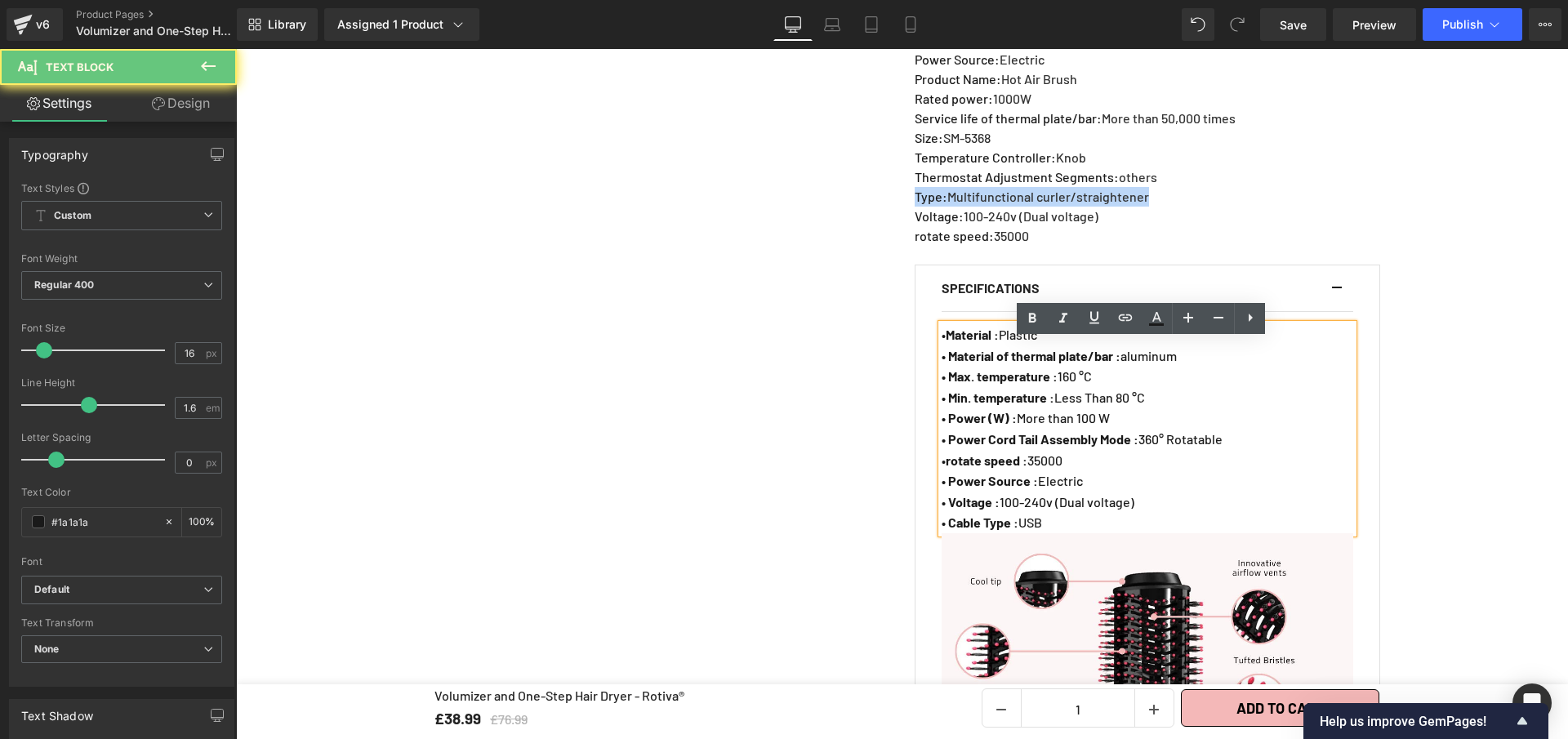
click at [1059, 534] on p "• Cable Type : USB" at bounding box center [1146, 523] width 411 height 21
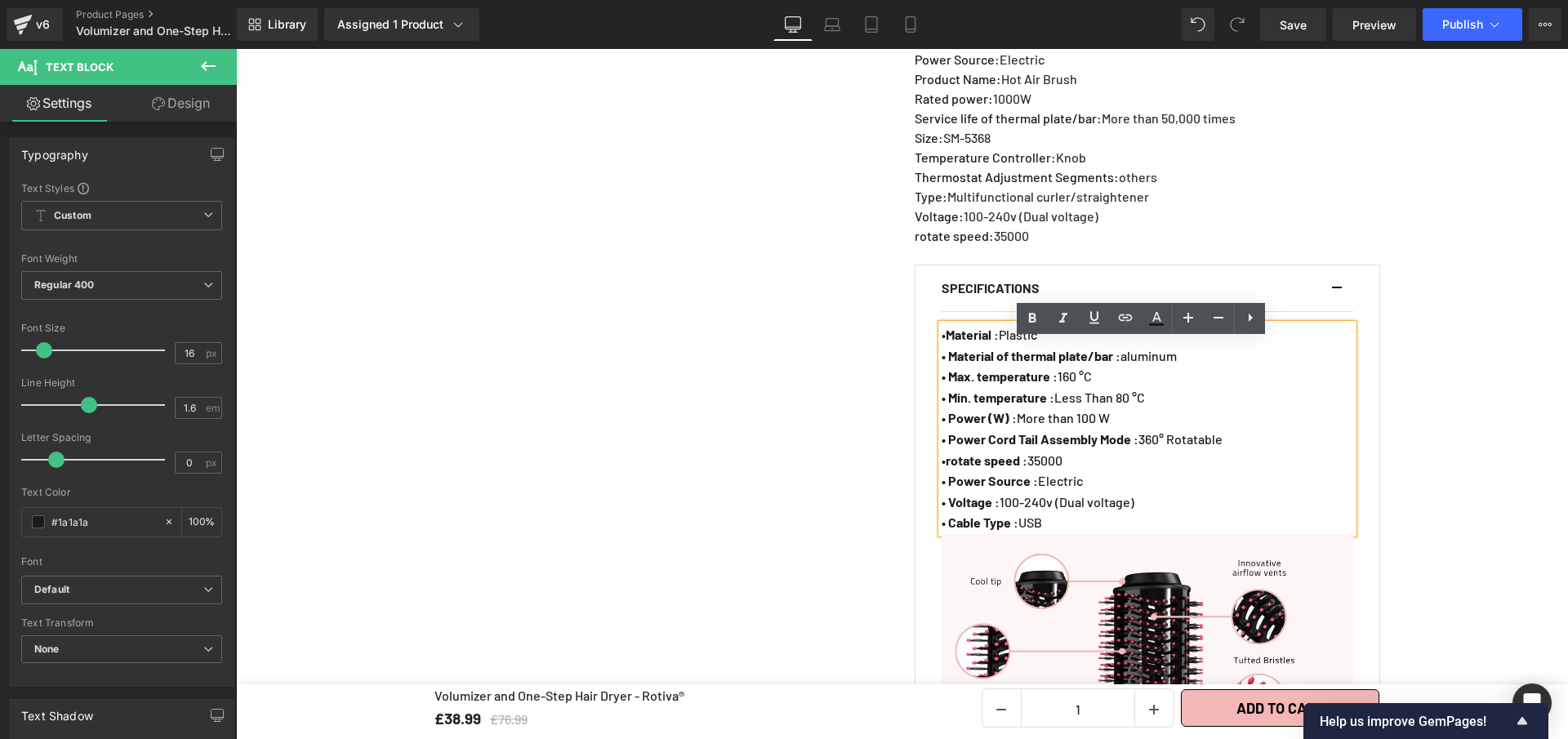
drag, startPoint x: 1034, startPoint y: 539, endPoint x: 946, endPoint y: 536, distance: 88.1
click at [946, 534] on p "• Cable Type : USB" at bounding box center [1146, 523] width 411 height 21
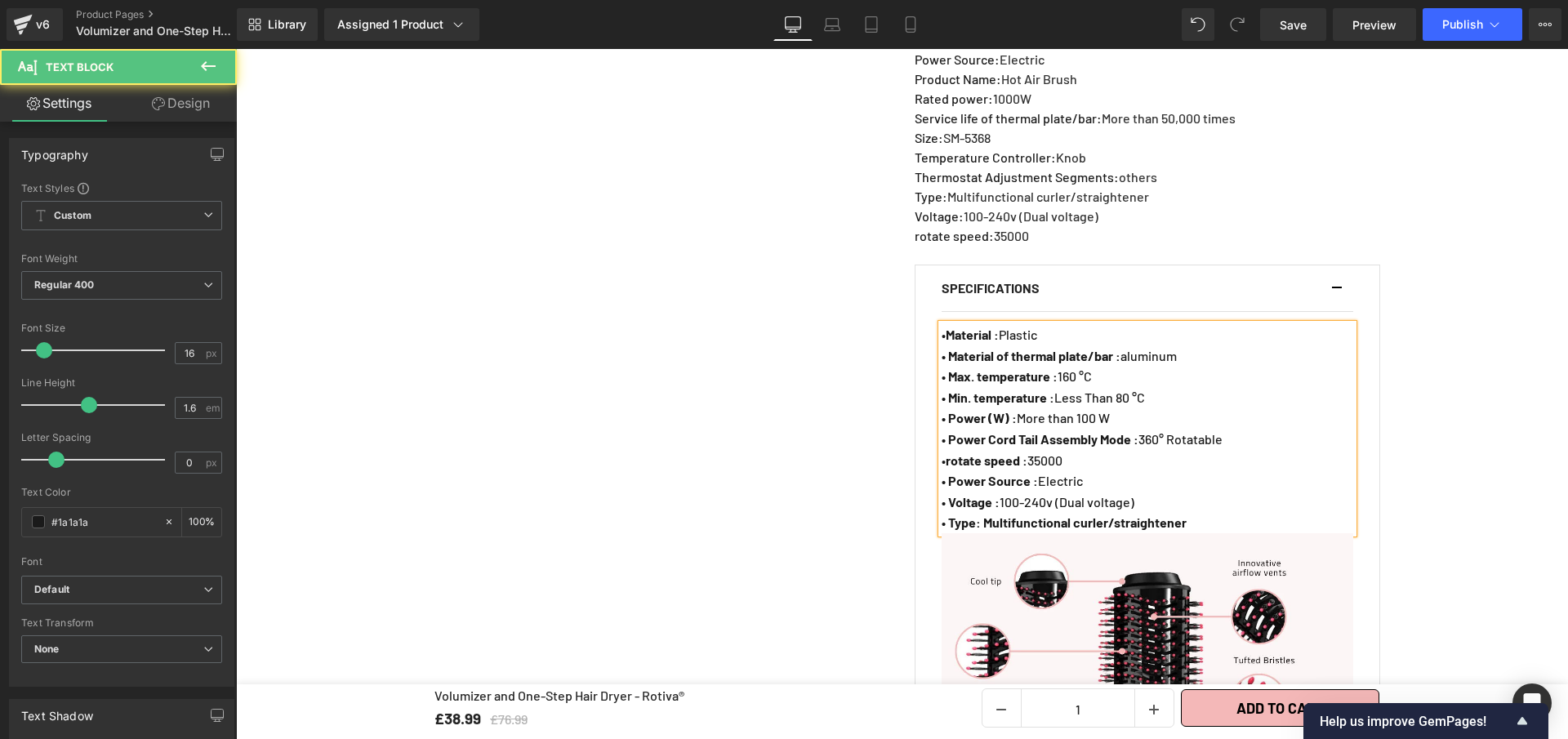
click at [974, 530] on strong "• Type: Multifunctional curler/straightener" at bounding box center [1063, 523] width 245 height 16
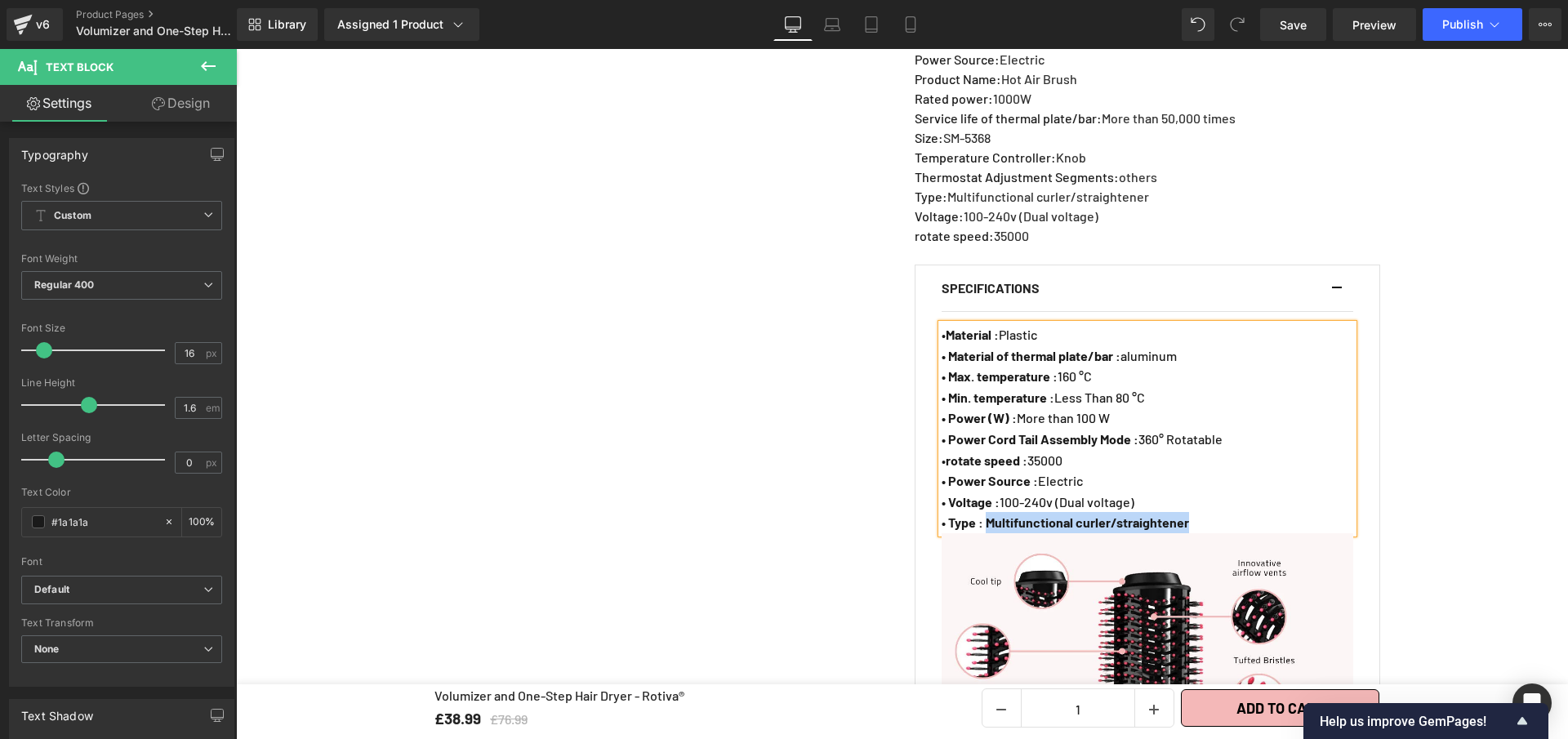
drag, startPoint x: 988, startPoint y: 542, endPoint x: 1199, endPoint y: 543, distance: 211.0
click at [1199, 534] on p "• Type : Multifunctional curler/straightener" at bounding box center [1146, 523] width 411 height 21
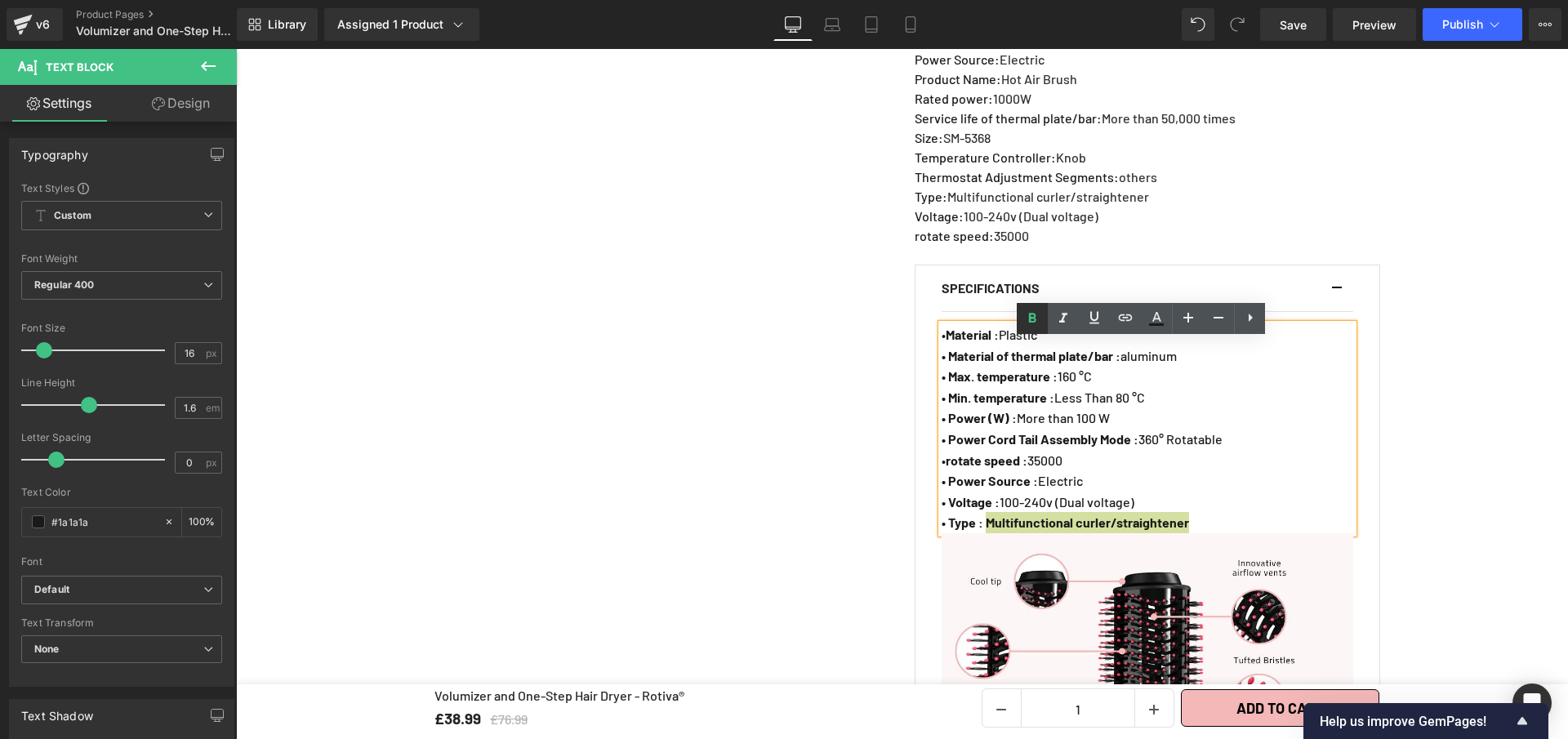
click at [1034, 315] on icon at bounding box center [1033, 318] width 7 height 10
click at [1317, 28] on link "Save" at bounding box center [1293, 24] width 66 height 33
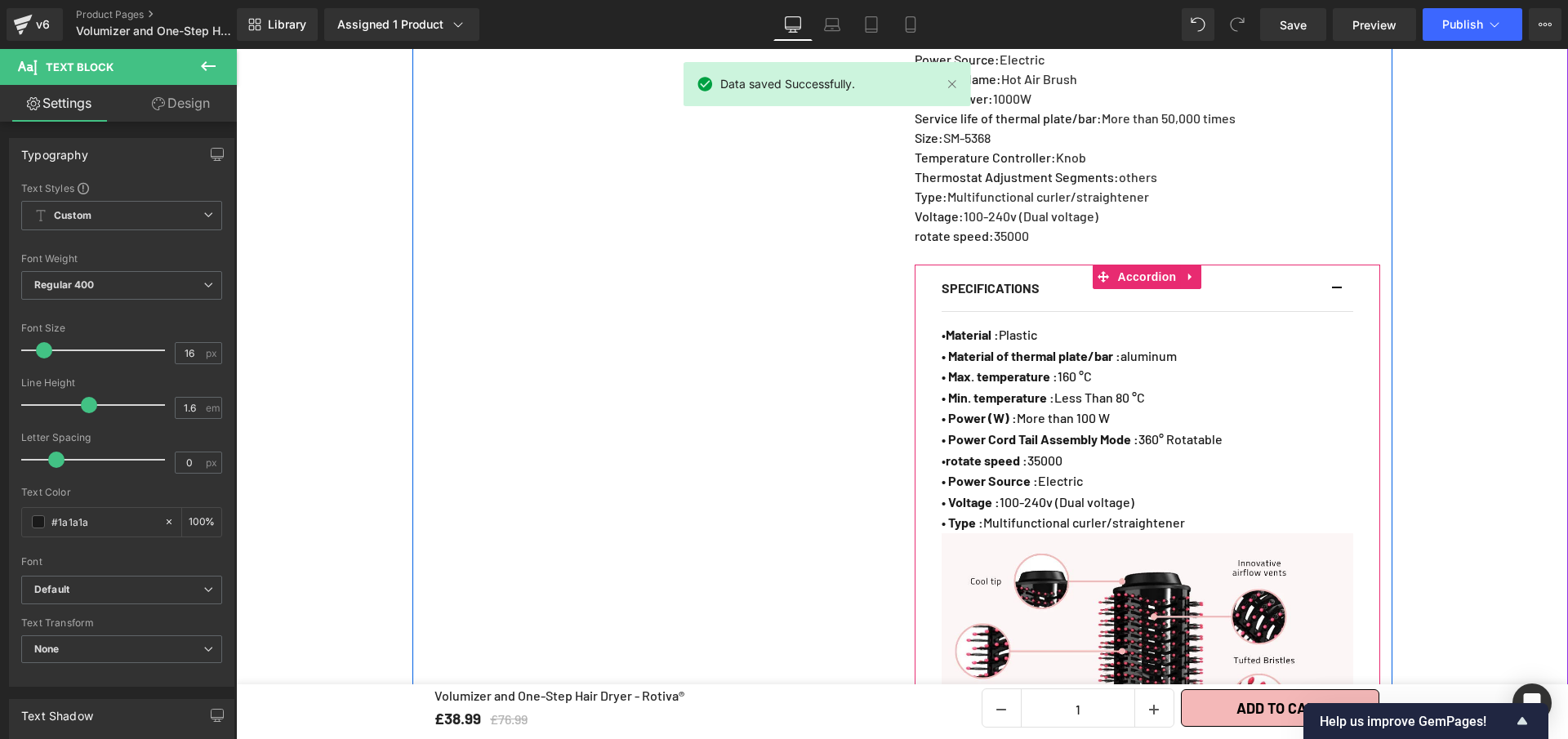
click at [1327, 299] on div "SPECIFICATIONS Text Block" at bounding box center [1146, 289] width 411 height 47
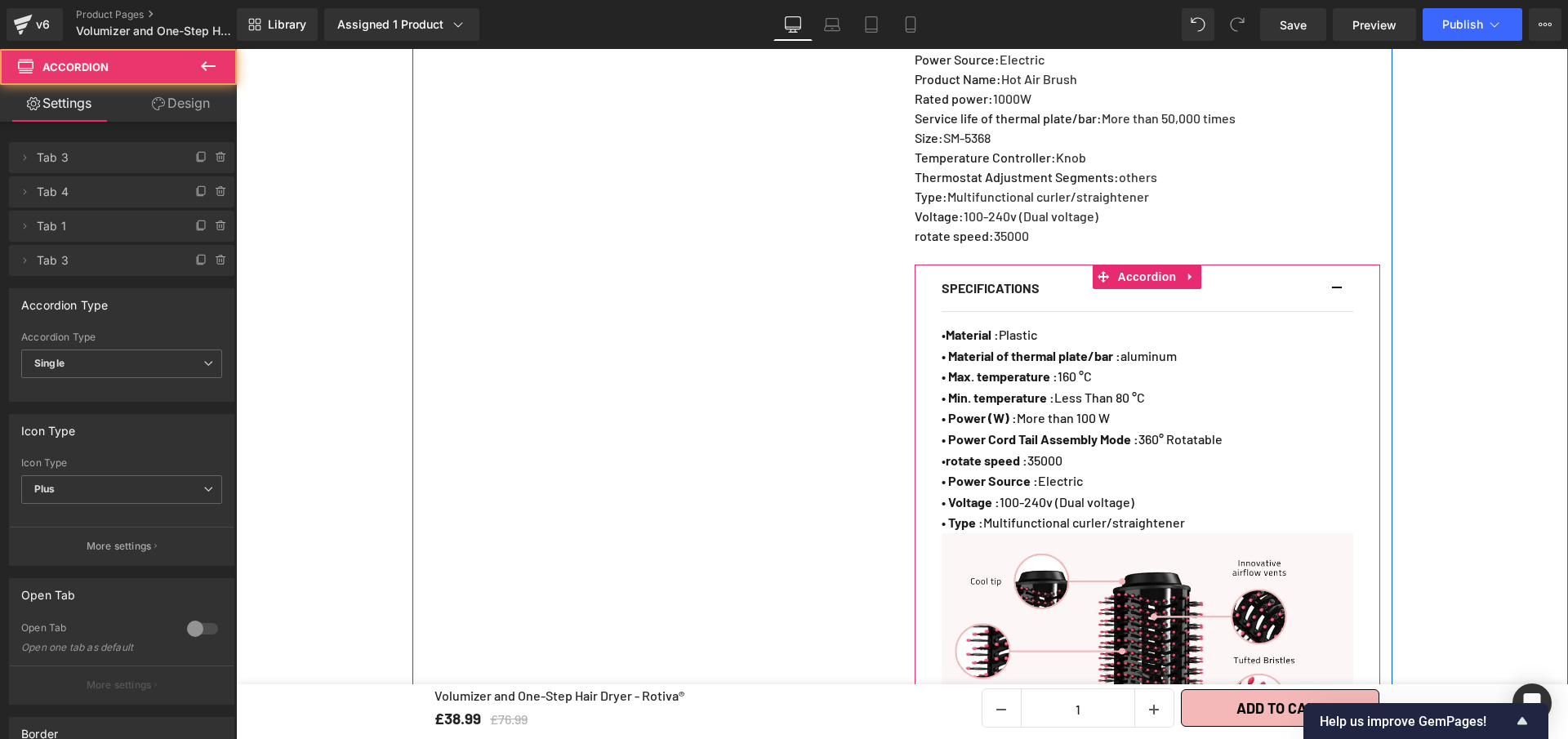
click at [1337, 293] on span "button" at bounding box center [1337, 293] width 0 height 0
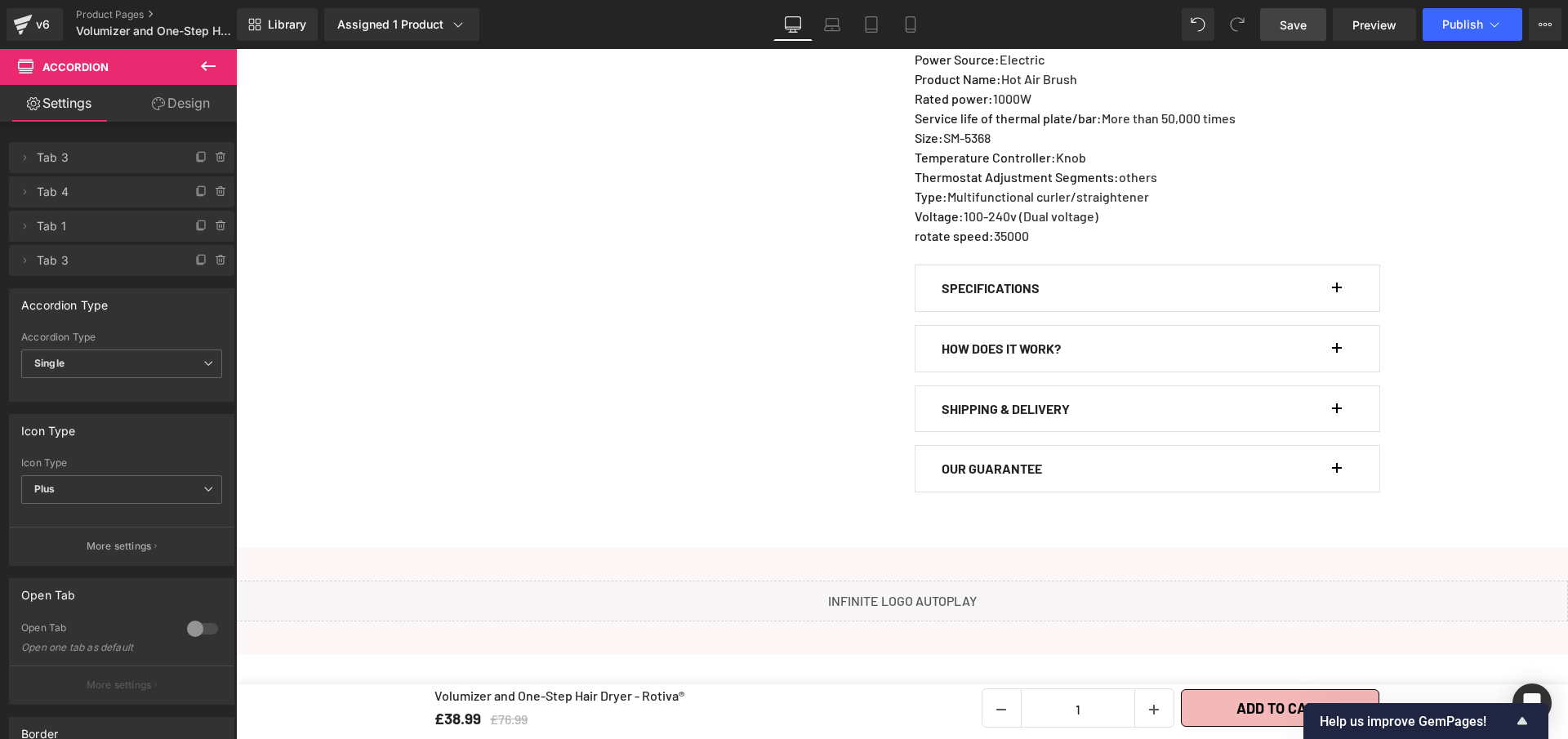
drag, startPoint x: 1303, startPoint y: 34, endPoint x: 1093, endPoint y: 275, distance: 319.7
click at [1303, 34] on link "Save" at bounding box center [1293, 24] width 66 height 33
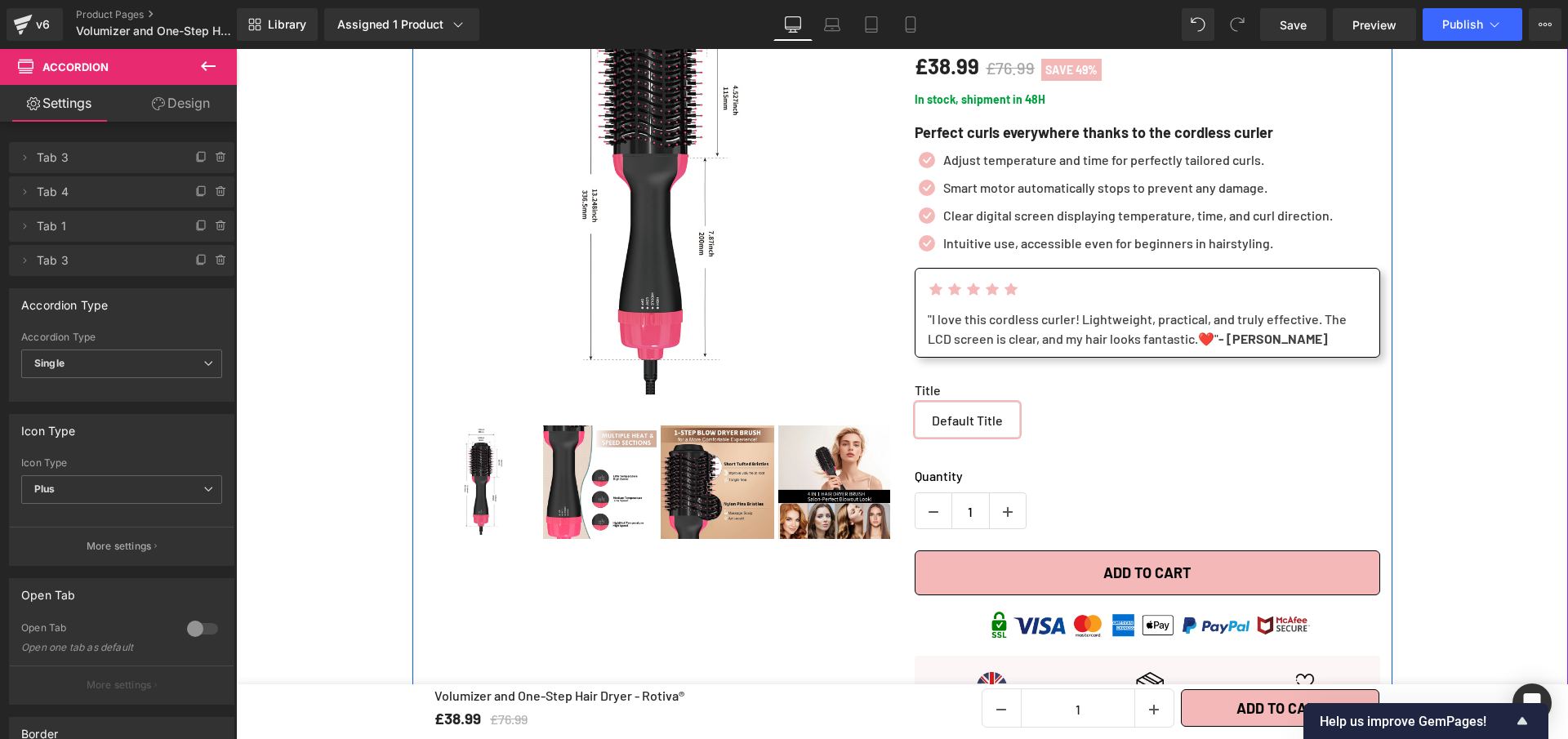
scroll to position [214, 0]
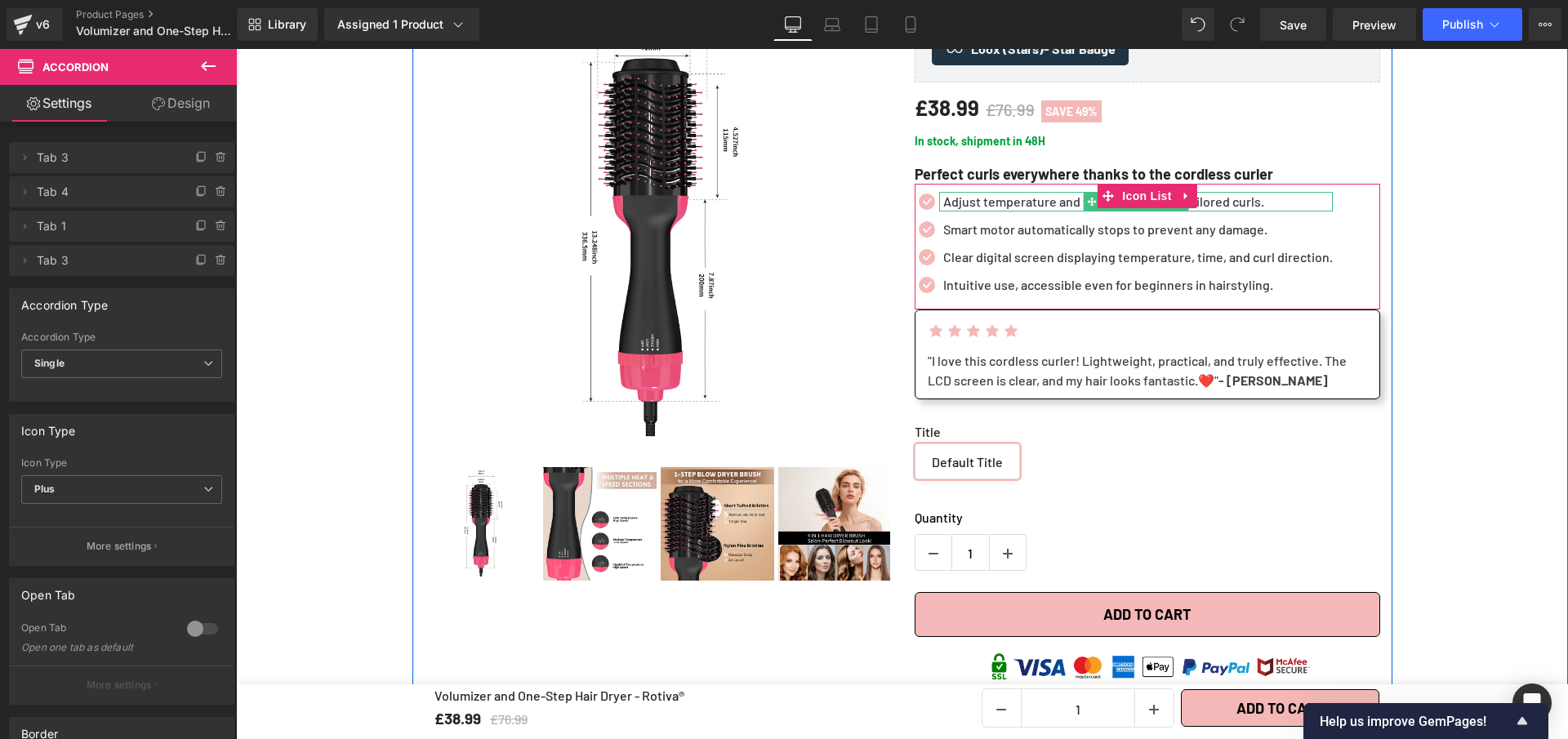
click at [972, 212] on p "Adjust temperature and time for perfectly tailored curls." at bounding box center [1138, 202] width 390 height 20
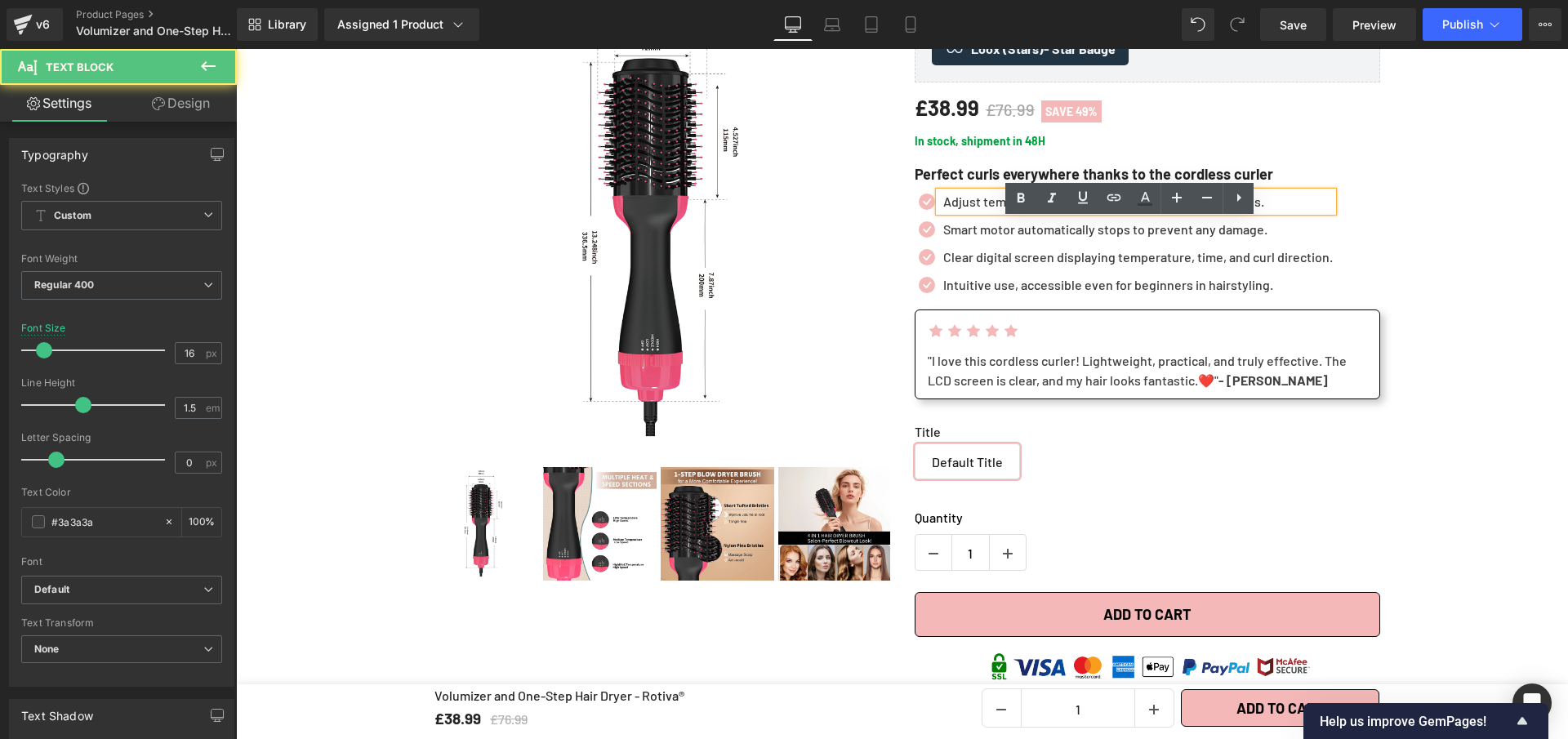
click at [972, 212] on p "Adjust temperature and time for perfectly tailored curls." at bounding box center [1138, 202] width 390 height 20
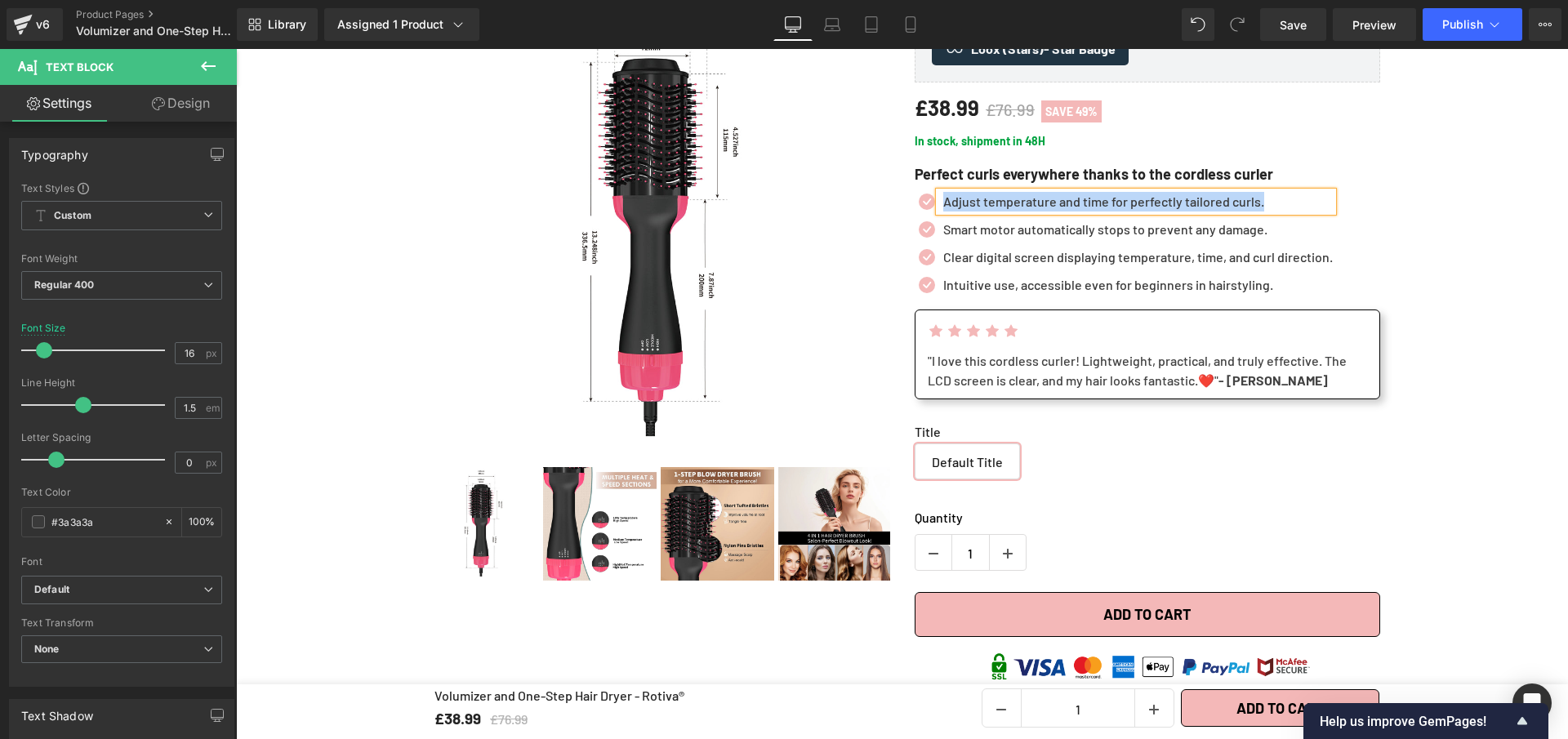
paste div
click at [987, 240] on p "Smart motor automatically stops to prevent any damage." at bounding box center [1138, 230] width 390 height 20
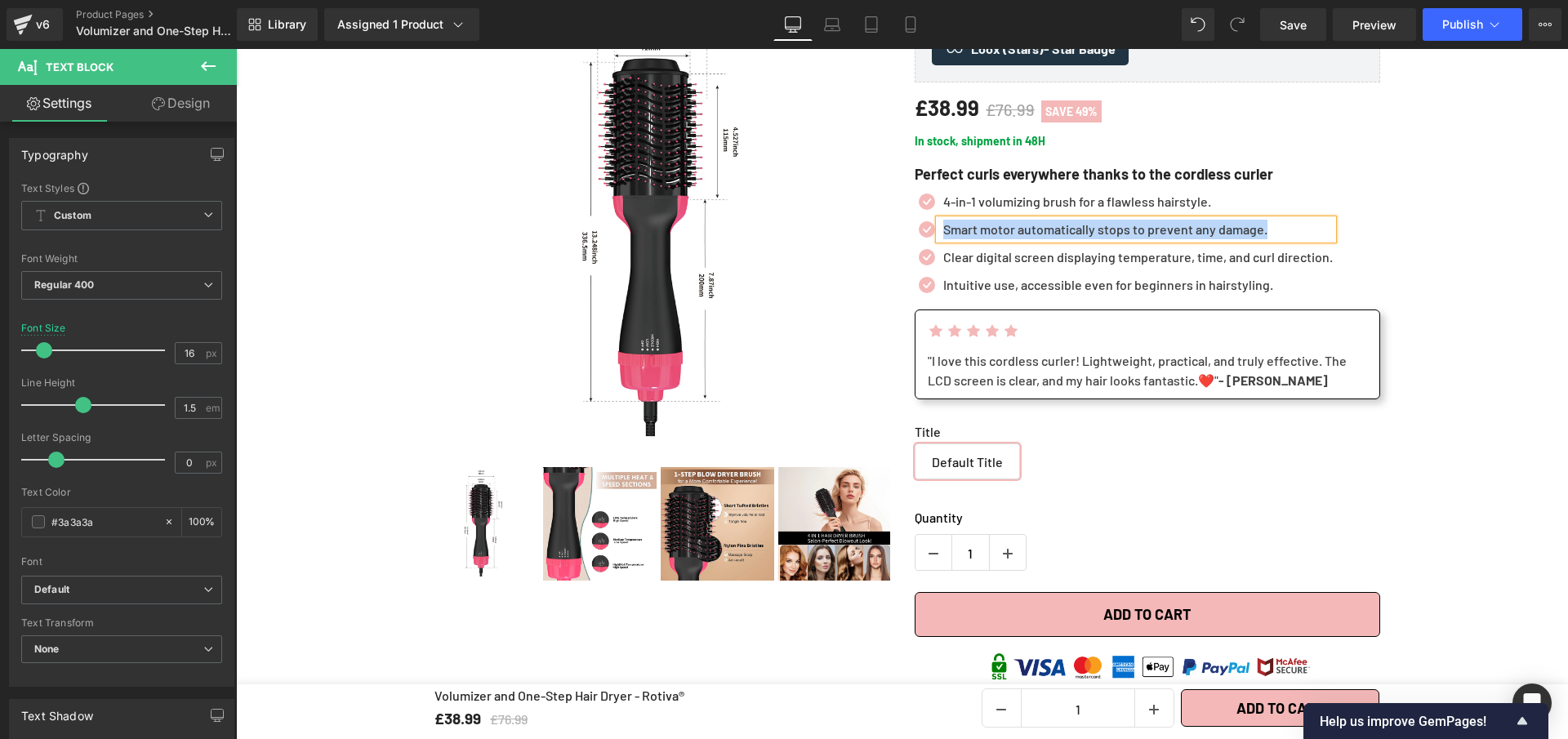
paste div
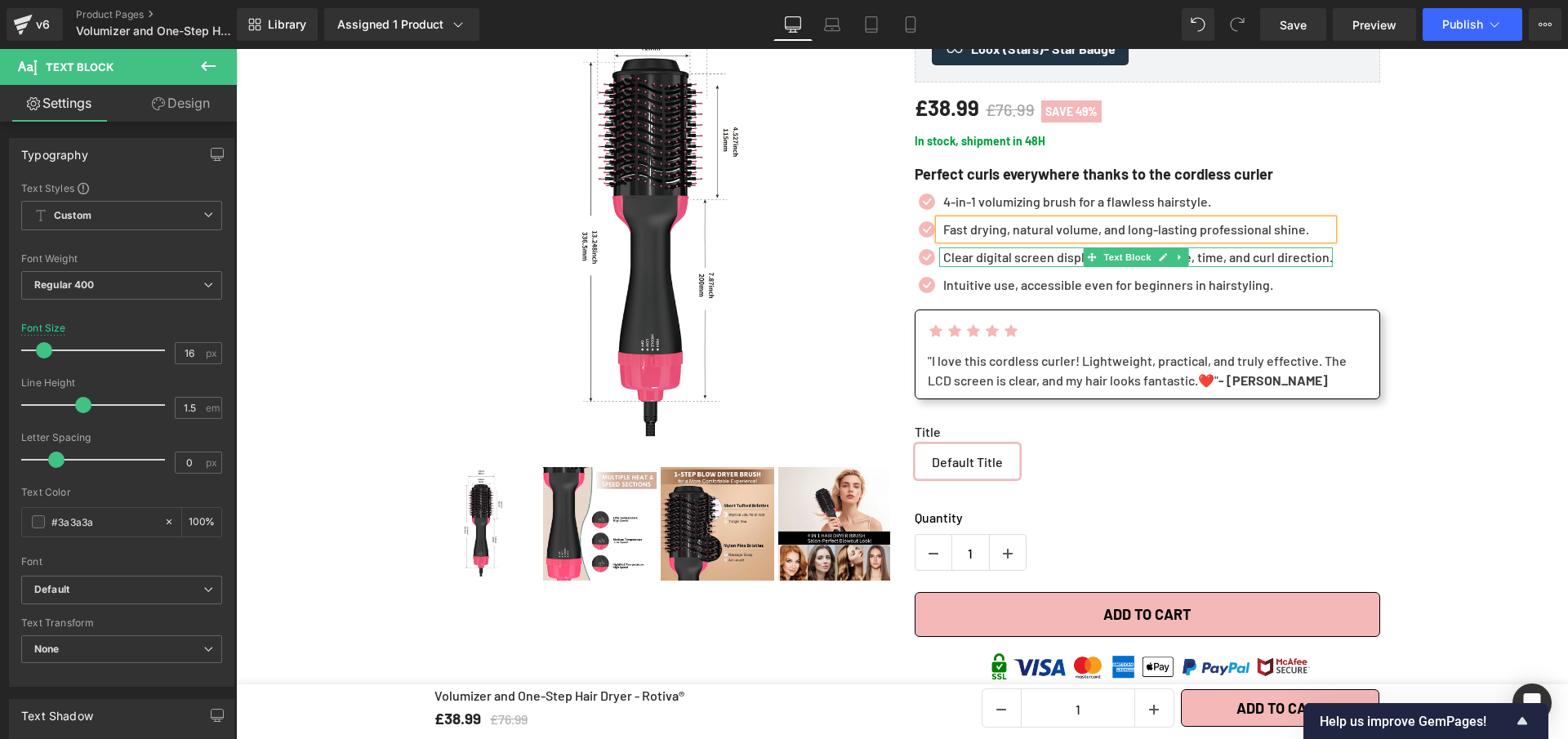
click at [1000, 267] on p "Clear digital screen displaying temperature, time, and curl direction." at bounding box center [1138, 257] width 390 height 20
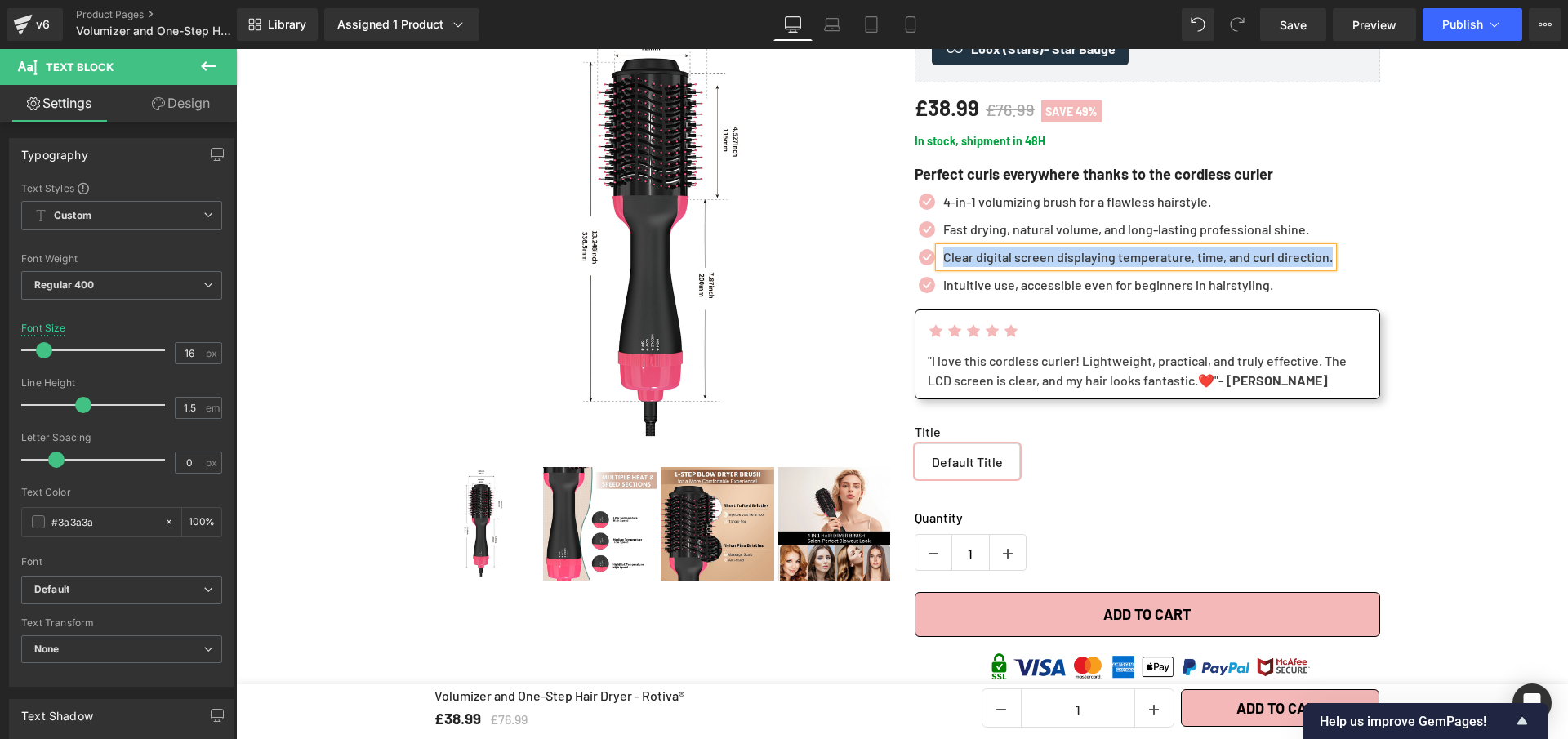
paste div
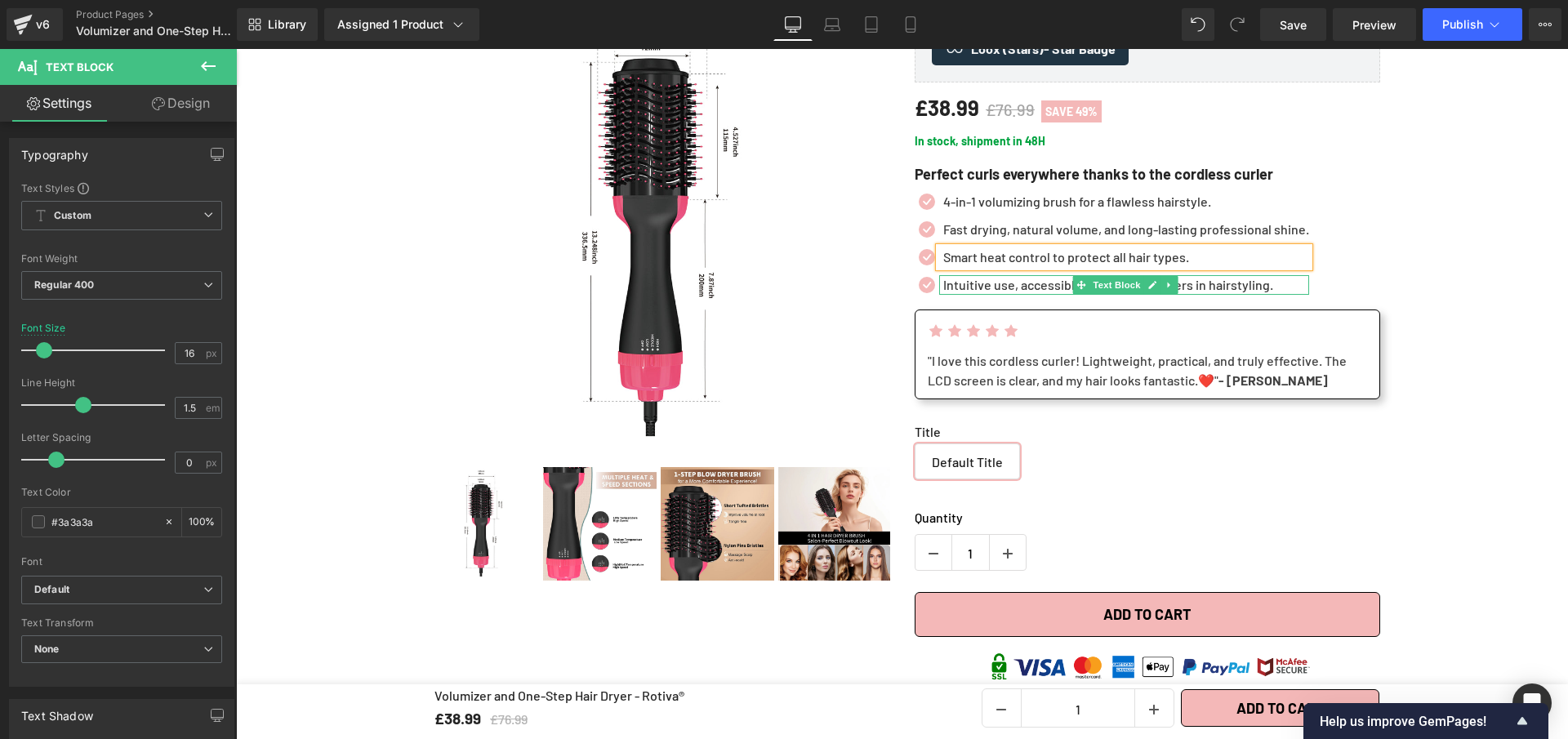
click at [1035, 295] on p "Intuitive use, accessible even for beginners in hairstyling." at bounding box center [1126, 285] width 366 height 20
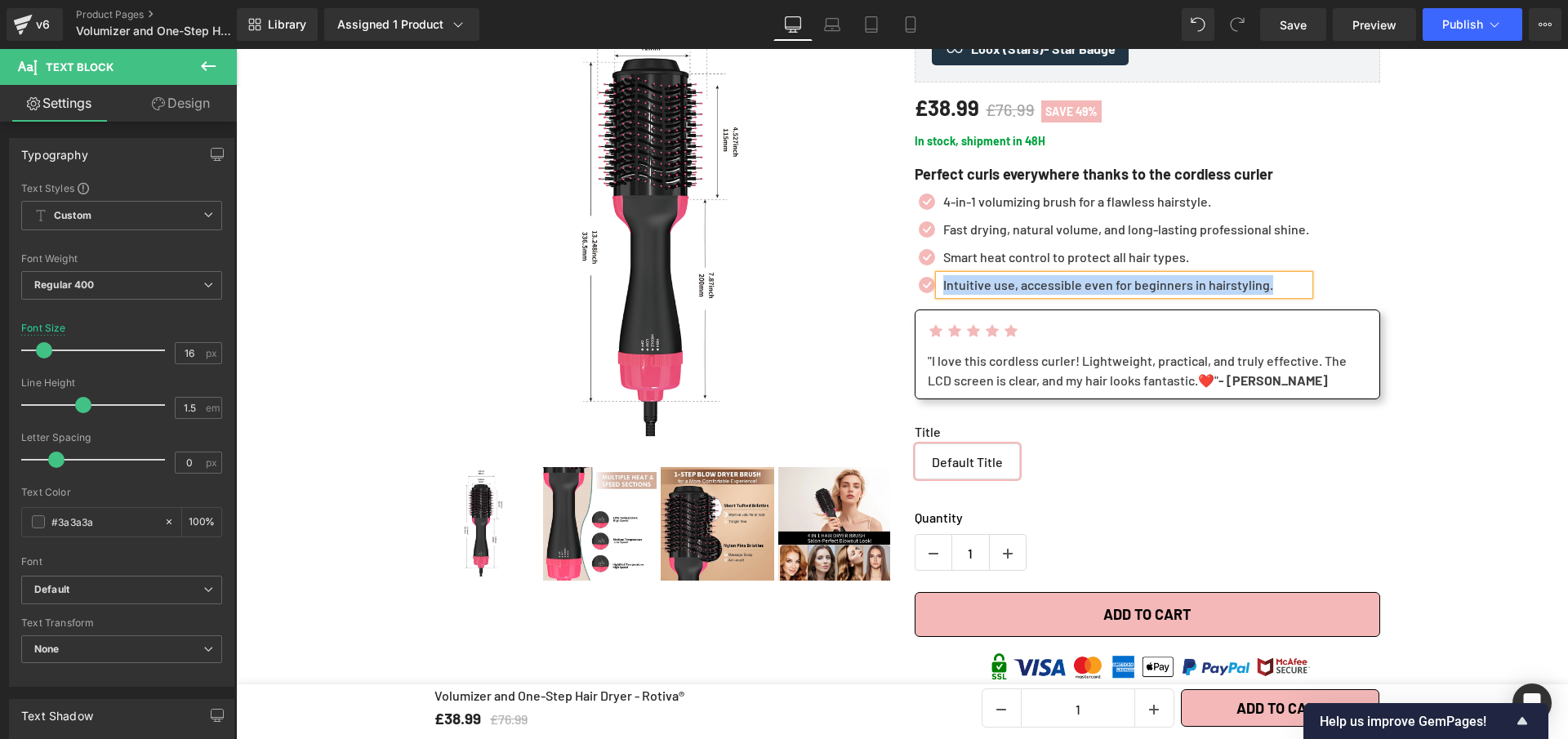
paste div
click at [1303, 34] on link "Save" at bounding box center [1293, 24] width 66 height 33
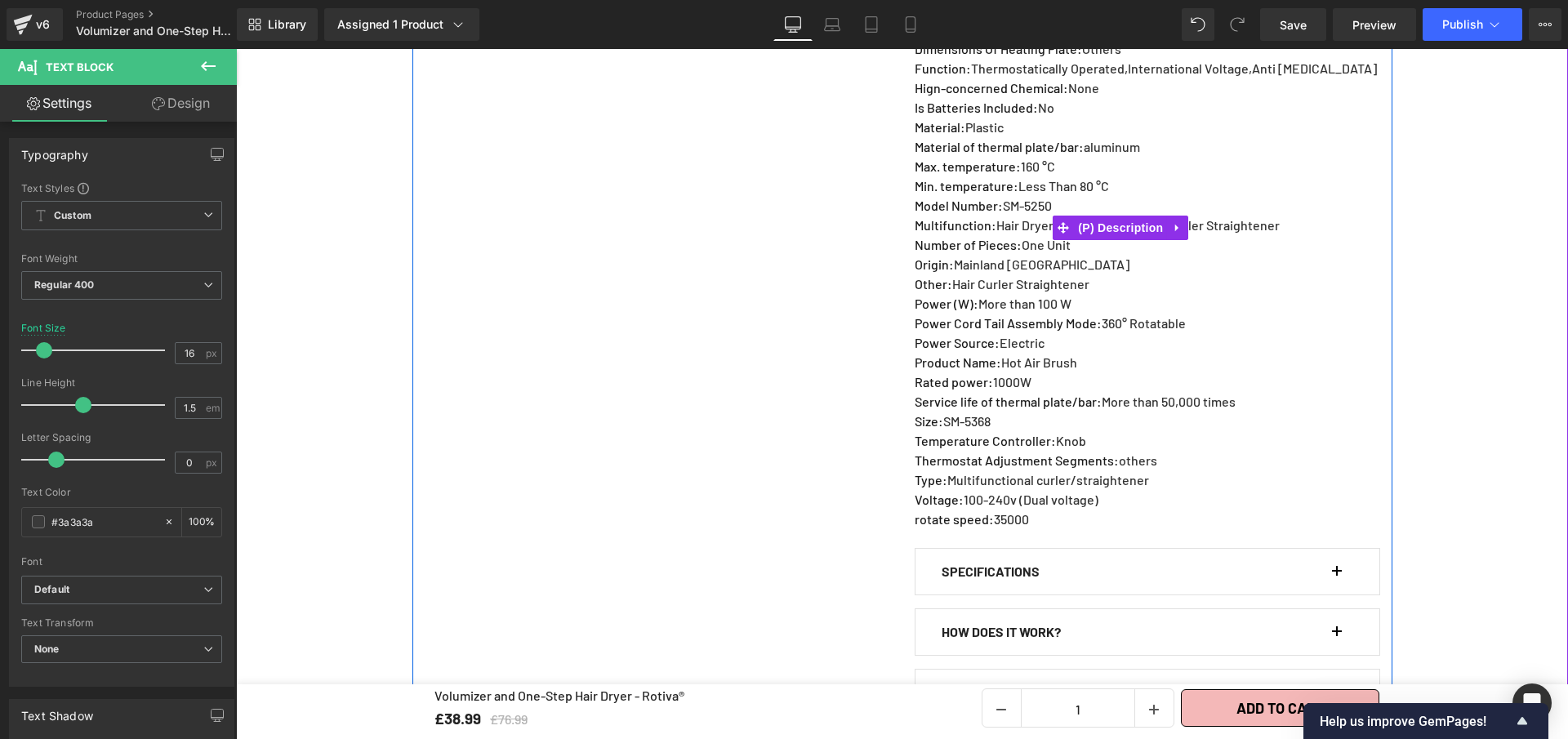
scroll to position [1600, 0]
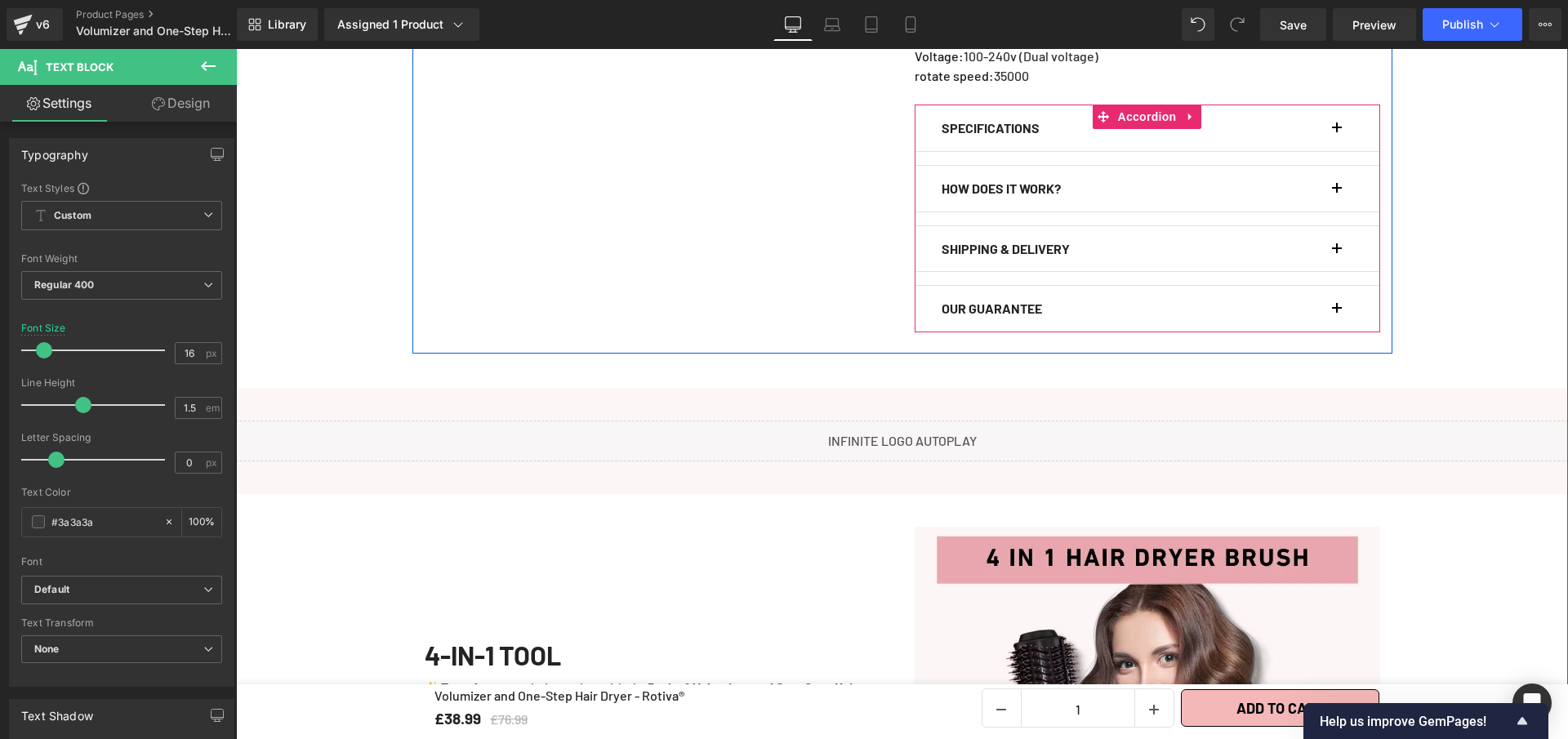
click at [1337, 146] on button "button" at bounding box center [1345, 128] width 17 height 46
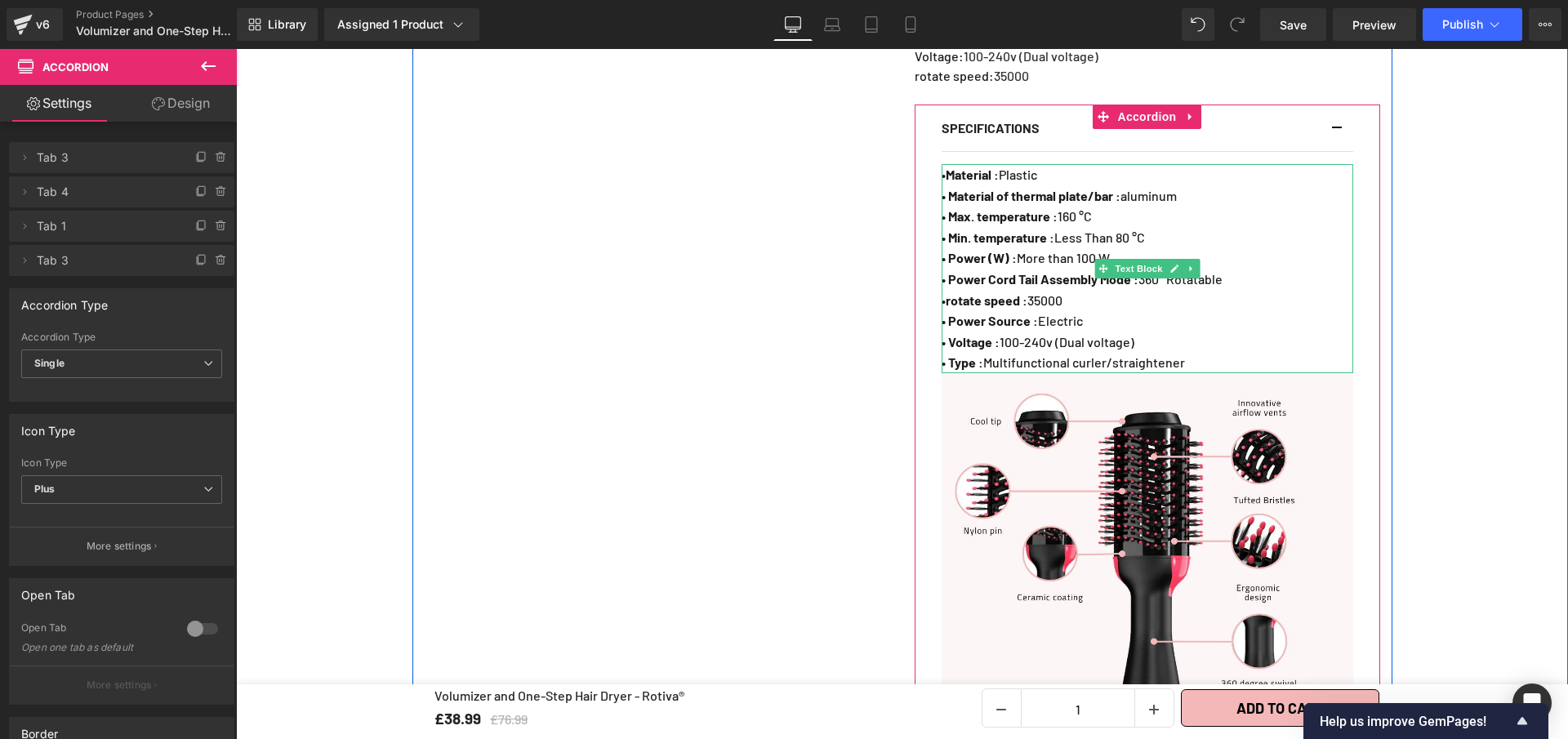
scroll to position [1424, 0]
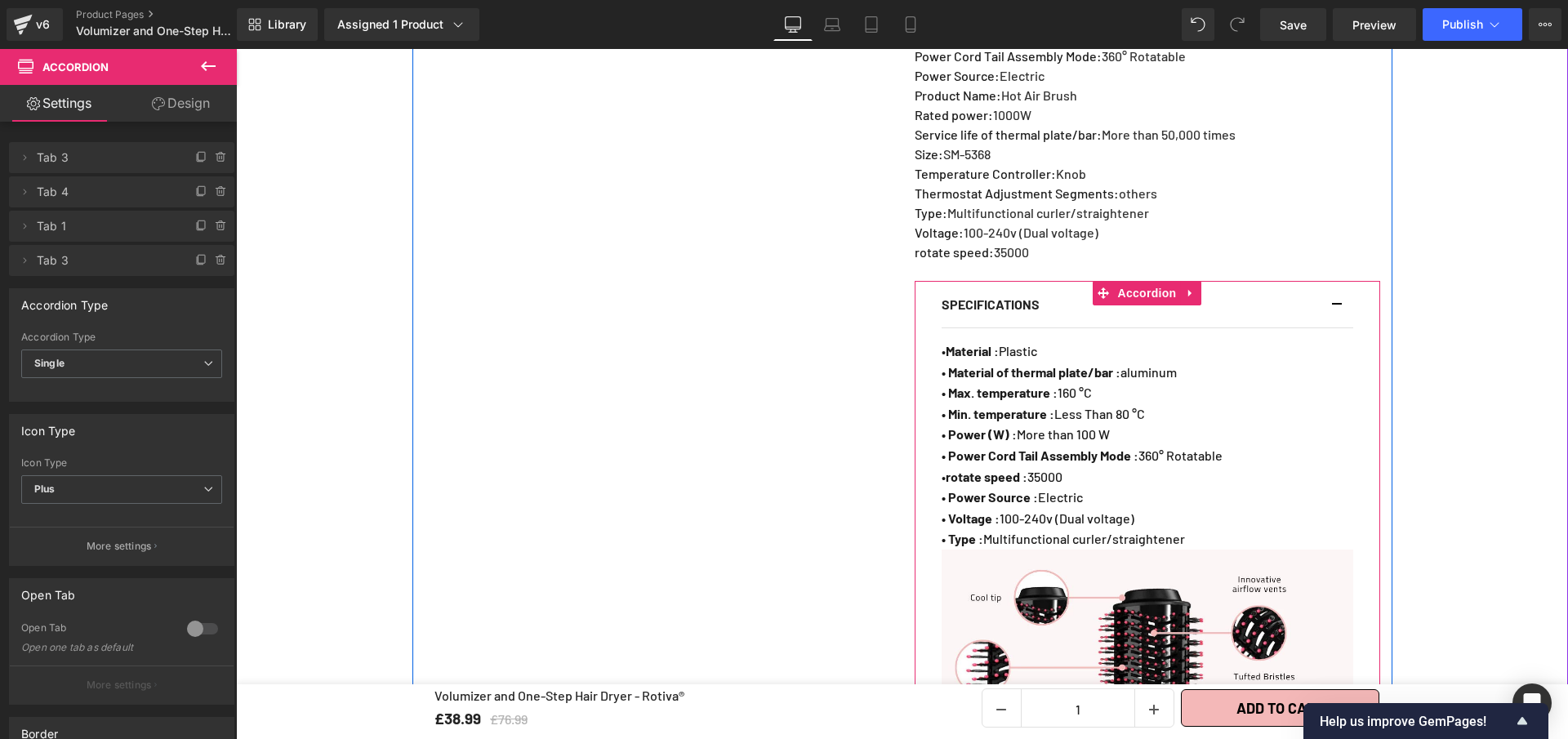
click at [1325, 314] on div "SPECIFICATIONS Text Block" at bounding box center [1136, 304] width 391 height 21
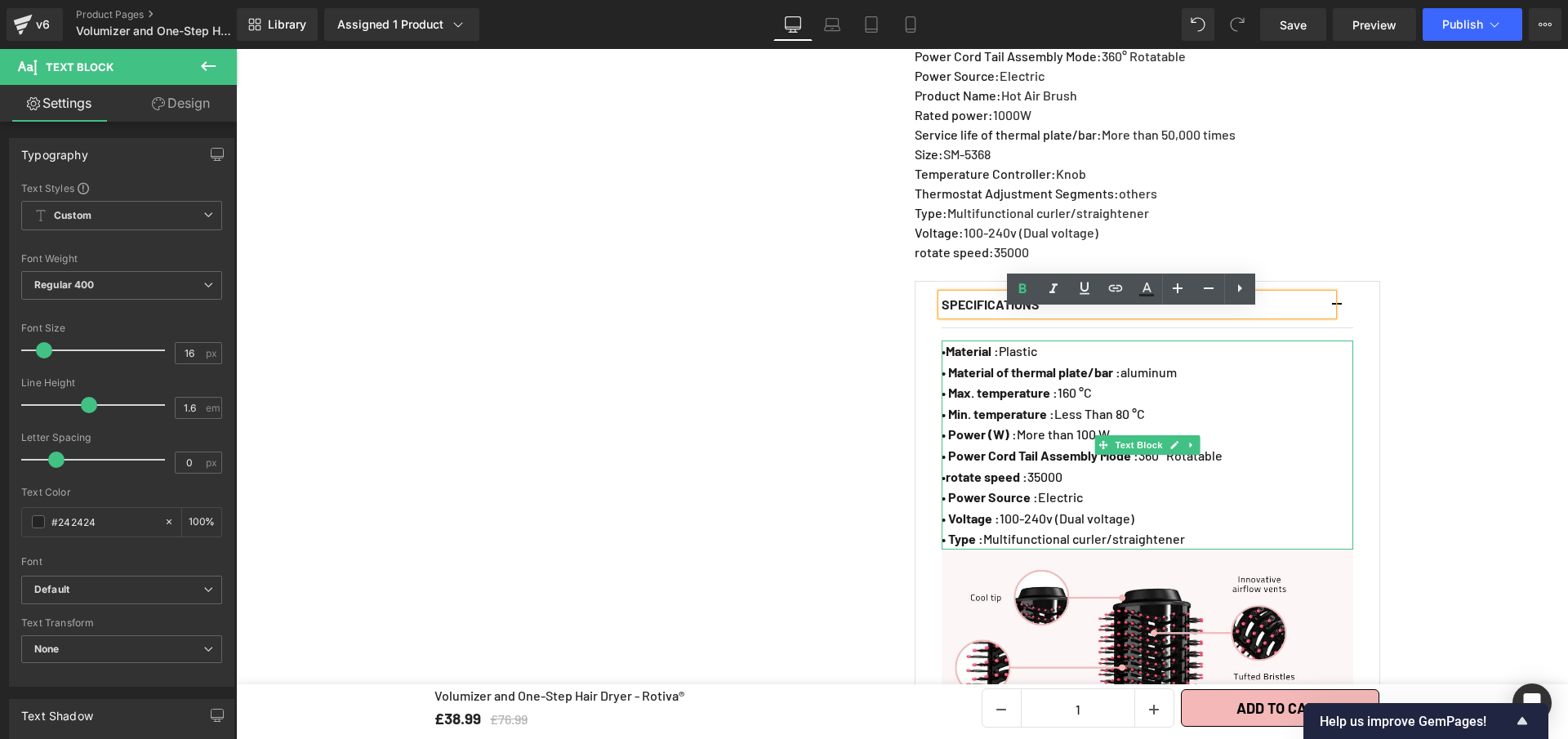
click at [1134, 380] on span "• Material of thermal plate/bar : aluminum" at bounding box center [1059, 371] width 235 height 16
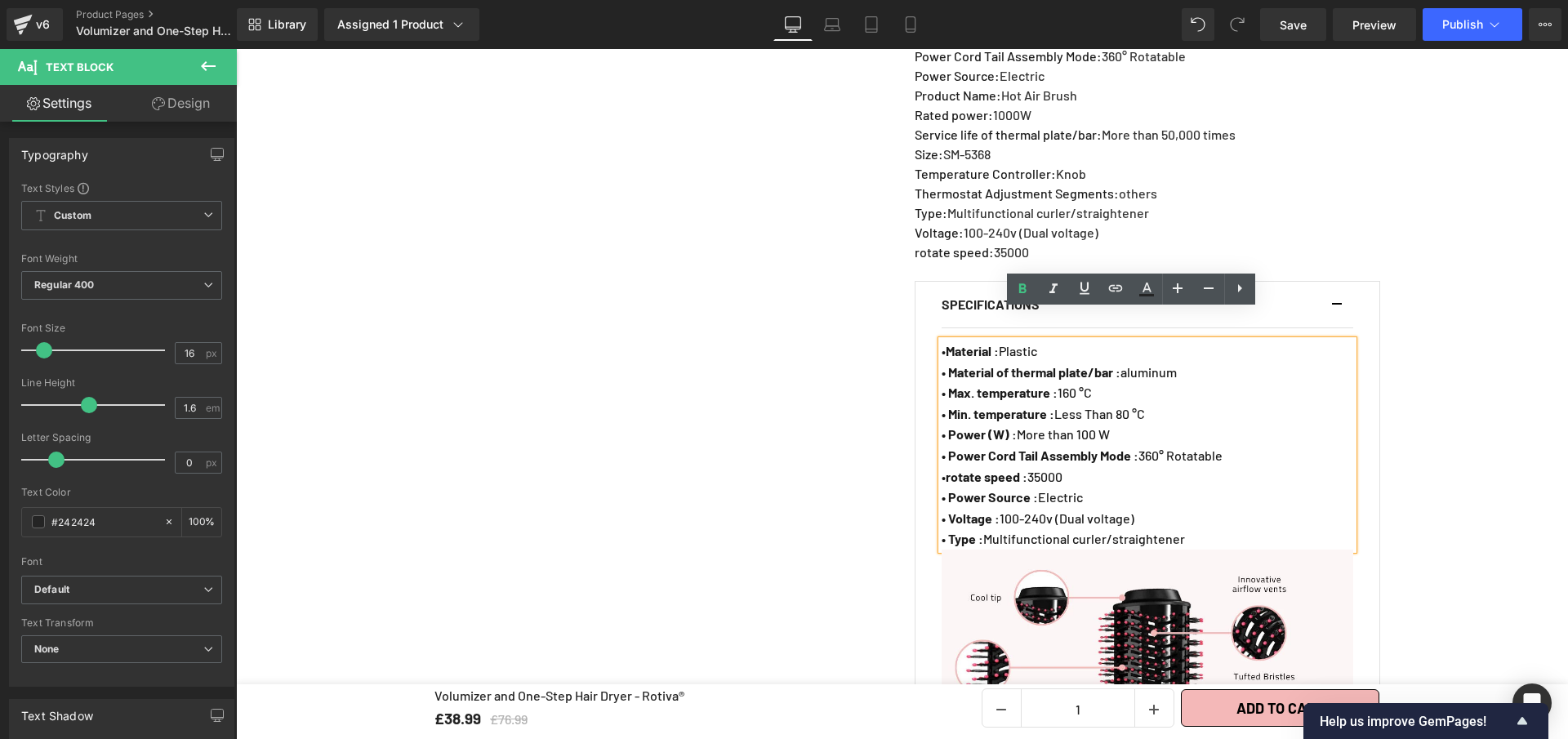
click at [1135, 383] on p "• Material of thermal plate/bar : aluminum" at bounding box center [1146, 372] width 411 height 21
click at [1339, 321] on button "button" at bounding box center [1345, 304] width 17 height 46
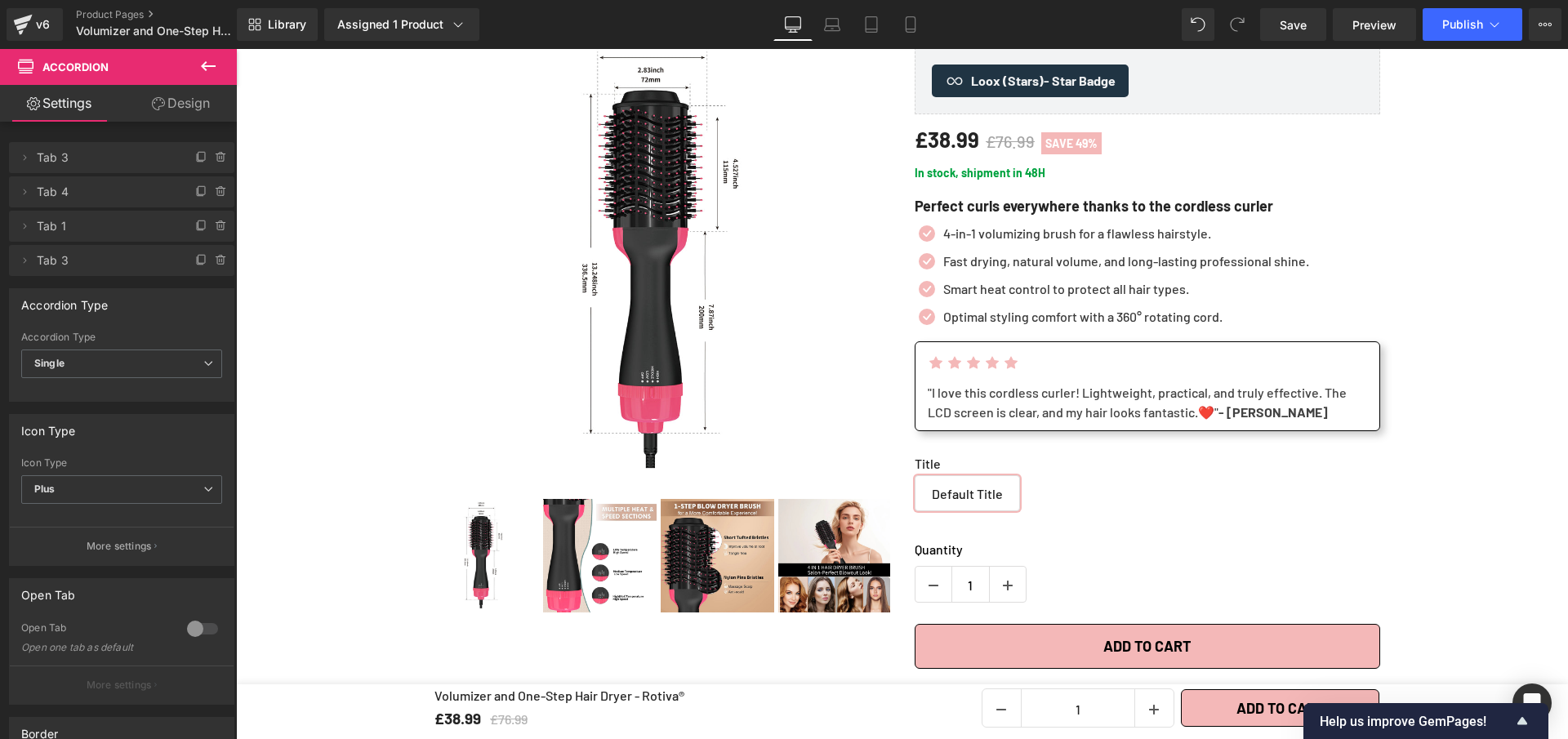
scroll to position [0, 0]
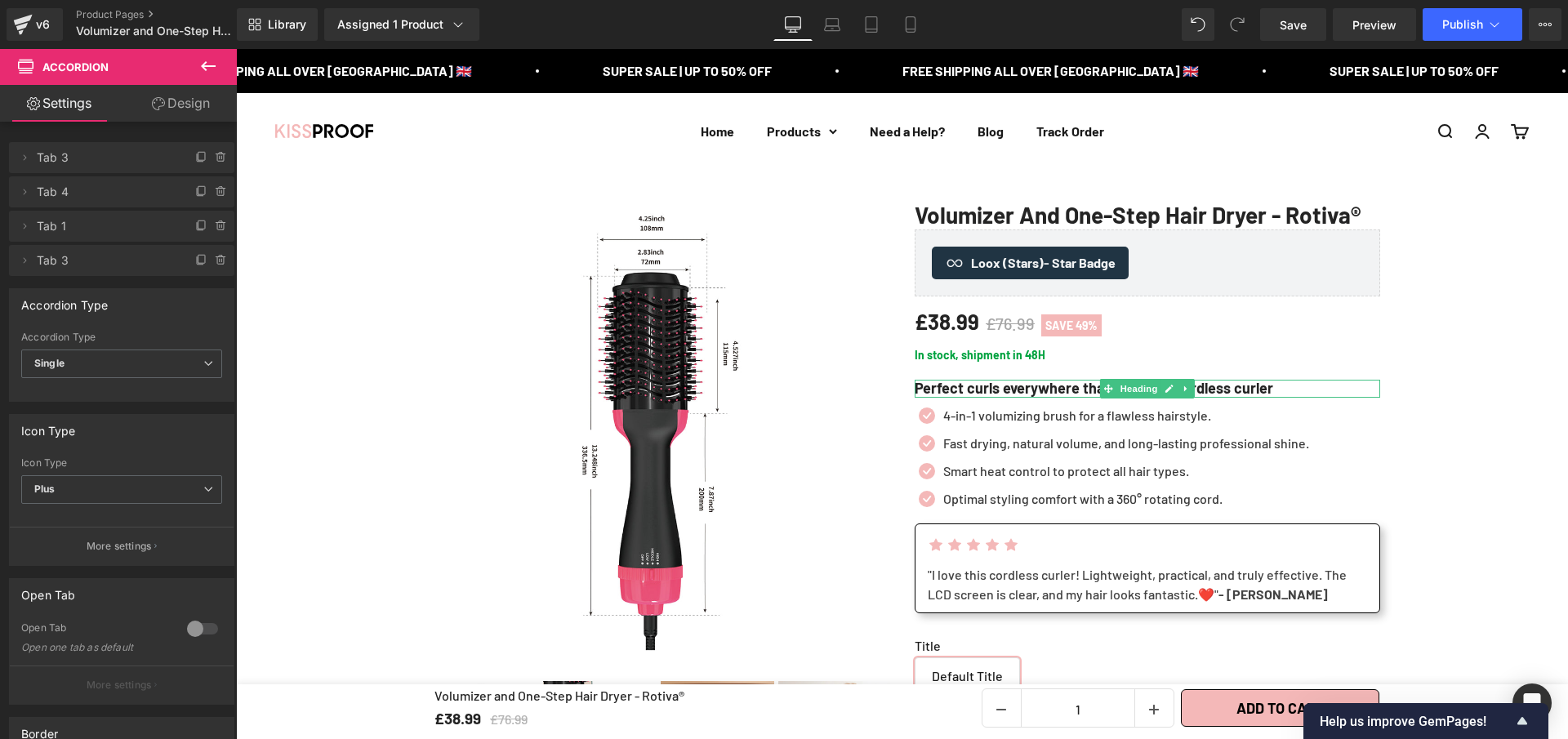
click at [1289, 397] on h1 "Perfect curls everywhere thanks to the cordless curler" at bounding box center [1147, 388] width 465 height 18
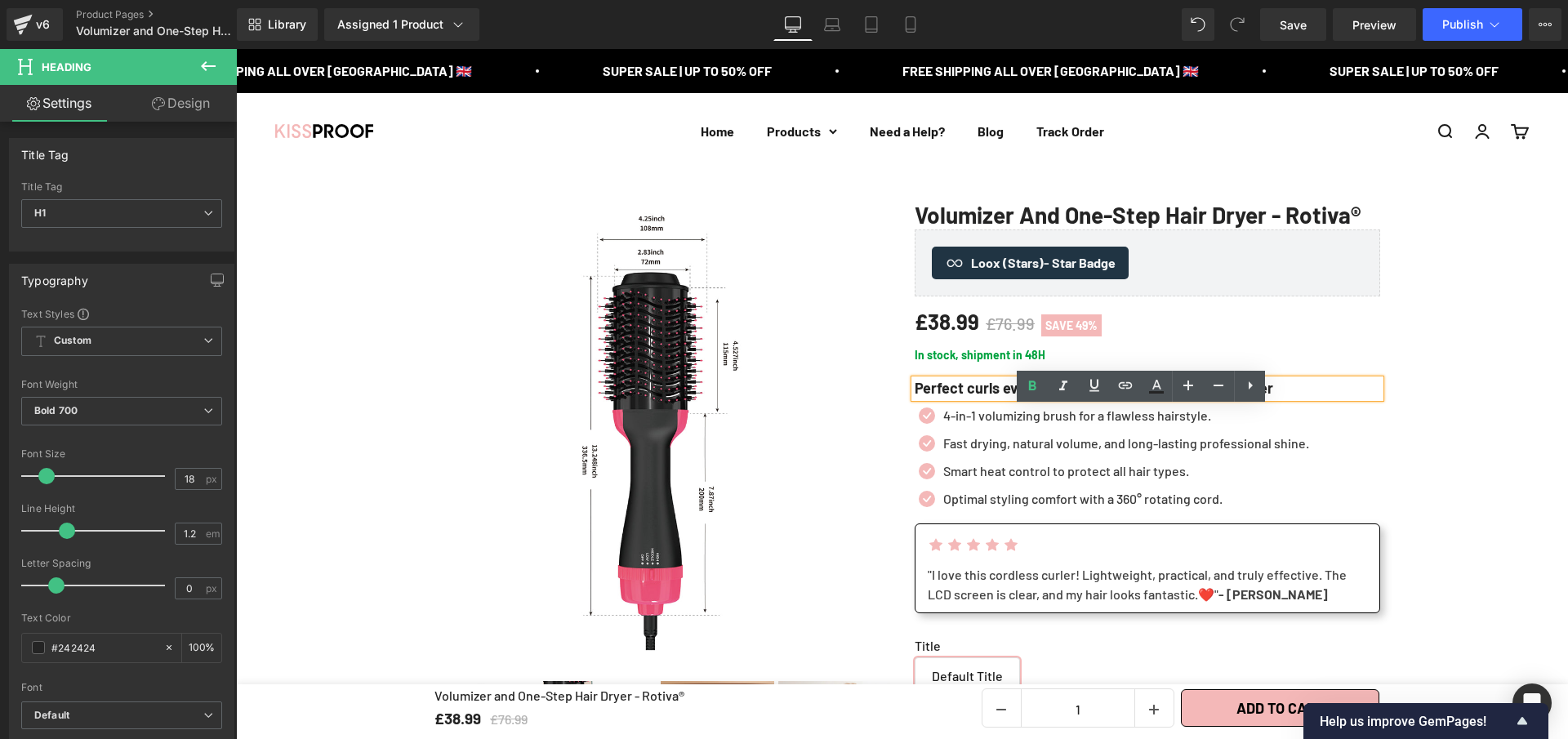
click at [1289, 397] on h1 "Perfect curls everywhere thanks to the cordless curler" at bounding box center [1147, 388] width 465 height 18
paste div
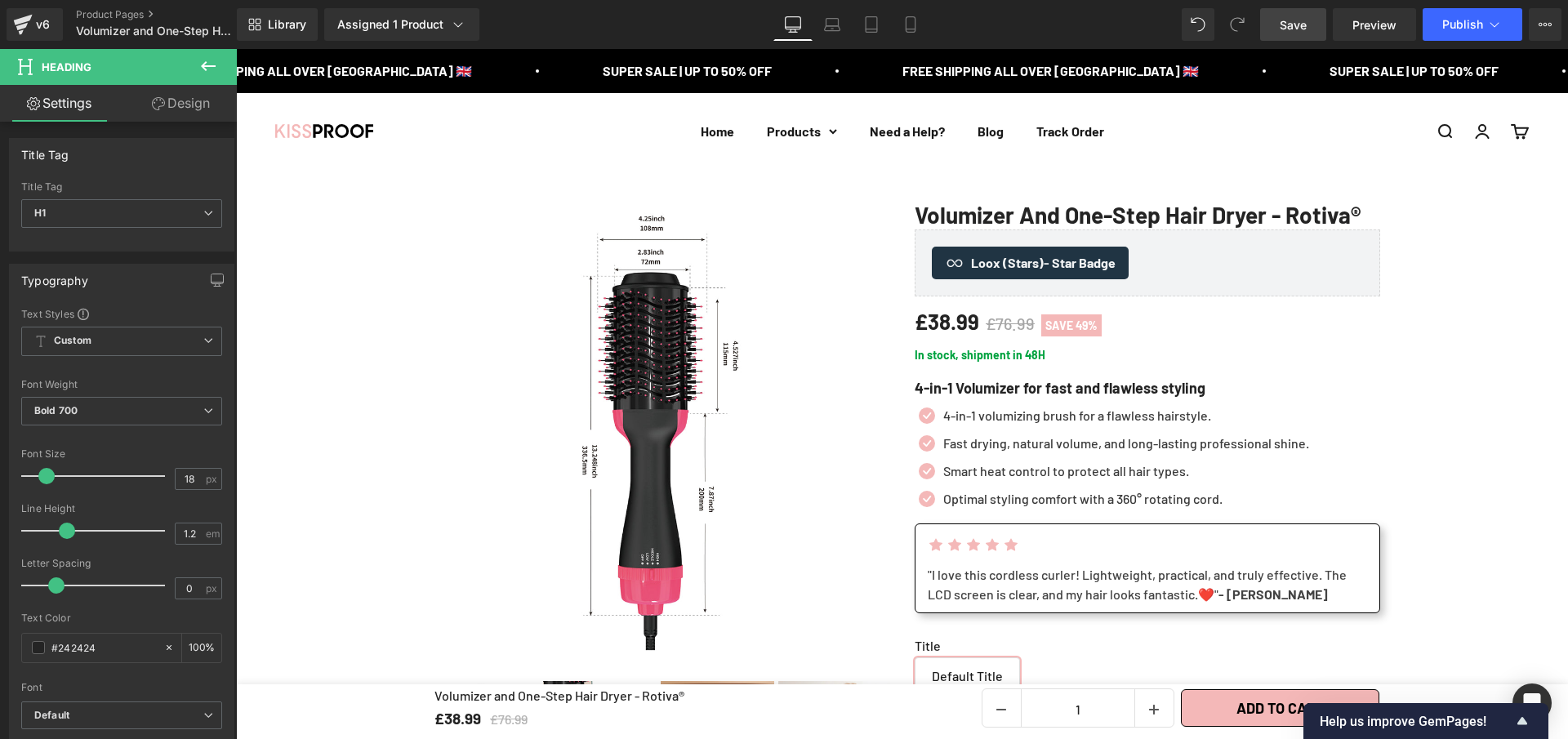
click at [1306, 35] on link "Save" at bounding box center [1293, 24] width 66 height 33
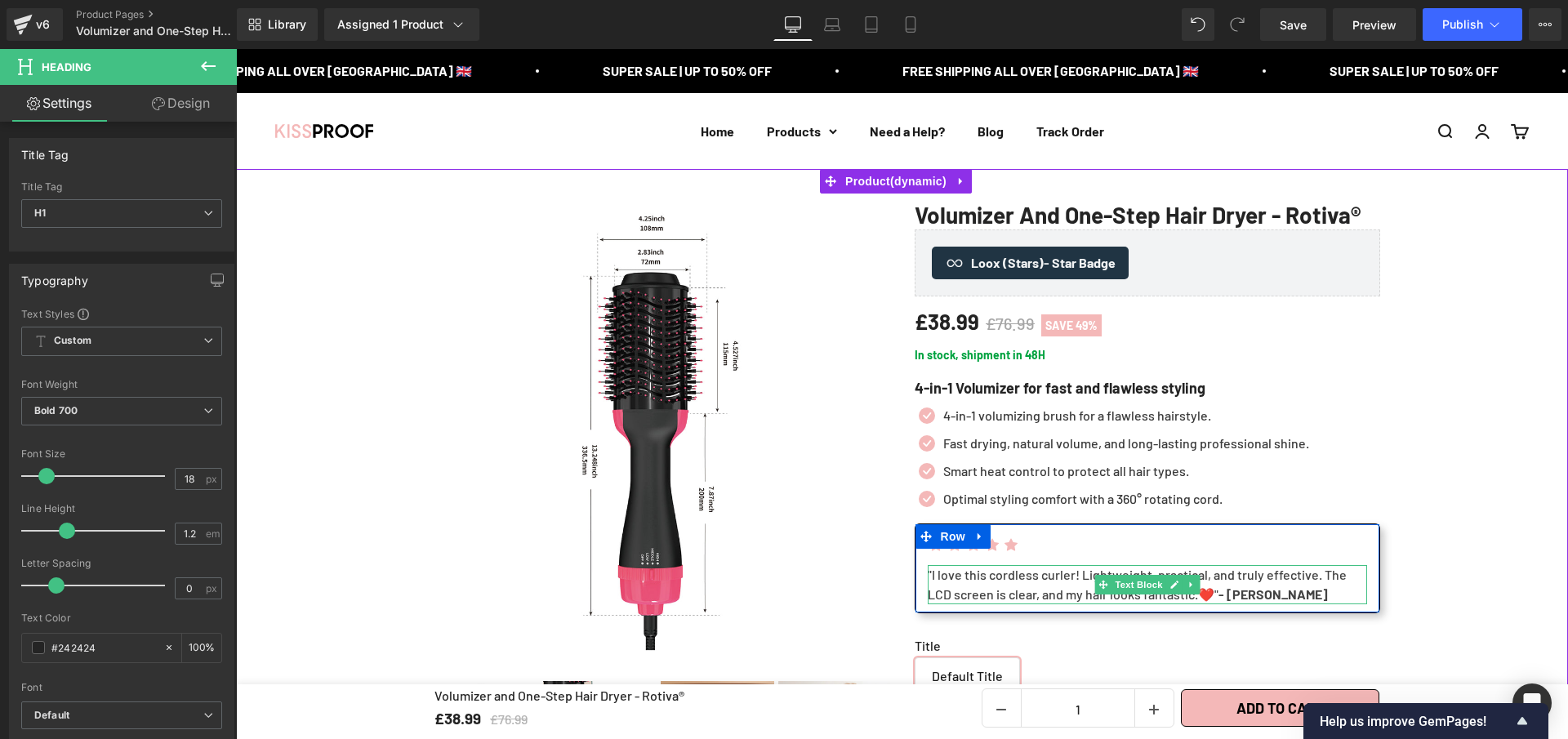
click at [1201, 605] on div ""I love this cordless curler! Lightweight, practical, and truly effective. The …" at bounding box center [1147, 585] width 439 height 39
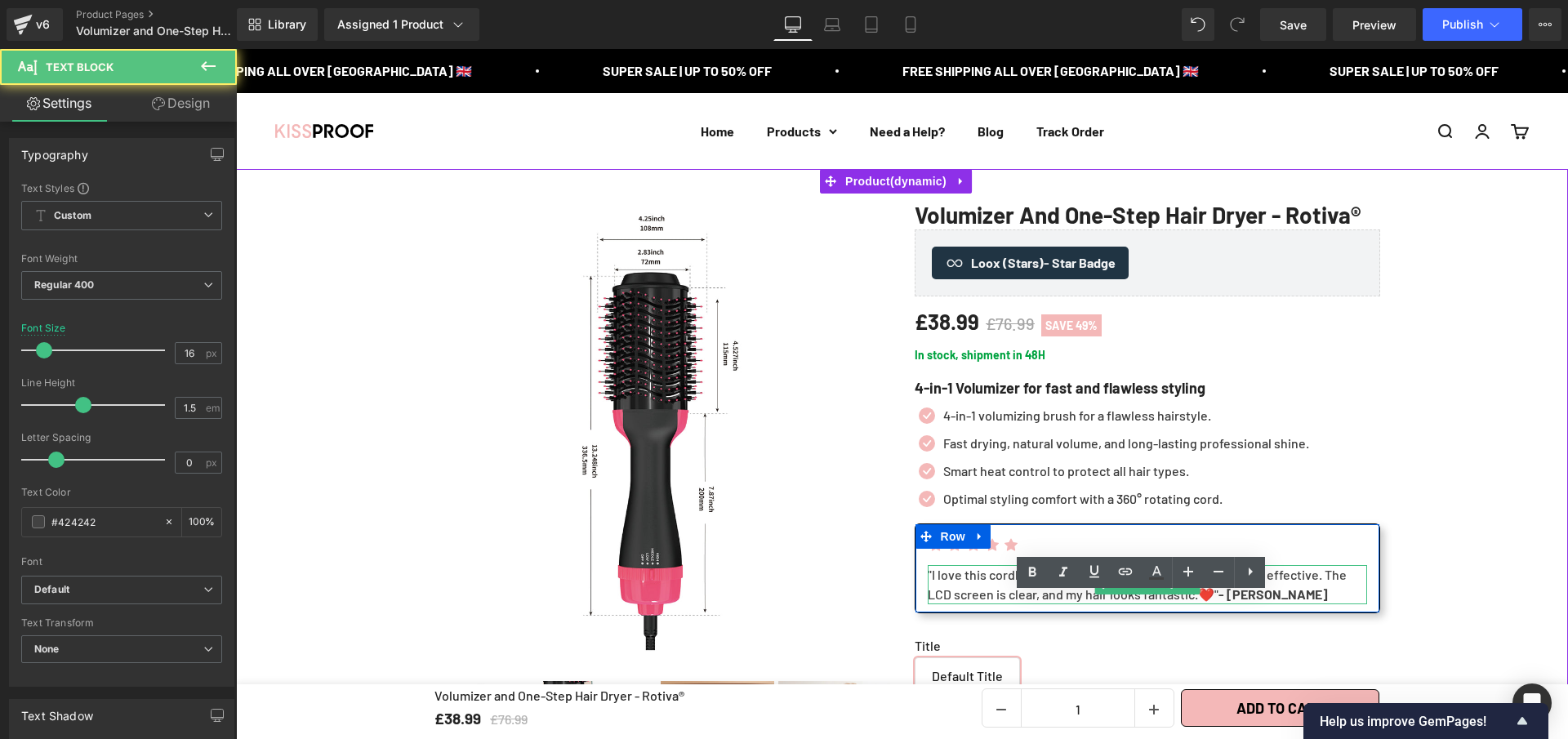
click at [1202, 605] on div ""I love this cordless curler! Lightweight, practical, and truly effective. The …" at bounding box center [1147, 585] width 439 height 39
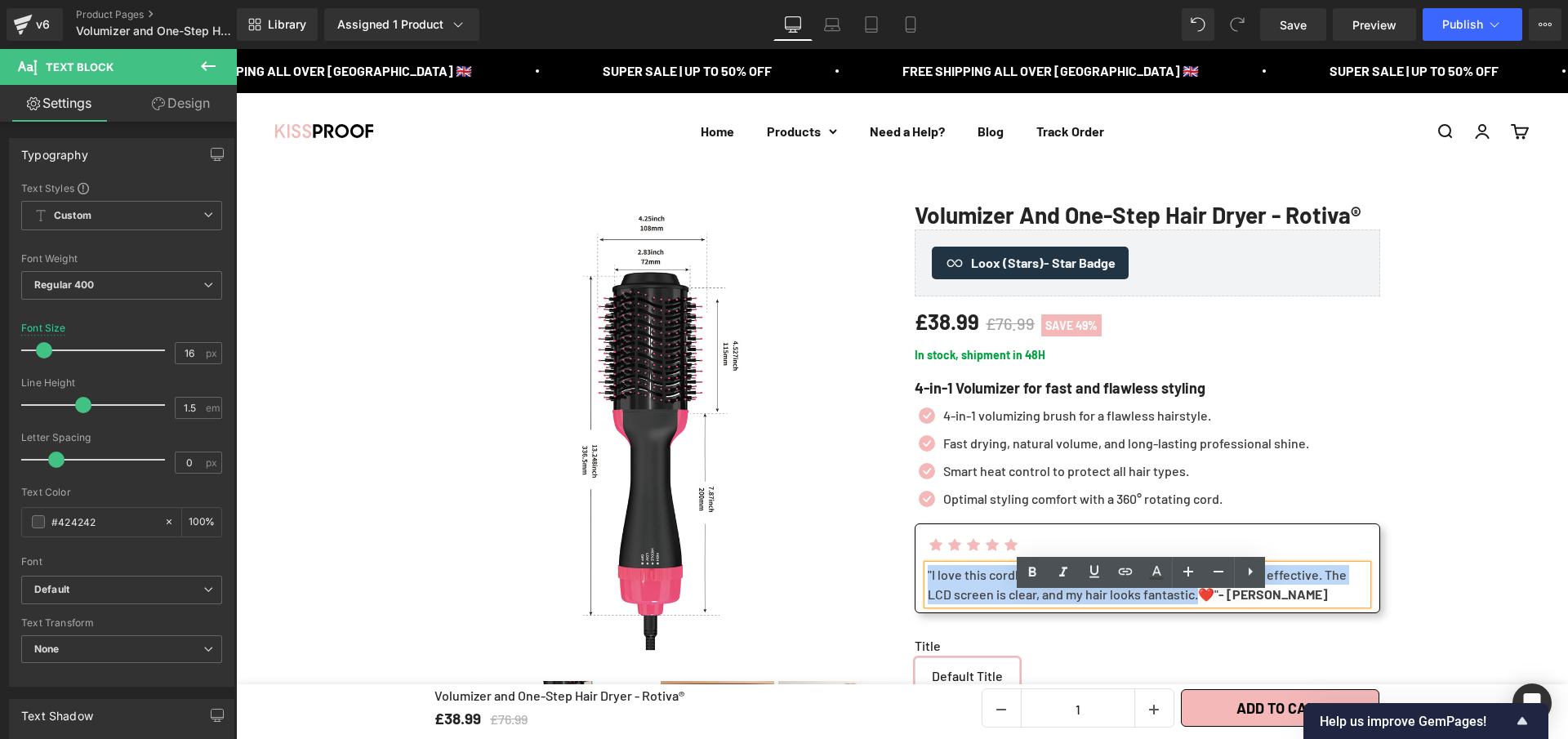
drag, startPoint x: 1200, startPoint y: 627, endPoint x: 916, endPoint y: 608, distance: 284.6
click at [928, 605] on div ""I love this cordless curler! Lightweight, practical, and truly effective. The …" at bounding box center [1147, 585] width 439 height 39
paste div
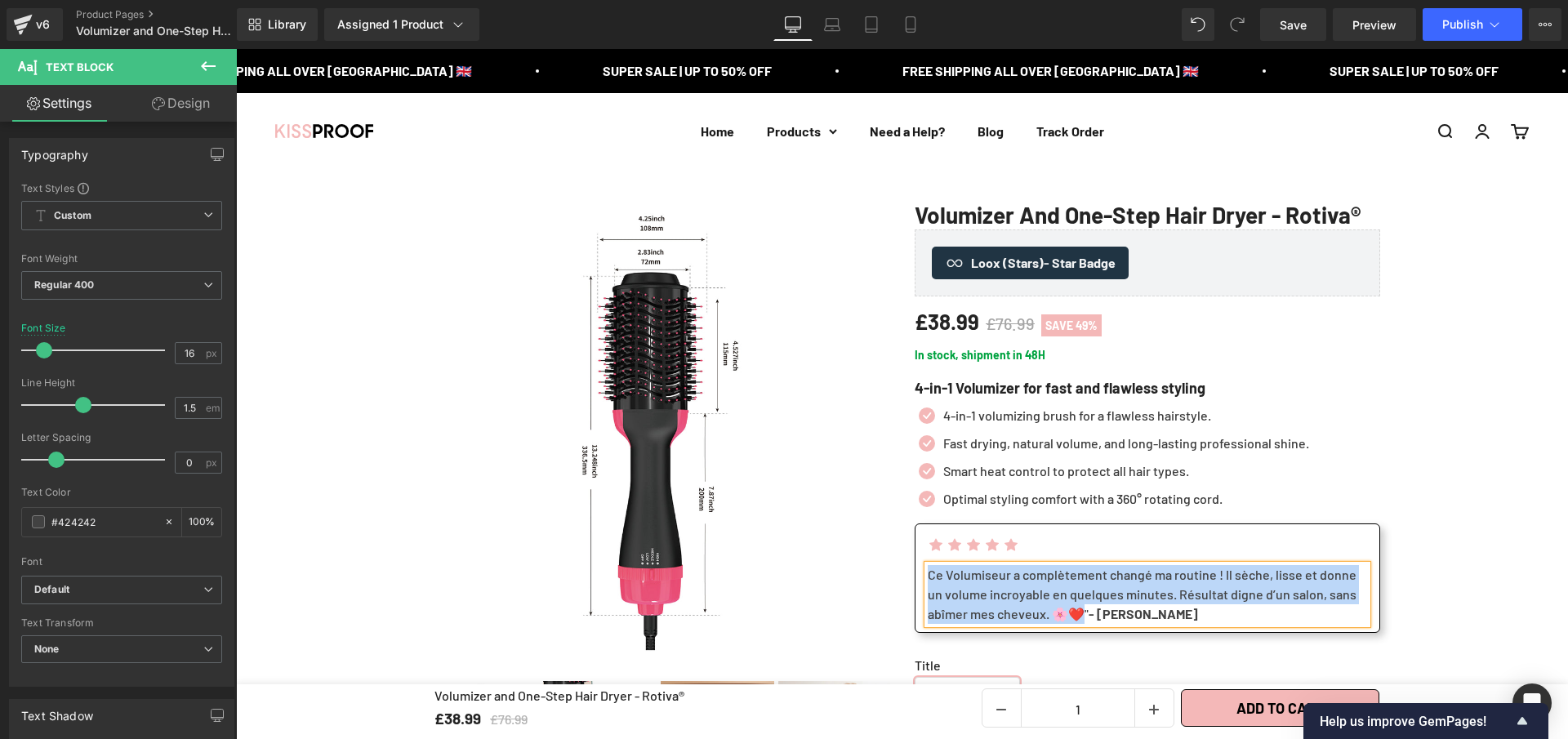
drag, startPoint x: 1084, startPoint y: 642, endPoint x: 923, endPoint y: 601, distance: 166.1
click at [928, 601] on div "Ce Volumiseur a complètement changé ma routine ! Il sèche, lisse et donne un vo…" at bounding box center [1147, 594] width 439 height 59
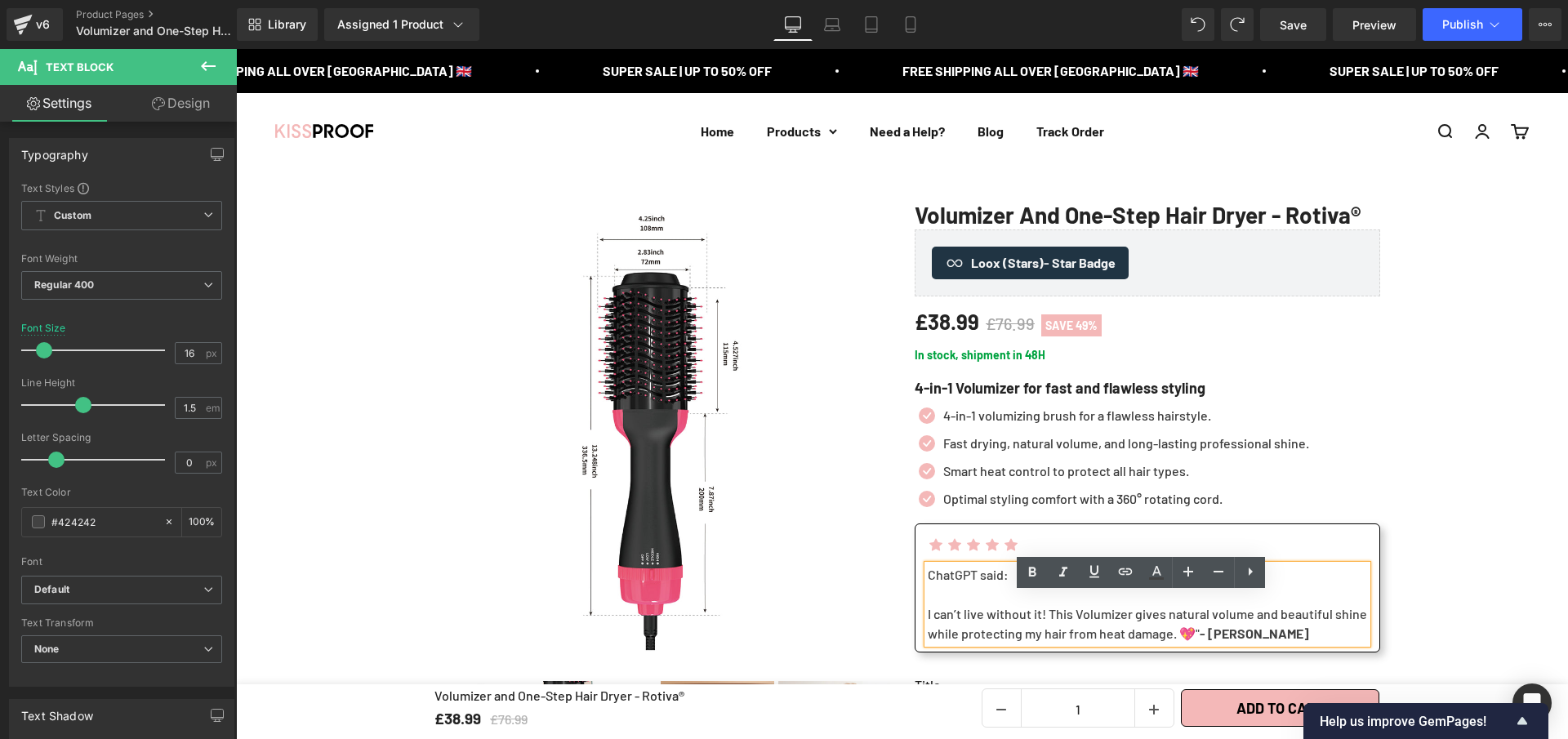
drag, startPoint x: 921, startPoint y: 642, endPoint x: 921, endPoint y: 628, distance: 14.0
click at [928, 628] on div "ChatGPT said: I can’t live without it! This Volumizer gives natural volume and …" at bounding box center [1147, 605] width 439 height 78
click at [928, 605] on div at bounding box center [1147, 594] width 439 height 20
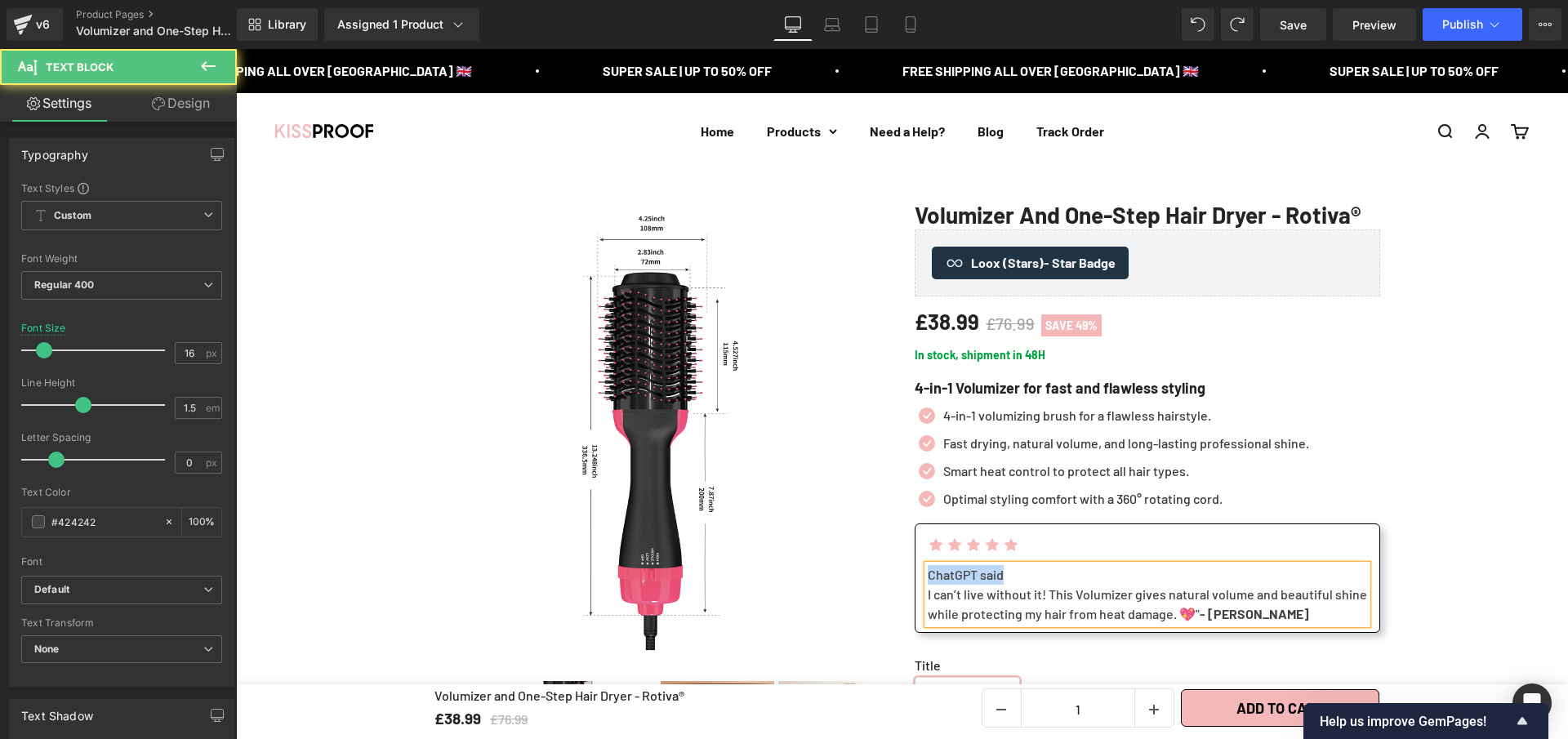
drag, startPoint x: 1014, startPoint y: 603, endPoint x: 923, endPoint y: 607, distance: 91.1
click at [928, 604] on div "ChatGPT said I can’t live without it! This Volumizer gives natural volume and b…" at bounding box center [1147, 594] width 439 height 59
click at [928, 623] on div "I can’t live without it! This Volumizer gives natural volume and beautiful shin…" at bounding box center [1147, 605] width 439 height 39
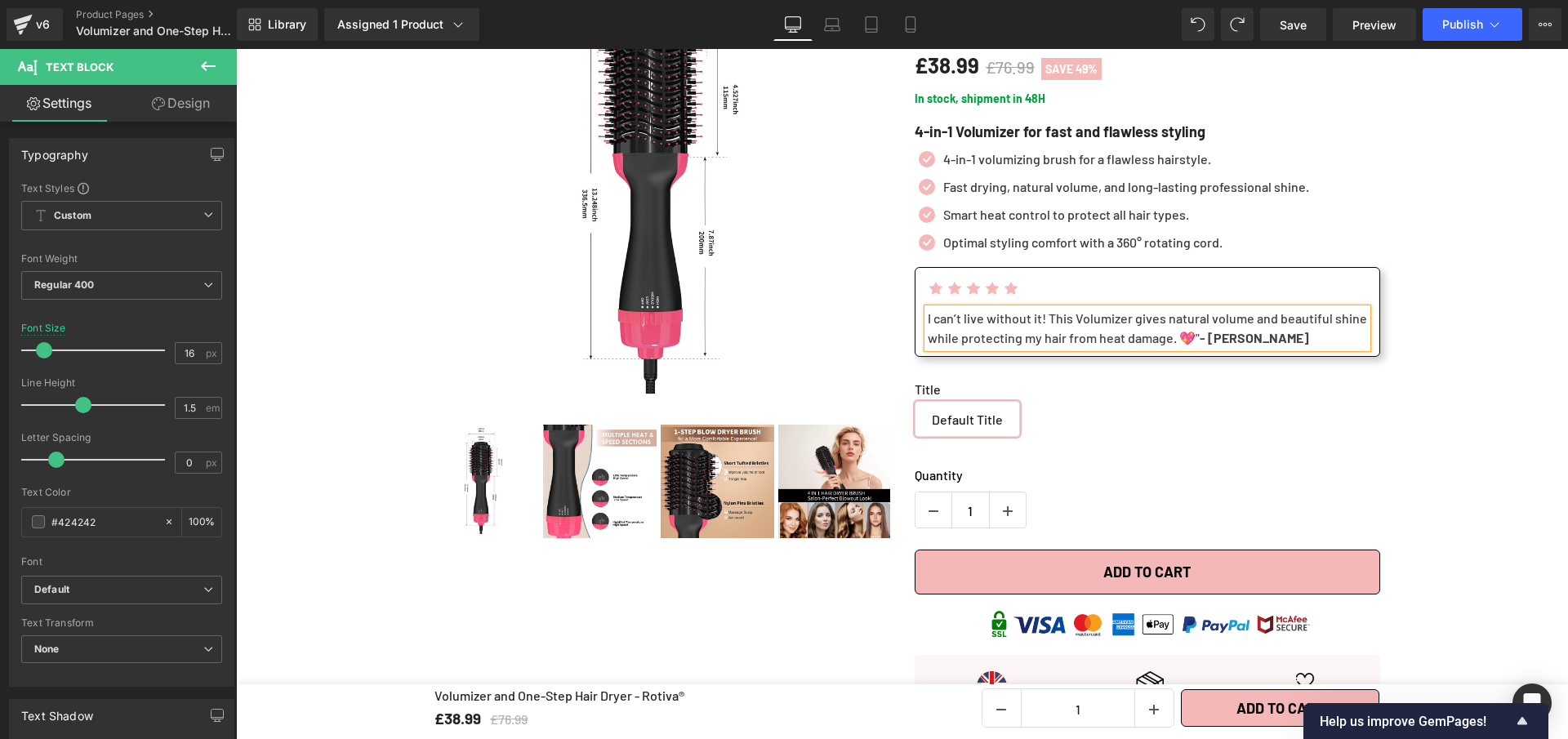
scroll to position [269, 0]
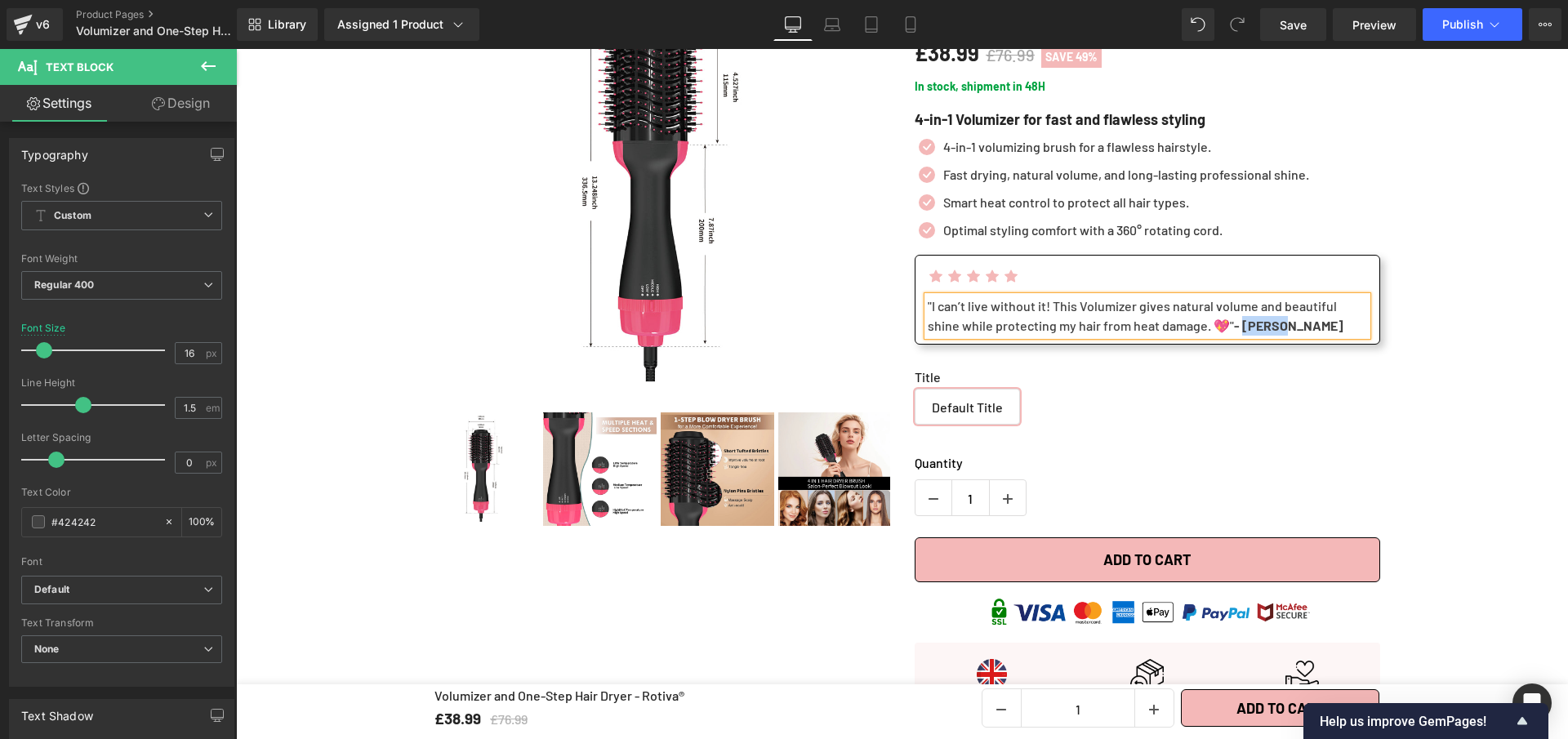
drag, startPoint x: 1297, startPoint y: 357, endPoint x: 1249, endPoint y: 355, distance: 48.0
click at [1249, 333] on strong "- [PERSON_NAME]" at bounding box center [1288, 326] width 109 height 16
click at [1269, 333] on strong "- 22. [PERSON_NAME]" at bounding box center [1298, 326] width 130 height 16
click at [1325, 336] on div ""I can’t live without it! This Volumizer gives natural volume and beautiful shi…" at bounding box center [1147, 316] width 439 height 39
drag, startPoint x: 1287, startPoint y: 34, endPoint x: 934, endPoint y: 169, distance: 377.9
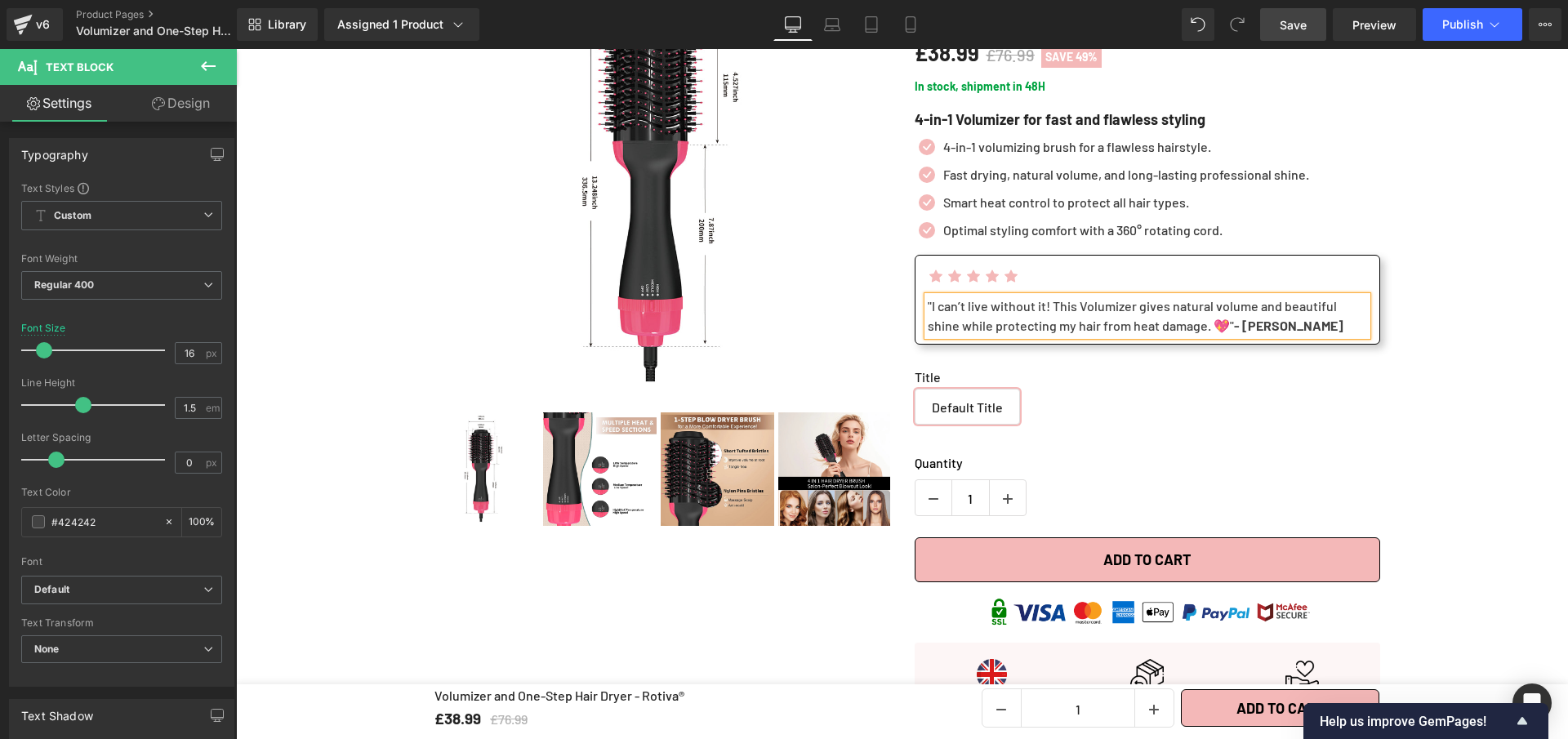
click at [1287, 34] on link "Save" at bounding box center [1293, 24] width 66 height 33
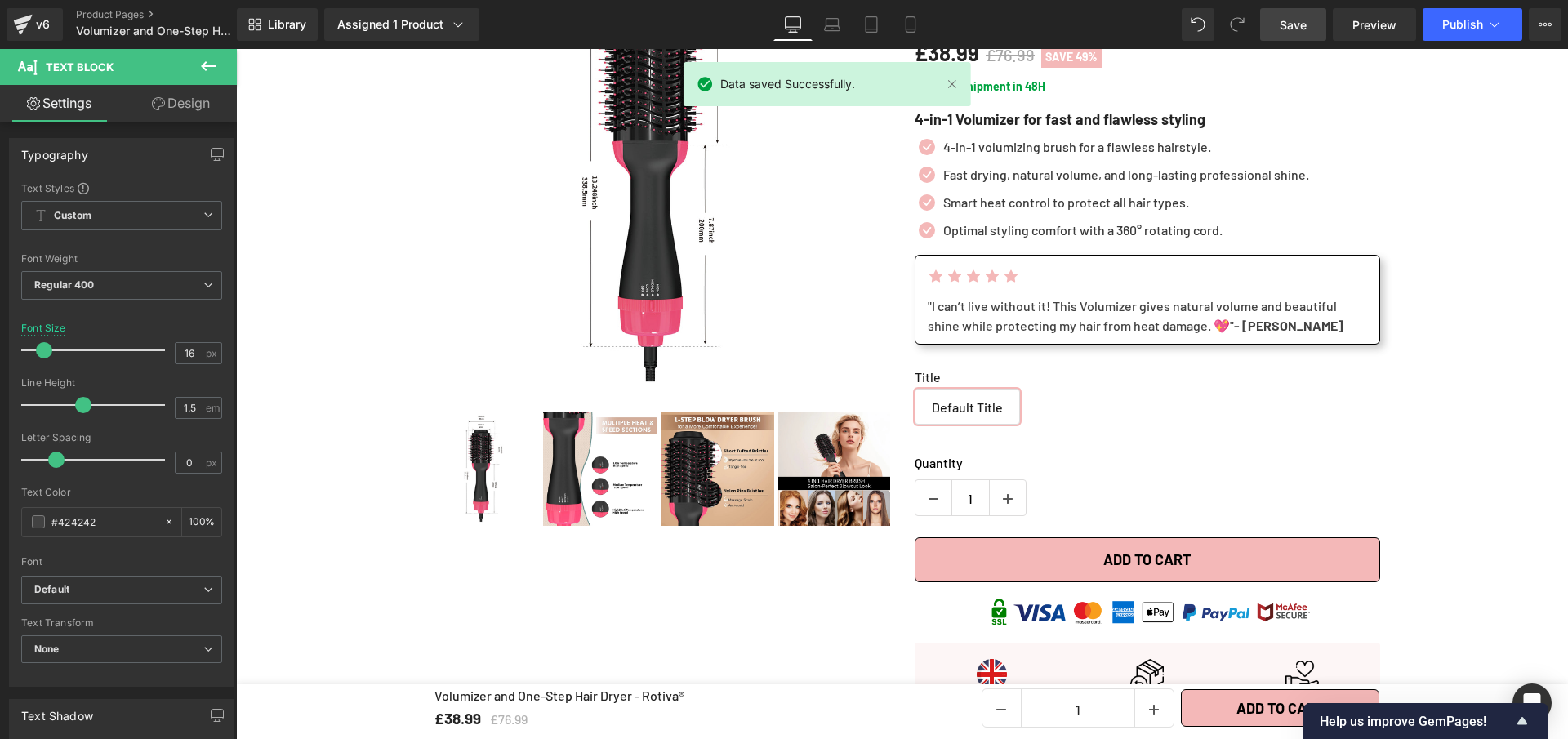
drag, startPoint x: 1303, startPoint y: 24, endPoint x: 949, endPoint y: 248, distance: 418.9
click at [1303, 24] on span "Save" at bounding box center [1293, 25] width 27 height 17
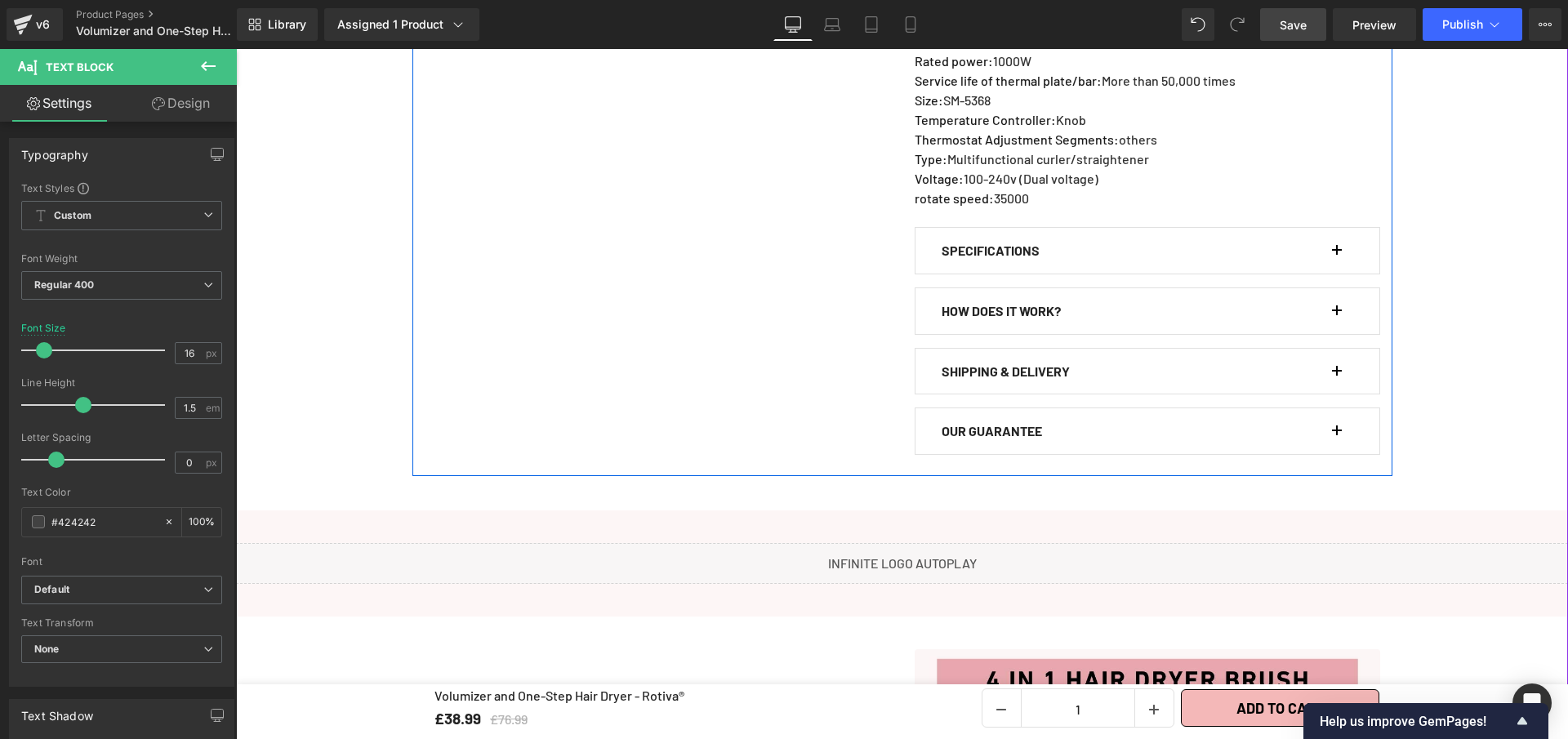
scroll to position [1504, 0]
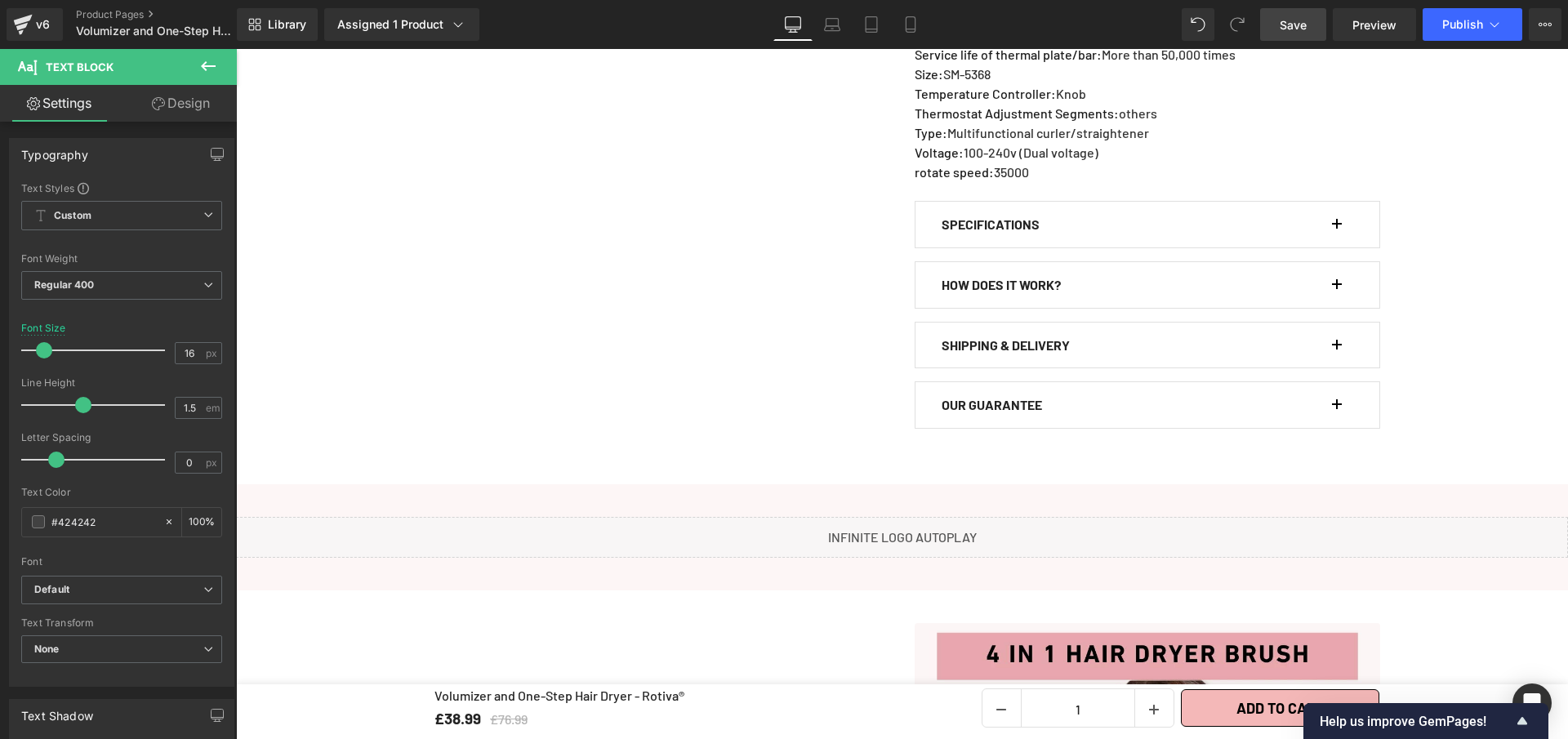
click at [1296, 21] on span "Save" at bounding box center [1293, 25] width 27 height 17
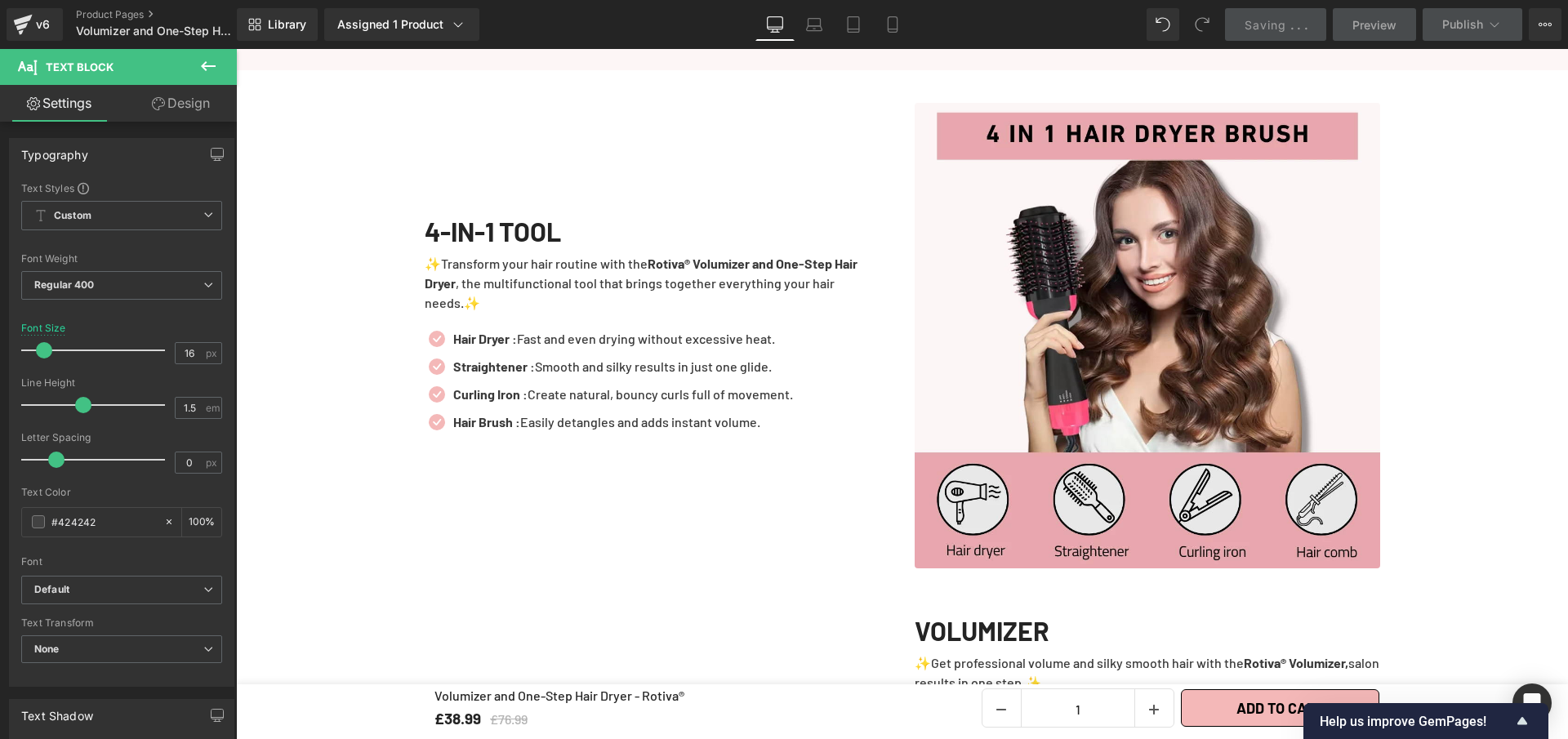
scroll to position [2055, 0]
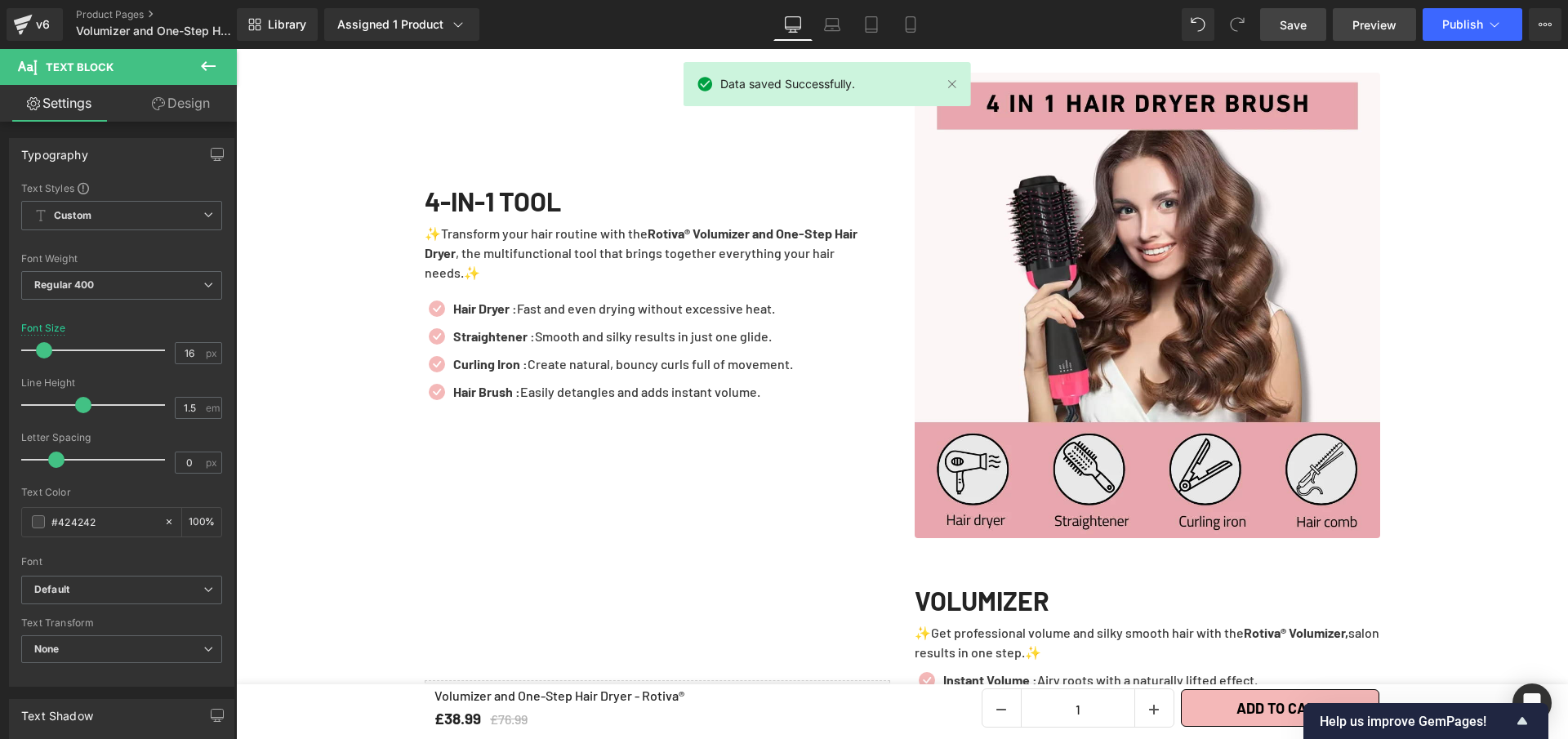
click at [1389, 28] on span "Preview" at bounding box center [1374, 25] width 44 height 17
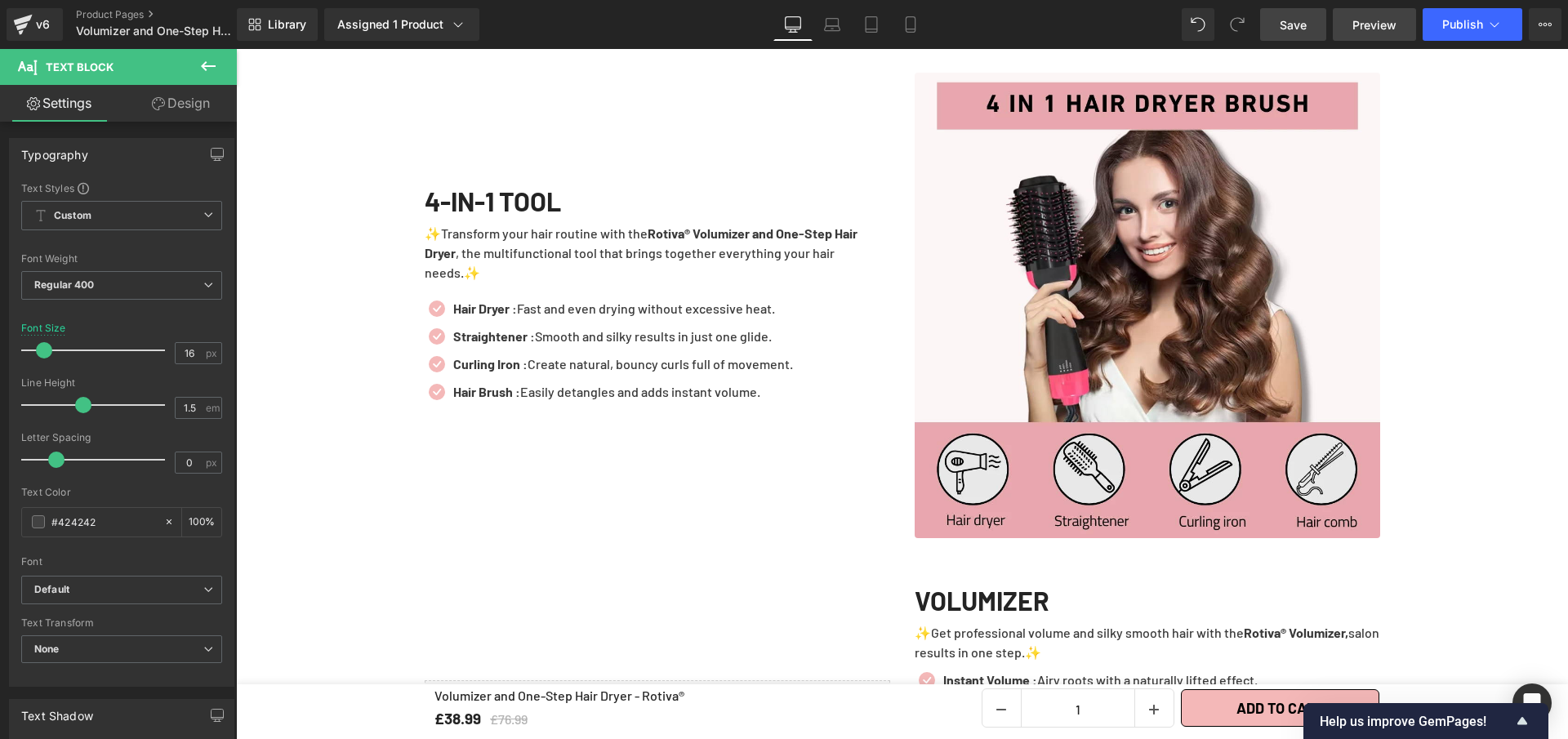
click at [1381, 36] on link "Preview" at bounding box center [1374, 24] width 83 height 33
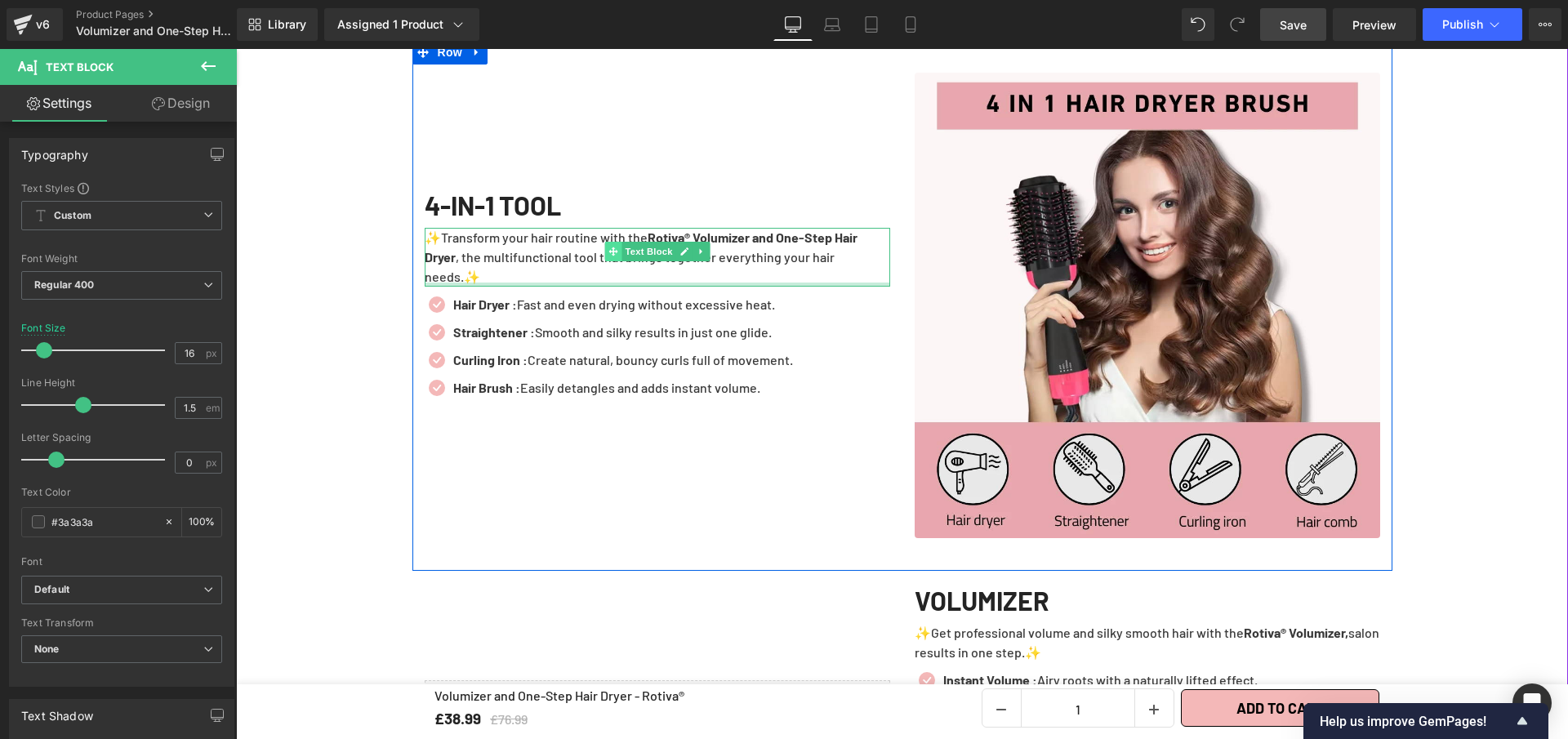
drag, startPoint x: 612, startPoint y: 295, endPoint x: 614, endPoint y: 283, distance: 12.2
click at [614, 283] on div "✨Transform your hair routine with the Rotiva® Volumizer and One-Step Hair Dryer…" at bounding box center [657, 257] width 465 height 59
click at [646, 453] on div "4-IN-1 TOOL Heading ✨Transform your hair routine with the Rotiva® Volumizer and…" at bounding box center [657, 305] width 490 height 466
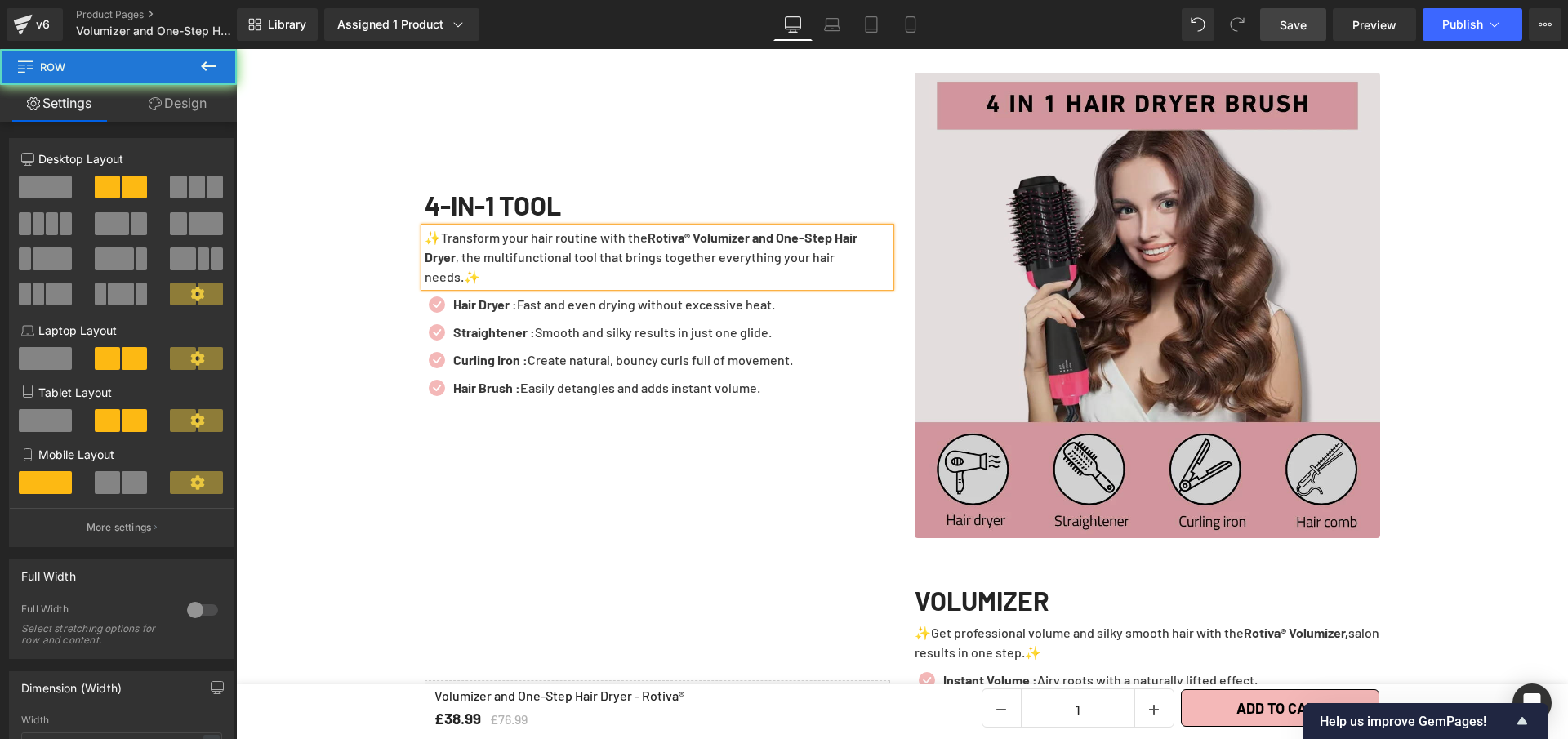
click at [1104, 189] on img at bounding box center [1147, 305] width 465 height 466
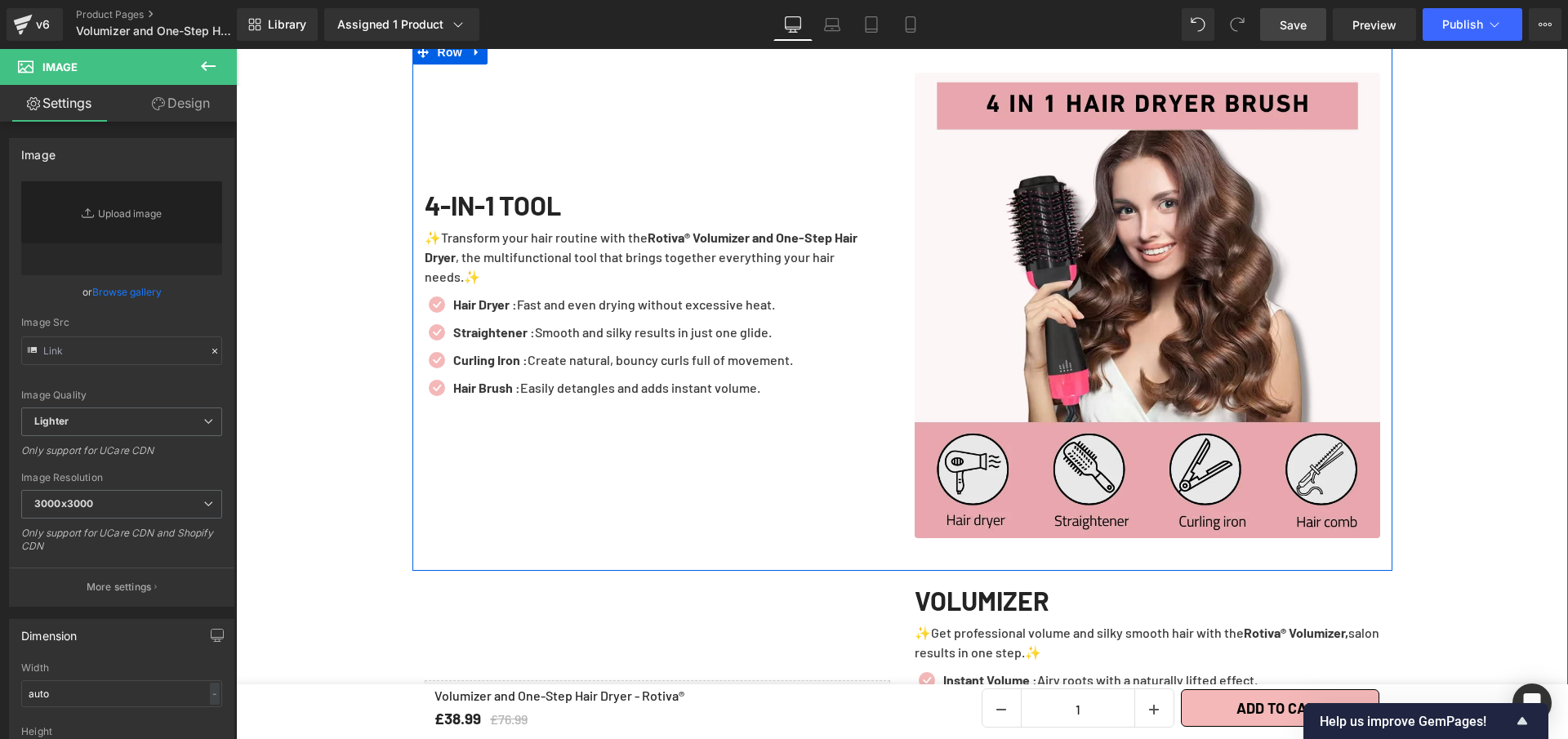
type input "[URL][DOMAIN_NAME]"
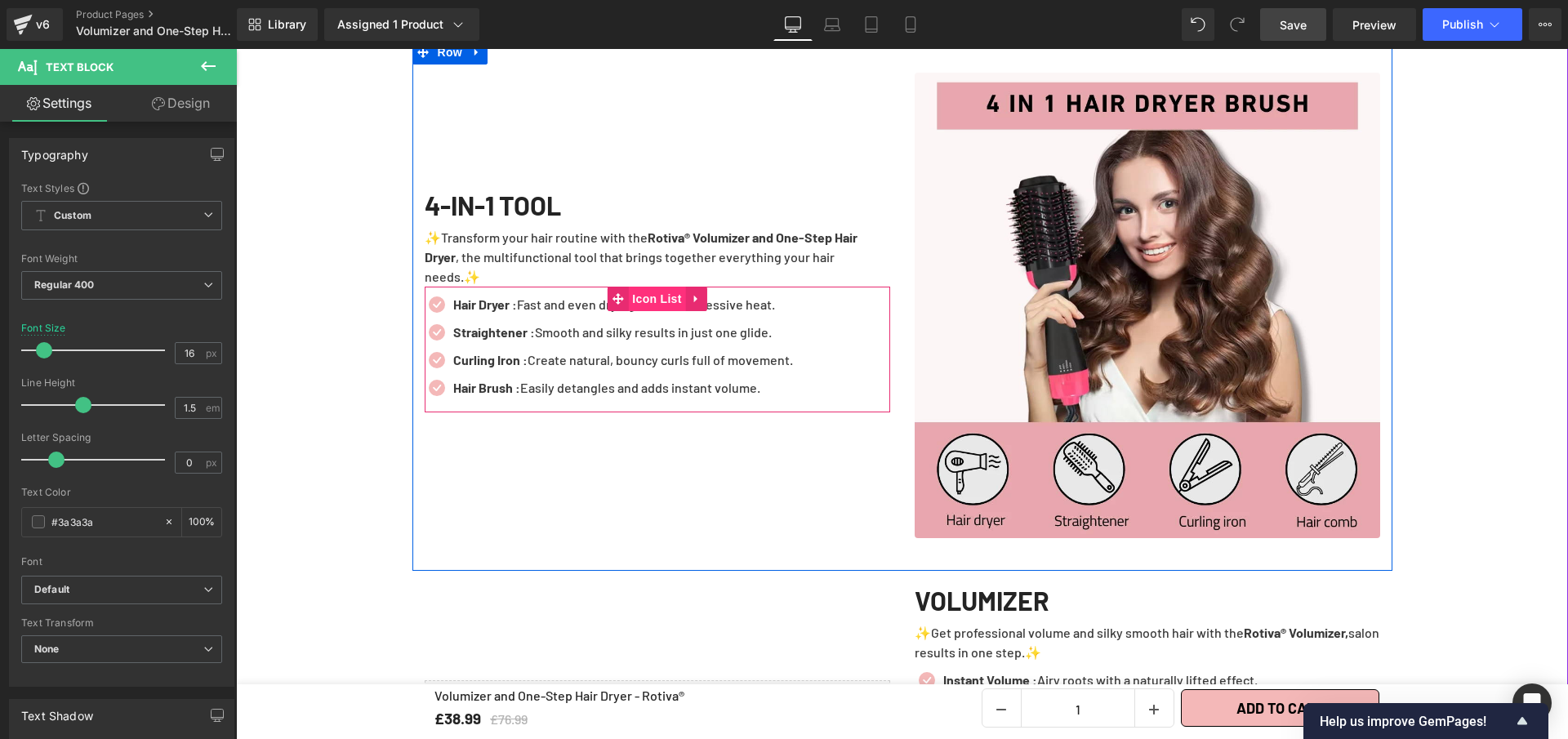
click at [633, 296] on div "4-IN-1 TOOL Heading ✨Transform your hair routine with the Rotiva® Volumizer and…" at bounding box center [657, 305] width 490 height 466
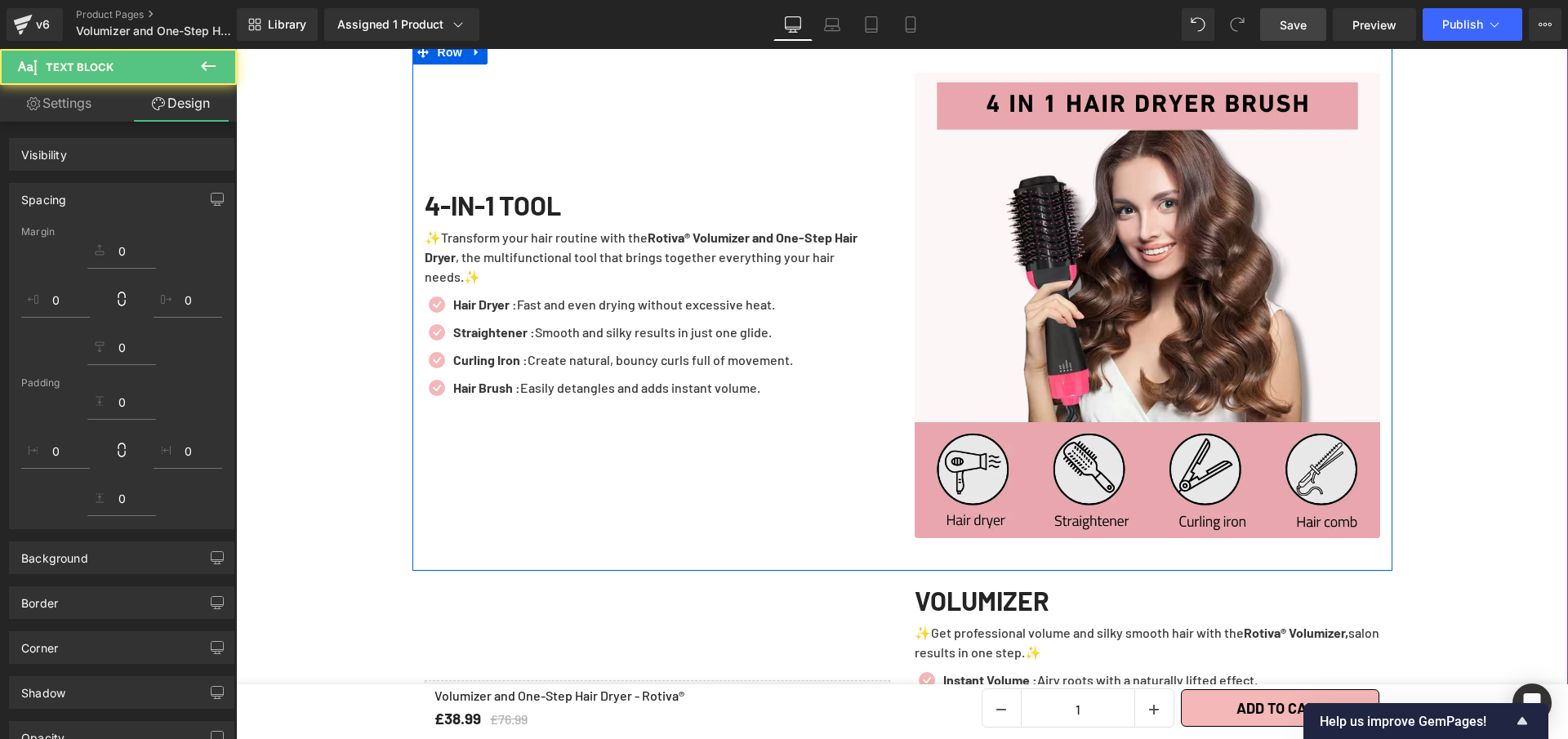
click at [668, 174] on div "4-IN-1 TOOL Heading ✨Transform your hair routine with the Rotiva® Volumizer and…" at bounding box center [657, 305] width 490 height 466
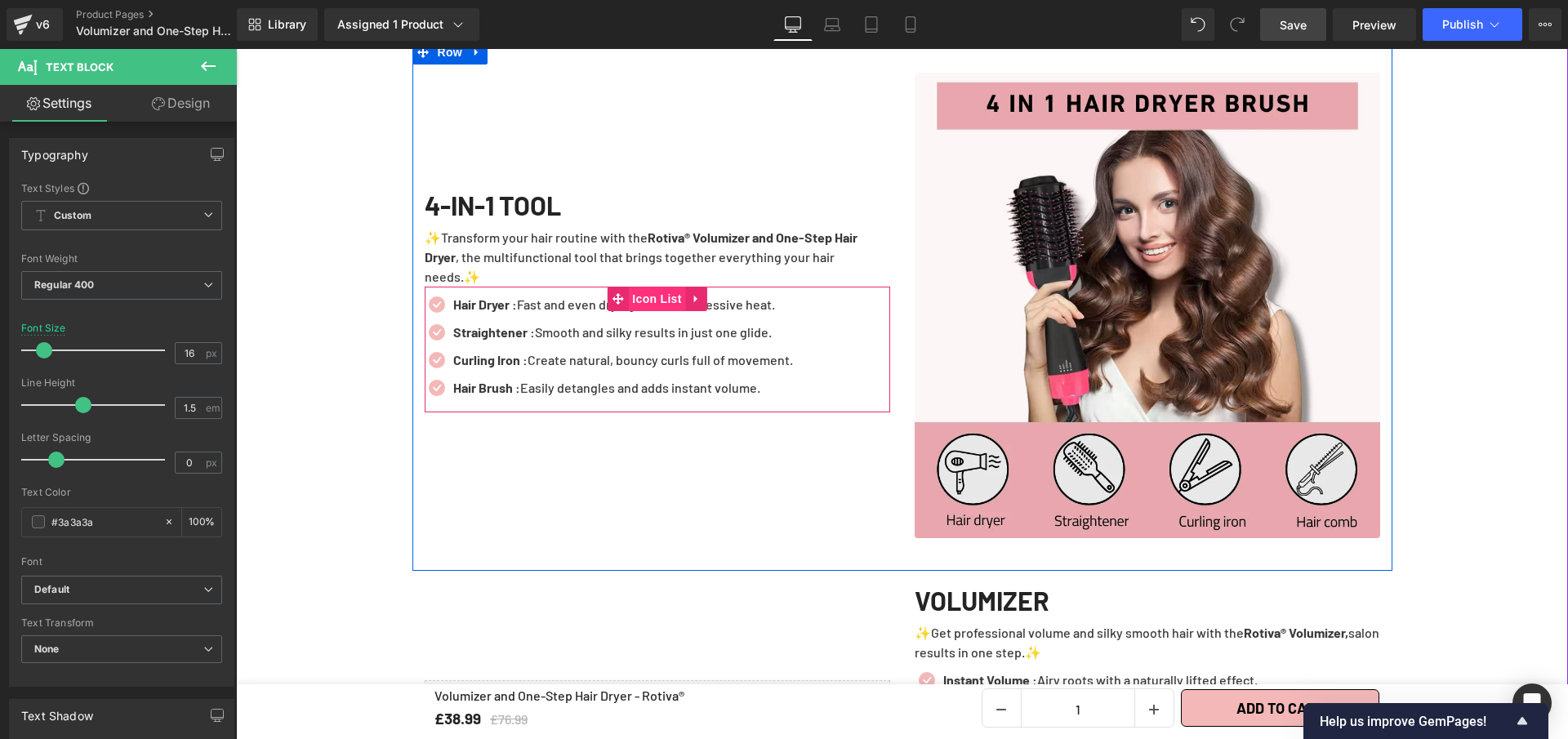
click at [652, 295] on div "4-IN-1 TOOL Heading ✨Transform your hair routine with the Rotiva® Volumizer and…" at bounding box center [657, 305] width 490 height 466
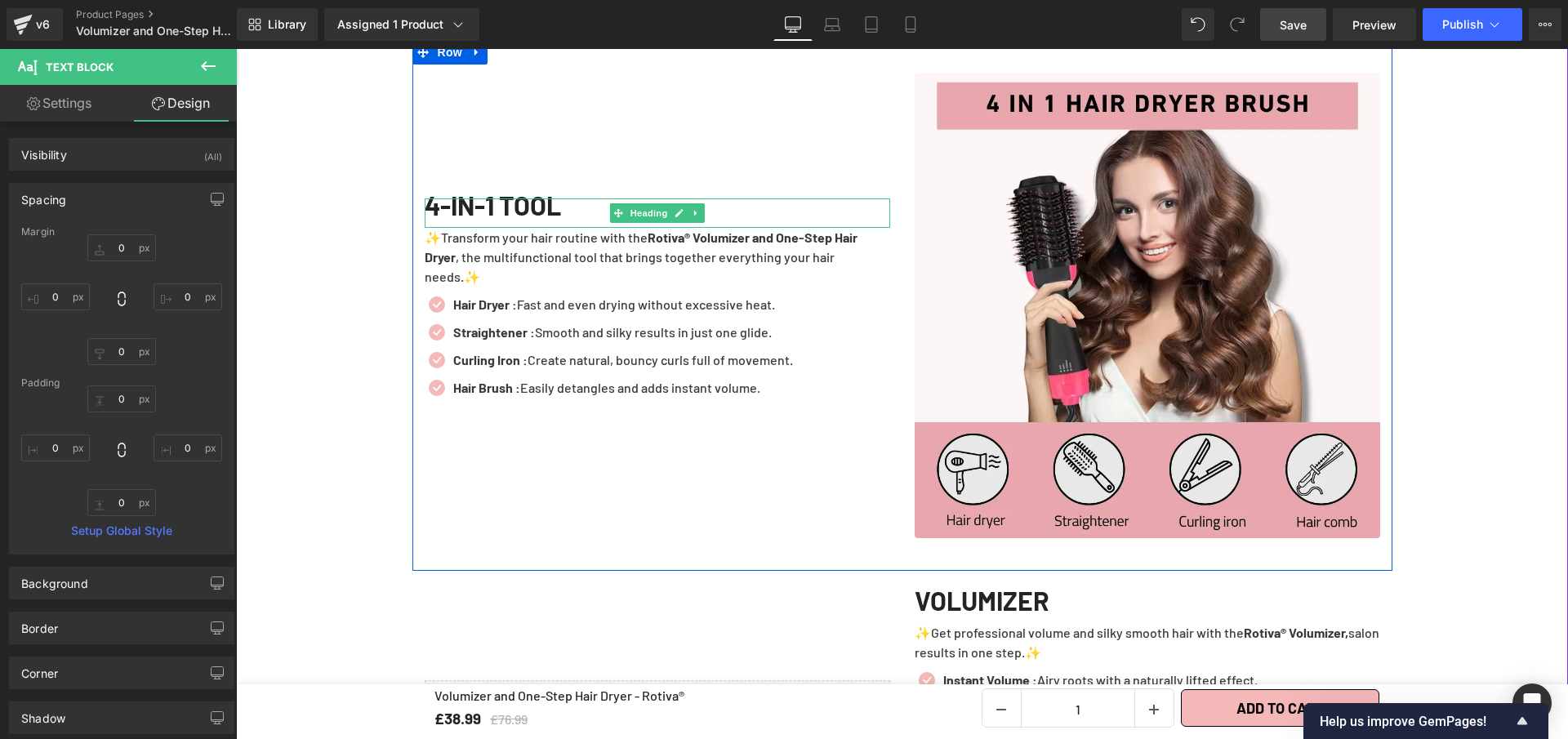
click at [528, 212] on h1 "4-IN-1 TOOL" at bounding box center [657, 205] width 465 height 13
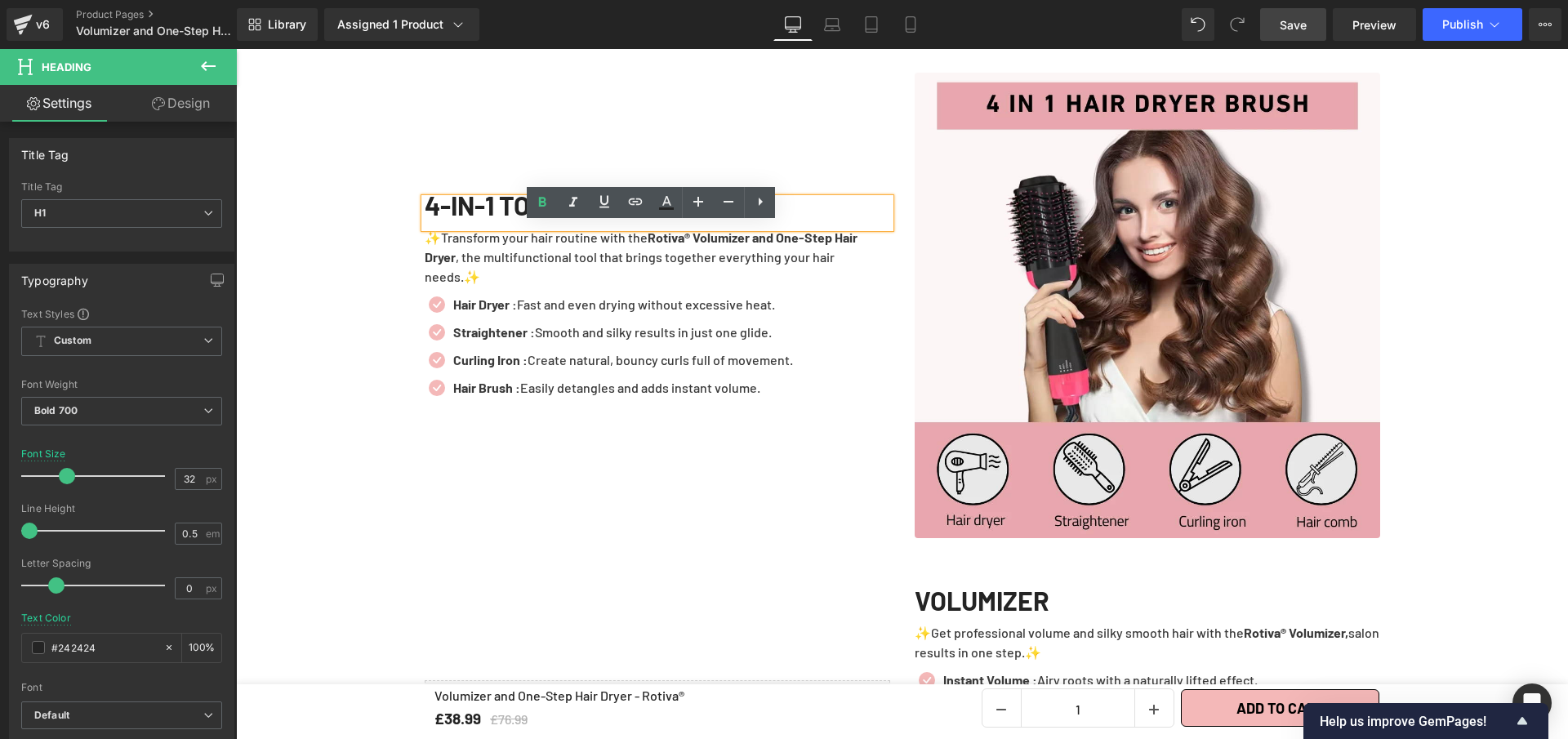
click at [505, 177] on div "4-IN-1 TOOL Heading ✨Transform your hair routine with the Rotiva® Volumizer and…" at bounding box center [657, 305] width 490 height 466
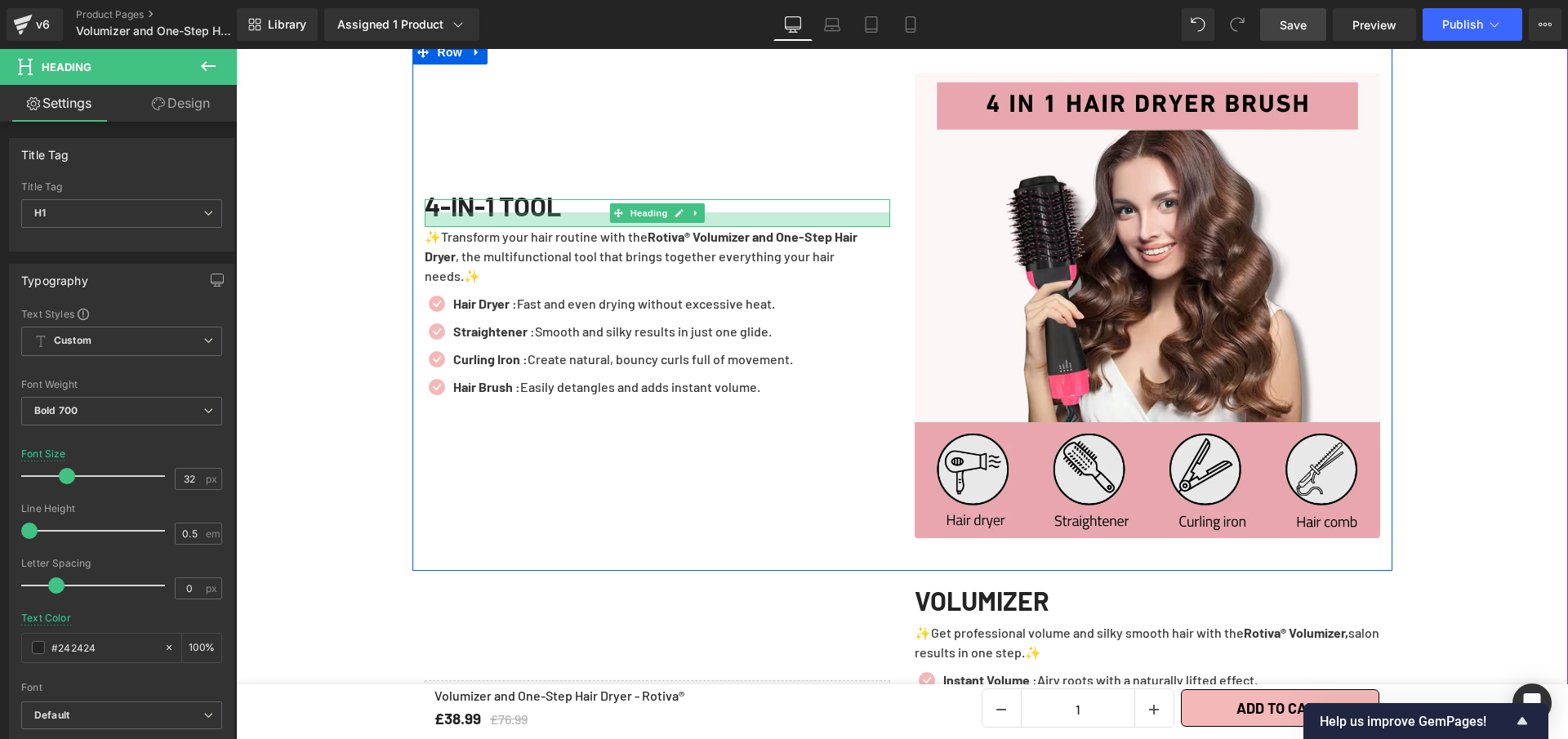
click at [596, 227] on div at bounding box center [657, 220] width 465 height 15
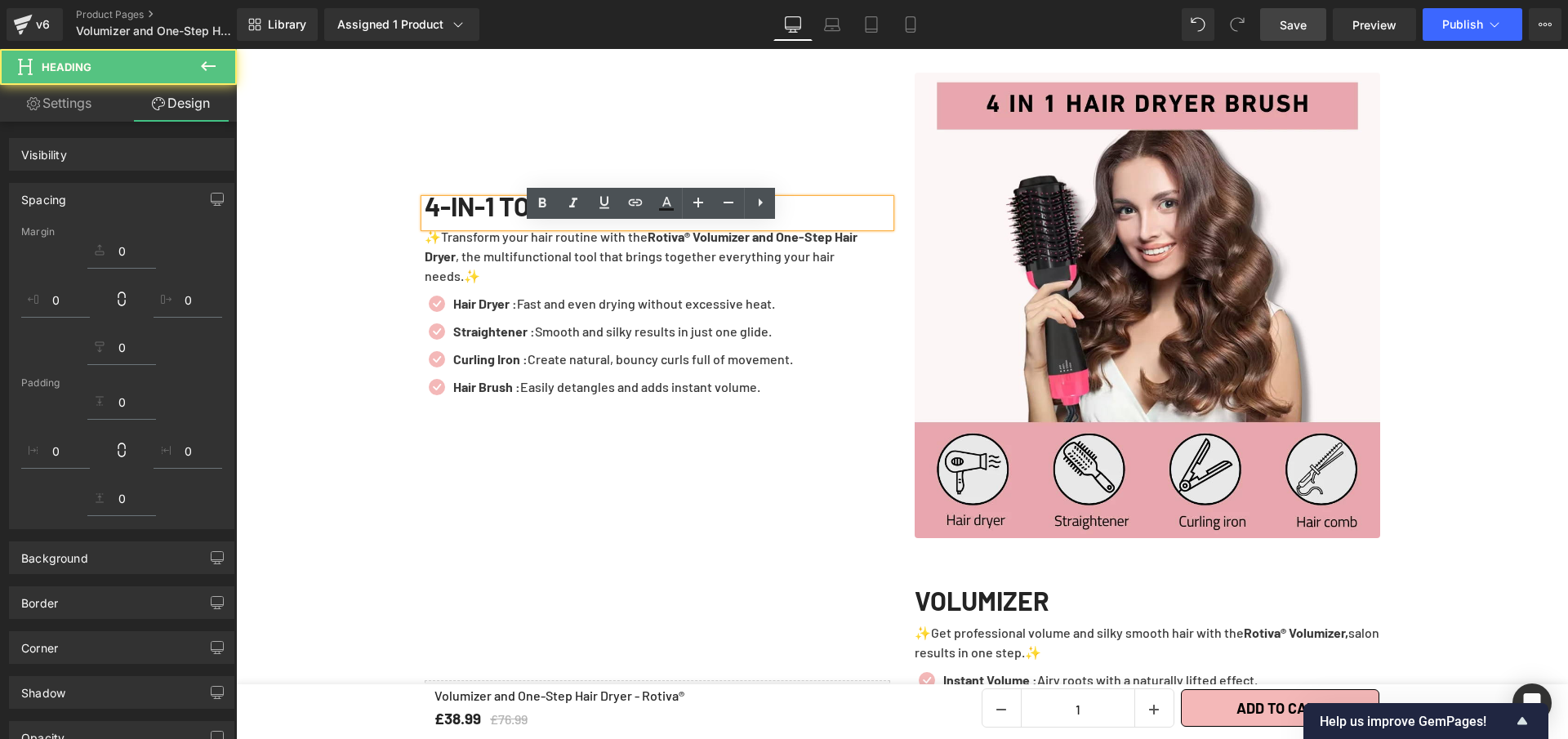
click at [627, 181] on div "4-IN-1 TOOL Heading ✨Transform your hair routine with the Rotiva® Volumizer and…" at bounding box center [657, 305] width 490 height 466
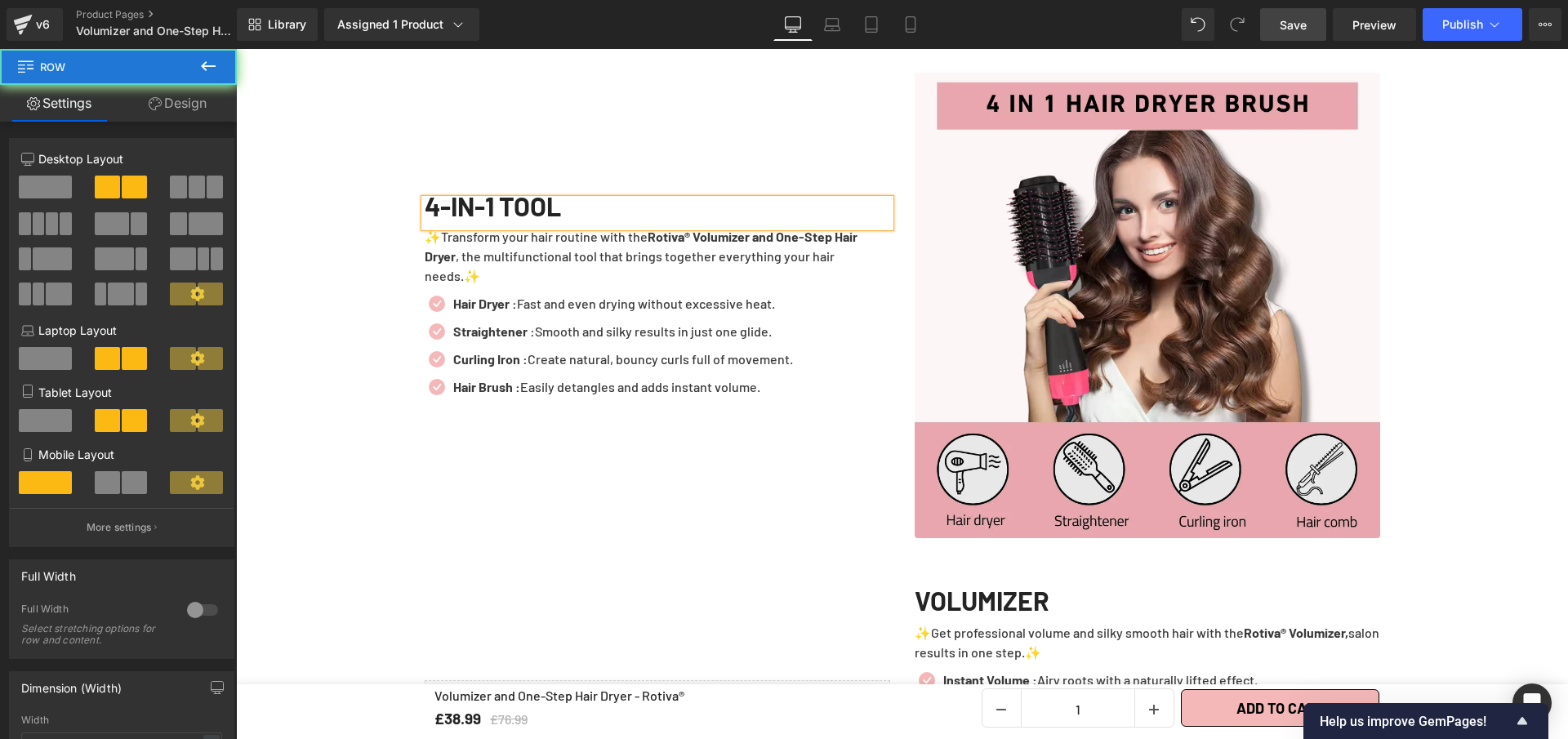
click at [724, 427] on div "4-IN-1 TOOL Heading ✨Transform your hair routine with the Rotiva® Volumizer and…" at bounding box center [657, 305] width 490 height 466
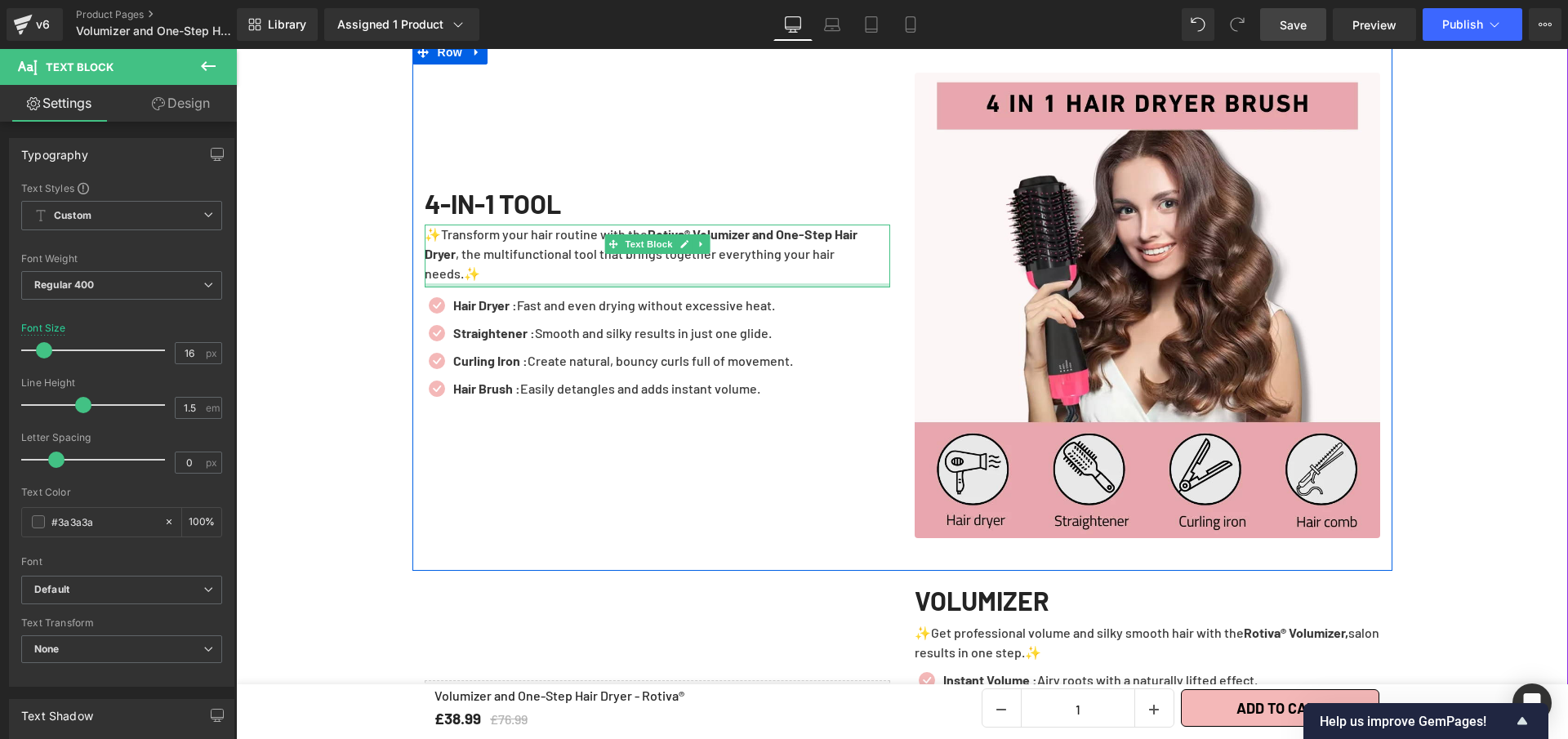
click at [650, 287] on div at bounding box center [657, 286] width 465 height 4
click at [715, 471] on div "4-IN-1 TOOL Heading ✨Transform your hair routine with the Rotiva® Volumizer and…" at bounding box center [657, 305] width 490 height 466
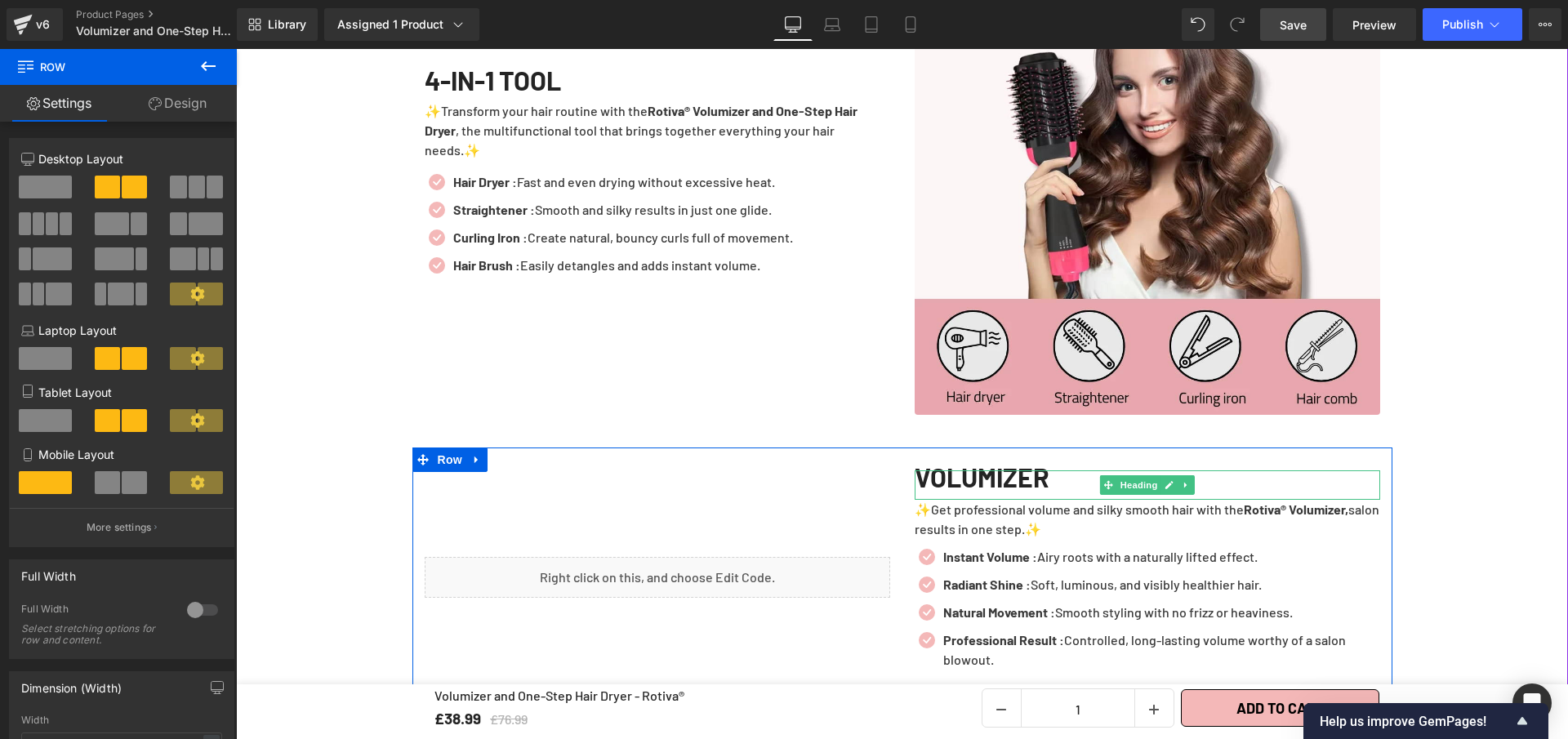
scroll to position [2182, 0]
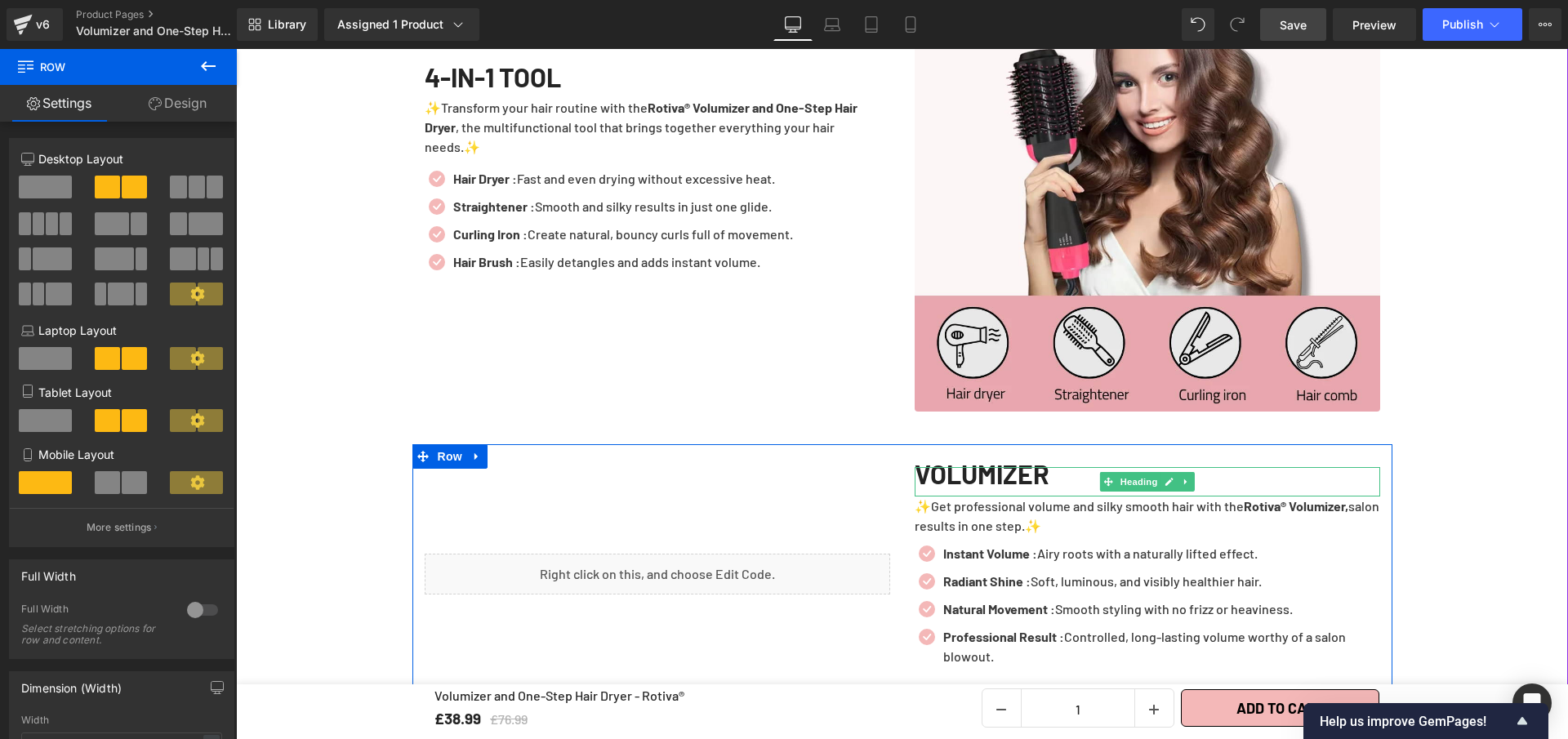
click at [1052, 481] on h1 "VOLUMIZER" at bounding box center [1147, 474] width 465 height 13
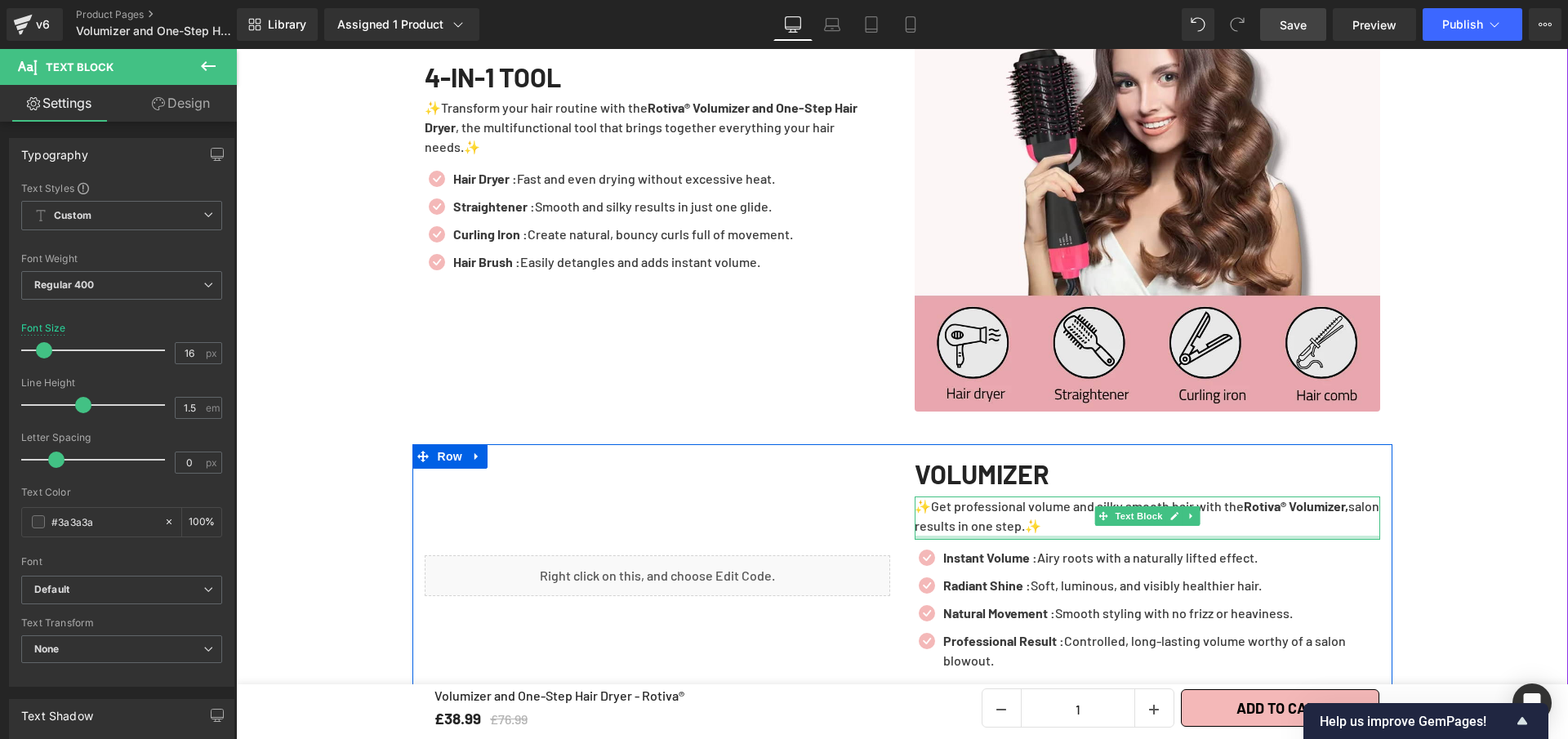
click at [1081, 540] on div at bounding box center [1147, 537] width 465 height 4
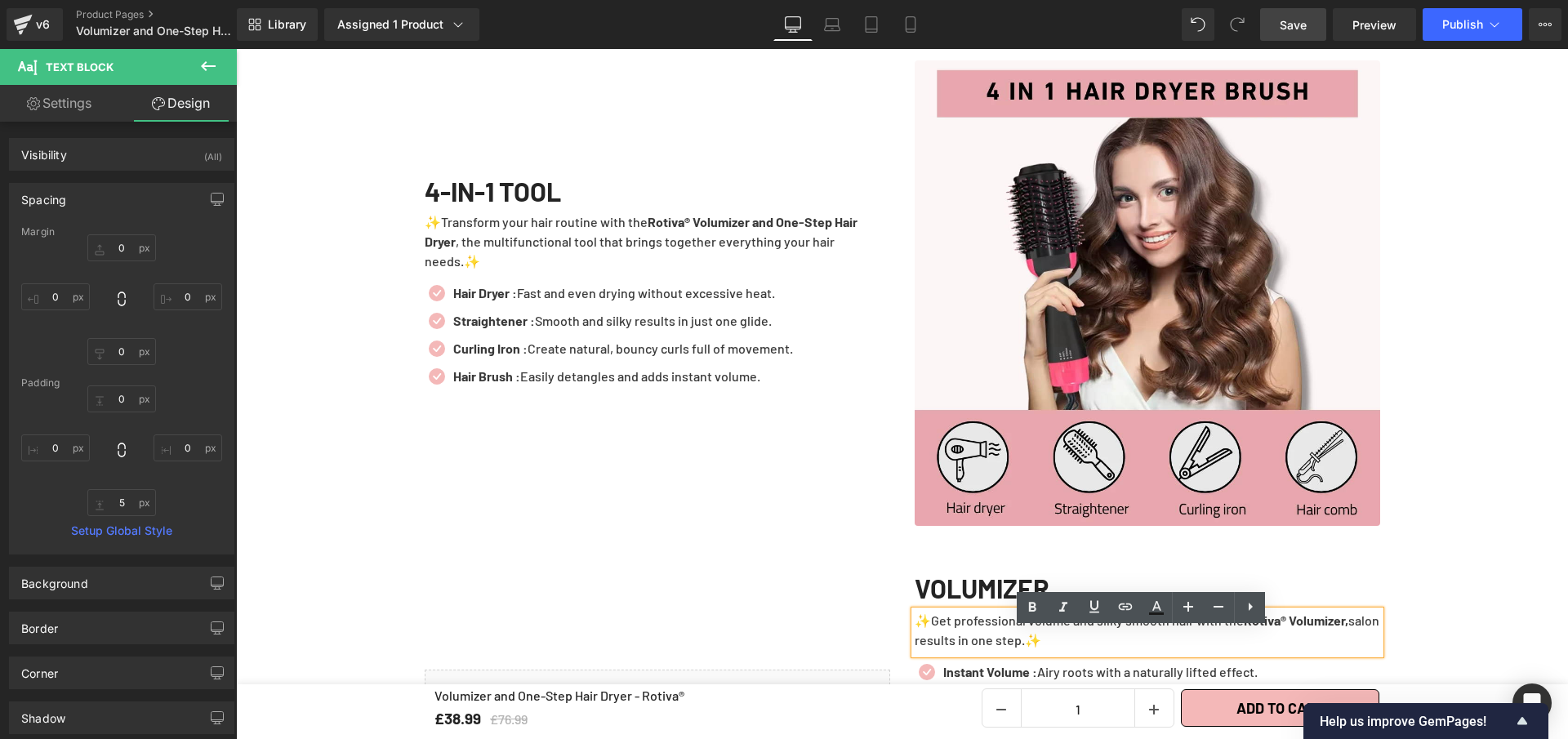
scroll to position [2061, 0]
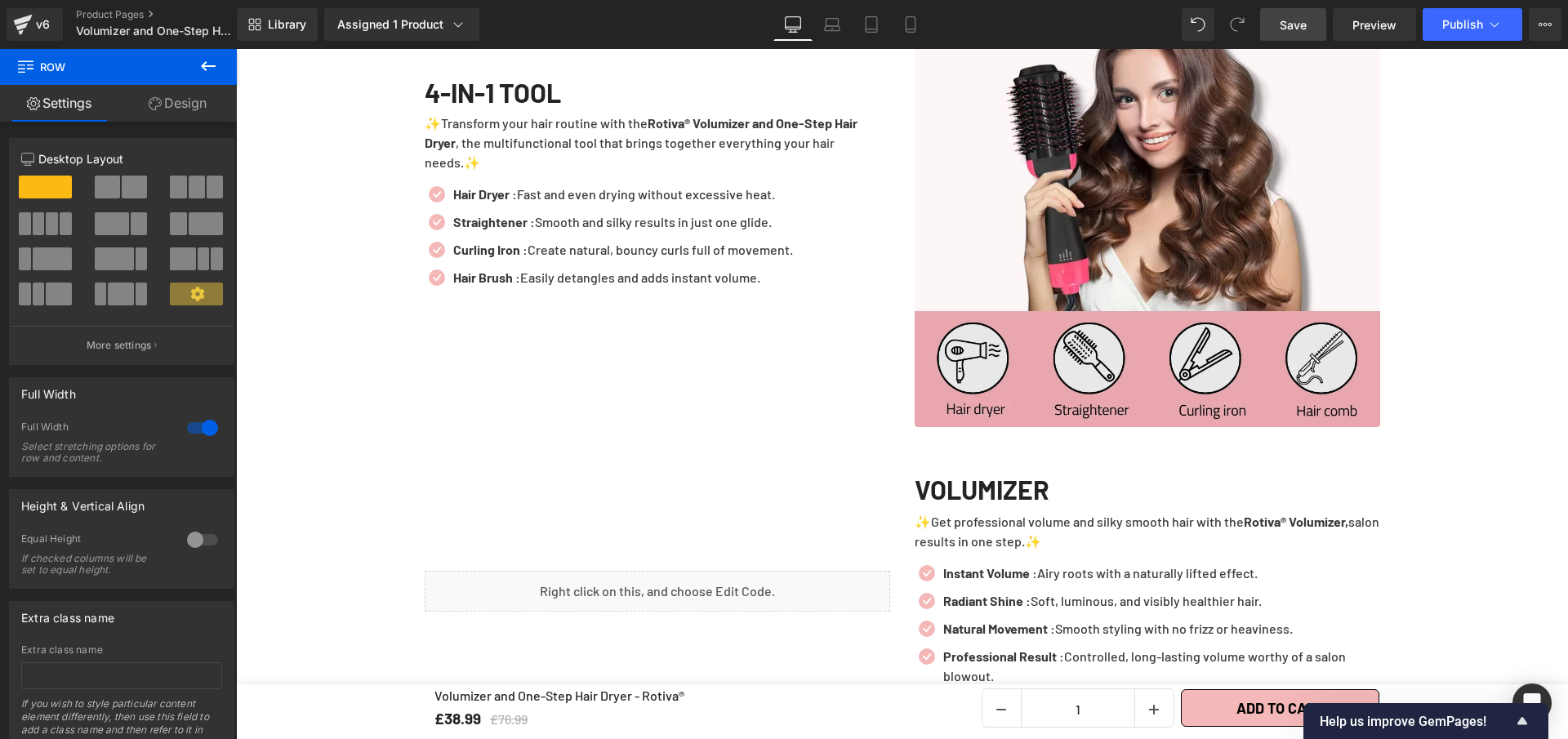
scroll to position [2168, 0]
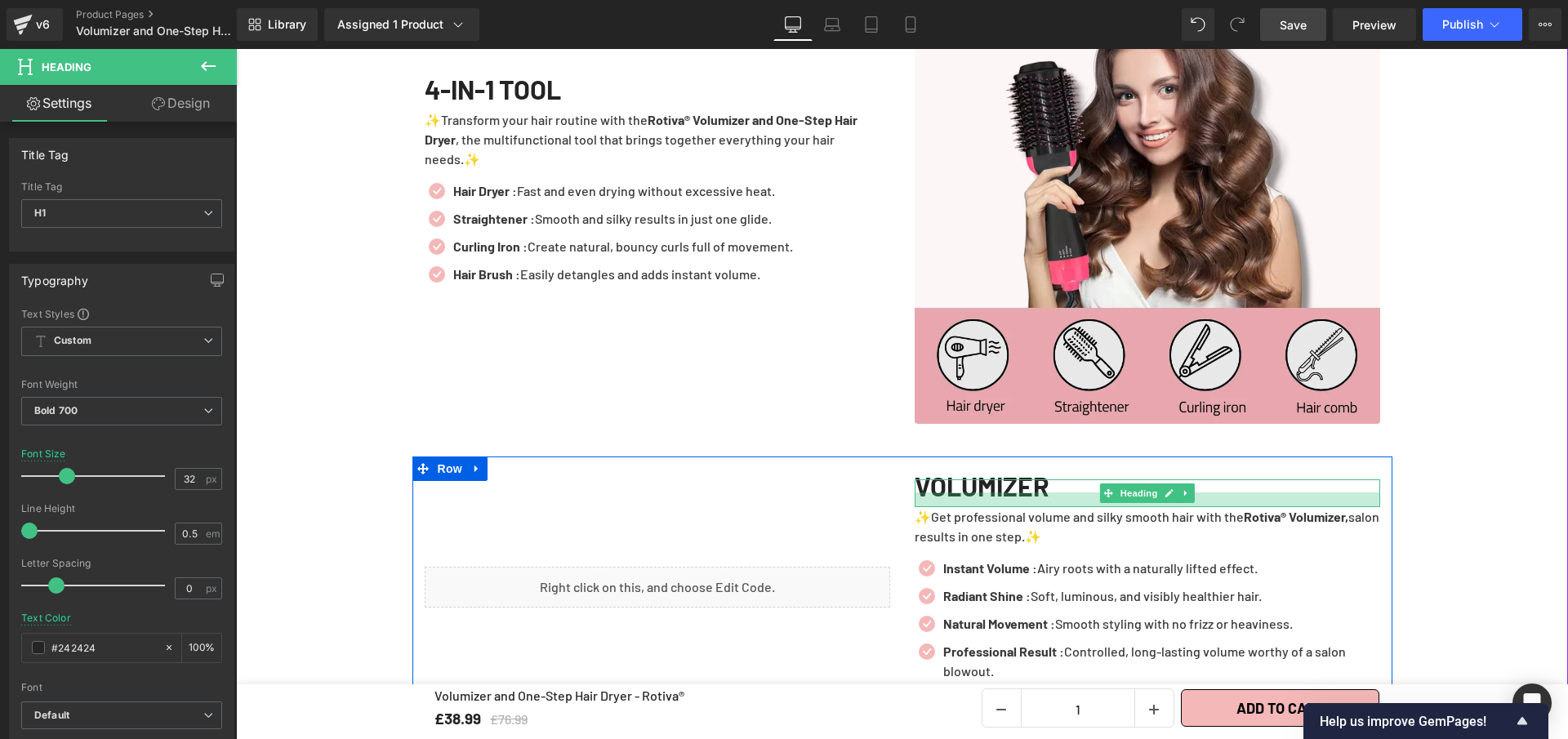
click at [1085, 508] on div at bounding box center [1147, 500] width 465 height 15
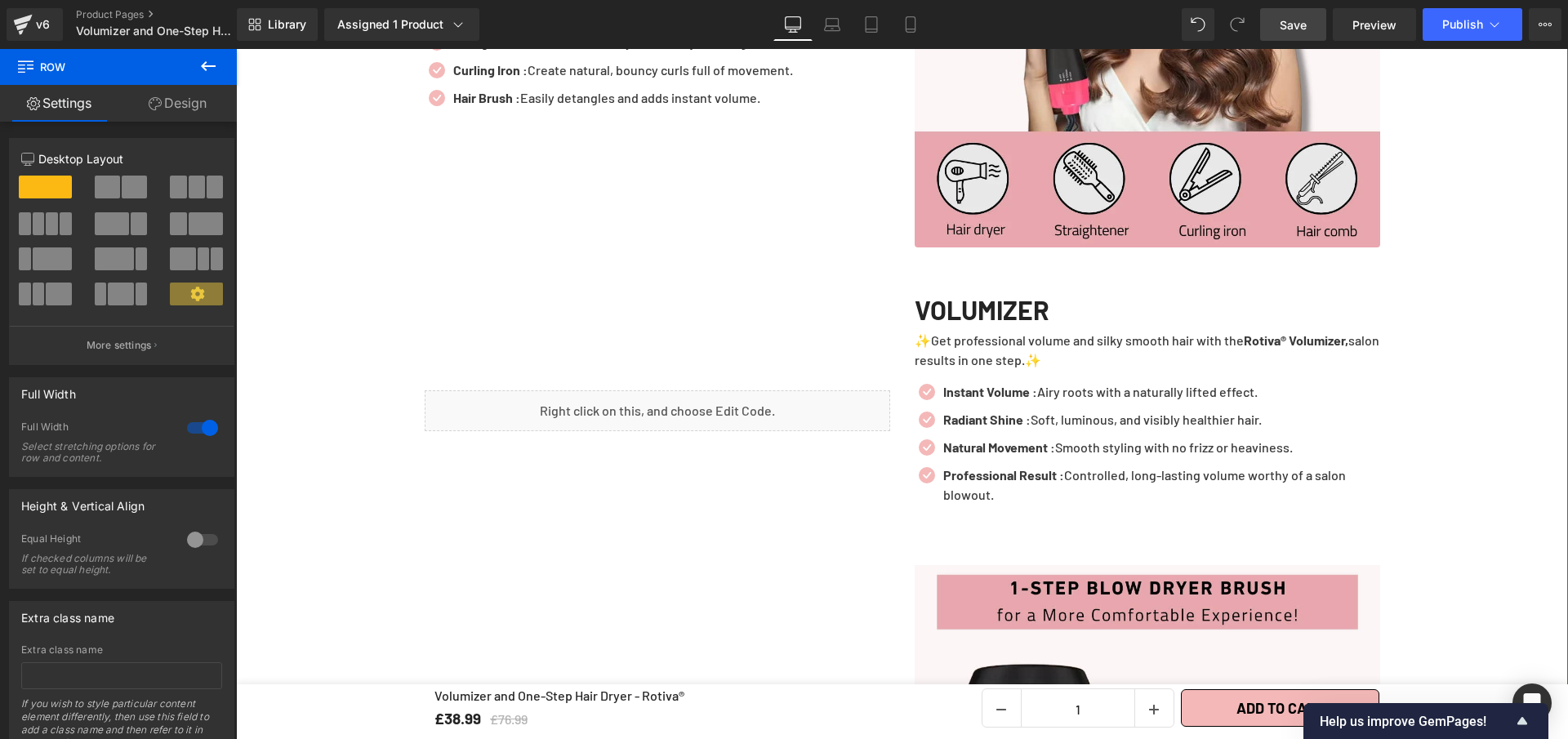
scroll to position [2603, 0]
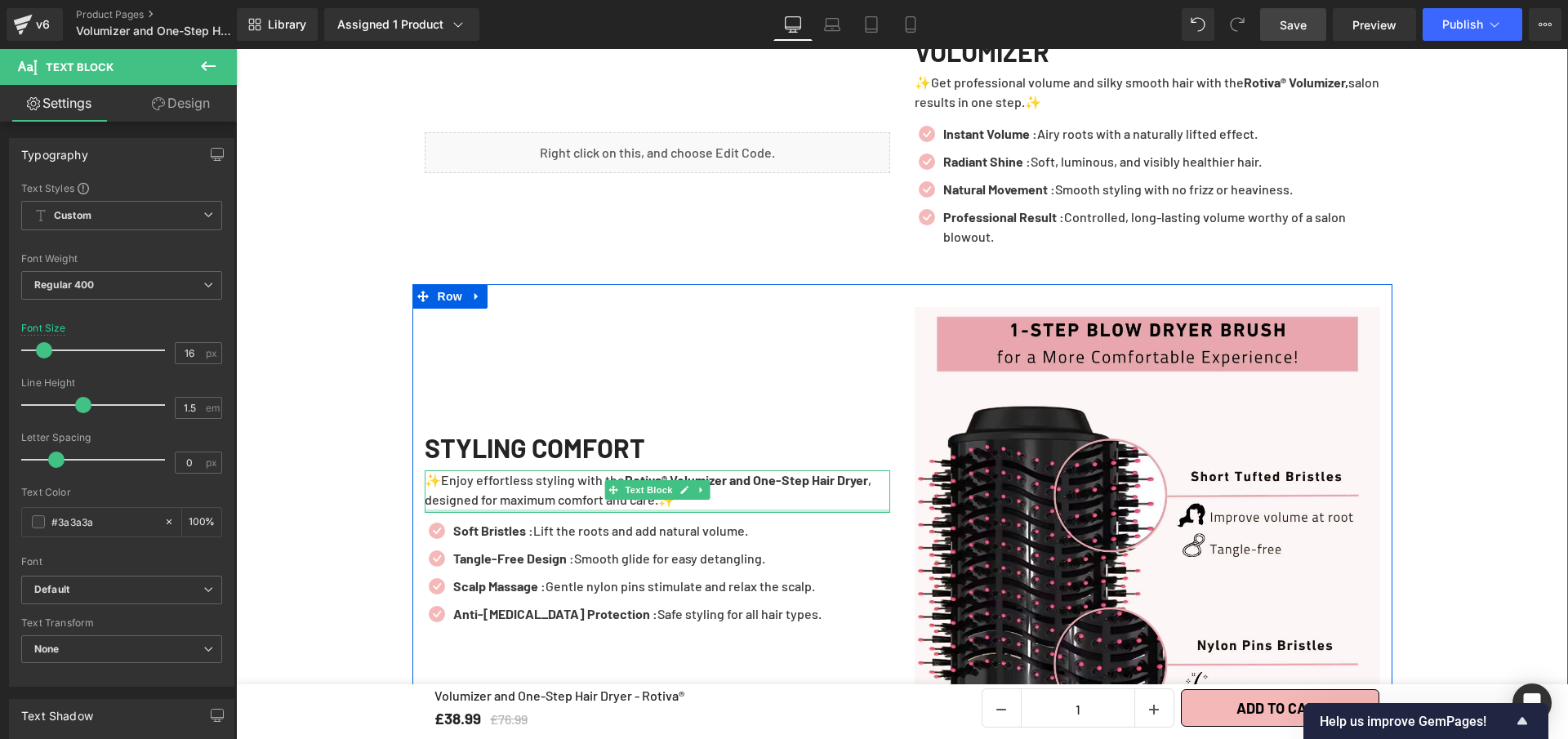
click at [532, 528] on div "STYLING COMFORT Heading ✨Enjoy effortless styling with the Rotiva® Volumizer an…" at bounding box center [657, 539] width 490 height 466
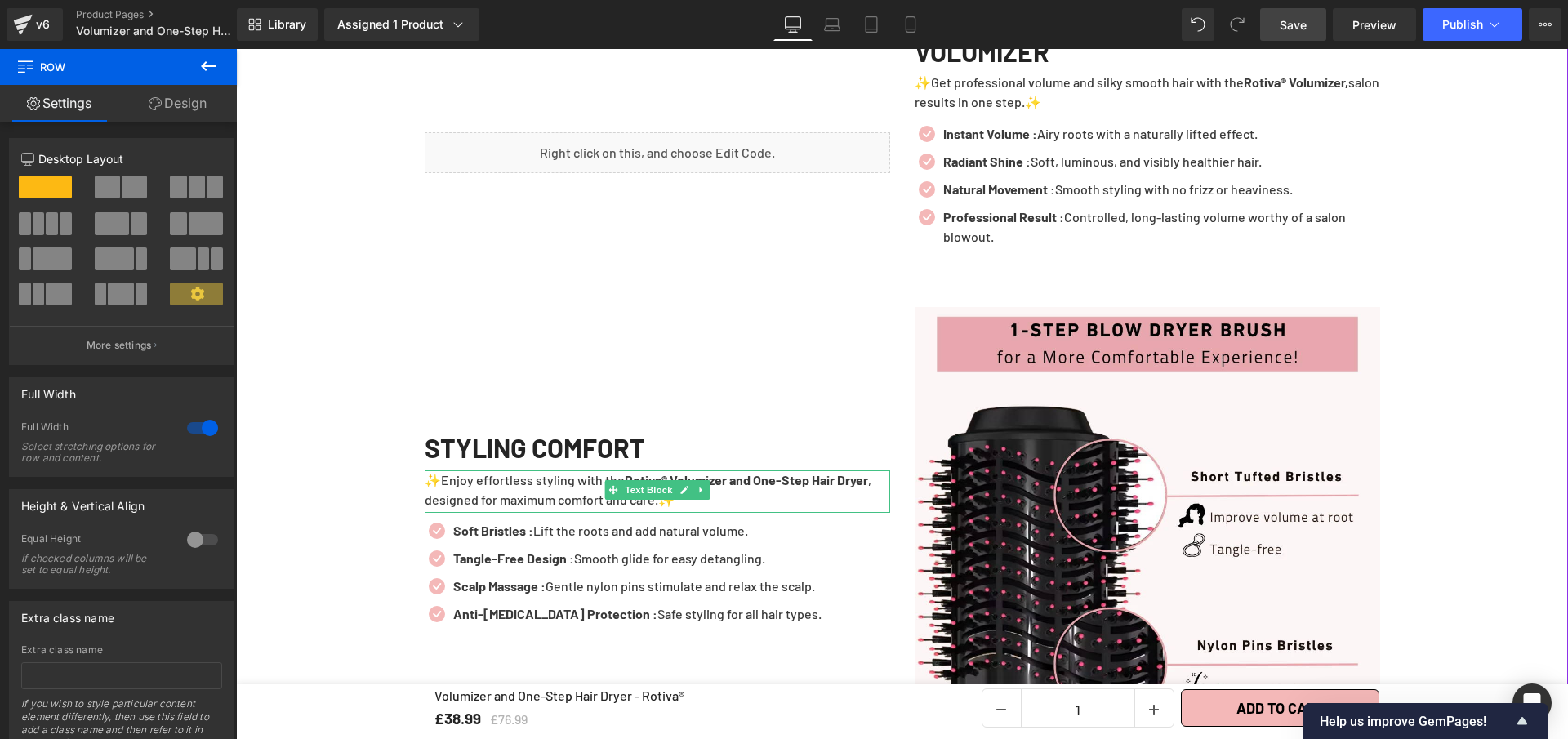
click at [711, 285] on div "Liquid VOLUMIZER Heading ✨Get professional volume and silky smooth hair with th…" at bounding box center [902, 153] width 980 height 262
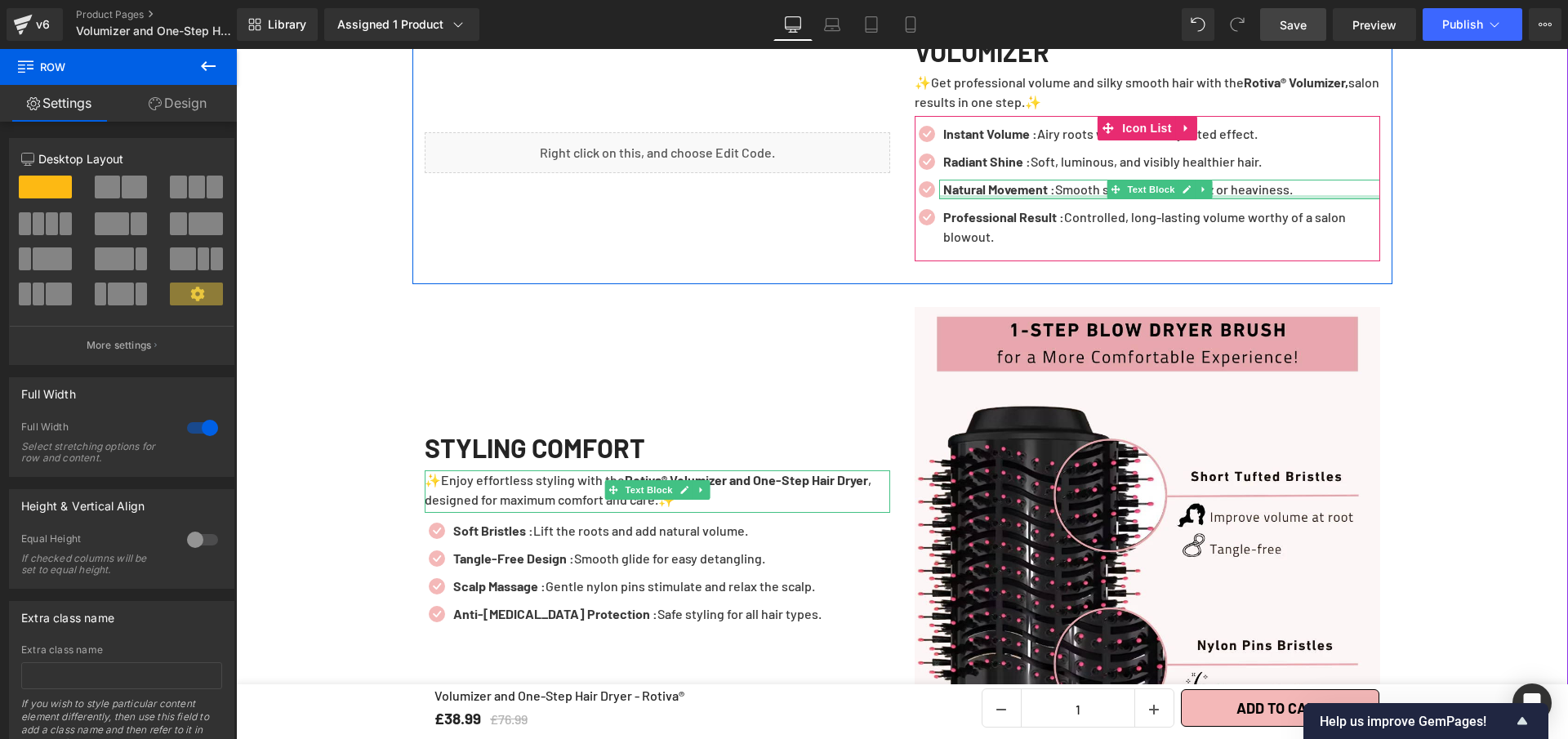
click at [1221, 200] on div at bounding box center [1159, 197] width 441 height 4
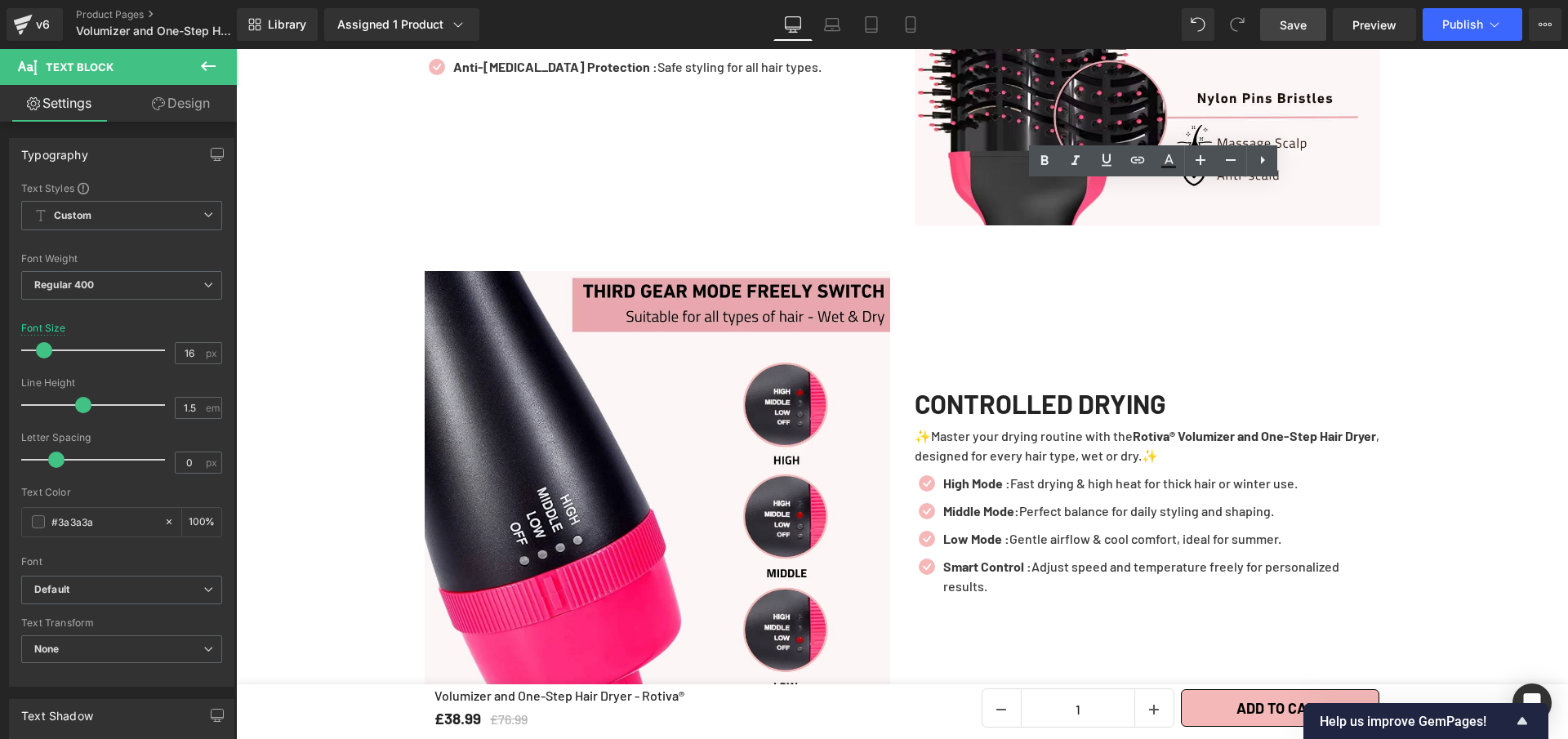
scroll to position [3177, 0]
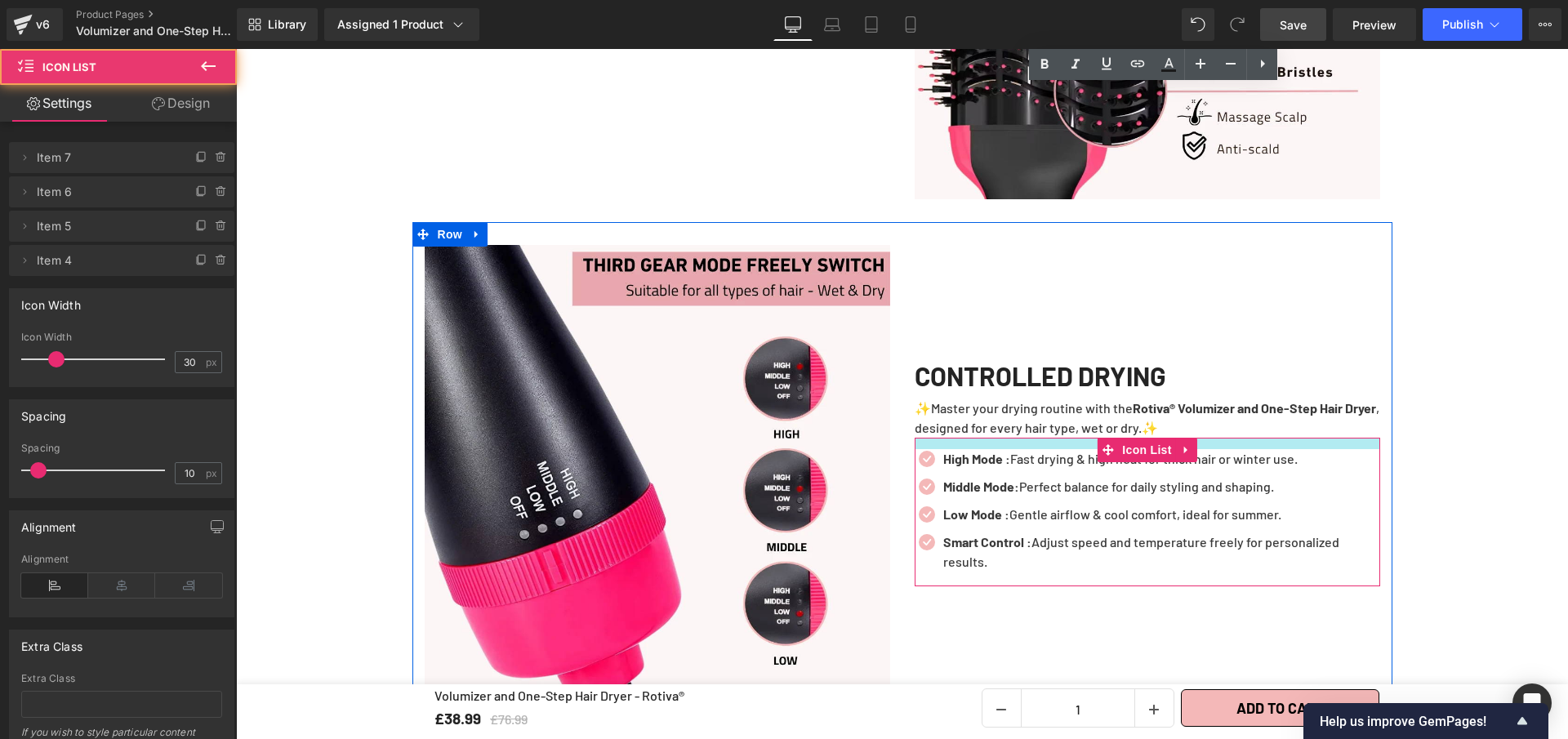
click at [987, 450] on div at bounding box center [1147, 443] width 465 height 11
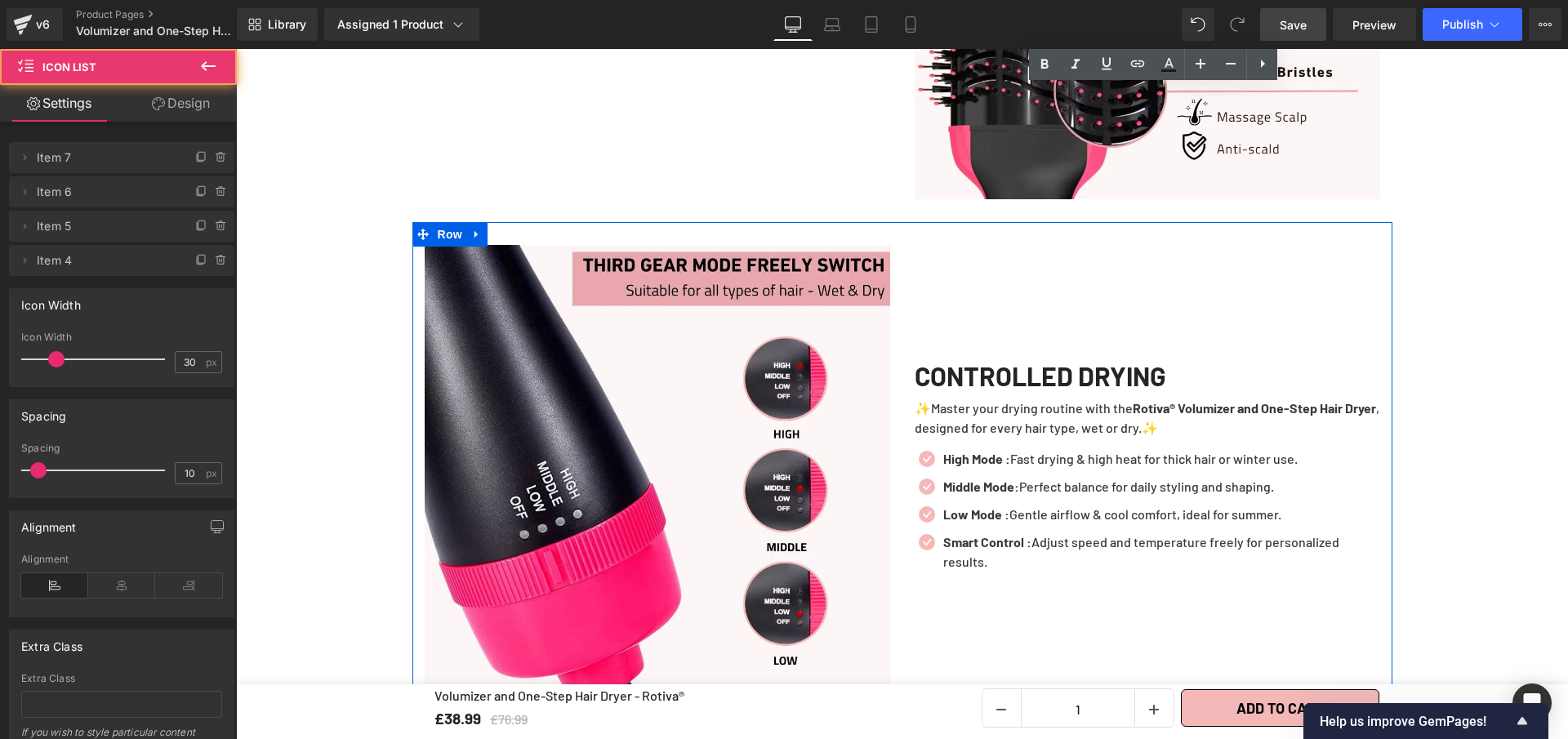
click at [1131, 353] on div "CONTROLLED DRYING Heading ✨Master your drying routine with the Rotiva® Volumize…" at bounding box center [1146, 478] width 490 height 466
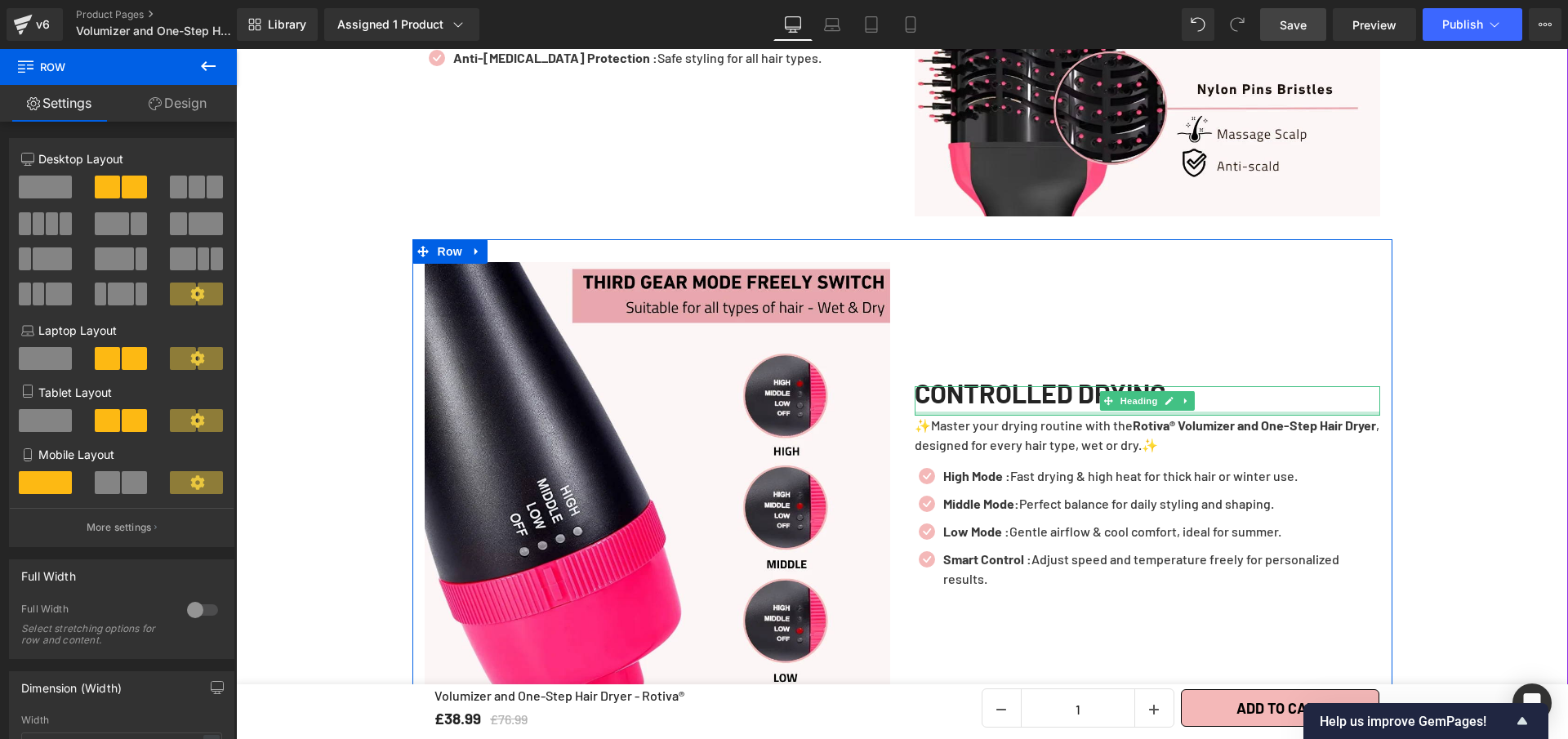
scroll to position [3087, 0]
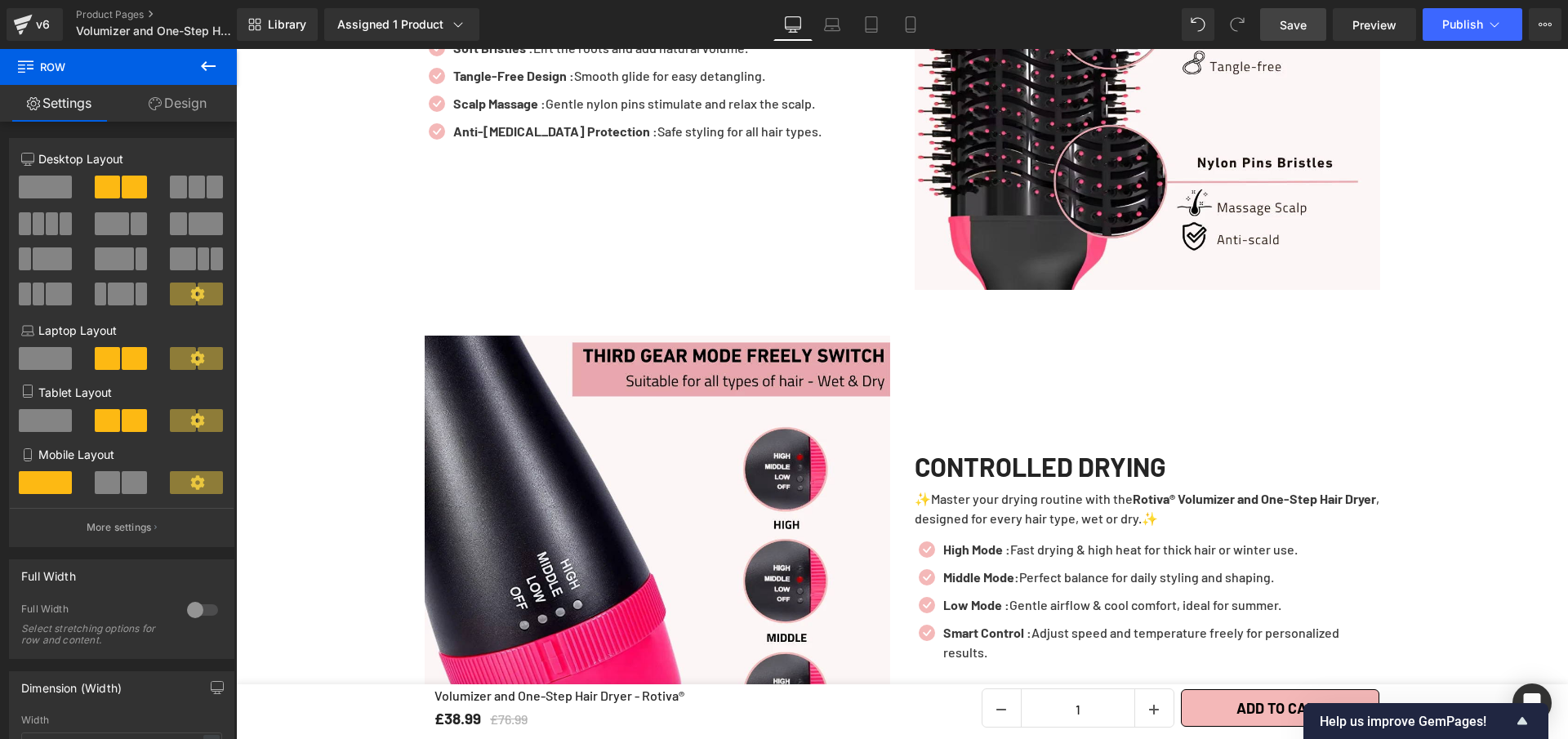
drag, startPoint x: 1286, startPoint y: 15, endPoint x: 755, endPoint y: 253, distance: 581.9
click at [1286, 15] on link "Save" at bounding box center [1293, 24] width 66 height 33
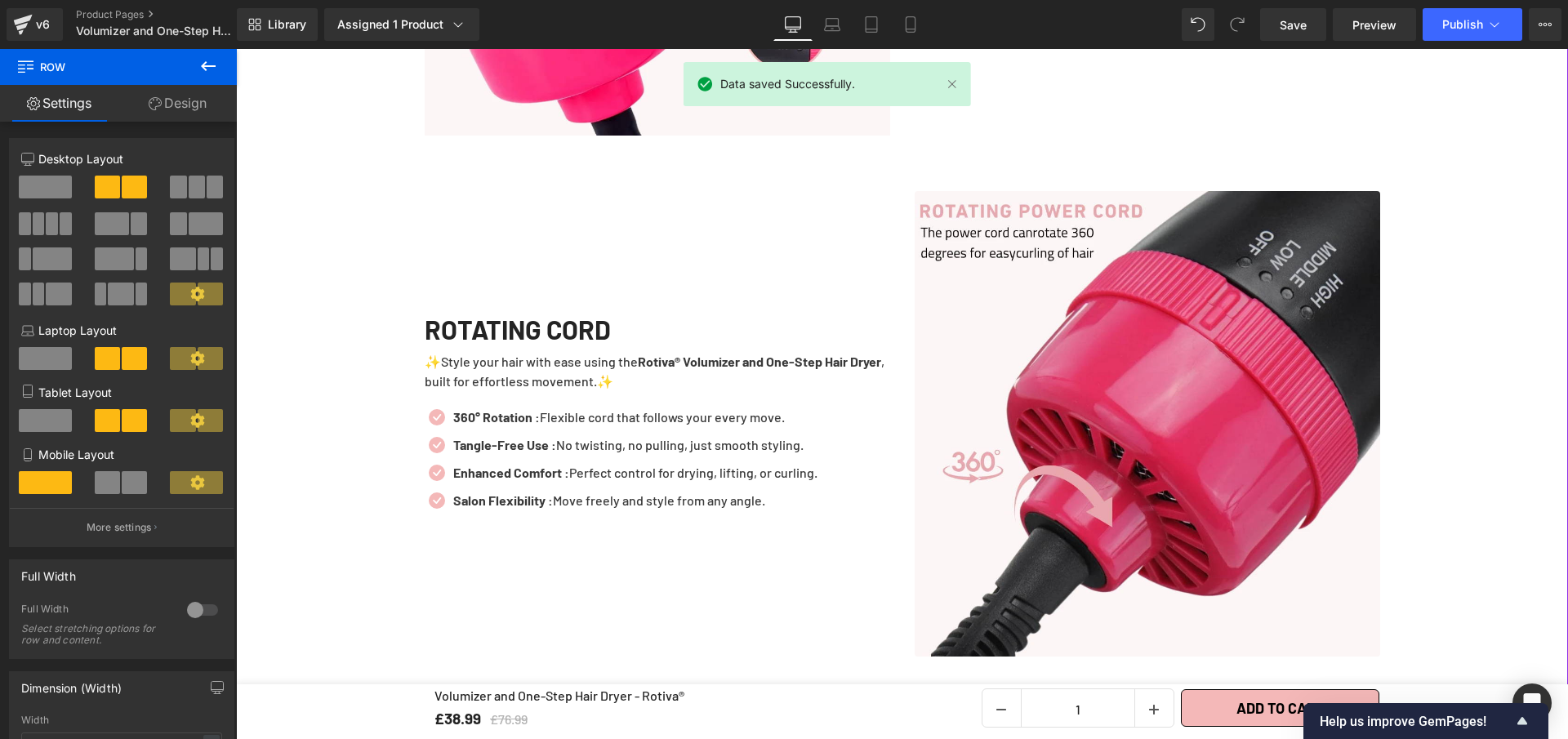
scroll to position [3756, 0]
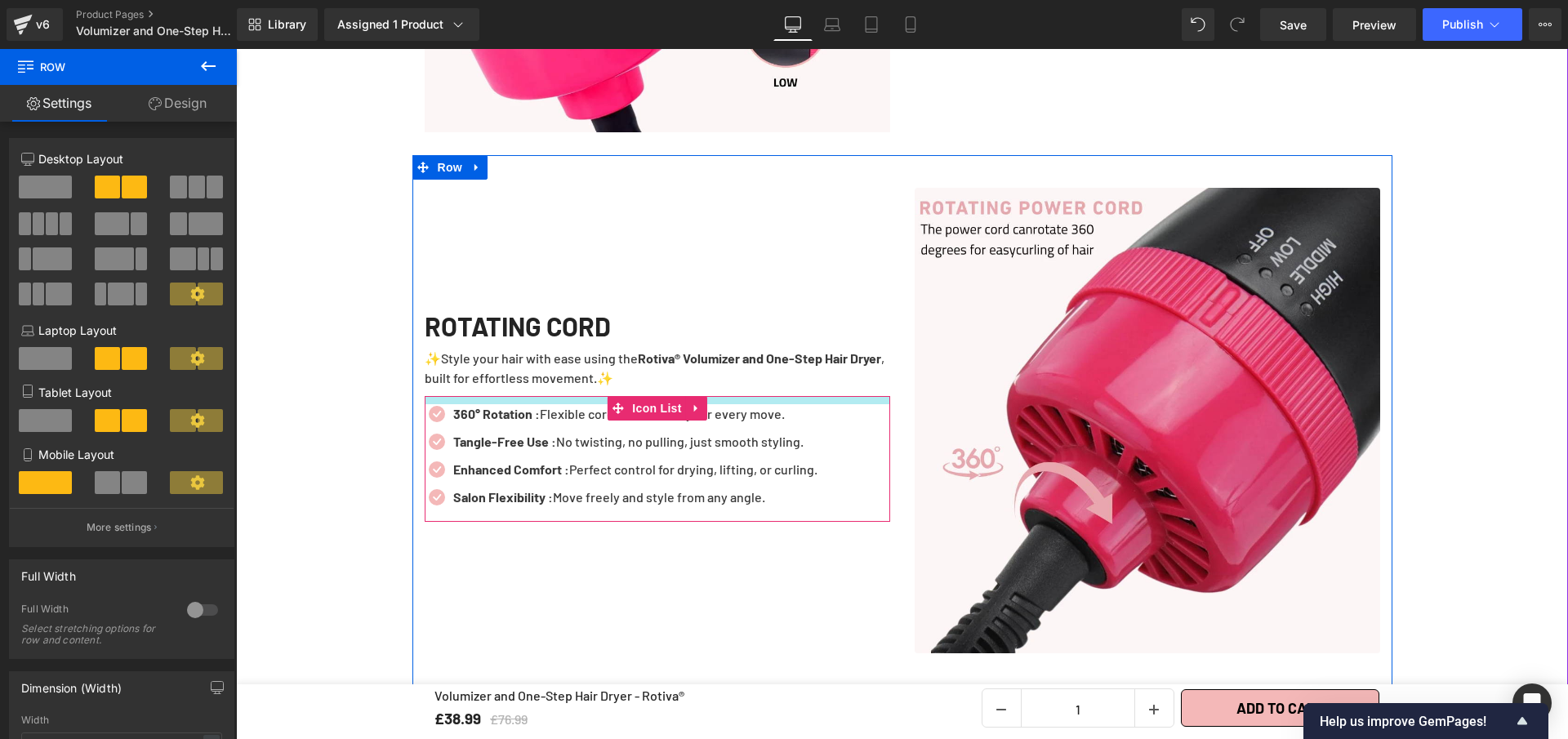
click at [593, 404] on div at bounding box center [657, 400] width 465 height 8
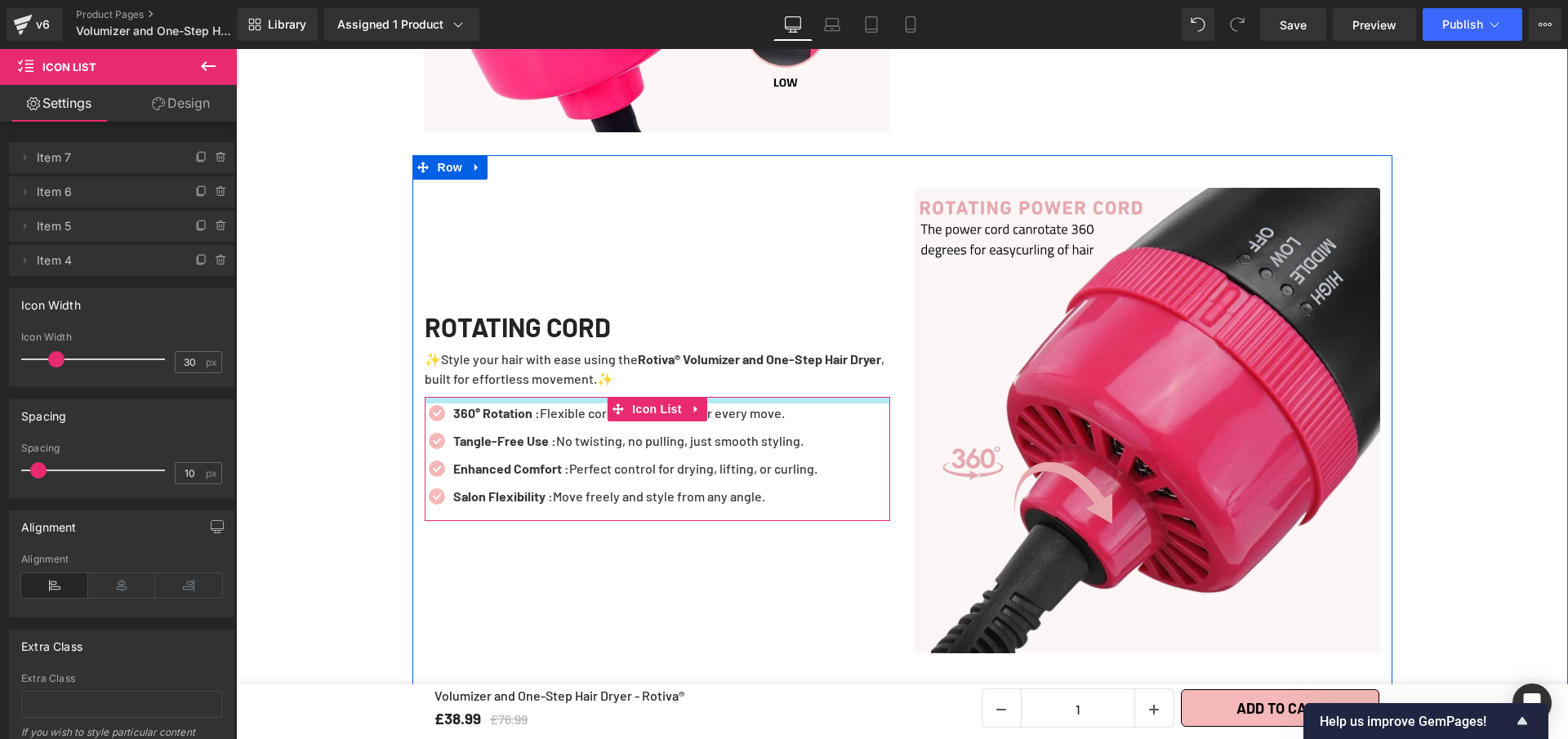
click at [593, 411] on div "ROTATING CORD Heading ✨Style your hair with ease using the Rotiva® Volumizer an…" at bounding box center [657, 420] width 490 height 466
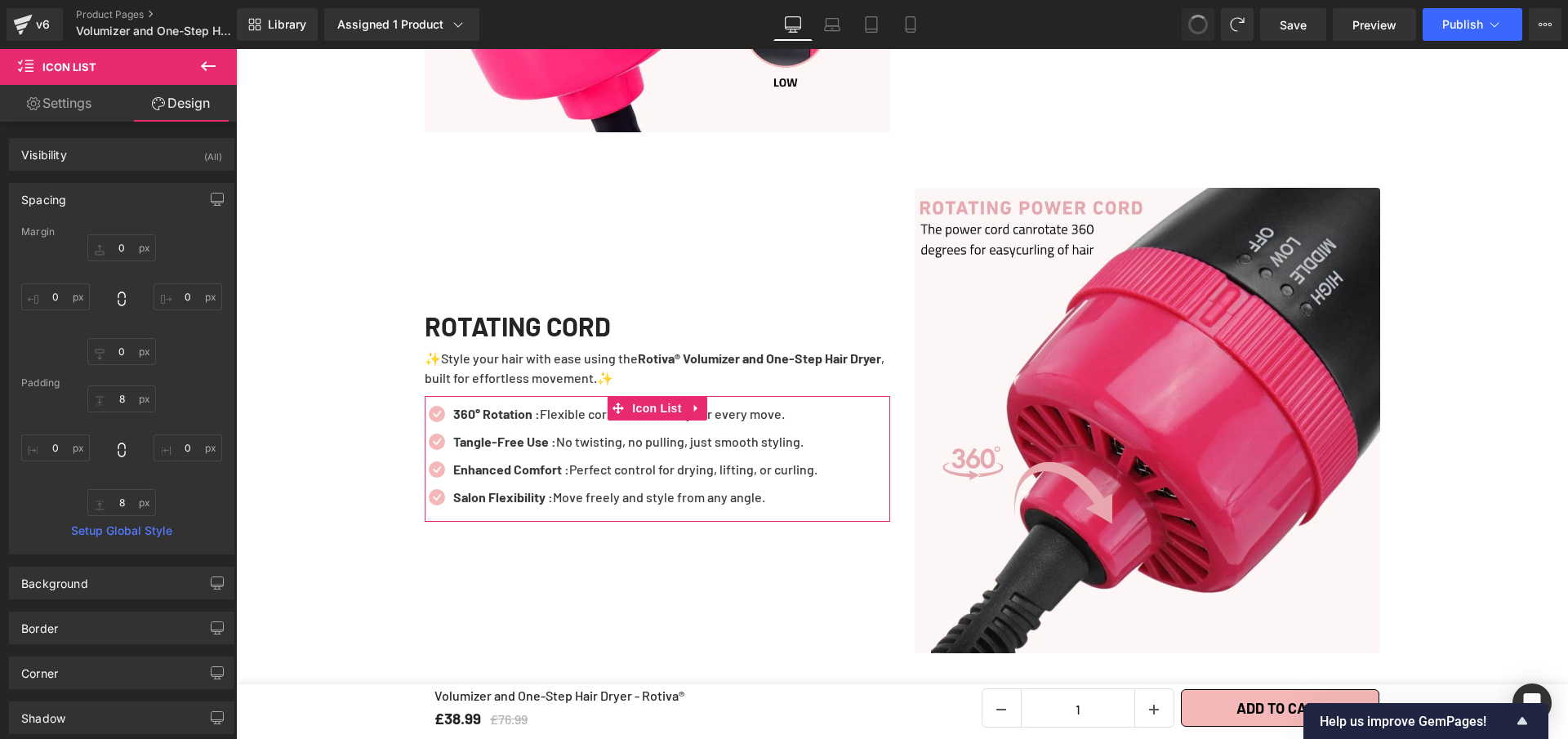
type input "0"
type input "10"
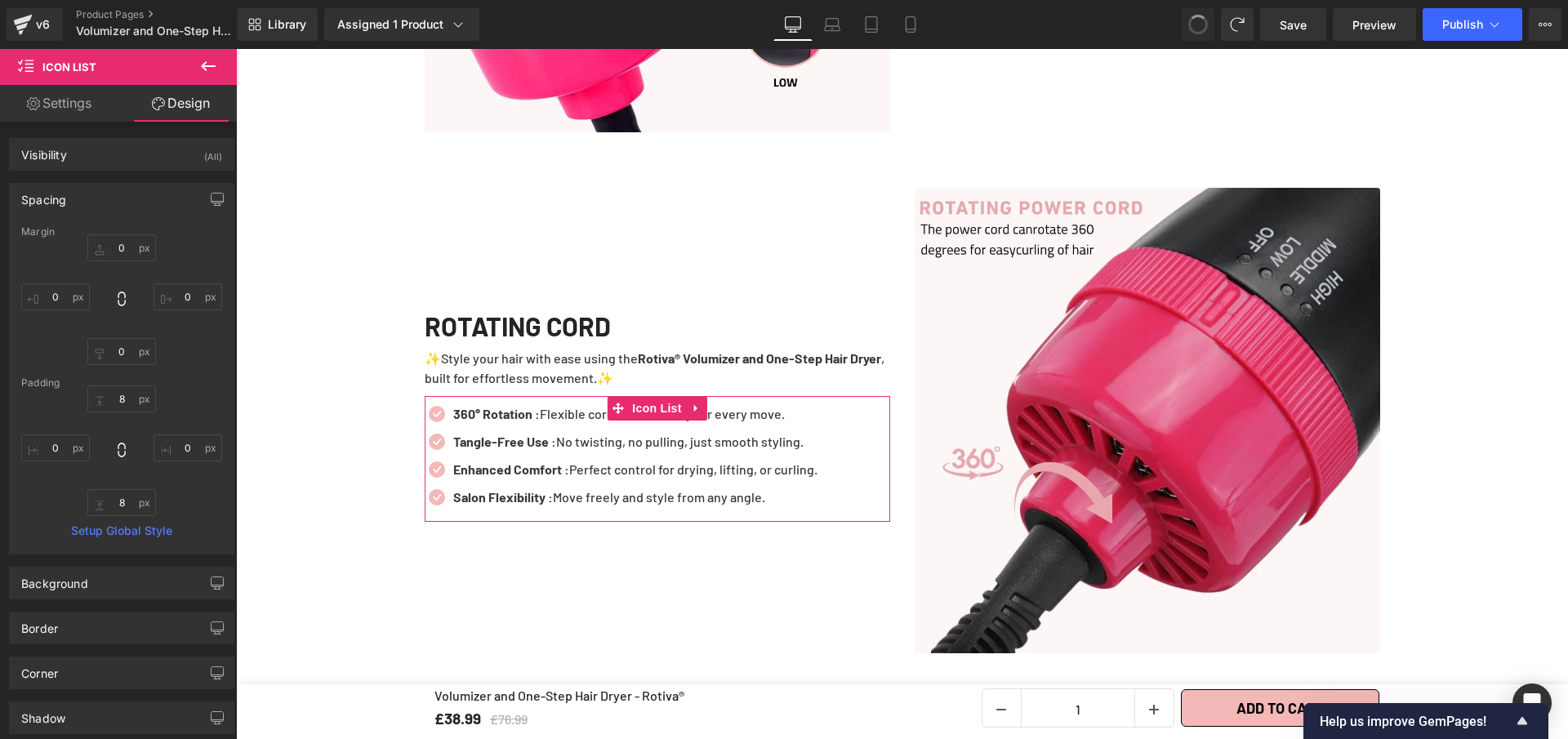
type input "0"
type input "8"
type input "0"
click at [1304, 22] on span "Save" at bounding box center [1293, 25] width 27 height 17
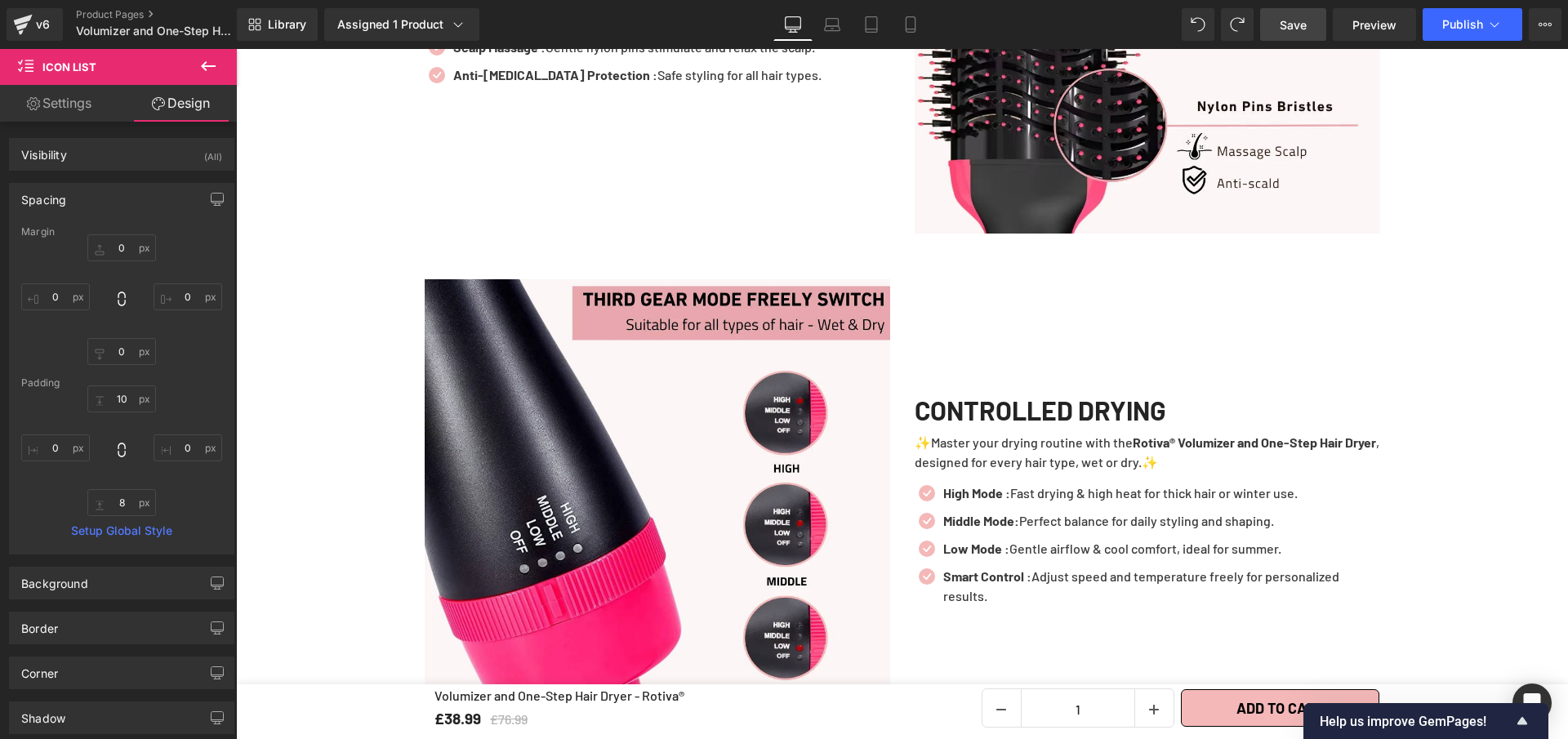
scroll to position [3113, 0]
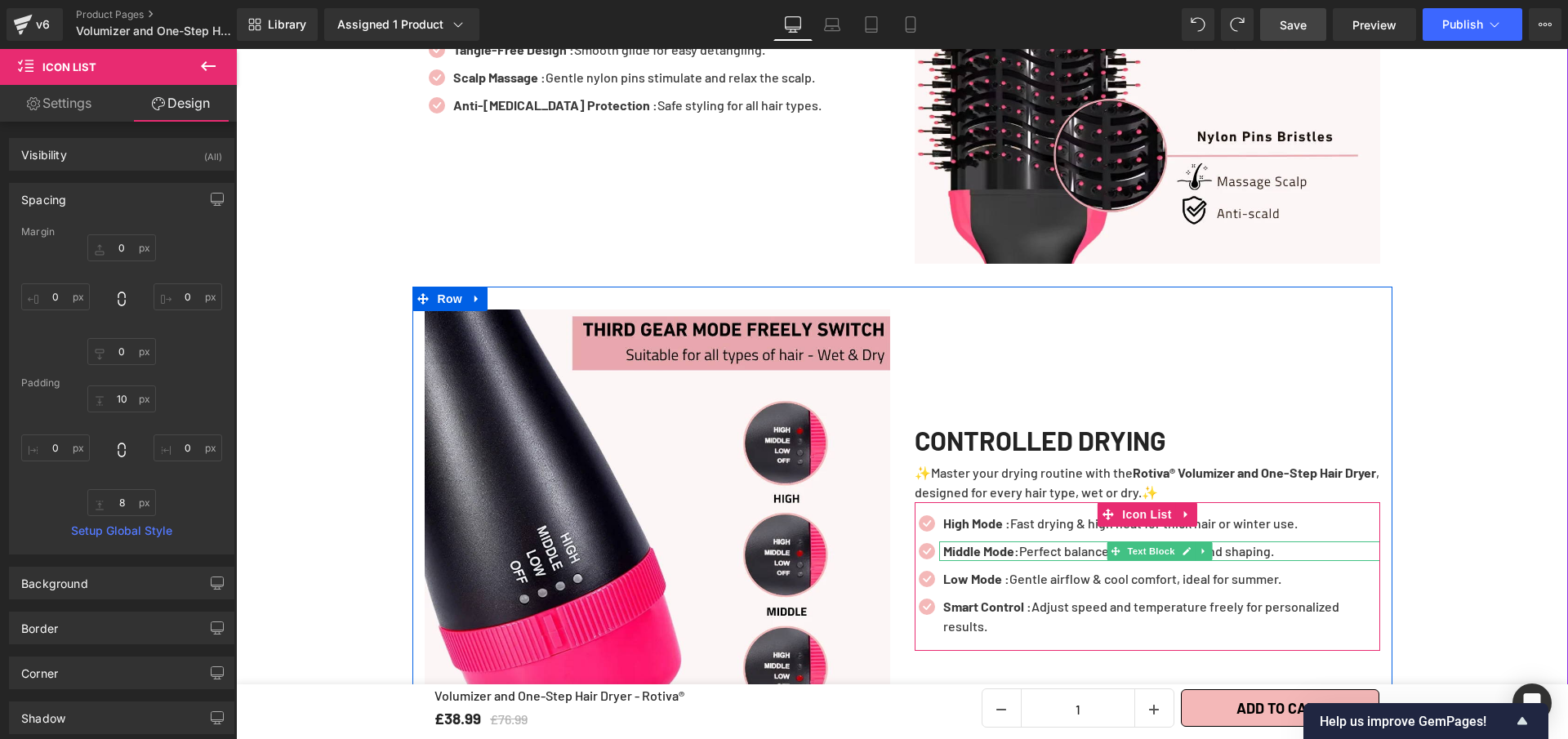
click at [1018, 559] on strong "Middle Mode:" at bounding box center [980, 551] width 76 height 16
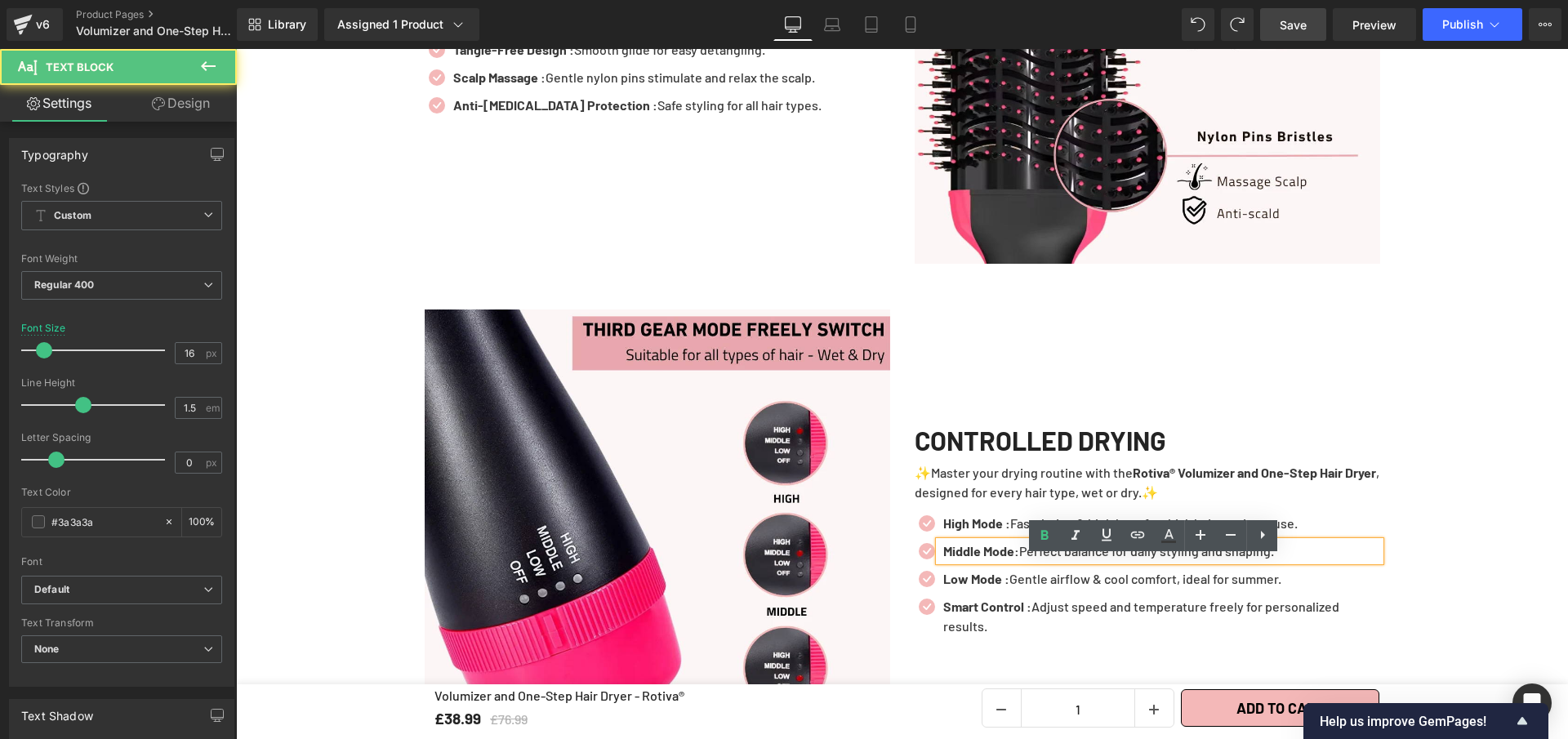
click at [1017, 559] on strong "Middle Mode:" at bounding box center [980, 551] width 76 height 16
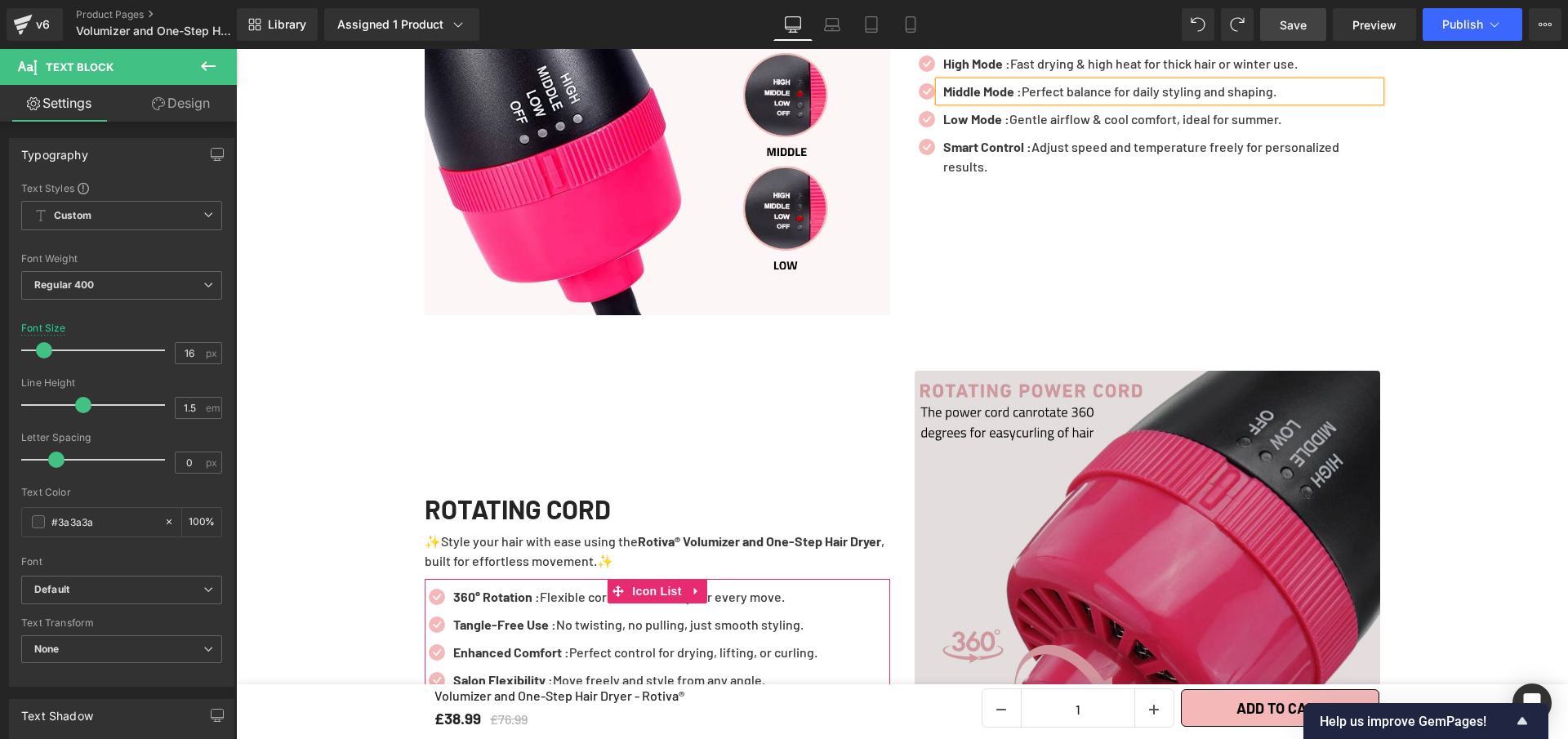
scroll to position [3818, 0]
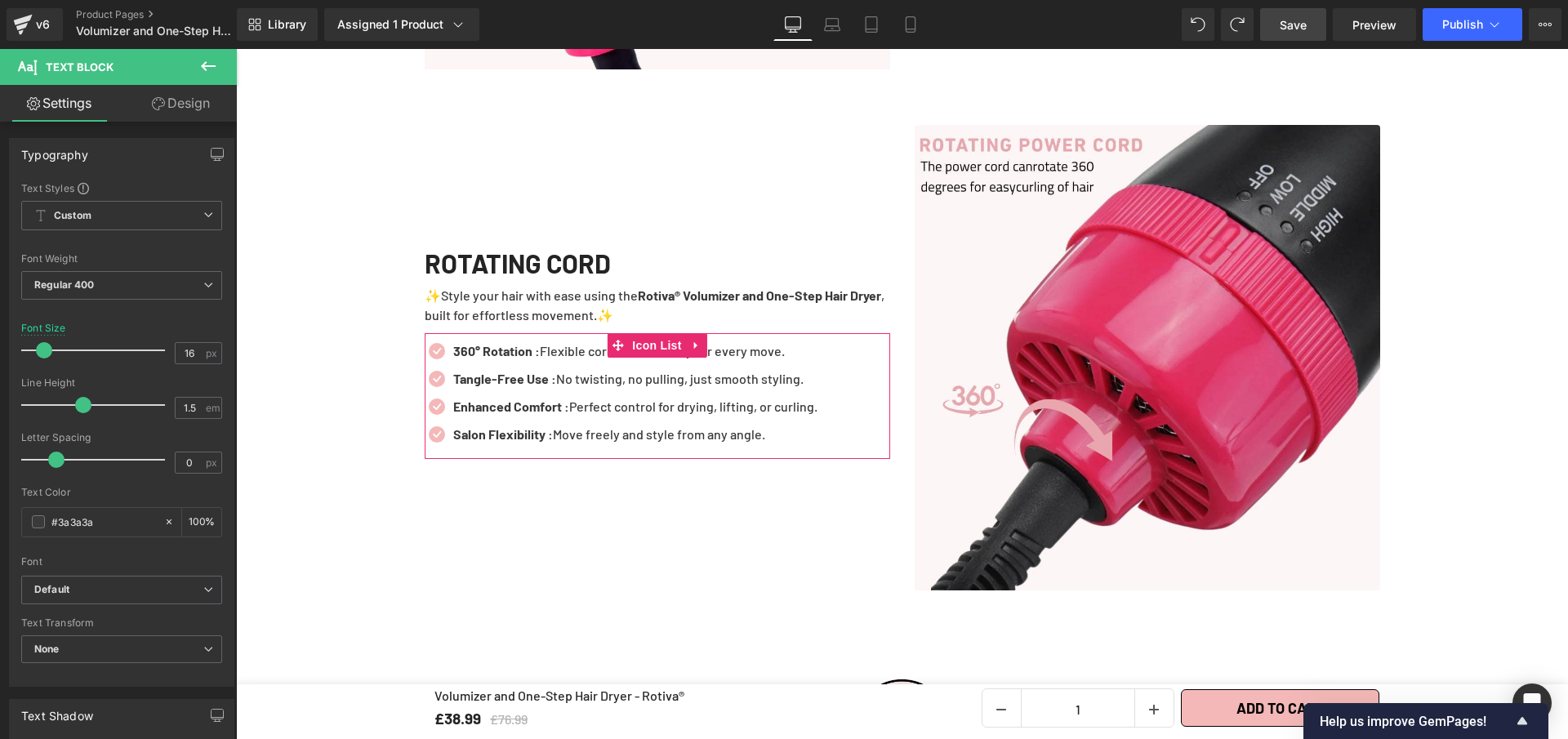
click at [1296, 32] on span "Save" at bounding box center [1293, 25] width 27 height 17
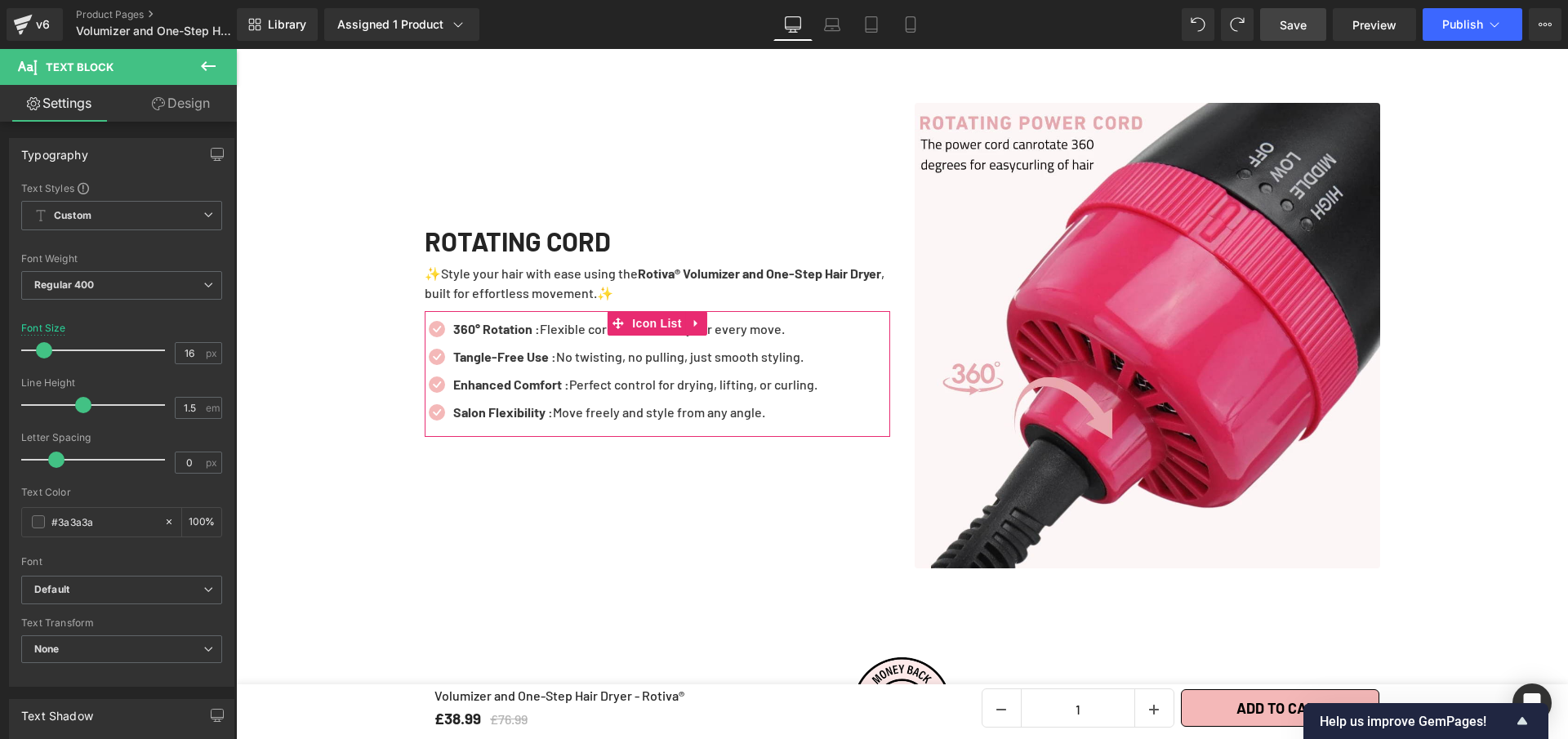
scroll to position [3069, 0]
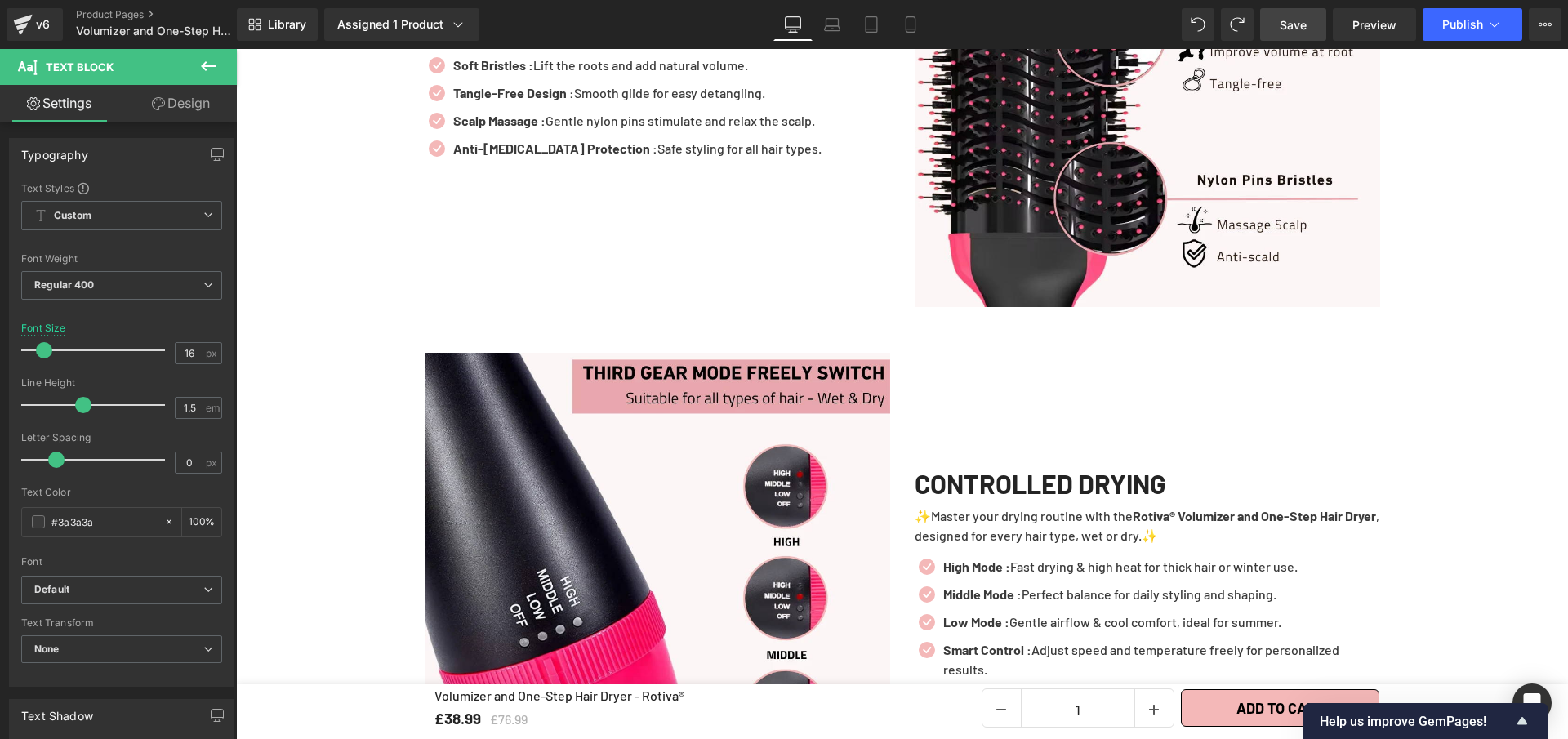
click at [1288, 24] on span "Save" at bounding box center [1293, 25] width 27 height 17
click at [1479, 37] on button "Publish" at bounding box center [1472, 24] width 100 height 33
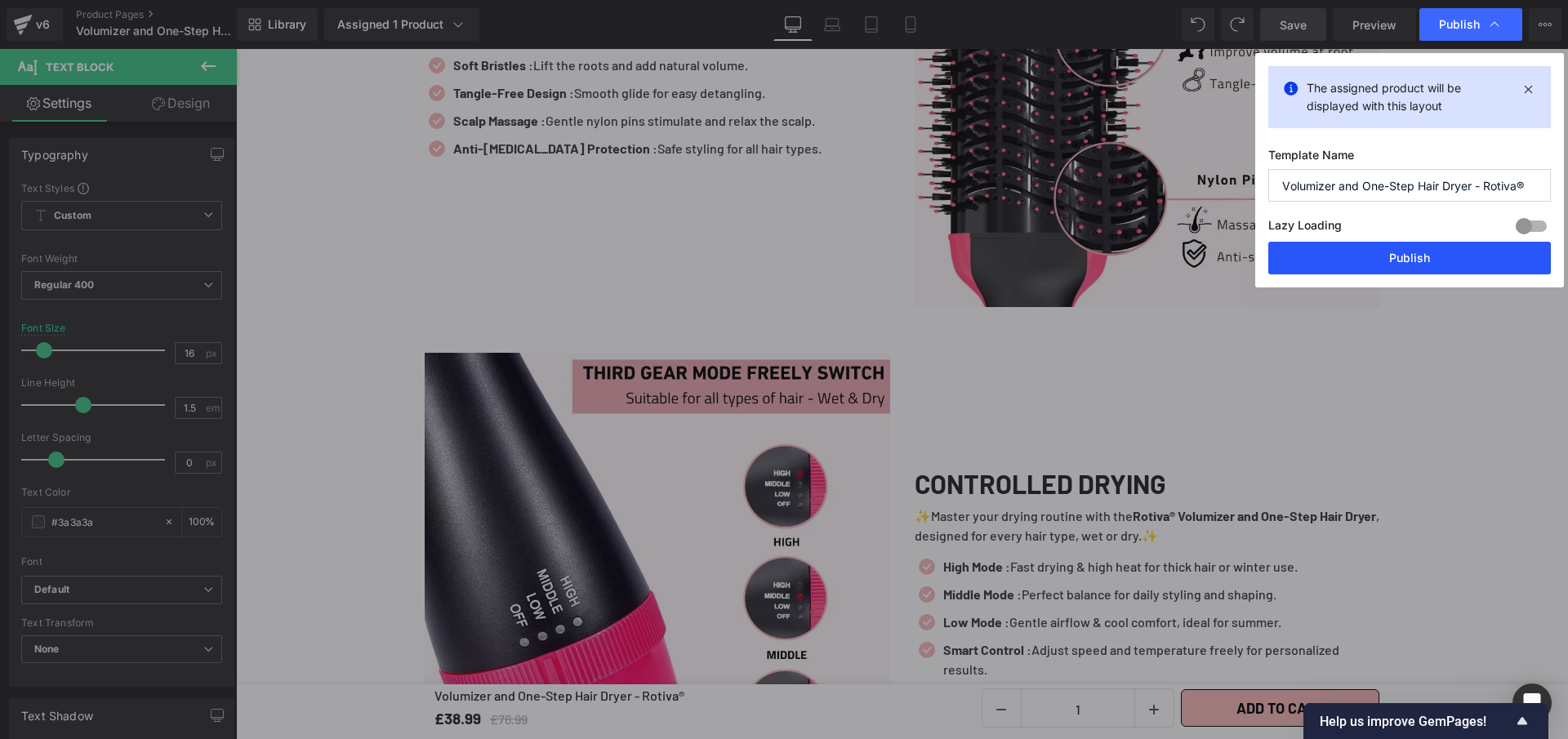
click at [1333, 260] on button "Publish" at bounding box center [1409, 258] width 283 height 33
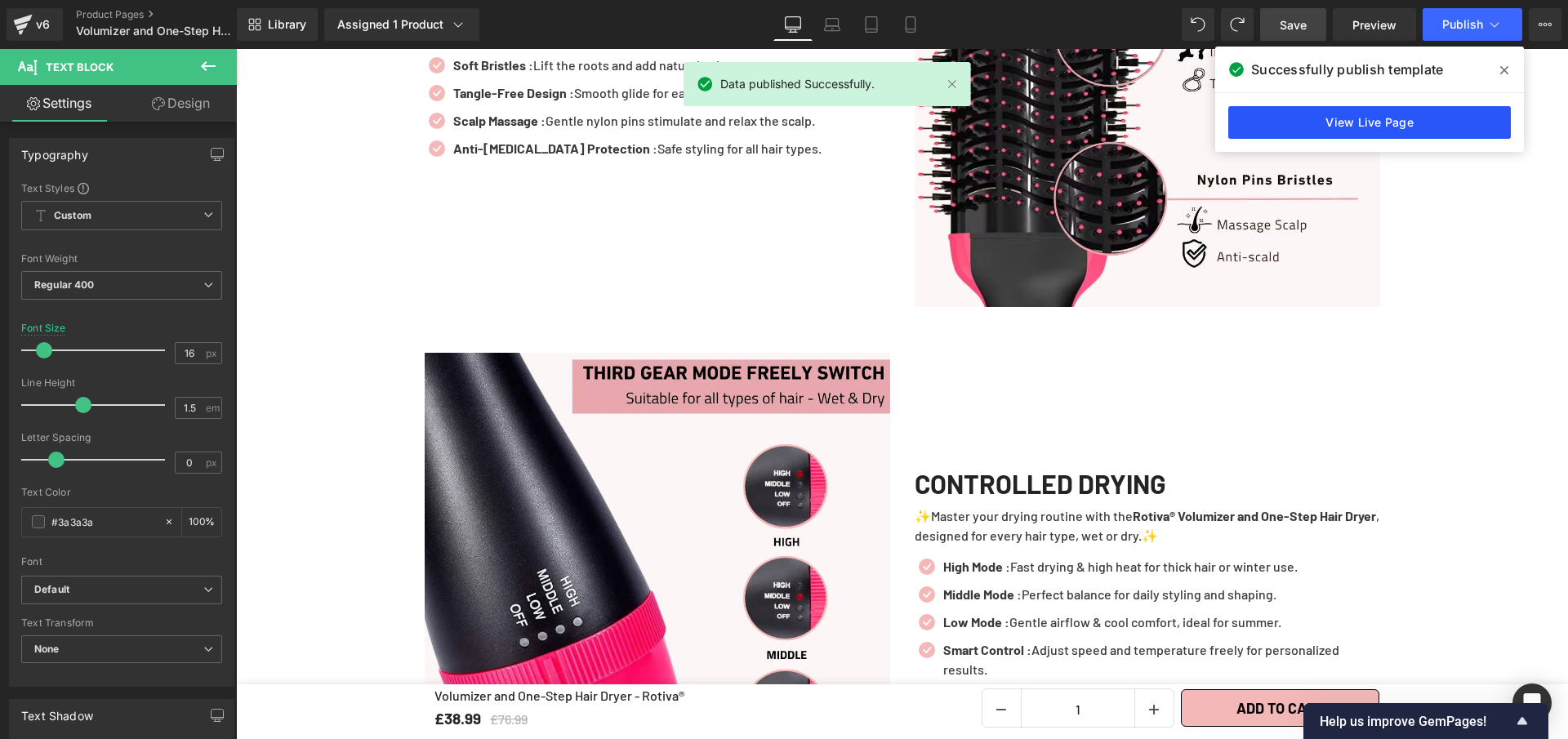
click at [1368, 127] on link "View Live Page" at bounding box center [1369, 122] width 283 height 33
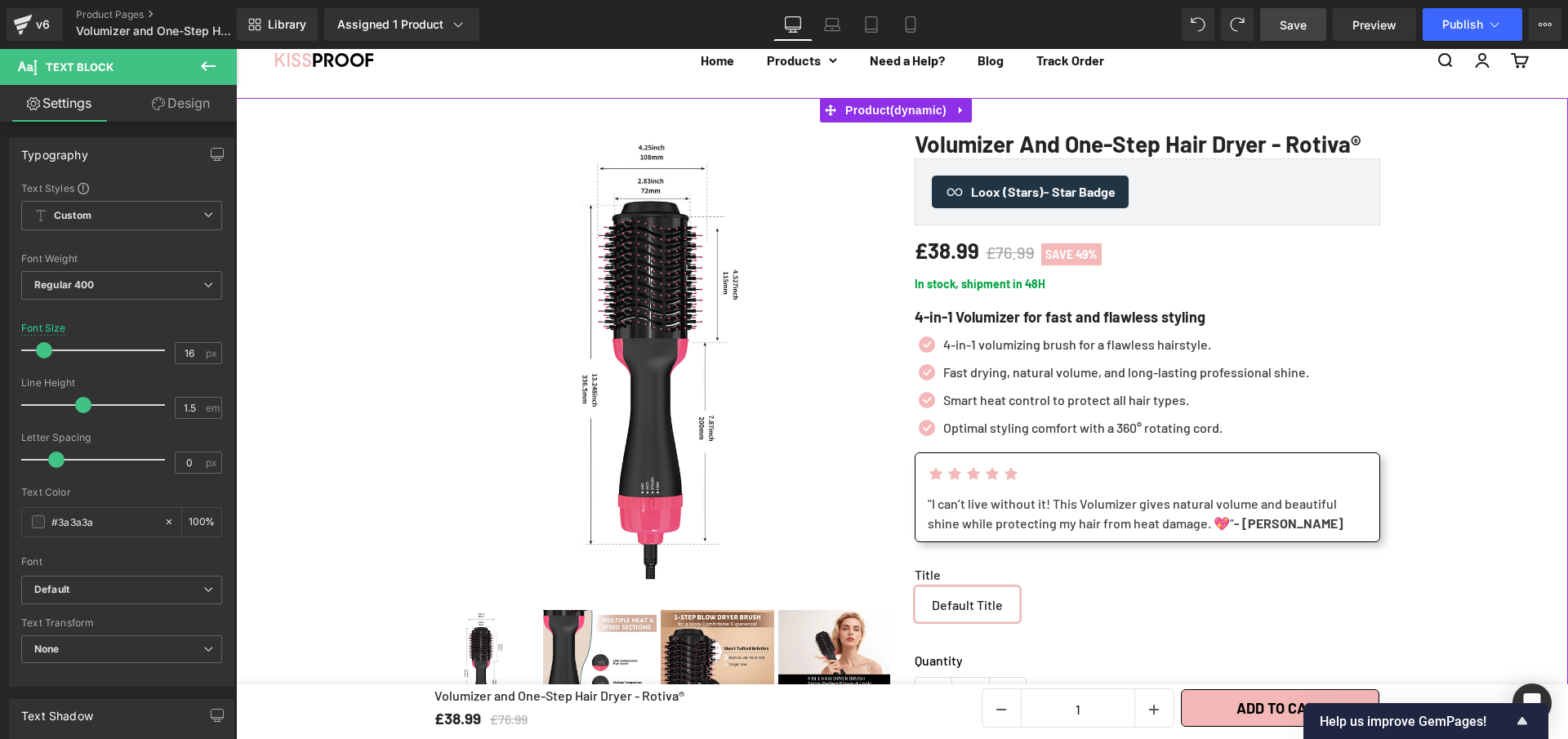
scroll to position [0, 0]
